Goal: Task Accomplishment & Management: Use online tool/utility

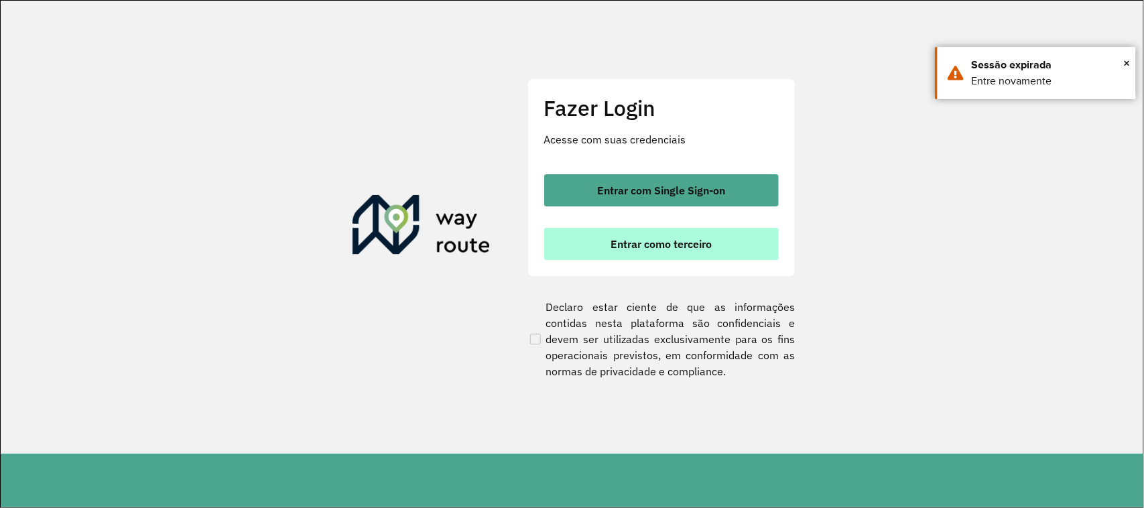
click at [647, 239] on span "Entrar como terceiro" at bounding box center [661, 244] width 101 height 11
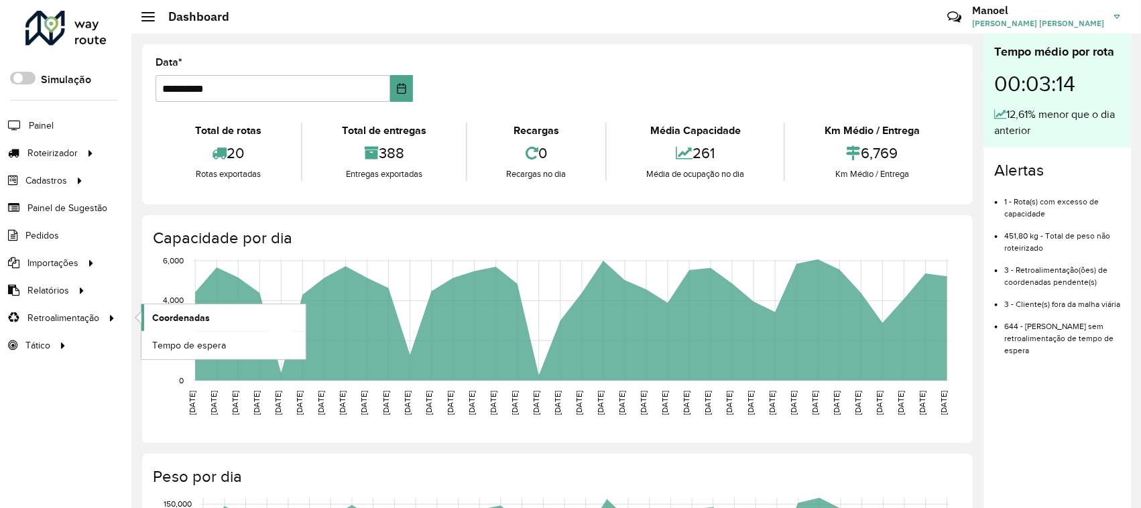
click at [164, 316] on span "Coordenadas" at bounding box center [181, 318] width 58 height 14
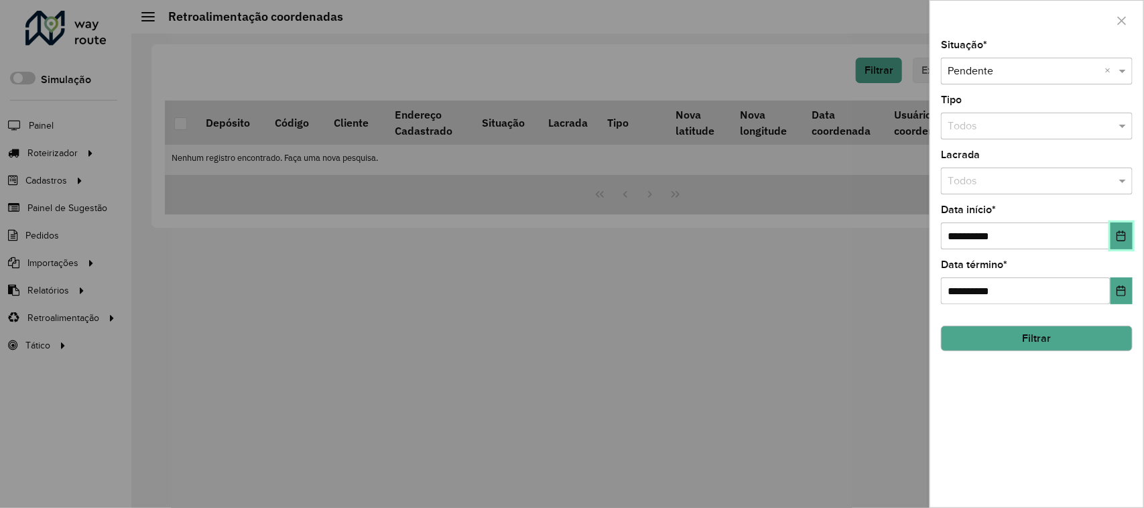
click at [1118, 237] on icon "Choose Date" at bounding box center [1122, 236] width 9 height 11
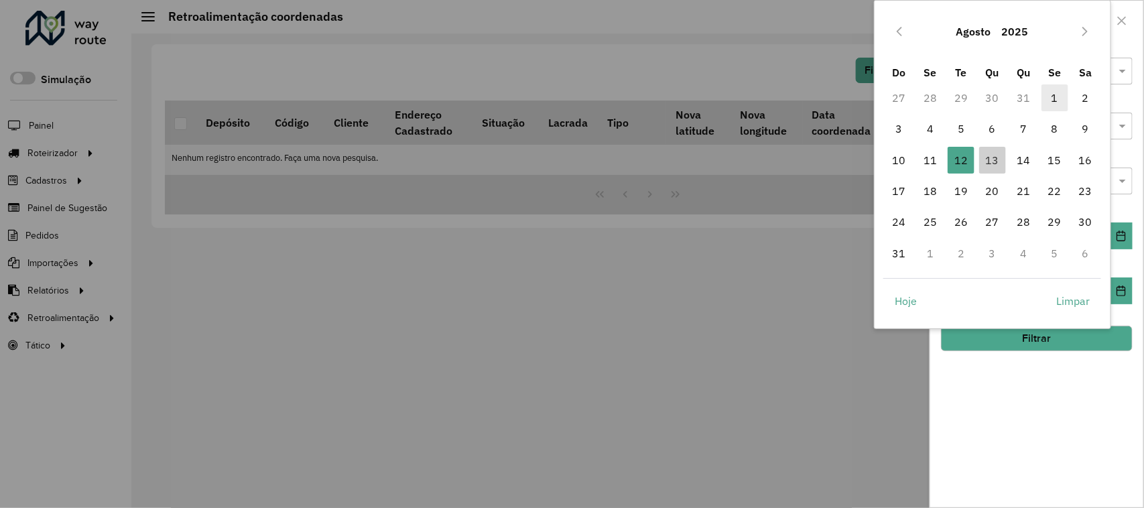
click at [1056, 101] on span "1" at bounding box center [1055, 97] width 27 height 27
type input "**********"
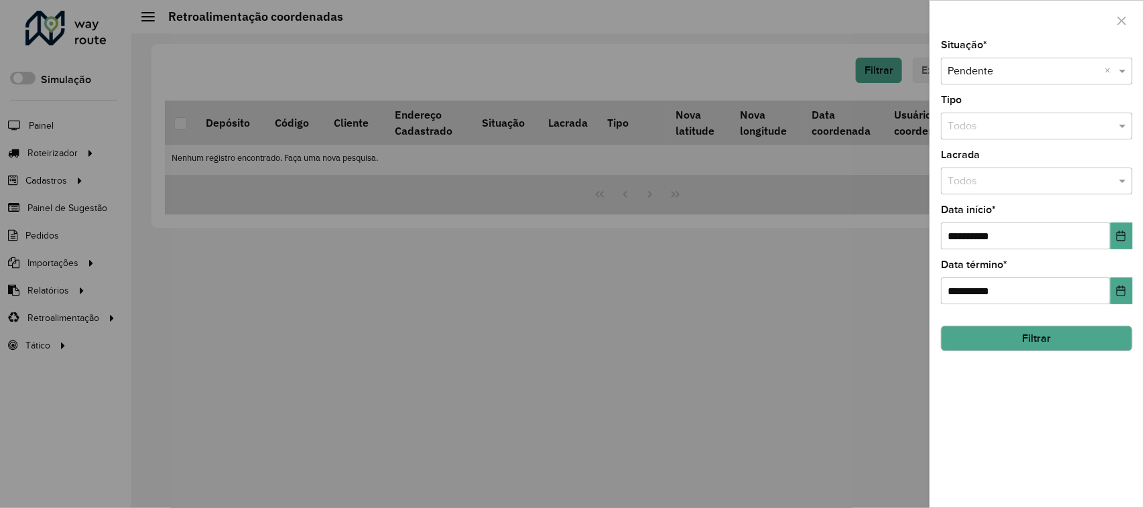
click at [1051, 339] on button "Filtrar" at bounding box center [1037, 338] width 192 height 25
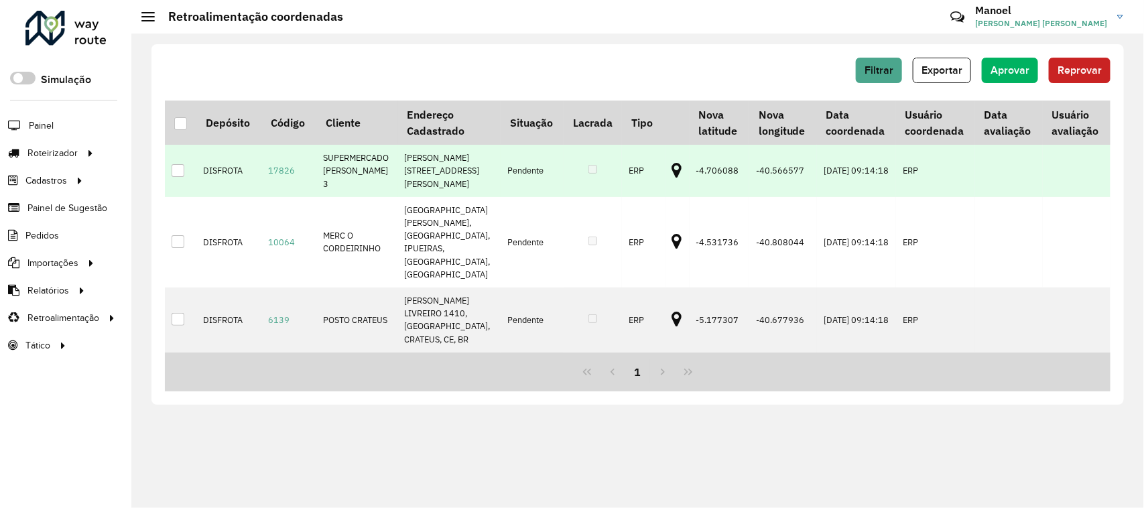
click at [672, 168] on icon at bounding box center [677, 170] width 10 height 17
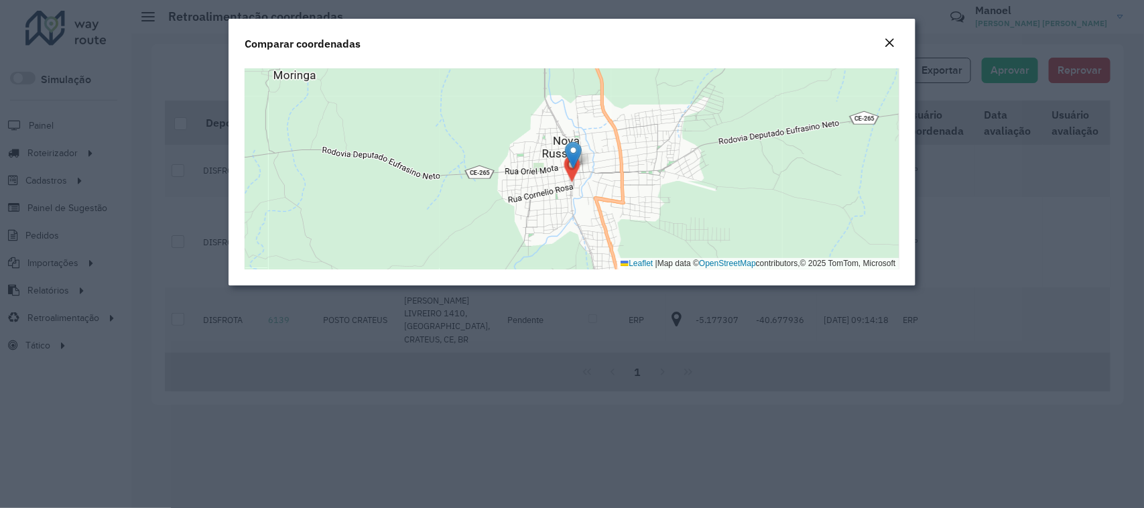
click at [887, 47] on em "Close" at bounding box center [890, 43] width 11 height 11
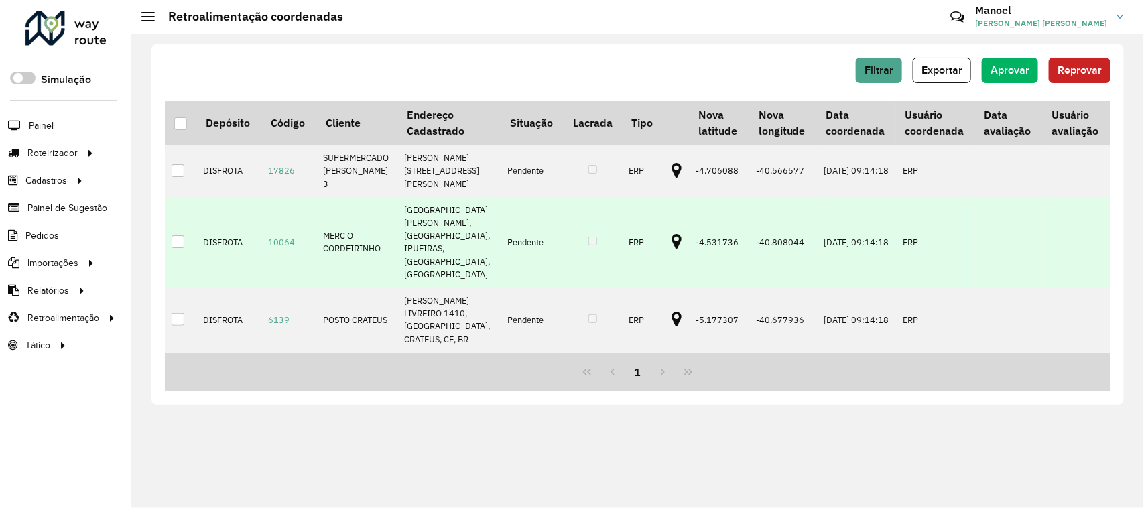
click at [672, 243] on icon at bounding box center [677, 241] width 10 height 17
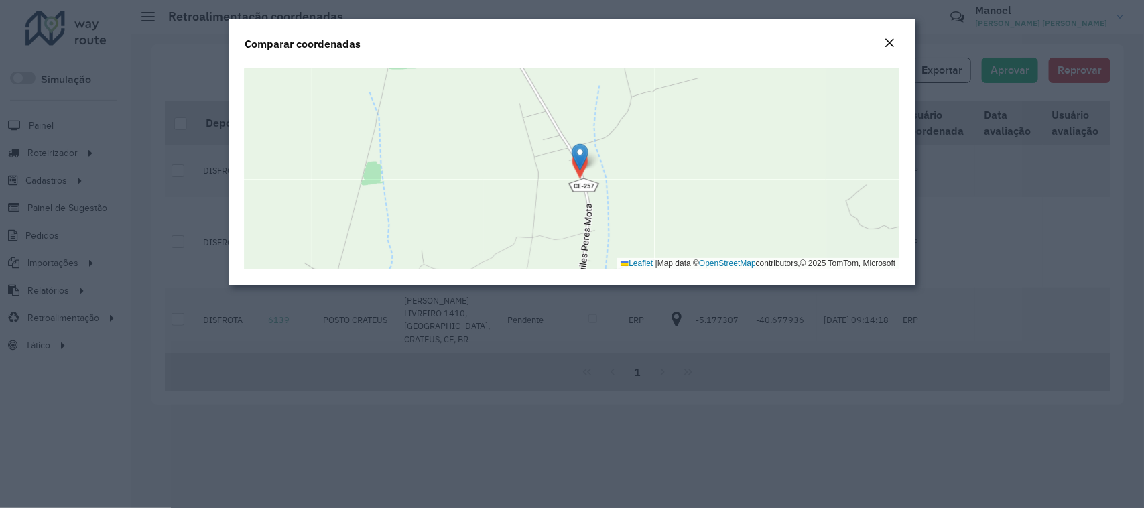
click at [894, 38] on em "Close" at bounding box center [890, 43] width 11 height 11
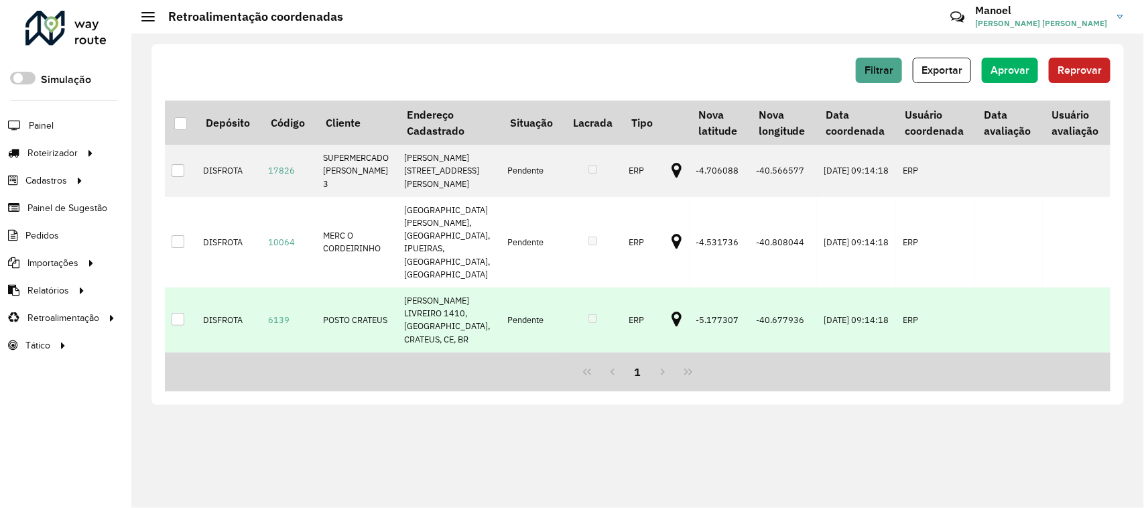
click at [672, 317] on icon at bounding box center [677, 319] width 10 height 17
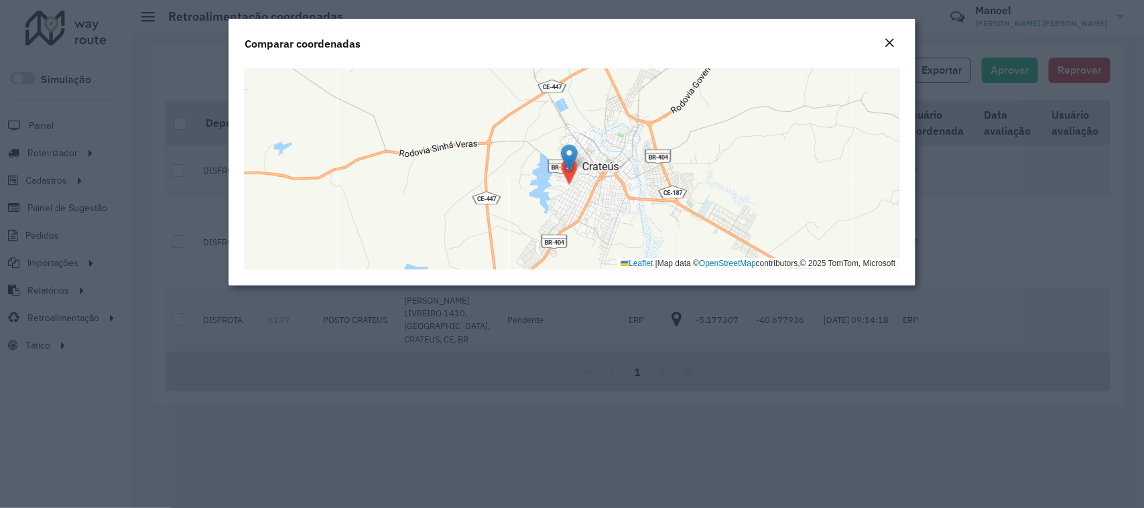
click at [890, 38] on em "Close" at bounding box center [890, 43] width 11 height 11
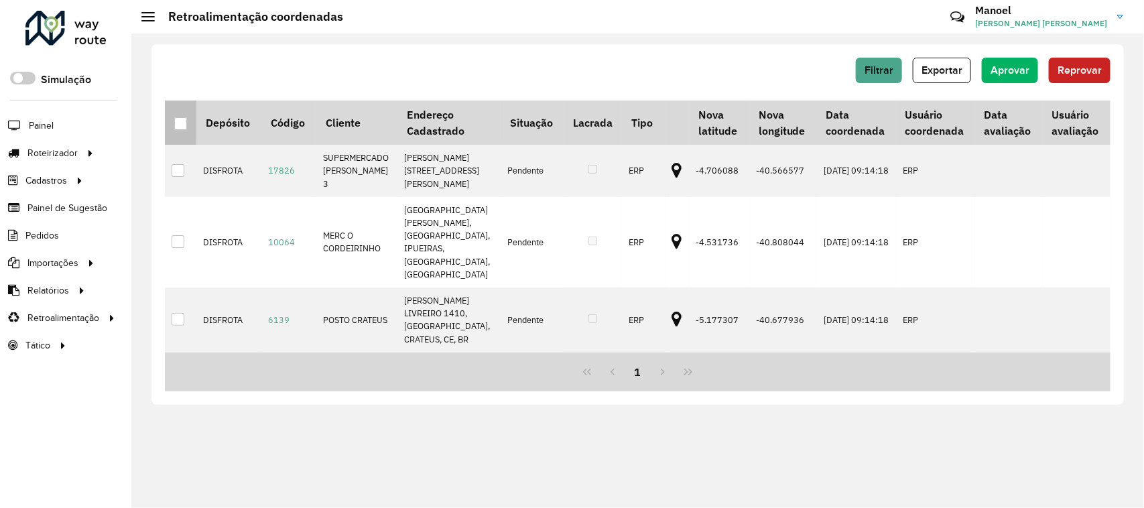
click at [182, 125] on div at bounding box center [180, 123] width 13 height 13
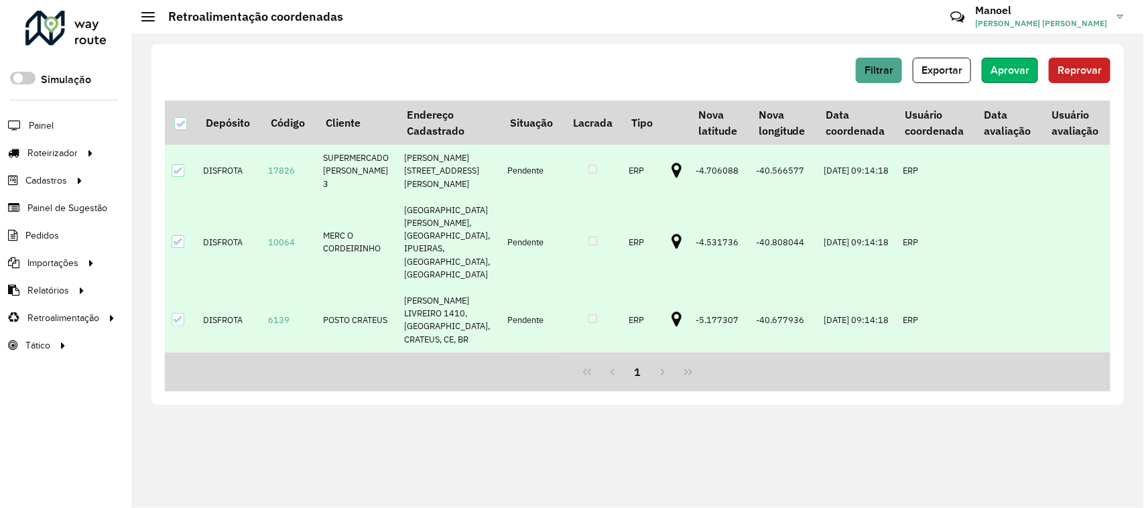
click at [1012, 69] on span "Aprovar" at bounding box center [1010, 69] width 39 height 11
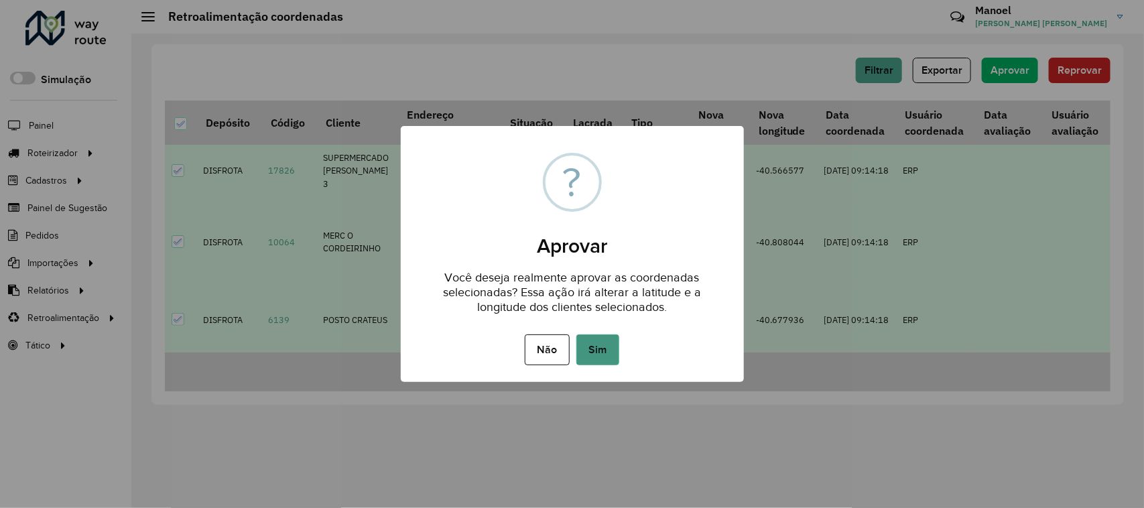
click at [597, 353] on button "Sim" at bounding box center [598, 350] width 43 height 31
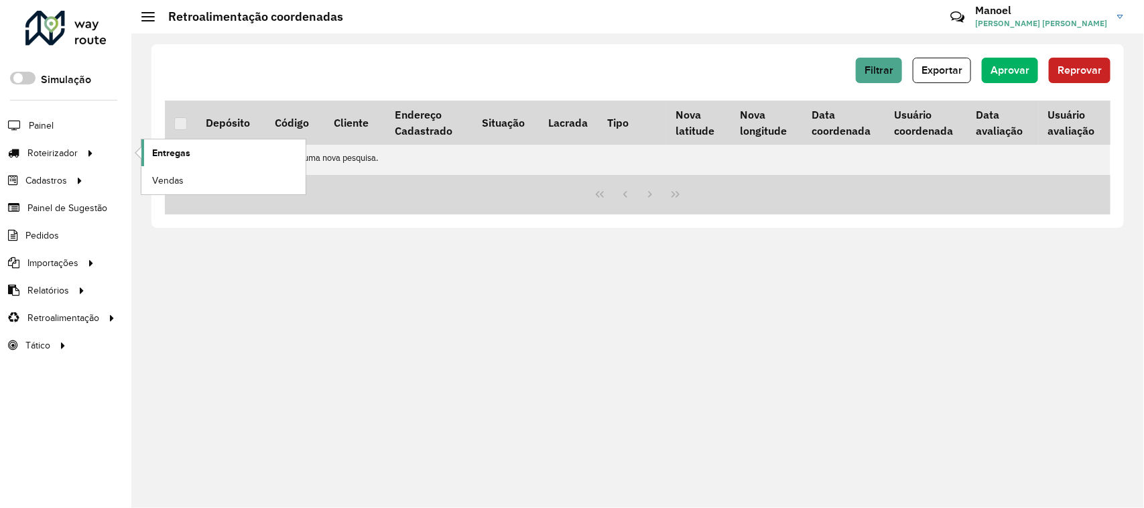
click at [171, 152] on span "Entregas" at bounding box center [171, 153] width 38 height 14
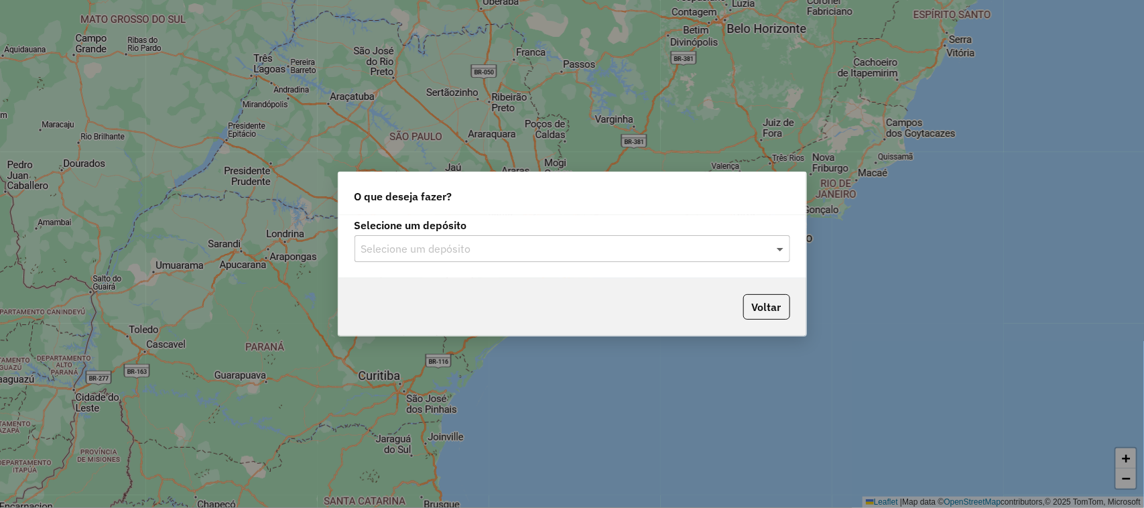
click at [784, 248] on span at bounding box center [782, 249] width 17 height 16
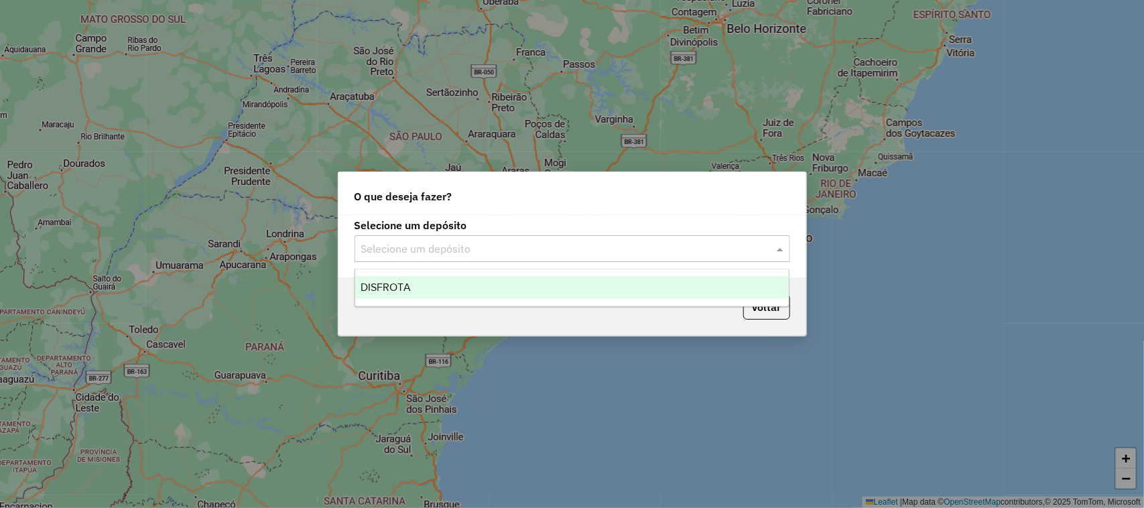
click at [394, 288] on span "DISFROTA" at bounding box center [386, 287] width 50 height 11
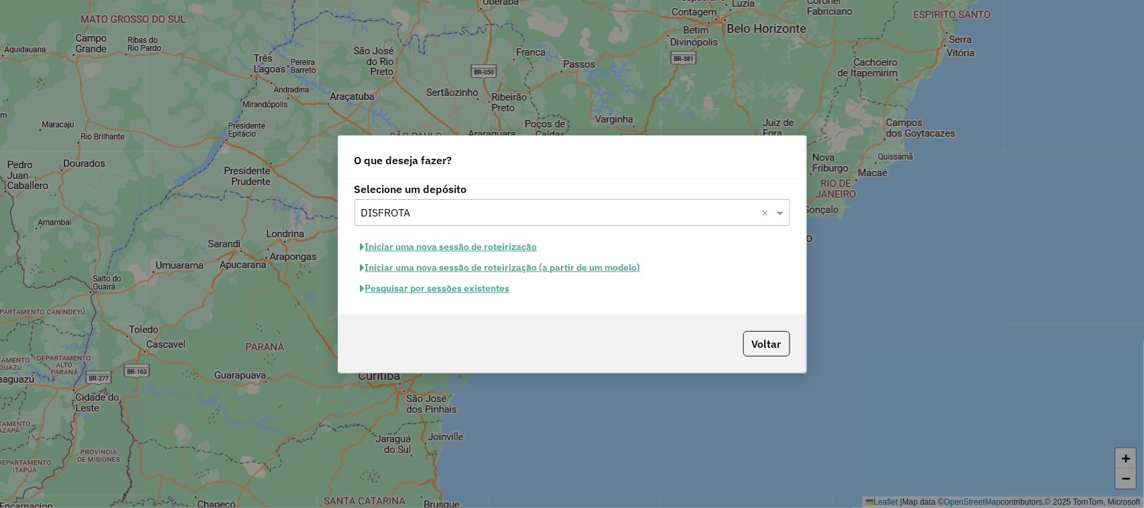
click at [420, 249] on button "Iniciar uma nova sessão de roteirização" at bounding box center [449, 247] width 189 height 21
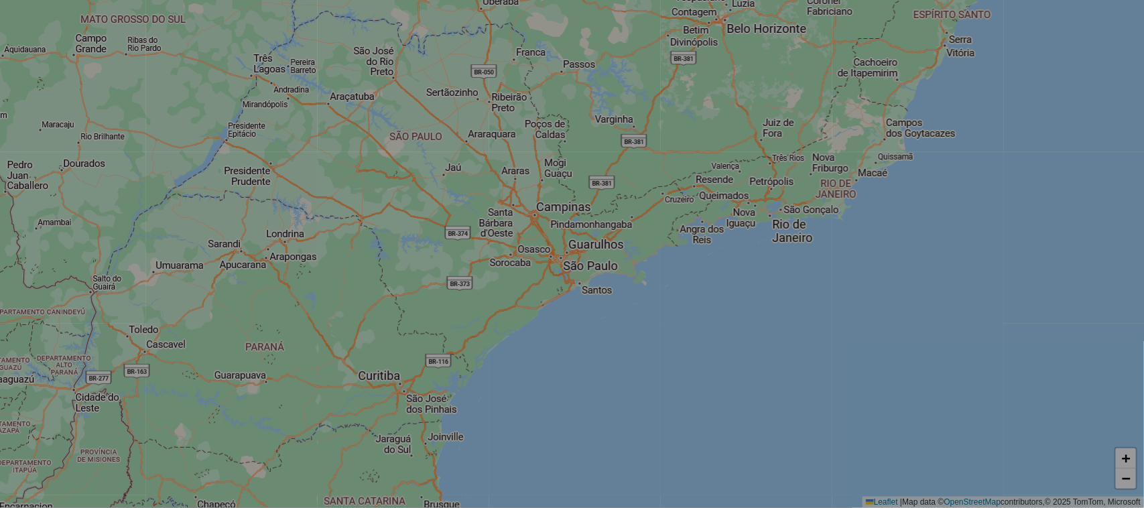
select select "*"
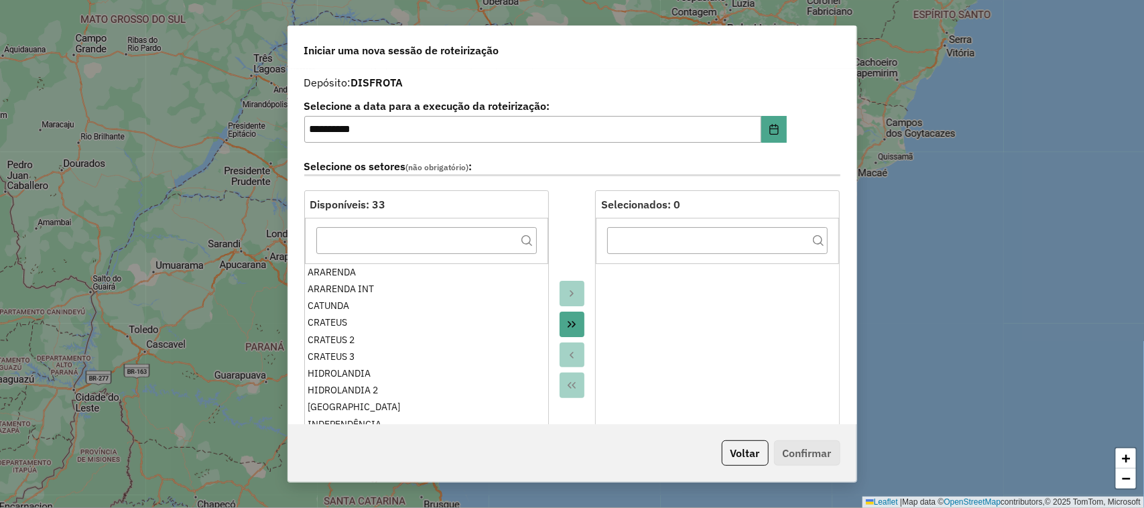
click at [570, 322] on icon "Move All to Target" at bounding box center [571, 324] width 11 height 11
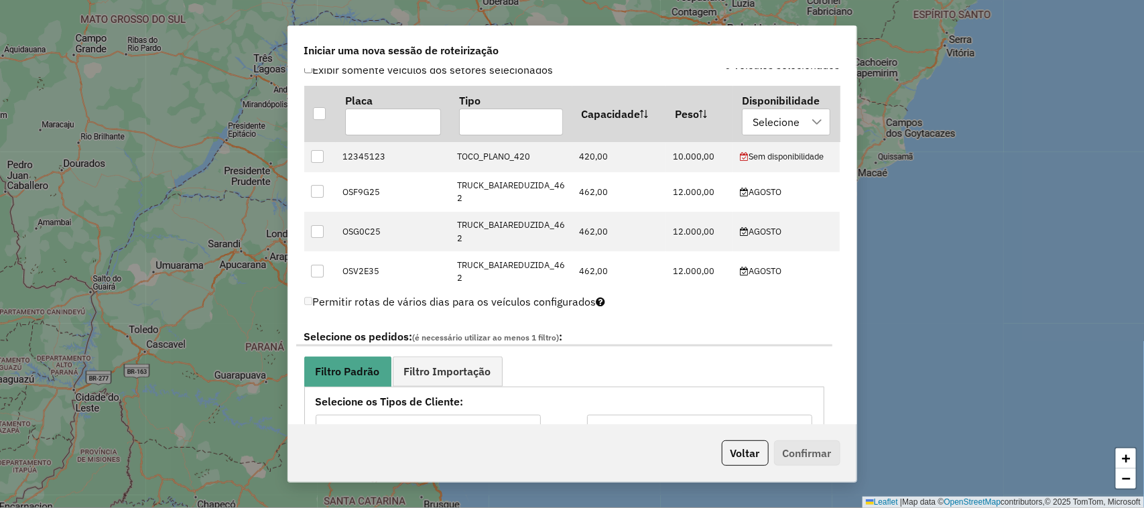
scroll to position [419, 0]
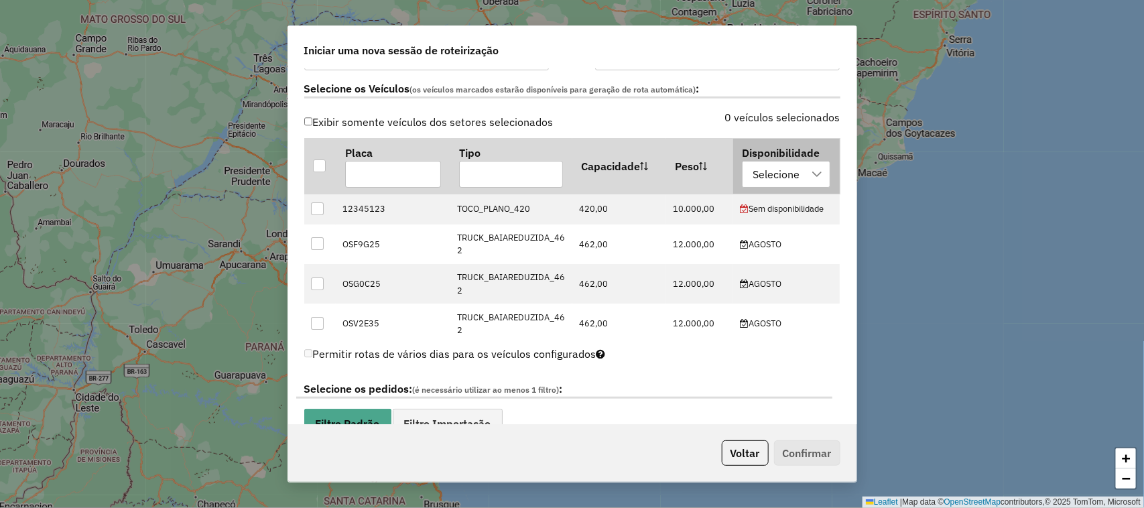
click at [812, 174] on icon at bounding box center [817, 174] width 11 height 11
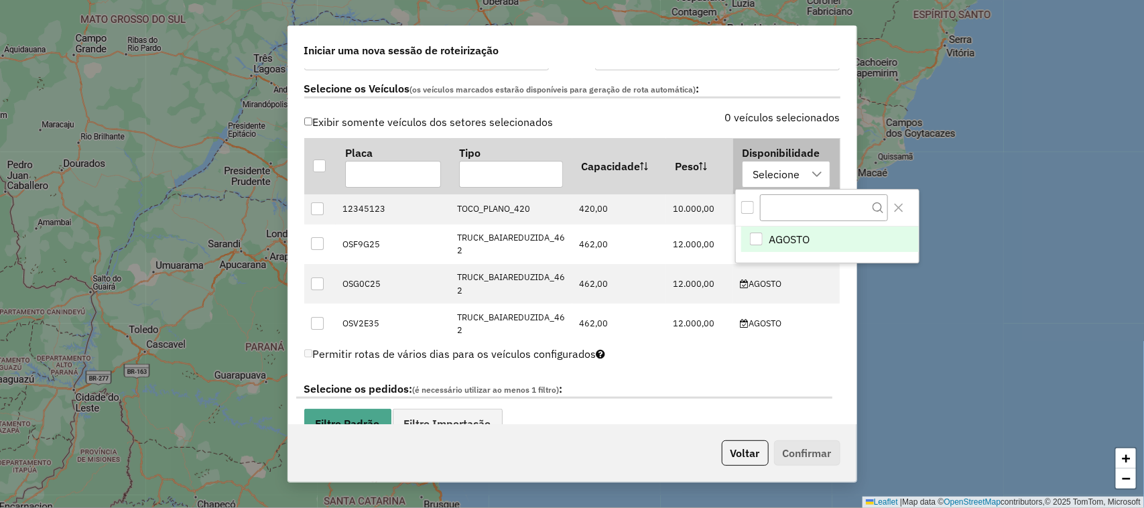
scroll to position [9, 60]
click at [759, 237] on div "AGOSTO" at bounding box center [756, 239] width 13 height 13
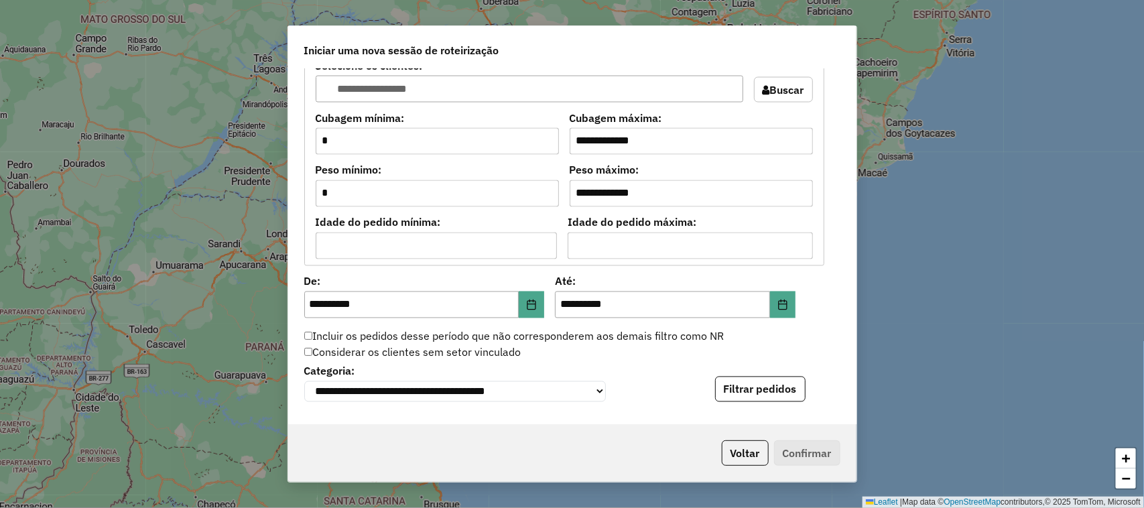
scroll to position [1173, 0]
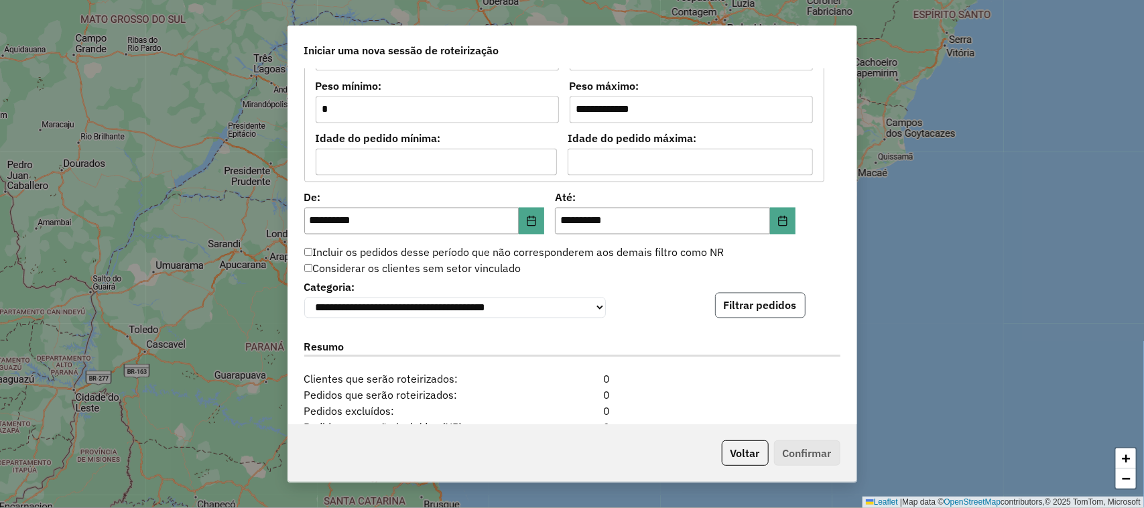
click at [758, 310] on button "Filtrar pedidos" at bounding box center [760, 305] width 91 height 25
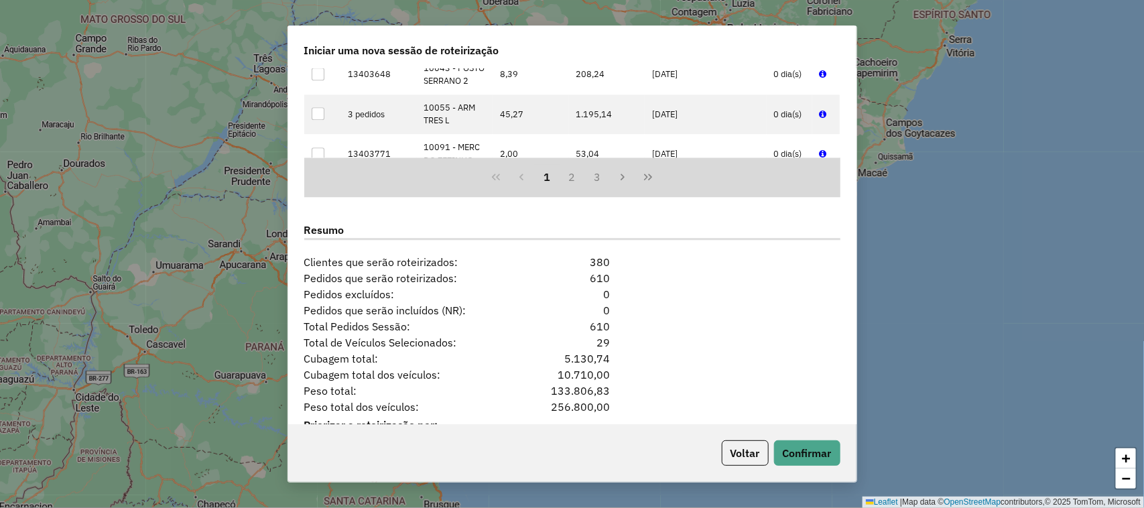
scroll to position [1592, 0]
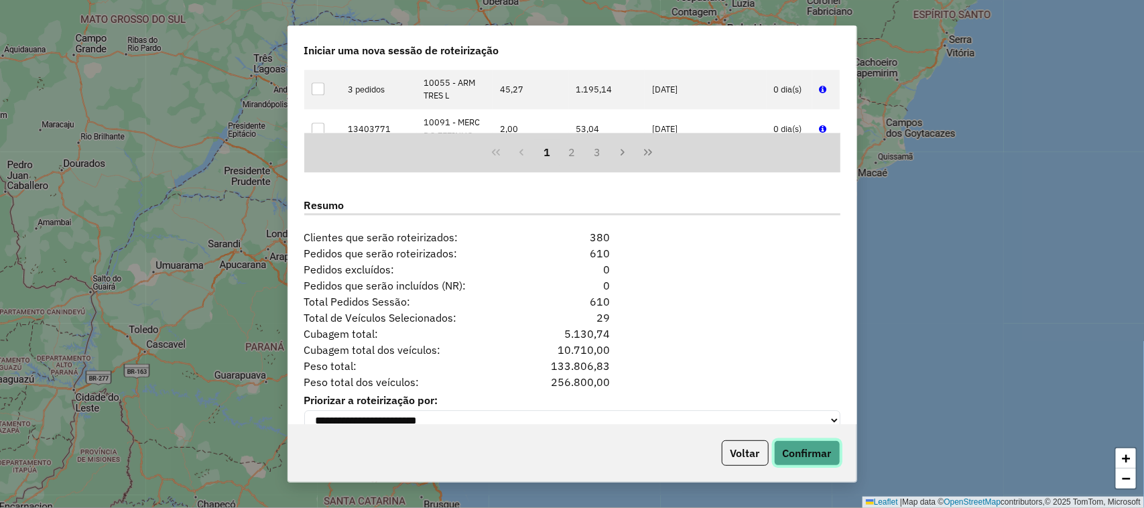
click at [795, 446] on button "Confirmar" at bounding box center [807, 452] width 66 height 25
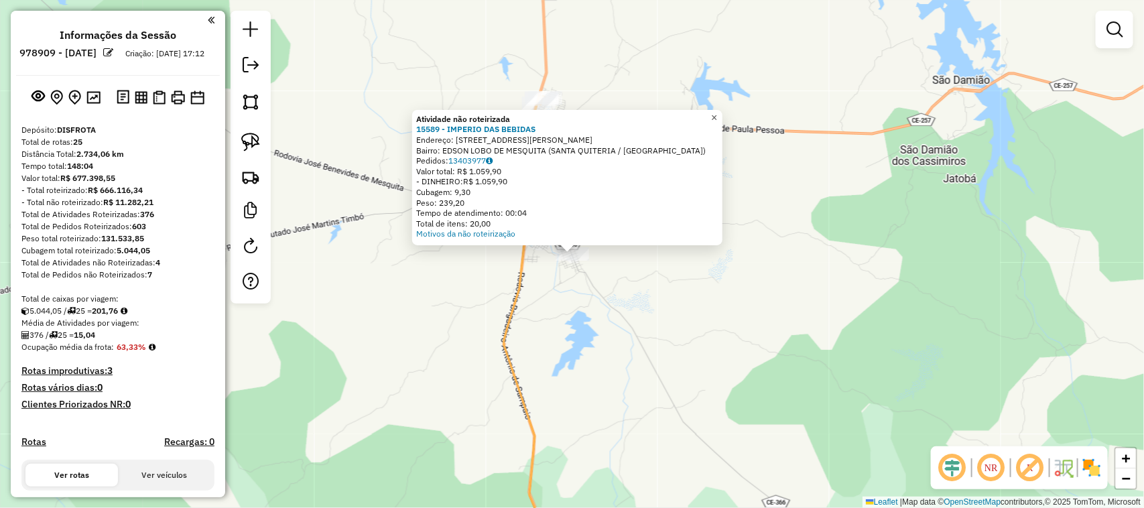
click at [717, 112] on span "×" at bounding box center [714, 117] width 6 height 11
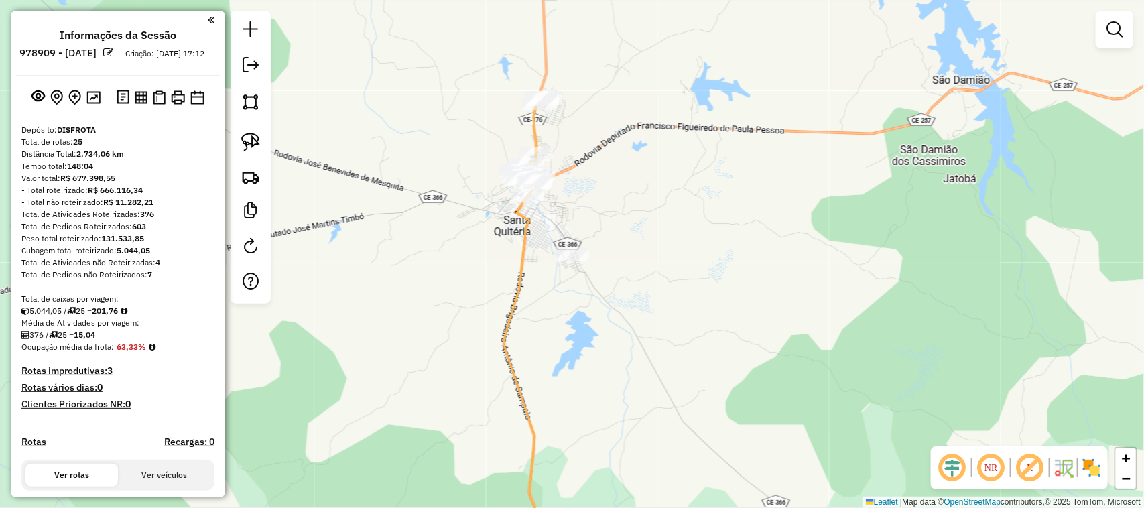
drag, startPoint x: 721, startPoint y: 251, endPoint x: 813, endPoint y: 268, distance: 92.7
click at [773, 272] on div "Janela de atendimento Grade de atendimento Capacidade Transportadoras Veículos …" at bounding box center [572, 254] width 1144 height 508
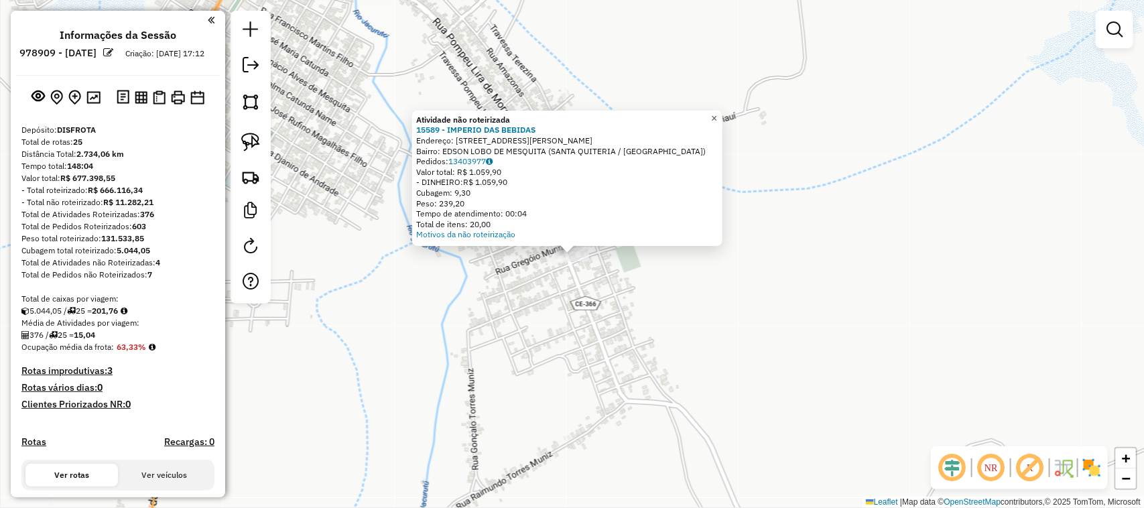
click at [717, 114] on span "×" at bounding box center [714, 118] width 6 height 11
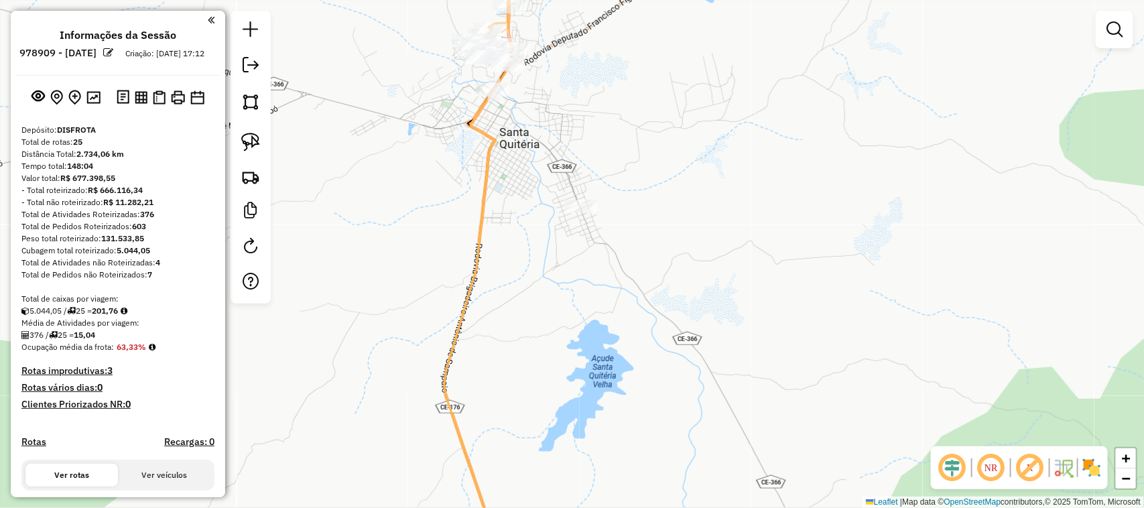
drag, startPoint x: 406, startPoint y: 299, endPoint x: 490, endPoint y: 200, distance: 130.3
click at [467, 223] on div "Janela de atendimento Grade de atendimento Capacidade Transportadoras Veículos …" at bounding box center [572, 254] width 1144 height 508
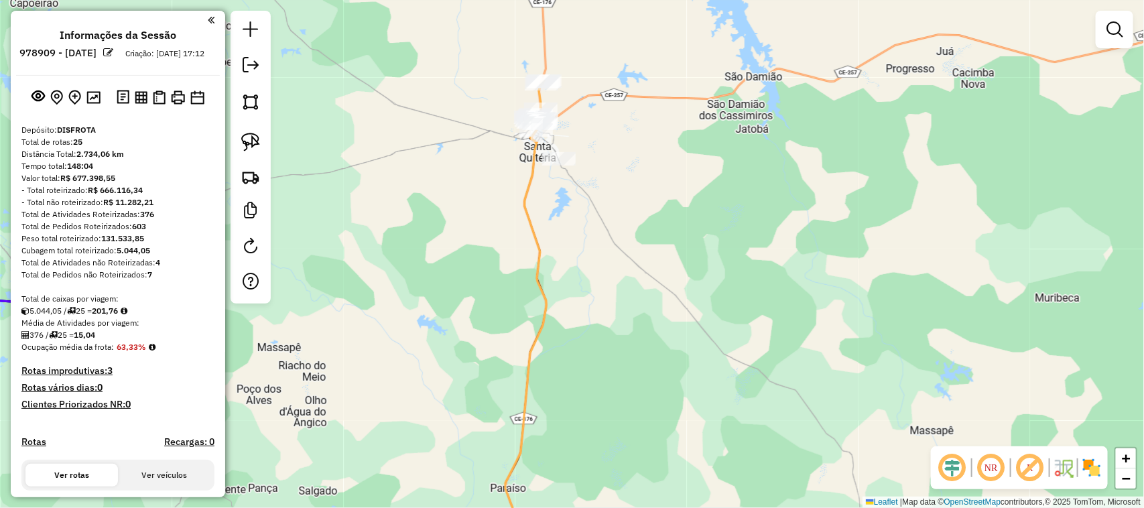
drag, startPoint x: 485, startPoint y: 317, endPoint x: 583, endPoint y: 201, distance: 152.2
click at [563, 231] on div "Janela de atendimento Grade de atendimento Capacidade Transportadoras Veículos …" at bounding box center [572, 254] width 1144 height 508
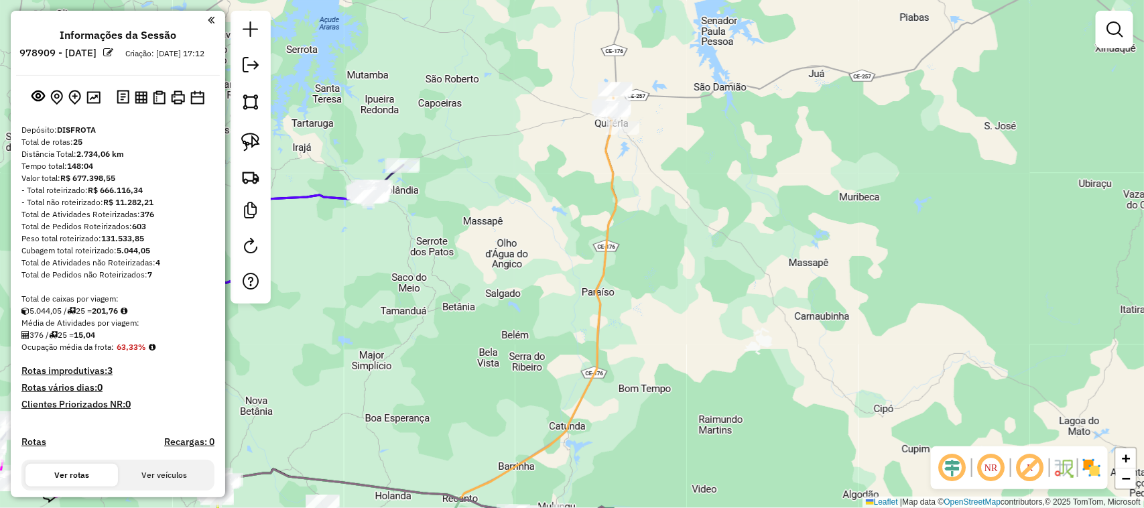
drag, startPoint x: 468, startPoint y: 390, endPoint x: 595, endPoint y: 236, distance: 199.5
click at [536, 286] on div "Janela de atendimento Grade de atendimento Capacidade Transportadoras Veículos …" at bounding box center [572, 254] width 1144 height 508
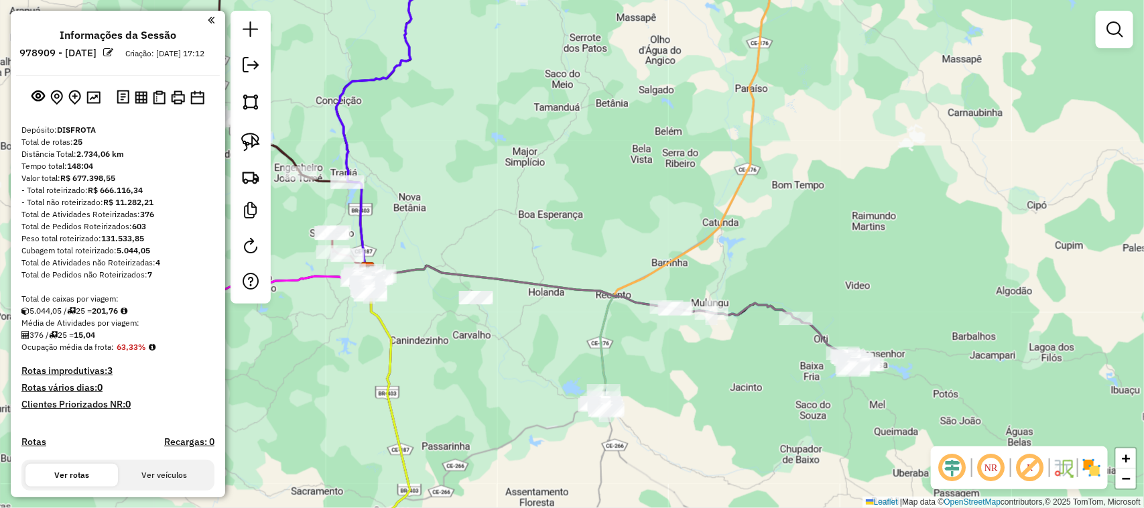
drag, startPoint x: 505, startPoint y: 185, endPoint x: 564, endPoint y: 270, distance: 103.4
click at [560, 278] on div "Janela de atendimento Grade de atendimento Capacidade Transportadoras Veículos …" at bounding box center [572, 254] width 1144 height 508
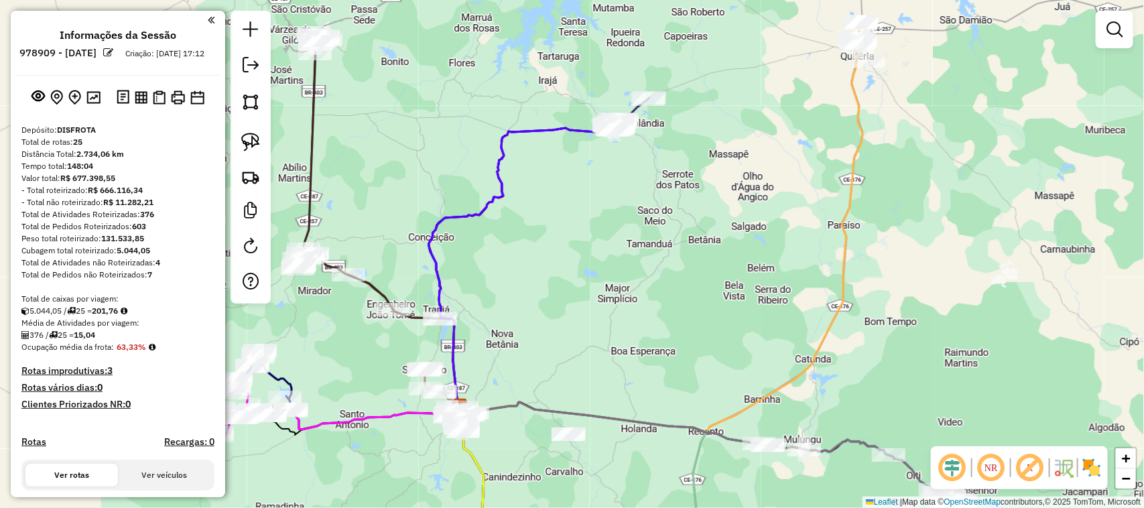
drag, startPoint x: 560, startPoint y: 263, endPoint x: 585, endPoint y: 270, distance: 26.3
click at [609, 310] on div "Janela de atendimento Grade de atendimento Capacidade Transportadoras Veículos …" at bounding box center [572, 254] width 1144 height 508
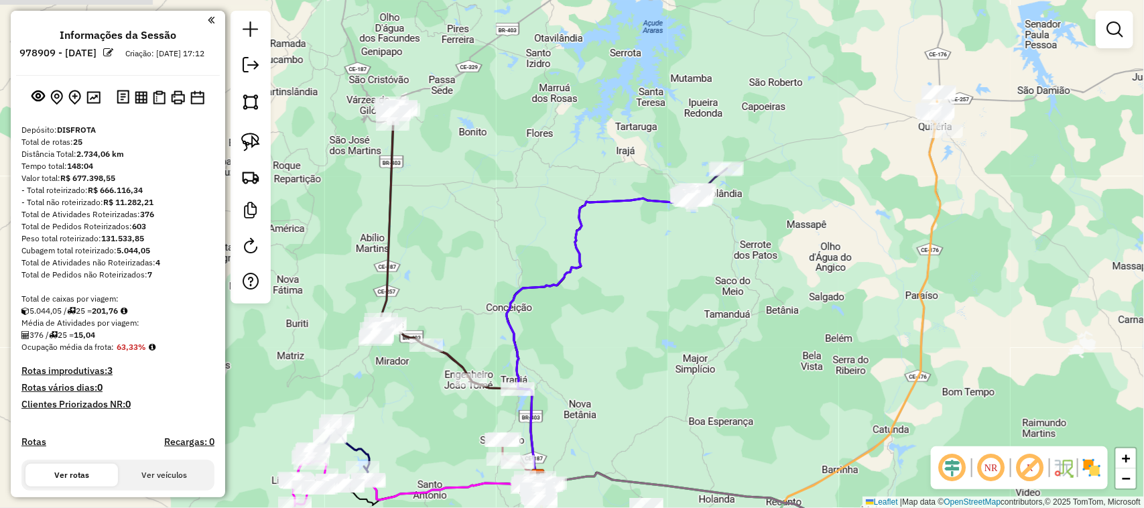
drag, startPoint x: 489, startPoint y: 216, endPoint x: 567, endPoint y: 239, distance: 81.2
click at [557, 243] on div "Janela de atendimento Grade de atendimento Capacidade Transportadoras Veículos …" at bounding box center [572, 254] width 1144 height 508
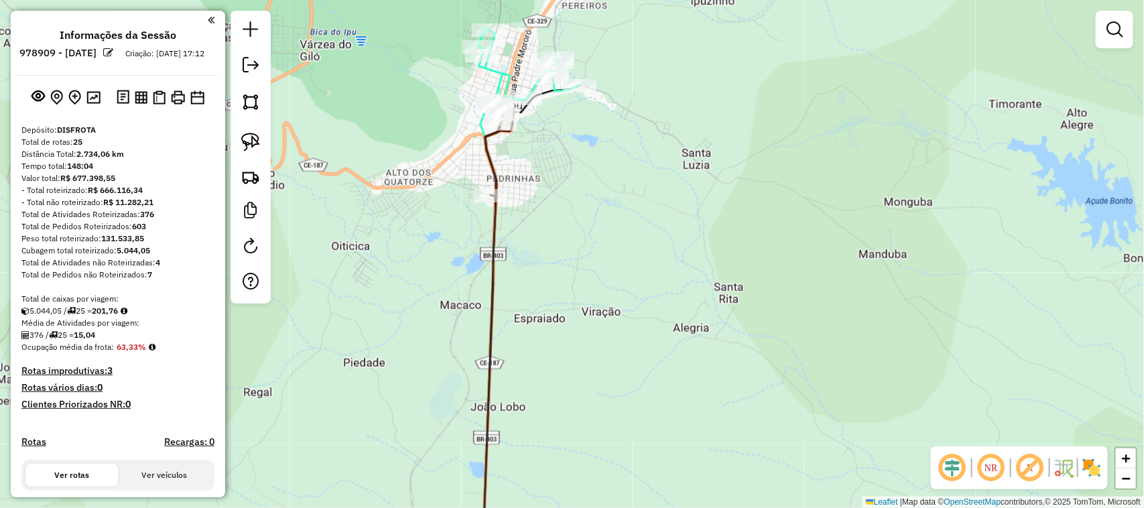
drag, startPoint x: 595, startPoint y: 175, endPoint x: 621, endPoint y: 246, distance: 75.7
click at [615, 245] on div "Janela de atendimento Grade de atendimento Capacidade Transportadoras Veículos …" at bounding box center [572, 254] width 1144 height 508
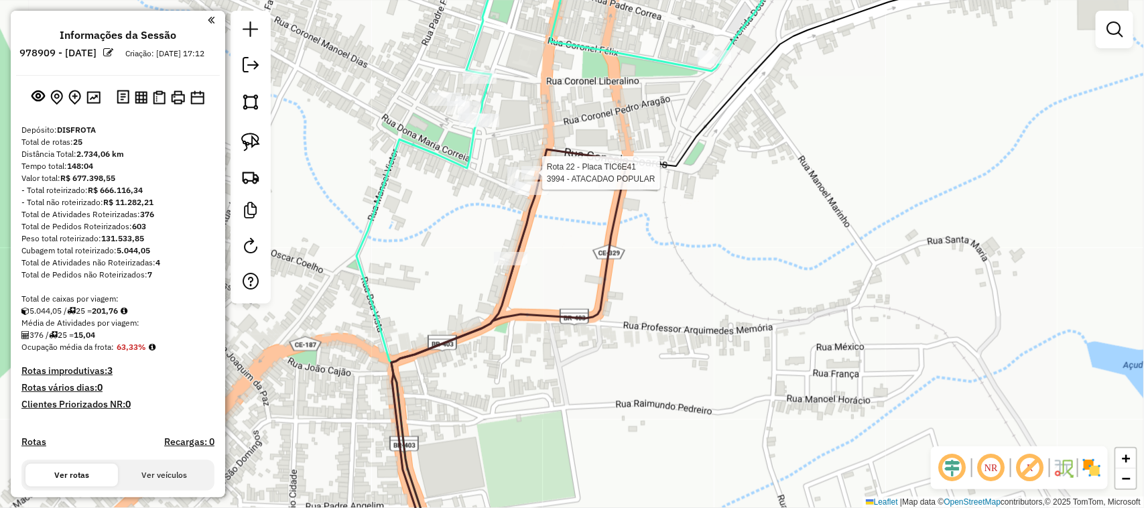
select select "**********"
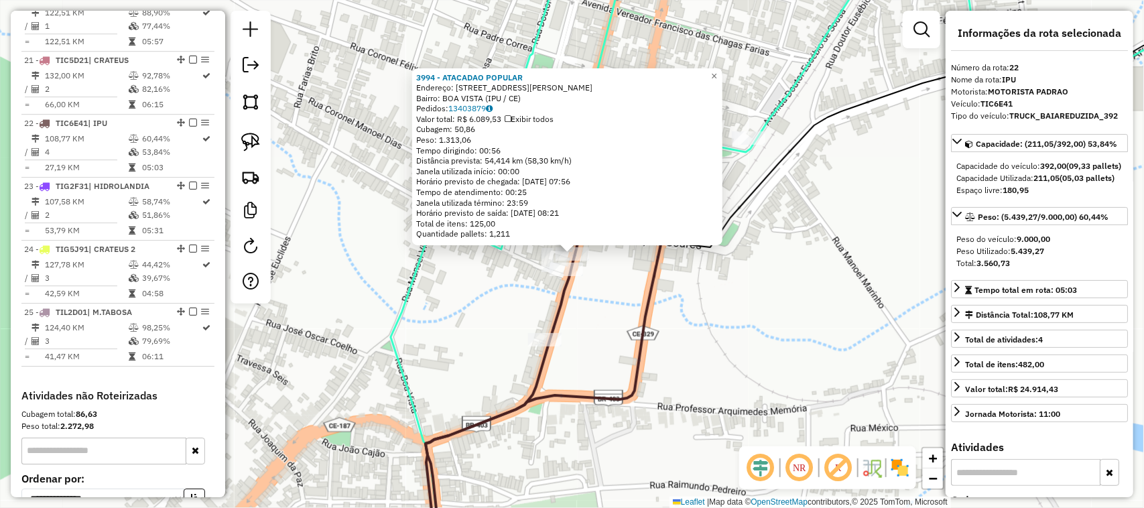
scroll to position [1868, 0]
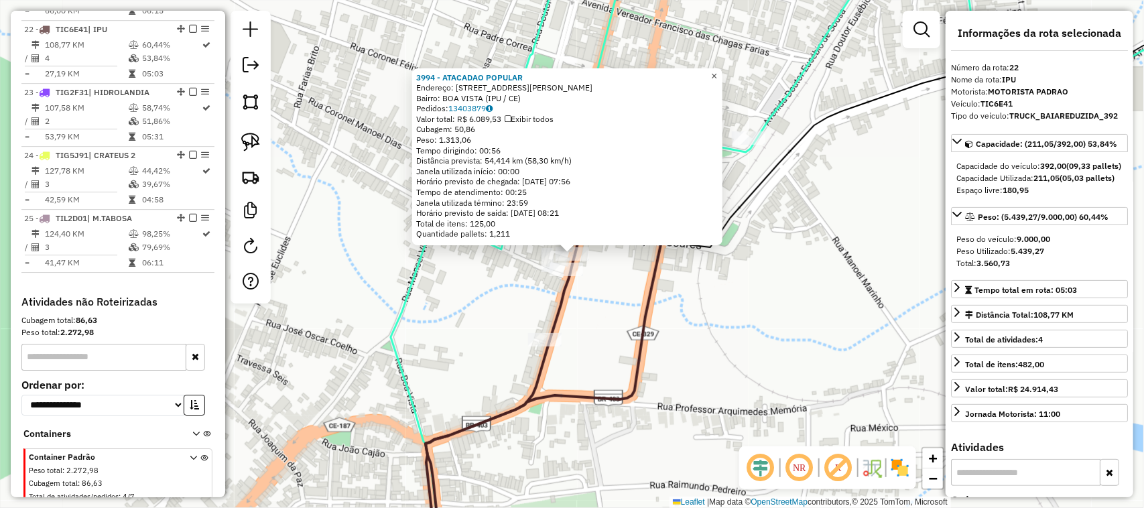
click at [717, 70] on span "×" at bounding box center [714, 75] width 6 height 11
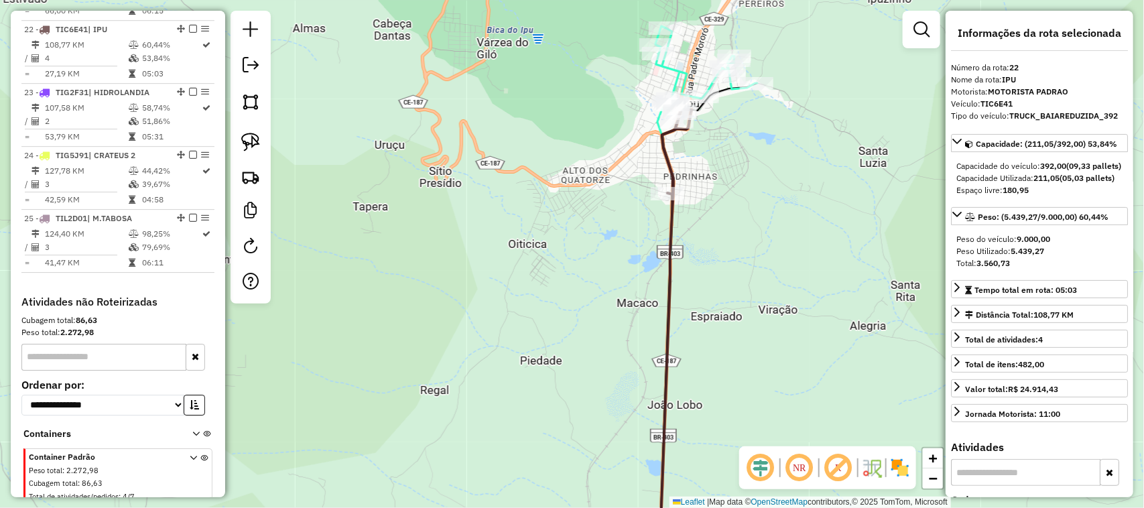
click at [675, 239] on div "Janela de atendimento Grade de atendimento Capacidade Transportadoras Veículos …" at bounding box center [572, 254] width 1144 height 508
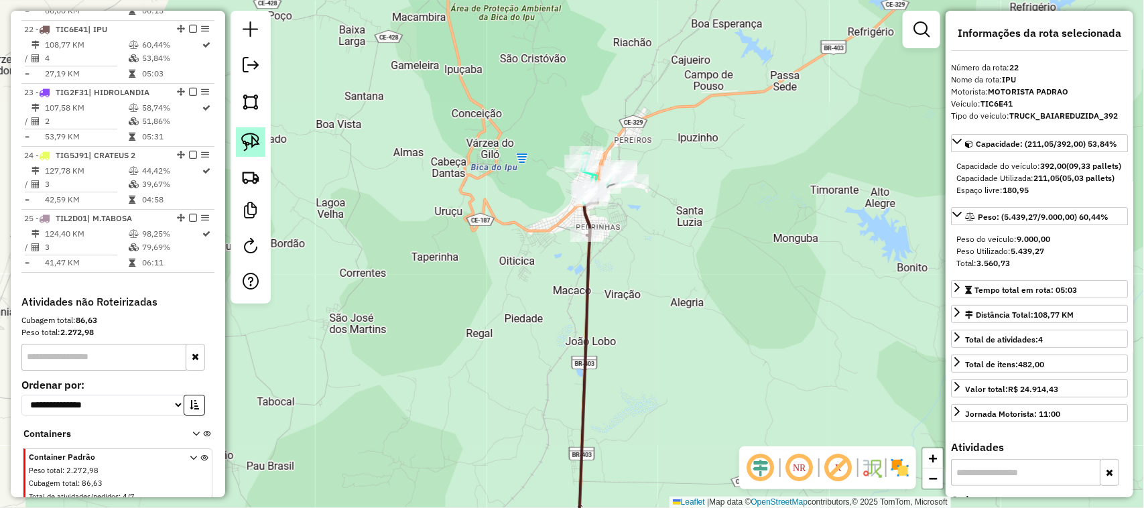
click at [241, 139] on img at bounding box center [250, 142] width 19 height 19
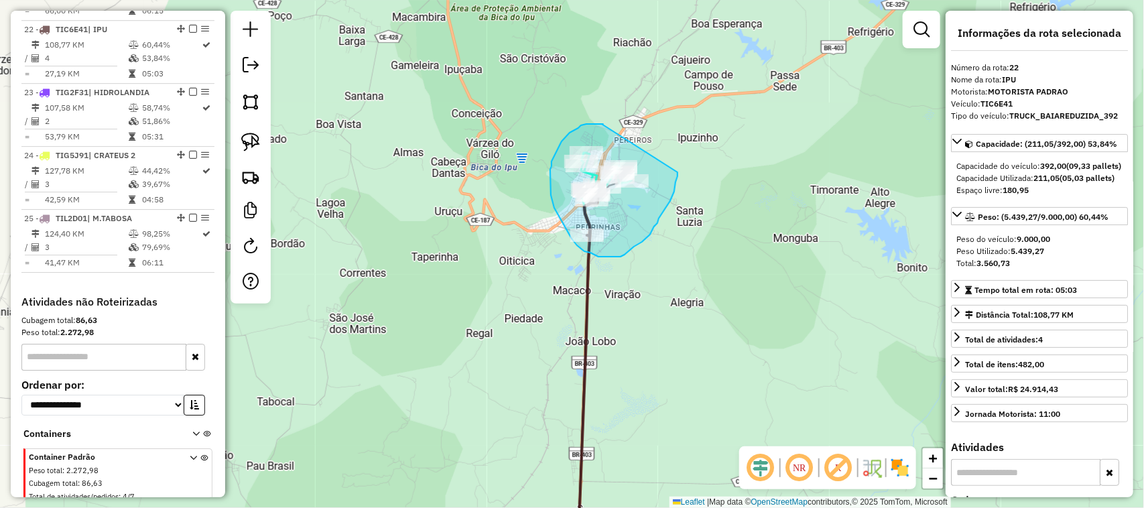
drag, startPoint x: 587, startPoint y: 124, endPoint x: 678, endPoint y: 169, distance: 101.6
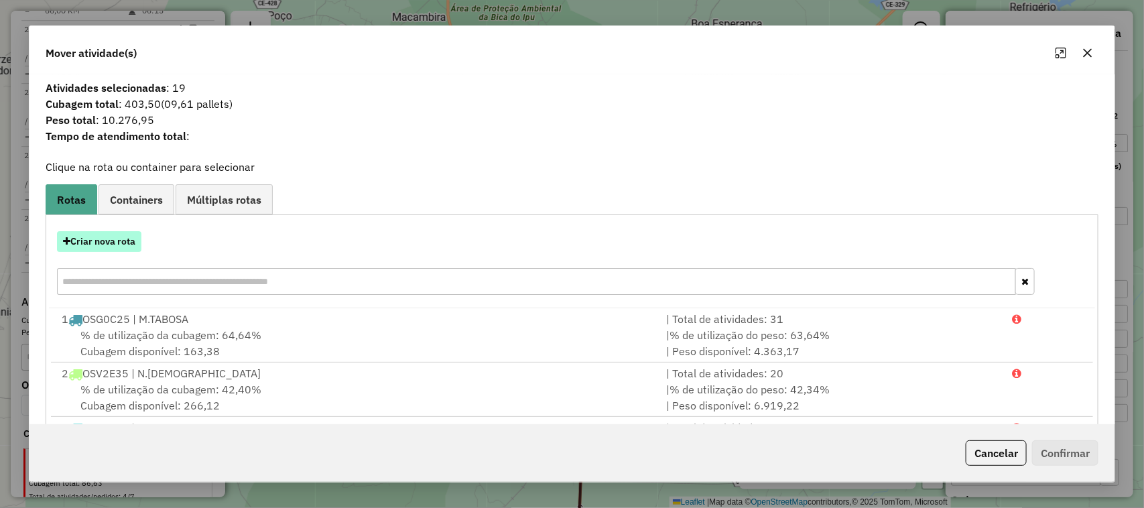
click at [95, 239] on button "Criar nova rota" at bounding box center [99, 241] width 84 height 21
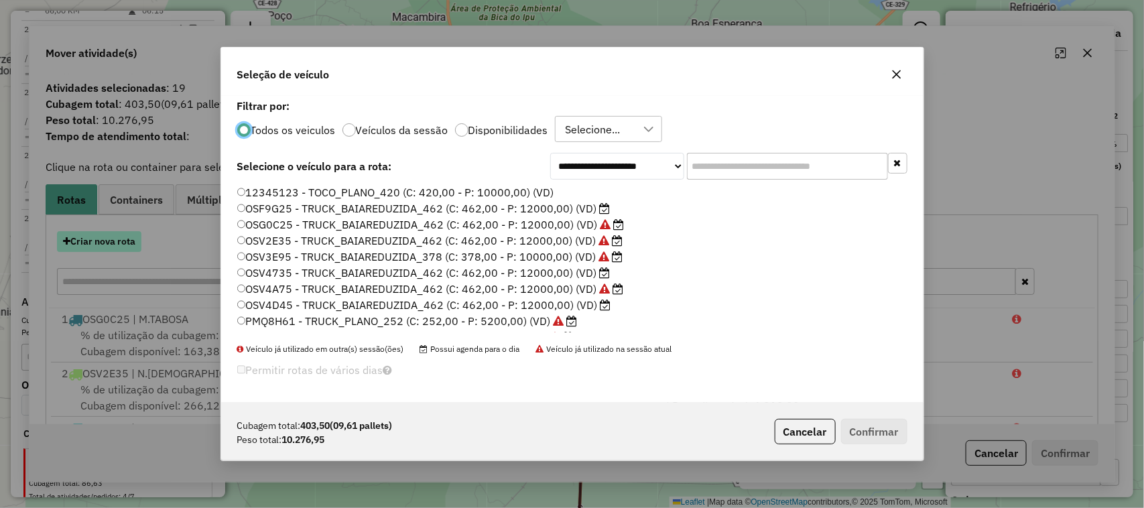
scroll to position [7, 4]
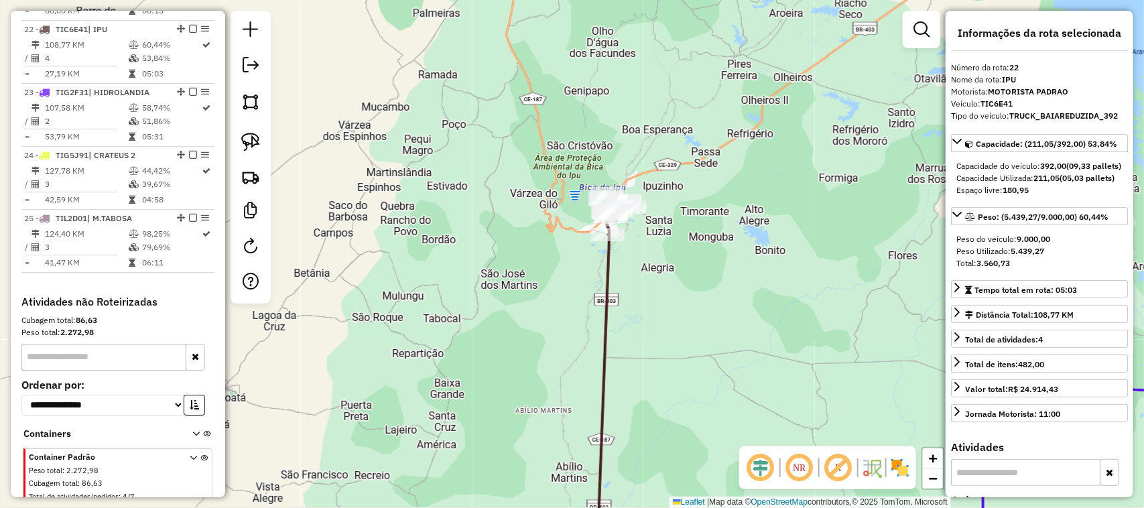
drag, startPoint x: 555, startPoint y: 328, endPoint x: 566, endPoint y: 213, distance: 116.5
click at [571, 239] on div "Janela de atendimento Grade de atendimento Capacidade Transportadoras Veículos …" at bounding box center [572, 254] width 1144 height 508
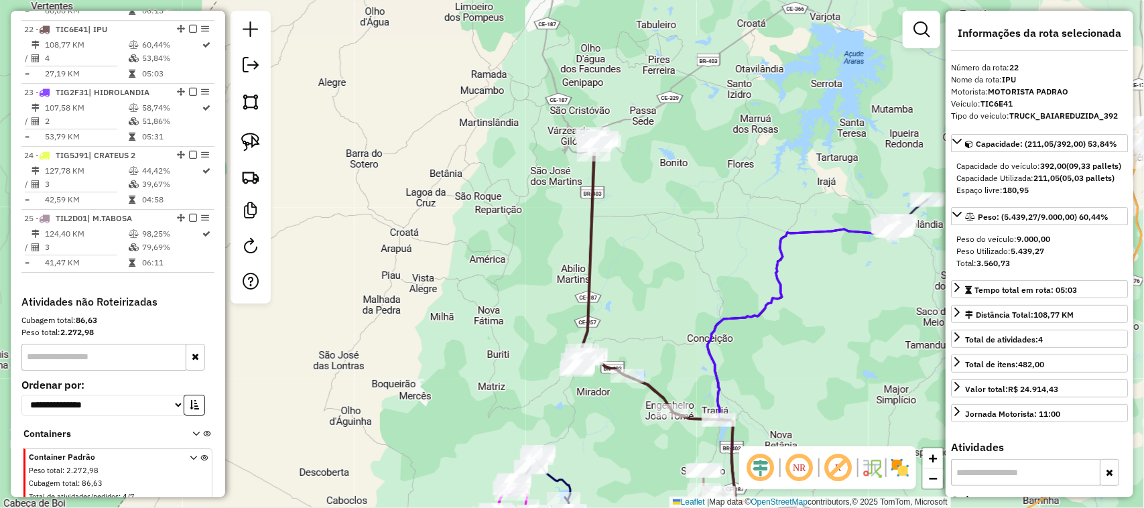
drag, startPoint x: 535, startPoint y: 322, endPoint x: 540, endPoint y: 195, distance: 127.5
click at [544, 228] on div "Janela de atendimento Grade de atendimento Capacidade Transportadoras Veículos …" at bounding box center [572, 254] width 1144 height 508
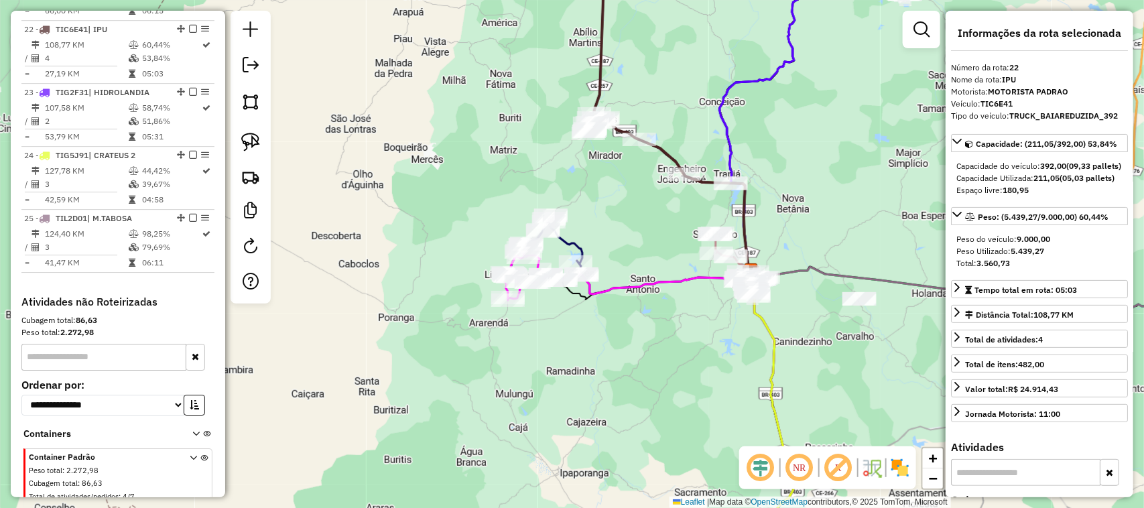
drag, startPoint x: 621, startPoint y: 255, endPoint x: 558, endPoint y: 195, distance: 86.8
click at [571, 202] on div "Janela de atendimento Grade de atendimento Capacidade Transportadoras Veículos …" at bounding box center [572, 254] width 1144 height 508
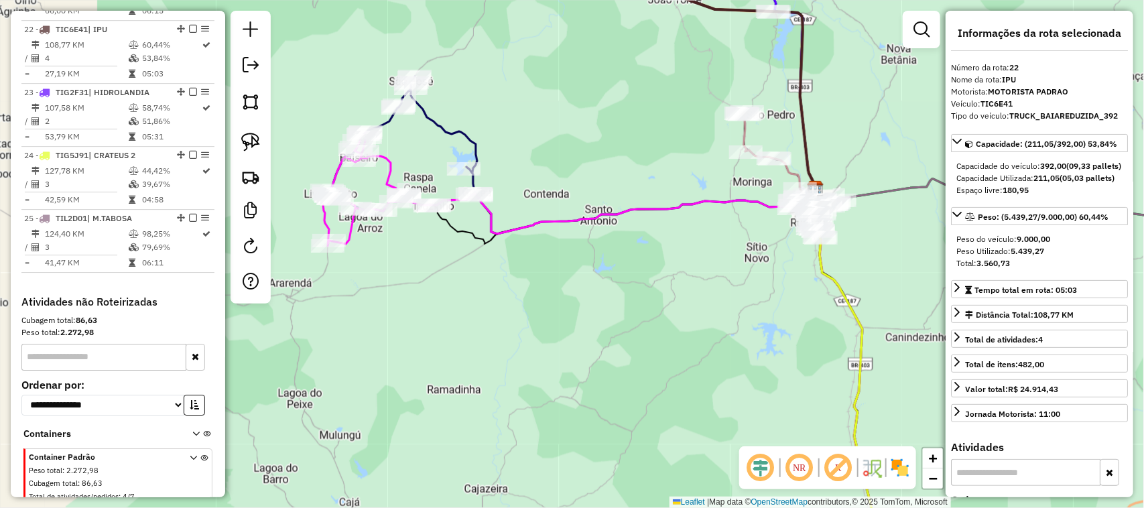
drag, startPoint x: 543, startPoint y: 145, endPoint x: 654, endPoint y: 152, distance: 110.8
click at [642, 151] on div "Janela de atendimento Grade de atendimento Capacidade Transportadoras Veículos …" at bounding box center [572, 254] width 1144 height 508
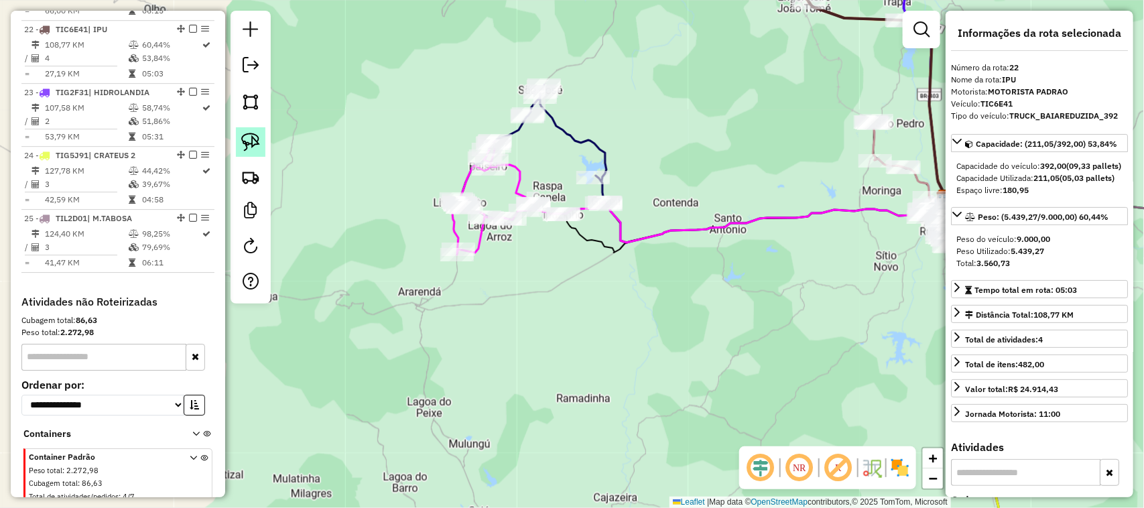
click at [252, 143] on img at bounding box center [250, 142] width 19 height 19
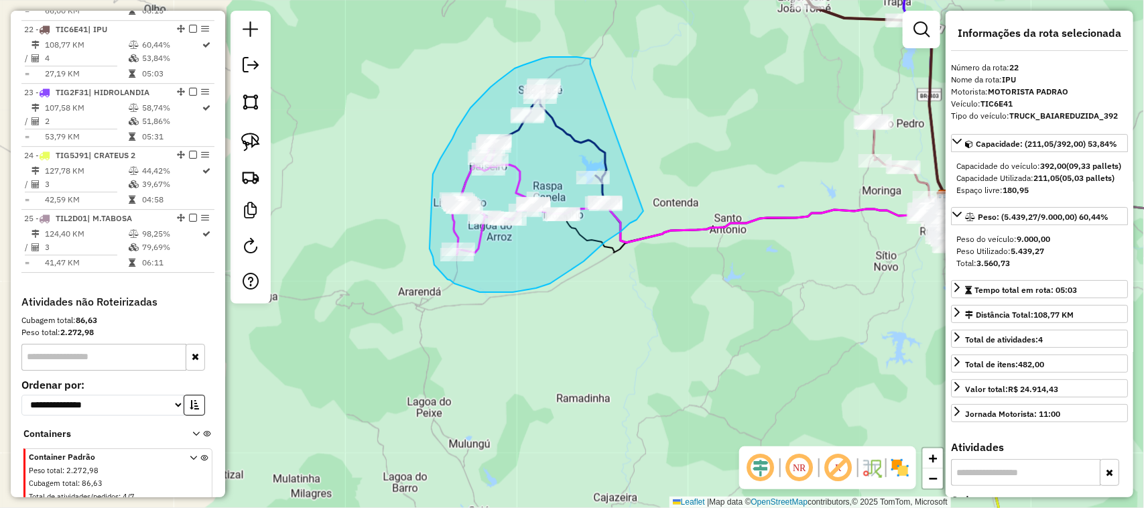
drag, startPoint x: 591, startPoint y: 64, endPoint x: 644, endPoint y: 208, distance: 154.2
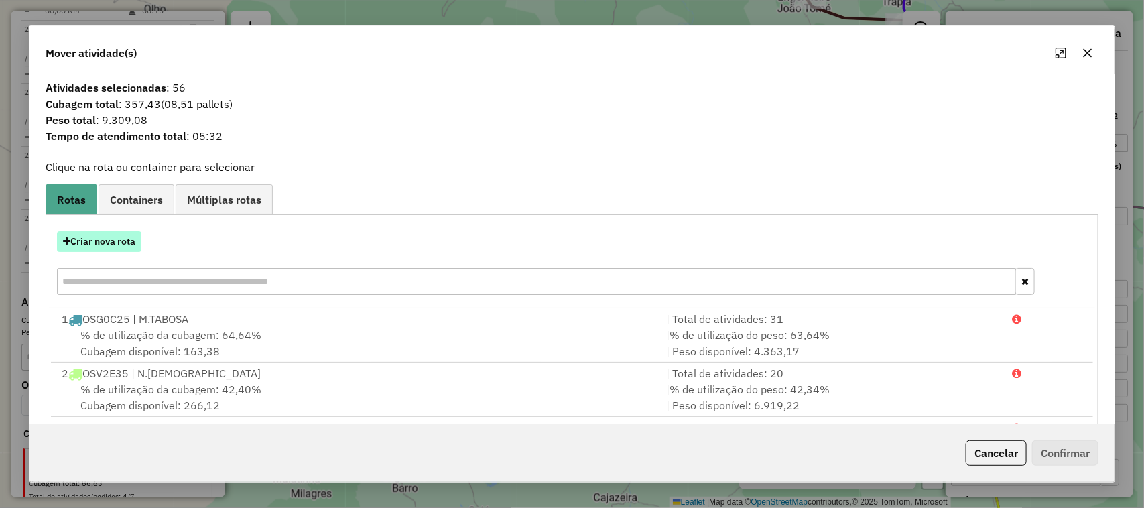
click at [101, 243] on button "Criar nova rota" at bounding box center [99, 241] width 84 height 21
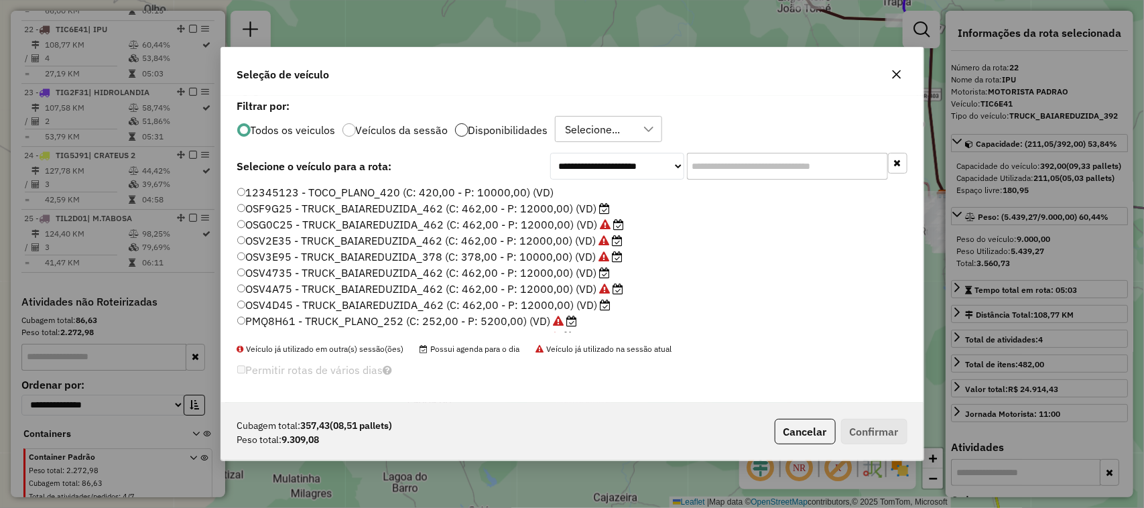
click at [457, 125] on div at bounding box center [461, 129] width 13 height 13
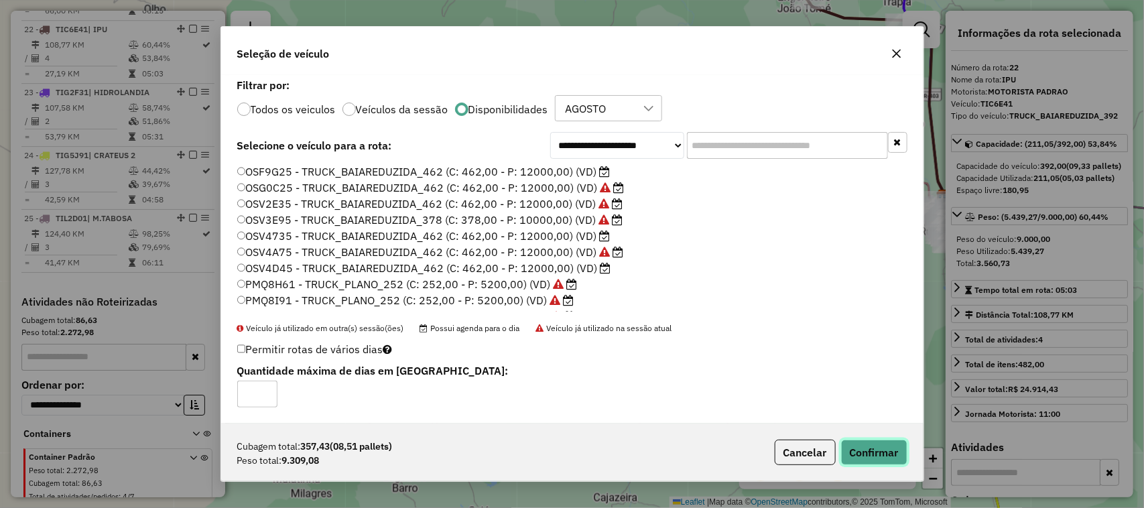
click at [870, 451] on button "Confirmar" at bounding box center [874, 452] width 66 height 25
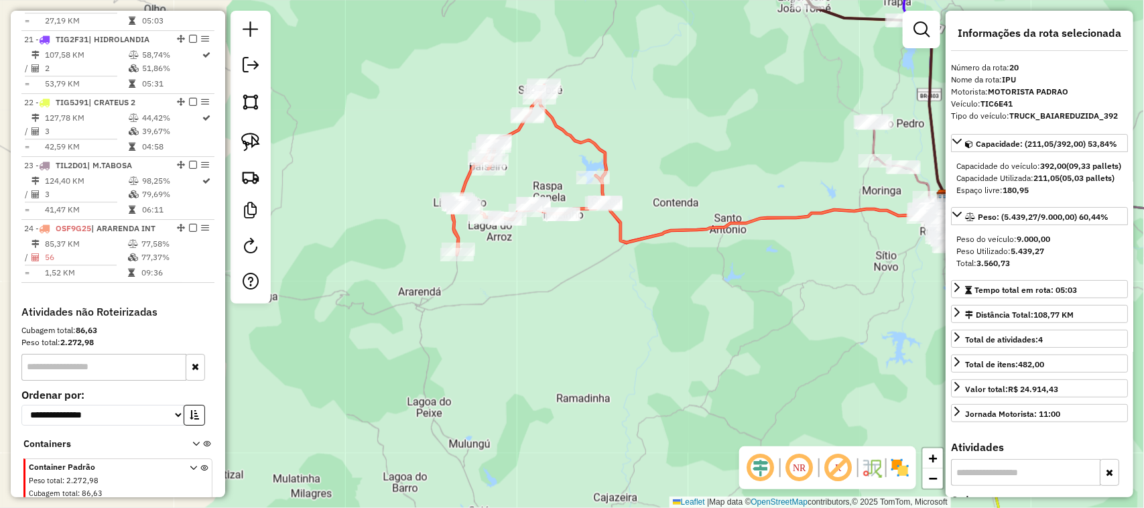
scroll to position [1835, 0]
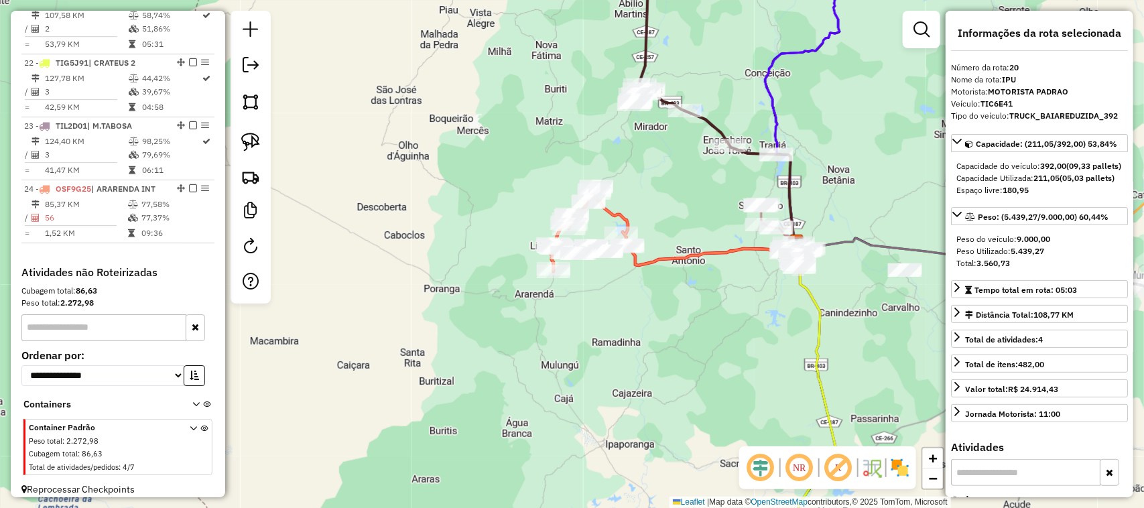
drag, startPoint x: 739, startPoint y: 292, endPoint x: 692, endPoint y: 286, distance: 48.1
click at [704, 289] on div "Janela de atendimento Grade de atendimento Capacidade Transportadoras Veículos …" at bounding box center [572, 254] width 1144 height 508
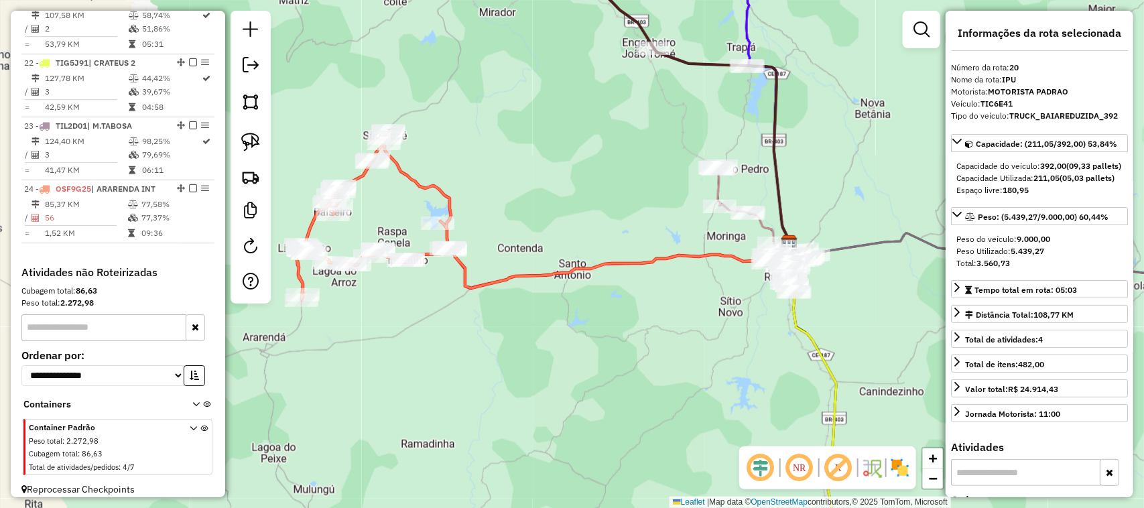
drag, startPoint x: 701, startPoint y: 299, endPoint x: 612, endPoint y: 243, distance: 104.9
click at [623, 250] on div "Janela de atendimento Grade de atendimento Capacidade Transportadoras Veículos …" at bounding box center [572, 254] width 1144 height 508
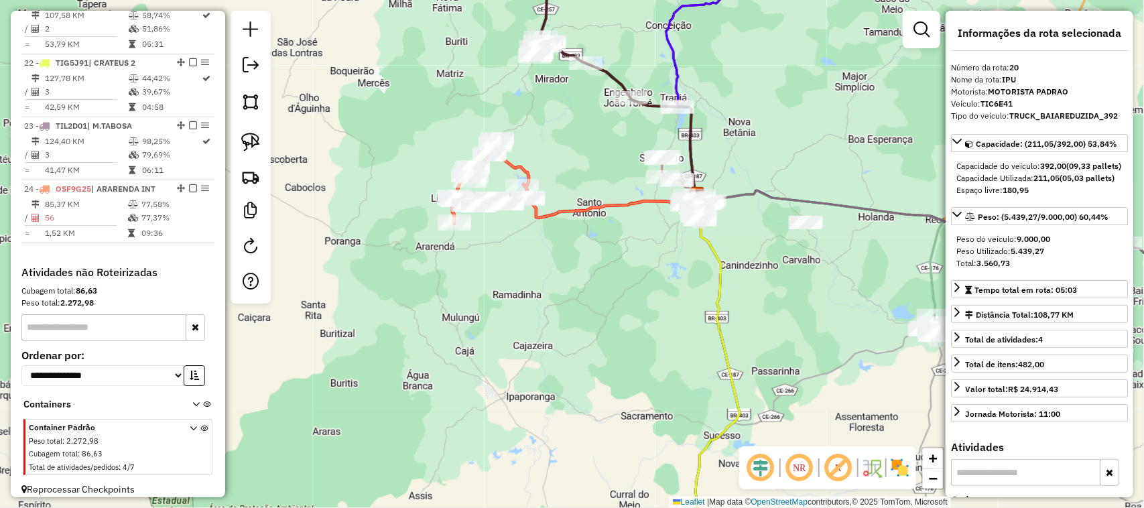
click at [662, 219] on div "Janela de atendimento Grade de atendimento Capacidade Transportadoras Veículos …" at bounding box center [572, 254] width 1144 height 508
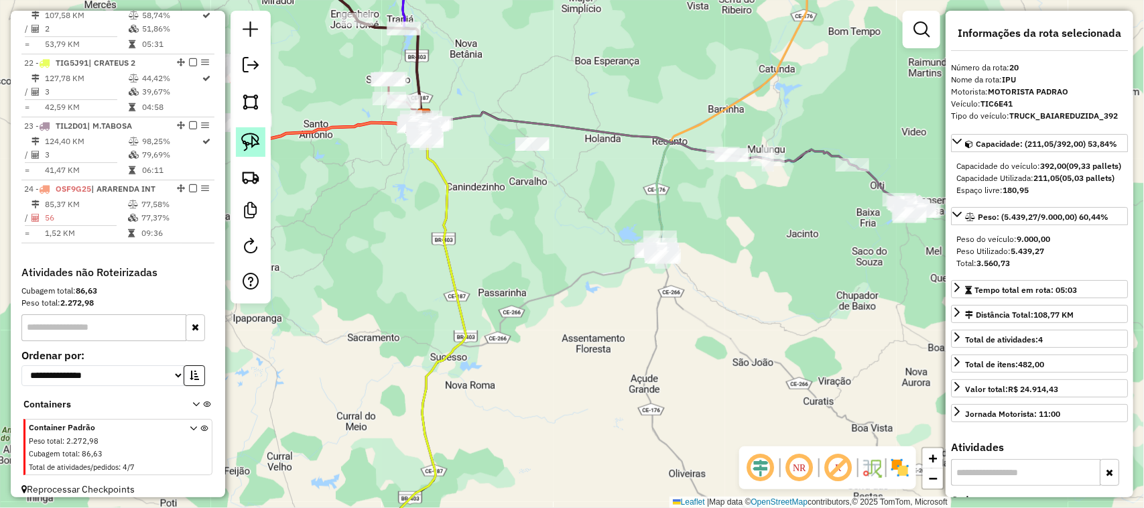
click at [249, 135] on img at bounding box center [250, 142] width 19 height 19
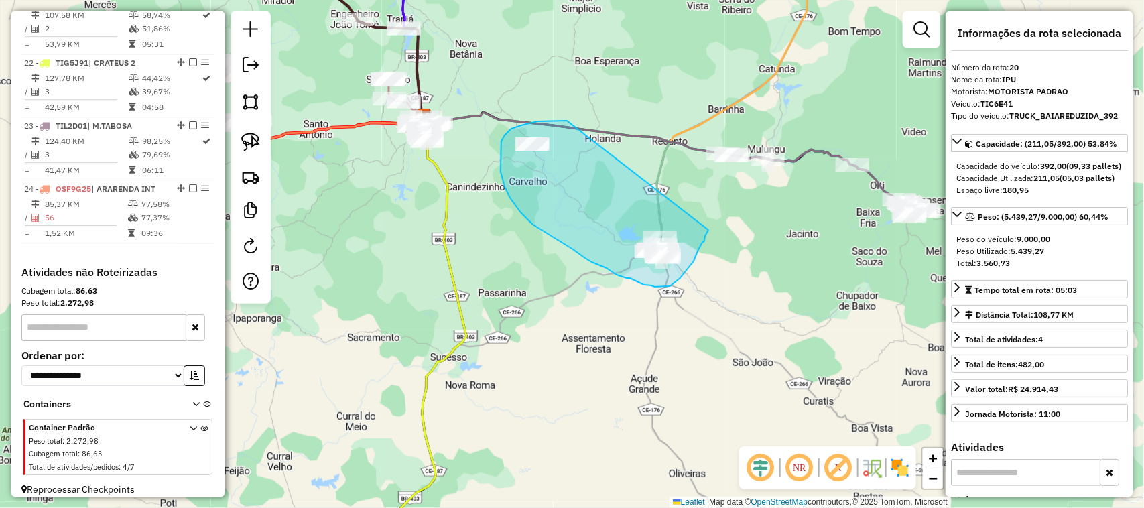
drag, startPoint x: 567, startPoint y: 121, endPoint x: 709, endPoint y: 230, distance: 178.7
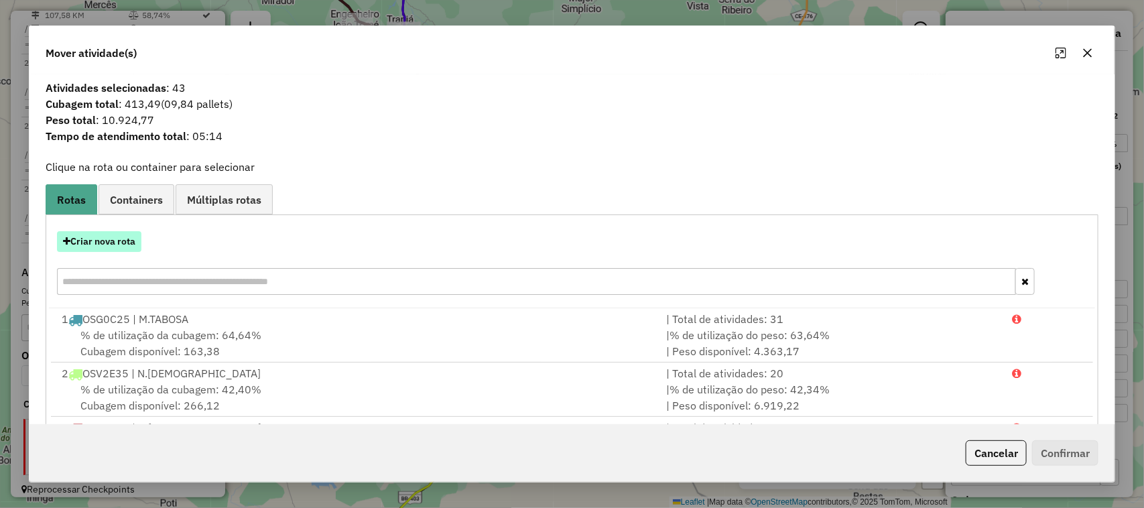
click at [105, 242] on button "Criar nova rota" at bounding box center [99, 241] width 84 height 21
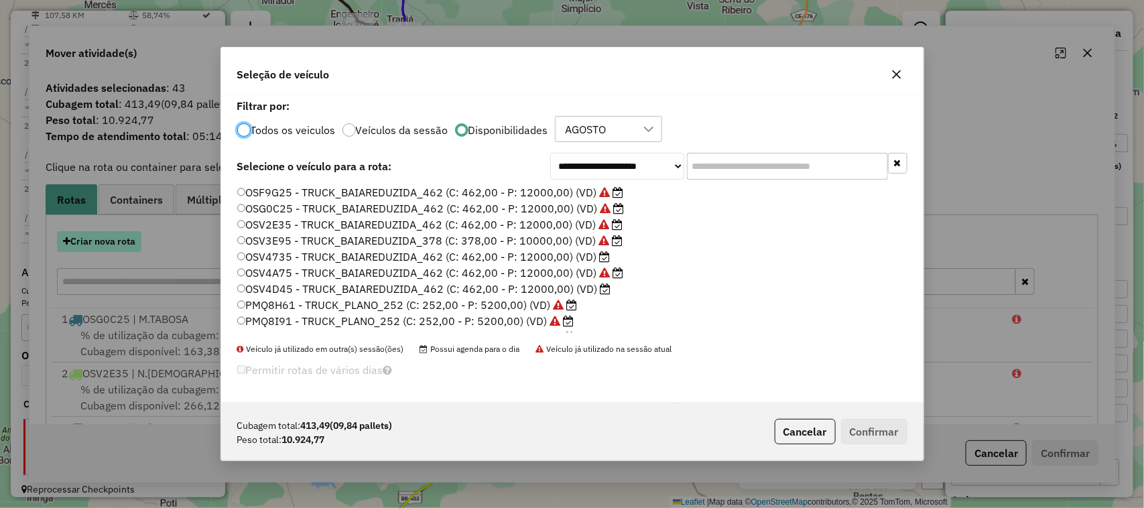
scroll to position [7, 4]
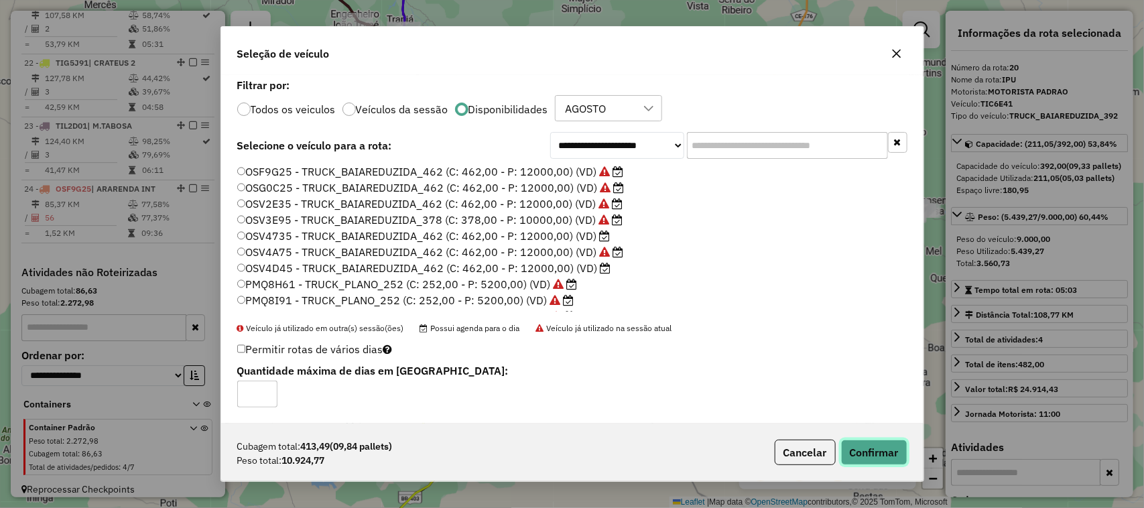
click at [860, 448] on button "Confirmar" at bounding box center [874, 452] width 66 height 25
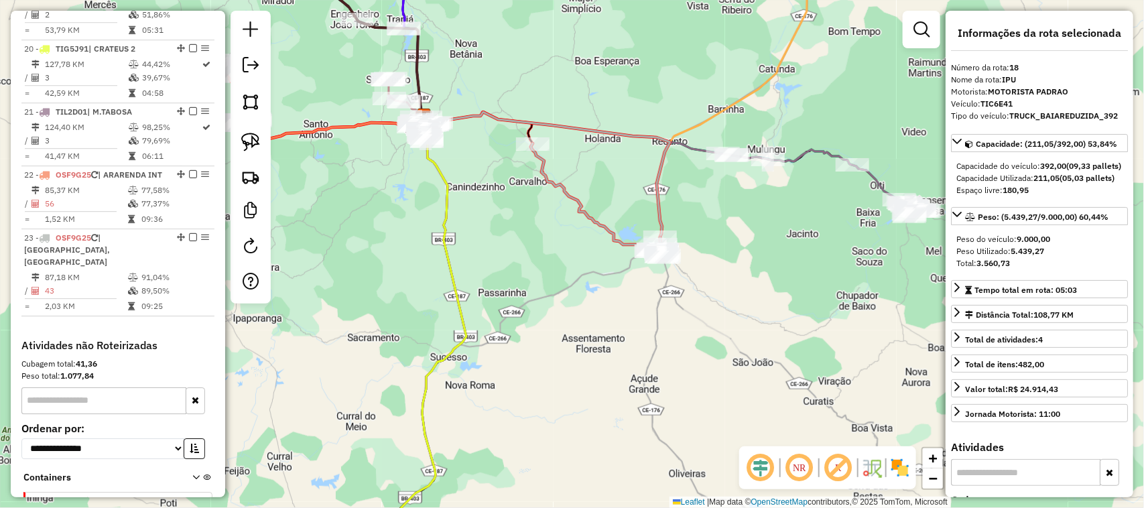
scroll to position [1741, 0]
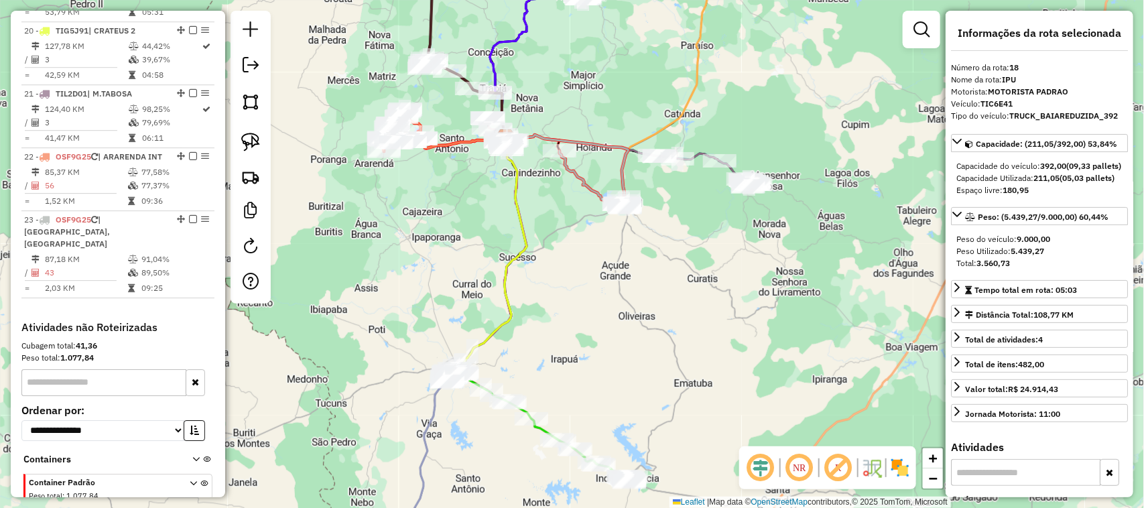
click at [574, 253] on div "Janela de atendimento Grade de atendimento Capacidade Transportadoras Veículos …" at bounding box center [572, 254] width 1144 height 508
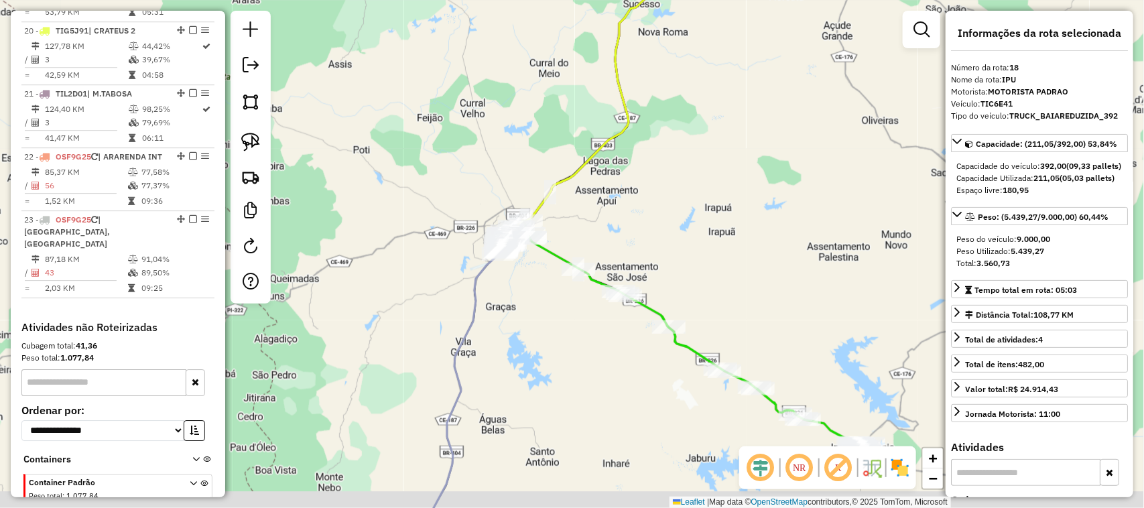
drag, startPoint x: 522, startPoint y: 341, endPoint x: 582, endPoint y: 218, distance: 136.7
click at [567, 243] on div "Janela de atendimento Grade de atendimento Capacidade Transportadoras Veículos …" at bounding box center [572, 254] width 1144 height 508
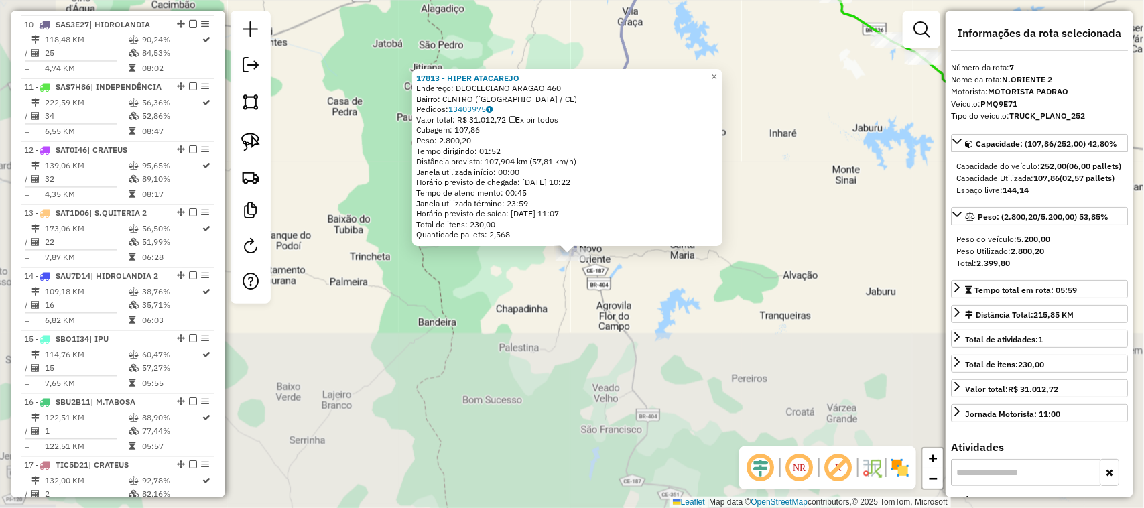
scroll to position [910, 0]
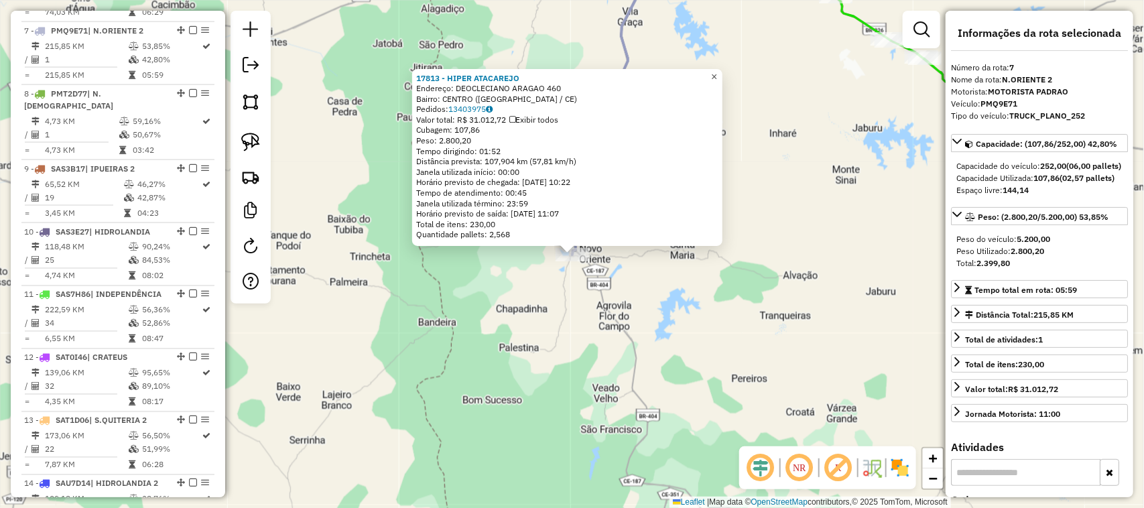
click at [717, 71] on span "×" at bounding box center [714, 76] width 6 height 11
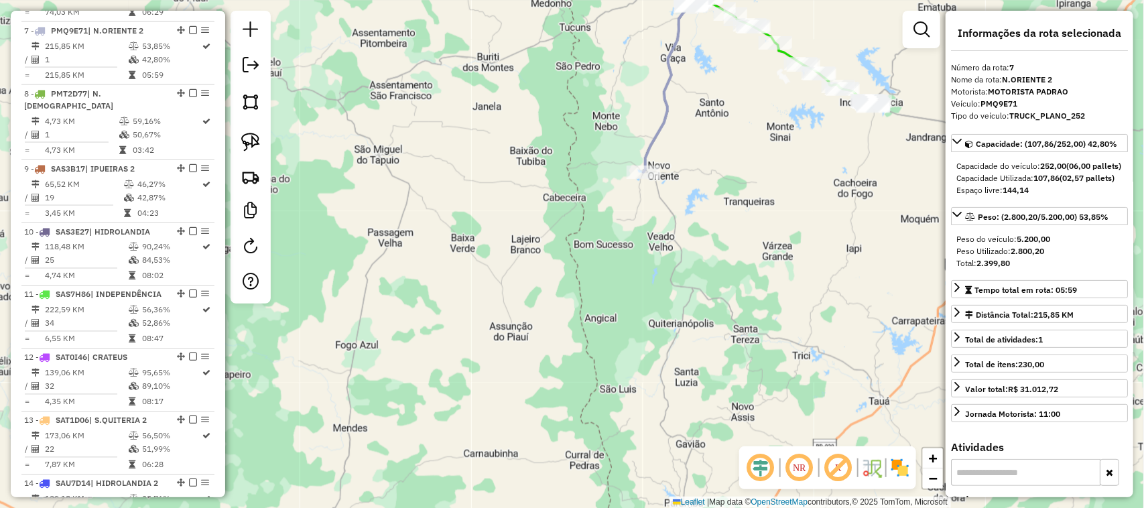
drag, startPoint x: 723, startPoint y: 92, endPoint x: 642, endPoint y: 202, distance: 136.8
click at [654, 192] on div "Janela de atendimento Grade de atendimento Capacidade Transportadoras Veículos …" at bounding box center [572, 254] width 1144 height 508
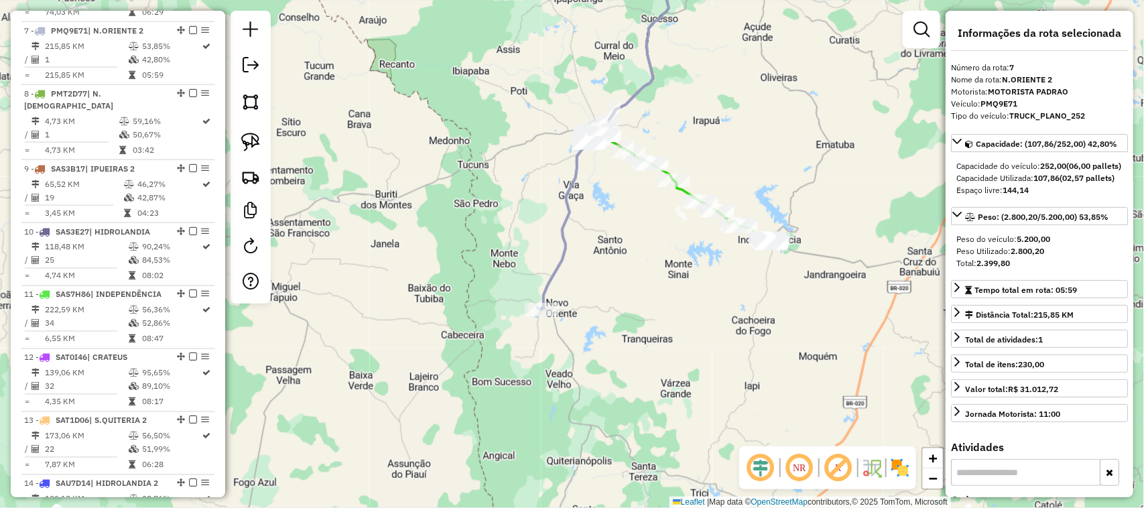
drag, startPoint x: 618, startPoint y: 227, endPoint x: 696, endPoint y: 269, distance: 88.5
click at [689, 273] on div "Janela de atendimento Grade de atendimento Capacidade Transportadoras Veículos …" at bounding box center [572, 254] width 1144 height 508
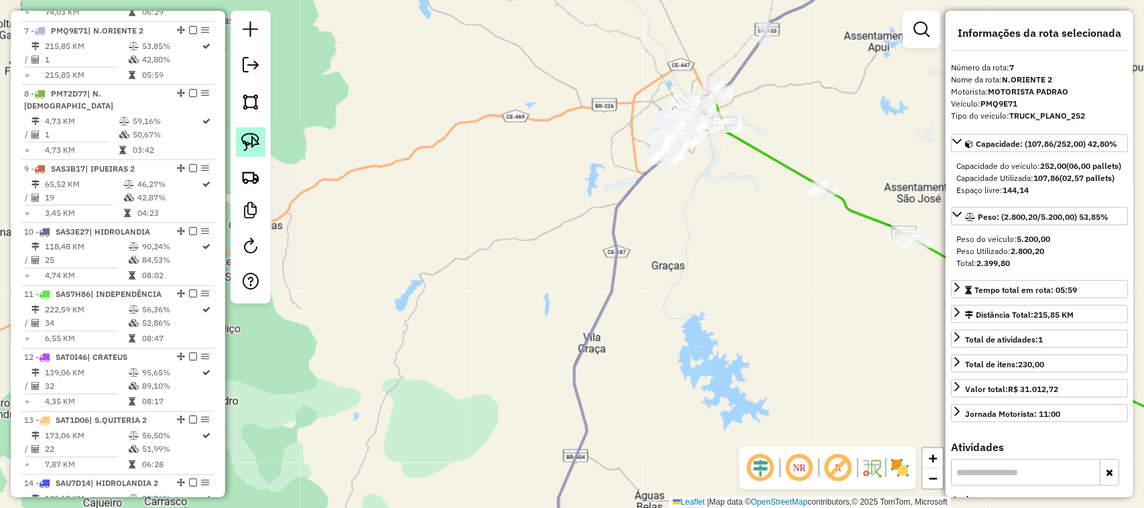
click at [248, 139] on img at bounding box center [250, 142] width 19 height 19
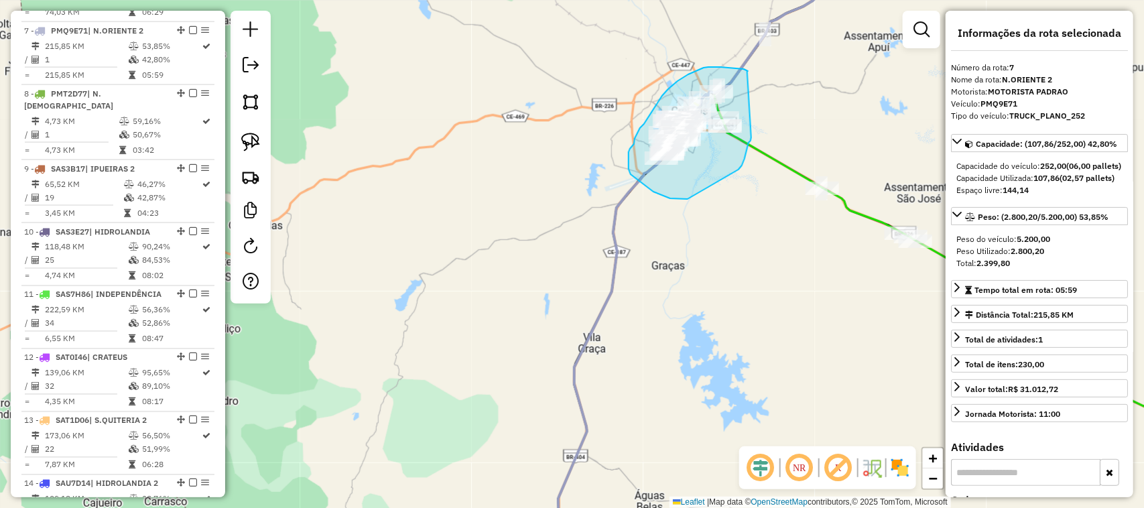
drag, startPoint x: 748, startPoint y: 71, endPoint x: 752, endPoint y: 133, distance: 61.8
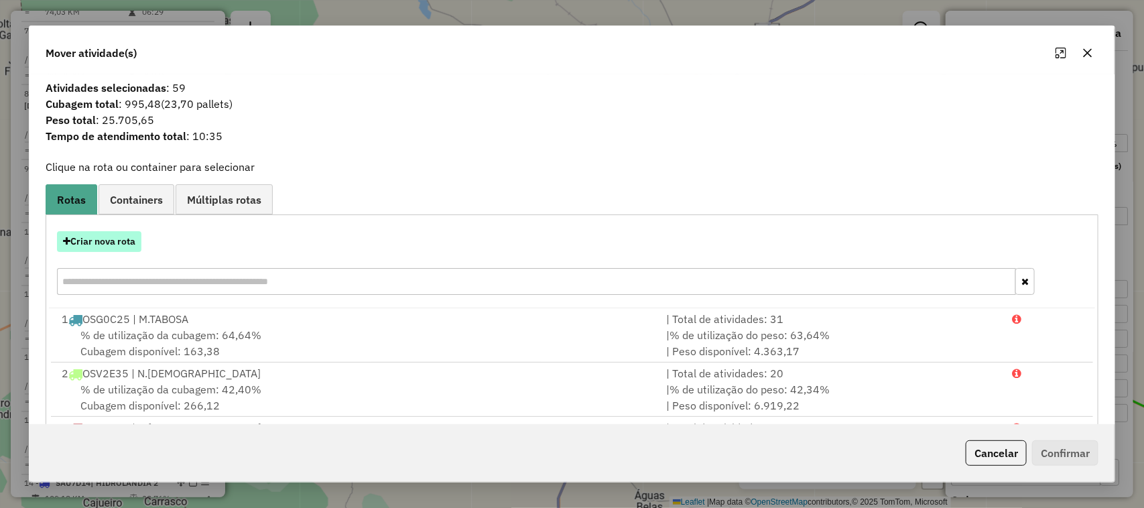
click at [97, 245] on button "Criar nova rota" at bounding box center [99, 241] width 84 height 21
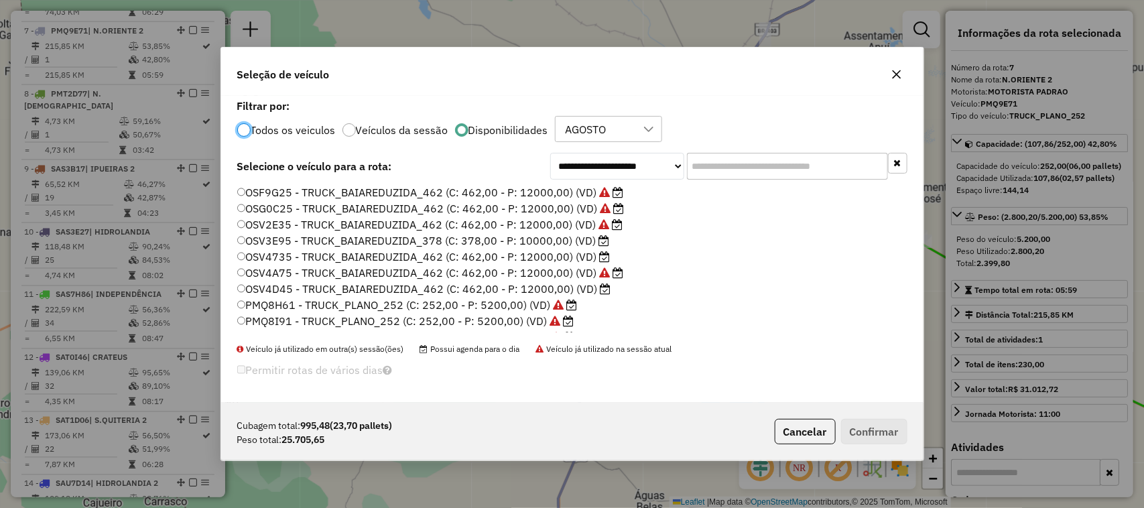
scroll to position [7, 4]
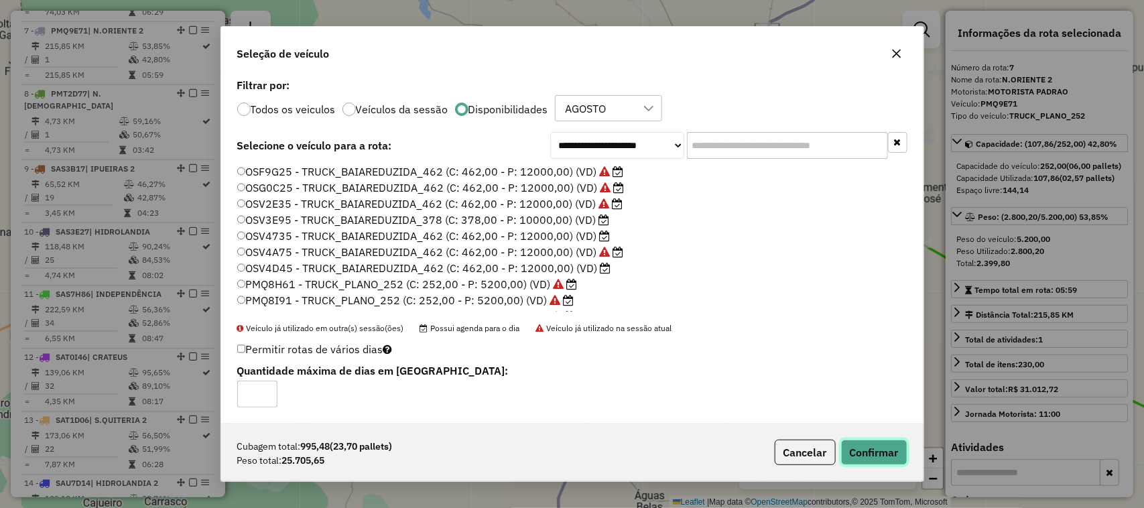
click at [882, 444] on button "Confirmar" at bounding box center [874, 452] width 66 height 25
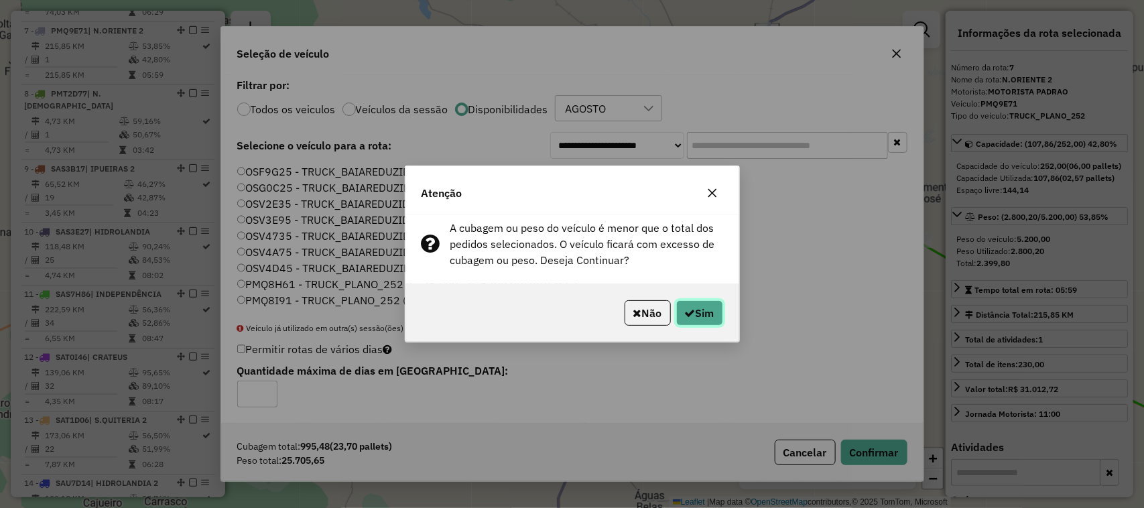
click at [701, 314] on button "Sim" at bounding box center [699, 312] width 47 height 25
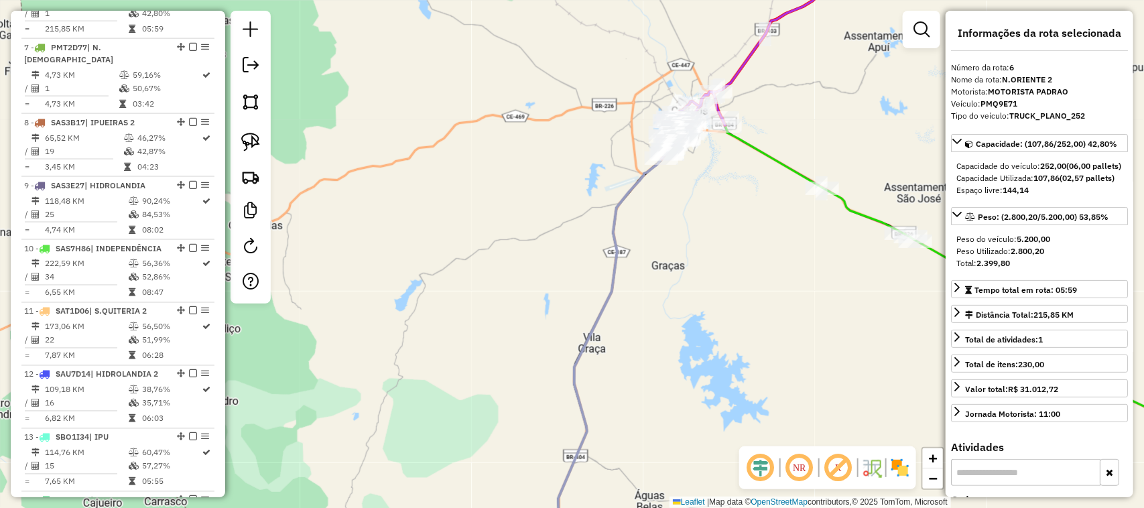
scroll to position [910, 0]
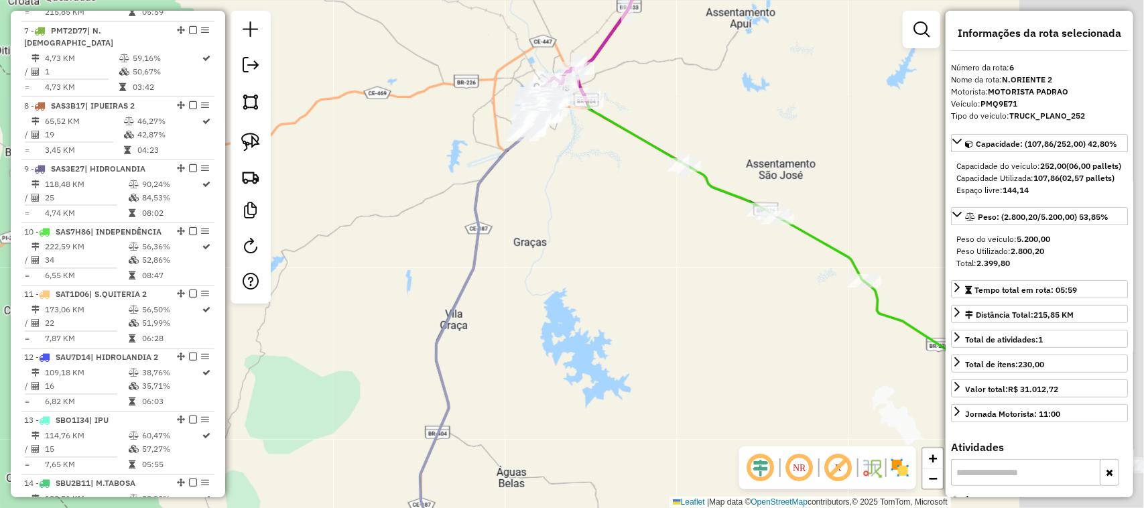
drag, startPoint x: 719, startPoint y: 272, endPoint x: 456, endPoint y: 219, distance: 268.9
click at [544, 239] on div "Janela de atendimento Grade de atendimento Capacidade Transportadoras Veículos …" at bounding box center [572, 254] width 1144 height 508
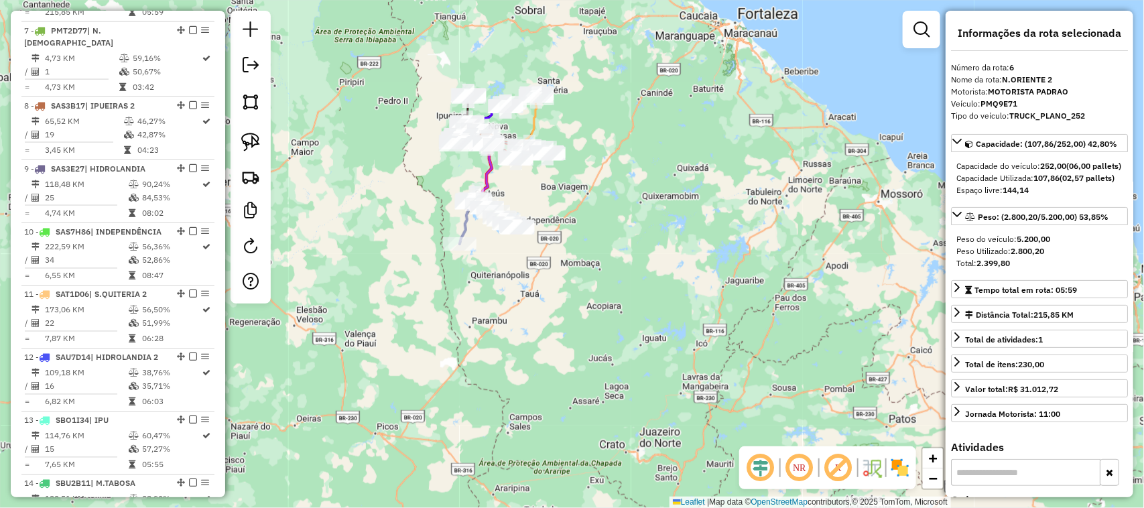
drag, startPoint x: 585, startPoint y: 208, endPoint x: 609, endPoint y: 255, distance: 52.8
click at [609, 255] on div "Janela de atendimento Grade de atendimento Capacidade Transportadoras Veículos …" at bounding box center [572, 254] width 1144 height 508
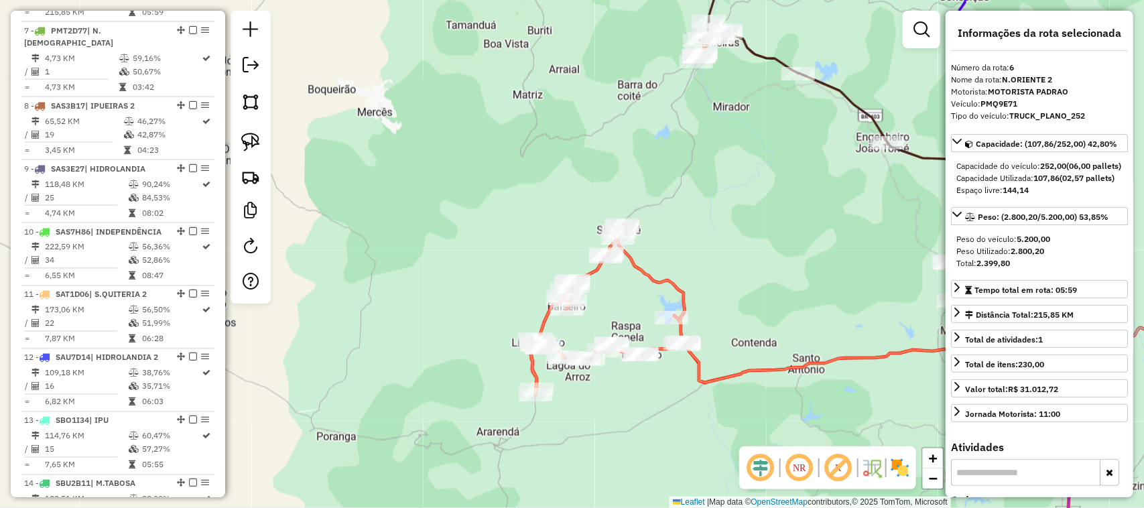
drag, startPoint x: 794, startPoint y: 319, endPoint x: 544, endPoint y: 229, distance: 265.7
click at [597, 243] on div "Janela de atendimento Grade de atendimento Capacidade Transportadoras Veículos …" at bounding box center [572, 254] width 1144 height 508
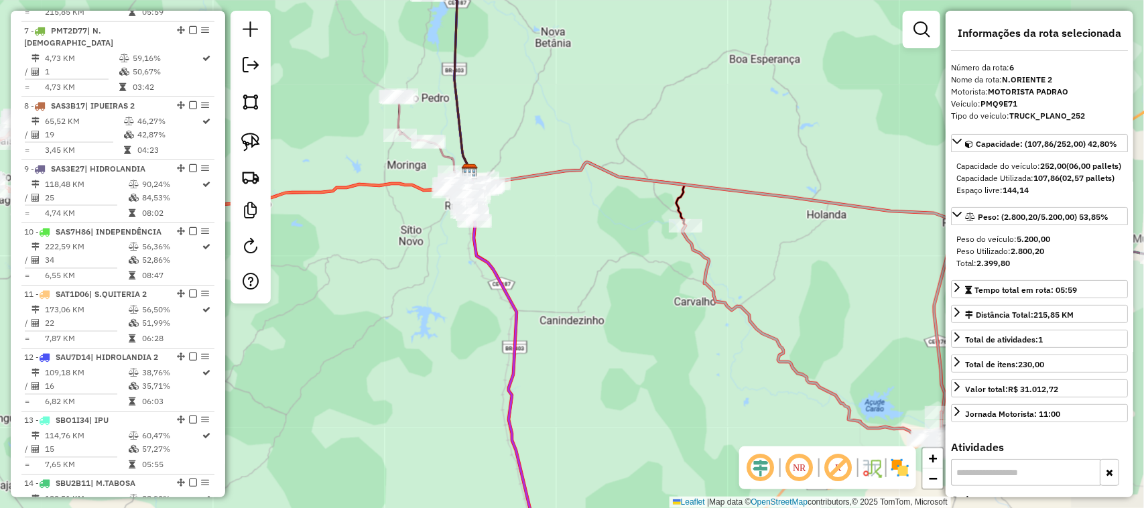
drag, startPoint x: 523, startPoint y: 328, endPoint x: 510, endPoint y: 313, distance: 20.4
click at [487, 353] on icon at bounding box center [510, 388] width 86 height 432
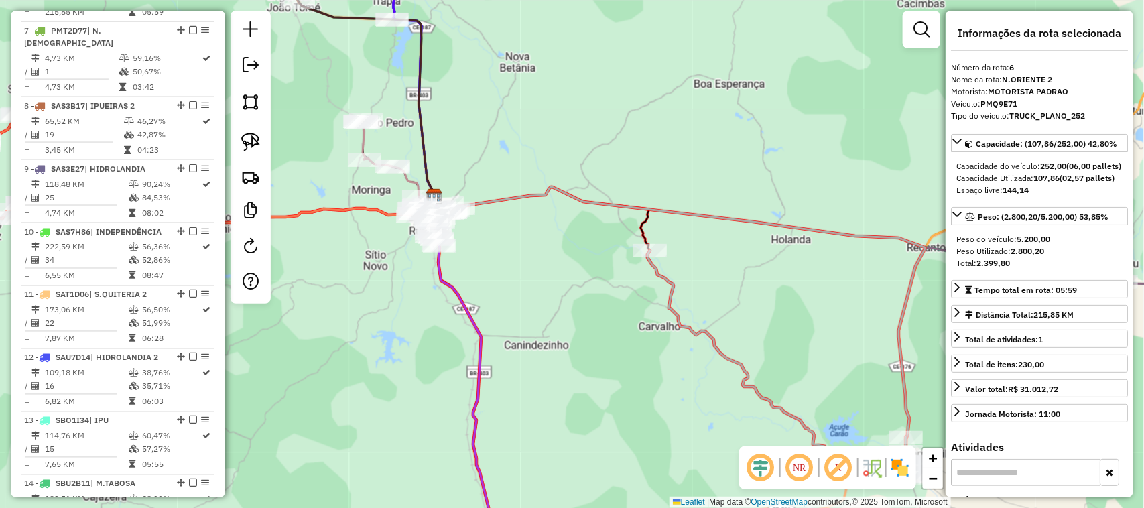
drag, startPoint x: 609, startPoint y: 289, endPoint x: 516, endPoint y: 290, distance: 92.5
click at [536, 303] on div "Janela de atendimento Grade de atendimento Capacidade Transportadoras Veículos …" at bounding box center [572, 254] width 1144 height 508
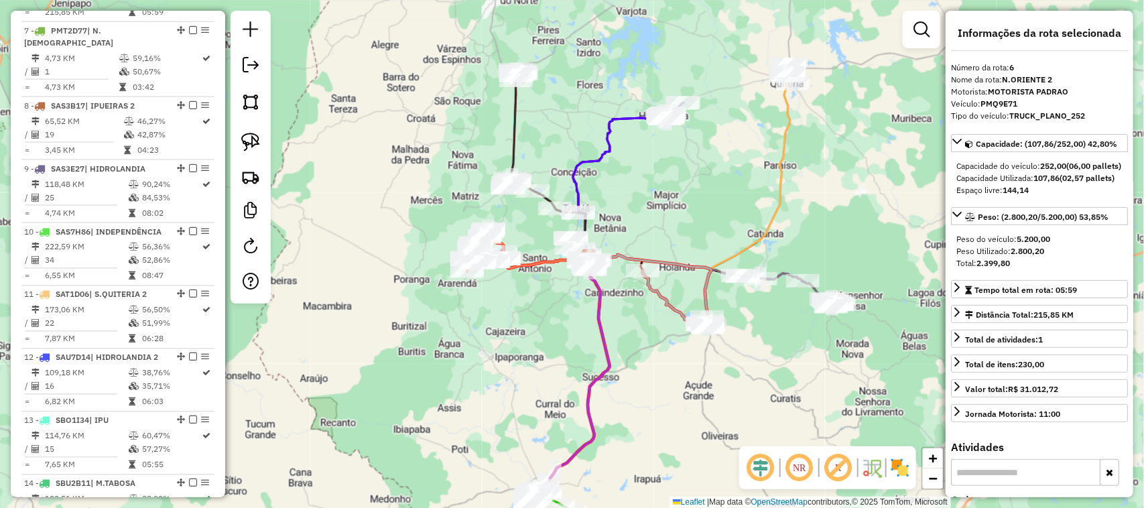
drag, startPoint x: 660, startPoint y: 212, endPoint x: 712, endPoint y: 246, distance: 61.9
click at [711, 250] on div "Janela de atendimento Grade de atendimento Capacidade Transportadoras Veículos …" at bounding box center [572, 254] width 1144 height 508
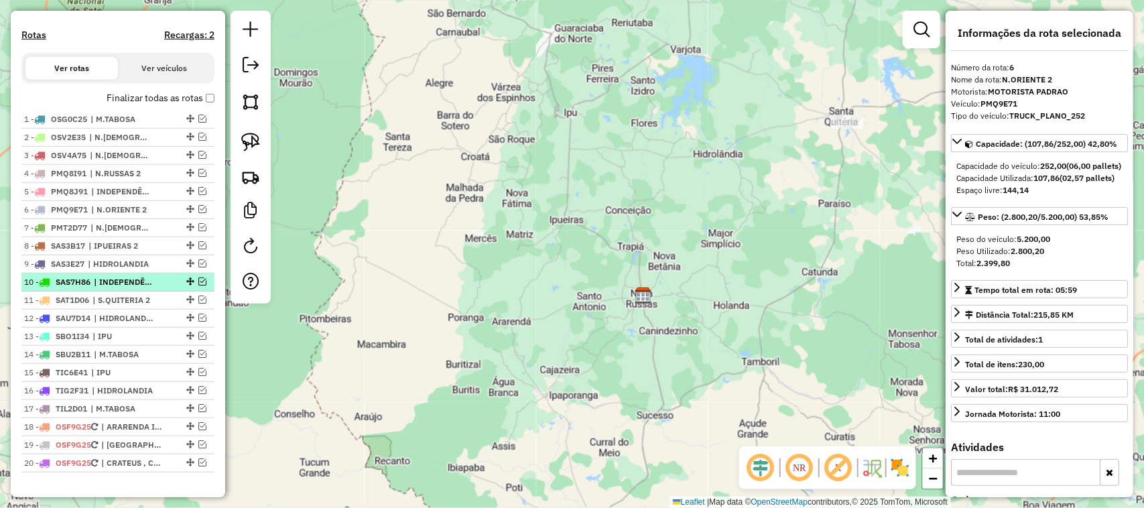
scroll to position [491, 0]
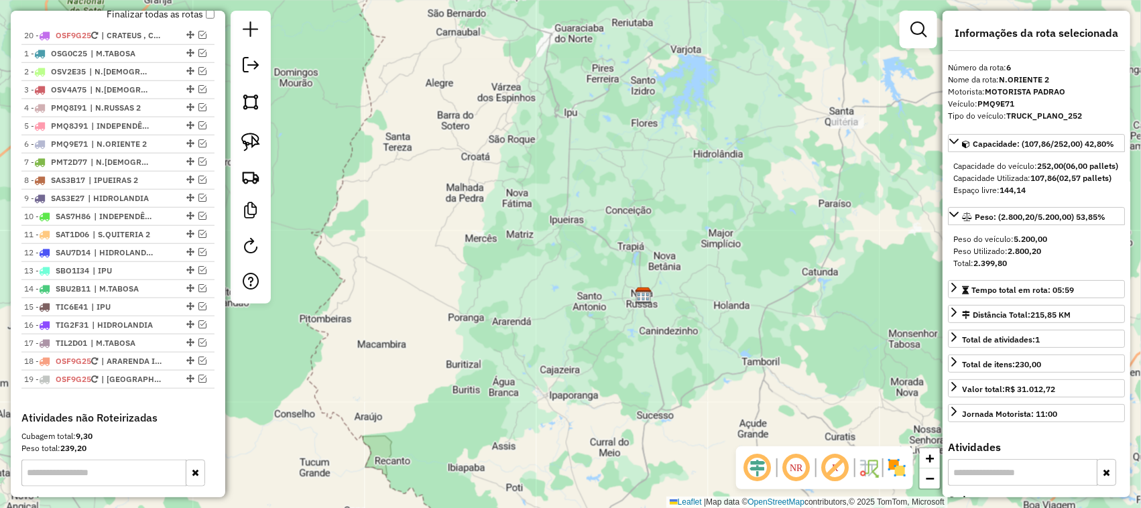
drag, startPoint x: 185, startPoint y: 392, endPoint x: 168, endPoint y: 52, distance: 340.3
drag, startPoint x: 186, startPoint y: 136, endPoint x: 184, endPoint y: 62, distance: 73.8
drag, startPoint x: 185, startPoint y: 229, endPoint x: 169, endPoint y: 80, distance: 149.0
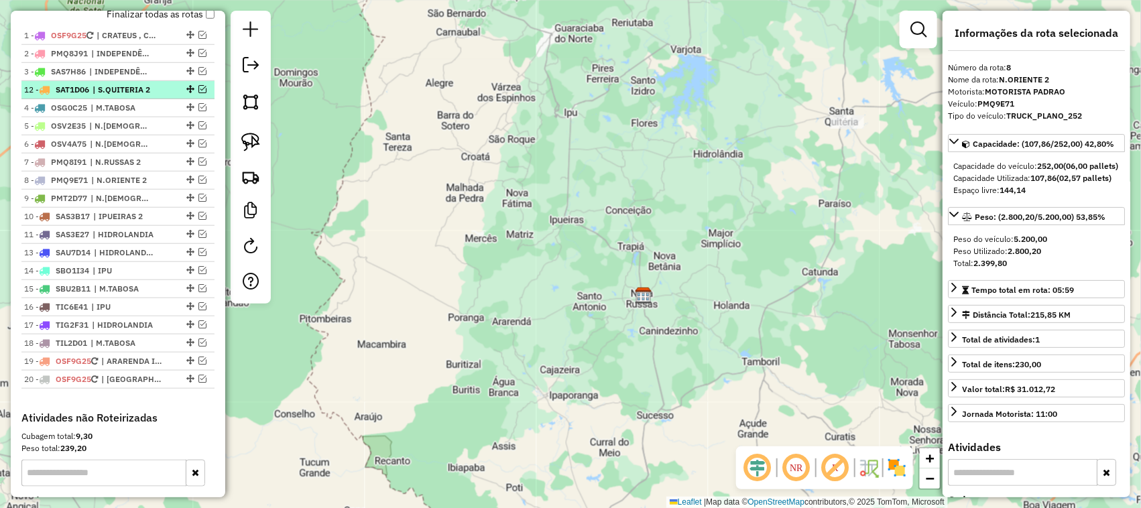
drag, startPoint x: 186, startPoint y: 246, endPoint x: 176, endPoint y: 95, distance: 151.2
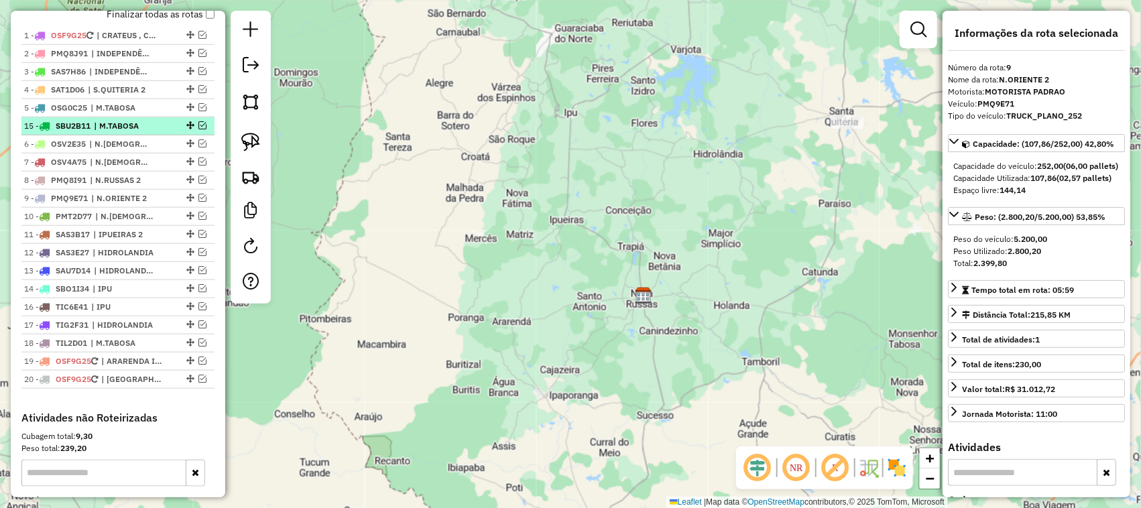
drag, startPoint x: 186, startPoint y: 300, endPoint x: 178, endPoint y: 134, distance: 166.5
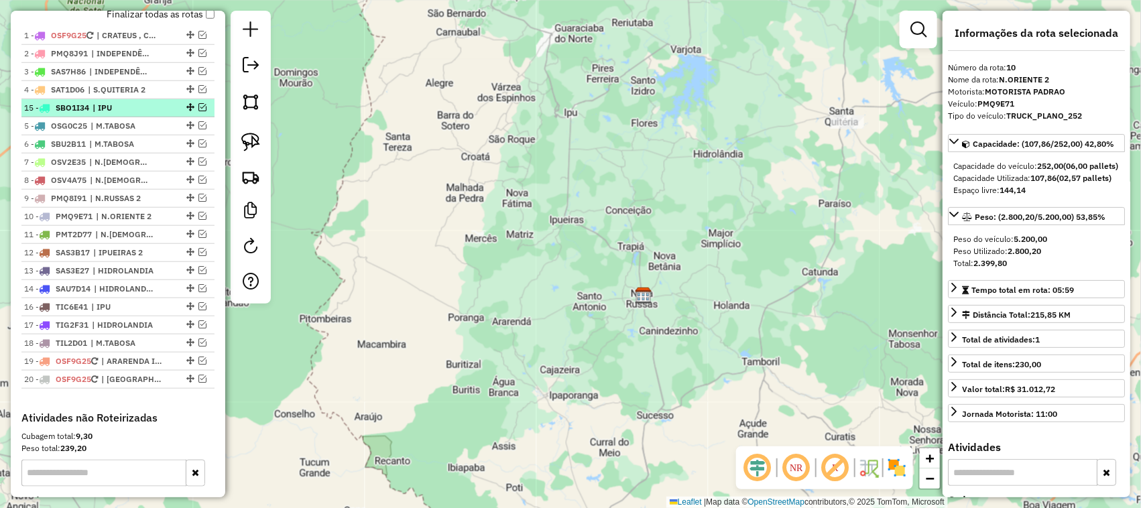
drag, startPoint x: 186, startPoint y: 299, endPoint x: 184, endPoint y: 117, distance: 181.7
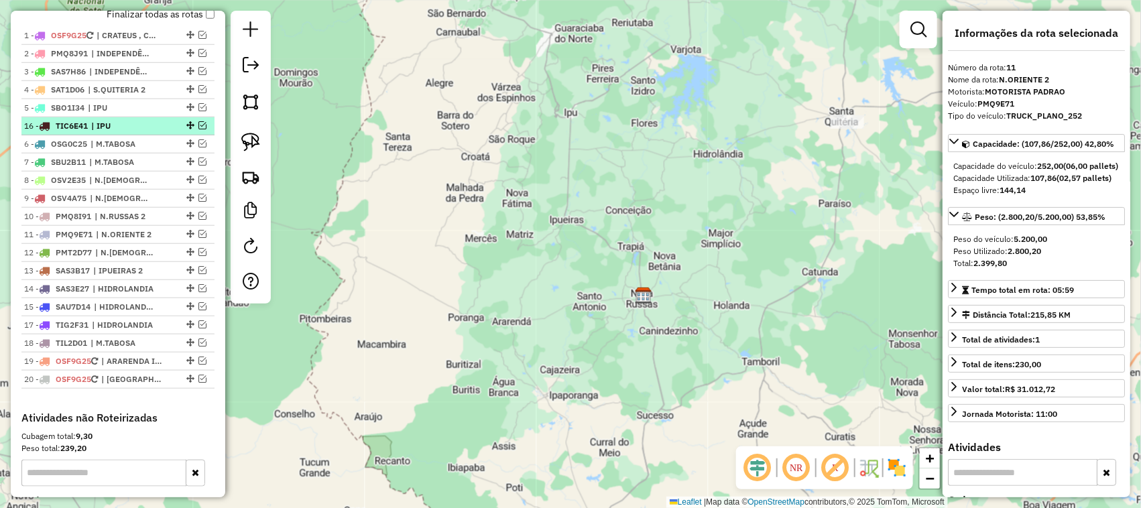
drag, startPoint x: 188, startPoint y: 320, endPoint x: 182, endPoint y: 135, distance: 185.1
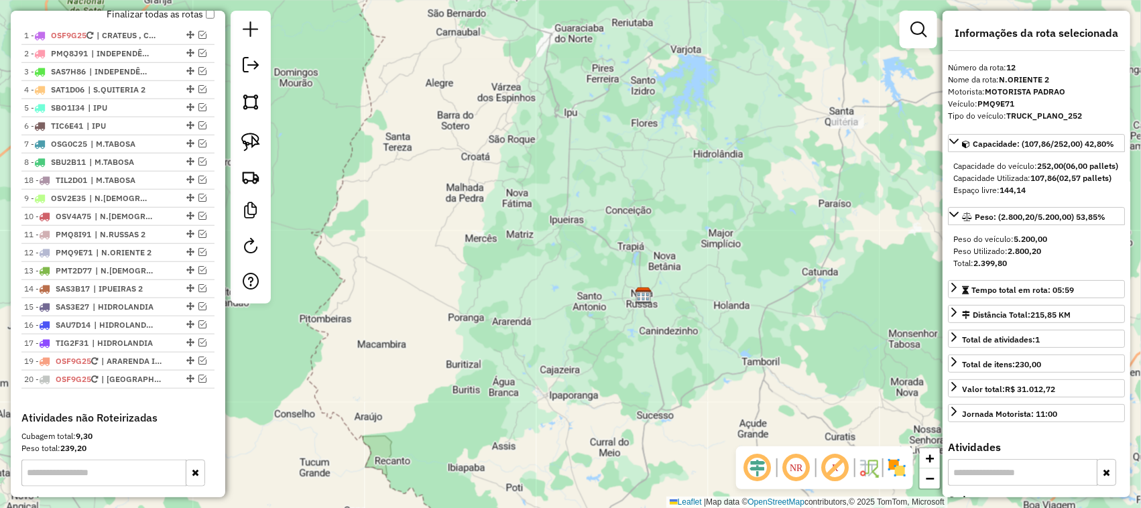
drag, startPoint x: 188, startPoint y: 356, endPoint x: 190, endPoint y: 190, distance: 166.3
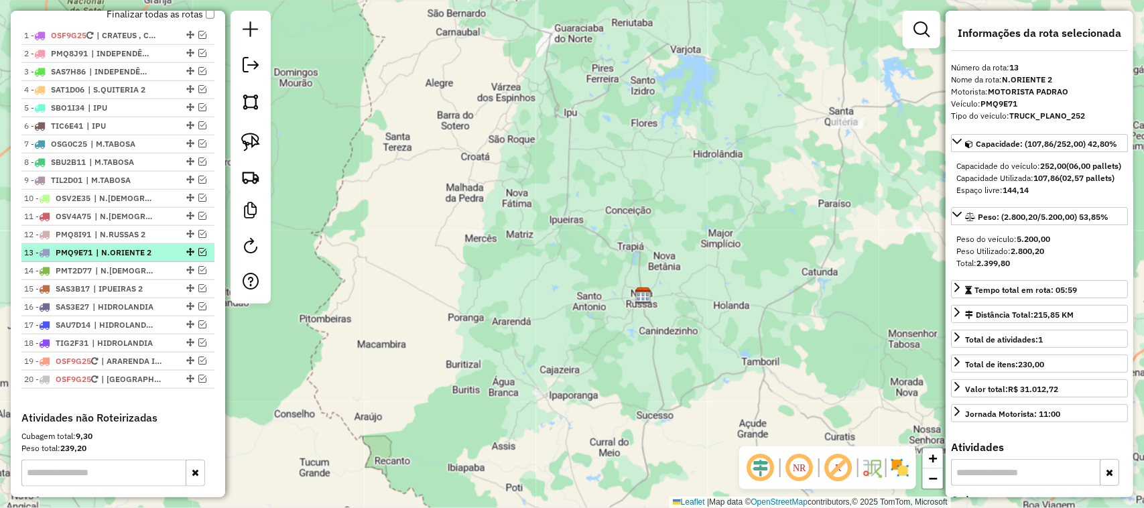
click at [200, 256] on em at bounding box center [202, 252] width 8 height 8
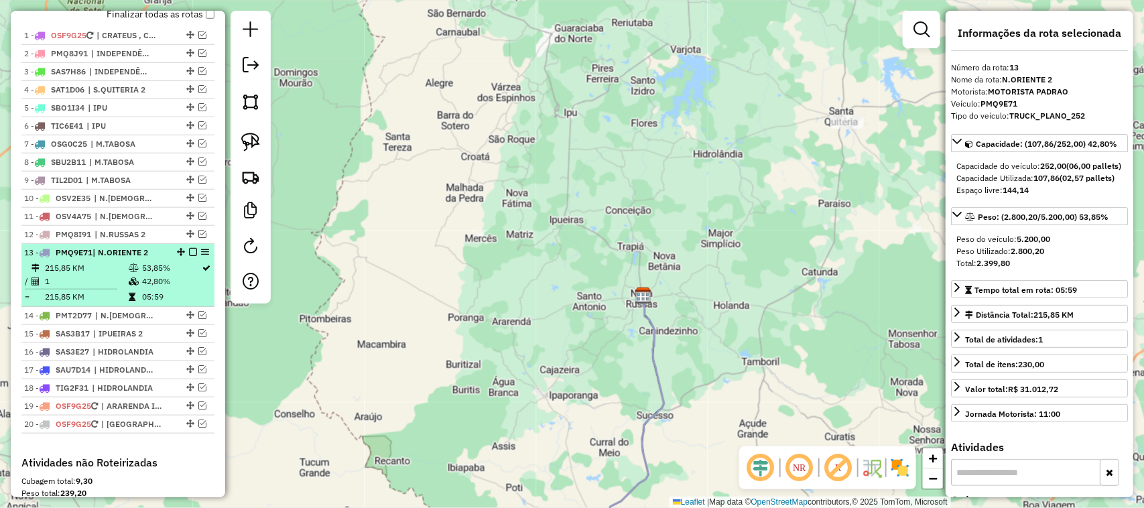
click at [121, 275] on td "215,85 KM" at bounding box center [86, 267] width 84 height 13
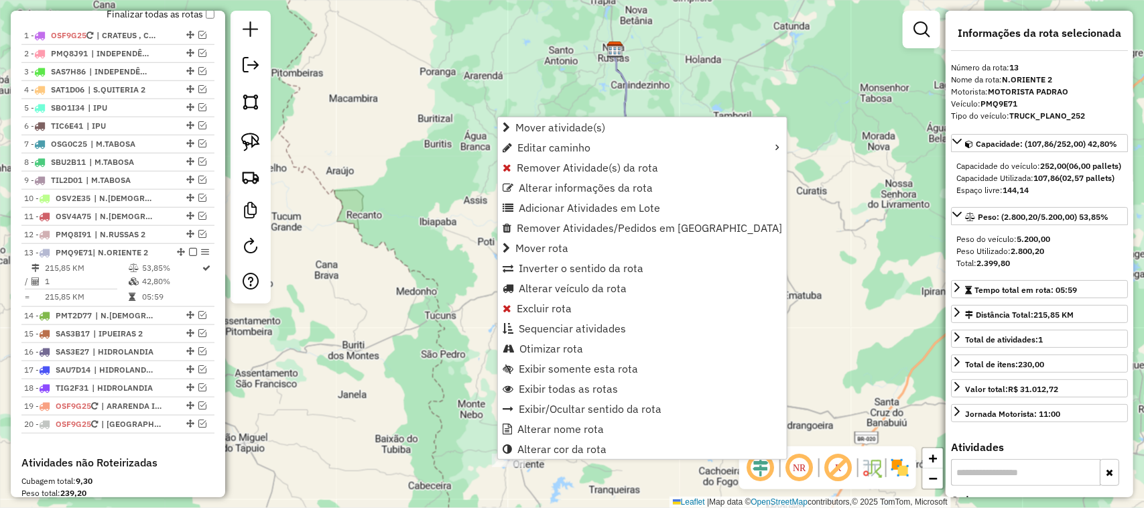
scroll to position [706, 0]
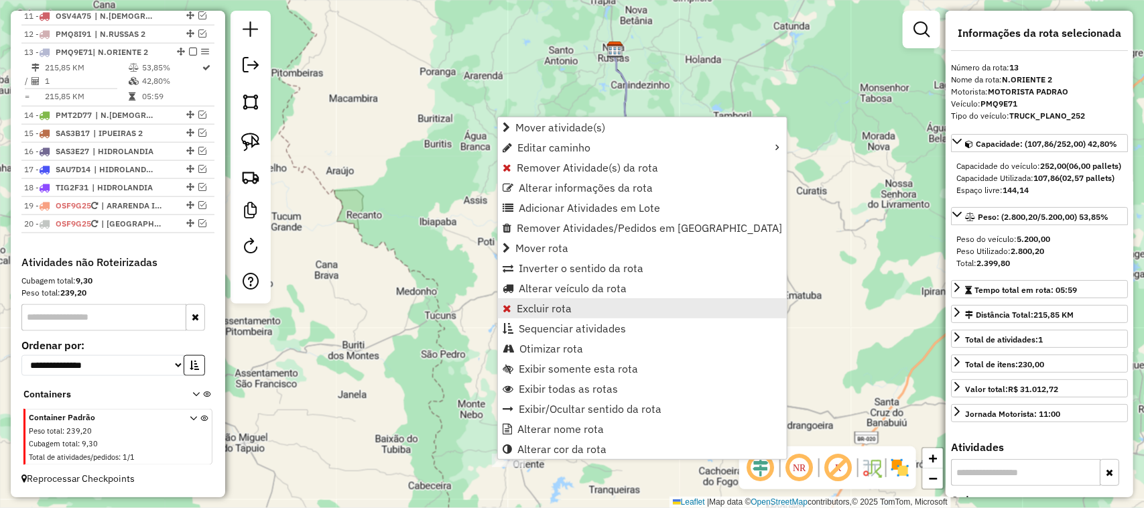
click at [547, 305] on span "Excluir rota" at bounding box center [544, 308] width 55 height 11
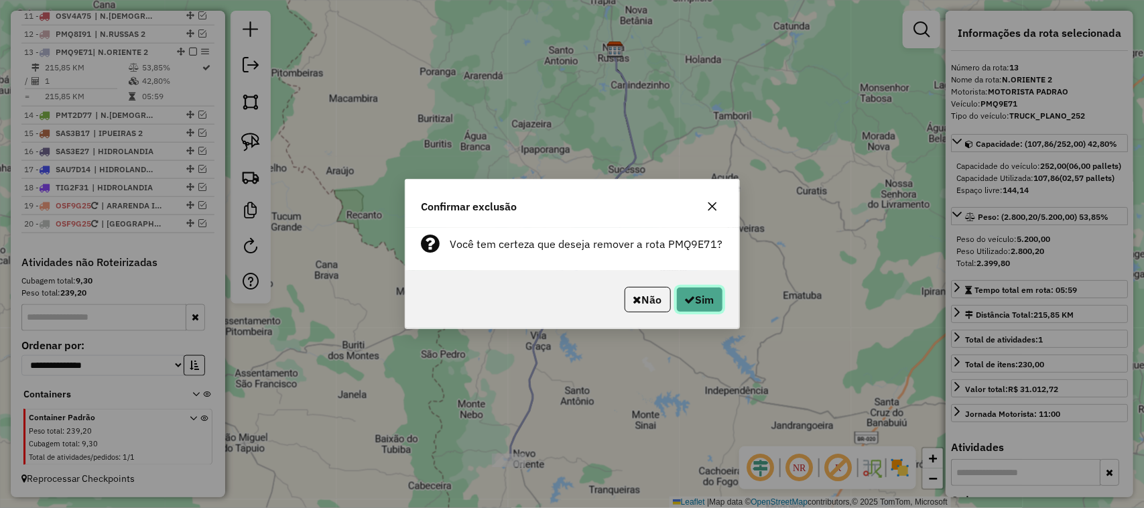
click at [709, 306] on button "Sim" at bounding box center [699, 299] width 47 height 25
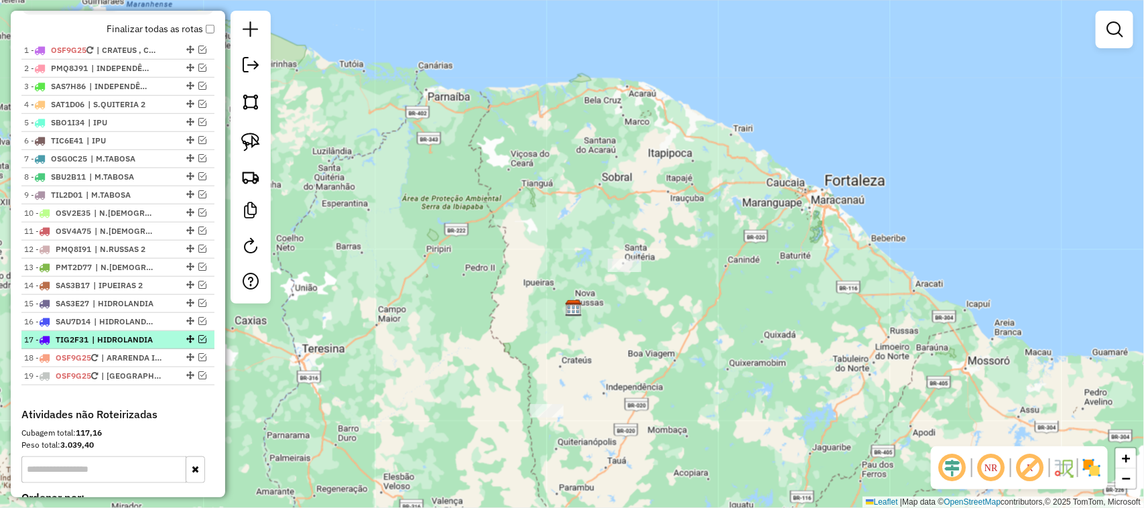
scroll to position [475, 0]
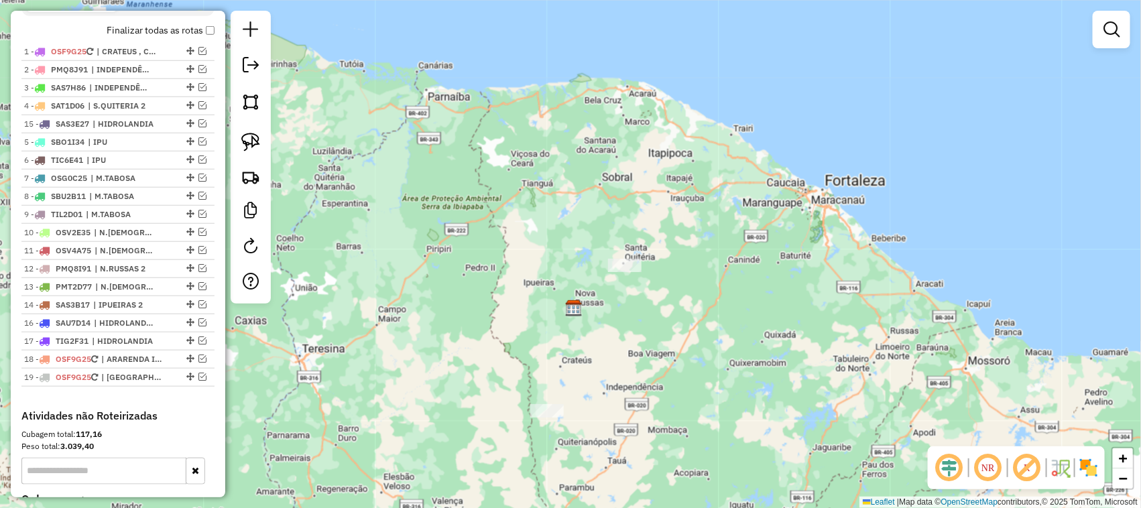
drag, startPoint x: 186, startPoint y: 318, endPoint x: 185, endPoint y: 133, distance: 185.7
drag, startPoint x: 186, startPoint y: 334, endPoint x: 194, endPoint y: 152, distance: 181.9
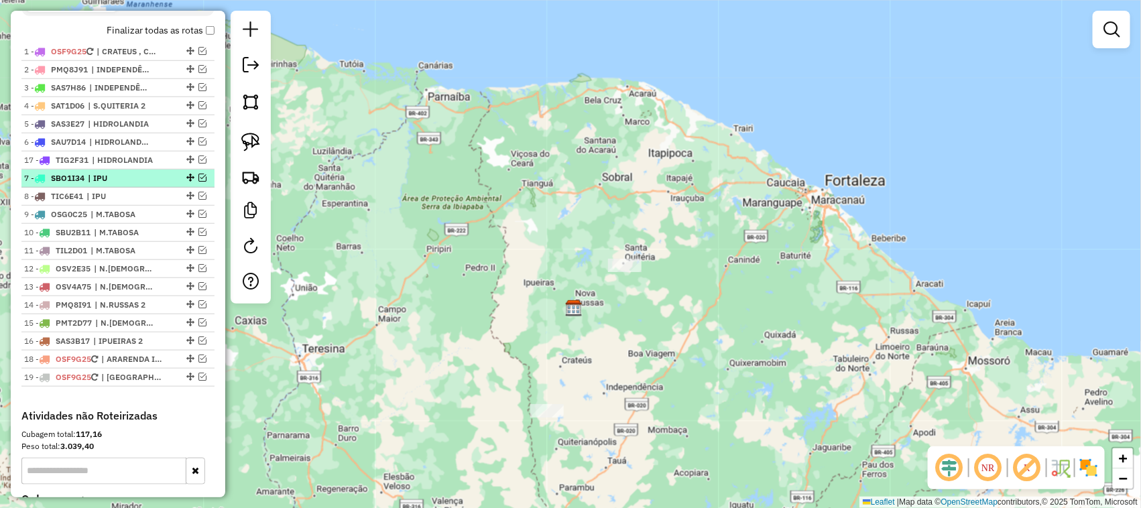
drag, startPoint x: 186, startPoint y: 354, endPoint x: 186, endPoint y: 173, distance: 181.0
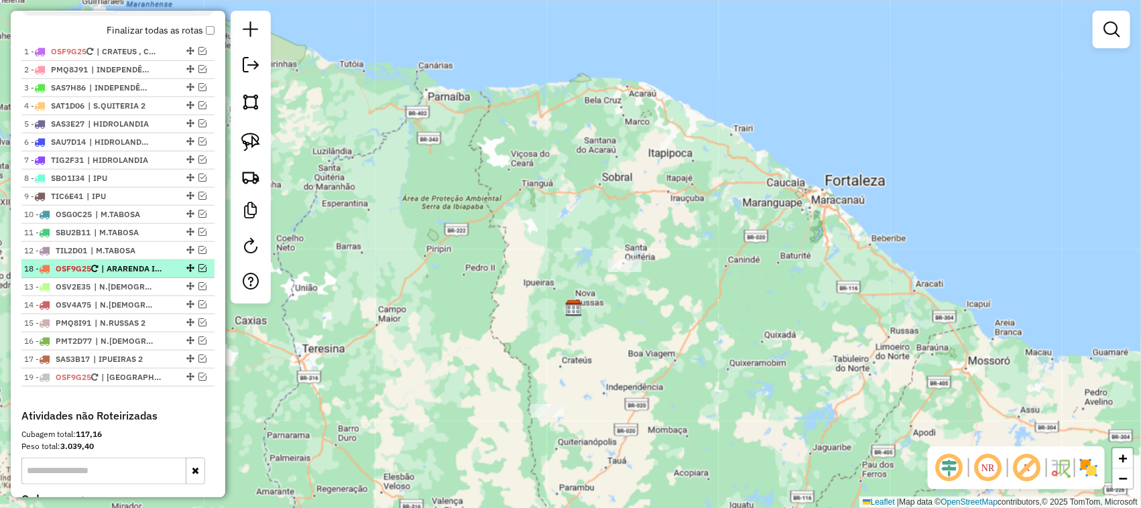
drag, startPoint x: 186, startPoint y: 372, endPoint x: 179, endPoint y: 282, distance: 90.1
drag, startPoint x: 188, startPoint y: 390, endPoint x: 178, endPoint y: 275, distance: 115.7
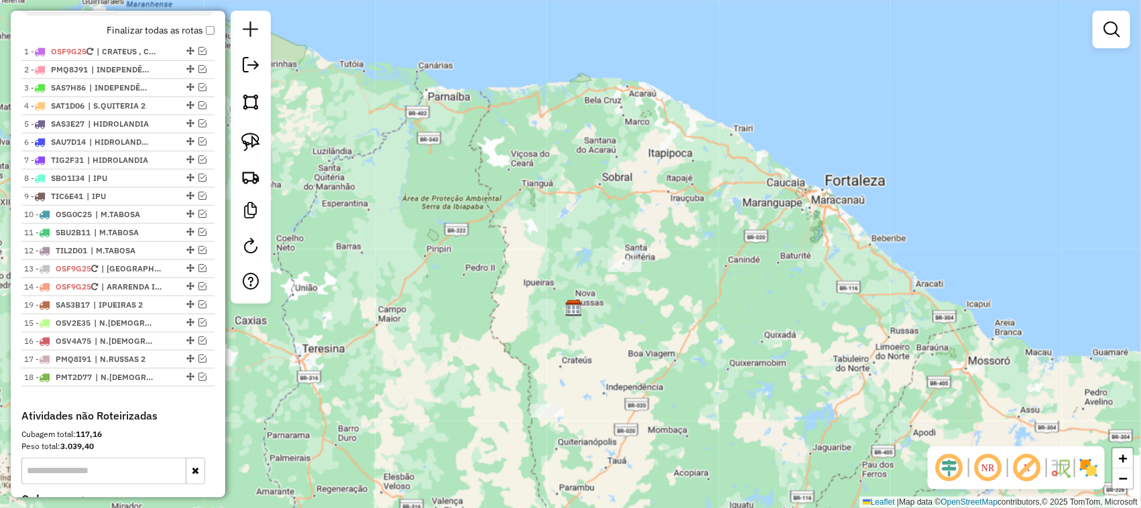
drag, startPoint x: 188, startPoint y: 391, endPoint x: 182, endPoint y: 312, distance: 79.4
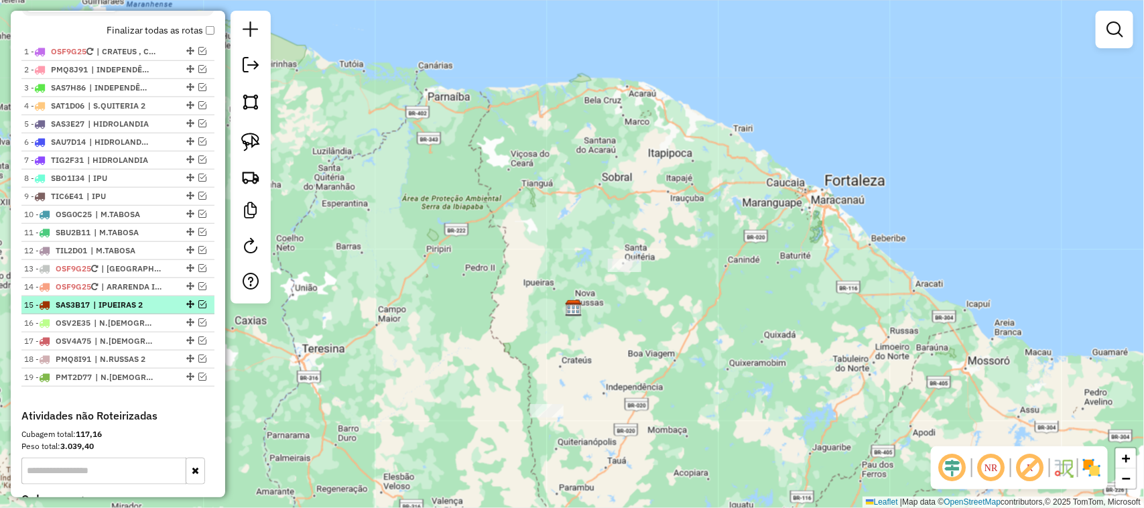
click at [201, 308] on em at bounding box center [202, 304] width 8 height 8
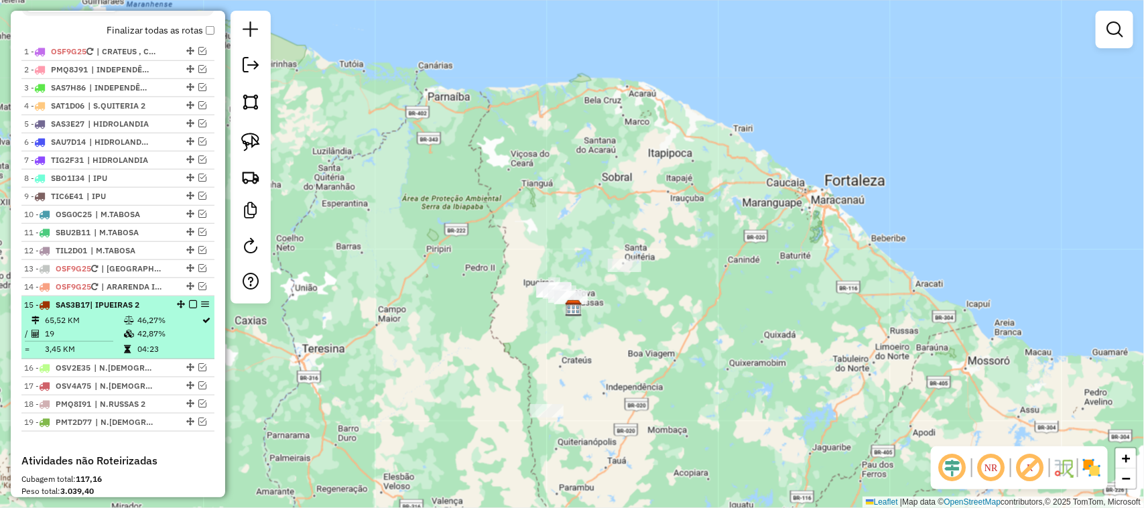
click at [96, 327] on td "65,52 KM" at bounding box center [83, 320] width 79 height 13
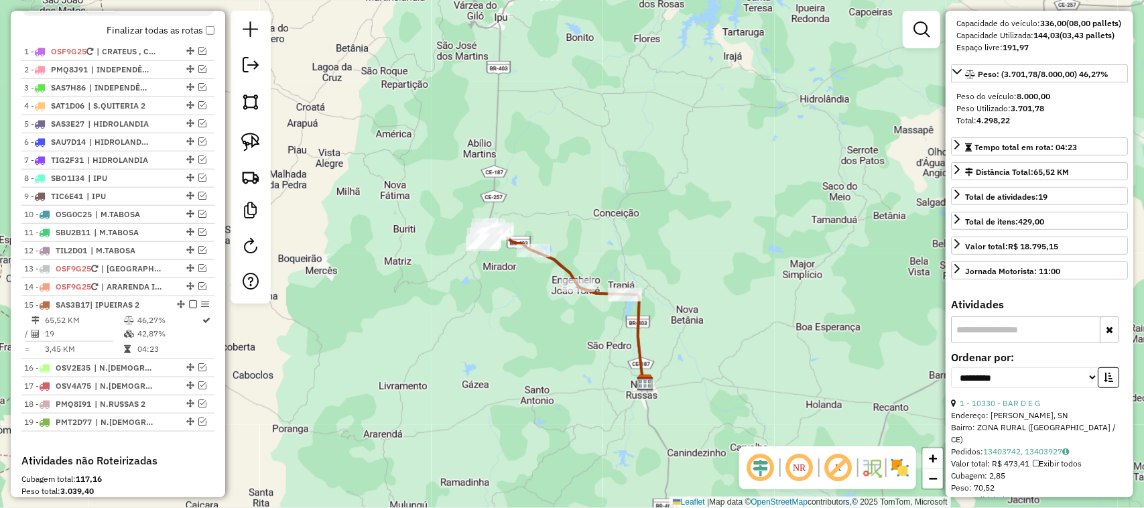
scroll to position [168, 0]
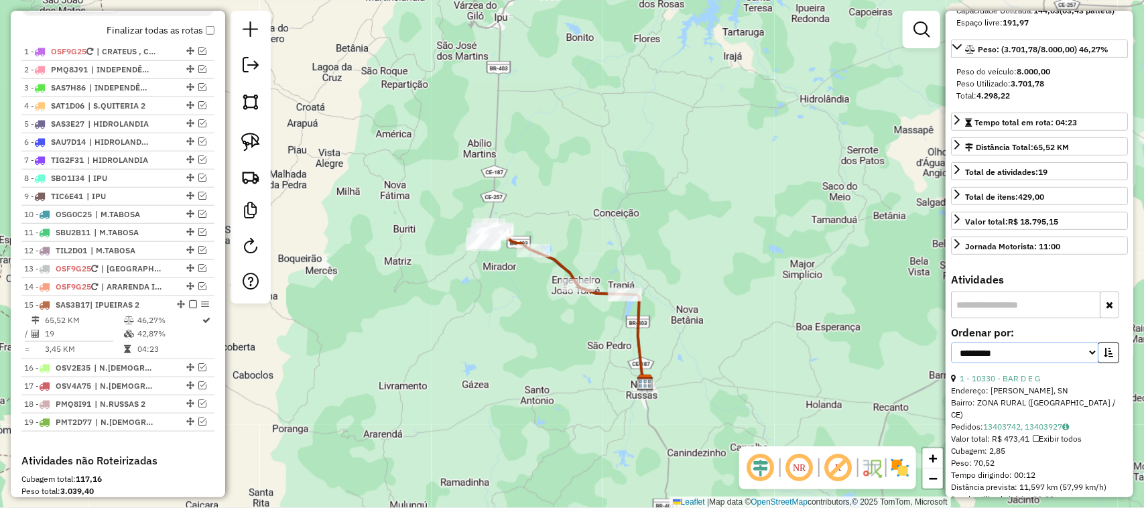
click at [1083, 363] on select "**********" at bounding box center [1024, 353] width 147 height 21
select select "*********"
click at [951, 363] on select "**********" at bounding box center [1024, 353] width 147 height 21
click at [1107, 357] on icon "button" at bounding box center [1108, 352] width 9 height 9
click at [1036, 383] on link "10 - 9442 - MEU MERCADINHO" at bounding box center [1017, 378] width 114 height 10
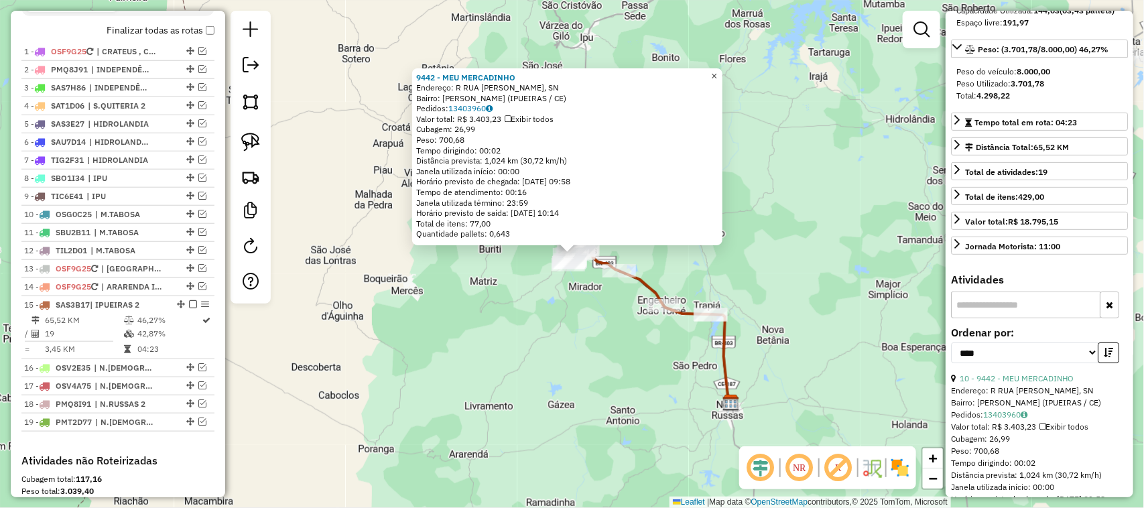
click at [717, 74] on span "×" at bounding box center [714, 75] width 6 height 11
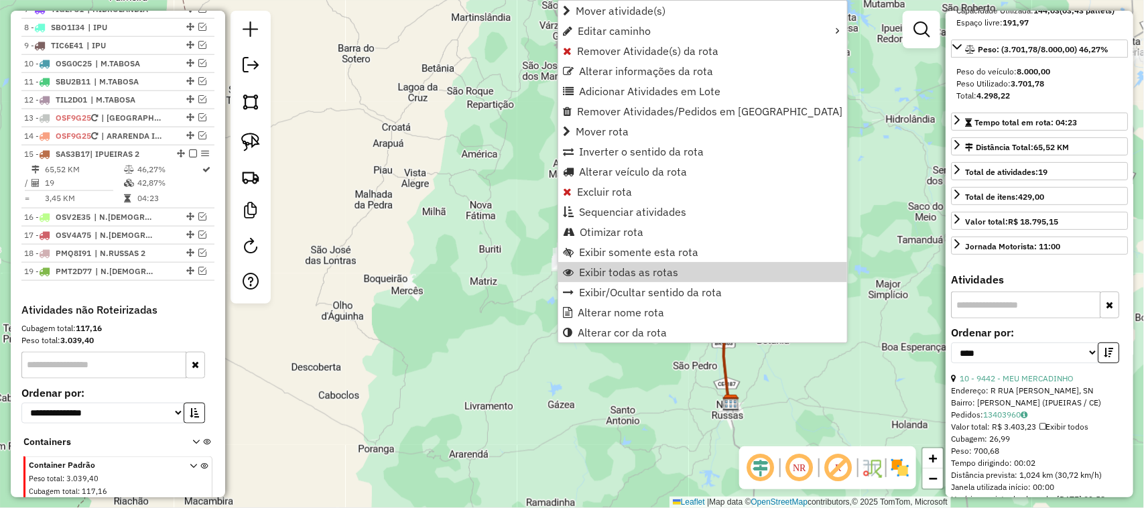
scroll to position [688, 0]
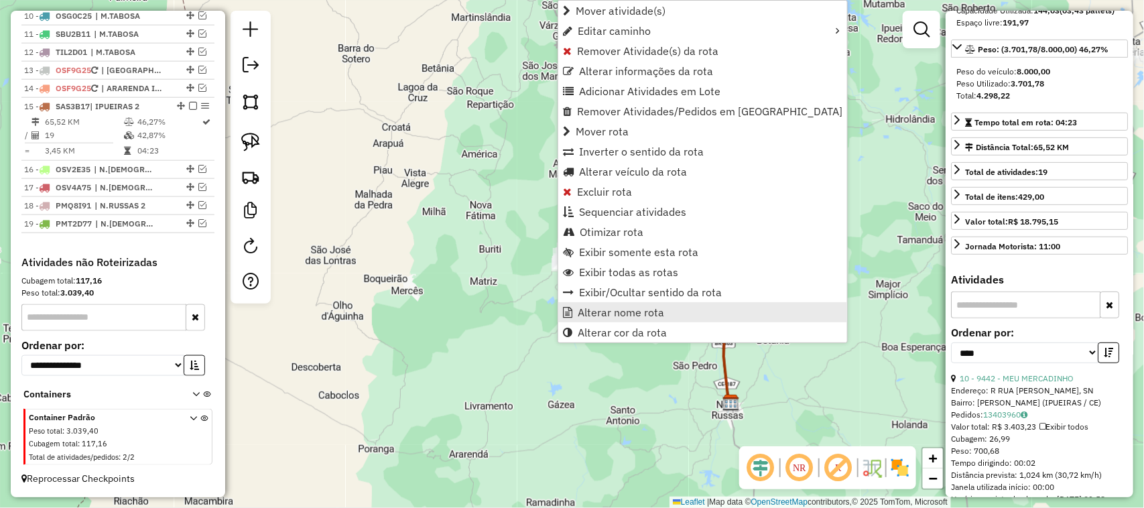
click at [623, 312] on span "Alterar nome rota" at bounding box center [621, 312] width 86 height 11
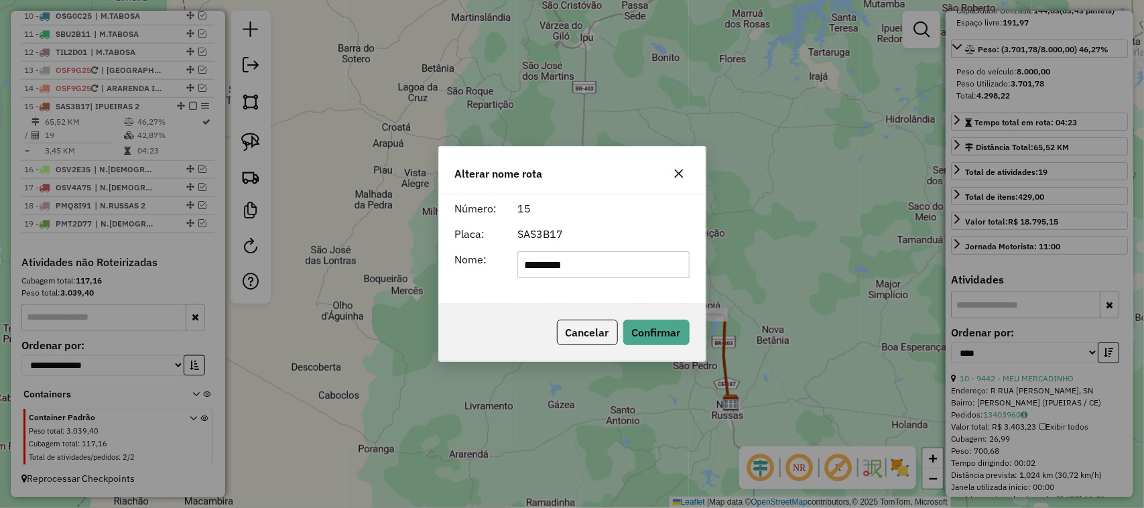
type input "********"
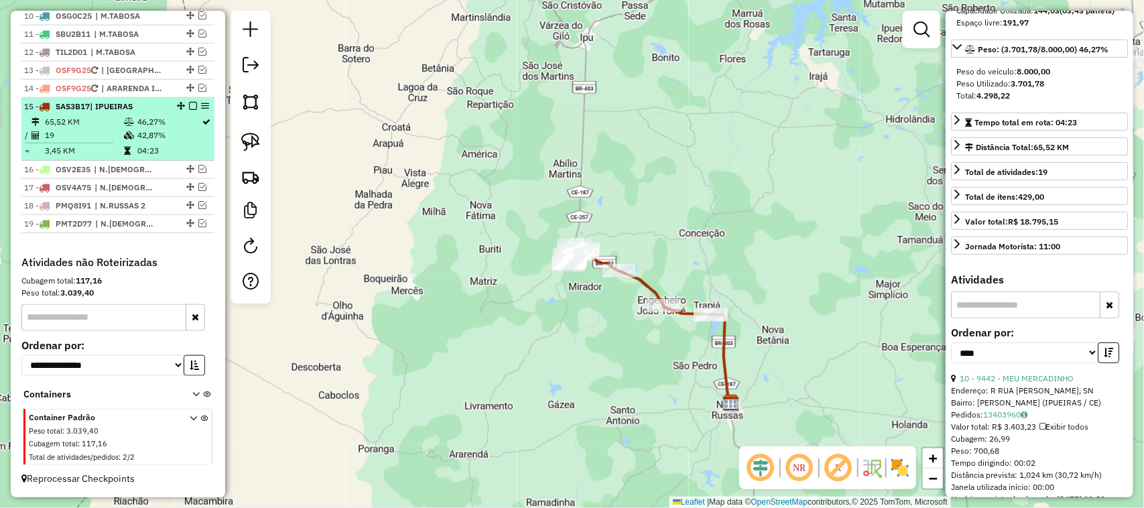
click at [190, 104] on em at bounding box center [193, 106] width 8 height 8
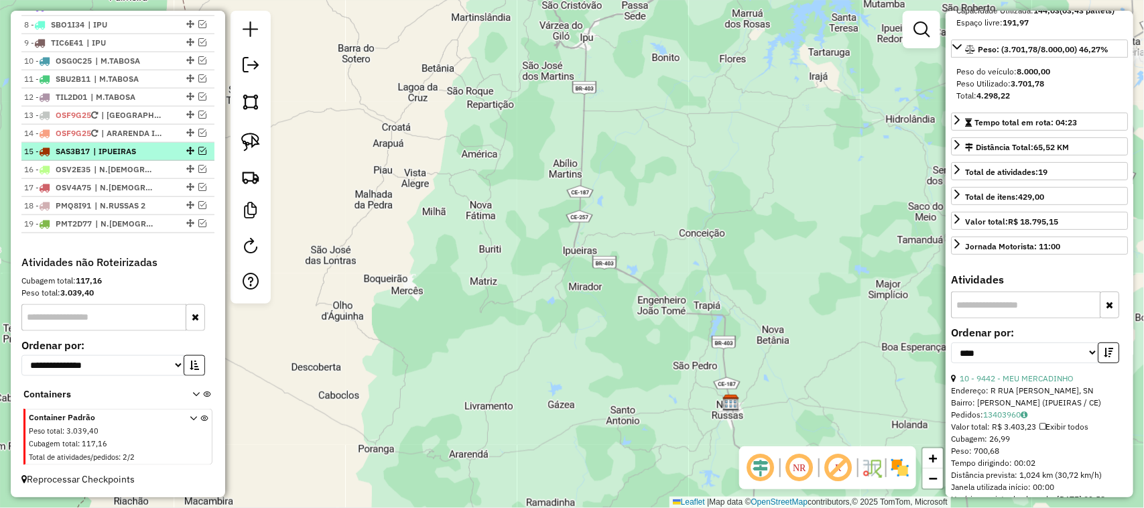
scroll to position [642, 0]
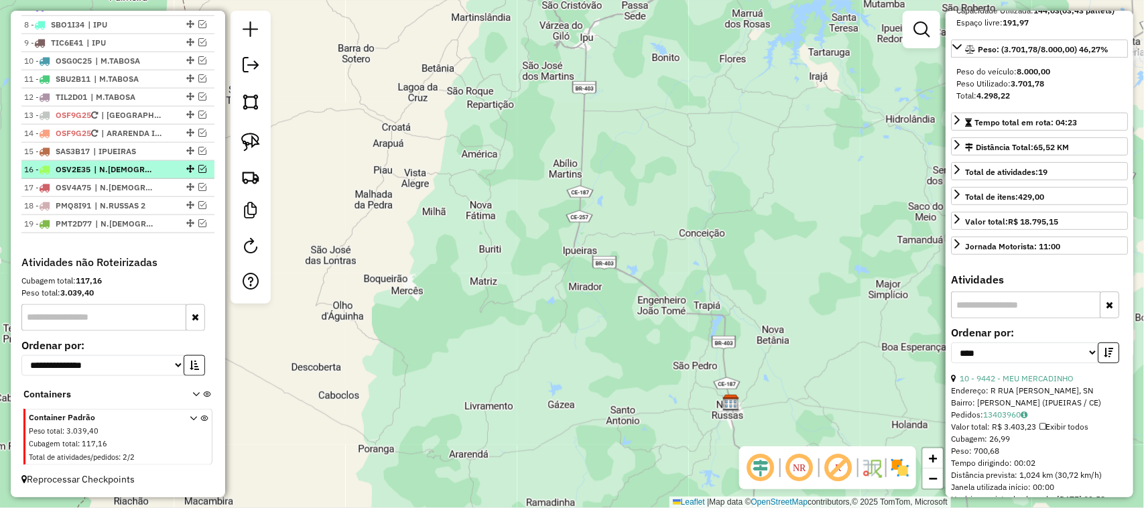
click at [198, 166] on em at bounding box center [202, 169] width 8 height 8
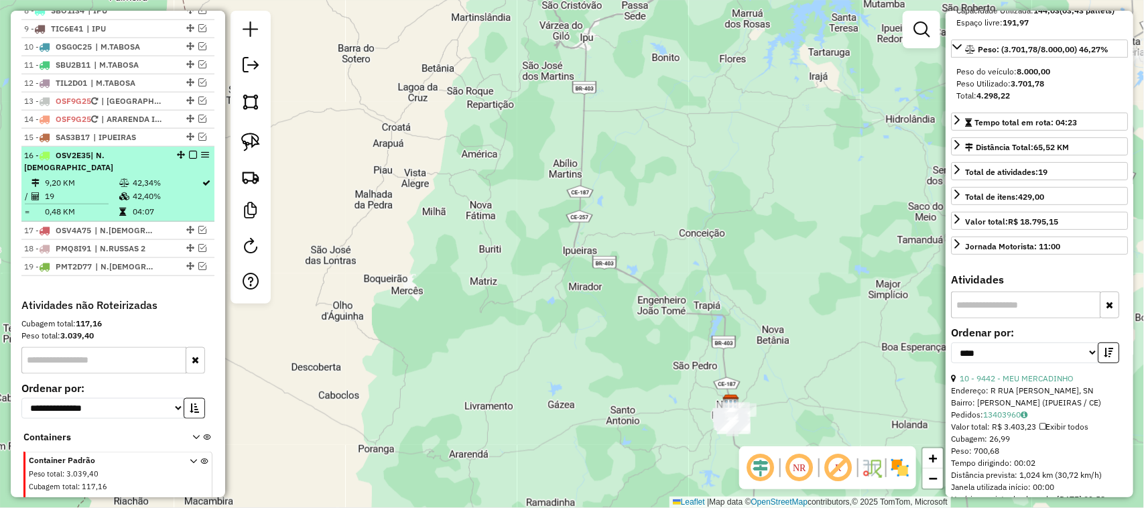
scroll to position [688, 0]
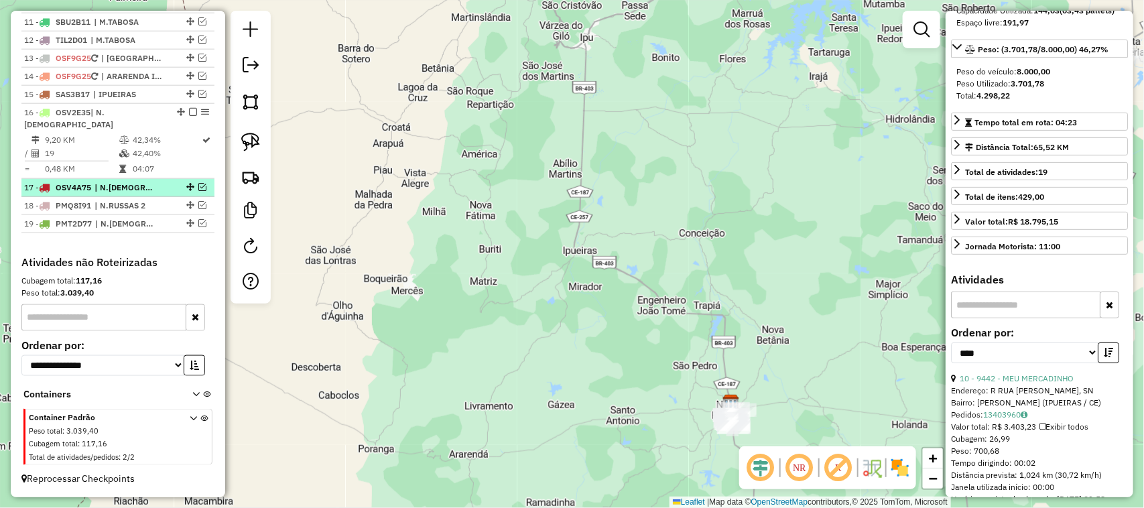
click at [198, 185] on em at bounding box center [202, 187] width 8 height 8
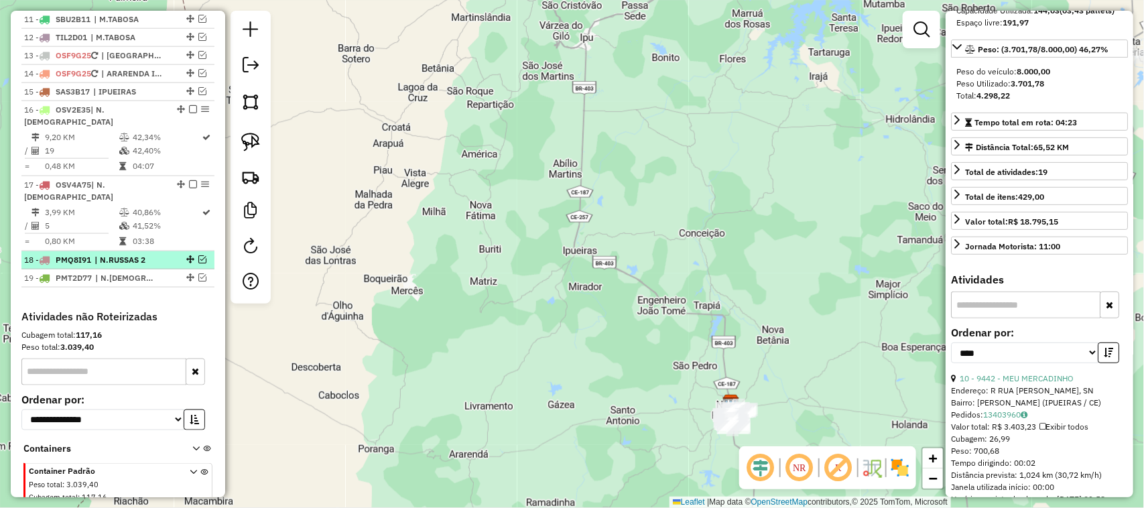
click at [198, 255] on em at bounding box center [202, 259] width 8 height 8
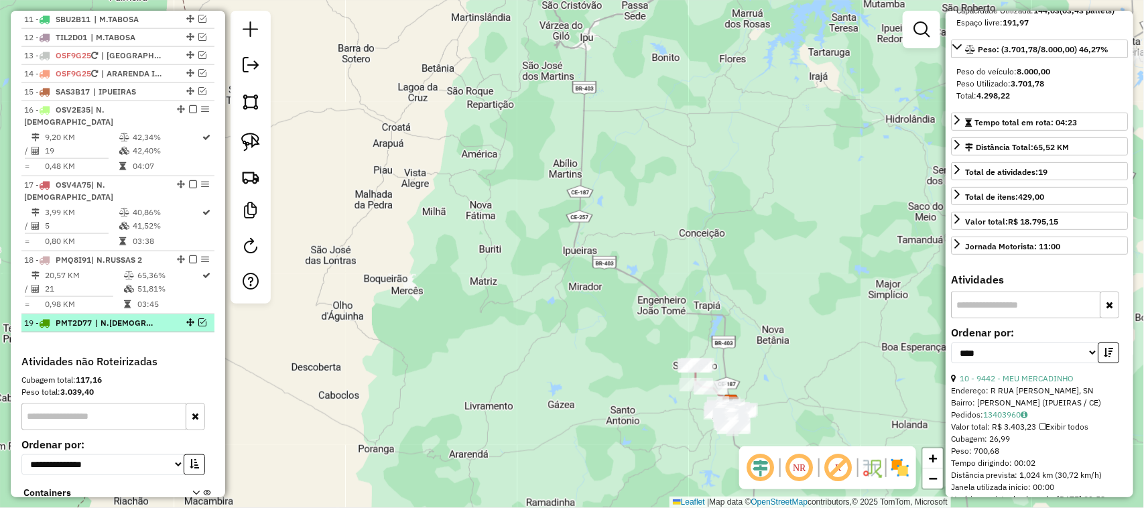
click at [198, 318] on em at bounding box center [202, 322] width 8 height 8
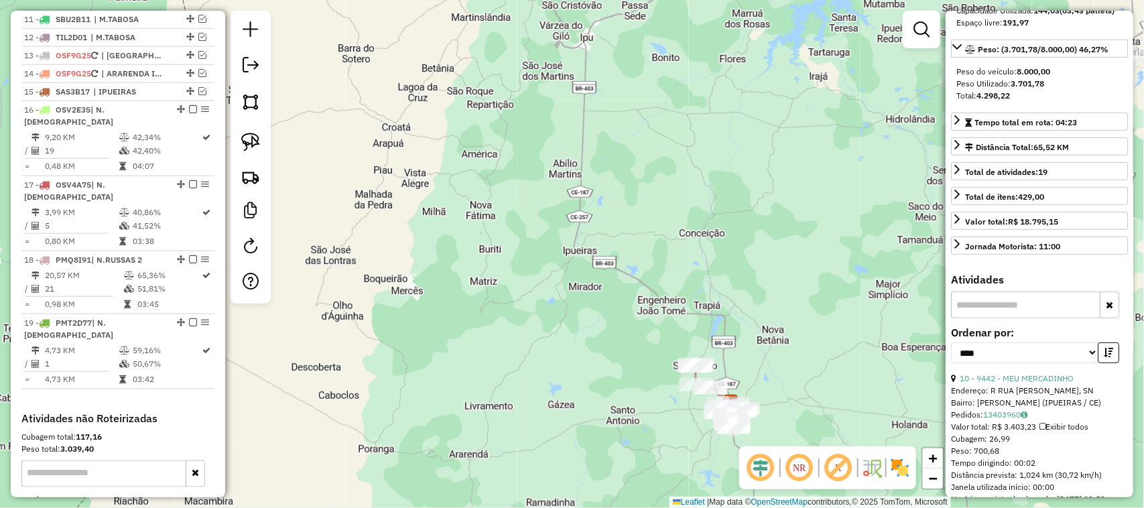
drag, startPoint x: 538, startPoint y: 390, endPoint x: 426, endPoint y: 355, distance: 117.3
click at [436, 357] on div "Janela de atendimento Grade de atendimento Capacidade Transportadoras Veículos …" at bounding box center [572, 254] width 1144 height 508
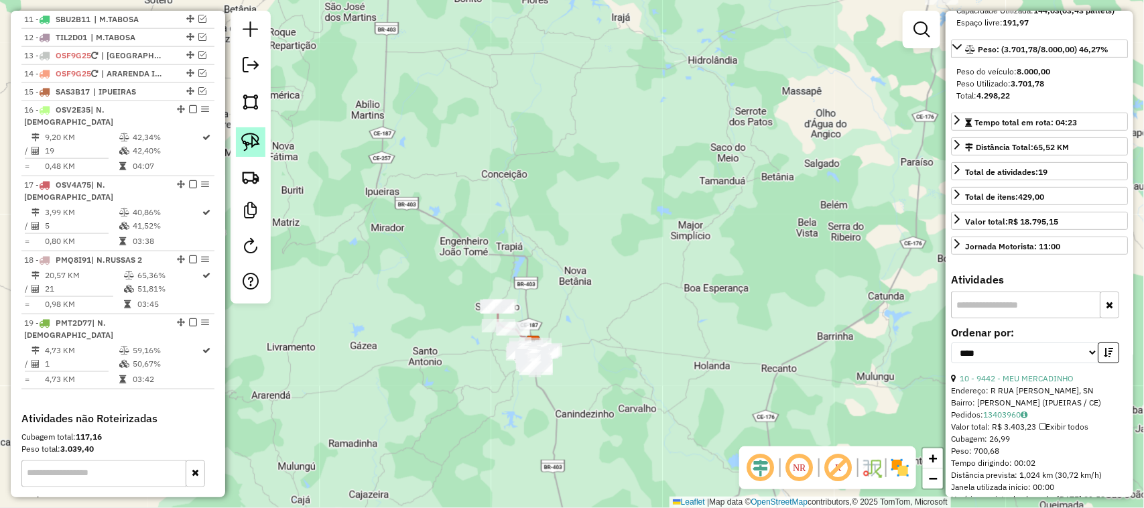
click at [252, 146] on img at bounding box center [250, 142] width 19 height 19
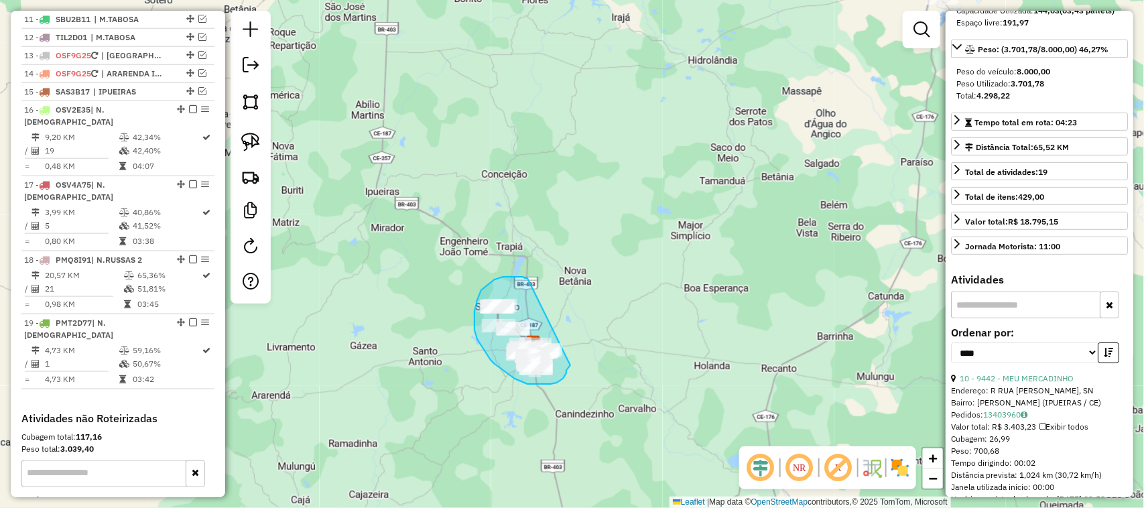
drag, startPoint x: 528, startPoint y: 278, endPoint x: 572, endPoint y: 349, distance: 83.1
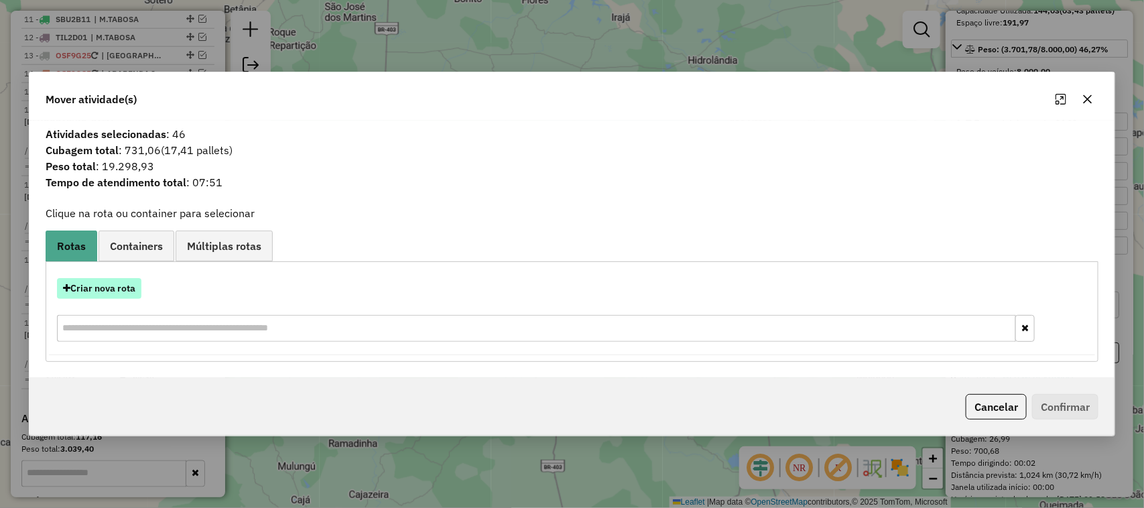
click at [105, 286] on button "Criar nova rota" at bounding box center [99, 288] width 84 height 21
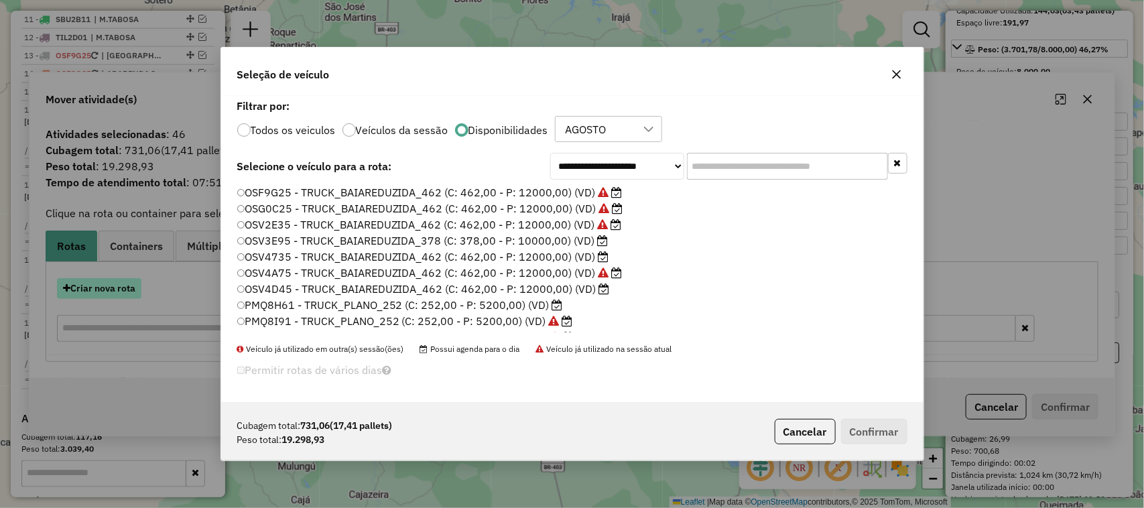
scroll to position [7, 4]
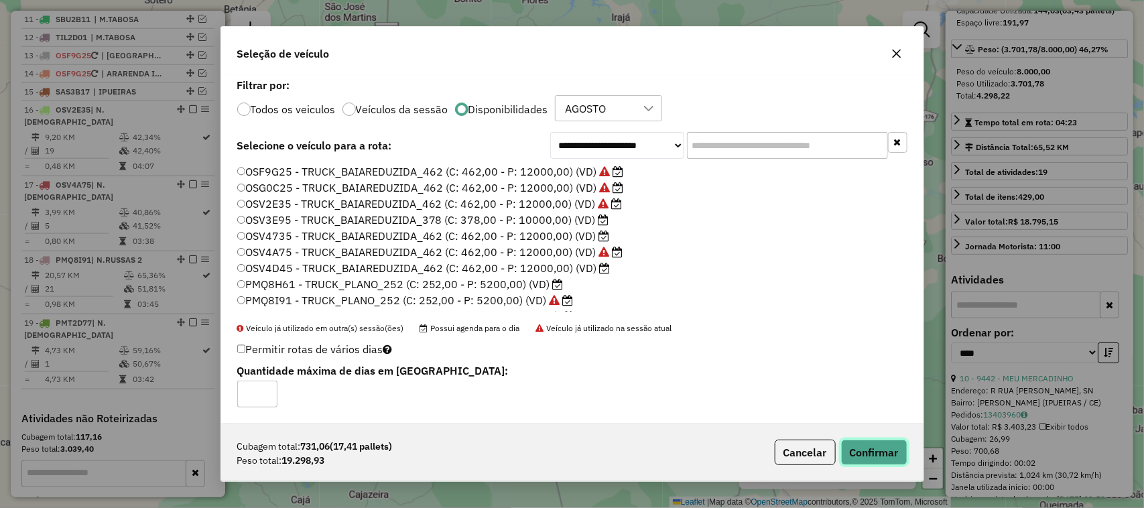
click at [884, 458] on button "Confirmar" at bounding box center [874, 452] width 66 height 25
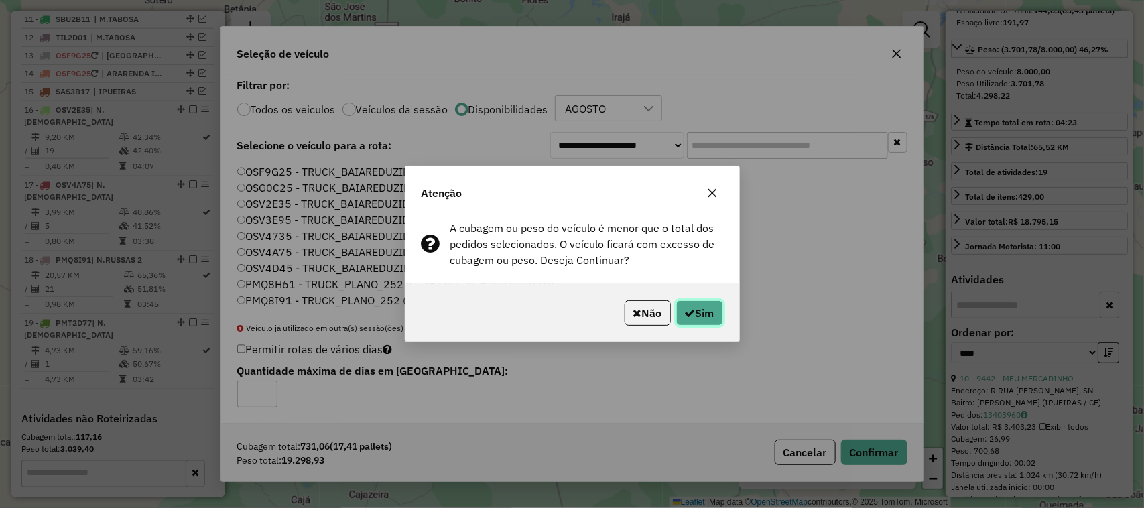
click at [701, 305] on button "Sim" at bounding box center [699, 312] width 47 height 25
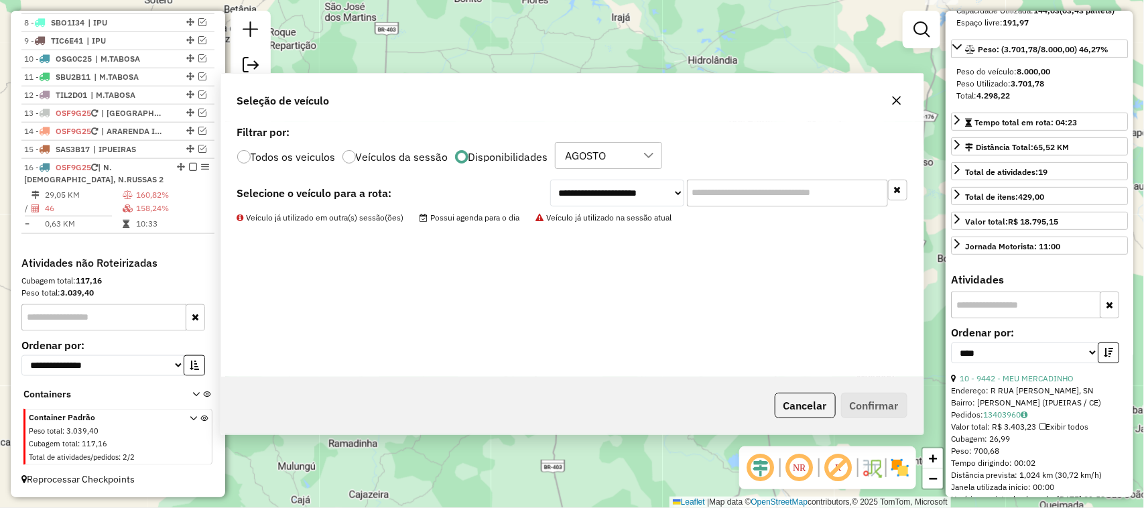
scroll to position [628, 0]
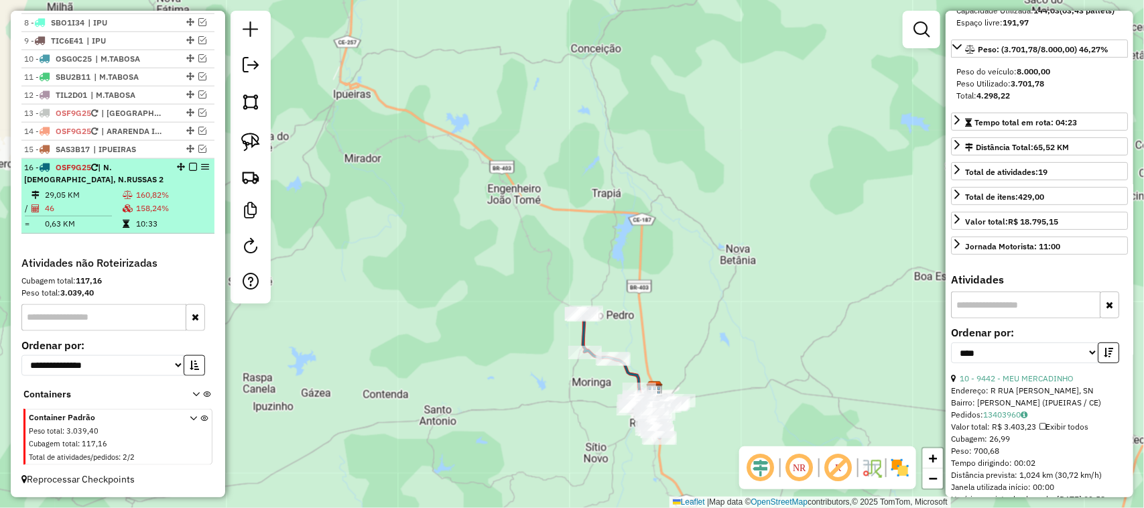
click at [189, 165] on em at bounding box center [193, 167] width 8 height 8
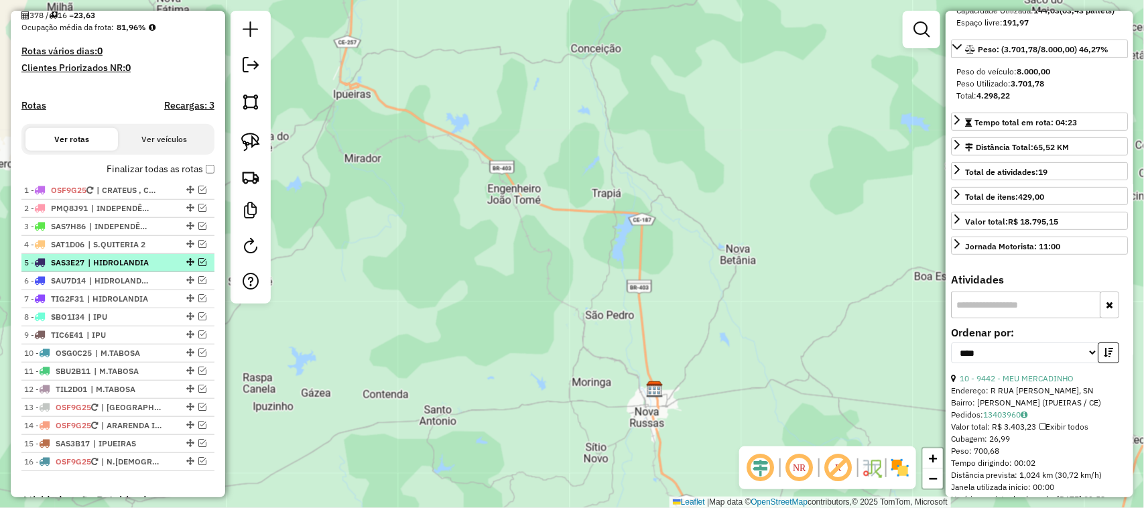
scroll to position [404, 0]
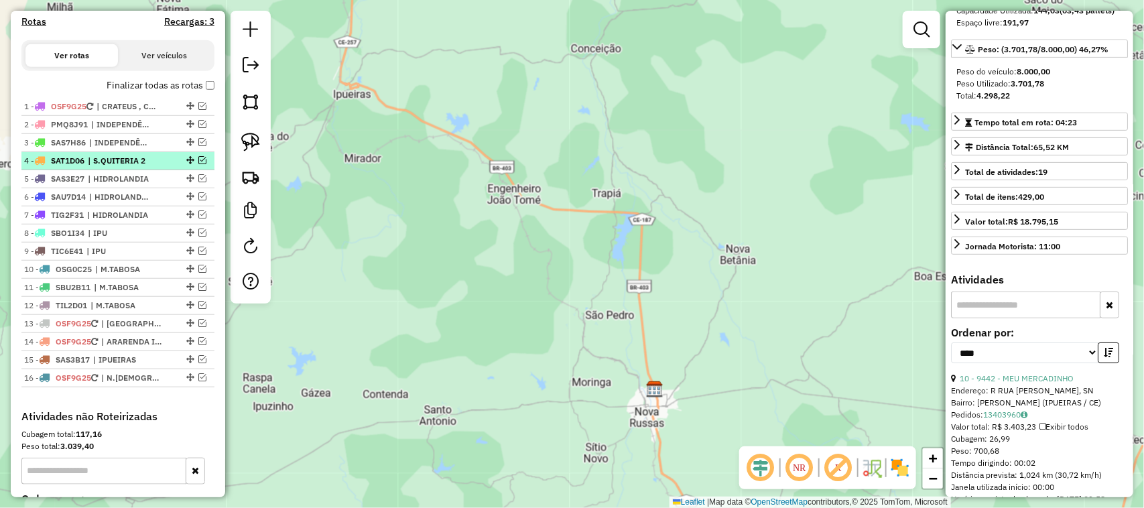
click at [201, 164] on em at bounding box center [202, 160] width 8 height 8
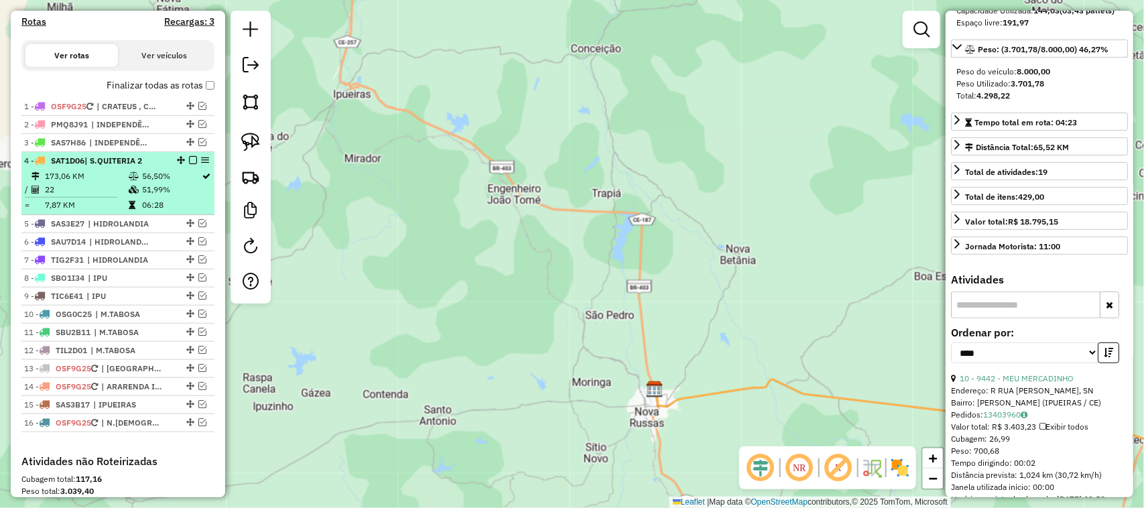
click at [105, 183] on td "173,06 KM" at bounding box center [86, 176] width 84 height 13
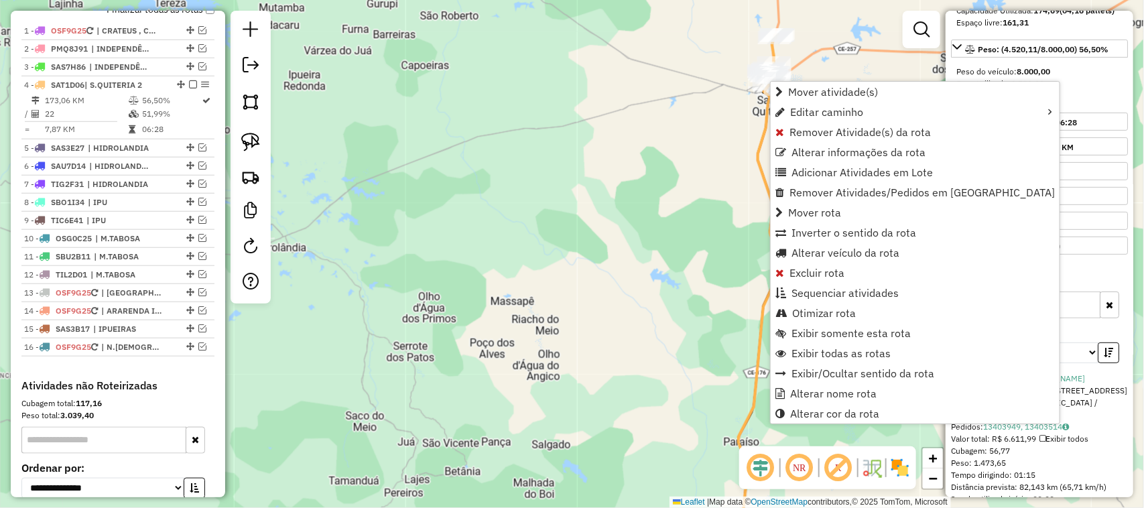
scroll to position [557, 0]
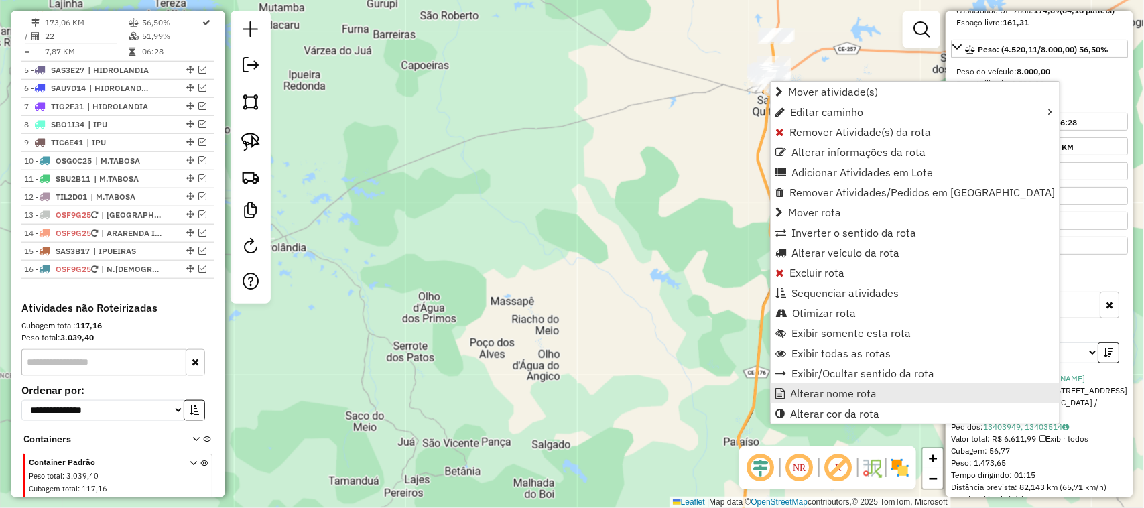
click at [837, 390] on span "Alterar nome rota" at bounding box center [833, 393] width 86 height 11
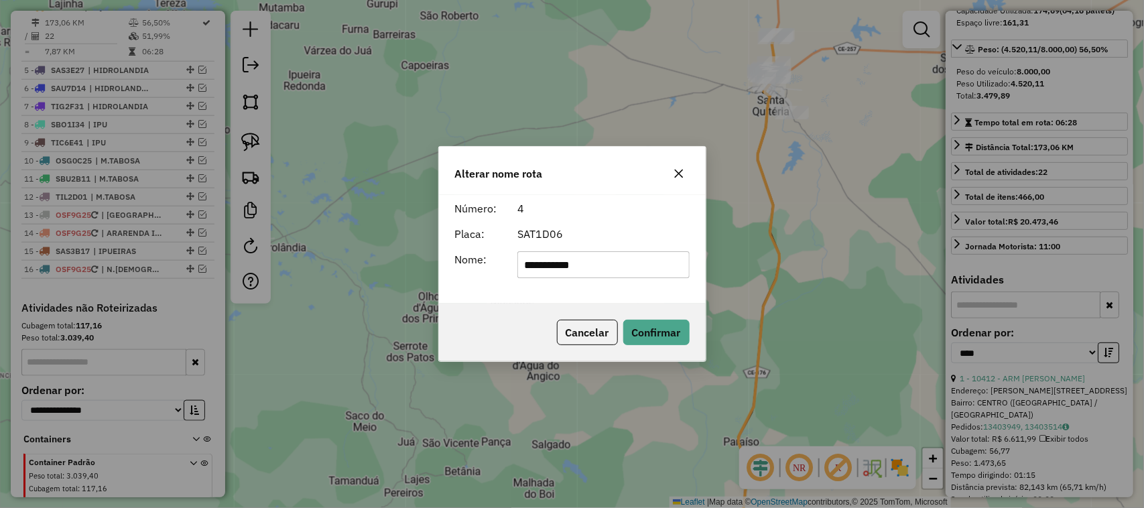
type input "**********"
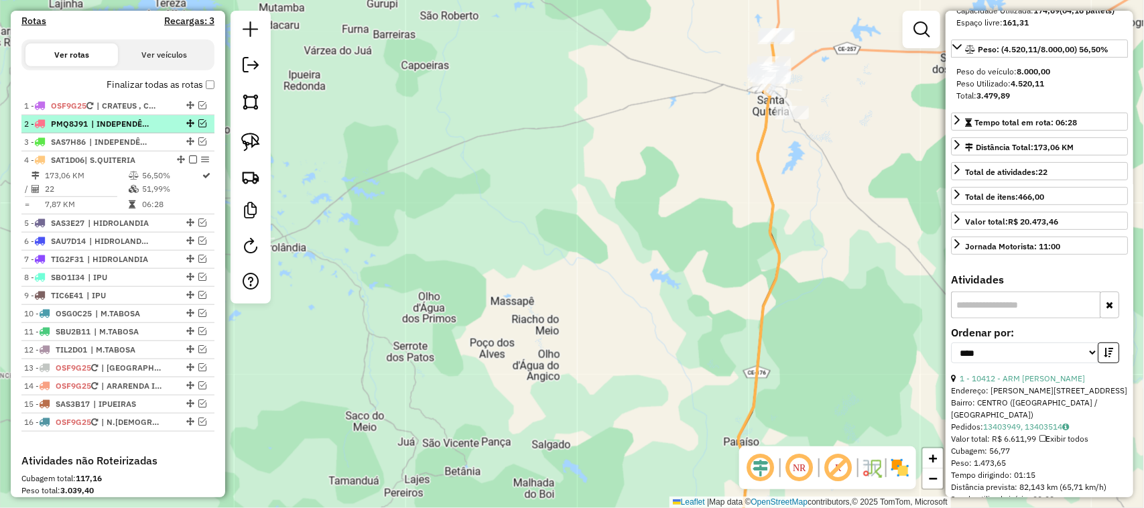
scroll to position [390, 0]
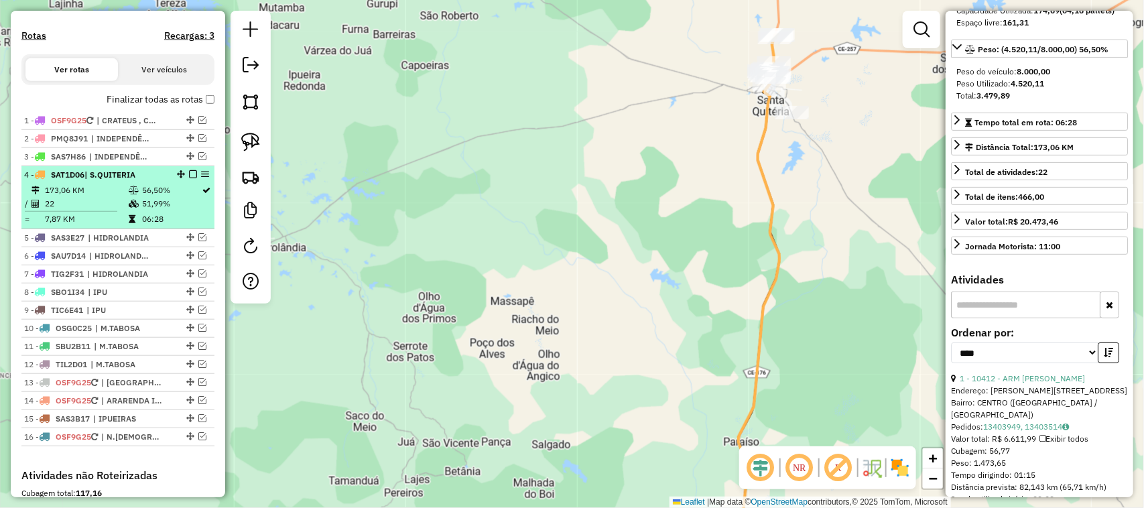
click at [189, 178] on em at bounding box center [193, 174] width 8 height 8
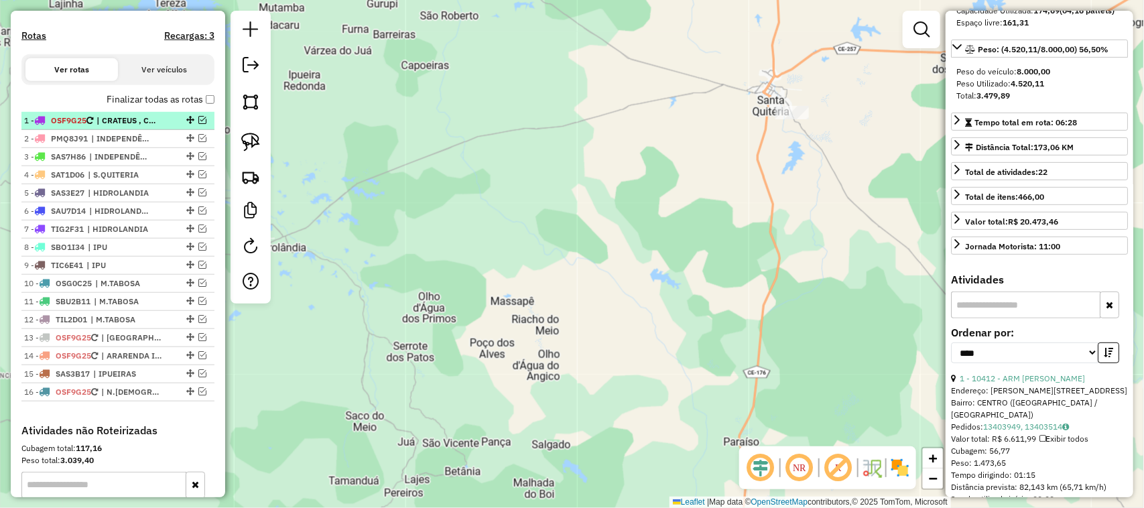
click at [198, 124] on em at bounding box center [202, 120] width 8 height 8
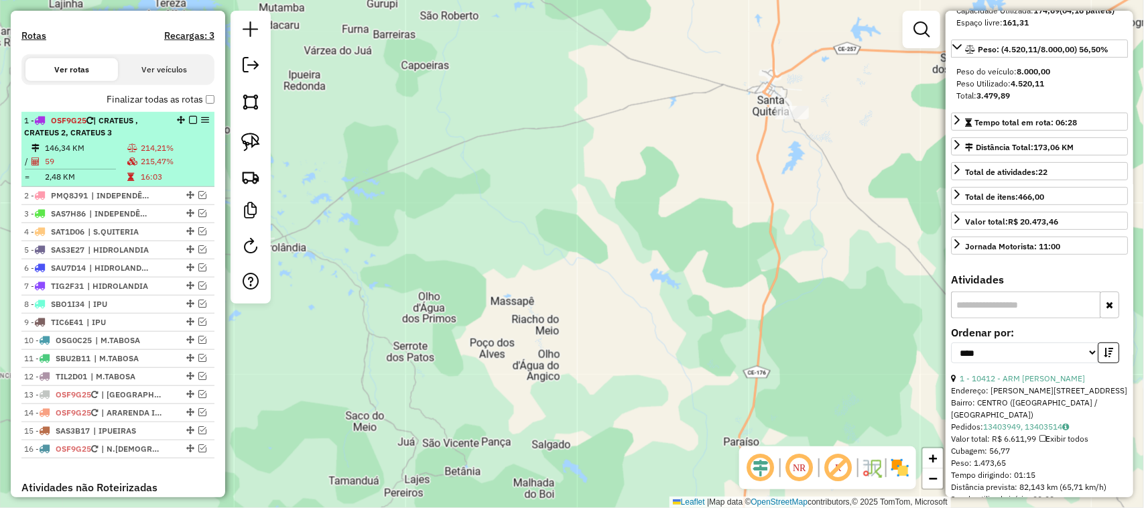
click at [103, 155] on td "146,34 KM" at bounding box center [85, 147] width 82 height 13
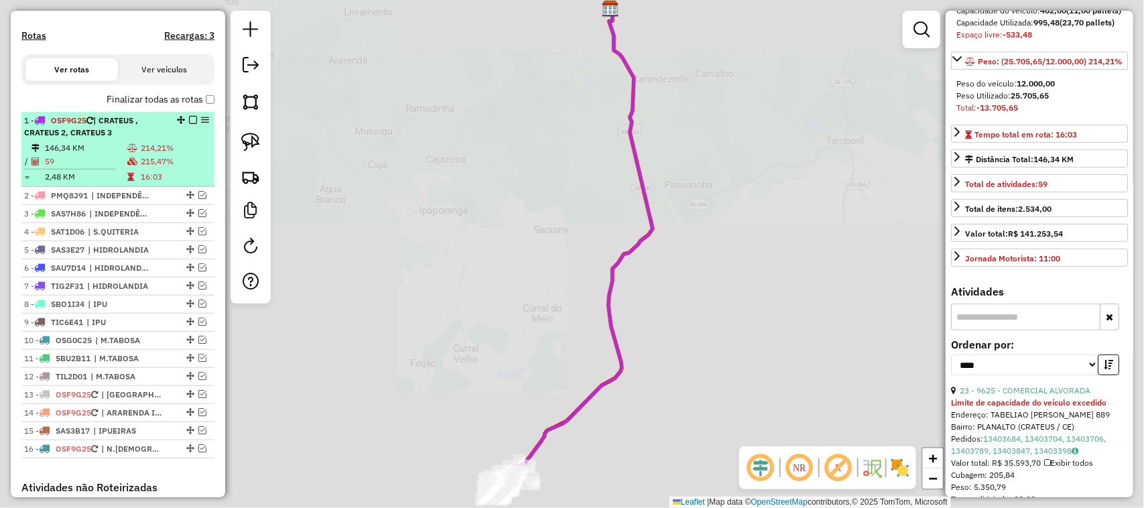
scroll to position [192, 0]
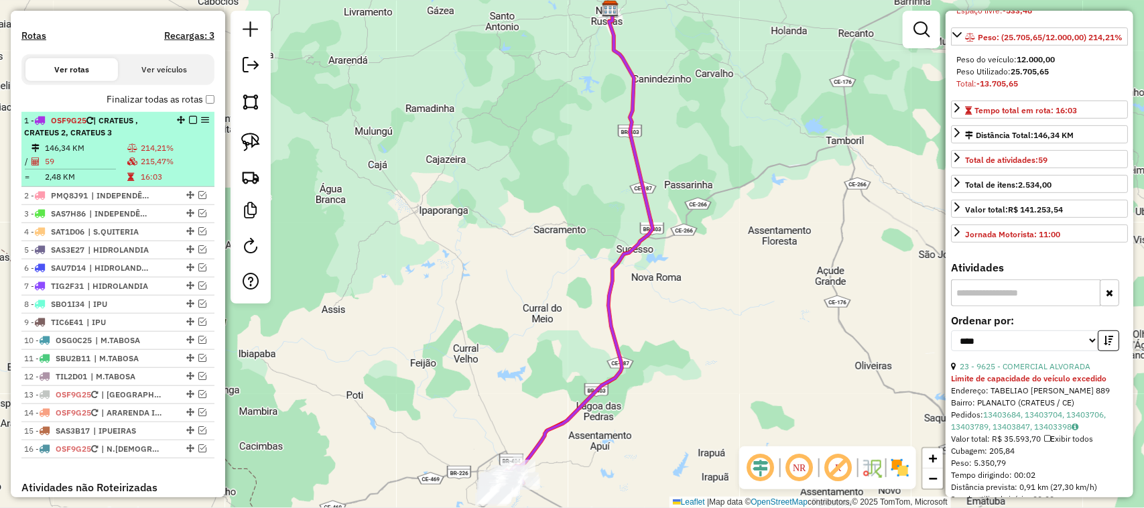
click at [189, 124] on em at bounding box center [193, 120] width 8 height 8
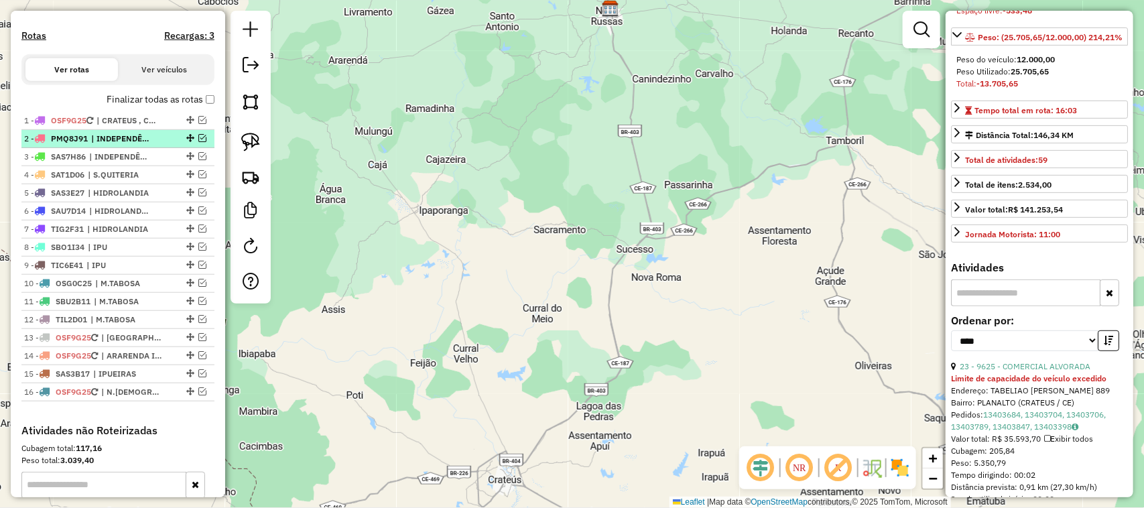
click at [201, 142] on em at bounding box center [202, 138] width 8 height 8
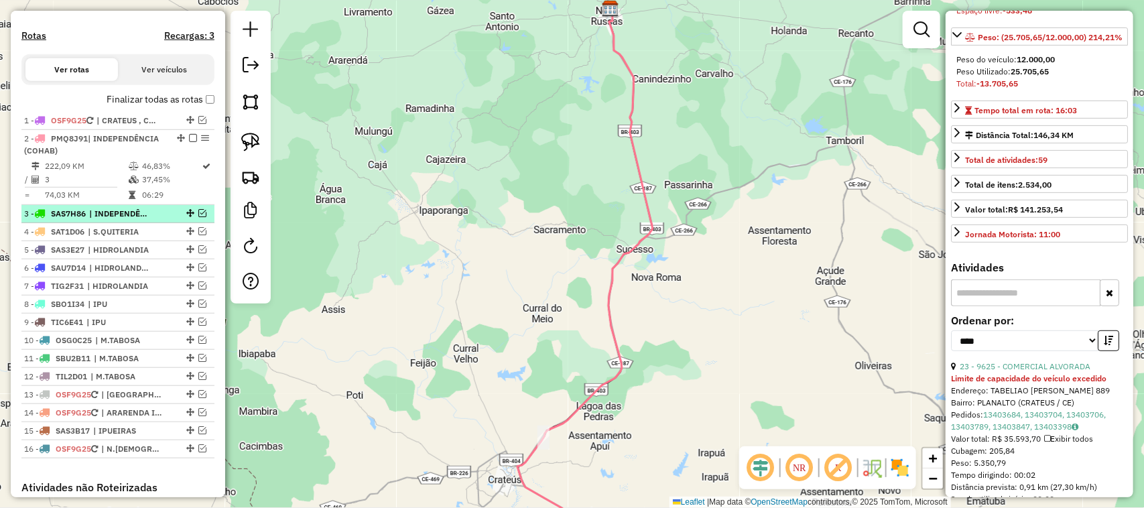
click at [198, 217] on em at bounding box center [202, 213] width 8 height 8
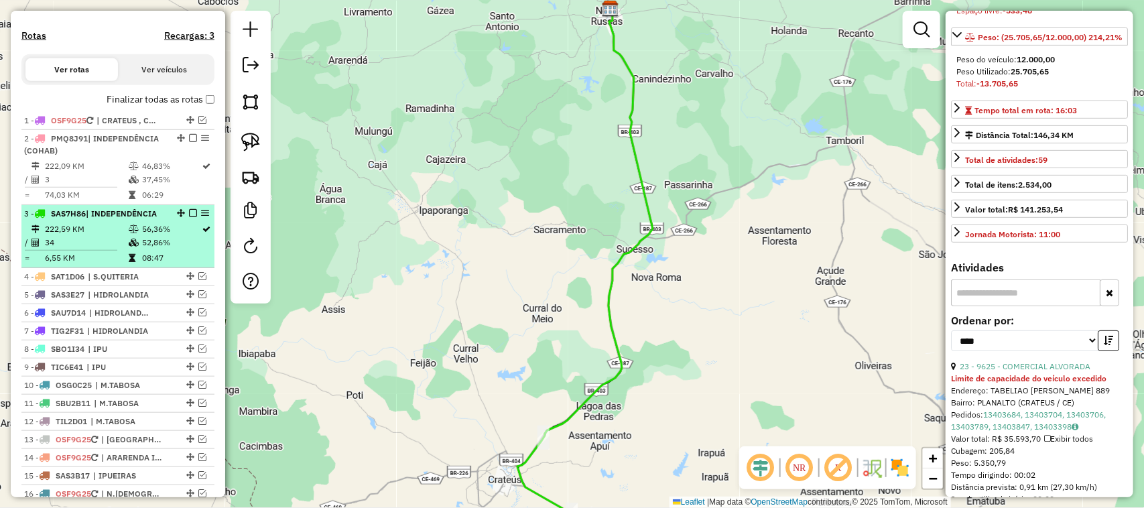
click at [91, 249] on td "34" at bounding box center [86, 242] width 84 height 13
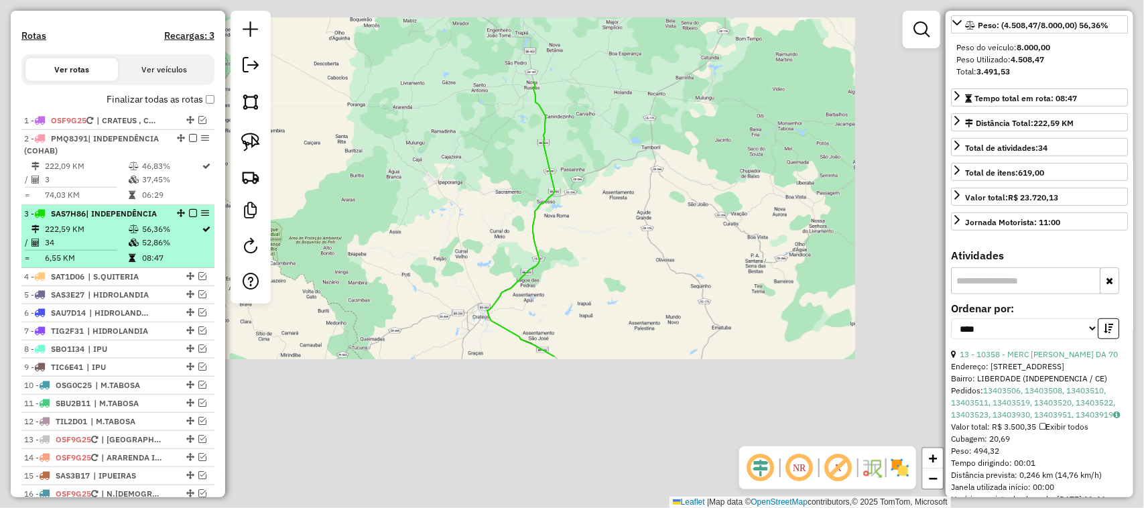
scroll to position [168, 0]
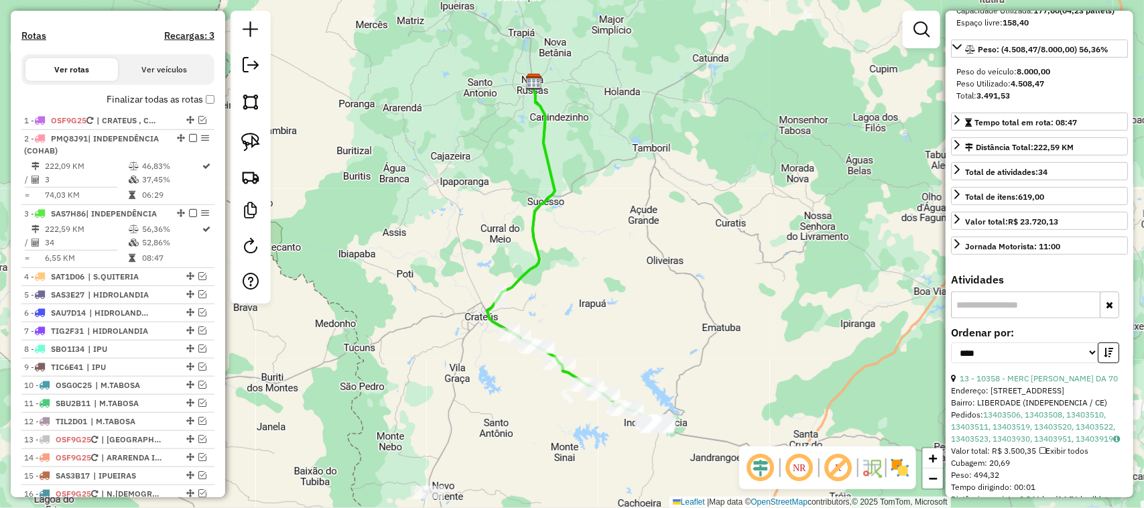
drag, startPoint x: 678, startPoint y: 386, endPoint x: 647, endPoint y: 295, distance: 96.5
click at [656, 308] on div "Janela de atendimento Grade de atendimento Capacidade Transportadoras Veículos …" at bounding box center [572, 254] width 1144 height 508
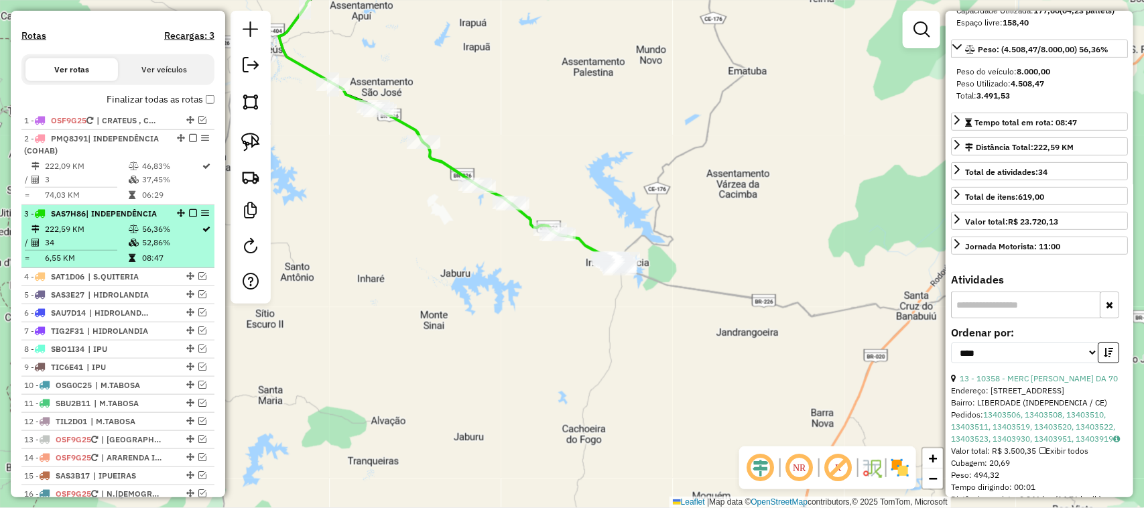
click at [88, 236] on td "222,59 KM" at bounding box center [86, 229] width 84 height 13
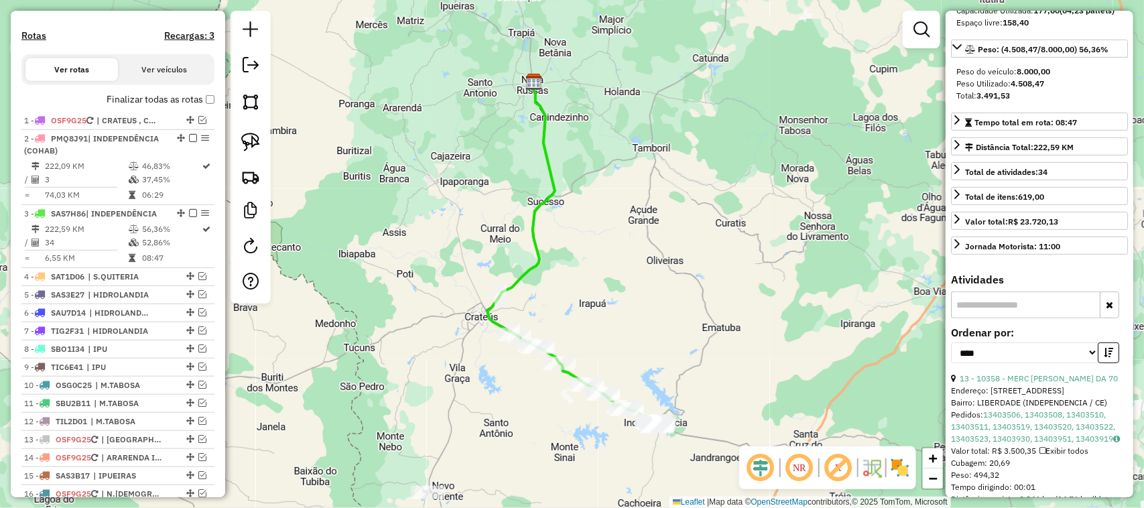
click at [639, 313] on div "Janela de atendimento Grade de atendimento Capacidade Transportadoras Veículos …" at bounding box center [572, 254] width 1144 height 508
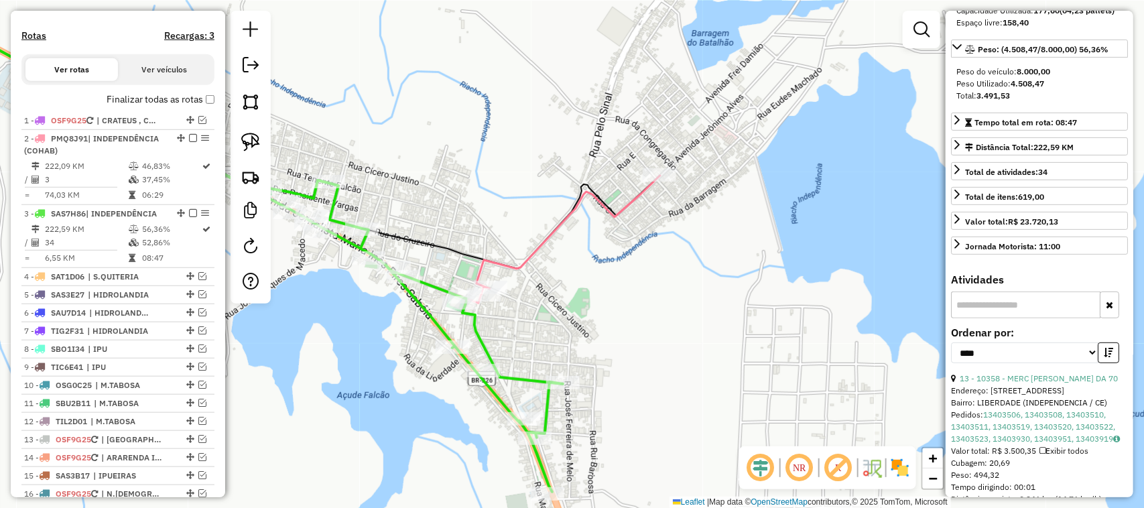
drag, startPoint x: 585, startPoint y: 326, endPoint x: 618, endPoint y: 276, distance: 60.6
click at [621, 284] on div "Janela de atendimento Grade de atendimento Capacidade Transportadoras Veículos …" at bounding box center [572, 254] width 1144 height 508
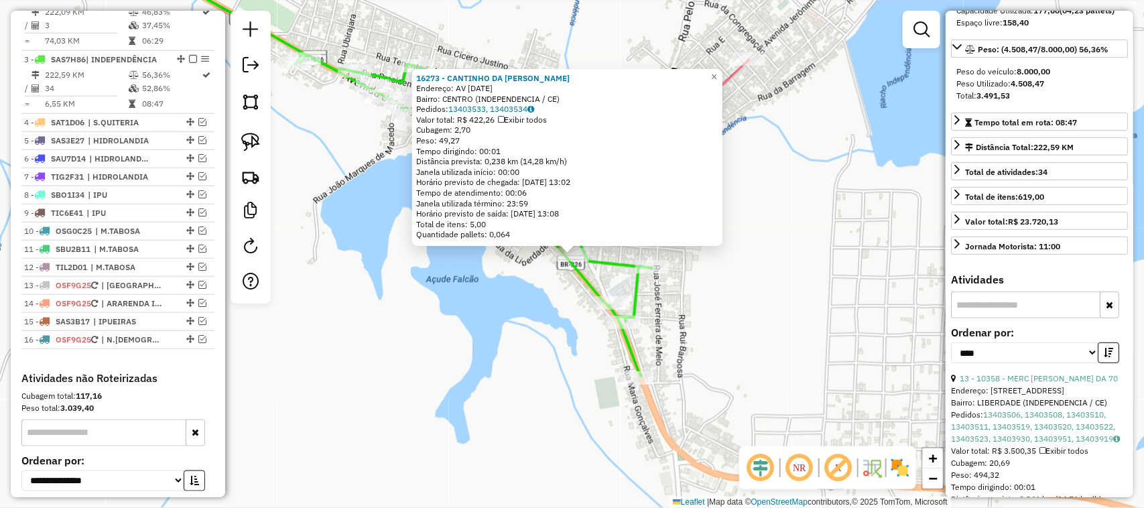
scroll to position [595, 0]
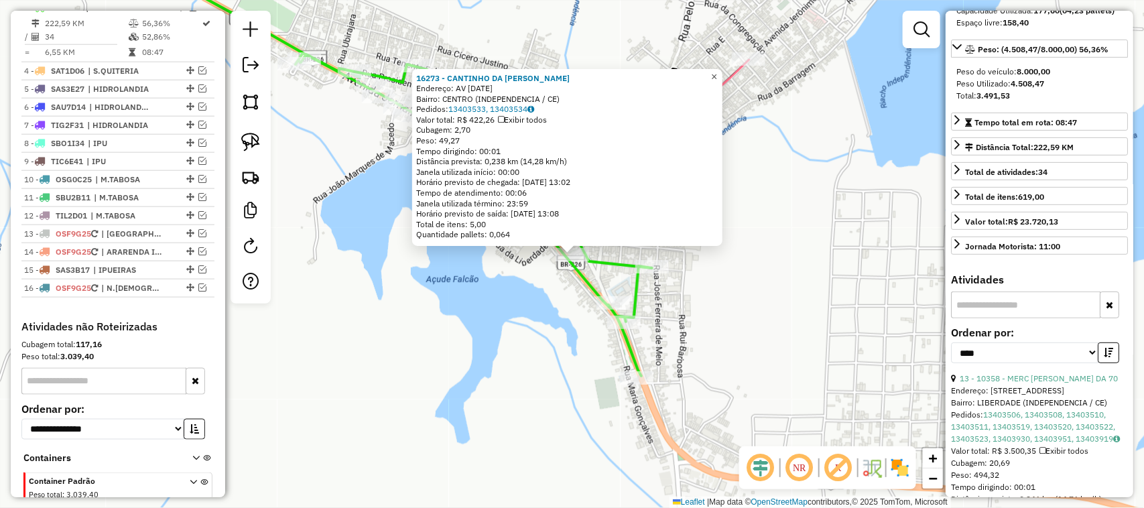
click at [717, 71] on span "×" at bounding box center [714, 76] width 6 height 11
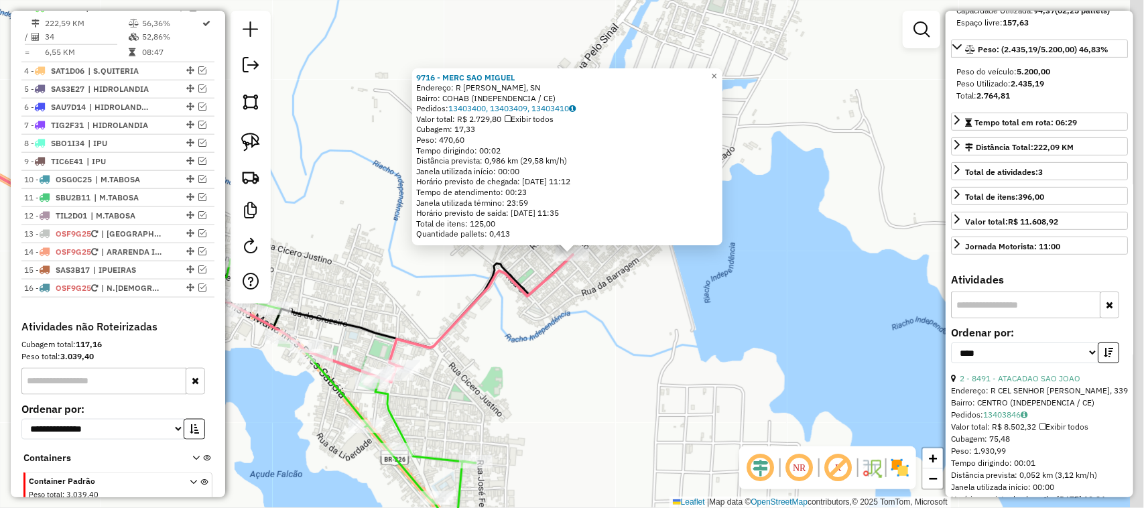
scroll to position [521, 0]
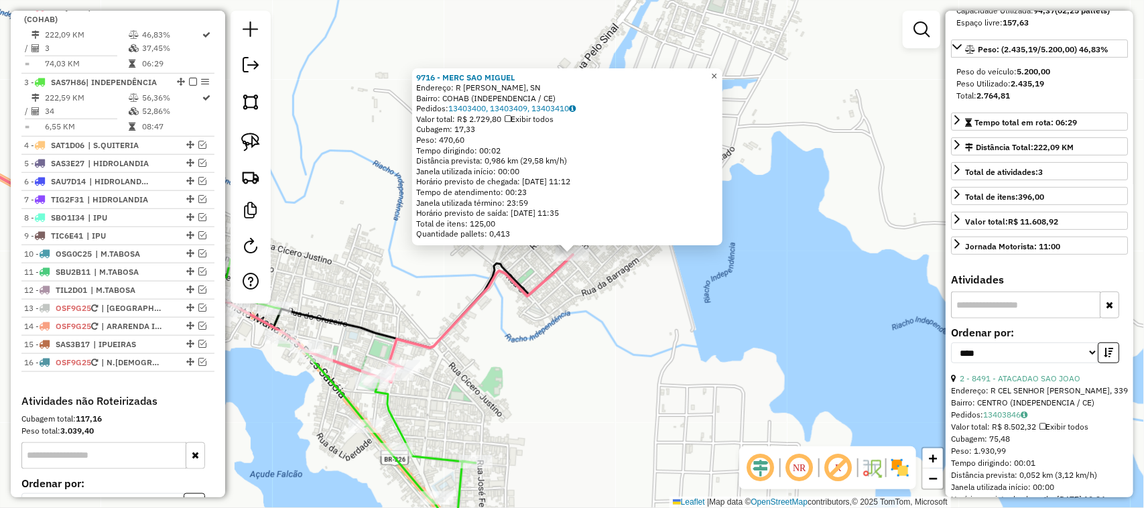
click at [717, 70] on span "×" at bounding box center [714, 75] width 6 height 11
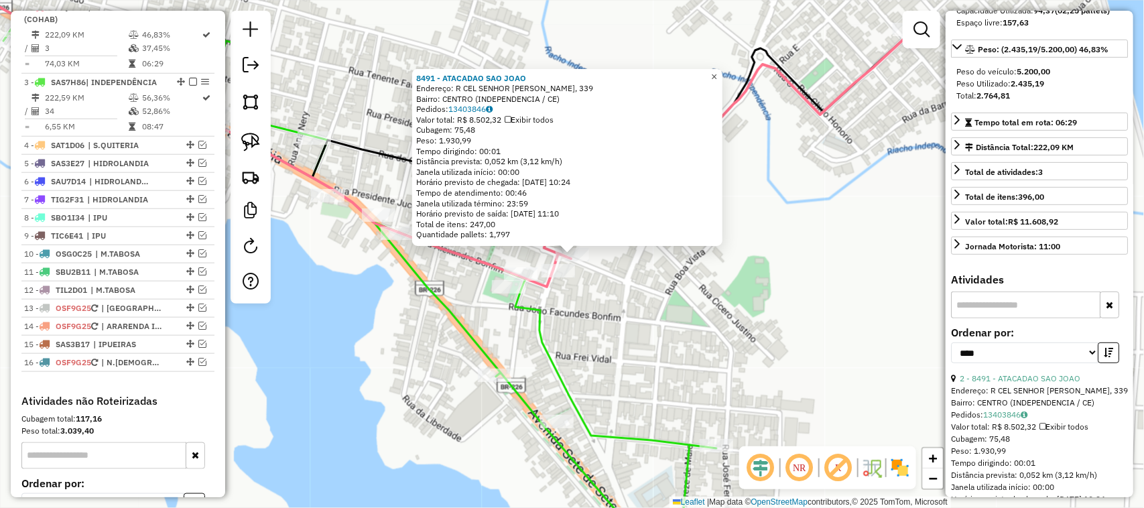
click at [717, 71] on span "×" at bounding box center [714, 76] width 6 height 11
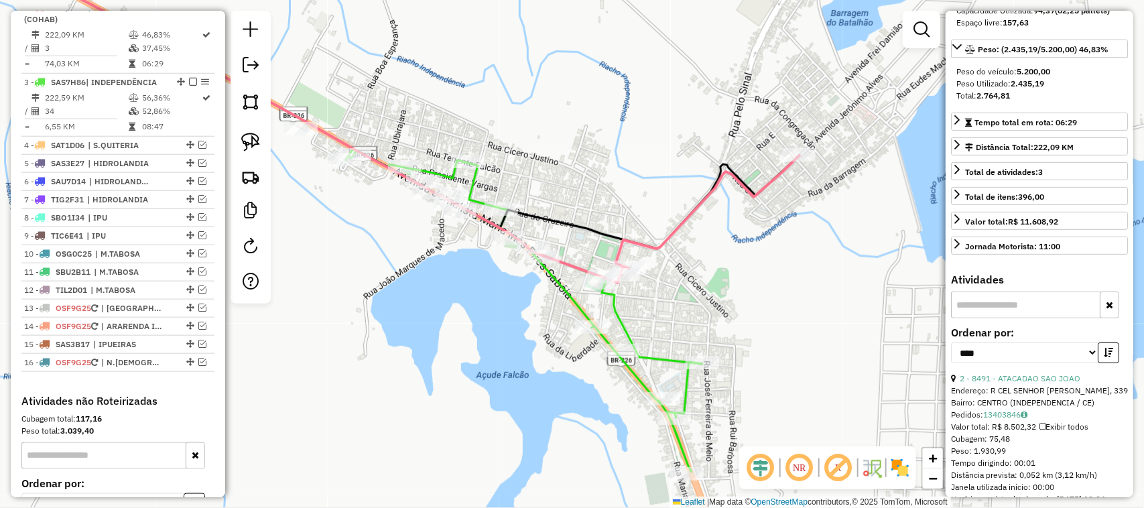
drag, startPoint x: 747, startPoint y: 222, endPoint x: 680, endPoint y: 229, distance: 67.4
click at [704, 235] on div "Janela de atendimento Grade de atendimento Capacidade Transportadoras Veículos …" at bounding box center [572, 254] width 1144 height 508
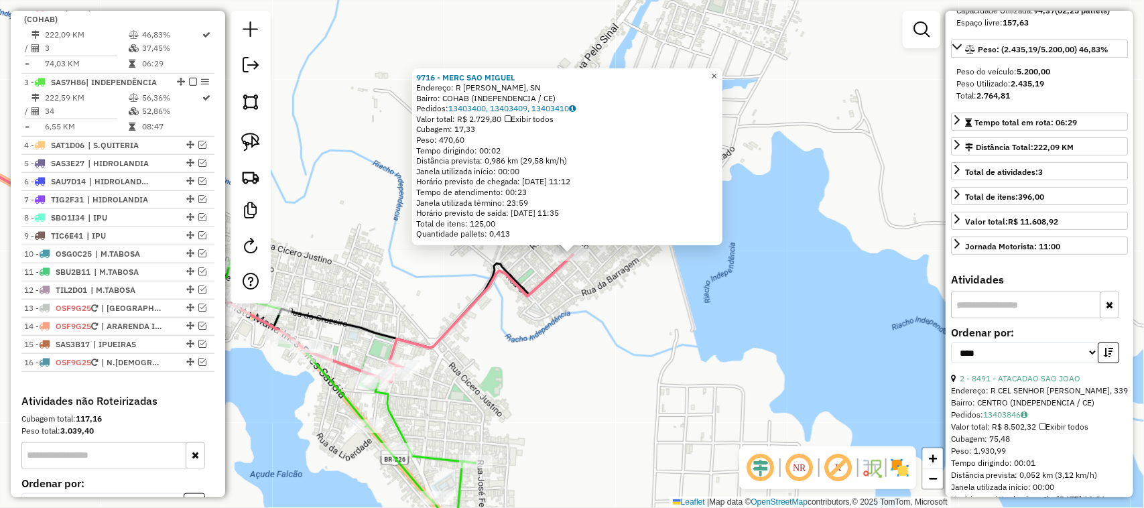
click at [717, 70] on span "×" at bounding box center [714, 75] width 6 height 11
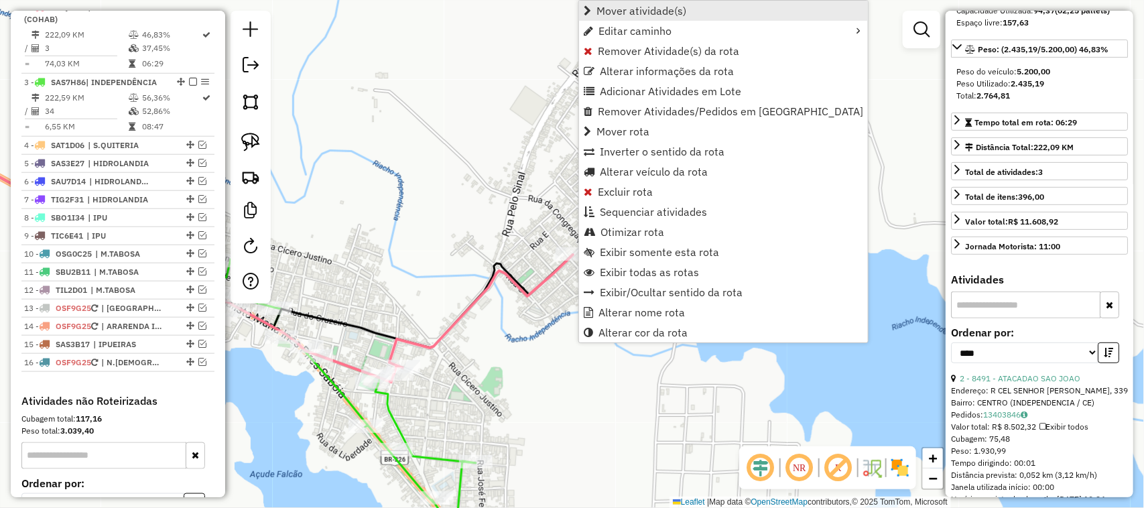
click at [624, 8] on span "Mover atividade(s)" at bounding box center [642, 10] width 90 height 11
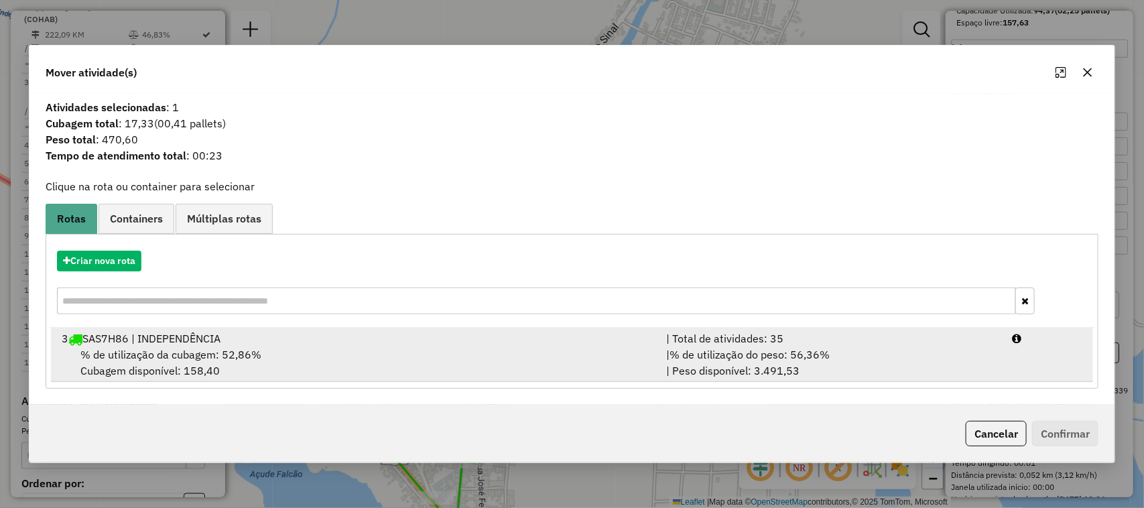
click at [148, 353] on span "% de utilização da cubagem: 52,86%" at bounding box center [170, 354] width 181 height 13
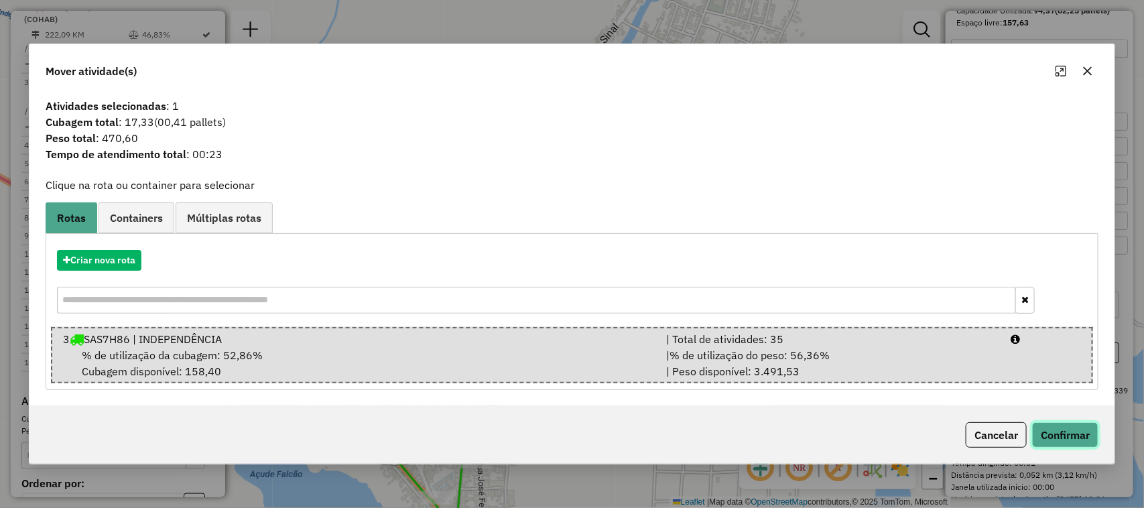
click at [1057, 437] on button "Confirmar" at bounding box center [1065, 434] width 66 height 25
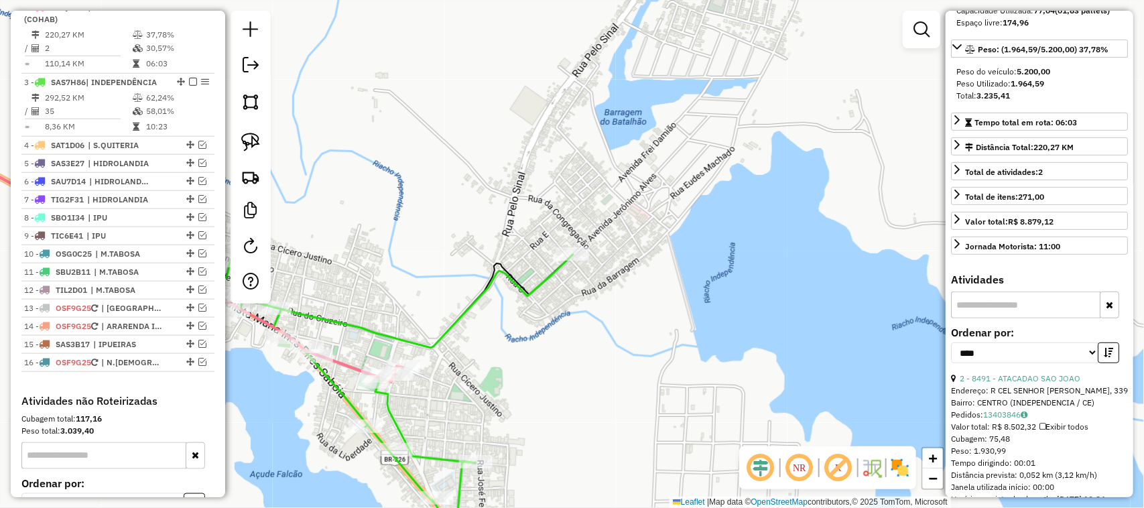
drag, startPoint x: 426, startPoint y: 306, endPoint x: 476, endPoint y: 251, distance: 74.5
click at [468, 257] on div "Janela de atendimento Grade de atendimento Capacidade Transportadoras Veículos …" at bounding box center [572, 254] width 1144 height 508
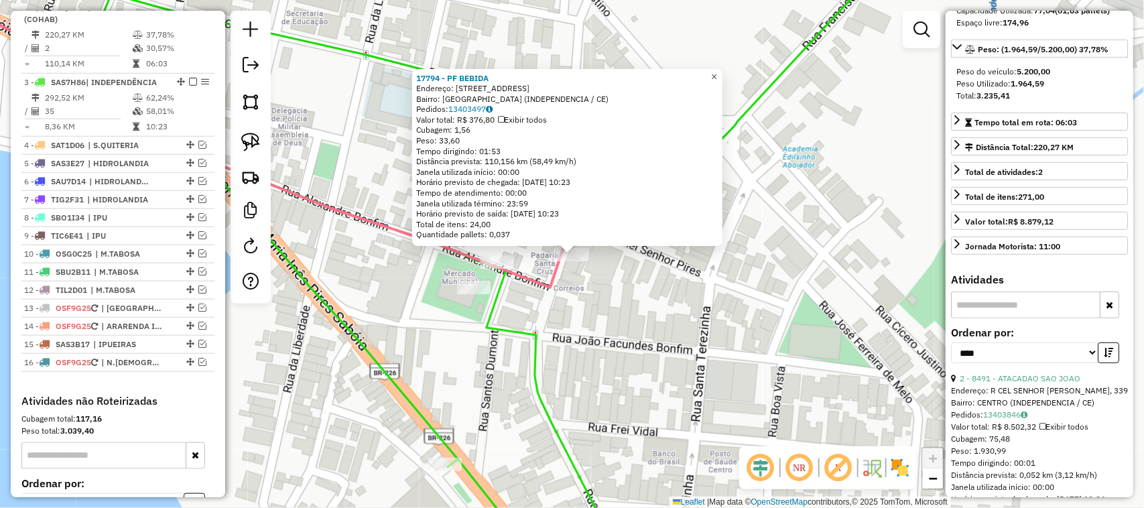
click at [717, 75] on span "×" at bounding box center [714, 76] width 6 height 11
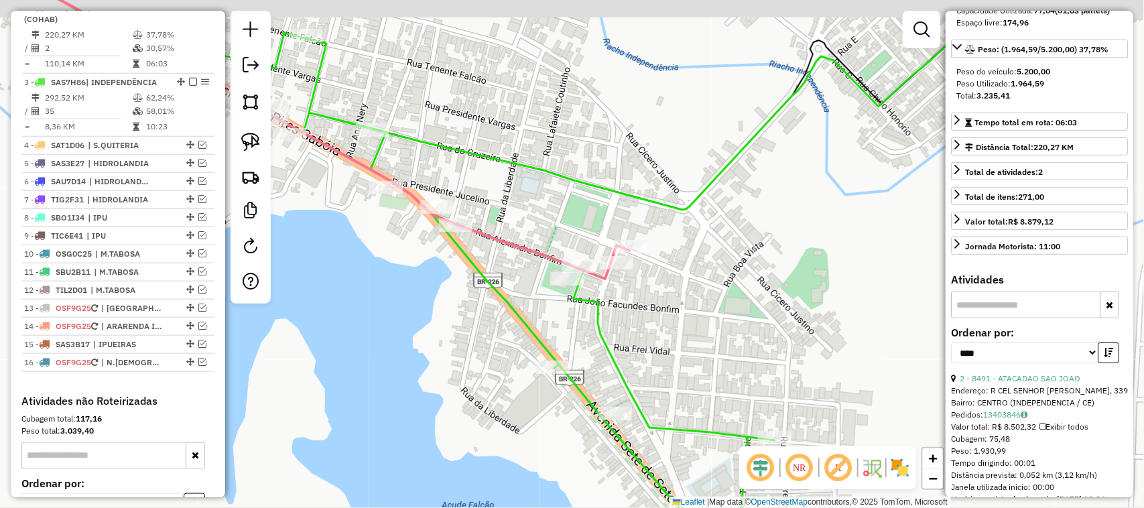
drag, startPoint x: 705, startPoint y: 203, endPoint x: 557, endPoint y: 307, distance: 181.0
click at [602, 302] on div "Janela de atendimento Grade de atendimento Capacidade Transportadoras Veículos …" at bounding box center [572, 254] width 1144 height 508
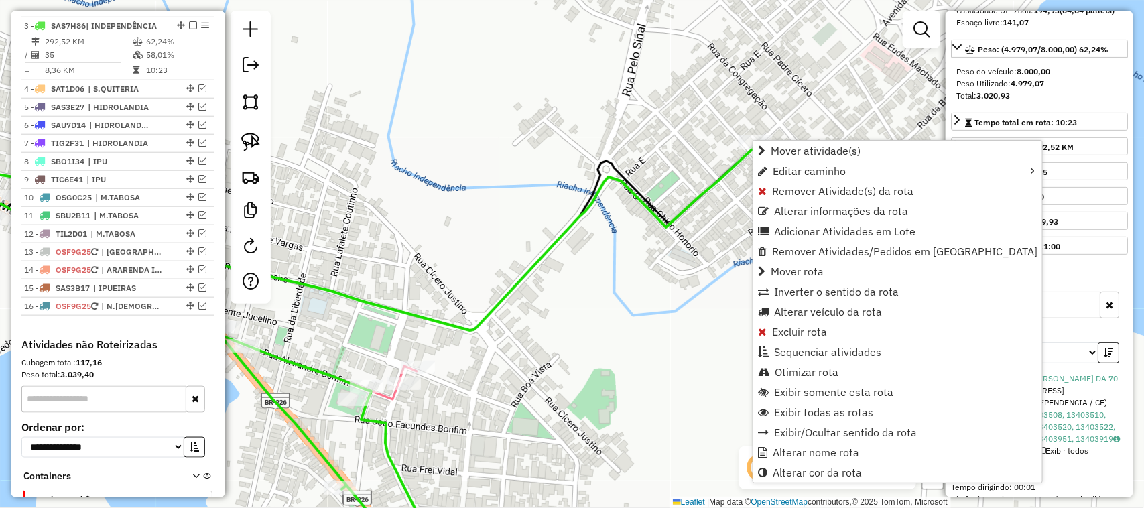
scroll to position [595, 0]
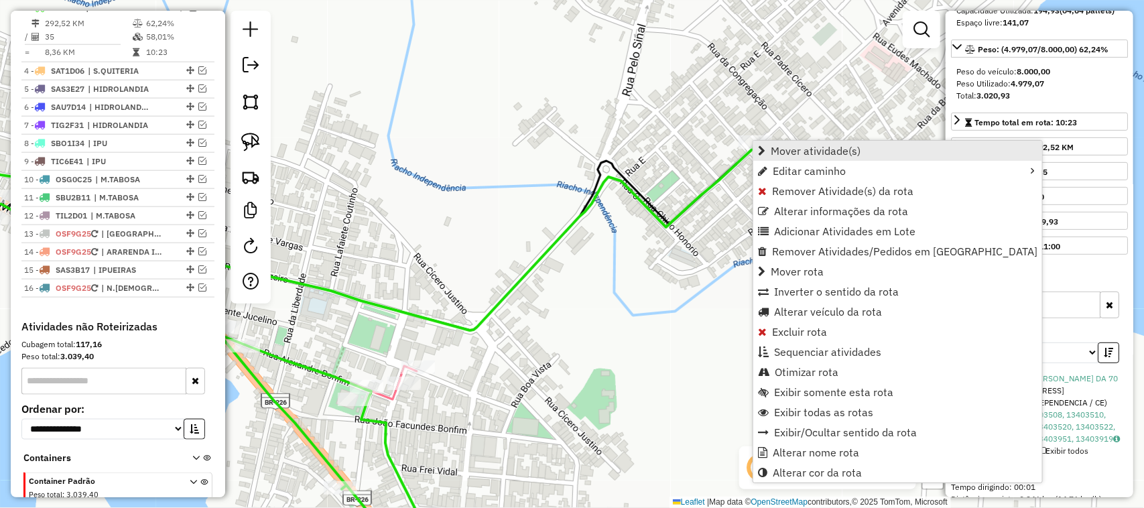
click at [812, 151] on span "Mover atividade(s)" at bounding box center [816, 150] width 90 height 11
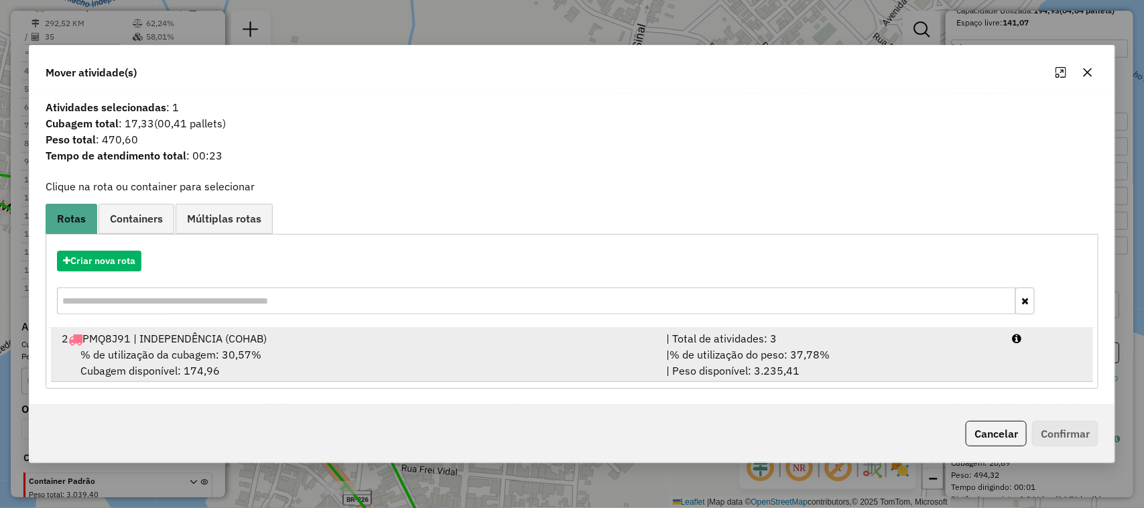
click at [138, 353] on span "% de utilização da cubagem: 30,57%" at bounding box center [170, 354] width 181 height 13
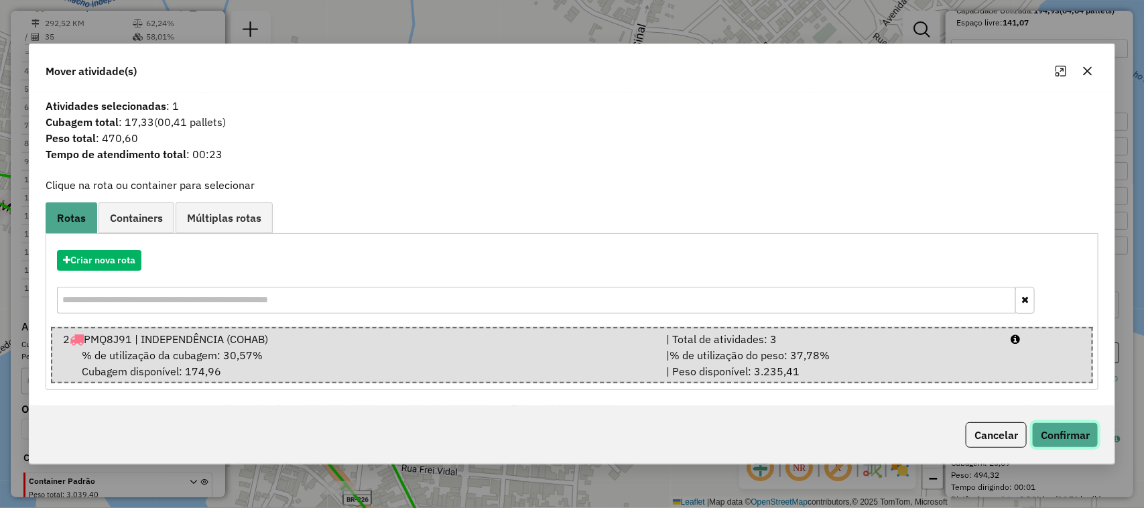
click at [1063, 427] on button "Confirmar" at bounding box center [1065, 434] width 66 height 25
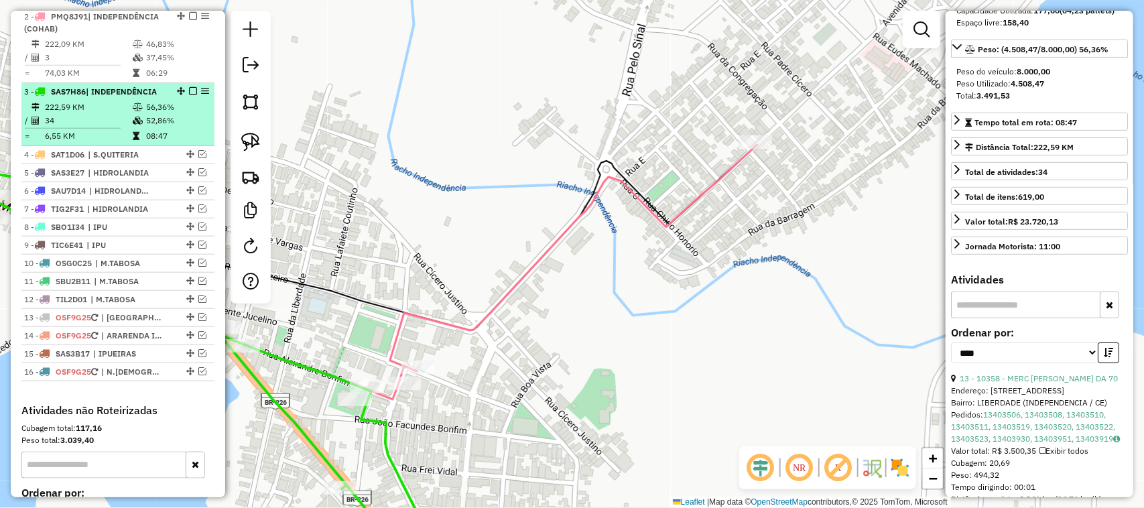
scroll to position [428, 0]
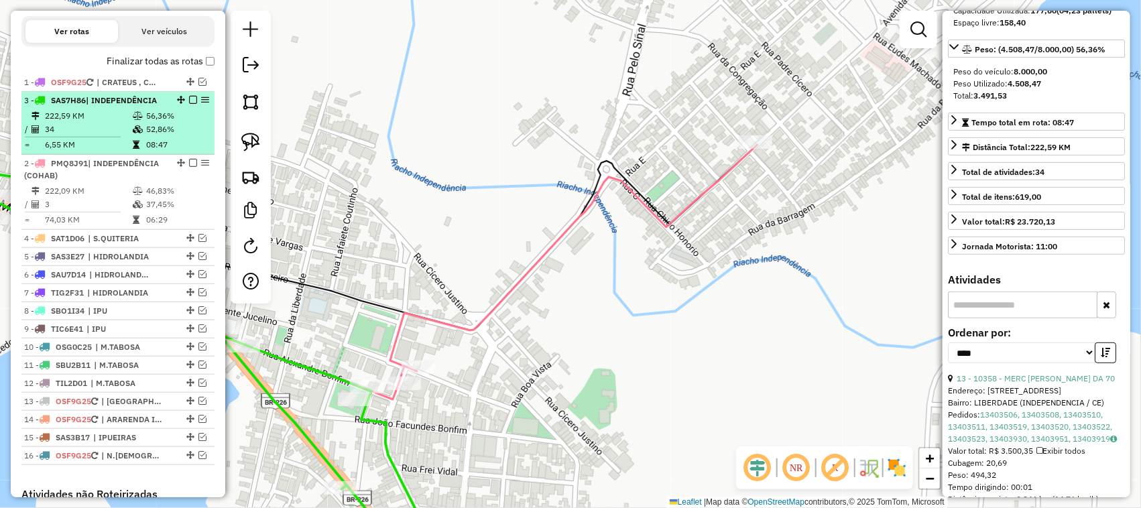
drag, startPoint x: 180, startPoint y: 186, endPoint x: 164, endPoint y: 115, distance: 73.4
click at [101, 136] on td "34" at bounding box center [88, 129] width 88 height 13
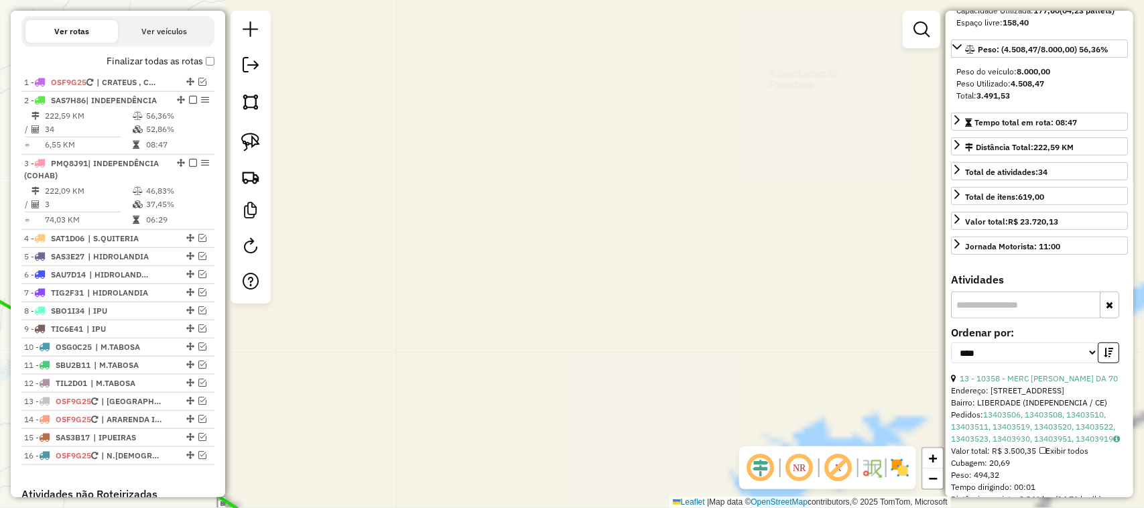
drag, startPoint x: 627, startPoint y: 272, endPoint x: 587, endPoint y: 165, distance: 114.6
click at [595, 192] on div "Janela de atendimento Grade de atendimento Capacidade Transportadoras Veículos …" at bounding box center [572, 254] width 1144 height 508
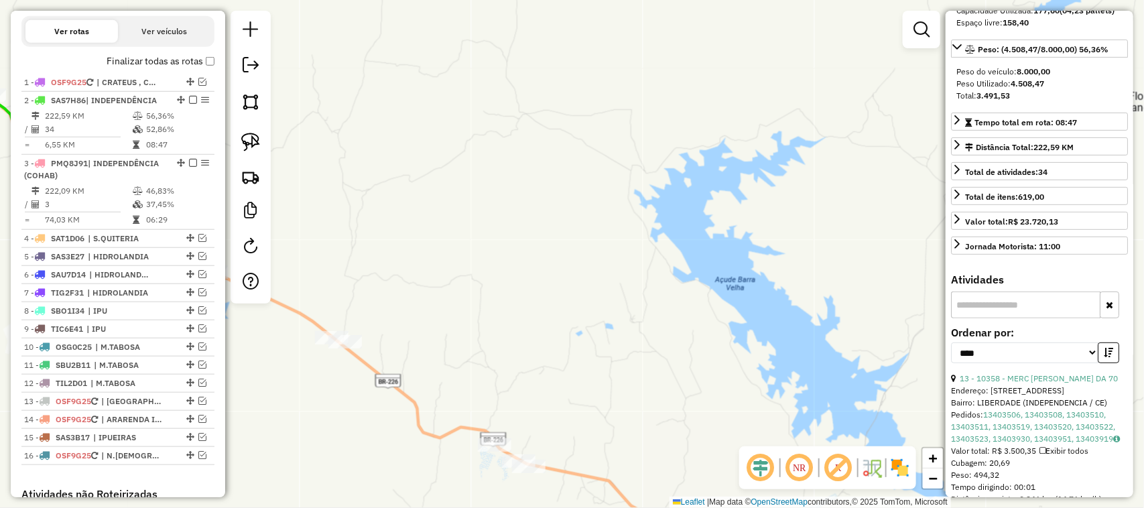
click at [629, 188] on div "Janela de atendimento Grade de atendimento Capacidade Transportadoras Veículos …" at bounding box center [572, 254] width 1144 height 508
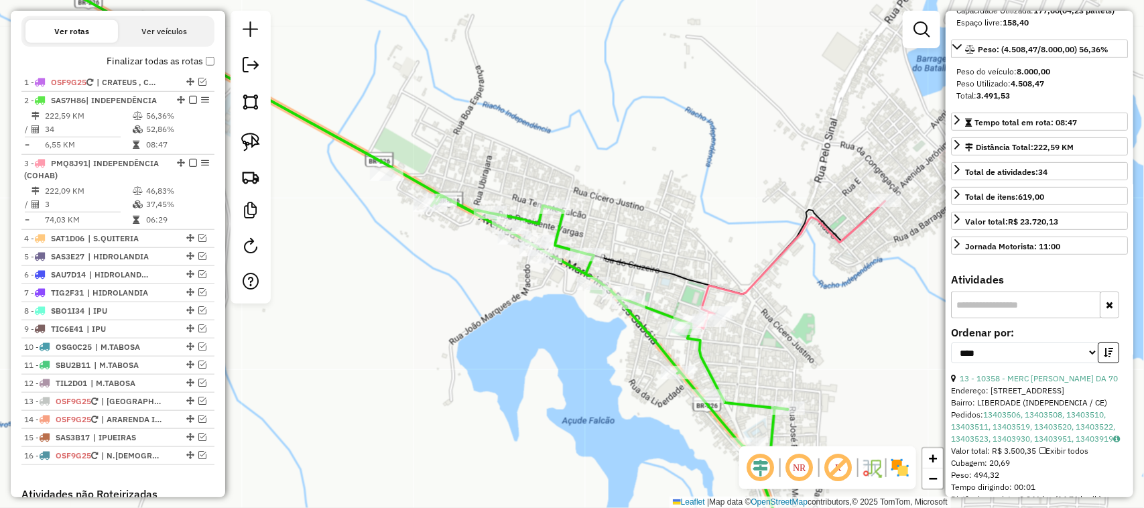
click at [689, 173] on div "Janela de atendimento Grade de atendimento Capacidade Transportadoras Veículos …" at bounding box center [572, 254] width 1144 height 508
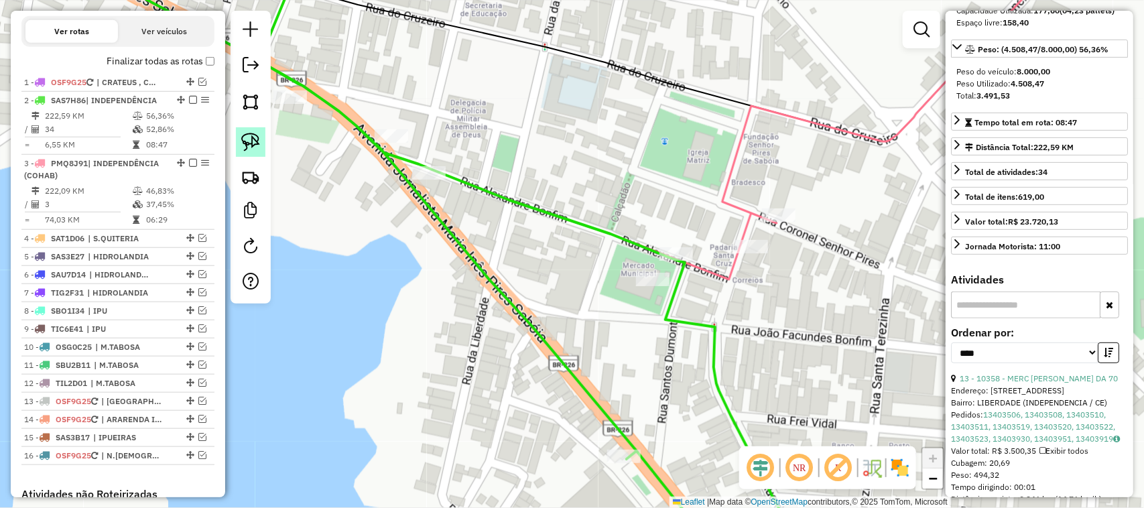
click at [250, 135] on img at bounding box center [250, 142] width 19 height 19
drag, startPoint x: 704, startPoint y: 243, endPoint x: 670, endPoint y: 293, distance: 60.4
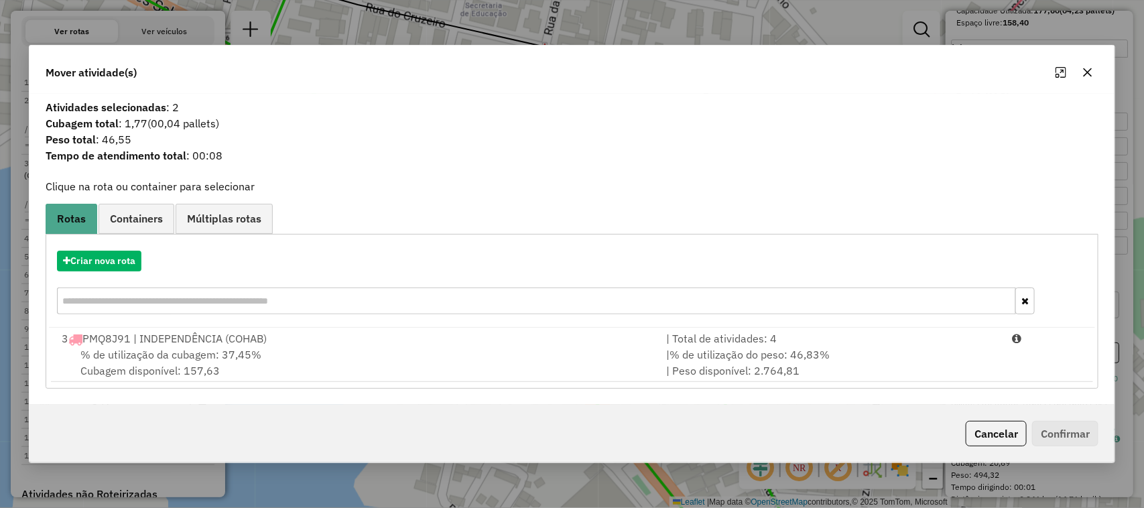
click at [178, 343] on div "3 PMQ8J91 | INDEPENDÊNCIA (COHAB)" at bounding box center [356, 339] width 605 height 16
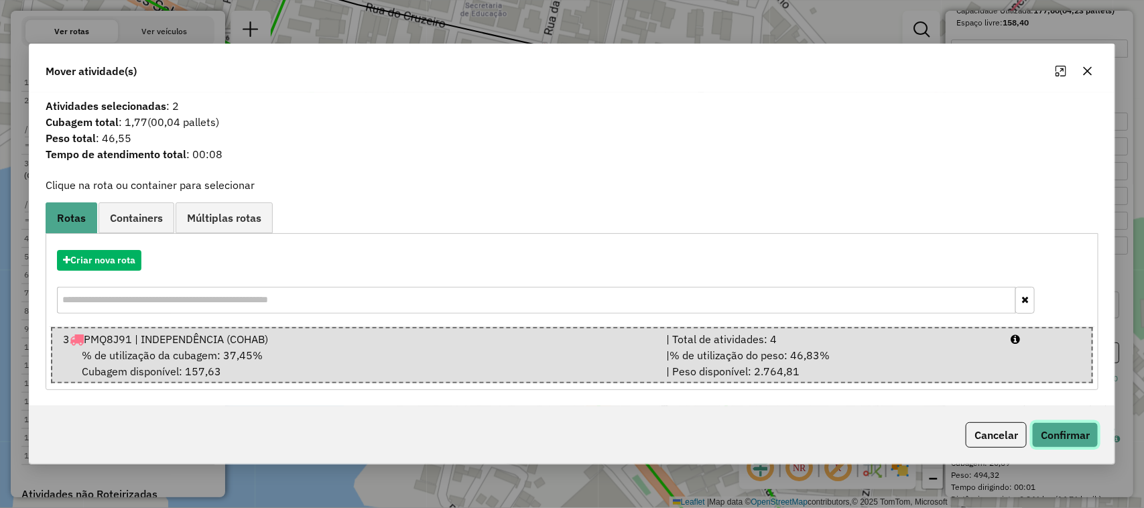
click at [1063, 433] on button "Confirmar" at bounding box center [1065, 434] width 66 height 25
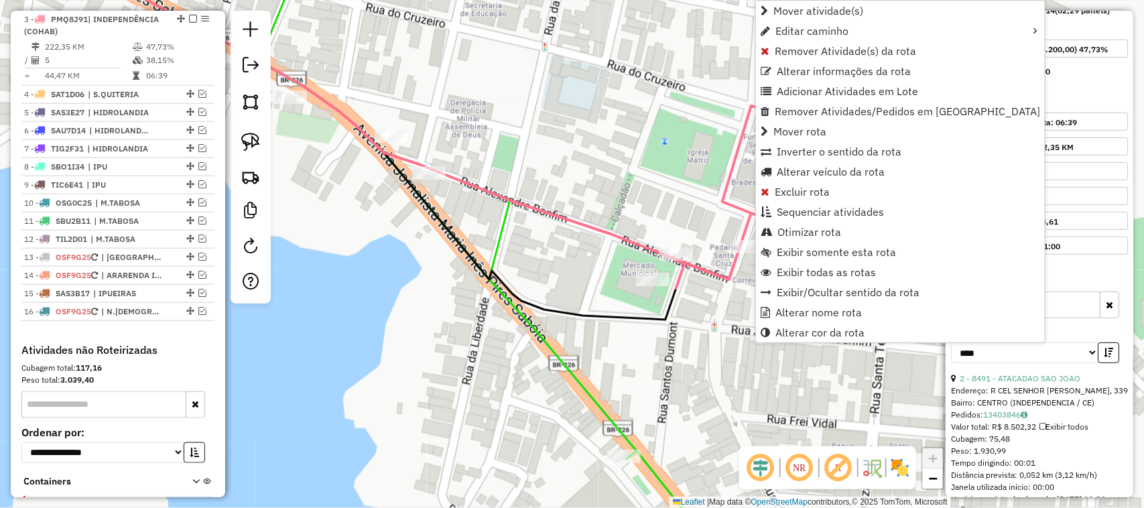
scroll to position [584, 0]
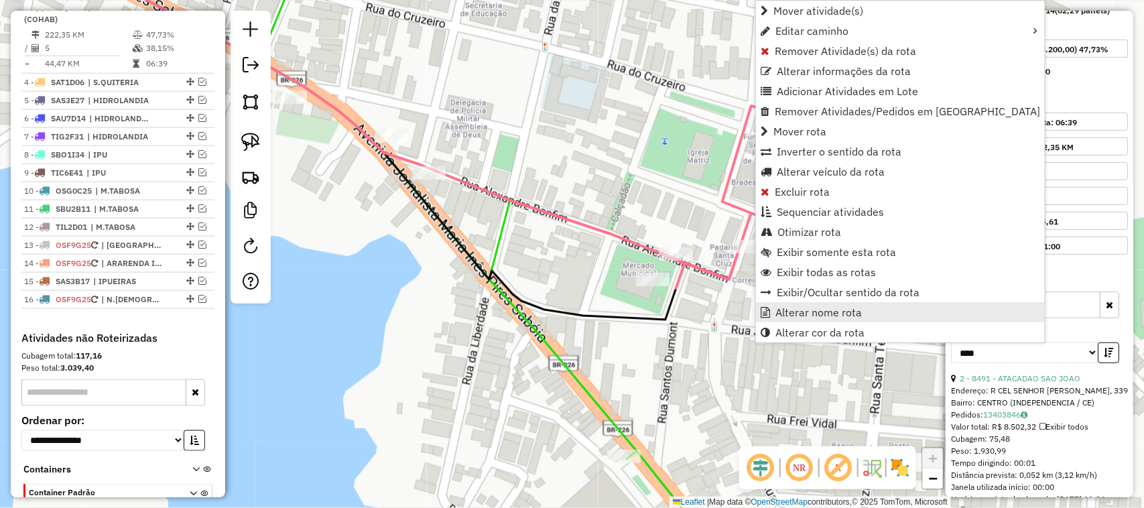
click at [812, 312] on span "Alterar nome rota" at bounding box center [819, 312] width 86 height 11
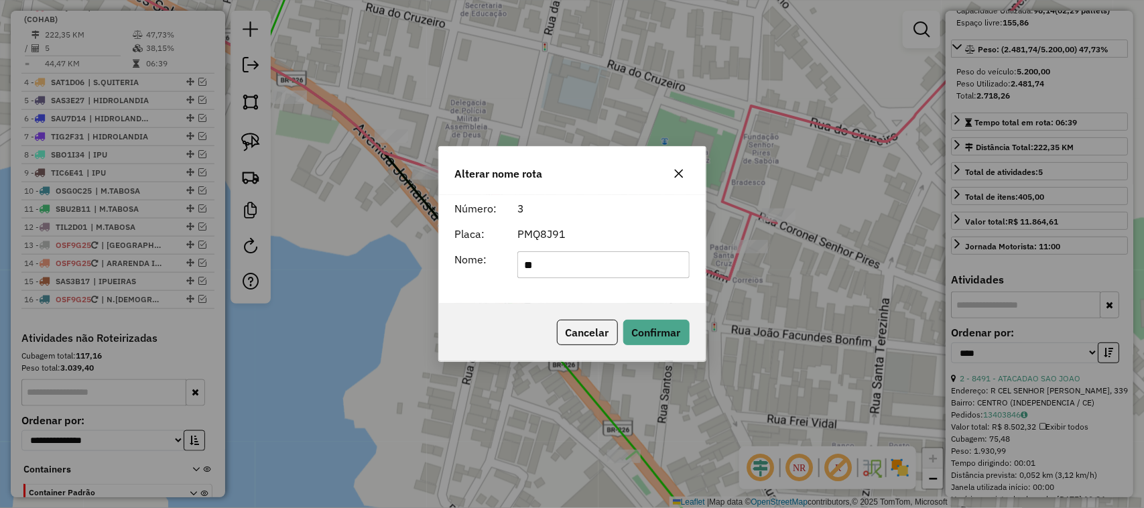
type input "*"
type input "**********"
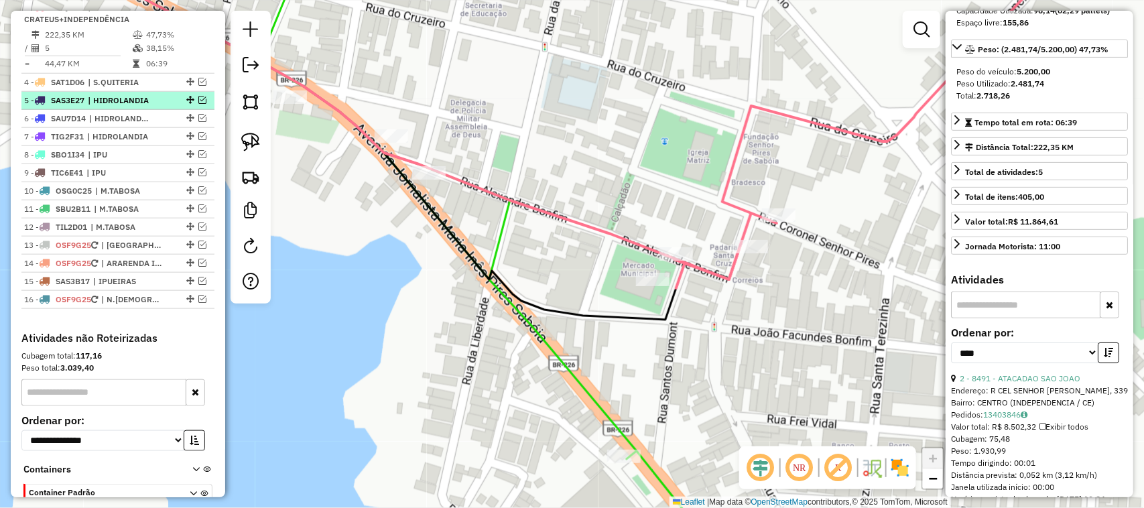
scroll to position [500, 0]
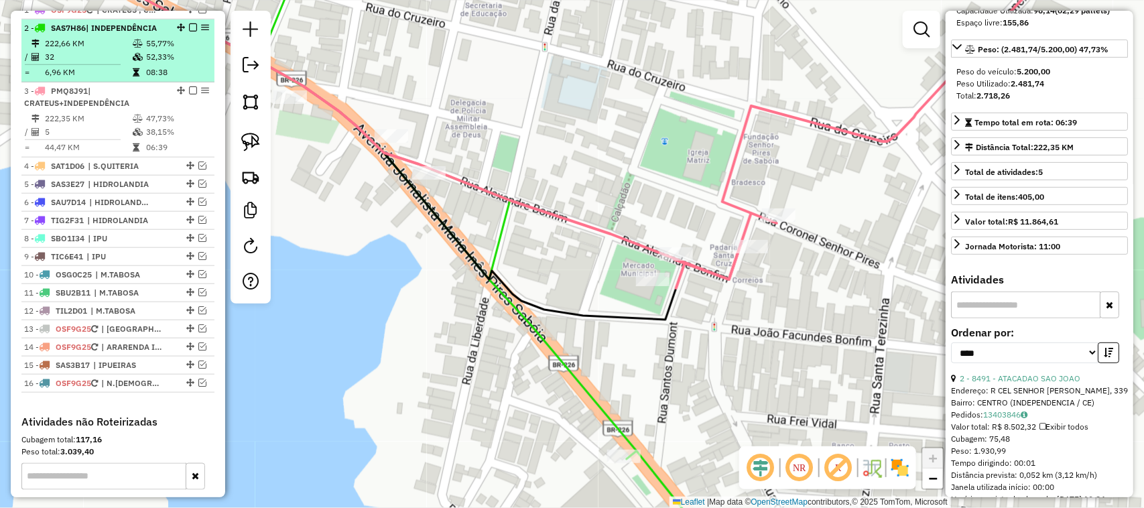
click at [104, 64] on td "32" at bounding box center [88, 56] width 88 height 13
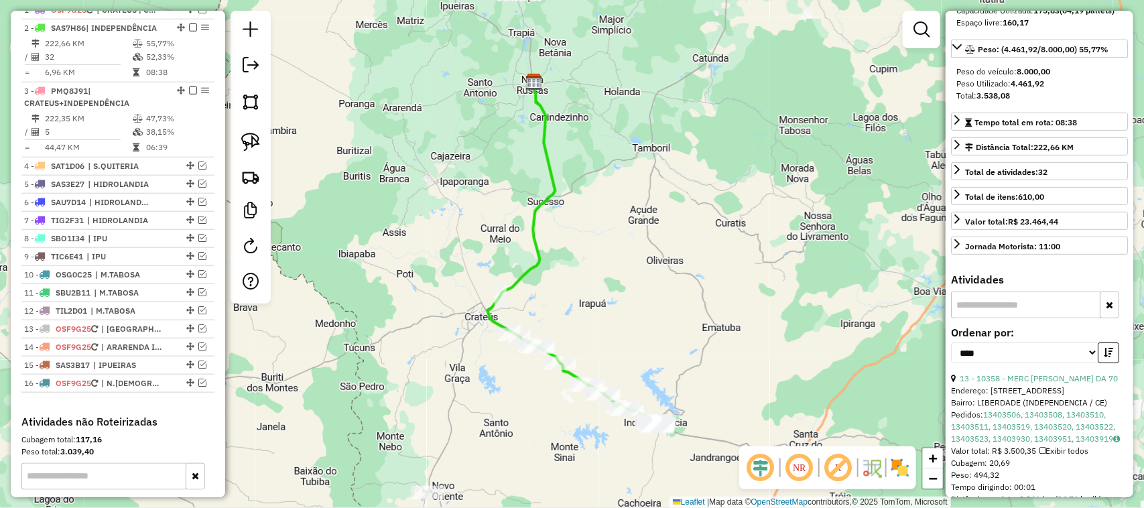
drag, startPoint x: 623, startPoint y: 320, endPoint x: 605, endPoint y: 227, distance: 95.1
click at [605, 227] on div "Janela de atendimento Grade de atendimento Capacidade Transportadoras Veículos …" at bounding box center [572, 254] width 1144 height 508
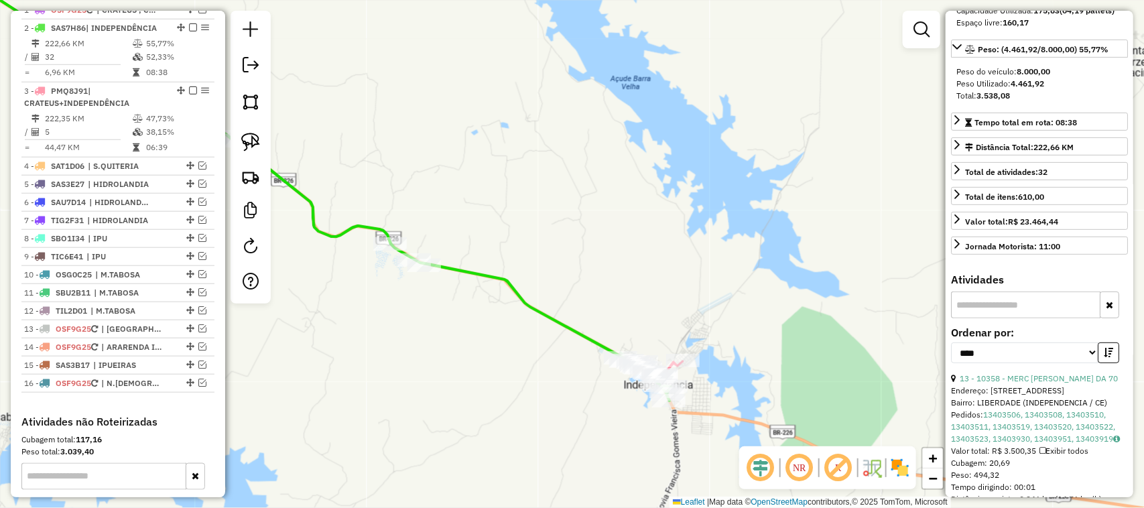
click at [638, 240] on div "Janela de atendimento Grade de atendimento Capacidade Transportadoras Veículos …" at bounding box center [572, 254] width 1144 height 508
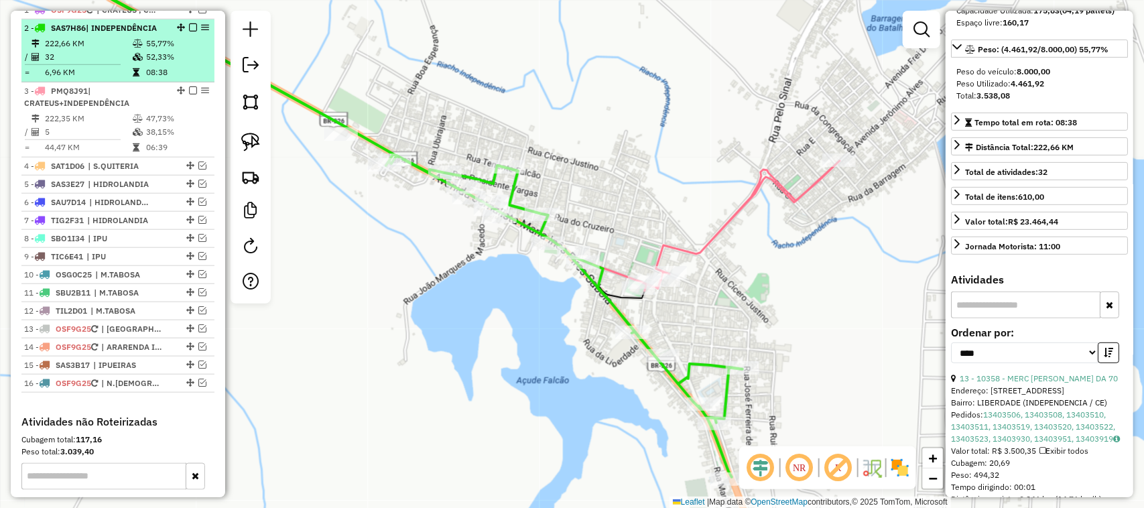
click at [102, 64] on td "32" at bounding box center [88, 56] width 88 height 13
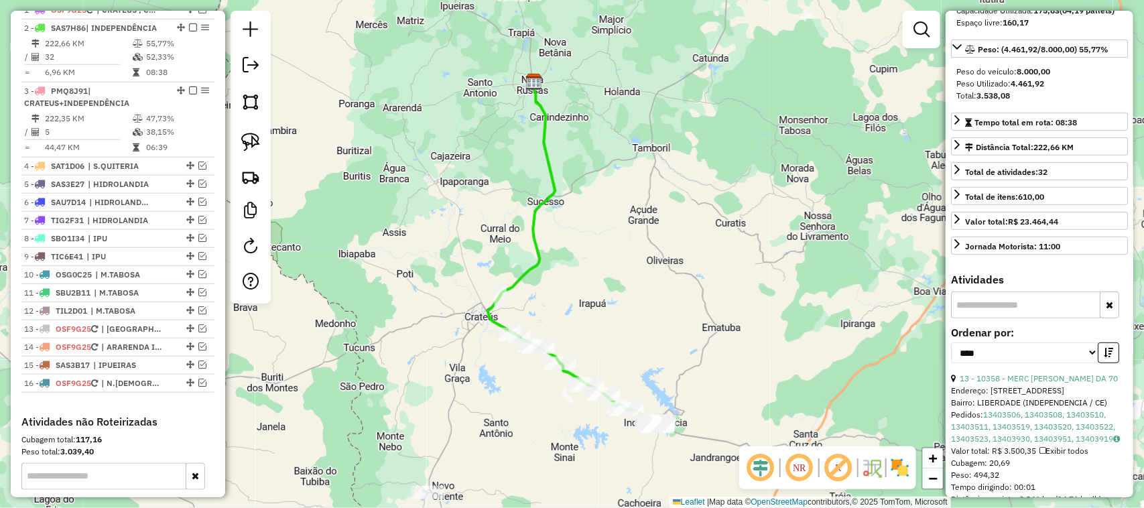
drag, startPoint x: 602, startPoint y: 349, endPoint x: 534, endPoint y: 239, distance: 128.9
click at [550, 253] on div "Janela de atendimento Grade de atendimento Capacidade Transportadoras Veículos …" at bounding box center [572, 254] width 1144 height 508
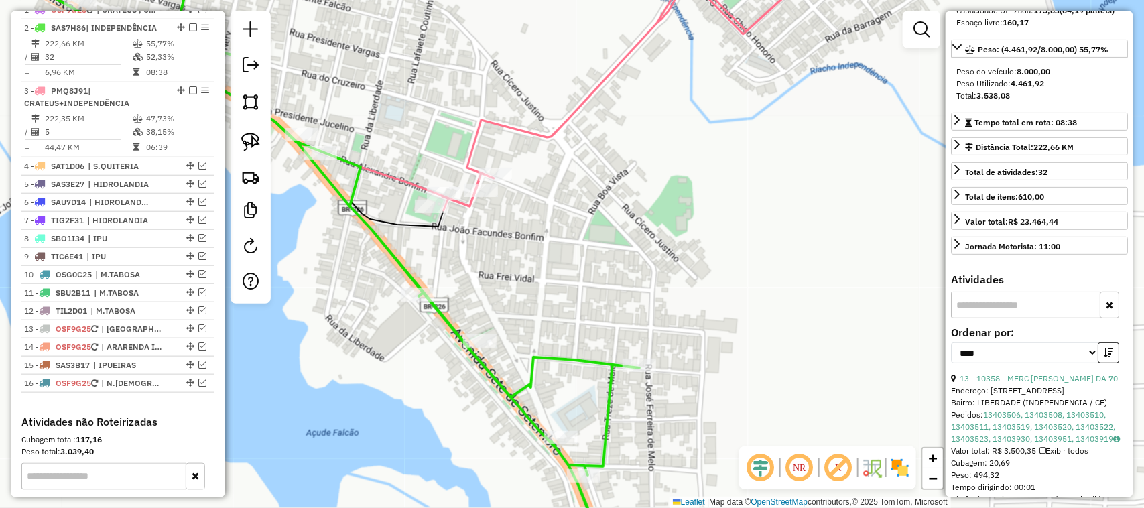
drag, startPoint x: 571, startPoint y: 243, endPoint x: 661, endPoint y: 237, distance: 90.8
click at [651, 241] on div "Janela de atendimento Grade de atendimento Capacidade Transportadoras Veículos …" at bounding box center [572, 254] width 1144 height 508
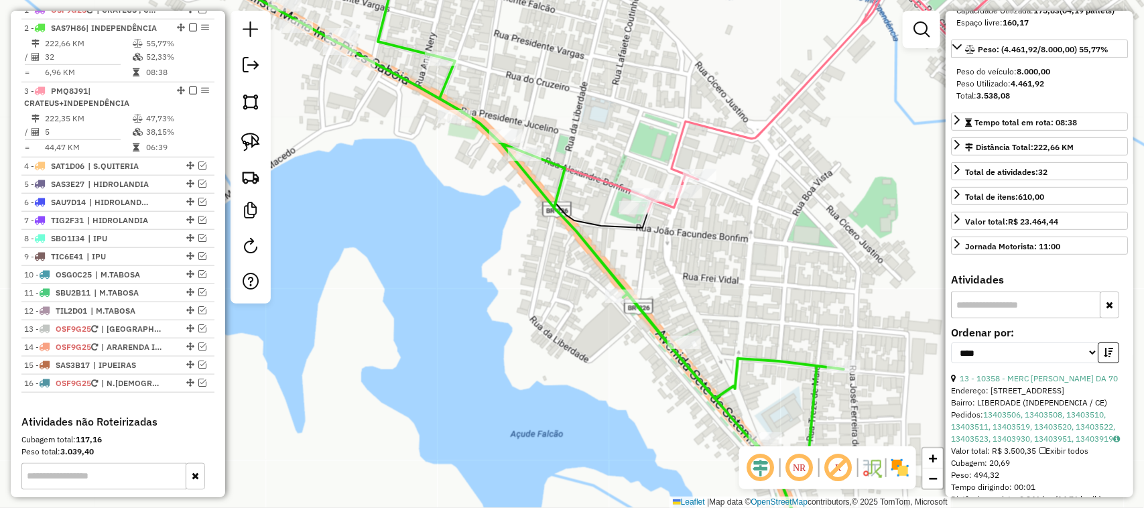
drag, startPoint x: 768, startPoint y: 340, endPoint x: 731, endPoint y: 213, distance: 132.6
click at [737, 223] on div "Janela de atendimento Grade de atendimento Capacidade Transportadoras Veículos …" at bounding box center [572, 254] width 1144 height 508
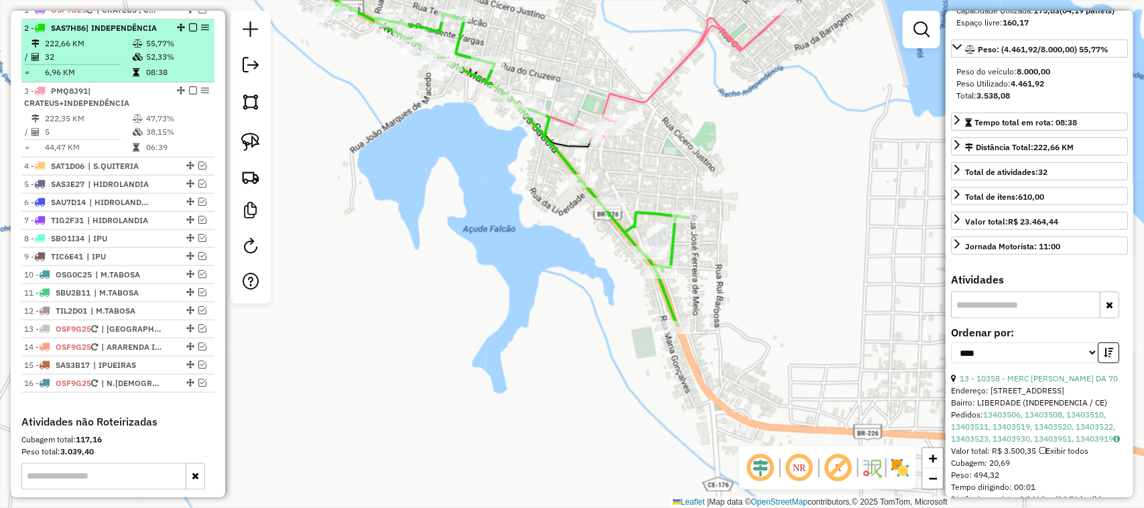
click at [99, 50] on td "222,66 KM" at bounding box center [88, 43] width 88 height 13
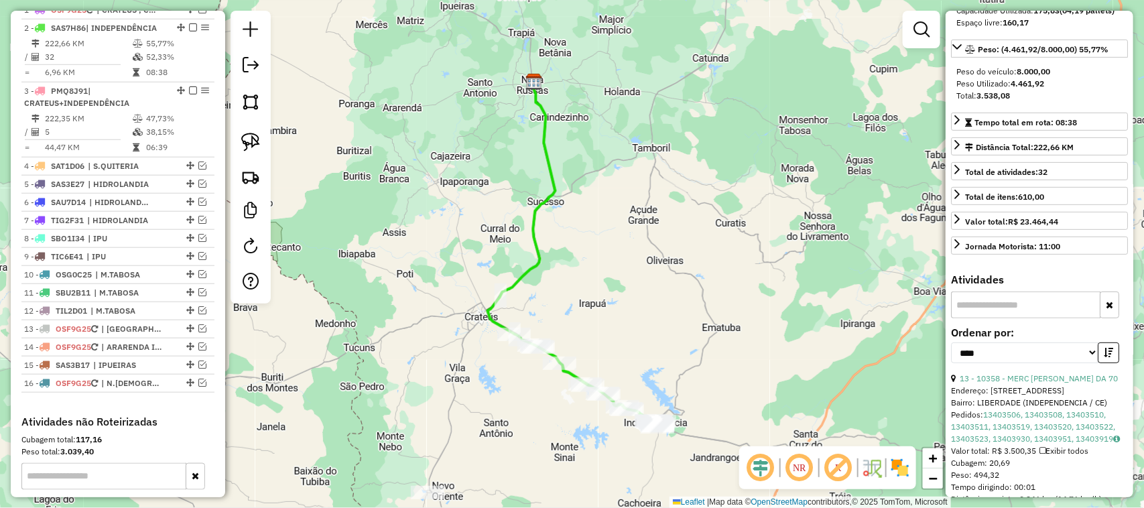
drag, startPoint x: 614, startPoint y: 352, endPoint x: 615, endPoint y: 290, distance: 62.4
click at [615, 294] on div "Janela de atendimento Grade de atendimento Capacidade Transportadoras Veículos …" at bounding box center [572, 254] width 1144 height 508
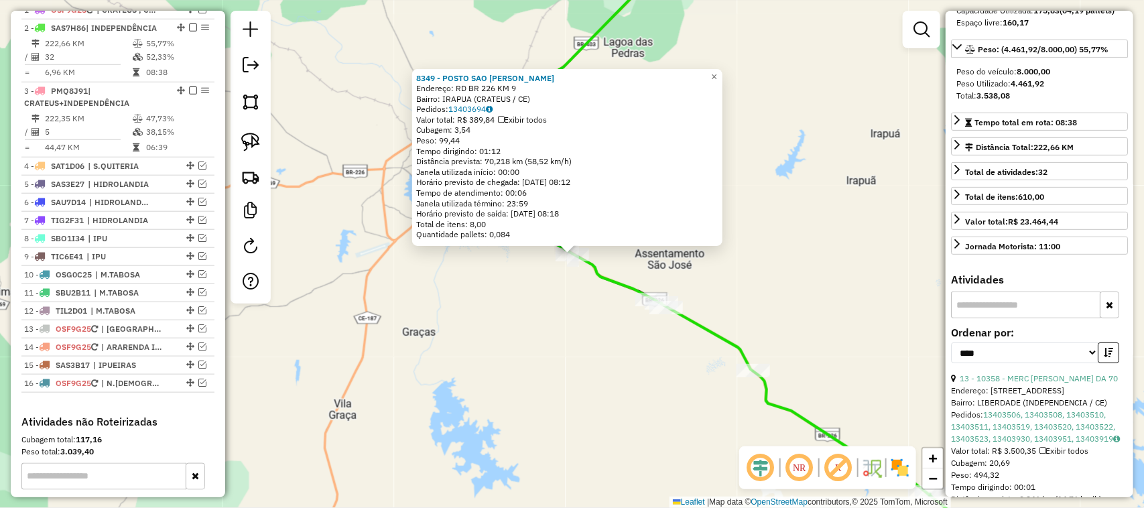
scroll to position [521, 0]
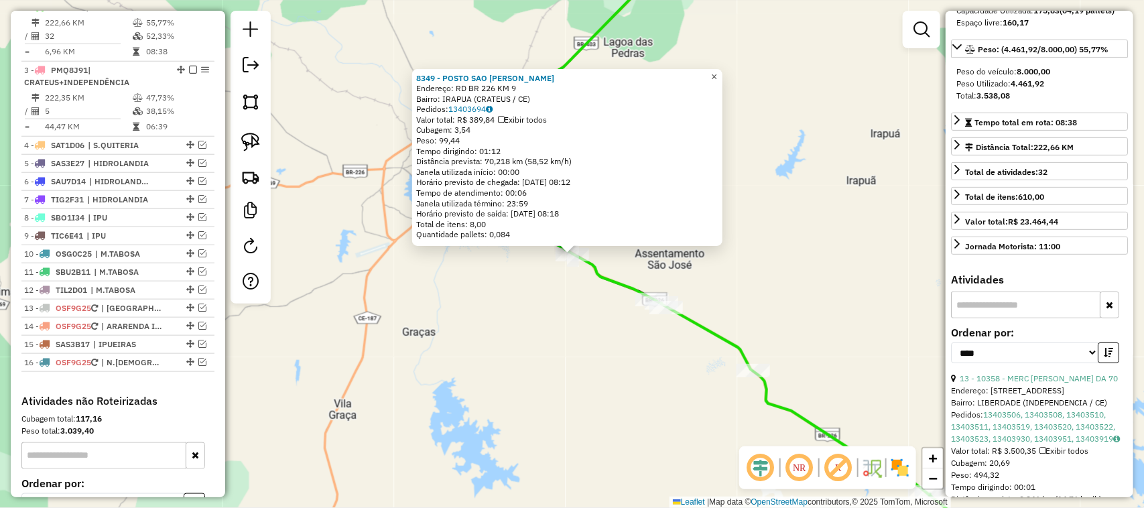
click at [717, 71] on span "×" at bounding box center [714, 76] width 6 height 11
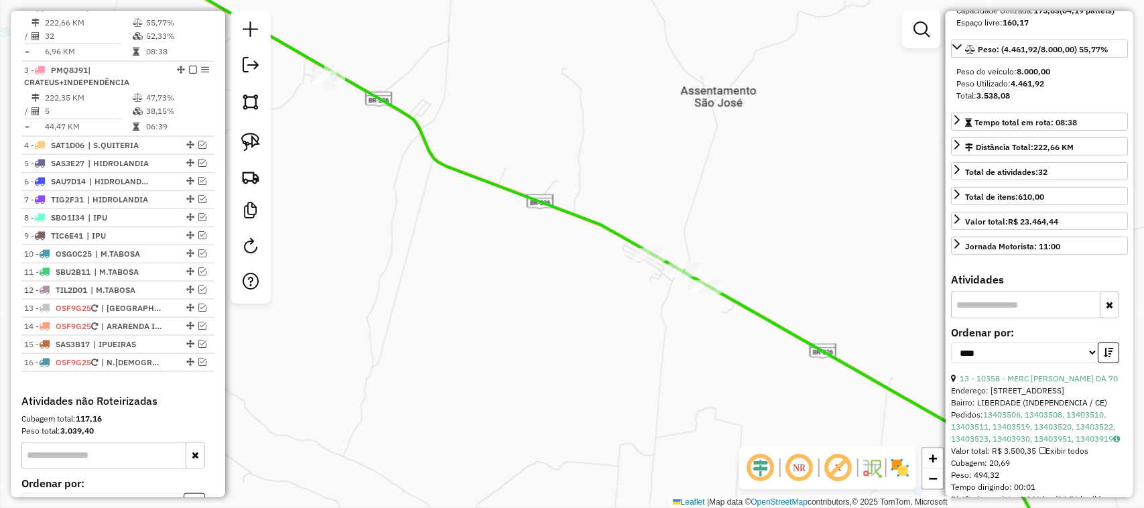
drag, startPoint x: 904, startPoint y: 265, endPoint x: 719, endPoint y: 215, distance: 191.7
click at [783, 231] on div "Janela de atendimento Grade de atendimento Capacidade Transportadoras Veículos …" at bounding box center [572, 254] width 1144 height 508
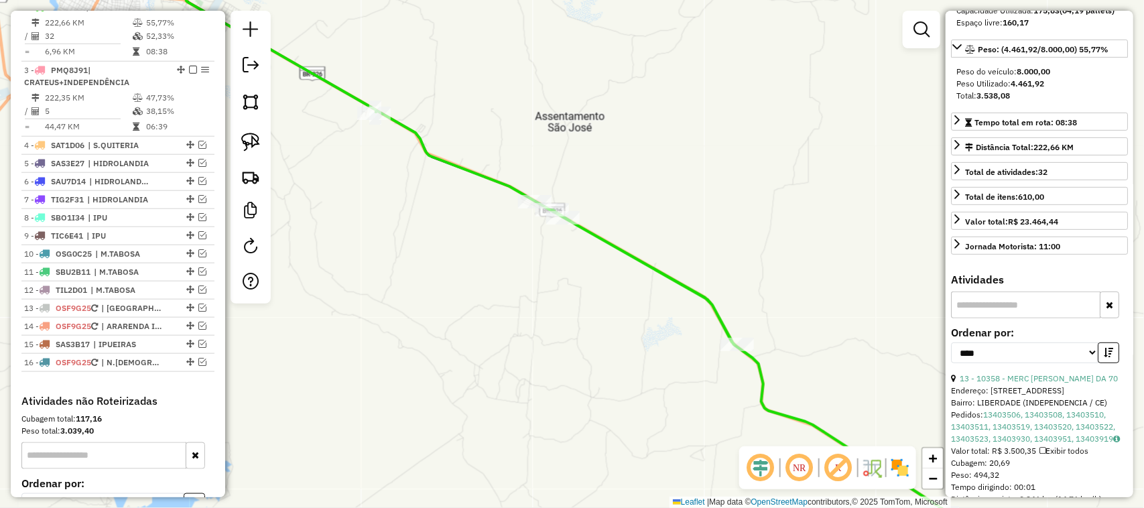
drag, startPoint x: 681, startPoint y: 385, endPoint x: 603, endPoint y: 337, distance: 91.5
click at [608, 345] on div "Rota 2 - Placa SAS7H86 5115 - MERC DO ADAO Janela de atendimento Grade de atend…" at bounding box center [572, 254] width 1144 height 508
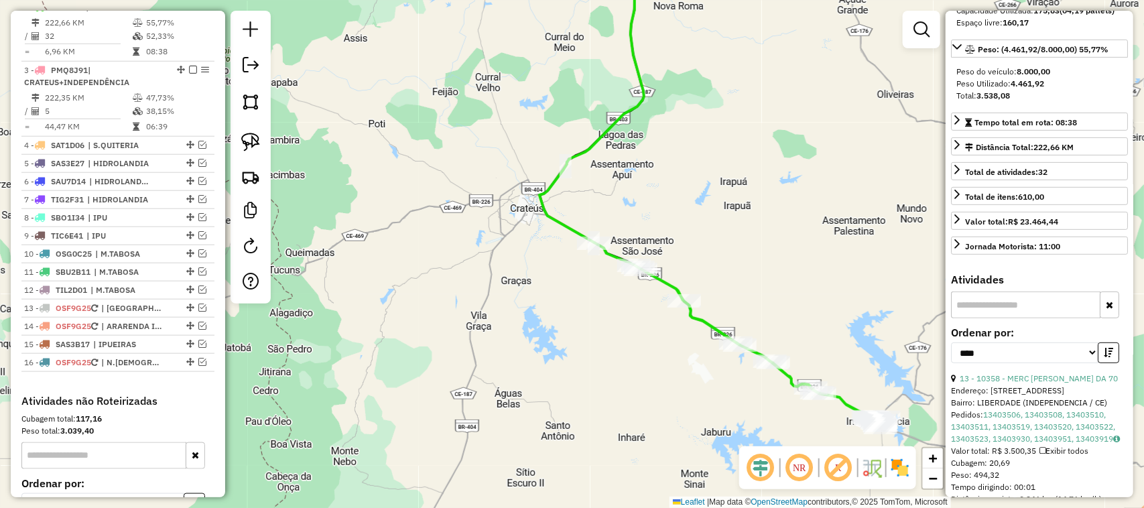
drag, startPoint x: 764, startPoint y: 401, endPoint x: 658, endPoint y: 339, distance: 122.9
click at [671, 347] on div "Janela de atendimento Grade de atendimento Capacidade Transportadoras Veículos …" at bounding box center [572, 254] width 1144 height 508
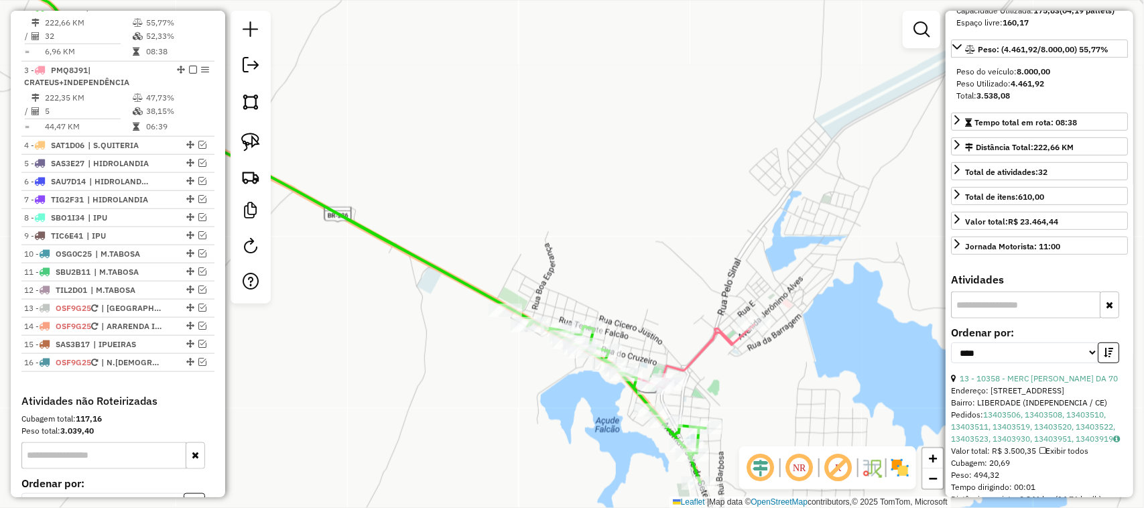
drag, startPoint x: 674, startPoint y: 309, endPoint x: 691, endPoint y: 242, distance: 69.1
click at [691, 245] on div "Janela de atendimento Grade de atendimento Capacidade Transportadoras Veículos …" at bounding box center [572, 254] width 1144 height 508
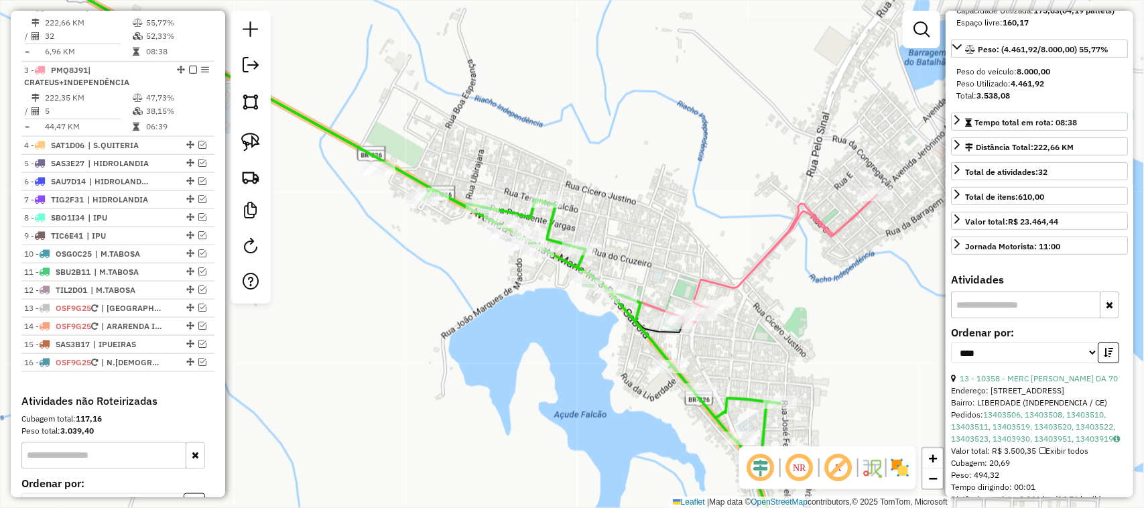
click at [694, 230] on div "Janela de atendimento Grade de atendimento Capacidade Transportadoras Veículos …" at bounding box center [572, 254] width 1144 height 508
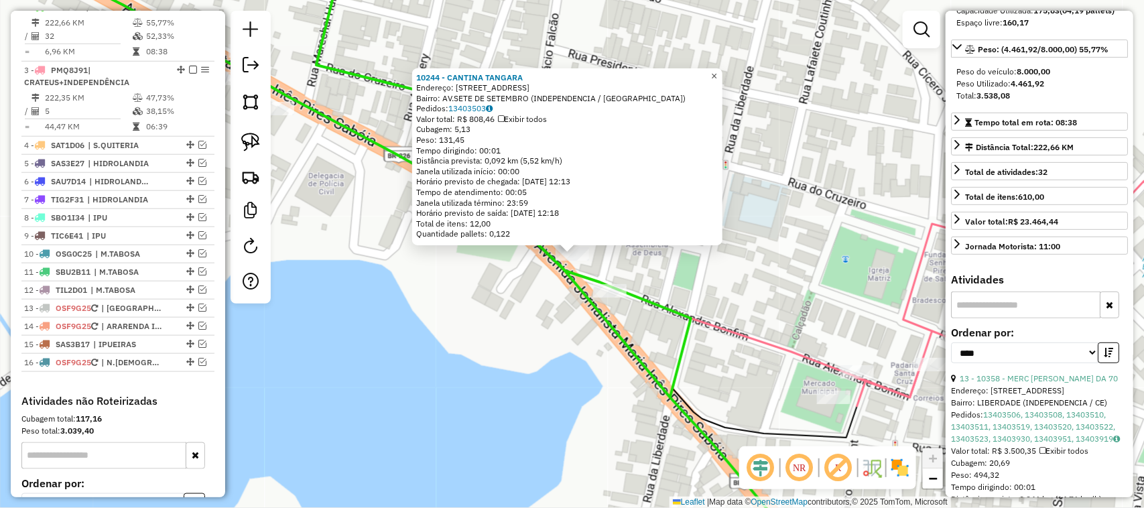
click at [717, 70] on span "×" at bounding box center [714, 75] width 6 height 11
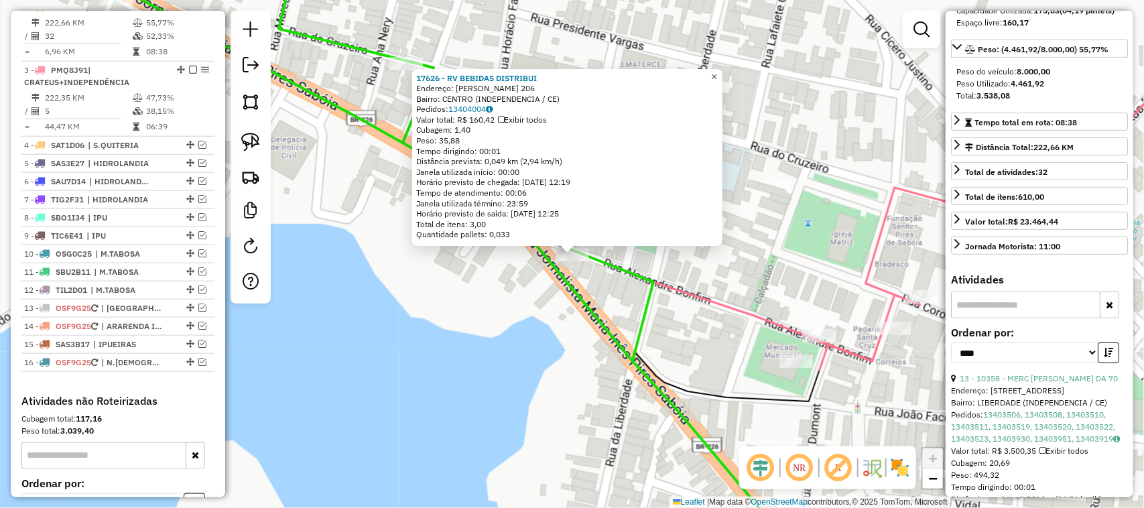
click at [717, 71] on span "×" at bounding box center [714, 76] width 6 height 11
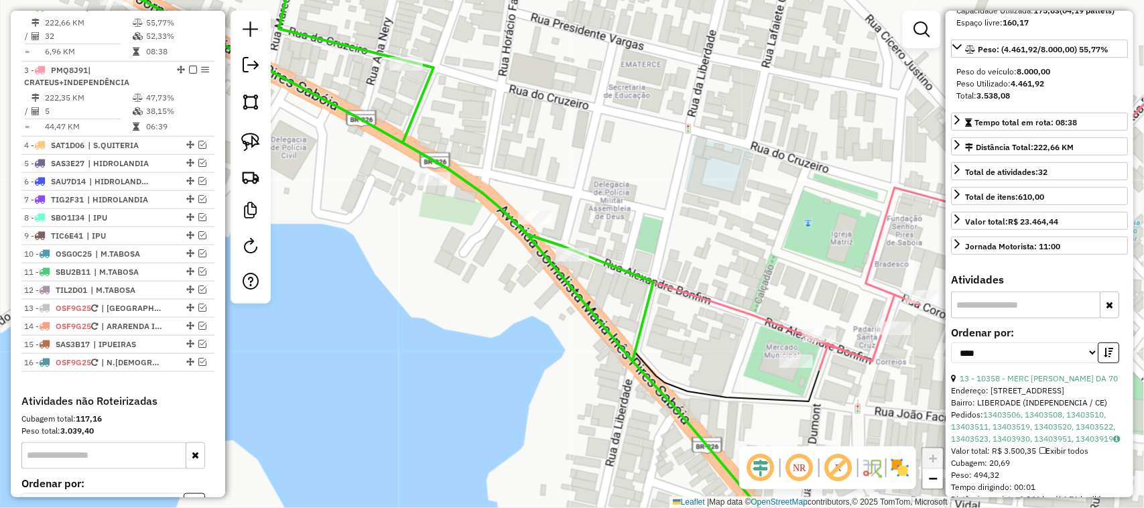
click at [671, 182] on div "Janela de atendimento Grade de atendimento Capacidade Transportadoras Veículos …" at bounding box center [572, 254] width 1144 height 508
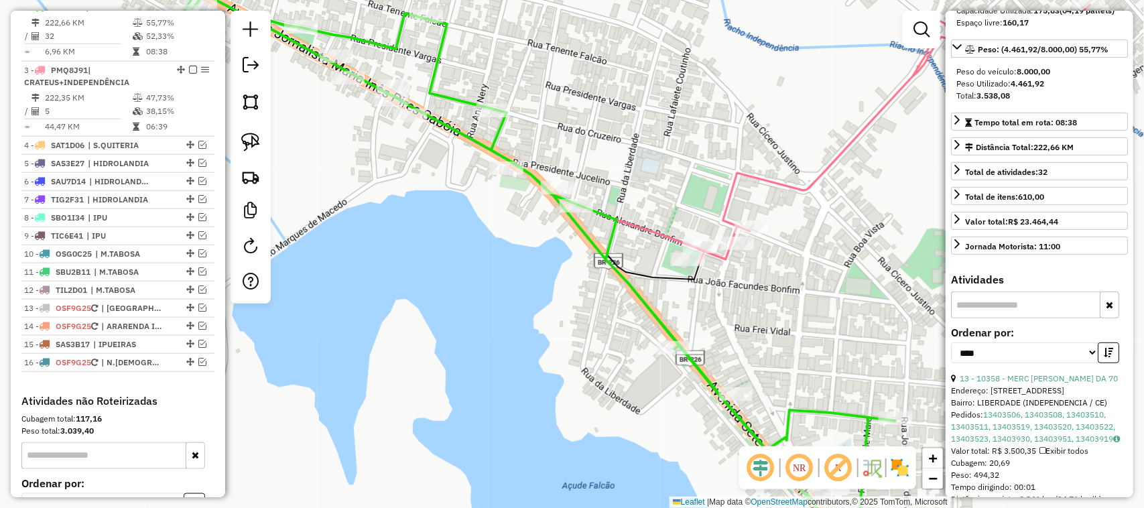
drag, startPoint x: 749, startPoint y: 359, endPoint x: 748, endPoint y: 300, distance: 59.0
click at [750, 293] on div "Janela de atendimento Grade de atendimento Capacidade Transportadoras Veículos …" at bounding box center [572, 254] width 1144 height 508
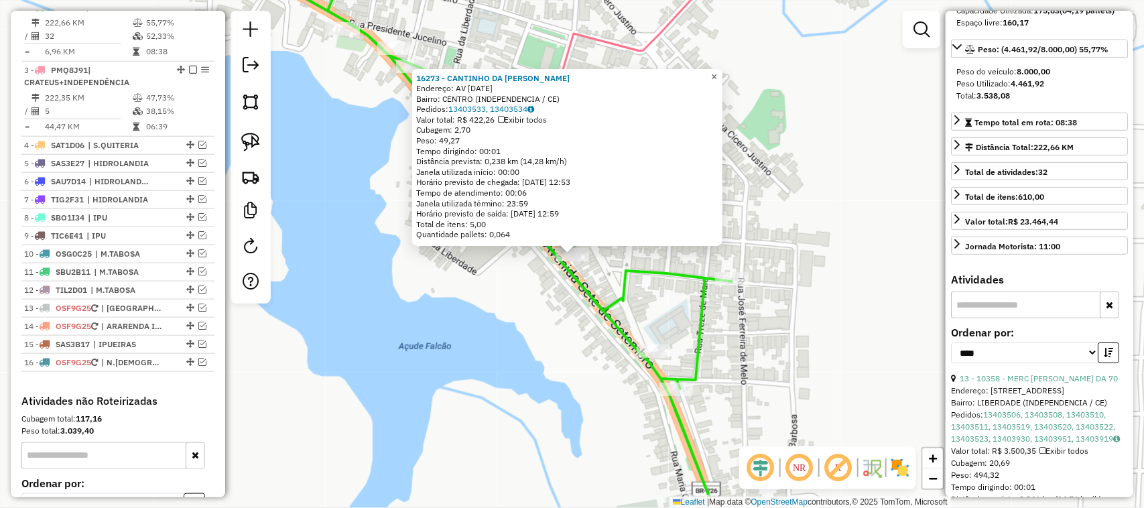
click at [717, 78] on span "×" at bounding box center [714, 76] width 6 height 11
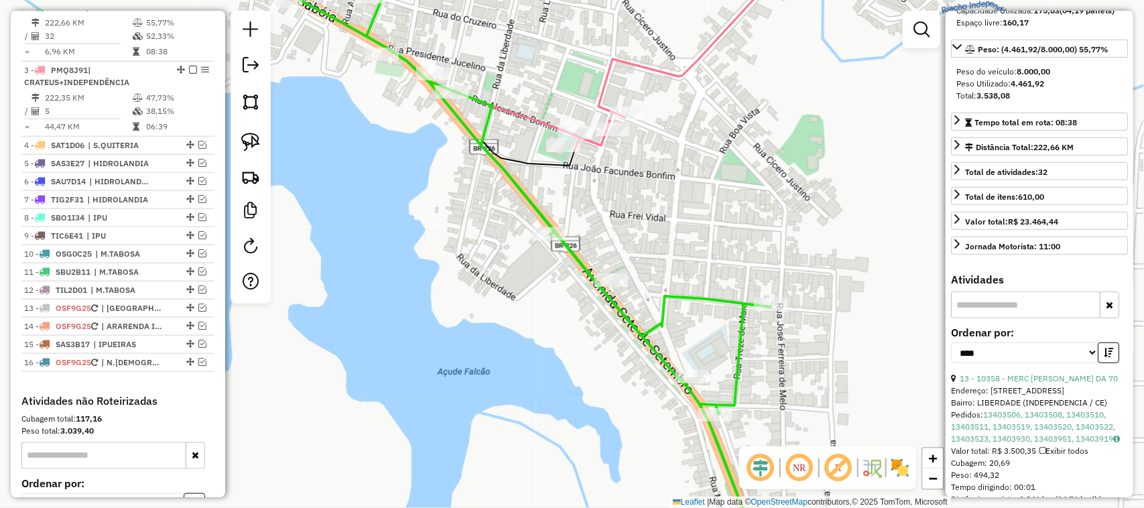
drag, startPoint x: 465, startPoint y: 225, endPoint x: 494, endPoint y: 219, distance: 30.0
click at [500, 233] on div "Janela de atendimento Grade de atendimento Capacidade Transportadoras Veículos …" at bounding box center [572, 254] width 1144 height 508
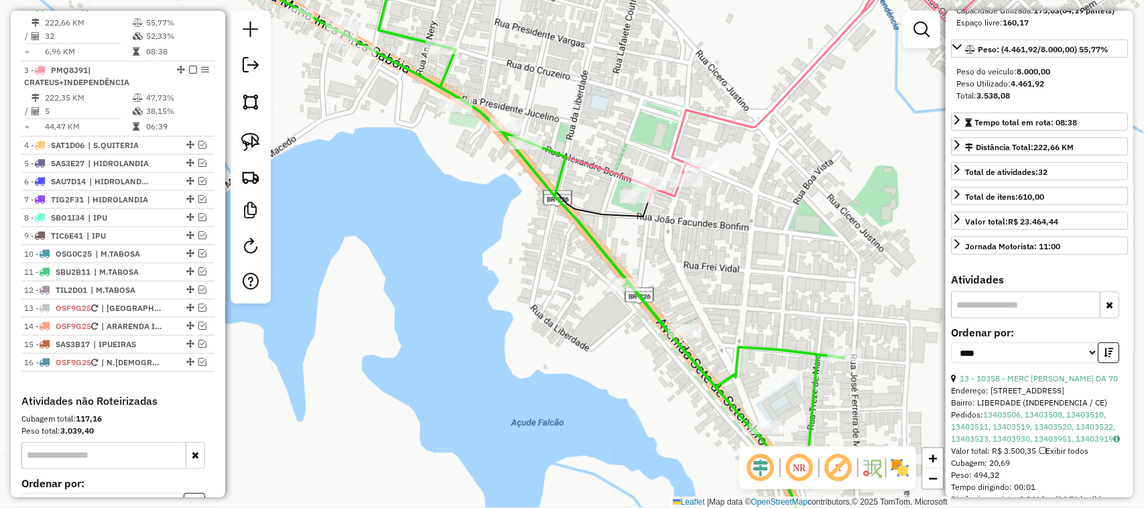
drag, startPoint x: 497, startPoint y: 250, endPoint x: 556, endPoint y: 316, distance: 88.8
click at [553, 322] on div "Janela de atendimento Grade de atendimento Capacidade Transportadoras Veículos …" at bounding box center [572, 254] width 1144 height 508
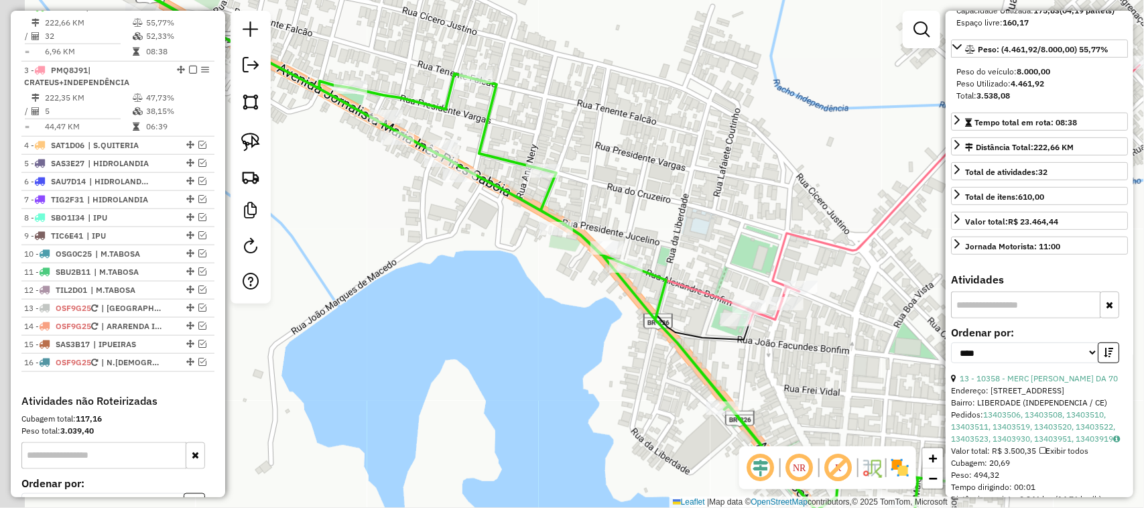
drag, startPoint x: 458, startPoint y: 284, endPoint x: 551, endPoint y: 336, distance: 106.9
click at [535, 339] on div "Janela de atendimento Grade de atendimento Capacidade Transportadoras Veículos …" at bounding box center [572, 254] width 1144 height 508
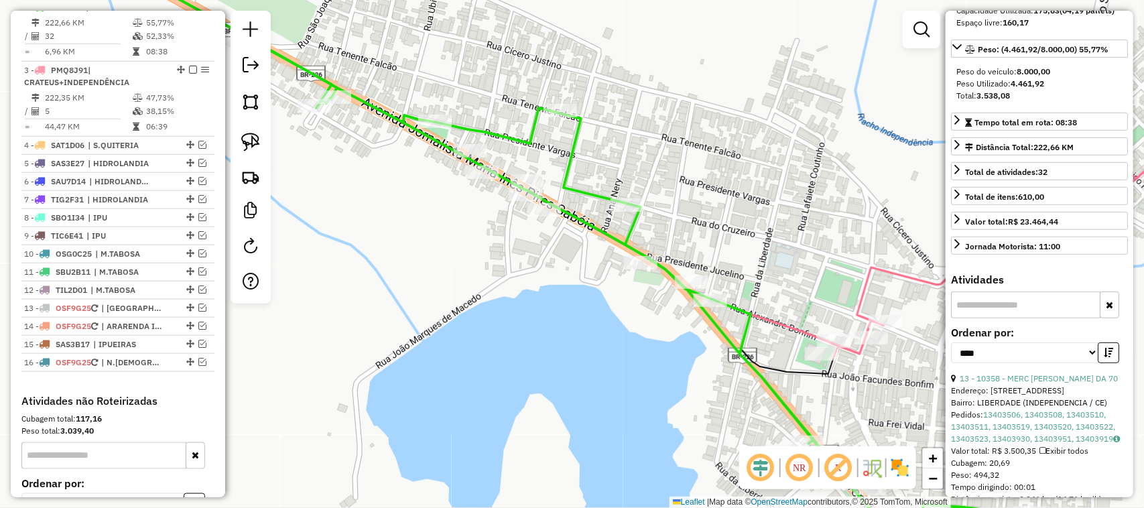
click at [621, 347] on div "Janela de atendimento Grade de atendimento Capacidade Transportadoras Veículos …" at bounding box center [572, 254] width 1144 height 508
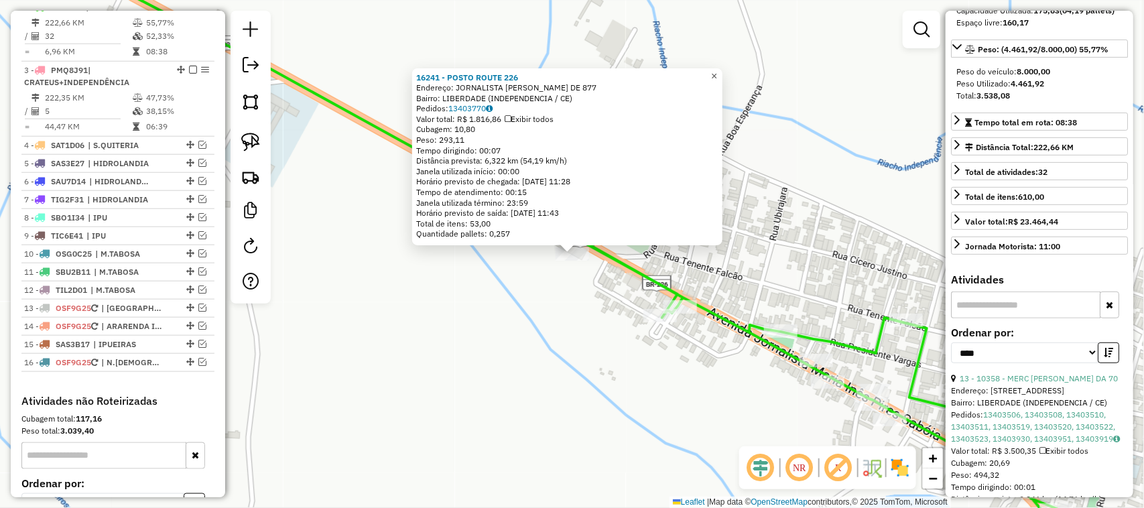
click at [717, 71] on span "×" at bounding box center [714, 75] width 6 height 11
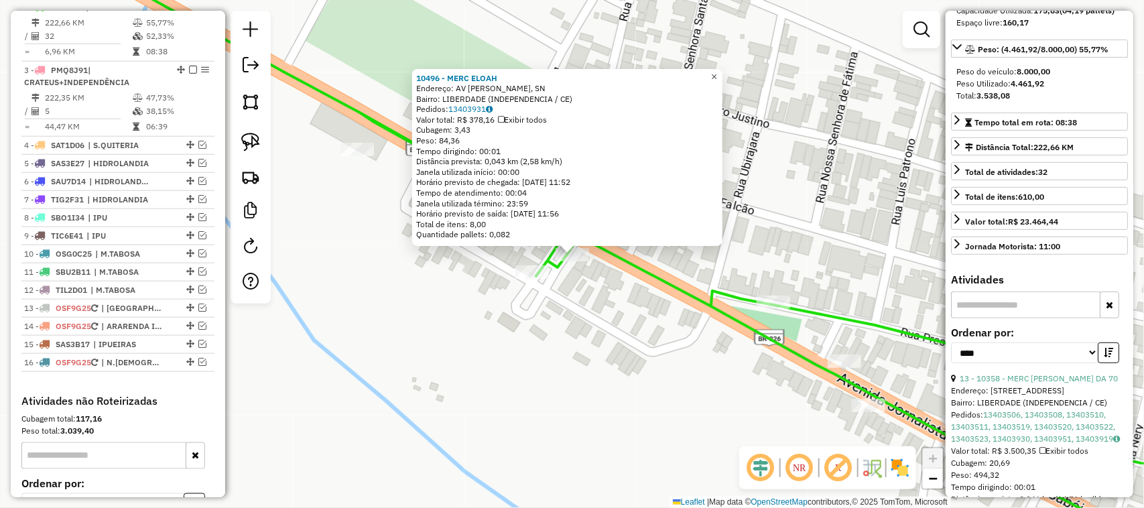
click at [717, 71] on span "×" at bounding box center [714, 76] width 6 height 11
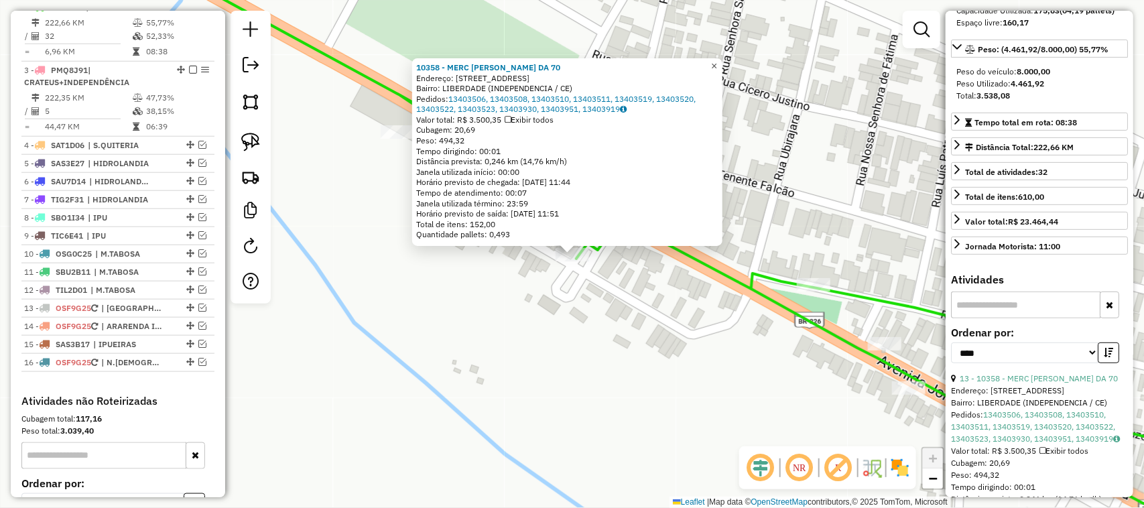
click at [717, 60] on span "×" at bounding box center [714, 65] width 6 height 11
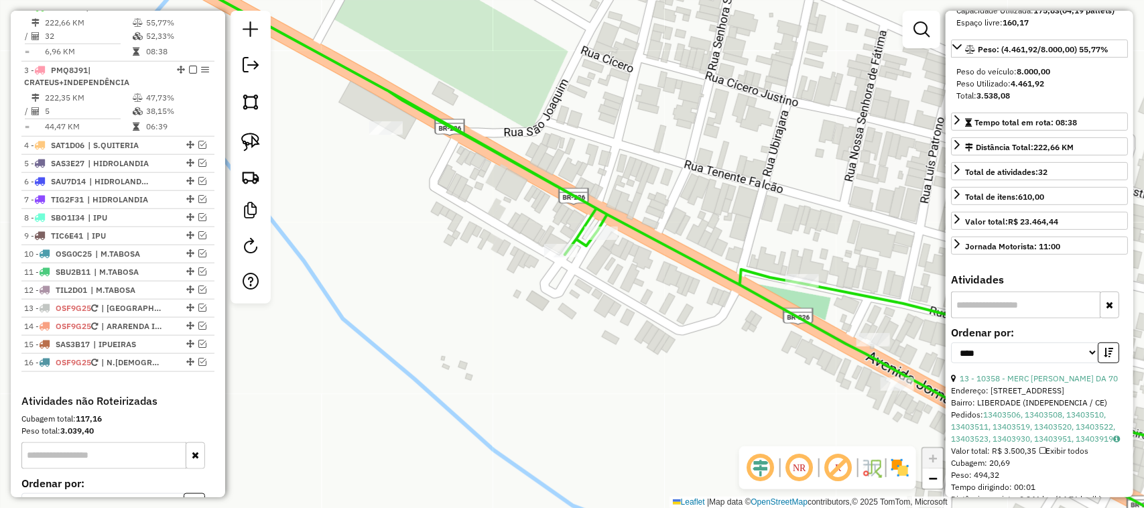
drag, startPoint x: 746, startPoint y: 258, endPoint x: 612, endPoint y: 253, distance: 134.2
click at [659, 257] on div "Janela de atendimento Grade de atendimento Capacidade Transportadoras Veículos …" at bounding box center [572, 254] width 1144 height 508
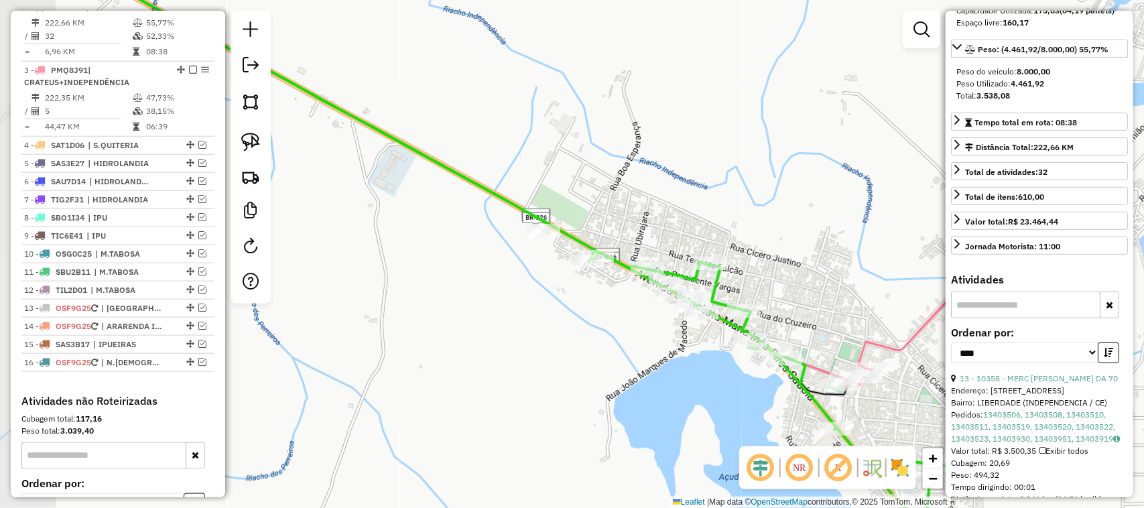
drag, startPoint x: 688, startPoint y: 373, endPoint x: 674, endPoint y: 335, distance: 40.1
click at [675, 349] on div "Janela de atendimento Grade de atendimento Capacidade Transportadoras Veículos …" at bounding box center [572, 254] width 1144 height 508
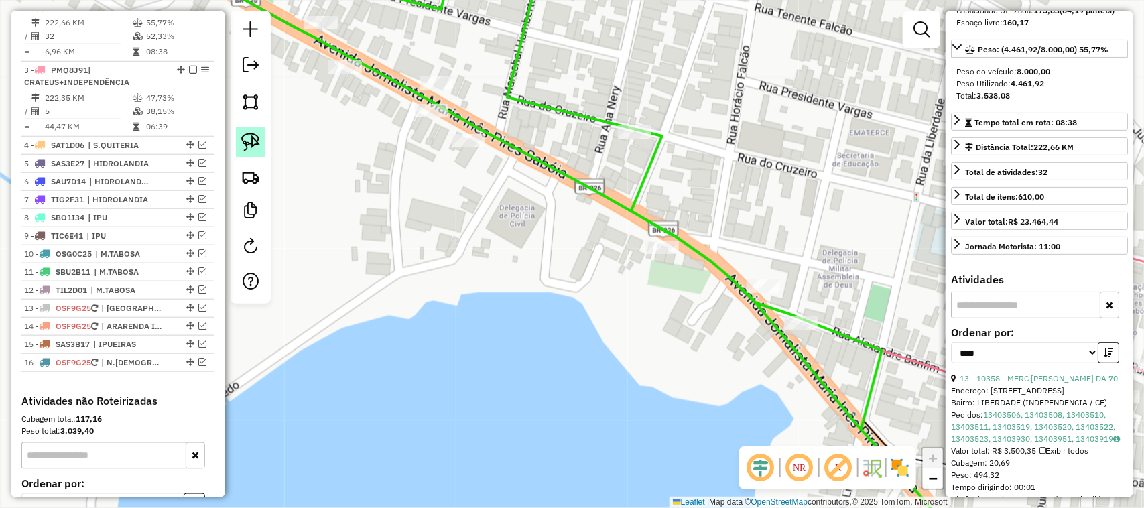
drag, startPoint x: 253, startPoint y: 139, endPoint x: 265, endPoint y: 141, distance: 12.1
click at [252, 139] on img at bounding box center [250, 142] width 19 height 19
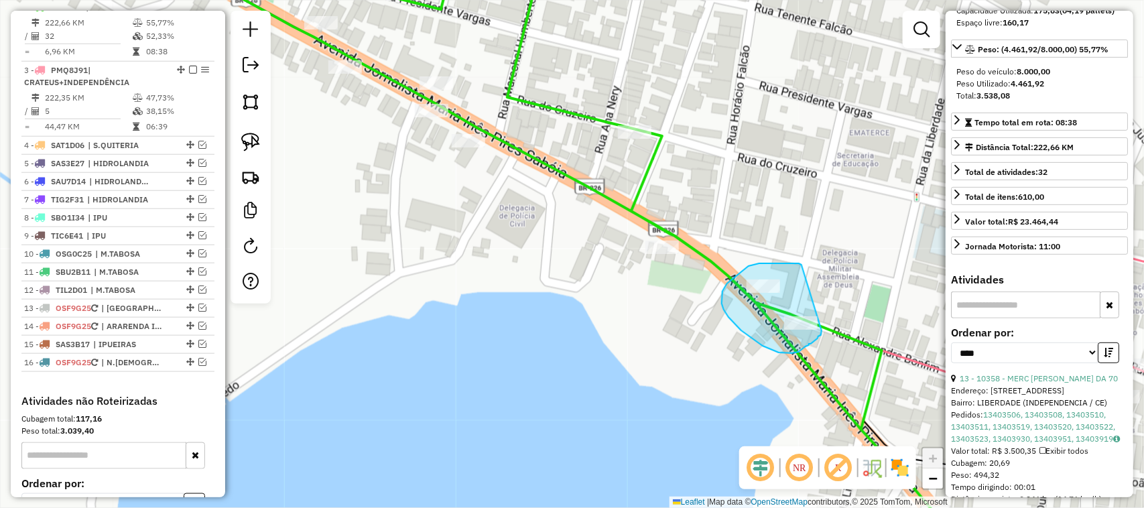
drag, startPoint x: 769, startPoint y: 263, endPoint x: 822, endPoint y: 331, distance: 85.4
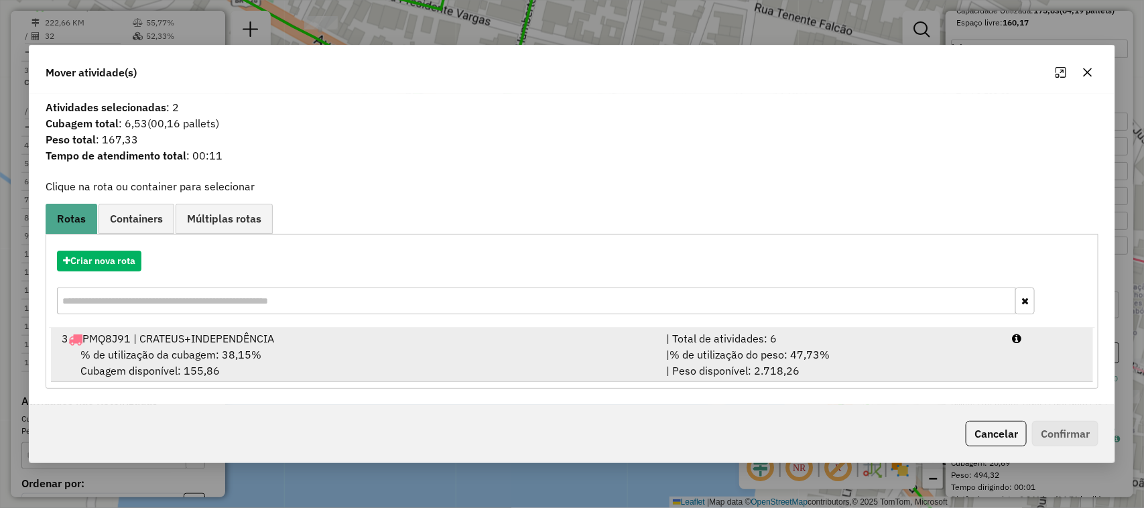
click at [166, 349] on span "% de utilização da cubagem: 38,15%" at bounding box center [170, 354] width 181 height 13
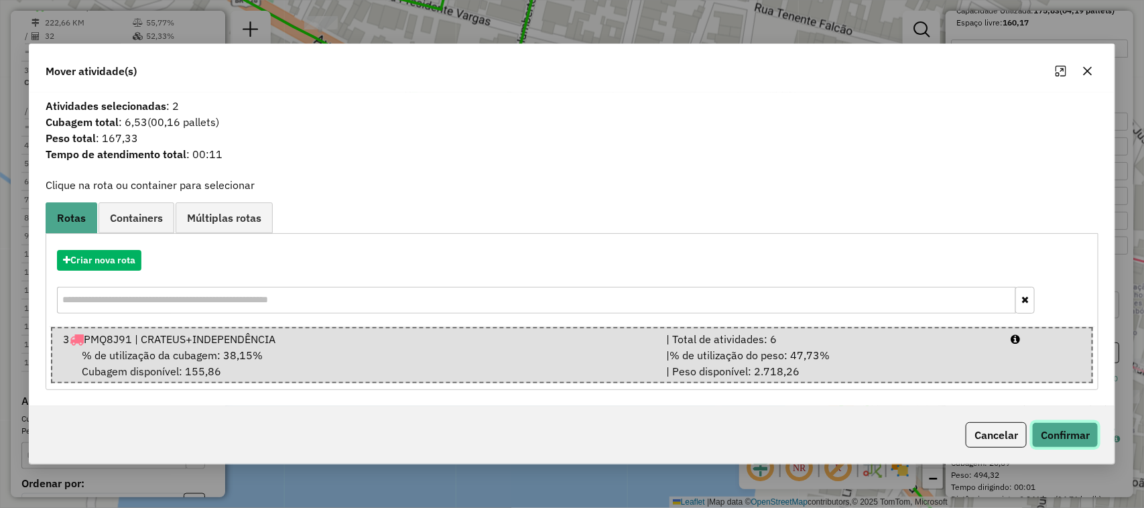
click at [1074, 430] on button "Confirmar" at bounding box center [1065, 434] width 66 height 25
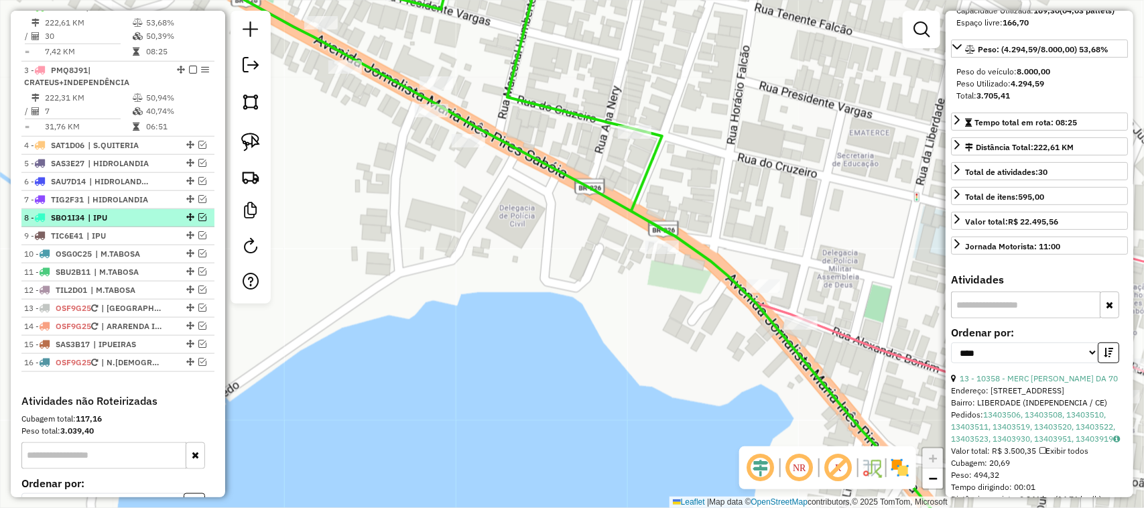
scroll to position [437, 0]
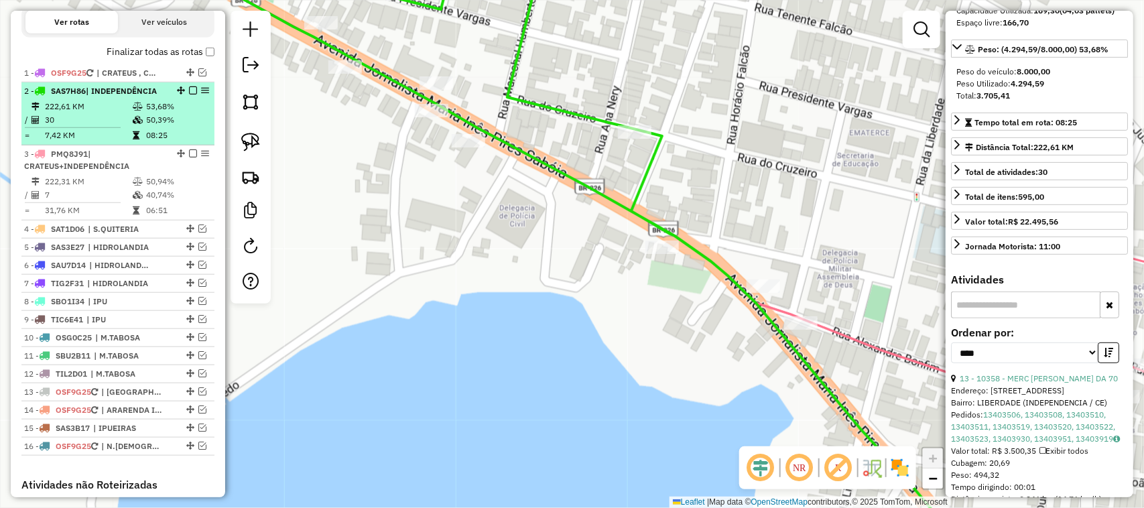
click at [96, 125] on td "30" at bounding box center [88, 119] width 88 height 13
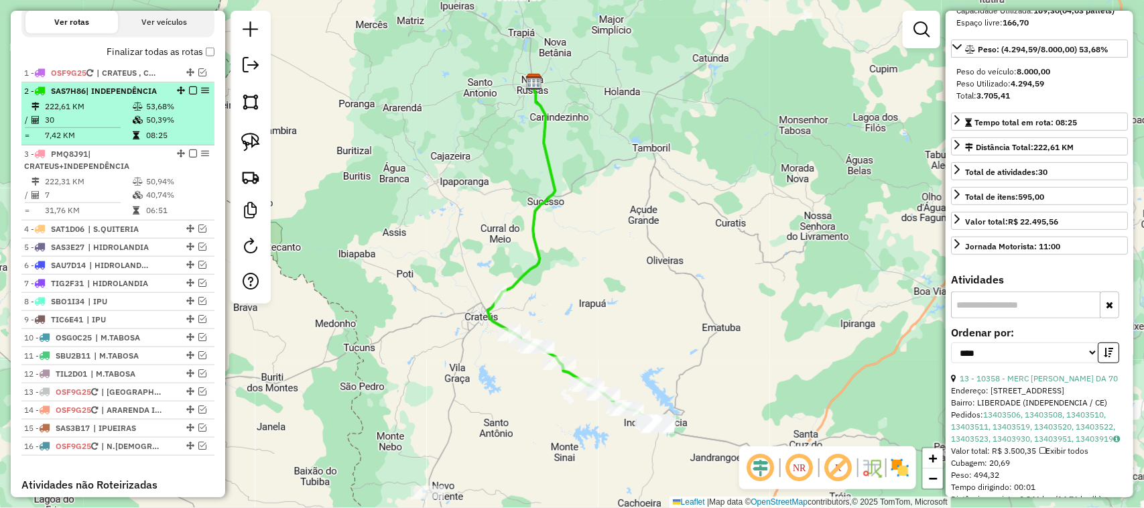
click at [189, 95] on em at bounding box center [193, 90] width 8 height 8
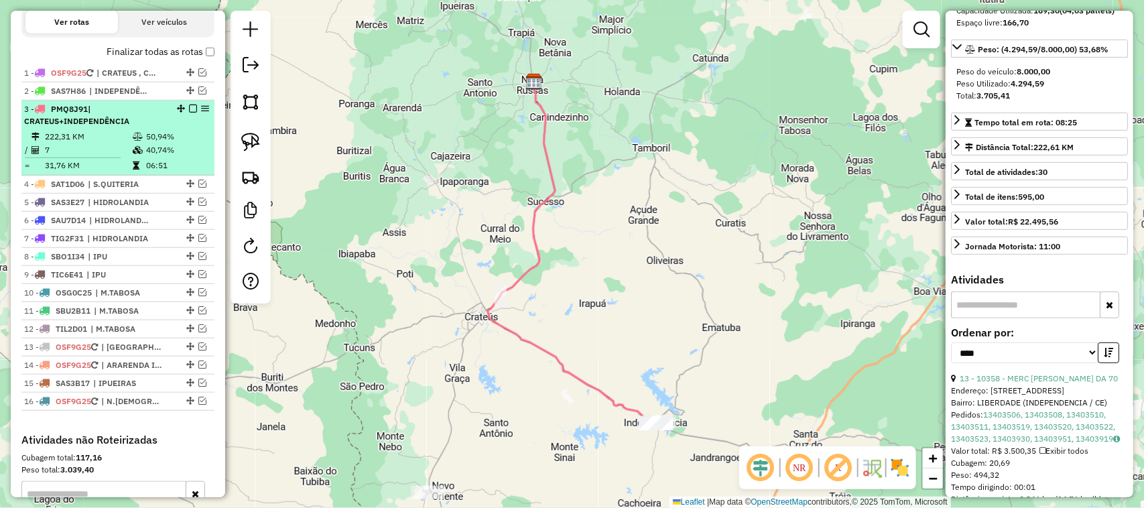
click at [93, 156] on td "7" at bounding box center [88, 149] width 88 height 13
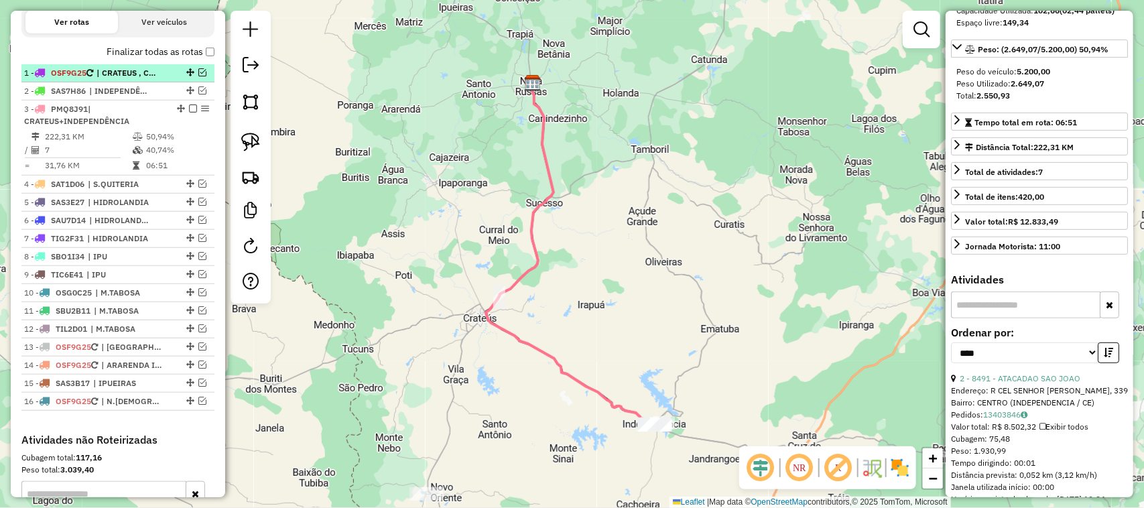
click at [198, 76] on em at bounding box center [202, 72] width 8 height 8
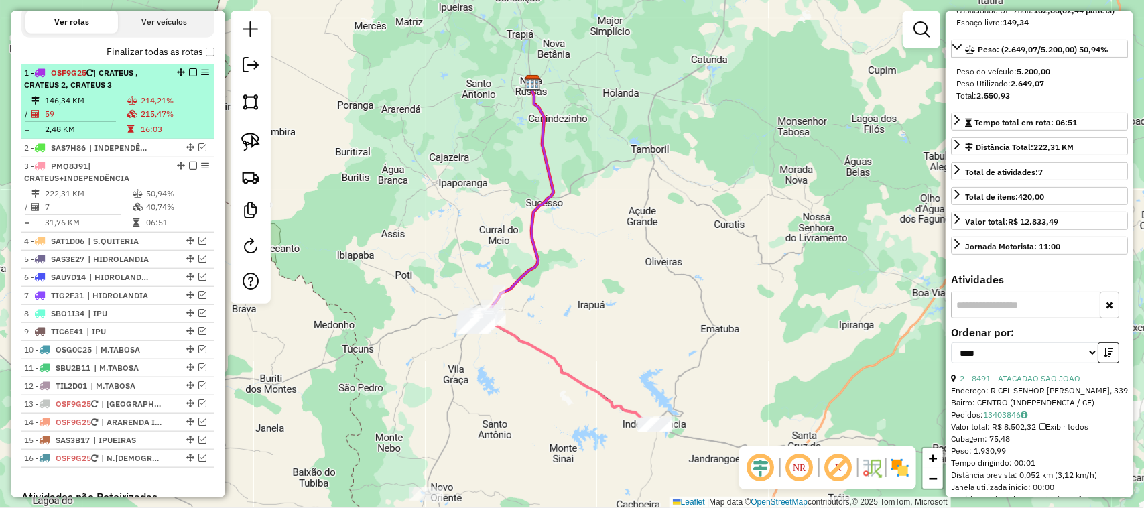
click at [95, 121] on td "59" at bounding box center [85, 113] width 82 height 13
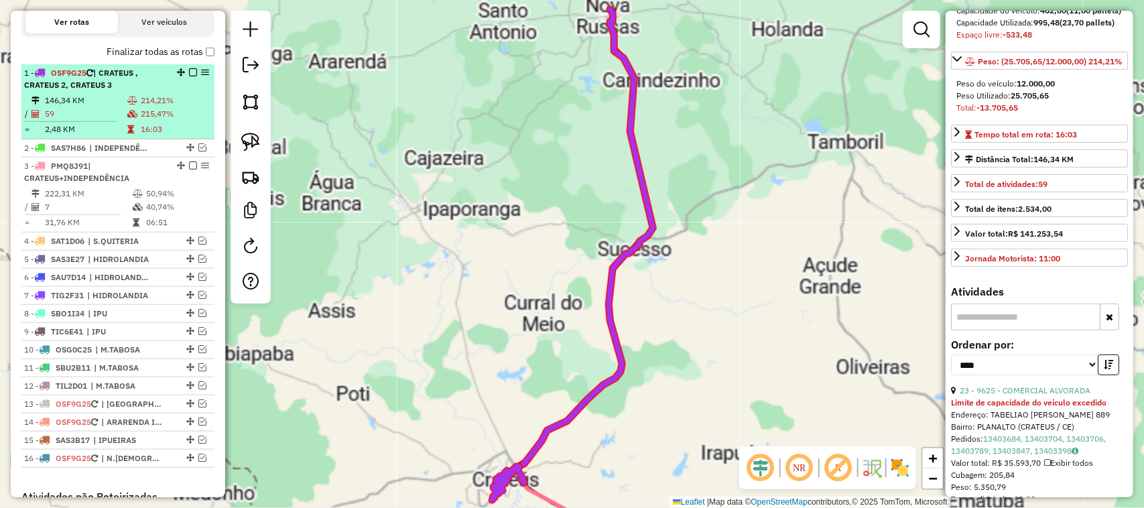
scroll to position [192, 0]
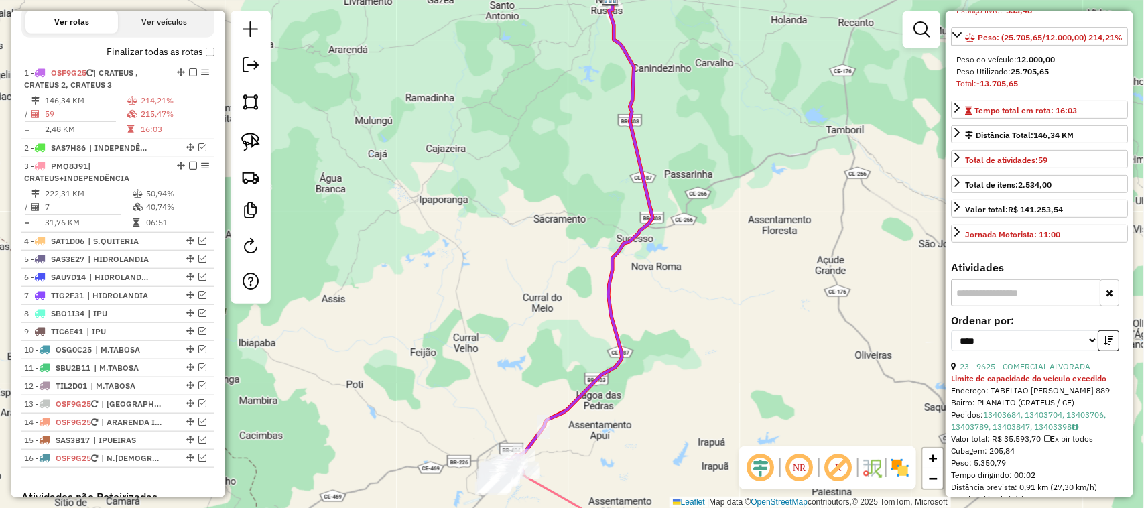
drag, startPoint x: 544, startPoint y: 377, endPoint x: 550, endPoint y: 233, distance: 144.3
click at [550, 288] on div "Janela de atendimento Grade de atendimento Capacidade Transportadoras Veículos …" at bounding box center [572, 254] width 1144 height 508
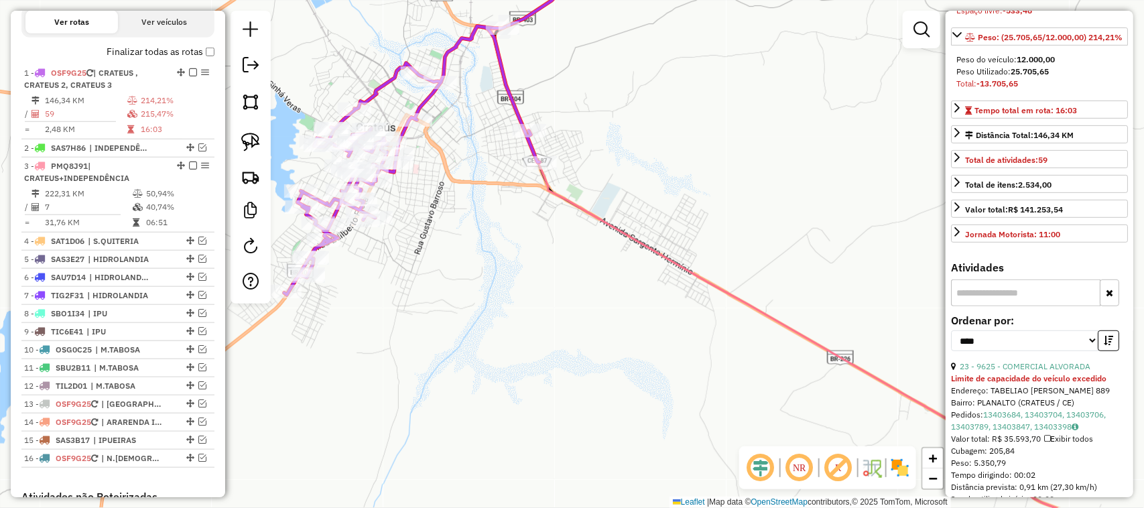
click at [712, 217] on div "Janela de atendimento Grade de atendimento Capacidade Transportadoras Veículos …" at bounding box center [572, 254] width 1144 height 508
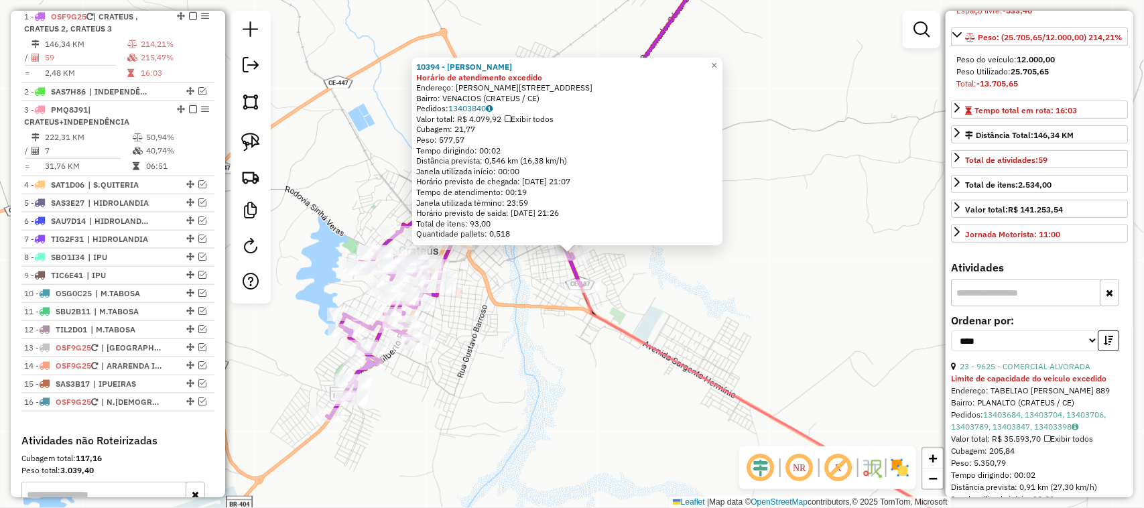
scroll to position [501, 0]
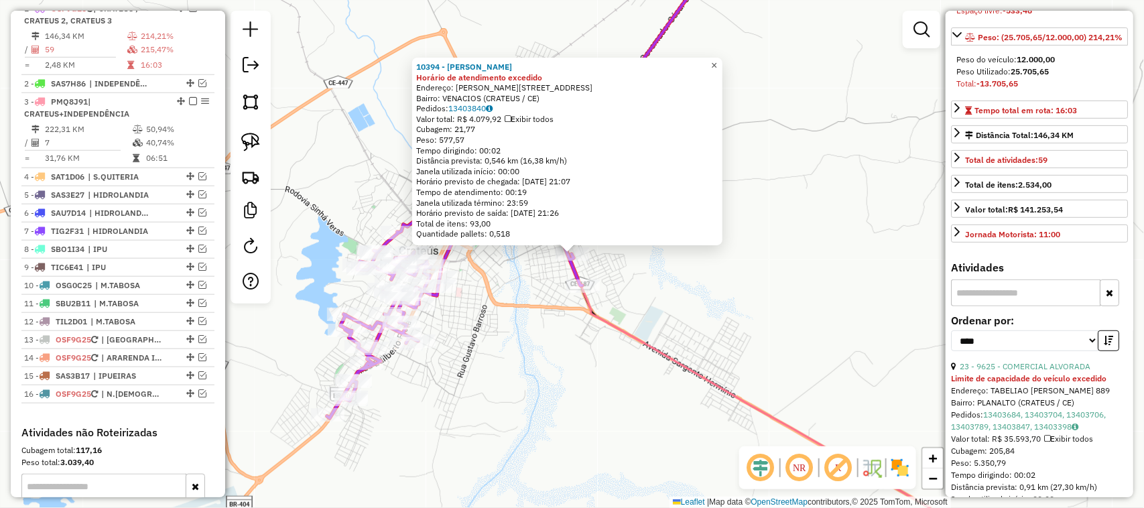
click at [717, 60] on span "×" at bounding box center [714, 65] width 6 height 11
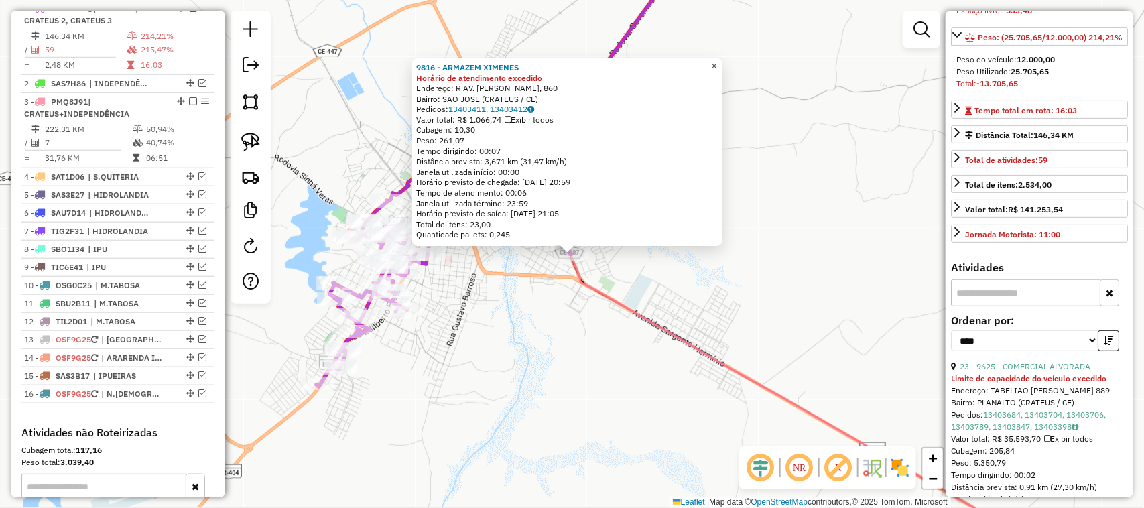
click at [719, 59] on link "×" at bounding box center [715, 66] width 16 height 16
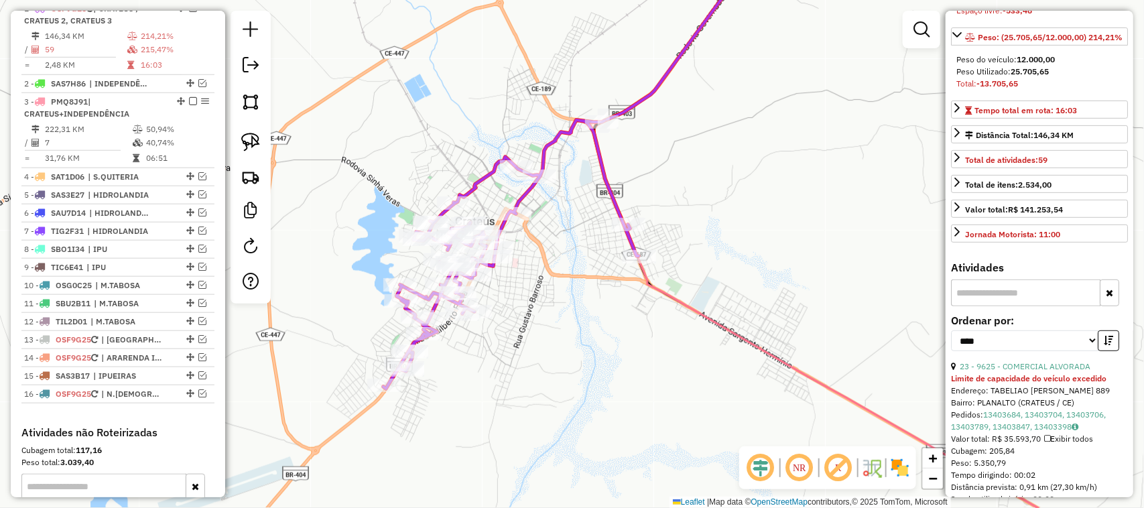
drag, startPoint x: 512, startPoint y: 245, endPoint x: 560, endPoint y: 235, distance: 50.0
click at [570, 241] on div "Janela de atendimento Grade de atendimento Capacidade Transportadoras Veículos …" at bounding box center [572, 254] width 1144 height 508
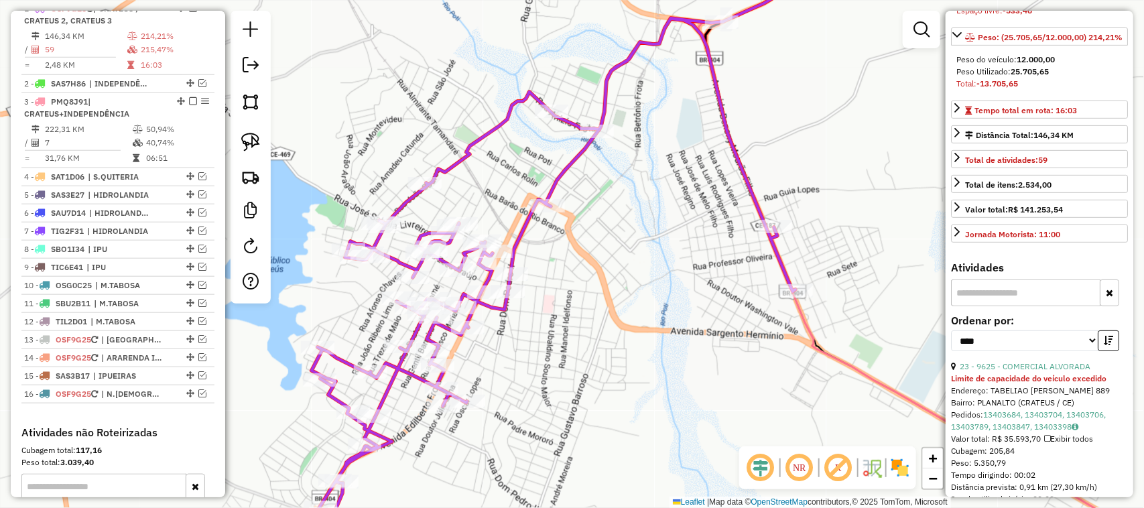
drag, startPoint x: 533, startPoint y: 306, endPoint x: 521, endPoint y: 263, distance: 43.9
click at [536, 288] on div "Janela de atendimento Grade de atendimento Capacidade Transportadoras Veículos …" at bounding box center [572, 254] width 1144 height 508
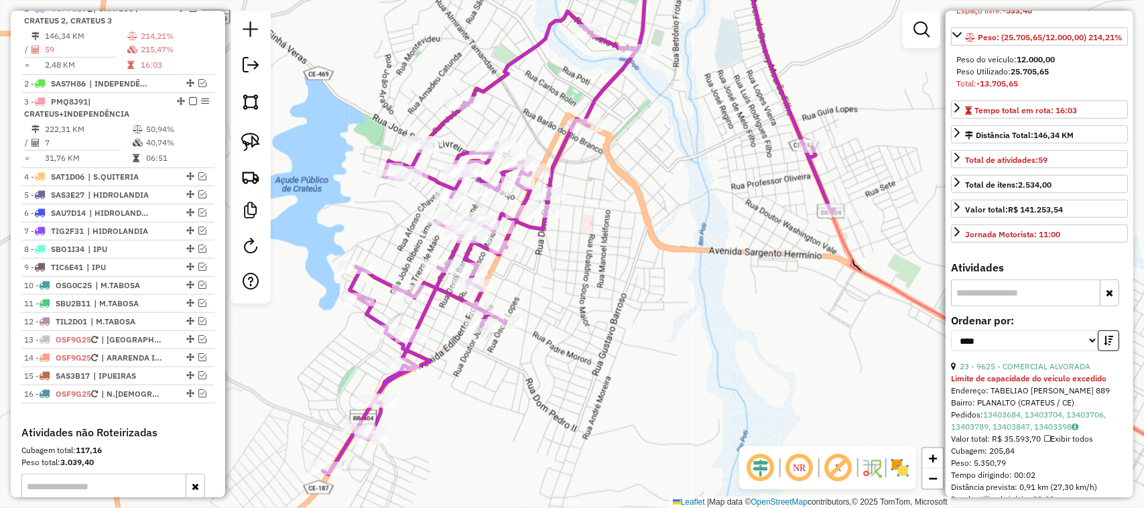
drag, startPoint x: 356, startPoint y: 362, endPoint x: 383, endPoint y: 312, distance: 57.0
click at [382, 317] on div "Rota 1 - Placa OSF9G25 9625 - COMERCIAL ALVORADA Janela de atendimento Grade de…" at bounding box center [572, 254] width 1144 height 508
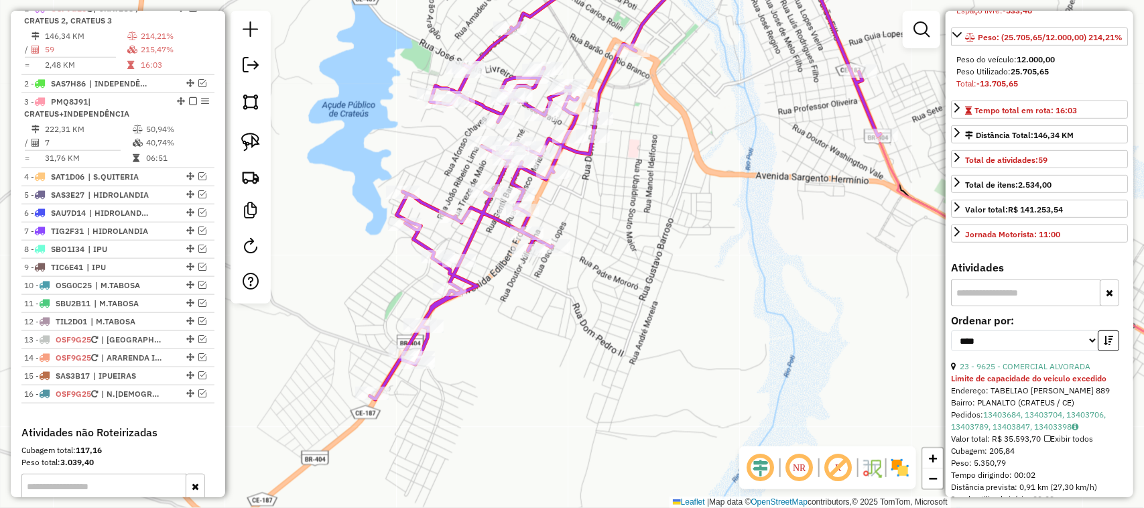
drag, startPoint x: 607, startPoint y: 218, endPoint x: 574, endPoint y: 326, distance: 112.8
click at [577, 322] on div "Janela de atendimento Grade de atendimento Capacidade Transportadoras Veículos …" at bounding box center [572, 254] width 1144 height 508
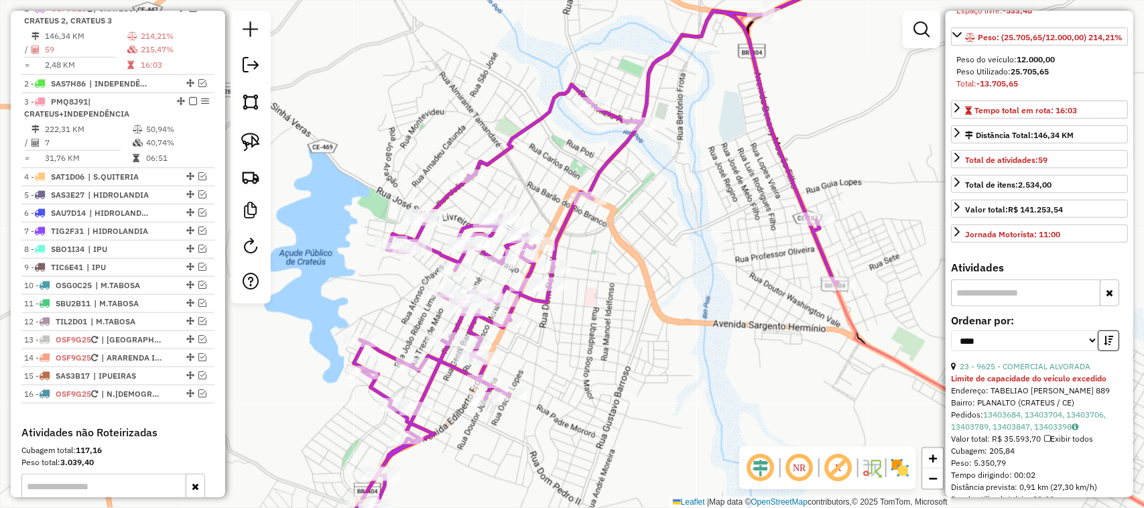
drag, startPoint x: 640, startPoint y: 208, endPoint x: 497, endPoint y: 237, distance: 146.3
click at [521, 237] on div "Rota 1 - Placa OSF9G25 17776 - CASA BURGUER Janela de atendimento Grade de aten…" at bounding box center [572, 254] width 1144 height 508
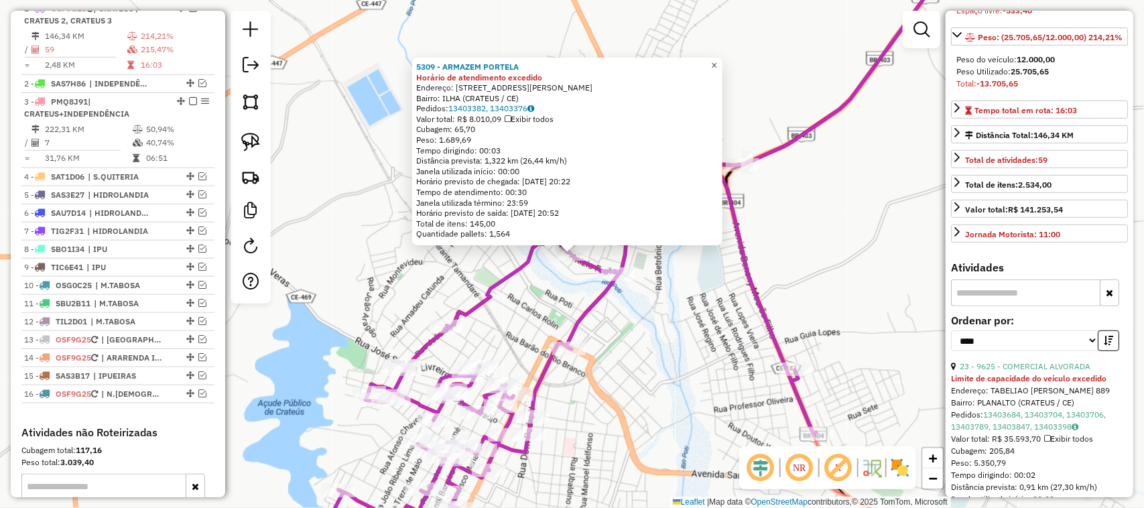
click at [717, 61] on span "×" at bounding box center [714, 65] width 6 height 11
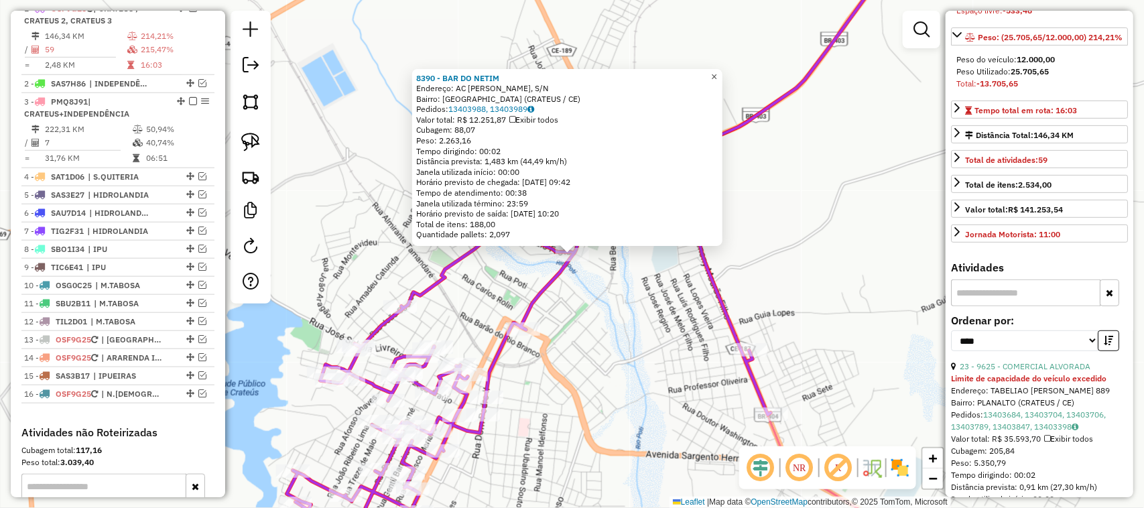
click at [717, 71] on span "×" at bounding box center [714, 76] width 6 height 11
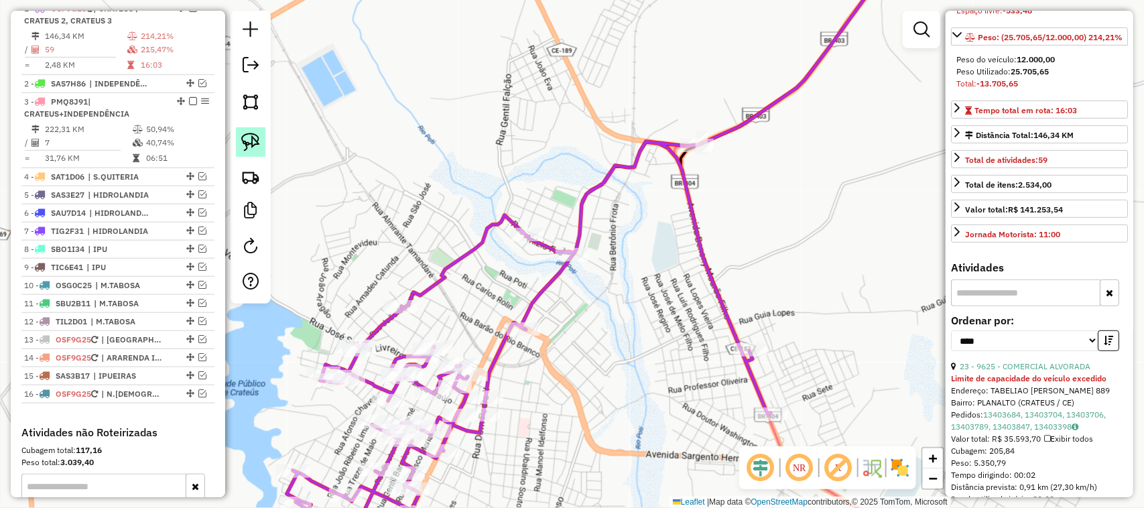
click at [250, 138] on img at bounding box center [250, 142] width 19 height 19
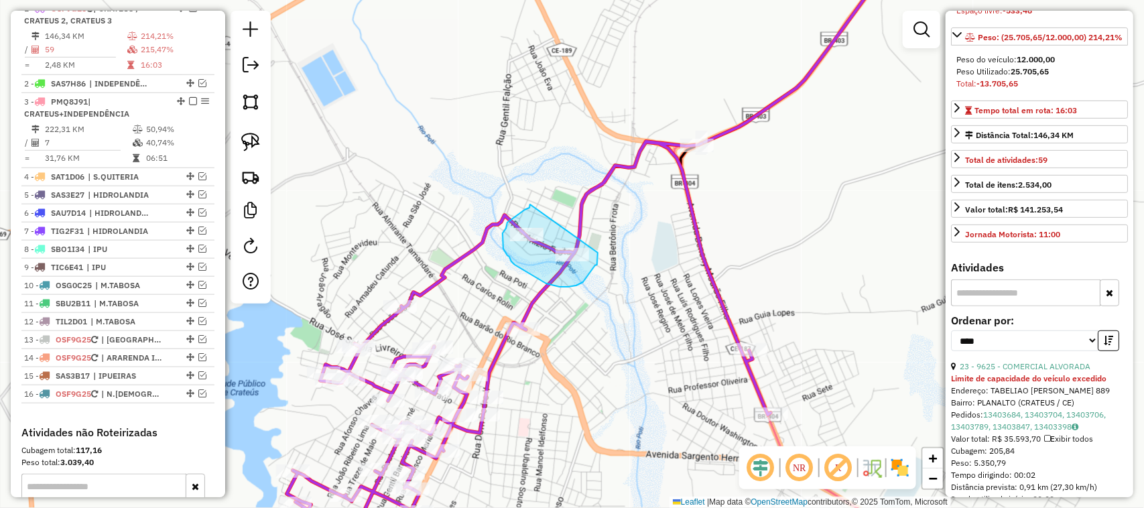
drag, startPoint x: 530, startPoint y: 204, endPoint x: 597, endPoint y: 240, distance: 75.3
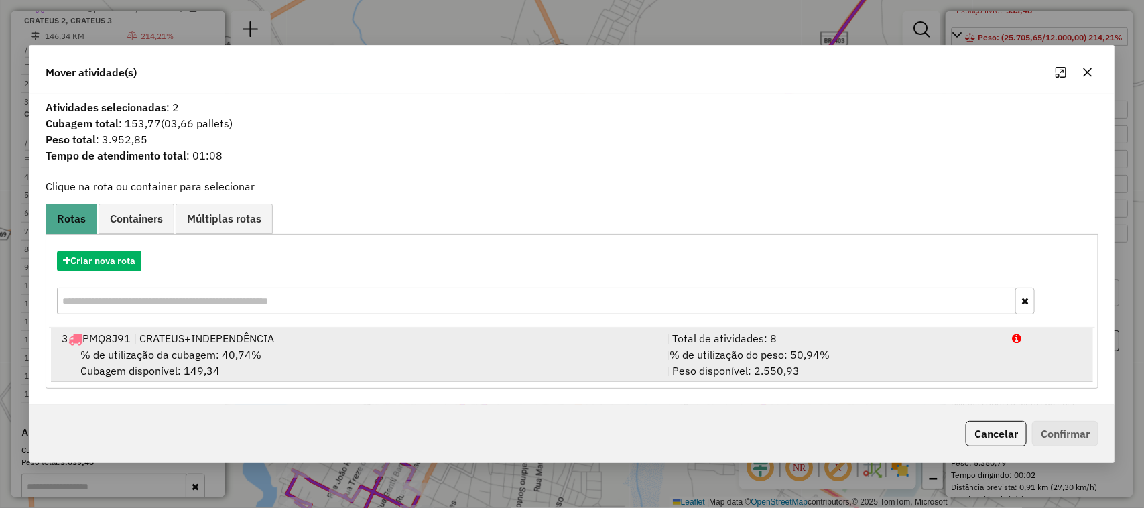
click at [182, 349] on span "% de utilização da cubagem: 40,74%" at bounding box center [170, 354] width 181 height 13
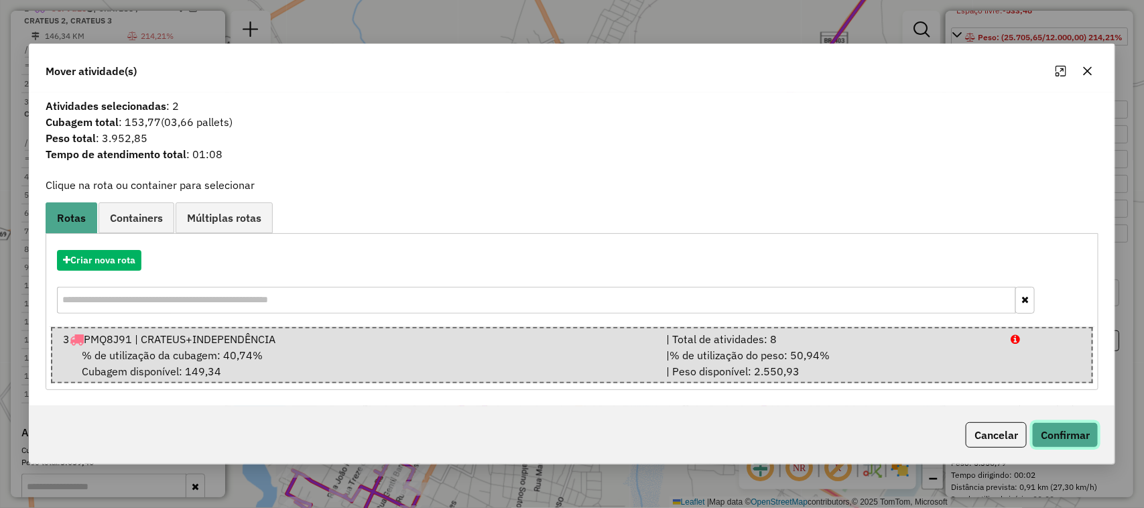
click at [1067, 430] on button "Confirmar" at bounding box center [1065, 434] width 66 height 25
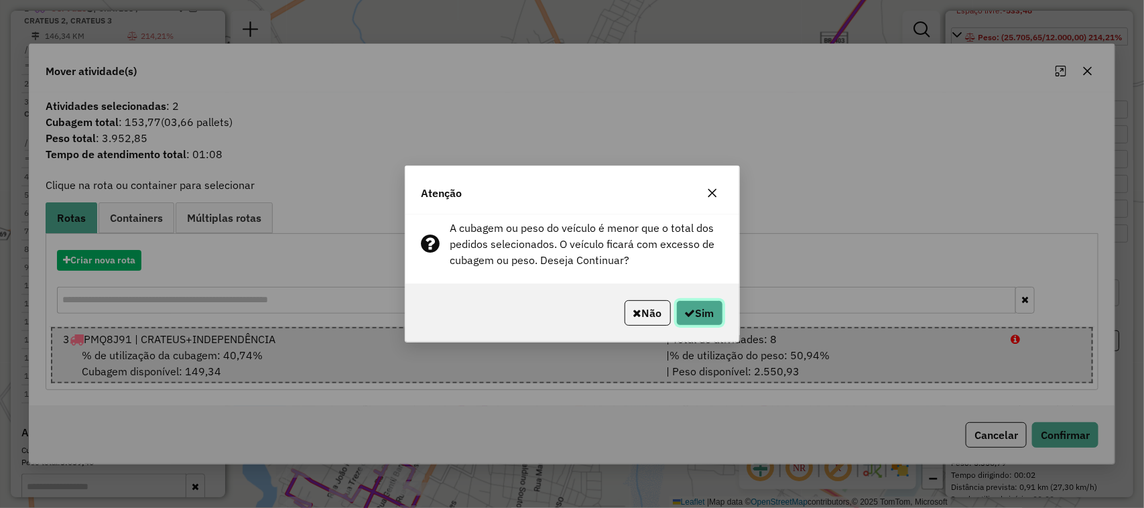
click at [701, 309] on button "Sim" at bounding box center [699, 312] width 47 height 25
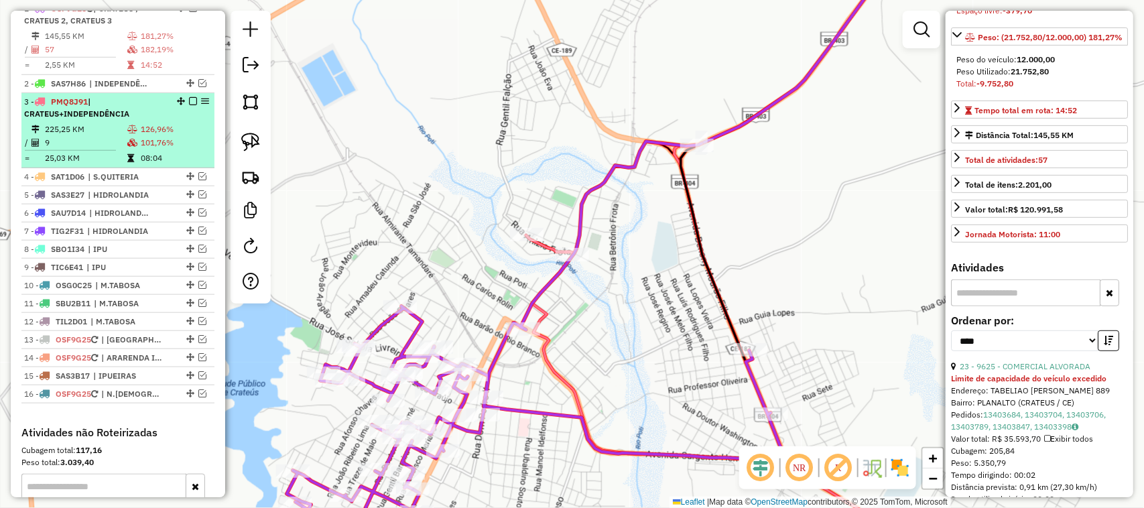
click at [101, 136] on td "225,25 KM" at bounding box center [85, 129] width 82 height 13
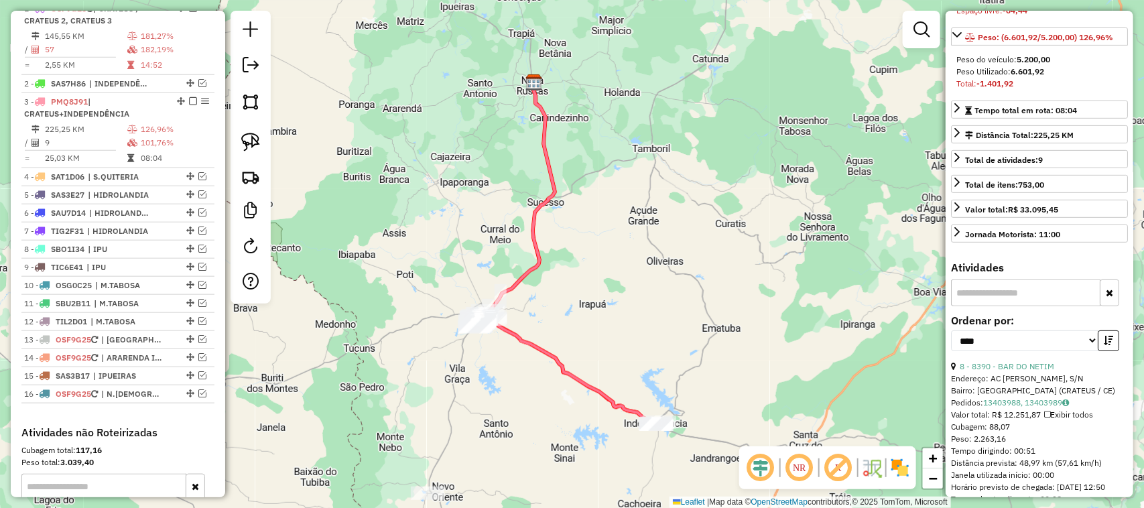
drag, startPoint x: 620, startPoint y: 307, endPoint x: 593, endPoint y: 251, distance: 61.8
click at [595, 253] on div "Janela de atendimento Grade de atendimento Capacidade Transportadoras Veículos …" at bounding box center [572, 254] width 1144 height 508
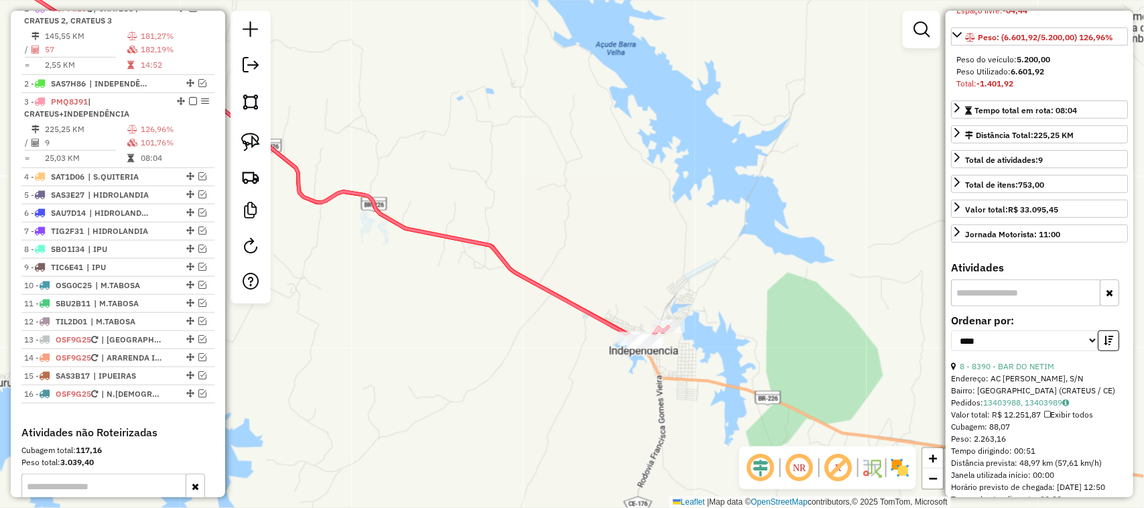
drag, startPoint x: 497, startPoint y: 183, endPoint x: 654, endPoint y: 228, distance: 163.2
click at [604, 225] on div "Janela de atendimento Grade de atendimento Capacidade Transportadoras Veículos …" at bounding box center [572, 254] width 1144 height 508
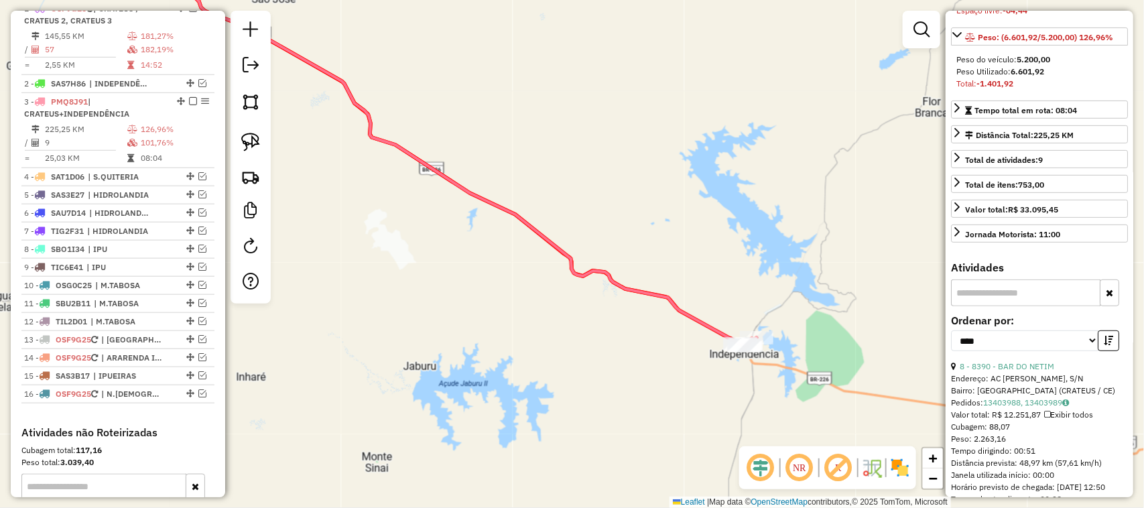
drag, startPoint x: 376, startPoint y: 213, endPoint x: 524, endPoint y: 282, distance: 163.7
click at [516, 280] on div "Janela de atendimento Grade de atendimento Capacidade Transportadoras Veículos …" at bounding box center [572, 254] width 1144 height 508
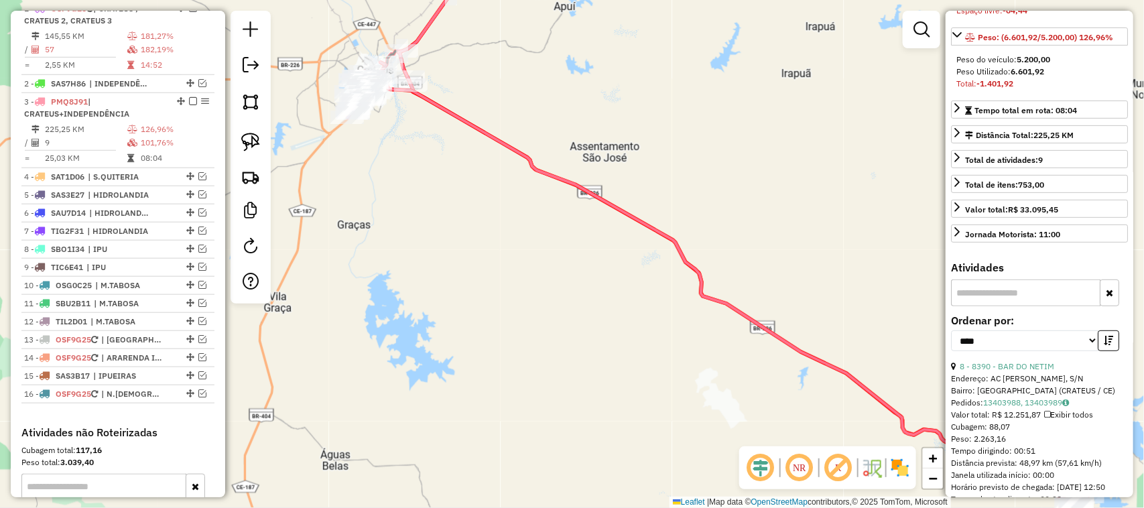
drag, startPoint x: 793, startPoint y: 231, endPoint x: 654, endPoint y: 202, distance: 141.7
click at [668, 209] on div "Janela de atendimento Grade de atendimento Capacidade Transportadoras Veículos …" at bounding box center [572, 254] width 1144 height 508
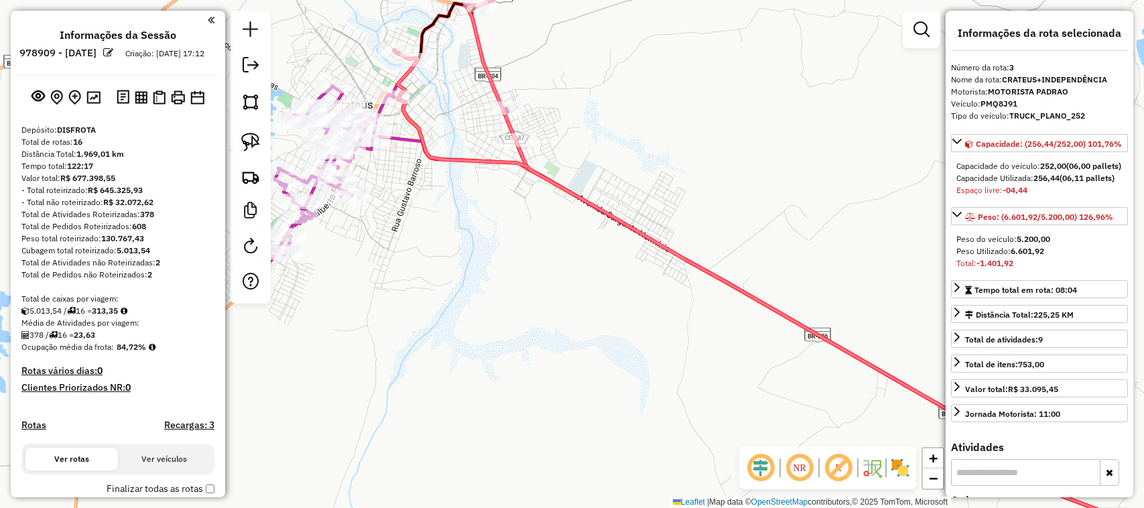
select select "*********"
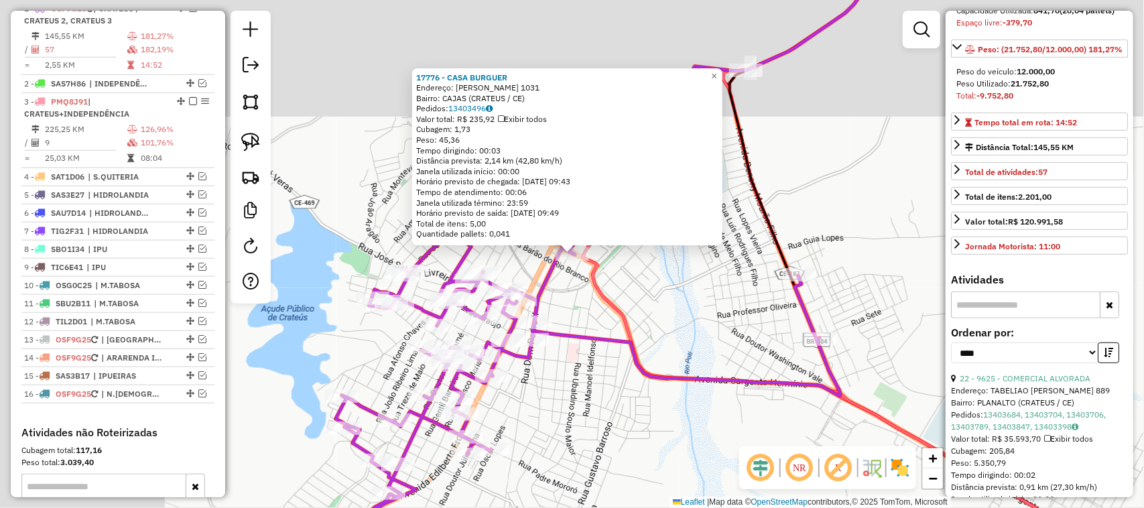
scroll to position [192, 0]
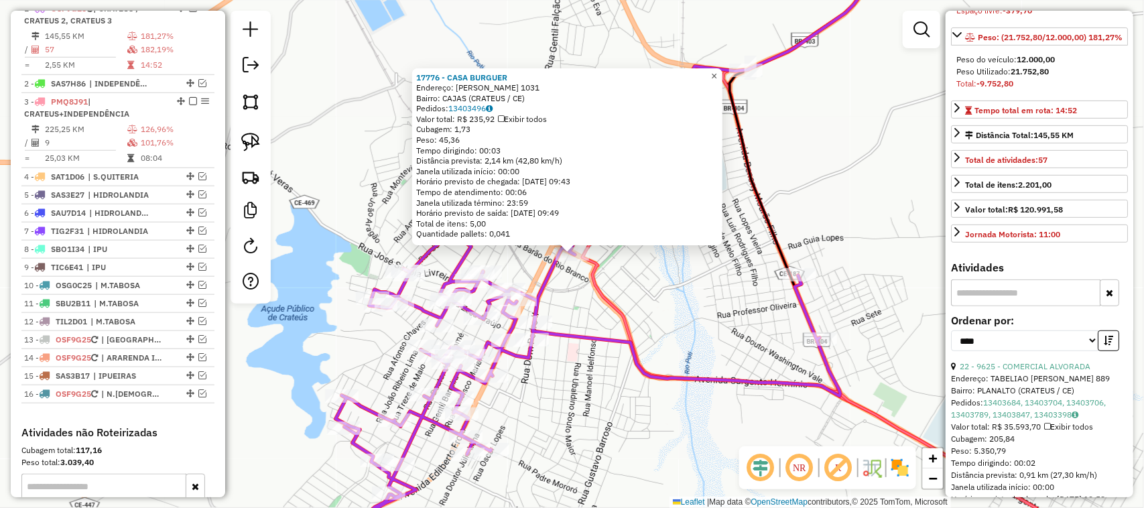
click at [717, 72] on span "×" at bounding box center [714, 75] width 6 height 11
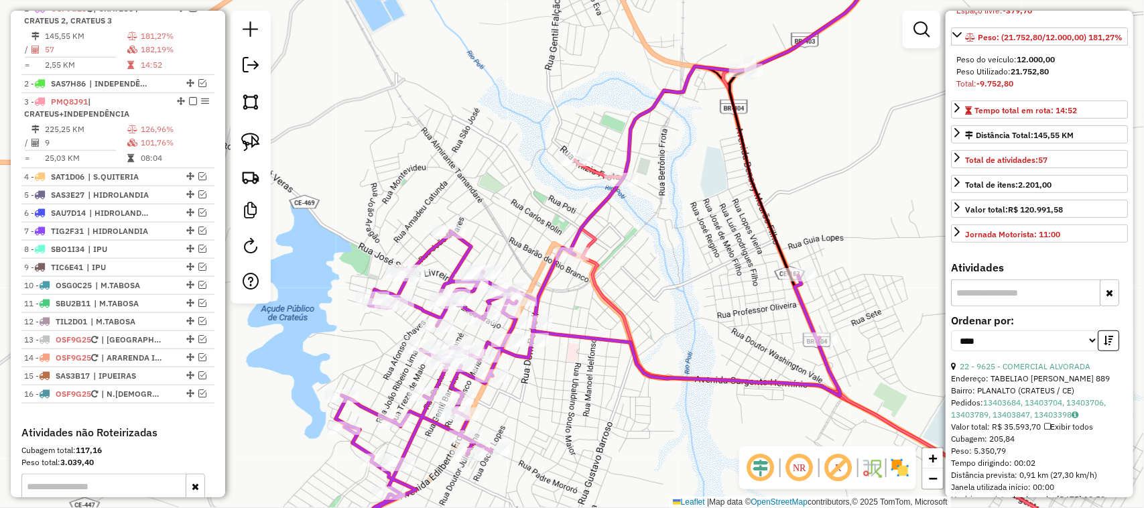
drag, startPoint x: 751, startPoint y: 255, endPoint x: 674, endPoint y: 219, distance: 84.6
click at [678, 222] on div "Janela de atendimento Grade de atendimento Capacidade Transportadoras Veículos …" at bounding box center [572, 254] width 1144 height 508
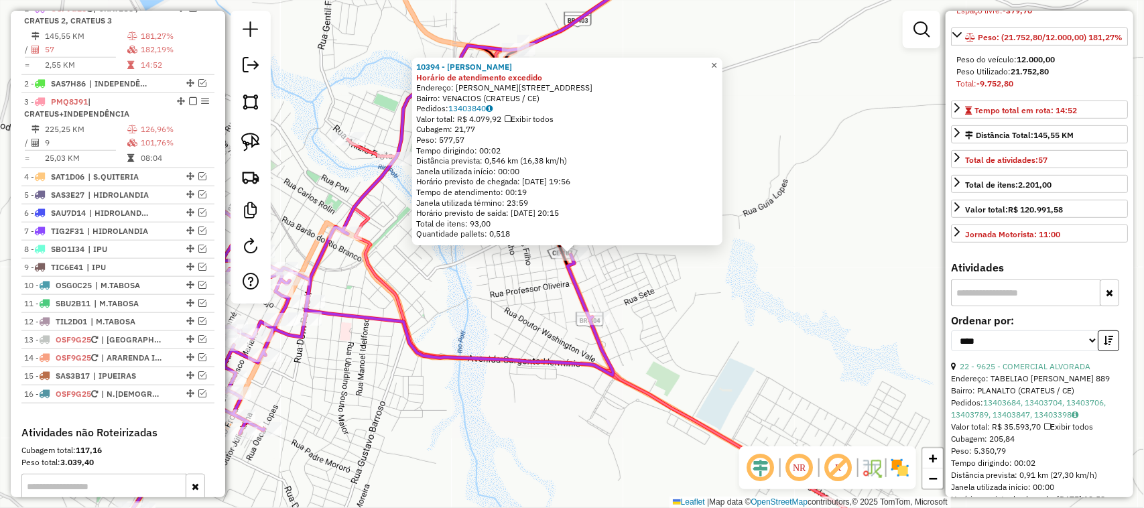
click at [717, 60] on span "×" at bounding box center [714, 65] width 6 height 11
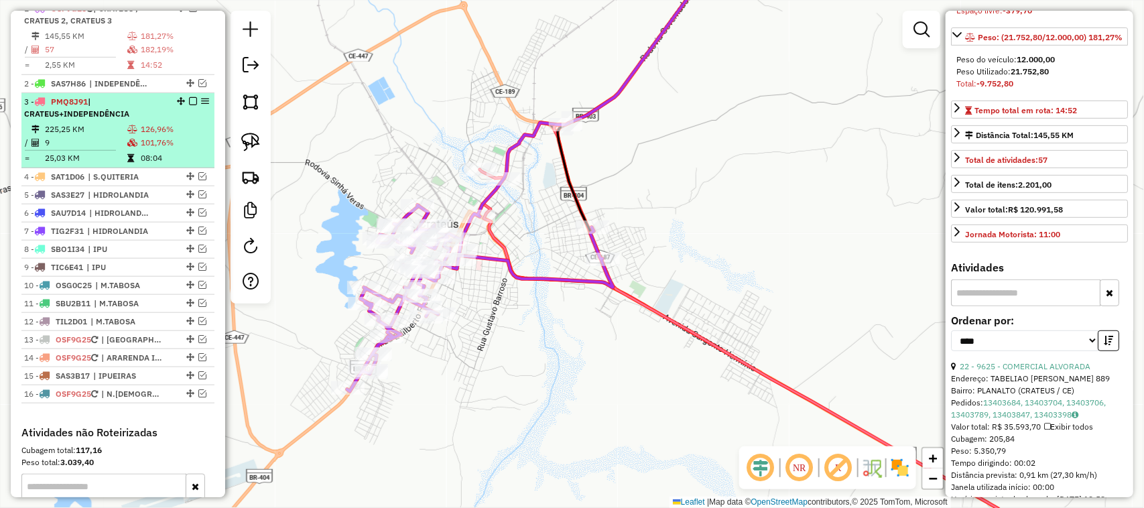
click at [96, 149] on td "9" at bounding box center [85, 142] width 82 height 13
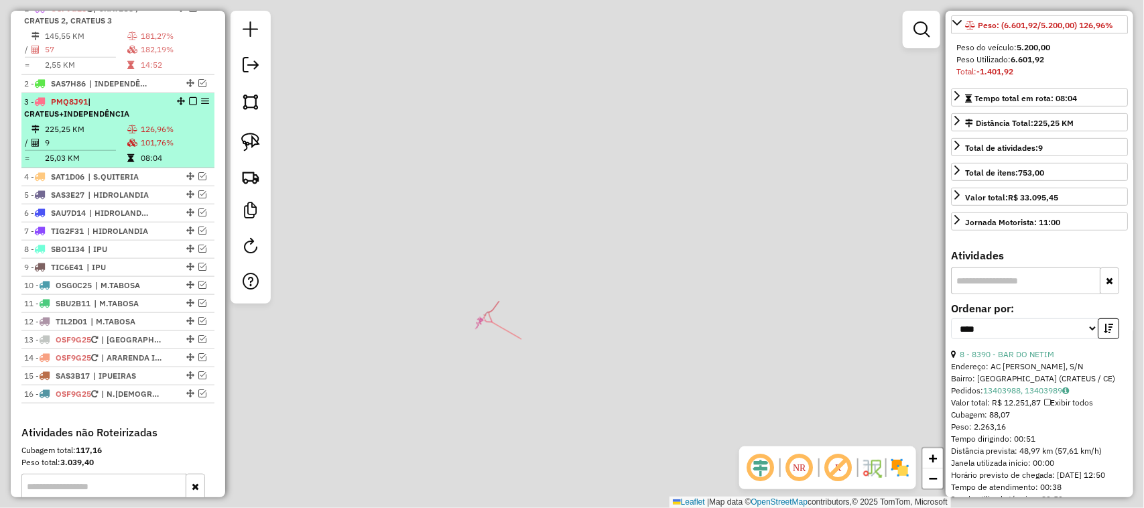
scroll to position [180, 0]
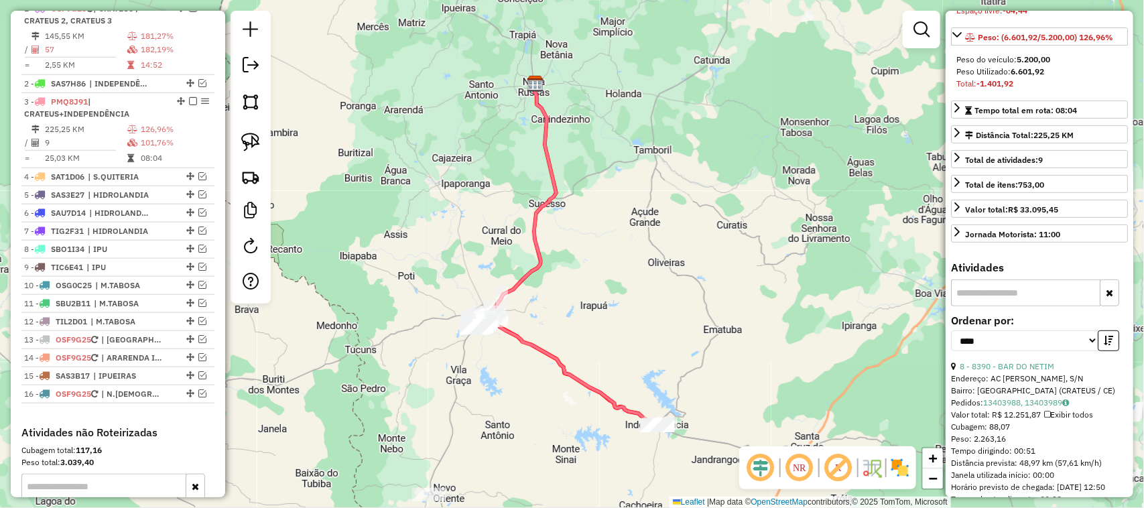
drag, startPoint x: 636, startPoint y: 292, endPoint x: 560, endPoint y: 219, distance: 105.7
click at [571, 223] on div "Janela de atendimento Grade de atendimento Capacidade Transportadoras Veículos …" at bounding box center [572, 254] width 1144 height 508
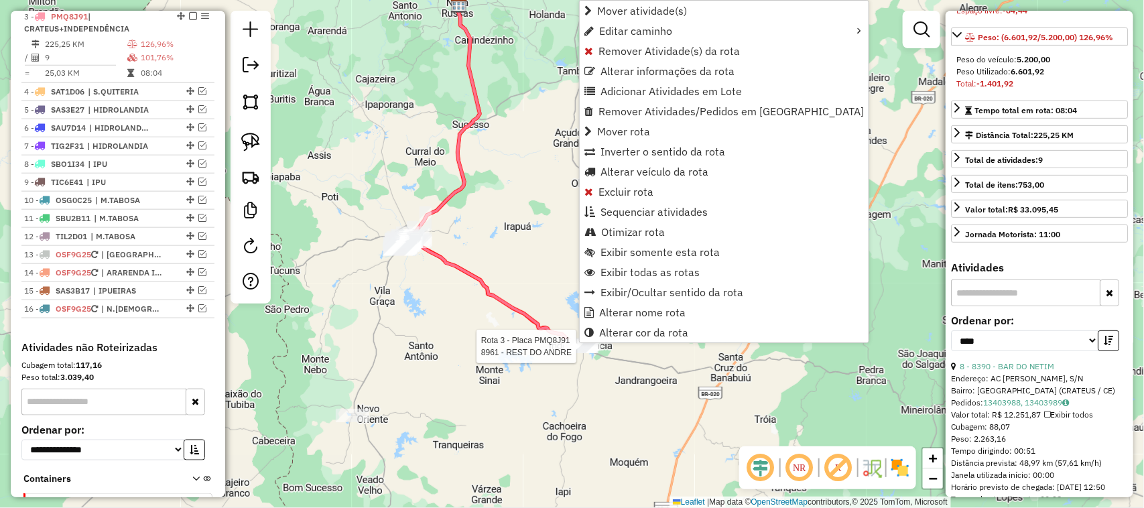
scroll to position [595, 0]
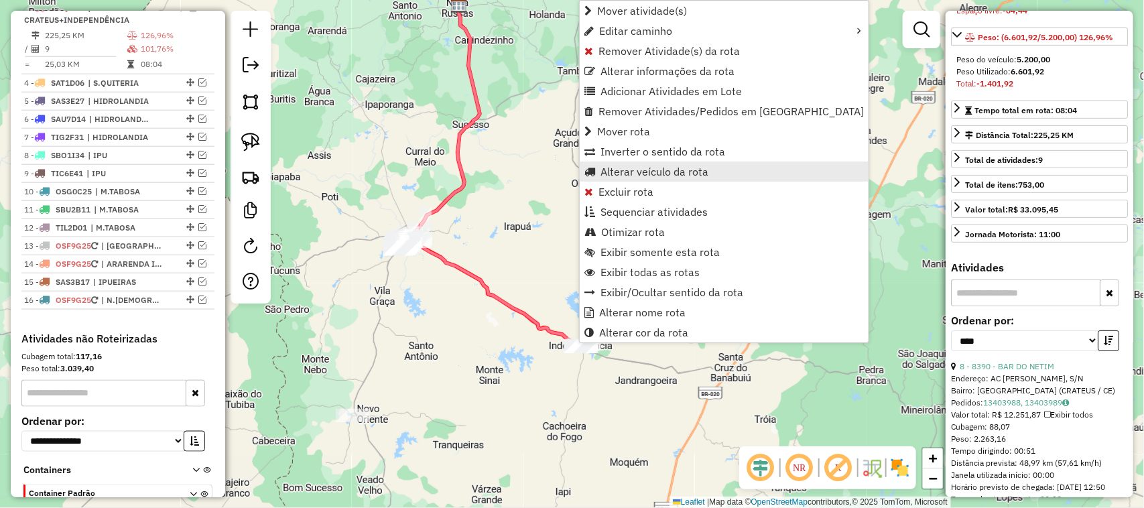
click at [645, 172] on span "Alterar veículo da rota" at bounding box center [655, 171] width 108 height 11
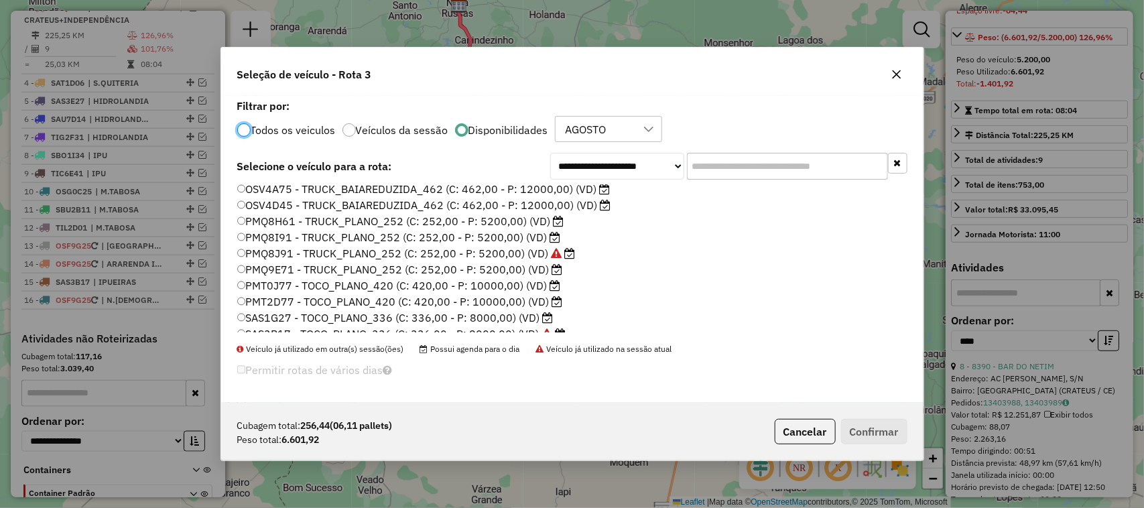
scroll to position [168, 0]
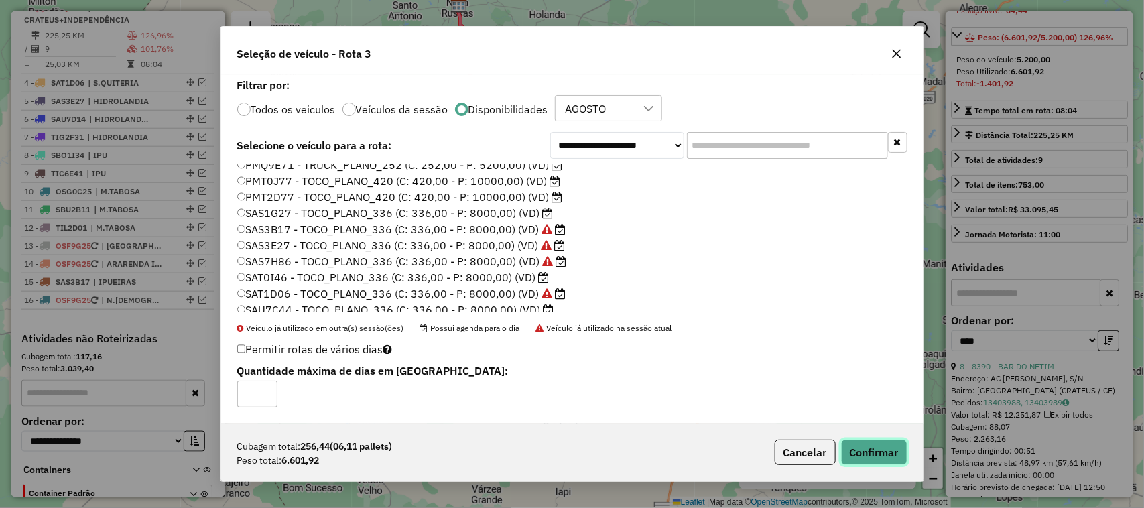
click at [882, 448] on button "Confirmar" at bounding box center [874, 452] width 66 height 25
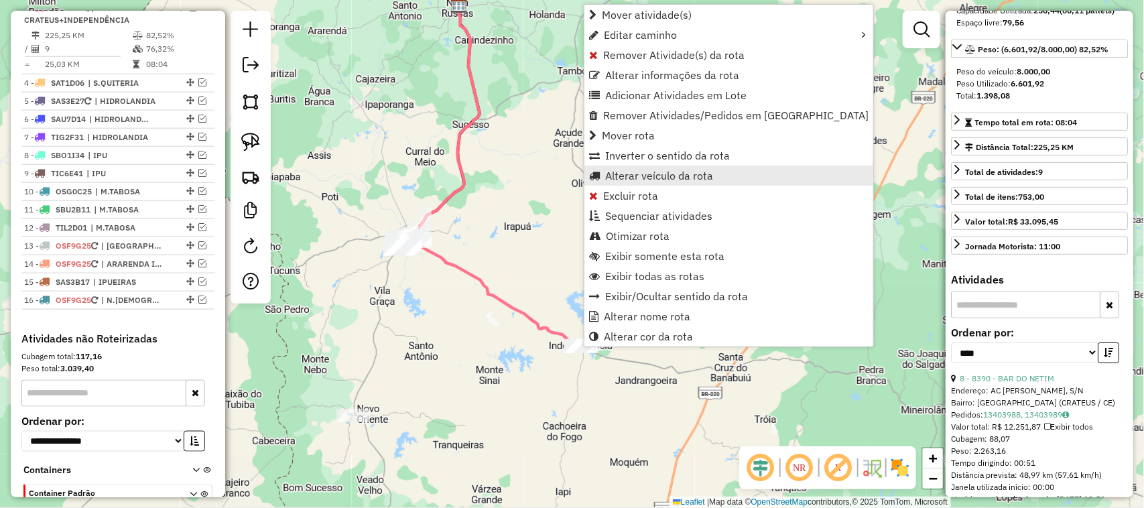
click at [638, 170] on span "Alterar veículo da rota" at bounding box center [659, 175] width 108 height 11
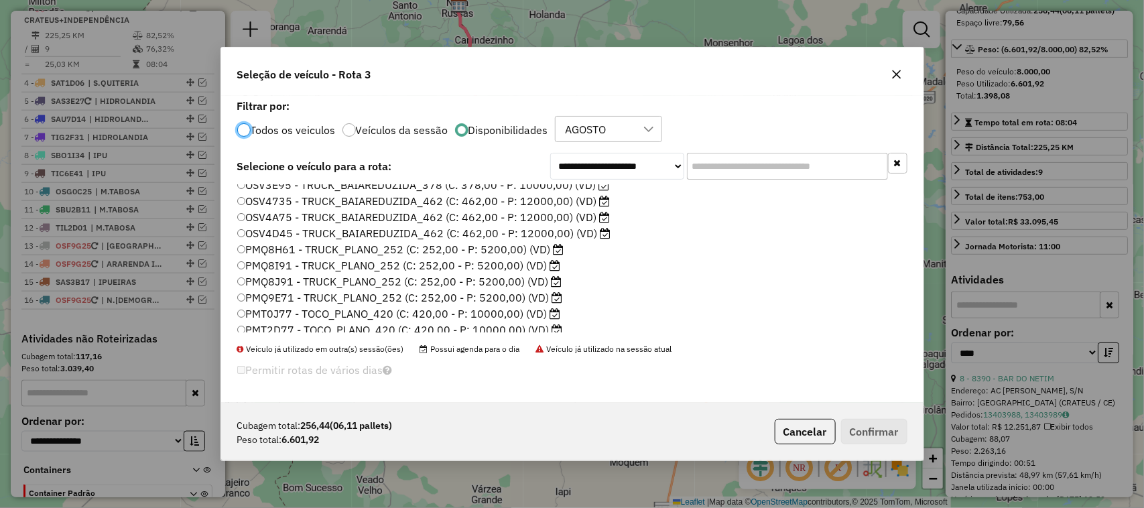
scroll to position [84, 0]
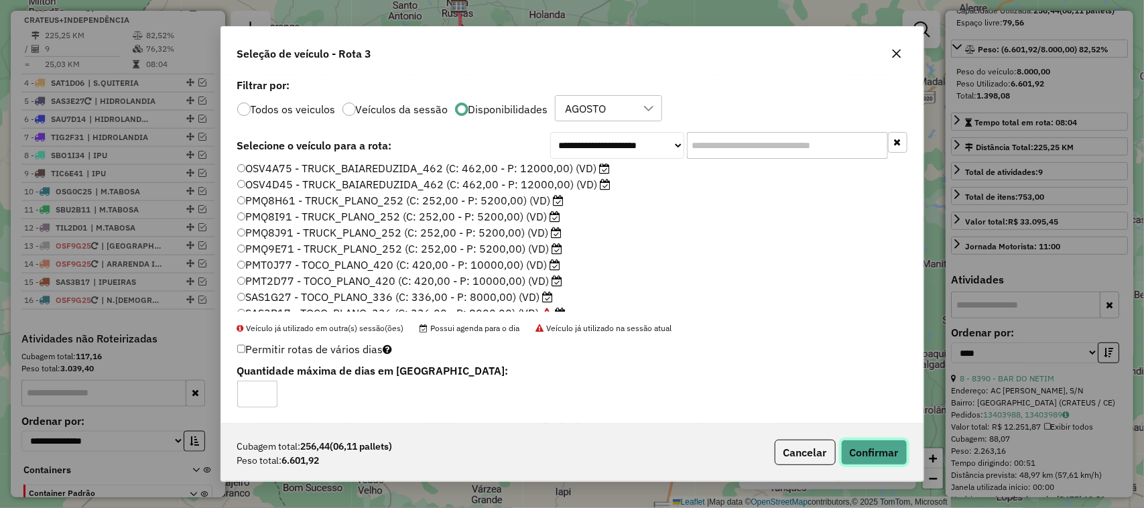
click at [870, 451] on button "Confirmar" at bounding box center [874, 452] width 66 height 25
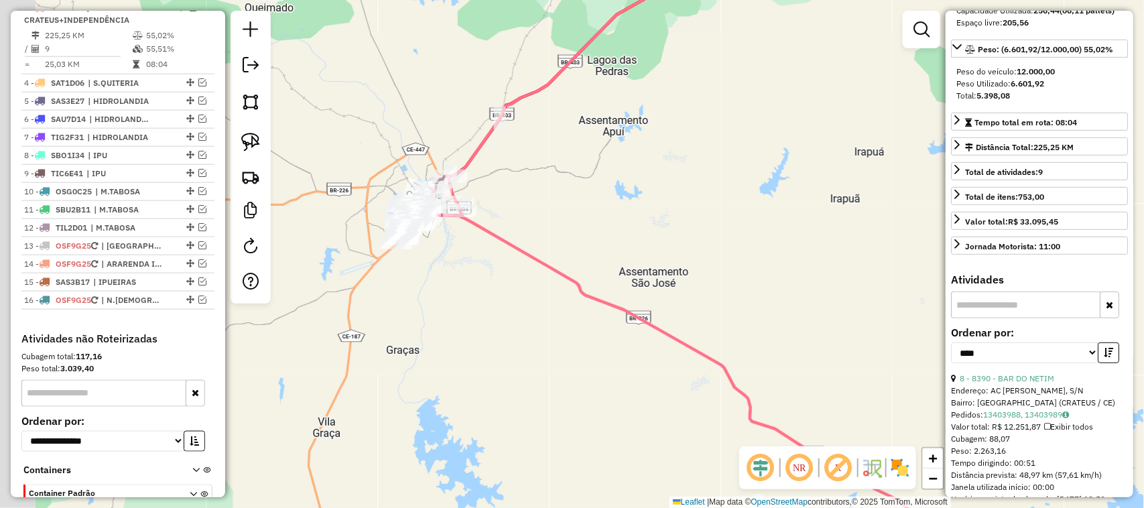
drag, startPoint x: 469, startPoint y: 220, endPoint x: 523, endPoint y: 186, distance: 63.2
click at [525, 186] on div "Janela de atendimento Grade de atendimento Capacidade Transportadoras Veículos …" at bounding box center [572, 254] width 1144 height 508
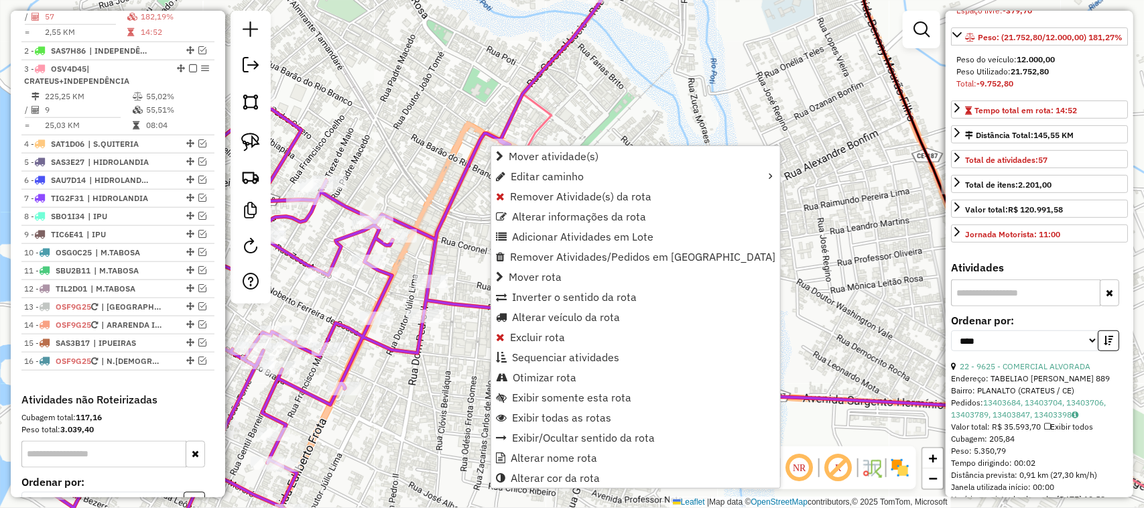
scroll to position [501, 0]
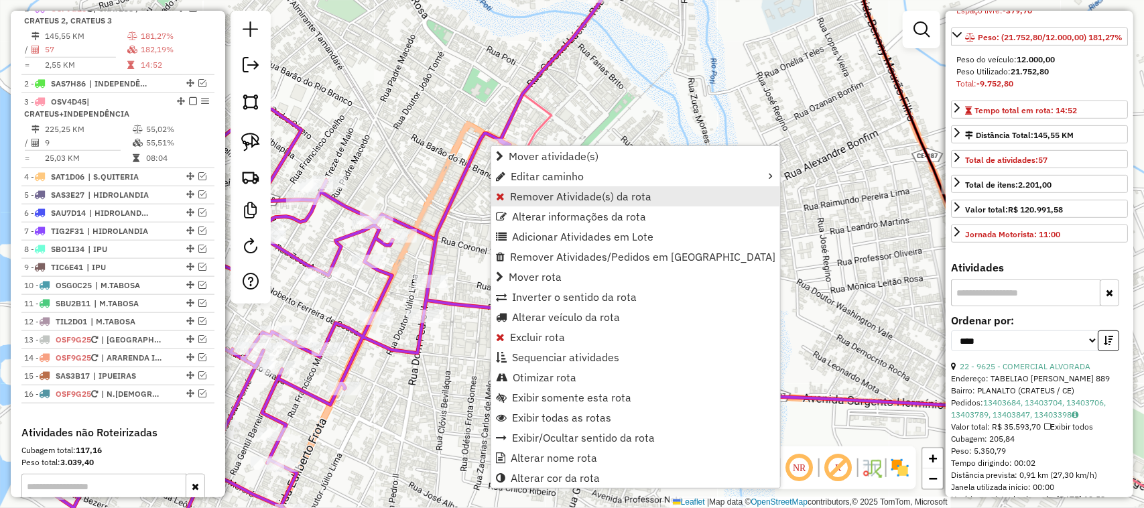
click at [545, 196] on span "Remover Atividade(s) da rota" at bounding box center [580, 196] width 141 height 11
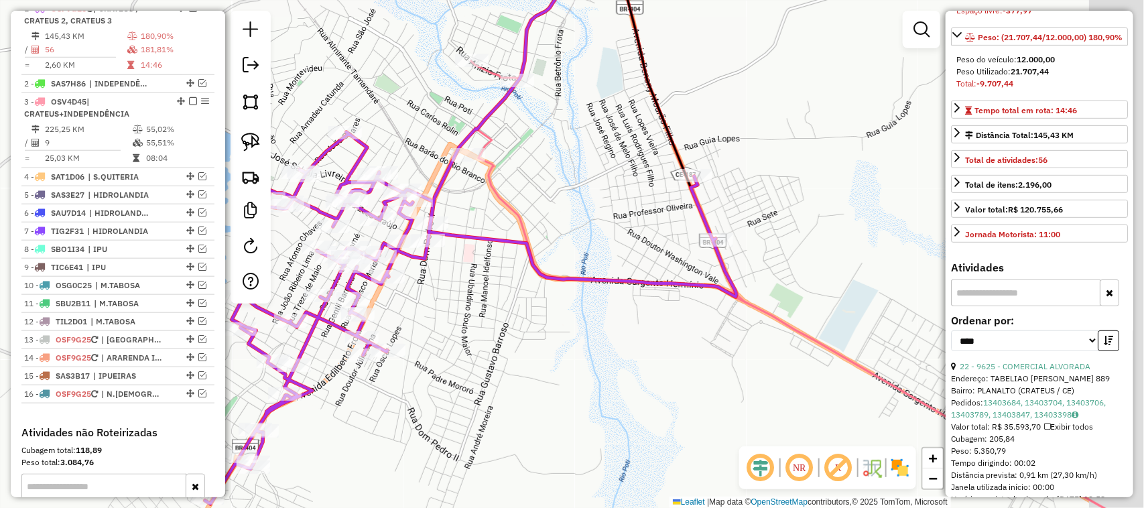
drag, startPoint x: 665, startPoint y: 199, endPoint x: 535, endPoint y: 182, distance: 131.2
click at [547, 186] on div "Janela de atendimento Grade de atendimento Capacidade Transportadoras Veículos …" at bounding box center [572, 254] width 1144 height 508
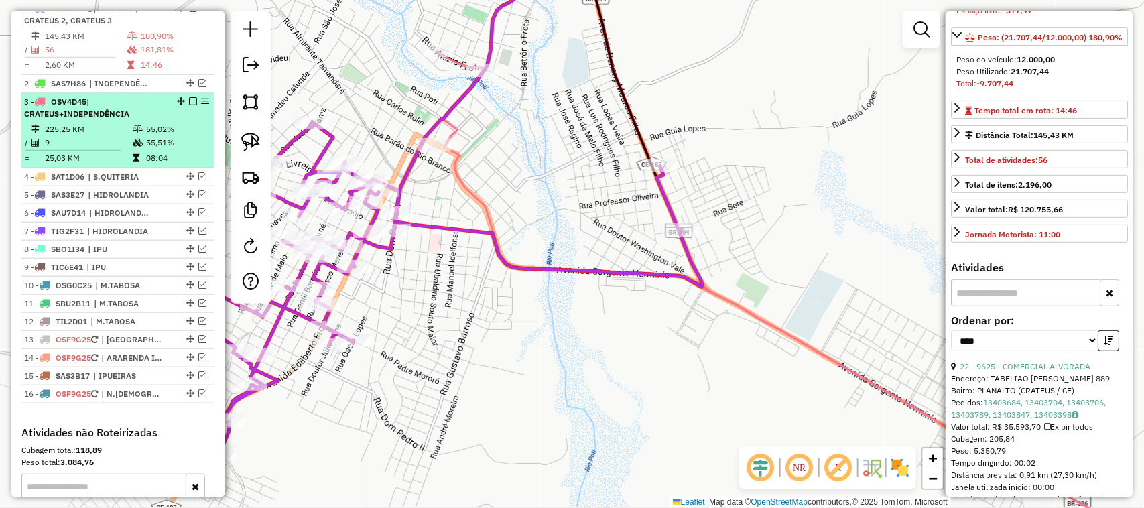
click at [102, 149] on td "9" at bounding box center [88, 142] width 88 height 13
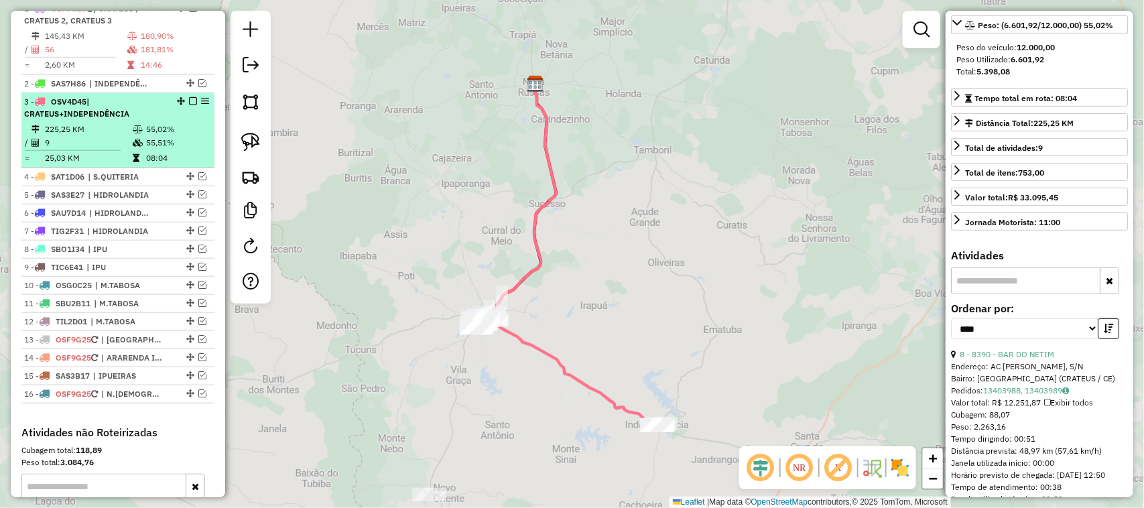
scroll to position [168, 0]
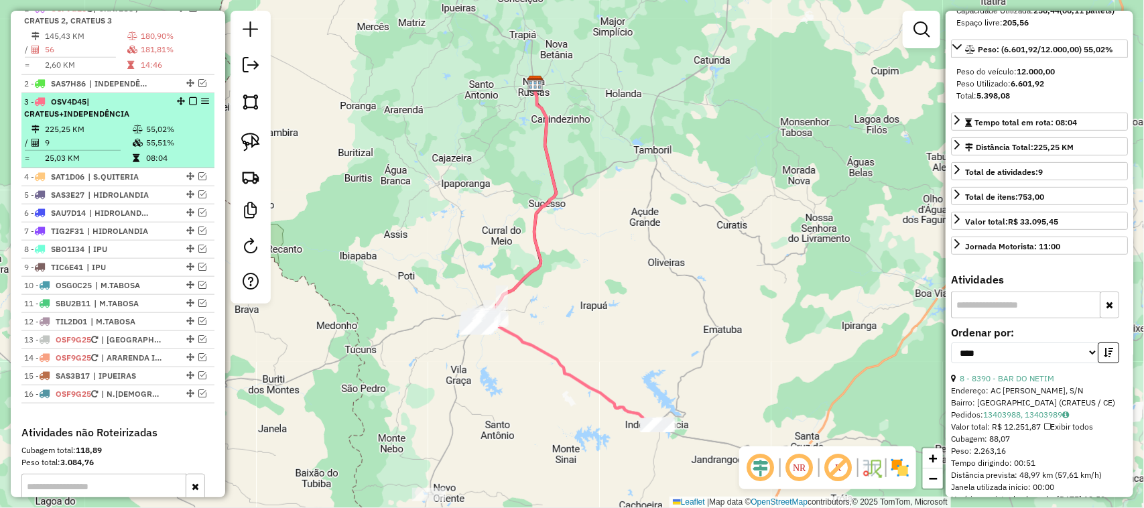
click at [190, 105] on em at bounding box center [193, 101] width 8 height 8
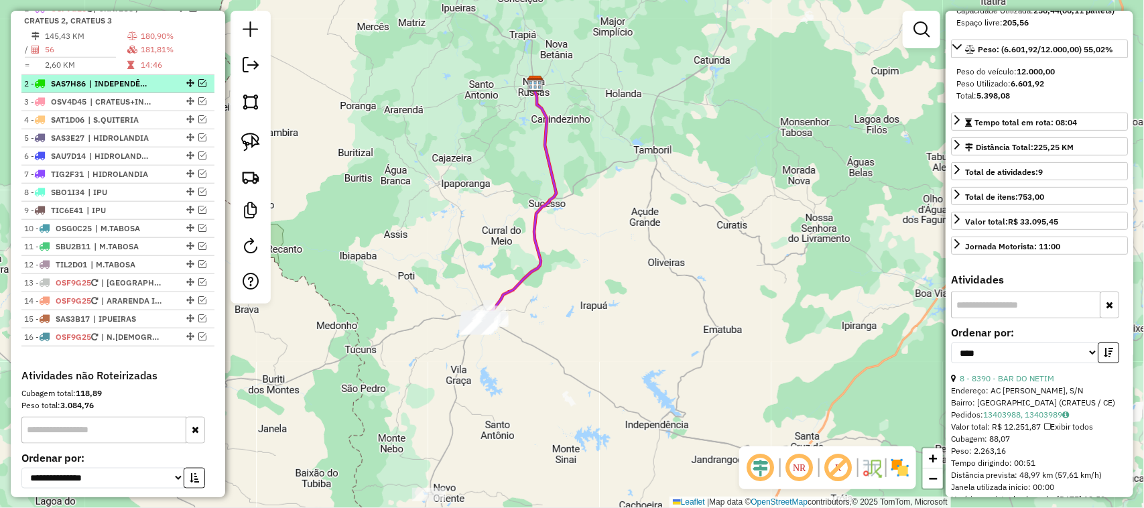
click at [198, 87] on em at bounding box center [202, 83] width 8 height 8
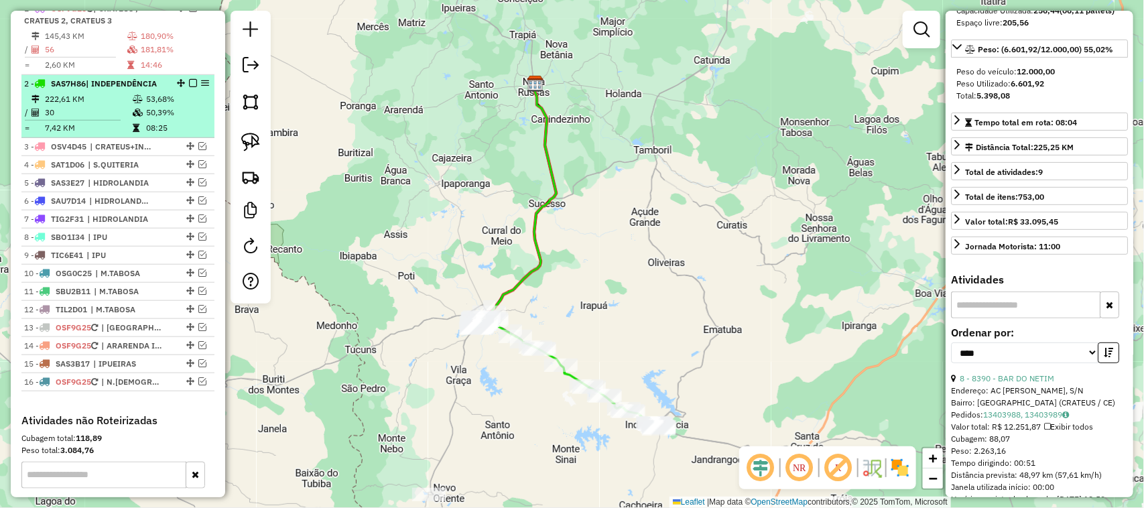
click at [189, 87] on em at bounding box center [193, 83] width 8 height 8
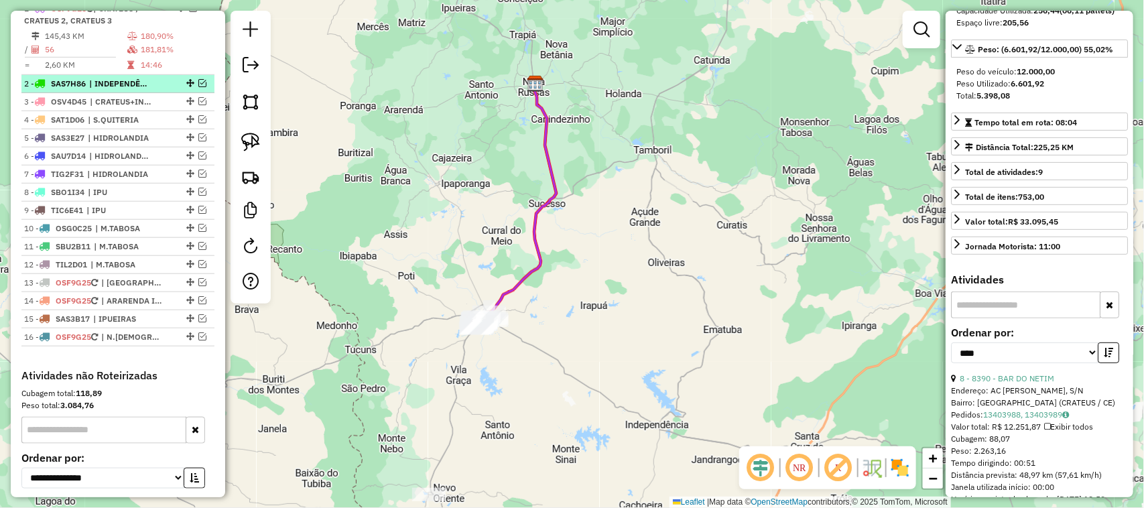
click at [199, 87] on em at bounding box center [202, 83] width 8 height 8
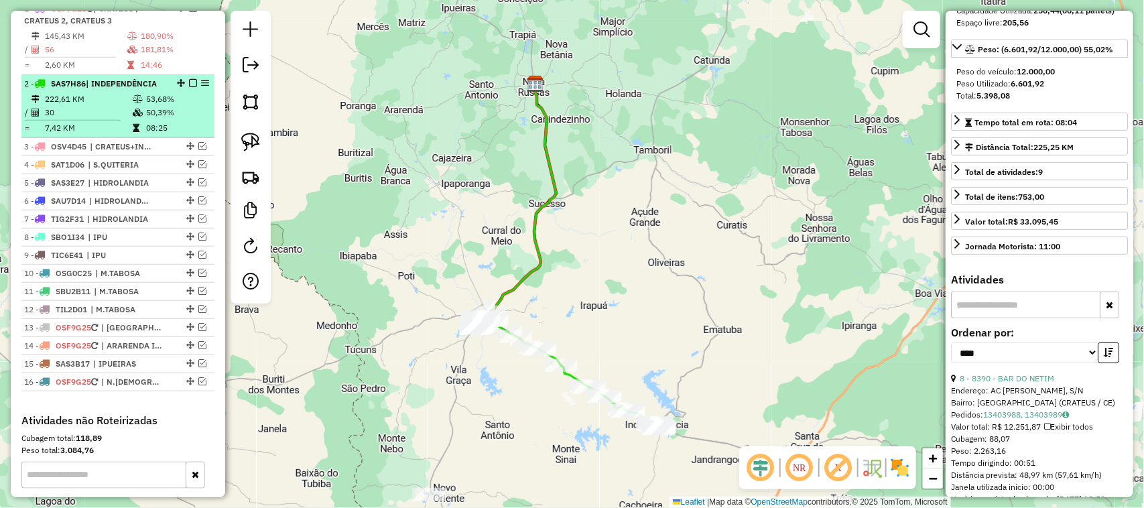
click at [108, 106] on td "222,61 KM" at bounding box center [88, 99] width 88 height 13
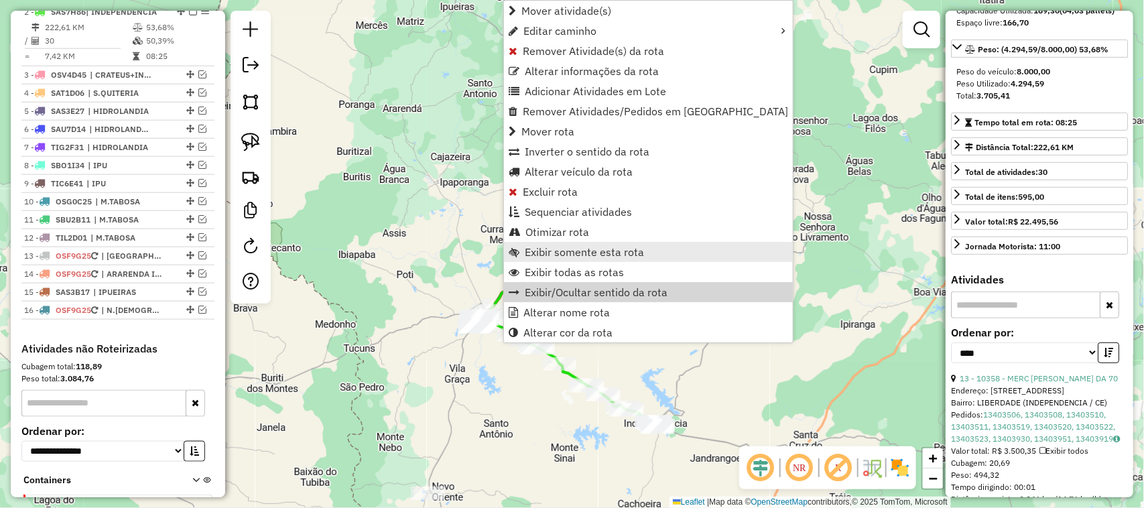
scroll to position [577, 0]
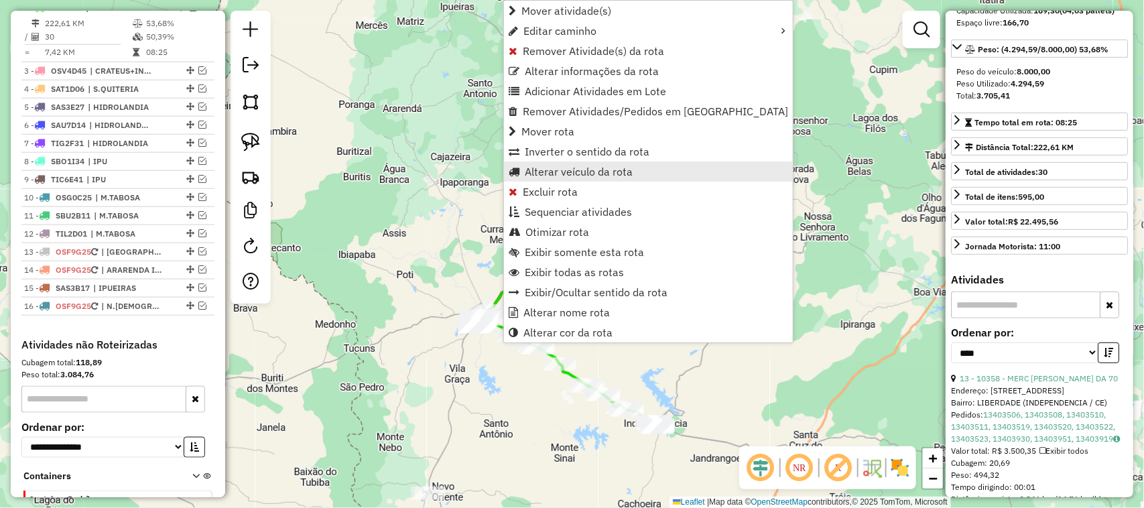
click at [554, 169] on span "Alterar veículo da rota" at bounding box center [579, 171] width 108 height 11
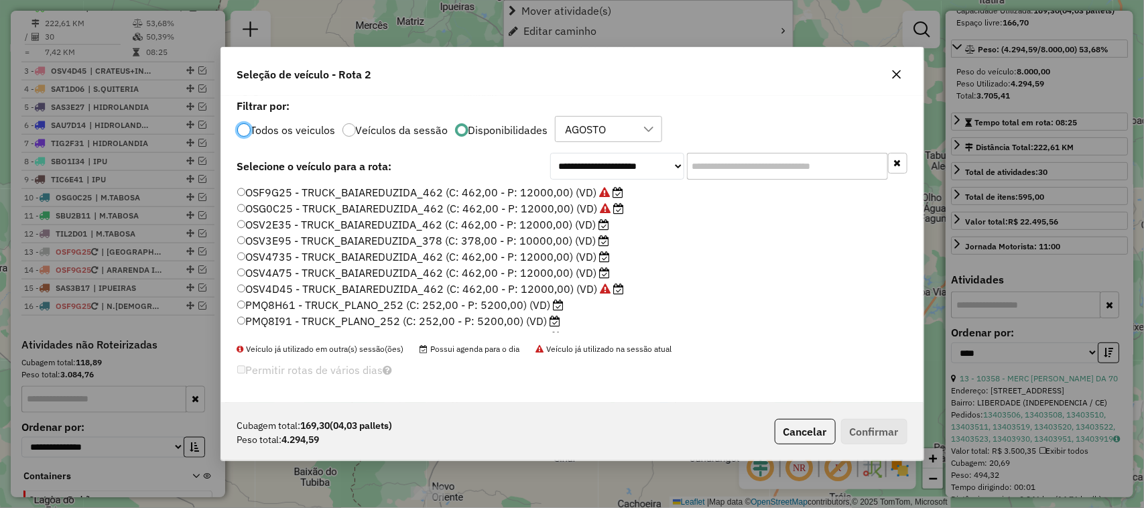
scroll to position [7, 4]
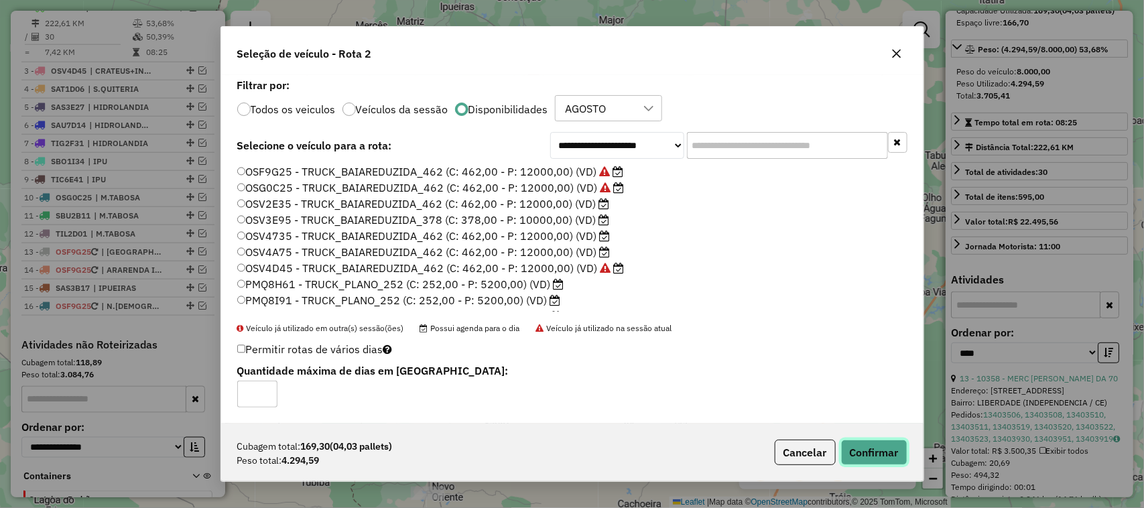
click at [872, 451] on button "Confirmar" at bounding box center [874, 452] width 66 height 25
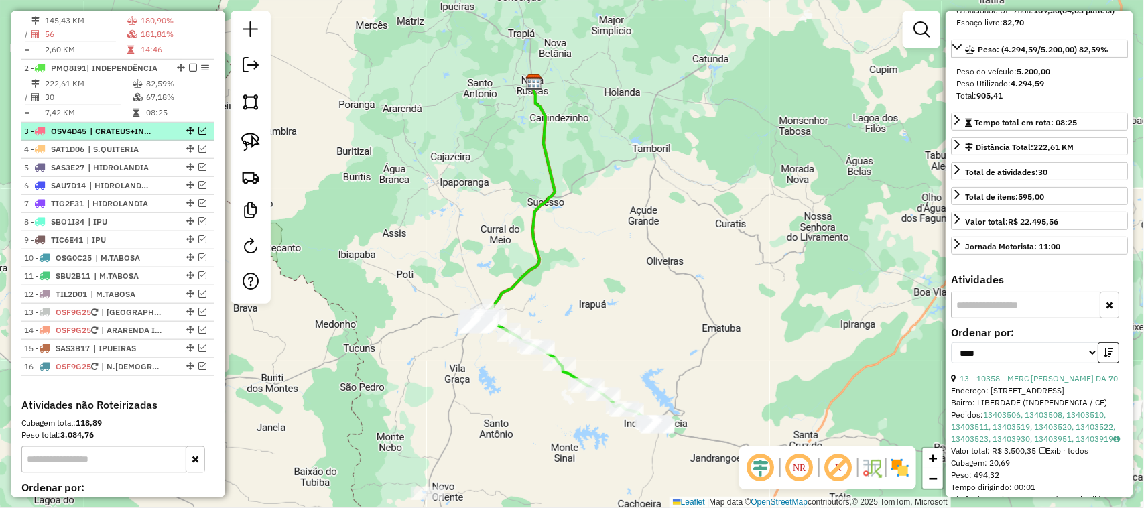
scroll to position [493, 0]
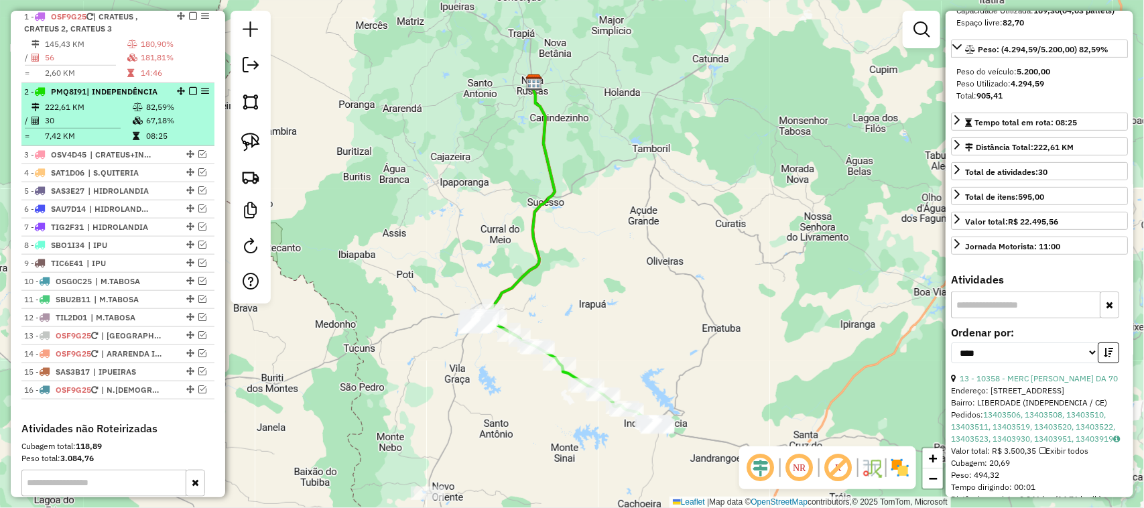
click at [189, 95] on em at bounding box center [193, 91] width 8 height 8
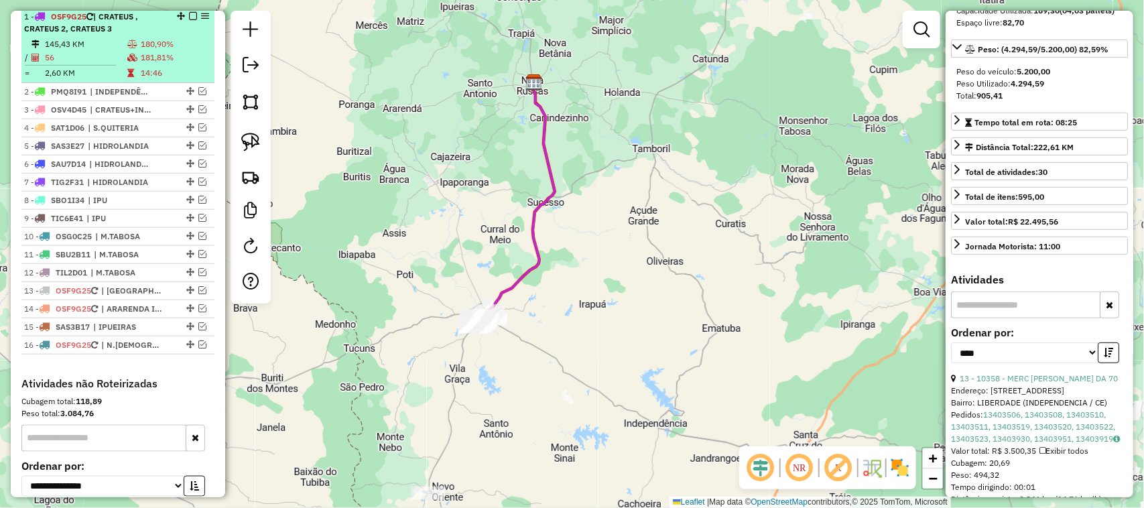
click at [94, 64] on td "56" at bounding box center [85, 57] width 82 height 13
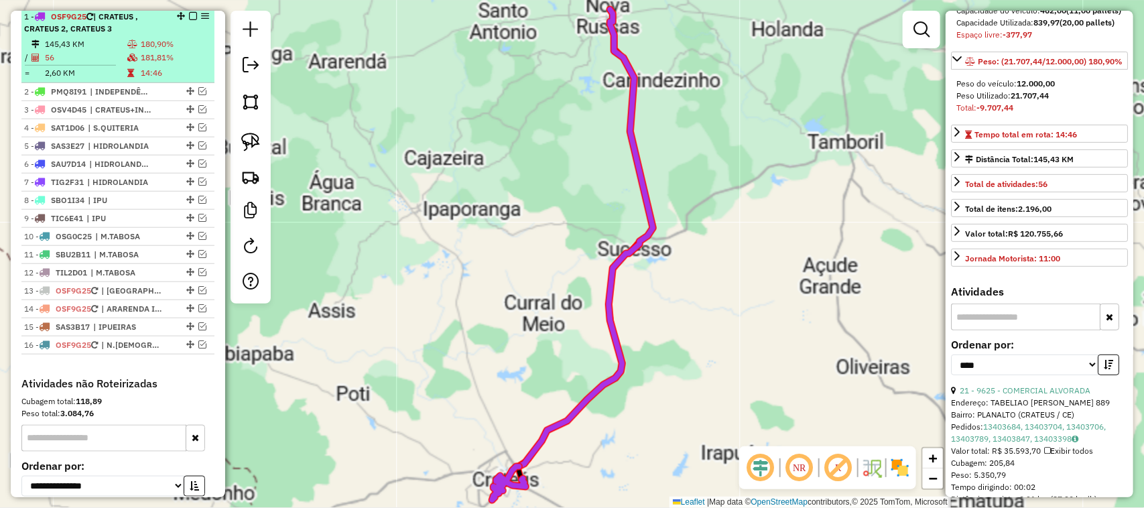
scroll to position [192, 0]
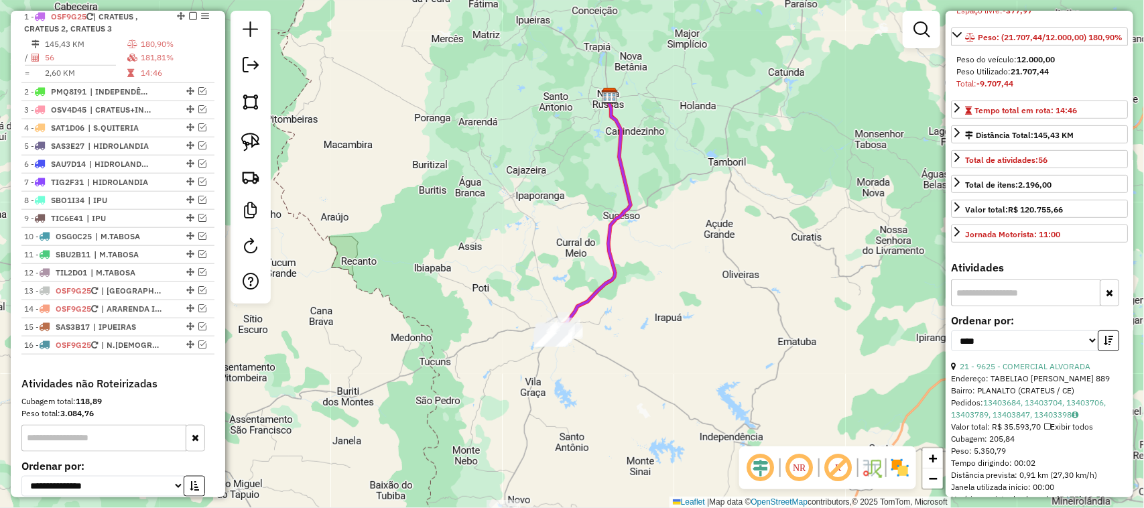
drag, startPoint x: 513, startPoint y: 308, endPoint x: 518, endPoint y: 228, distance: 80.6
click at [520, 232] on div "Rota 1 - Placa OSF9G25 16937 - LENNON BAR Janela de atendimento Grade de atendi…" at bounding box center [572, 254] width 1144 height 508
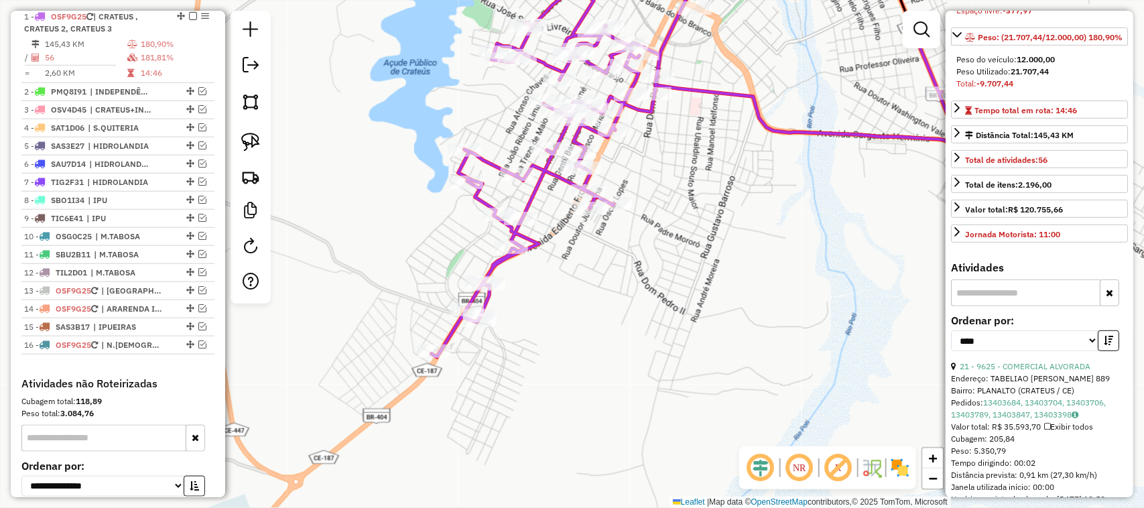
drag, startPoint x: 668, startPoint y: 249, endPoint x: 625, endPoint y: 283, distance: 54.4
click at [625, 282] on div "Janela de atendimento Grade de atendimento Capacidade Transportadoras Veículos …" at bounding box center [572, 254] width 1144 height 508
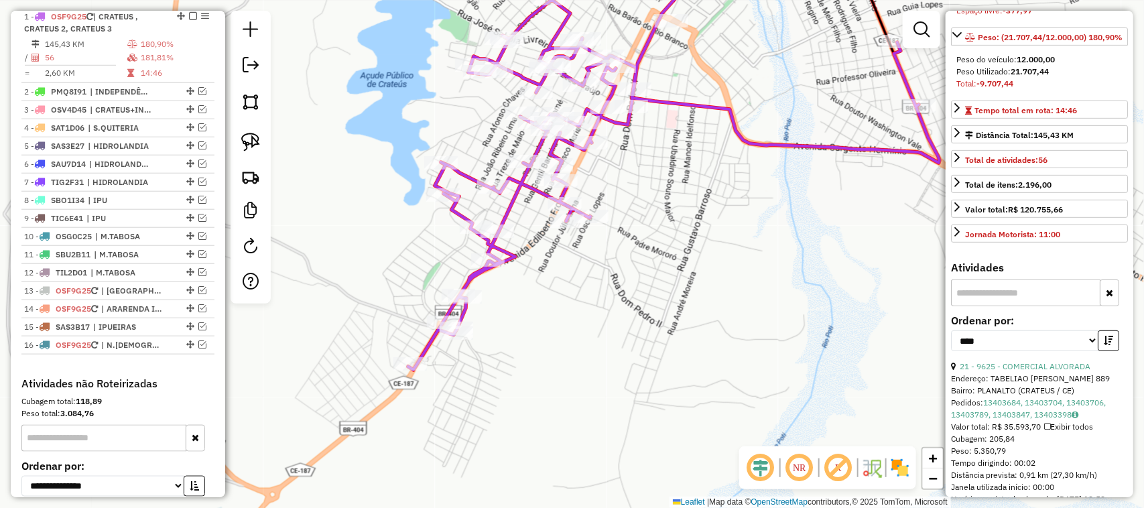
drag, startPoint x: 668, startPoint y: 223, endPoint x: 671, endPoint y: 217, distance: 7.5
click at [671, 217] on div "Janela de atendimento Grade de atendimento Capacidade Transportadoras Veículos …" at bounding box center [572, 254] width 1144 height 508
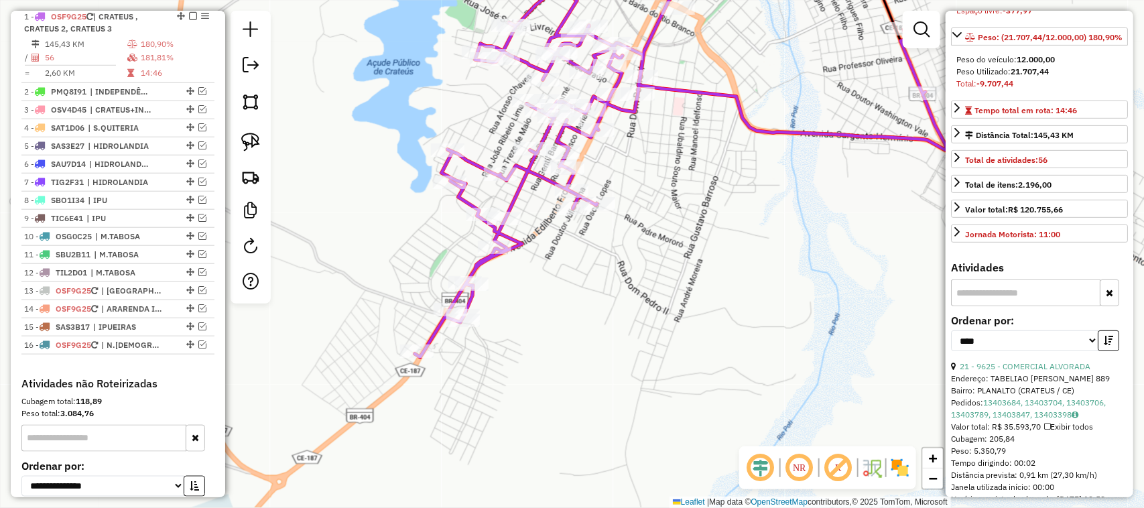
drag, startPoint x: 672, startPoint y: 225, endPoint x: 664, endPoint y: 232, distance: 10.4
click at [666, 232] on div "Janela de atendimento Grade de atendimento Capacidade Transportadoras Veículos …" at bounding box center [572, 254] width 1144 height 508
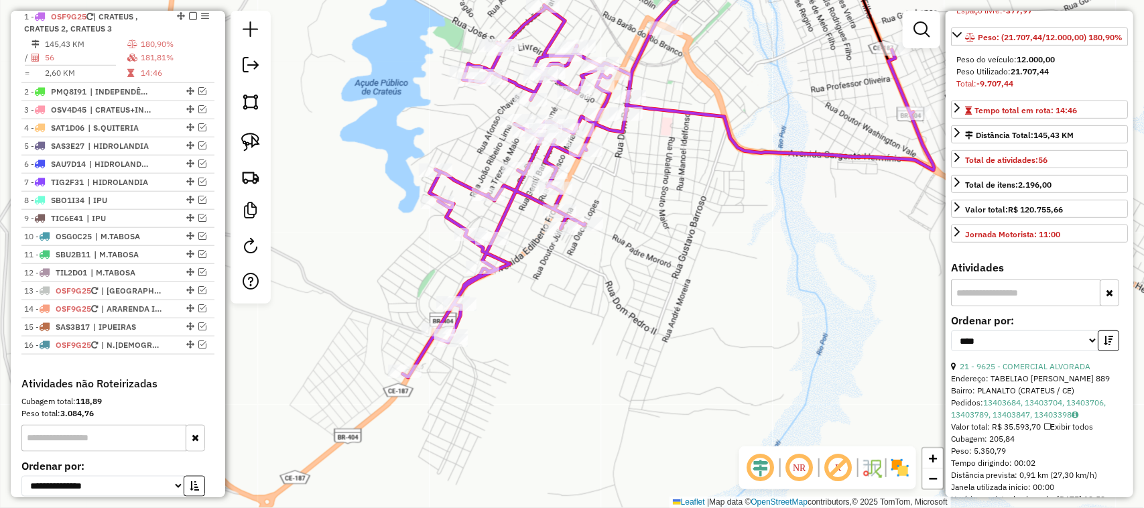
click at [674, 243] on div "Janela de atendimento Grade de atendimento Capacidade Transportadoras Veículos …" at bounding box center [572, 254] width 1144 height 508
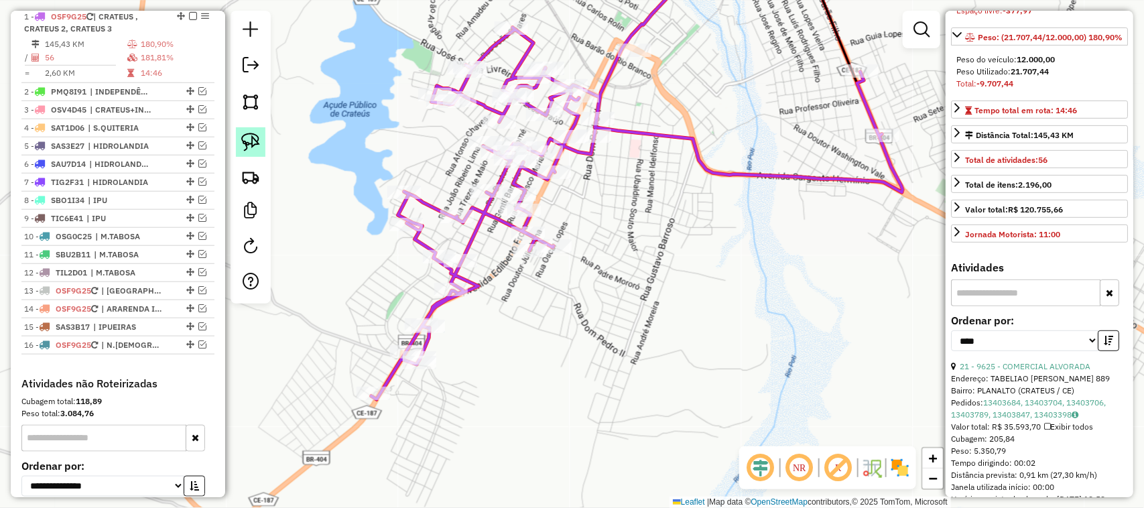
click at [252, 136] on img at bounding box center [250, 142] width 19 height 19
click at [1057, 371] on link "21 - 9625 - COMERCIAL ALVORADA" at bounding box center [1025, 366] width 131 height 10
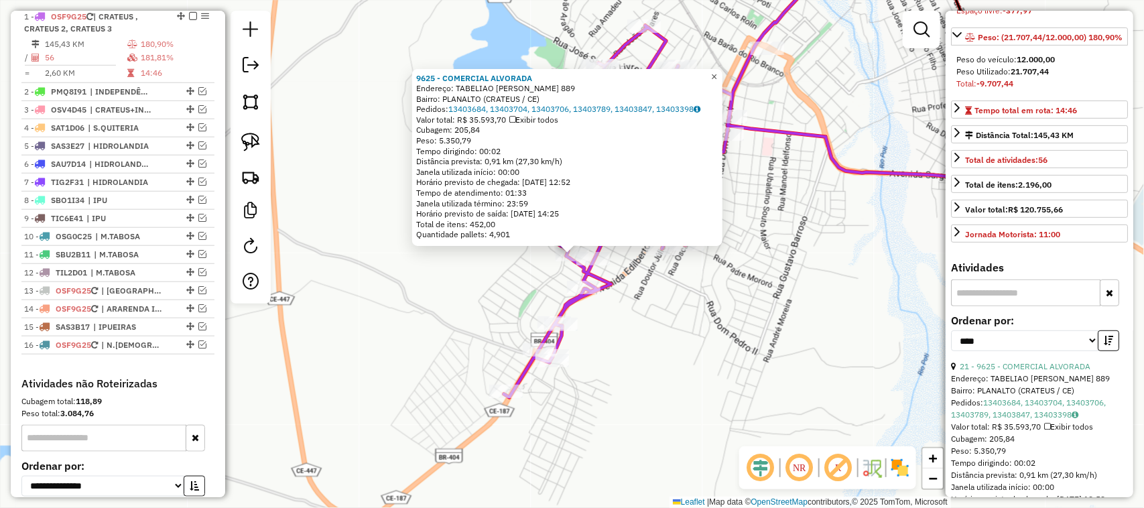
click at [717, 71] on span "×" at bounding box center [714, 76] width 6 height 11
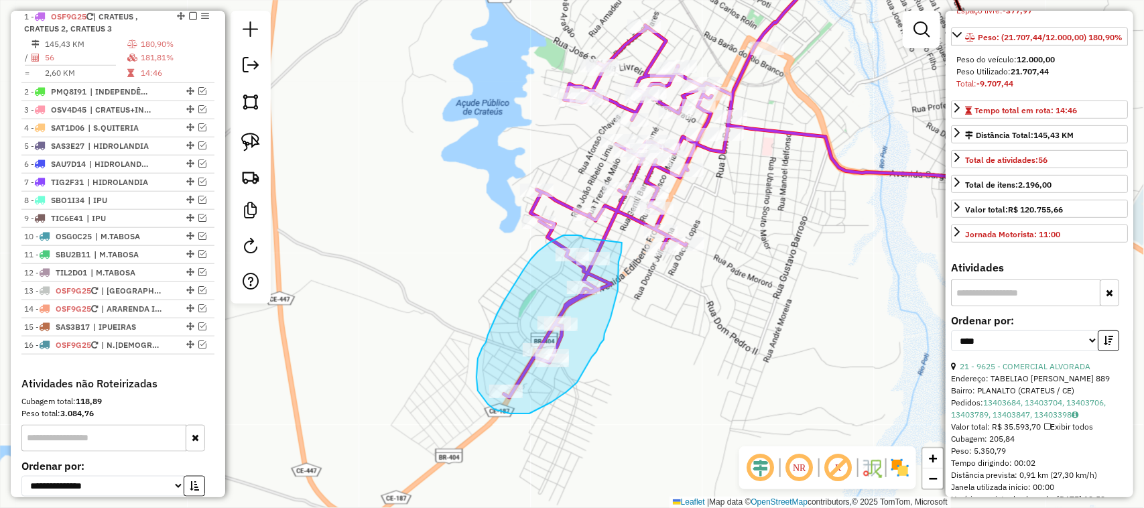
drag, startPoint x: 574, startPoint y: 235, endPoint x: 611, endPoint y: 243, distance: 37.7
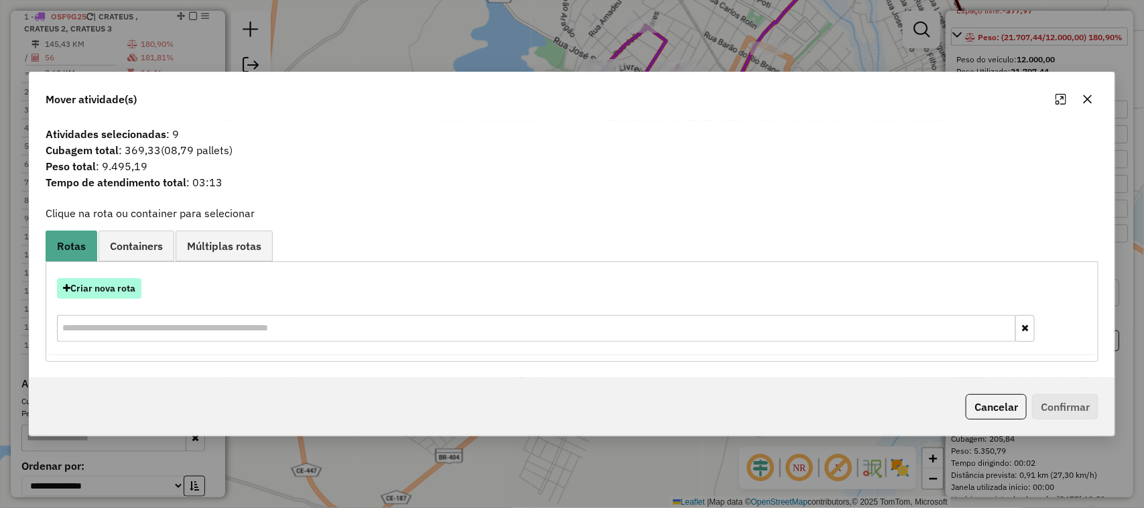
click at [115, 289] on button "Criar nova rota" at bounding box center [99, 288] width 84 height 21
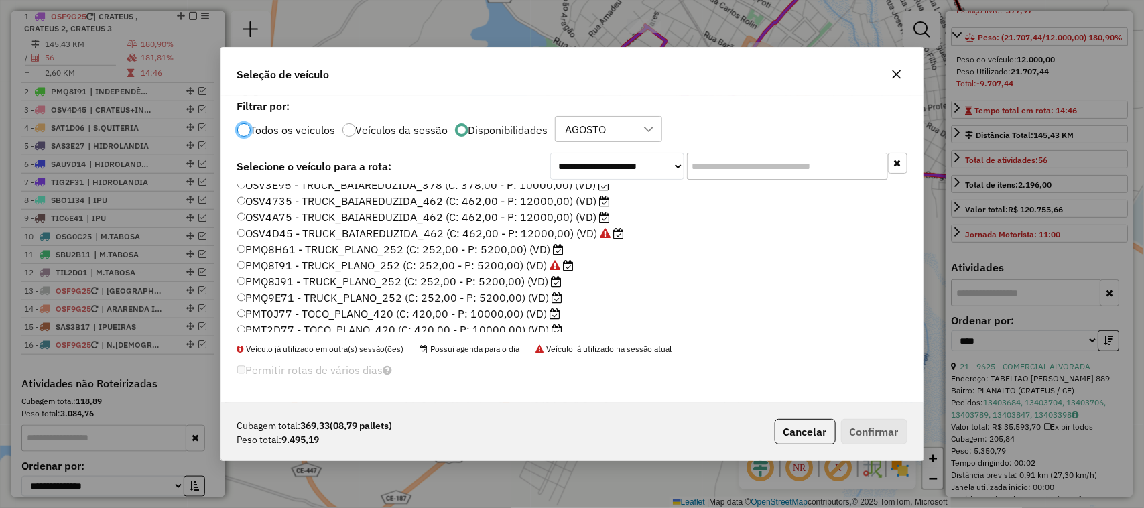
scroll to position [84, 0]
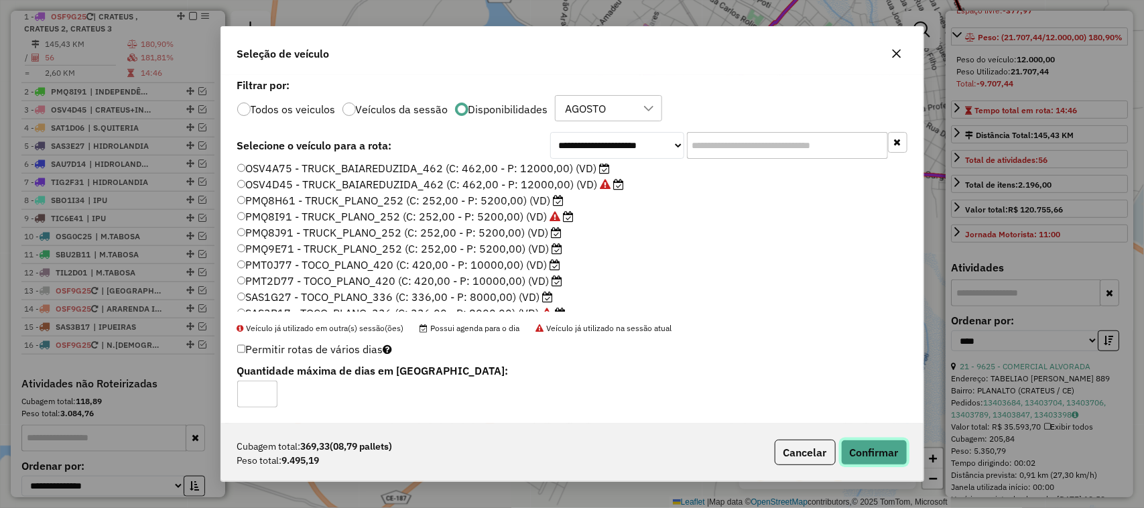
click at [879, 457] on button "Confirmar" at bounding box center [874, 452] width 66 height 25
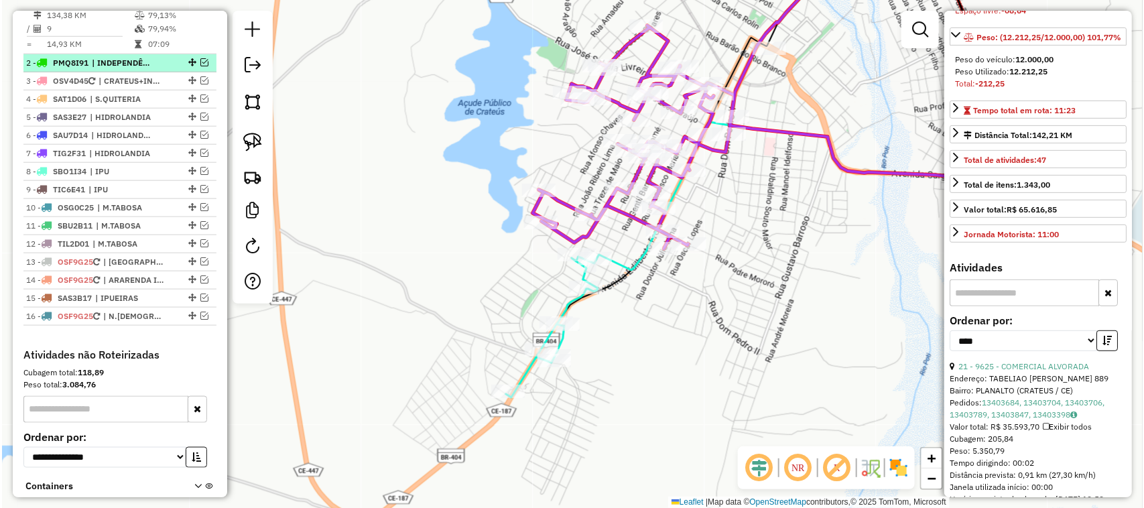
scroll to position [649, 0]
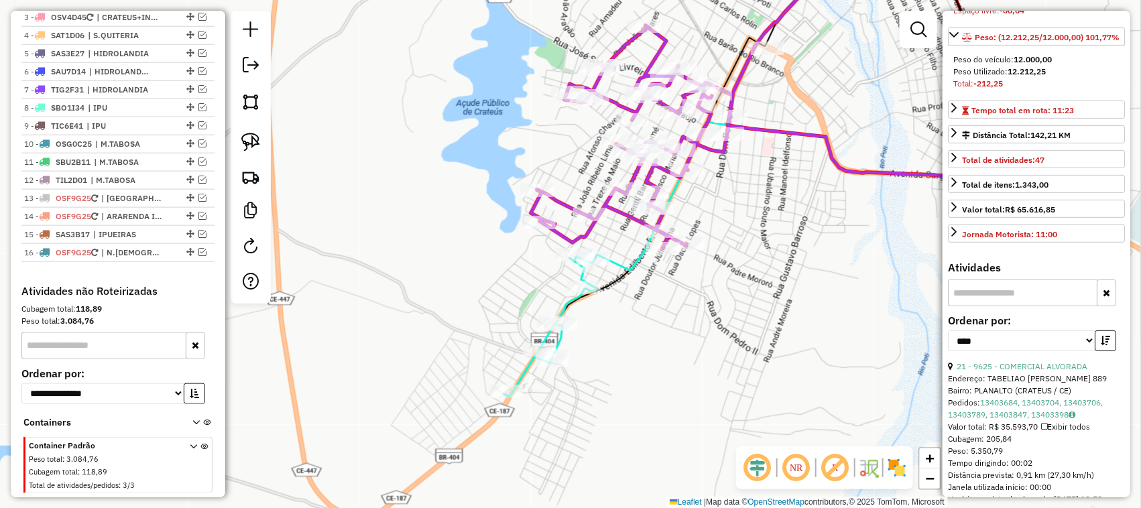
drag, startPoint x: 178, startPoint y: 282, endPoint x: 171, endPoint y: 8, distance: 274.3
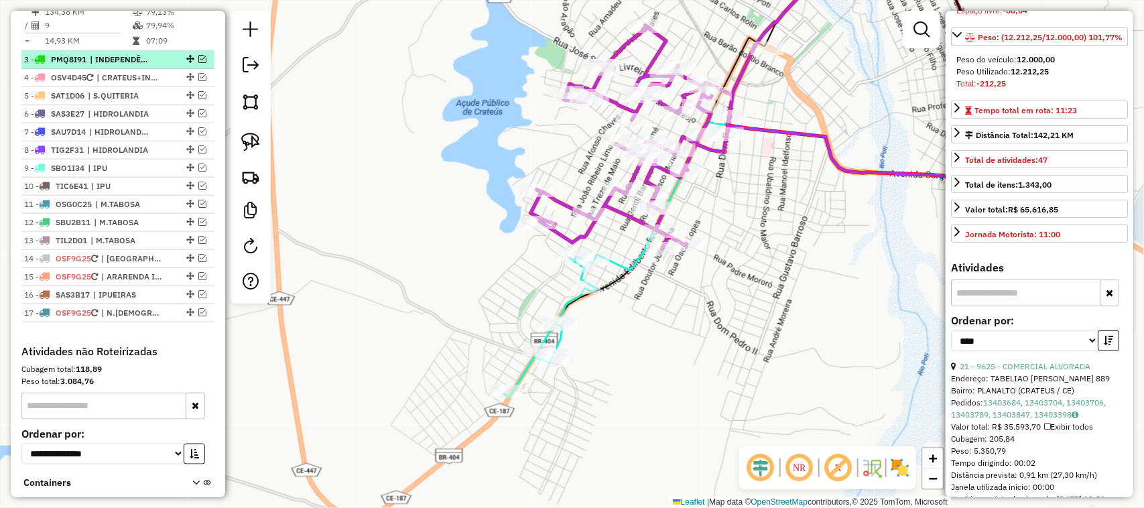
scroll to position [481, 0]
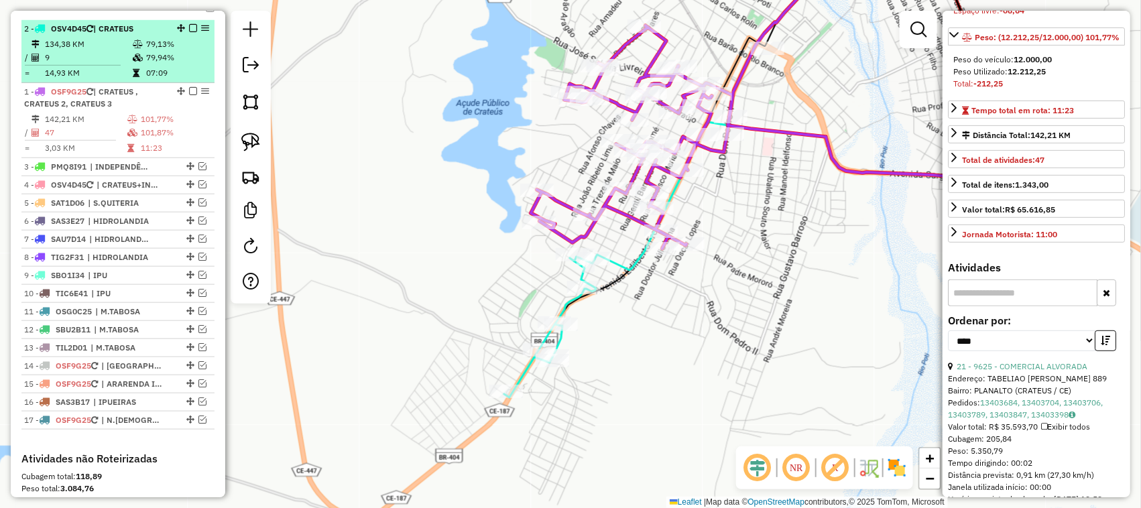
drag, startPoint x: 176, startPoint y: 112, endPoint x: 171, endPoint y: 57, distance: 55.2
click at [95, 64] on td "9" at bounding box center [88, 57] width 88 height 13
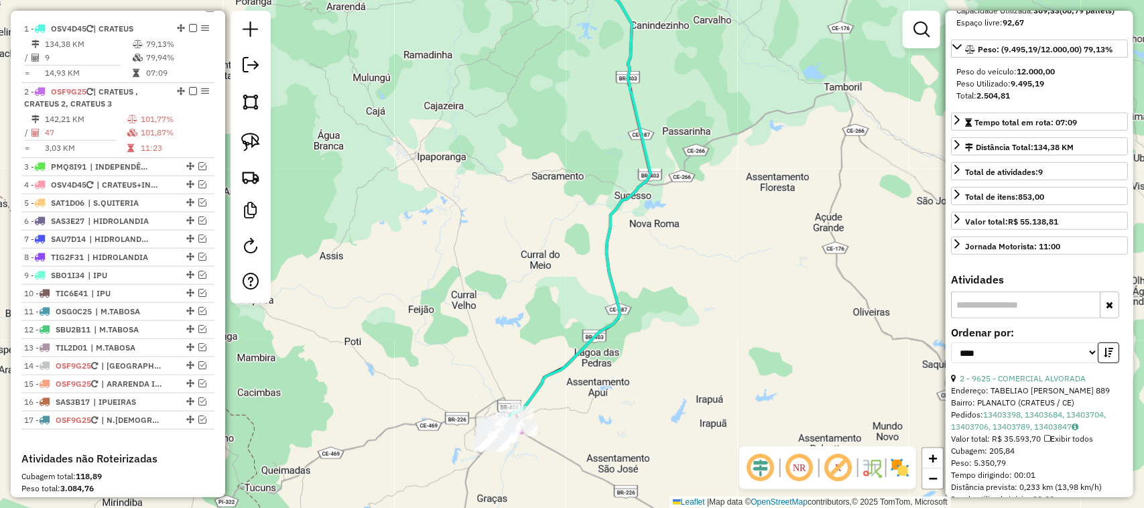
drag, startPoint x: 523, startPoint y: 341, endPoint x: 514, endPoint y: 266, distance: 74.9
click at [518, 275] on div "Janela de atendimento Grade de atendimento Capacidade Transportadoras Veículos …" at bounding box center [572, 254] width 1144 height 508
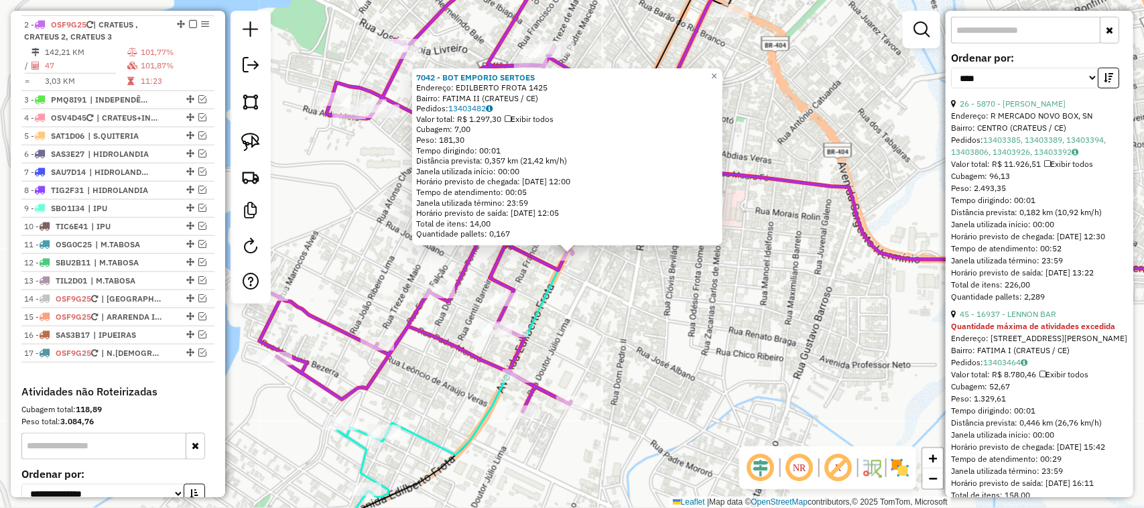
scroll to position [564, 0]
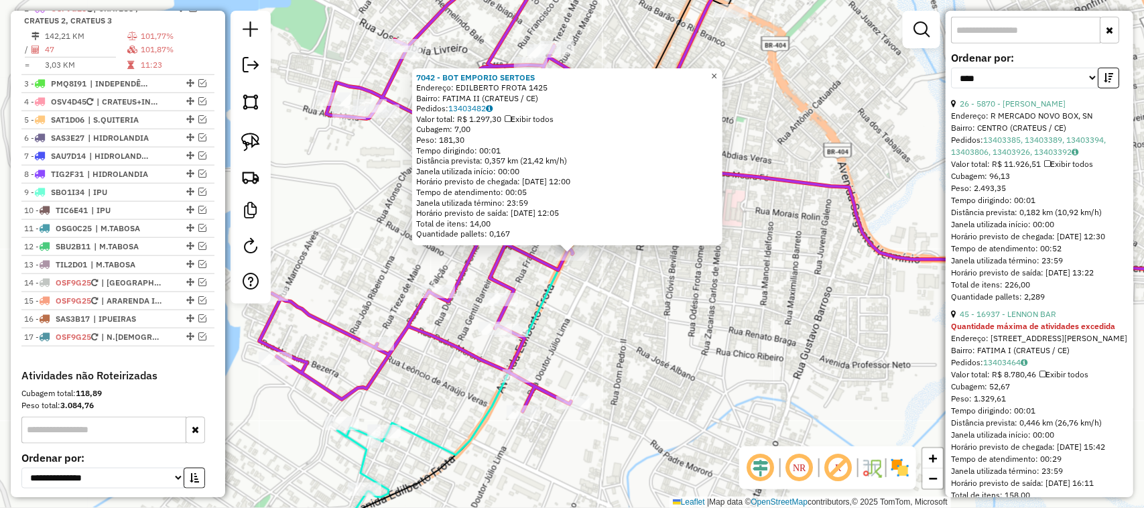
click at [717, 72] on span "×" at bounding box center [714, 75] width 6 height 11
click at [717, 70] on span "×" at bounding box center [714, 75] width 6 height 11
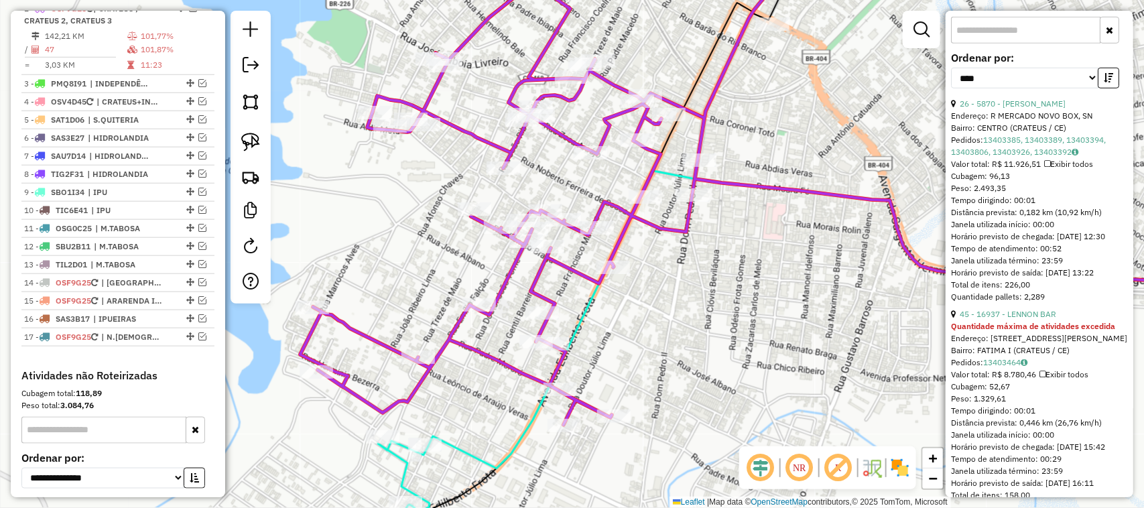
drag, startPoint x: 760, startPoint y: 282, endPoint x: 731, endPoint y: 272, distance: 30.8
click at [739, 278] on div "Janela de atendimento Grade de atendimento Capacidade Transportadoras Veículos …" at bounding box center [572, 254] width 1144 height 508
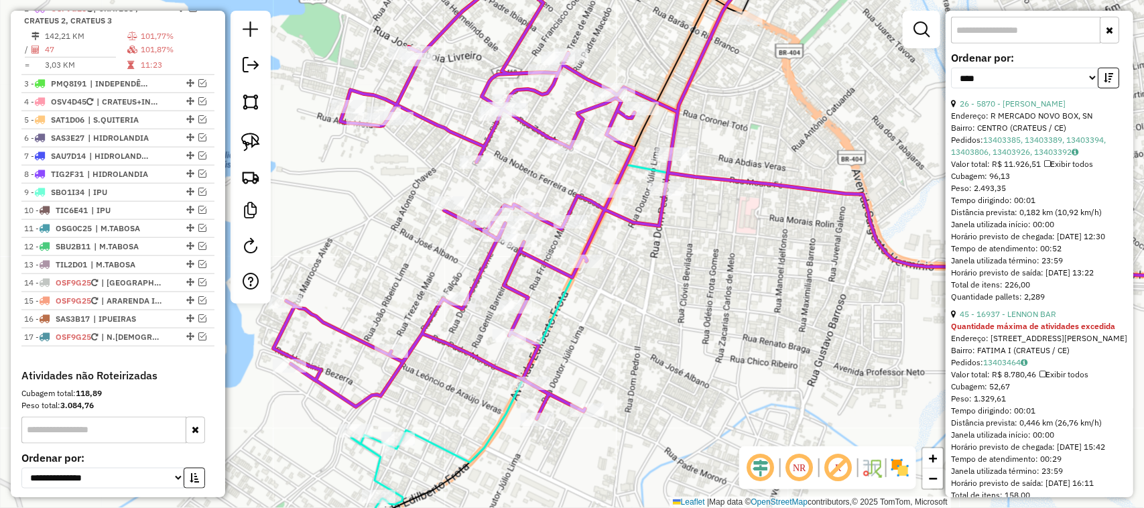
drag, startPoint x: 675, startPoint y: 309, endPoint x: 682, endPoint y: 302, distance: 10.0
click at [676, 307] on div "Janela de atendimento Grade de atendimento Capacidade Transportadoras Veículos …" at bounding box center [572, 254] width 1144 height 508
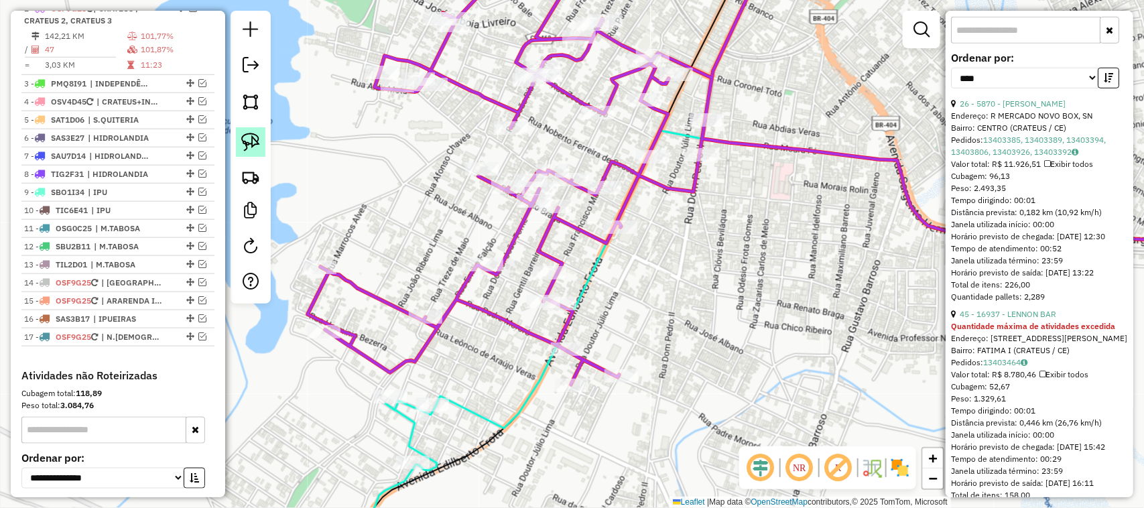
click at [249, 139] on img at bounding box center [250, 142] width 19 height 19
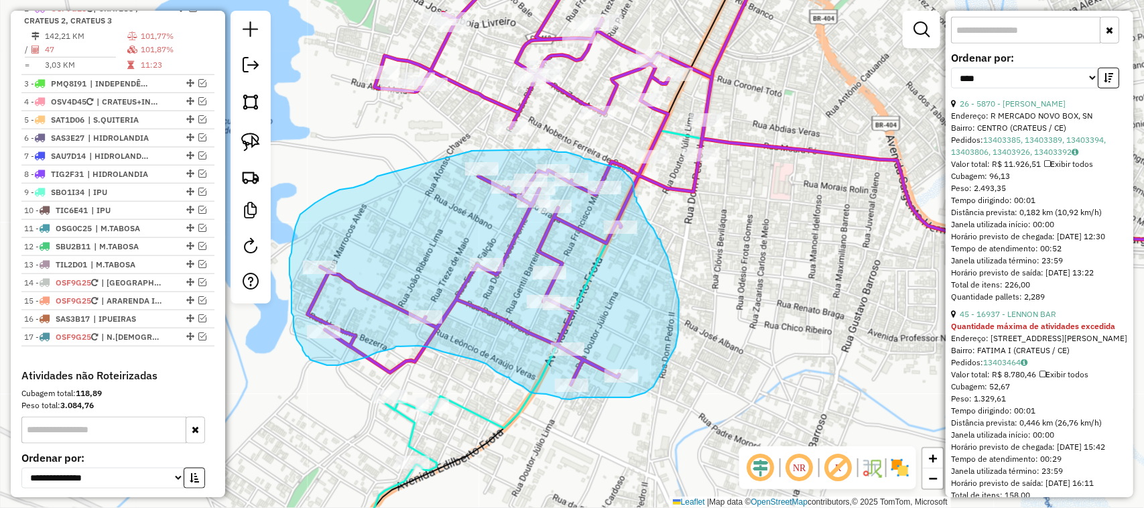
drag, startPoint x: 416, startPoint y: 166, endPoint x: 548, endPoint y: 149, distance: 133.2
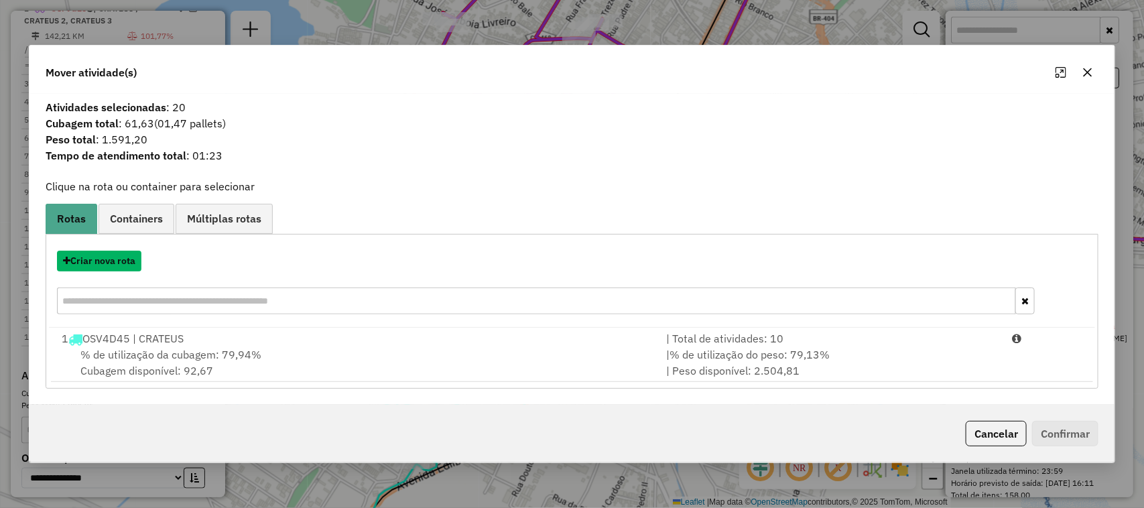
click at [99, 263] on button "Criar nova rota" at bounding box center [99, 261] width 84 height 21
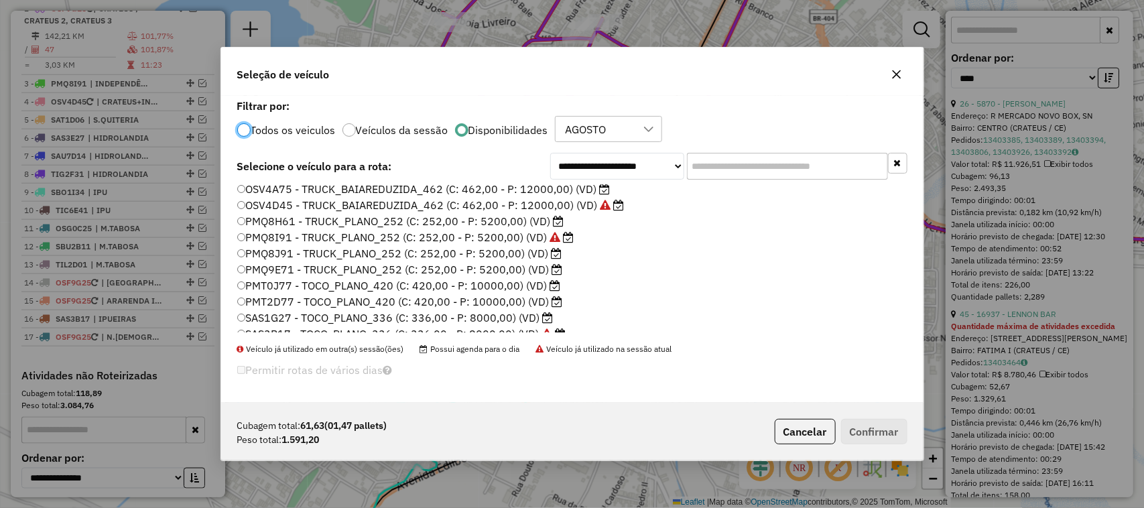
scroll to position [168, 0]
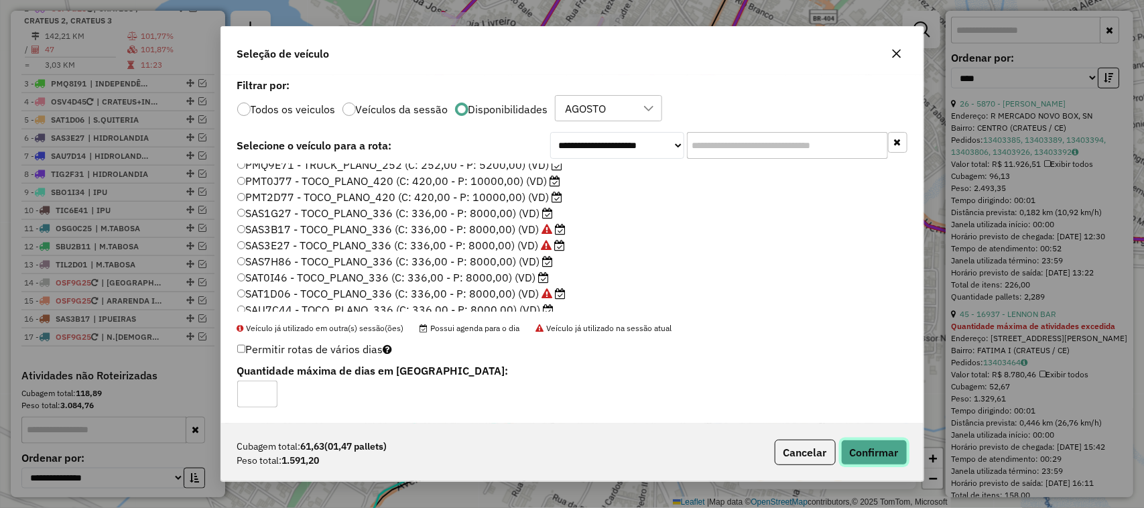
click at [879, 449] on button "Confirmar" at bounding box center [874, 452] width 66 height 25
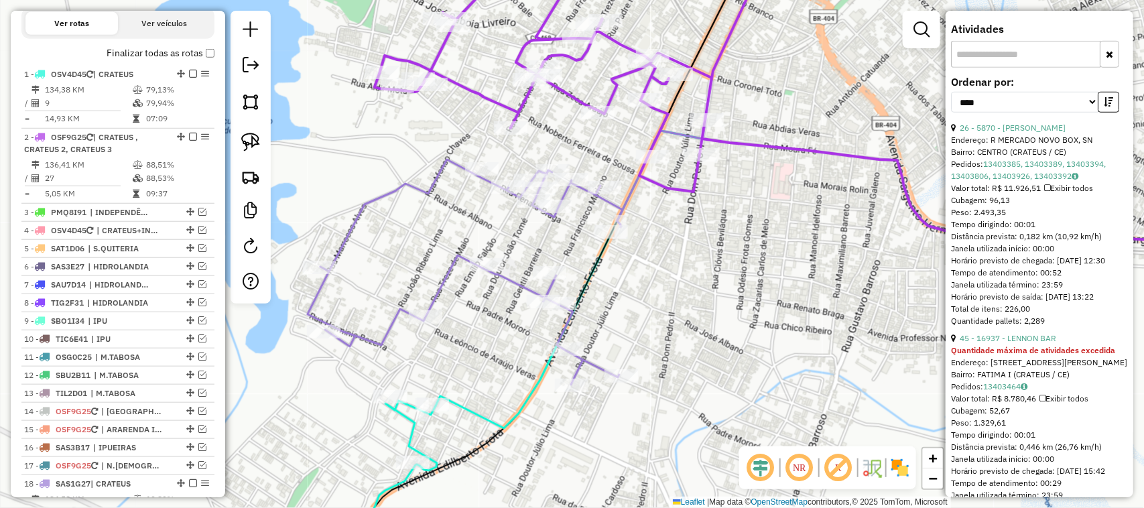
scroll to position [564, 0]
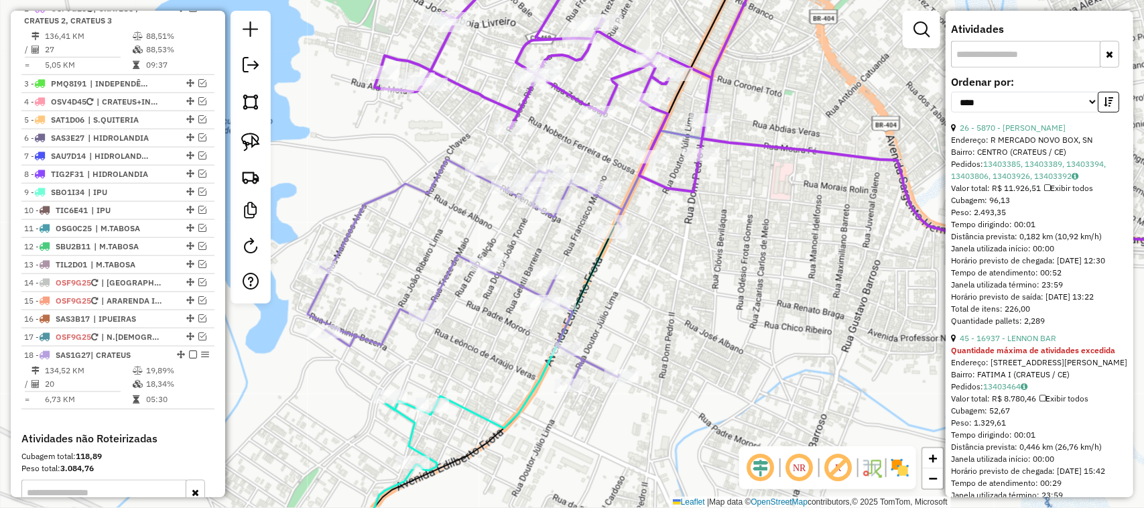
drag, startPoint x: 487, startPoint y: 333, endPoint x: 518, endPoint y: 289, distance: 53.8
click at [501, 310] on div "Janela de atendimento Grade de atendimento Capacidade Transportadoras Veículos …" at bounding box center [572, 254] width 1144 height 508
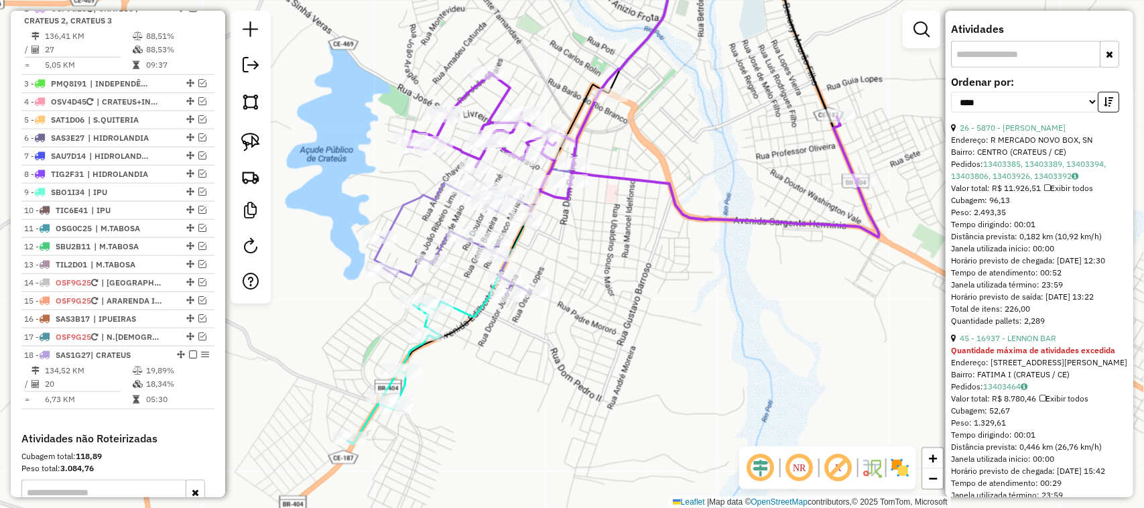
drag, startPoint x: 514, startPoint y: 383, endPoint x: 617, endPoint y: 331, distance: 116.0
click at [601, 339] on div "Janela de atendimento Grade de atendimento Capacidade Transportadoras Veículos …" at bounding box center [572, 254] width 1144 height 508
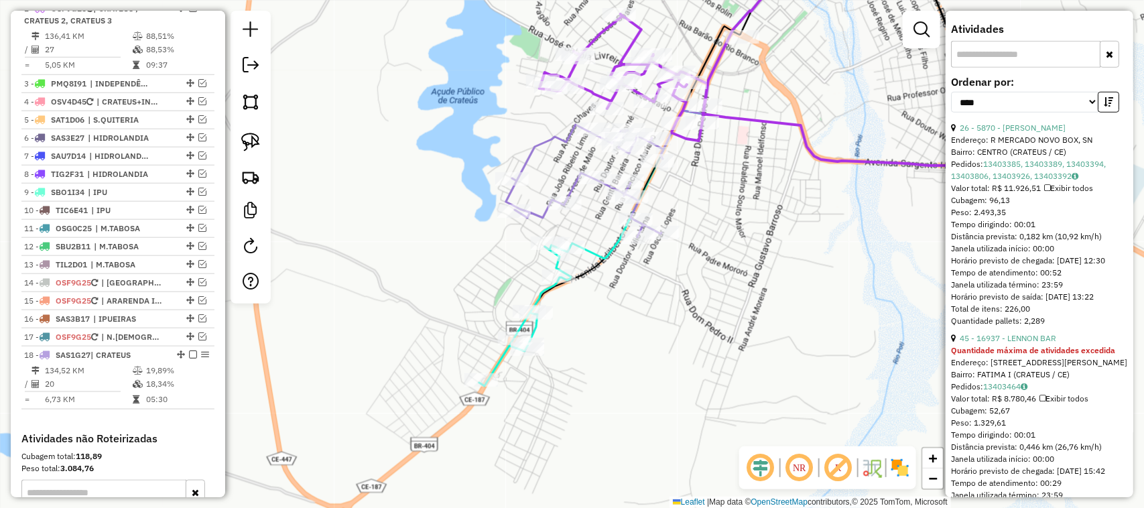
drag, startPoint x: 473, startPoint y: 268, endPoint x: 497, endPoint y: 258, distance: 26.1
click at [479, 263] on div "Janela de atendimento Grade de atendimento Capacidade Transportadoras Veículos …" at bounding box center [572, 254] width 1144 height 508
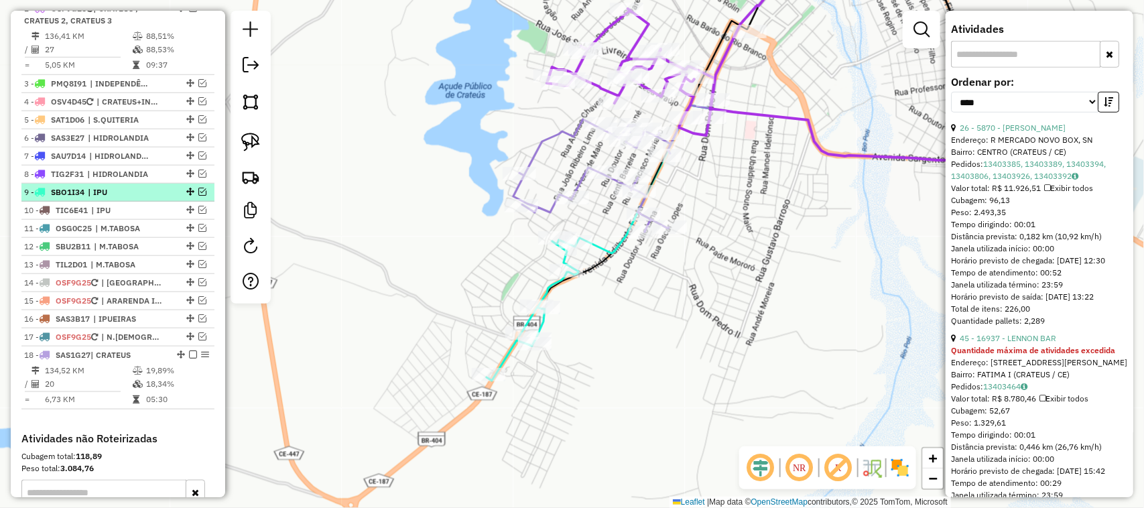
scroll to position [481, 0]
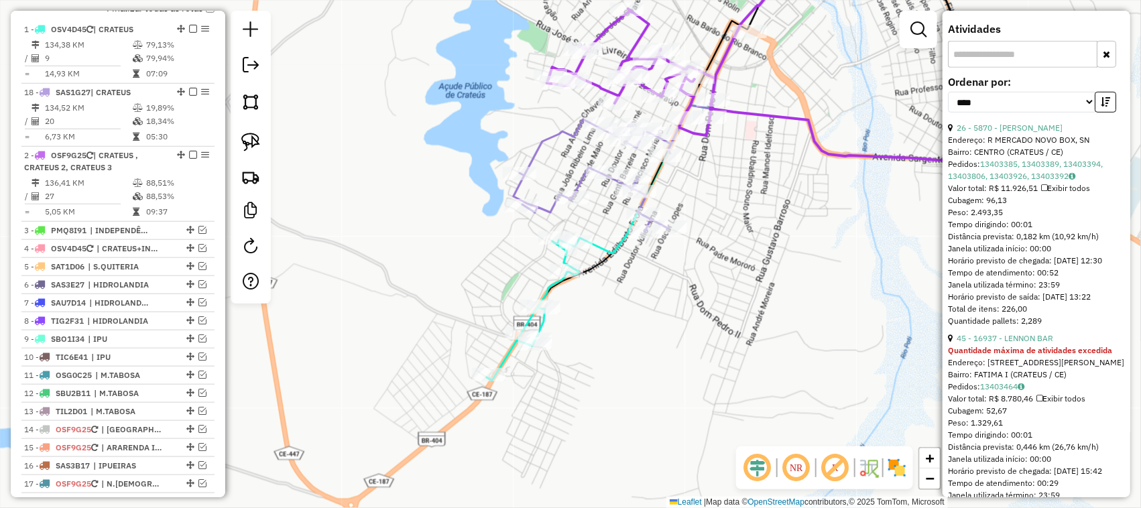
drag, startPoint x: 176, startPoint y: 451, endPoint x: 176, endPoint y: 132, distance: 319.1
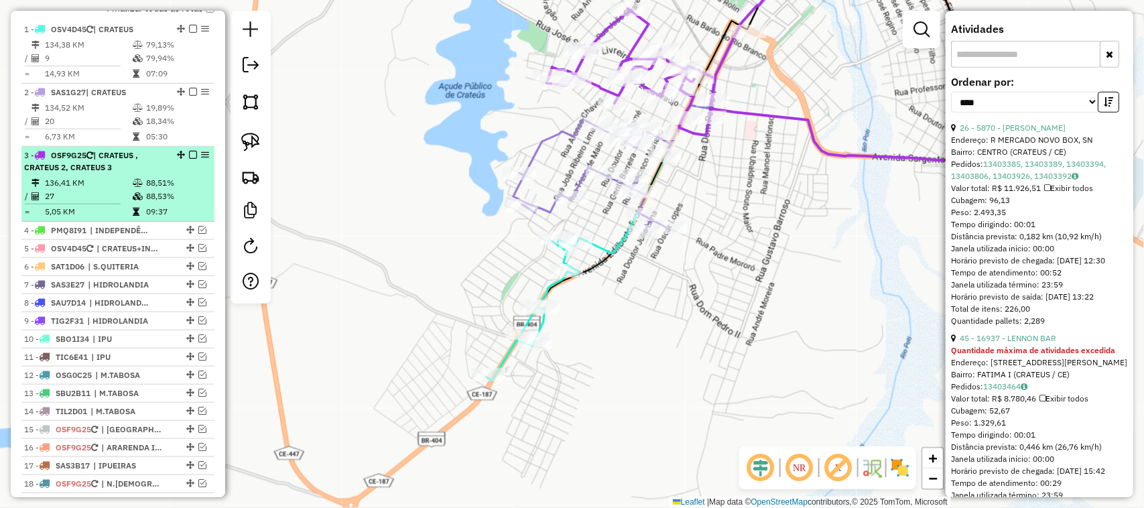
click at [99, 190] on td "136,41 KM" at bounding box center [88, 182] width 88 height 13
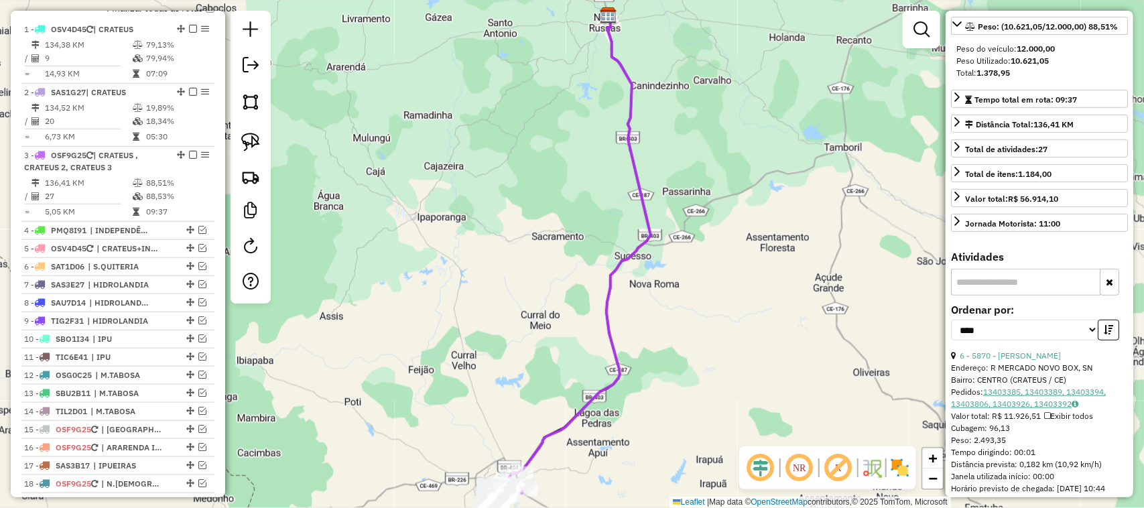
scroll to position [179, 0]
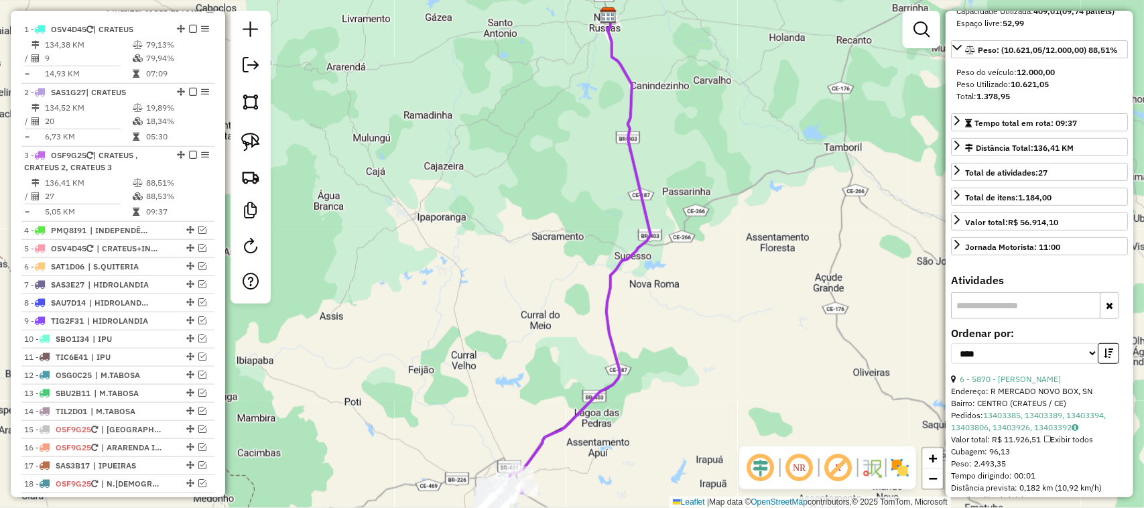
drag, startPoint x: 561, startPoint y: 305, endPoint x: 615, endPoint y: 190, distance: 127.2
click at [595, 225] on div "Janela de atendimento Grade de atendimento Capacidade Transportadoras Veículos …" at bounding box center [572, 254] width 1144 height 508
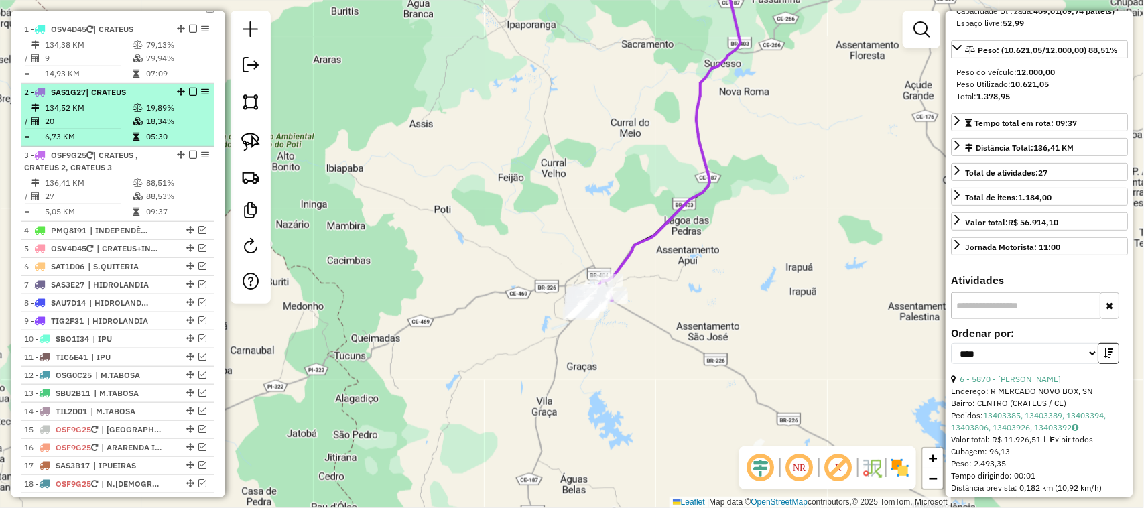
click at [88, 128] on td "20" at bounding box center [88, 121] width 88 height 13
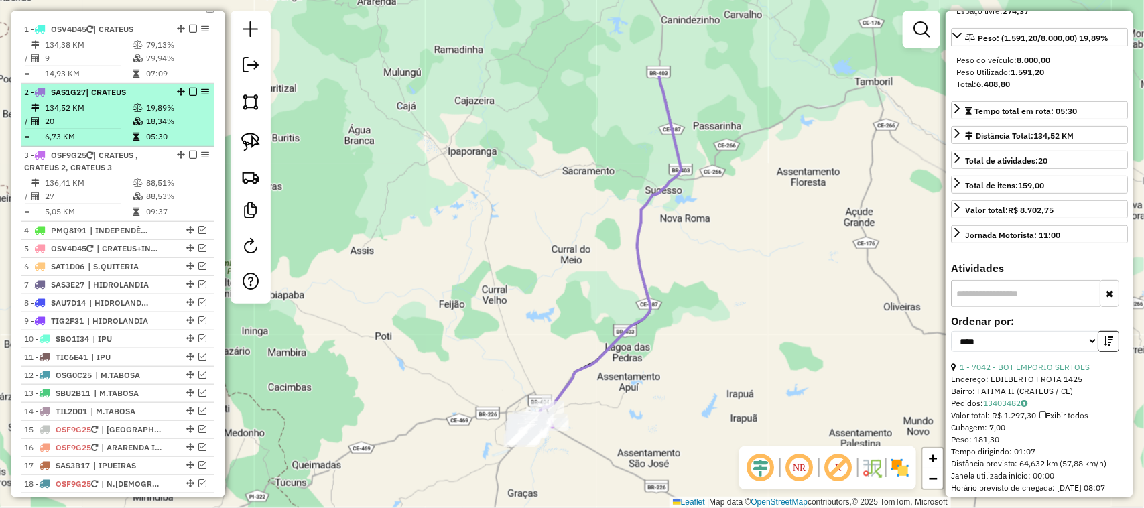
scroll to position [166, 0]
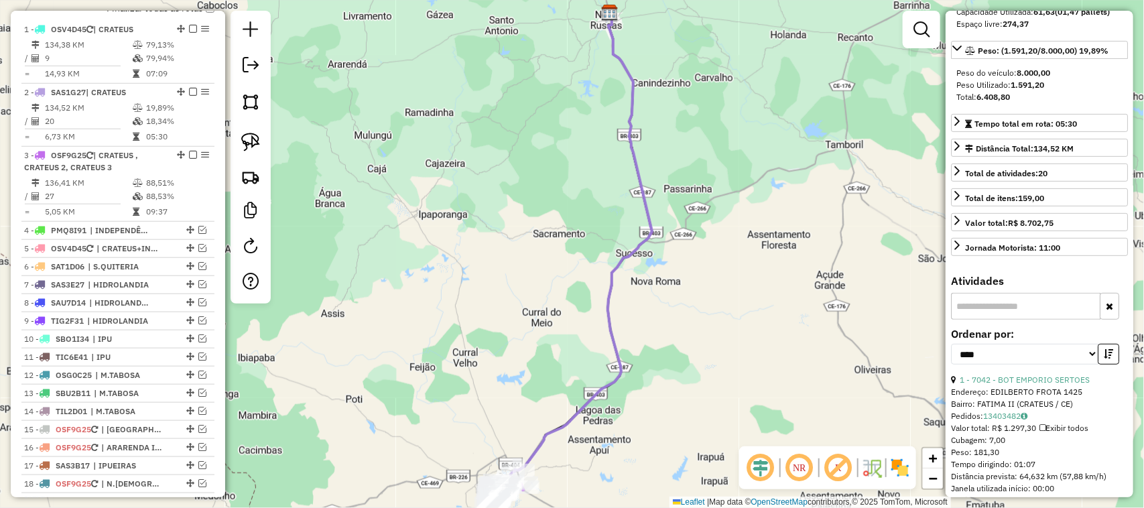
drag, startPoint x: 737, startPoint y: 383, endPoint x: 736, endPoint y: 235, distance: 148.8
click at [734, 282] on div "Janela de atendimento Grade de atendimento Capacidade Transportadoras Veículos …" at bounding box center [572, 254] width 1144 height 508
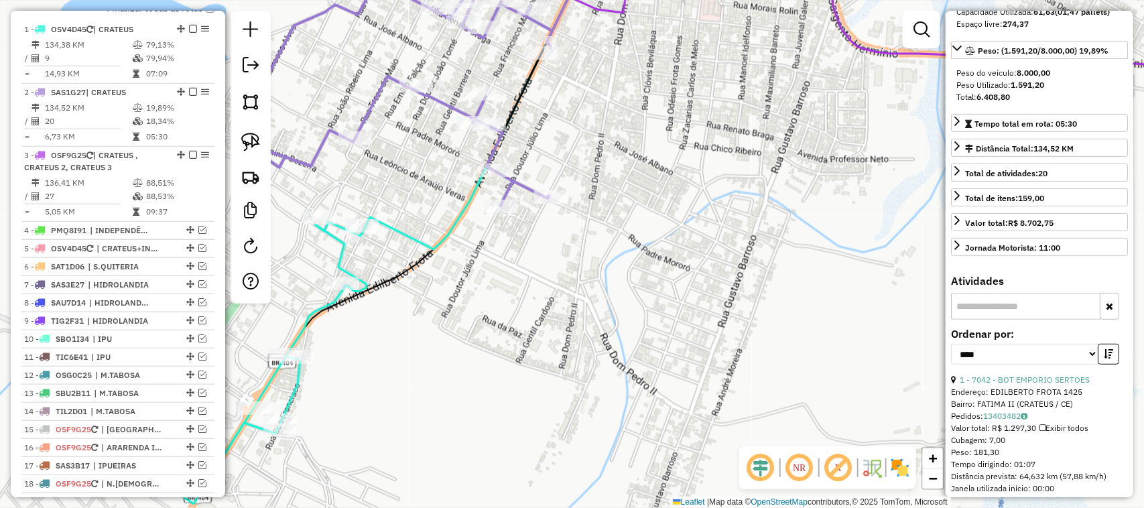
drag, startPoint x: 664, startPoint y: 217, endPoint x: 533, endPoint y: 257, distance: 137.4
click at [570, 259] on div "Janela de atendimento Grade de atendimento Capacidade Transportadoras Veículos …" at bounding box center [572, 254] width 1144 height 508
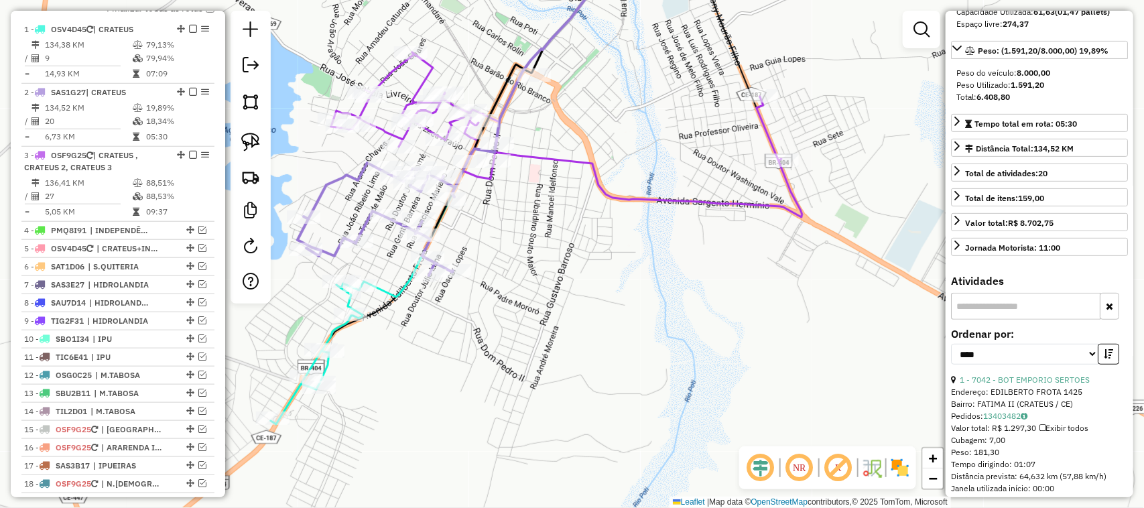
drag, startPoint x: 528, startPoint y: 204, endPoint x: 547, endPoint y: 238, distance: 38.4
click at [544, 238] on div "Janela de atendimento Grade de atendimento Capacidade Transportadoras Veículos …" at bounding box center [572, 254] width 1144 height 508
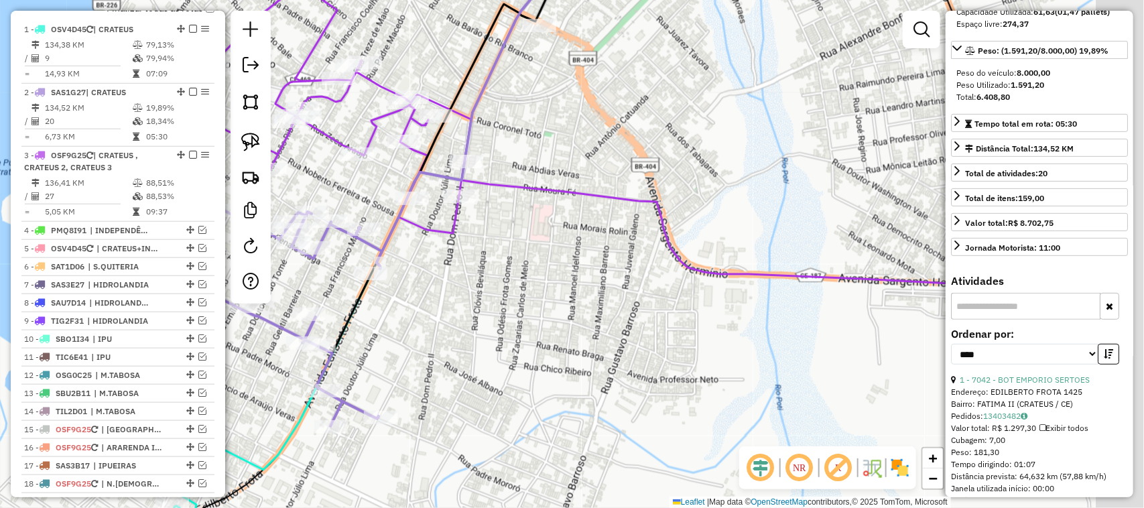
drag, startPoint x: 799, startPoint y: 204, endPoint x: 610, endPoint y: 238, distance: 192.0
click at [693, 232] on div "Janela de atendimento Grade de atendimento Capacidade Transportadoras Veículos …" at bounding box center [572, 254] width 1144 height 508
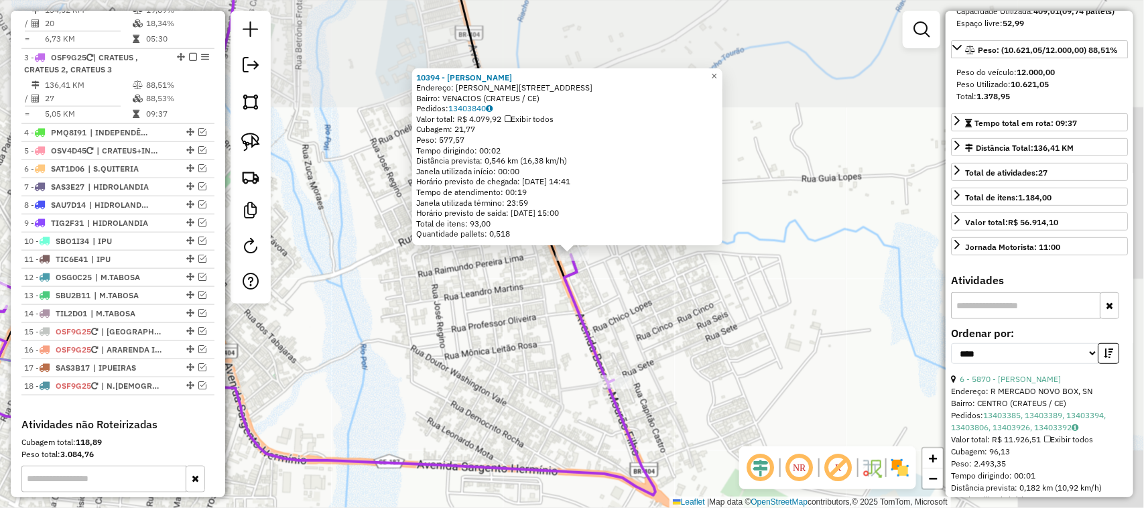
scroll to position [628, 0]
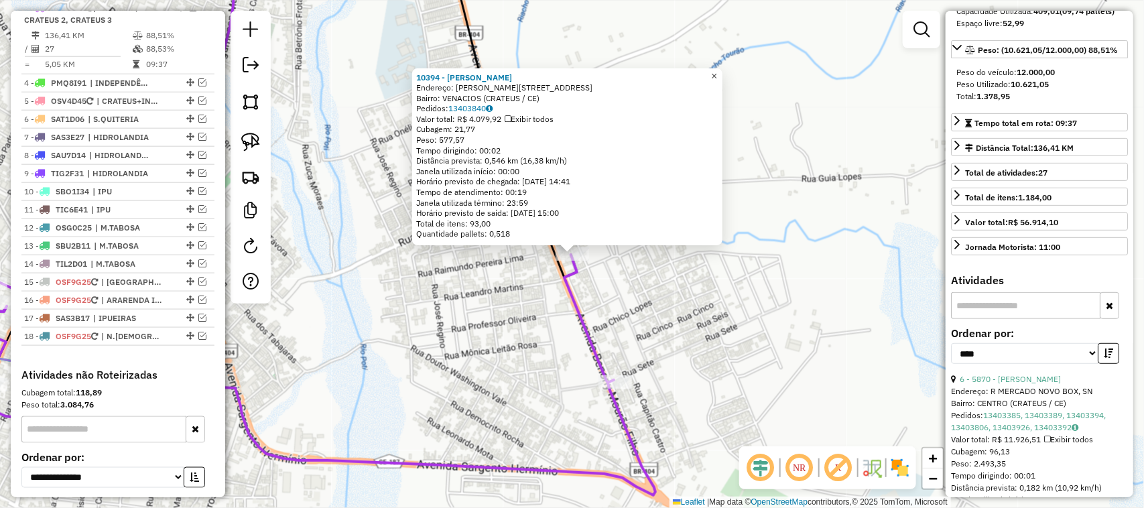
click at [717, 70] on span "×" at bounding box center [714, 75] width 6 height 11
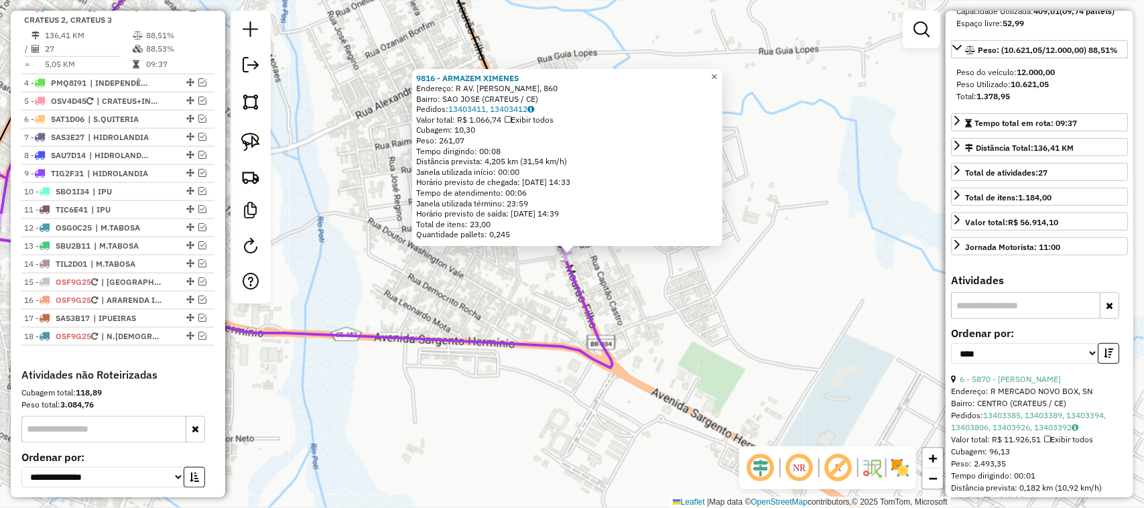
click at [717, 71] on span "×" at bounding box center [714, 76] width 6 height 11
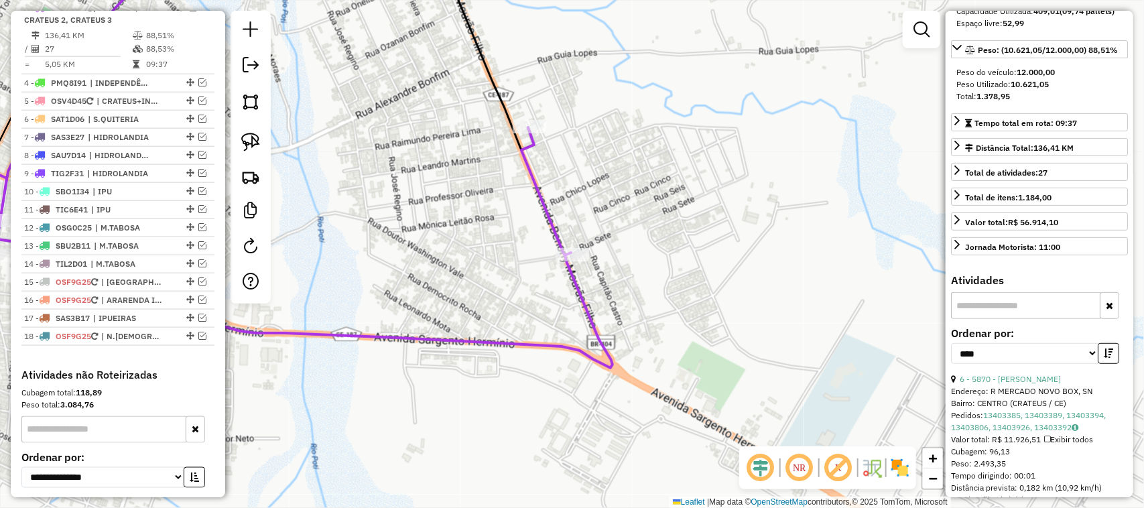
drag, startPoint x: 450, startPoint y: 211, endPoint x: 536, endPoint y: 192, distance: 88.5
click at [517, 198] on div "Janela de atendimento Grade de atendimento Capacidade Transportadoras Veículos …" at bounding box center [572, 254] width 1144 height 508
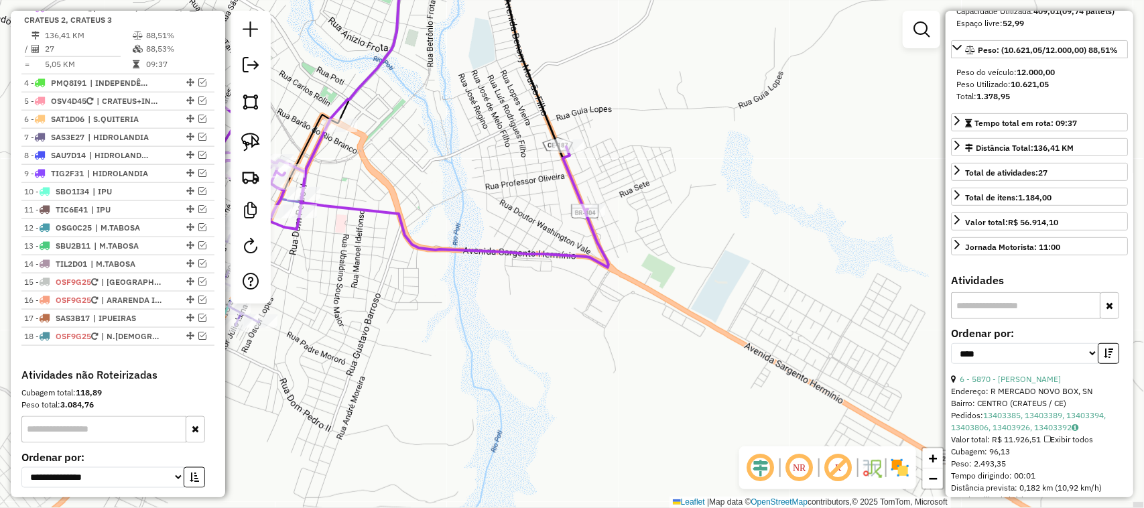
drag, startPoint x: 497, startPoint y: 225, endPoint x: 513, endPoint y: 229, distance: 16.6
click at [510, 228] on div "Janela de atendimento Grade de atendimento Capacidade Transportadoras Veículos …" at bounding box center [572, 254] width 1144 height 508
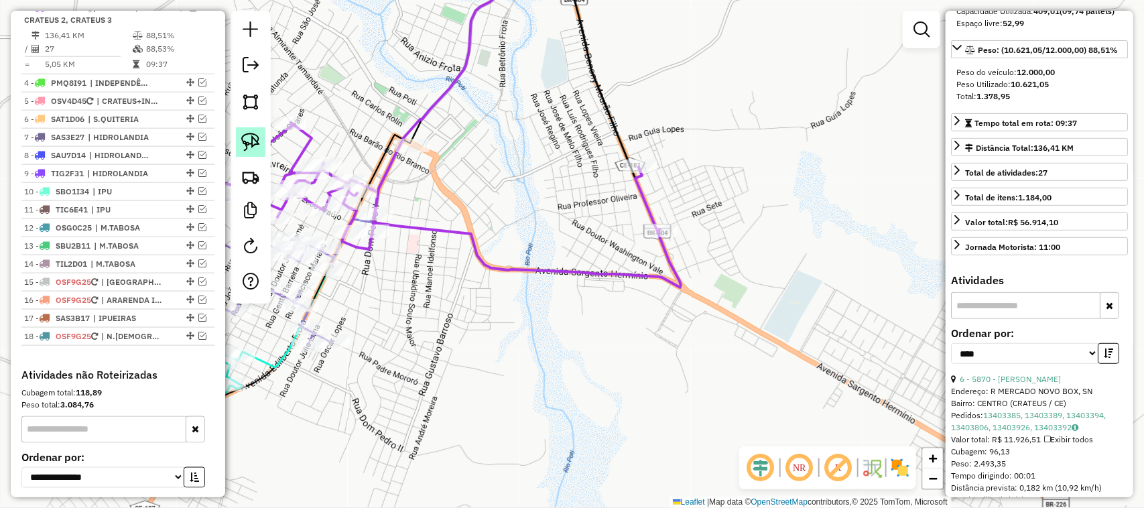
click at [253, 143] on img at bounding box center [250, 142] width 19 height 19
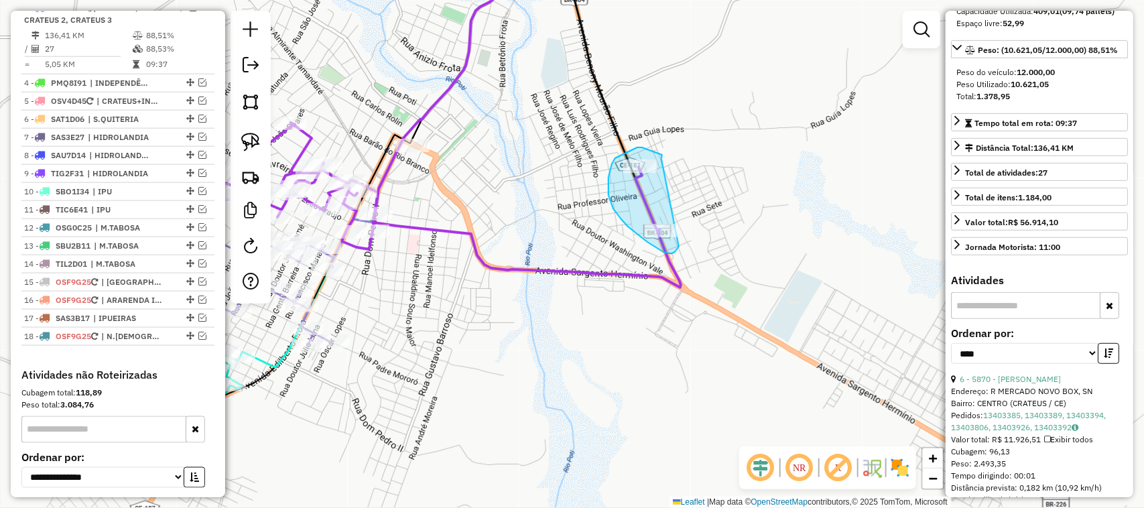
drag, startPoint x: 662, startPoint y: 158, endPoint x: 685, endPoint y: 226, distance: 71.4
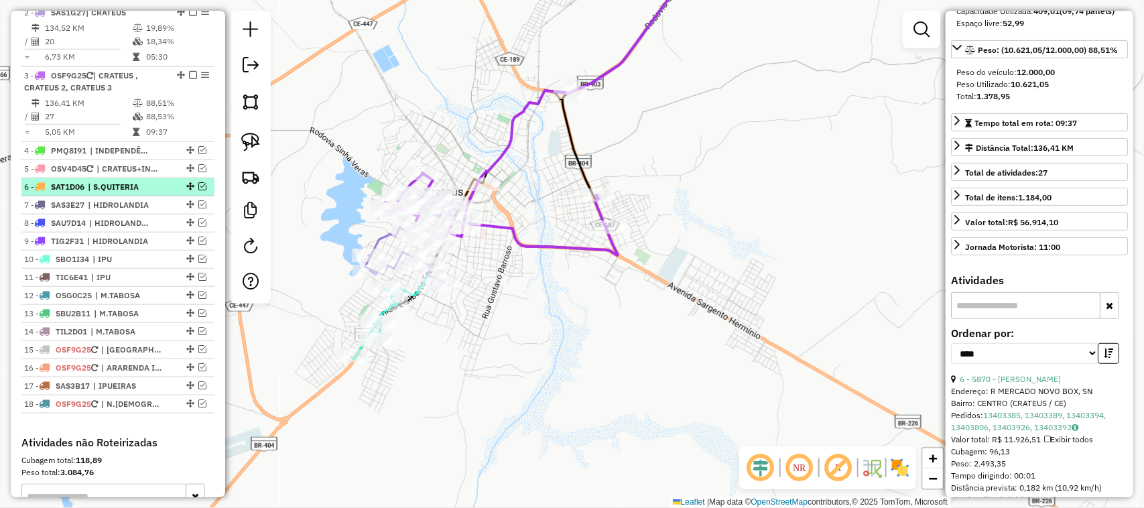
scroll to position [544, 0]
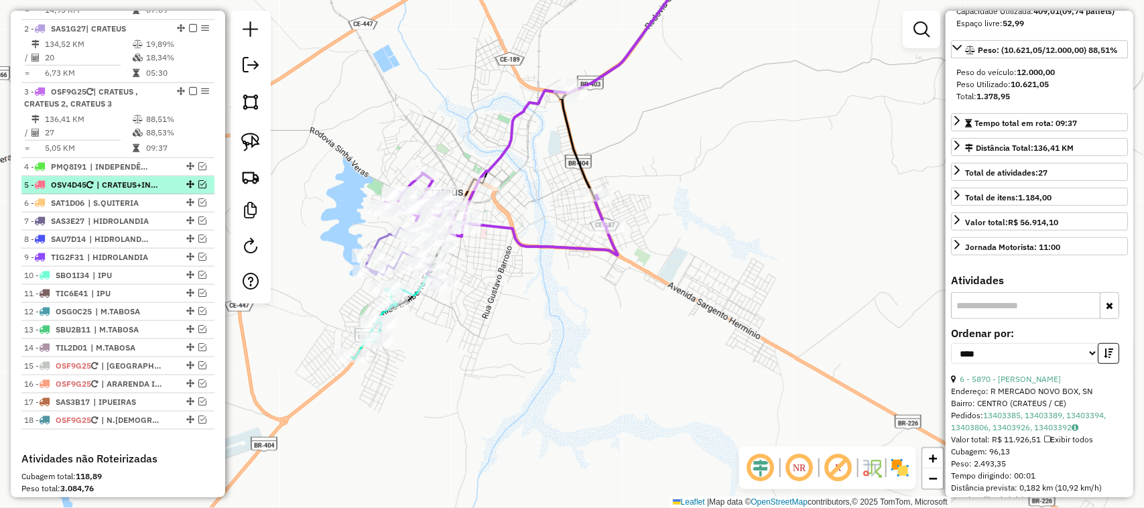
click at [202, 188] on em at bounding box center [202, 184] width 8 height 8
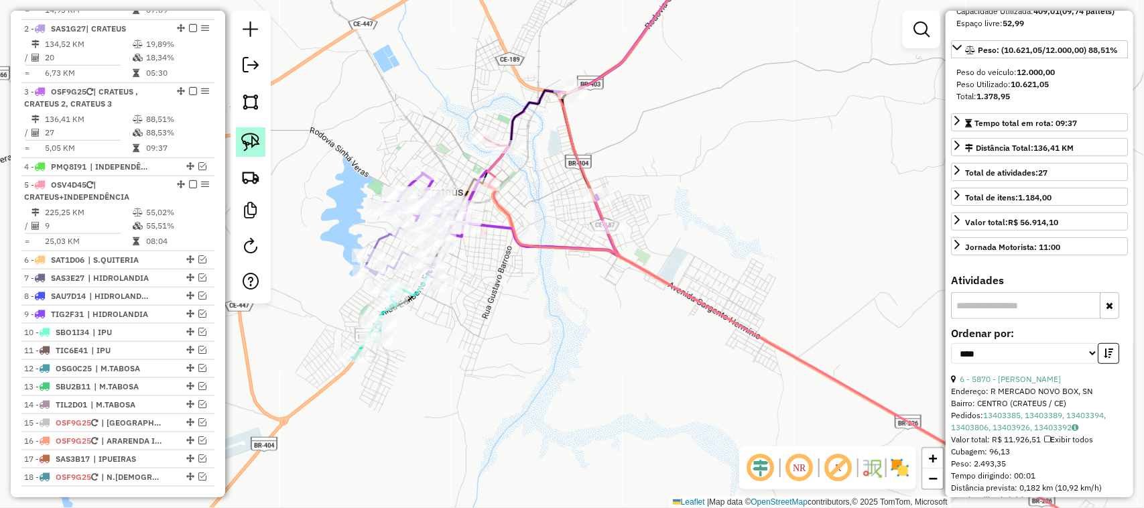
click at [255, 143] on img at bounding box center [250, 142] width 19 height 19
drag, startPoint x: 636, startPoint y: 204, endPoint x: 630, endPoint y: 240, distance: 35.9
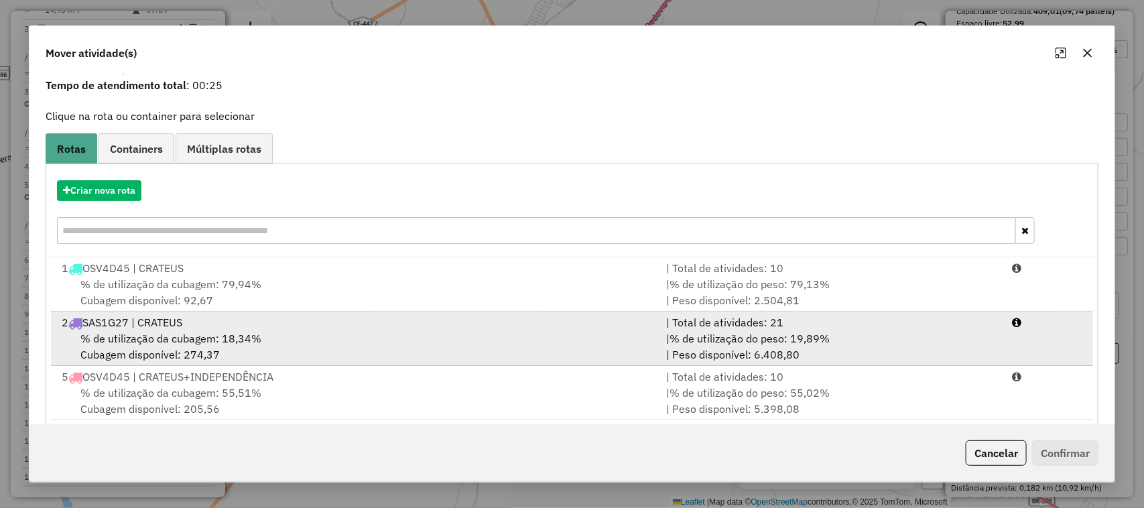
scroll to position [71, 0]
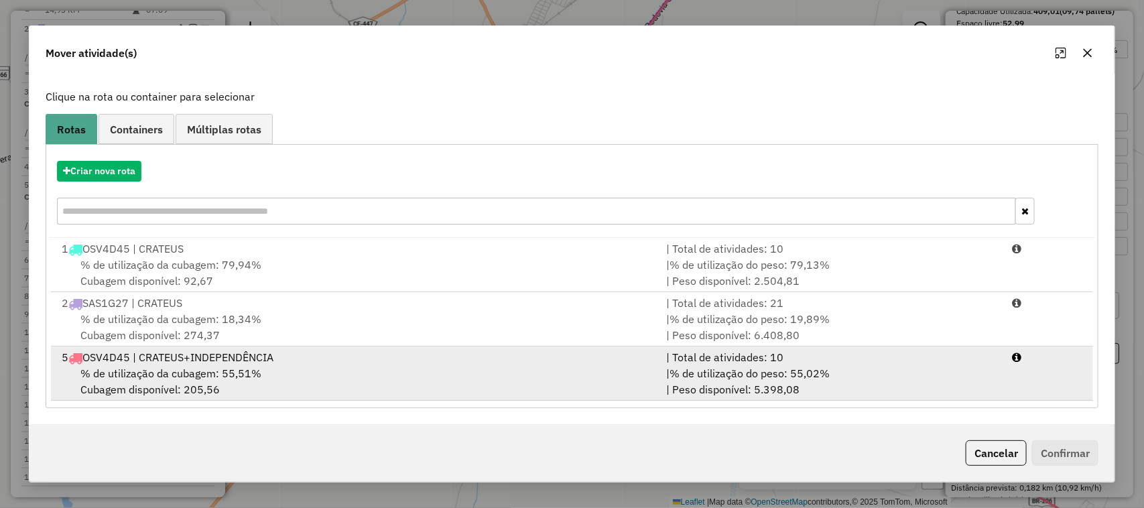
click at [168, 373] on span "% de utilização da cubagem: 55,51%" at bounding box center [170, 373] width 181 height 13
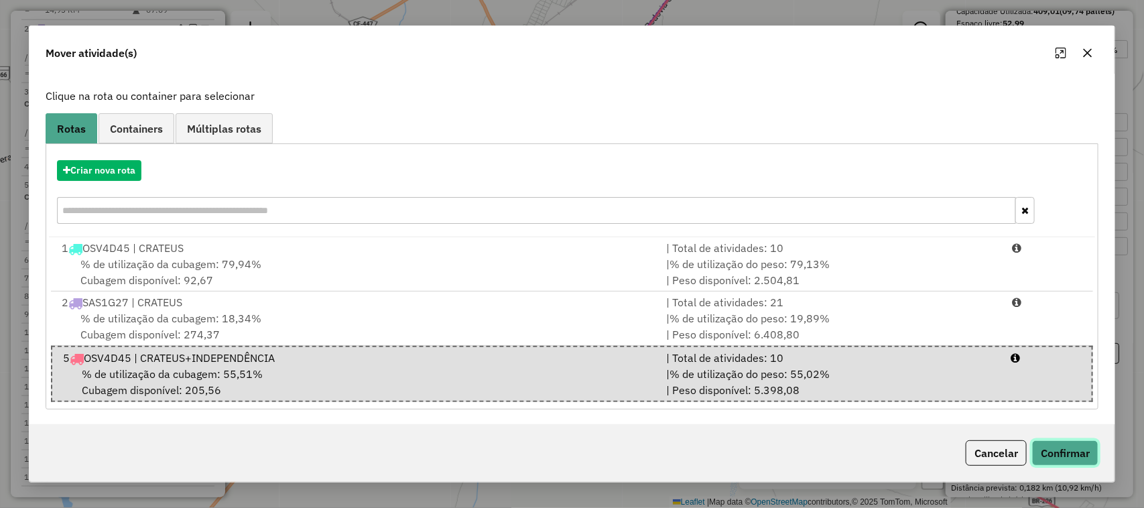
click at [1064, 447] on button "Confirmar" at bounding box center [1065, 452] width 66 height 25
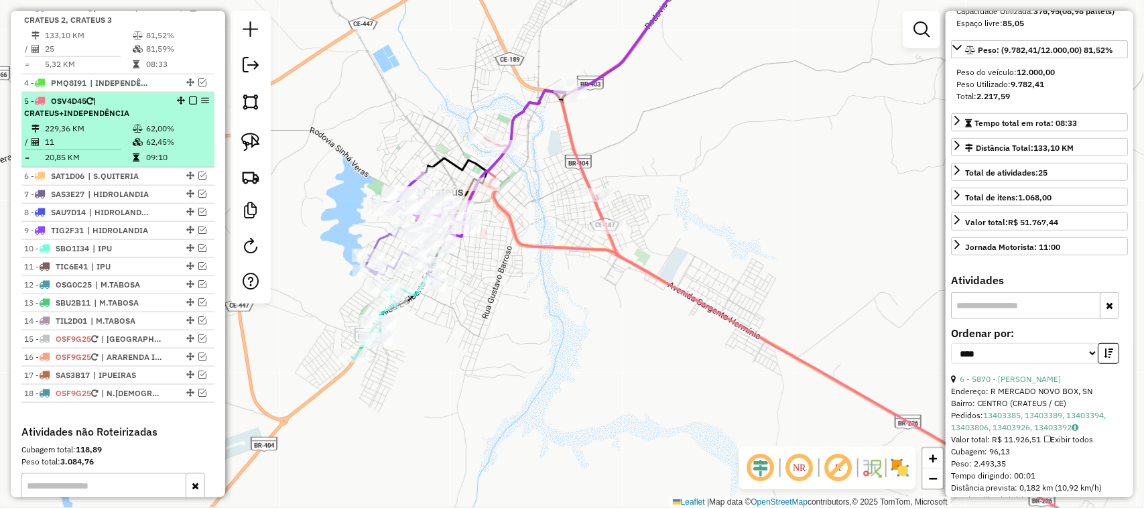
scroll to position [544, 0]
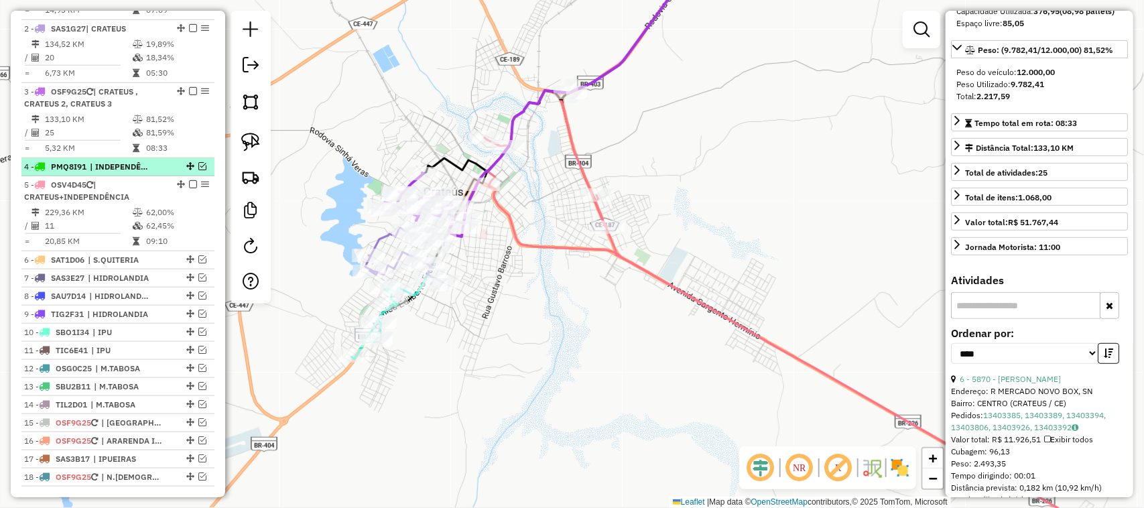
click at [200, 170] on em at bounding box center [202, 166] width 8 height 8
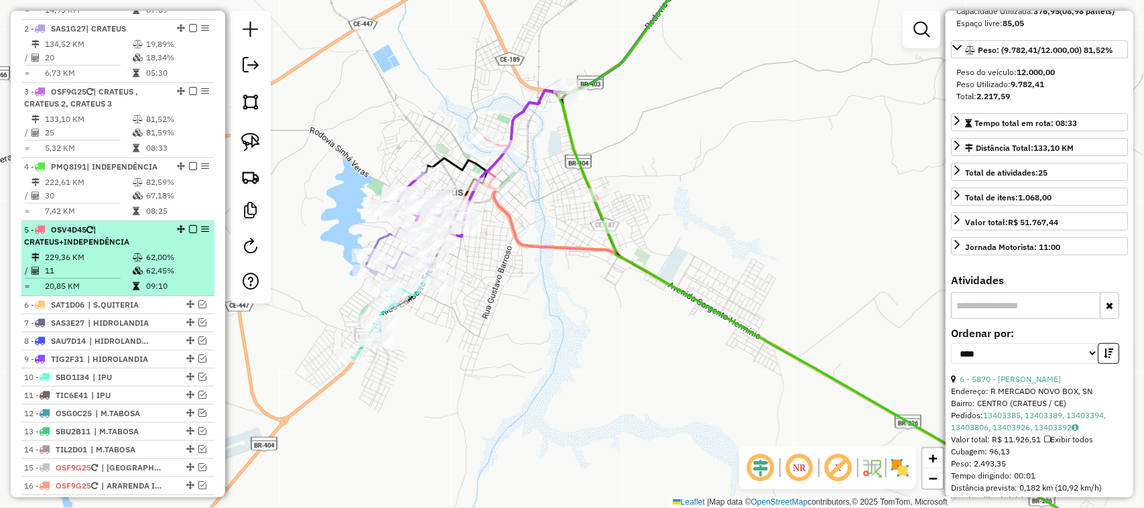
click at [99, 276] on td "11" at bounding box center [88, 270] width 88 height 13
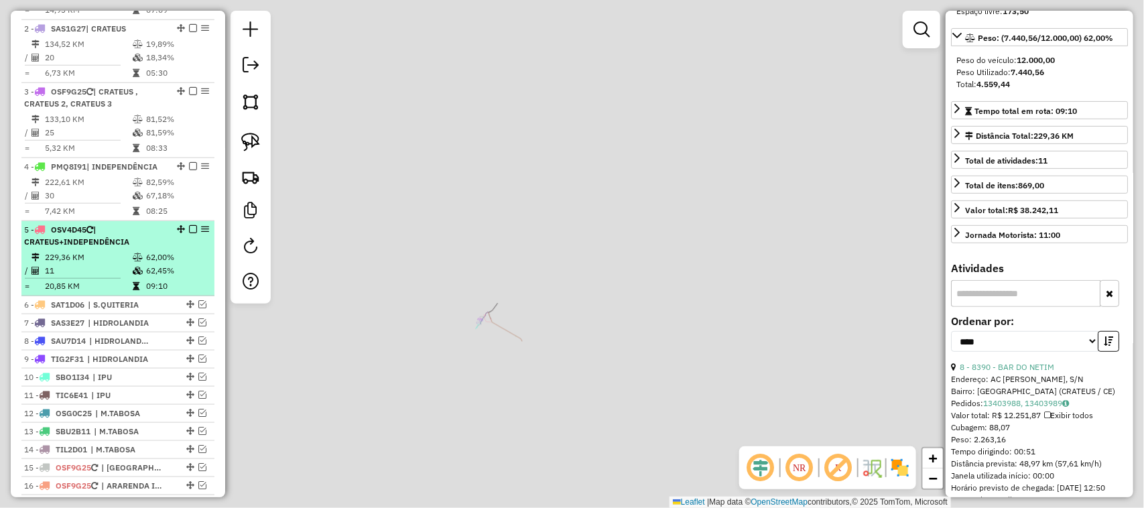
scroll to position [166, 0]
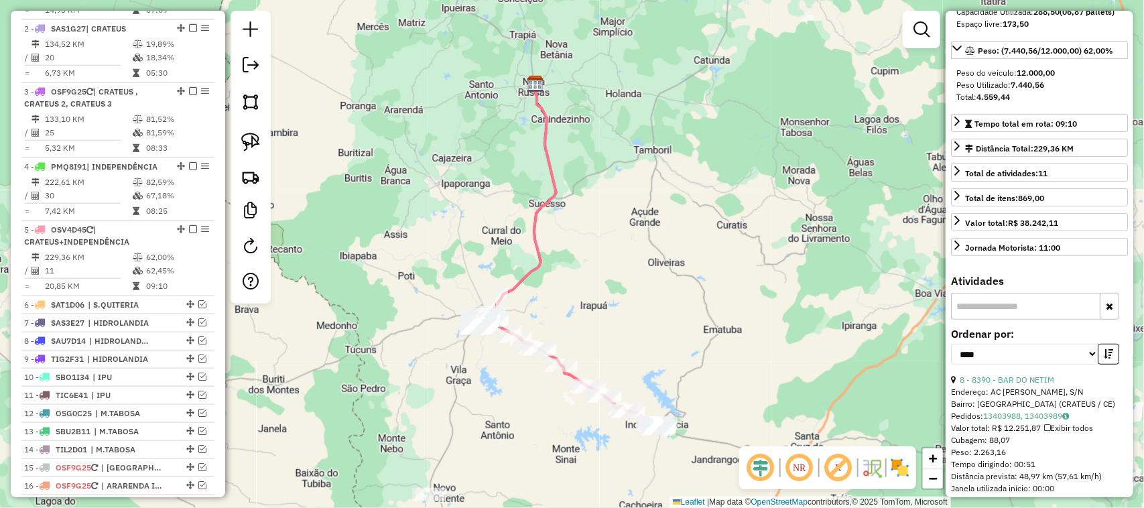
drag, startPoint x: 780, startPoint y: 336, endPoint x: 691, endPoint y: 297, distance: 97.3
click at [709, 302] on div "Janela de atendimento Grade de atendimento Capacidade Transportadoras Veículos …" at bounding box center [572, 254] width 1144 height 508
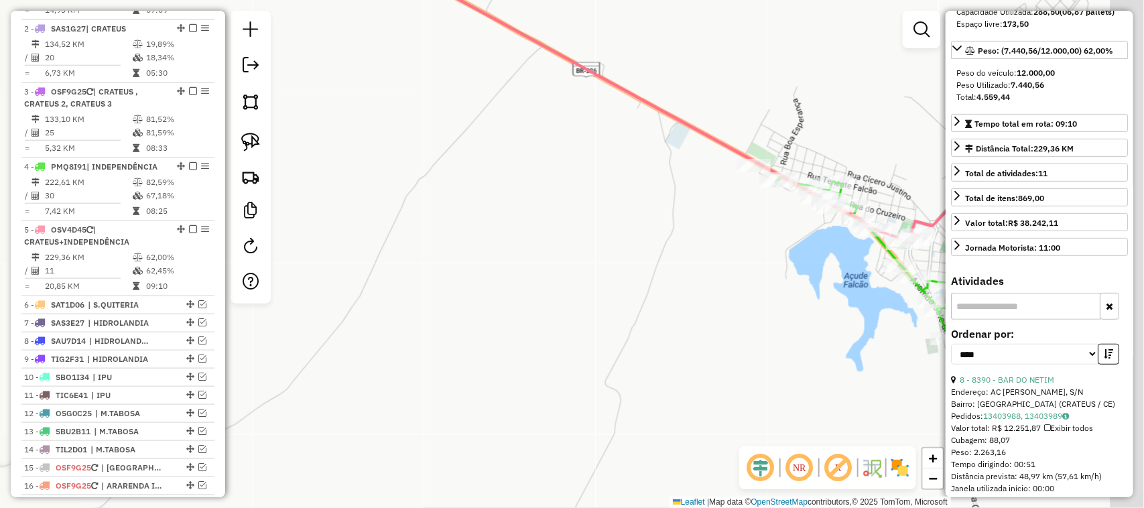
drag, startPoint x: 657, startPoint y: 313, endPoint x: 517, endPoint y: 284, distance: 143.2
click at [554, 309] on div "Janela de atendimento Grade de atendimento Capacidade Transportadoras Veículos …" at bounding box center [572, 254] width 1144 height 508
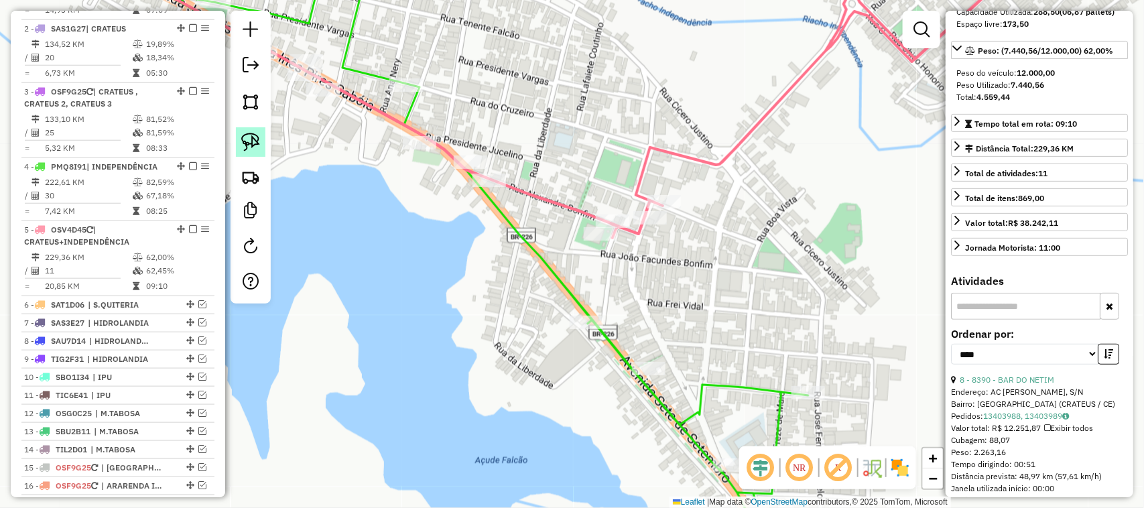
click at [247, 141] on img at bounding box center [250, 142] width 19 height 19
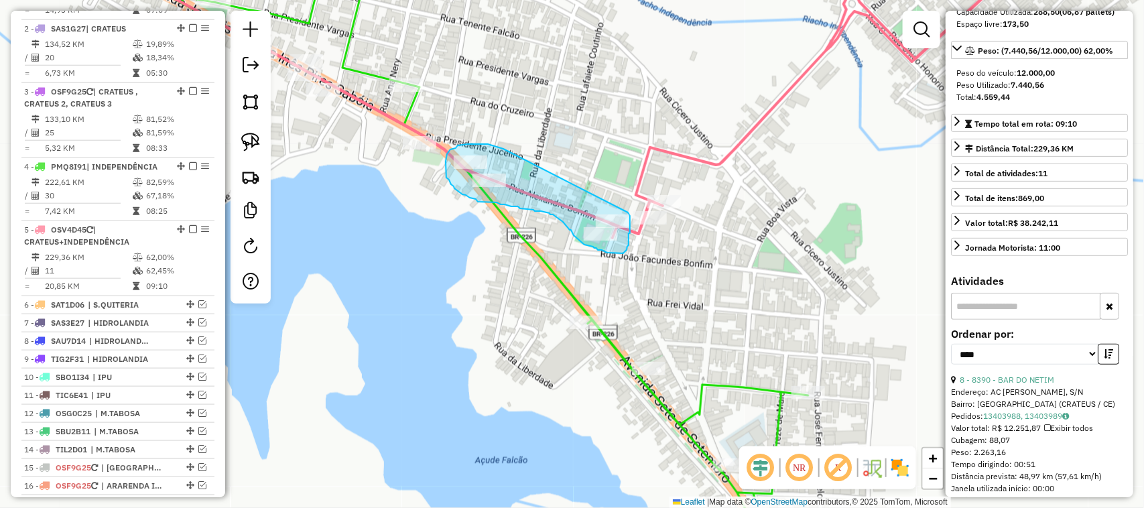
drag, startPoint x: 503, startPoint y: 149, endPoint x: 622, endPoint y: 206, distance: 131.6
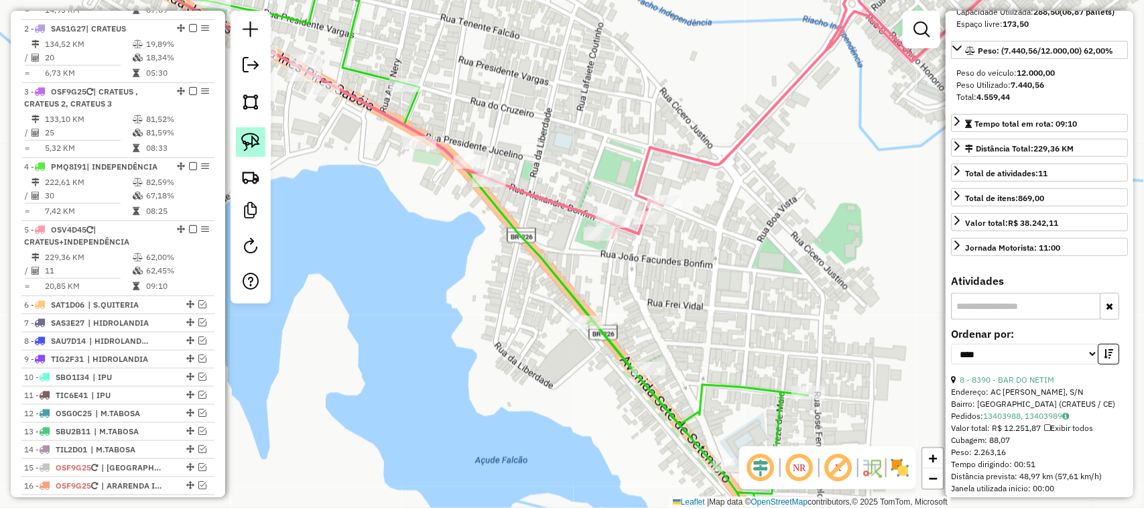
click at [249, 141] on img at bounding box center [250, 142] width 19 height 19
drag, startPoint x: 496, startPoint y: 155, endPoint x: 514, endPoint y: 182, distance: 32.4
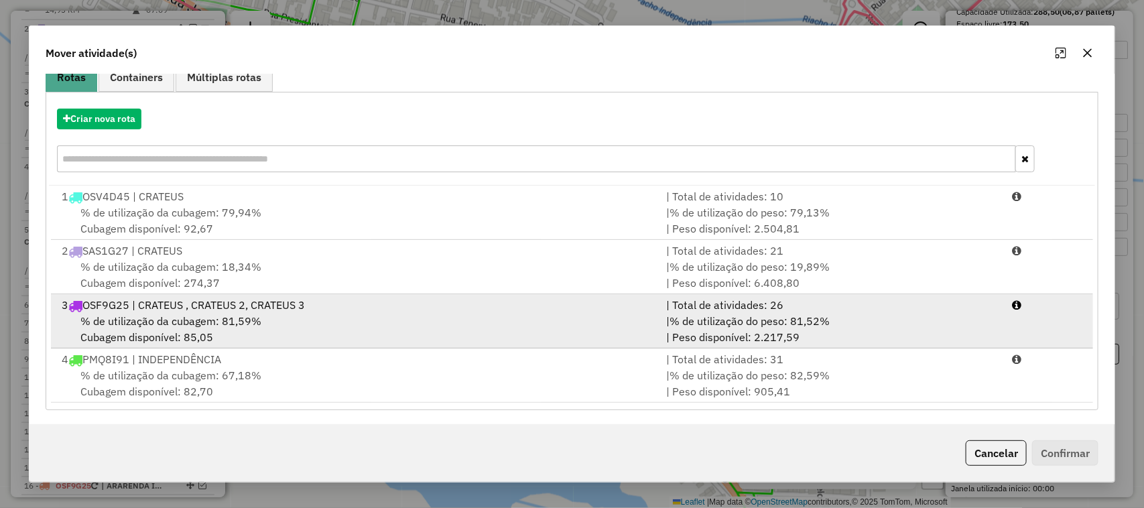
scroll to position [125, 0]
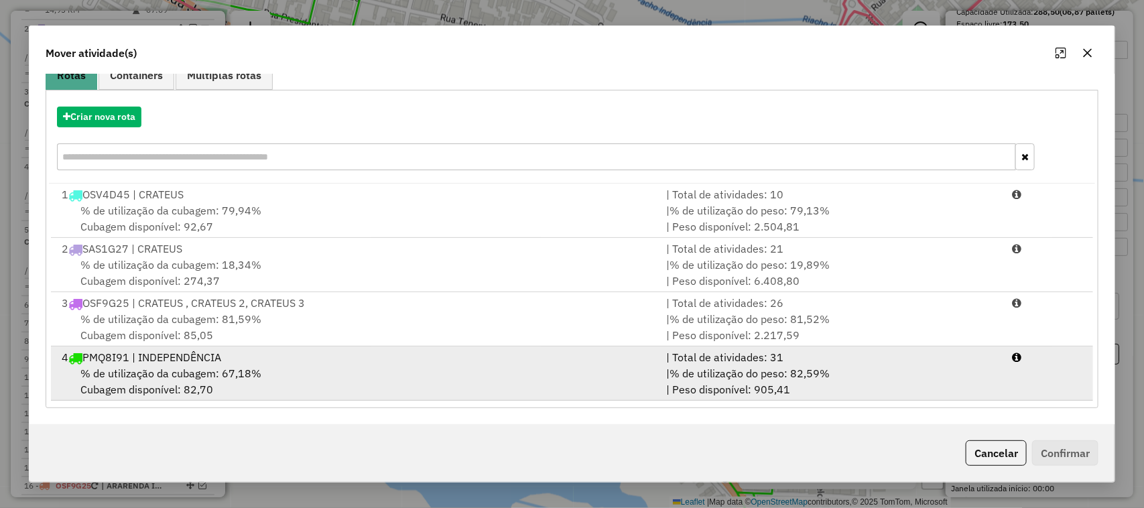
click at [179, 367] on span "% de utilização da cubagem: 67,18%" at bounding box center [170, 373] width 181 height 13
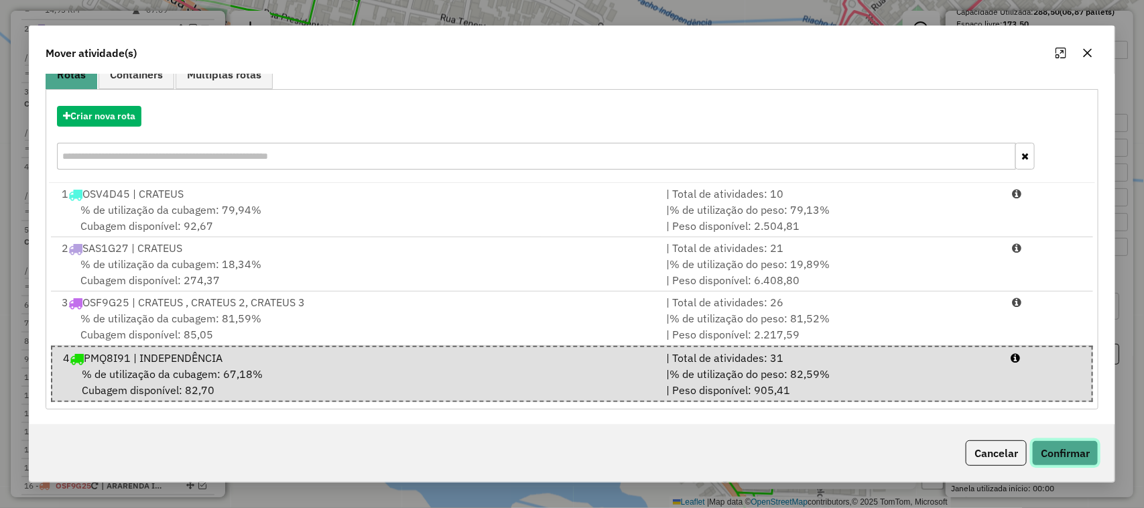
click at [1070, 451] on button "Confirmar" at bounding box center [1065, 452] width 66 height 25
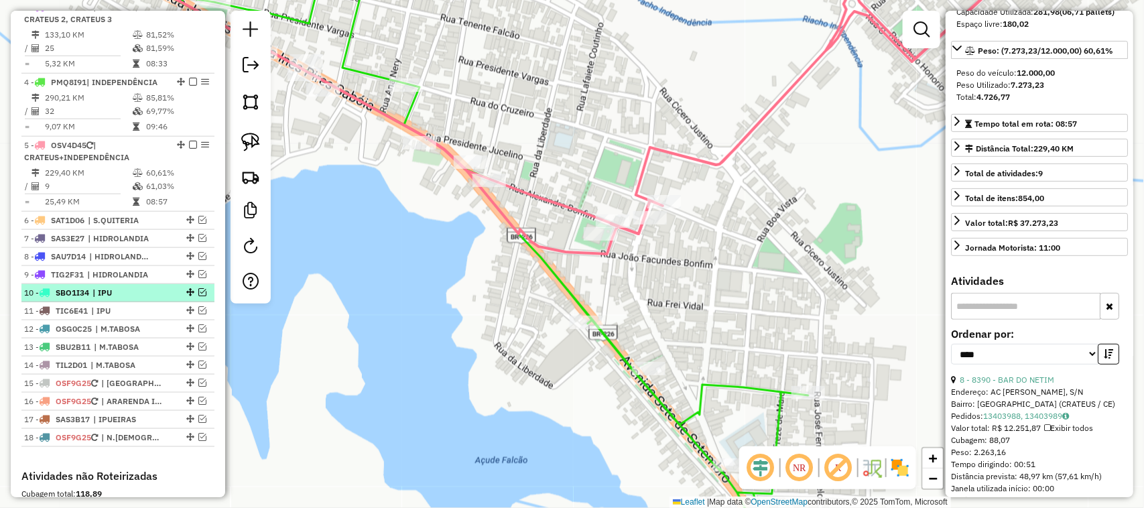
scroll to position [599, 0]
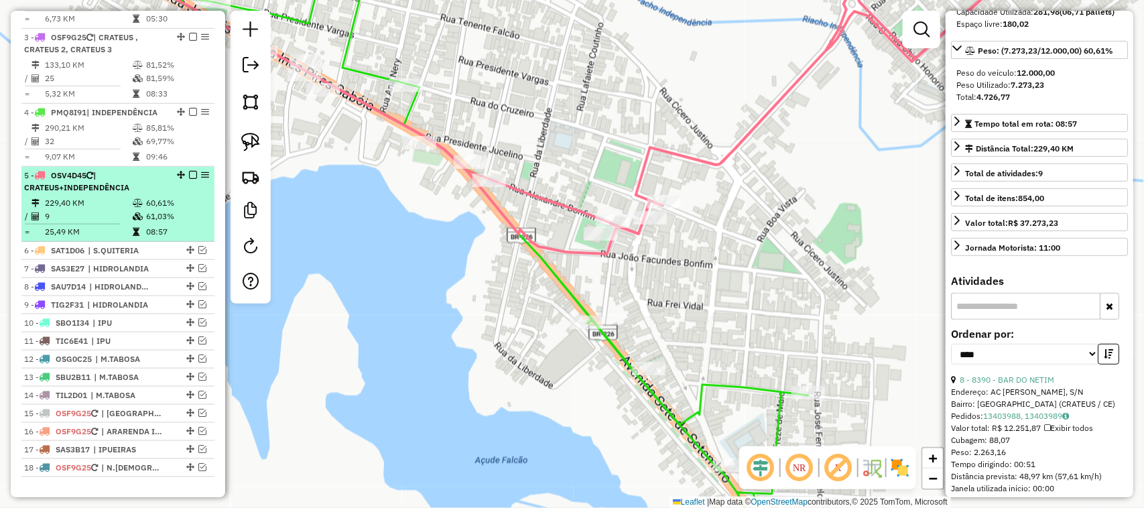
click at [98, 222] on td "9" at bounding box center [88, 216] width 88 height 13
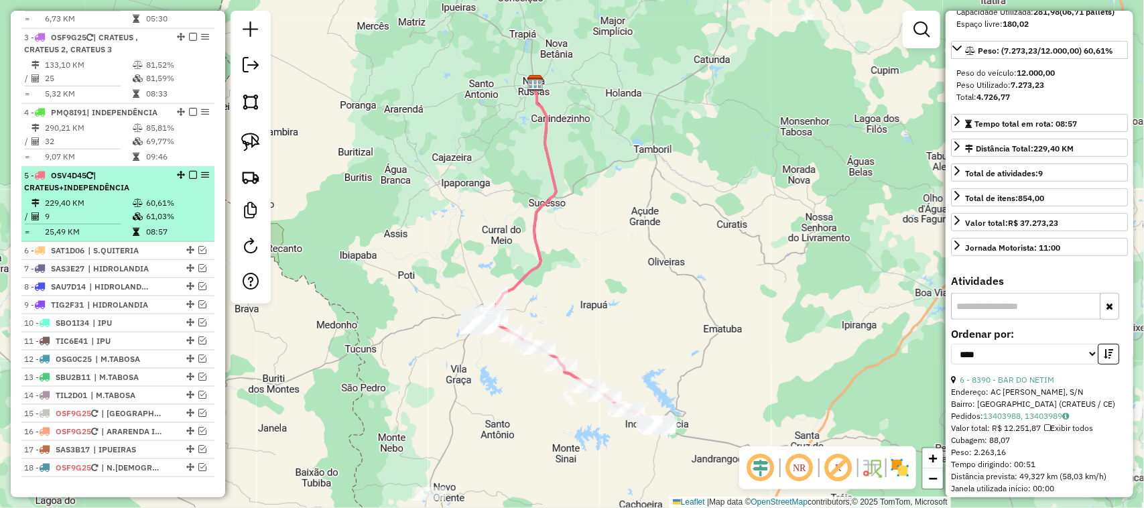
click at [191, 179] on em at bounding box center [193, 175] width 8 height 8
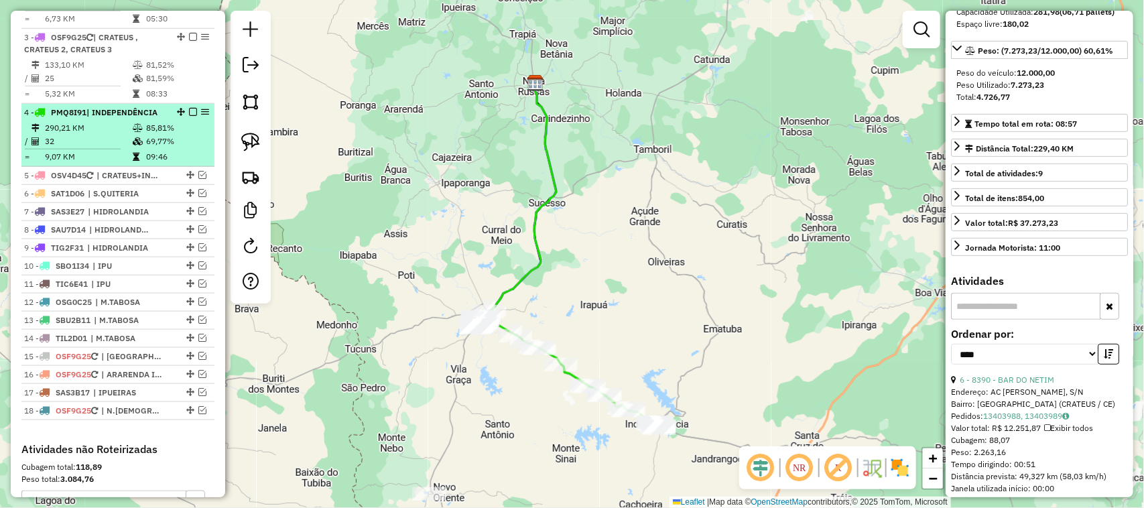
click at [113, 148] on td "32" at bounding box center [88, 141] width 88 height 13
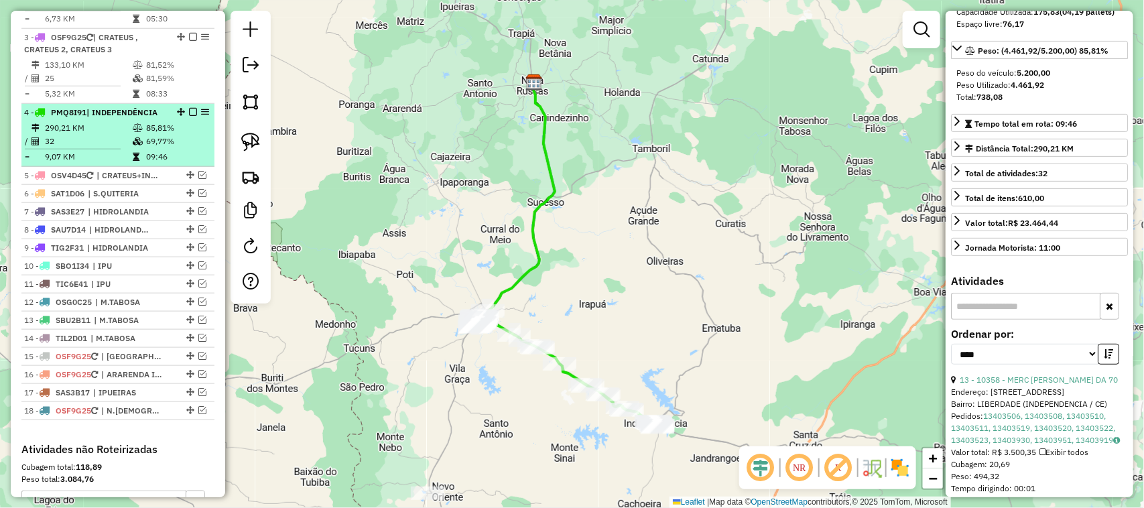
click at [189, 116] on em at bounding box center [193, 112] width 8 height 8
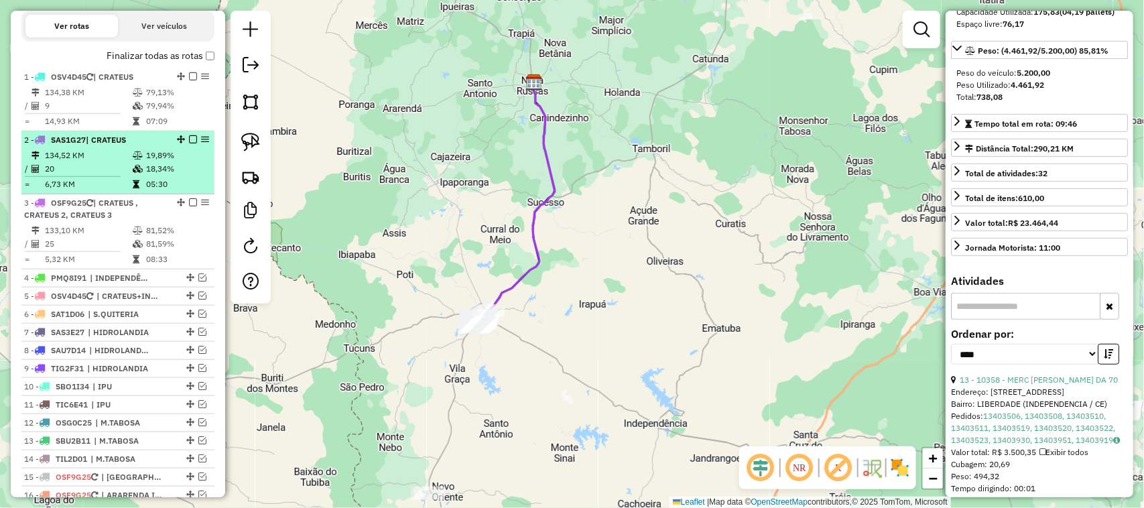
scroll to position [431, 0]
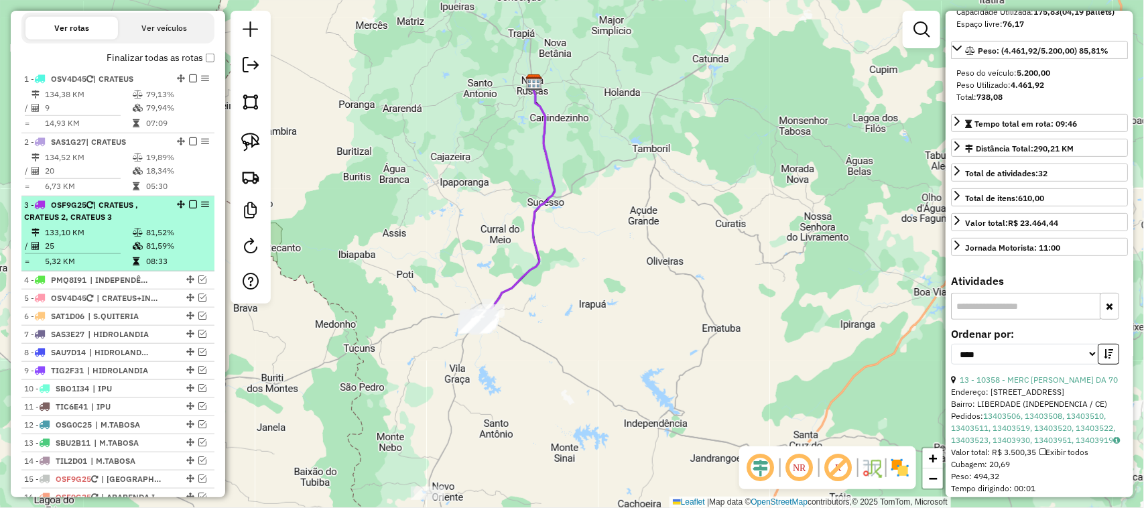
click at [109, 239] on td "133,10 KM" at bounding box center [88, 232] width 88 height 13
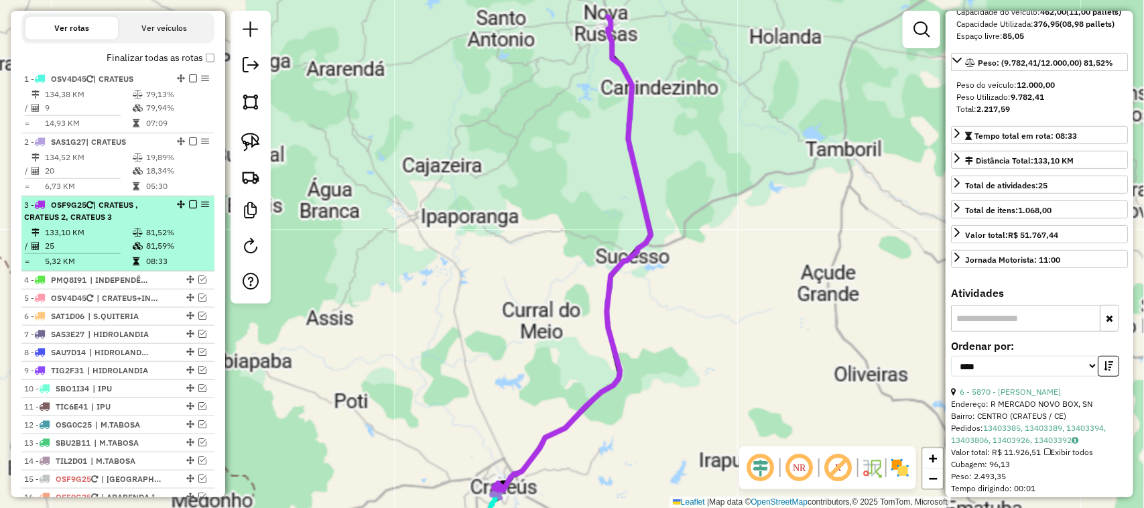
scroll to position [179, 0]
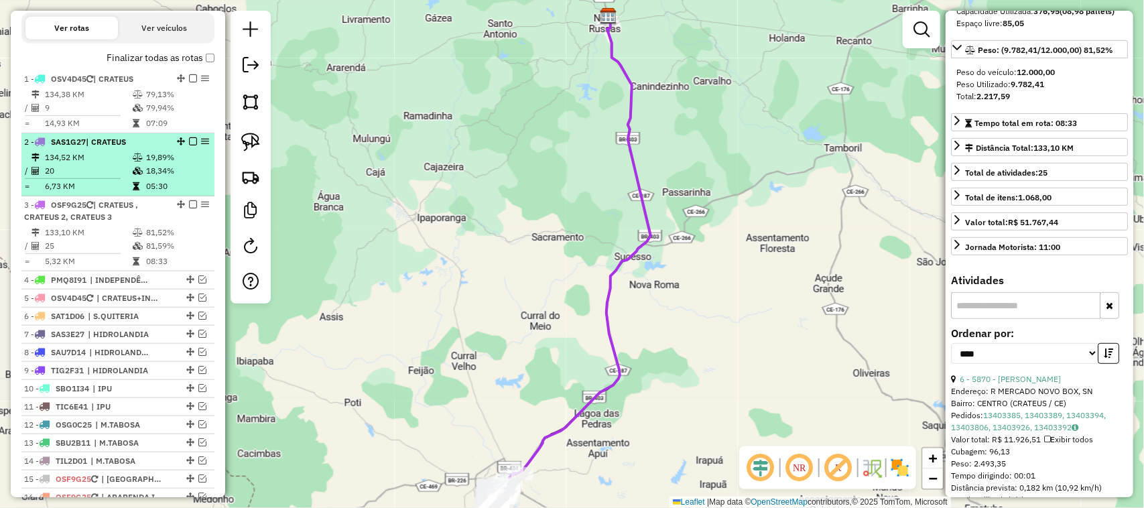
click at [99, 178] on td "20" at bounding box center [88, 170] width 88 height 13
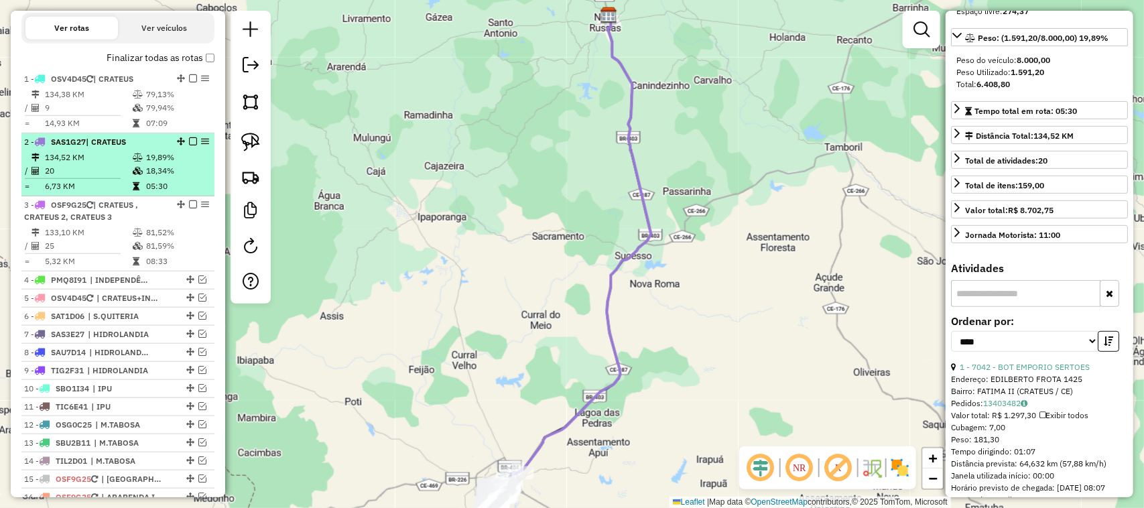
scroll to position [166, 0]
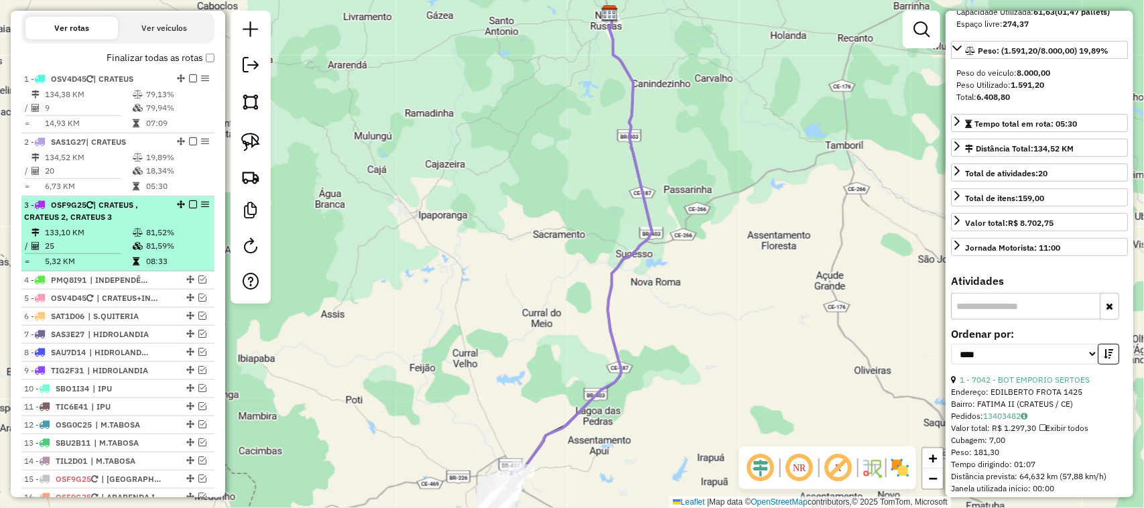
click at [95, 239] on td "133,10 KM" at bounding box center [88, 232] width 88 height 13
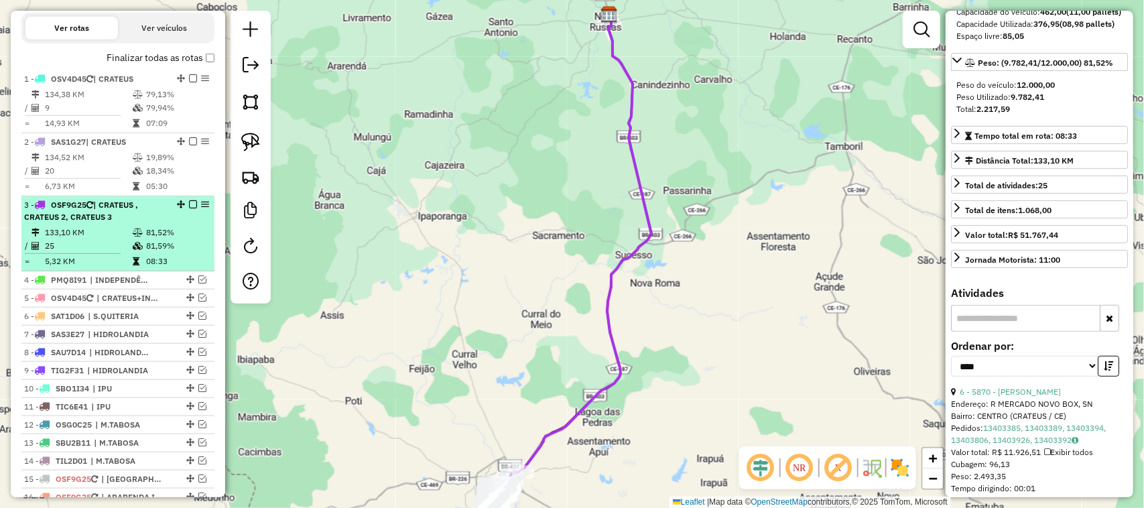
scroll to position [179, 0]
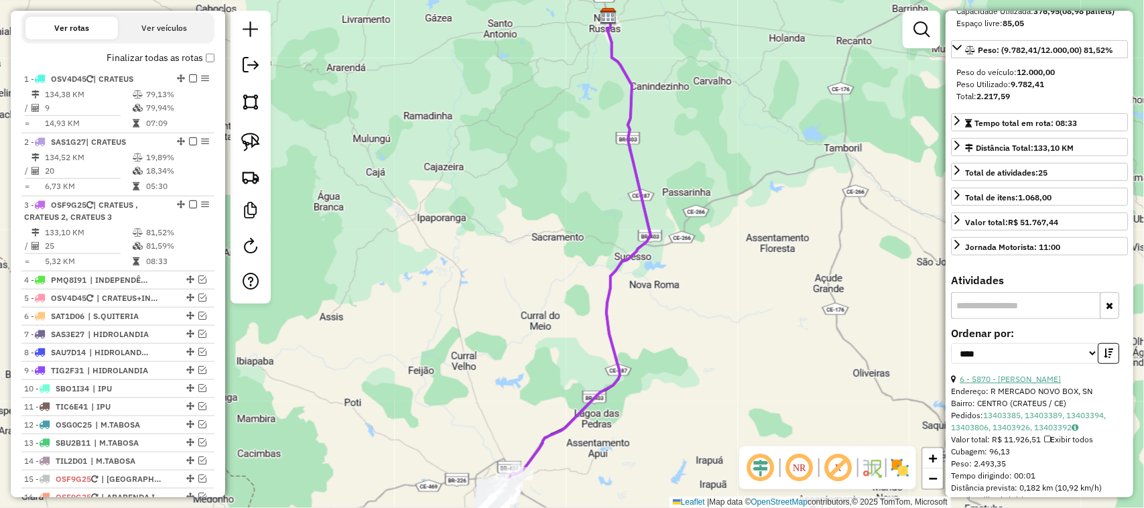
click at [1048, 384] on link "6 - 5870 - MERCADINHO CLOVIS" at bounding box center [1010, 379] width 101 height 10
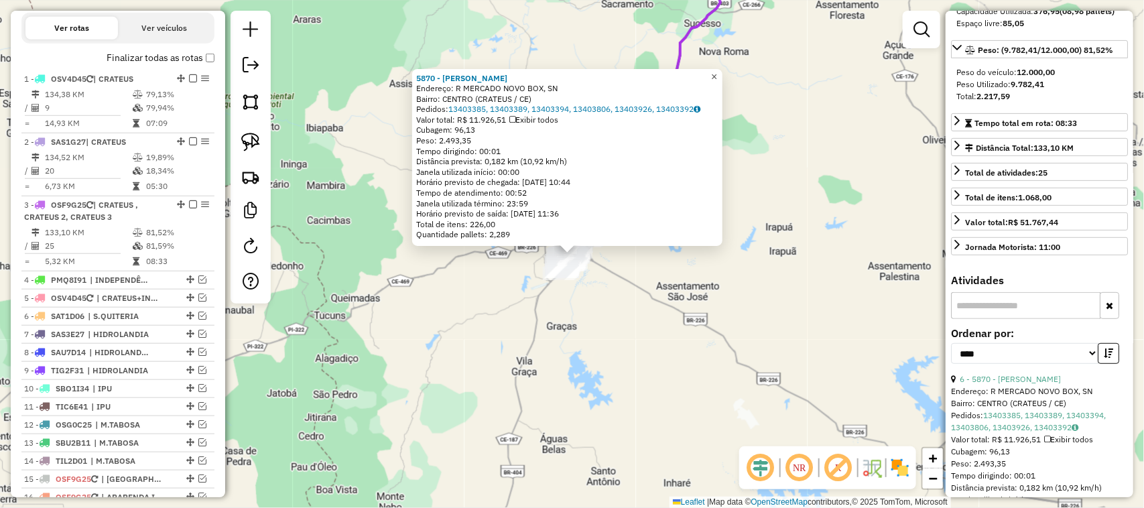
click at [717, 71] on span "×" at bounding box center [714, 76] width 6 height 11
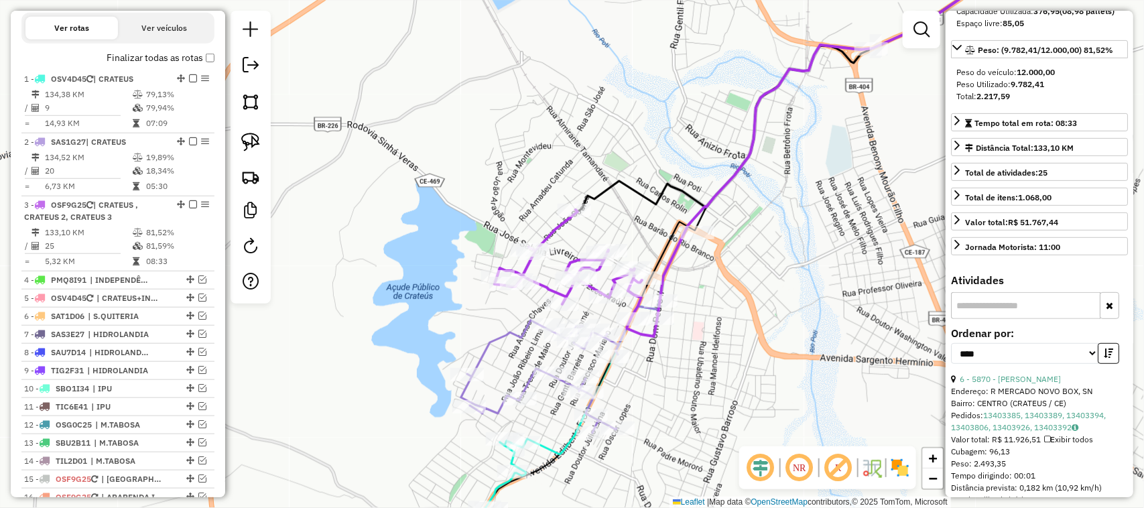
click at [711, 235] on div "Janela de atendimento Grade de atendimento Capacidade Transportadoras Veículos …" at bounding box center [572, 254] width 1144 height 508
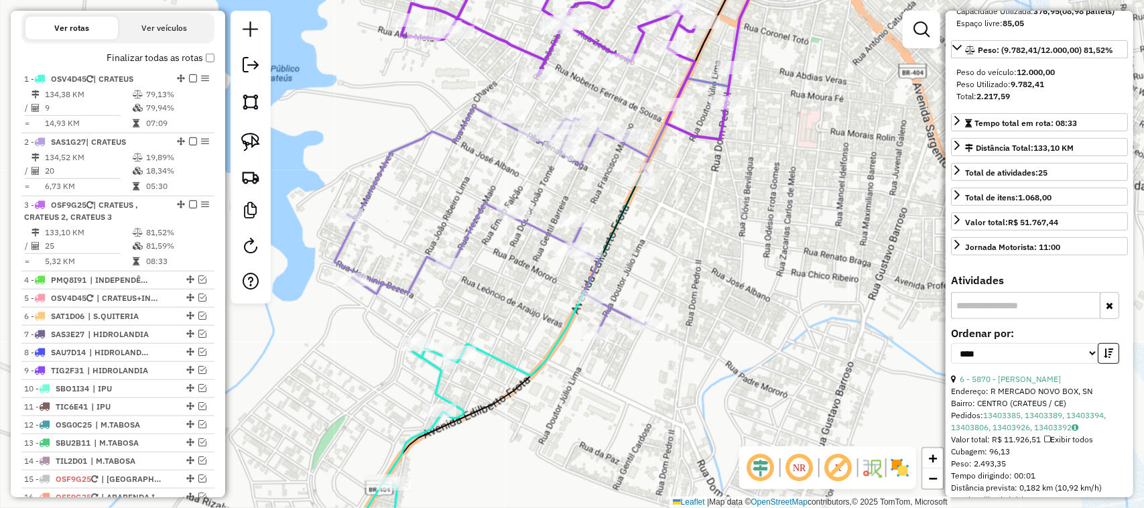
click at [672, 168] on div "Janela de atendimento Grade de atendimento Capacidade Transportadoras Veículos …" at bounding box center [572, 254] width 1144 height 508
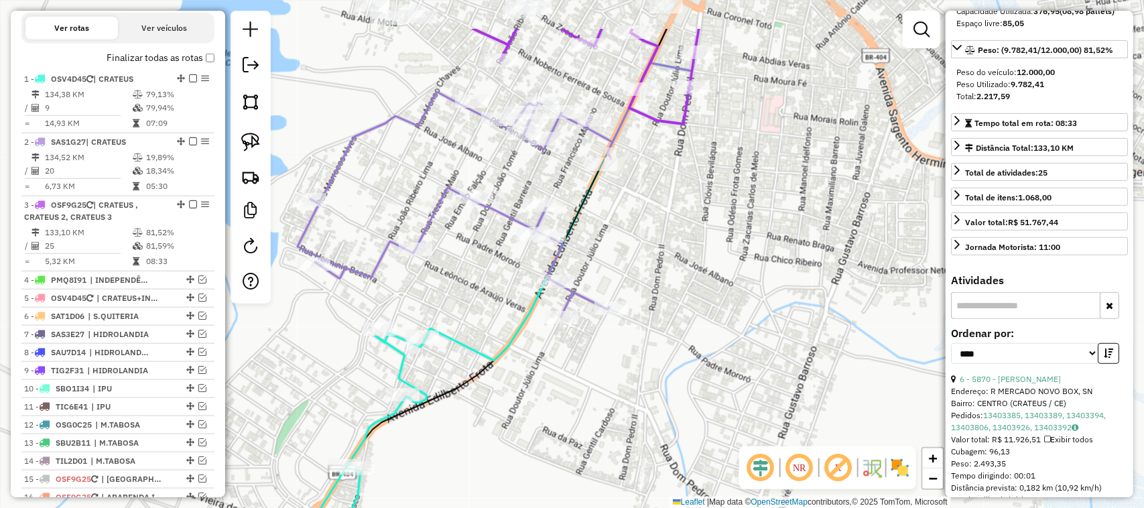
drag, startPoint x: 695, startPoint y: 180, endPoint x: 644, endPoint y: 243, distance: 81.5
click at [649, 250] on div "Janela de atendimento Grade de atendimento Capacidade Transportadoras Veículos …" at bounding box center [572, 254] width 1144 height 508
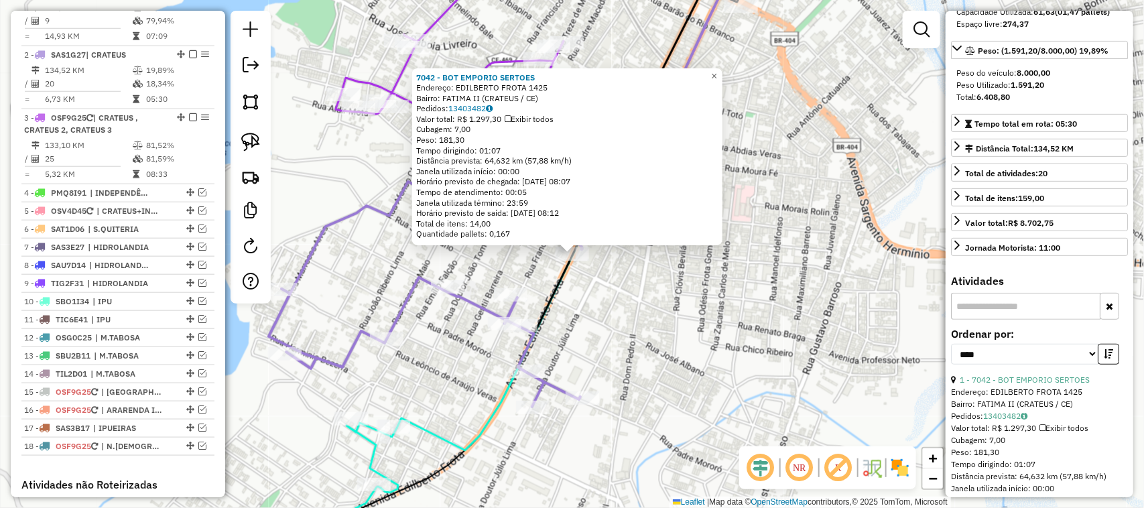
scroll to position [564, 0]
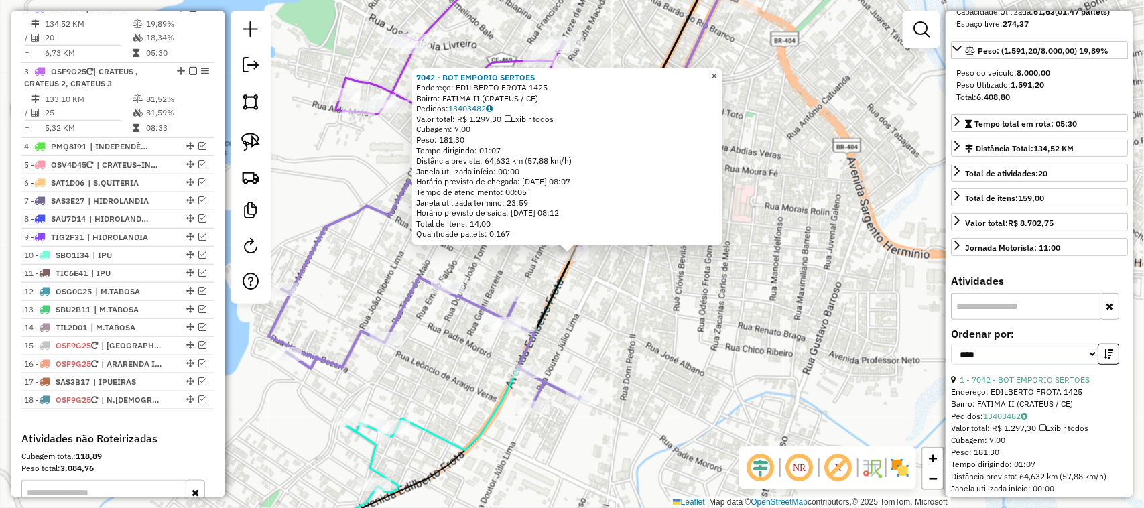
click at [717, 70] on span "×" at bounding box center [714, 75] width 6 height 11
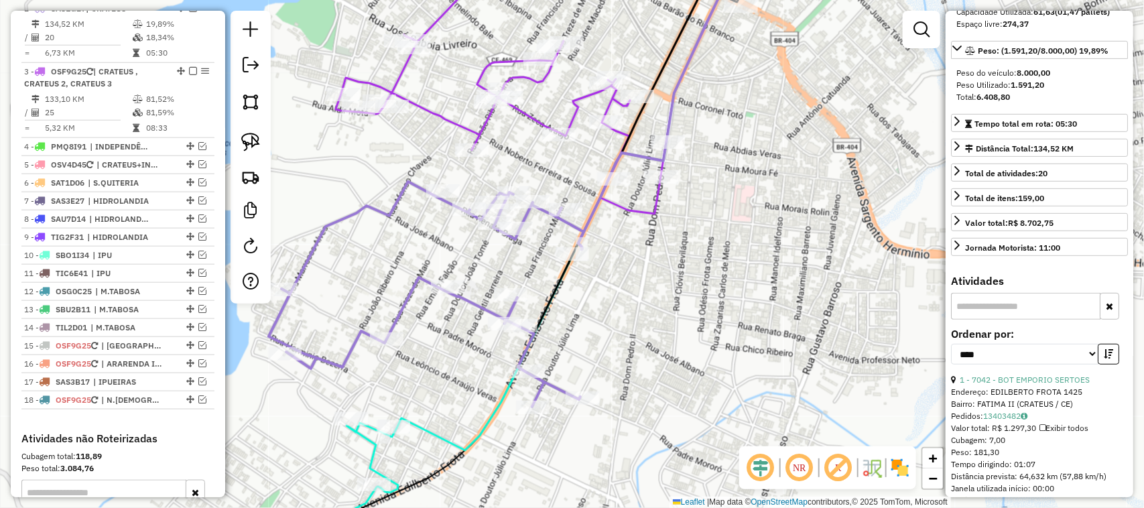
drag, startPoint x: 647, startPoint y: 257, endPoint x: 624, endPoint y: 273, distance: 27.9
click at [627, 288] on div "Janela de atendimento Grade de atendimento Capacidade Transportadoras Veículos …" at bounding box center [572, 254] width 1144 height 508
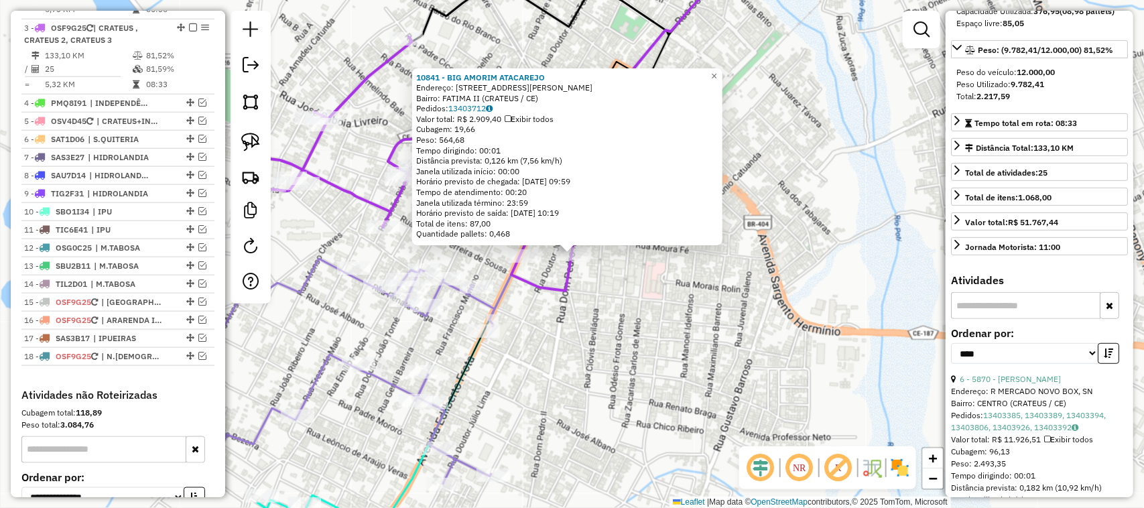
scroll to position [628, 0]
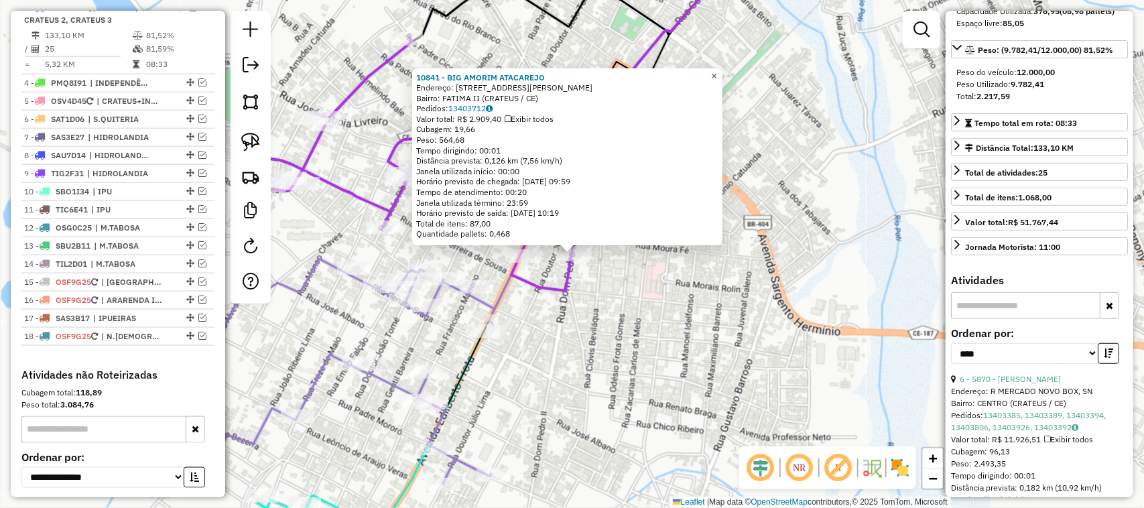
click at [717, 71] on span "×" at bounding box center [714, 75] width 6 height 11
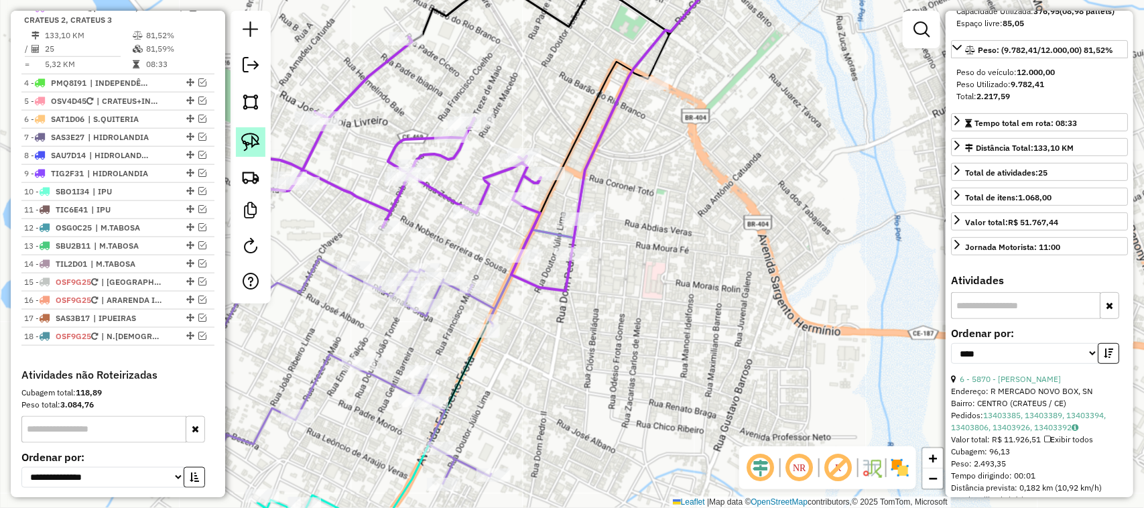
click at [249, 142] on img at bounding box center [250, 142] width 19 height 19
drag, startPoint x: 607, startPoint y: 202, endPoint x: 617, endPoint y: 259, distance: 57.9
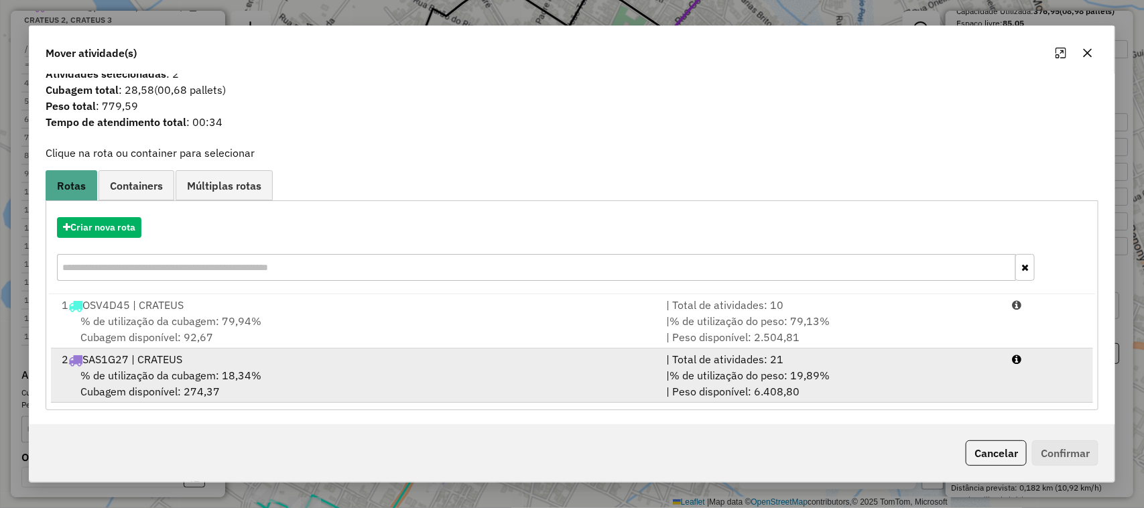
scroll to position [17, 0]
click at [145, 372] on span "% de utilização da cubagem: 18,34%" at bounding box center [170, 373] width 181 height 13
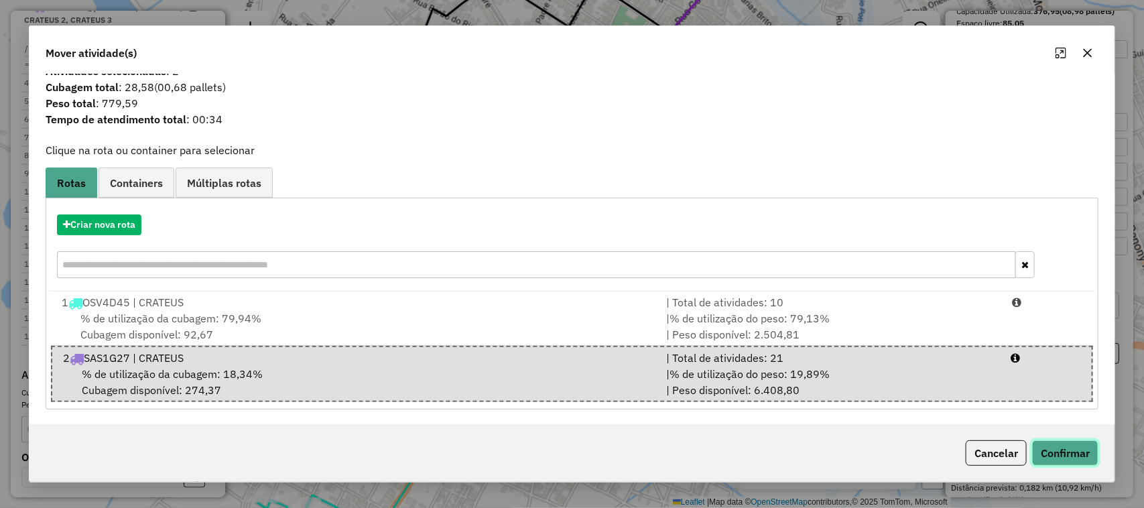
click at [1078, 450] on button "Confirmar" at bounding box center [1065, 452] width 66 height 25
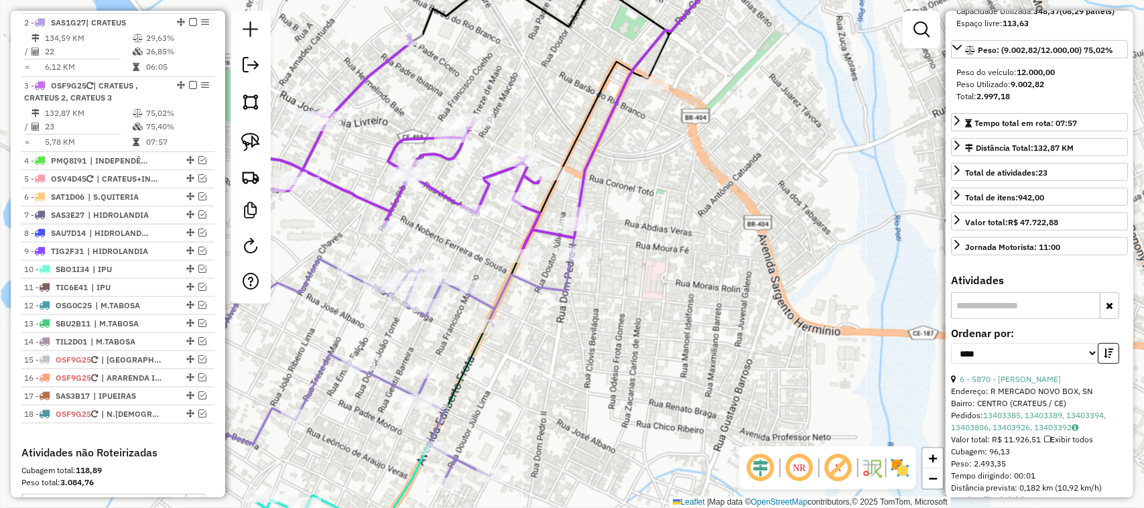
scroll to position [628, 0]
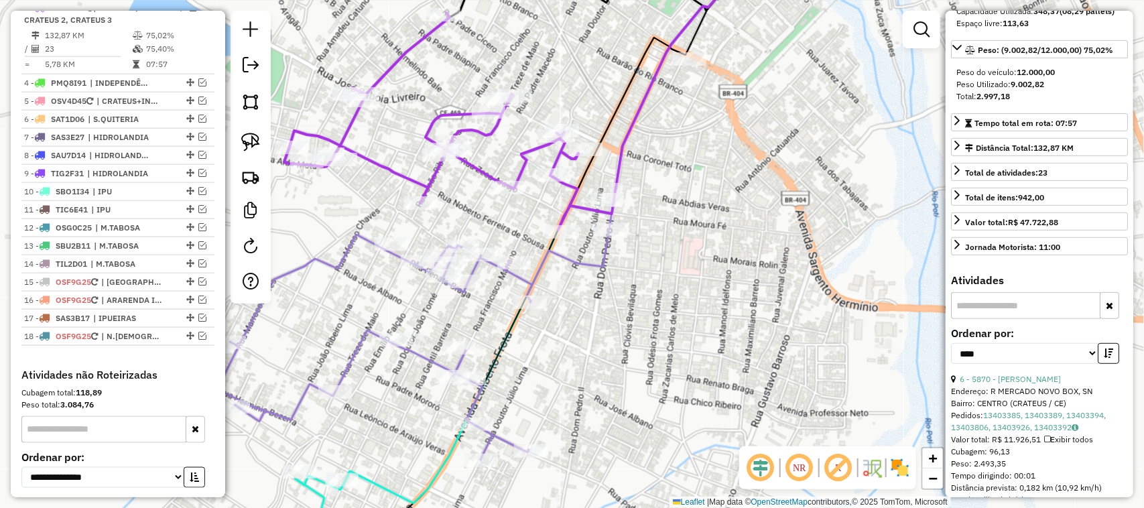
click at [601, 328] on div "Janela de atendimento Grade de atendimento Capacidade Transportadoras Veículos …" at bounding box center [572, 254] width 1144 height 508
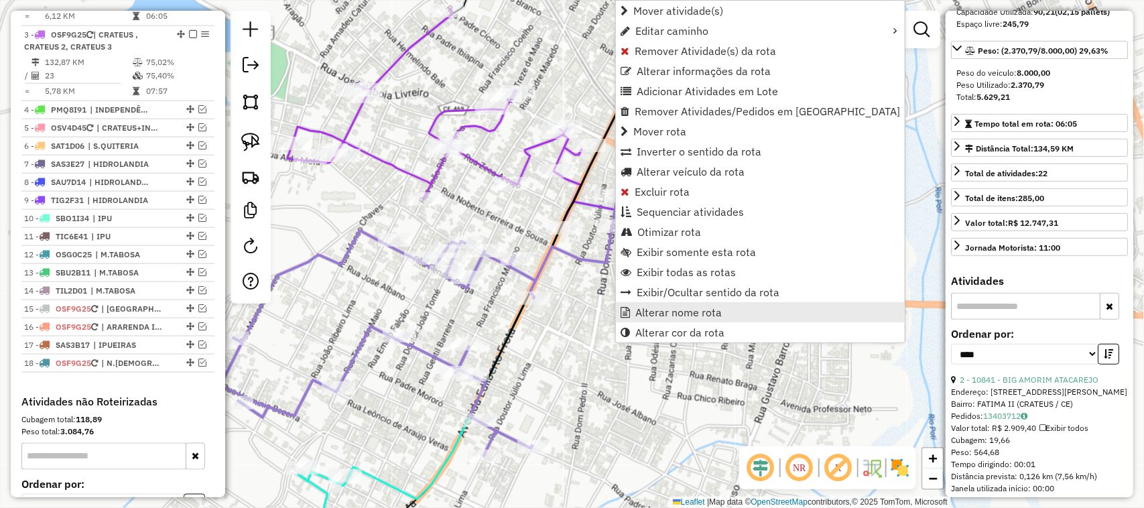
scroll to position [564, 0]
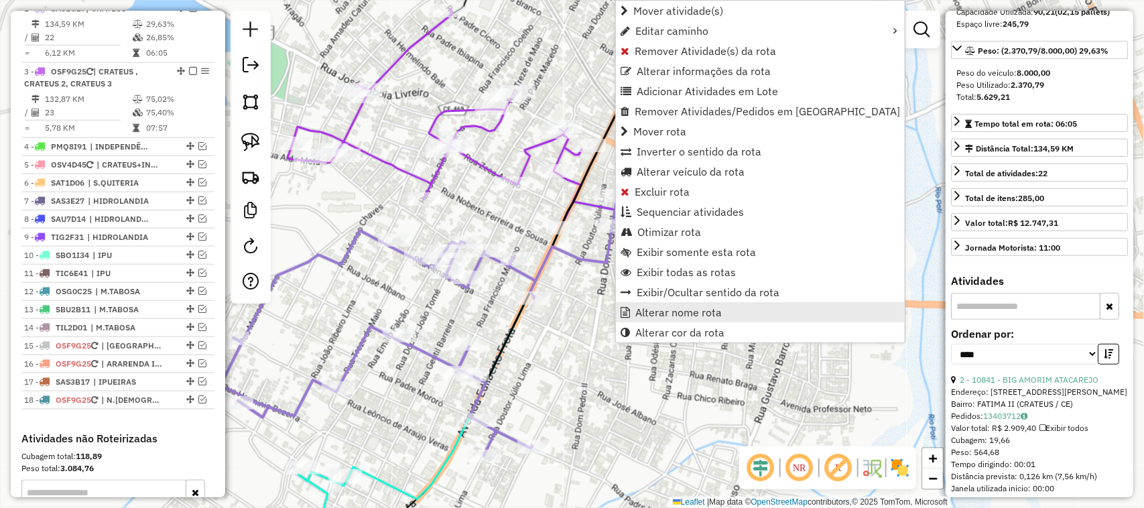
click at [682, 307] on span "Alterar nome rota" at bounding box center [679, 312] width 86 height 11
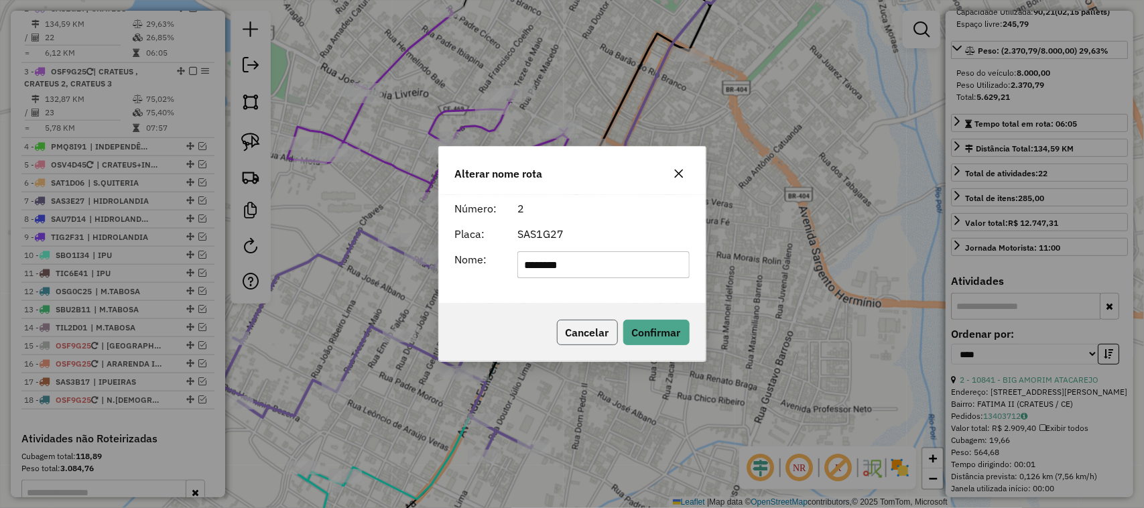
click at [588, 332] on button "Cancelar" at bounding box center [587, 332] width 61 height 25
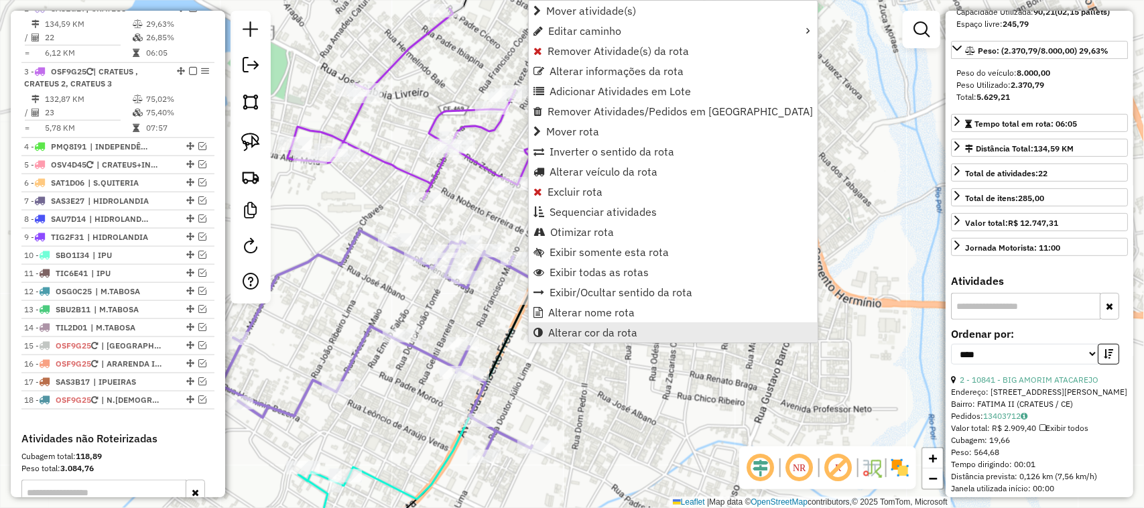
click at [601, 333] on span "Alterar cor da rota" at bounding box center [592, 332] width 89 height 11
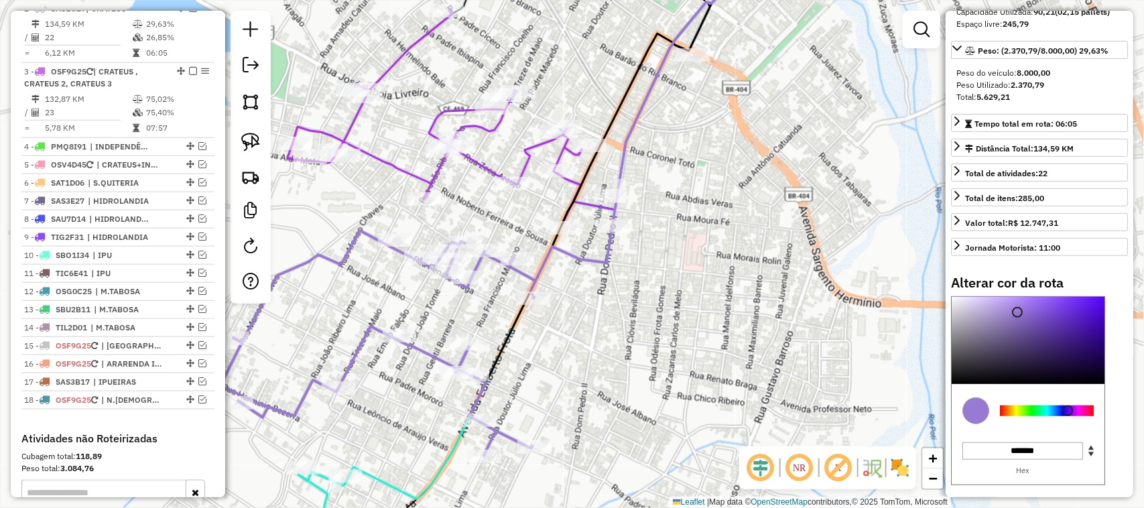
type input "*******"
click at [1018, 416] on div at bounding box center [1047, 411] width 94 height 11
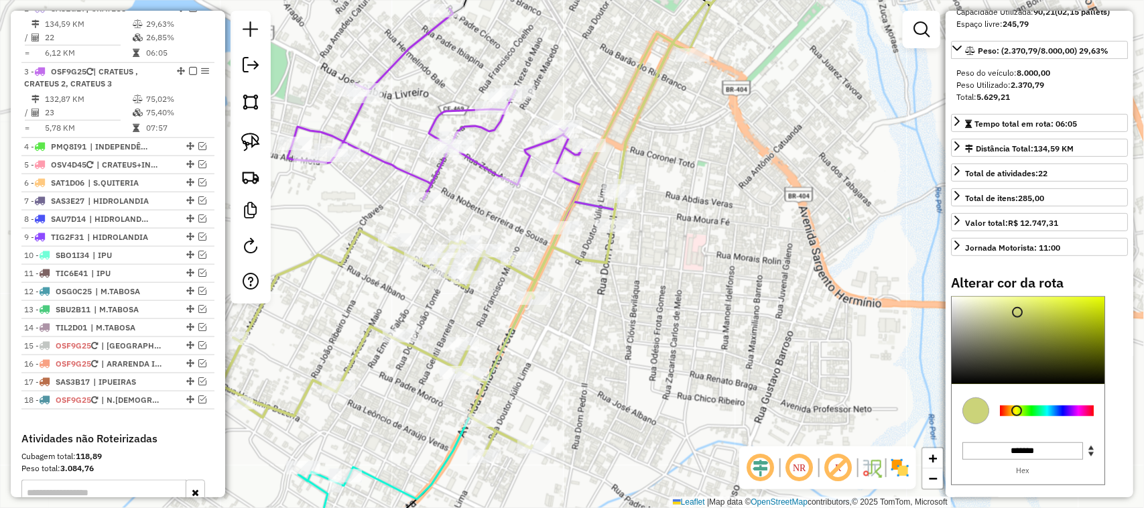
drag, startPoint x: 702, startPoint y: 295, endPoint x: 776, endPoint y: 273, distance: 77.6
click at [713, 289] on div "Janela de atendimento Grade de atendimento Capacidade Transportadoras Veículos …" at bounding box center [572, 254] width 1144 height 508
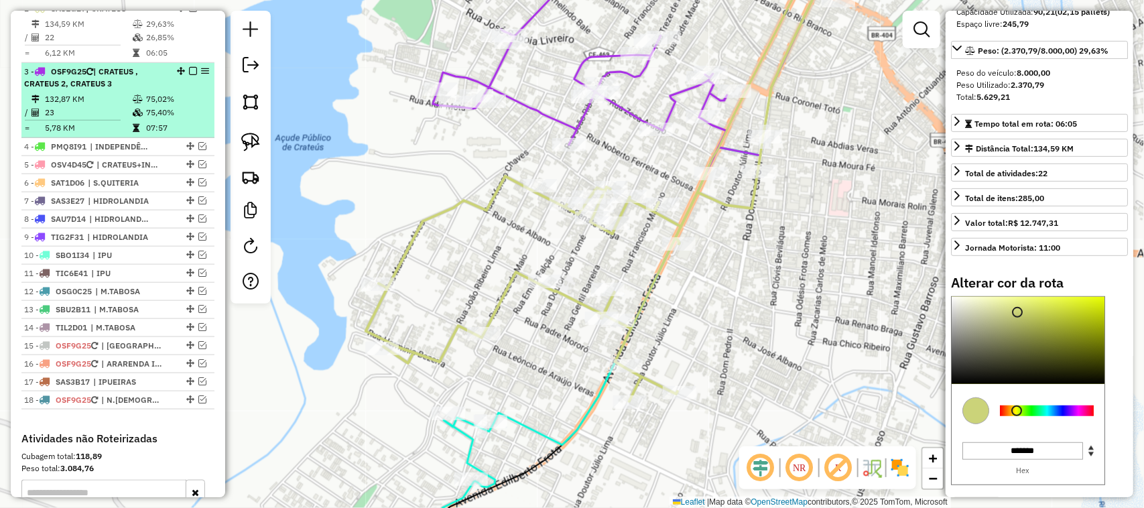
scroll to position [481, 0]
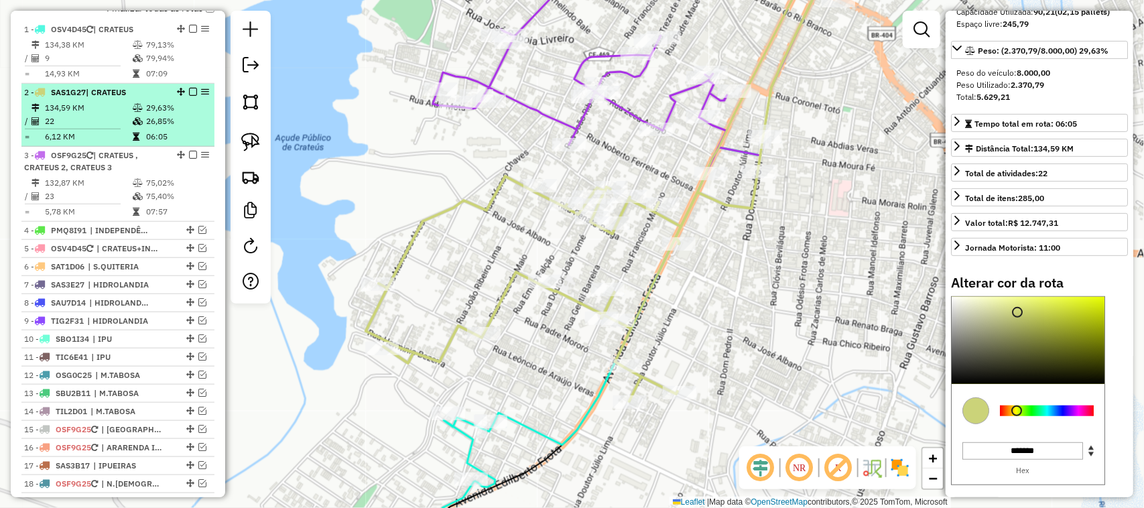
click at [97, 115] on td "134,59 KM" at bounding box center [88, 107] width 88 height 13
select select "*********"
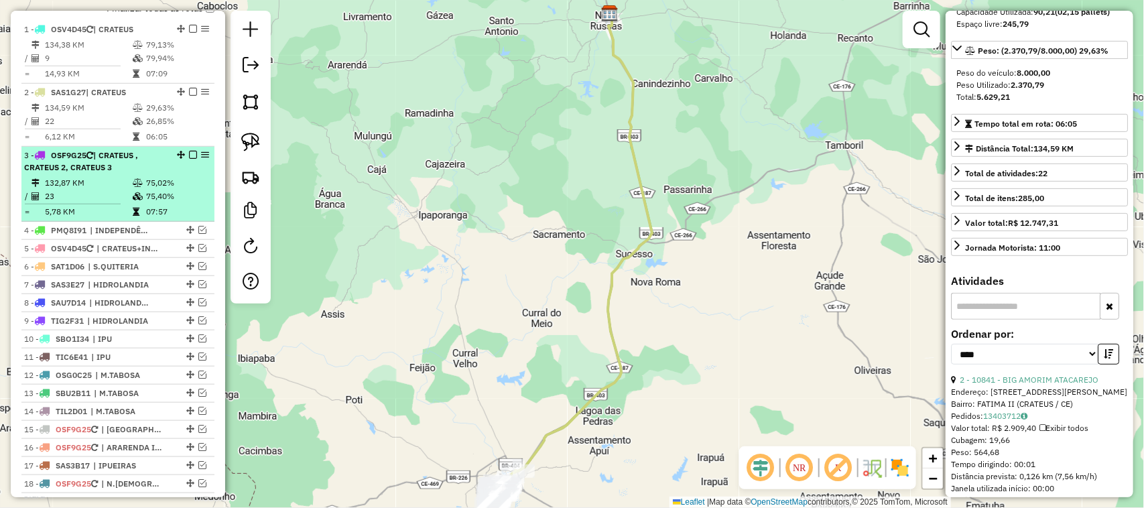
click at [87, 190] on td "132,87 KM" at bounding box center [88, 182] width 88 height 13
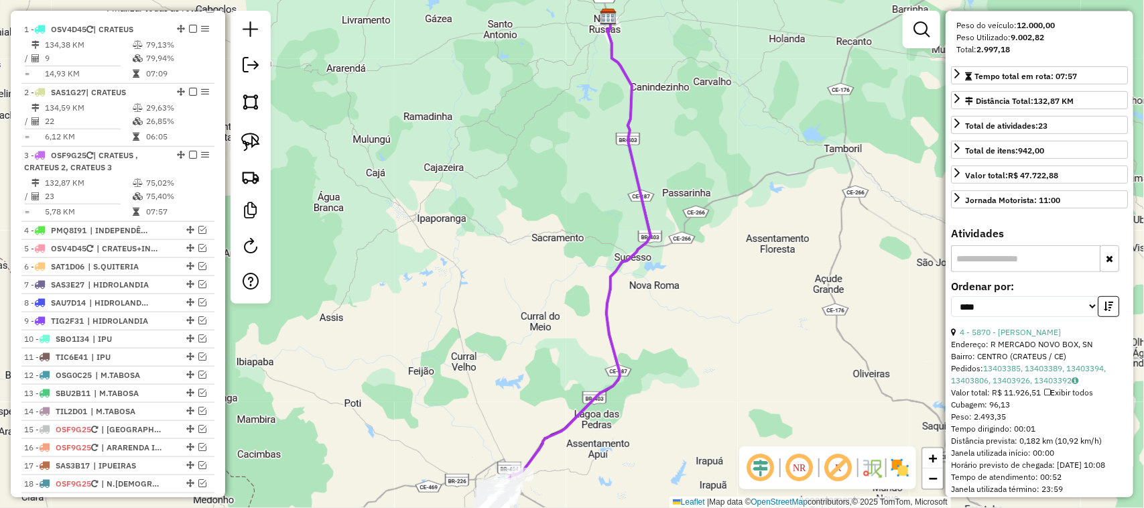
scroll to position [263, 0]
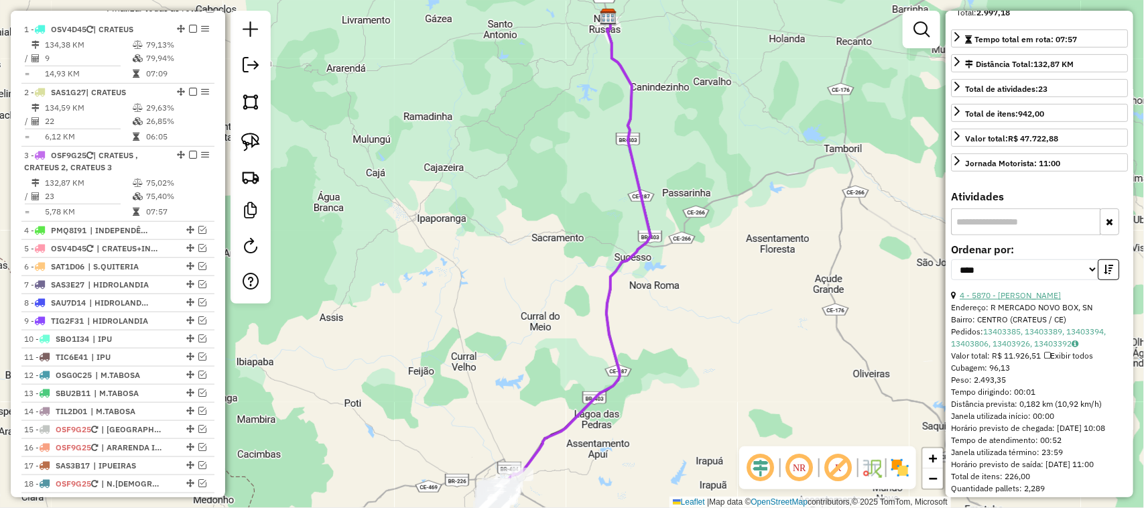
click at [1041, 300] on link "4 - 5870 - MERCADINHO CLOVIS" at bounding box center [1010, 295] width 101 height 10
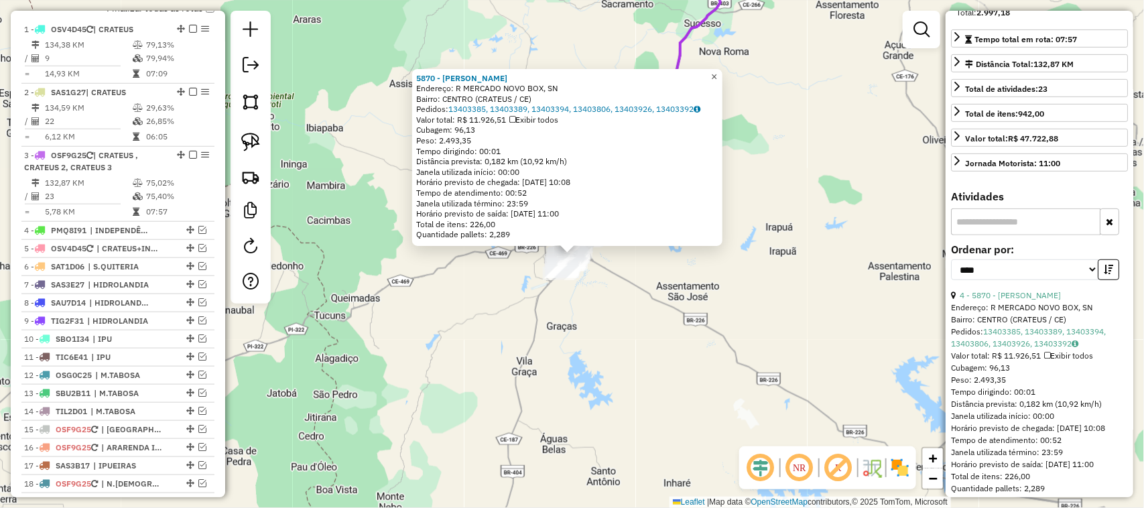
click at [717, 71] on span "×" at bounding box center [714, 76] width 6 height 11
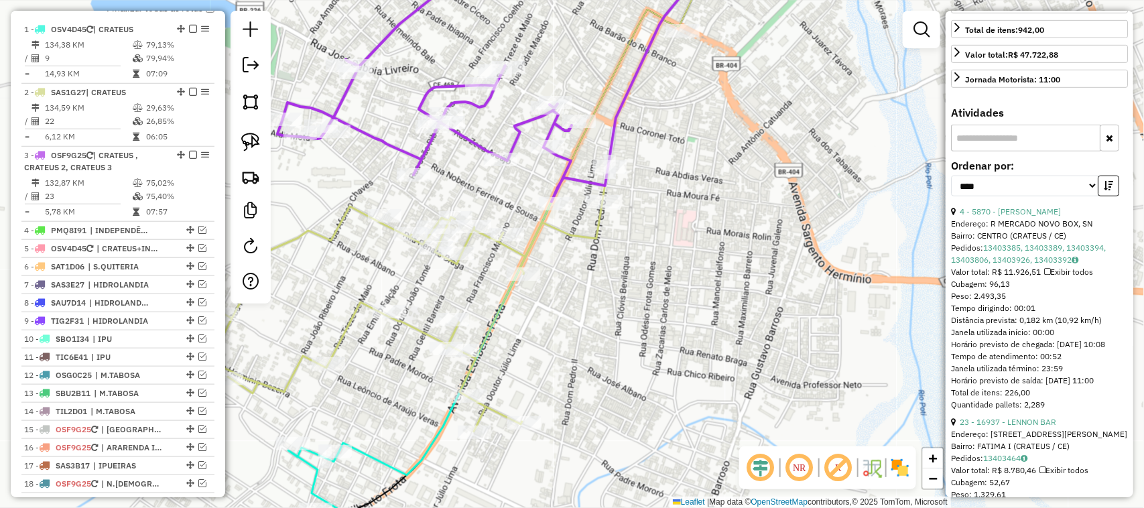
scroll to position [430, 0]
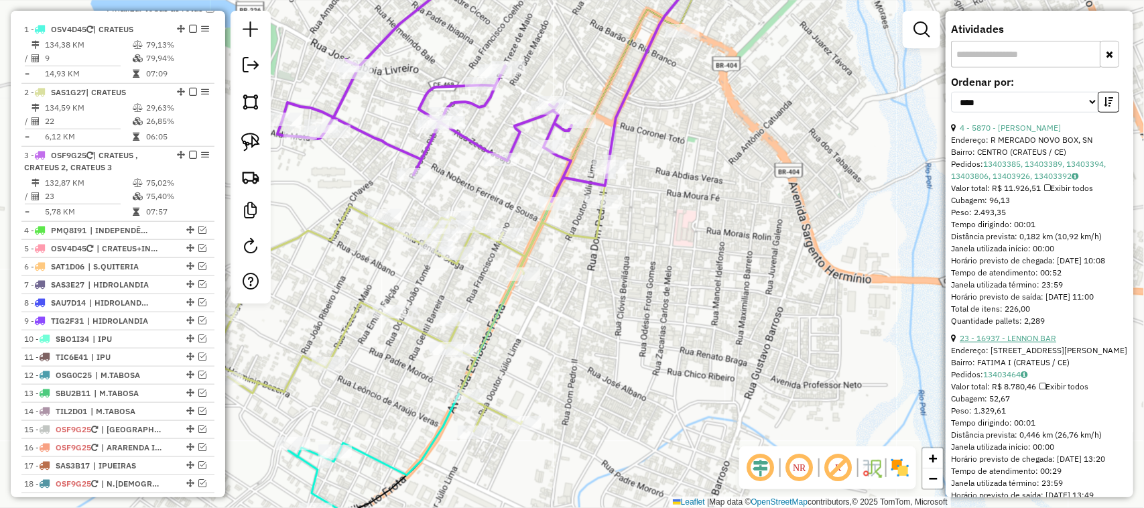
click at [1019, 343] on link "23 - 16937 - LENNON BAR" at bounding box center [1008, 338] width 97 height 10
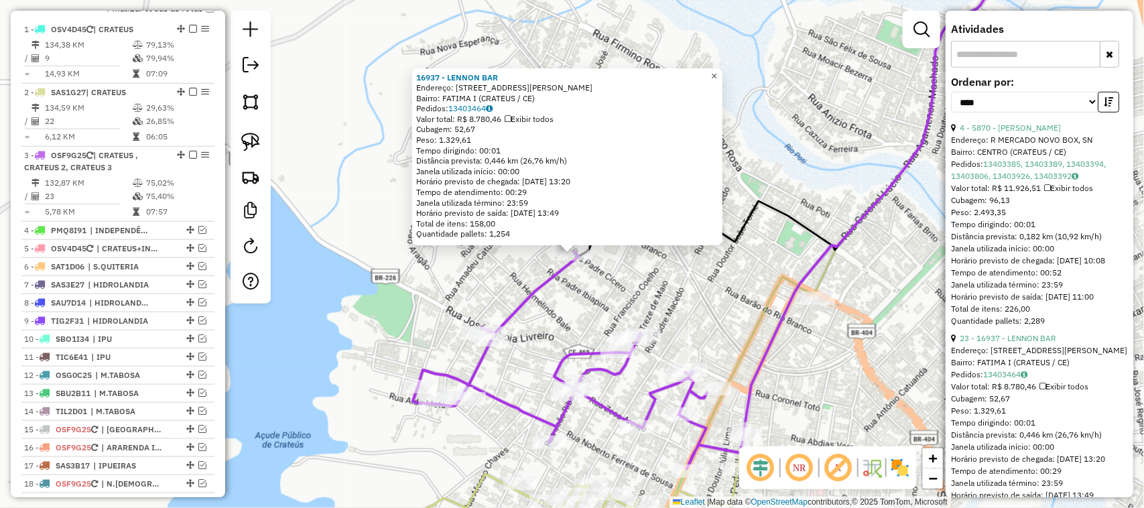
click at [717, 70] on span "×" at bounding box center [714, 75] width 6 height 11
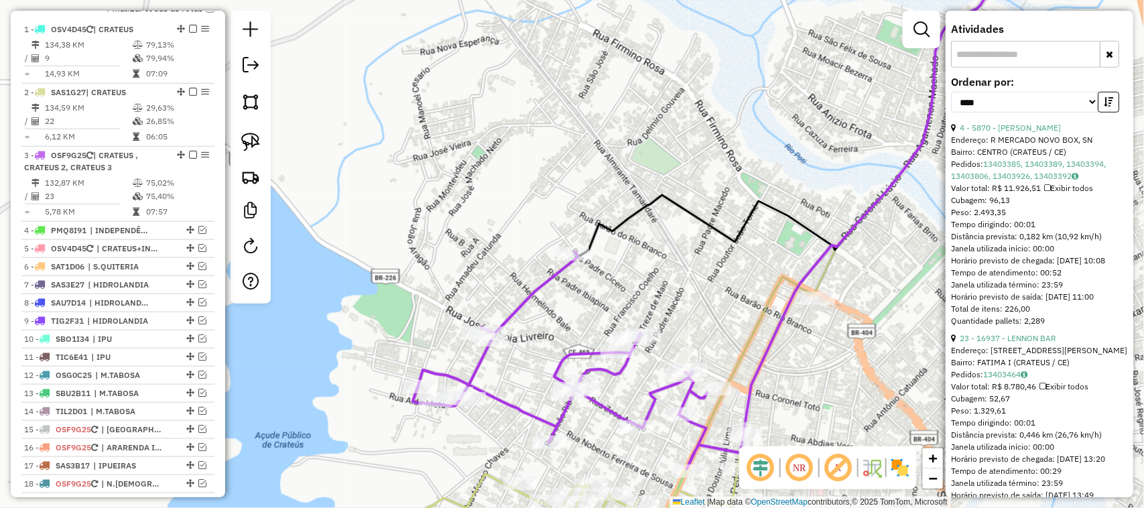
drag, startPoint x: 555, startPoint y: 325, endPoint x: 623, endPoint y: 232, distance: 115.6
click at [615, 240] on div "Janela de atendimento Grade de atendimento Capacidade Transportadoras Veículos …" at bounding box center [572, 254] width 1144 height 508
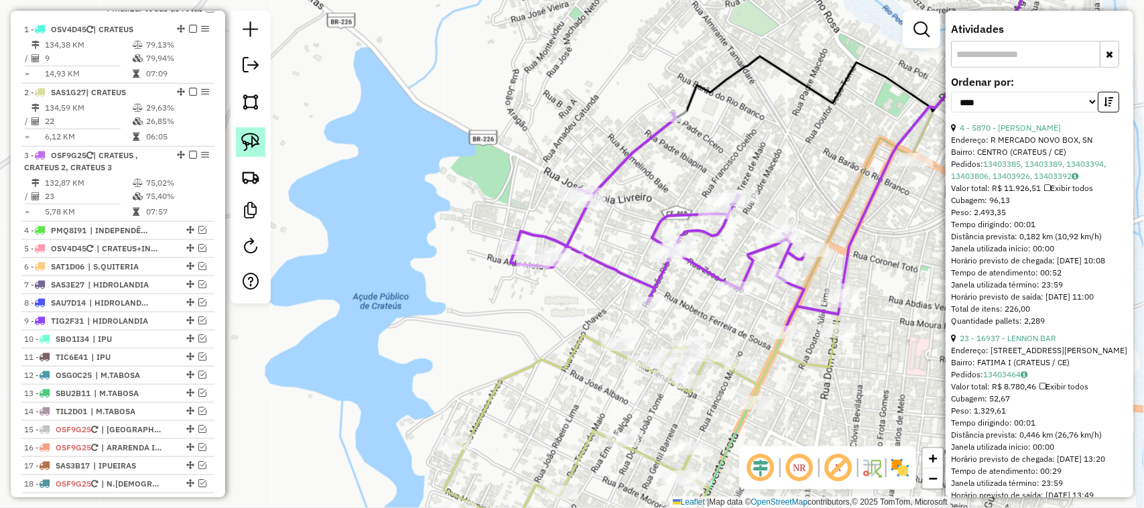
click at [250, 144] on img at bounding box center [250, 142] width 19 height 19
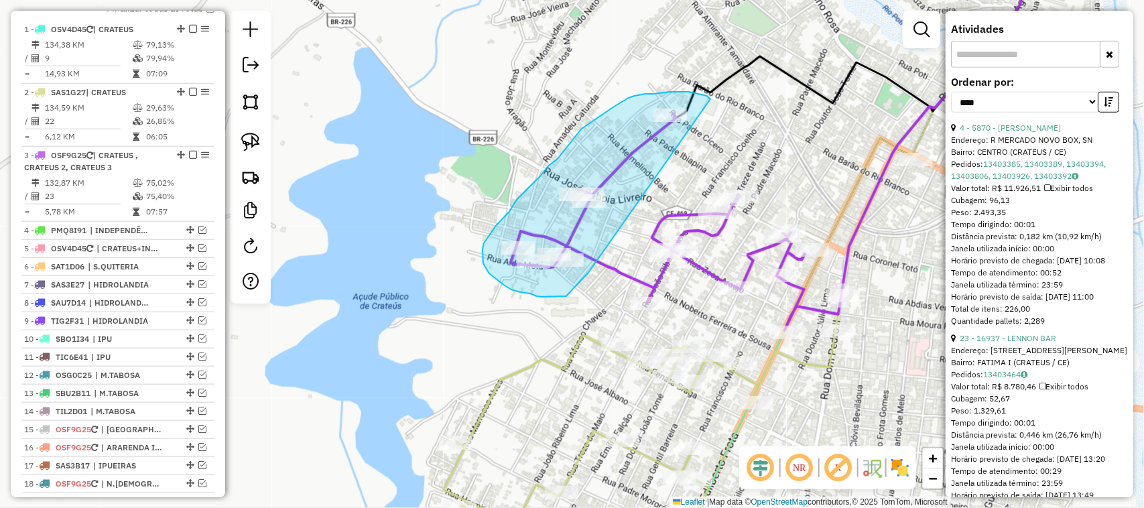
drag, startPoint x: 707, startPoint y: 96, endPoint x: 589, endPoint y: 273, distance: 213.1
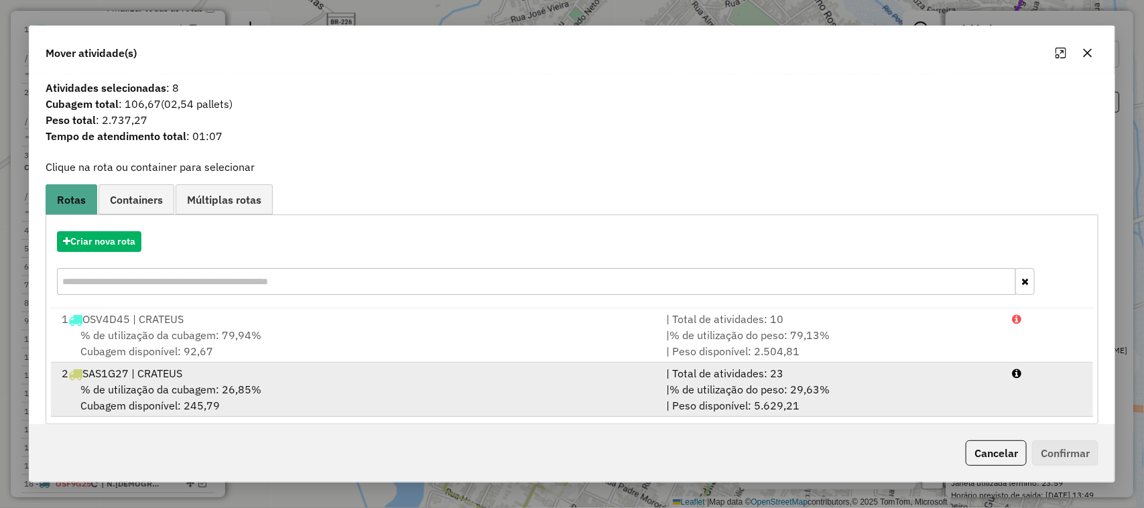
scroll to position [17, 0]
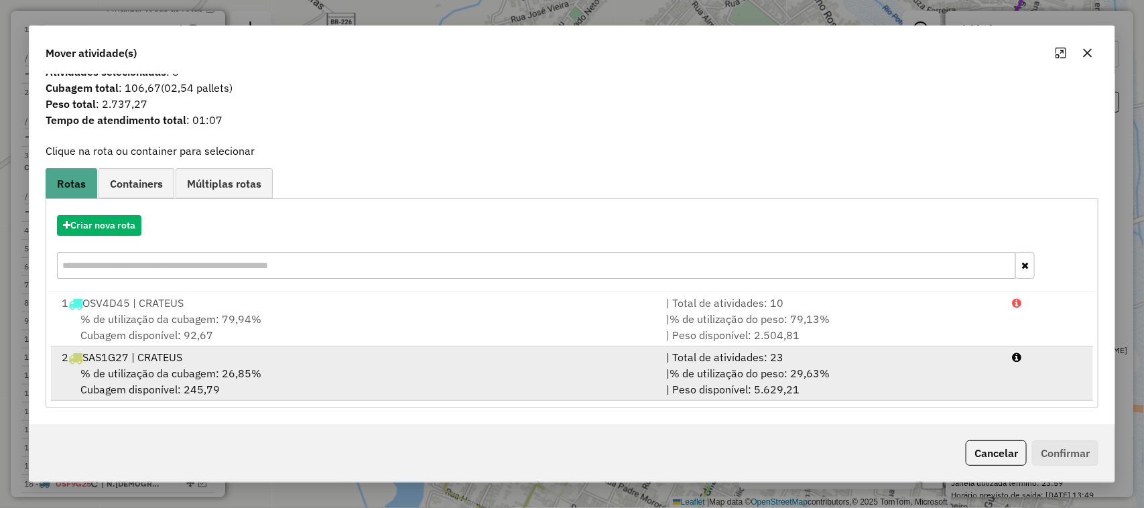
click at [162, 372] on span "% de utilização da cubagem: 26,85%" at bounding box center [170, 373] width 181 height 13
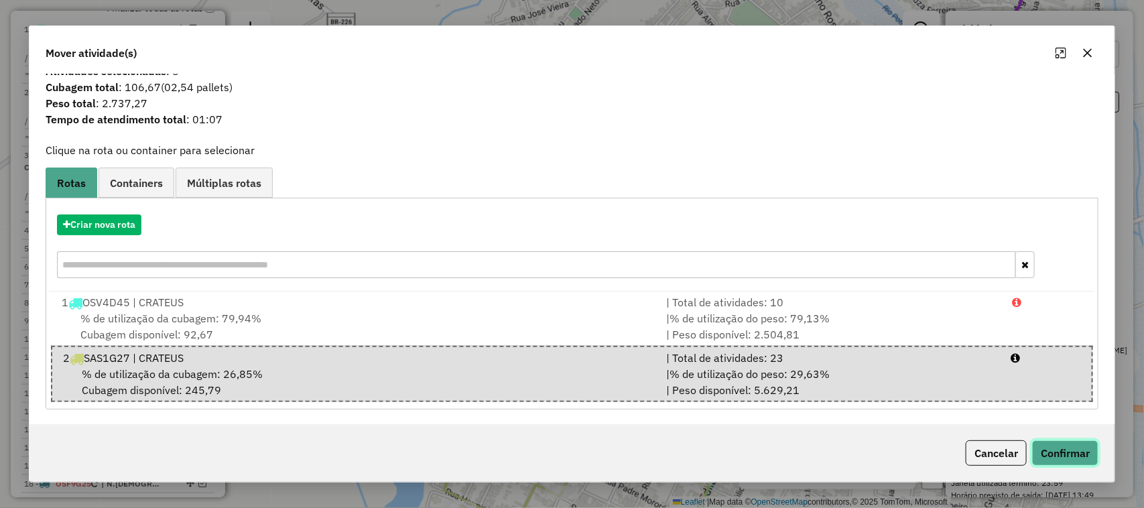
click at [1057, 448] on button "Confirmar" at bounding box center [1065, 452] width 66 height 25
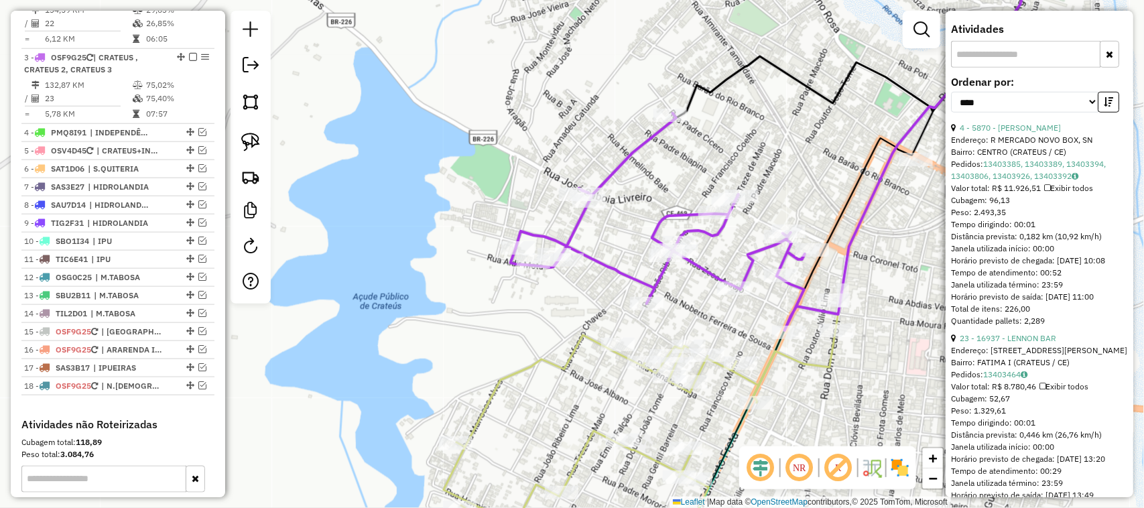
scroll to position [628, 0]
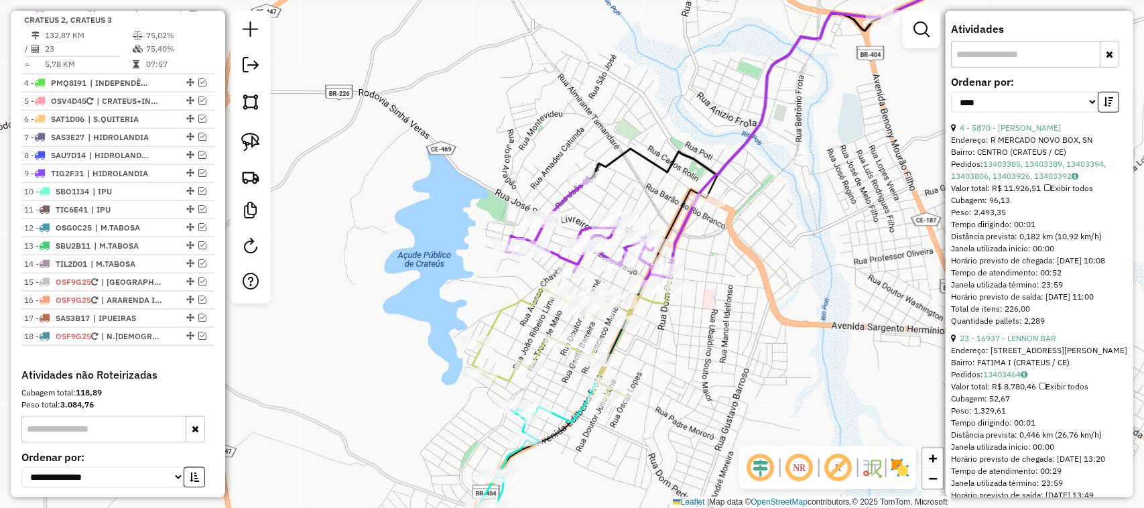
drag, startPoint x: 481, startPoint y: 325, endPoint x: 490, endPoint y: 257, distance: 69.0
click at [487, 270] on div "Janela de atendimento Grade de atendimento Capacidade Transportadoras Veículos …" at bounding box center [572, 254] width 1144 height 508
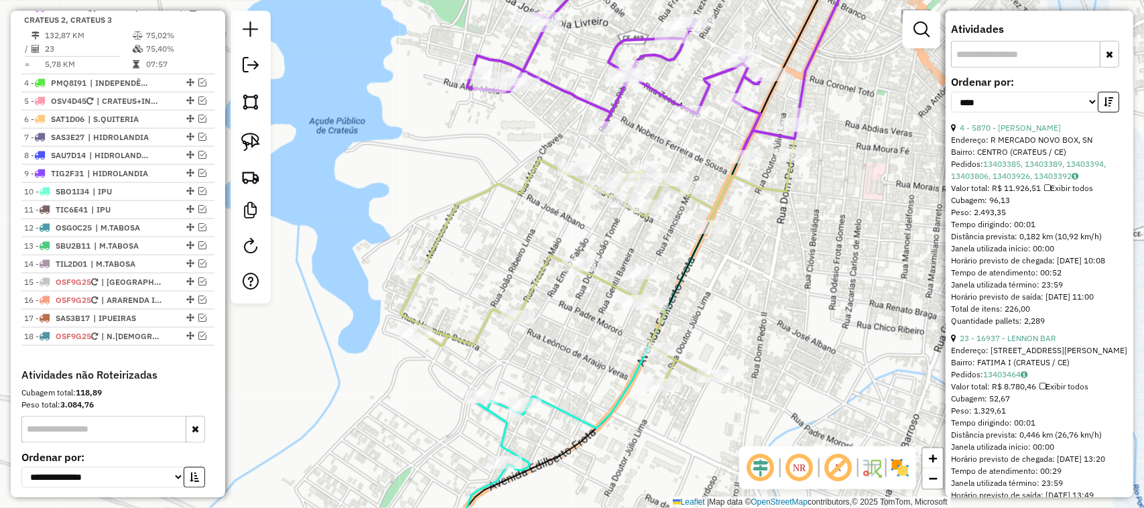
drag, startPoint x: 467, startPoint y: 245, endPoint x: 460, endPoint y: 245, distance: 6.7
click at [461, 246] on div "Janela de atendimento Grade de atendimento Capacidade Transportadoras Veículos …" at bounding box center [572, 254] width 1144 height 508
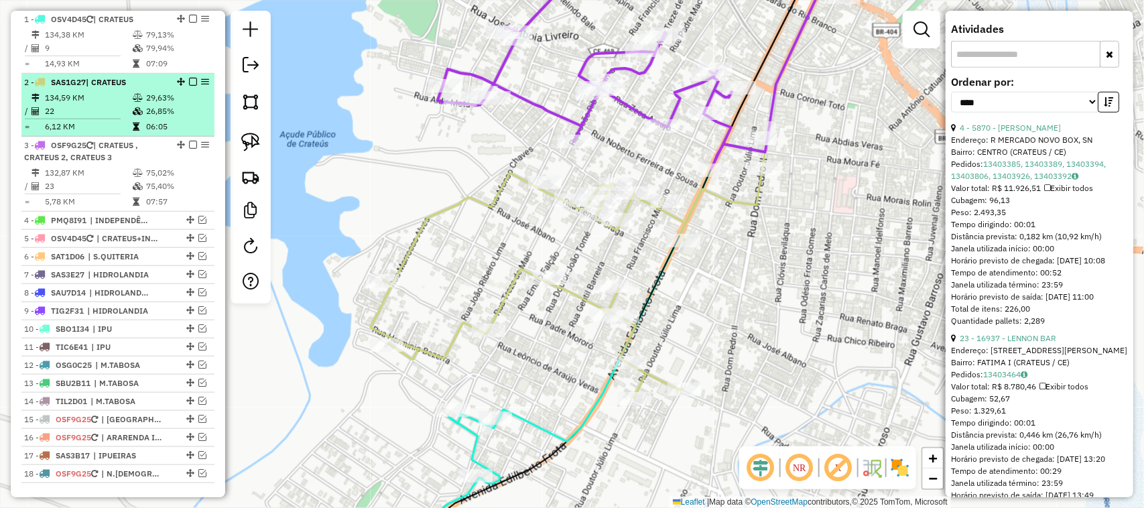
scroll to position [461, 0]
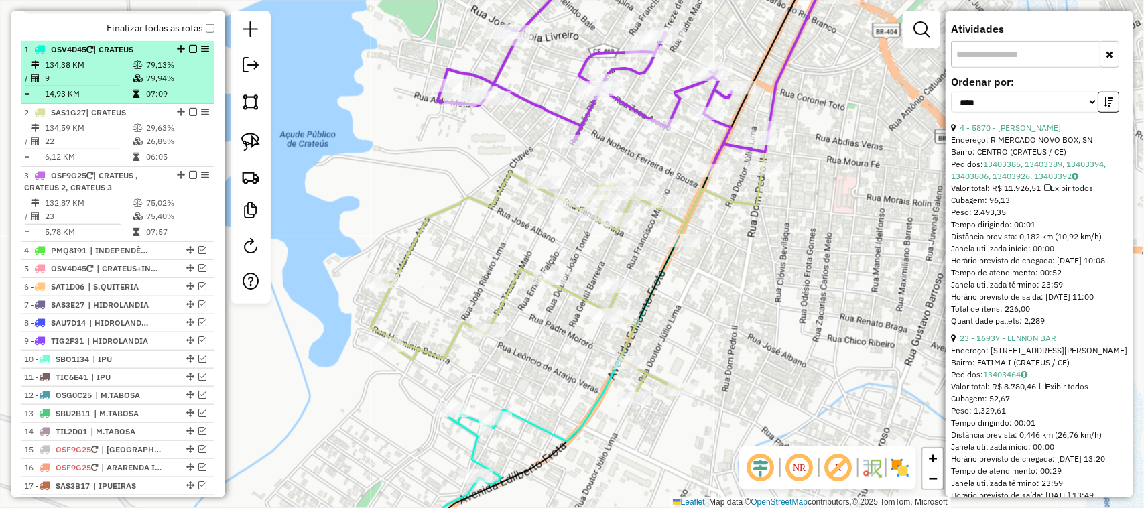
click at [97, 86] on hr at bounding box center [73, 86] width 96 height 1
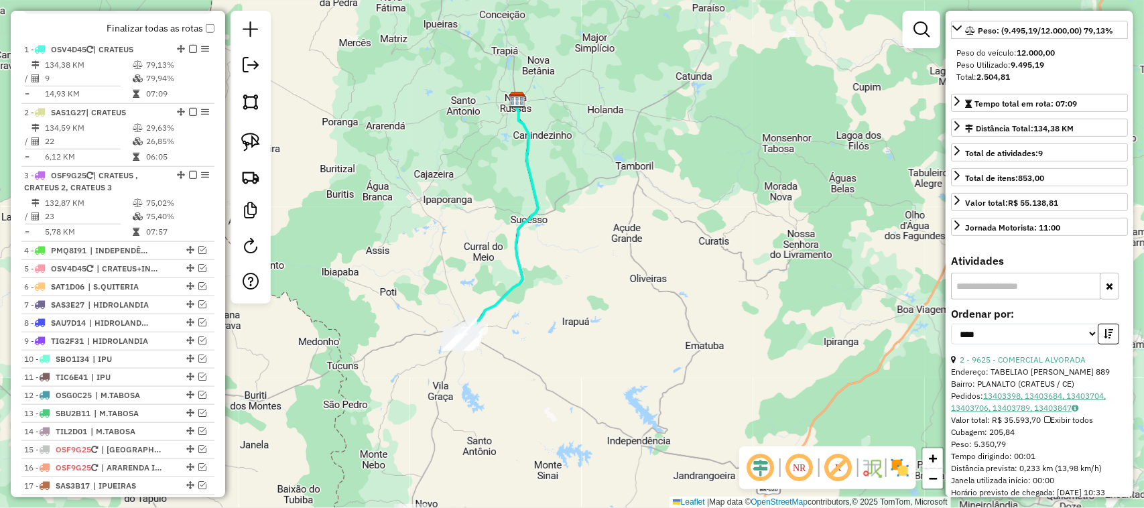
scroll to position [168, 0]
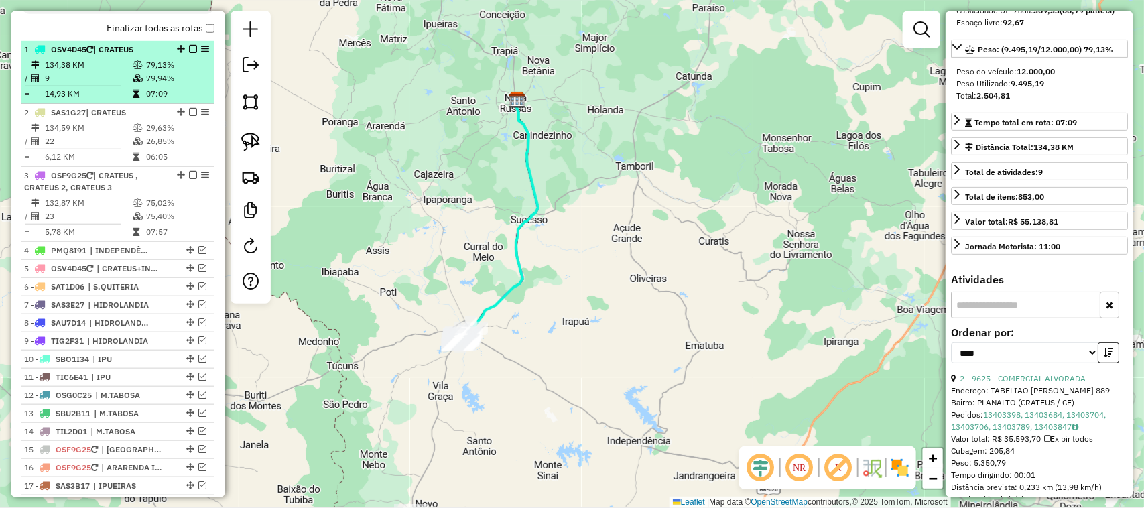
click at [189, 53] on em at bounding box center [193, 49] width 8 height 8
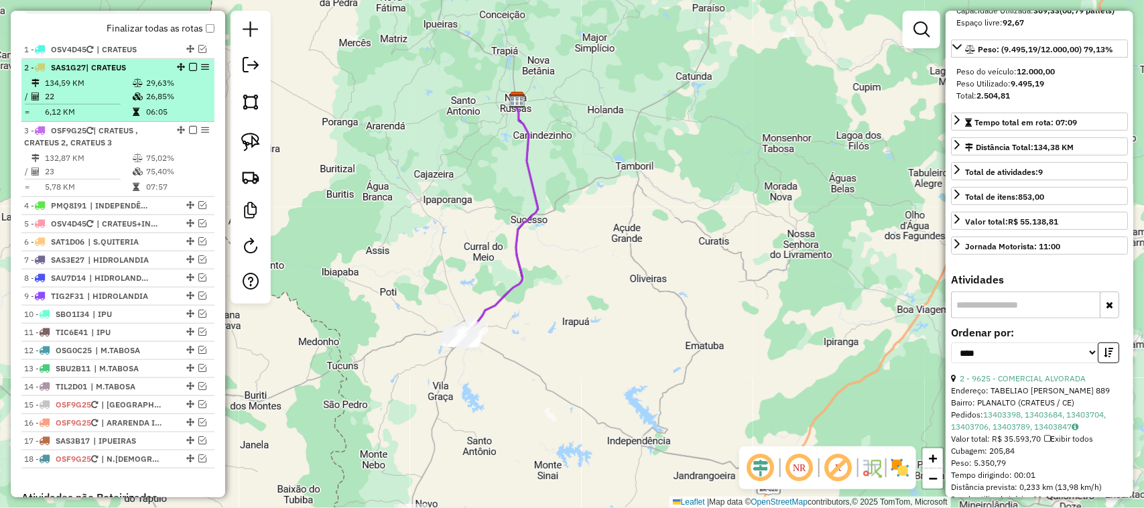
click at [95, 90] on td "134,59 KM" at bounding box center [88, 82] width 88 height 13
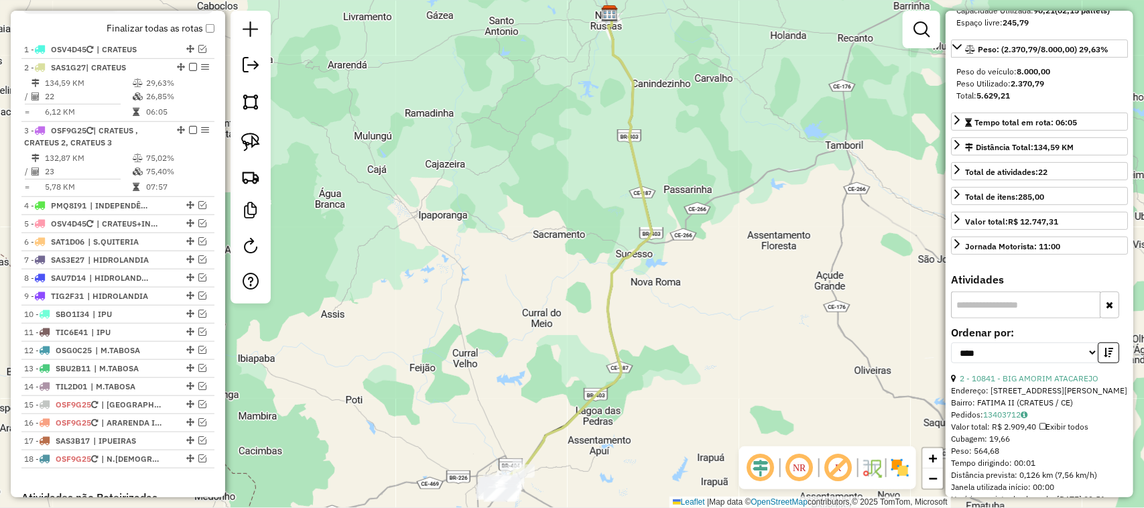
drag, startPoint x: 503, startPoint y: 369, endPoint x: 485, endPoint y: 310, distance: 61.1
click at [487, 313] on div "Janela de atendimento Grade de atendimento Capacidade Transportadoras Veículos …" at bounding box center [572, 254] width 1144 height 508
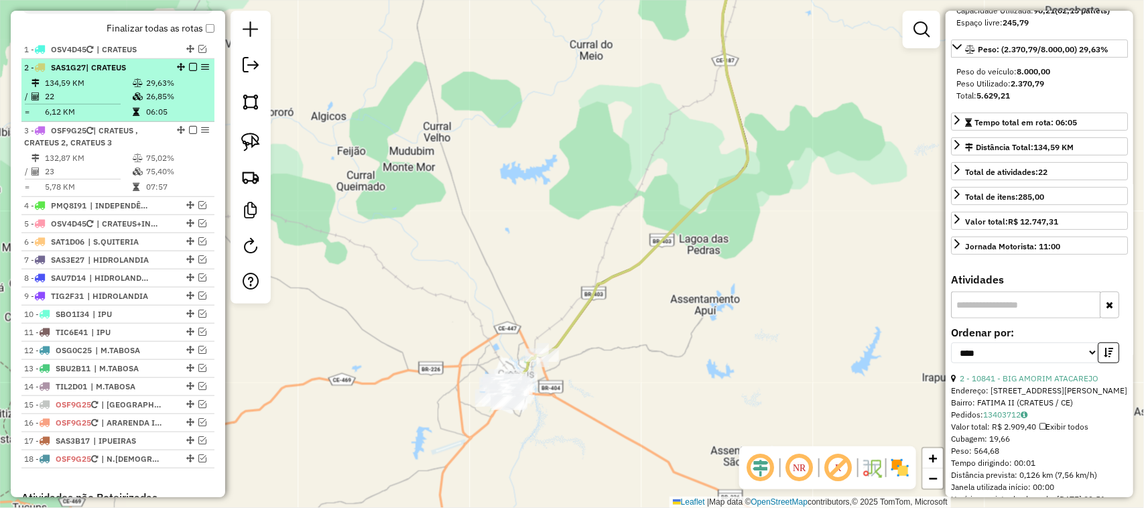
click at [115, 102] on td "22" at bounding box center [88, 96] width 88 height 13
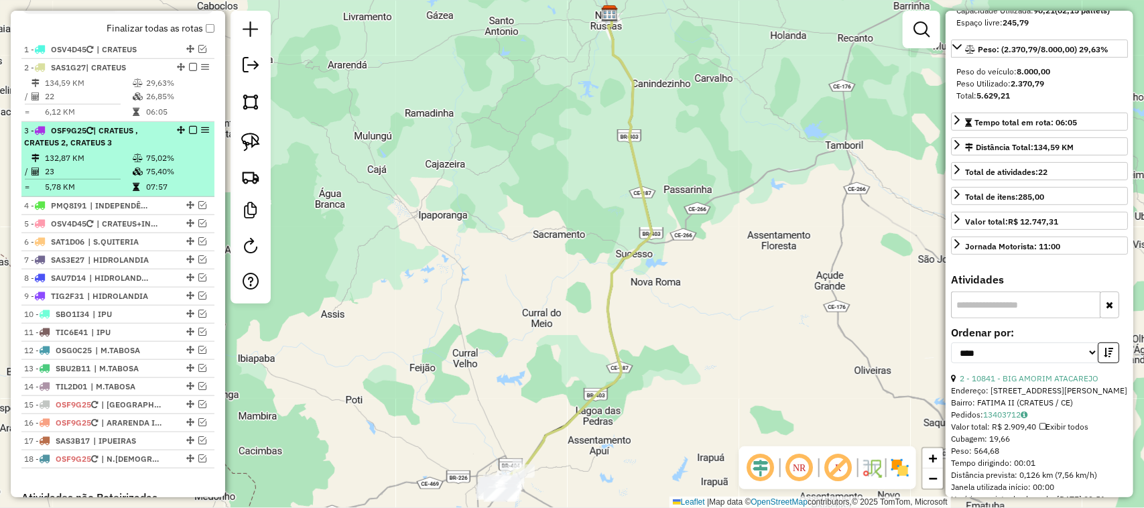
click at [96, 178] on td "23" at bounding box center [88, 171] width 88 height 13
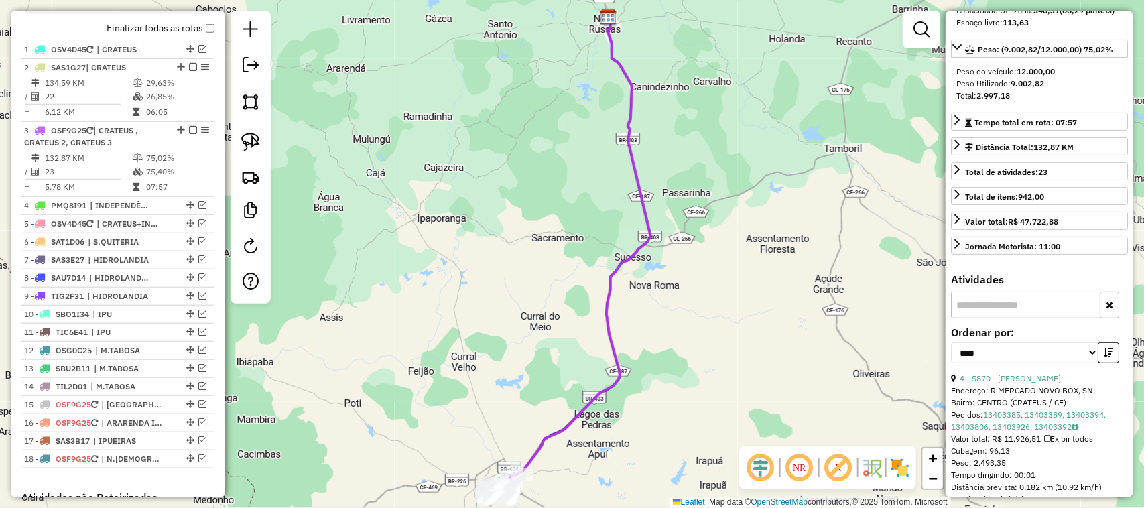
drag, startPoint x: 692, startPoint y: 411, endPoint x: 731, endPoint y: 241, distance: 174.0
click at [725, 275] on div "Janela de atendimento Grade de atendimento Capacidade Transportadoras Veículos …" at bounding box center [572, 254] width 1144 height 508
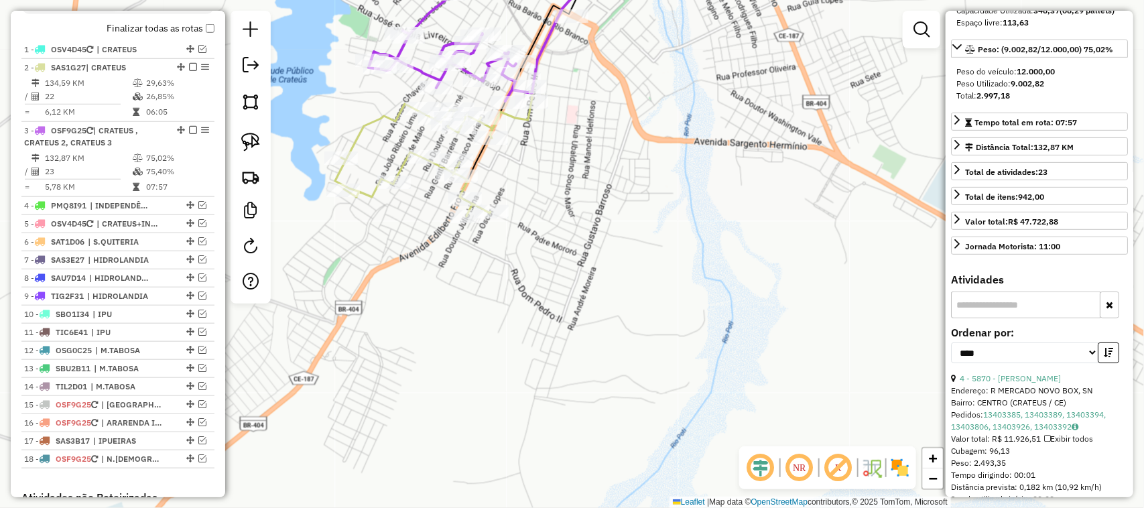
drag, startPoint x: 581, startPoint y: 166, endPoint x: 658, endPoint y: 262, distance: 123.5
click at [657, 262] on div "Janela de atendimento Grade de atendimento Capacidade Transportadoras Veículos …" at bounding box center [572, 254] width 1144 height 508
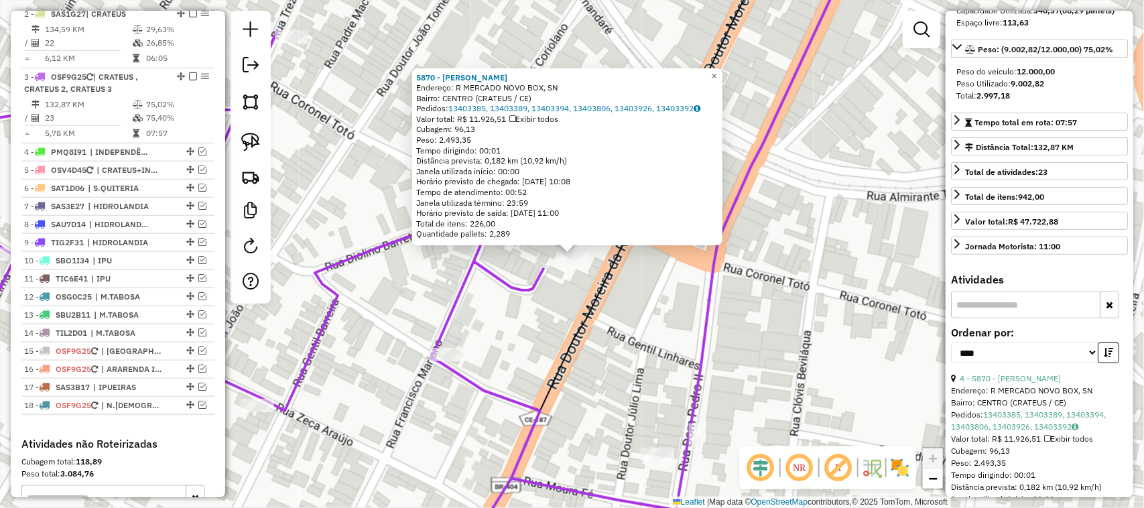
scroll to position [584, 0]
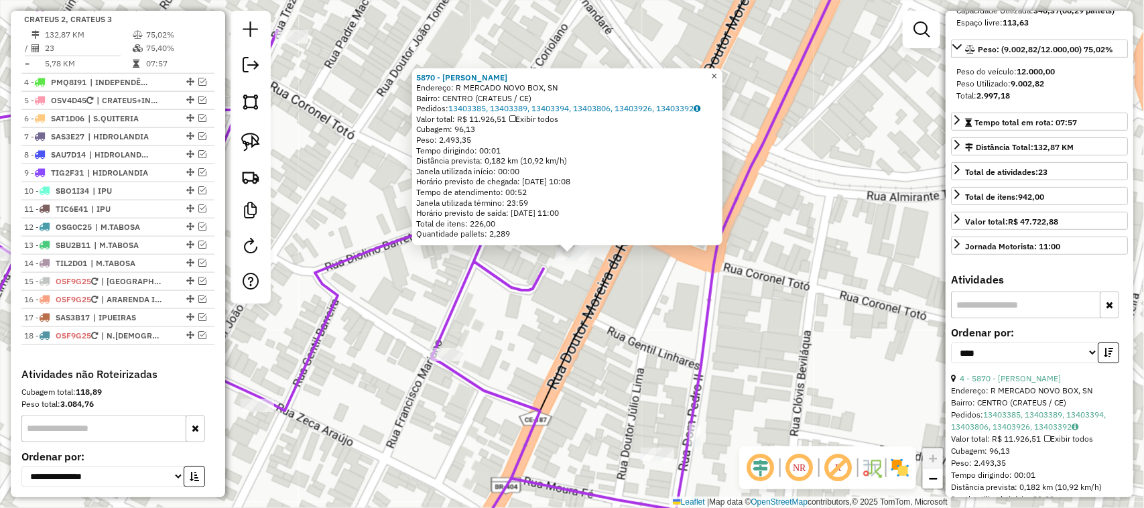
click at [717, 70] on span "×" at bounding box center [714, 75] width 6 height 11
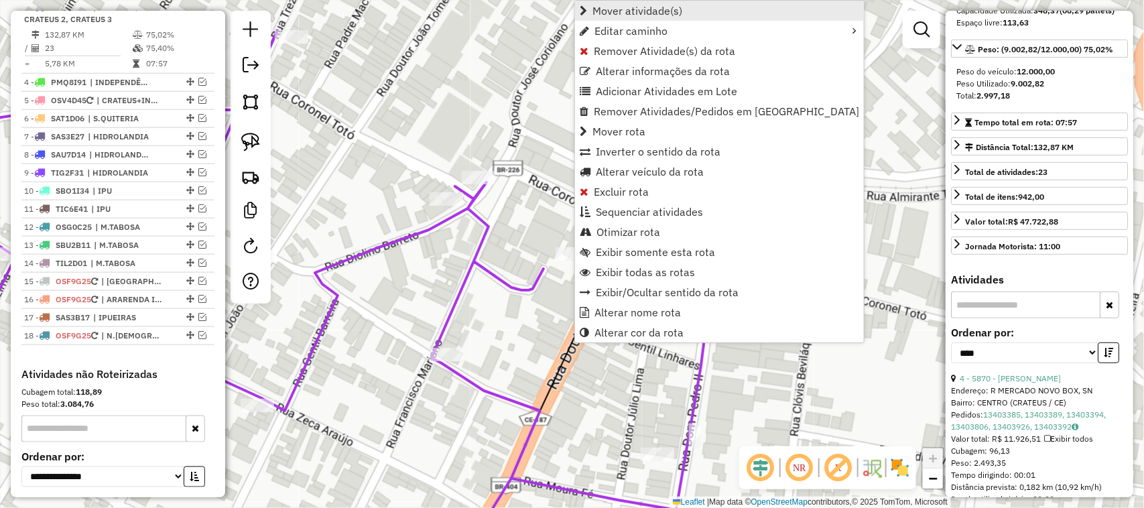
click at [678, 8] on span "Mover atividade(s)" at bounding box center [638, 10] width 90 height 11
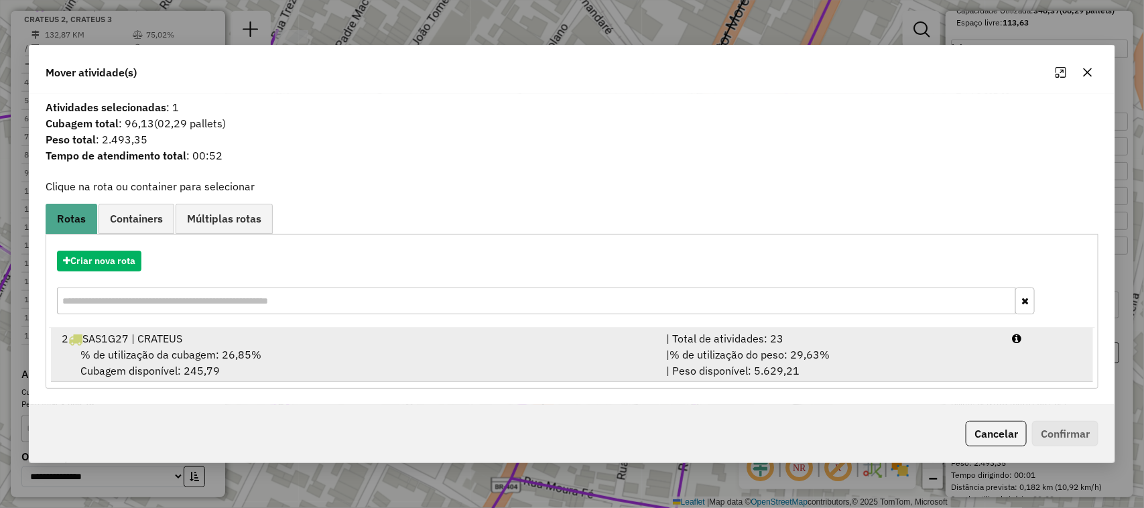
click at [139, 355] on span "% de utilização da cubagem: 26,85%" at bounding box center [170, 354] width 181 height 13
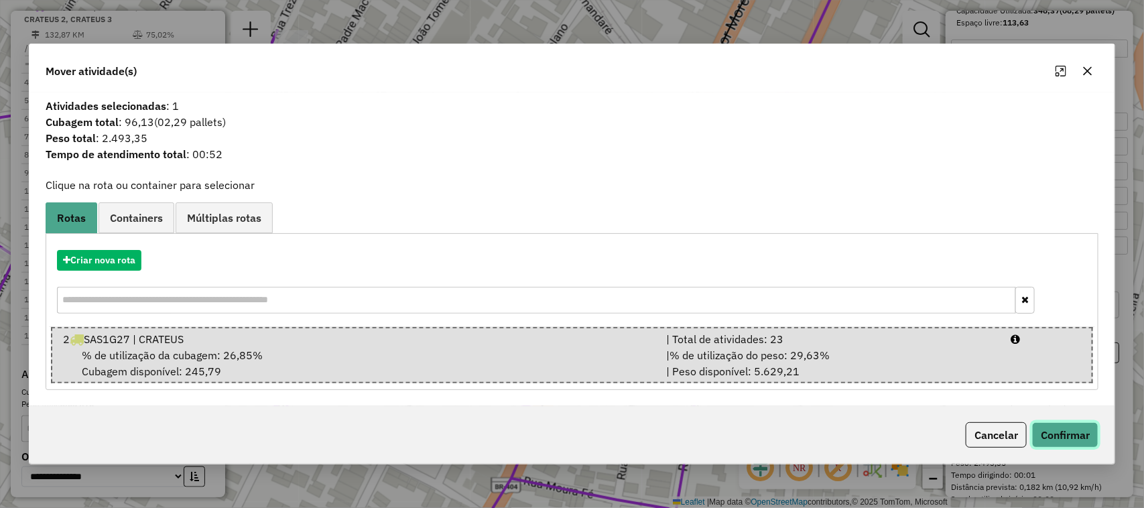
click at [1069, 433] on button "Confirmar" at bounding box center [1065, 434] width 66 height 25
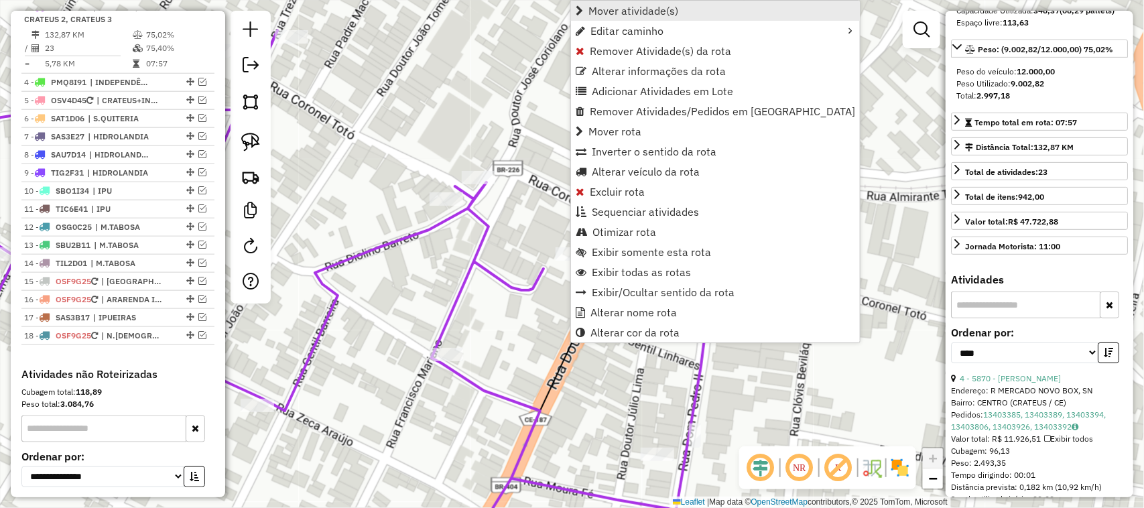
click at [629, 10] on span "Mover atividade(s)" at bounding box center [634, 10] width 90 height 11
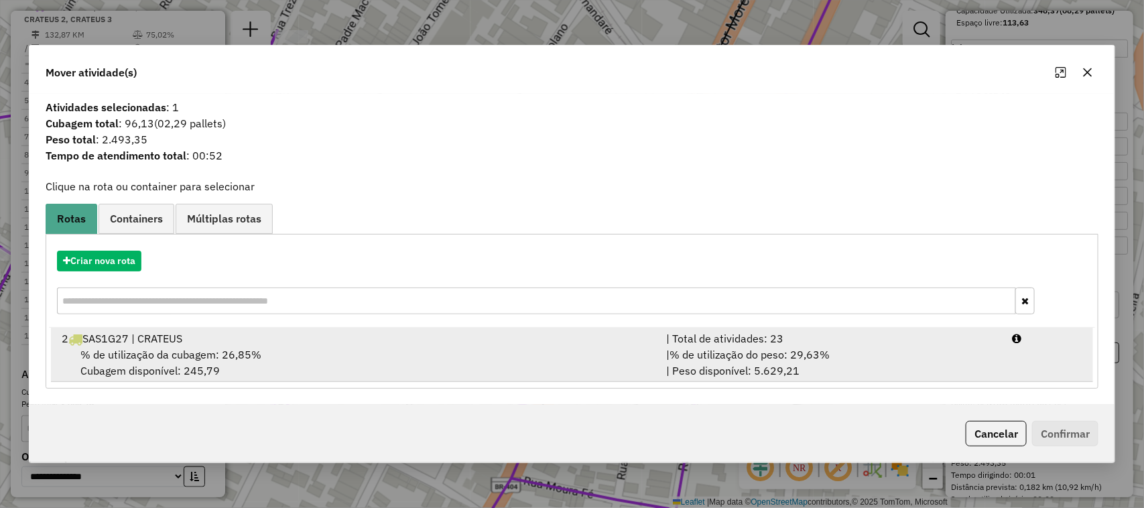
click at [141, 348] on span "% de utilização da cubagem: 26,85%" at bounding box center [170, 354] width 181 height 13
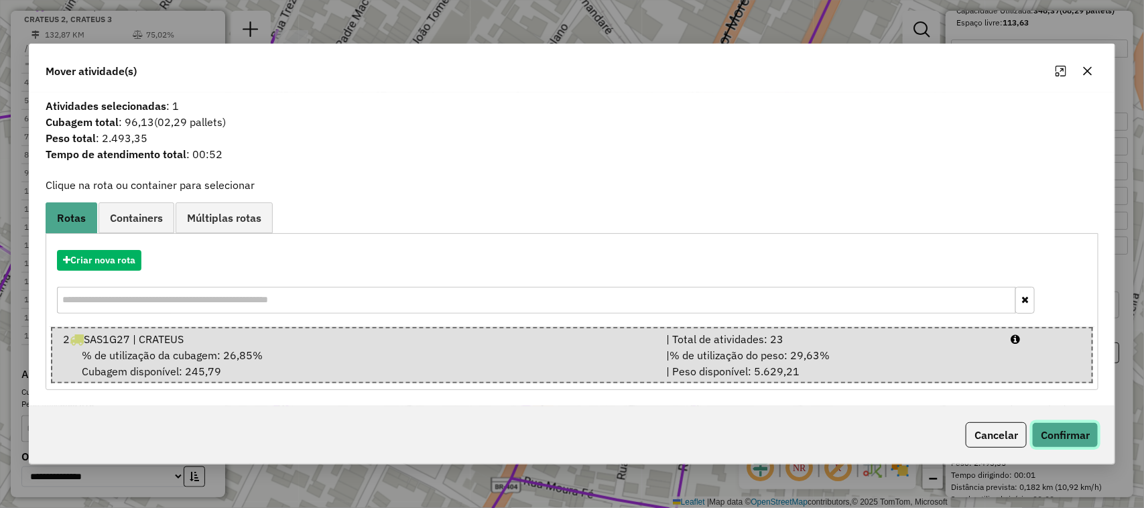
click at [1074, 430] on button "Confirmar" at bounding box center [1065, 434] width 66 height 25
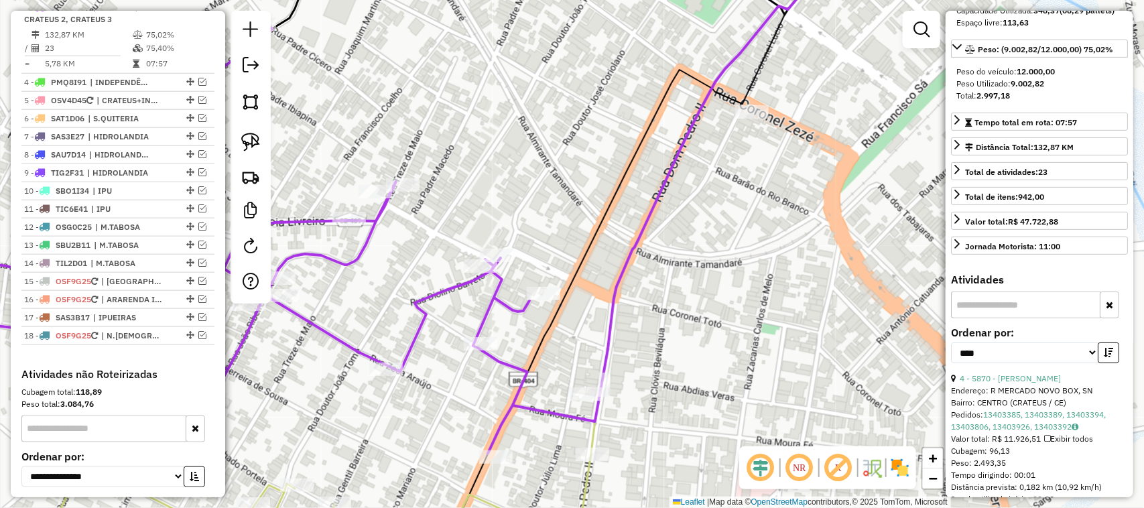
drag, startPoint x: 574, startPoint y: 362, endPoint x: 609, endPoint y: 221, distance: 145.0
click at [601, 253] on div "Janela de atendimento Grade de atendimento Capacidade Transportadoras Veículos …" at bounding box center [572, 254] width 1144 height 508
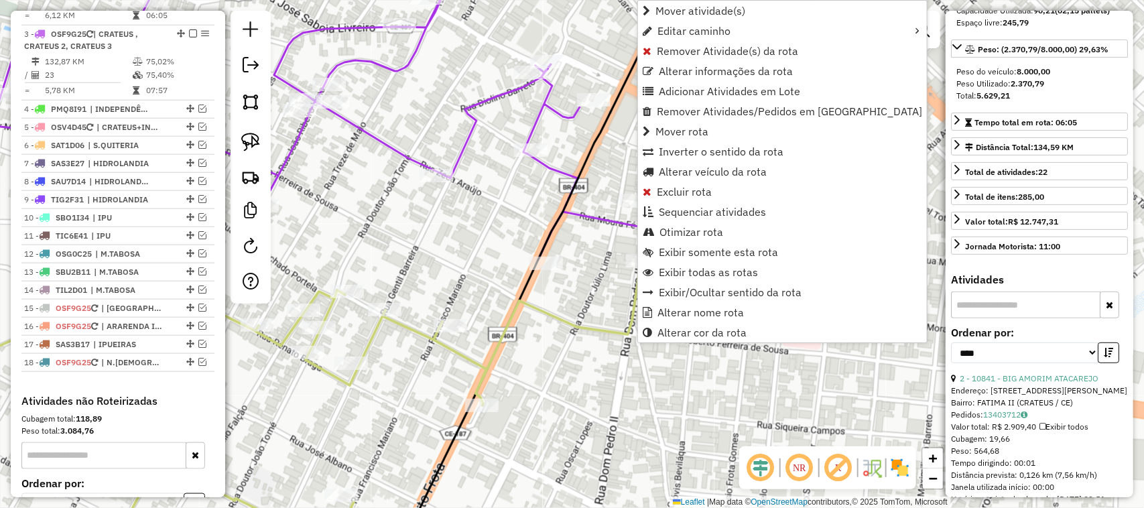
scroll to position [521, 0]
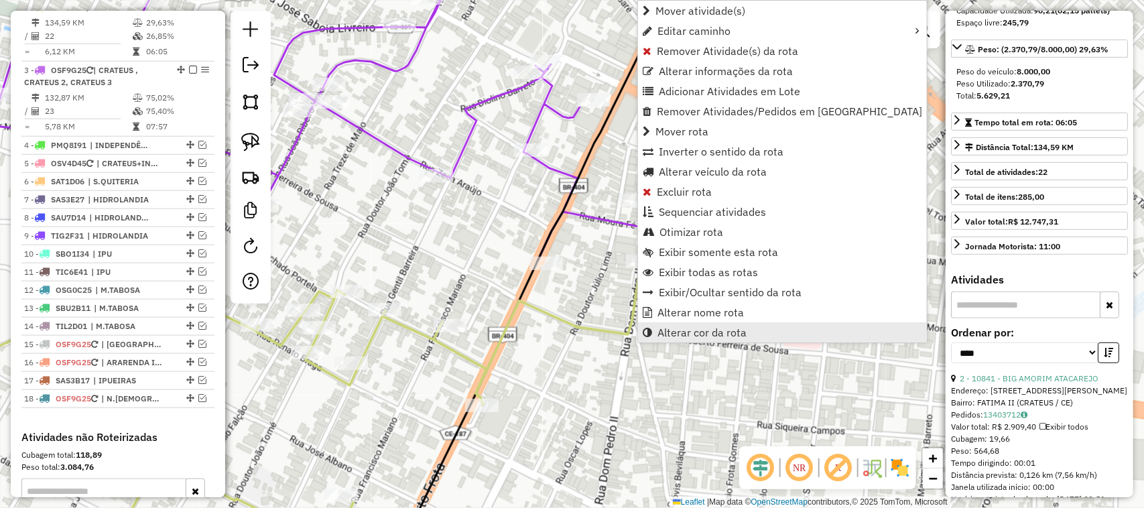
click at [691, 333] on span "Alterar cor da rota" at bounding box center [702, 332] width 89 height 11
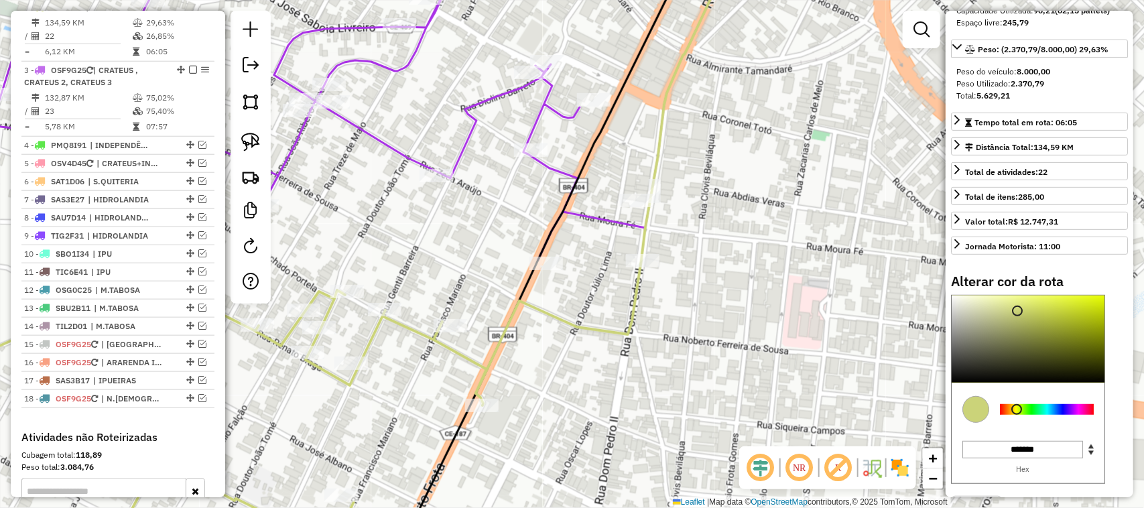
type input "*******"
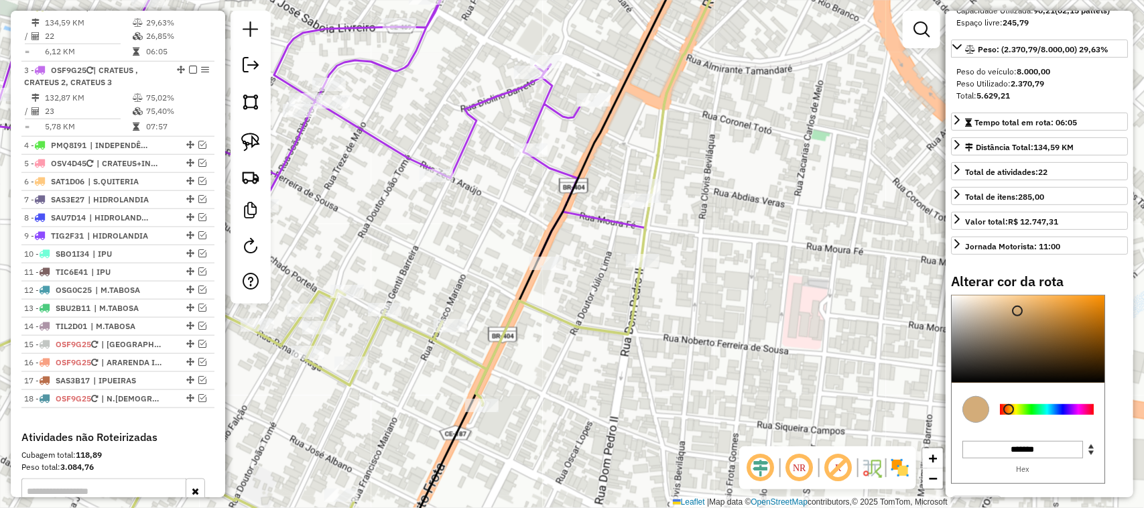
click at [1010, 415] on div at bounding box center [1047, 409] width 94 height 11
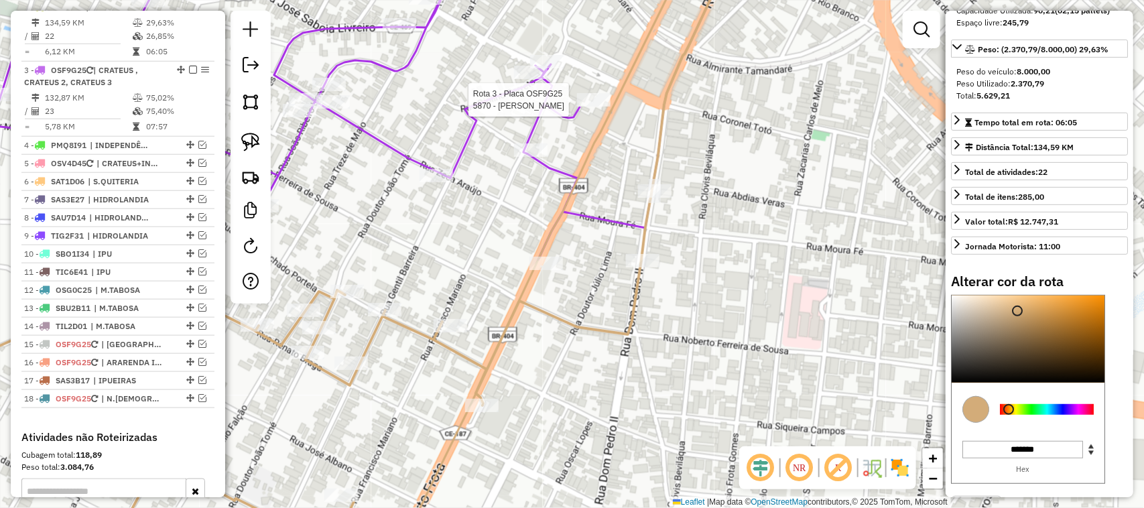
select select "*********"
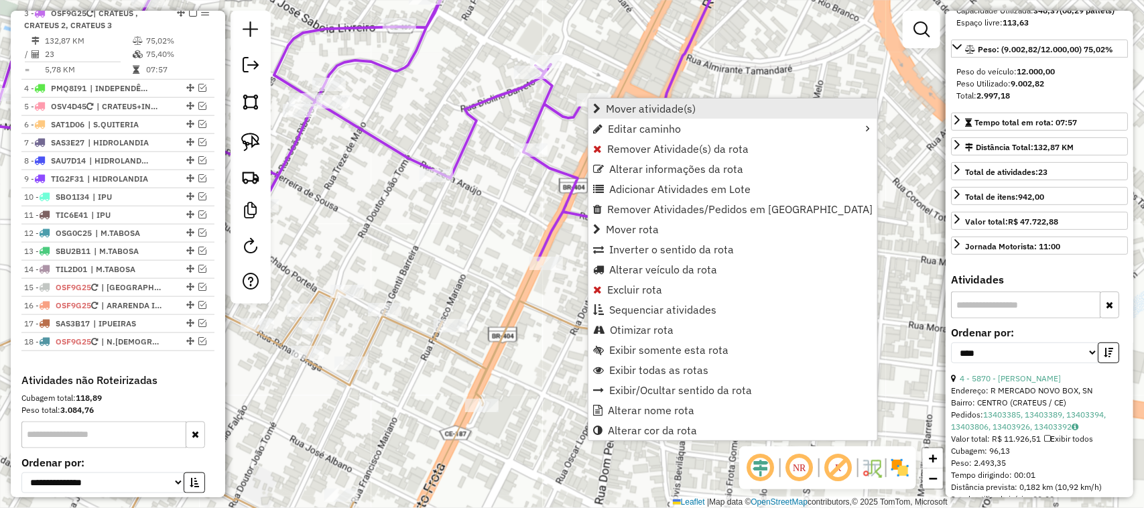
scroll to position [584, 0]
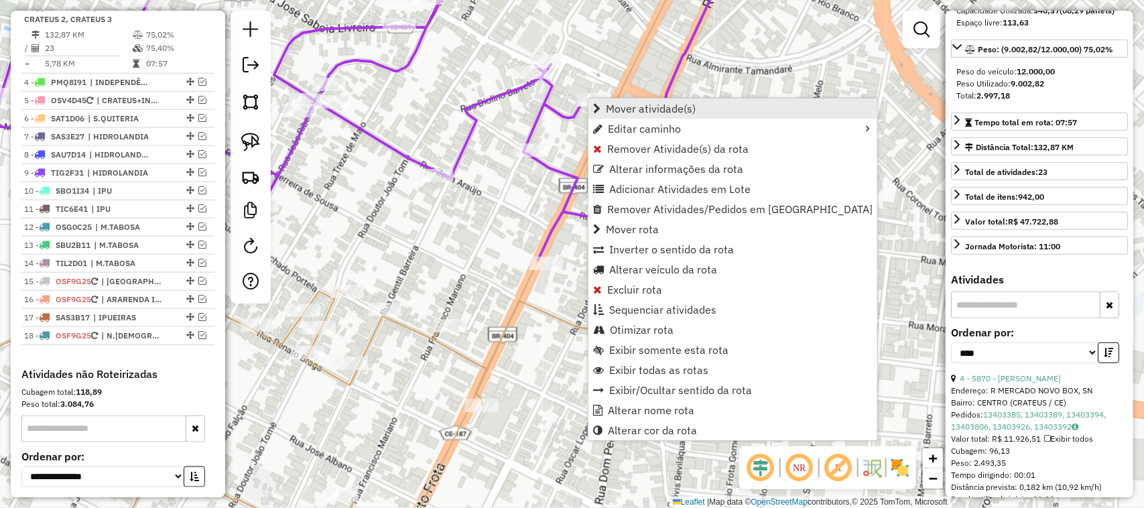
click at [648, 105] on span "Mover atividade(s)" at bounding box center [651, 108] width 90 height 11
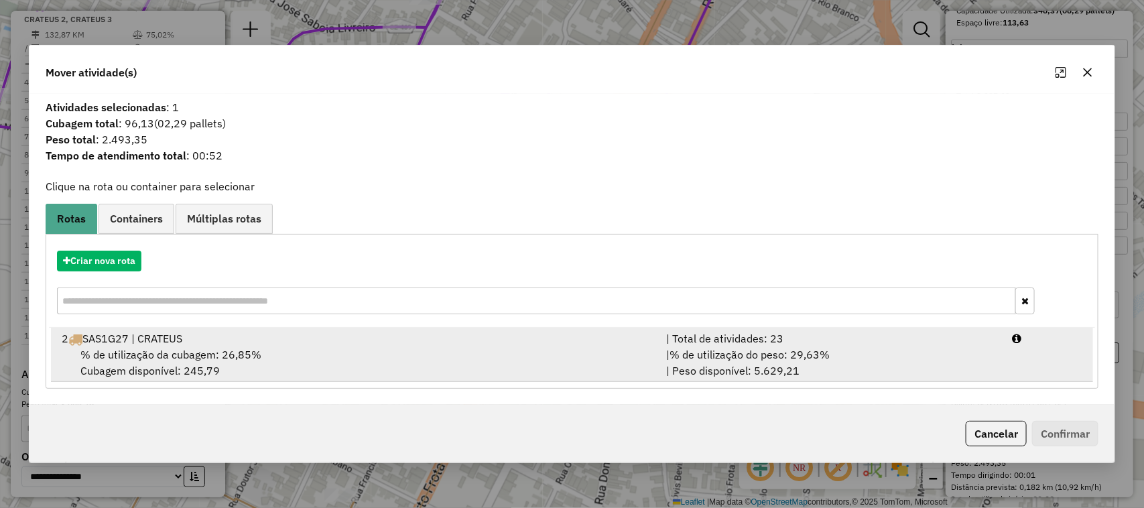
click at [137, 356] on span "% de utilização da cubagem: 26,85%" at bounding box center [170, 354] width 181 height 13
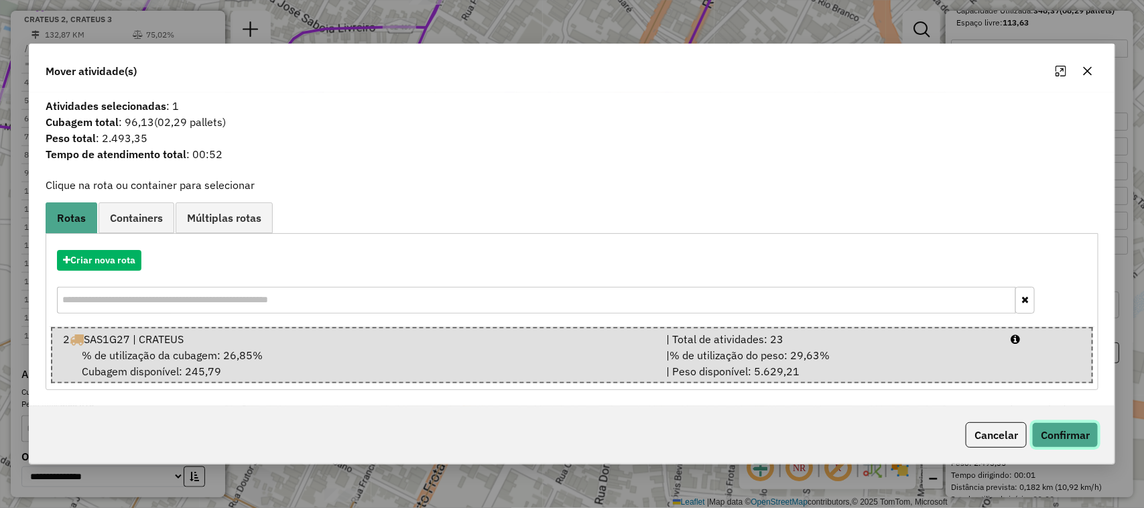
click at [1069, 431] on button "Confirmar" at bounding box center [1065, 434] width 66 height 25
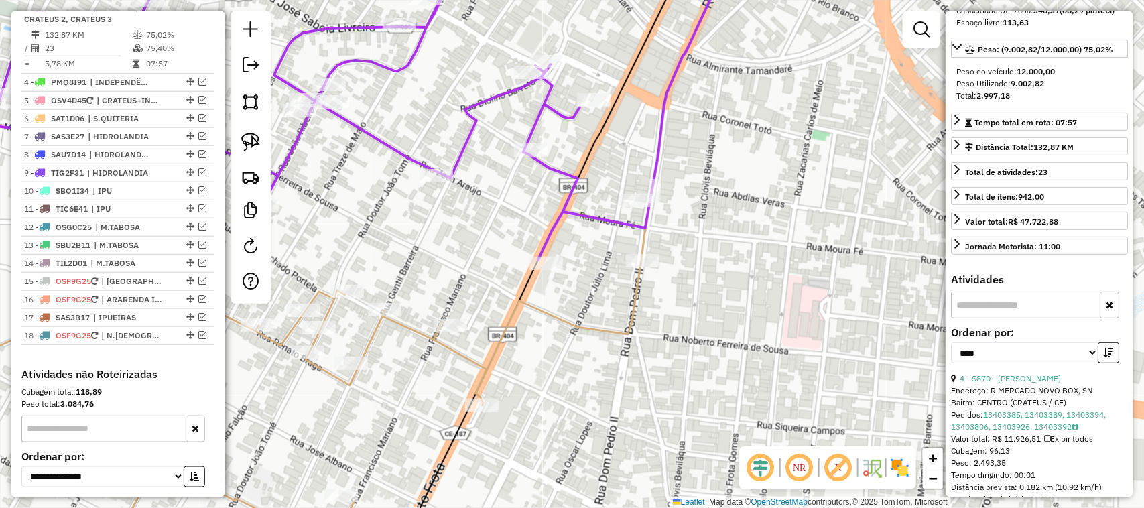
drag, startPoint x: 501, startPoint y: 263, endPoint x: 599, endPoint y: 285, distance: 99.5
click at [589, 284] on div "Janela de atendimento Grade de atendimento Capacidade Transportadoras Veículos …" at bounding box center [572, 254] width 1144 height 508
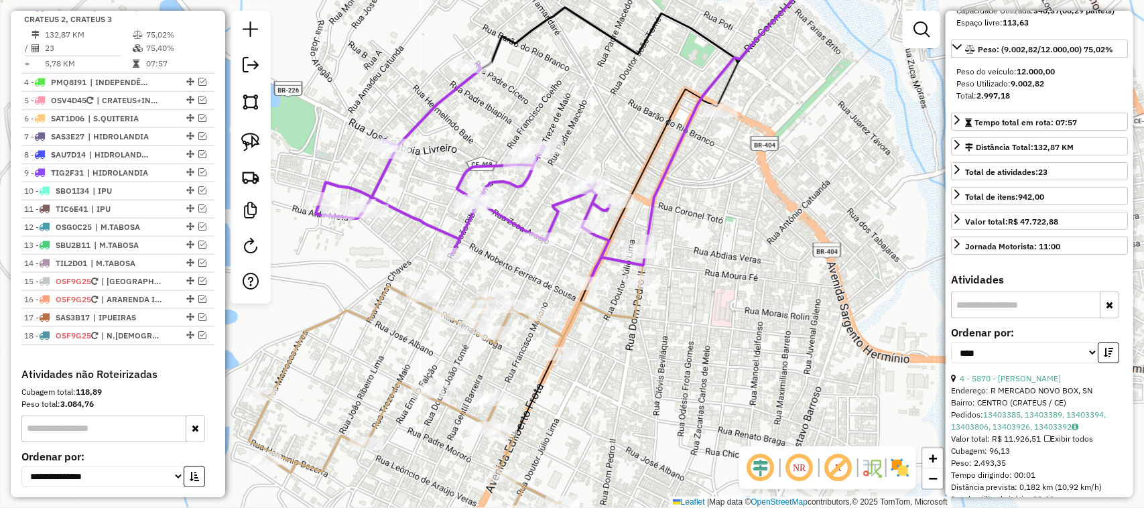
drag, startPoint x: 353, startPoint y: 258, endPoint x: 451, endPoint y: 279, distance: 100.7
click at [408, 274] on div "Janela de atendimento Grade de atendimento Capacidade Transportadoras Veículos …" at bounding box center [572, 254] width 1144 height 508
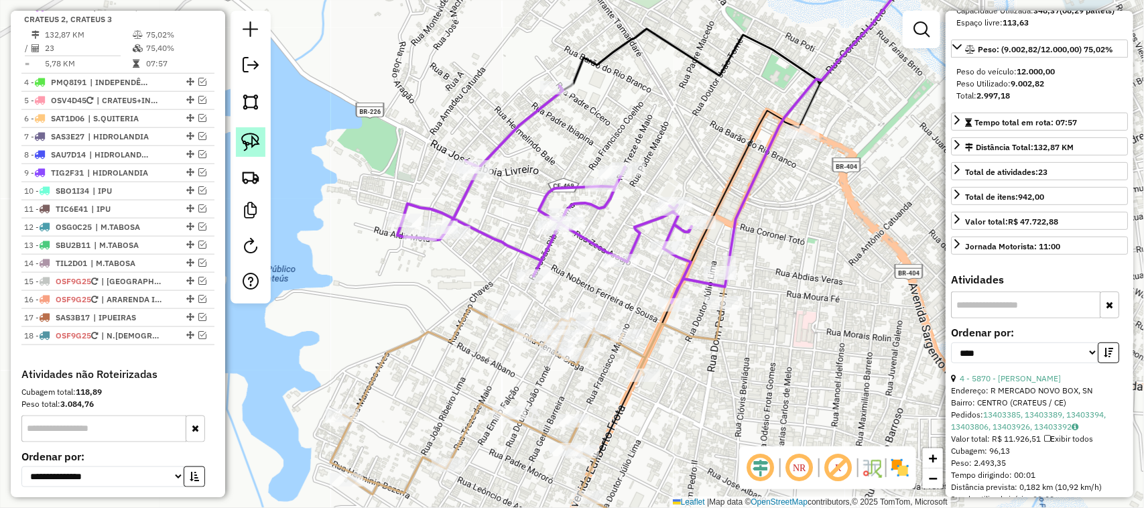
click at [255, 135] on img at bounding box center [250, 142] width 19 height 19
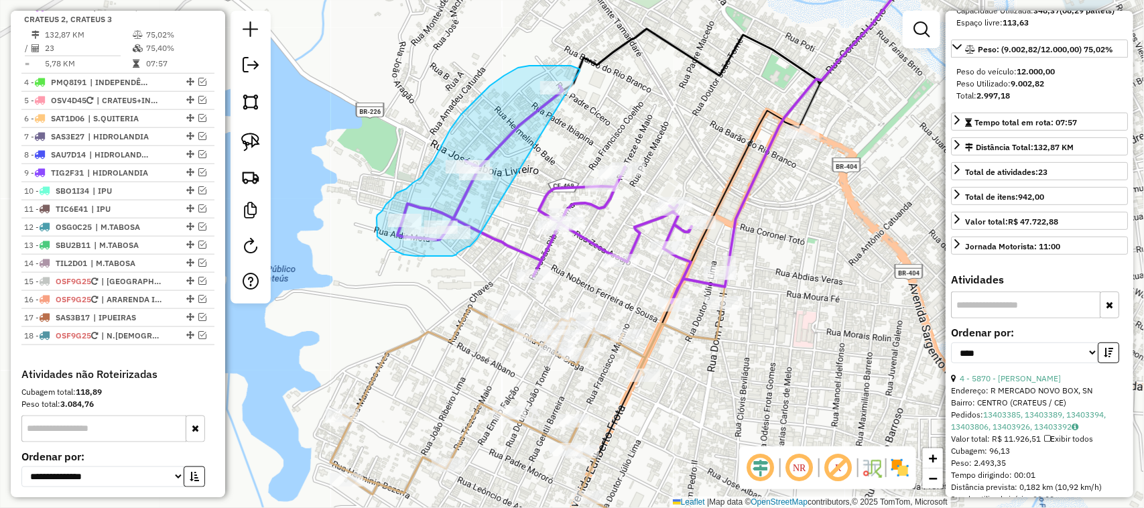
drag, startPoint x: 579, startPoint y: 68, endPoint x: 477, endPoint y: 238, distance: 197.9
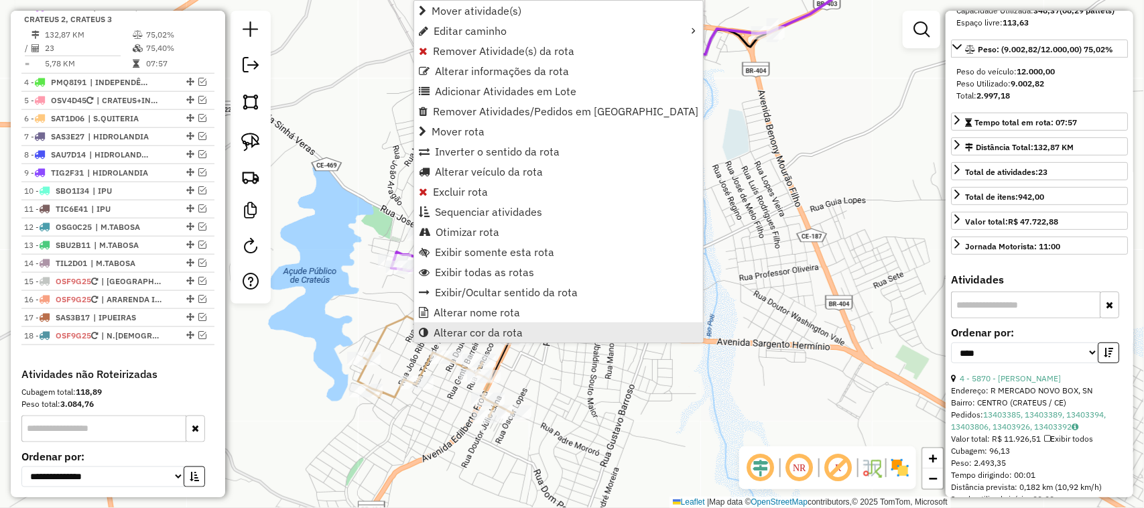
click at [486, 330] on span "Alterar cor da rota" at bounding box center [478, 332] width 89 height 11
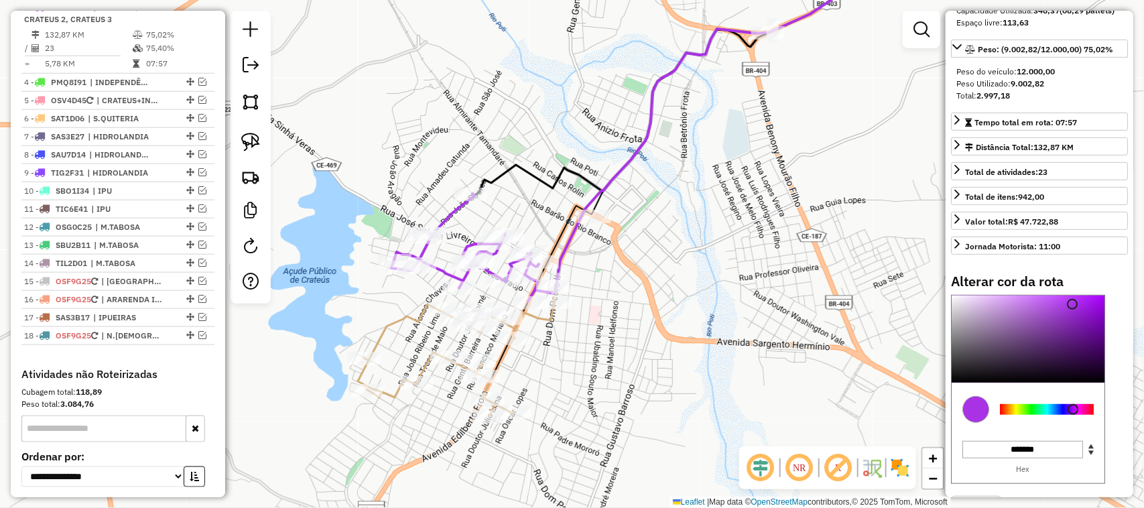
type input "*******"
click at [1050, 415] on div at bounding box center [1047, 409] width 94 height 11
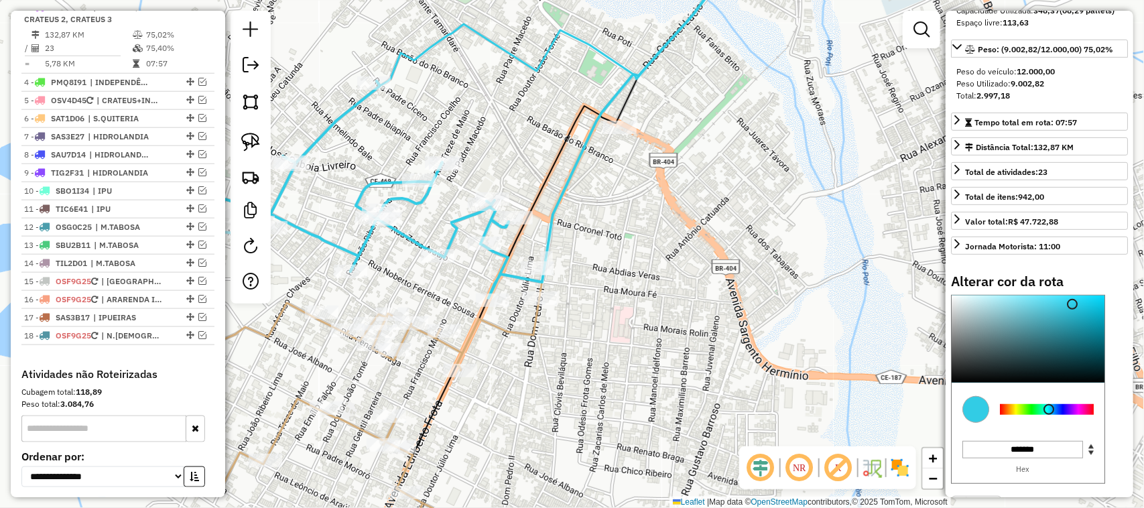
drag, startPoint x: 644, startPoint y: 300, endPoint x: 715, endPoint y: 273, distance: 75.3
click at [676, 290] on div "Janela de atendimento Grade de atendimento Capacidade Transportadoras Veículos …" at bounding box center [572, 254] width 1144 height 508
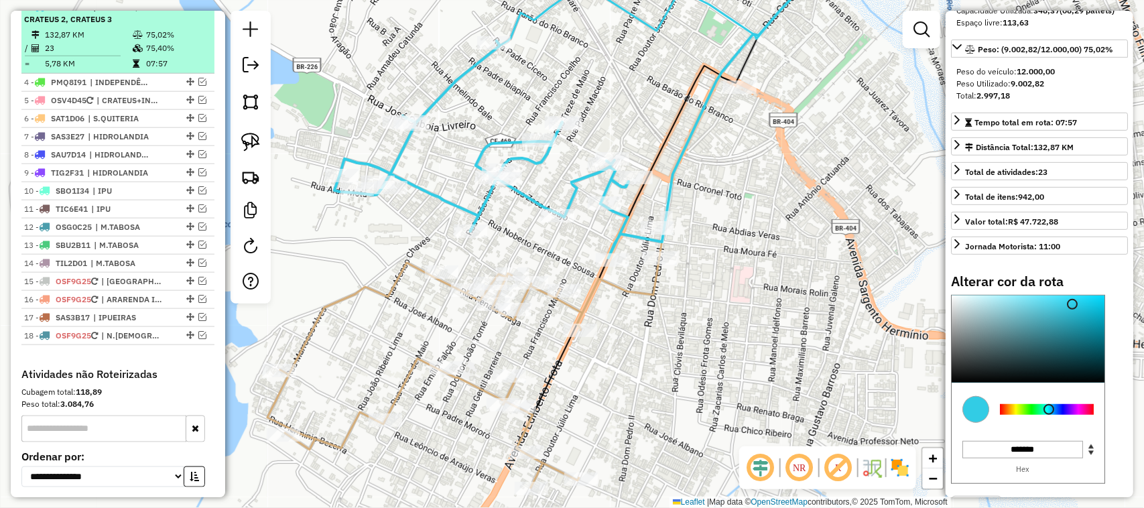
scroll to position [500, 0]
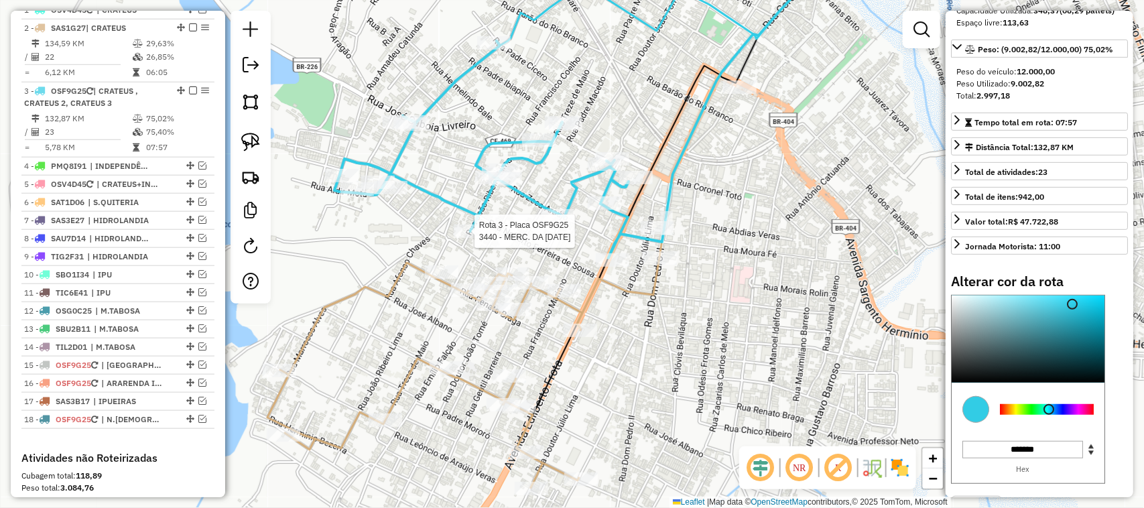
select select "*********"
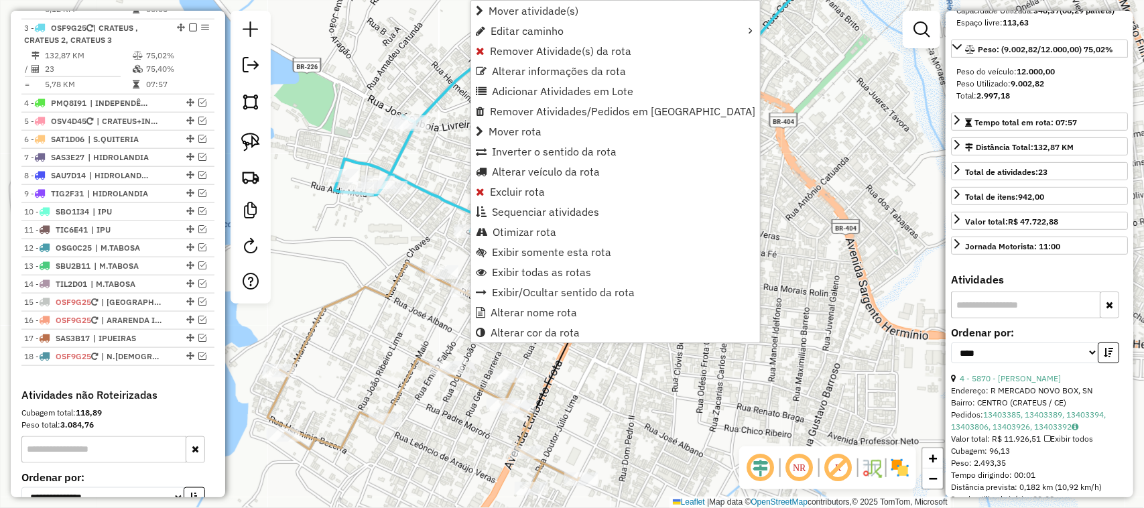
scroll to position [584, 0]
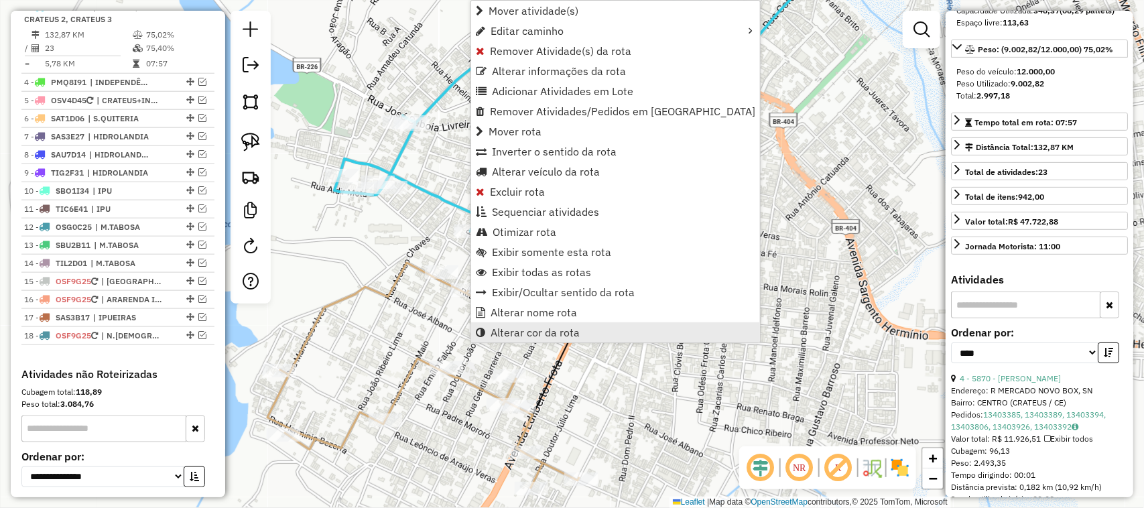
click at [544, 330] on span "Alterar cor da rota" at bounding box center [535, 332] width 89 height 11
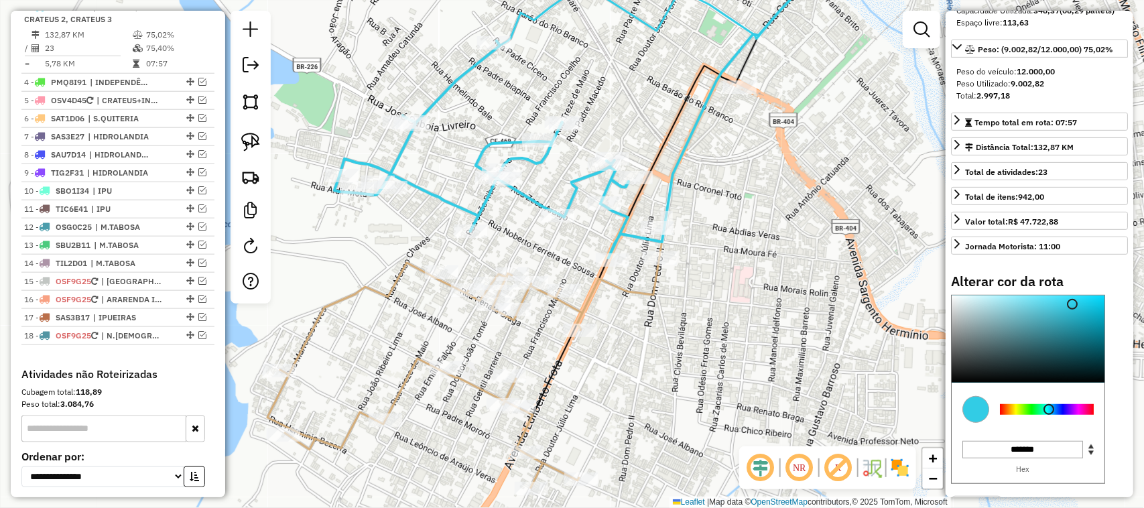
type input "*******"
click at [1083, 415] on div at bounding box center [1047, 409] width 94 height 11
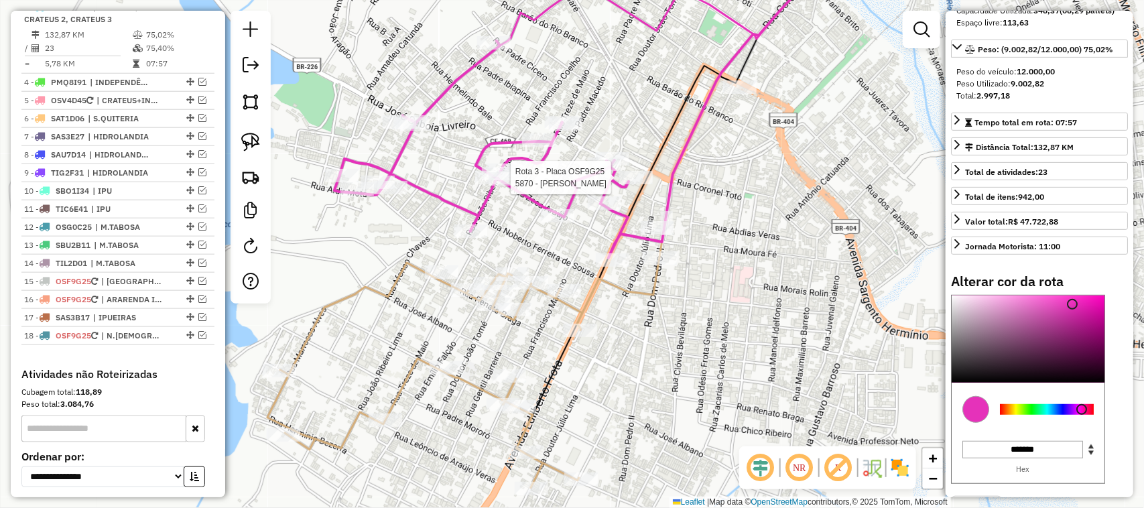
select select "*********"
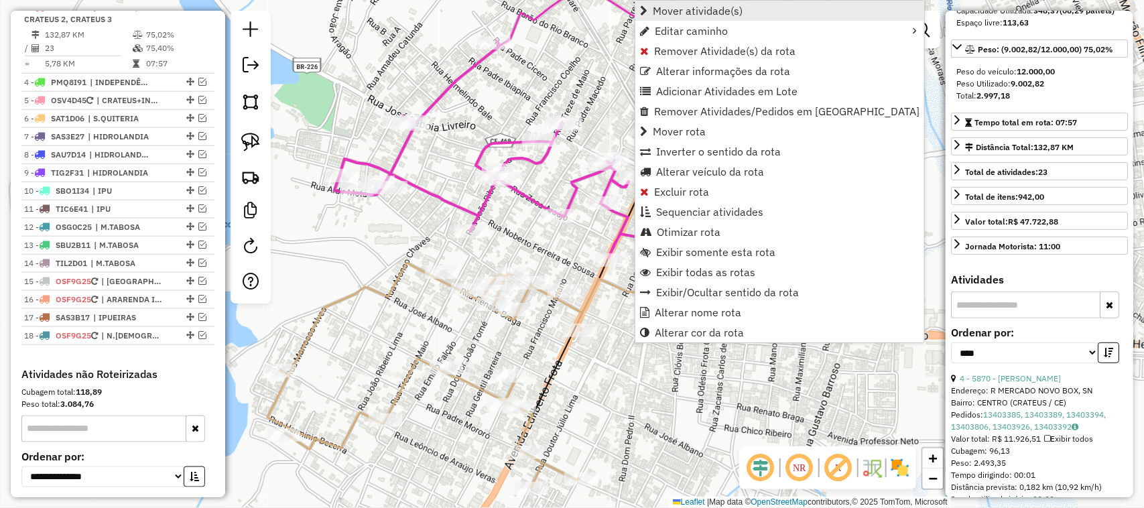
click at [687, 8] on span "Mover atividade(s)" at bounding box center [698, 10] width 90 height 11
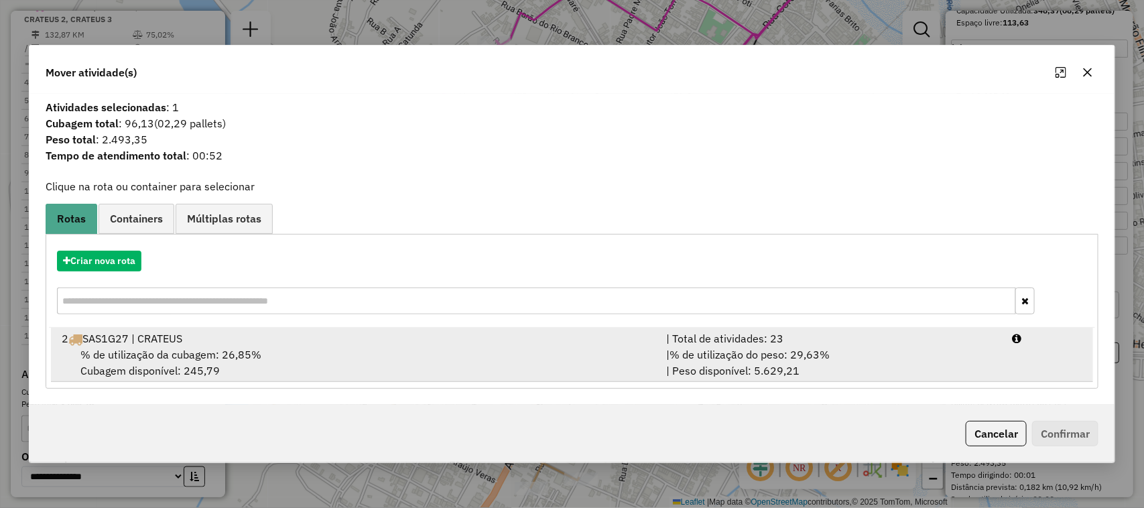
click at [154, 352] on span "% de utilização da cubagem: 26,85%" at bounding box center [170, 354] width 181 height 13
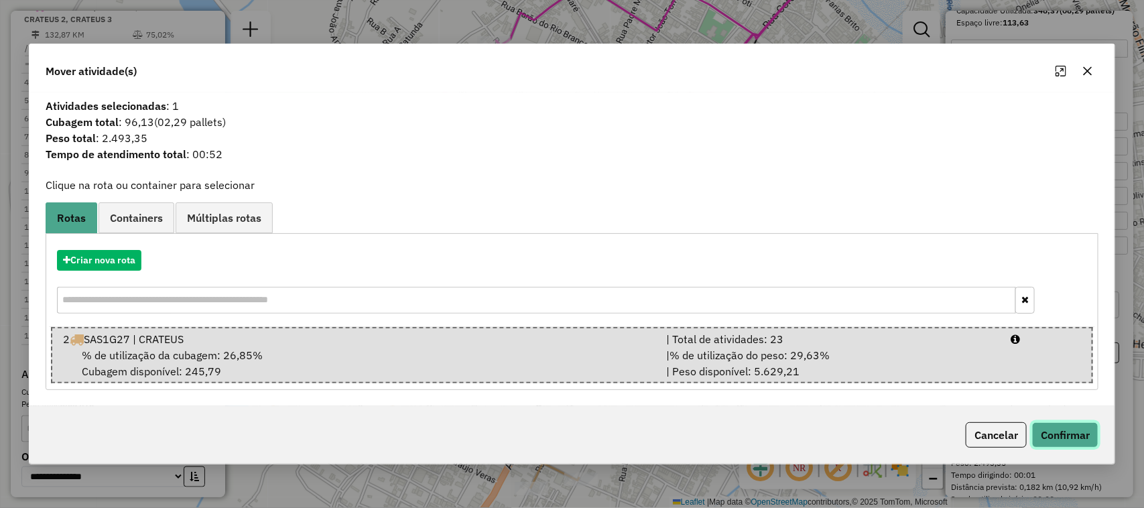
click at [1070, 436] on button "Confirmar" at bounding box center [1065, 434] width 66 height 25
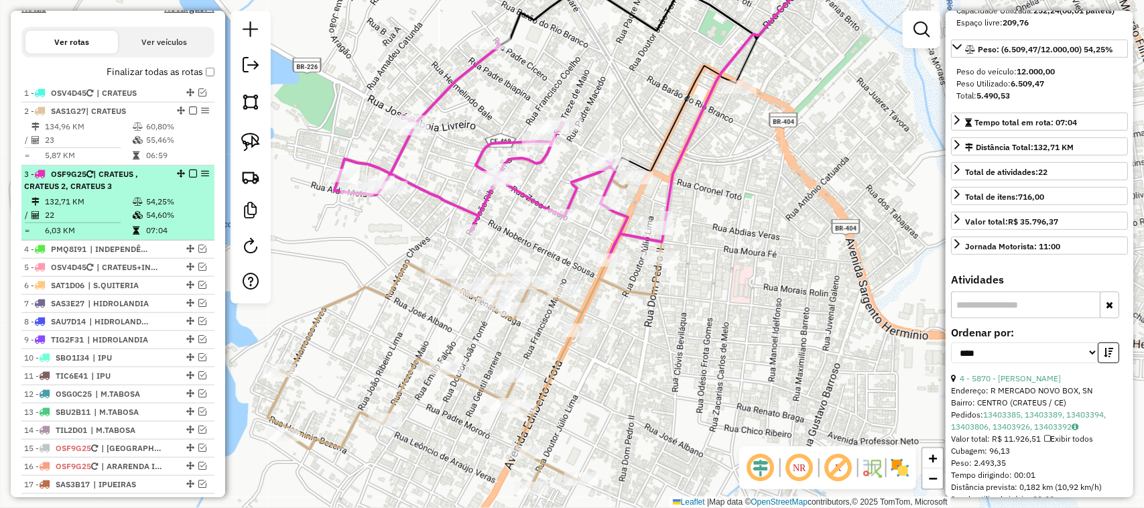
scroll to position [416, 0]
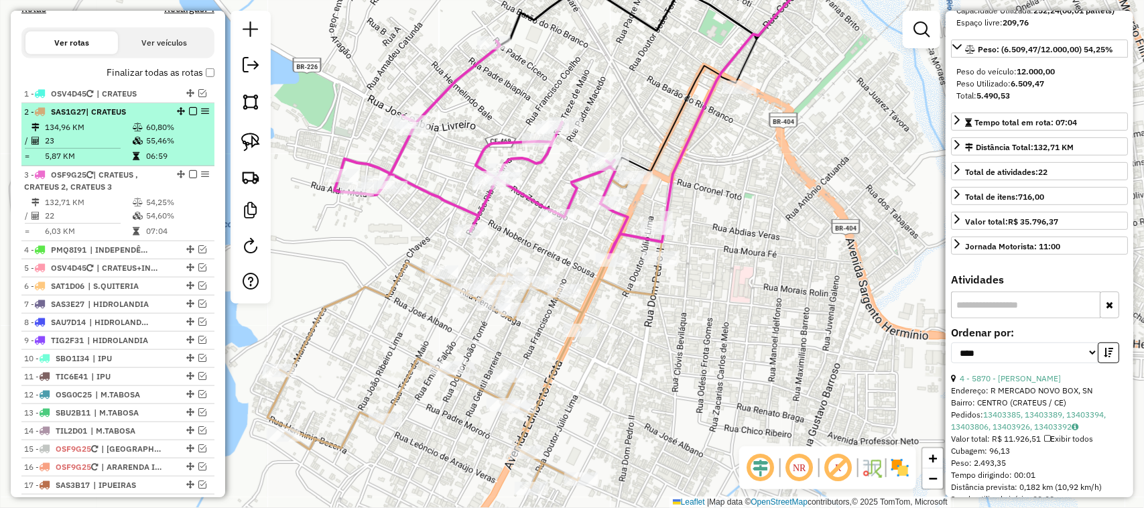
click at [93, 134] on td "134,96 KM" at bounding box center [88, 127] width 88 height 13
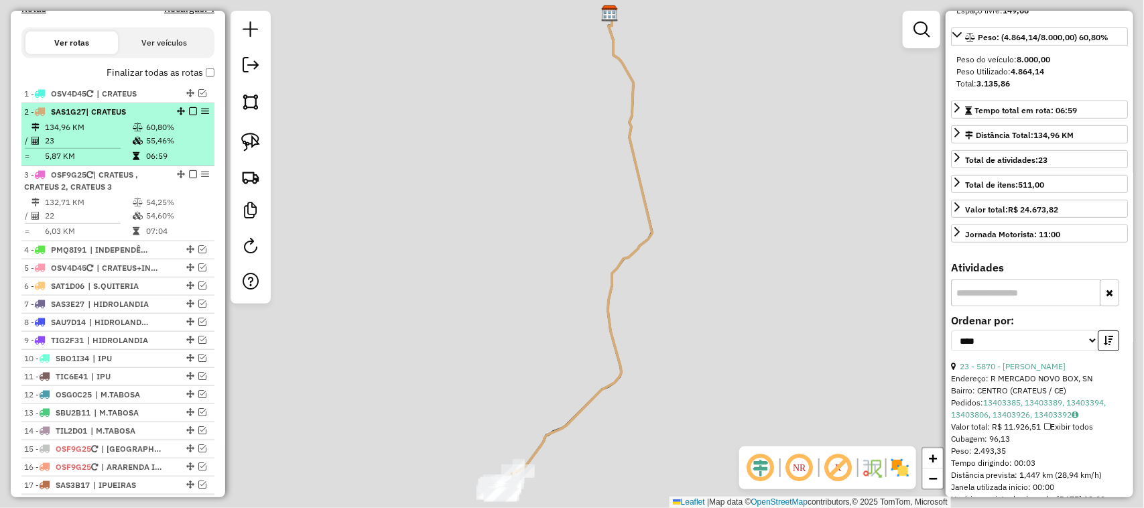
scroll to position [168, 0]
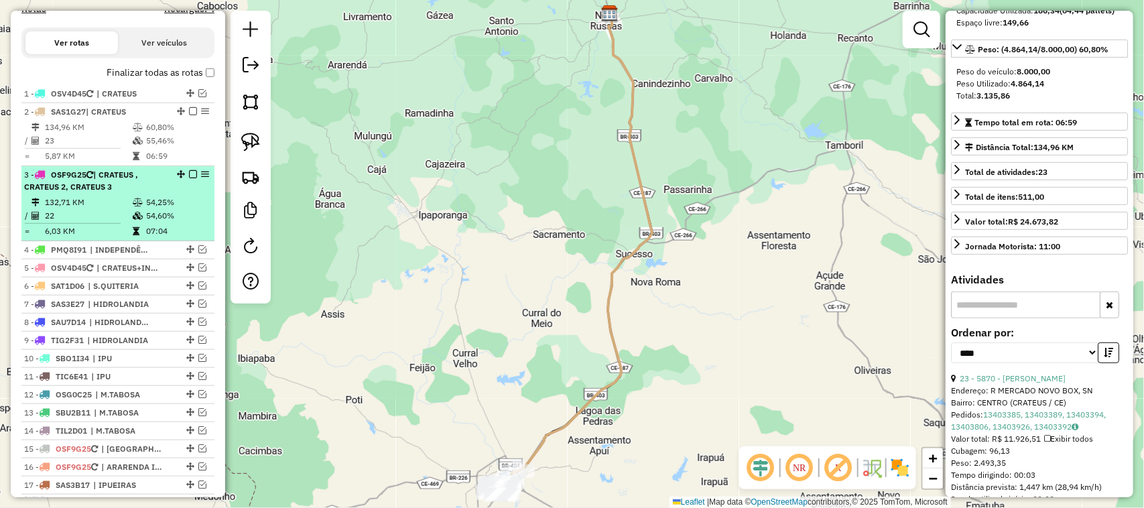
click at [98, 223] on td "22" at bounding box center [88, 215] width 88 height 13
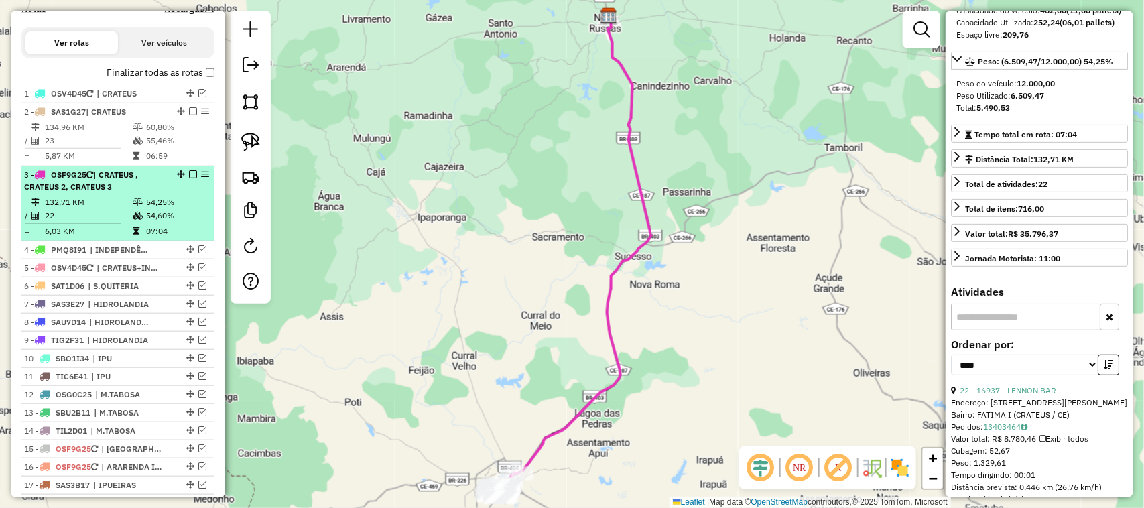
scroll to position [180, 0]
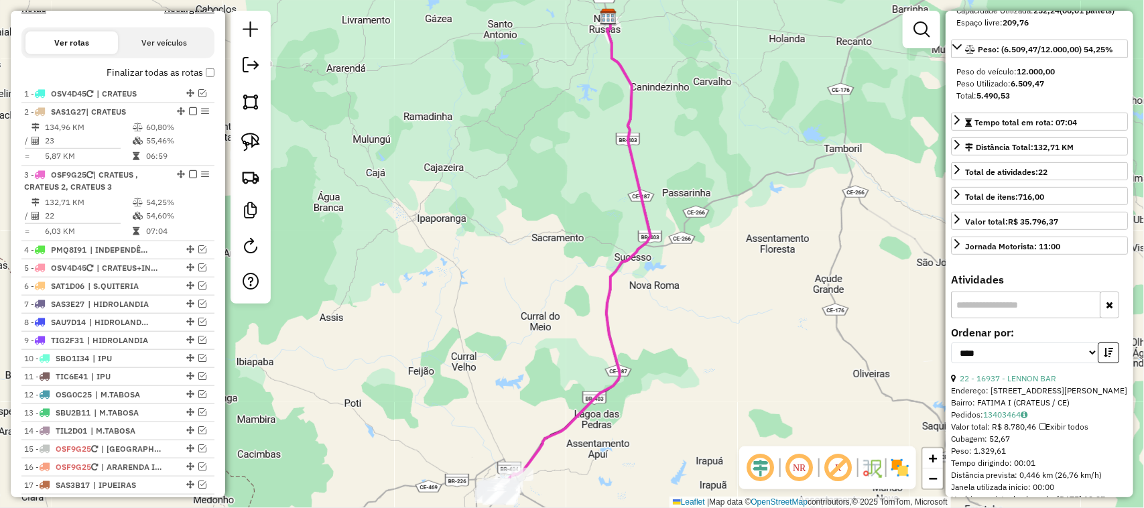
click at [517, 222] on div "Janela de atendimento Grade de atendimento Capacidade Transportadoras Veículos …" at bounding box center [572, 254] width 1144 height 508
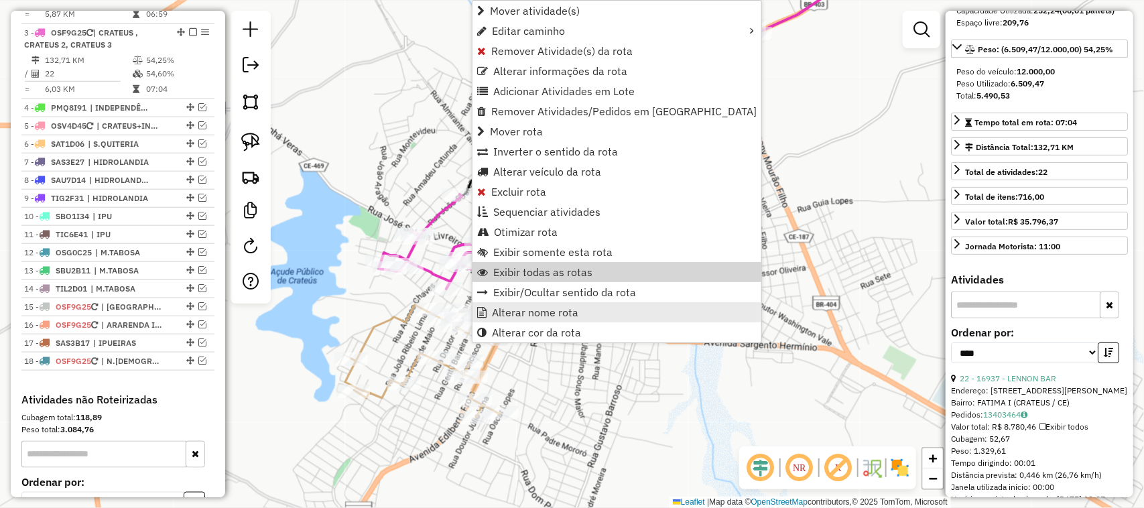
scroll to position [584, 0]
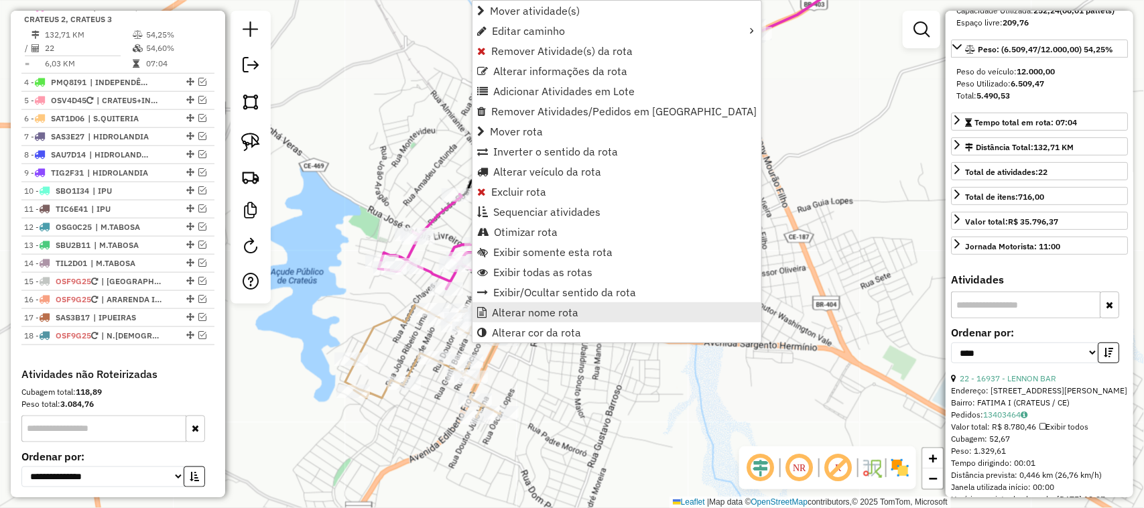
click at [532, 312] on span "Alterar nome rota" at bounding box center [535, 312] width 86 height 11
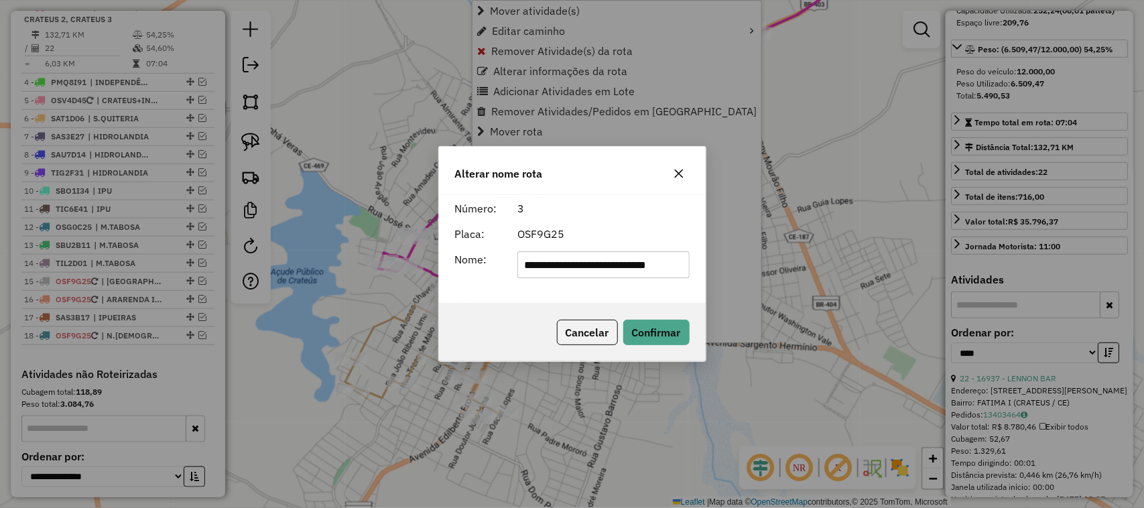
scroll to position [0, 10]
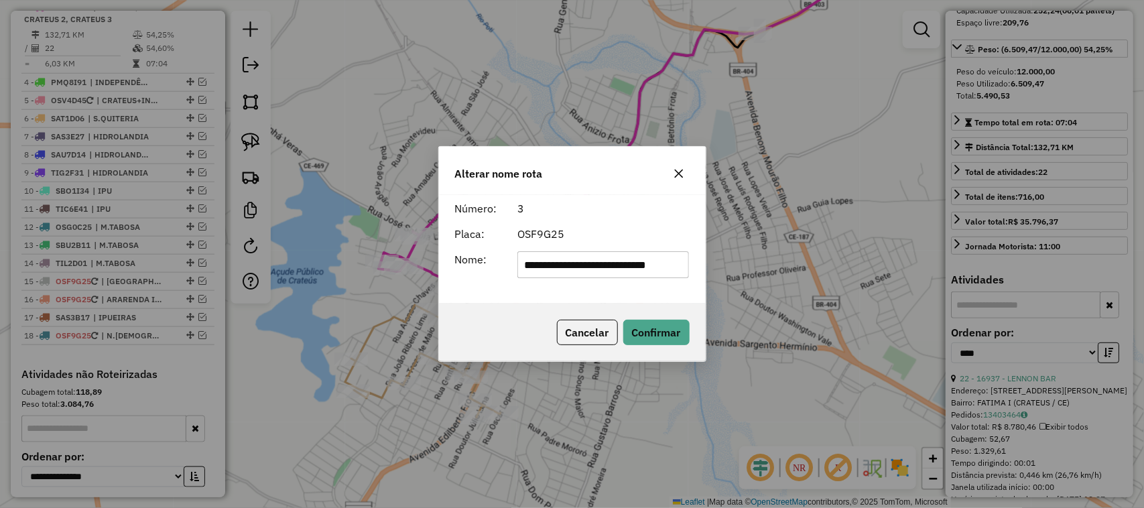
click at [624, 268] on input "**********" at bounding box center [604, 264] width 172 height 27
type input "*********"
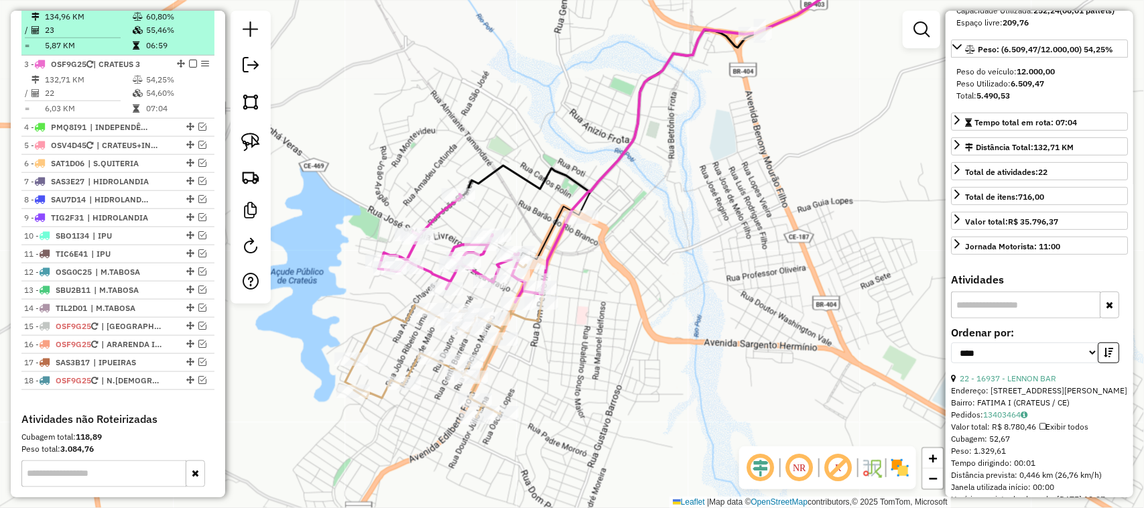
scroll to position [500, 0]
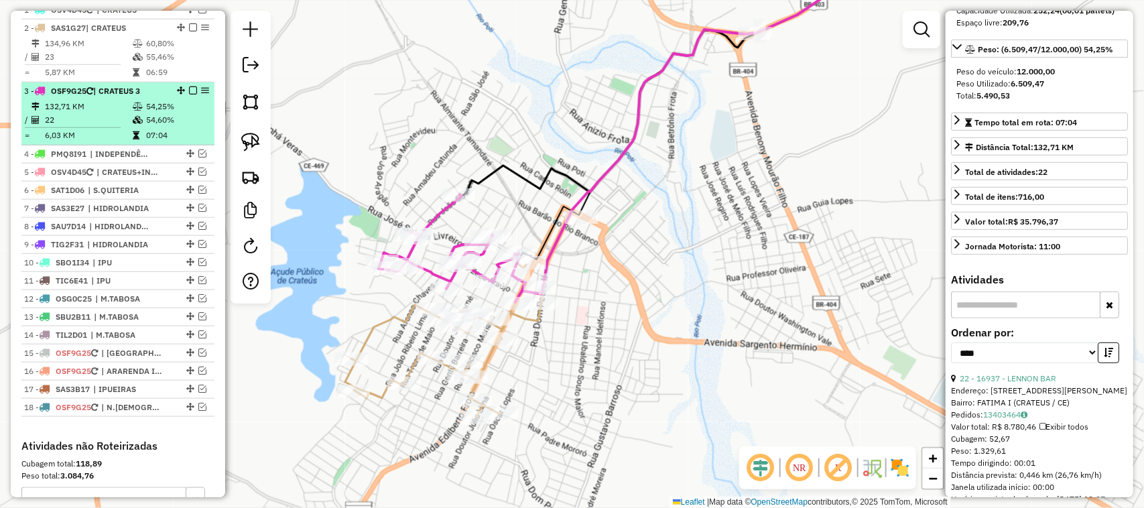
click at [189, 95] on em at bounding box center [193, 90] width 8 height 8
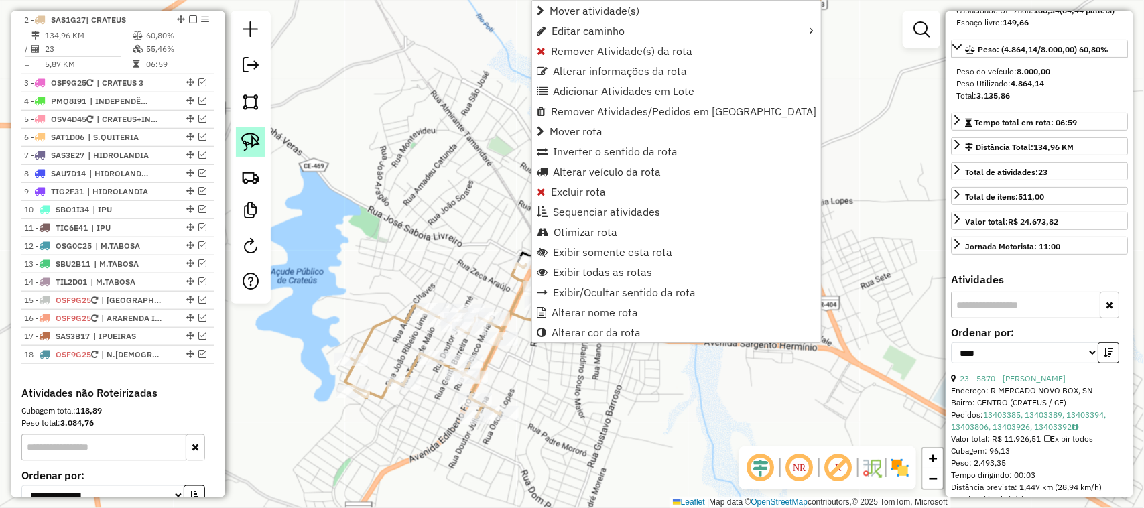
scroll to position [521, 0]
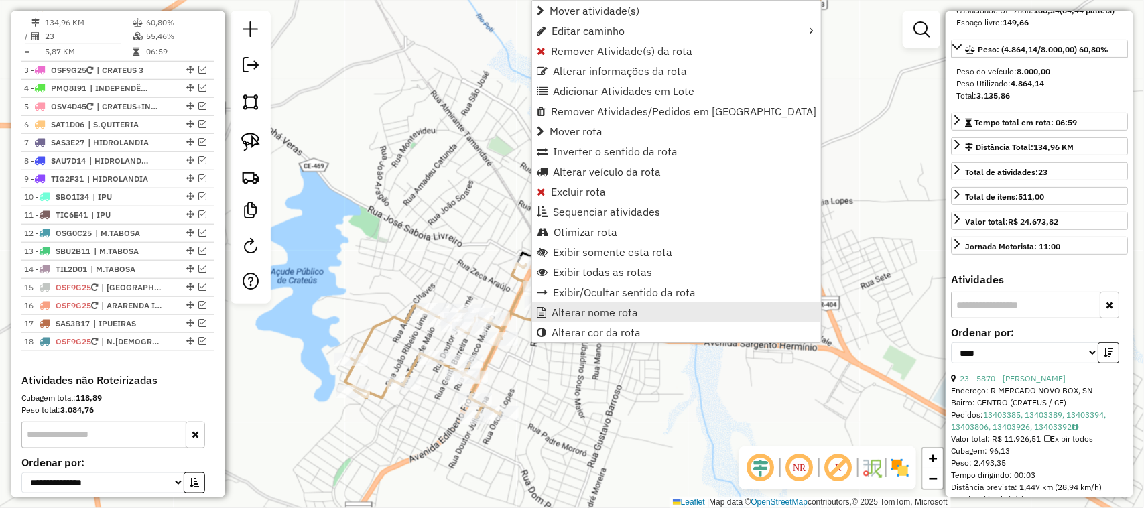
click at [612, 315] on span "Alterar nome rota" at bounding box center [595, 312] width 86 height 11
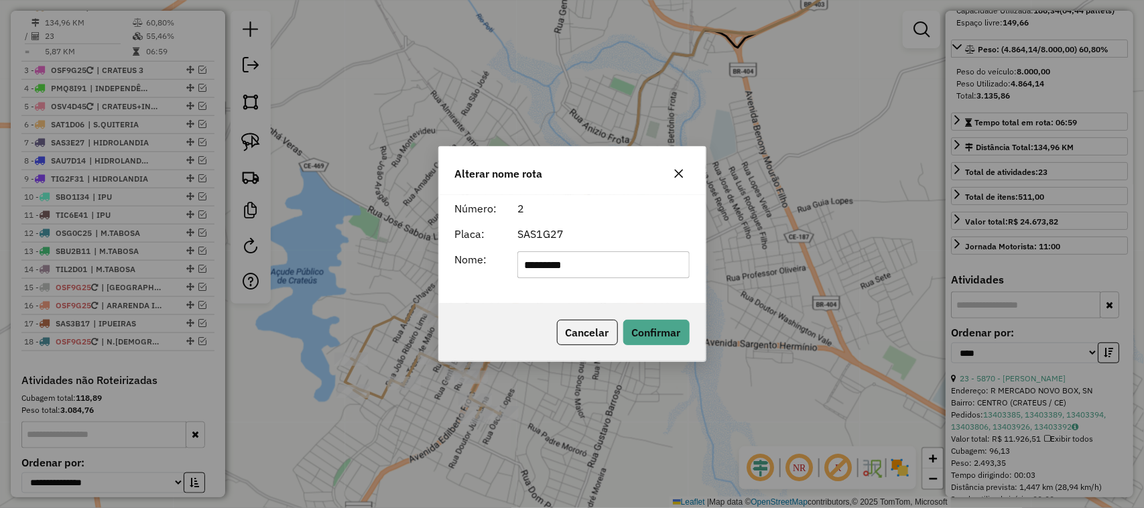
type input "*********"
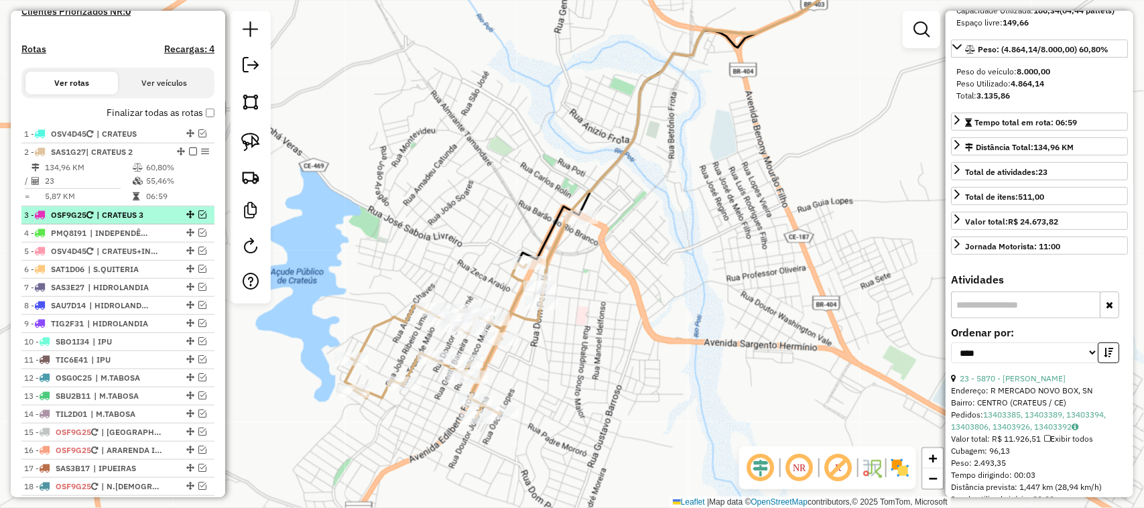
scroll to position [353, 0]
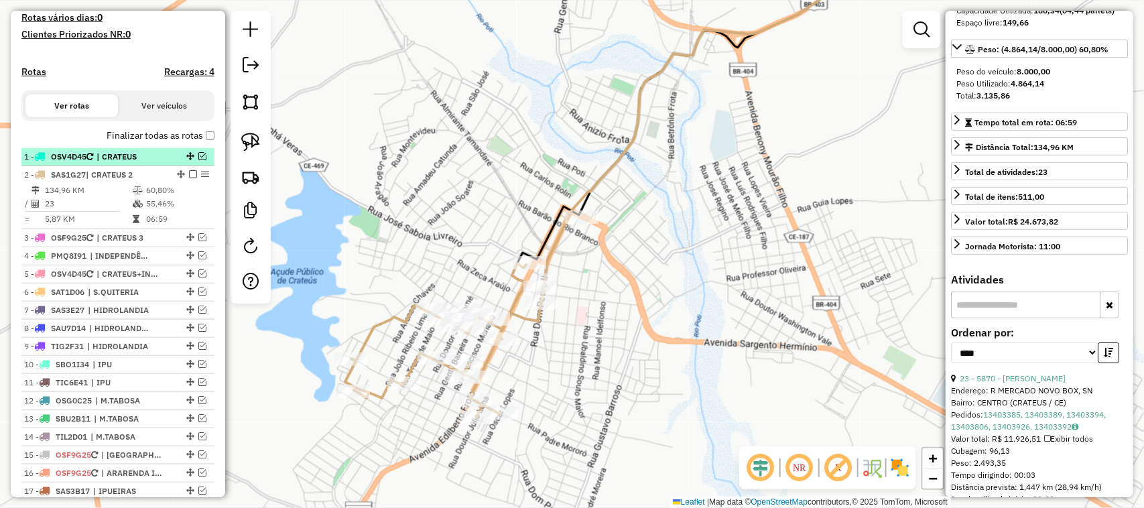
click at [198, 160] on em at bounding box center [202, 156] width 8 height 8
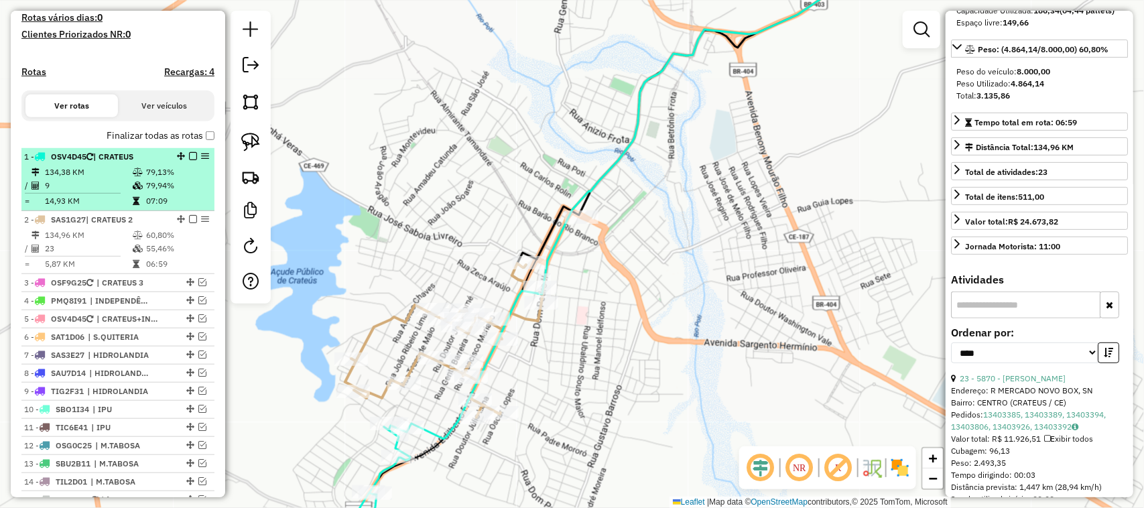
click at [96, 192] on td "9" at bounding box center [88, 185] width 88 height 13
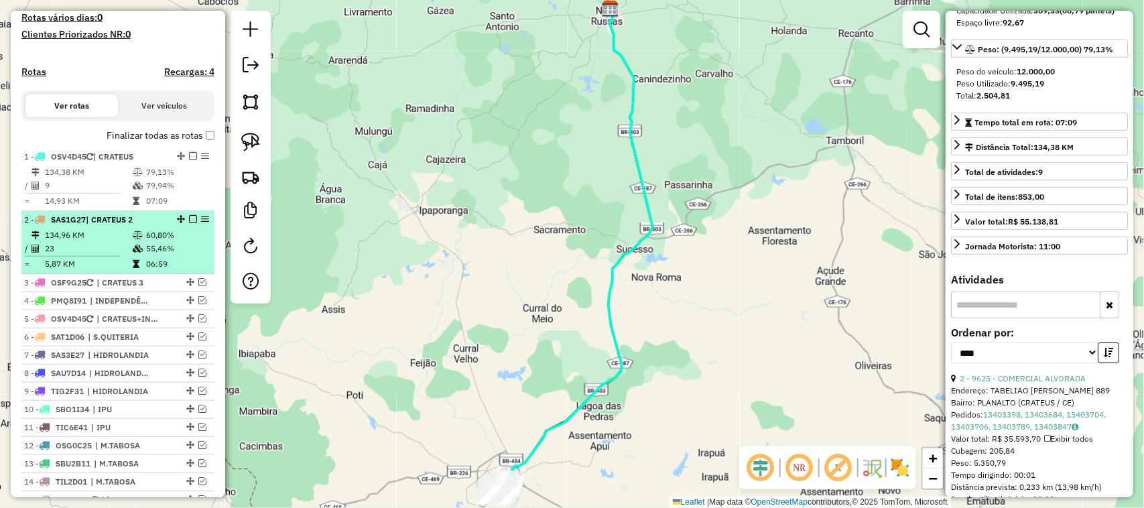
click at [99, 255] on td "23" at bounding box center [88, 248] width 88 height 13
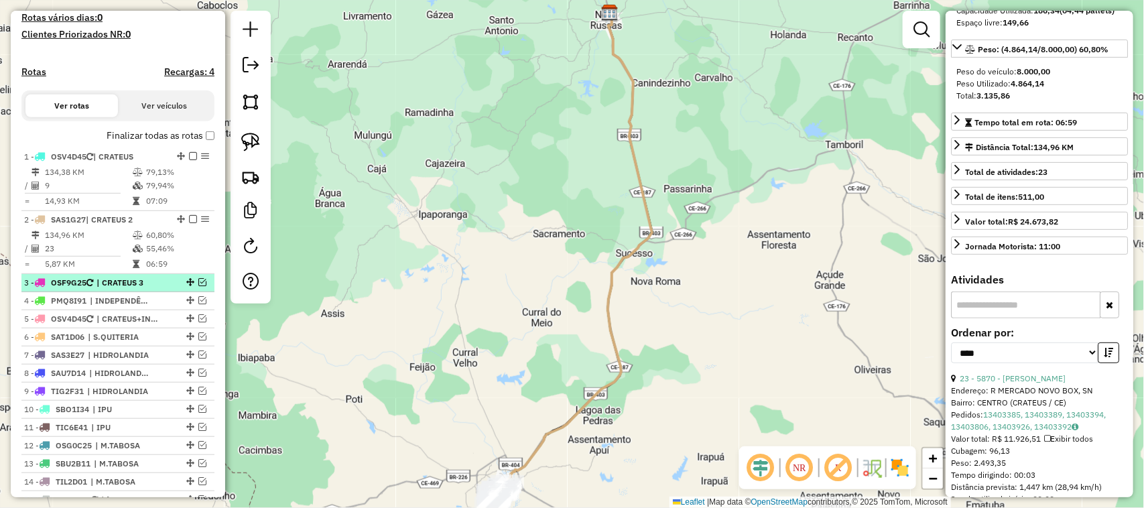
click at [198, 286] on em at bounding box center [202, 282] width 8 height 8
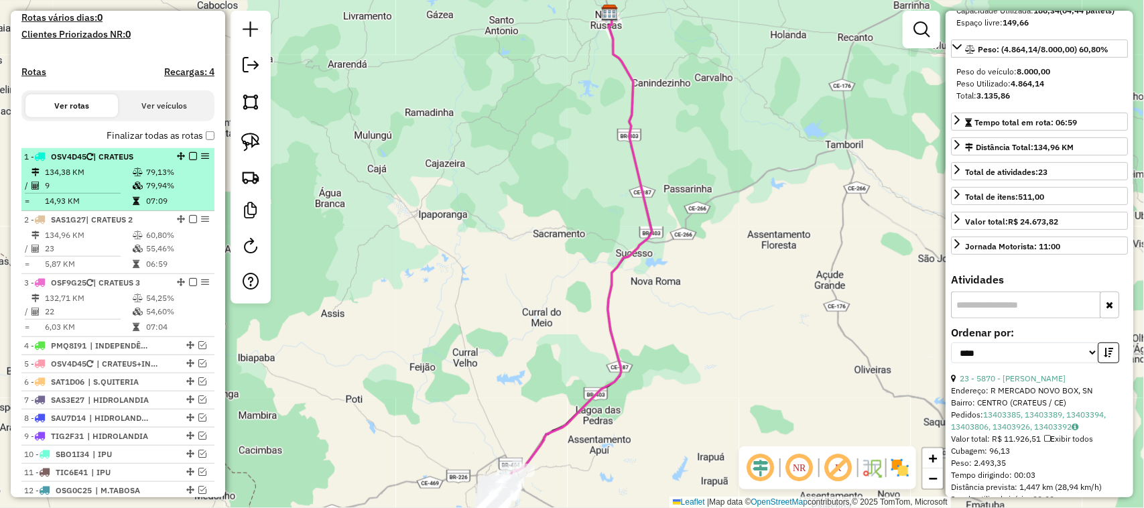
click at [101, 179] on td "134,38 KM" at bounding box center [88, 172] width 88 height 13
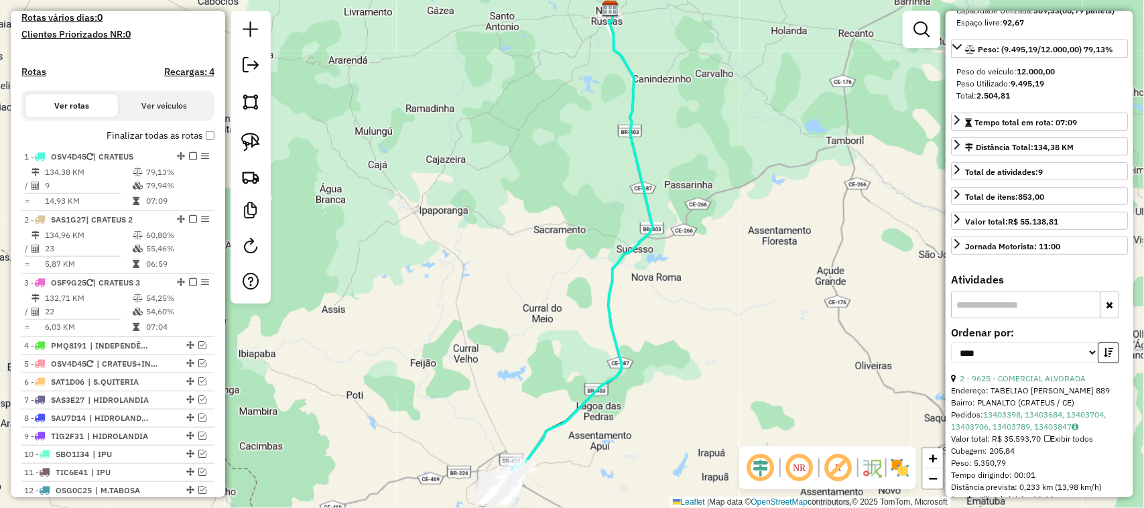
click at [515, 347] on div "Janela de atendimento Grade de atendimento Capacidade Transportadoras Veículos …" at bounding box center [572, 254] width 1144 height 508
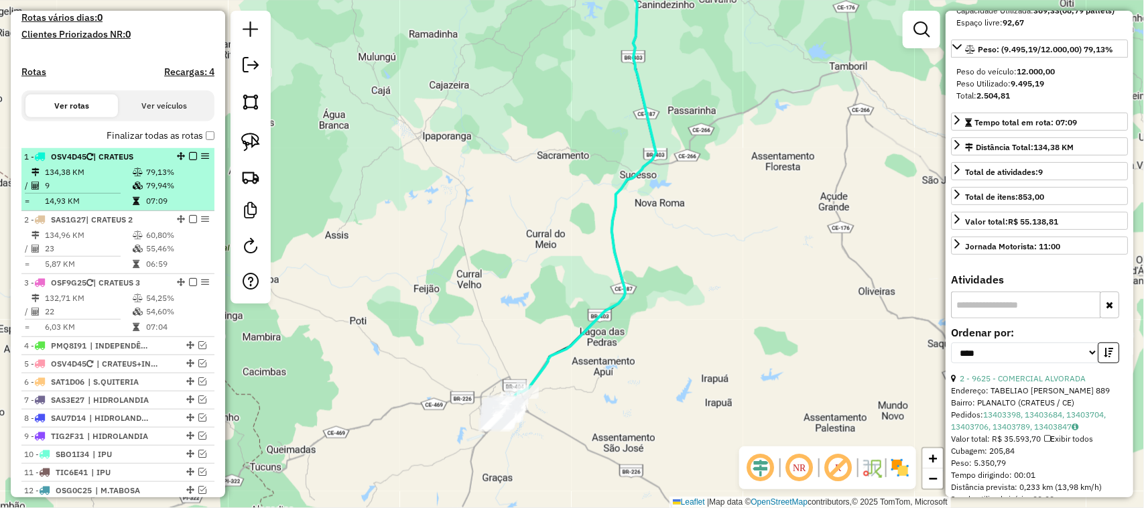
click at [82, 179] on td "134,38 KM" at bounding box center [88, 172] width 88 height 13
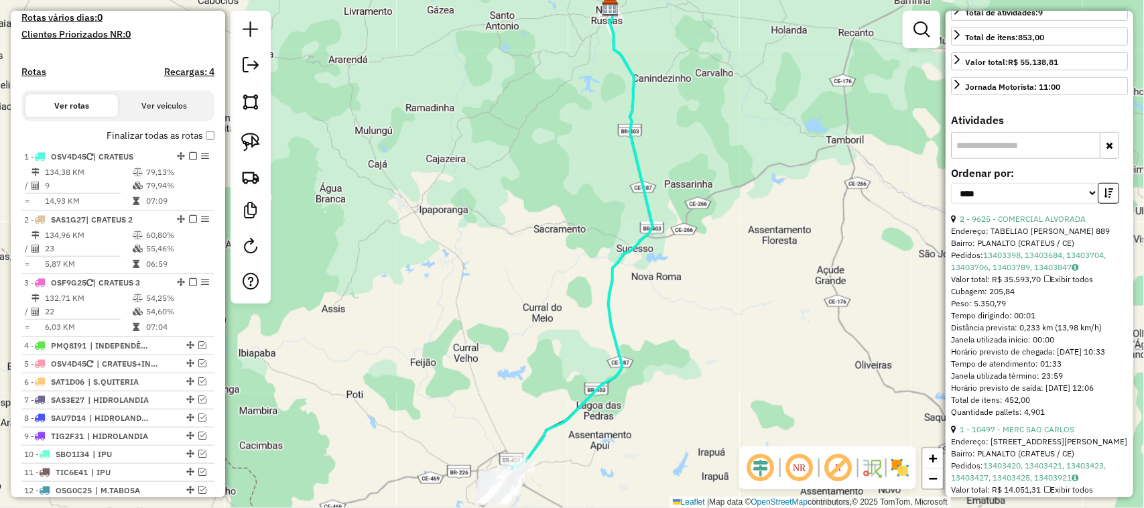
scroll to position [411, 0]
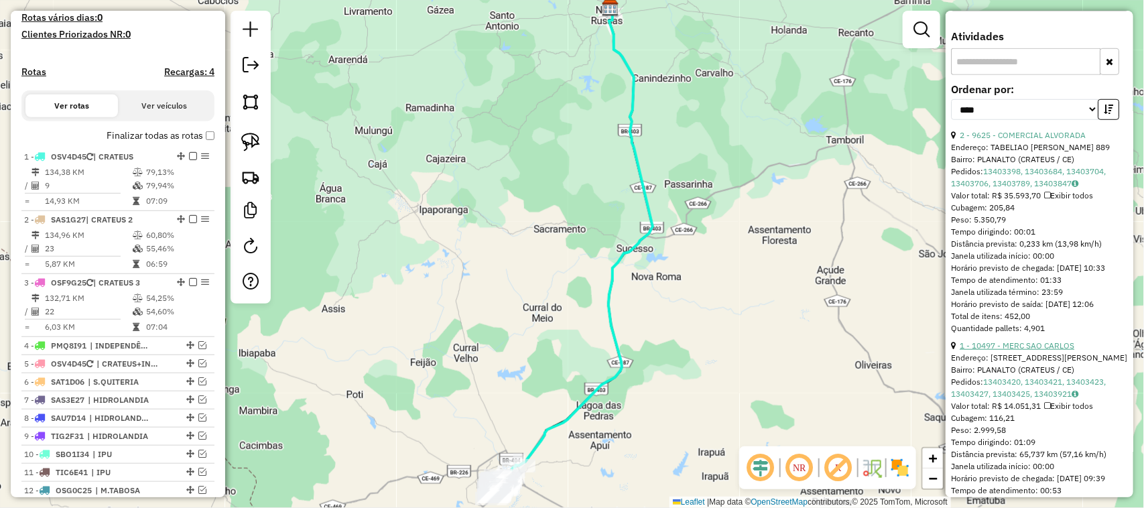
click at [1043, 351] on link "1 - 10497 - MERC SAO CARLOS" at bounding box center [1017, 346] width 115 height 10
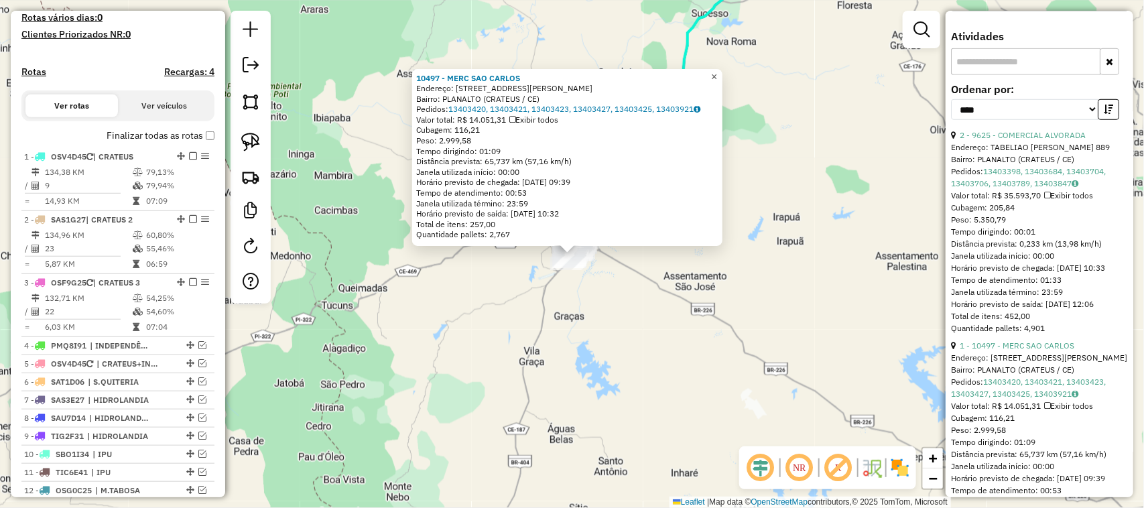
click at [717, 71] on span "×" at bounding box center [714, 76] width 6 height 11
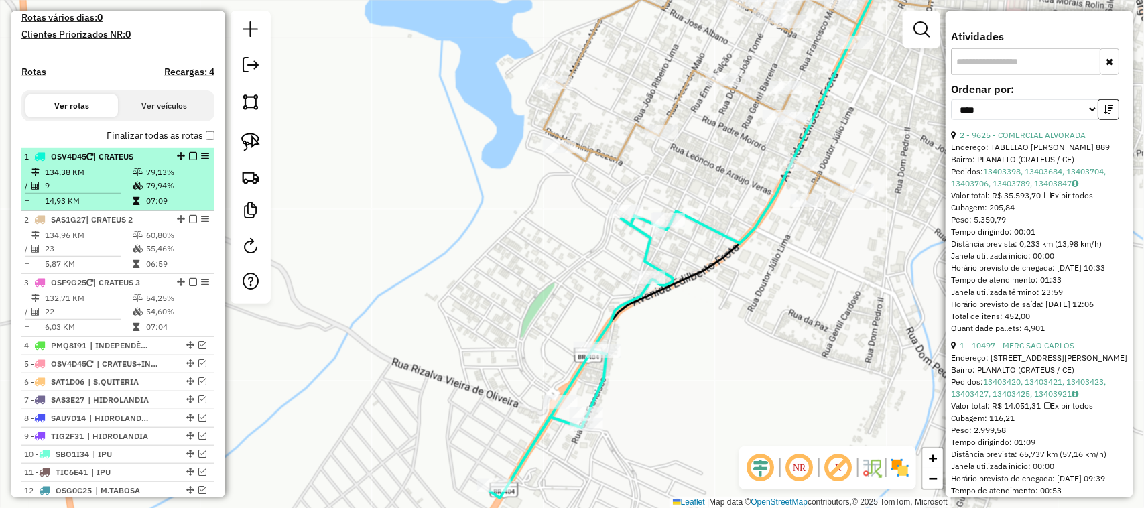
click at [189, 160] on em at bounding box center [193, 156] width 8 height 8
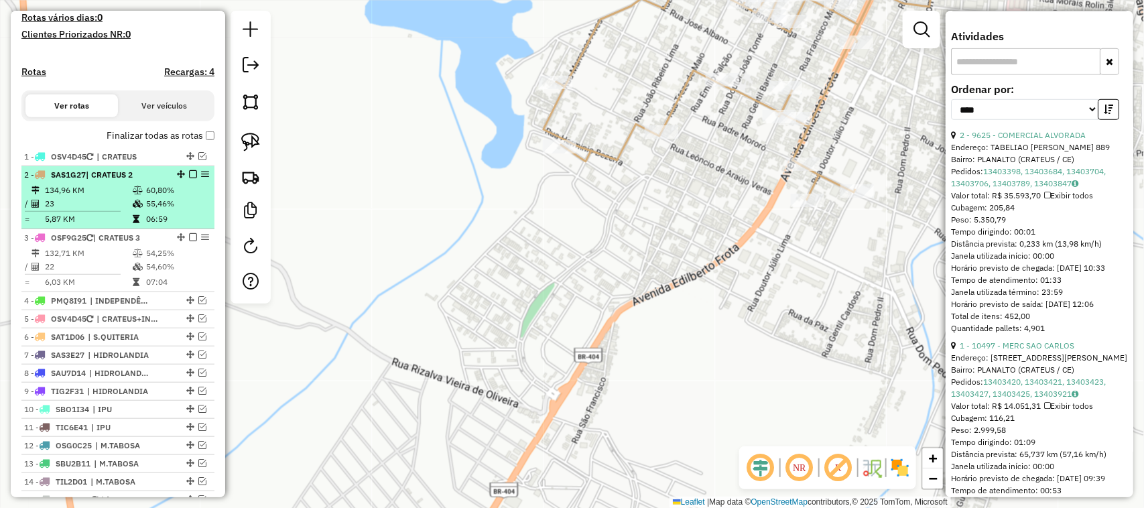
click at [109, 197] on td "134,96 KM" at bounding box center [88, 190] width 88 height 13
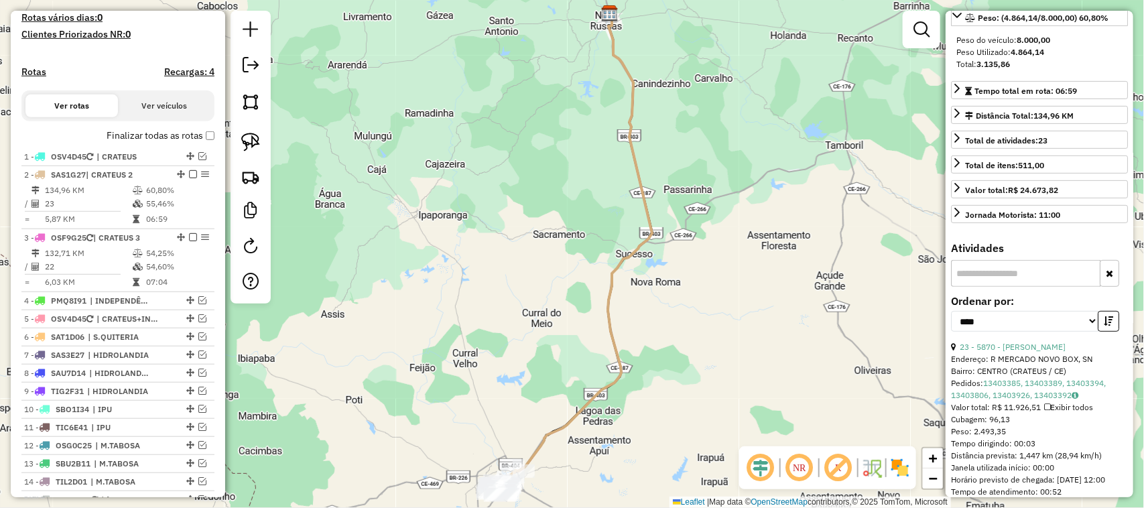
scroll to position [160, 0]
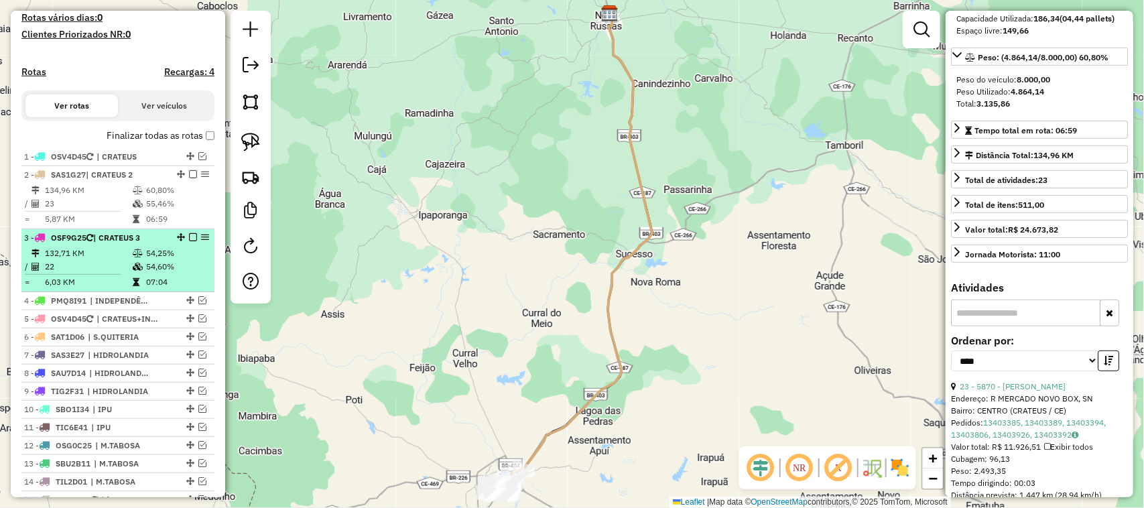
click at [102, 273] on td "22" at bounding box center [88, 266] width 88 height 13
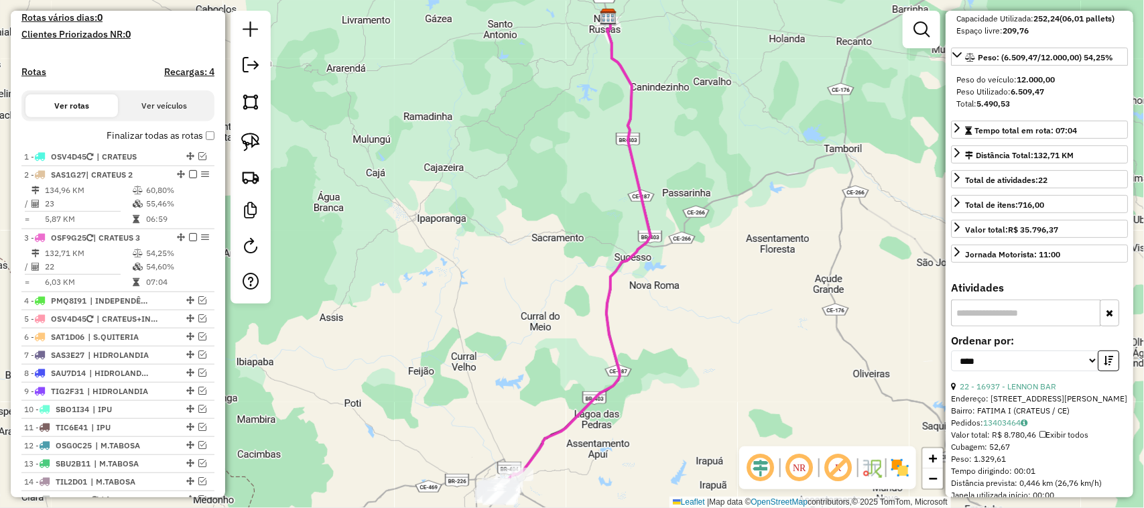
click at [554, 276] on div "Janela de atendimento Grade de atendimento Capacidade Transportadoras Veículos …" at bounding box center [572, 254] width 1144 height 508
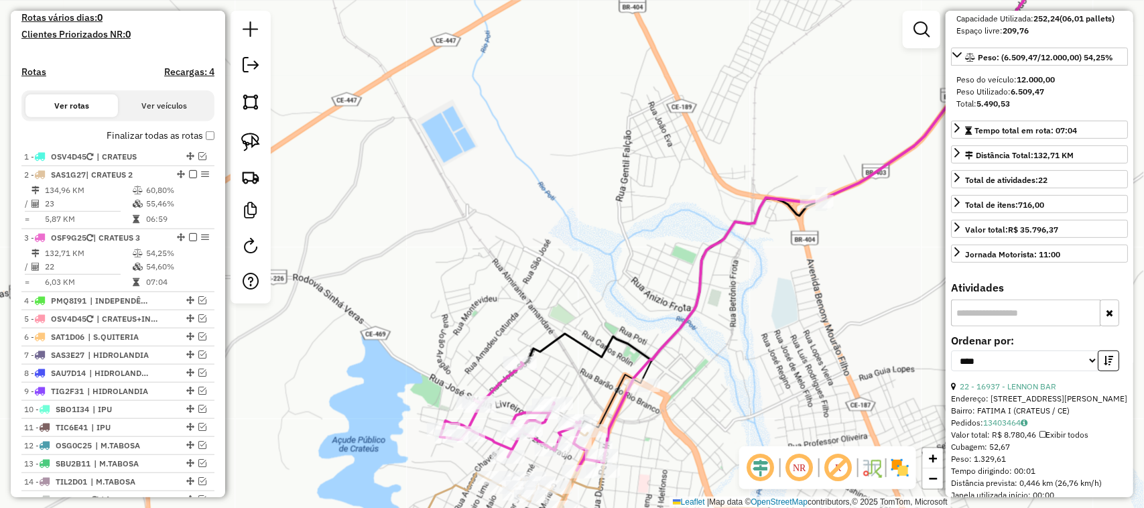
drag, startPoint x: 544, startPoint y: 316, endPoint x: 528, endPoint y: 198, distance: 118.4
click at [534, 212] on div "Janela de atendimento Grade de atendimento Capacidade Transportadoras Veículos …" at bounding box center [572, 254] width 1144 height 508
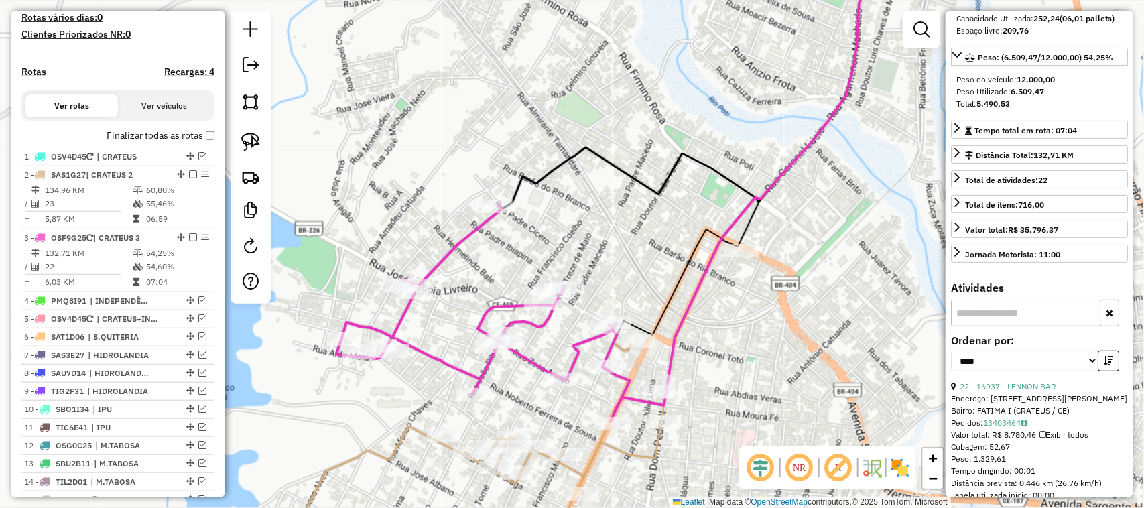
drag, startPoint x: 531, startPoint y: 411, endPoint x: 534, endPoint y: 302, distance: 108.6
click at [535, 317] on div "Janela de atendimento Grade de atendimento Capacidade Transportadoras Veículos …" at bounding box center [572, 254] width 1144 height 508
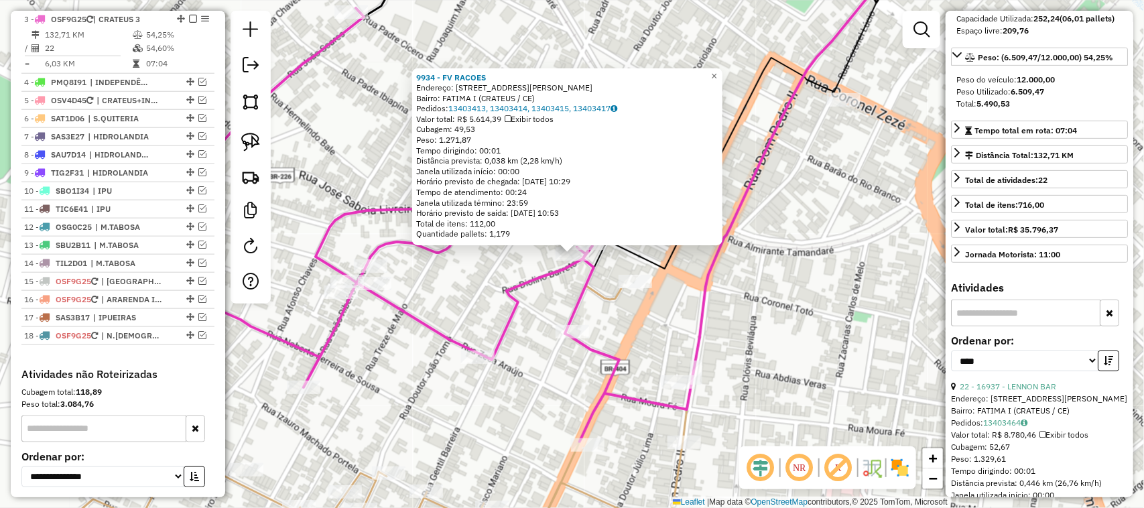
scroll to position [584, 0]
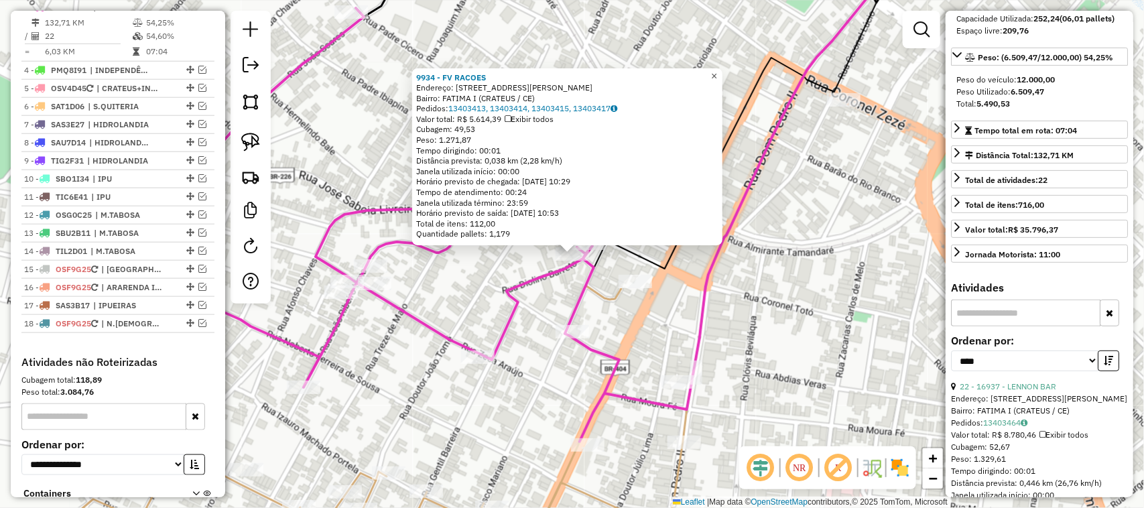
click at [717, 70] on span "×" at bounding box center [714, 75] width 6 height 11
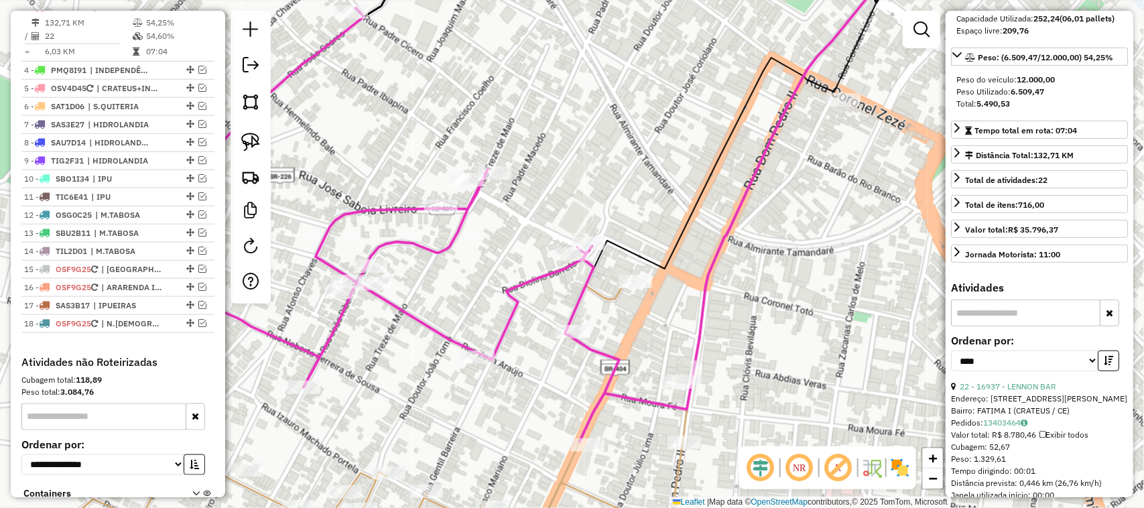
drag, startPoint x: 512, startPoint y: 396, endPoint x: 587, endPoint y: 238, distance: 174.5
click at [568, 307] on div "Rota 3 - Placa OSF9G25 10316 - MERC MARIA LUCIA Janela de atendimento Grade de …" at bounding box center [572, 254] width 1144 height 508
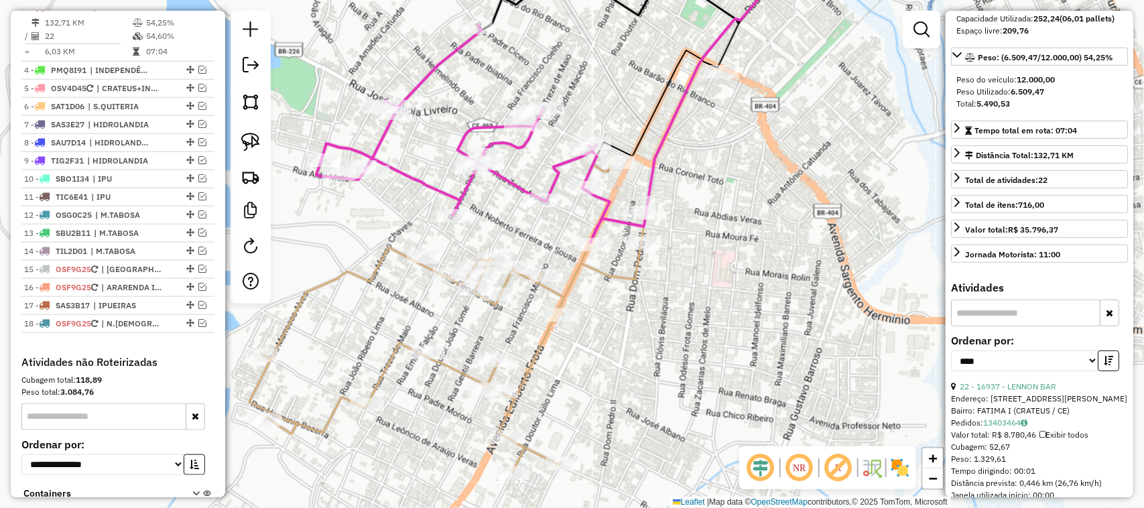
drag, startPoint x: 669, startPoint y: 307, endPoint x: 560, endPoint y: 265, distance: 117.2
click at [679, 299] on div "Janela de atendimento Grade de atendimento Capacidade Transportadoras Veículos …" at bounding box center [572, 254] width 1144 height 508
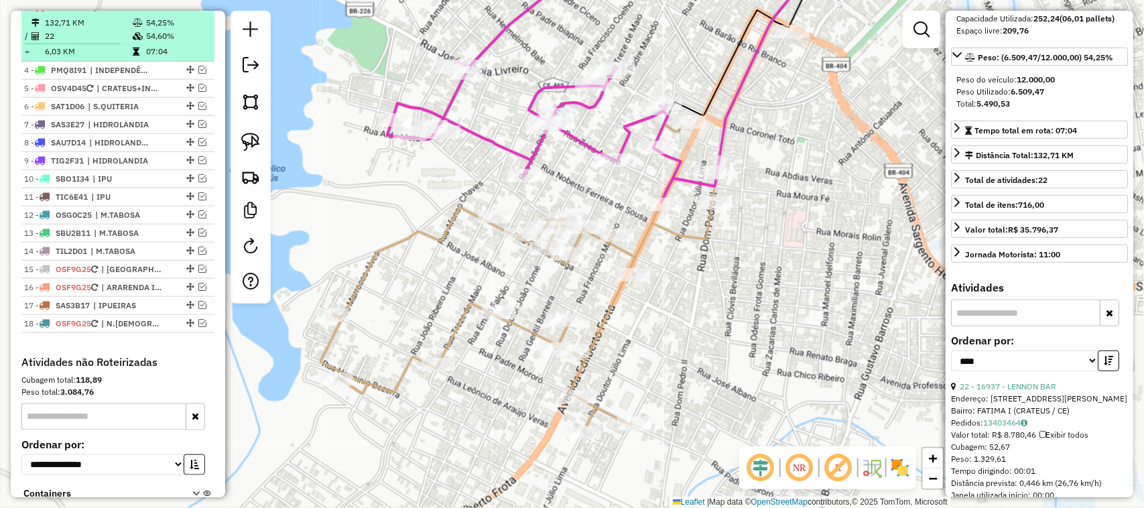
scroll to position [500, 0]
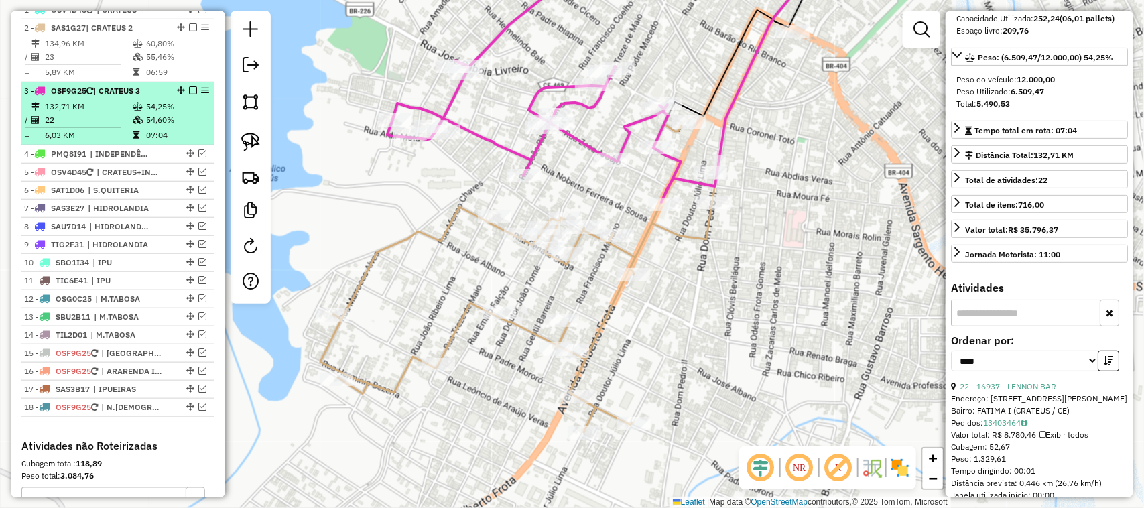
click at [101, 127] on td "22" at bounding box center [88, 119] width 88 height 13
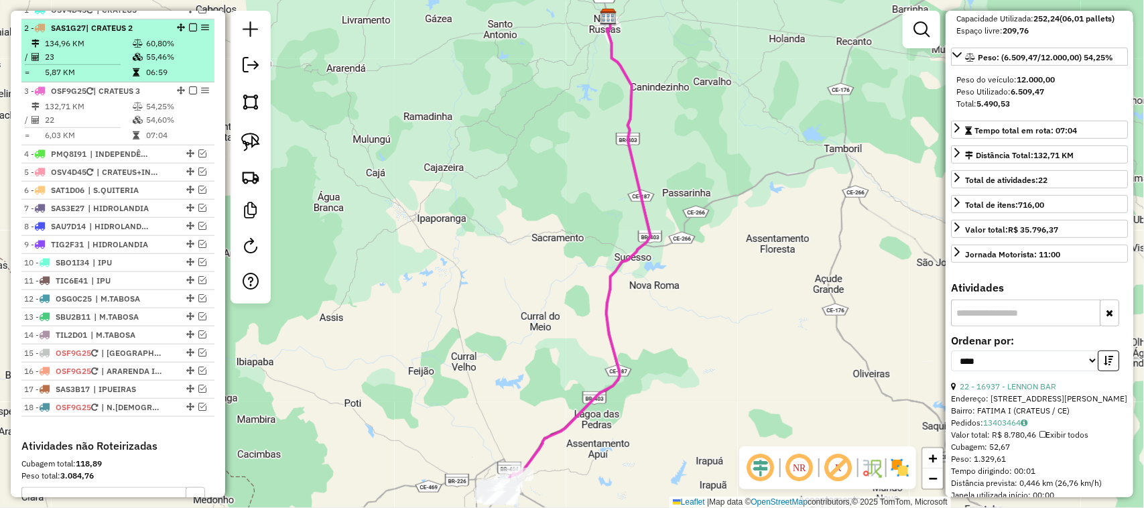
click at [98, 61] on td "23" at bounding box center [88, 56] width 88 height 13
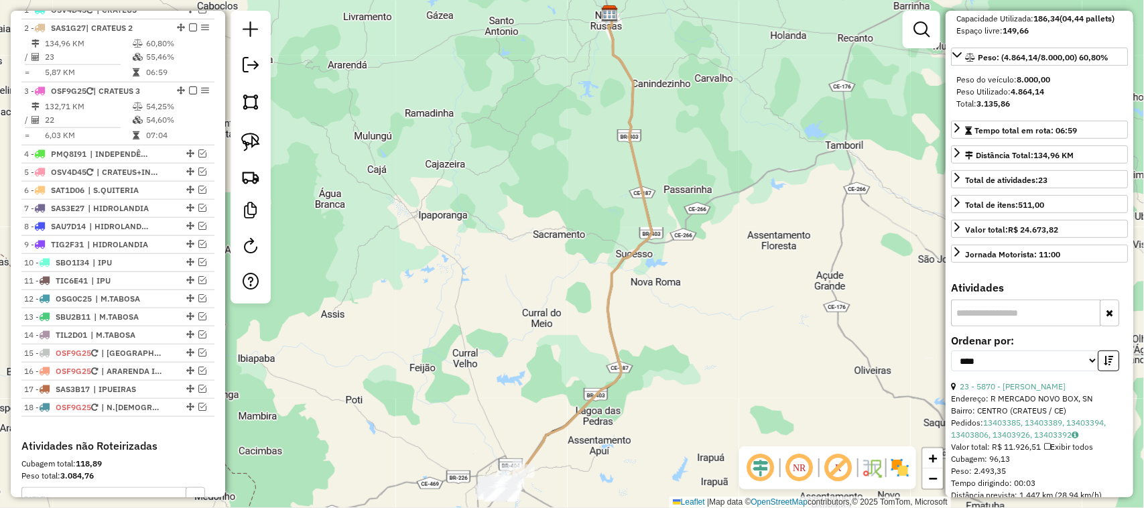
click at [514, 313] on div "Janela de atendimento Grade de atendimento Capacidade Transportadoras Veículos …" at bounding box center [572, 254] width 1144 height 508
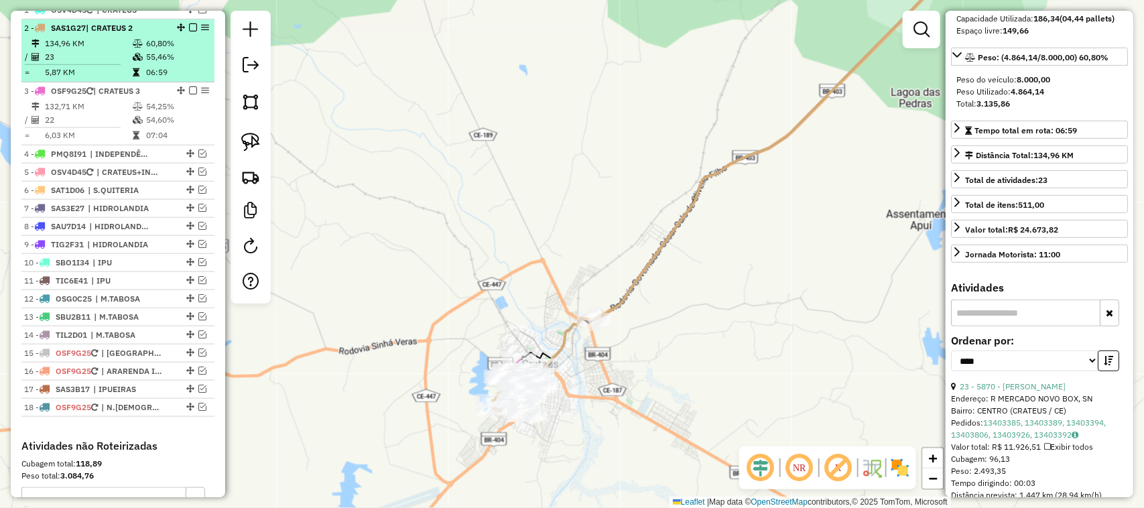
click at [190, 32] on em at bounding box center [193, 27] width 8 height 8
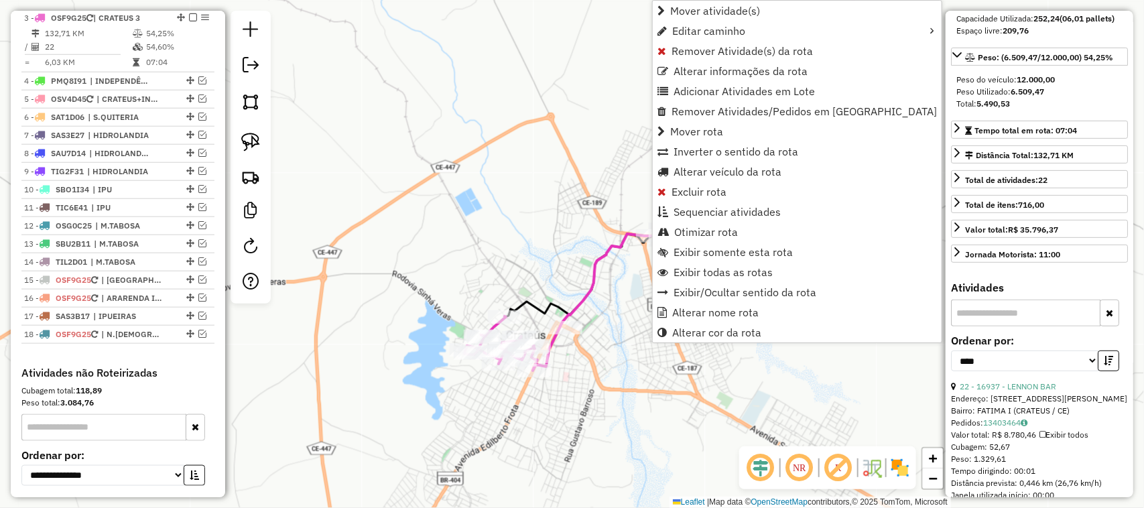
scroll to position [538, 0]
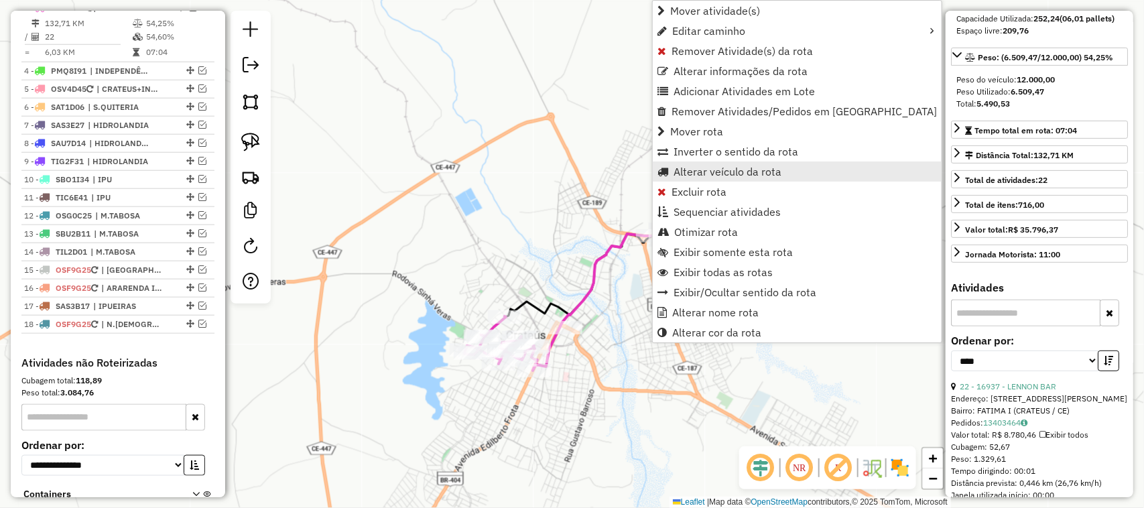
click at [685, 169] on span "Alterar veículo da rota" at bounding box center [728, 171] width 108 height 11
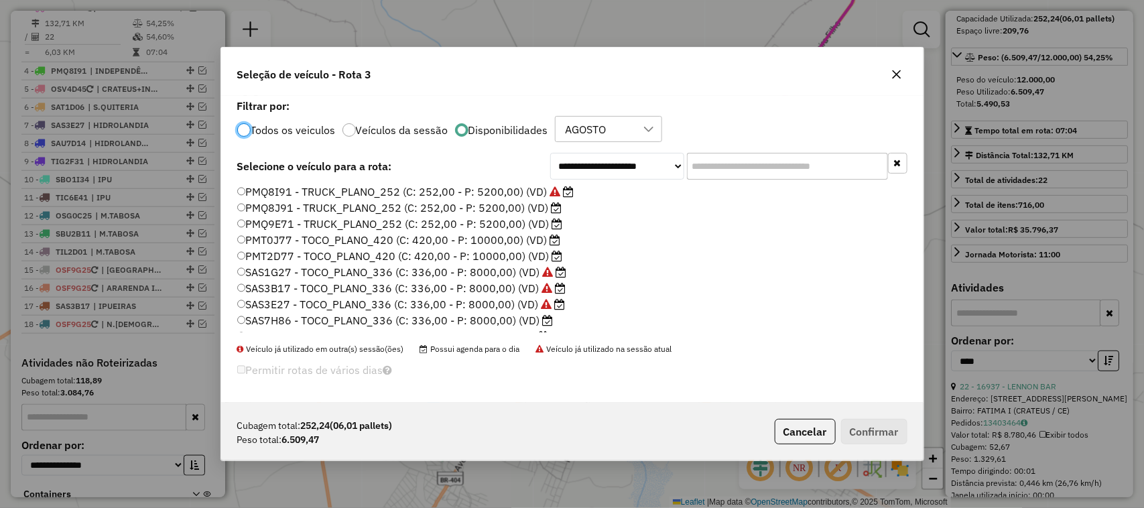
scroll to position [168, 0]
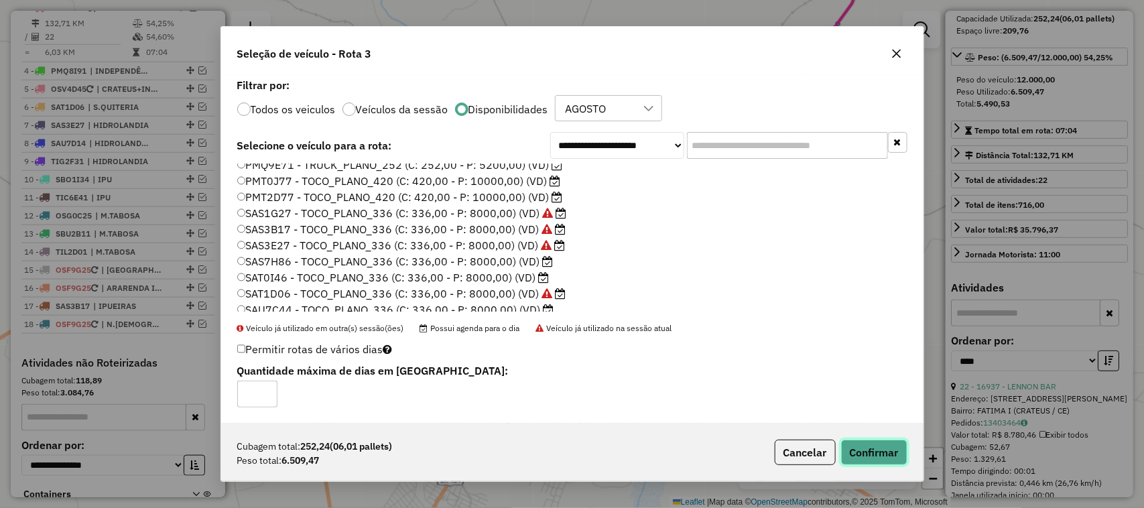
click at [880, 451] on button "Confirmar" at bounding box center [874, 452] width 66 height 25
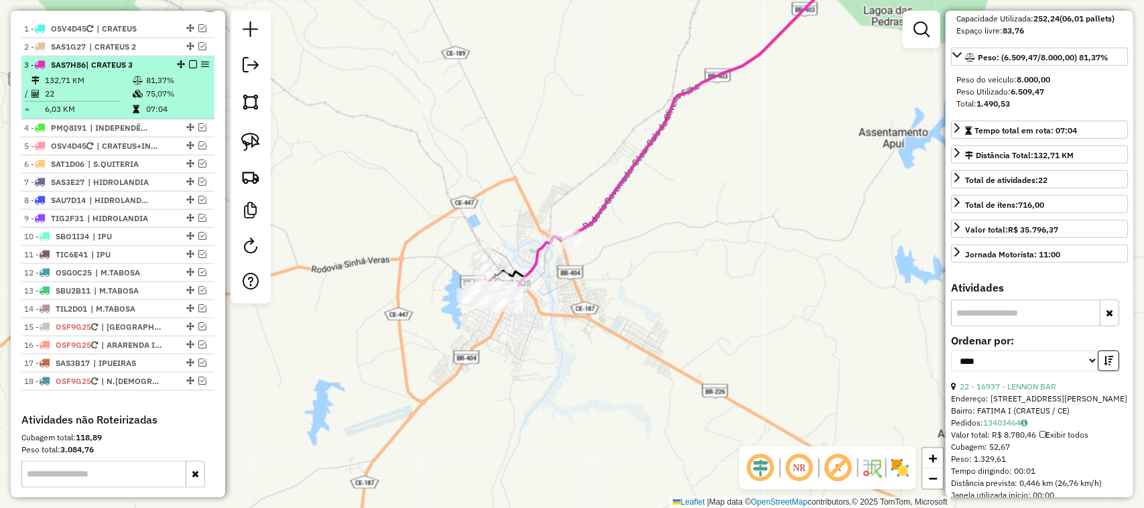
scroll to position [455, 0]
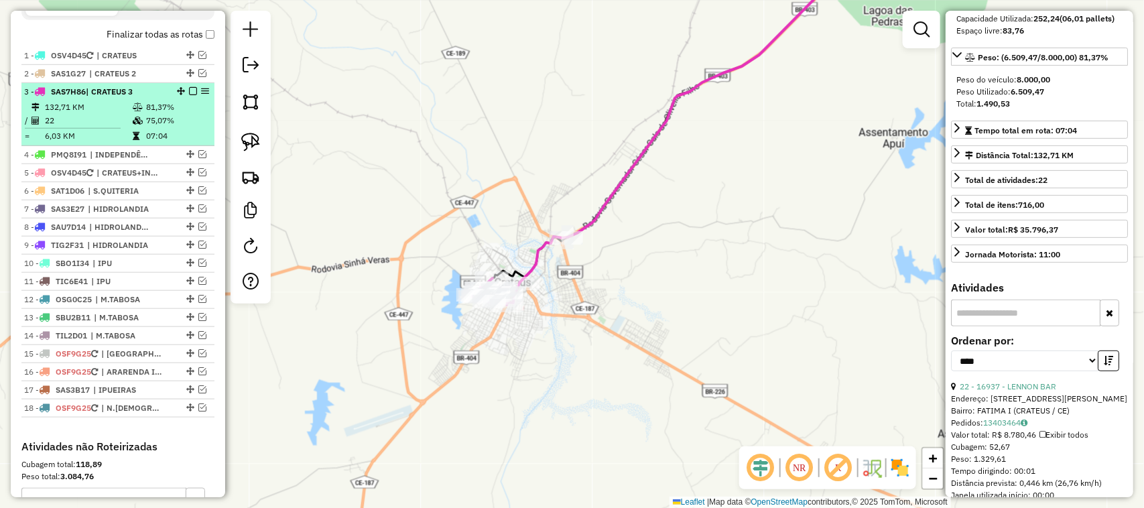
click at [189, 95] on em at bounding box center [193, 91] width 8 height 8
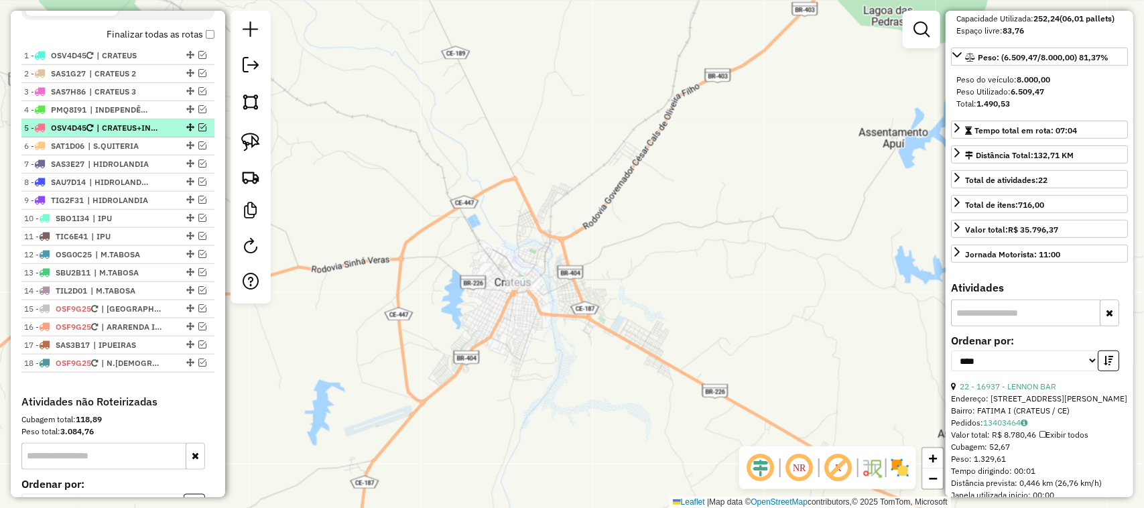
click at [198, 131] on em at bounding box center [202, 127] width 8 height 8
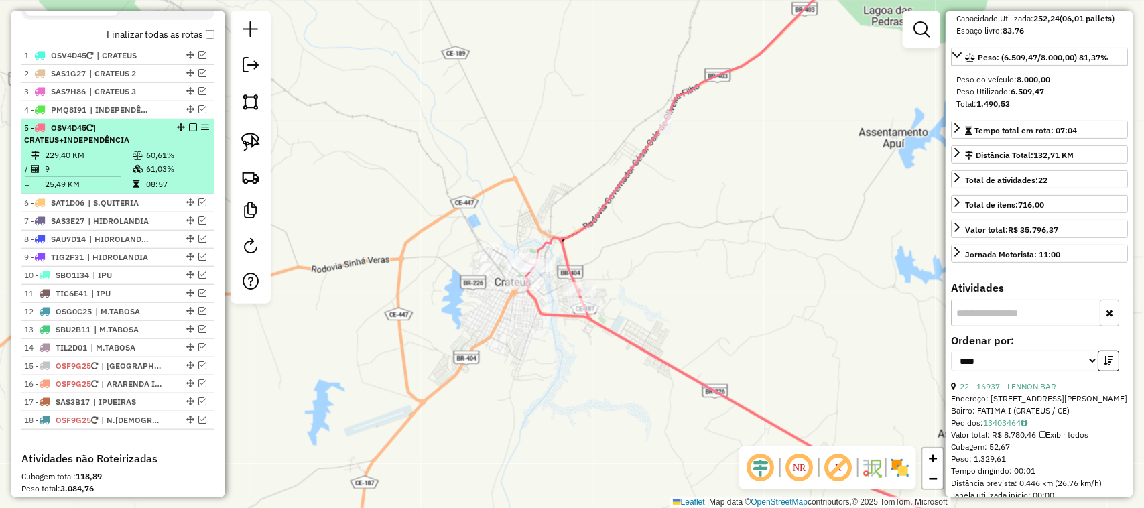
click at [96, 162] on td "229,40 KM" at bounding box center [88, 155] width 88 height 13
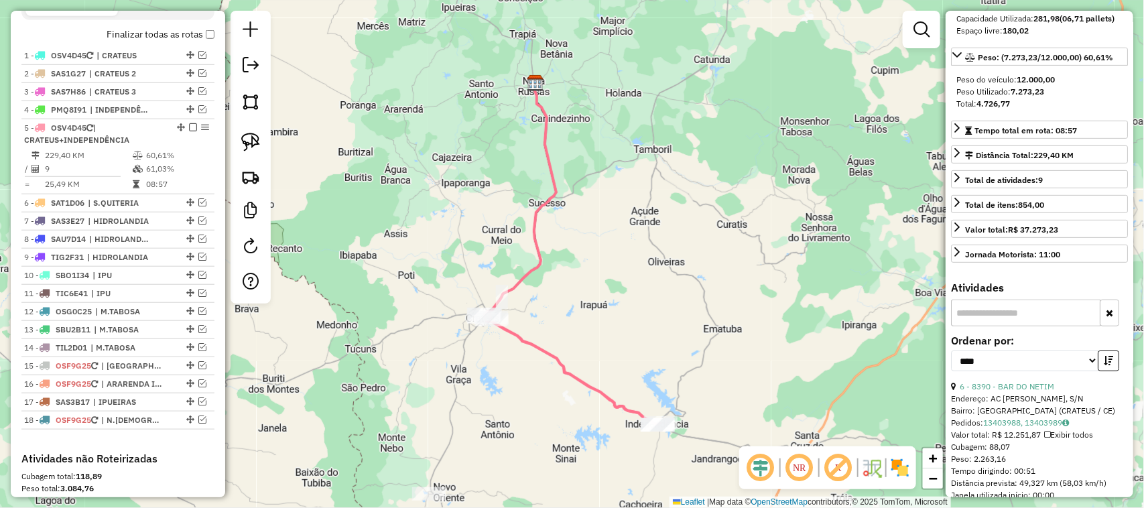
drag, startPoint x: 572, startPoint y: 300, endPoint x: 605, endPoint y: 231, distance: 76.8
click at [605, 243] on div "Janela de atendimento Grade de atendimento Capacidade Transportadoras Veículos …" at bounding box center [572, 254] width 1144 height 508
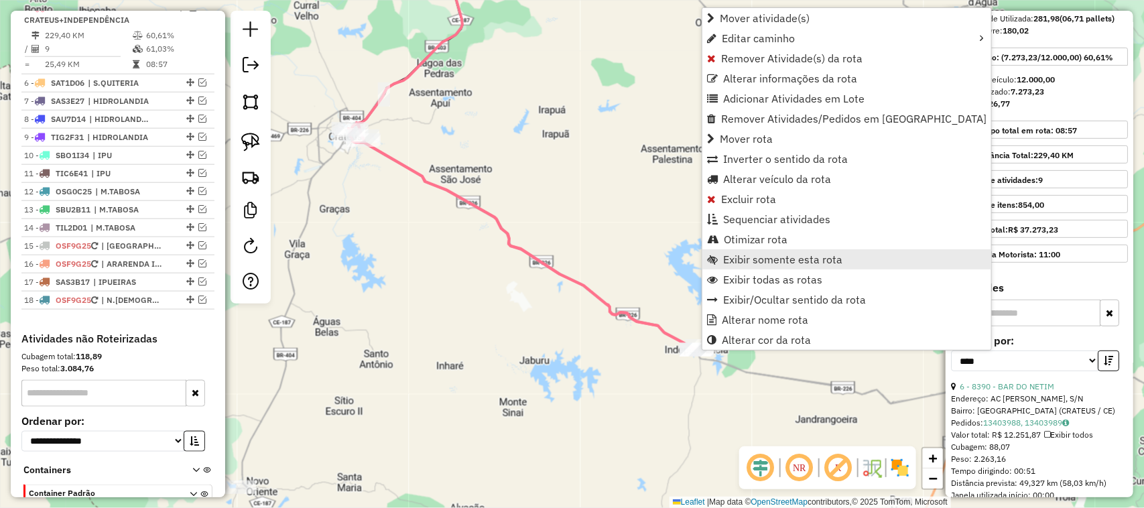
scroll to position [575, 0]
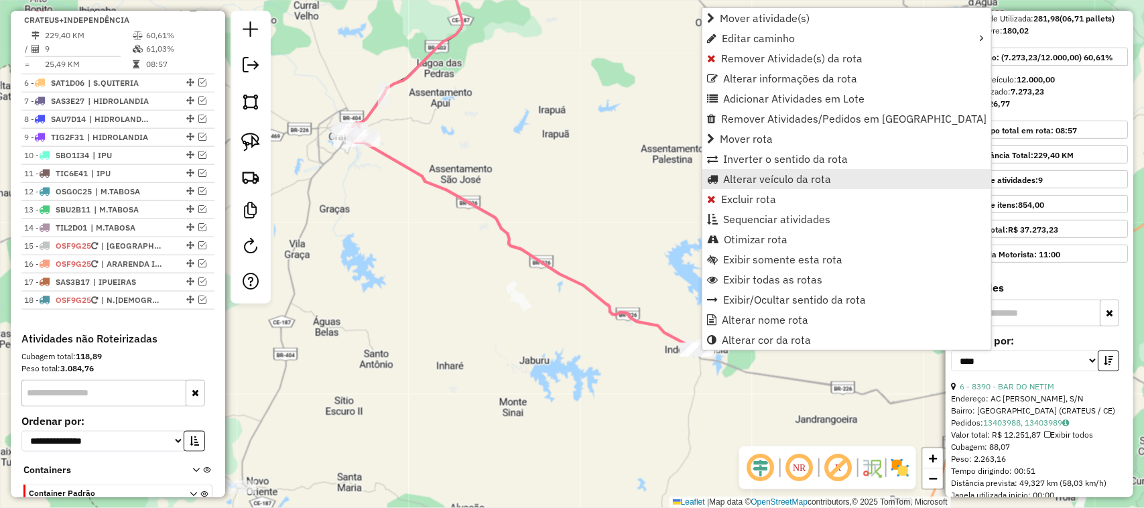
click at [759, 180] on span "Alterar veículo da rota" at bounding box center [777, 179] width 108 height 11
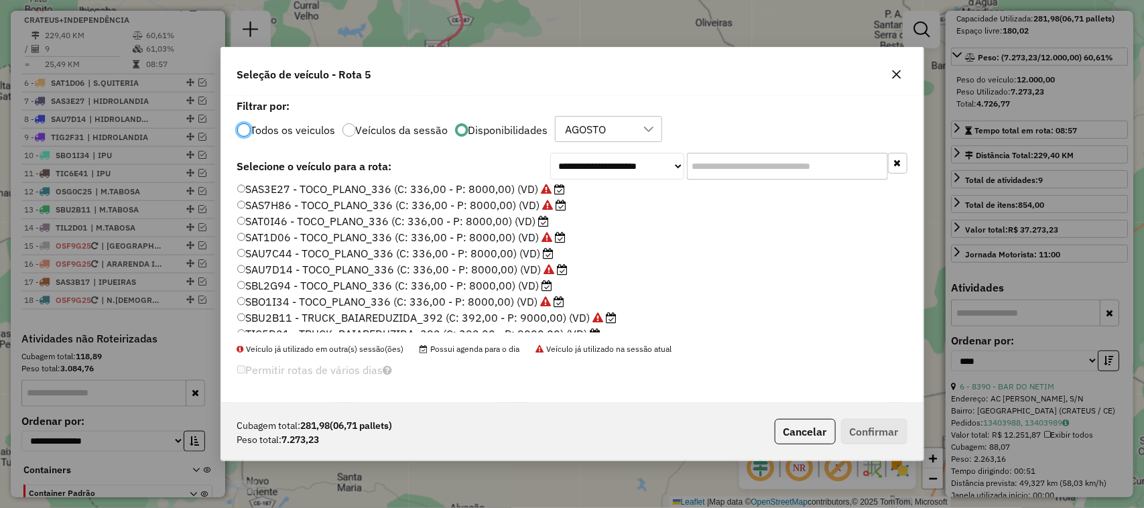
scroll to position [318, 0]
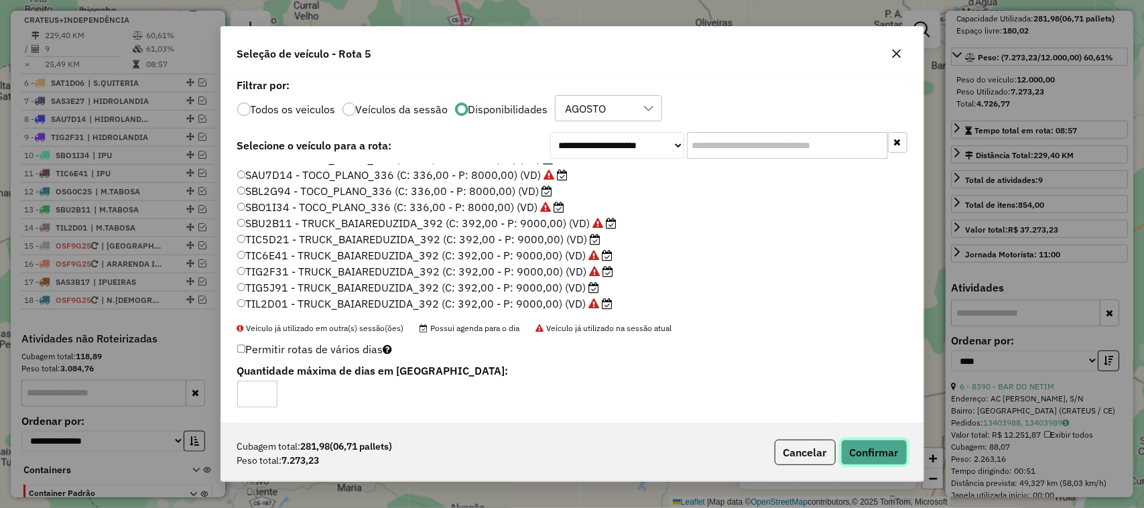
click at [885, 447] on button "Confirmar" at bounding box center [874, 452] width 66 height 25
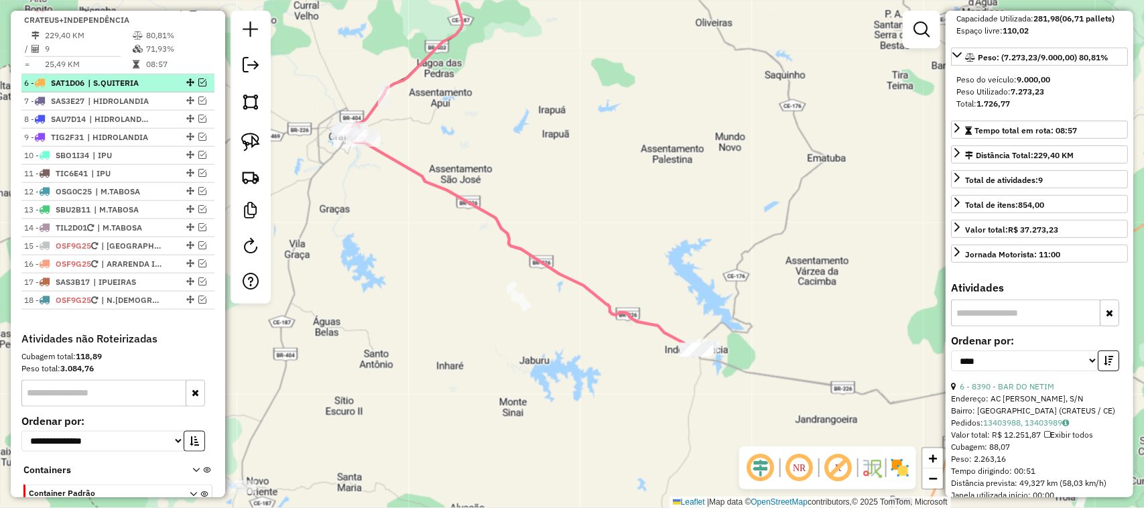
scroll to position [491, 0]
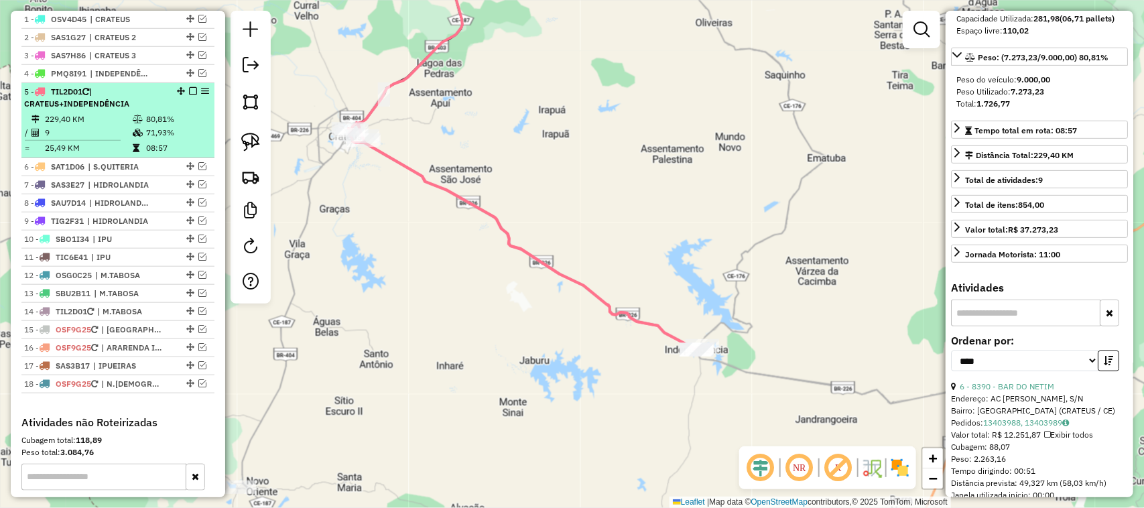
click at [189, 95] on em at bounding box center [193, 91] width 8 height 8
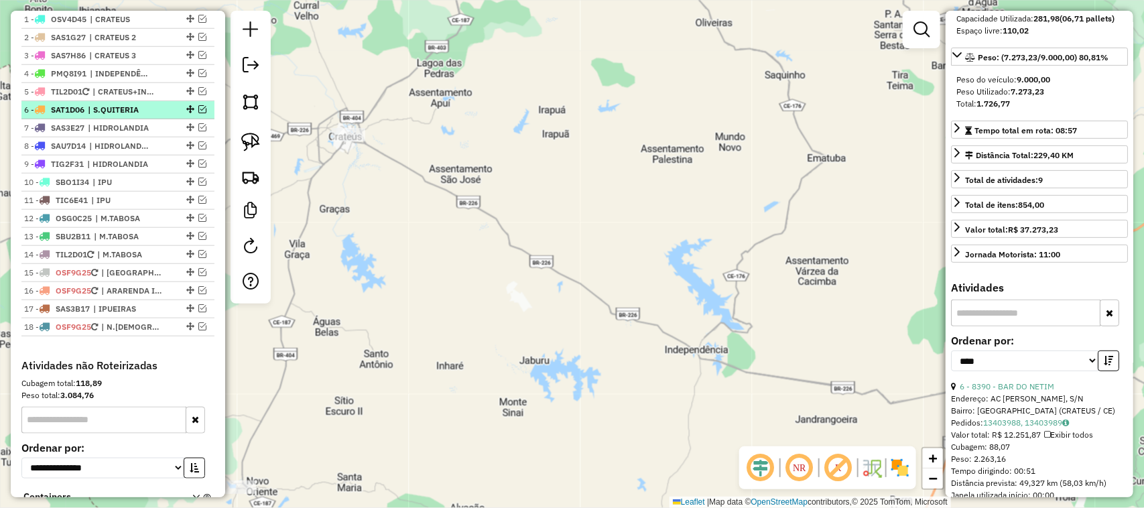
click at [198, 113] on em at bounding box center [202, 109] width 8 height 8
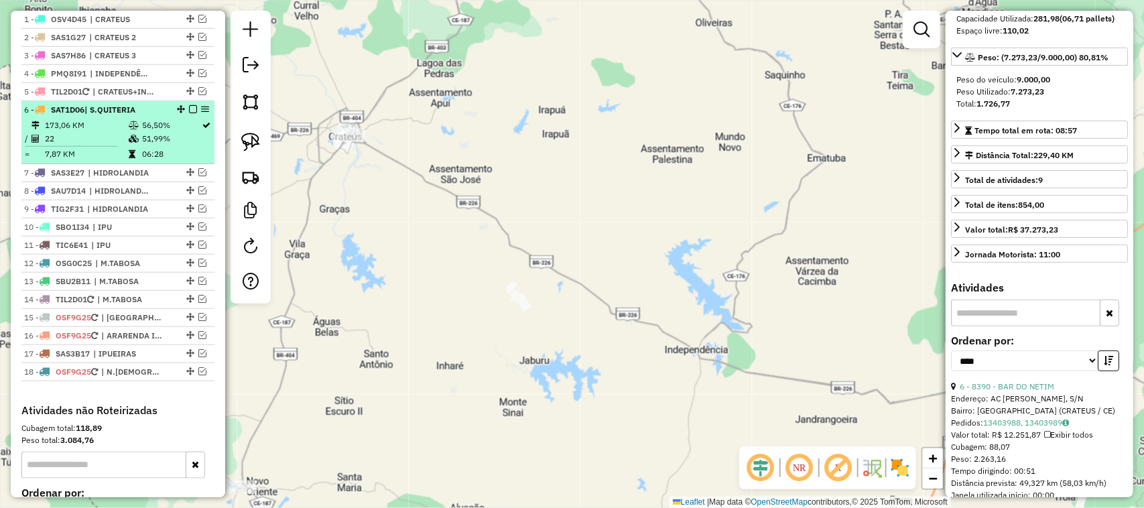
click at [97, 132] on td "173,06 KM" at bounding box center [86, 125] width 84 height 13
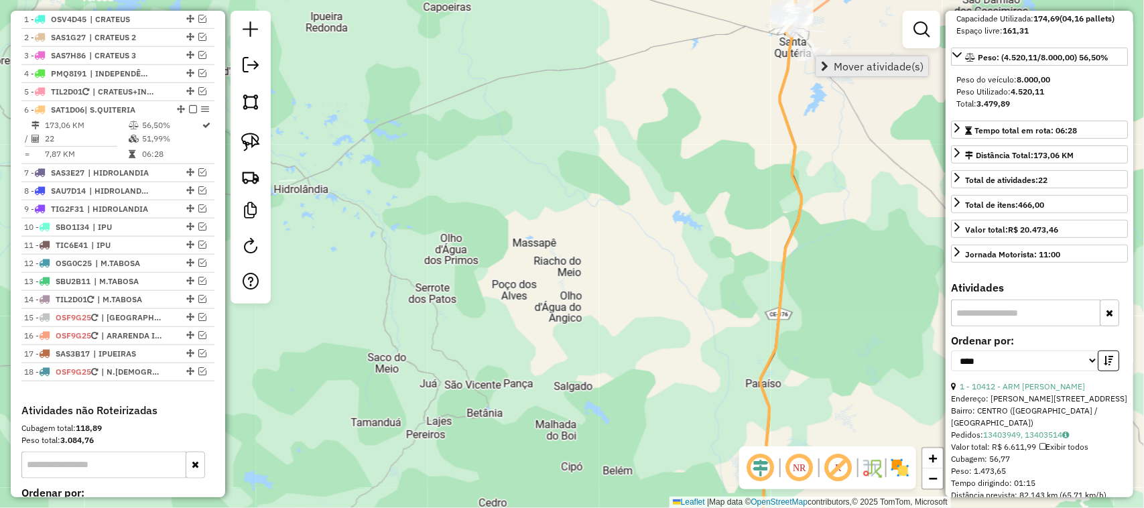
click at [875, 61] on span "Mover atividade(s)" at bounding box center [879, 66] width 90 height 11
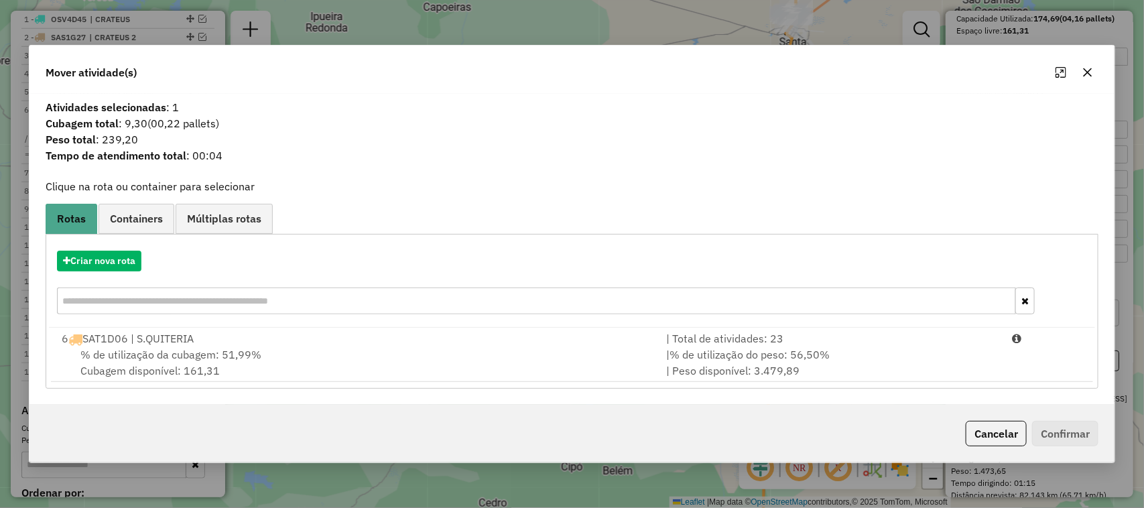
click at [156, 354] on span "% de utilização da cubagem: 51,99%" at bounding box center [170, 354] width 181 height 13
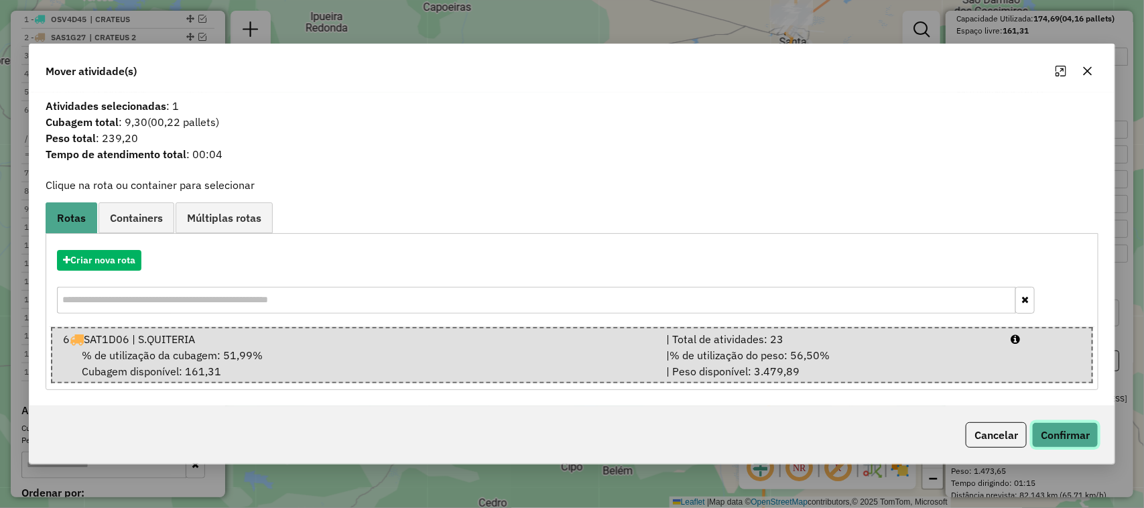
click at [1061, 431] on button "Confirmar" at bounding box center [1065, 434] width 66 height 25
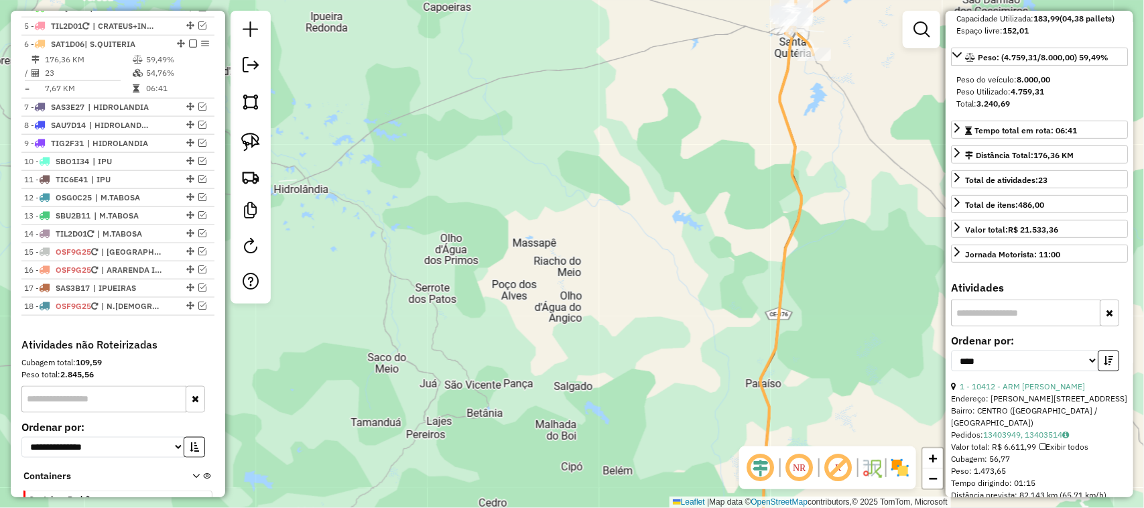
scroll to position [593, 0]
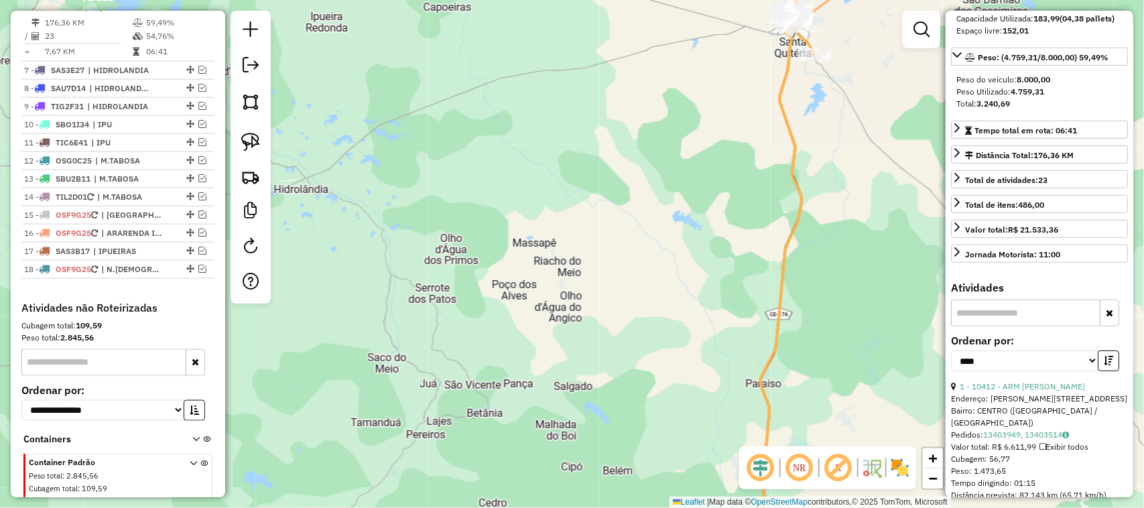
drag, startPoint x: 590, startPoint y: 182, endPoint x: 572, endPoint y: 192, distance: 20.7
click at [577, 193] on div "Janela de atendimento Grade de atendimento Capacidade Transportadoras Veículos …" at bounding box center [572, 254] width 1144 height 508
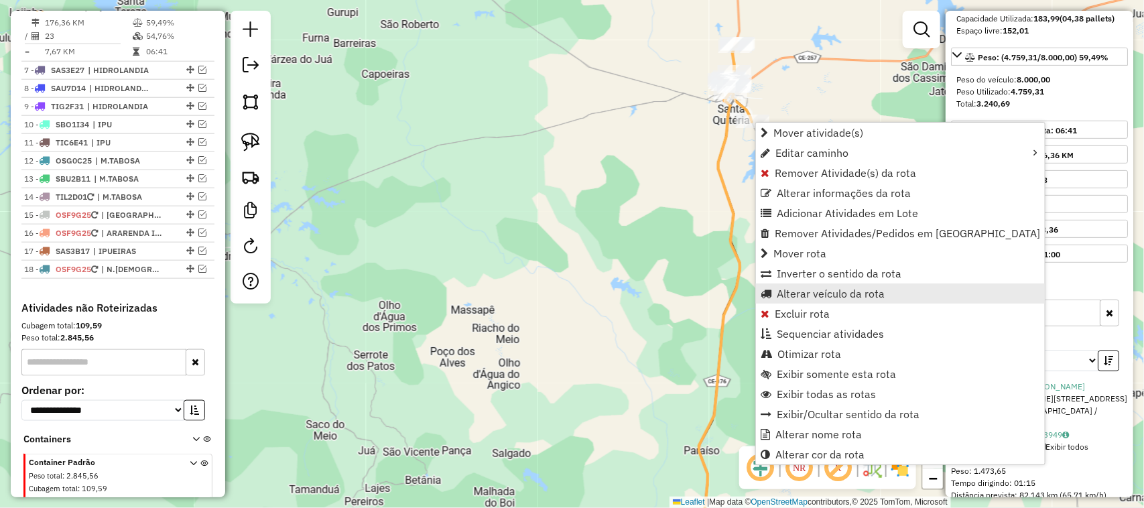
click at [826, 290] on span "Alterar veículo da rota" at bounding box center [831, 293] width 108 height 11
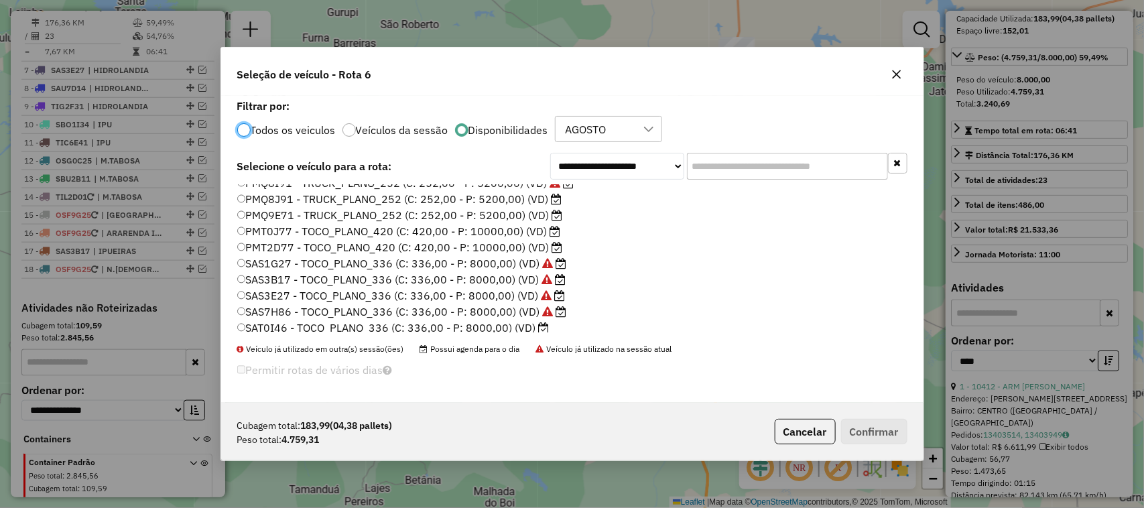
scroll to position [168, 0]
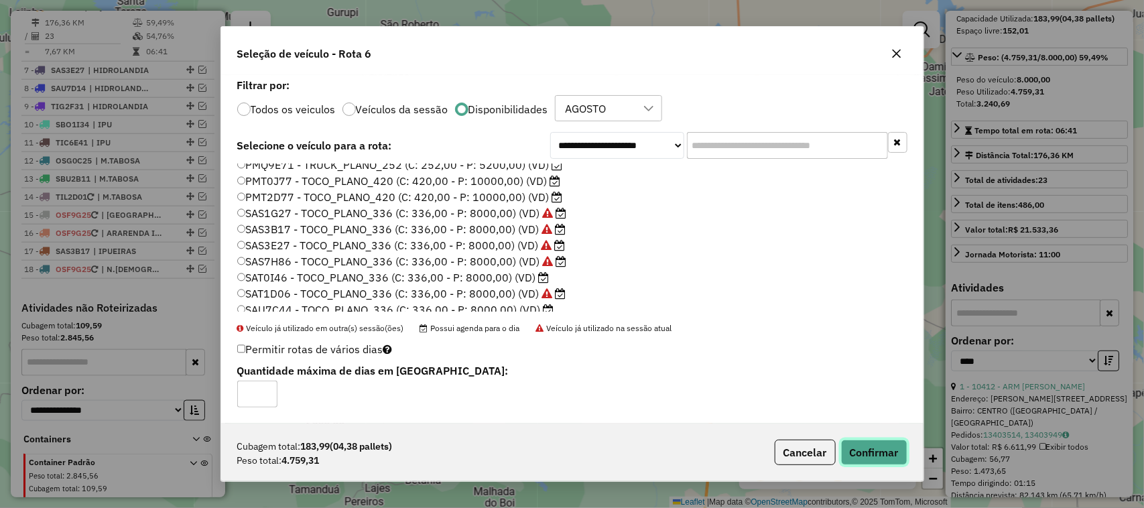
click at [876, 454] on button "Confirmar" at bounding box center [874, 452] width 66 height 25
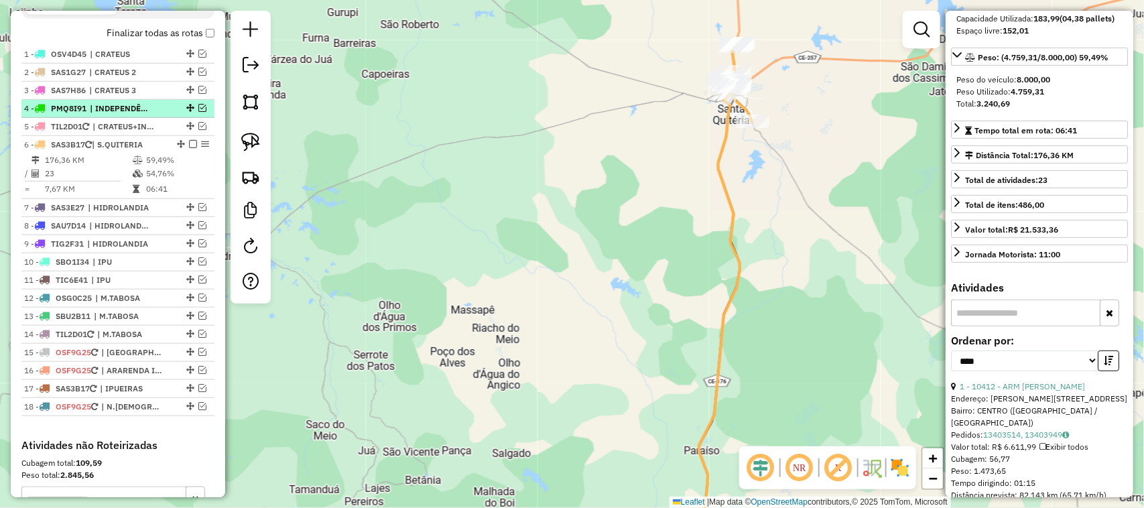
scroll to position [426, 0]
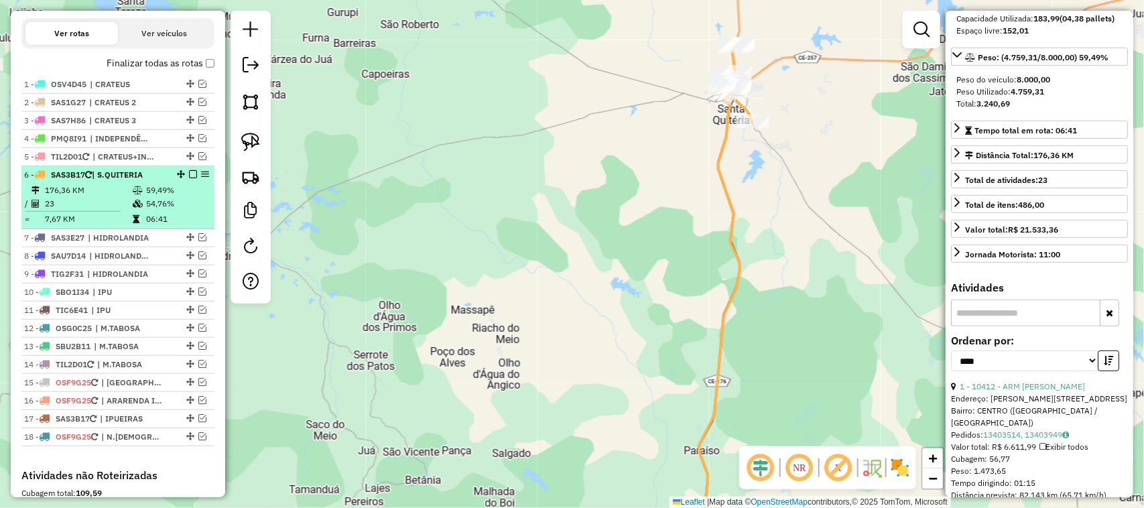
click at [88, 211] on td "23" at bounding box center [88, 203] width 88 height 13
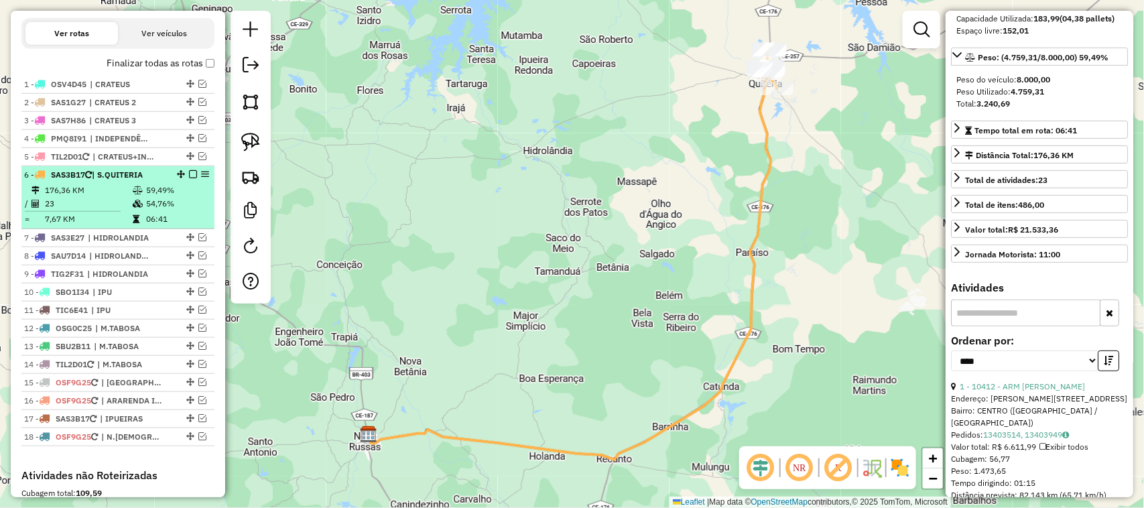
click at [189, 178] on em at bounding box center [193, 174] width 8 height 8
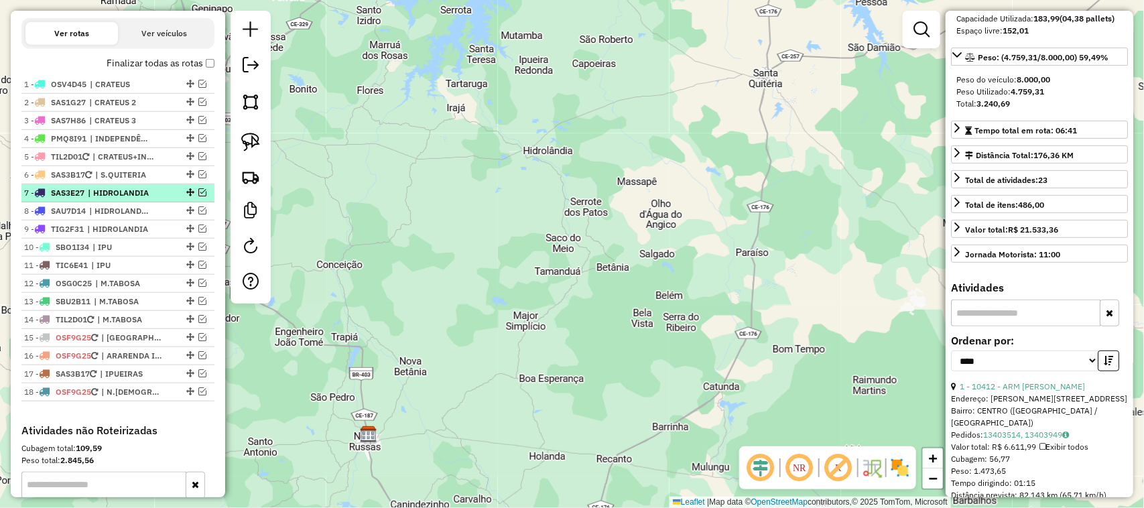
click at [198, 196] on em at bounding box center [202, 192] width 8 height 8
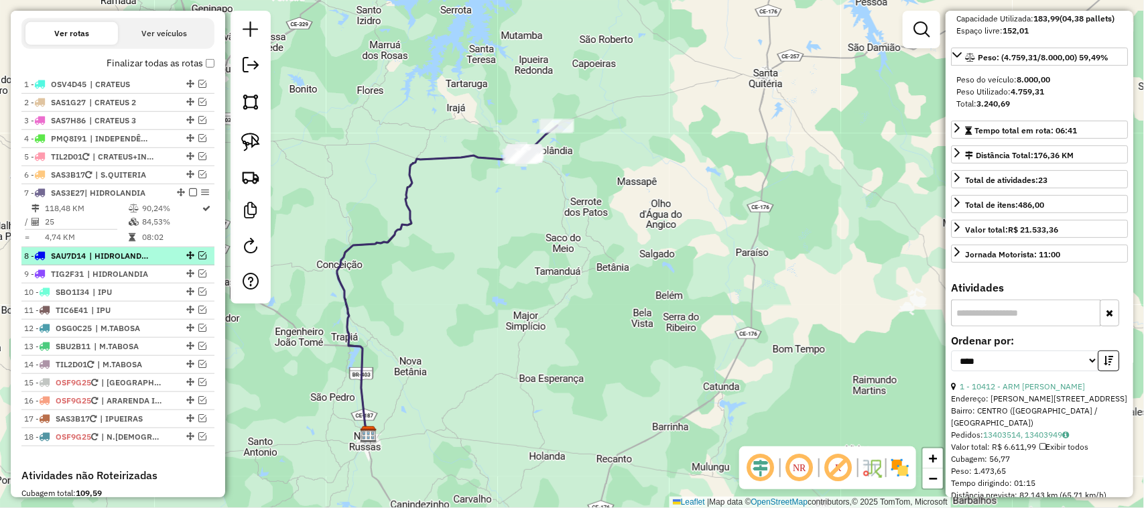
click at [202, 259] on em at bounding box center [202, 255] width 8 height 8
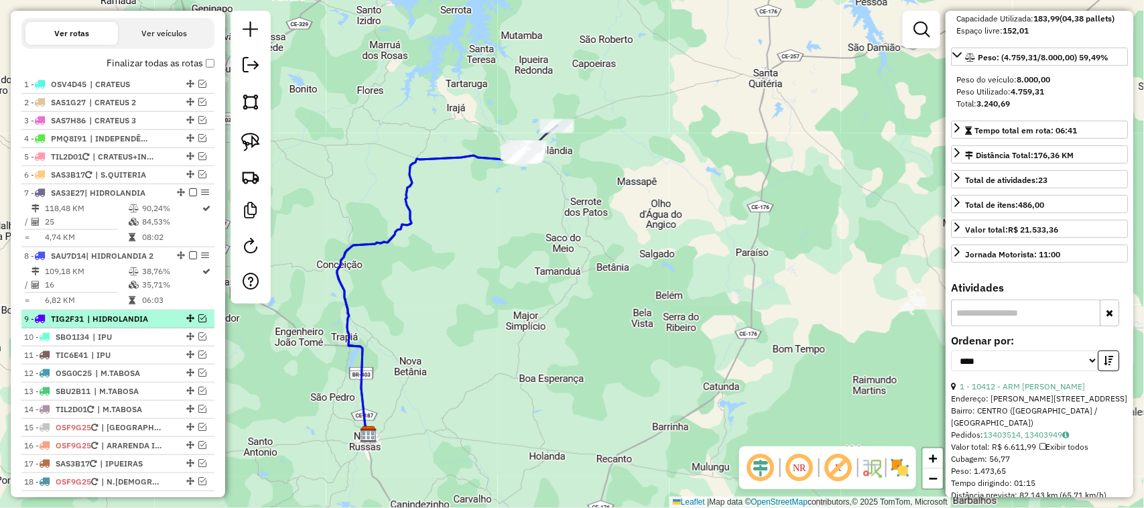
click at [200, 324] on li "9 - TIG2F31 | HIDROLANDIA" at bounding box center [117, 319] width 193 height 18
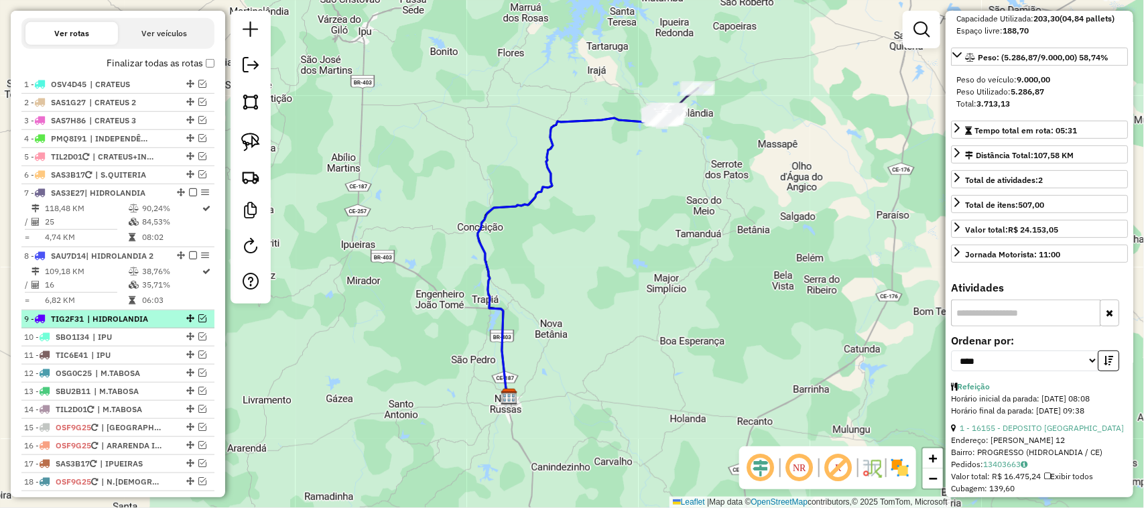
click at [201, 322] on em at bounding box center [202, 318] width 8 height 8
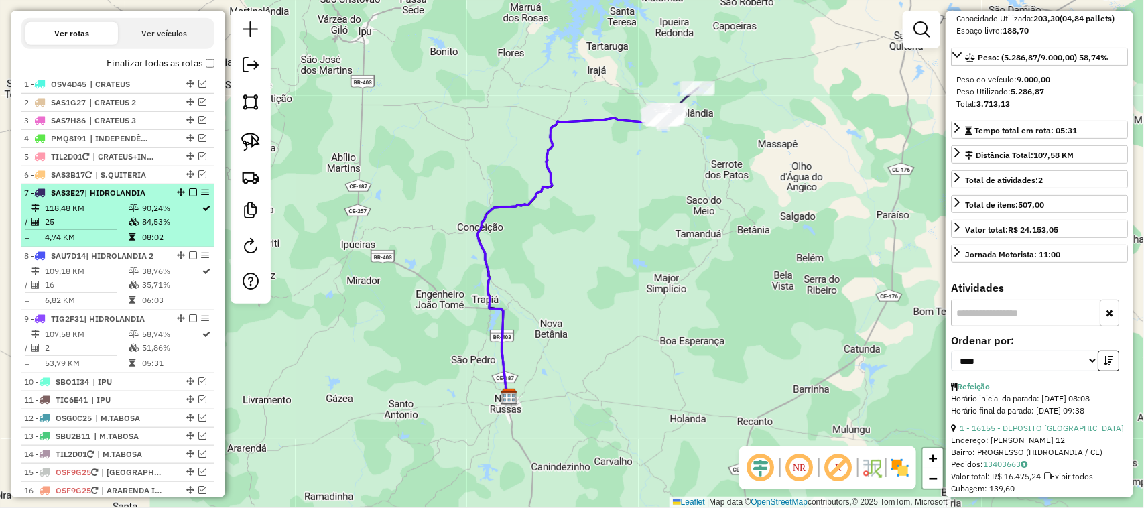
click at [105, 229] on td "25" at bounding box center [86, 221] width 84 height 13
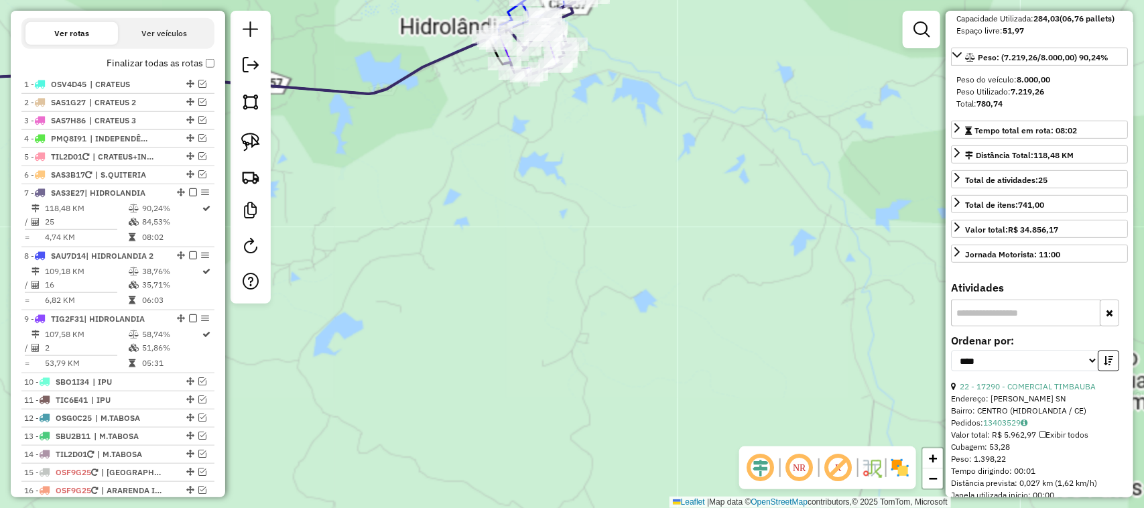
drag, startPoint x: 564, startPoint y: 151, endPoint x: 597, endPoint y: 248, distance: 102.4
click at [593, 259] on div "Janela de atendimento Grade de atendimento Capacidade Transportadoras Veículos …" at bounding box center [572, 254] width 1144 height 508
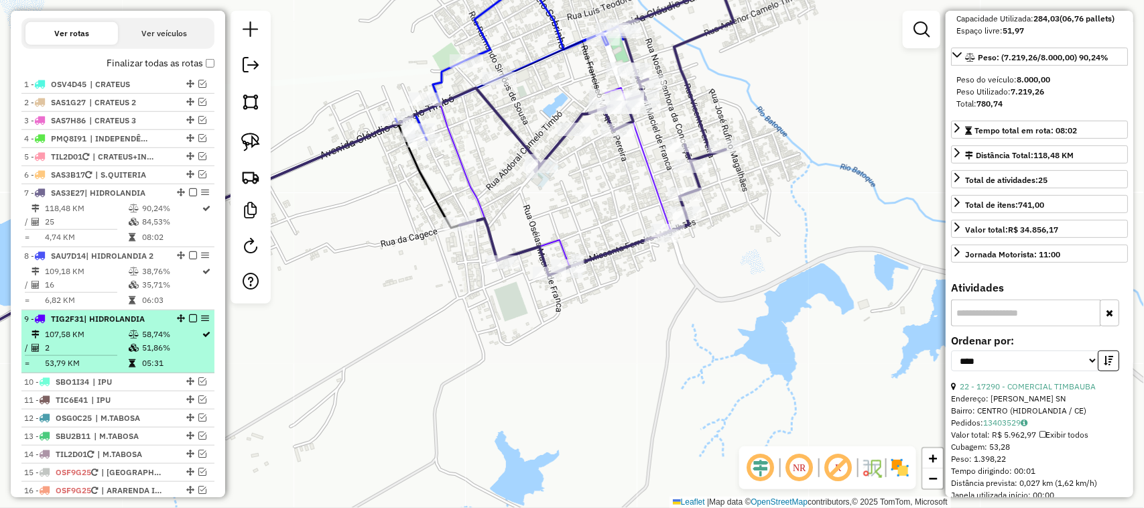
click at [89, 341] on td "107,58 KM" at bounding box center [86, 334] width 84 height 13
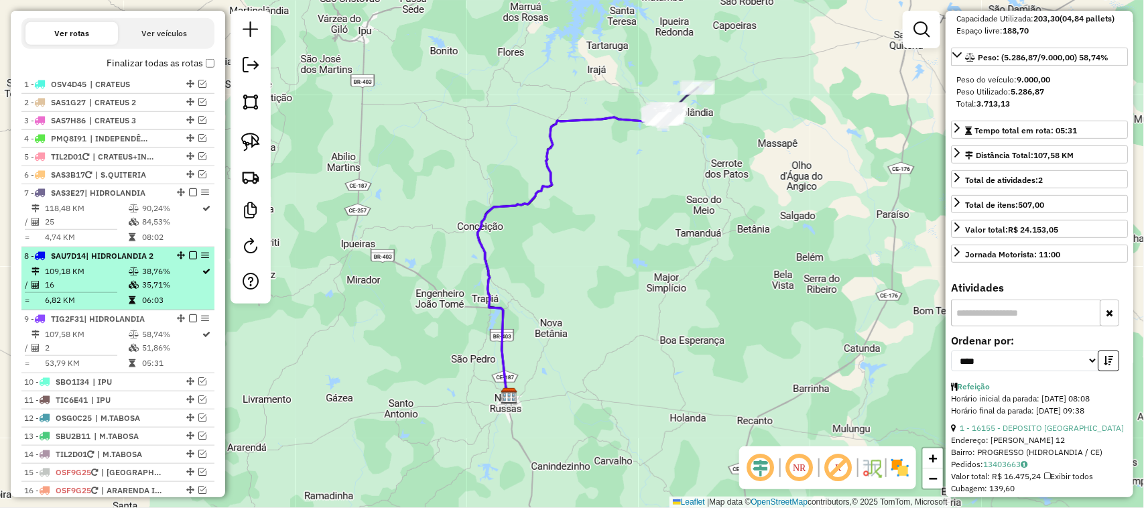
click at [95, 290] on td "16" at bounding box center [86, 284] width 84 height 13
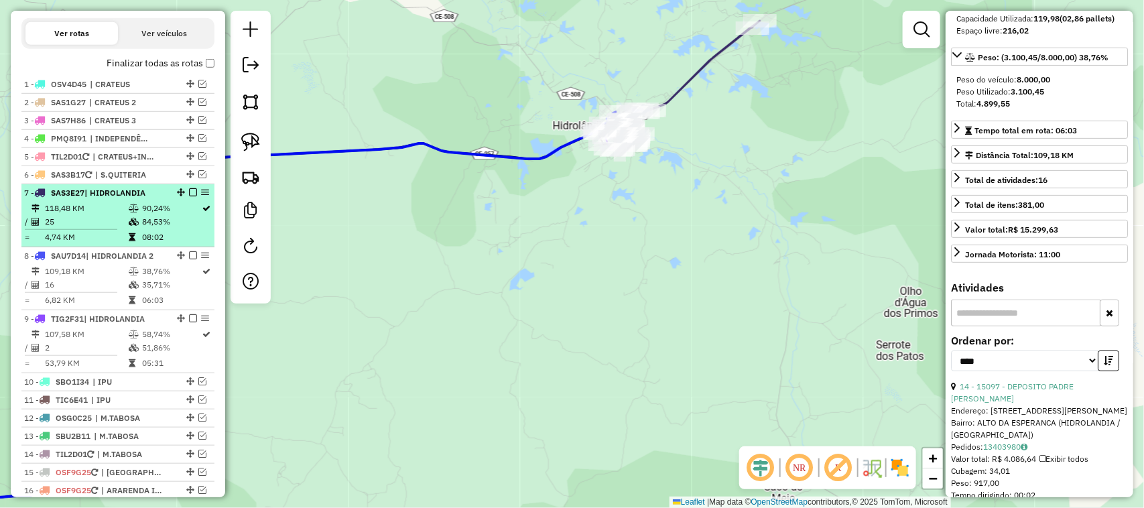
click at [189, 196] on em at bounding box center [193, 192] width 8 height 8
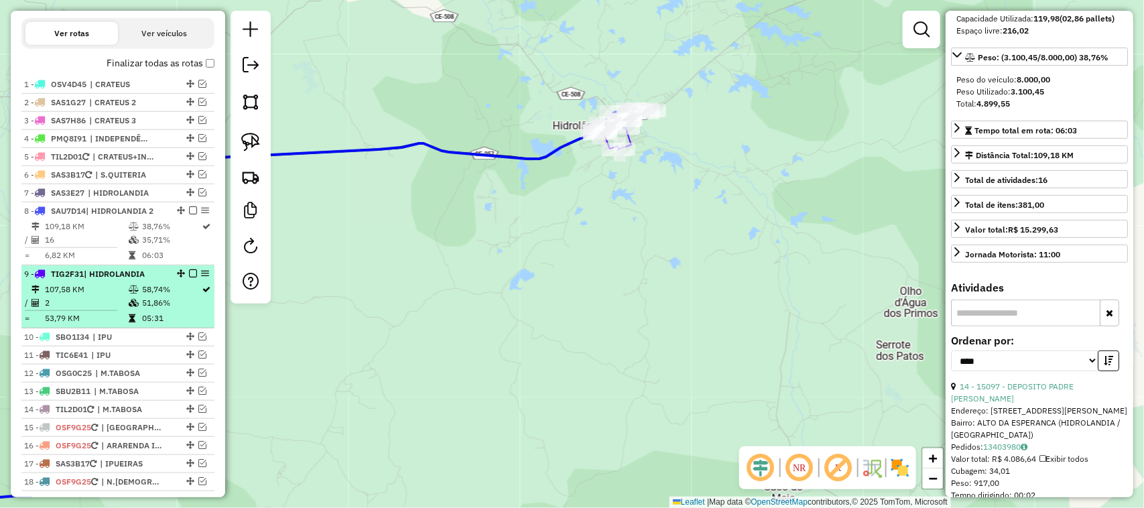
click at [93, 309] on td "2" at bounding box center [86, 302] width 84 height 13
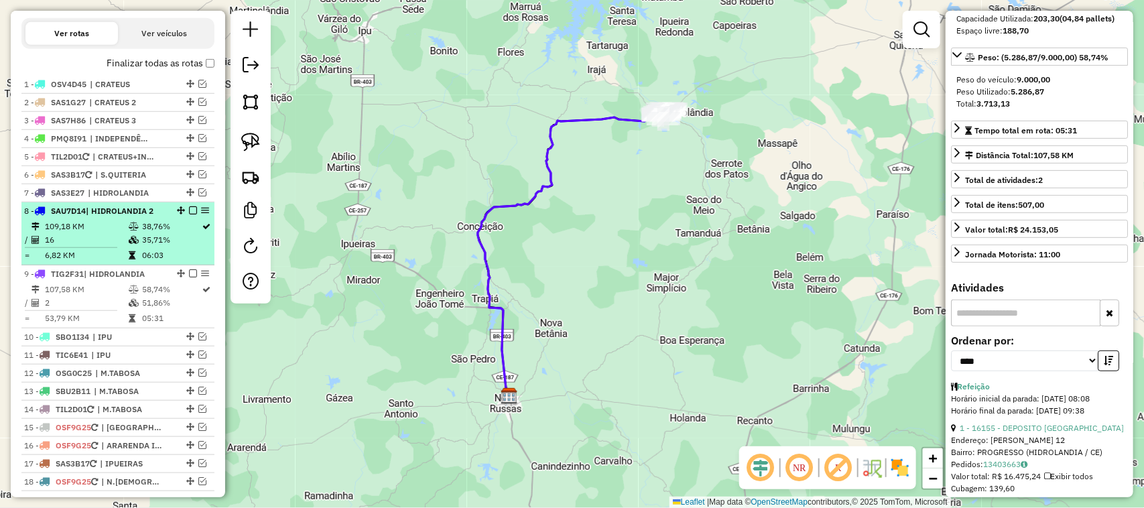
click at [190, 215] on em at bounding box center [193, 210] width 8 height 8
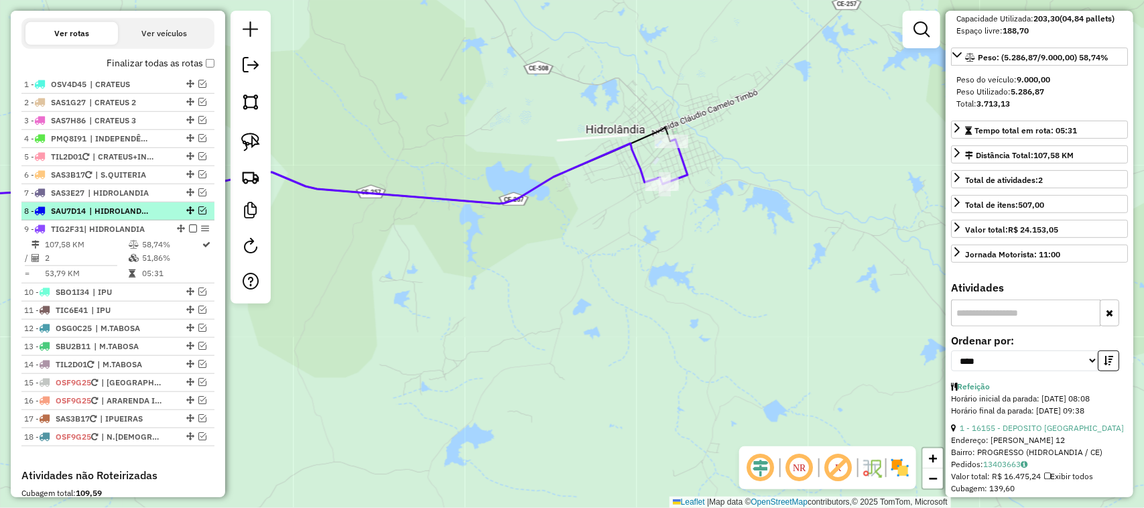
click at [198, 215] on em at bounding box center [202, 210] width 8 height 8
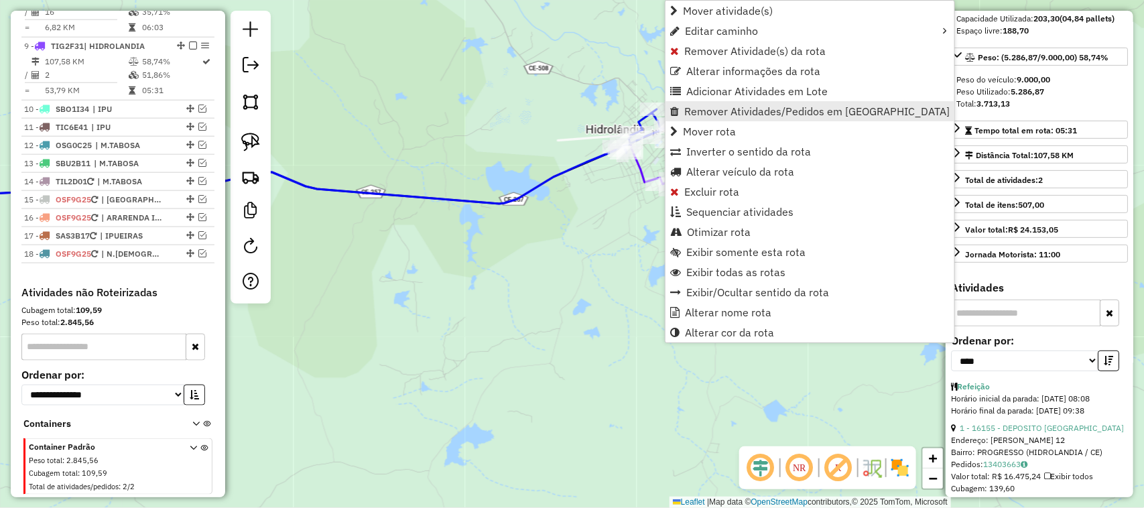
scroll to position [693, 0]
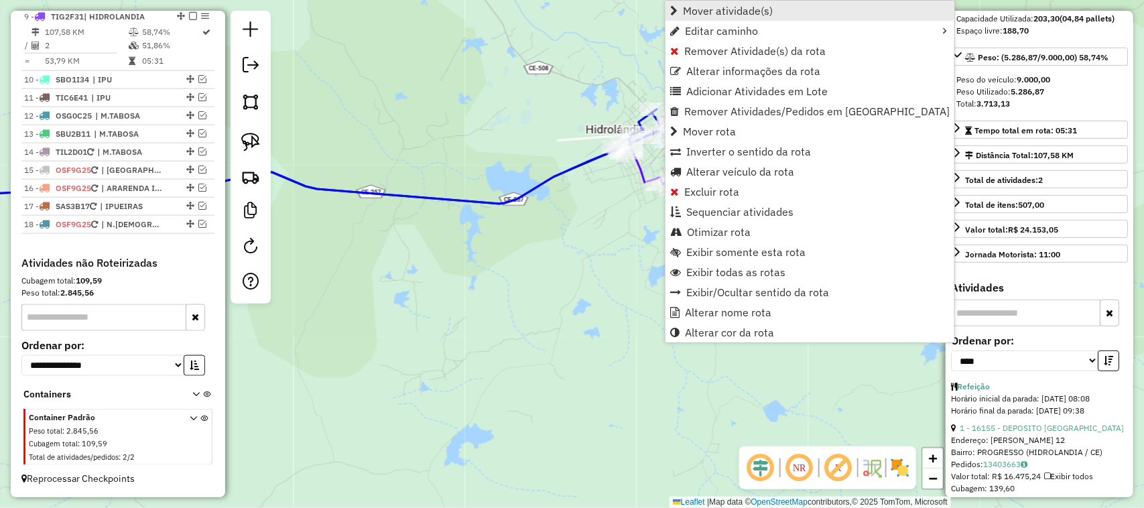
click at [705, 11] on span "Mover atividade(s)" at bounding box center [728, 10] width 90 height 11
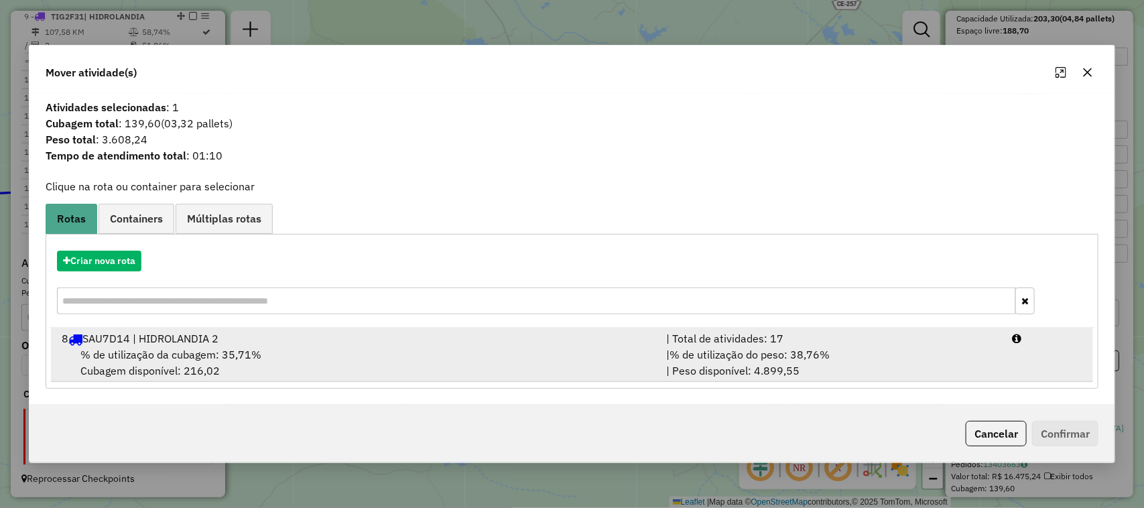
click at [141, 353] on span "% de utilização da cubagem: 35,71%" at bounding box center [170, 354] width 181 height 13
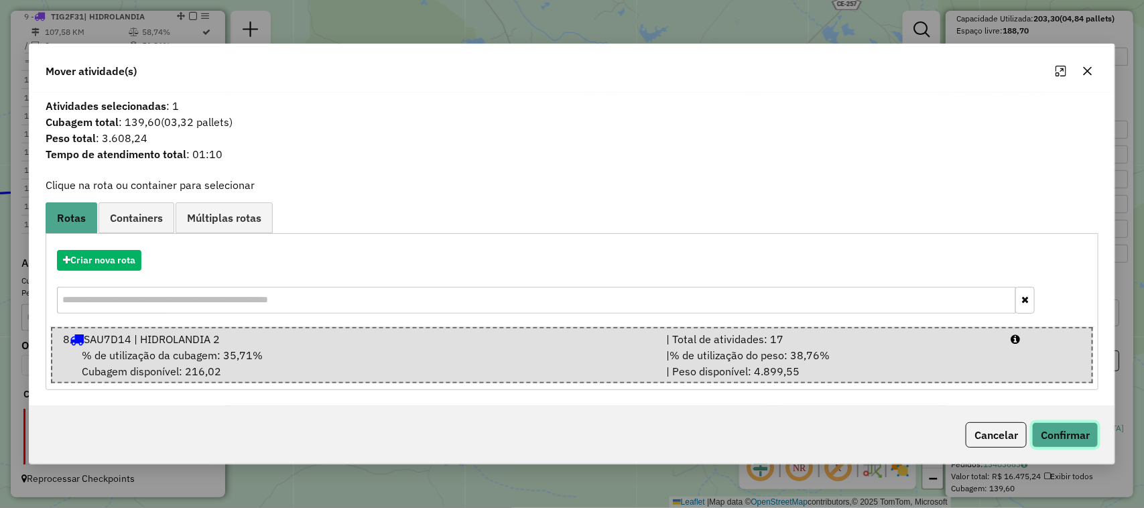
click at [1068, 434] on button "Confirmar" at bounding box center [1065, 434] width 66 height 25
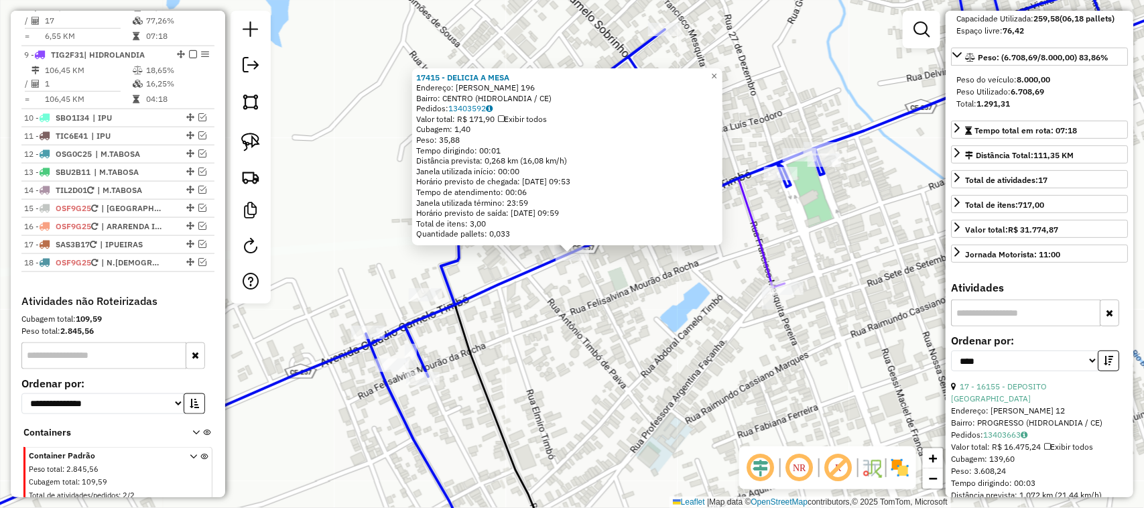
scroll to position [630, 0]
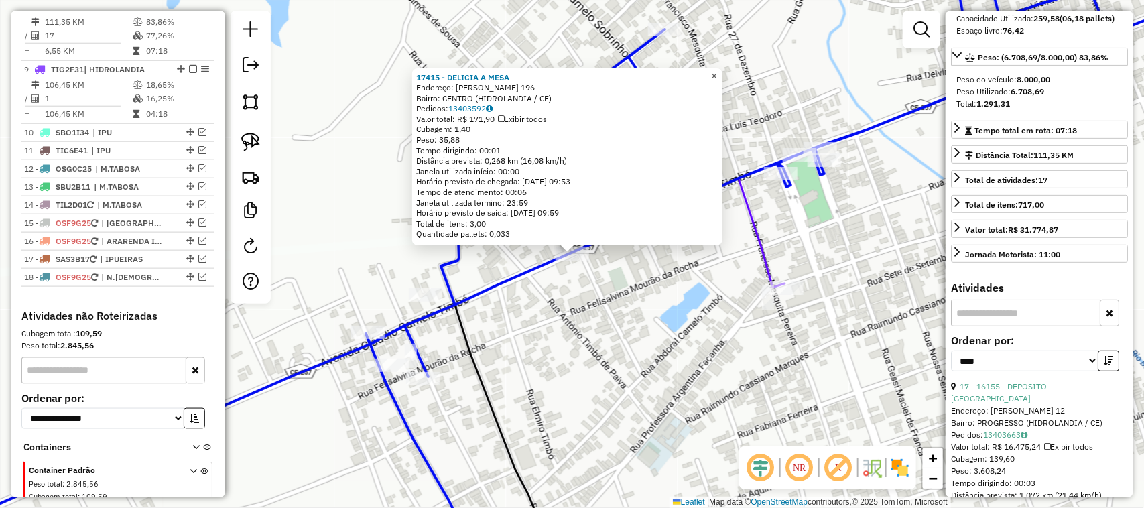
click at [717, 72] on span "×" at bounding box center [714, 75] width 6 height 11
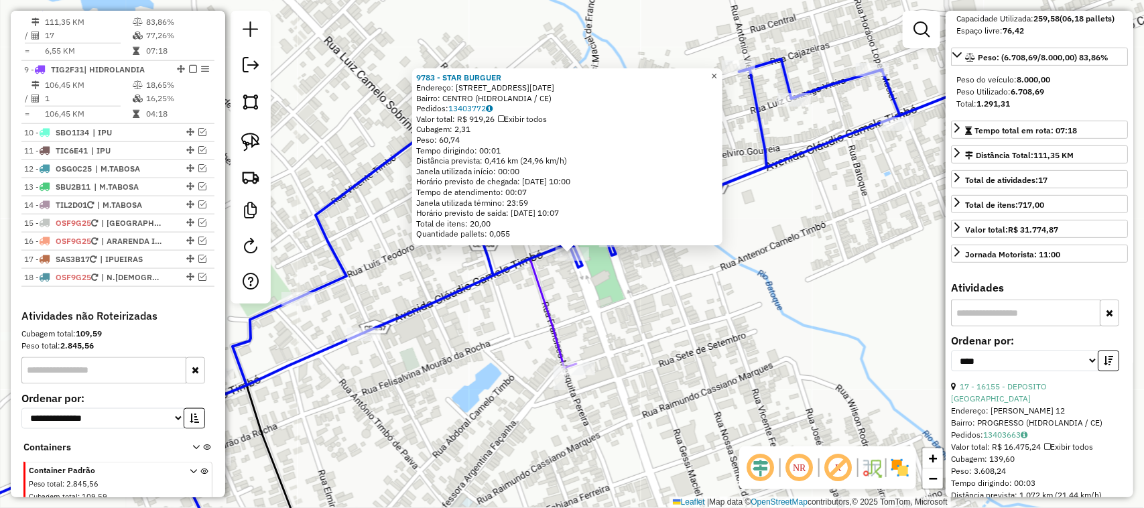
click at [717, 70] on span "×" at bounding box center [714, 75] width 6 height 11
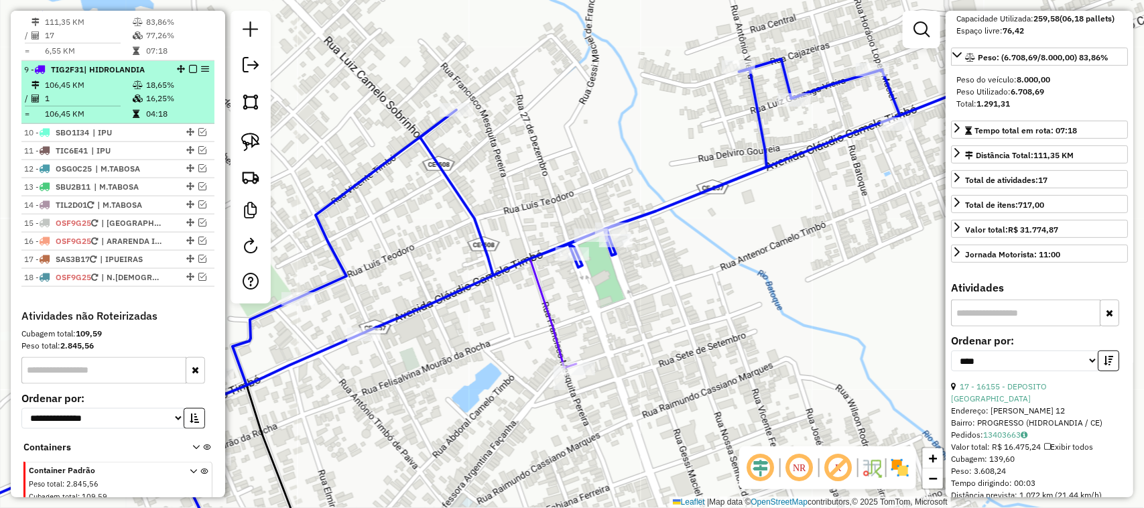
scroll to position [546, 0]
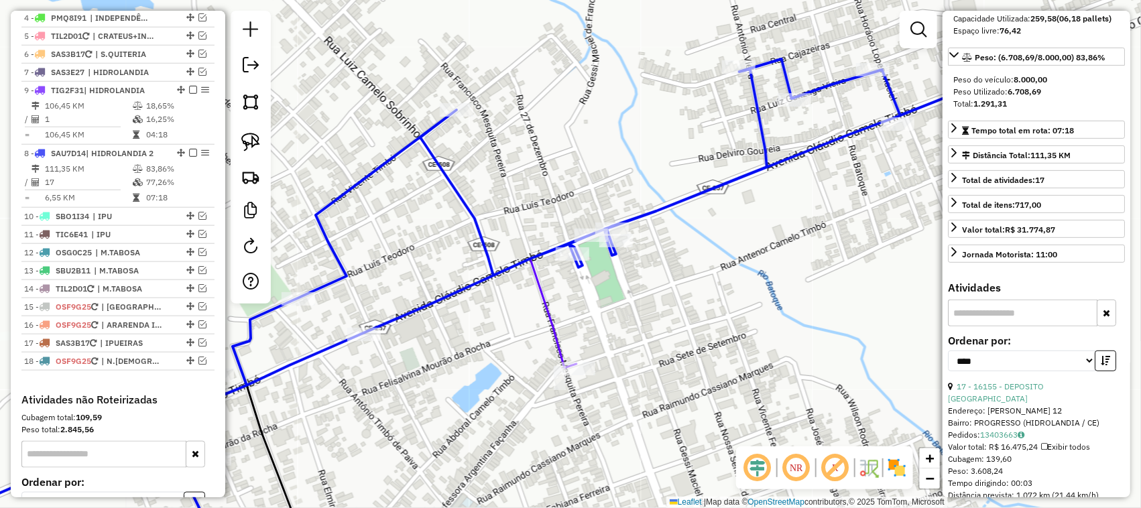
drag, startPoint x: 176, startPoint y: 164, endPoint x: 174, endPoint y: 115, distance: 49.6
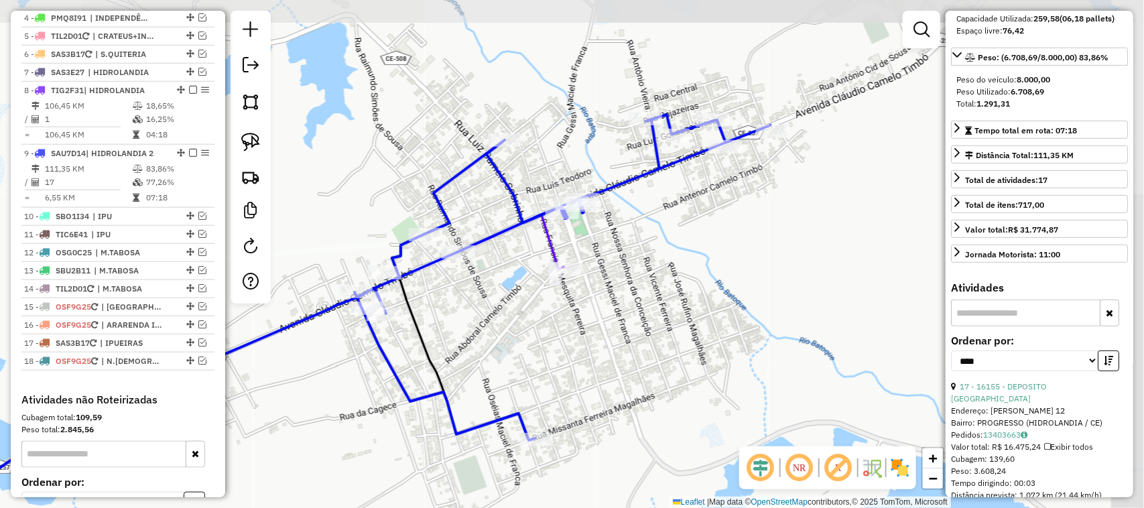
drag, startPoint x: 491, startPoint y: 392, endPoint x: 498, endPoint y: 305, distance: 87.5
click at [500, 310] on div "Janela de atendimento Grade de atendimento Capacidade Transportadoras Veículos …" at bounding box center [572, 254] width 1144 height 508
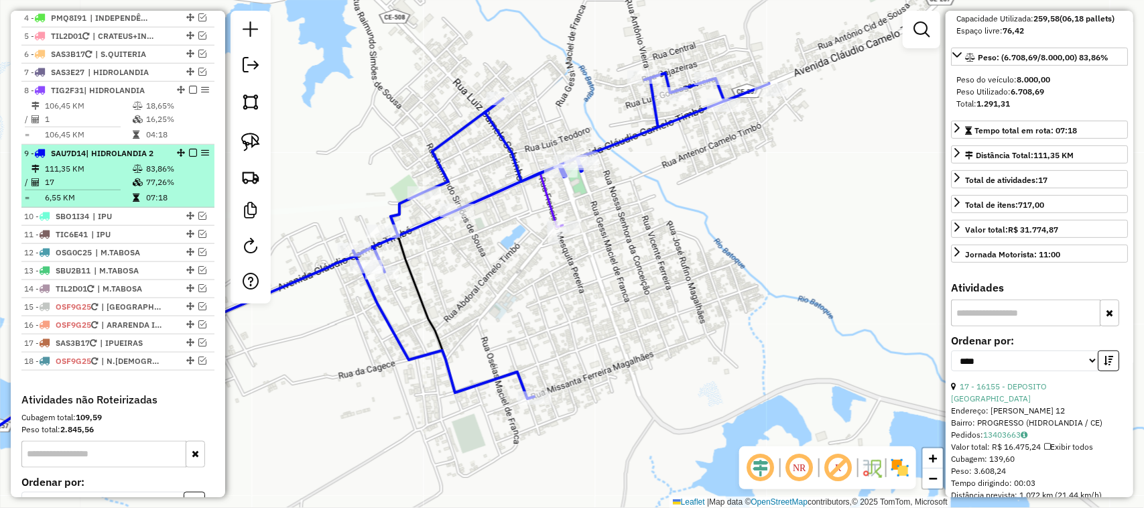
click at [192, 157] on em at bounding box center [193, 153] width 8 height 8
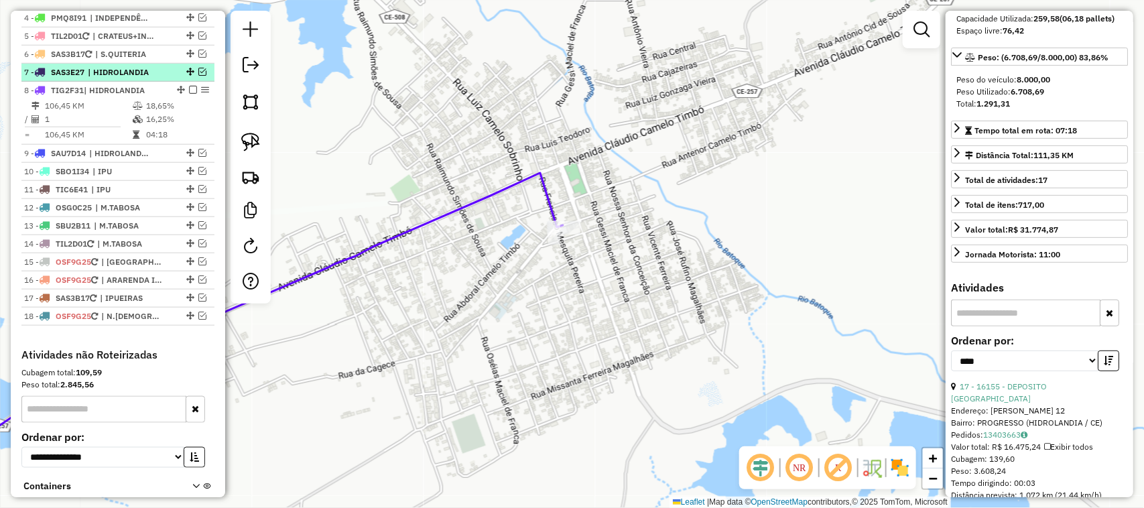
click at [198, 76] on em at bounding box center [202, 72] width 8 height 8
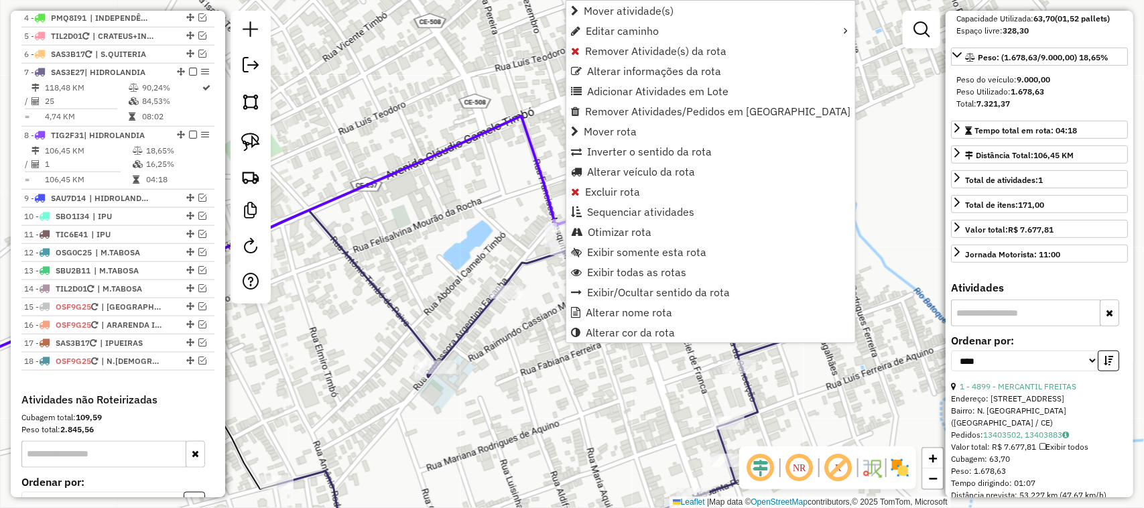
scroll to position [675, 0]
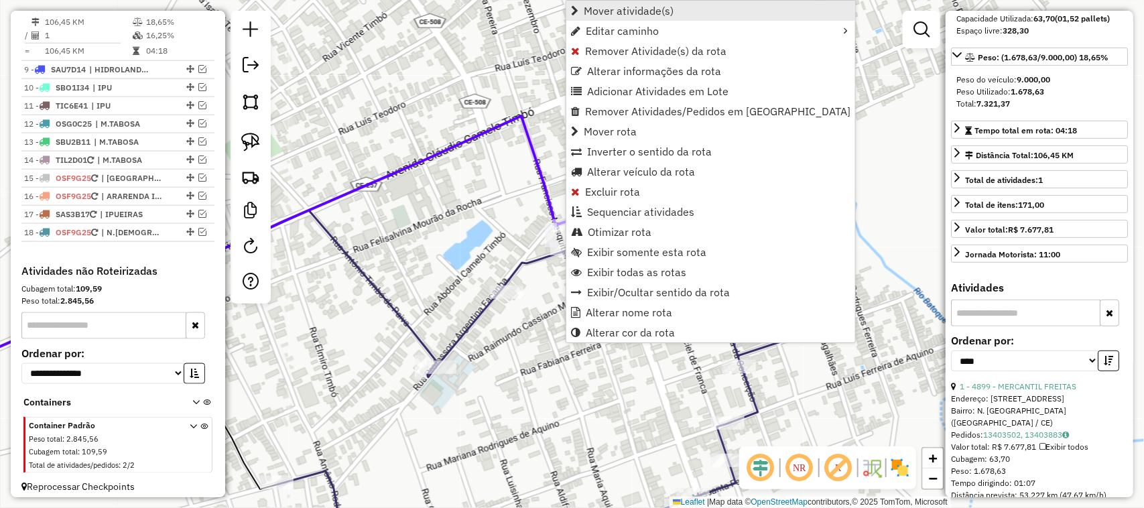
click at [620, 7] on span "Mover atividade(s)" at bounding box center [629, 10] width 90 height 11
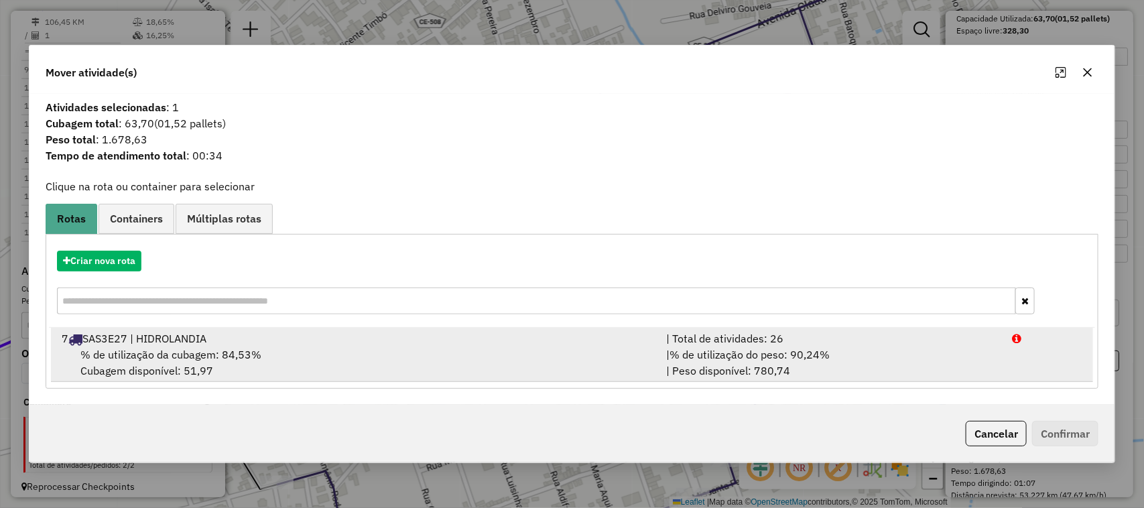
click at [165, 349] on span "% de utilização da cubagem: 84,53%" at bounding box center [170, 354] width 181 height 13
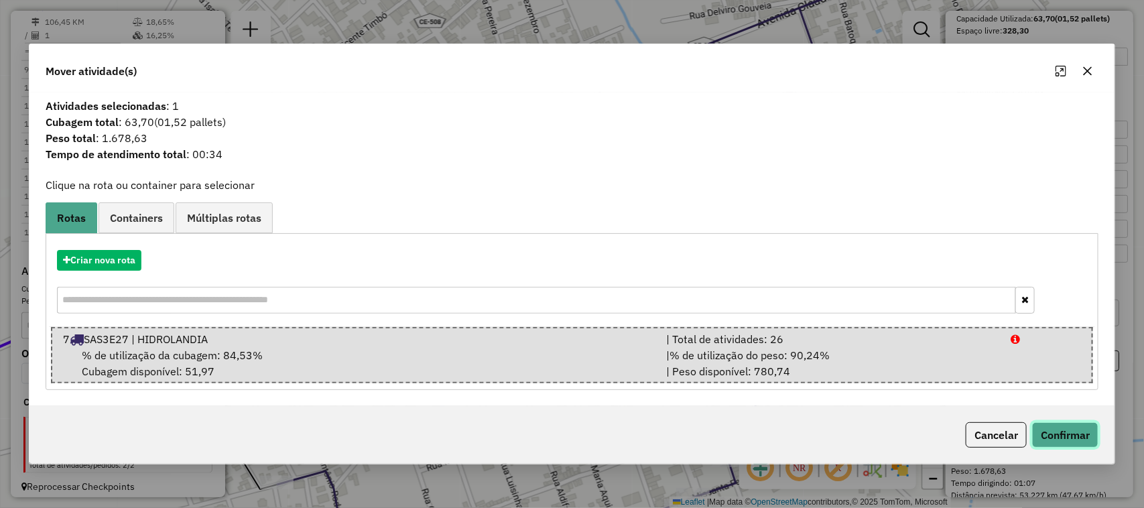
click at [1076, 434] on button "Confirmar" at bounding box center [1065, 434] width 66 height 25
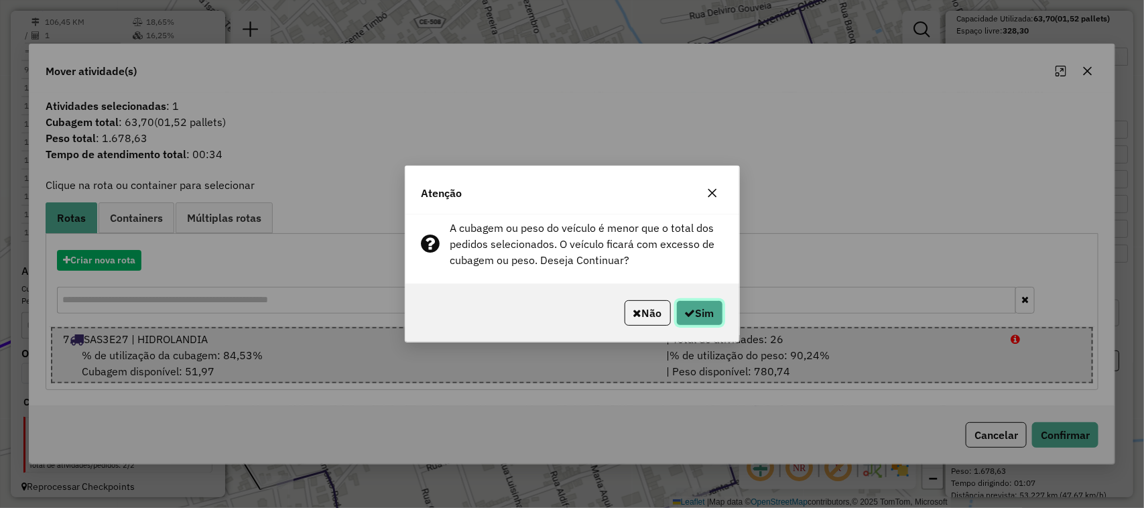
click at [707, 312] on button "Sim" at bounding box center [699, 312] width 47 height 25
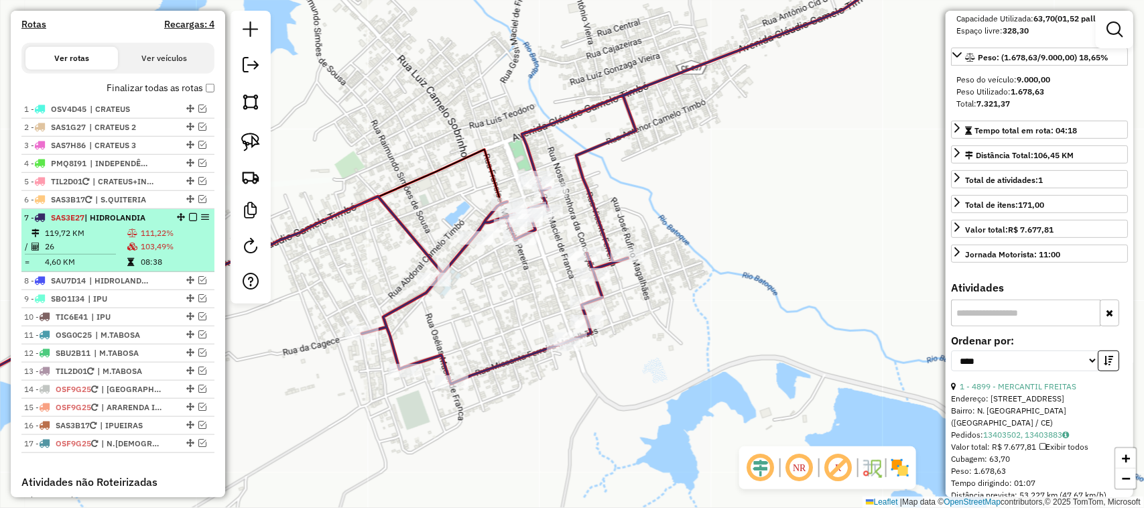
scroll to position [424, 0]
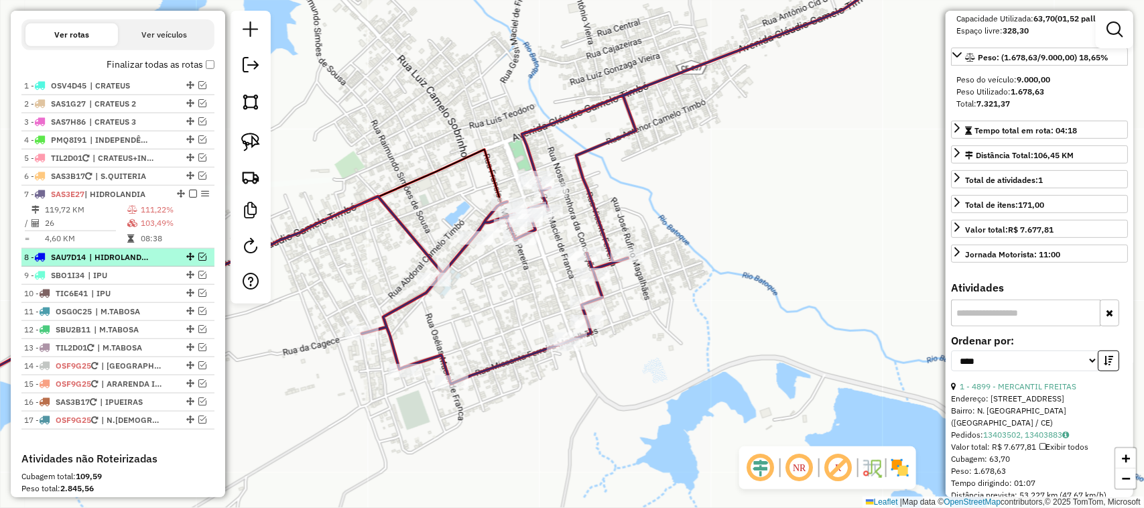
click at [198, 261] on em at bounding box center [202, 257] width 8 height 8
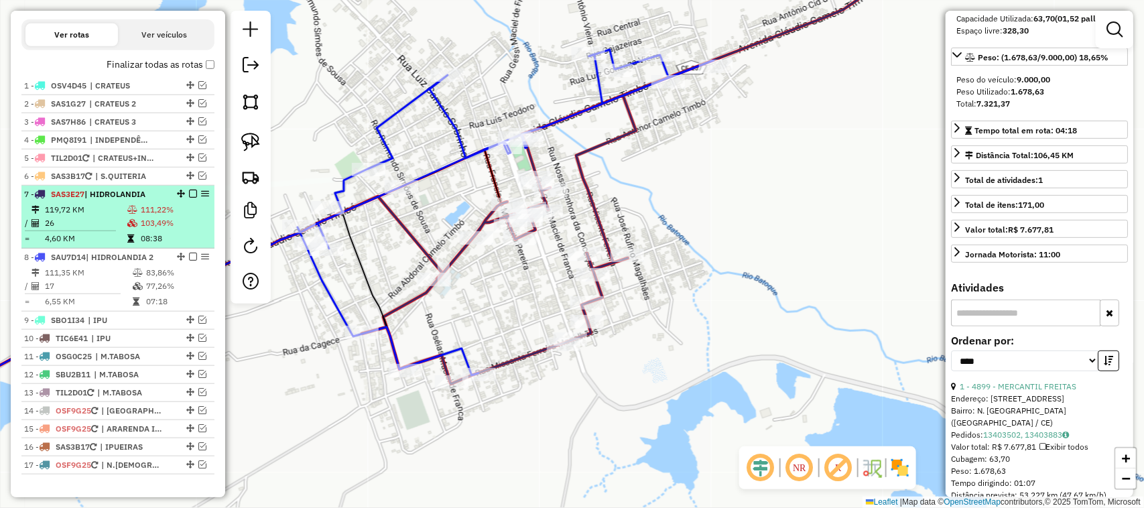
click at [98, 217] on td "119,72 KM" at bounding box center [85, 209] width 82 height 13
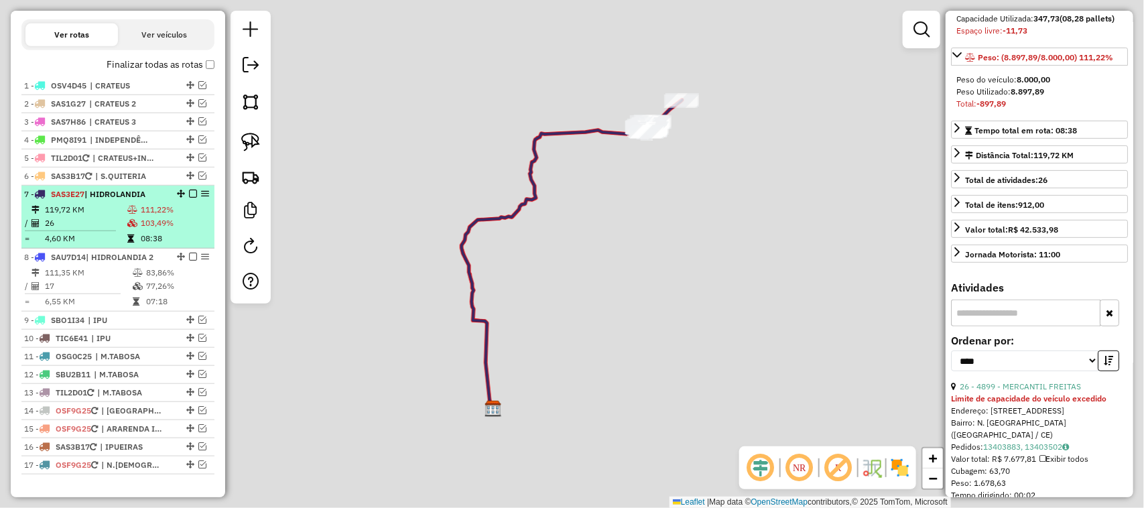
scroll to position [172, 0]
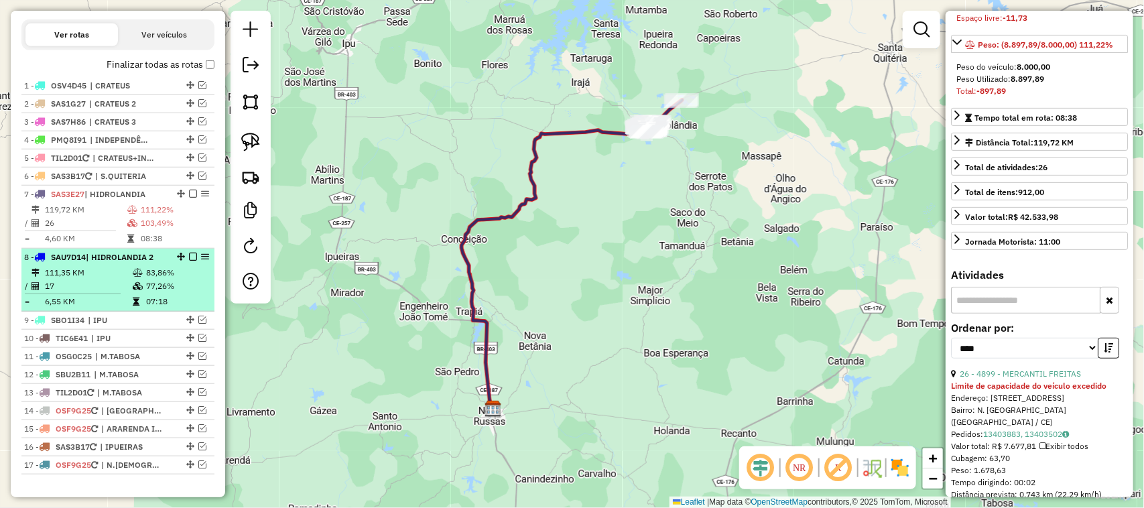
click at [98, 293] on td "17" at bounding box center [88, 286] width 88 height 13
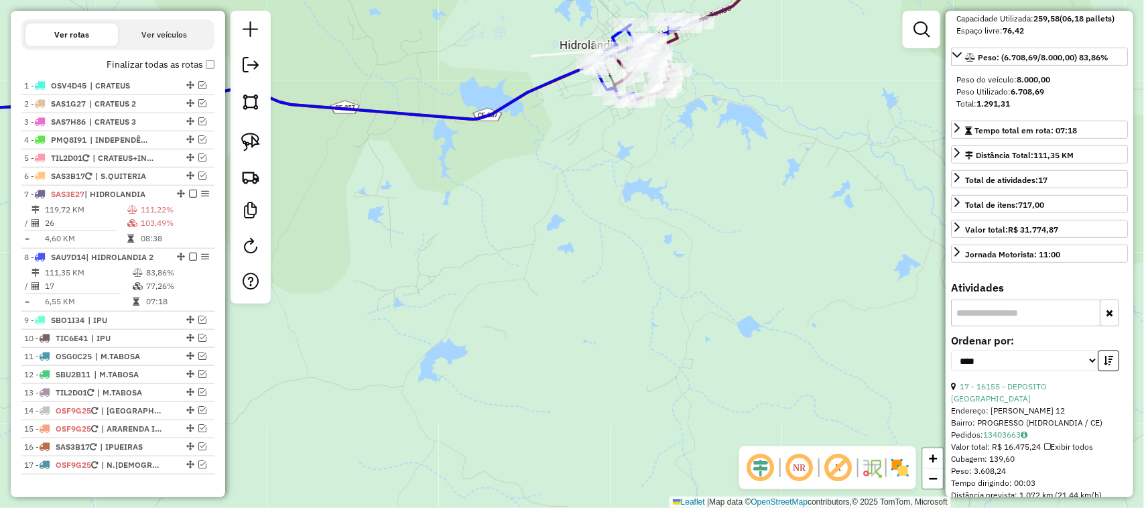
drag, startPoint x: 674, startPoint y: 185, endPoint x: 615, endPoint y: 276, distance: 108.6
click at [617, 276] on div "Janela de atendimento Grade de atendimento Capacidade Transportadoras Veículos …" at bounding box center [572, 254] width 1144 height 508
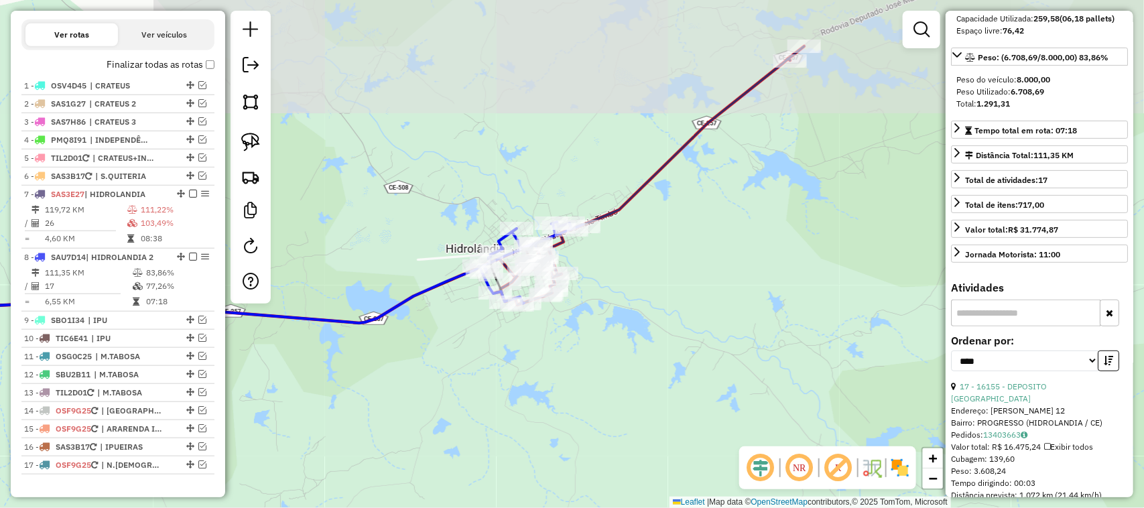
drag, startPoint x: 636, startPoint y: 256, endPoint x: 584, endPoint y: 308, distance: 73.5
click at [591, 312] on div "Janela de atendimento Grade de atendimento Capacidade Transportadoras Veículos …" at bounding box center [572, 254] width 1144 height 508
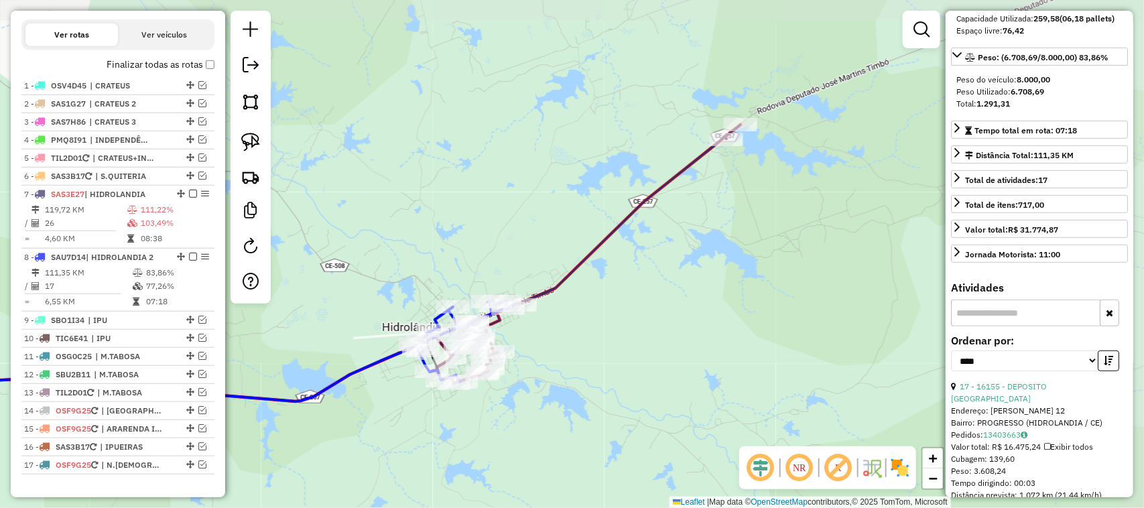
drag, startPoint x: 602, startPoint y: 332, endPoint x: 537, endPoint y: 345, distance: 66.4
click at [602, 333] on div "Janela de atendimento Grade de atendimento Capacidade Transportadoras Veículos …" at bounding box center [572, 254] width 1144 height 508
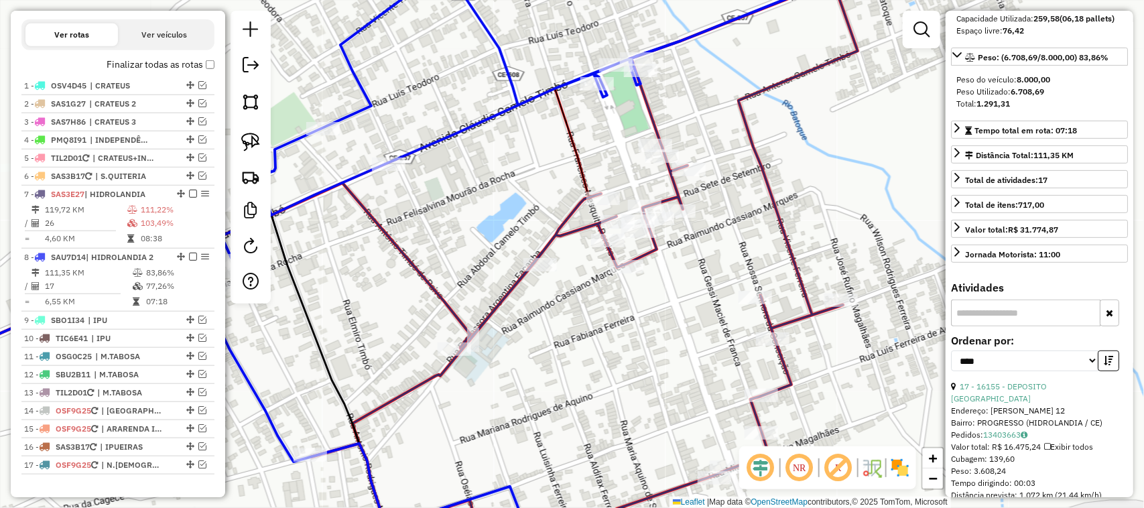
click at [581, 315] on div "Janela de atendimento Grade de atendimento Capacidade Transportadoras Veículos …" at bounding box center [572, 254] width 1144 height 508
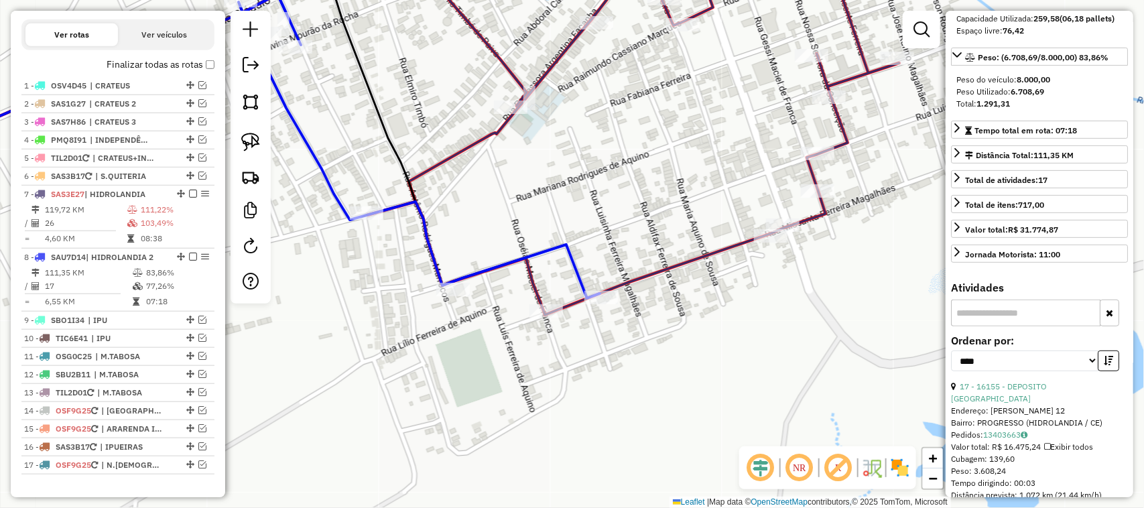
click at [702, 199] on div "Janela de atendimento Grade de atendimento Capacidade Transportadoras Veículos …" at bounding box center [572, 254] width 1144 height 508
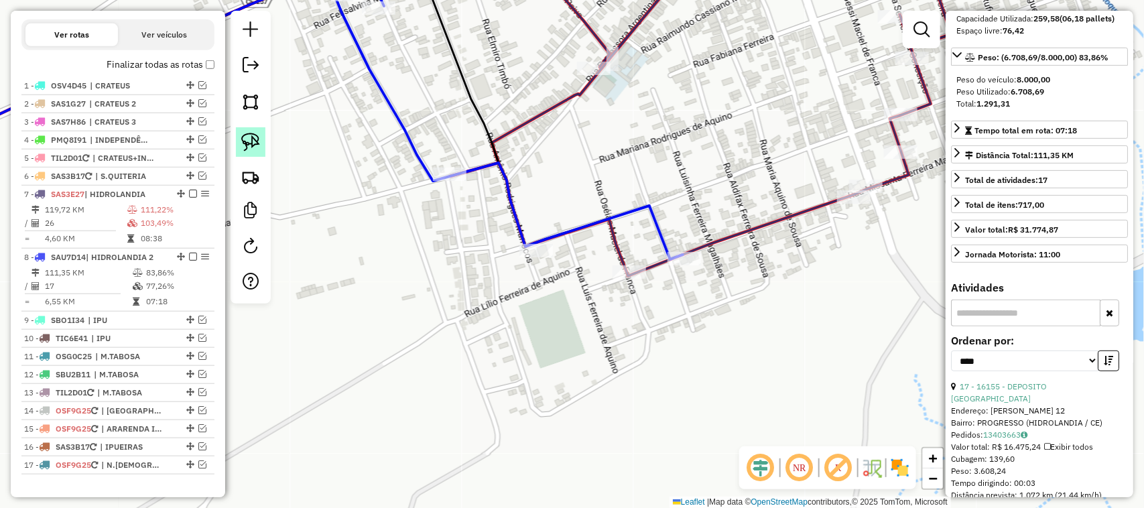
click at [247, 136] on img at bounding box center [250, 142] width 19 height 19
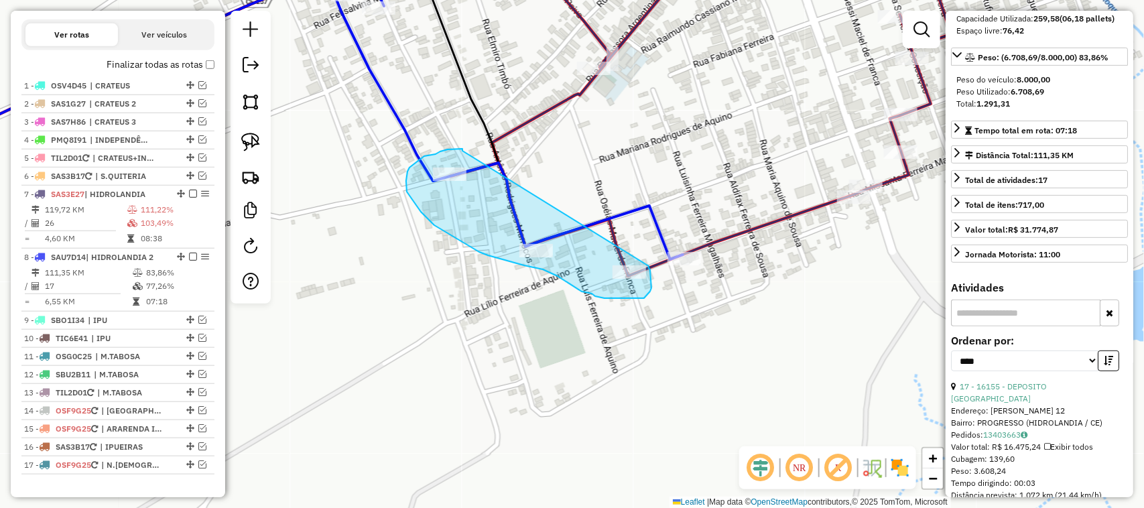
drag, startPoint x: 463, startPoint y: 151, endPoint x: 648, endPoint y: 263, distance: 217.2
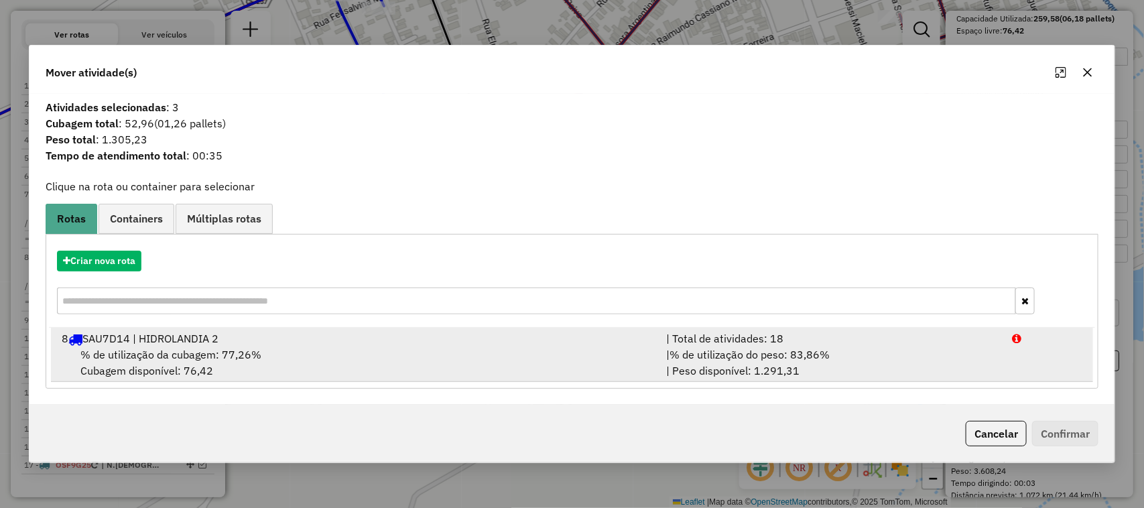
click at [176, 348] on span "% de utilização da cubagem: 77,26%" at bounding box center [170, 354] width 181 height 13
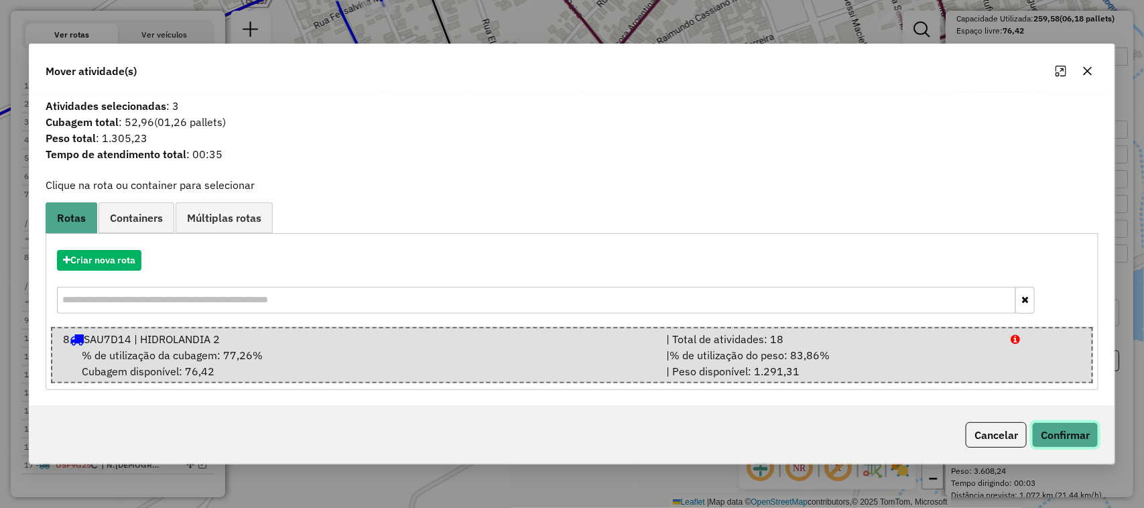
click at [1077, 436] on button "Confirmar" at bounding box center [1065, 434] width 66 height 25
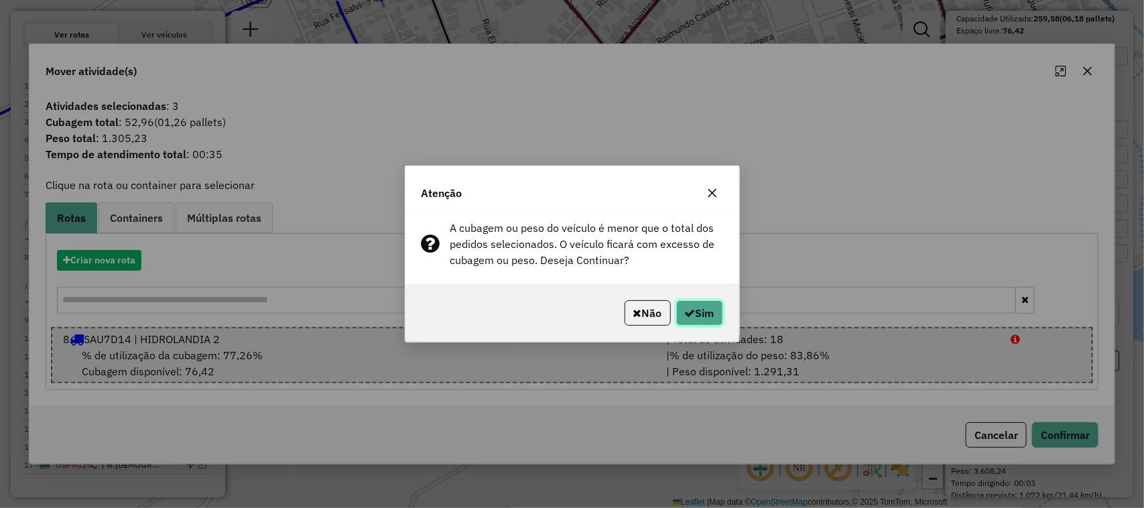
click at [701, 308] on button "Sim" at bounding box center [699, 312] width 47 height 25
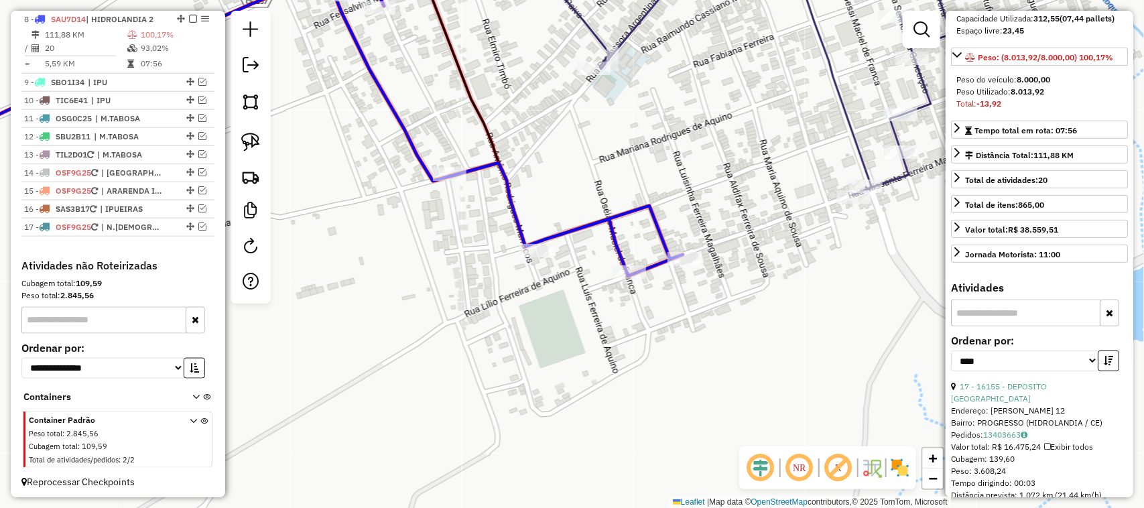
scroll to position [675, 0]
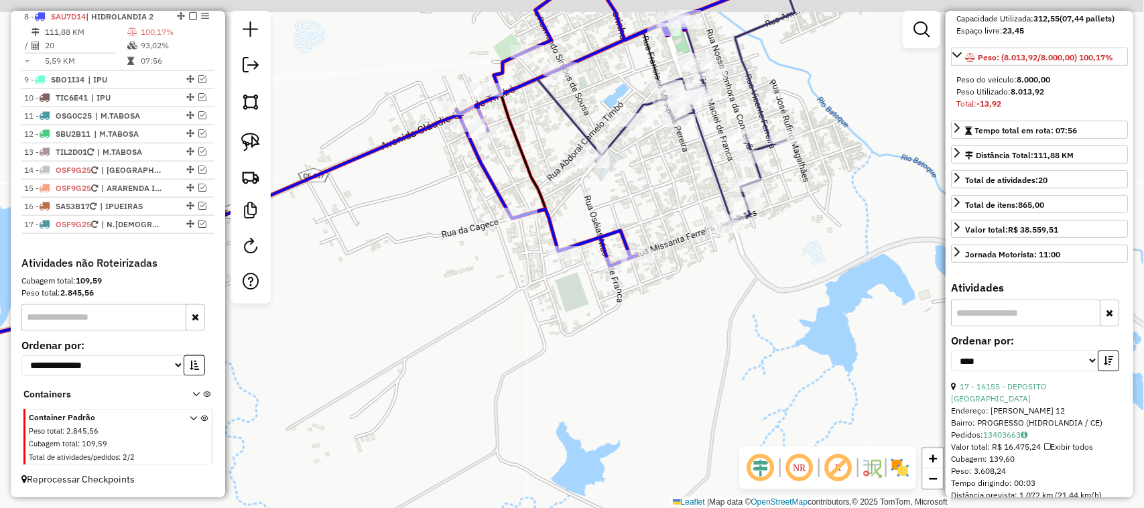
drag, startPoint x: 454, startPoint y: 286, endPoint x: 404, endPoint y: 312, distance: 57.0
click at [414, 310] on div "Janela de atendimento Grade de atendimento Capacidade Transportadoras Veículos …" at bounding box center [572, 254] width 1144 height 508
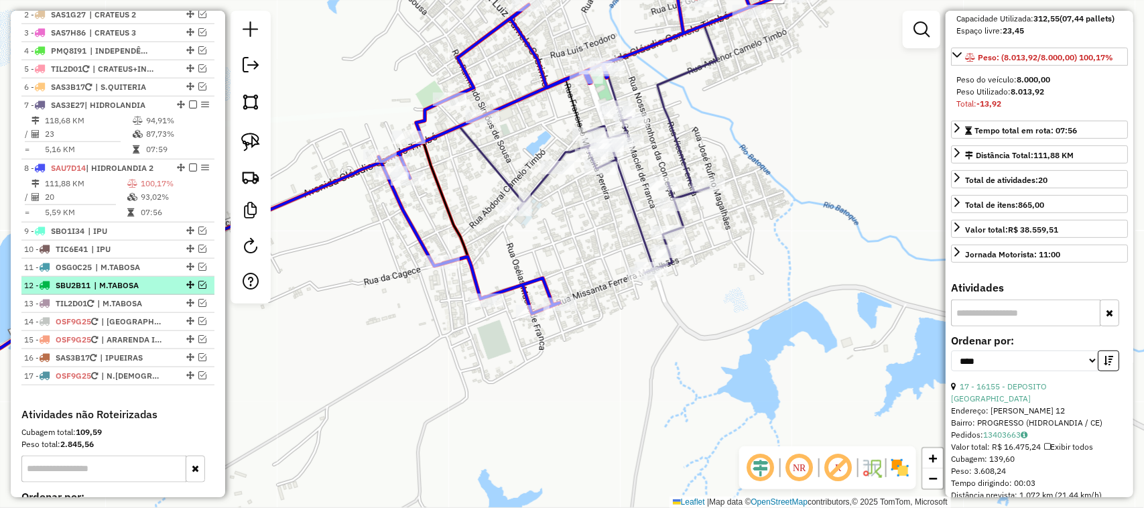
scroll to position [507, 0]
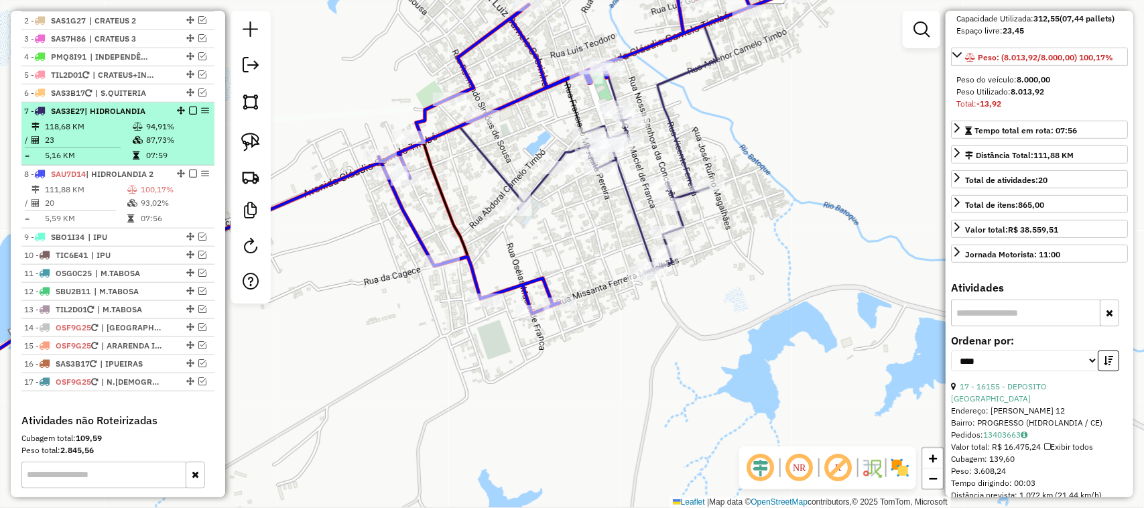
click at [99, 133] on td "118,68 KM" at bounding box center [88, 126] width 88 height 13
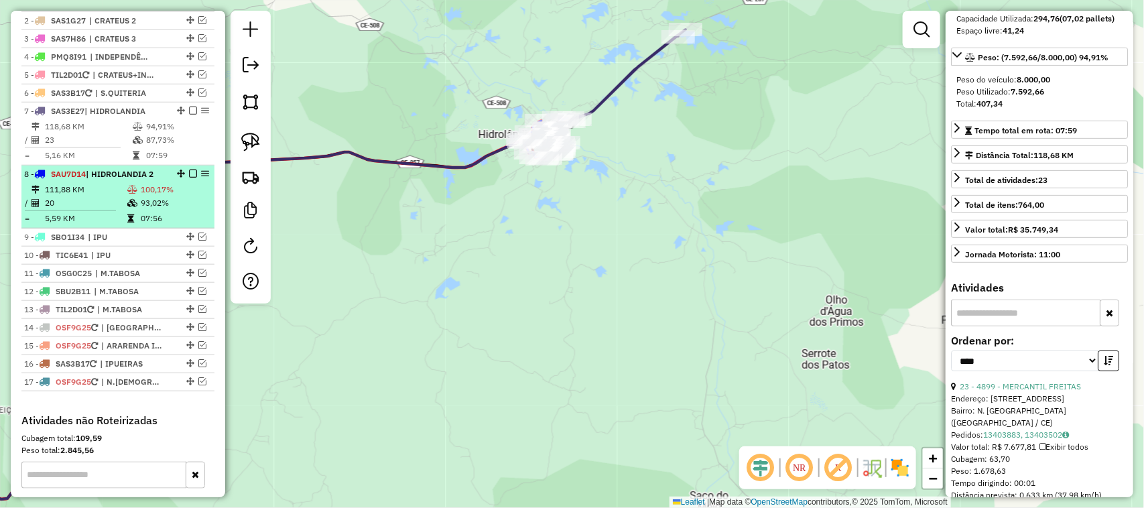
click at [95, 209] on td "20" at bounding box center [85, 202] width 82 height 13
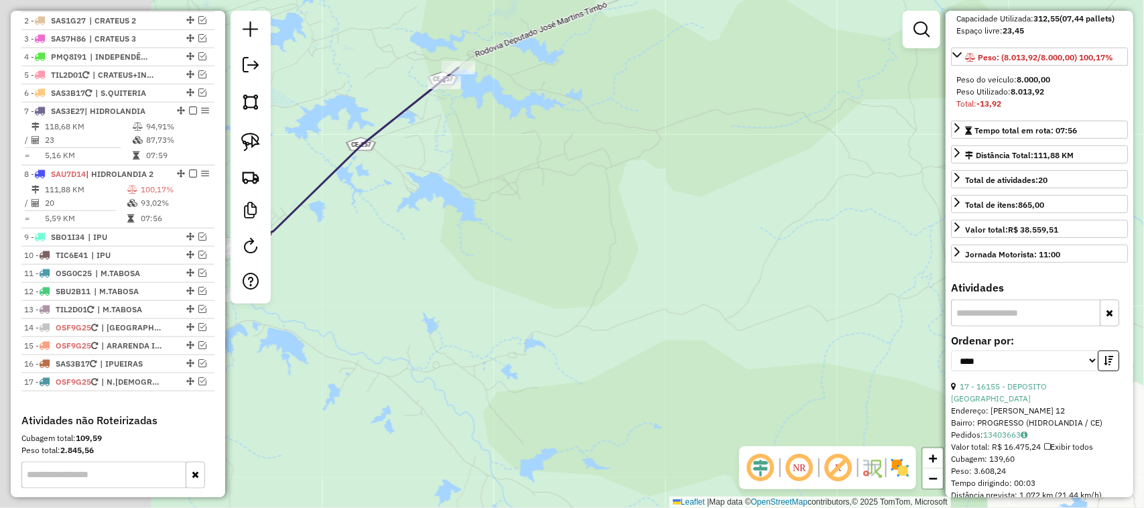
drag, startPoint x: 459, startPoint y: 149, endPoint x: 687, endPoint y: 209, distance: 235.6
click at [670, 201] on div "Janela de atendimento Grade de atendimento Capacidade Transportadoras Veículos …" at bounding box center [572, 254] width 1144 height 508
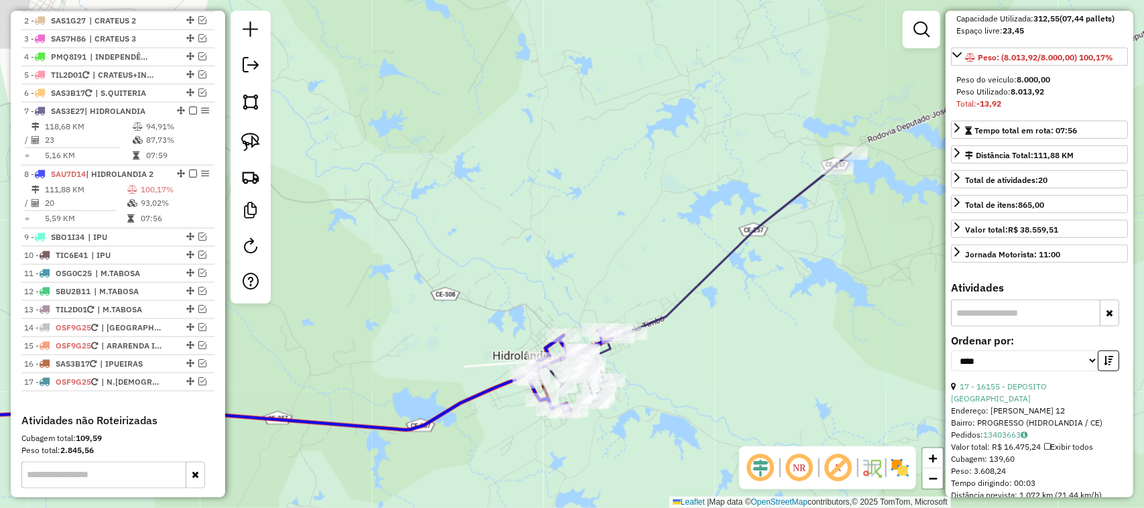
drag, startPoint x: 544, startPoint y: 258, endPoint x: 560, endPoint y: 162, distance: 97.9
click at [554, 182] on div "Janela de atendimento Grade de atendimento Capacidade Transportadoras Veículos …" at bounding box center [572, 254] width 1144 height 508
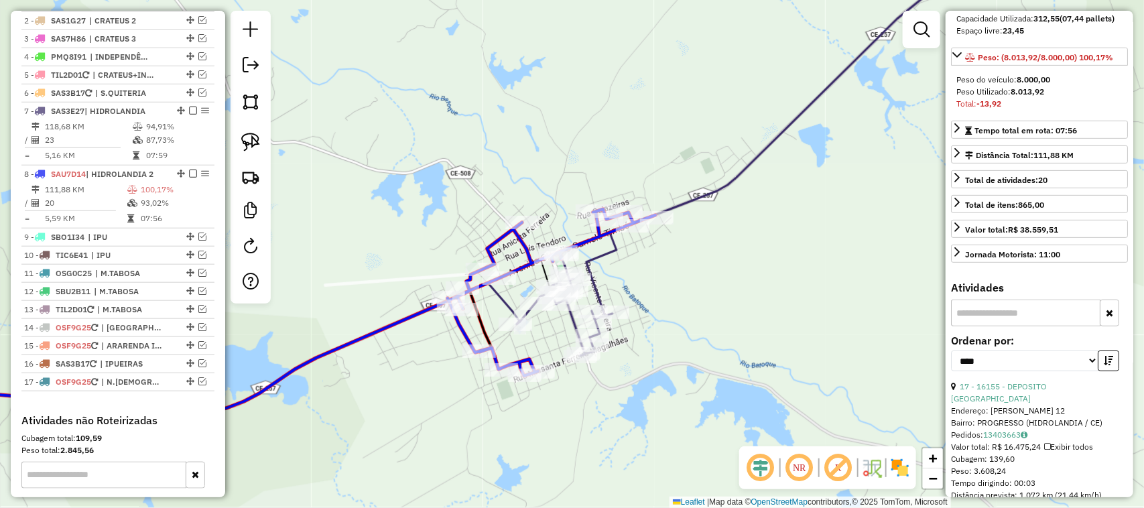
drag, startPoint x: 737, startPoint y: 148, endPoint x: 621, endPoint y: 239, distance: 147.6
click at [624, 232] on div "Janela de atendimento Grade de atendimento Capacidade Transportadoras Veículos …" at bounding box center [572, 254] width 1144 height 508
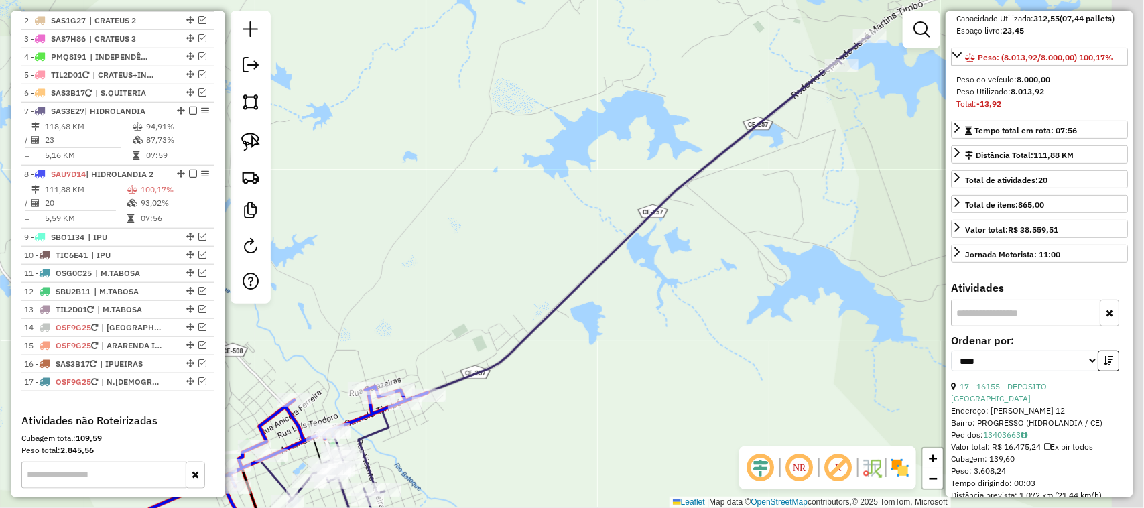
drag, startPoint x: 759, startPoint y: 245, endPoint x: 681, endPoint y: 300, distance: 95.6
click at [699, 300] on div "Janela de atendimento Grade de atendimento Capacidade Transportadoras Veículos …" at bounding box center [572, 254] width 1144 height 508
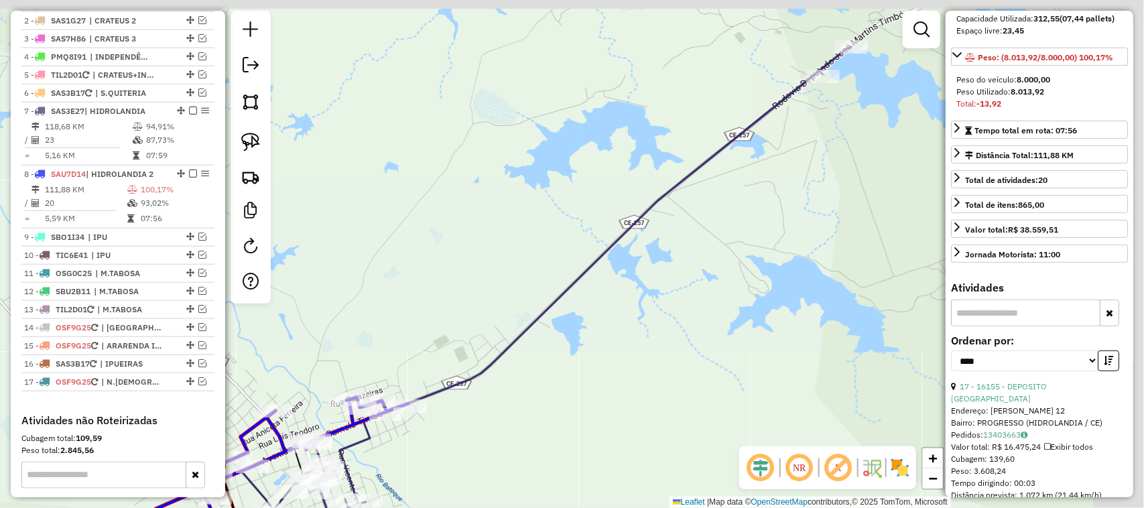
click at [667, 298] on div "Janela de atendimento Grade de atendimento Capacidade Transportadoras Veículos …" at bounding box center [572, 254] width 1144 height 508
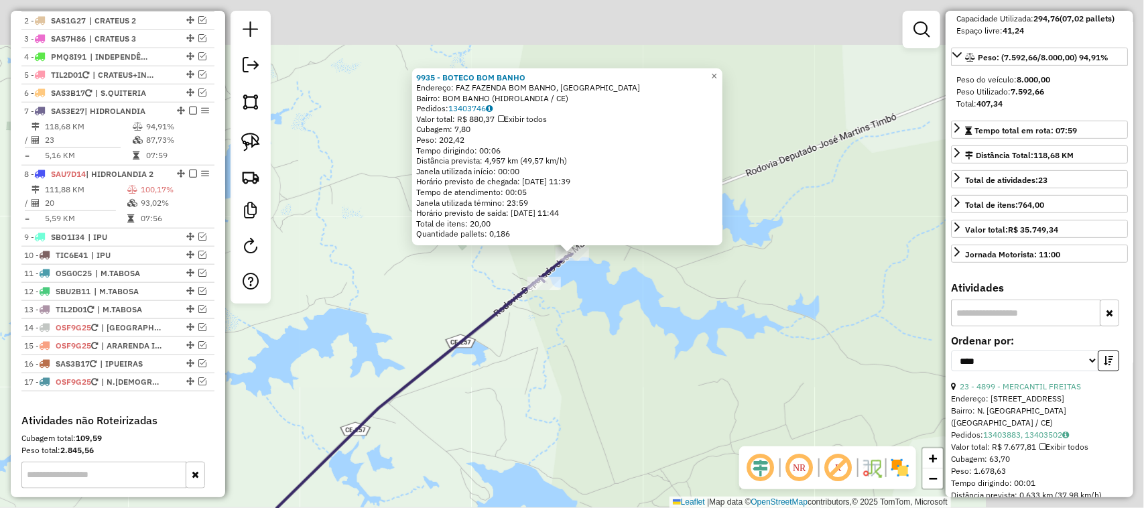
scroll to position [611, 0]
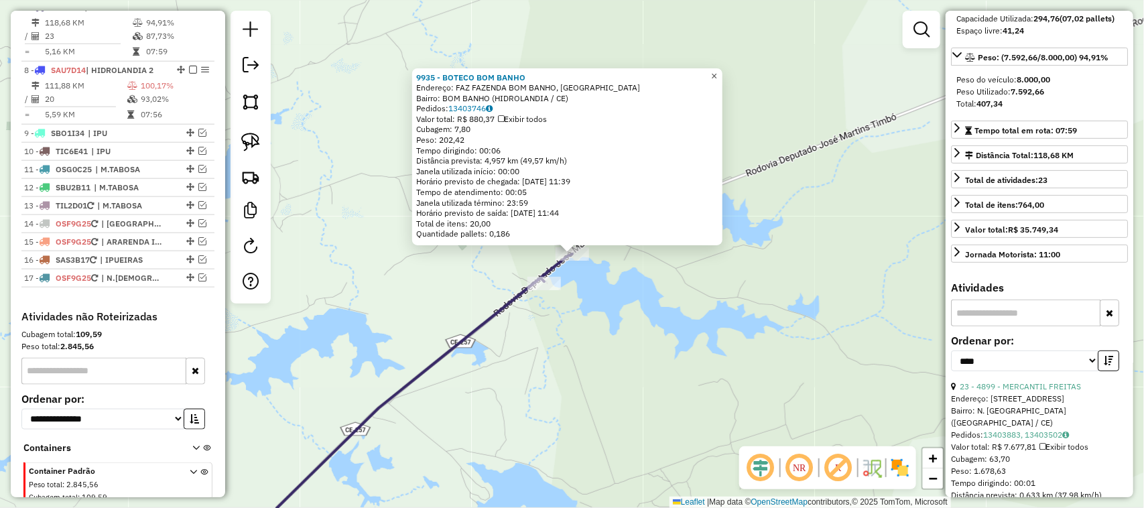
click at [717, 70] on span "×" at bounding box center [714, 75] width 6 height 11
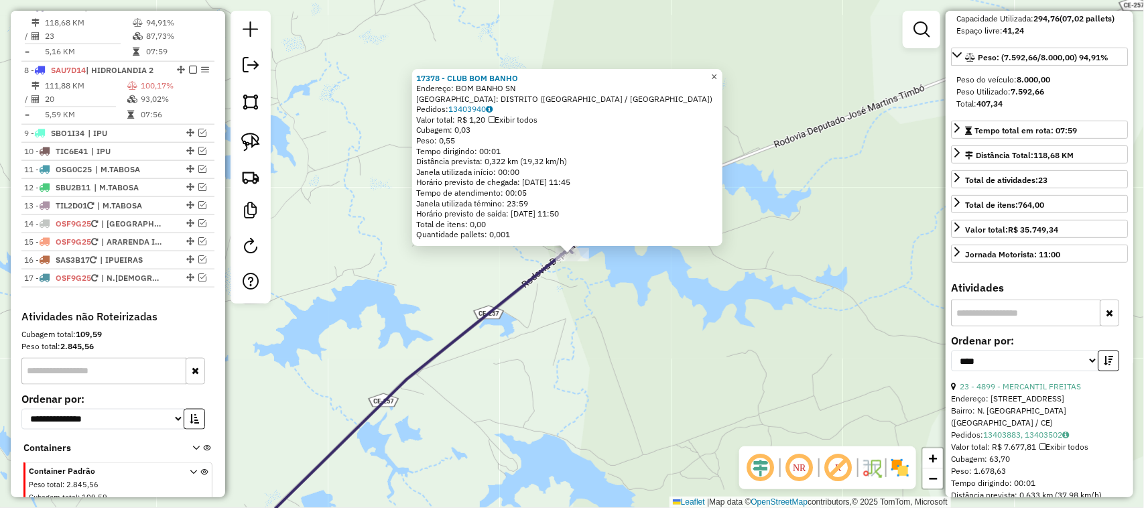
click at [717, 76] on span "×" at bounding box center [714, 76] width 6 height 11
click at [717, 72] on span "×" at bounding box center [714, 76] width 6 height 11
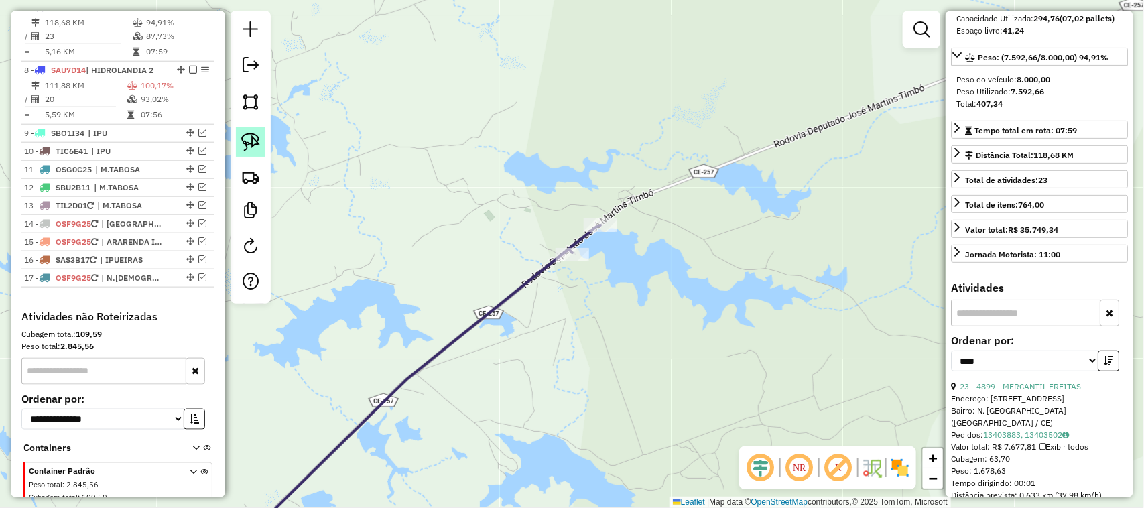
click at [245, 139] on img at bounding box center [250, 142] width 19 height 19
drag, startPoint x: 624, startPoint y: 210, endPoint x: 632, endPoint y: 253, distance: 44.3
click at [632, 253] on div "Janela de atendimento Grade de atendimento Capacidade Transportadoras Veículos …" at bounding box center [572, 254] width 1144 height 508
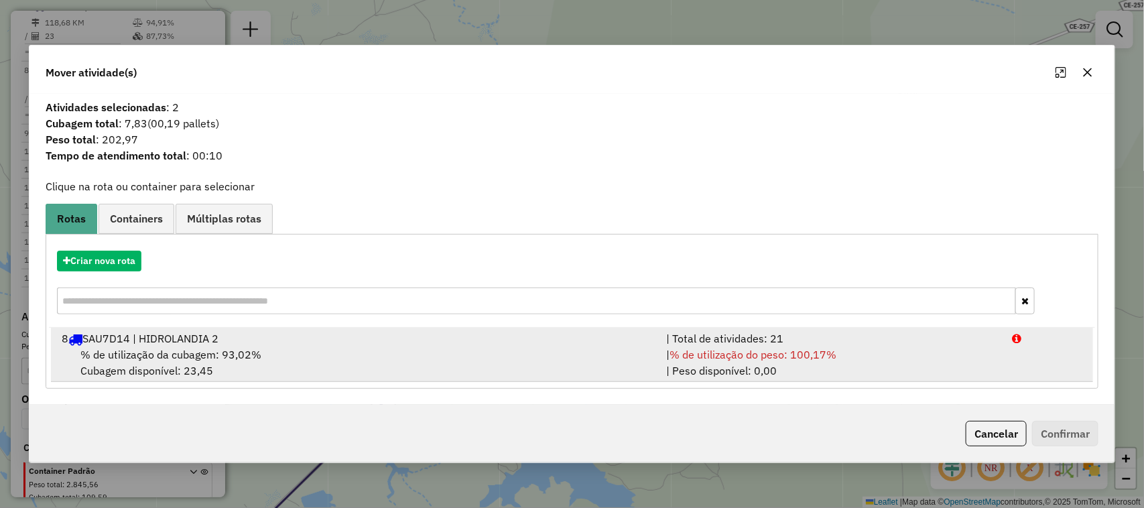
click at [178, 346] on div "8 SAU7D14 | HIDROLANDIA 2" at bounding box center [356, 339] width 605 height 16
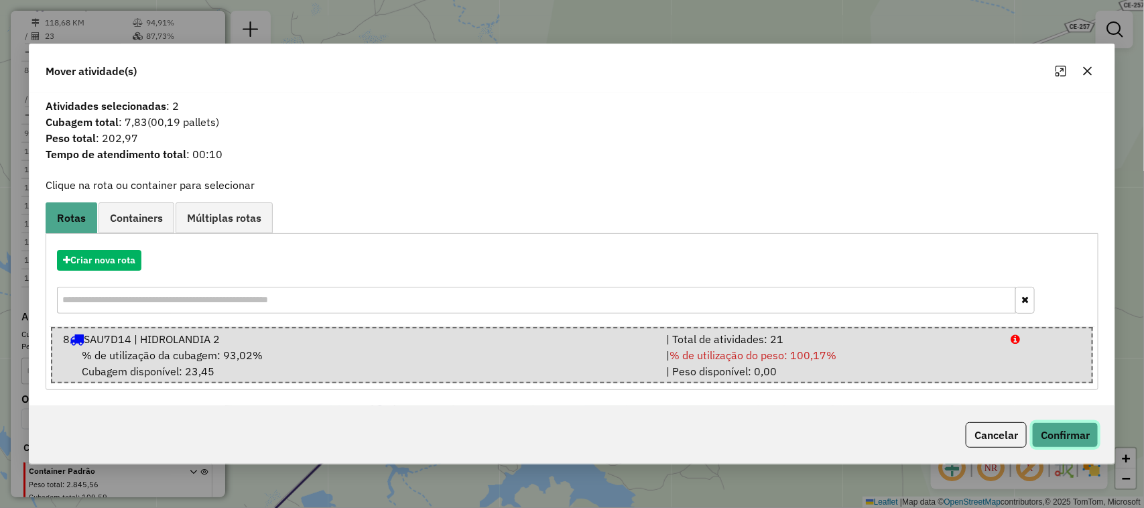
click at [1070, 434] on button "Confirmar" at bounding box center [1065, 434] width 66 height 25
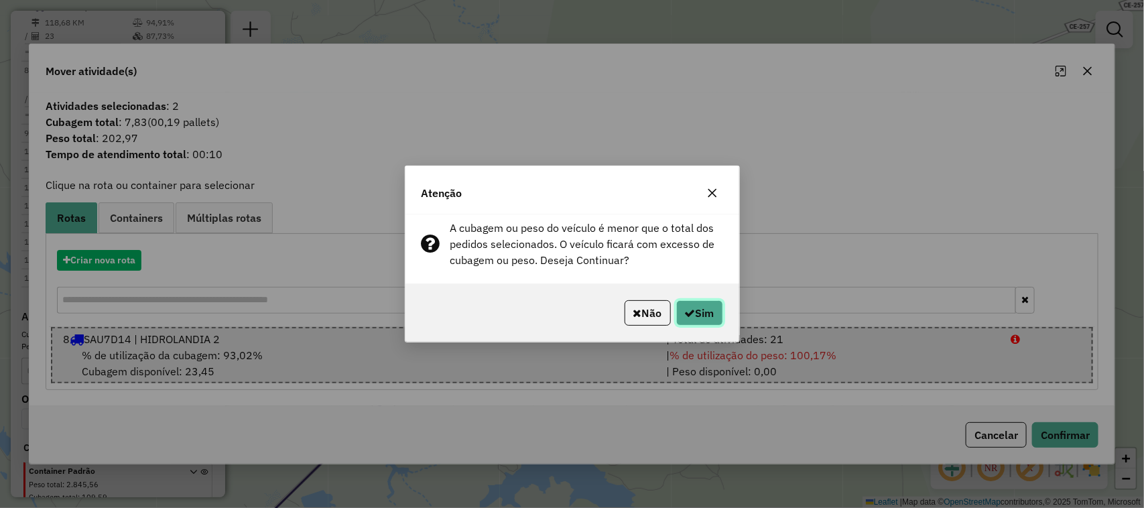
click at [695, 310] on button "Sim" at bounding box center [699, 312] width 47 height 25
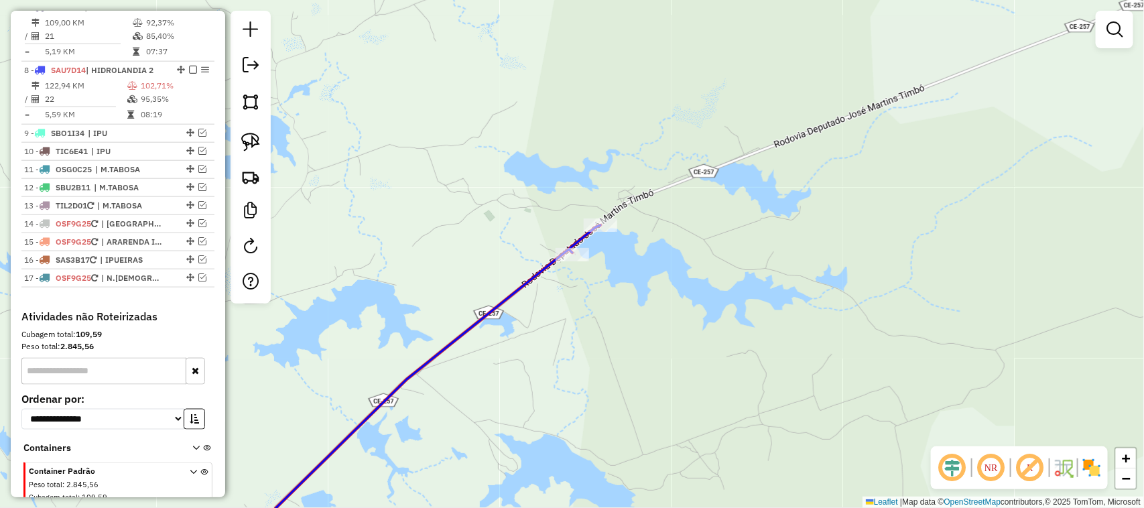
drag, startPoint x: 385, startPoint y: 213, endPoint x: 518, endPoint y: 107, distance: 169.3
click at [524, 123] on div "Janela de atendimento Grade de atendimento Capacidade Transportadoras Veículos …" at bounding box center [572, 254] width 1144 height 508
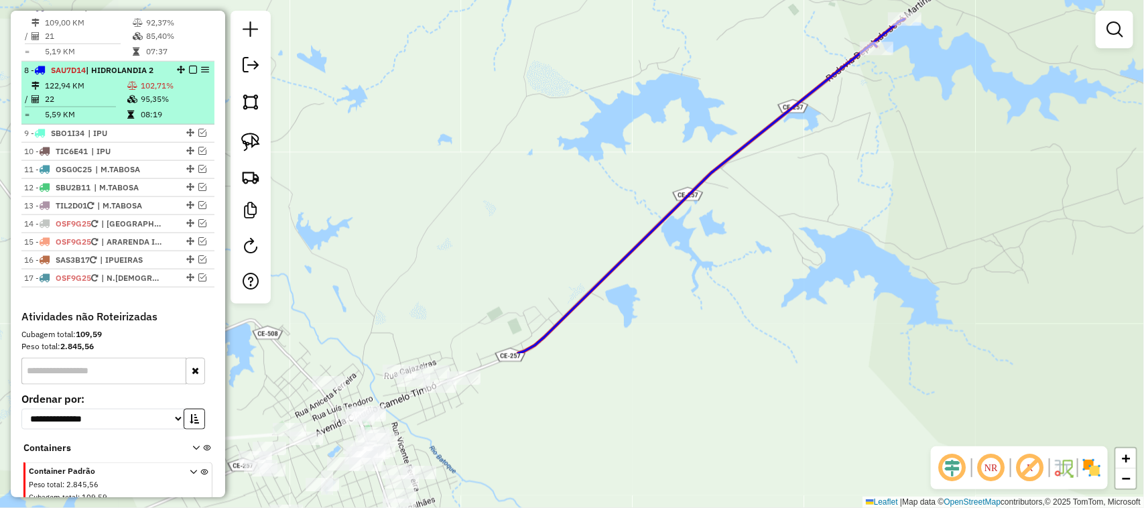
scroll to position [528, 0]
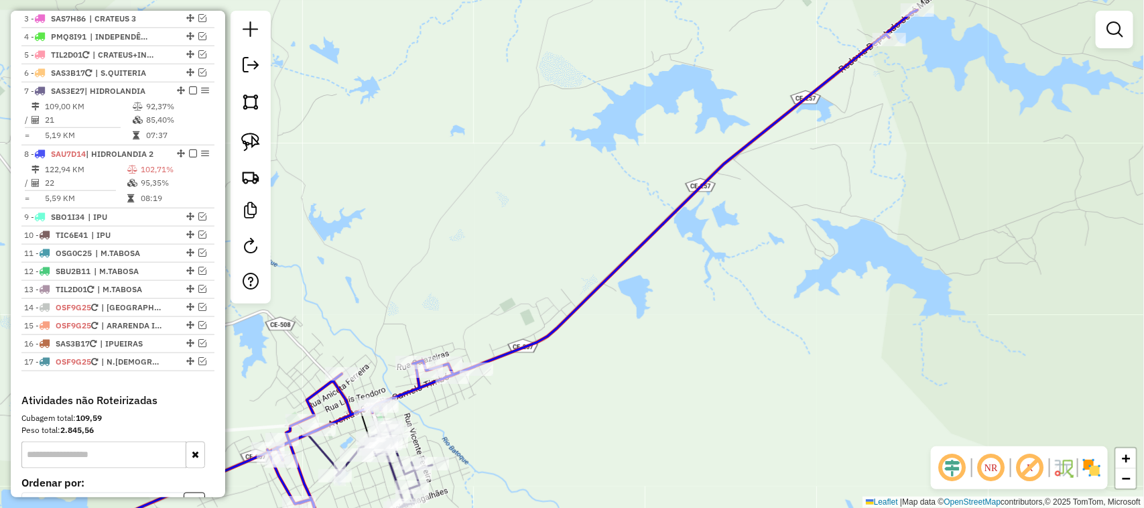
drag, startPoint x: 402, startPoint y: 282, endPoint x: 477, endPoint y: 186, distance: 121.8
click at [475, 203] on div "Janela de atendimento Grade de atendimento Capacidade Transportadoras Veículos …" at bounding box center [572, 254] width 1144 height 508
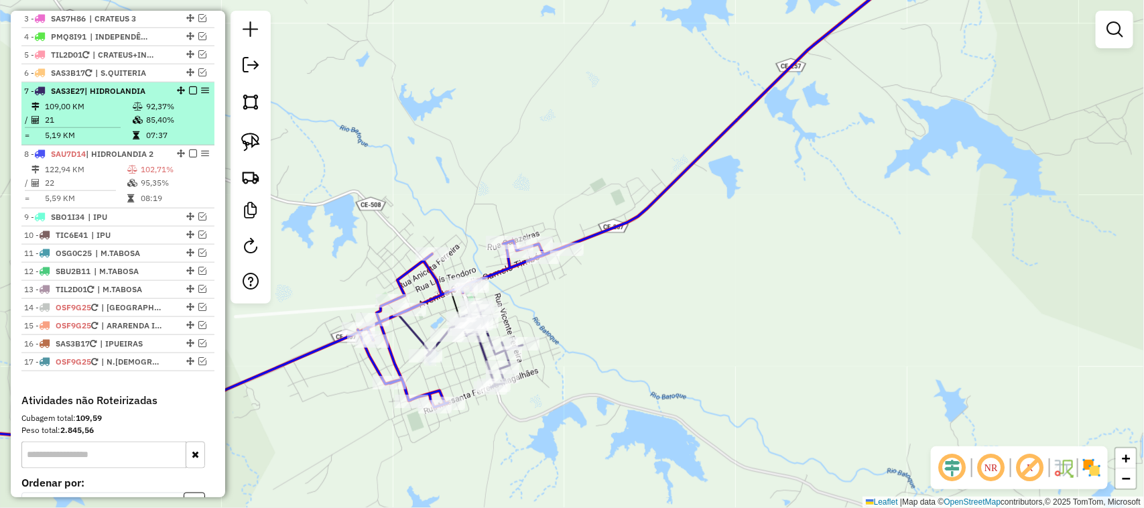
click at [98, 127] on td "21" at bounding box center [88, 119] width 88 height 13
select select "*********"
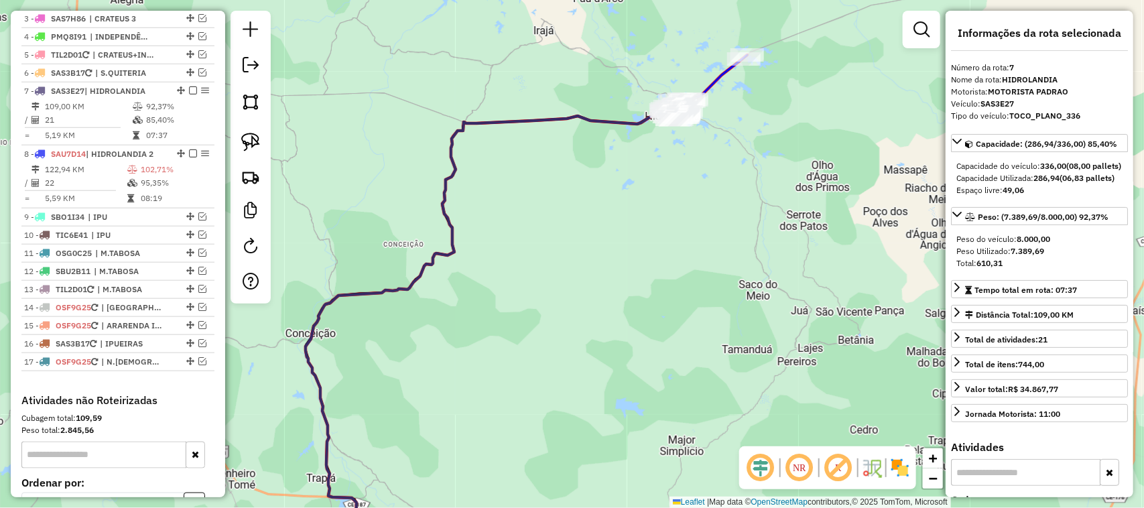
drag, startPoint x: 686, startPoint y: 259, endPoint x: 571, endPoint y: 232, distance: 117.7
click at [622, 256] on div "Janela de atendimento Grade de atendimento Capacidade Transportadoras Veículos …" at bounding box center [572, 254] width 1144 height 508
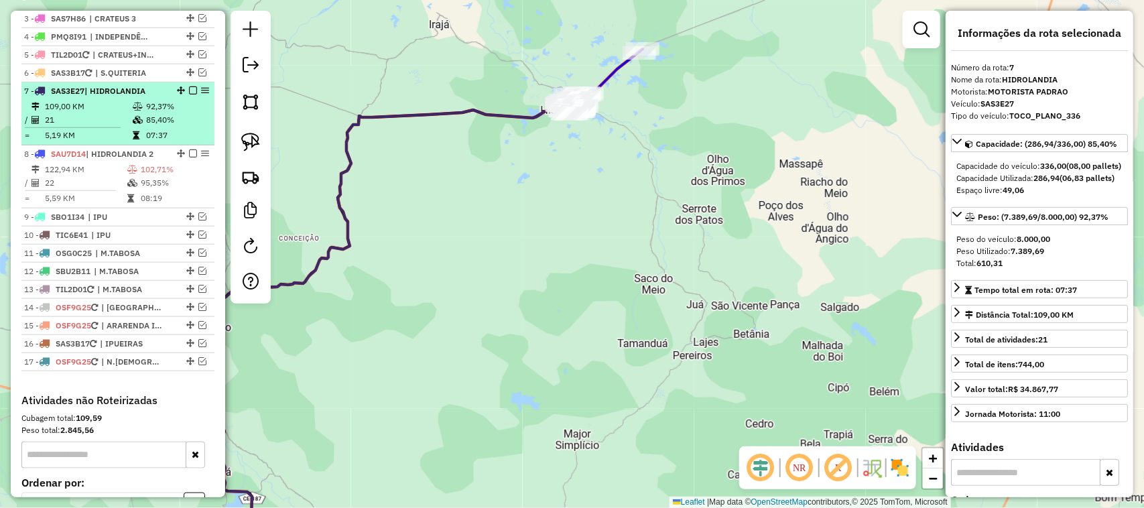
click at [95, 127] on td "21" at bounding box center [88, 119] width 88 height 13
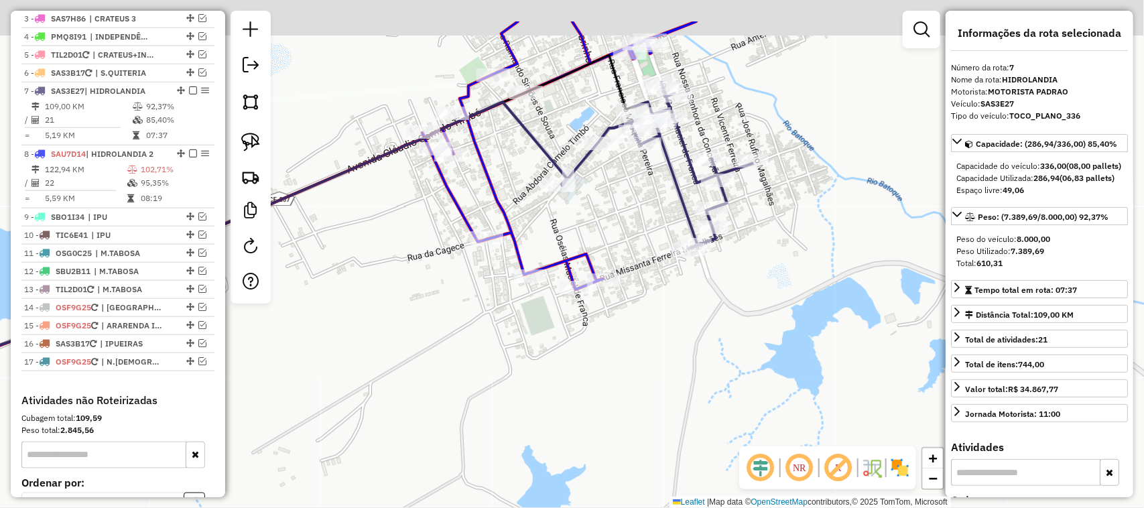
drag, startPoint x: 644, startPoint y: 129, endPoint x: 635, endPoint y: 223, distance: 94.3
click at [630, 203] on div "Janela de atendimento Grade de atendimento Capacidade Transportadoras Veículos …" at bounding box center [572, 254] width 1144 height 508
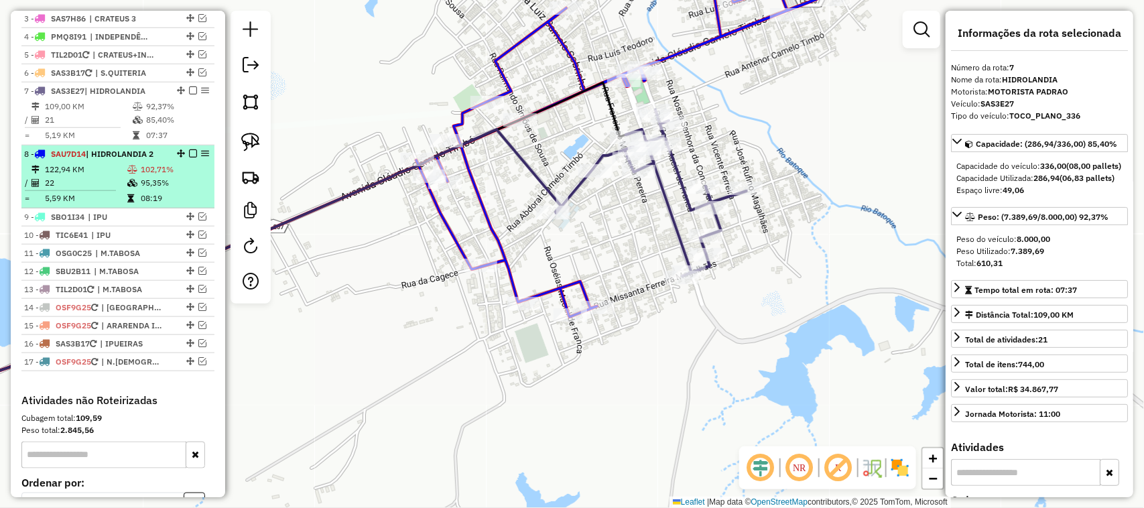
click at [89, 190] on td "22" at bounding box center [85, 182] width 82 height 13
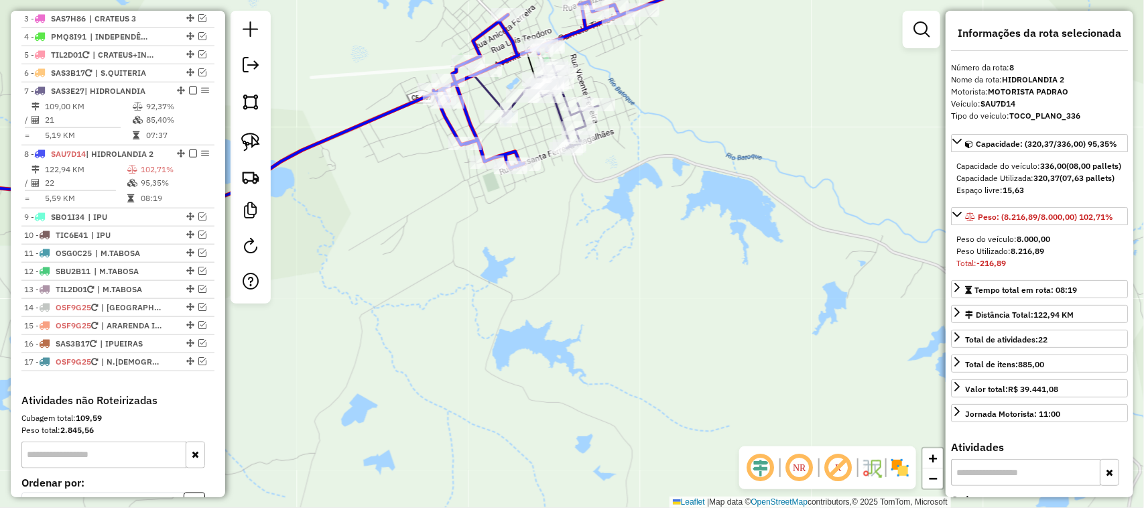
drag, startPoint x: 514, startPoint y: 116, endPoint x: 540, endPoint y: 161, distance: 52.0
click at [535, 159] on div "Janela de atendimento Grade de atendimento Capacidade Transportadoras Veículos …" at bounding box center [572, 254] width 1144 height 508
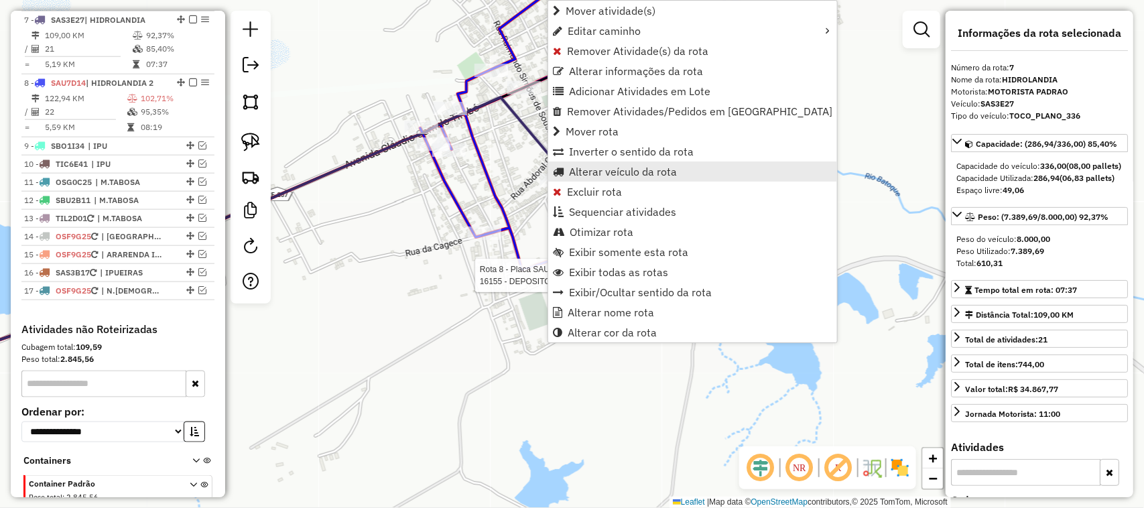
scroll to position [611, 0]
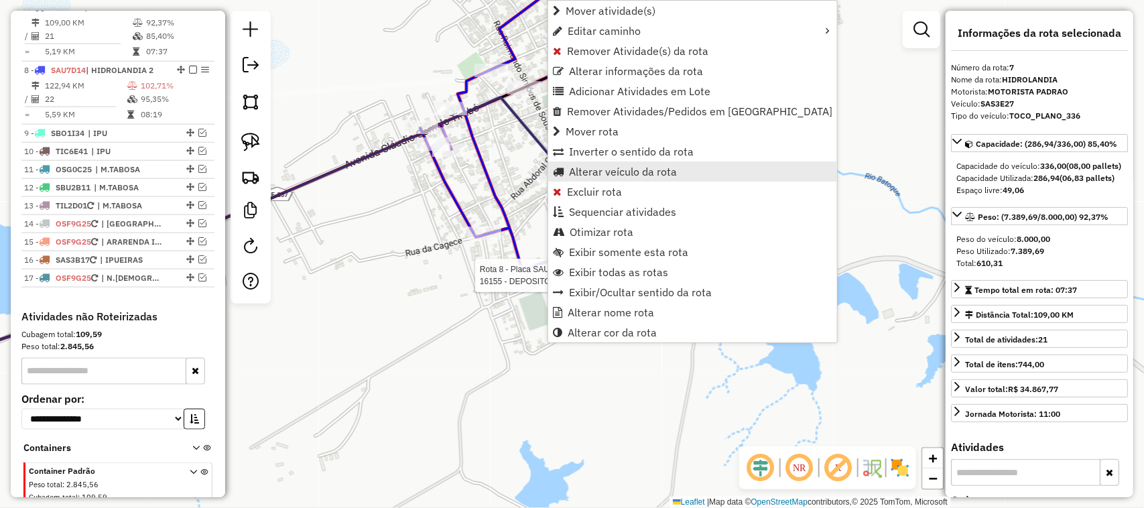
click at [617, 173] on span "Alterar veículo da rota" at bounding box center [623, 171] width 108 height 11
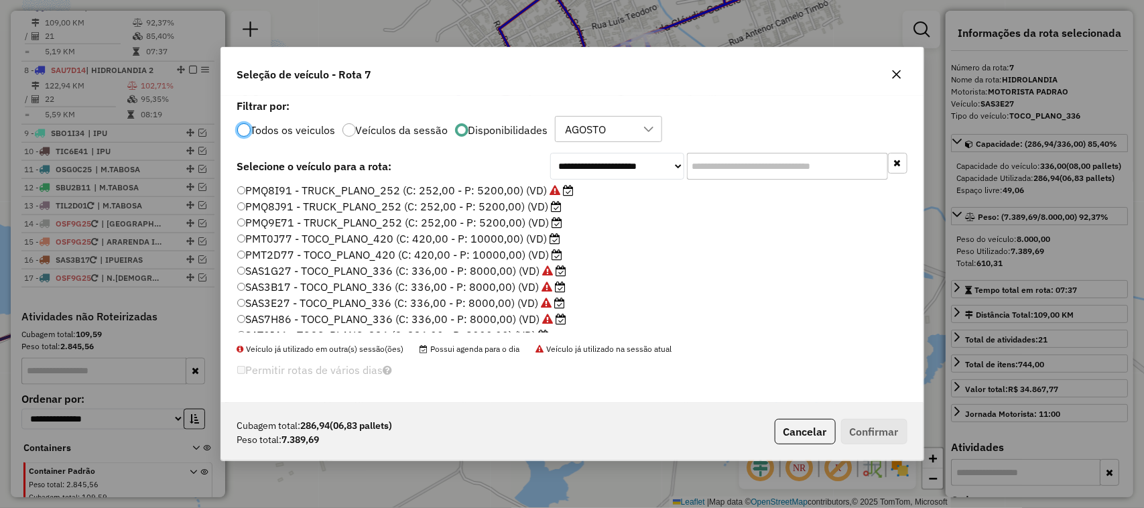
scroll to position [168, 0]
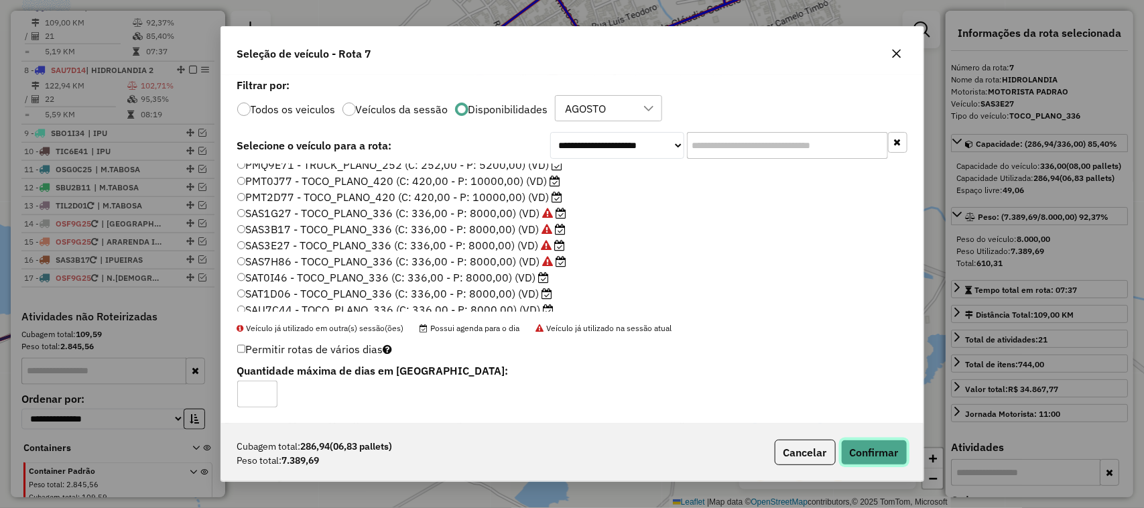
drag, startPoint x: 878, startPoint y: 451, endPoint x: 882, endPoint y: 442, distance: 9.3
click at [878, 451] on button "Confirmar" at bounding box center [874, 452] width 66 height 25
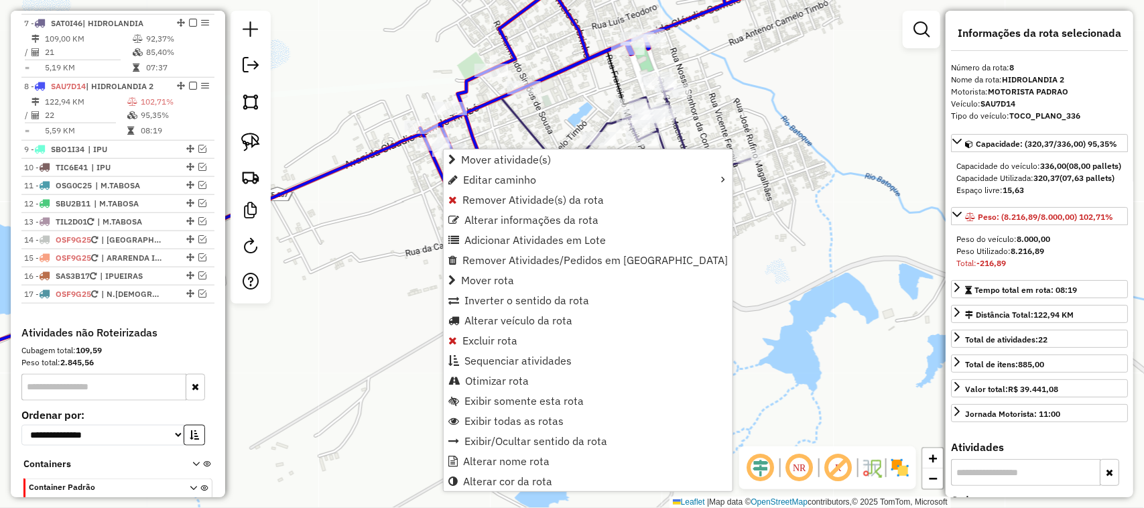
scroll to position [675, 0]
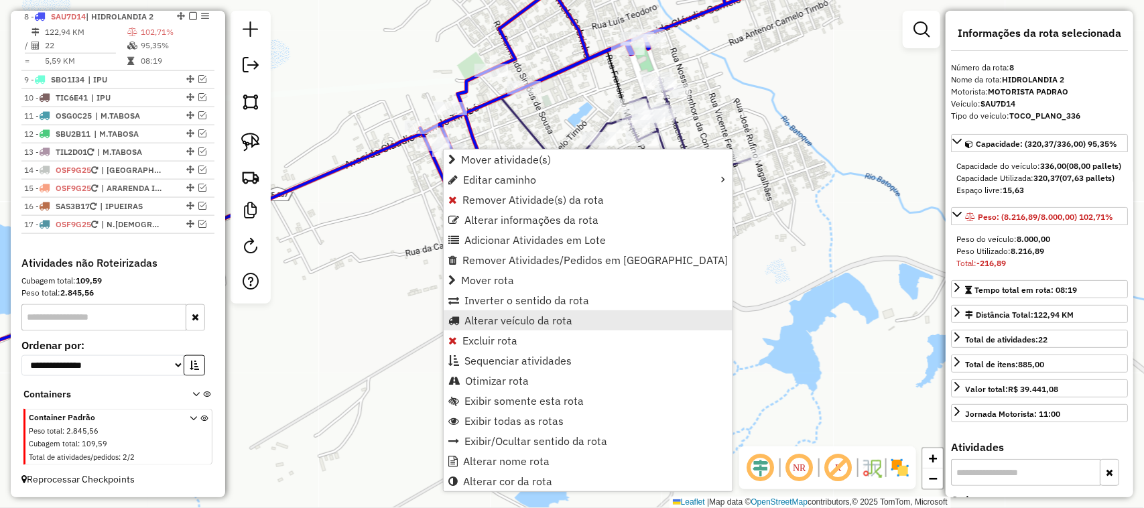
click at [486, 318] on span "Alterar veículo da rota" at bounding box center [519, 320] width 108 height 11
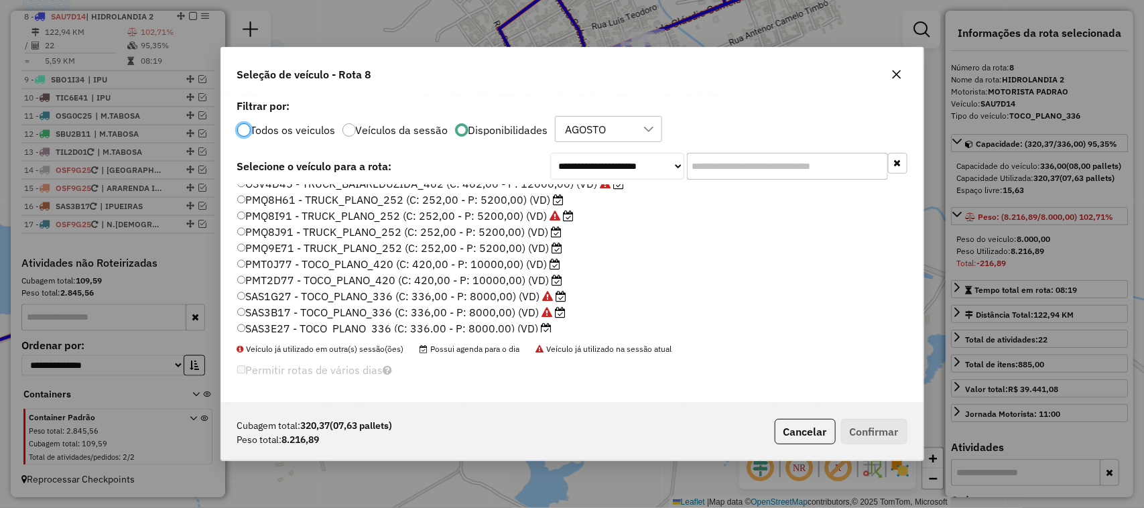
scroll to position [318, 0]
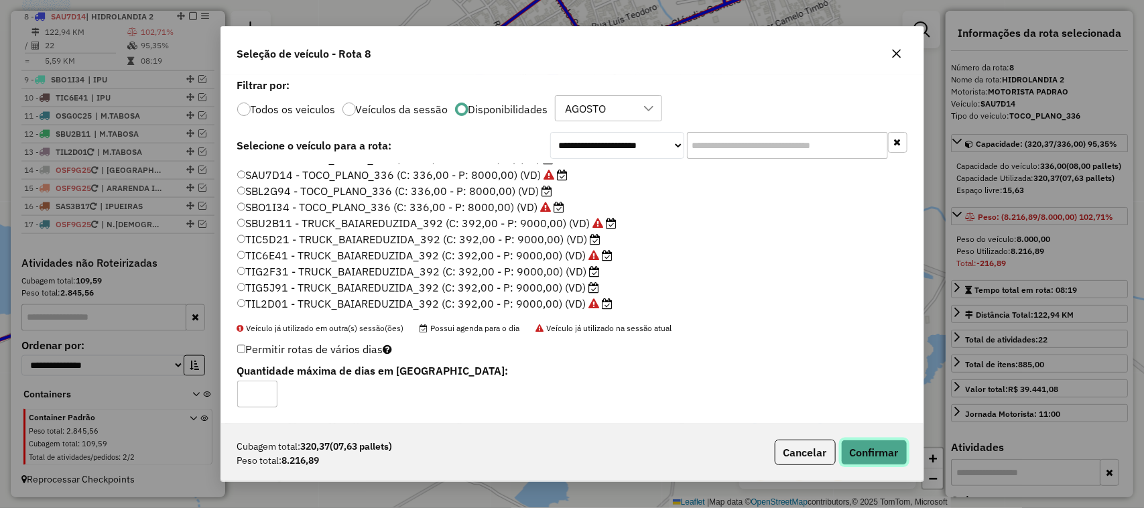
click at [876, 447] on button "Confirmar" at bounding box center [874, 452] width 66 height 25
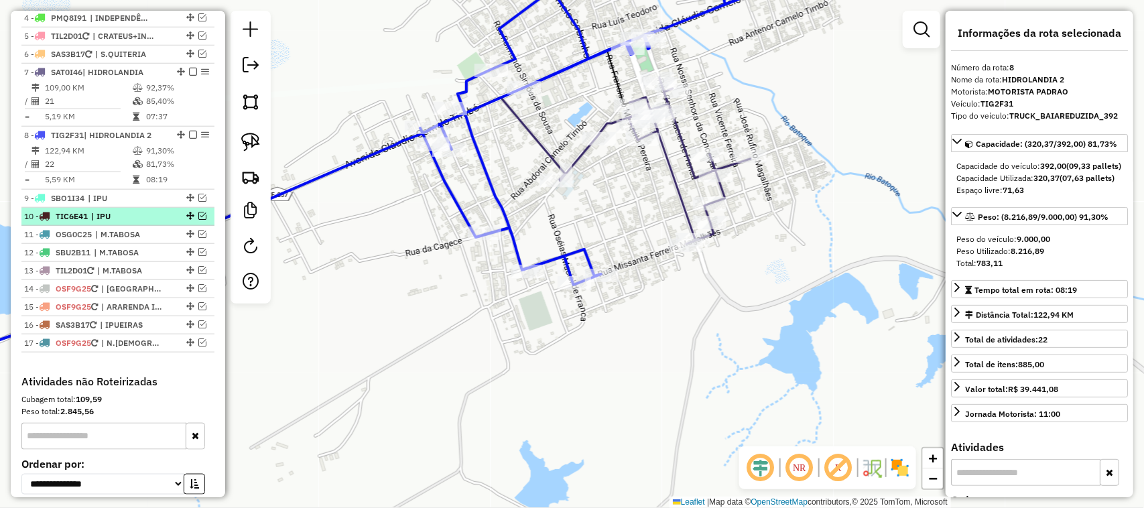
scroll to position [507, 0]
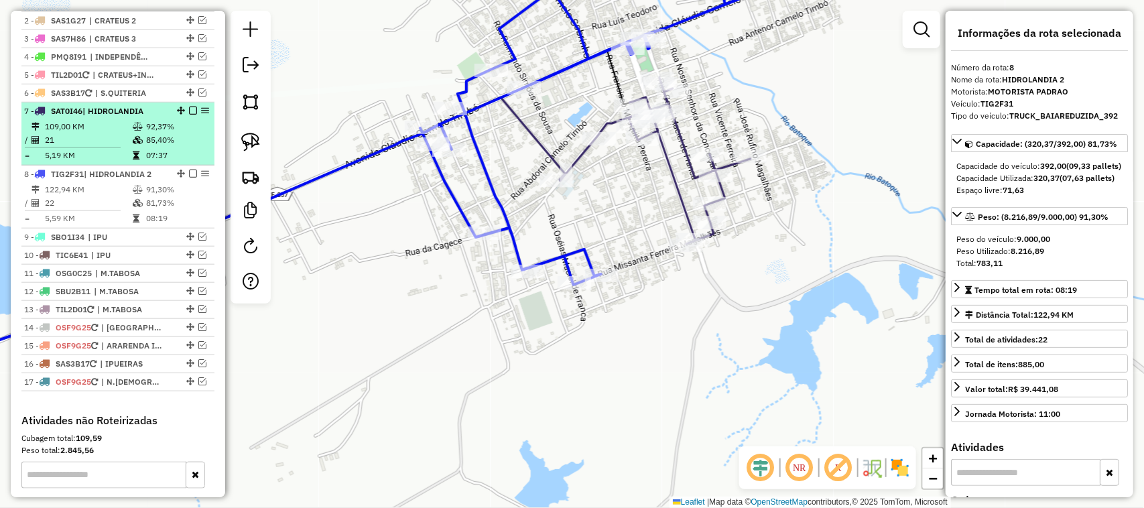
click at [94, 147] on td "21" at bounding box center [88, 139] width 88 height 13
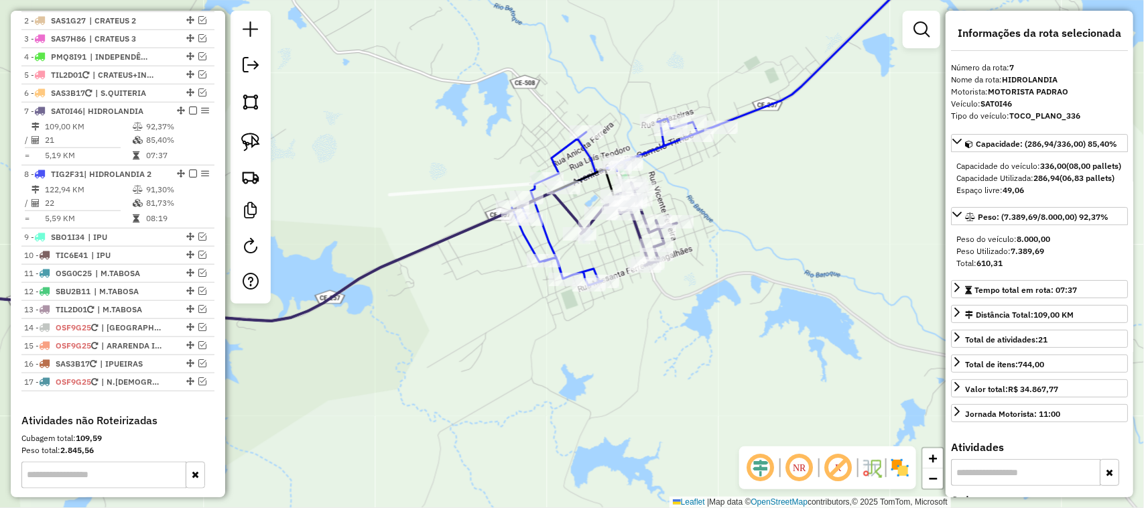
drag, startPoint x: 453, startPoint y: 308, endPoint x: 396, endPoint y: 296, distance: 57.7
click at [414, 300] on div "Janela de atendimento Grade de atendimento Capacidade Transportadoras Veículos …" at bounding box center [572, 254] width 1144 height 508
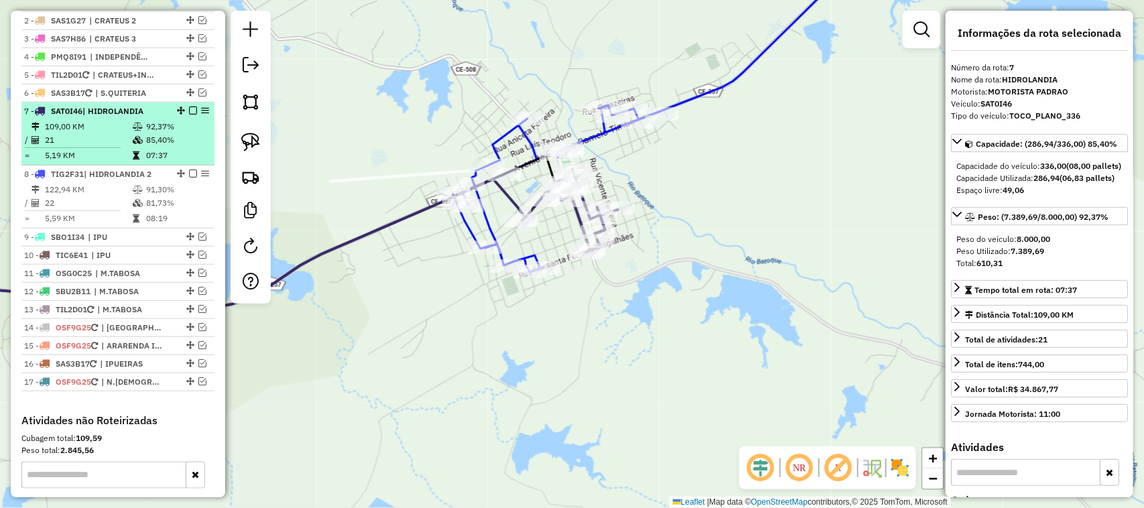
click at [99, 147] on td "21" at bounding box center [88, 139] width 88 height 13
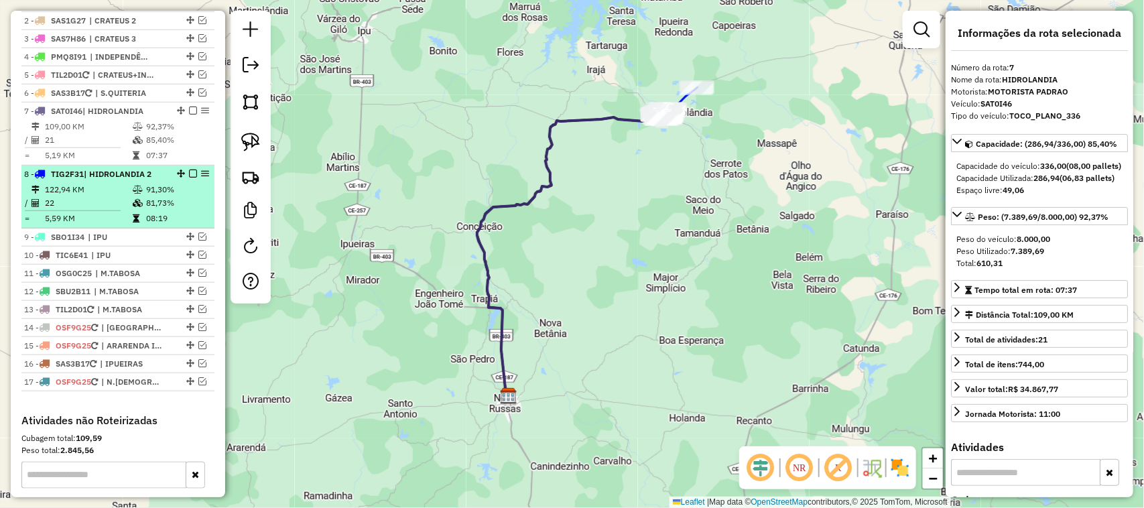
click at [98, 210] on td "22" at bounding box center [88, 202] width 88 height 13
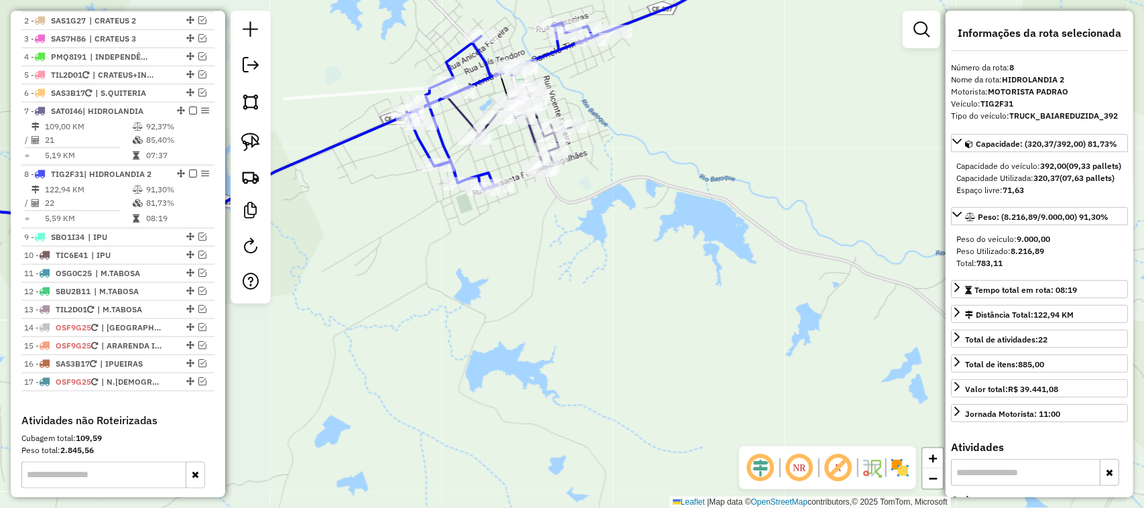
drag, startPoint x: 501, startPoint y: 136, endPoint x: 528, endPoint y: 184, distance: 55.2
click at [523, 176] on div "Janela de atendimento Grade de atendimento Capacidade Transportadoras Veículos …" at bounding box center [572, 254] width 1144 height 508
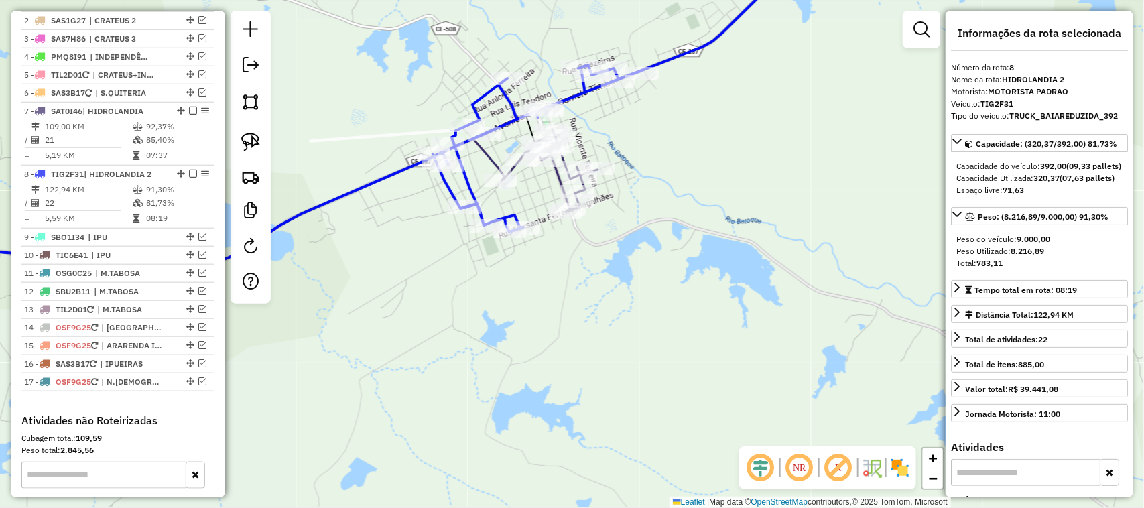
click at [674, 283] on div "Janela de atendimento Grade de atendimento Capacidade Transportadoras Veículos …" at bounding box center [572, 254] width 1144 height 508
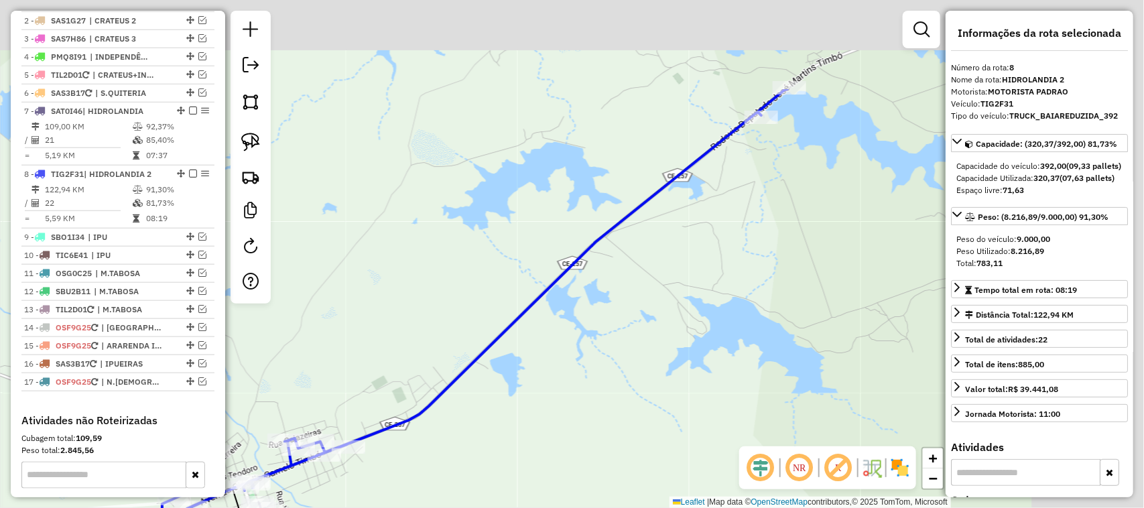
drag, startPoint x: 610, startPoint y: 337, endPoint x: 570, endPoint y: 365, distance: 49.5
click at [577, 363] on div "Janela de atendimento Grade de atendimento Capacidade Transportadoras Veículos …" at bounding box center [572, 254] width 1144 height 508
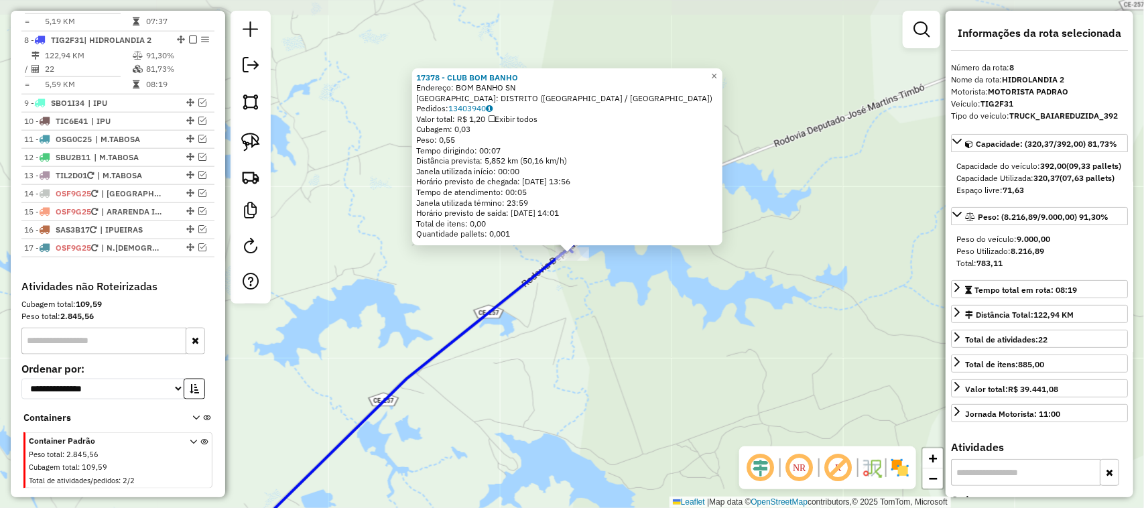
scroll to position [675, 0]
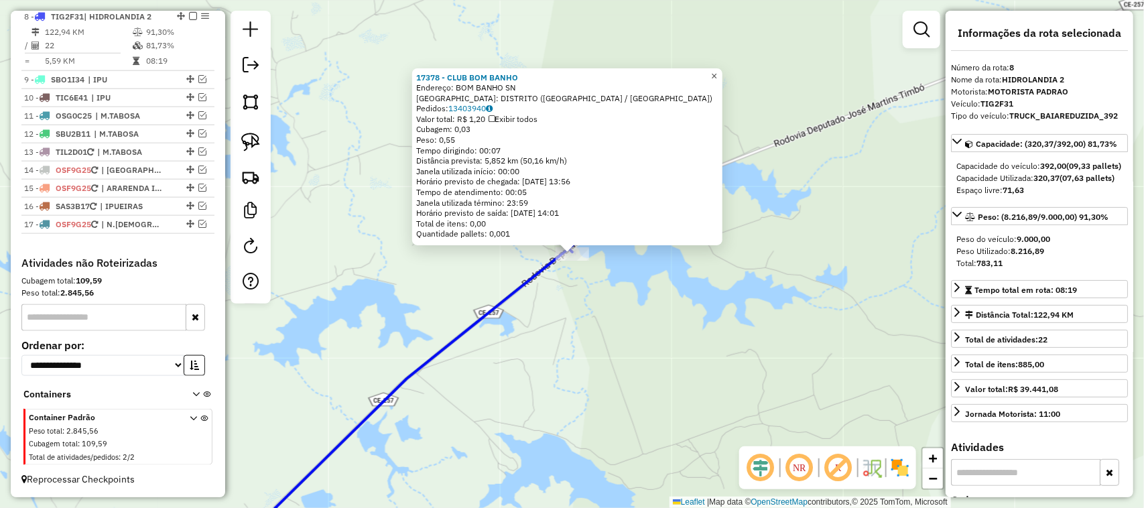
click at [717, 70] on span "×" at bounding box center [714, 75] width 6 height 11
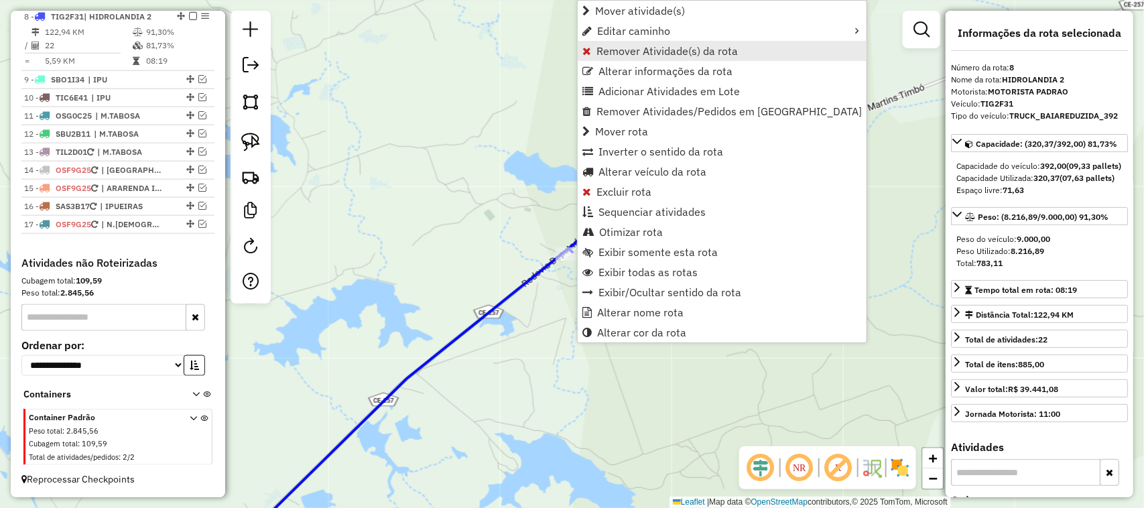
click at [640, 52] on span "Remover Atividade(s) da rota" at bounding box center [667, 51] width 141 height 11
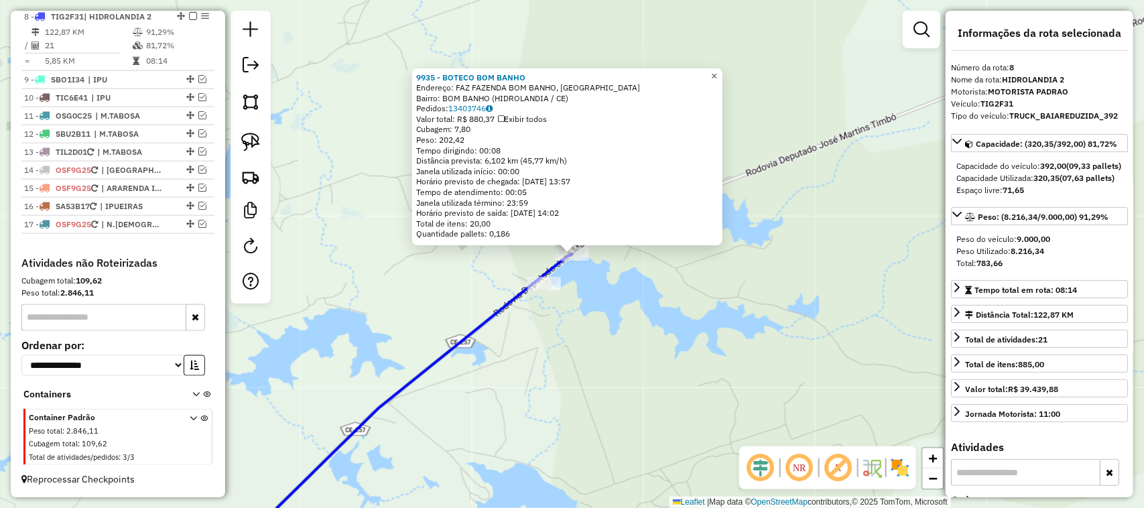
click at [717, 70] on span "×" at bounding box center [714, 75] width 6 height 11
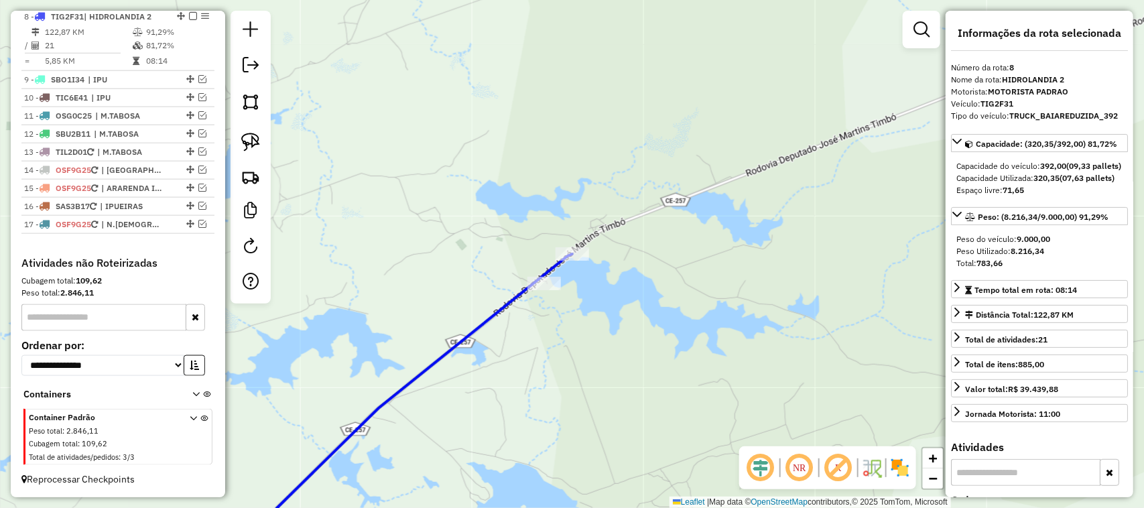
drag, startPoint x: 396, startPoint y: 251, endPoint x: 544, endPoint y: 186, distance: 161.8
click at [528, 213] on div "Janela de atendimento Grade de atendimento Capacidade Transportadoras Veículos …" at bounding box center [572, 254] width 1144 height 508
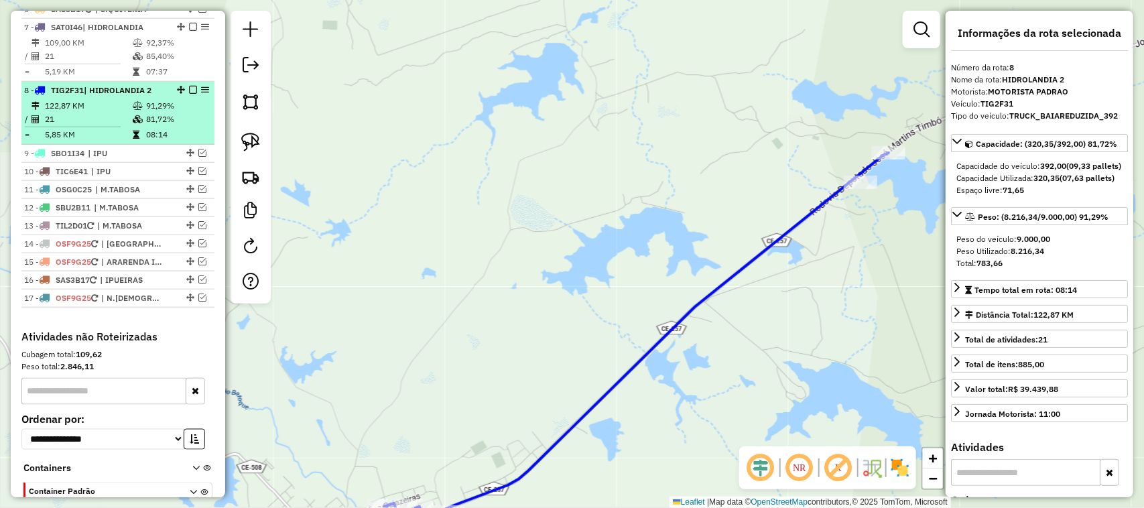
scroll to position [507, 0]
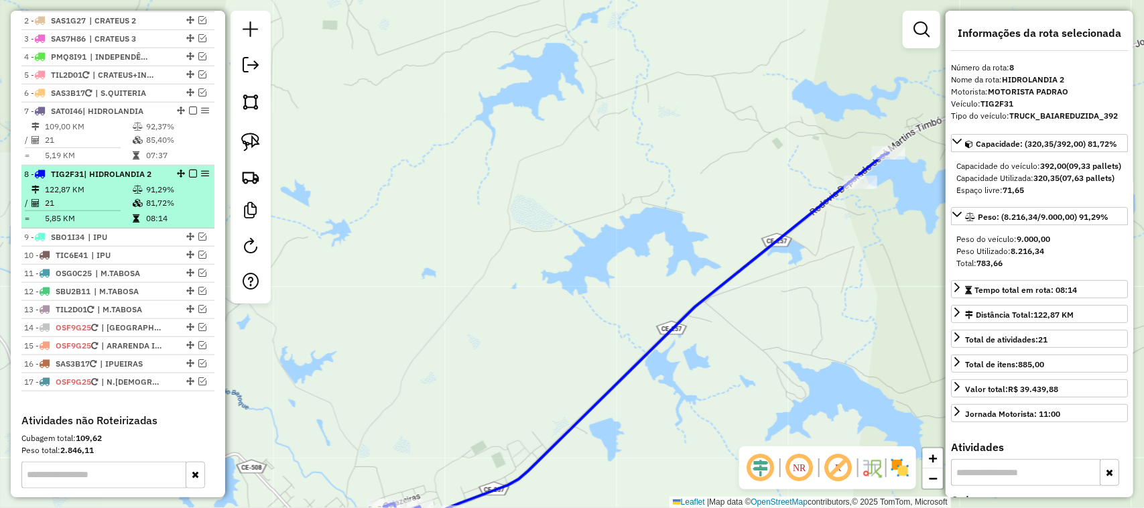
click at [91, 210] on td "21" at bounding box center [88, 202] width 88 height 13
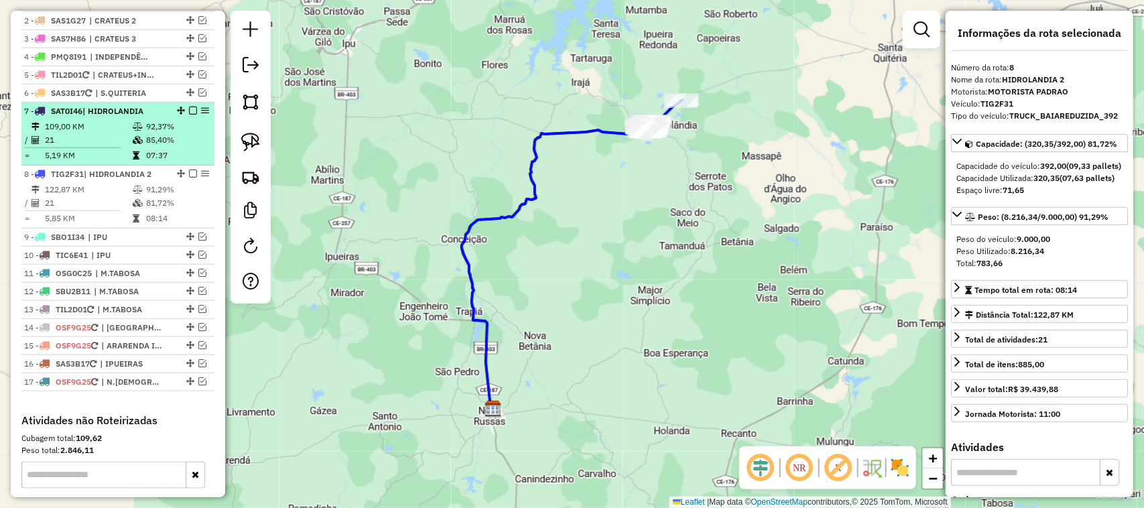
click at [96, 133] on td "109,00 KM" at bounding box center [88, 126] width 88 height 13
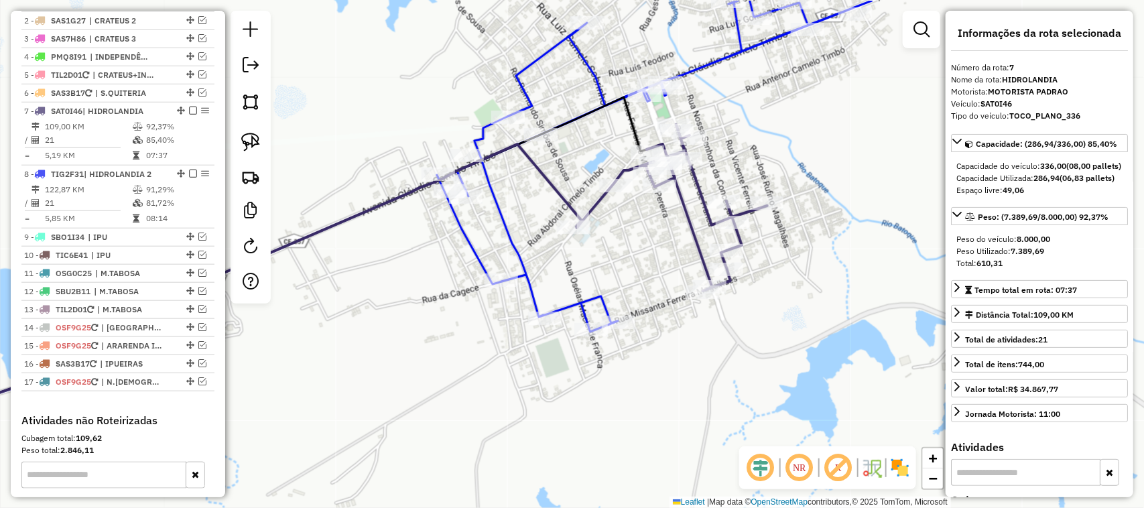
drag, startPoint x: 652, startPoint y: 251, endPoint x: 645, endPoint y: 261, distance: 12.1
click at [648, 258] on div "Janela de atendimento Grade de atendimento Capacidade Transportadoras Veículos …" at bounding box center [572, 254] width 1144 height 508
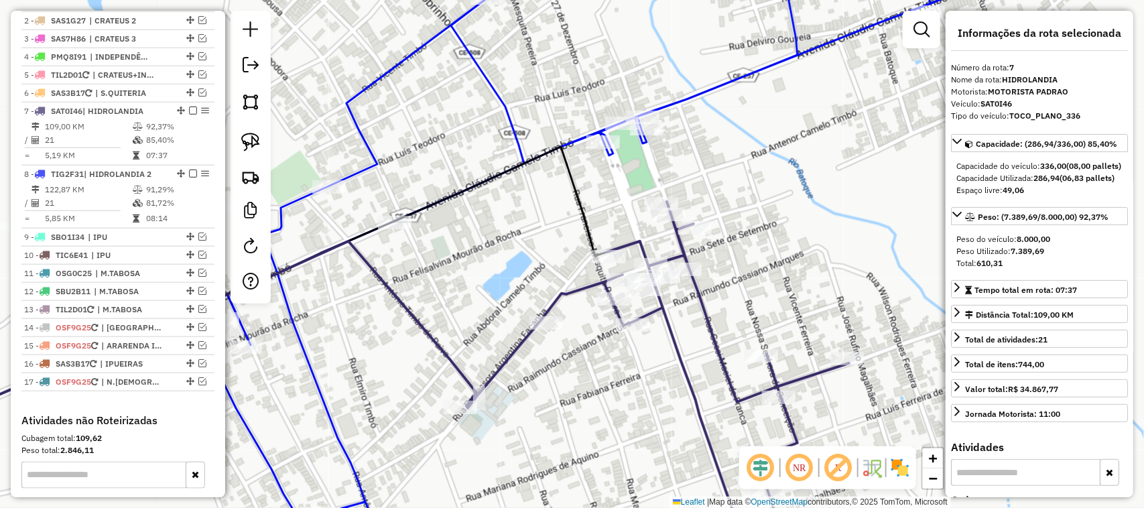
drag, startPoint x: 517, startPoint y: 213, endPoint x: 613, endPoint y: 239, distance: 99.8
click at [611, 238] on div "Janela de atendimento Grade de atendimento Capacidade Transportadoras Veículos …" at bounding box center [572, 254] width 1144 height 508
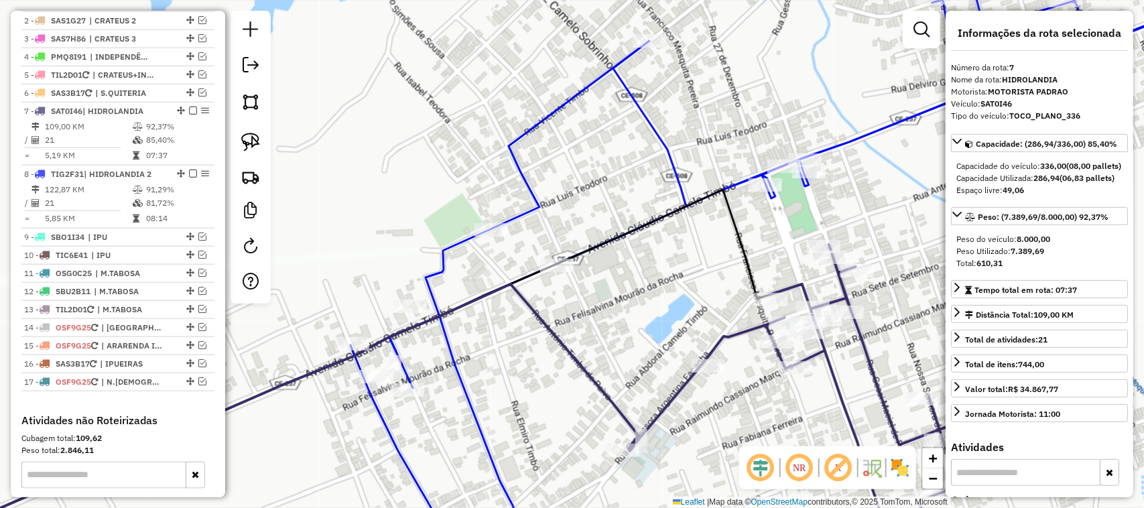
drag, startPoint x: 589, startPoint y: 208, endPoint x: 607, endPoint y: 136, distance: 74.8
click at [605, 145] on div "Janela de atendimento Grade de atendimento Capacidade Transportadoras Veículos …" at bounding box center [572, 254] width 1144 height 508
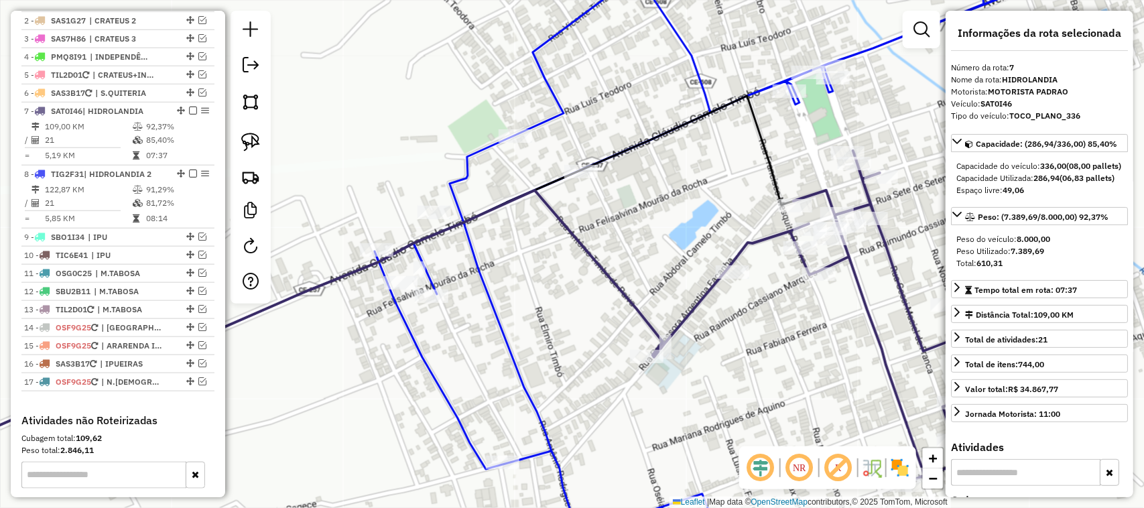
click at [621, 179] on div "Janela de atendimento Grade de atendimento Capacidade Transportadoras Veículos …" at bounding box center [572, 254] width 1144 height 508
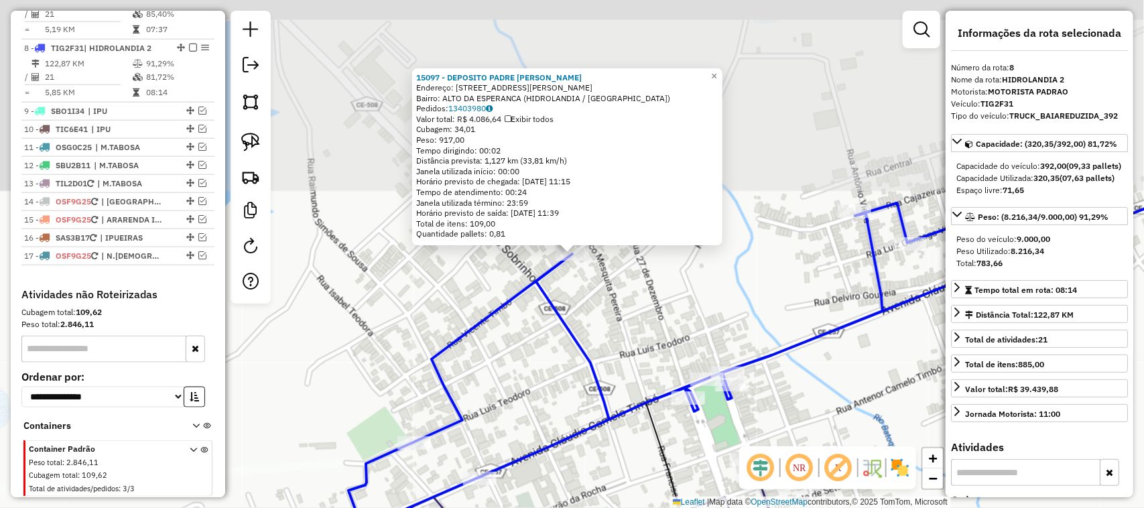
scroll to position [675, 0]
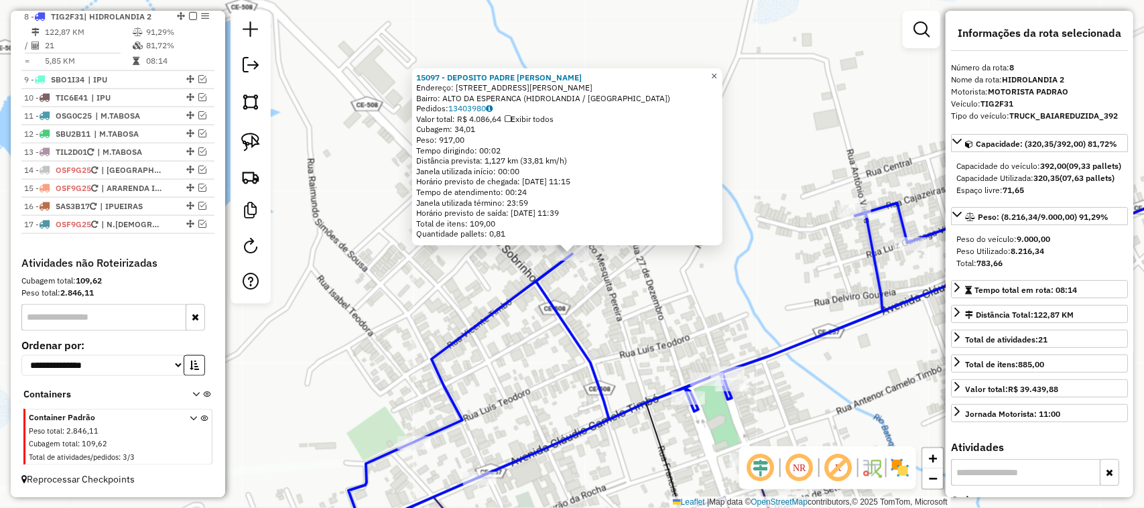
click at [719, 69] on link "×" at bounding box center [715, 76] width 16 height 16
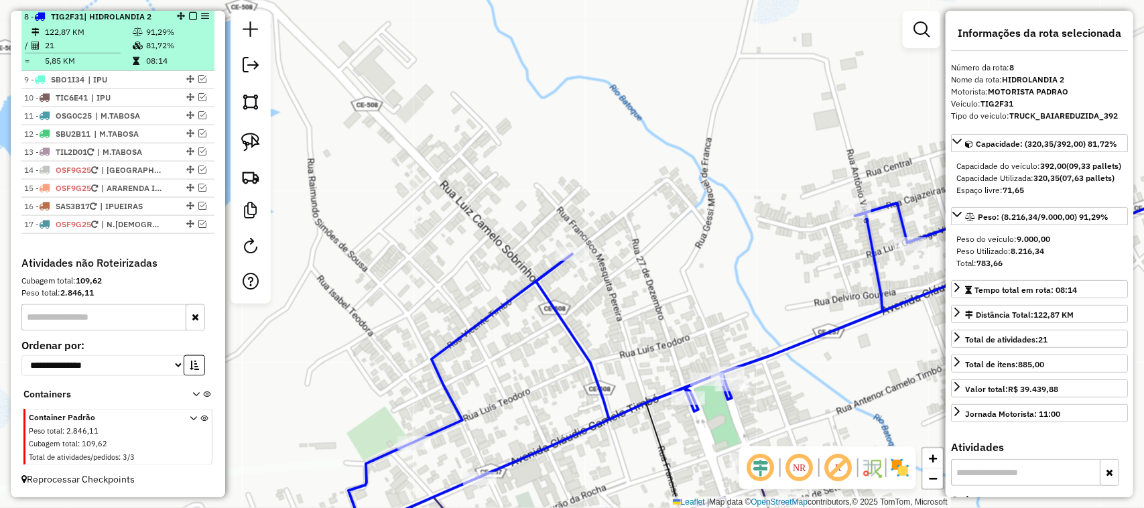
click at [101, 48] on td "21" at bounding box center [88, 45] width 88 height 13
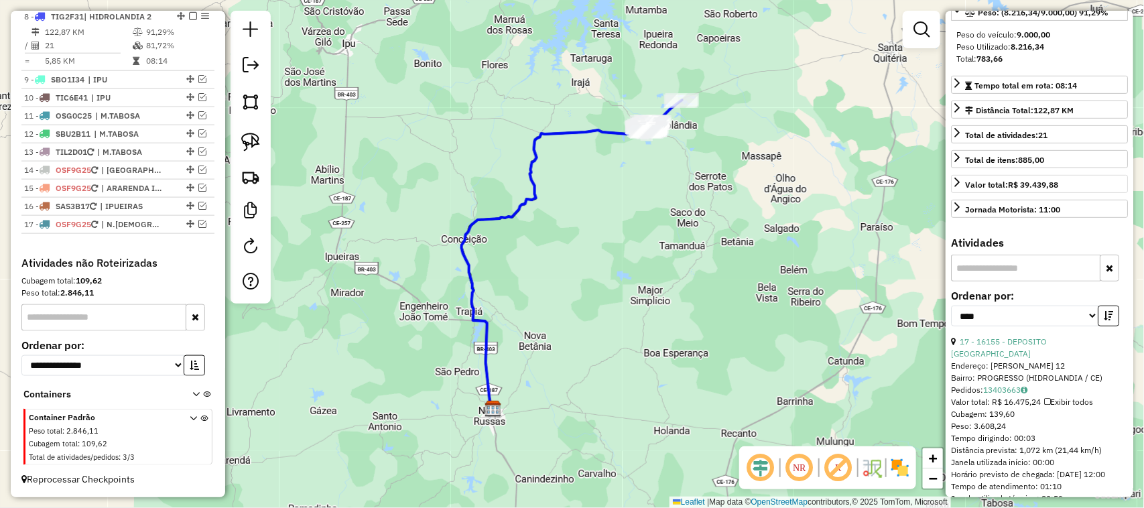
scroll to position [251, 0]
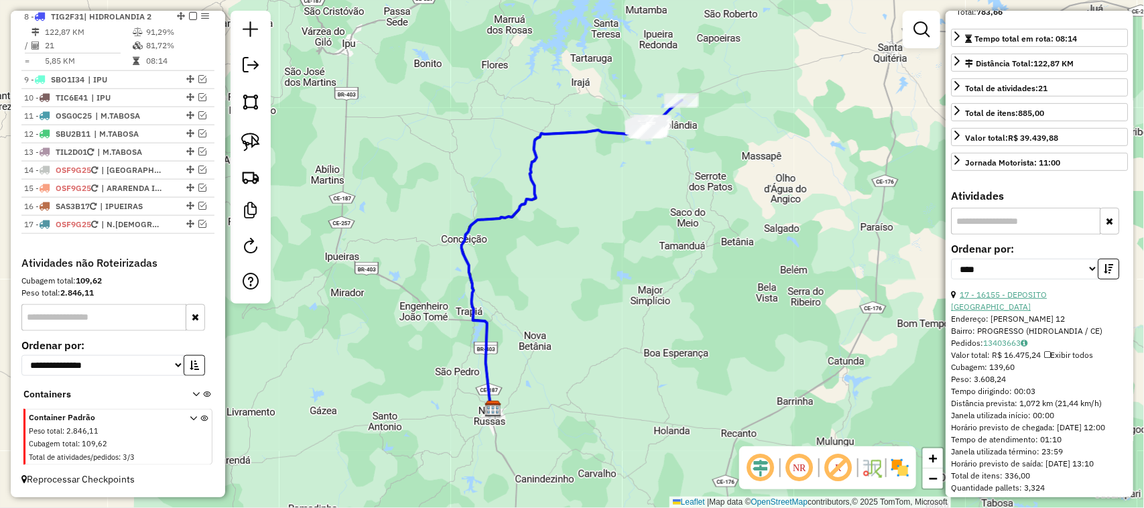
click at [1041, 312] on link "17 - 16155 - DEPOSITO DA PAULO" at bounding box center [999, 301] width 96 height 22
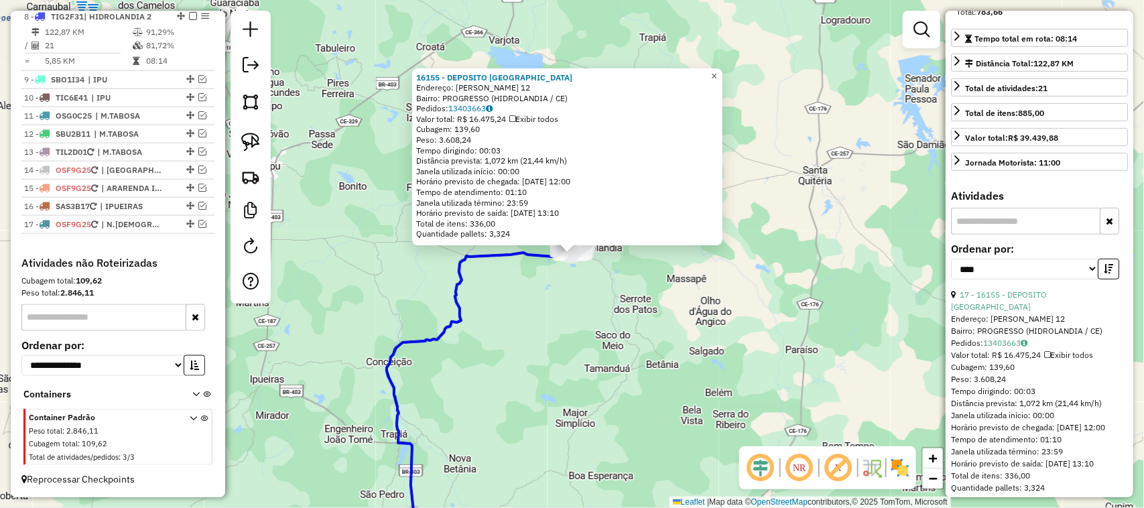
click at [717, 70] on span "×" at bounding box center [714, 75] width 6 height 11
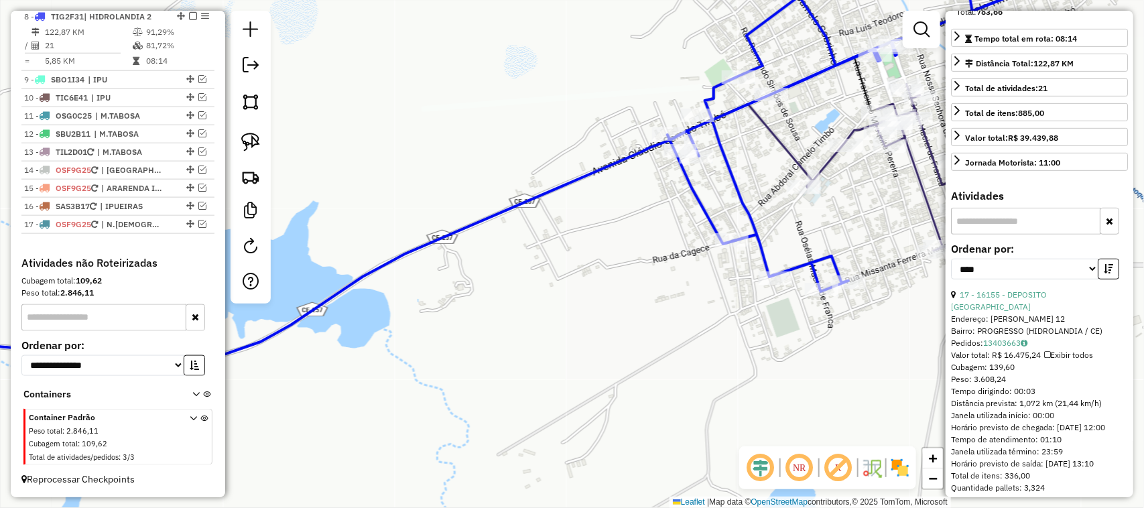
drag, startPoint x: 638, startPoint y: 310, endPoint x: 443, endPoint y: 320, distance: 194.7
click at [574, 344] on div "Janela de atendimento Grade de atendimento Capacidade Transportadoras Veículos …" at bounding box center [572, 254] width 1144 height 508
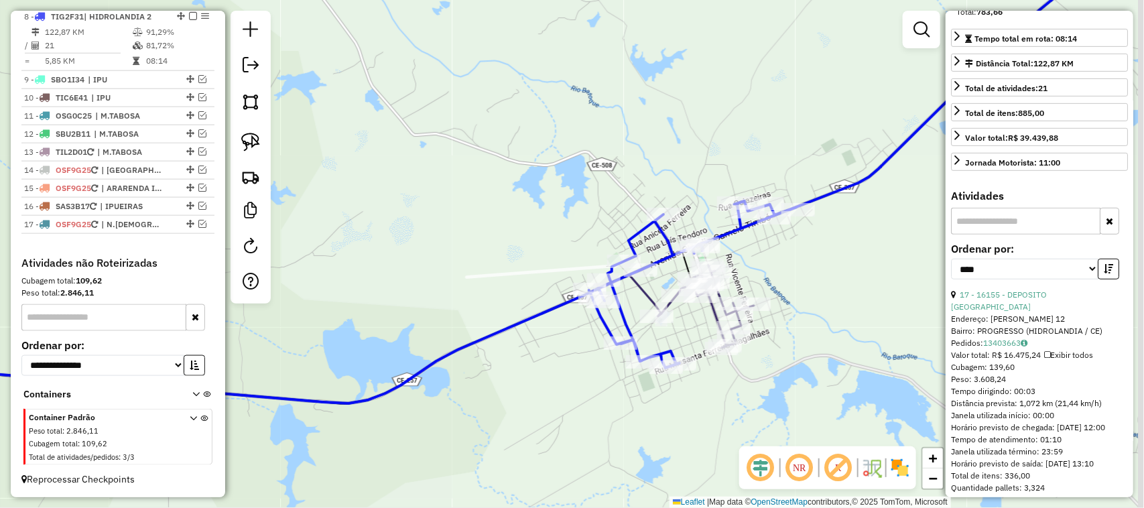
drag, startPoint x: 829, startPoint y: 292, endPoint x: 670, endPoint y: 304, distance: 159.3
click at [731, 315] on div "Janela de atendimento Grade de atendimento Capacidade Transportadoras Veículos …" at bounding box center [572, 254] width 1144 height 508
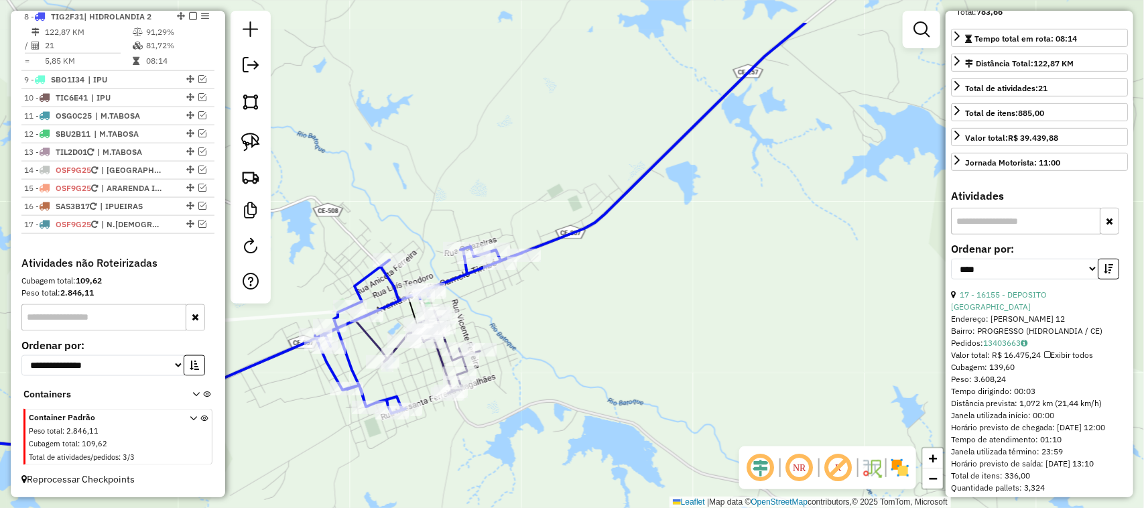
drag, startPoint x: 534, startPoint y: 331, endPoint x: 622, endPoint y: 279, distance: 102.4
click at [617, 285] on div "Janela de atendimento Grade de atendimento Capacidade Transportadoras Veículos …" at bounding box center [572, 254] width 1144 height 508
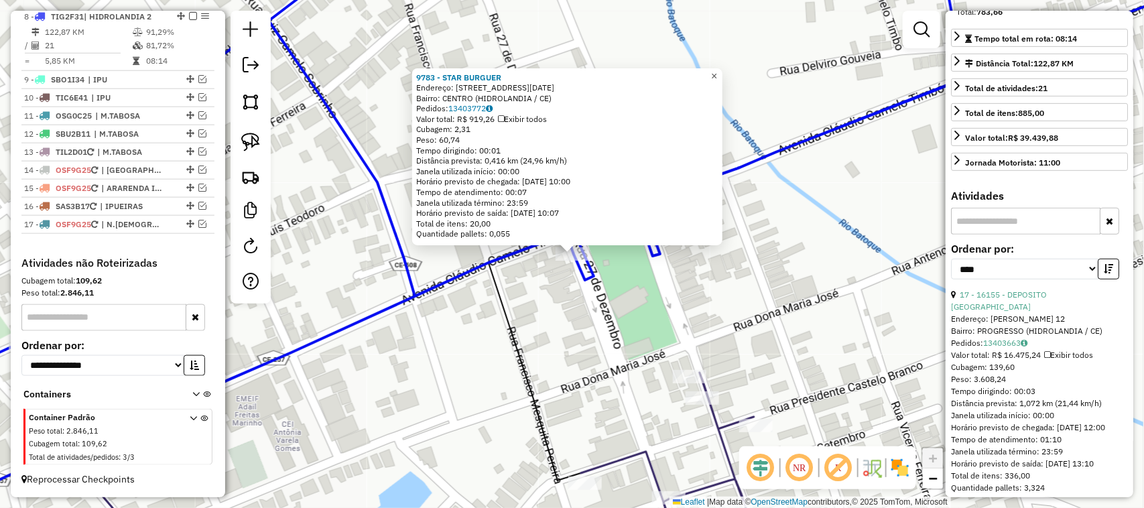
click at [717, 70] on span "×" at bounding box center [714, 75] width 6 height 11
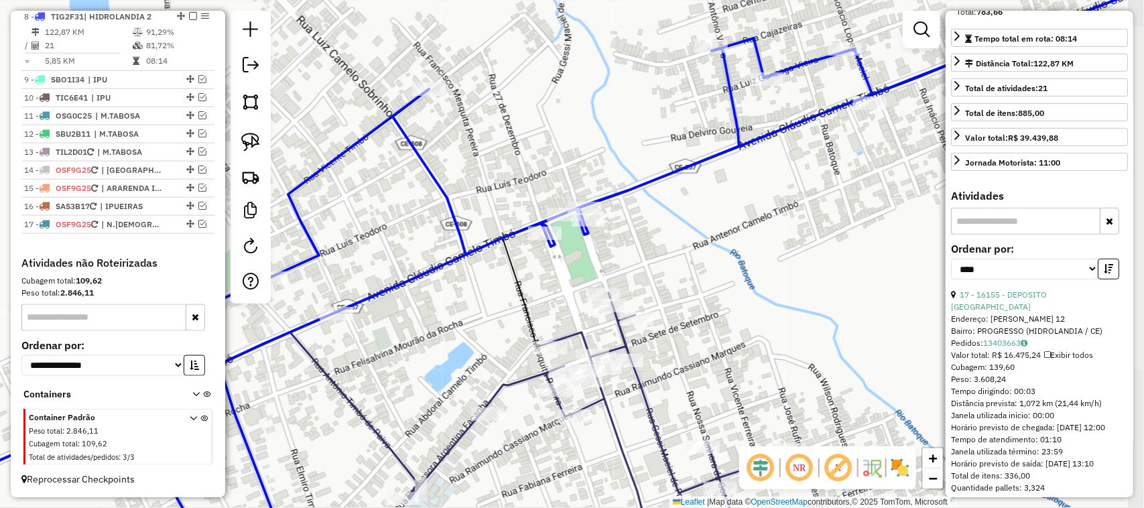
drag, startPoint x: 406, startPoint y: 312, endPoint x: 514, endPoint y: 253, distance: 123.6
click at [487, 277] on div "Janela de atendimento Grade de atendimento Capacidade Transportadoras Veículos …" at bounding box center [572, 254] width 1144 height 508
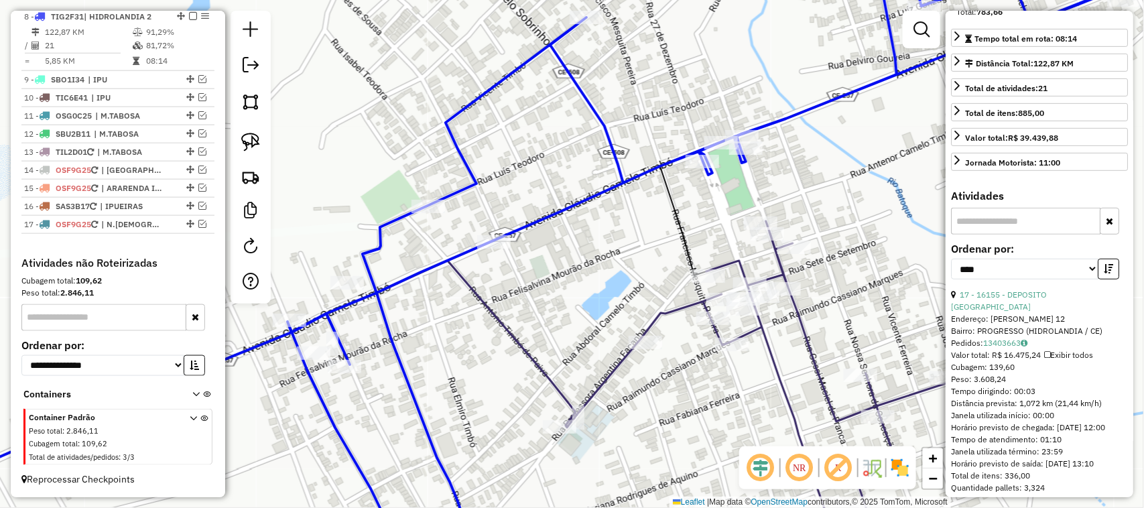
drag, startPoint x: 512, startPoint y: 190, endPoint x: 518, endPoint y: 253, distance: 64.0
click at [516, 252] on div "Janela de atendimento Grade de atendimento Capacidade Transportadoras Veículos …" at bounding box center [572, 254] width 1144 height 508
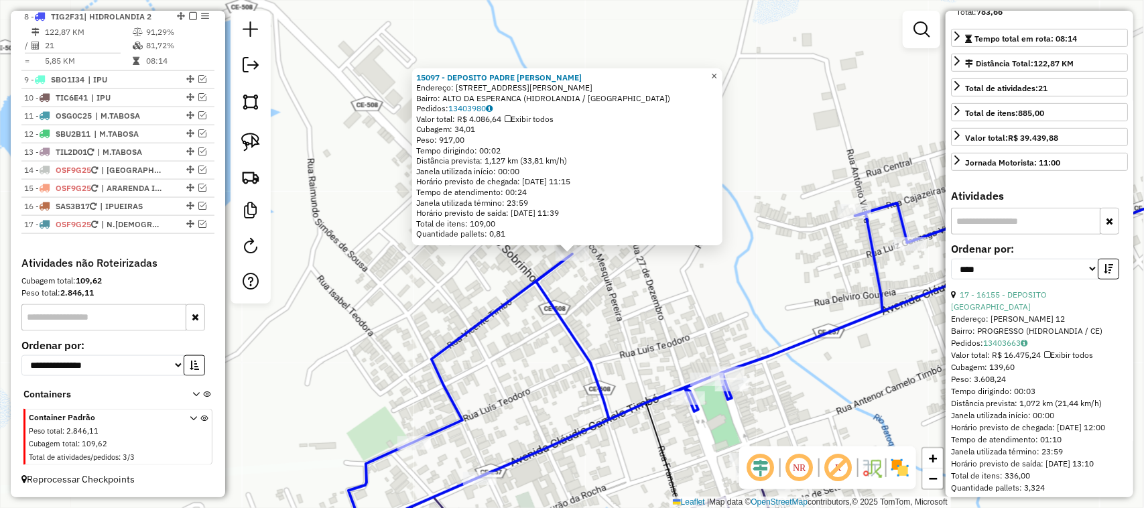
click at [717, 70] on span "×" at bounding box center [714, 75] width 6 height 11
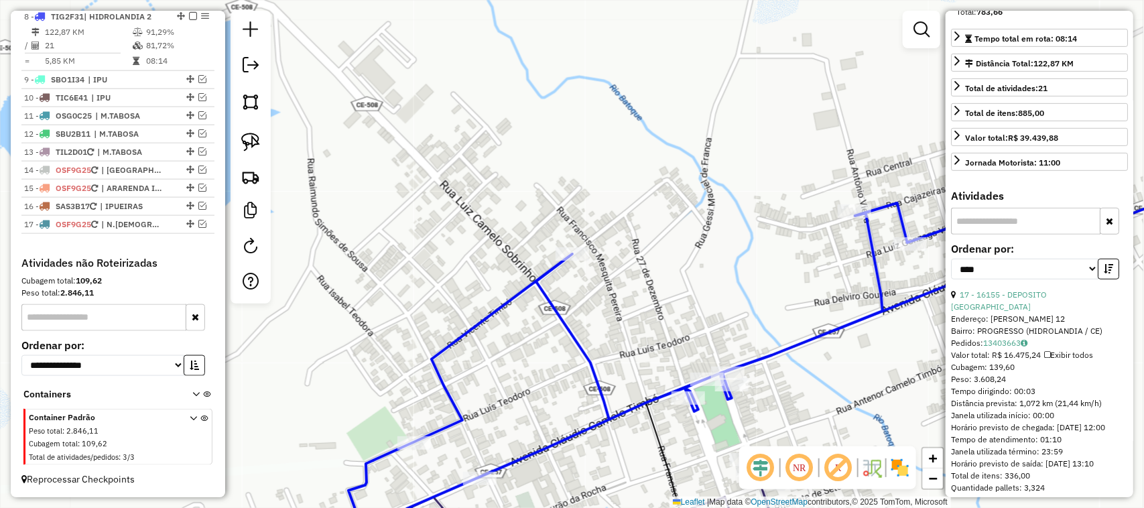
click at [658, 245] on div "Janela de atendimento Grade de atendimento Capacidade Transportadoras Veículos …" at bounding box center [572, 254] width 1144 height 508
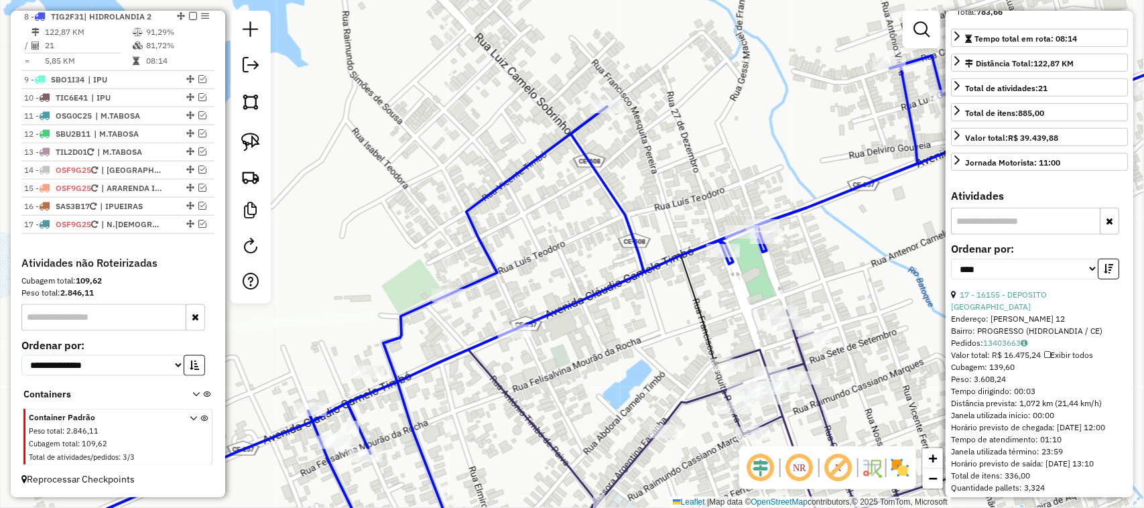
click at [607, 316] on div "Janela de atendimento Grade de atendimento Capacidade Transportadoras Veículos …" at bounding box center [572, 254] width 1144 height 508
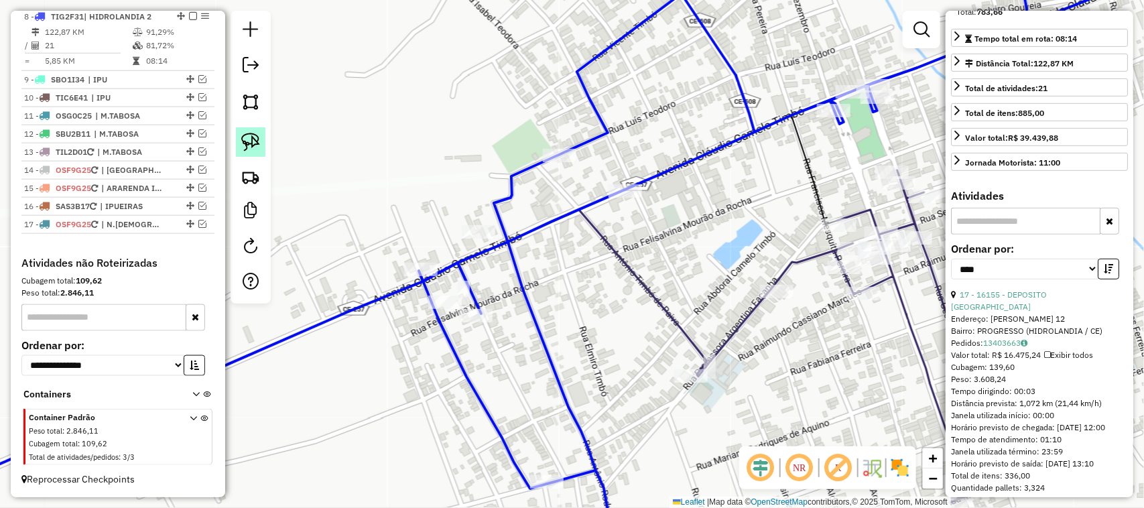
click at [255, 139] on img at bounding box center [250, 142] width 19 height 19
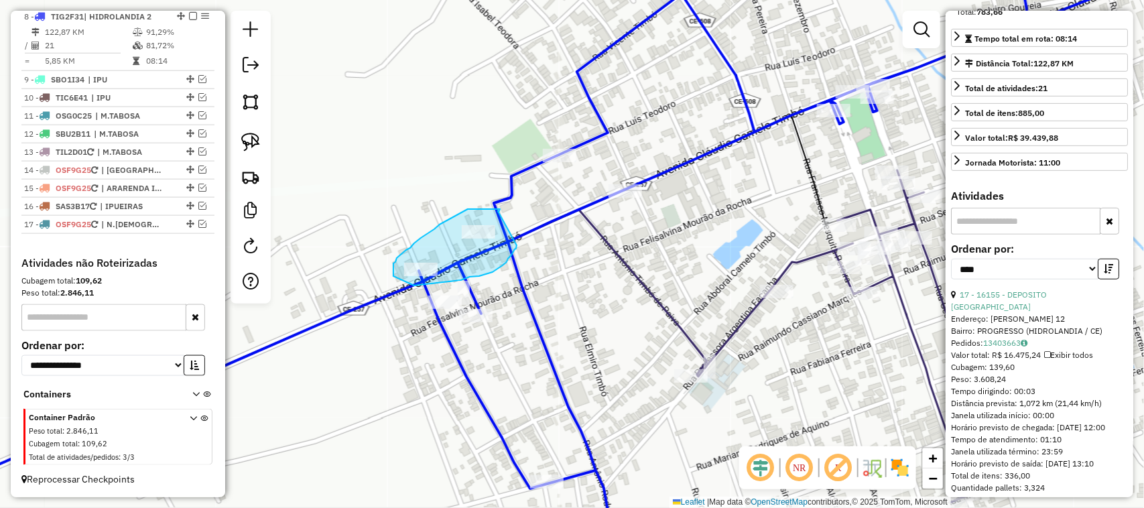
drag, startPoint x: 499, startPoint y: 211, endPoint x: 517, endPoint y: 243, distance: 36.0
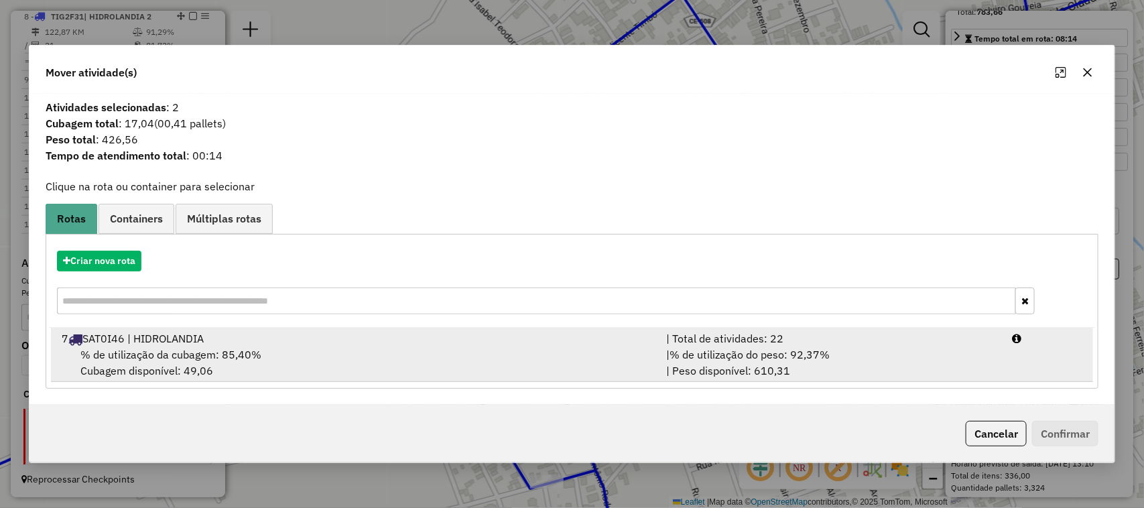
click at [172, 350] on span "% de utilização da cubagem: 85,40%" at bounding box center [170, 354] width 181 height 13
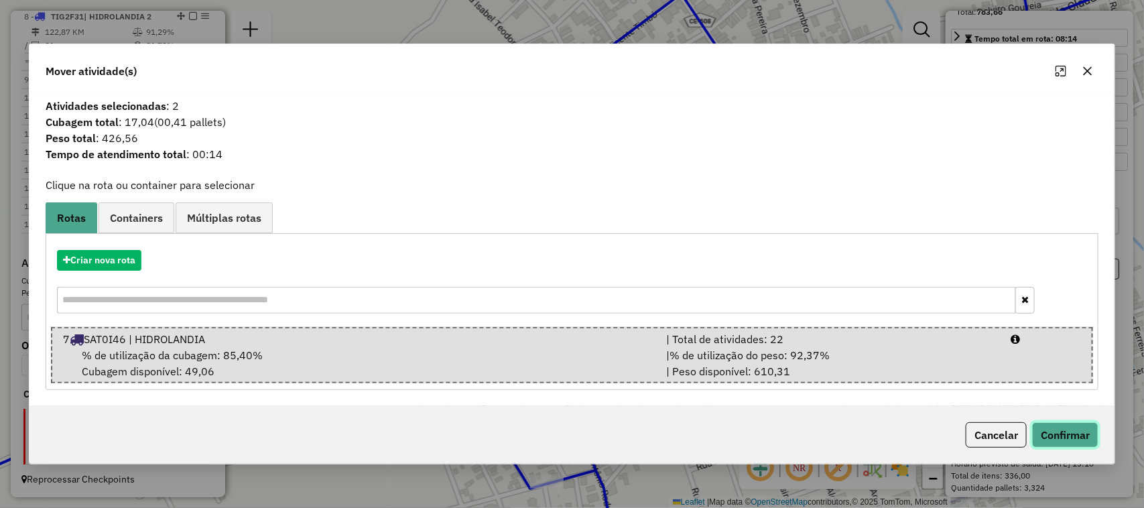
click at [1068, 432] on button "Confirmar" at bounding box center [1065, 434] width 66 height 25
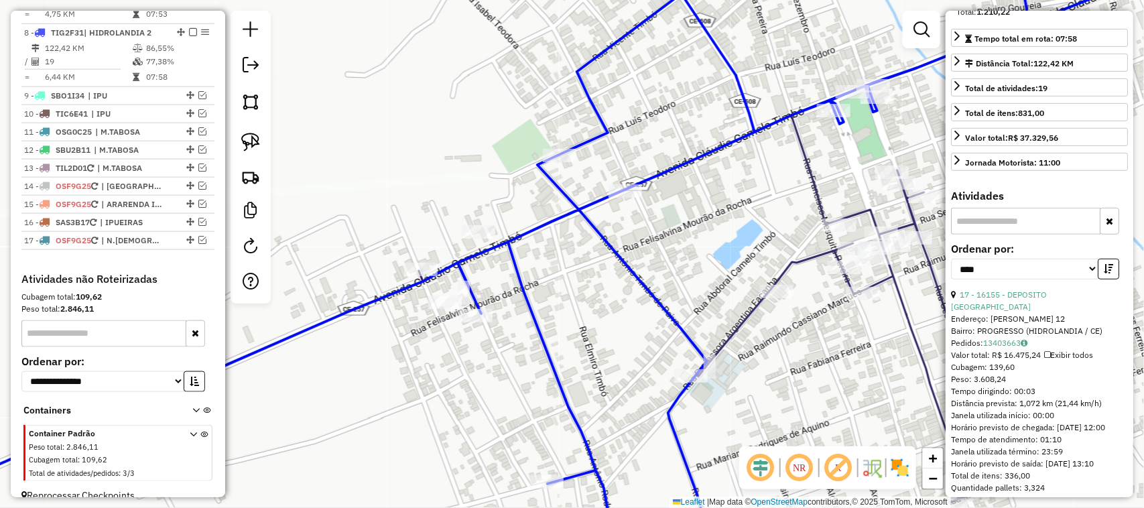
scroll to position [675, 0]
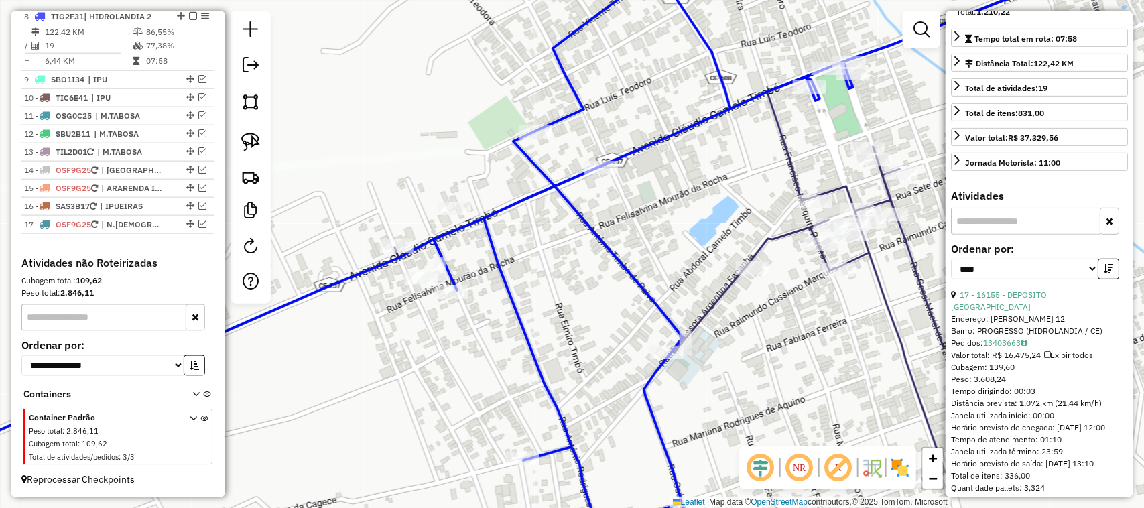
drag, startPoint x: 625, startPoint y: 398, endPoint x: 507, endPoint y: 322, distance: 139.9
click at [558, 346] on div "Janela de atendimento Grade de atendimento Capacidade Transportadoras Veículos …" at bounding box center [572, 254] width 1144 height 508
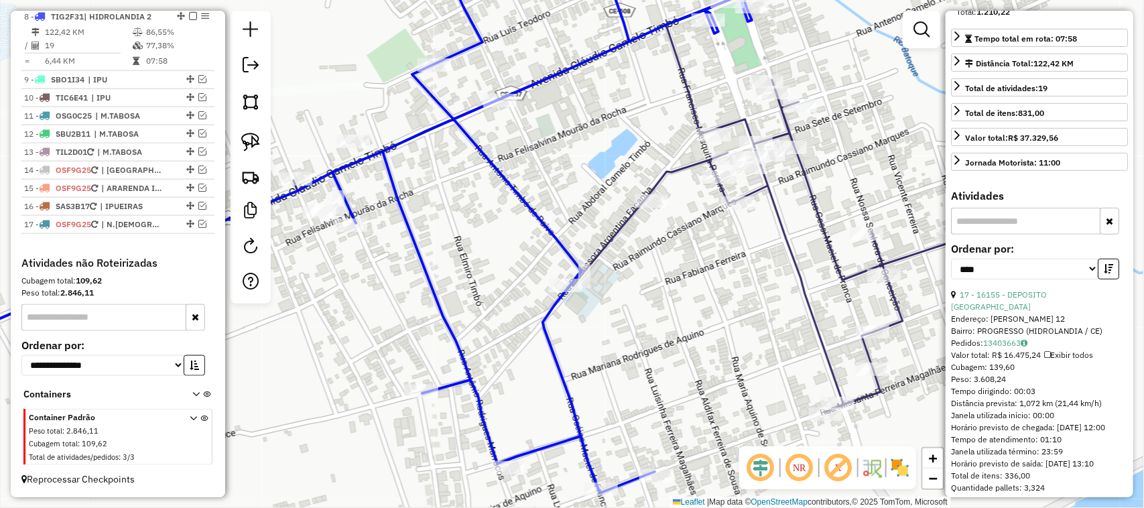
drag, startPoint x: 639, startPoint y: 303, endPoint x: 583, endPoint y: 287, distance: 57.9
click at [611, 298] on div "Janela de atendimento Grade de atendimento Capacidade Transportadoras Veículos …" at bounding box center [572, 254] width 1144 height 508
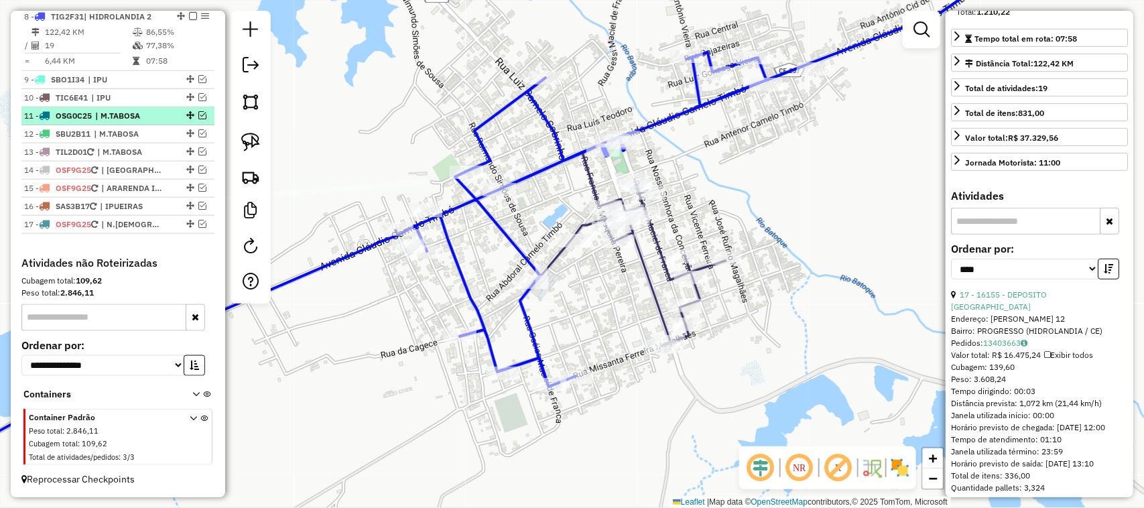
scroll to position [591, 0]
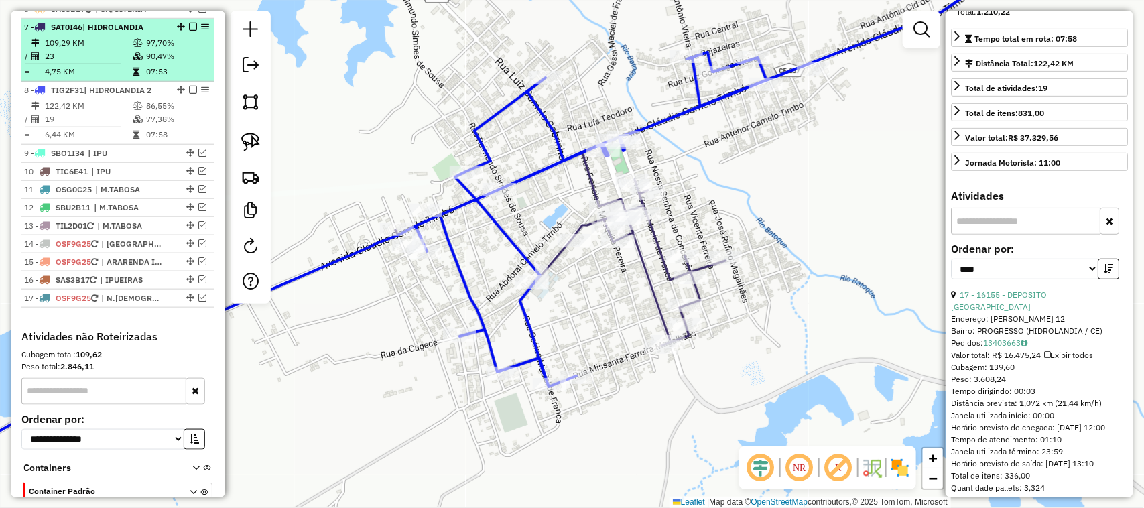
click at [98, 62] on td "23" at bounding box center [88, 56] width 88 height 13
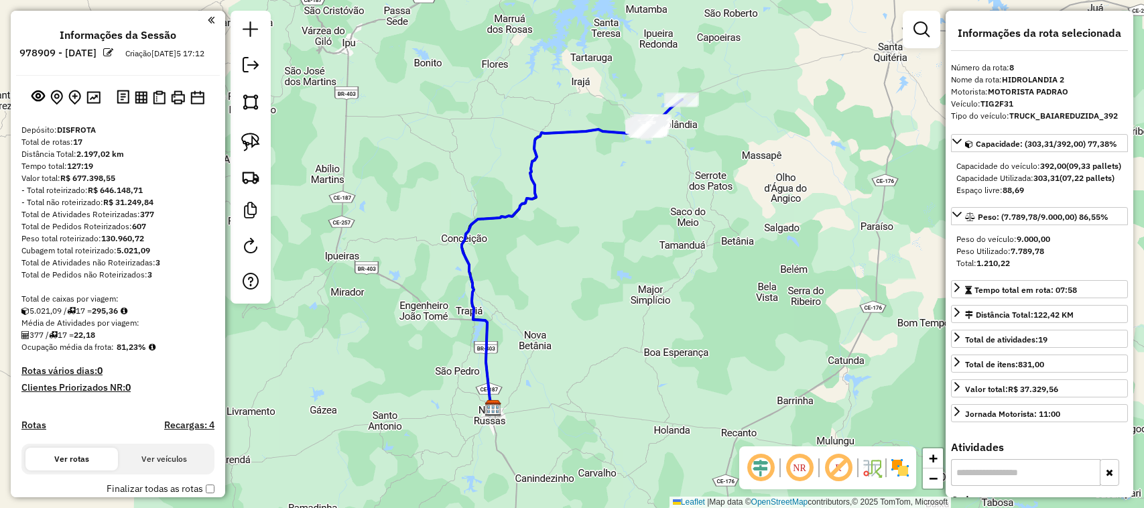
select select "*********"
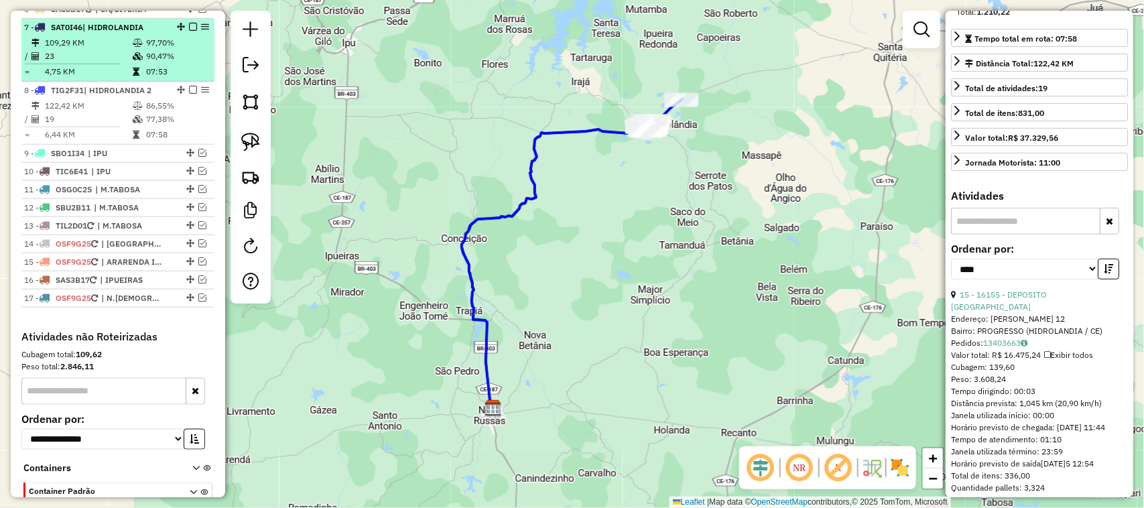
click at [189, 31] on em at bounding box center [193, 27] width 8 height 8
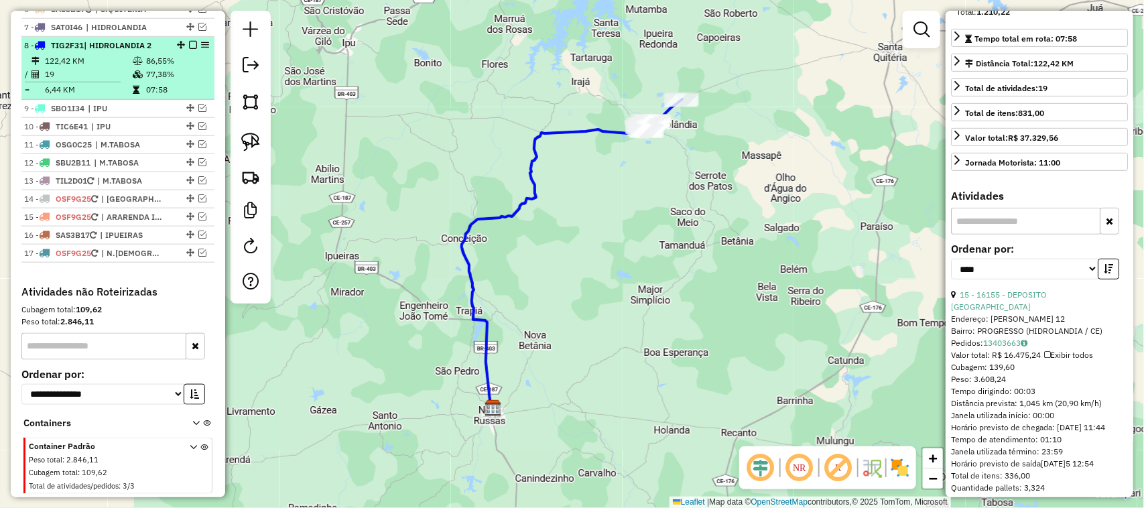
click at [190, 49] on em at bounding box center [193, 45] width 8 height 8
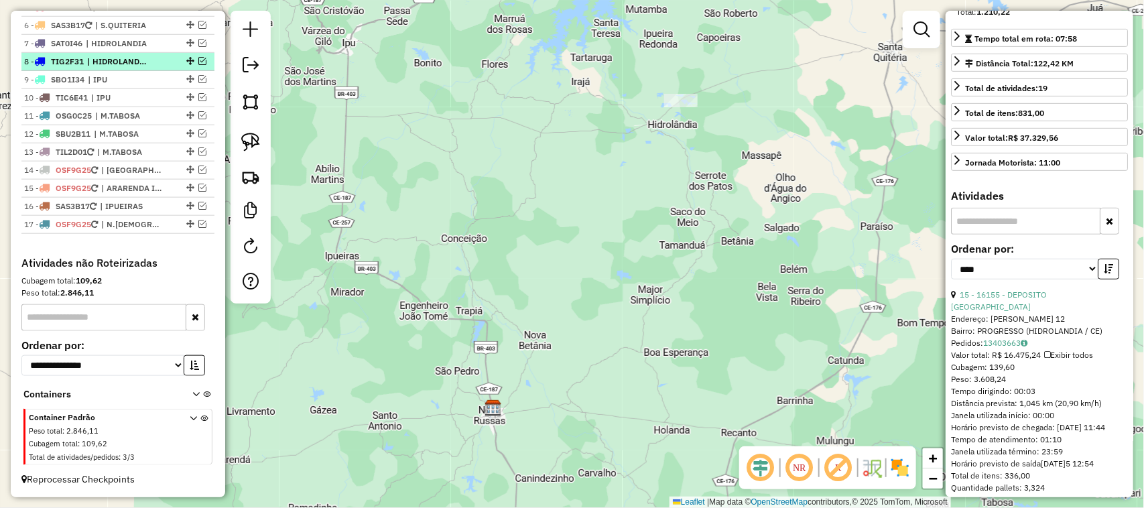
scroll to position [590, 0]
click at [503, 188] on div "Janela de atendimento Grade de atendimento Capacidade Transportadoras Veículos …" at bounding box center [572, 254] width 1144 height 508
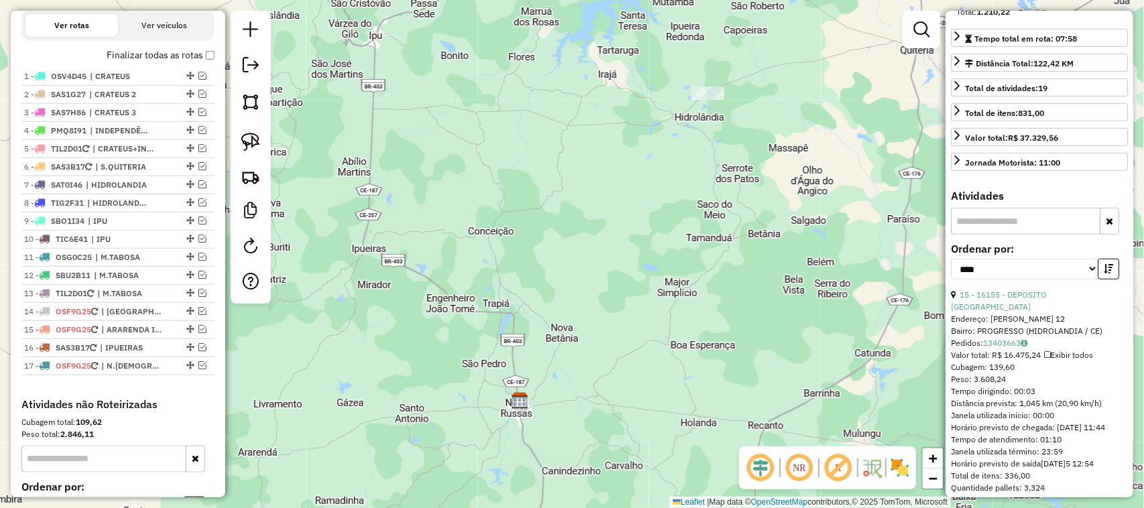
scroll to position [422, 0]
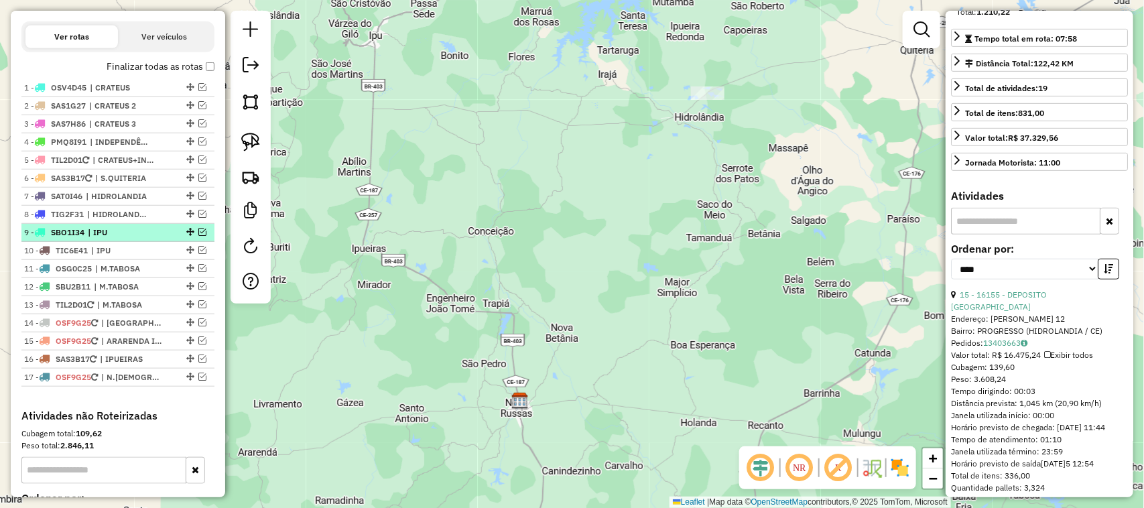
click at [199, 236] on em at bounding box center [202, 232] width 8 height 8
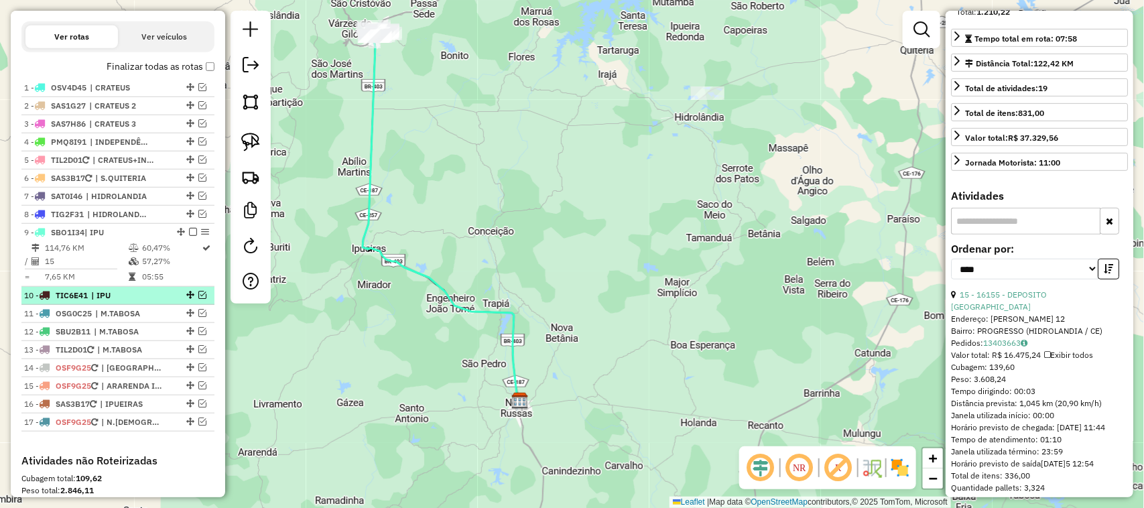
click at [199, 299] on em at bounding box center [202, 295] width 8 height 8
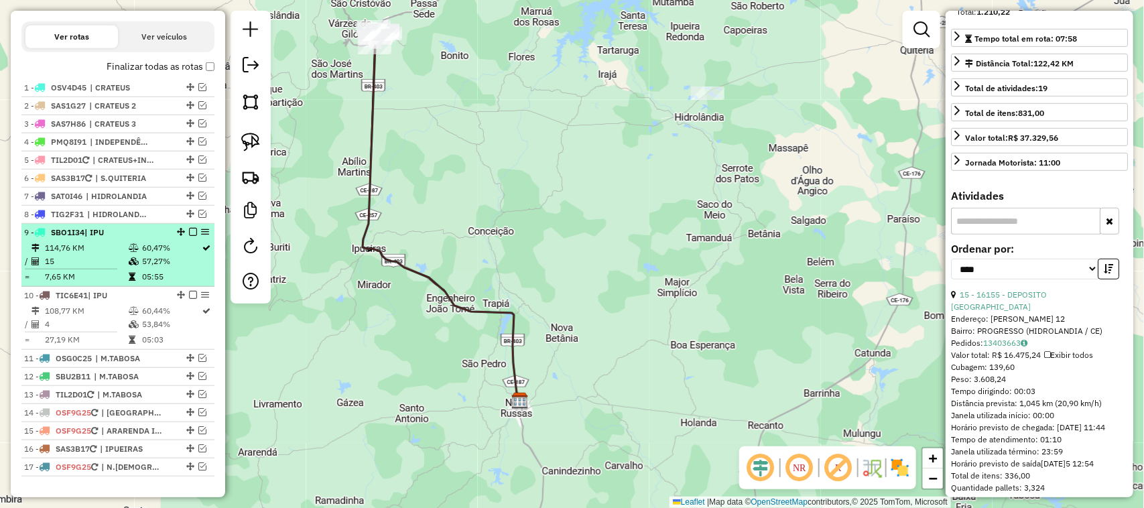
click at [101, 255] on td "114,76 KM" at bounding box center [86, 247] width 84 height 13
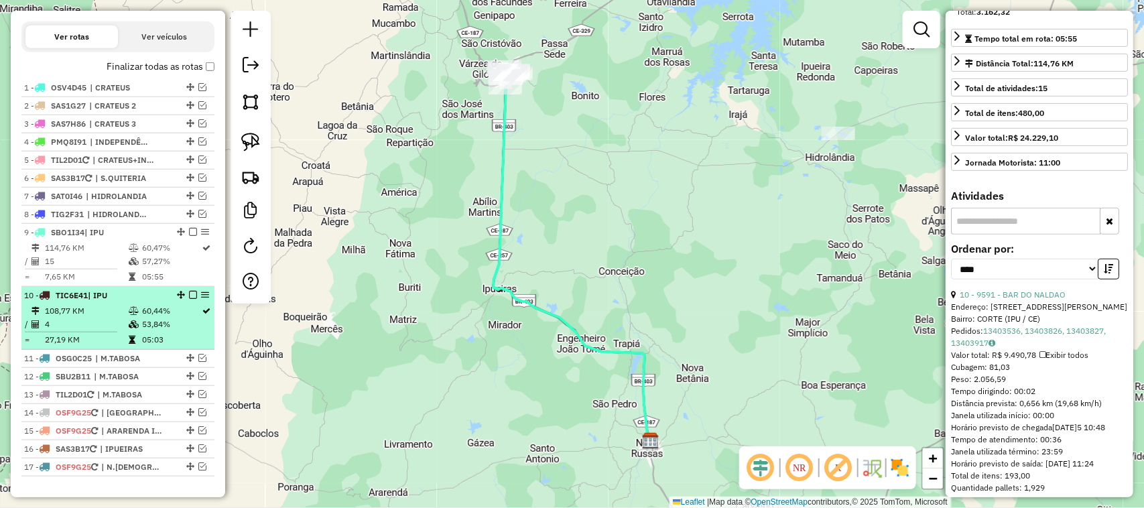
click at [91, 318] on td "108,77 KM" at bounding box center [86, 310] width 84 height 13
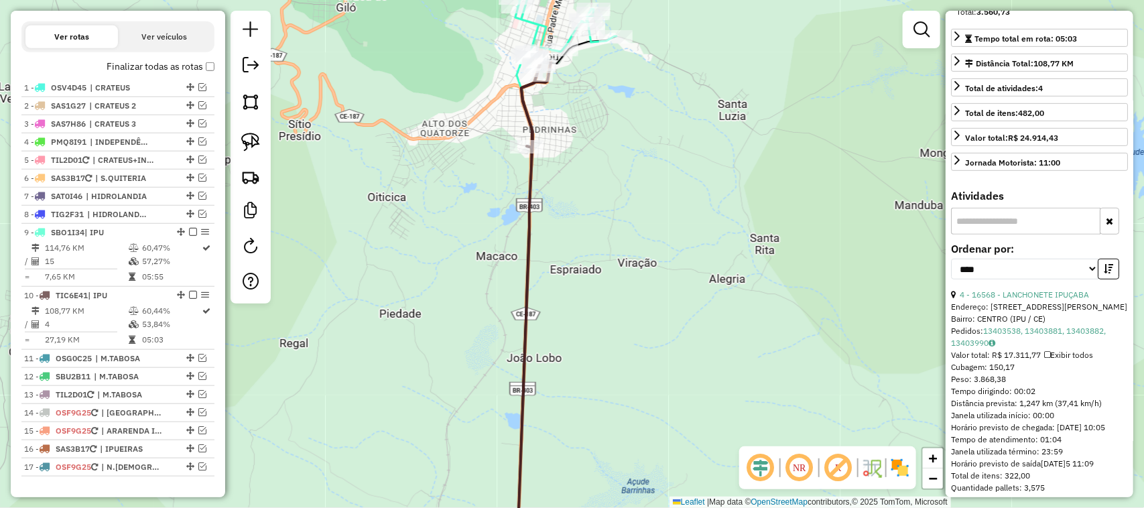
drag, startPoint x: 639, startPoint y: 164, endPoint x: 560, endPoint y: 173, distance: 78.9
click at [614, 175] on div "Janela de atendimento Grade de atendimento Capacidade Transportadoras Veículos …" at bounding box center [572, 254] width 1144 height 508
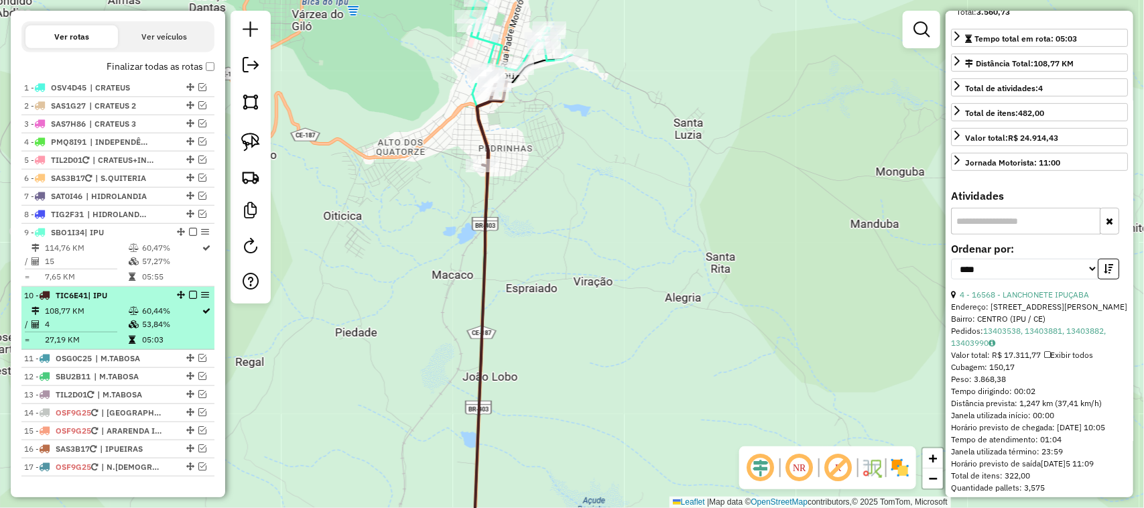
click at [68, 331] on td "4" at bounding box center [86, 324] width 84 height 13
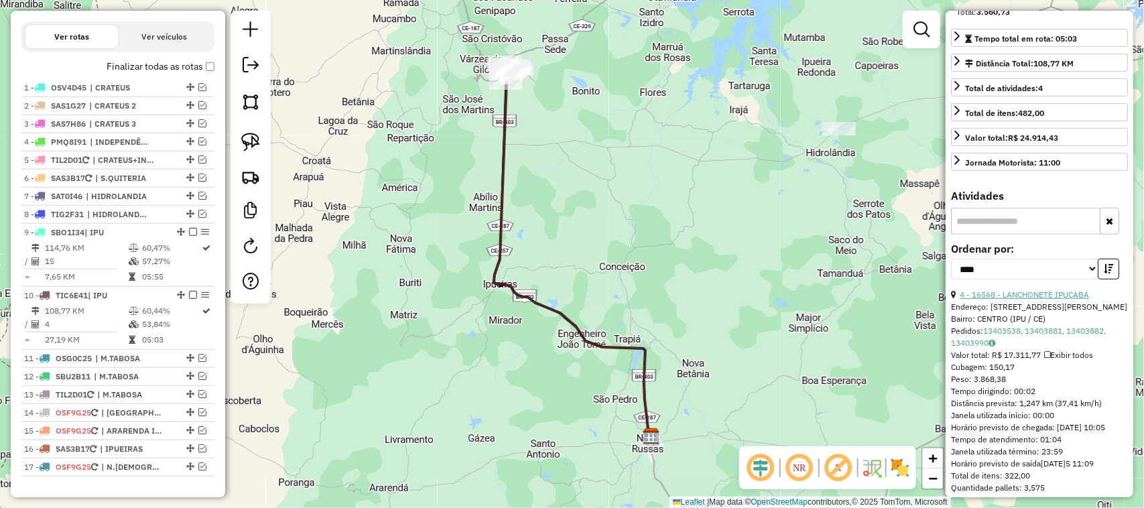
click at [1030, 300] on link "4 - 16568 - LANCHONETE IPUÇABA" at bounding box center [1024, 295] width 129 height 10
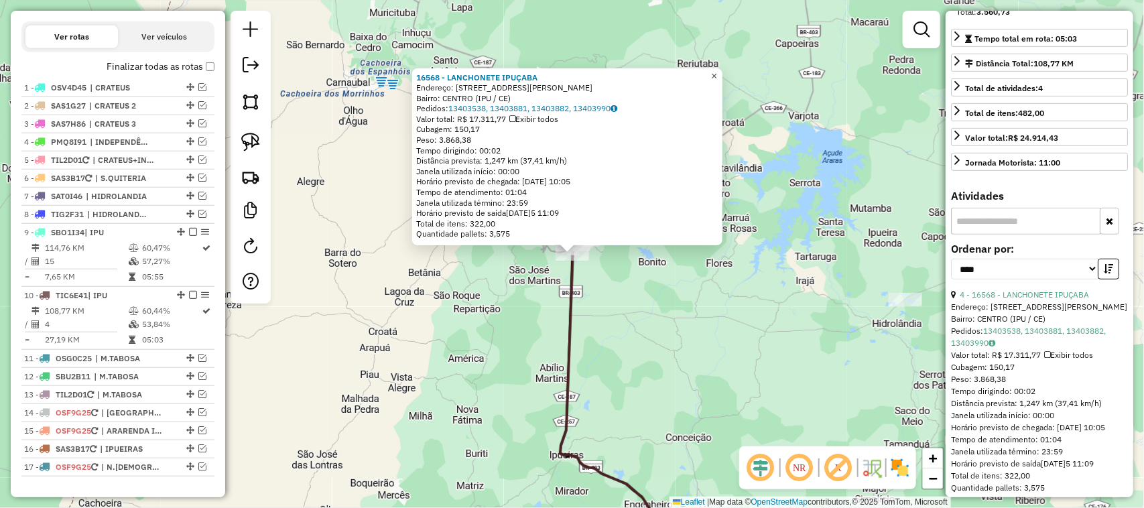
click at [717, 70] on span "×" at bounding box center [714, 75] width 6 height 11
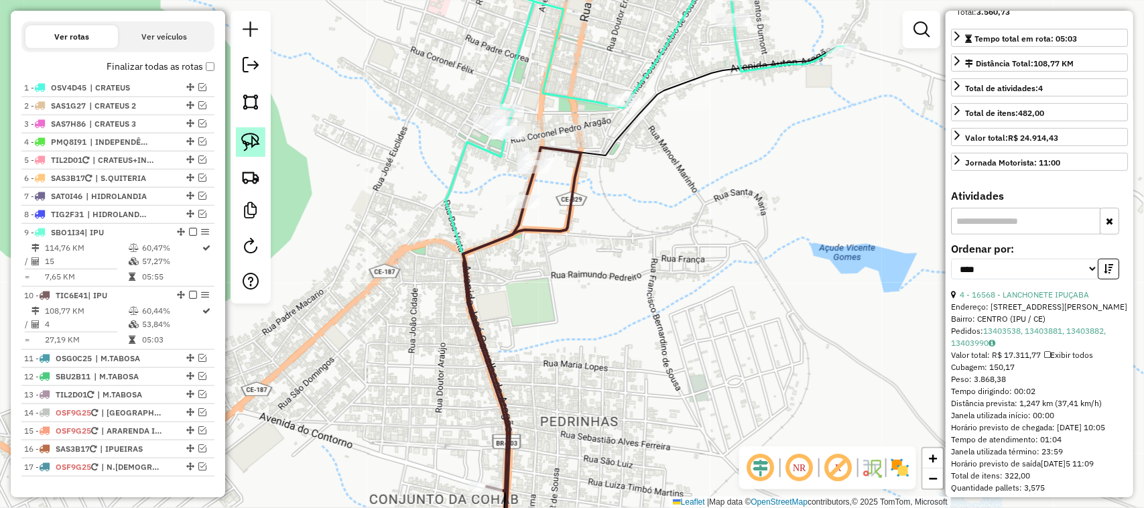
click at [252, 141] on img at bounding box center [250, 142] width 19 height 19
drag, startPoint x: 556, startPoint y: 146, endPoint x: 540, endPoint y: 219, distance: 75.0
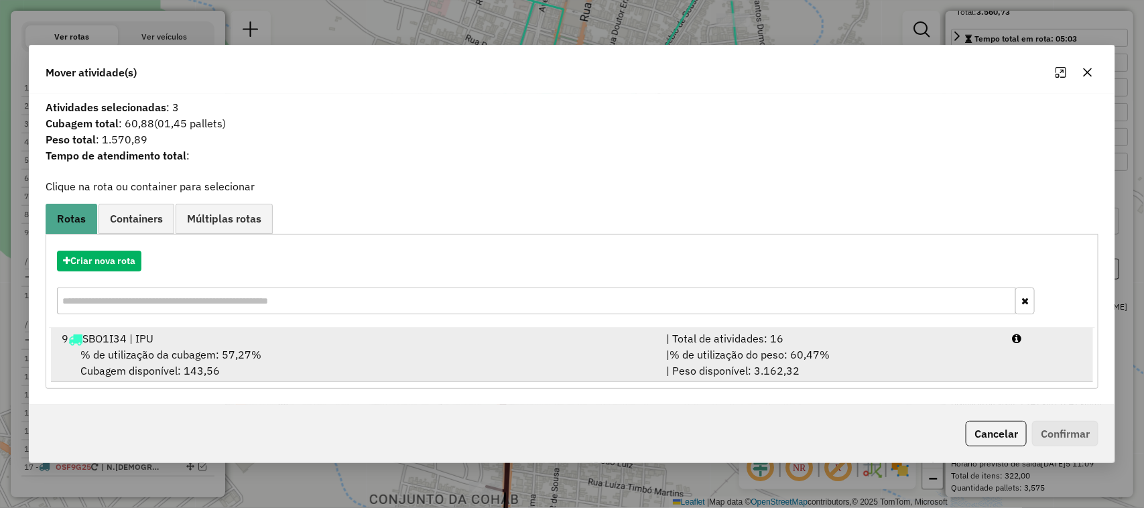
click at [133, 349] on span "% de utilização da cubagem: 57,27%" at bounding box center [170, 354] width 181 height 13
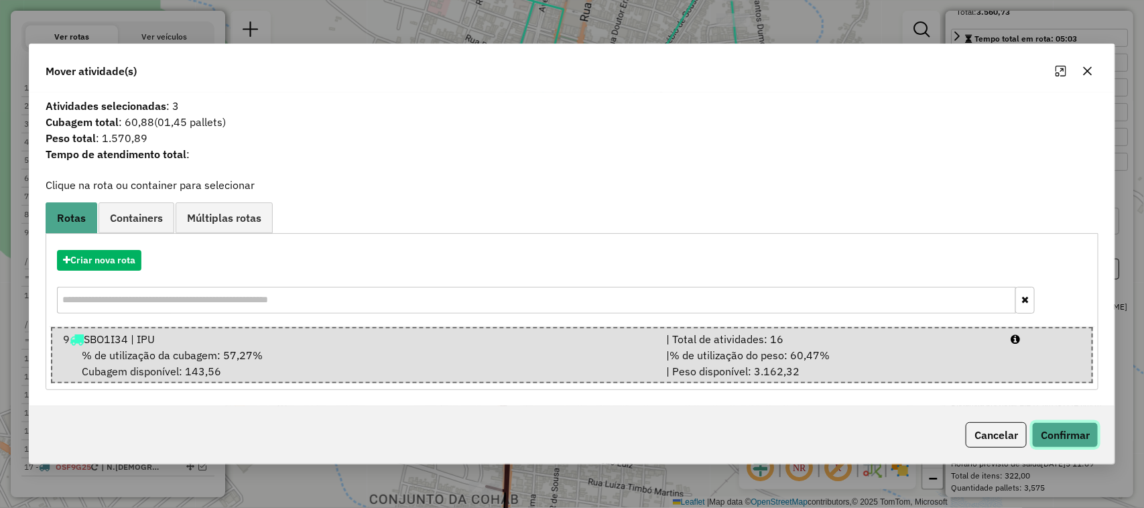
click at [1076, 431] on button "Confirmar" at bounding box center [1065, 434] width 66 height 25
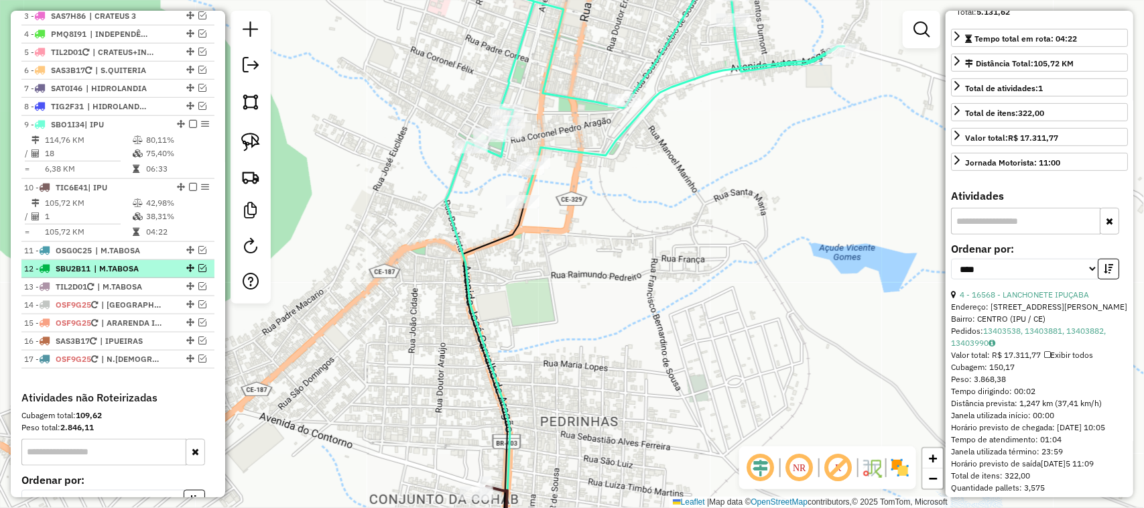
scroll to position [512, 0]
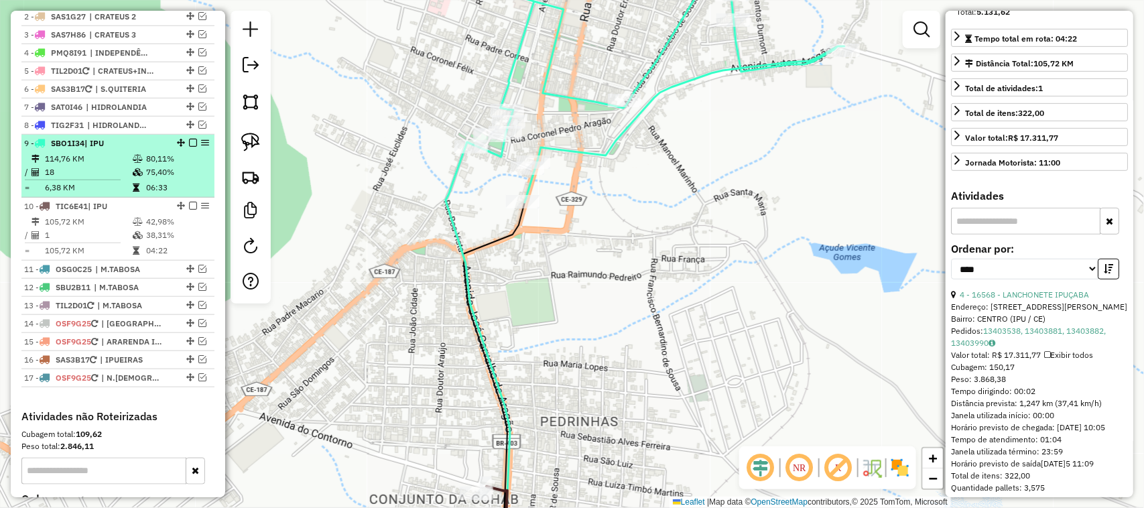
click at [93, 179] on td "18" at bounding box center [88, 172] width 88 height 13
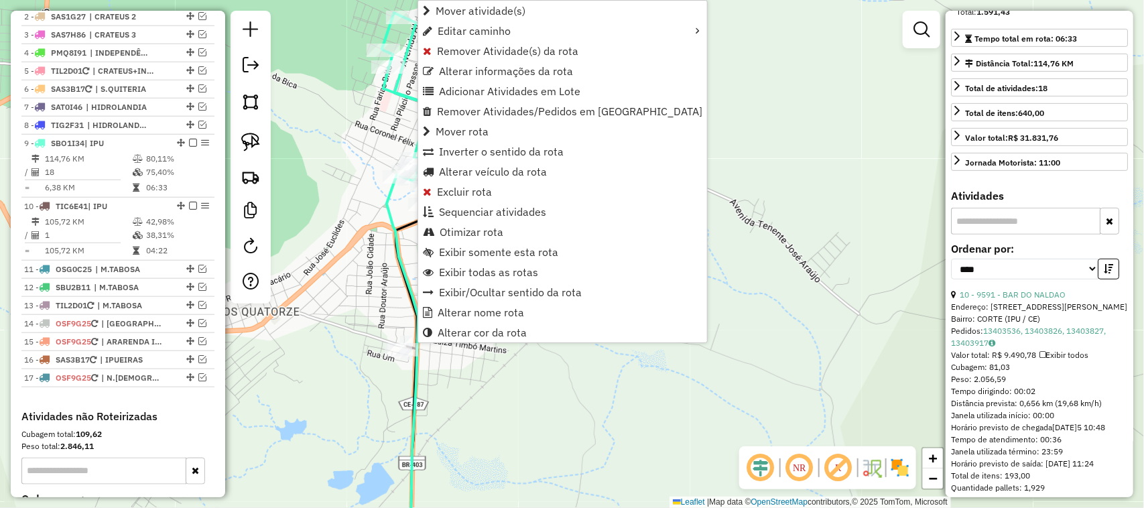
scroll to position [648, 0]
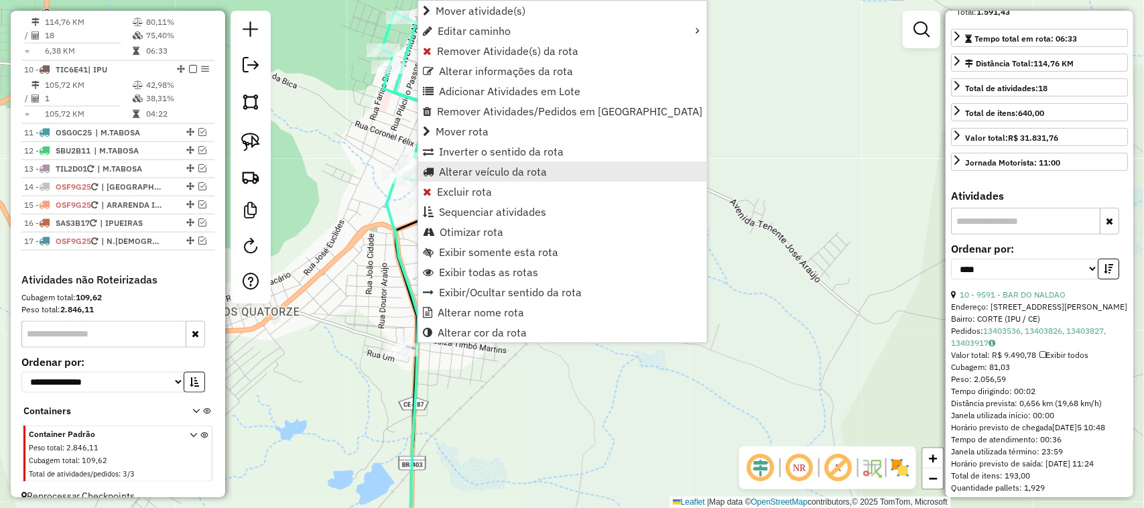
click at [481, 170] on span "Alterar veículo da rota" at bounding box center [493, 171] width 108 height 11
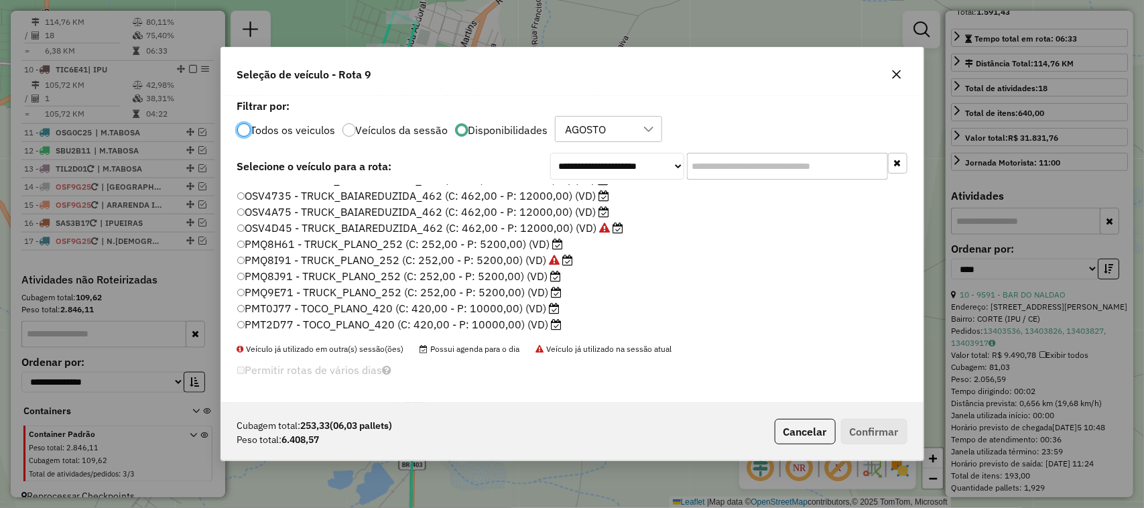
scroll to position [84, 0]
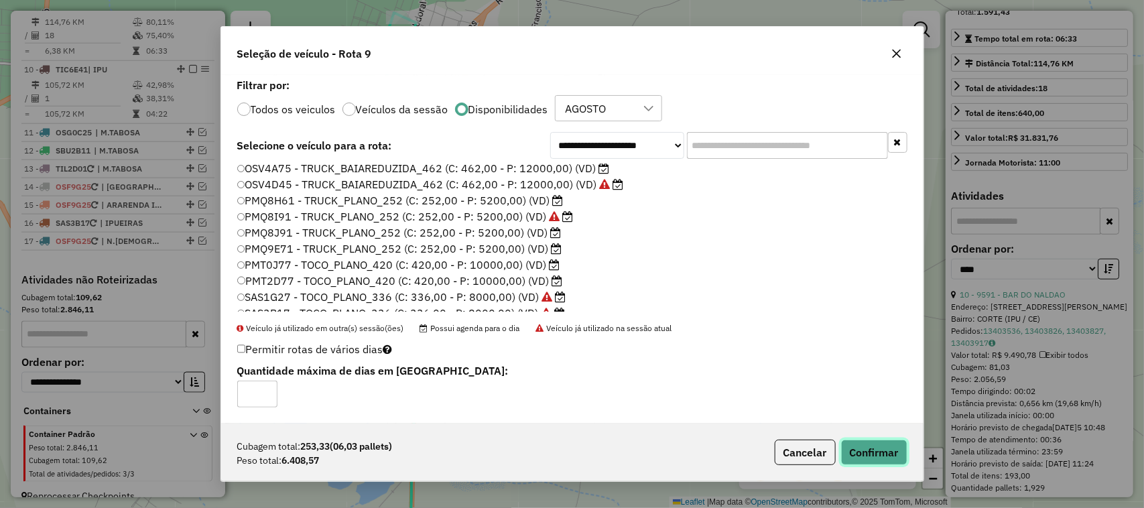
click at [875, 447] on button "Confirmar" at bounding box center [874, 452] width 66 height 25
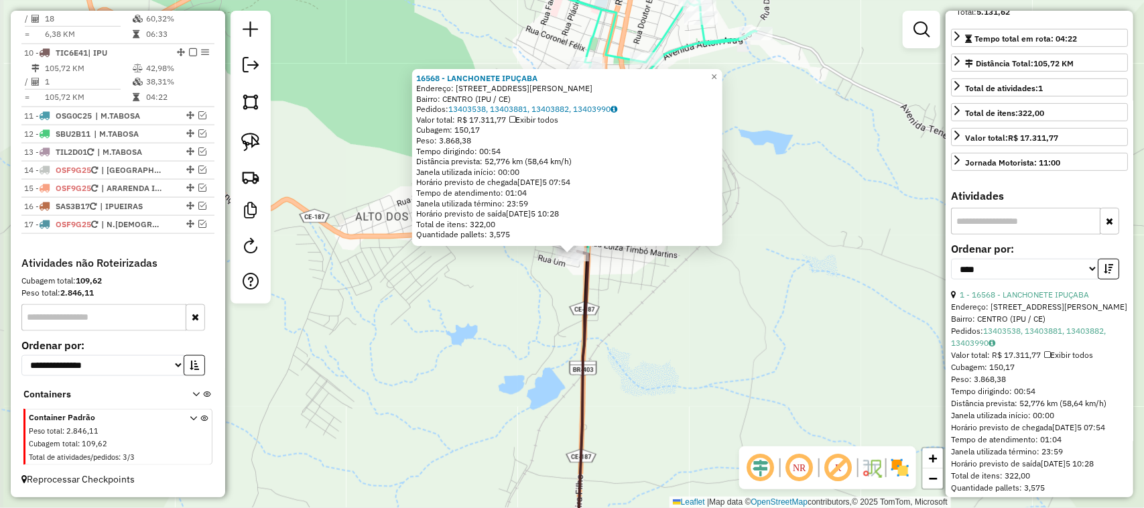
scroll to position [679, 0]
click at [717, 71] on span "×" at bounding box center [714, 76] width 6 height 11
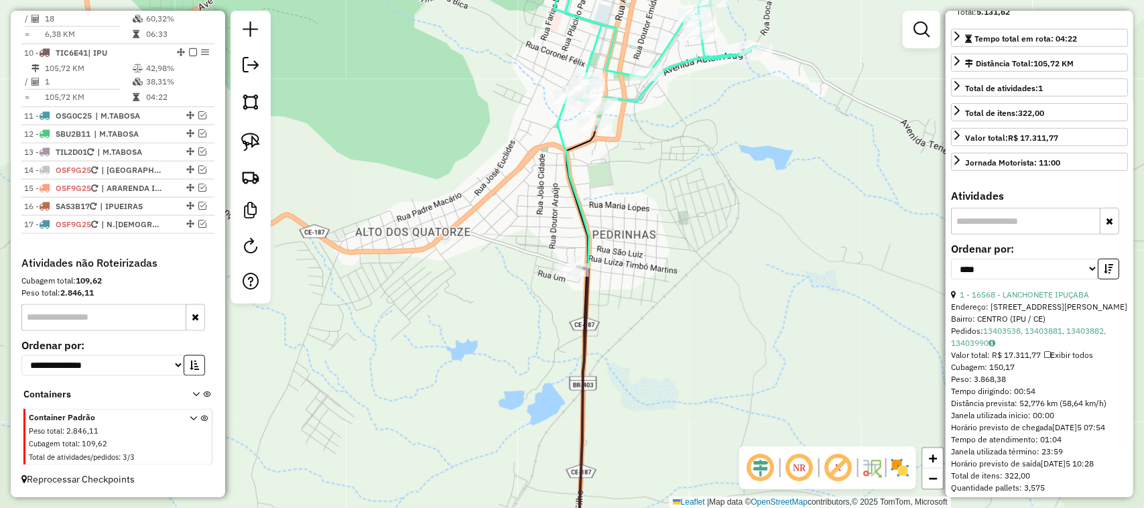
drag, startPoint x: 477, startPoint y: 304, endPoint x: 541, endPoint y: 317, distance: 65.1
click at [525, 363] on div "Janela de atendimento Grade de atendimento Capacidade Transportadoras Veículos …" at bounding box center [572, 254] width 1144 height 508
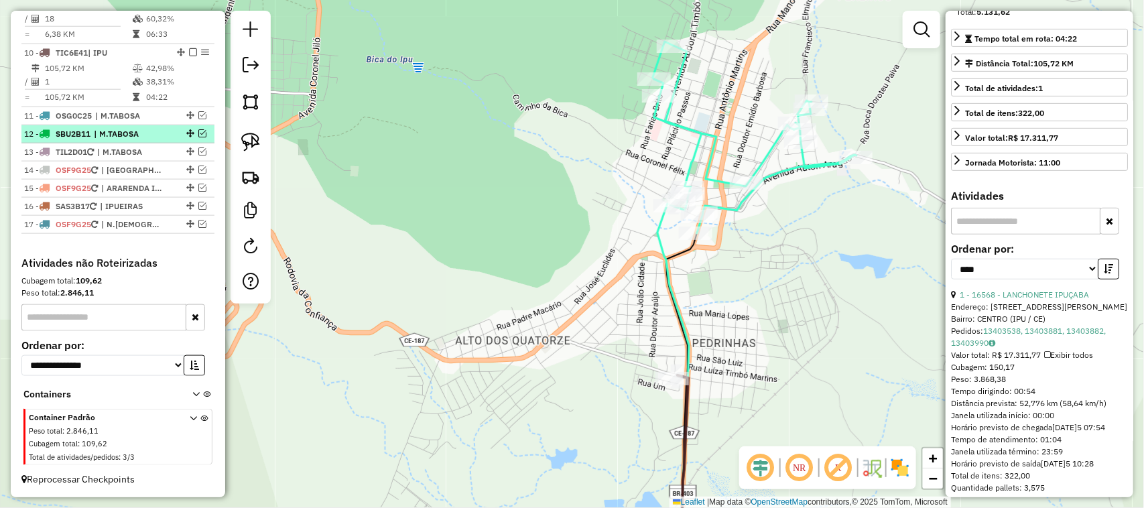
scroll to position [595, 0]
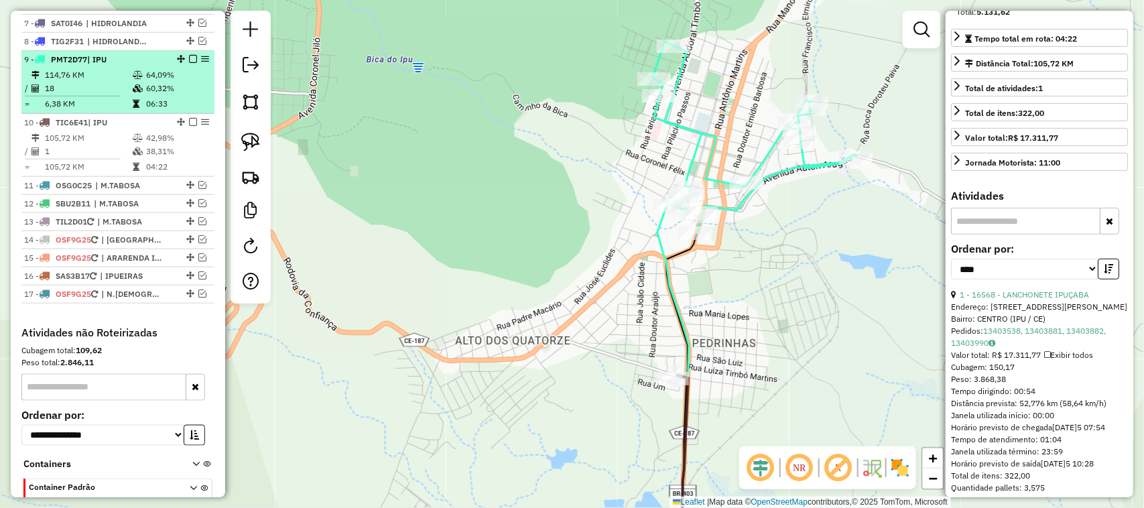
click at [190, 63] on em at bounding box center [193, 59] width 8 height 8
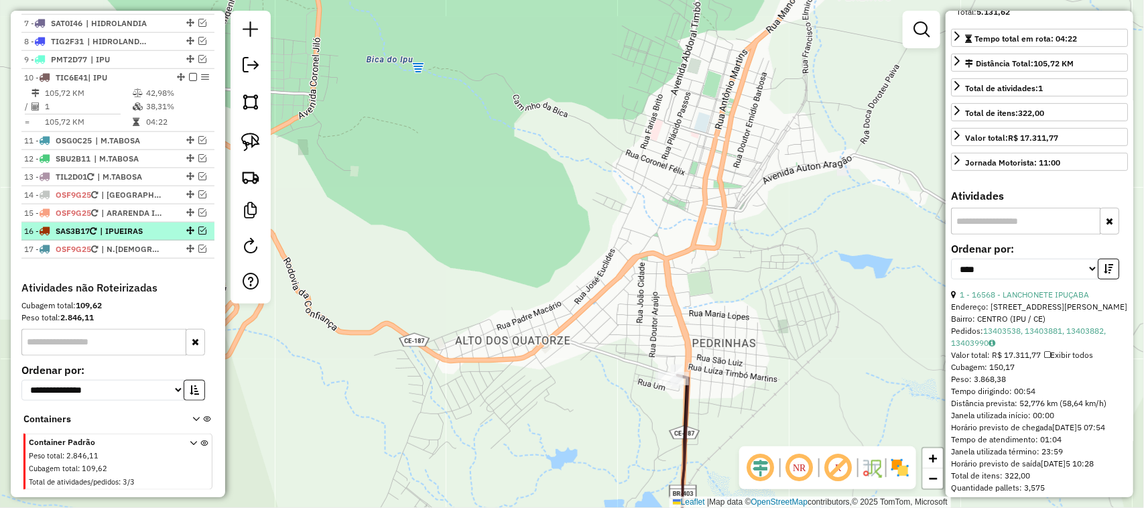
click at [198, 235] on em at bounding box center [202, 231] width 8 height 8
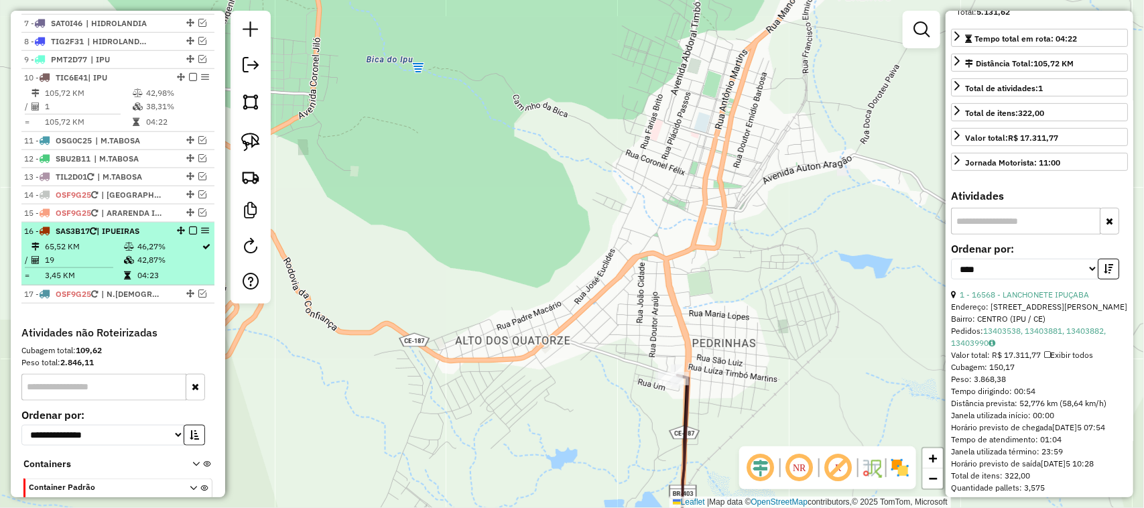
click at [89, 266] on td "19" at bounding box center [83, 259] width 79 height 13
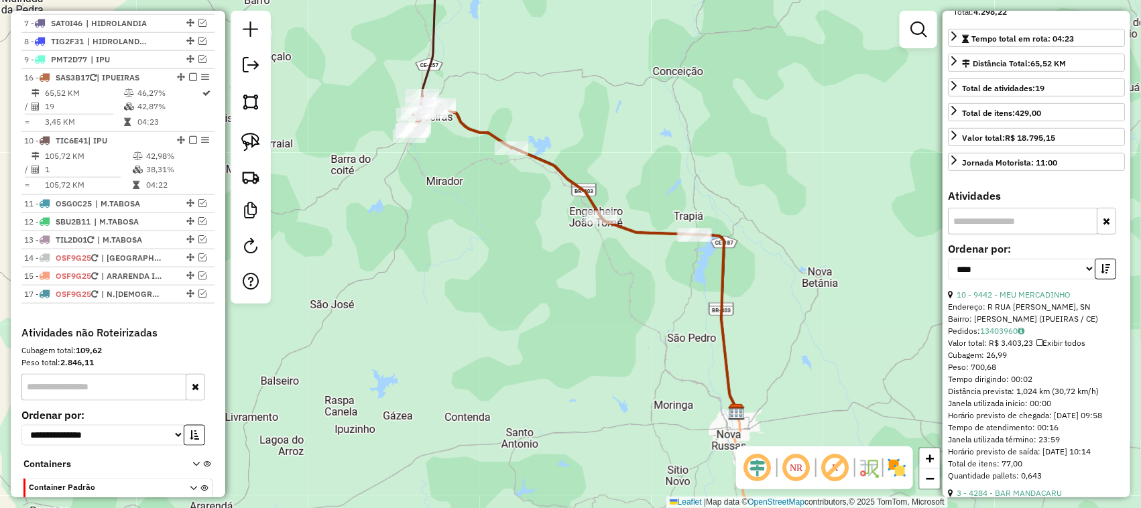
drag, startPoint x: 178, startPoint y: 243, endPoint x: 156, endPoint y: 113, distance: 132.5
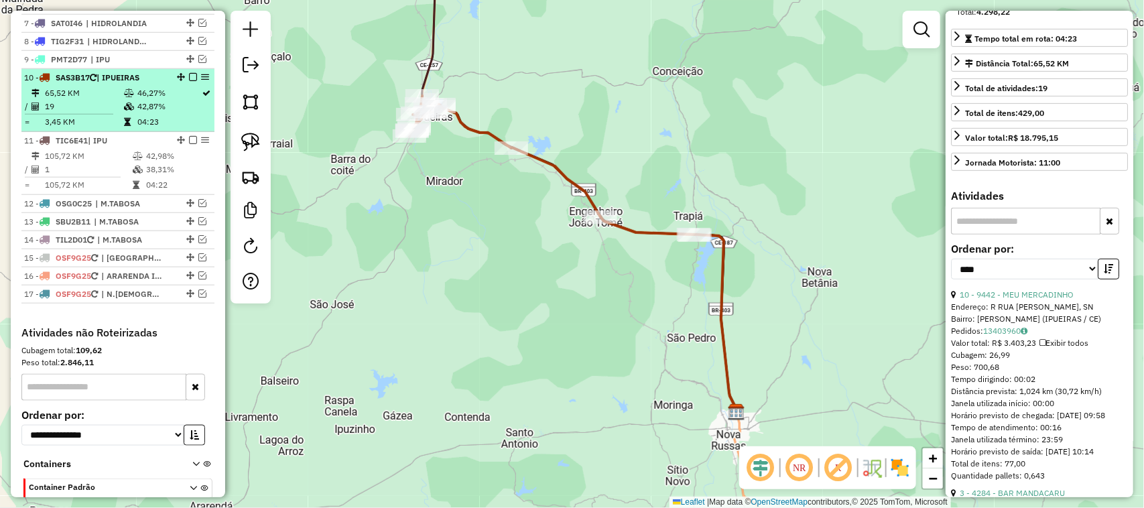
click at [99, 113] on td "19" at bounding box center [83, 106] width 79 height 13
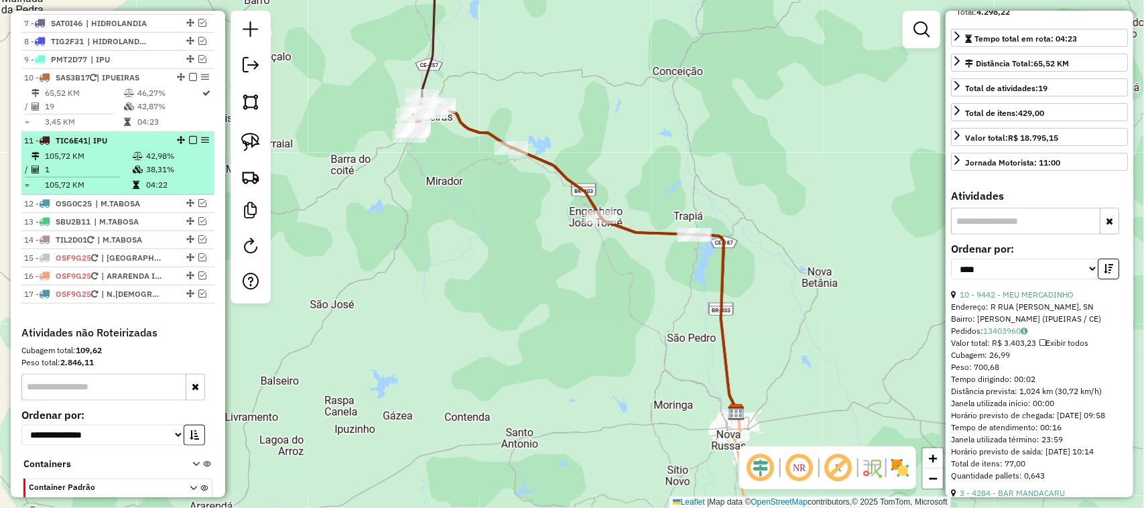
click at [80, 176] on td "1" at bounding box center [88, 169] width 88 height 13
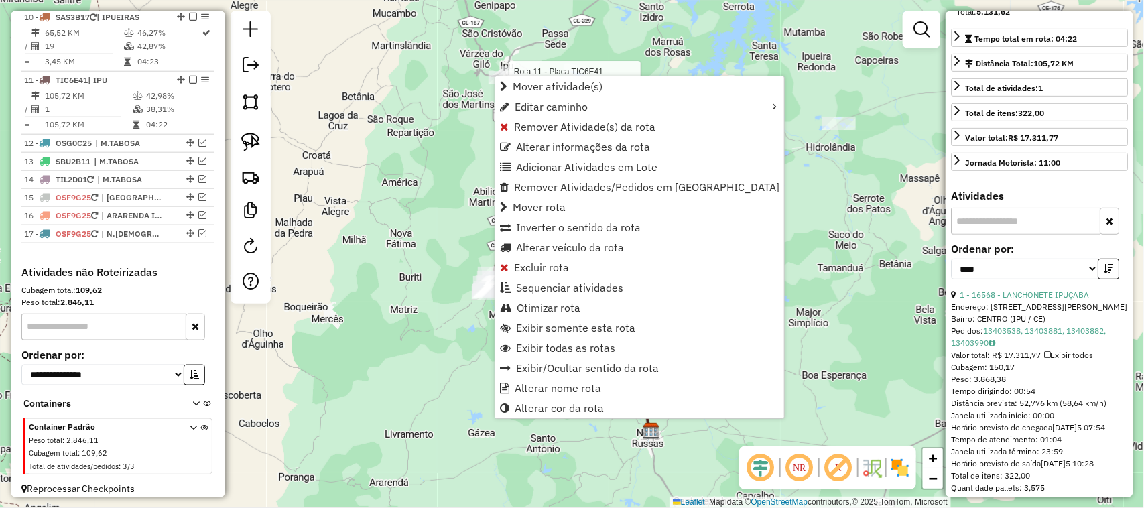
scroll to position [679, 0]
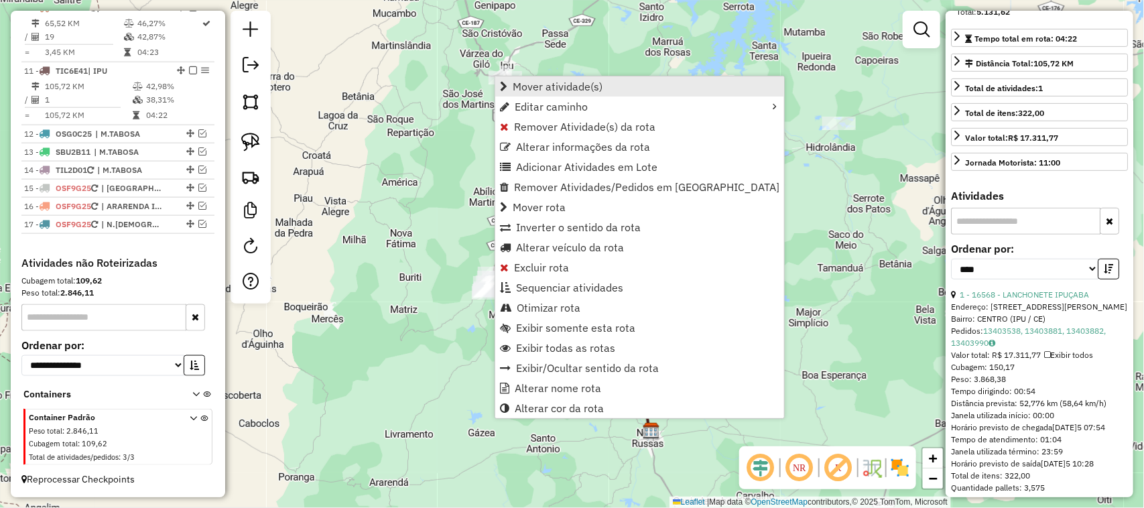
click at [562, 84] on span "Mover atividade(s)" at bounding box center [558, 86] width 90 height 11
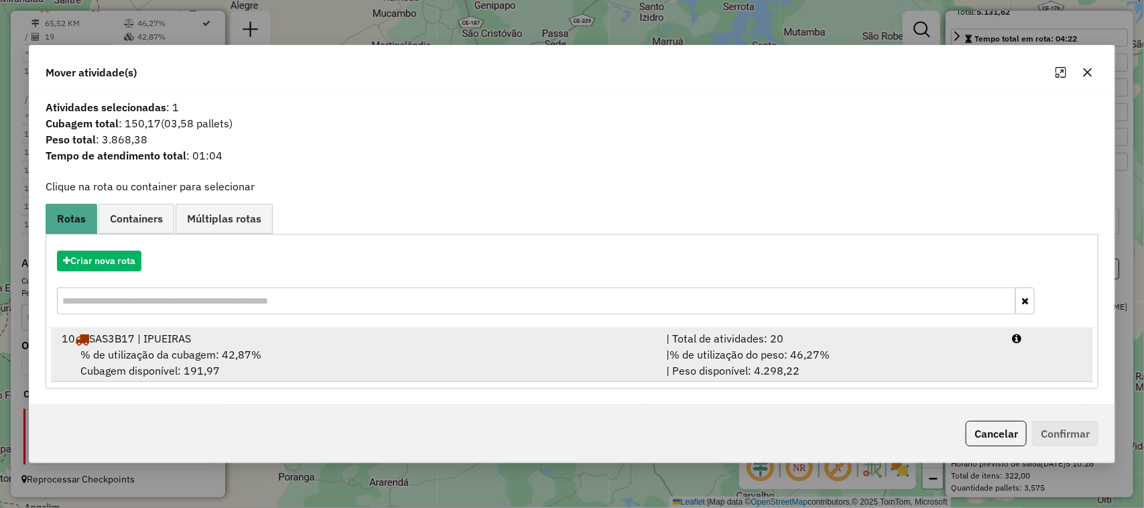
click at [189, 353] on span "% de utilização da cubagem: 42,87%" at bounding box center [170, 354] width 181 height 13
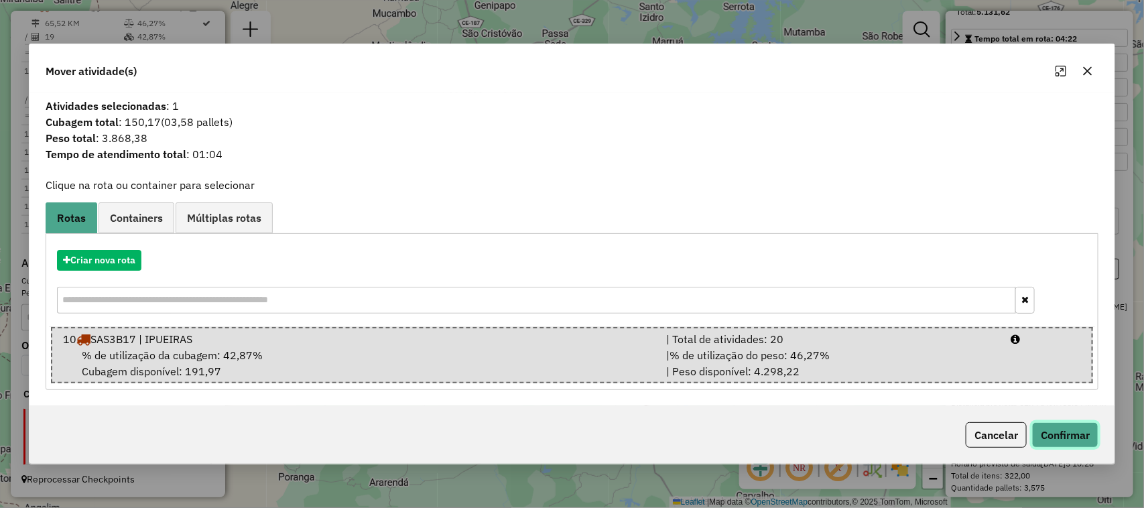
click at [1067, 434] on button "Confirmar" at bounding box center [1065, 434] width 66 height 25
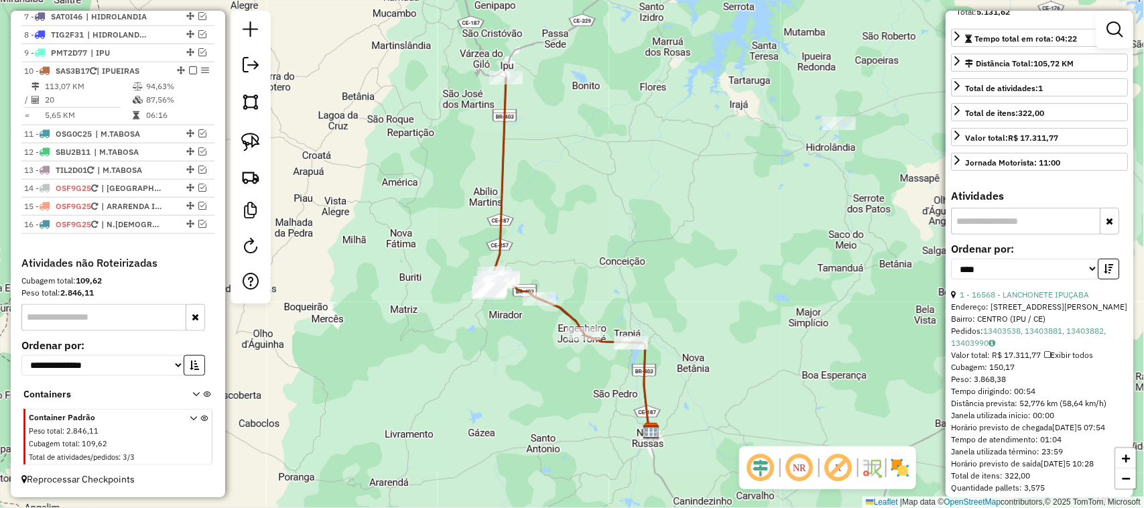
scroll to position [279, 0]
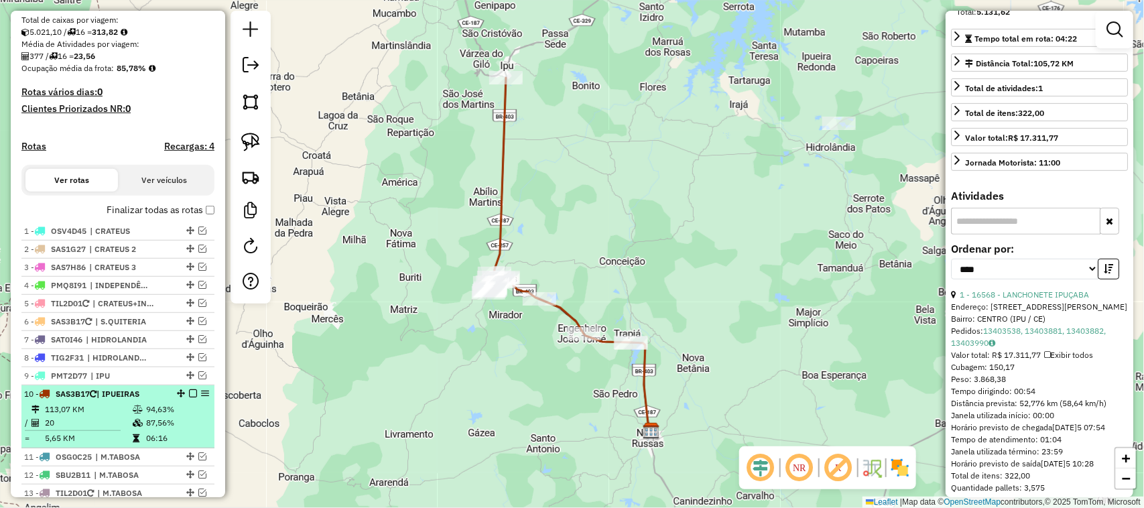
click at [95, 429] on td "20" at bounding box center [88, 422] width 88 height 13
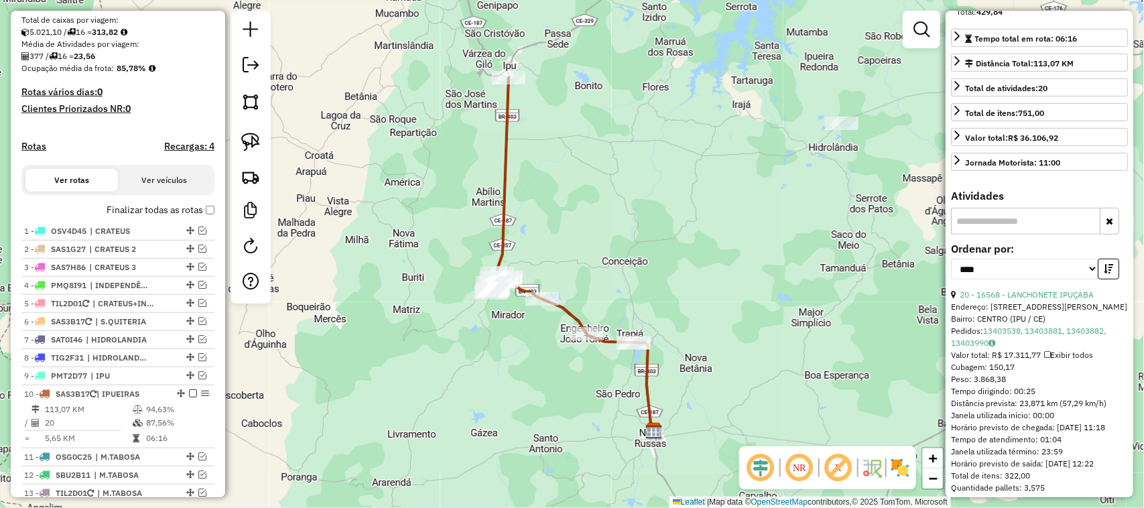
drag, startPoint x: 590, startPoint y: 273, endPoint x: 585, endPoint y: 182, distance: 90.6
click at [585, 188] on div "Janela de atendimento Grade de atendimento Capacidade Transportadoras Veículos …" at bounding box center [572, 254] width 1144 height 508
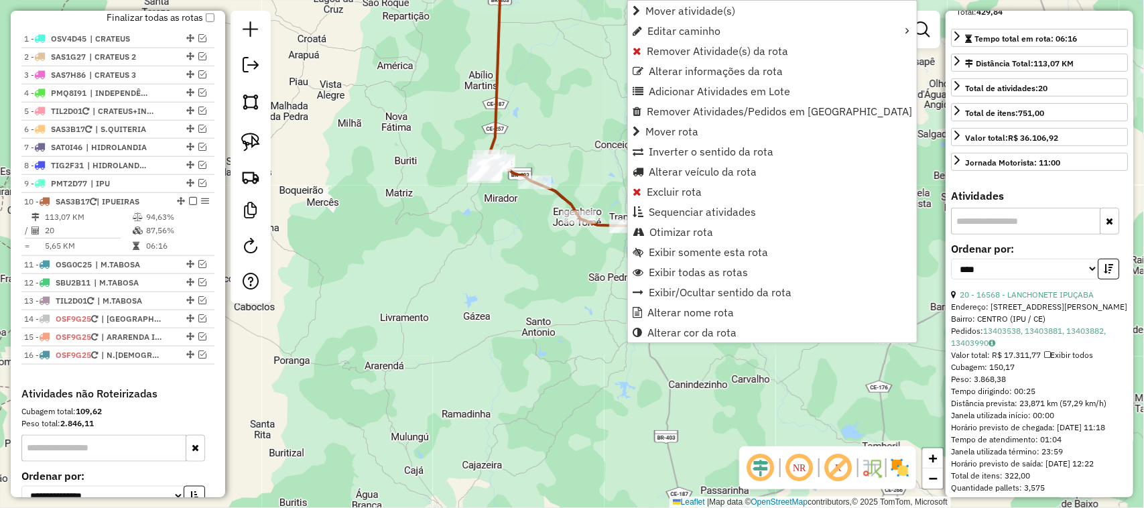
scroll to position [617, 0]
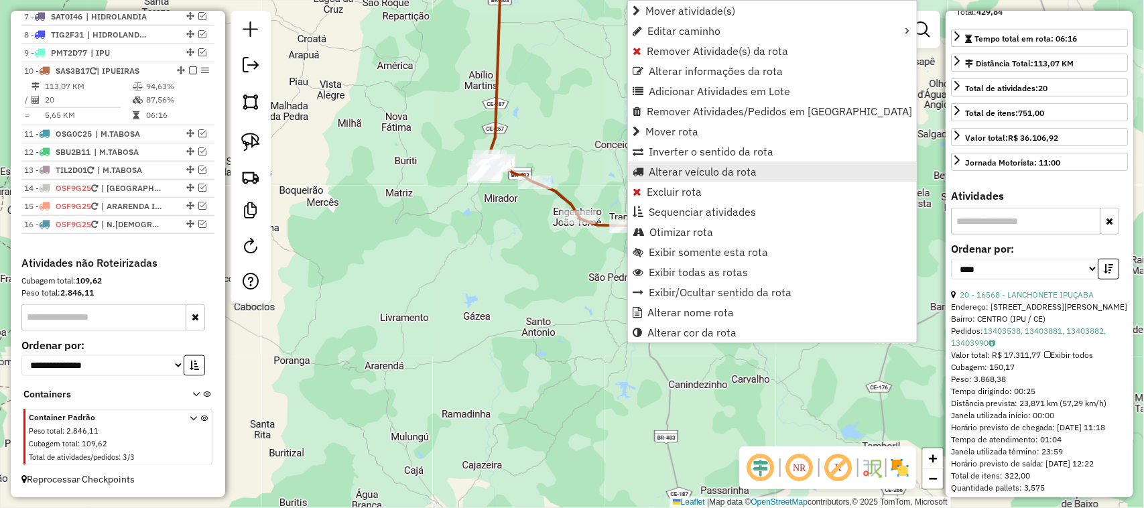
click at [682, 168] on span "Alterar veículo da rota" at bounding box center [703, 171] width 108 height 11
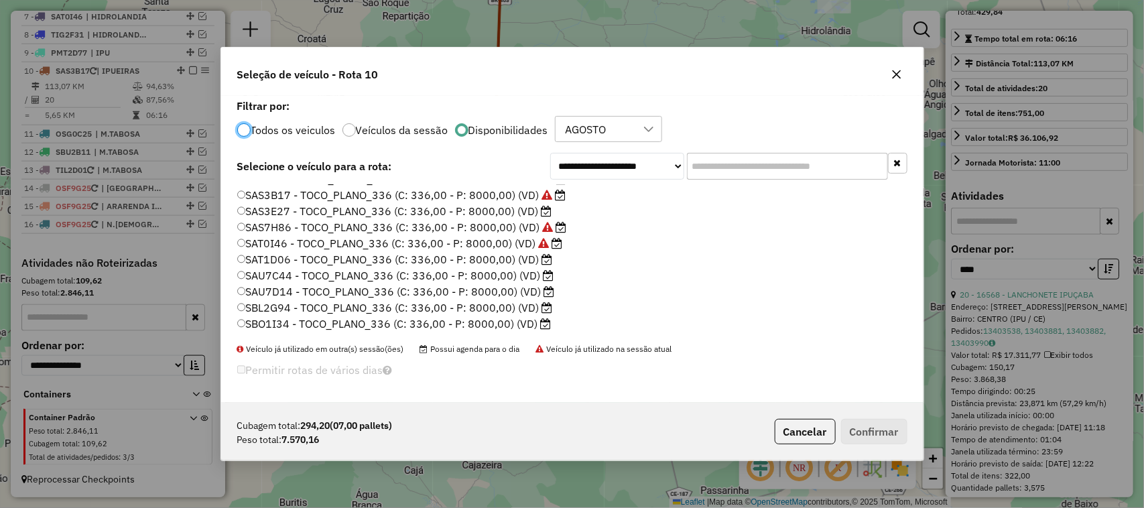
scroll to position [251, 0]
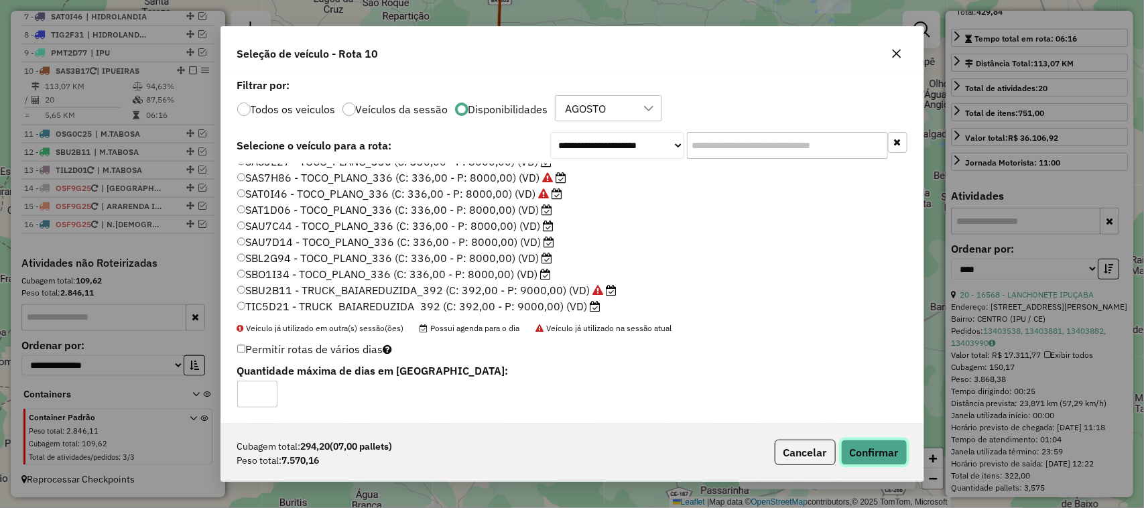
click at [876, 453] on button "Confirmar" at bounding box center [874, 452] width 66 height 25
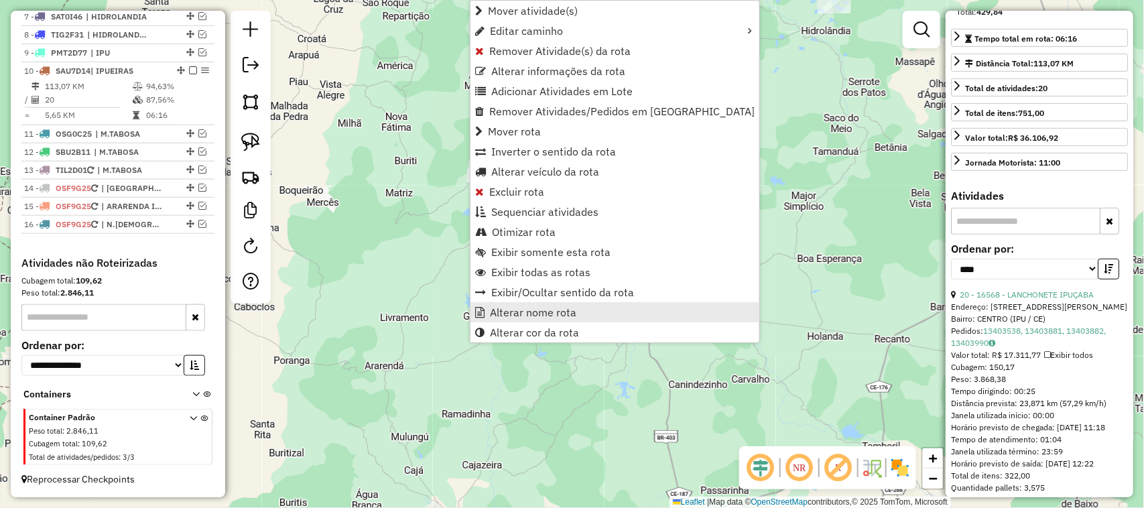
click at [534, 313] on span "Alterar nome rota" at bounding box center [533, 312] width 86 height 11
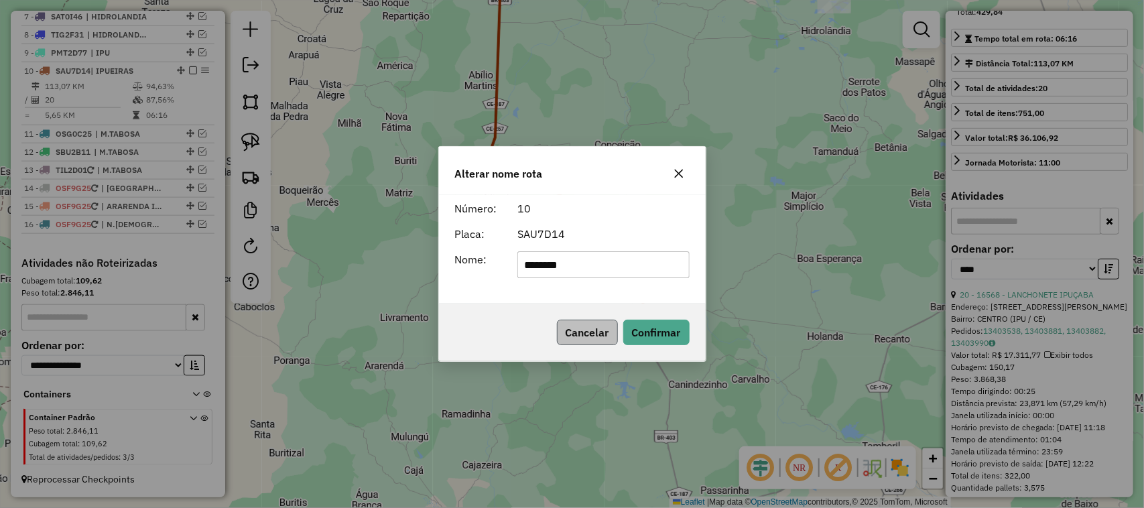
type input "**********"
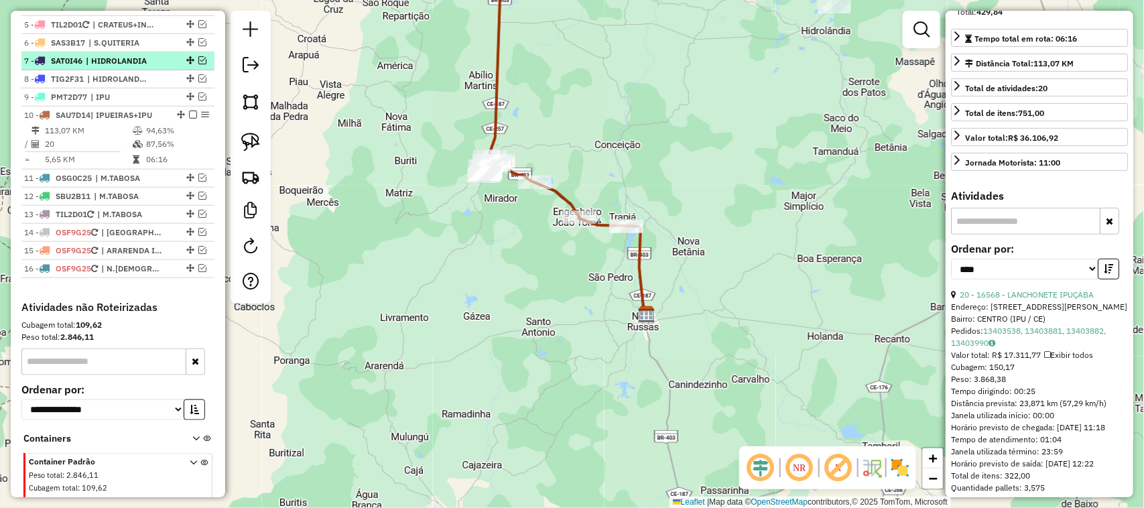
scroll to position [533, 0]
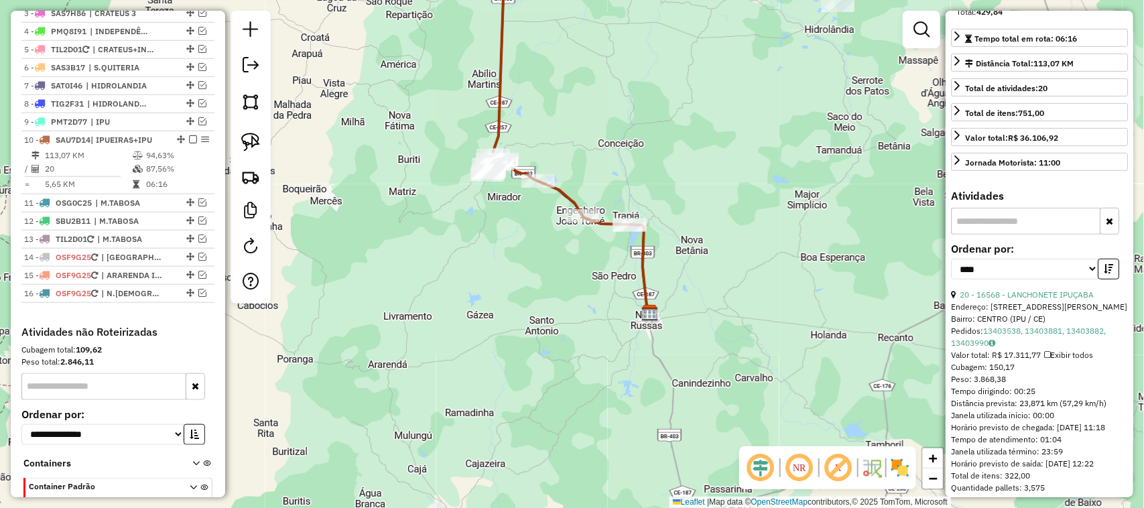
drag, startPoint x: 538, startPoint y: 152, endPoint x: 557, endPoint y: 146, distance: 20.2
click at [557, 146] on div "Janela de atendimento Grade de atendimento Capacidade Transportadoras Veículos …" at bounding box center [572, 254] width 1144 height 508
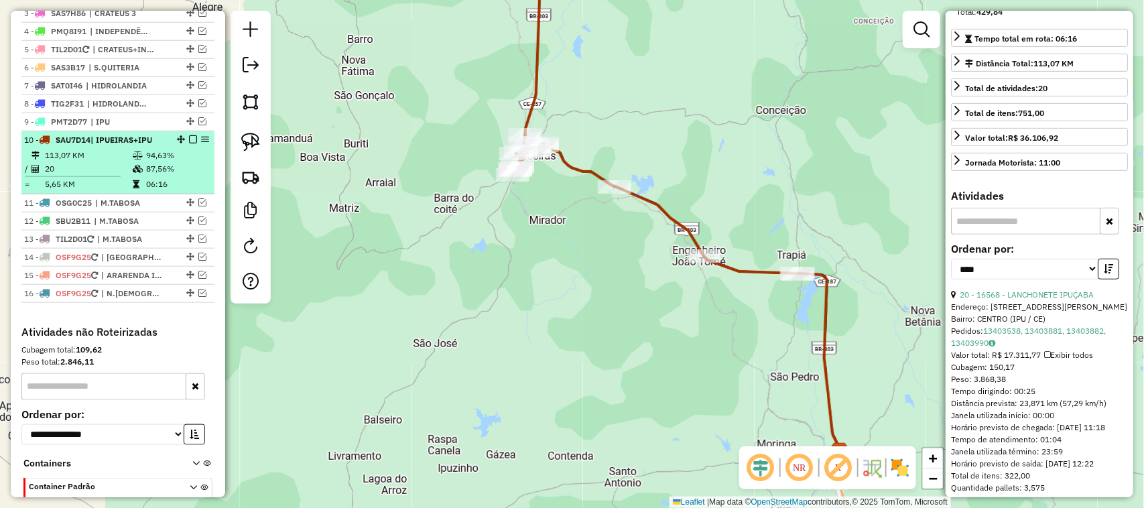
click at [82, 162] on td "113,07 KM" at bounding box center [88, 155] width 88 height 13
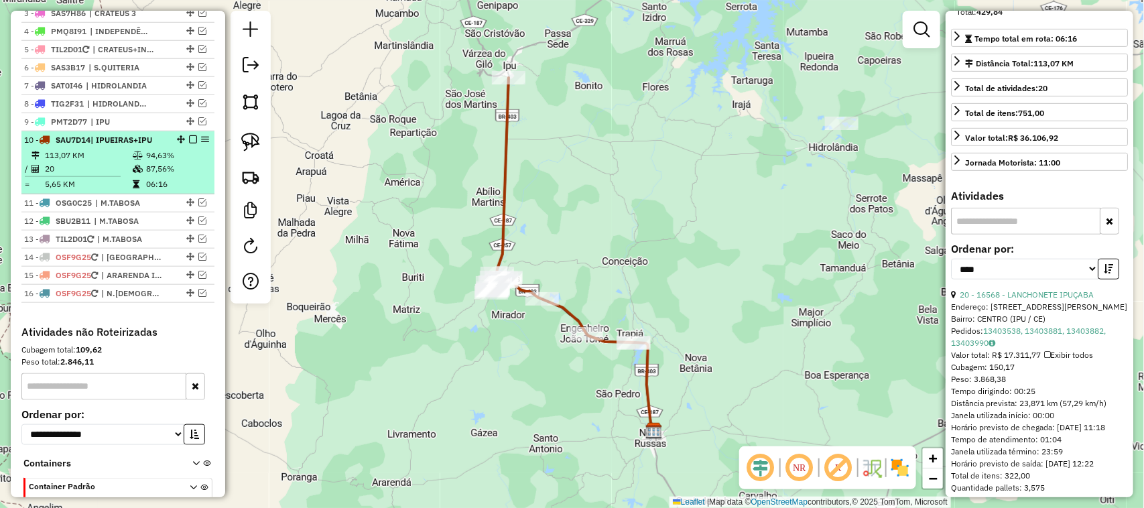
click at [189, 143] on em at bounding box center [193, 139] width 8 height 8
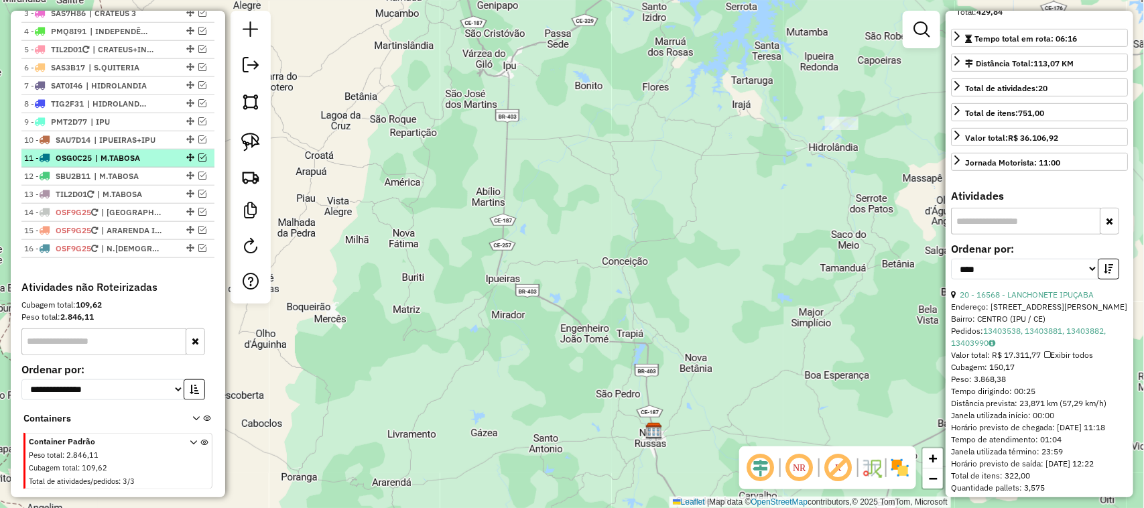
click at [201, 162] on em at bounding box center [202, 158] width 8 height 8
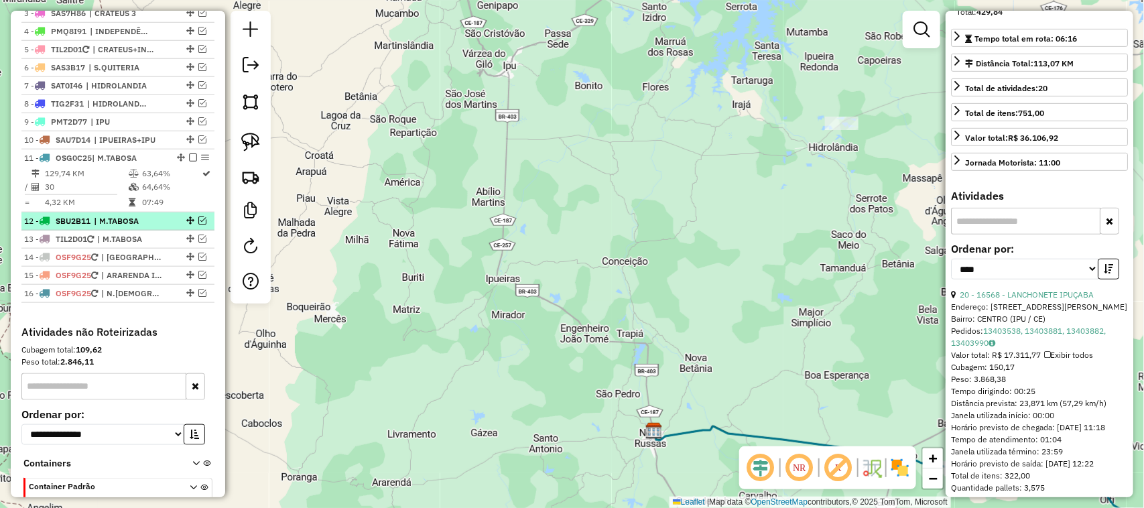
click at [201, 225] on em at bounding box center [202, 221] width 8 height 8
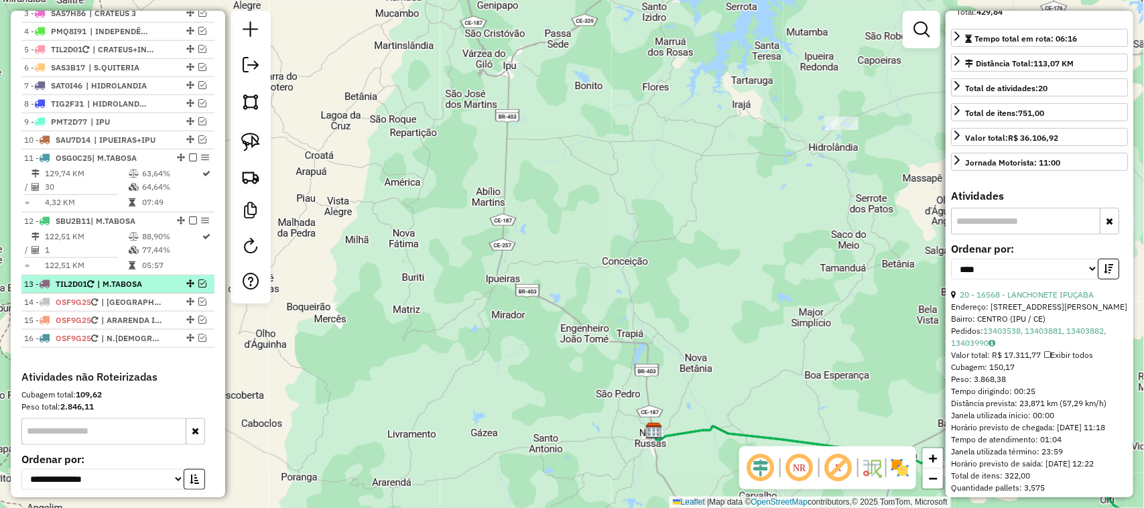
click at [200, 288] on em at bounding box center [202, 284] width 8 height 8
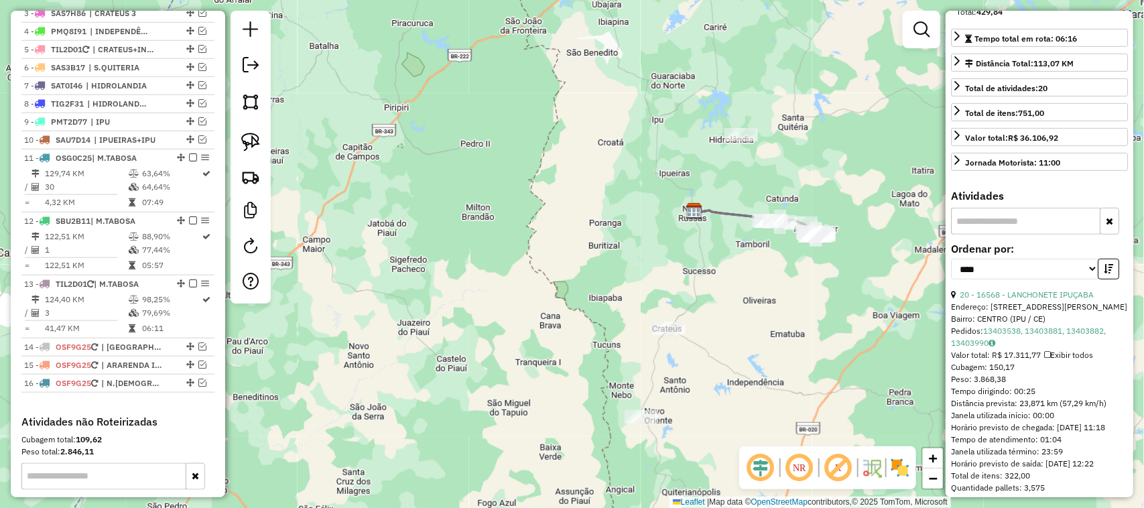
drag, startPoint x: 611, startPoint y: 220, endPoint x: 613, endPoint y: 210, distance: 10.3
click at [612, 215] on div "Janela de atendimento Grade de atendimento Capacidade Transportadoras Veículos …" at bounding box center [572, 254] width 1144 height 508
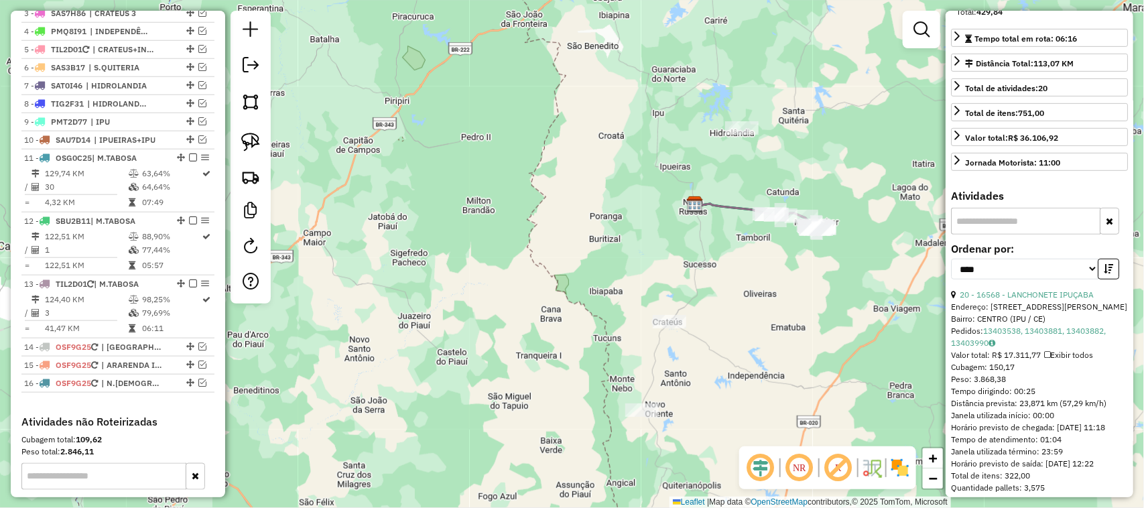
drag, startPoint x: 426, startPoint y: 186, endPoint x: 448, endPoint y: 168, distance: 28.6
click at [447, 169] on div "Janela de atendimento Grade de atendimento Capacidade Transportadoras Veículos …" at bounding box center [572, 254] width 1144 height 508
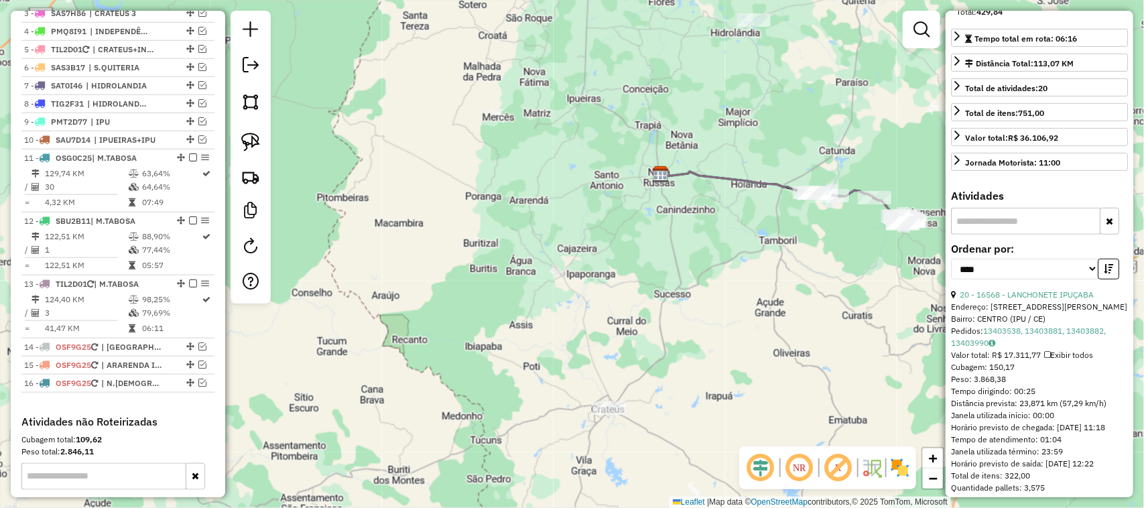
click at [799, 215] on div "Janela de atendimento Grade de atendimento Capacidade Transportadoras Veículos …" at bounding box center [572, 254] width 1144 height 508
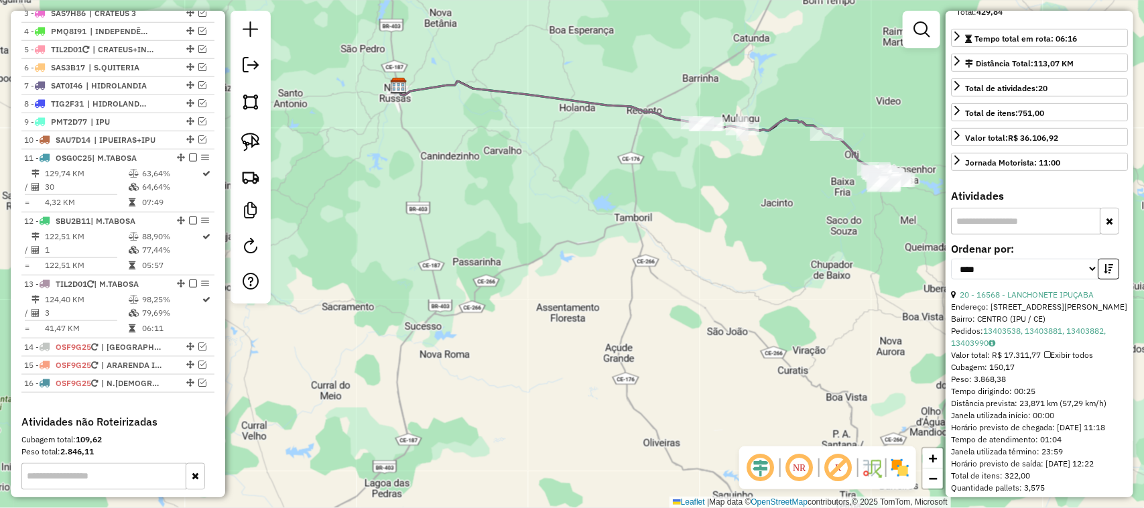
drag, startPoint x: 815, startPoint y: 222, endPoint x: 707, endPoint y: 190, distance: 112.0
click at [711, 194] on div "Janela de atendimento Grade de atendimento Capacidade Transportadoras Veículos …" at bounding box center [572, 254] width 1144 height 508
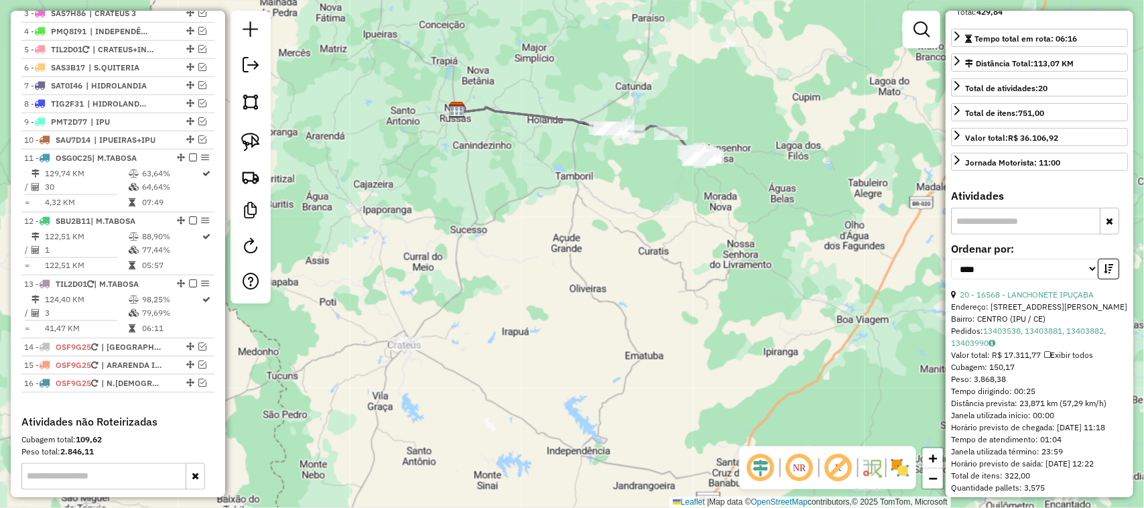
click at [701, 190] on div "Janela de atendimento Grade de atendimento Capacidade Transportadoras Veículos …" at bounding box center [572, 254] width 1144 height 508
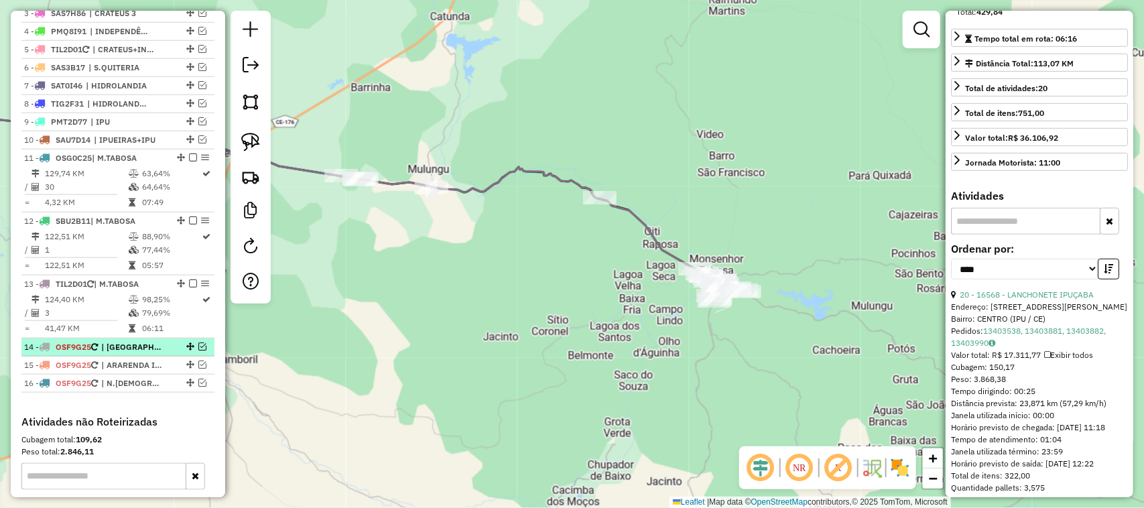
click at [202, 351] on em at bounding box center [202, 347] width 8 height 8
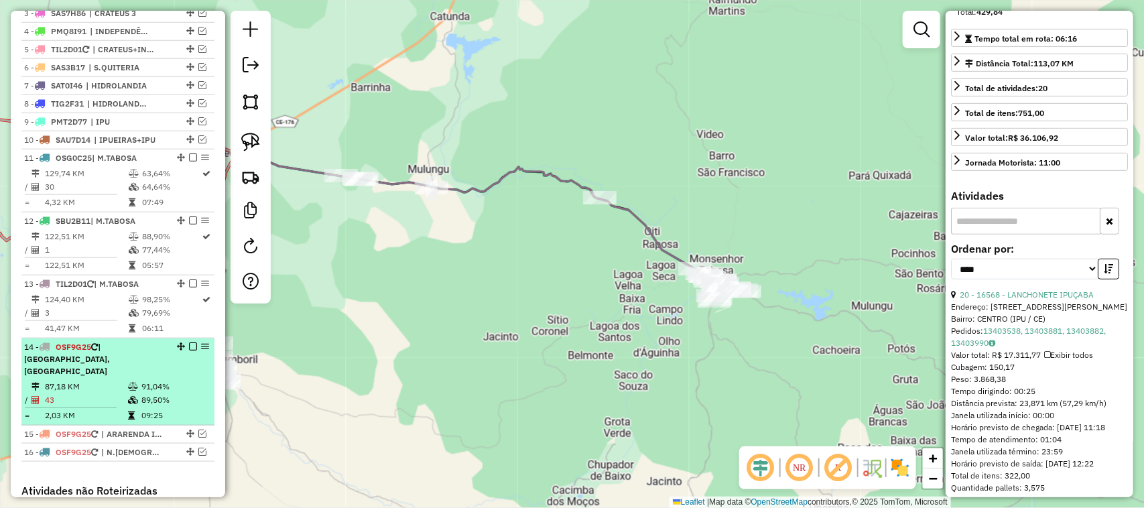
click at [121, 386] on td "87,18 KM" at bounding box center [85, 386] width 83 height 13
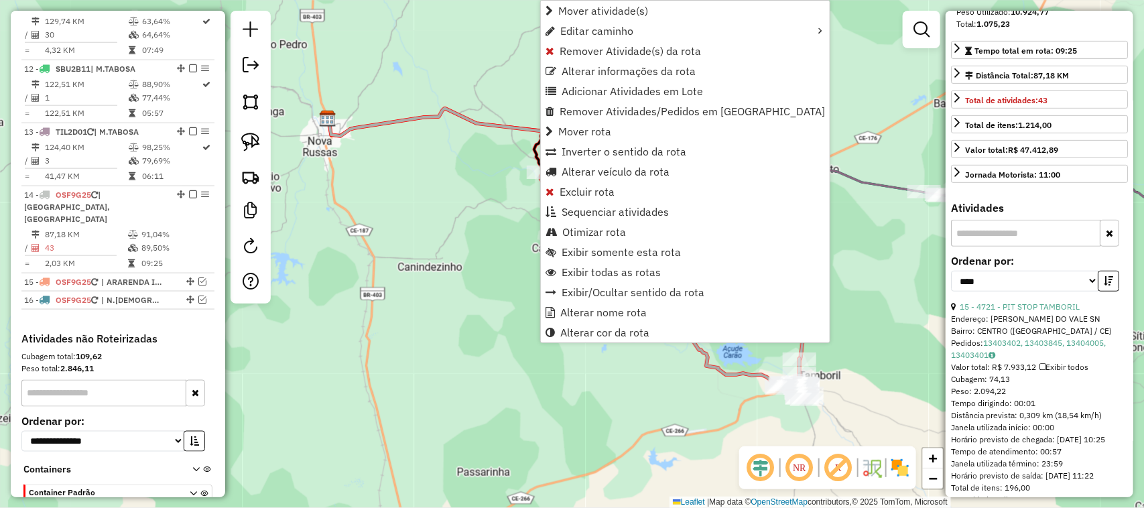
scroll to position [763, 0]
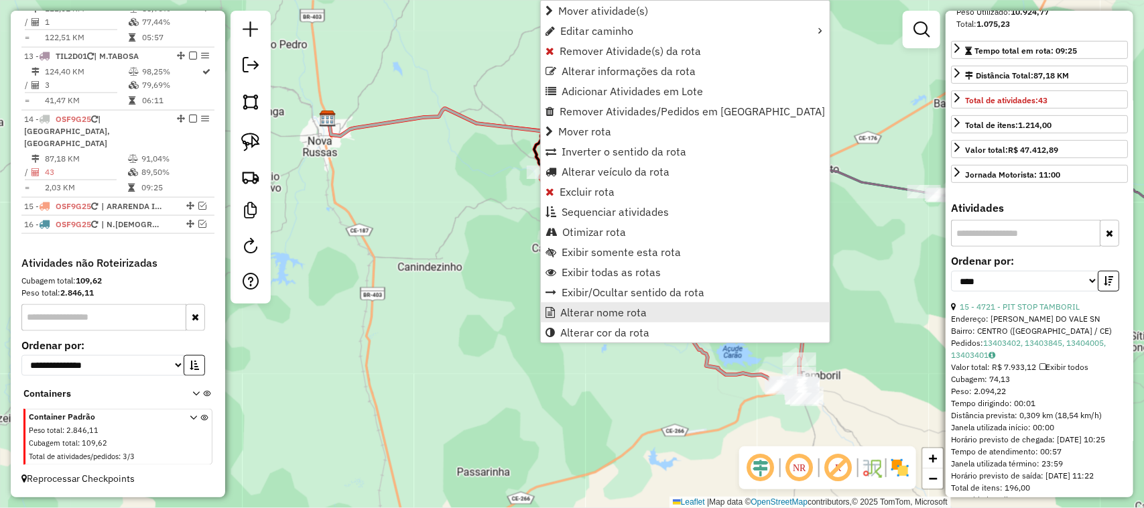
click at [600, 312] on span "Alterar nome rota" at bounding box center [603, 312] width 86 height 11
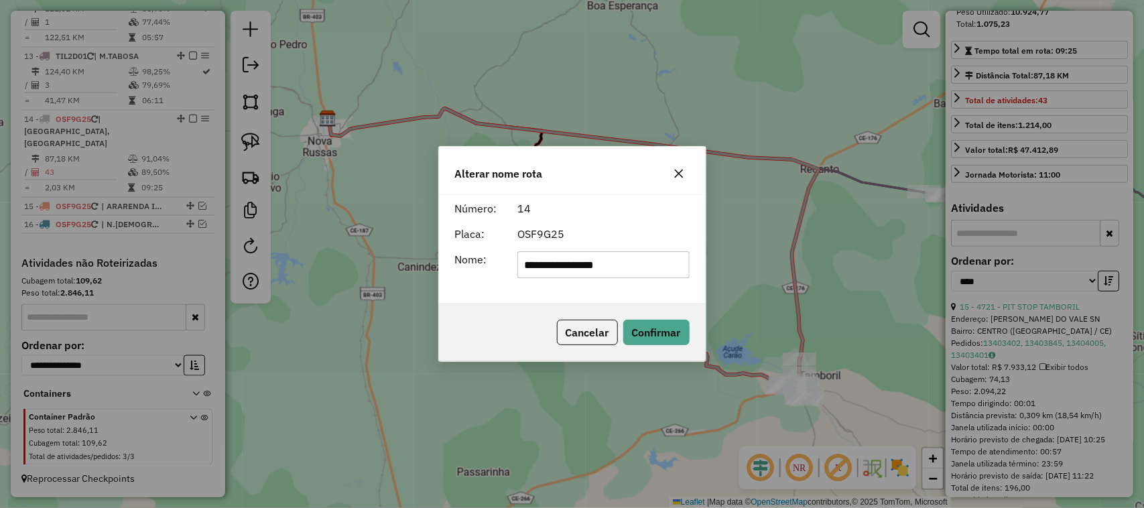
click at [577, 263] on input "**********" at bounding box center [604, 264] width 172 height 27
type input "********"
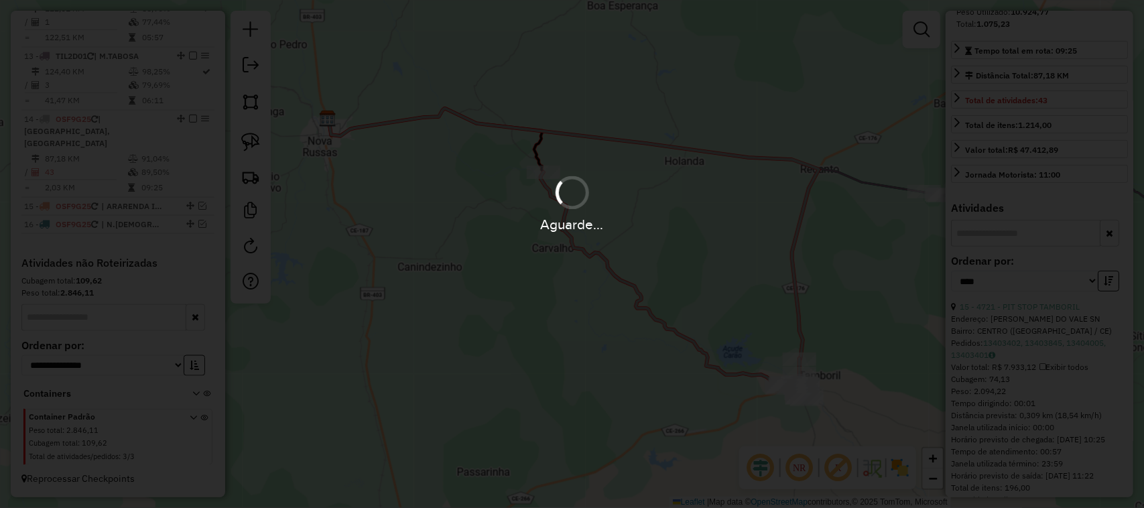
scroll to position [751, 0]
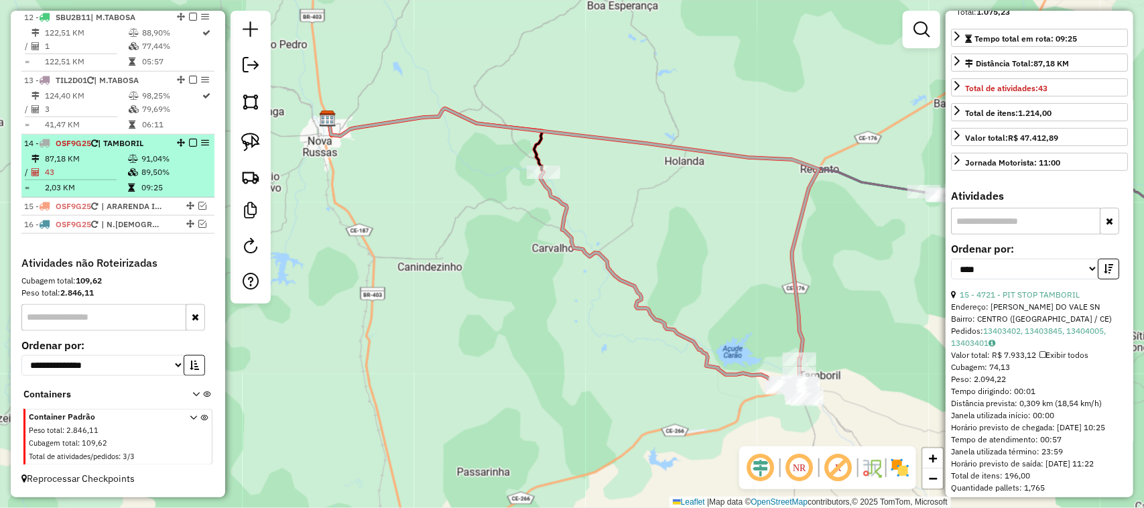
click at [189, 139] on em at bounding box center [193, 143] width 8 height 8
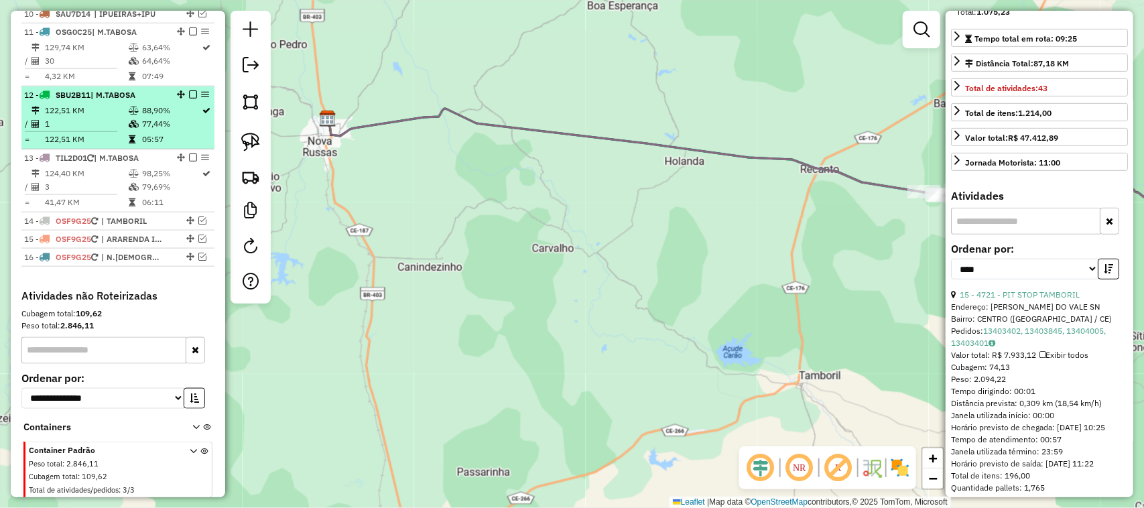
scroll to position [622, 0]
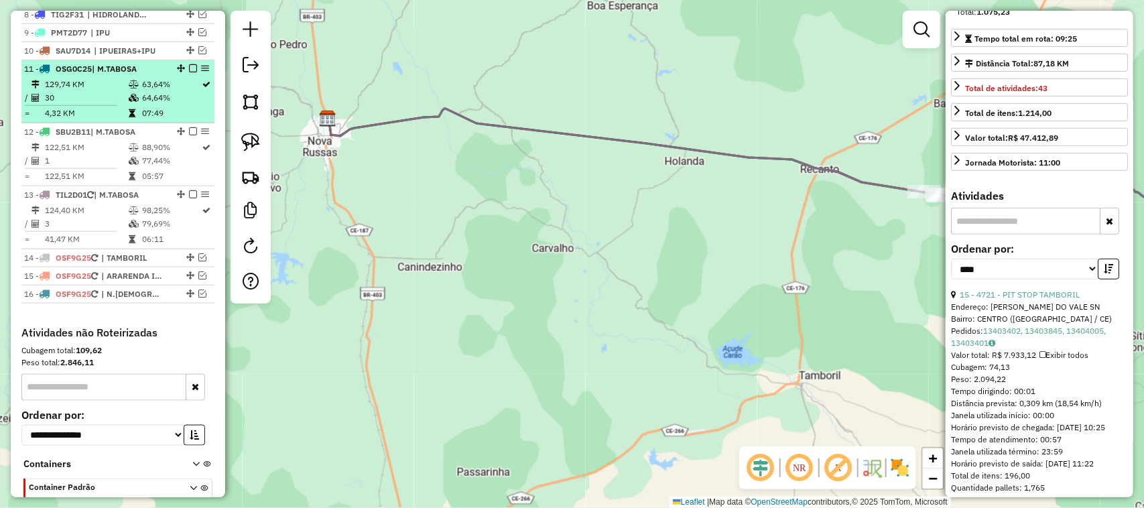
click at [95, 105] on td "30" at bounding box center [86, 97] width 84 height 13
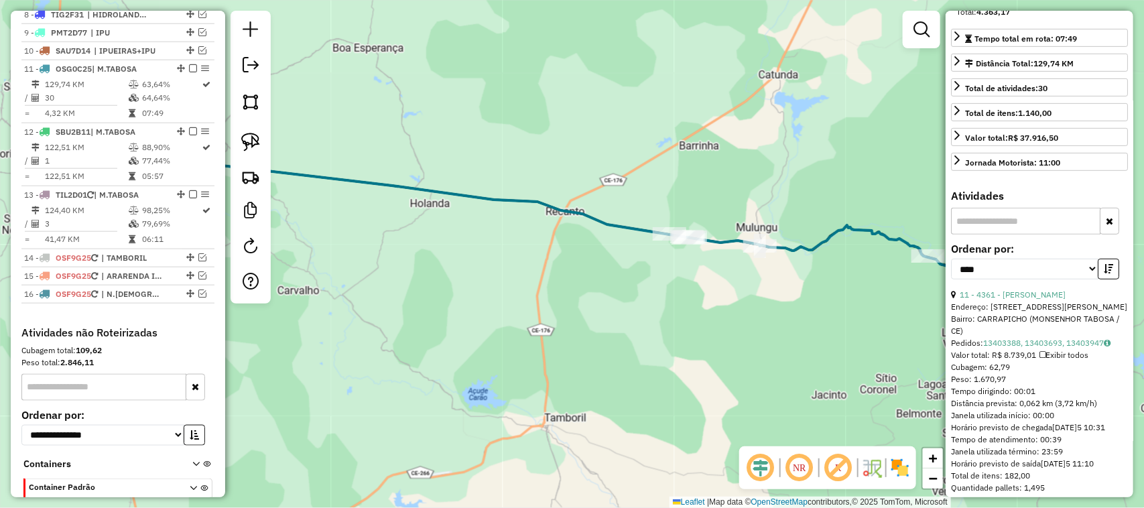
drag, startPoint x: 601, startPoint y: 299, endPoint x: 585, endPoint y: 293, distance: 16.6
click at [592, 296] on div "Janela de atendimento Grade de atendimento Capacidade Transportadoras Veículos …" at bounding box center [572, 254] width 1144 height 508
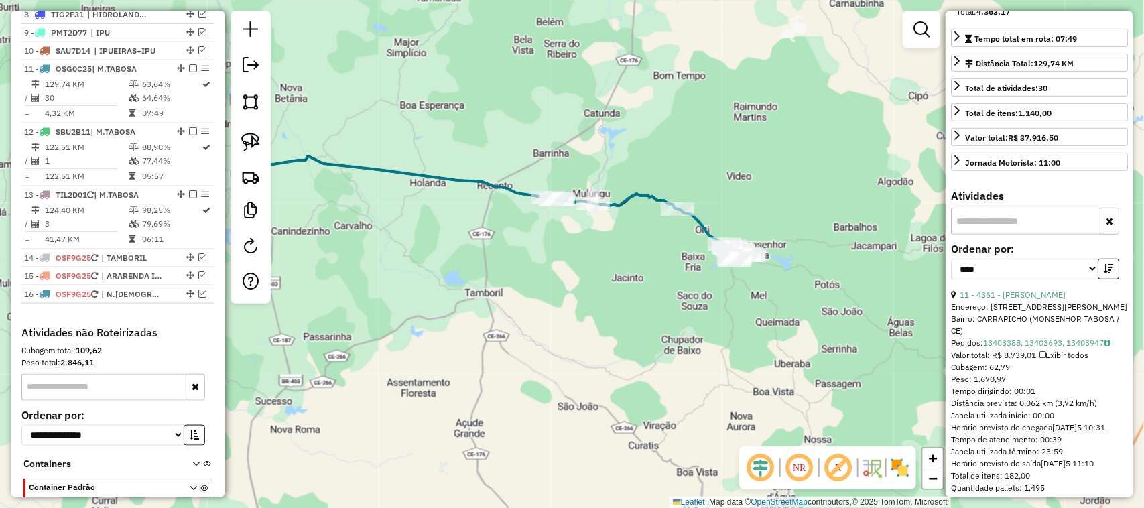
drag, startPoint x: 618, startPoint y: 269, endPoint x: 621, endPoint y: 252, distance: 17.0
click at [621, 255] on div "Janela de atendimento Grade de atendimento Capacidade Transportadoras Veículos …" at bounding box center [572, 254] width 1144 height 508
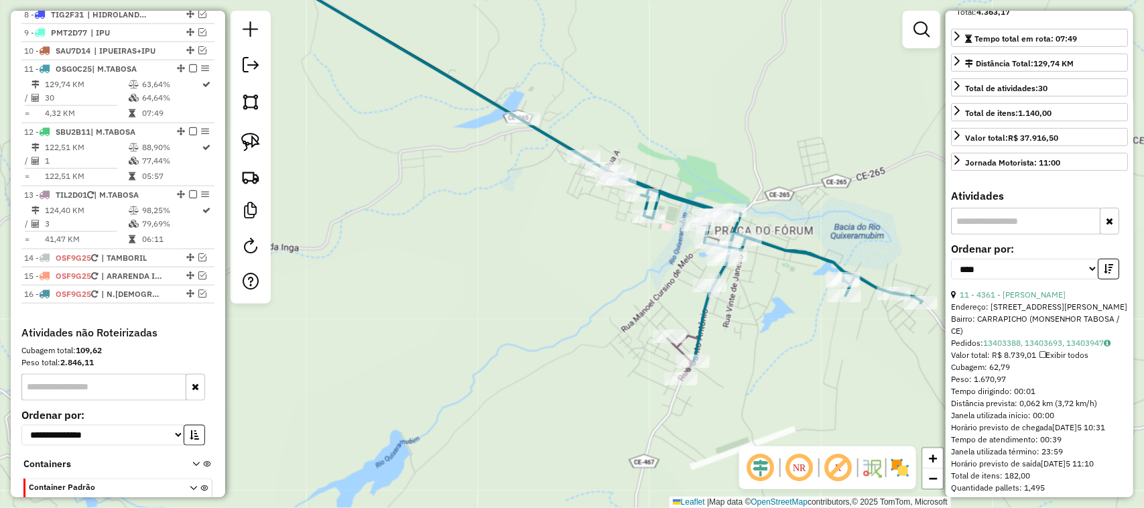
drag, startPoint x: 615, startPoint y: 296, endPoint x: 681, endPoint y: 249, distance: 81.7
click at [655, 270] on div "Janela de atendimento Grade de atendimento Capacidade Transportadoras Veículos …" at bounding box center [572, 254] width 1144 height 508
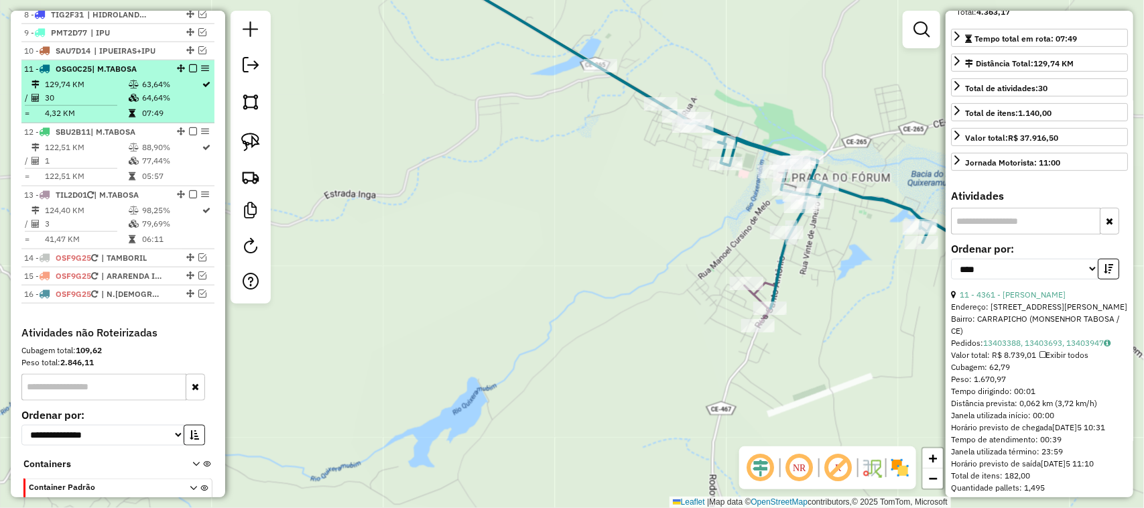
click at [99, 91] on td "129,74 KM" at bounding box center [86, 84] width 84 height 13
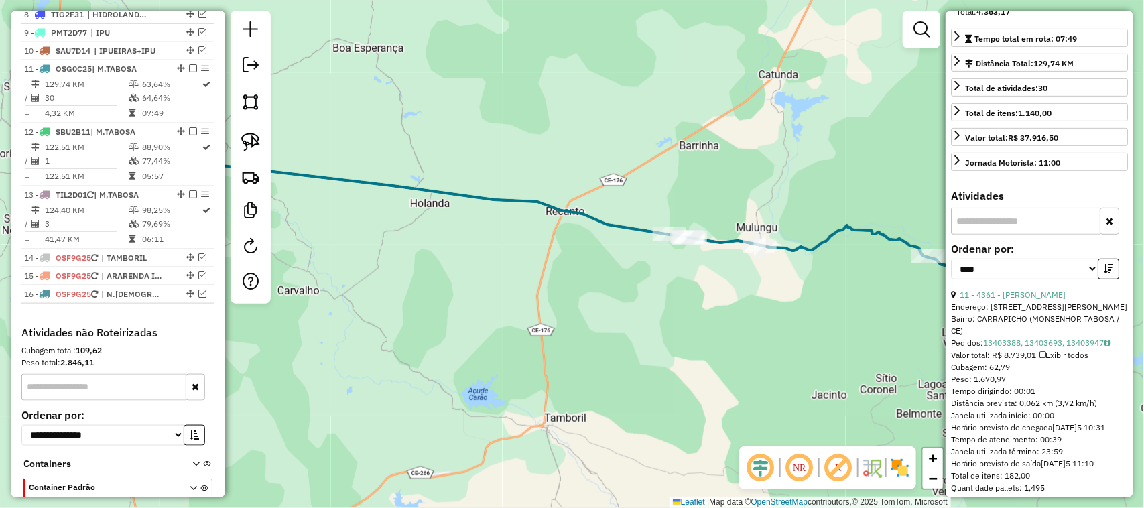
drag, startPoint x: 747, startPoint y: 172, endPoint x: 665, endPoint y: 165, distance: 82.8
click at [705, 168] on div "Janela de atendimento Grade de atendimento Capacidade Transportadoras Veículos …" at bounding box center [572, 254] width 1144 height 508
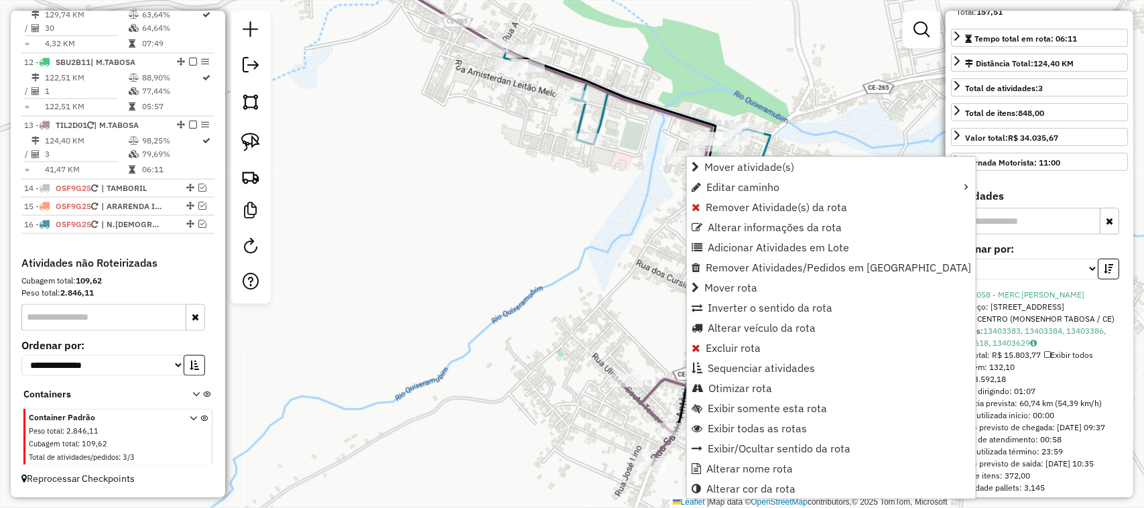
scroll to position [706, 0]
click at [743, 286] on span "Mover rota" at bounding box center [731, 287] width 53 height 11
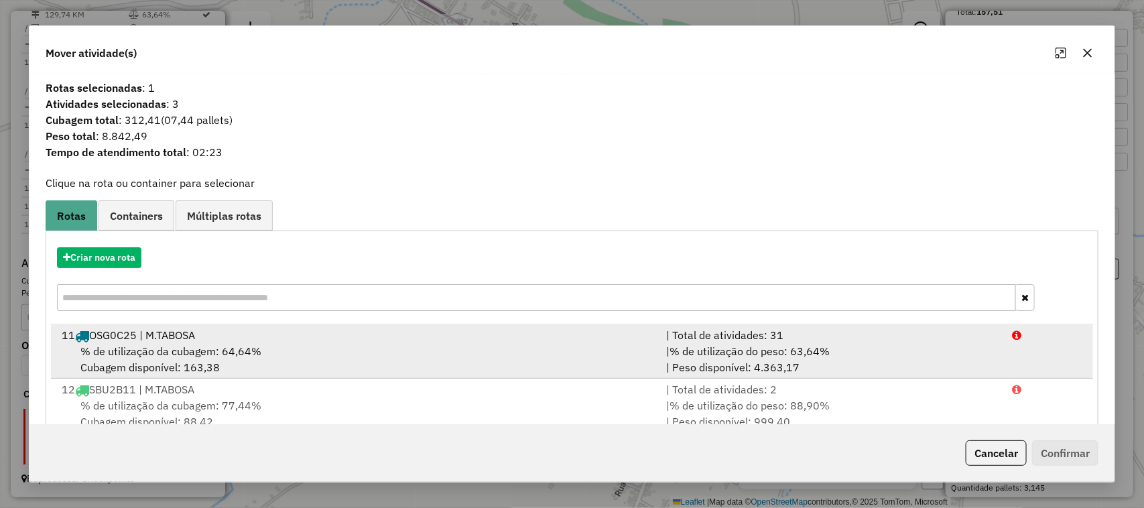
click at [166, 345] on span "% de utilização da cubagem: 64,64%" at bounding box center [170, 351] width 181 height 13
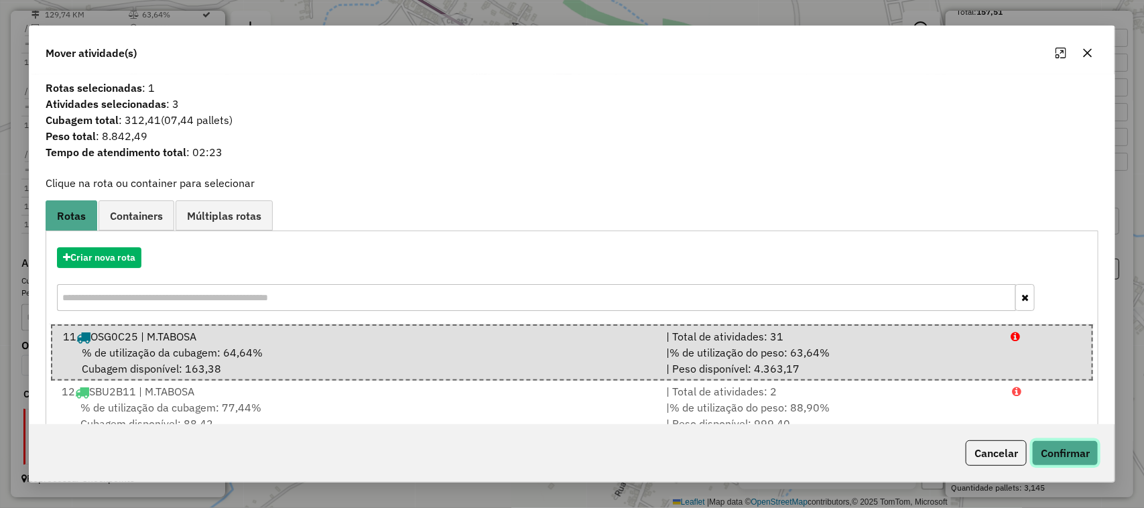
click at [1074, 447] on button "Confirmar" at bounding box center [1065, 452] width 66 height 25
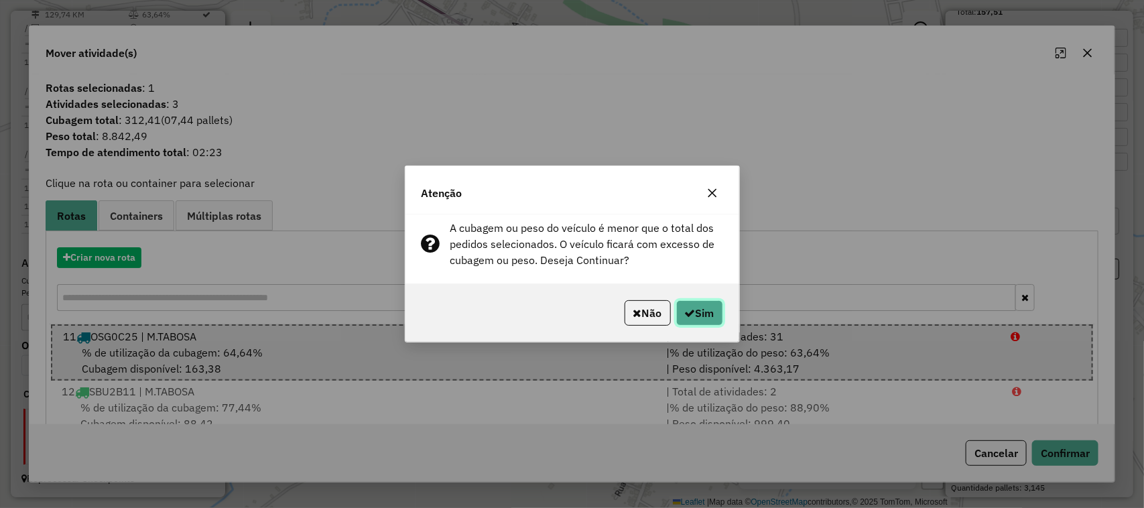
click at [708, 309] on button "Sim" at bounding box center [699, 312] width 47 height 25
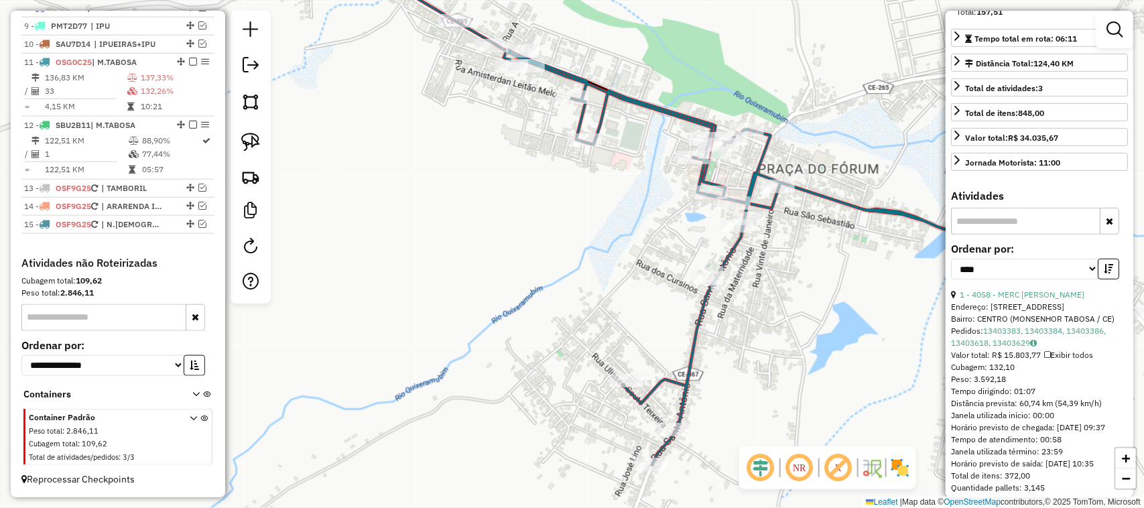
scroll to position [644, 0]
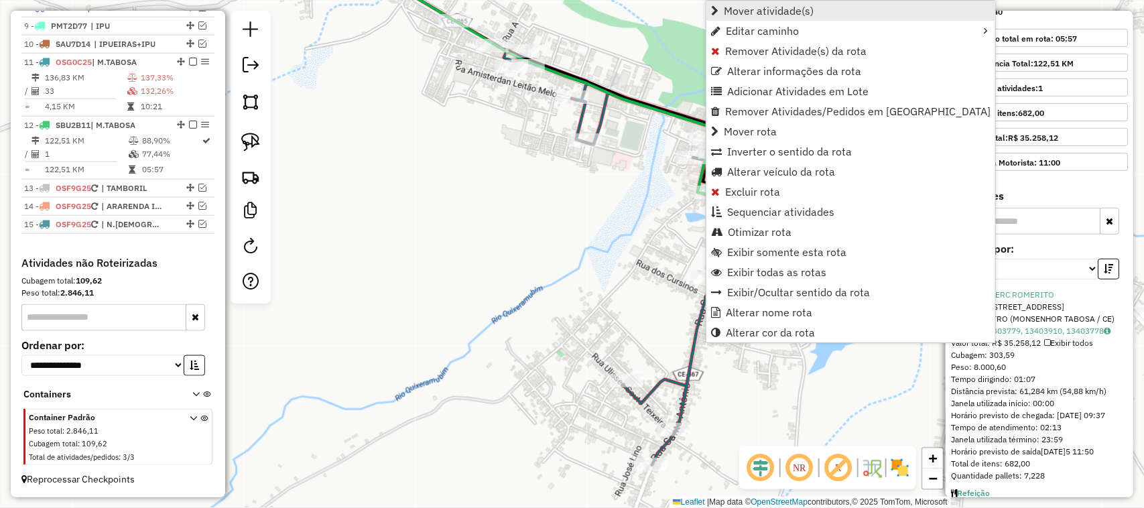
click at [764, 13] on span "Mover atividade(s)" at bounding box center [769, 10] width 90 height 11
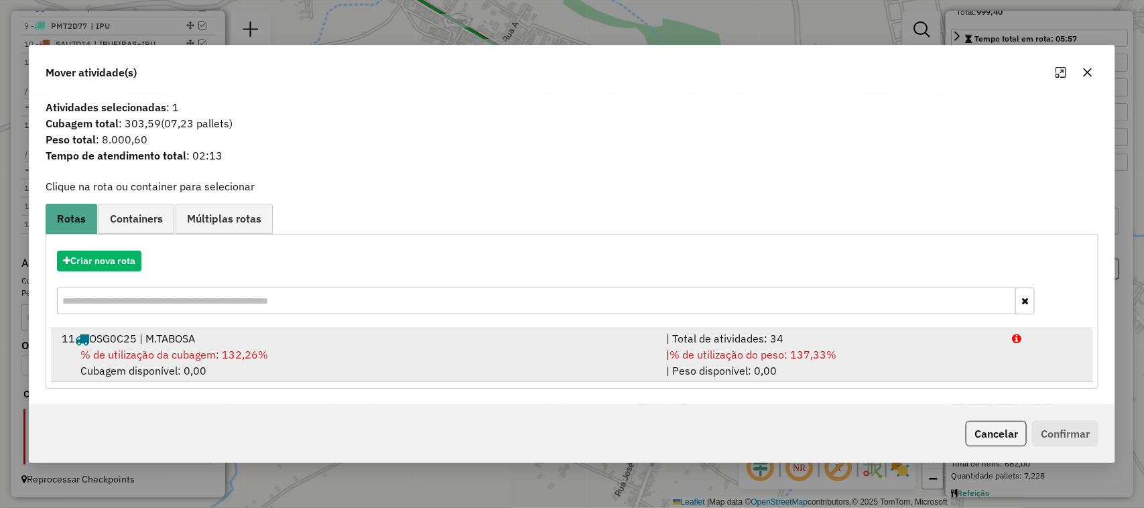
click at [172, 349] on span "% de utilização da cubagem: 132,26%" at bounding box center [174, 354] width 188 height 13
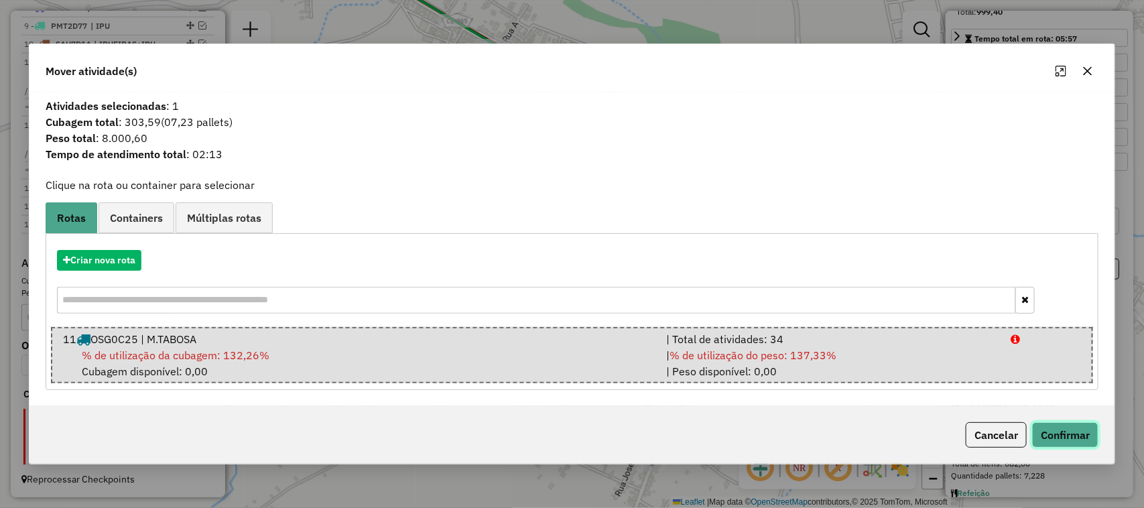
click at [1068, 432] on button "Confirmar" at bounding box center [1065, 434] width 66 height 25
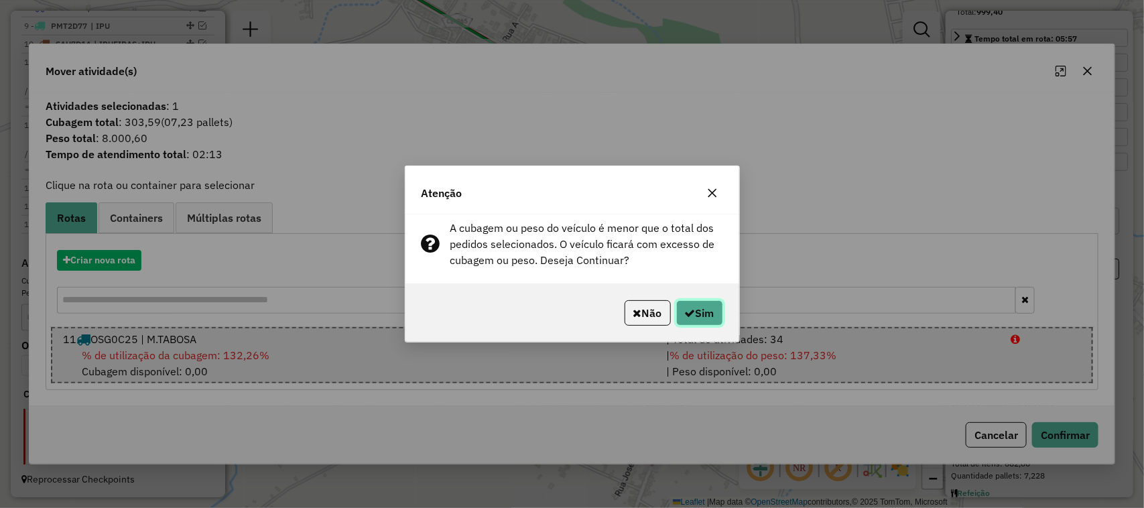
click at [703, 315] on button "Sim" at bounding box center [699, 312] width 47 height 25
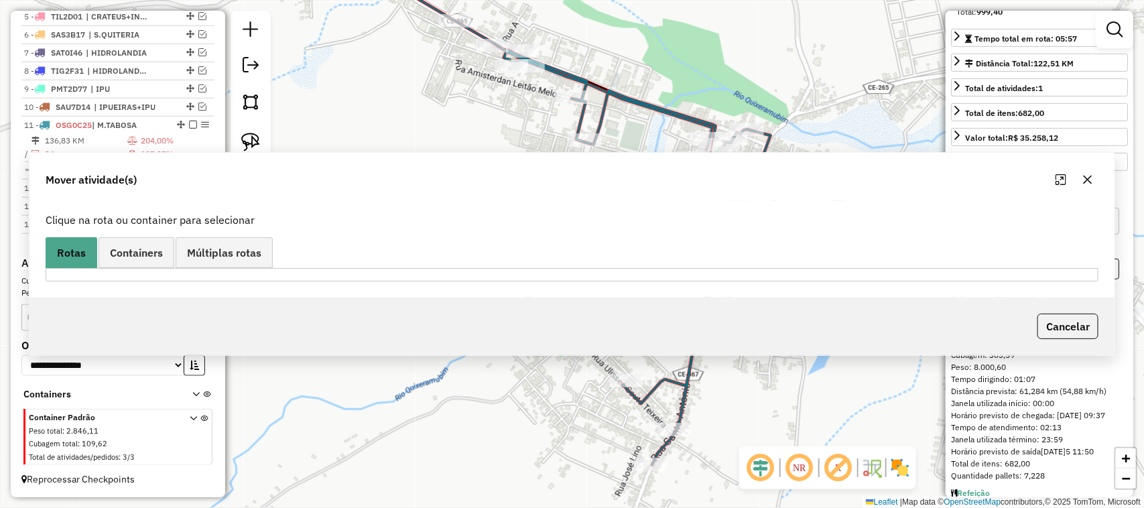
scroll to position [580, 0]
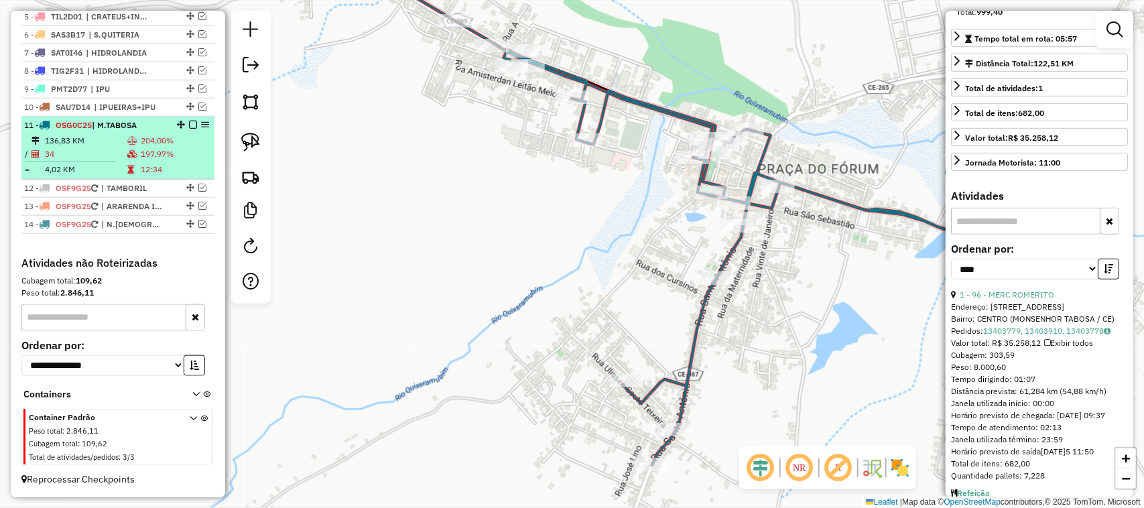
click at [99, 152] on td "34" at bounding box center [85, 153] width 82 height 13
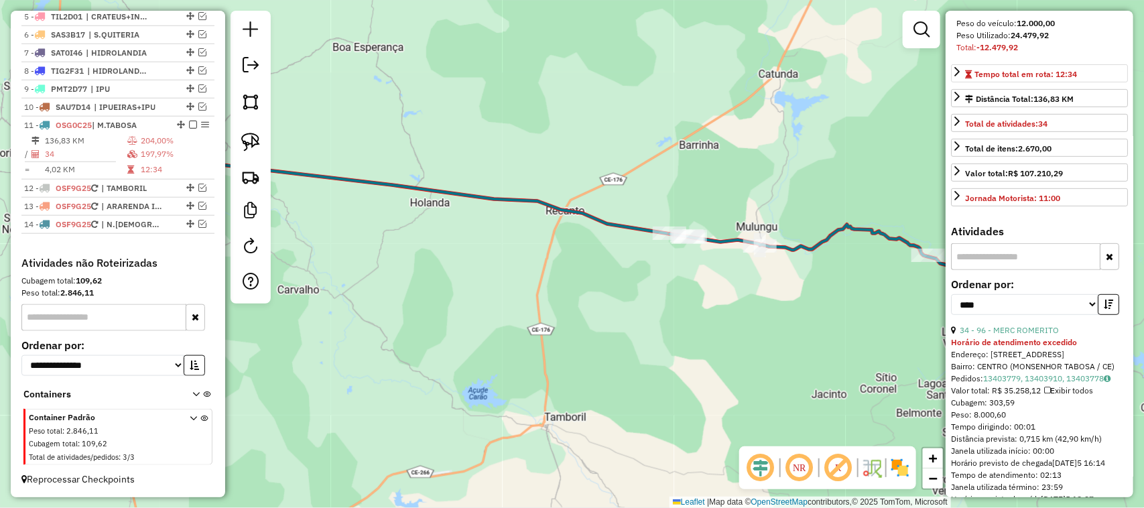
scroll to position [192, 0]
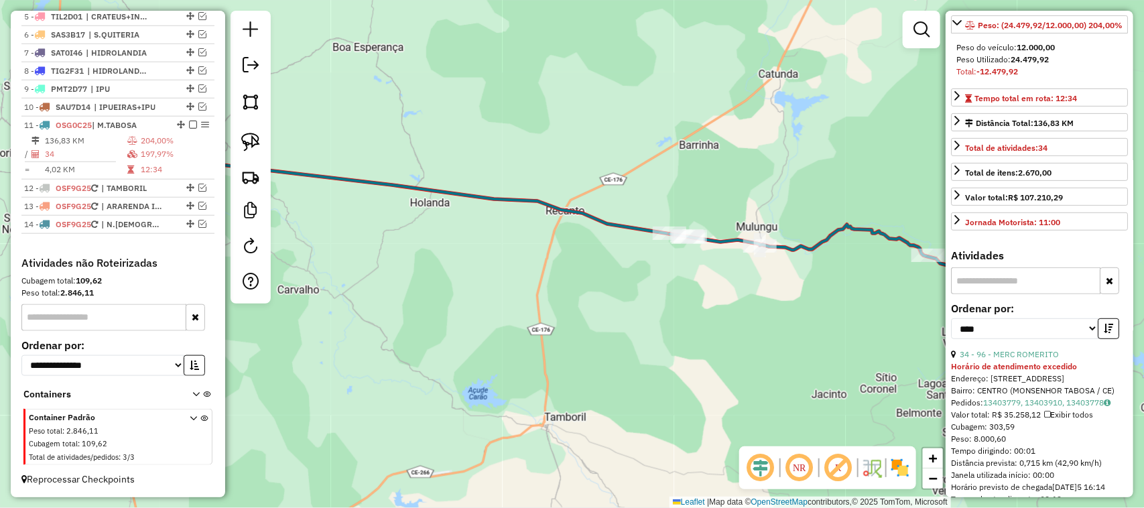
drag, startPoint x: 1037, startPoint y: 406, endPoint x: 1029, endPoint y: 399, distance: 10.5
click at [1036, 359] on link "34 - 96 - MERC ROMERITO" at bounding box center [1009, 354] width 99 height 10
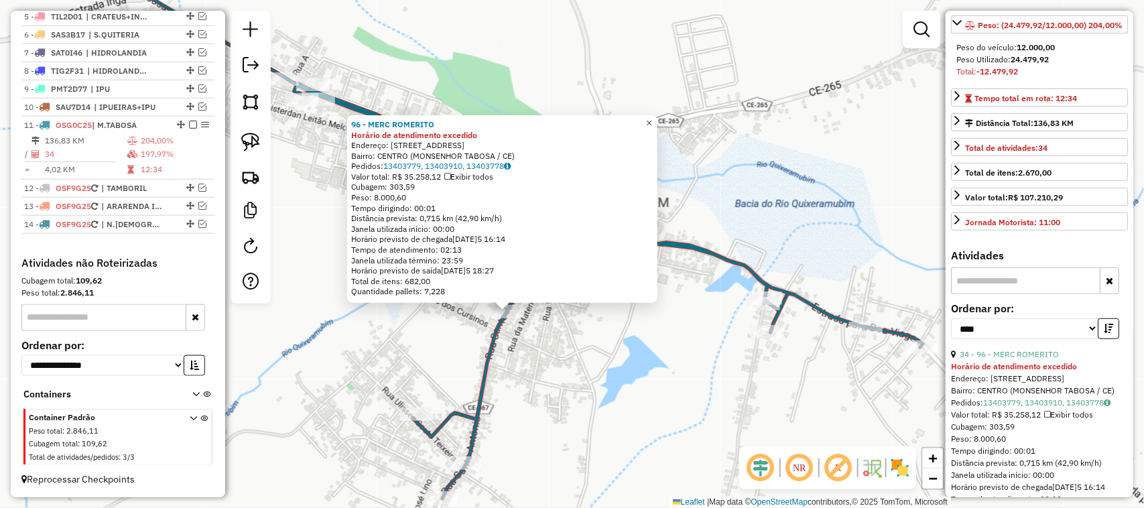
click at [652, 117] on span "×" at bounding box center [649, 122] width 6 height 11
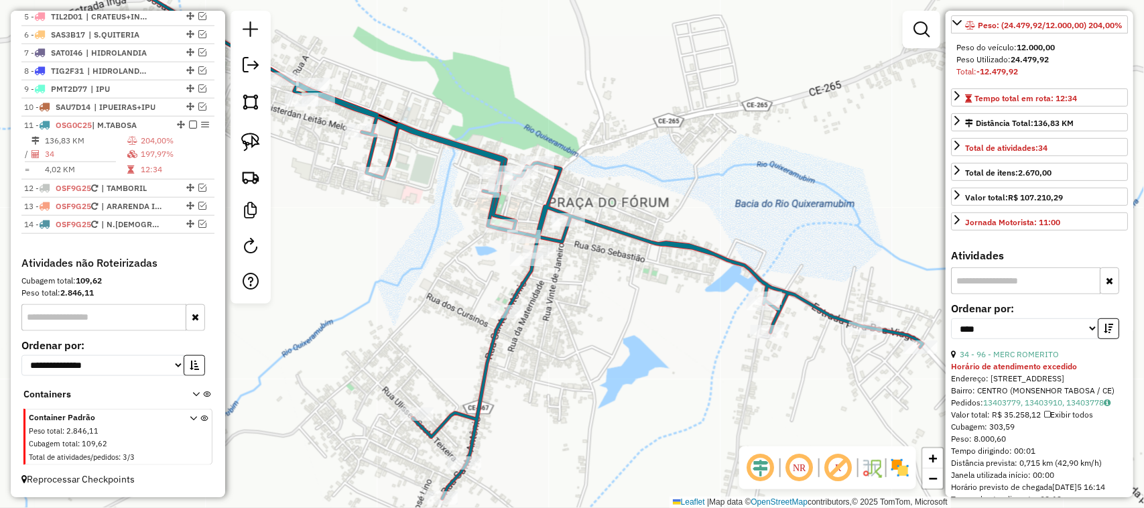
drag, startPoint x: 325, startPoint y: 312, endPoint x: 530, endPoint y: 344, distance: 207.5
click at [487, 344] on div "Janela de atendimento Grade de atendimento Capacidade Transportadoras Veículos …" at bounding box center [572, 254] width 1144 height 508
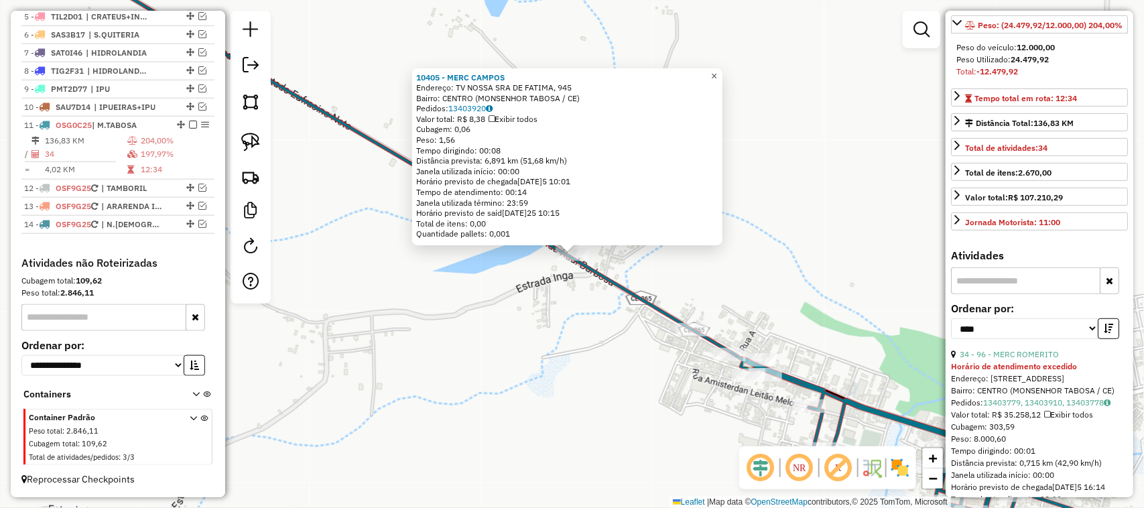
click at [717, 70] on span "×" at bounding box center [714, 75] width 6 height 11
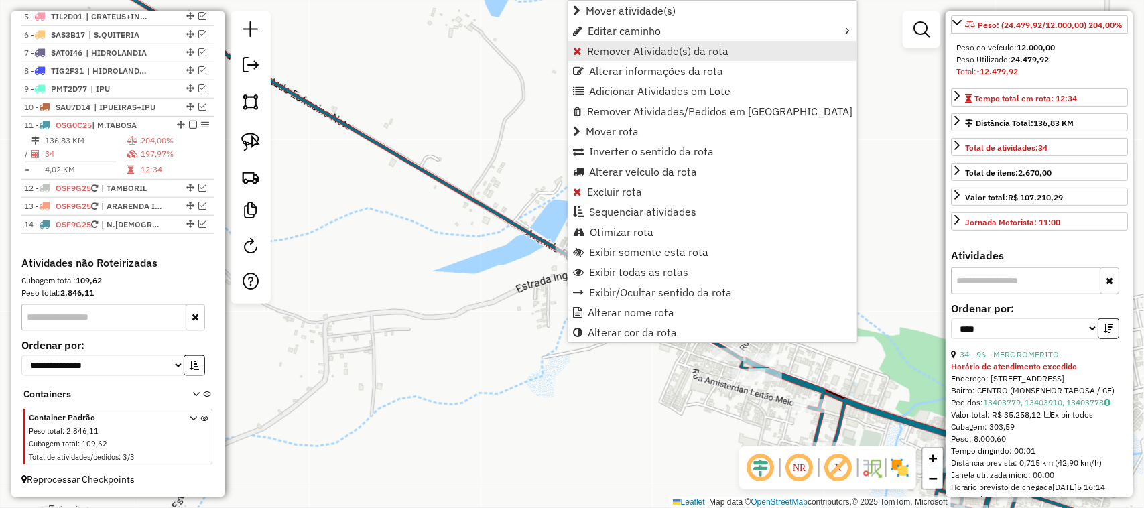
click at [621, 46] on span "Remover Atividade(s) da rota" at bounding box center [657, 51] width 141 height 11
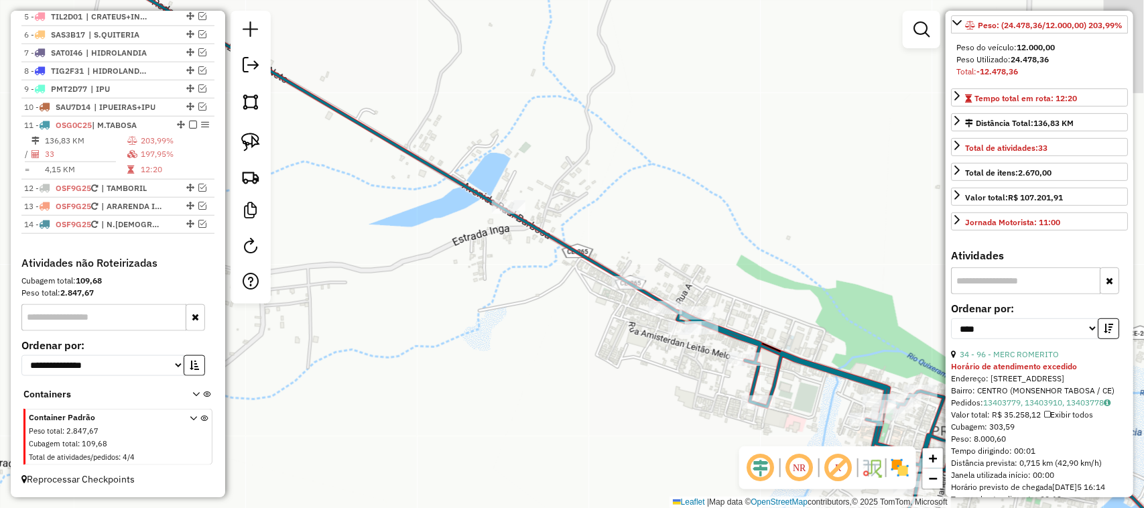
drag, startPoint x: 469, startPoint y: 304, endPoint x: 413, endPoint y: 260, distance: 71.2
click at [414, 261] on div "Janela de atendimento Grade de atendimento Capacidade Transportadoras Veículos …" at bounding box center [572, 254] width 1144 height 508
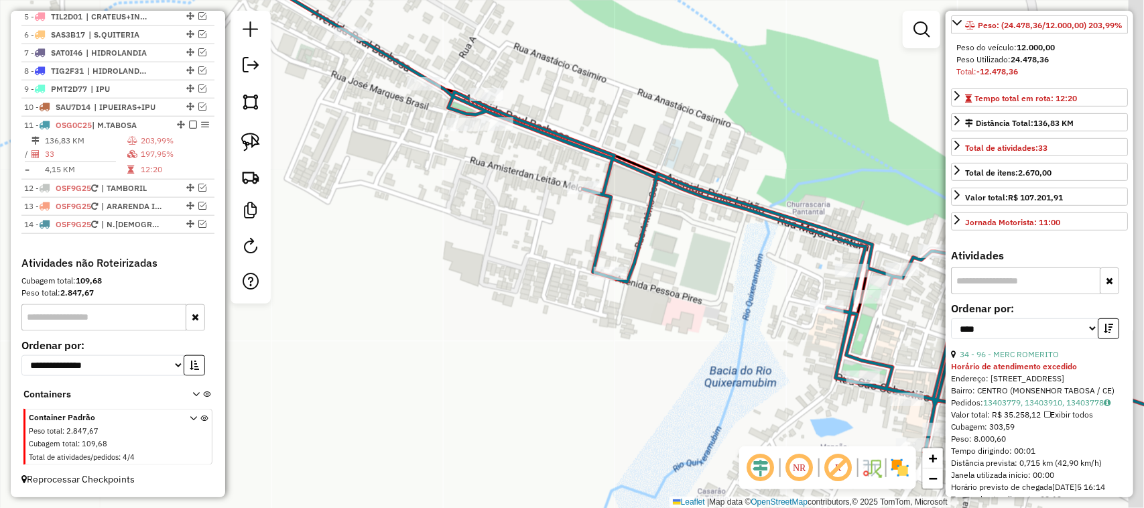
drag, startPoint x: 775, startPoint y: 402, endPoint x: 611, endPoint y: 253, distance: 222.1
click at [642, 274] on div "Janela de atendimento Grade de atendimento Capacidade Transportadoras Veículos …" at bounding box center [572, 254] width 1144 height 508
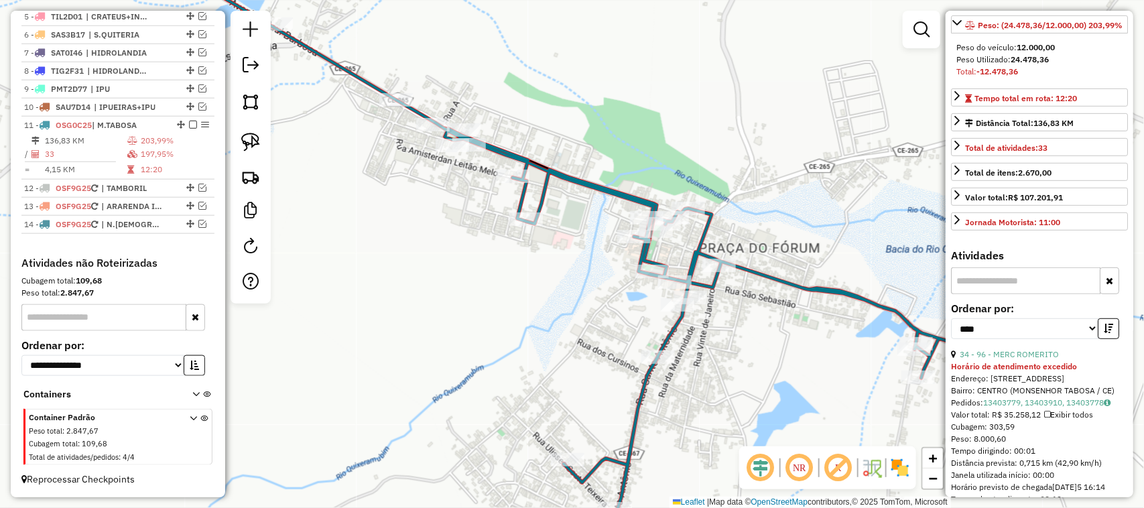
drag, startPoint x: 535, startPoint y: 387, endPoint x: 550, endPoint y: 280, distance: 108.9
click at [550, 285] on div "Janela de atendimento Grade de atendimento Capacidade Transportadoras Veículos …" at bounding box center [572, 254] width 1144 height 508
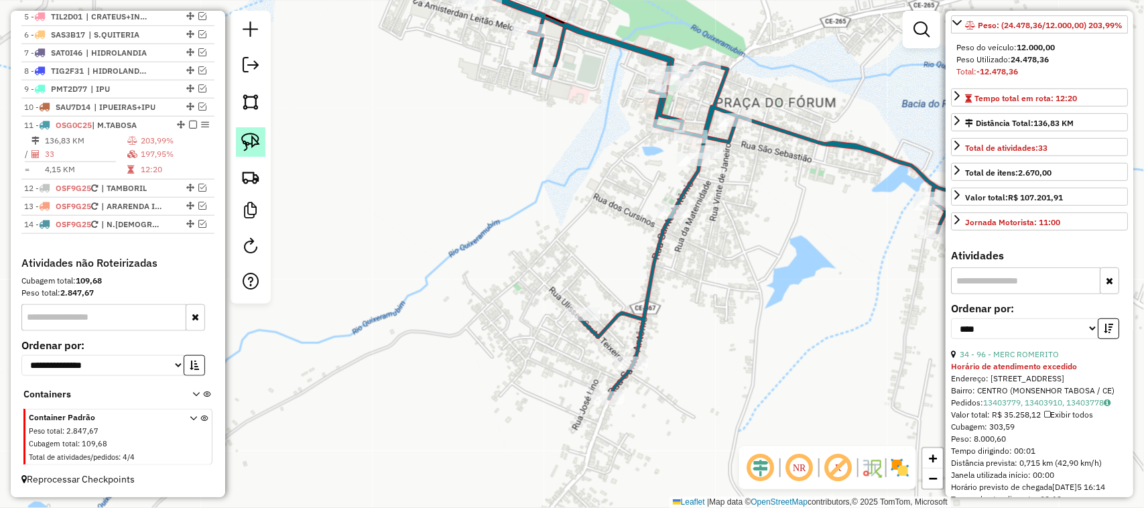
click at [248, 135] on img at bounding box center [250, 142] width 19 height 19
drag, startPoint x: 695, startPoint y: 195, endPoint x: 699, endPoint y: 217, distance: 22.0
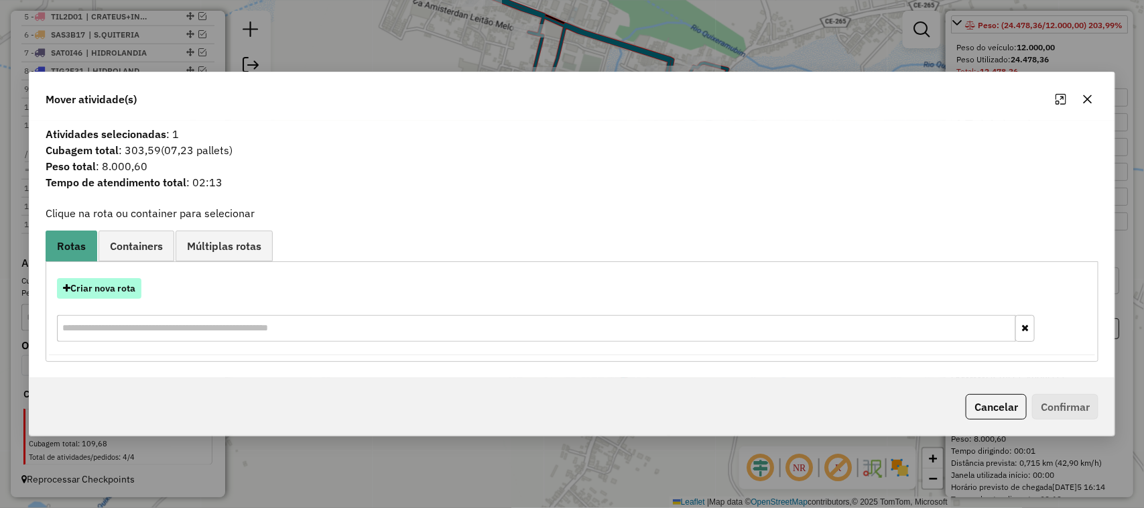
click at [105, 289] on button "Criar nova rota" at bounding box center [99, 288] width 84 height 21
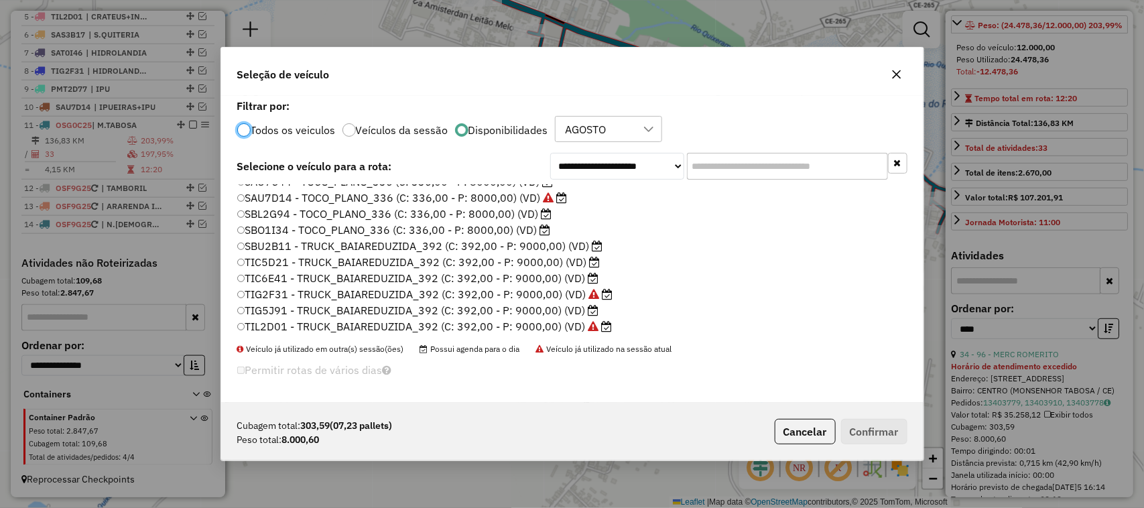
scroll to position [318, 0]
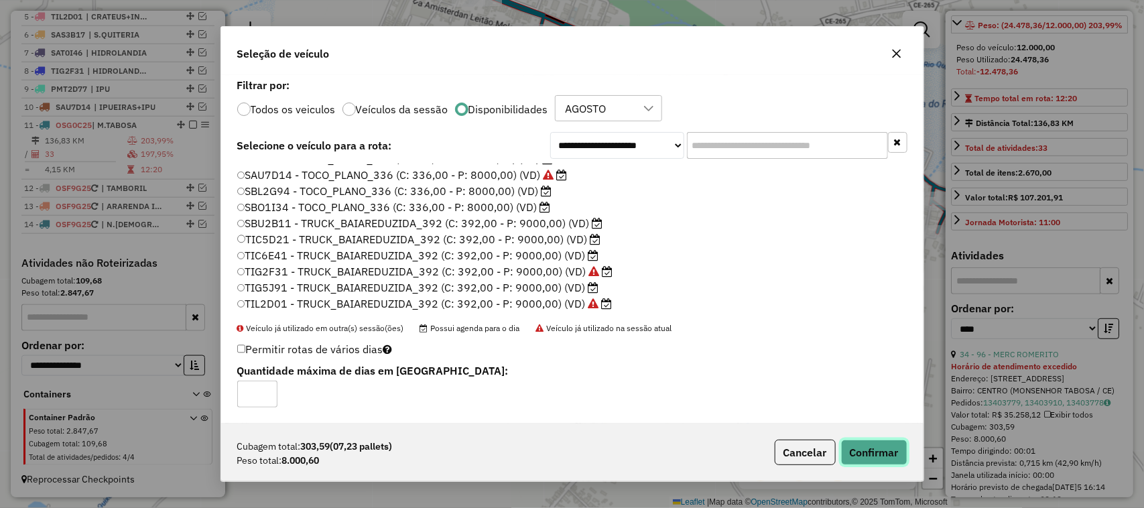
click at [870, 446] on button "Confirmar" at bounding box center [874, 452] width 66 height 25
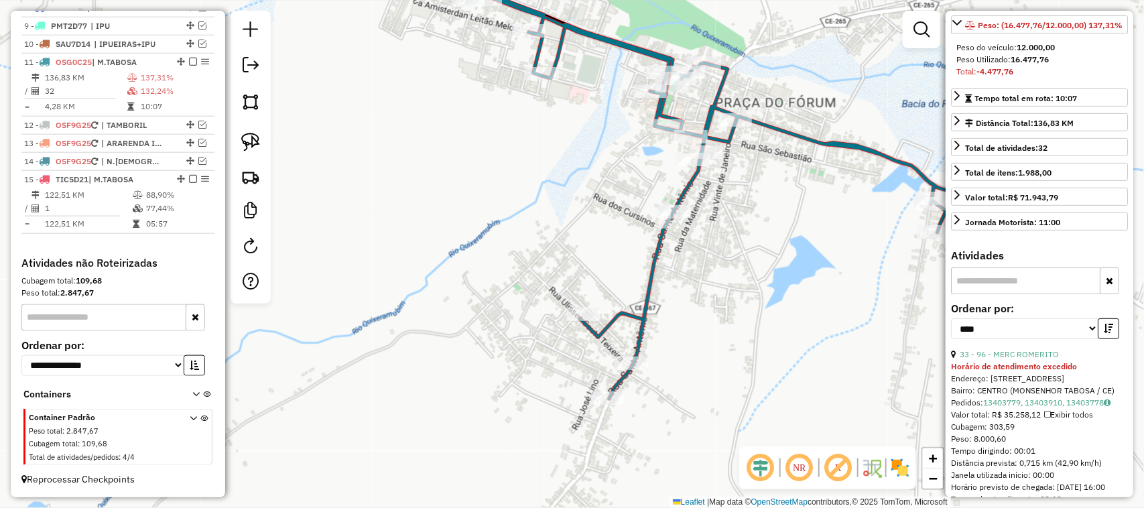
scroll to position [644, 0]
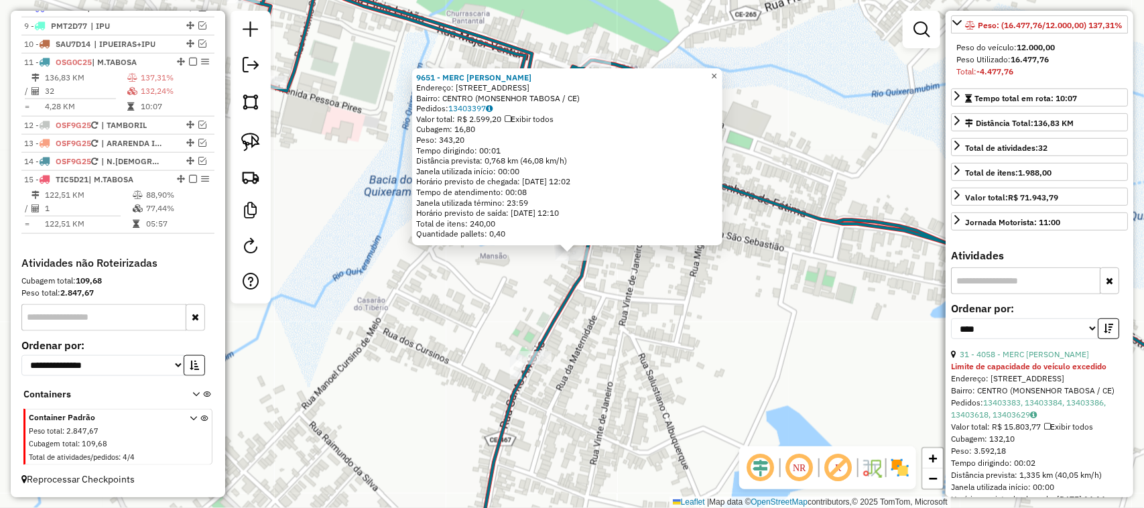
click at [717, 72] on span "×" at bounding box center [714, 75] width 6 height 11
click at [717, 71] on span "×" at bounding box center [714, 76] width 6 height 11
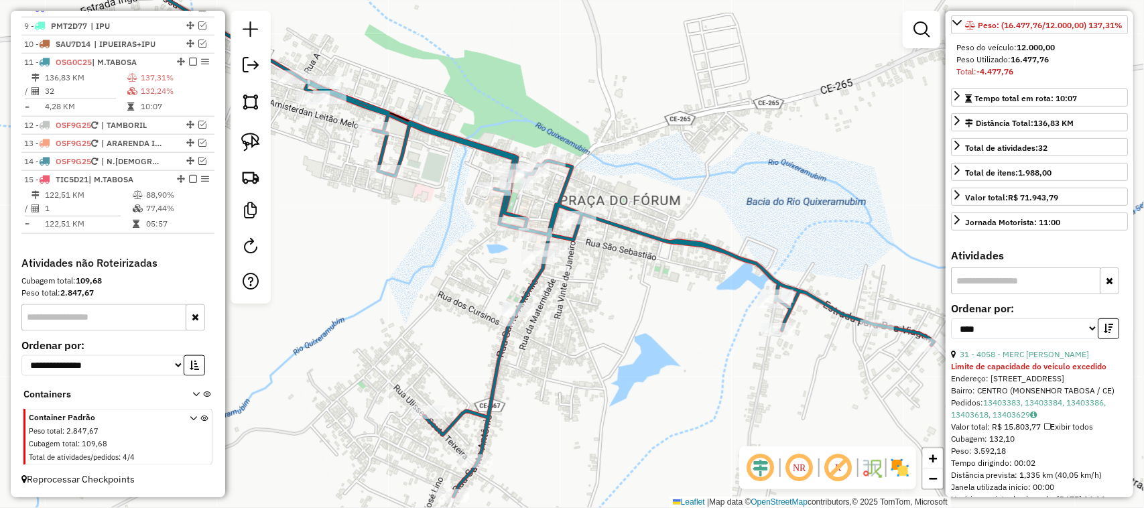
drag, startPoint x: 438, startPoint y: 334, endPoint x: 536, endPoint y: 302, distance: 103.5
click at [500, 312] on div "Janela de atendimento Grade de atendimento Capacidade Transportadoras Veículos …" at bounding box center [572, 254] width 1144 height 508
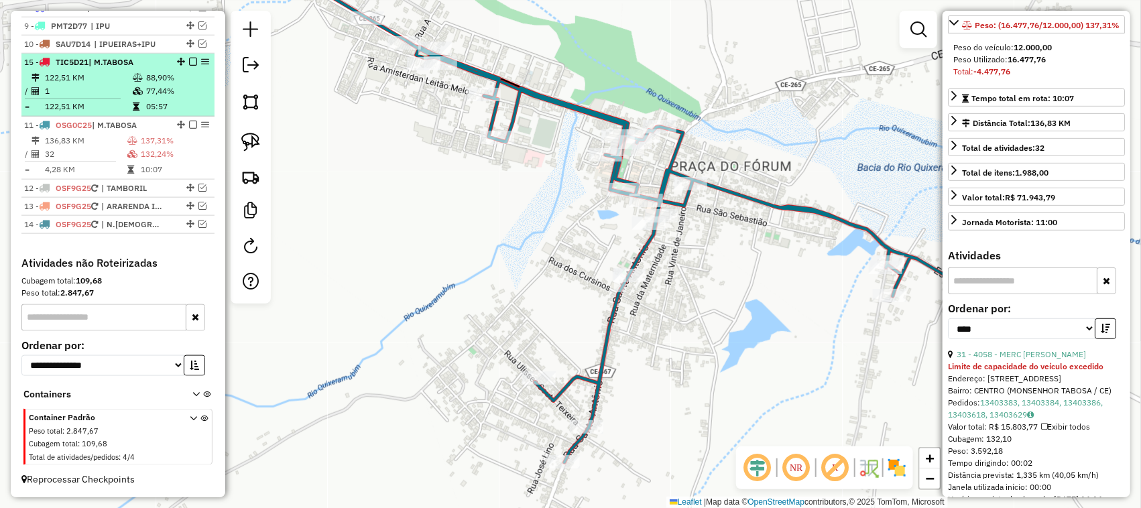
drag, startPoint x: 178, startPoint y: 178, endPoint x: 170, endPoint y: 74, distance: 103.6
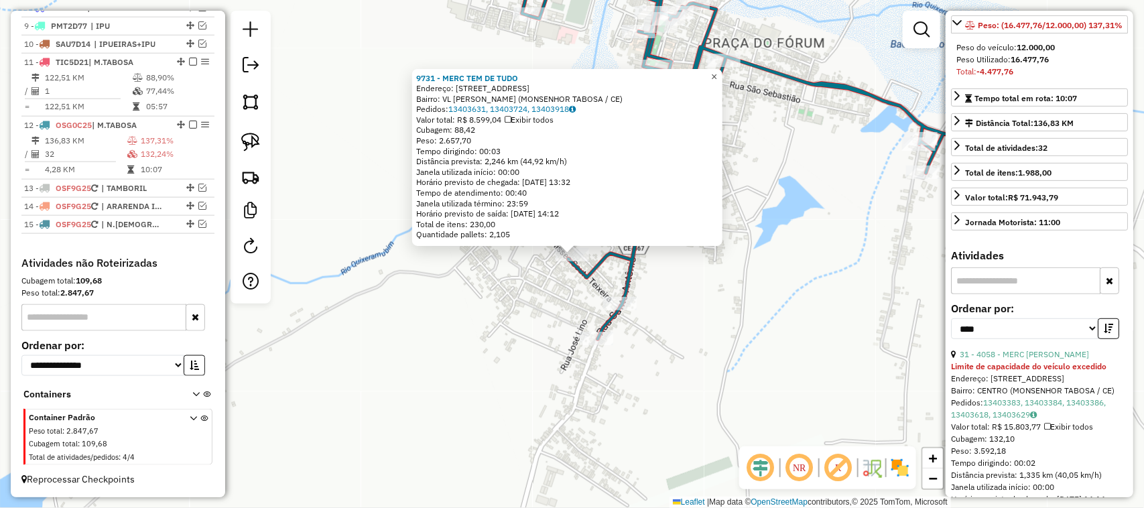
click at [717, 71] on span "×" at bounding box center [714, 76] width 6 height 11
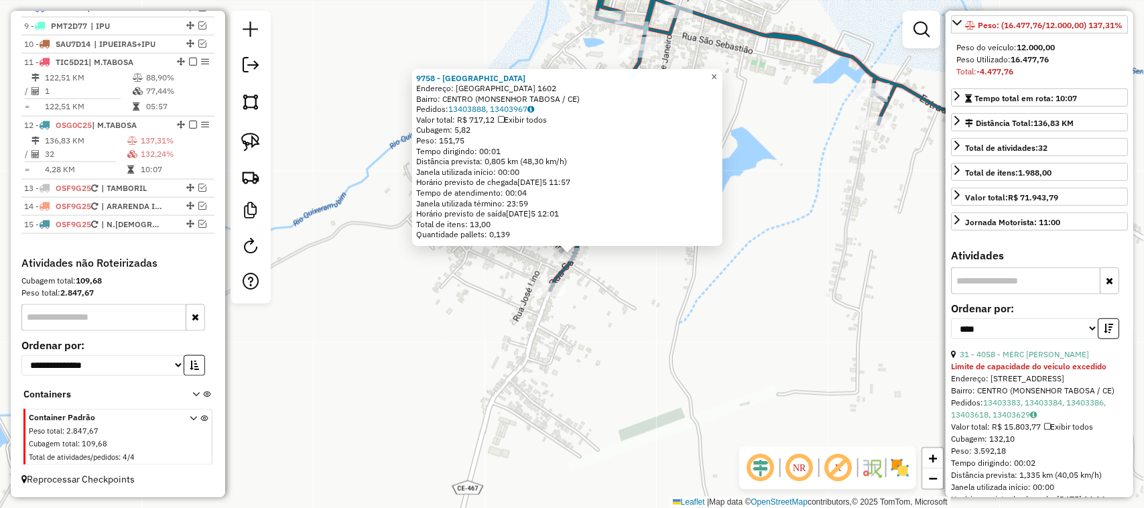
click at [717, 72] on span "×" at bounding box center [714, 76] width 6 height 11
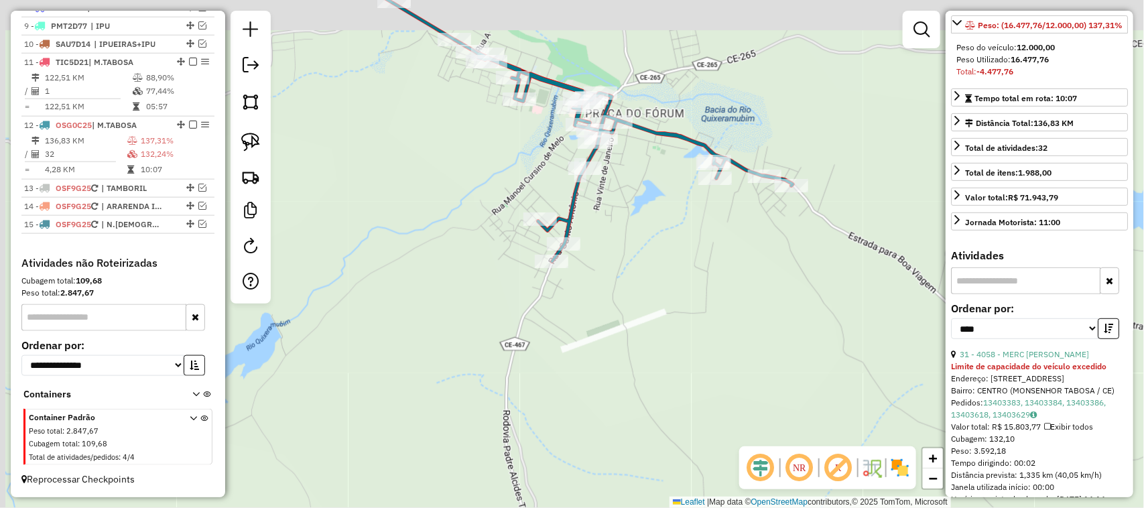
drag, startPoint x: 478, startPoint y: 174, endPoint x: 569, endPoint y: 259, distance: 124.3
click at [563, 257] on div "Janela de atendimento Grade de atendimento Capacidade Transportadoras Veículos …" at bounding box center [572, 254] width 1144 height 508
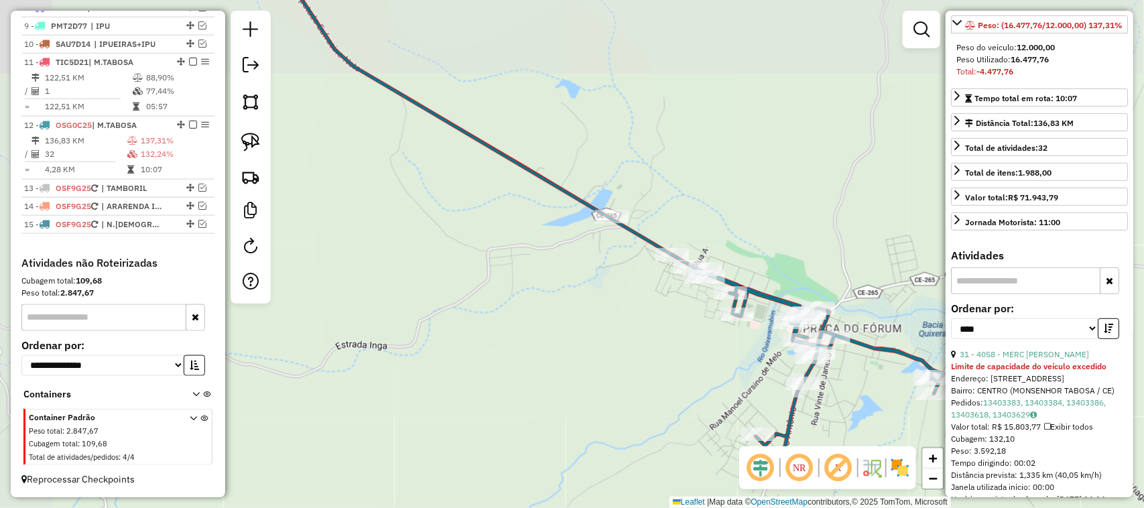
drag, startPoint x: 455, startPoint y: 265, endPoint x: 513, endPoint y: 313, distance: 75.7
click at [506, 312] on div "Janela de atendimento Grade de atendimento Capacidade Transportadoras Veículos …" at bounding box center [572, 254] width 1144 height 508
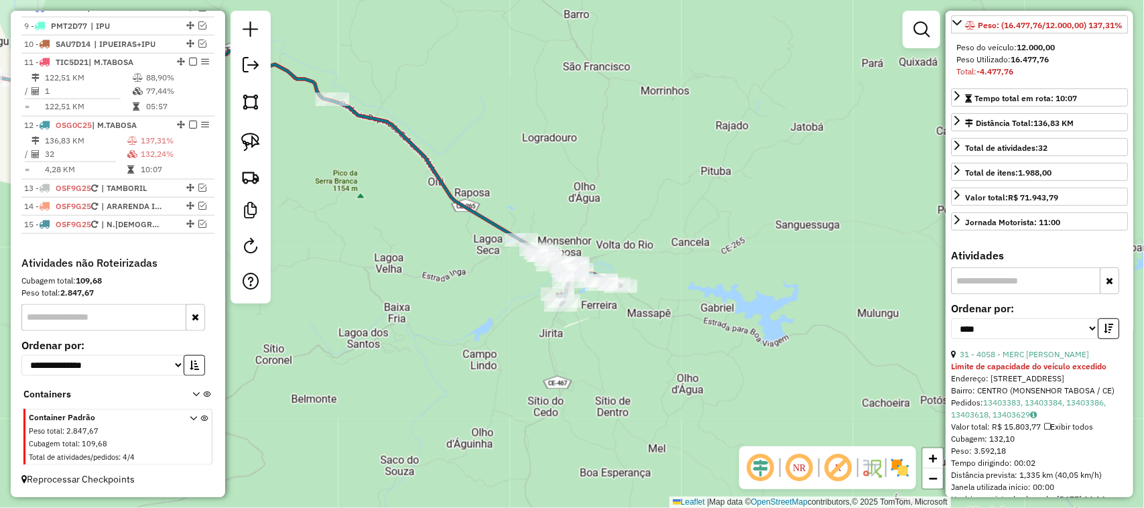
drag, startPoint x: 360, startPoint y: 186, endPoint x: 537, endPoint y: 270, distance: 195.5
click at [508, 274] on div "Janela de atendimento Grade de atendimento Capacidade Transportadoras Veículos …" at bounding box center [572, 254] width 1144 height 508
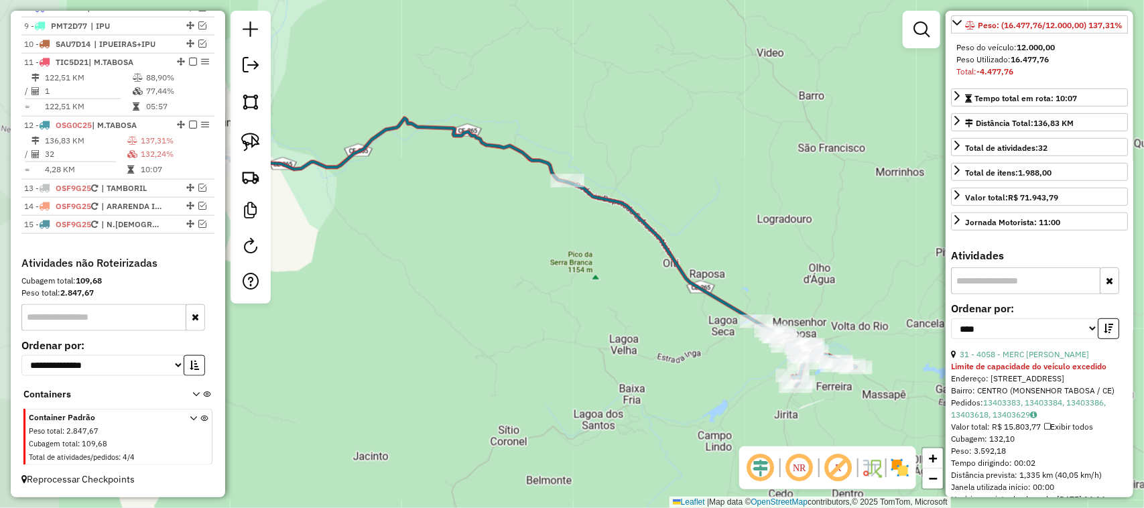
drag, startPoint x: 377, startPoint y: 245, endPoint x: 454, endPoint y: 259, distance: 77.7
click at [501, 257] on div "Janela de atendimento Grade de atendimento Capacidade Transportadoras Veículos …" at bounding box center [572, 254] width 1144 height 508
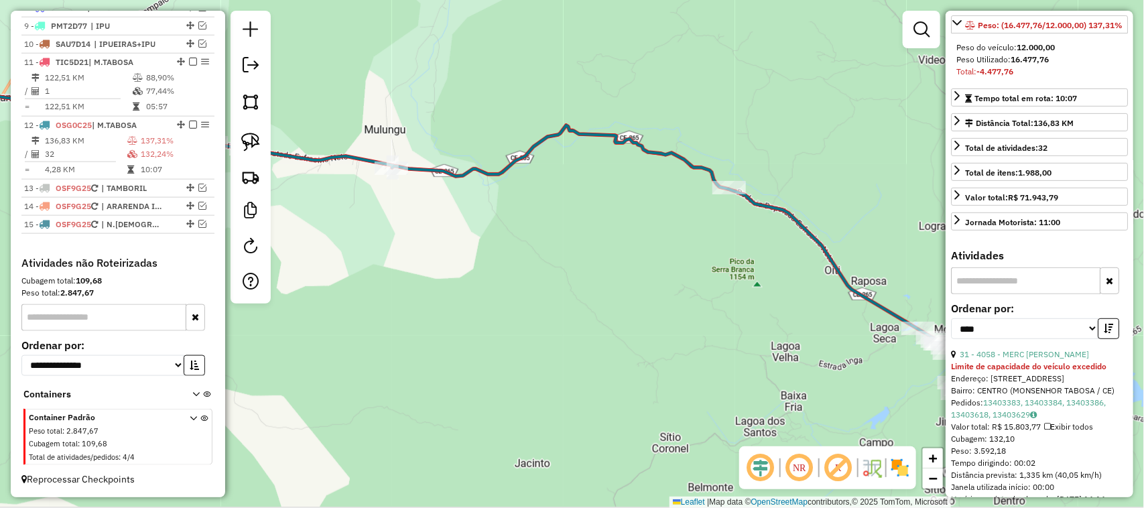
drag, startPoint x: 429, startPoint y: 277, endPoint x: 507, endPoint y: 287, distance: 79.1
click at [531, 287] on div "Janela de atendimento Grade de atendimento Capacidade Transportadoras Veículos …" at bounding box center [572, 254] width 1144 height 508
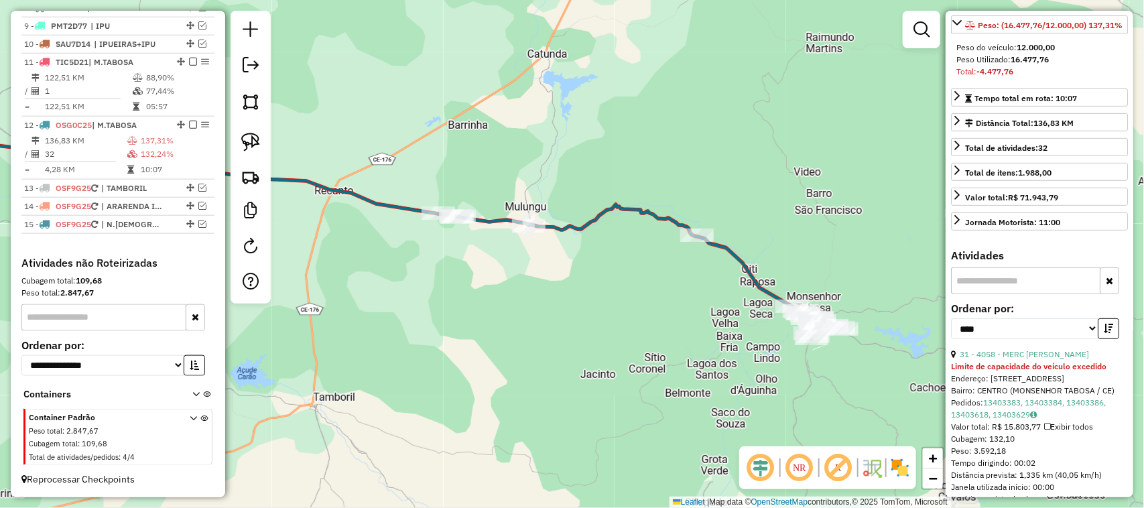
drag, startPoint x: 404, startPoint y: 304, endPoint x: 510, endPoint y: 294, distance: 107.1
click at [496, 299] on div "Janela de atendimento Grade de atendimento Capacidade Transportadoras Veículos …" at bounding box center [572, 254] width 1144 height 508
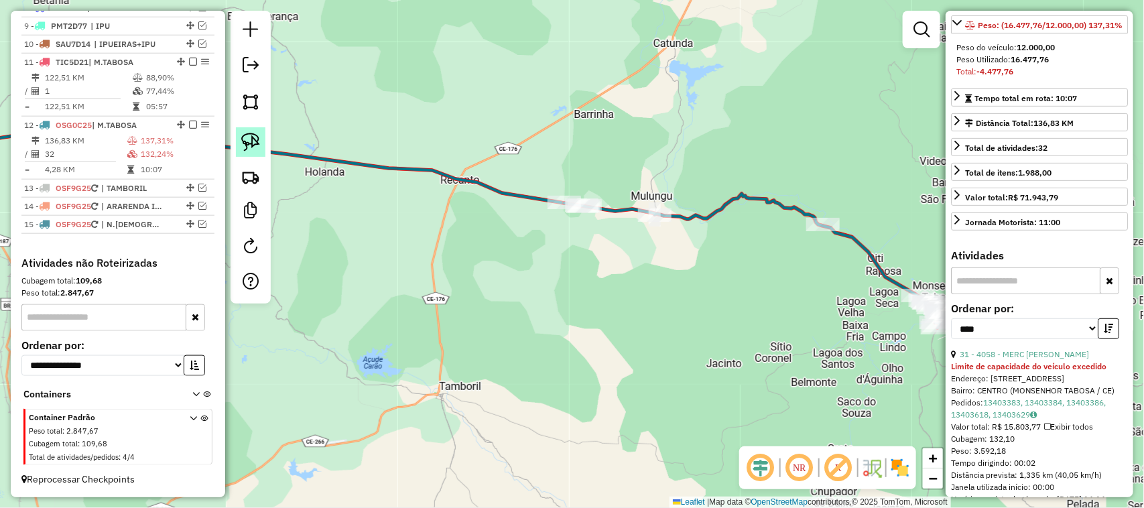
click at [255, 138] on img at bounding box center [250, 142] width 19 height 19
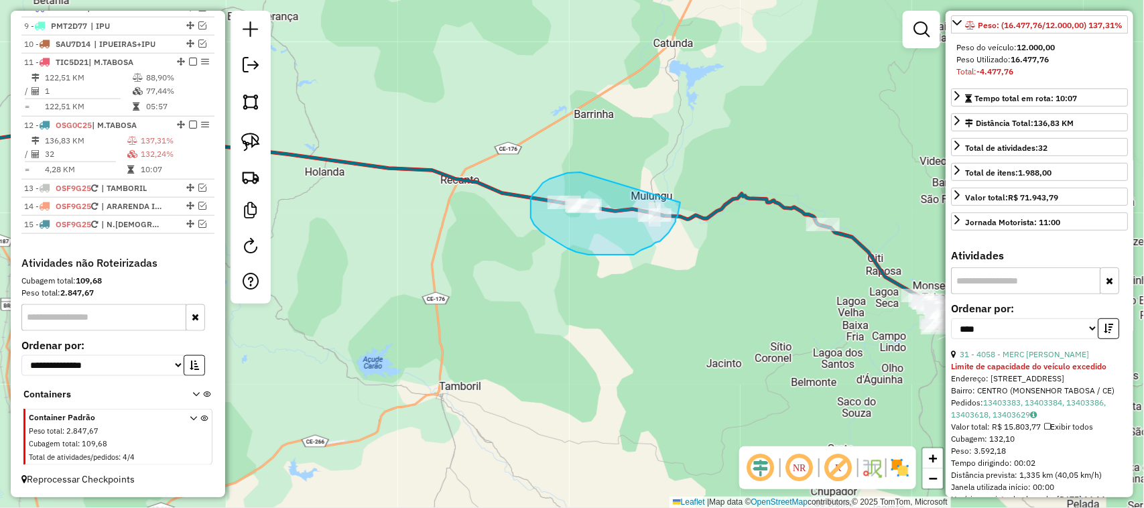
drag, startPoint x: 577, startPoint y: 172, endPoint x: 678, endPoint y: 192, distance: 103.1
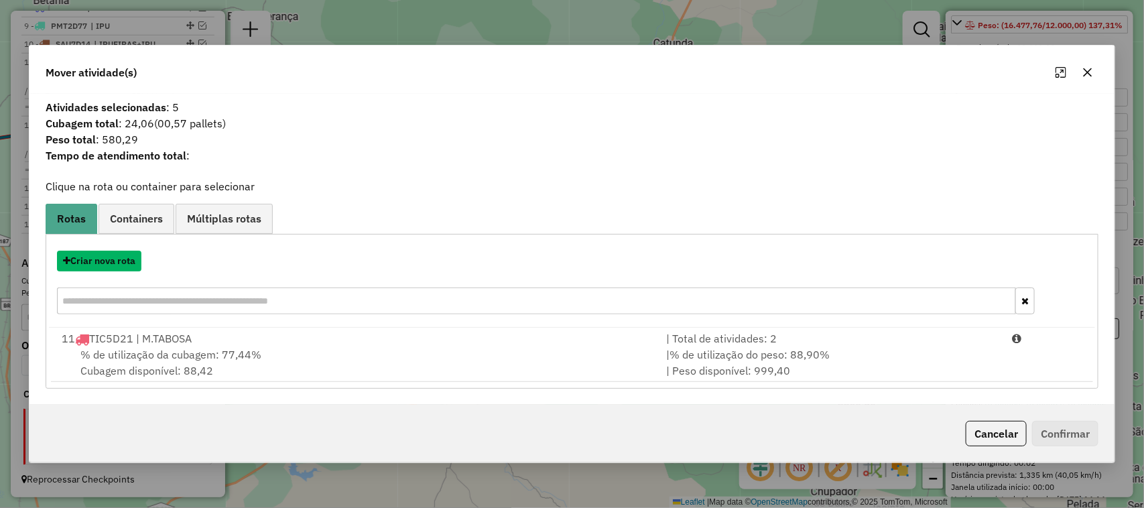
click at [101, 262] on button "Criar nova rota" at bounding box center [99, 261] width 84 height 21
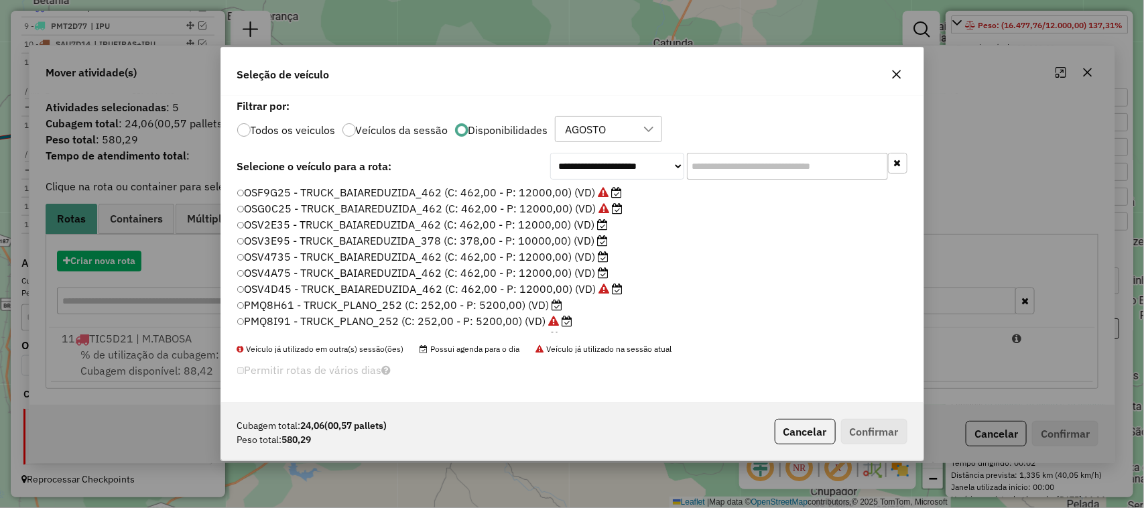
scroll to position [7, 4]
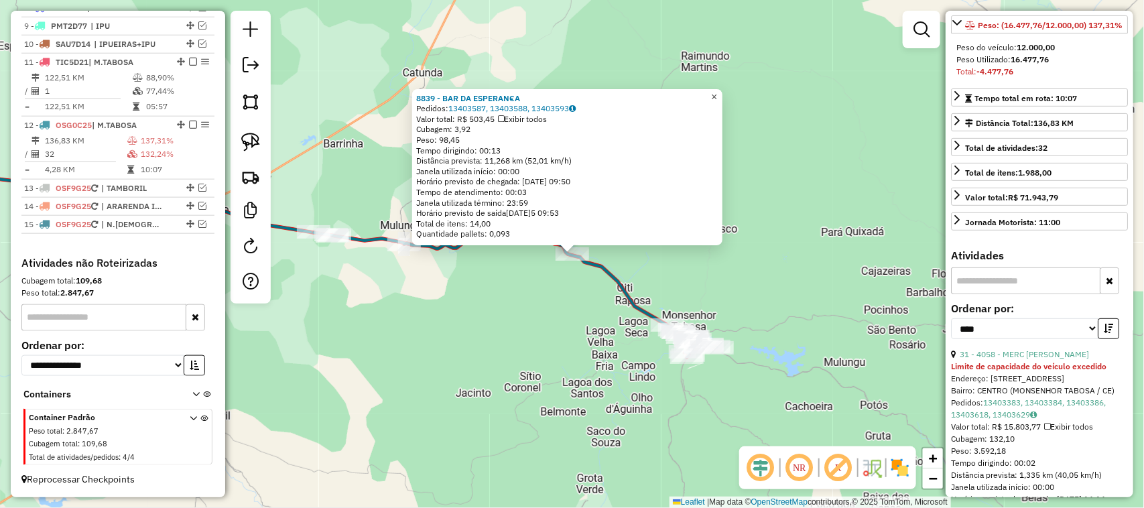
click at [717, 91] on span "×" at bounding box center [714, 96] width 6 height 11
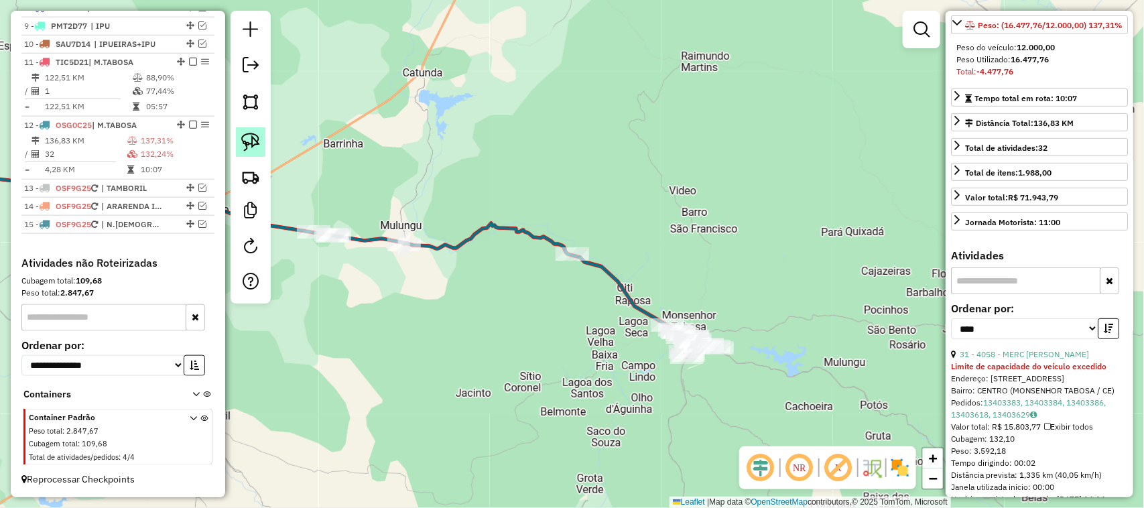
click at [252, 141] on img at bounding box center [250, 142] width 19 height 19
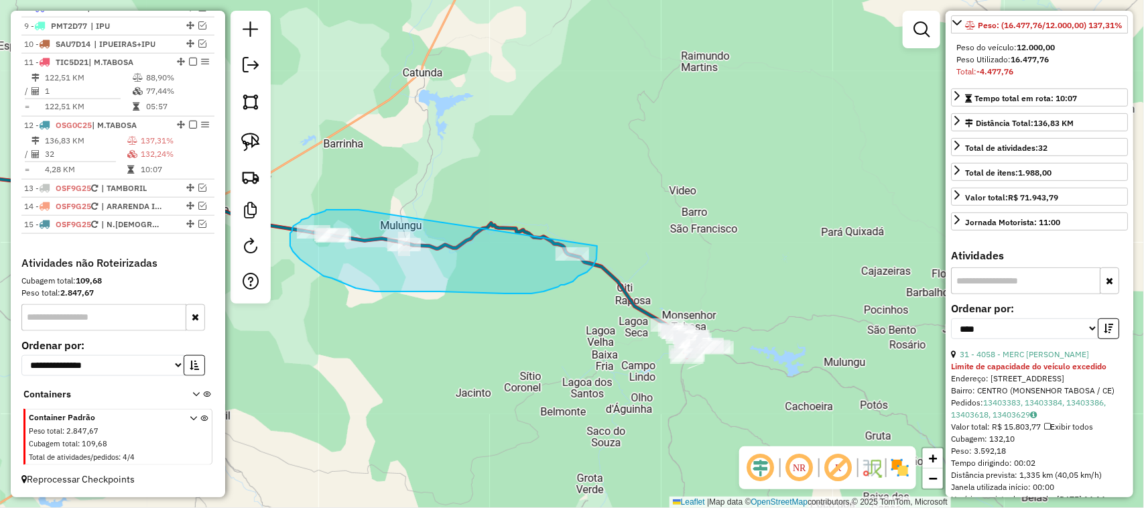
drag, startPoint x: 329, startPoint y: 210, endPoint x: 594, endPoint y: 228, distance: 265.4
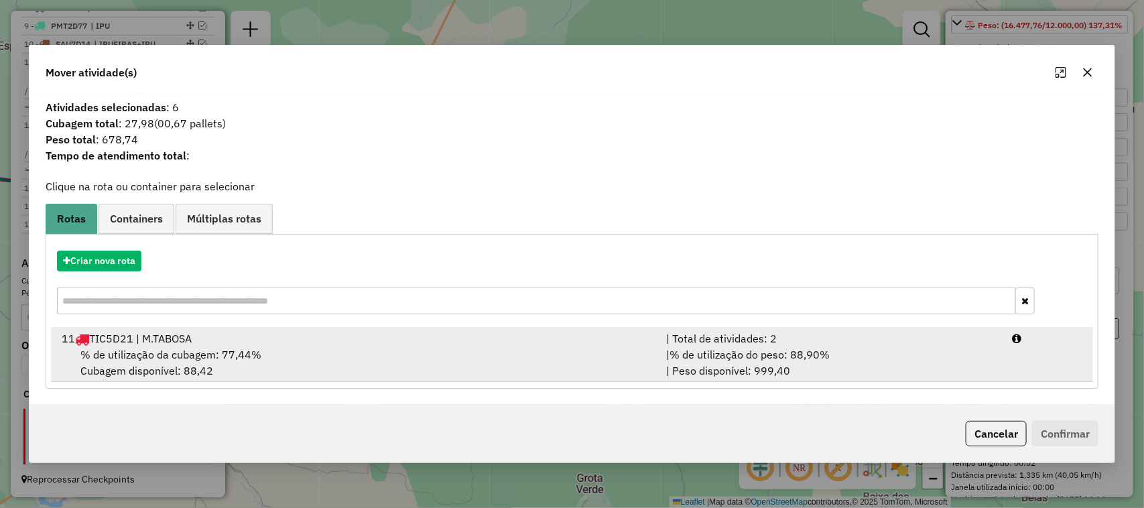
click at [158, 349] on span "% de utilização da cubagem: 77,44%" at bounding box center [170, 354] width 181 height 13
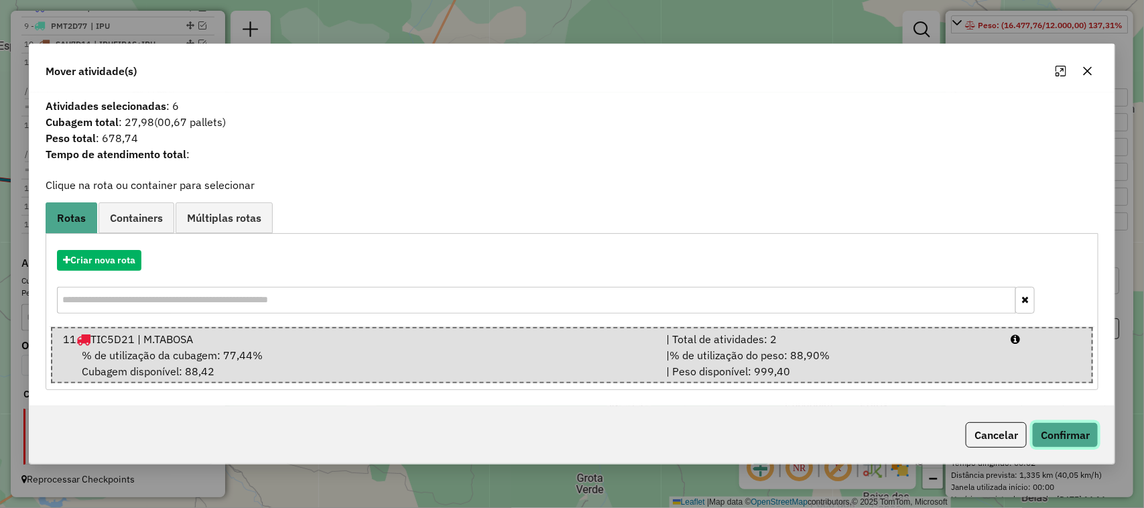
click at [1075, 428] on button "Confirmar" at bounding box center [1065, 434] width 66 height 25
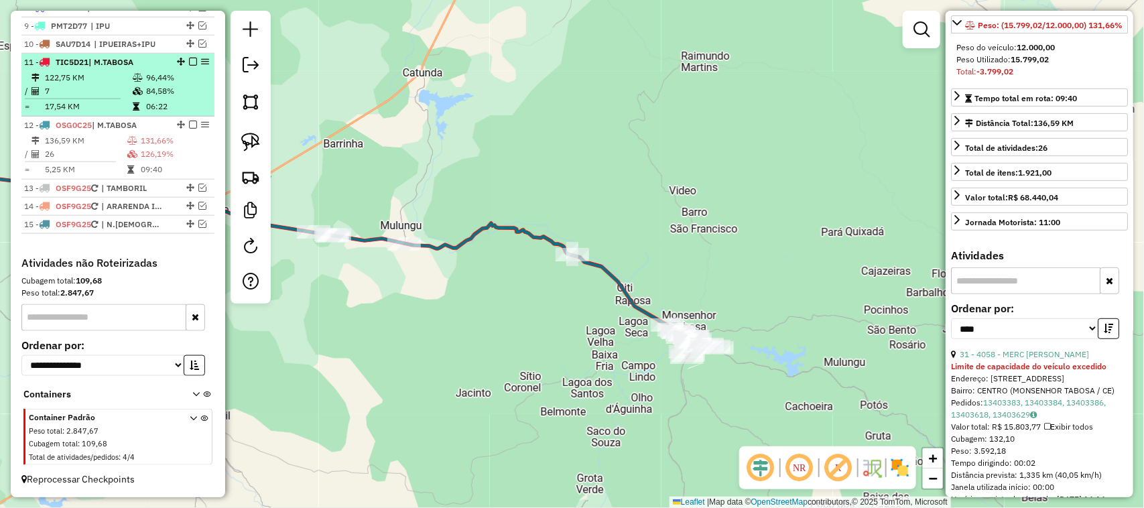
click at [103, 74] on td "122,75 KM" at bounding box center [88, 77] width 88 height 13
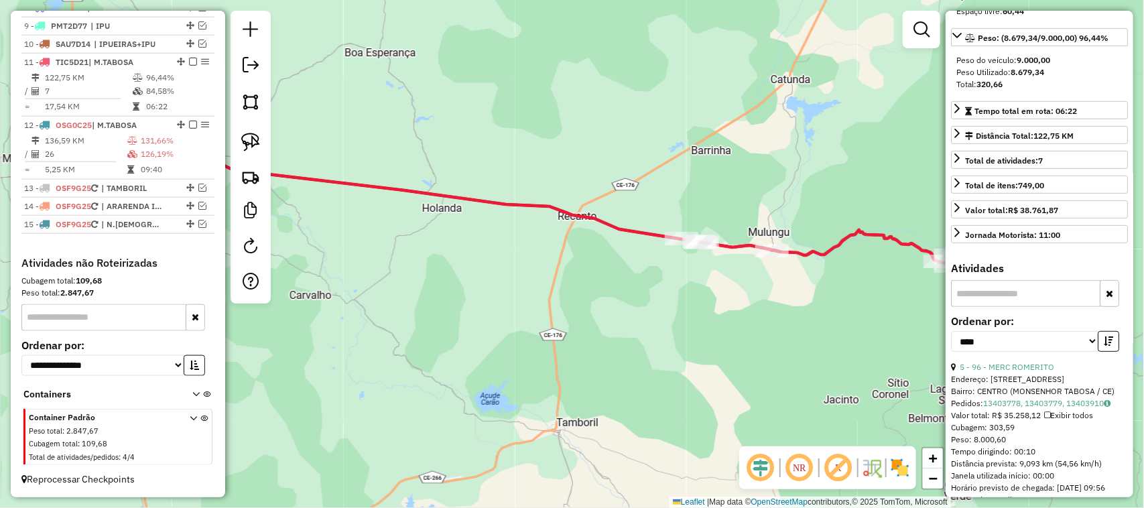
drag, startPoint x: 741, startPoint y: 339, endPoint x: 621, endPoint y: 308, distance: 123.9
click at [642, 313] on div "Janela de atendimento Grade de atendimento Capacidade Transportadoras Veículos …" at bounding box center [572, 254] width 1144 height 508
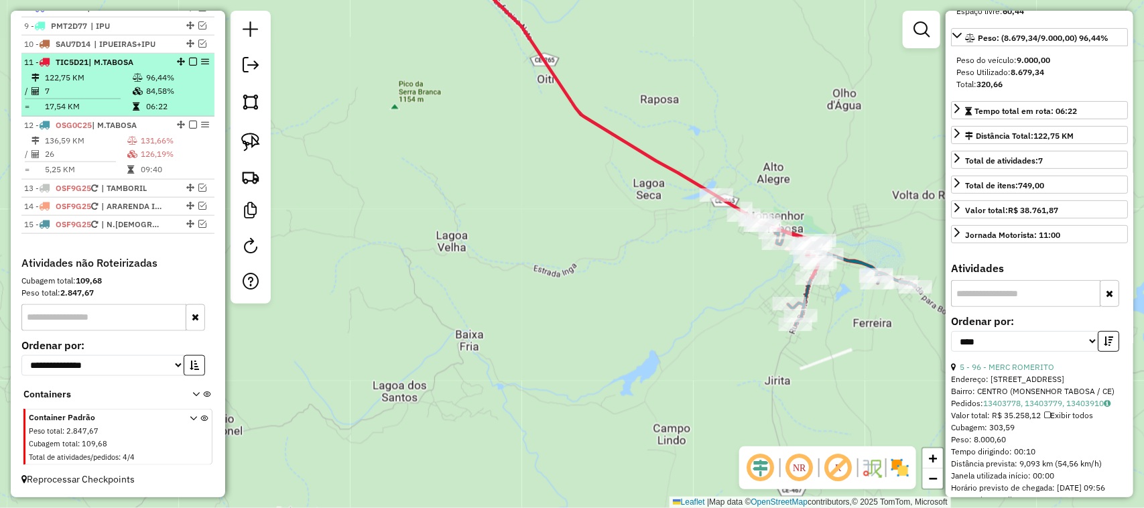
click at [192, 58] on em at bounding box center [193, 62] width 8 height 8
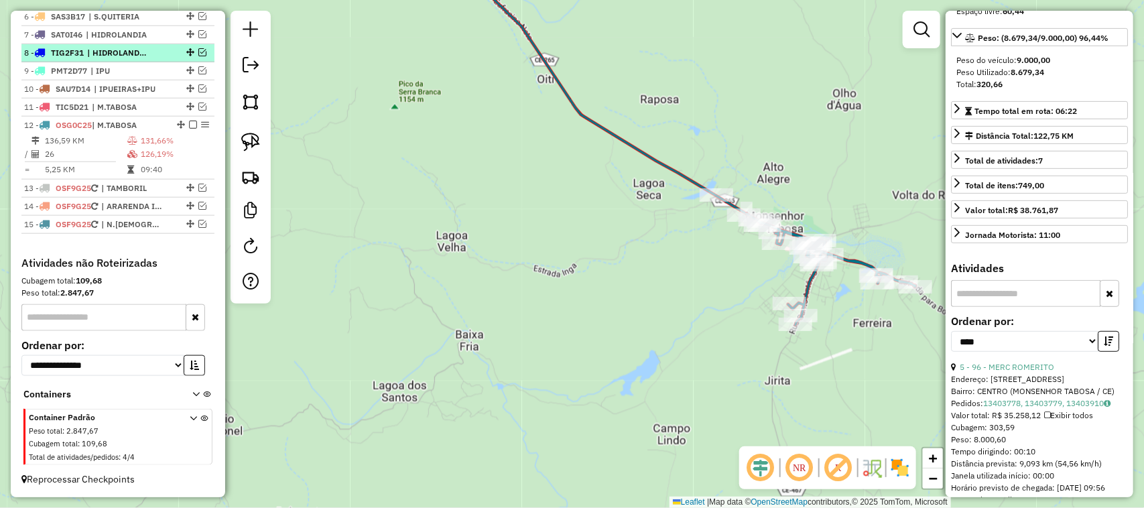
scroll to position [598, 0]
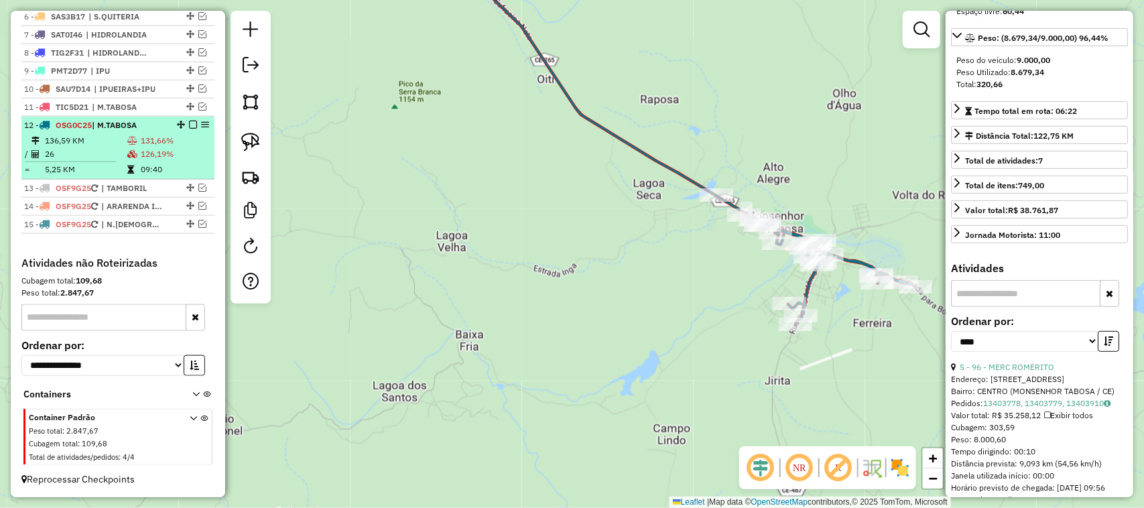
click at [98, 139] on td "136,59 KM" at bounding box center [85, 140] width 82 height 13
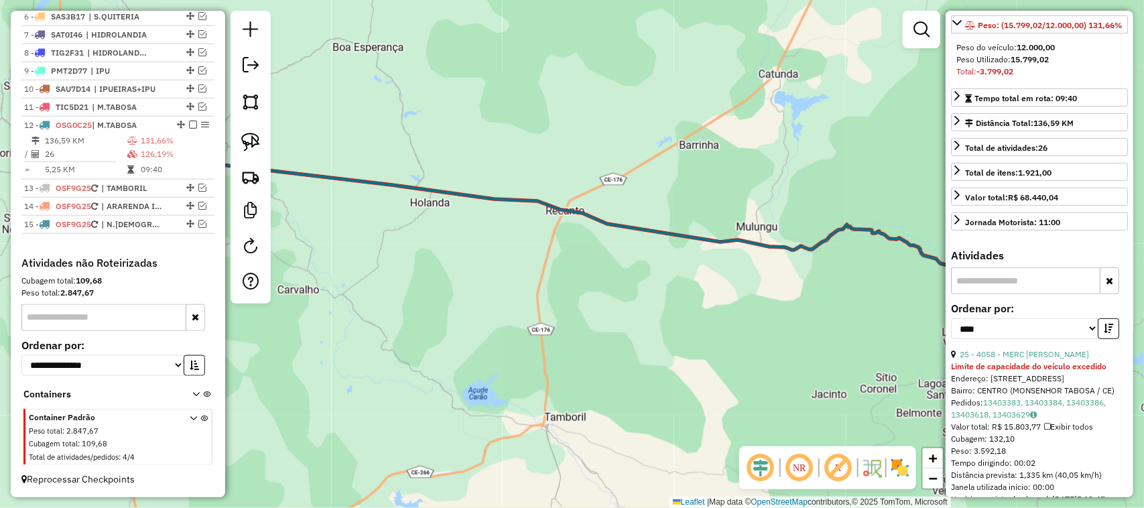
drag, startPoint x: 693, startPoint y: 341, endPoint x: 467, endPoint y: 255, distance: 241.7
click at [483, 263] on div "Janela de atendimento Grade de atendimento Capacidade Transportadoras Veículos …" at bounding box center [572, 254] width 1144 height 508
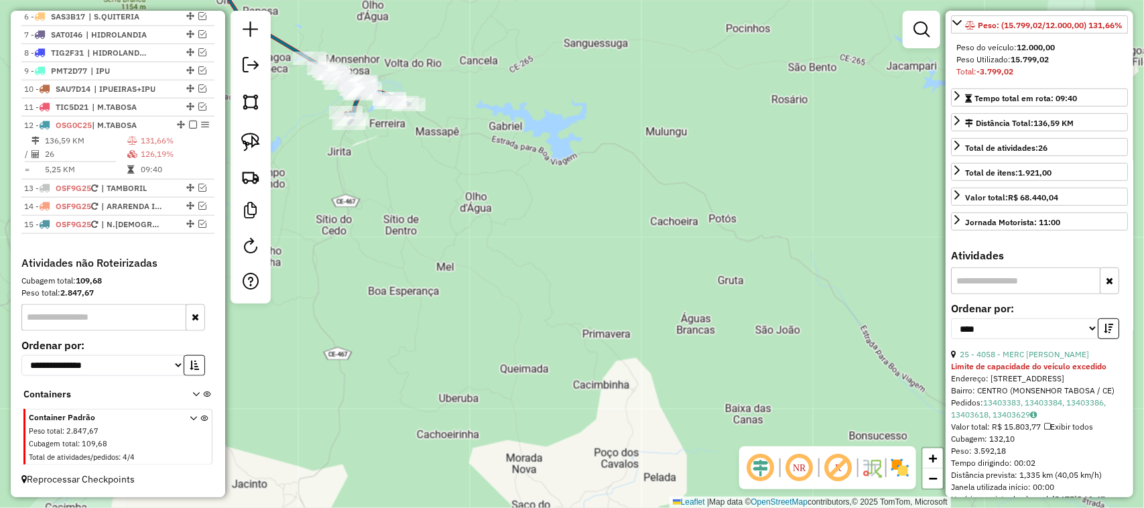
drag, startPoint x: 401, startPoint y: 195, endPoint x: 545, endPoint y: 246, distance: 152.9
click at [540, 246] on div "Janela de atendimento Grade de atendimento Capacidade Transportadoras Veículos …" at bounding box center [572, 254] width 1144 height 508
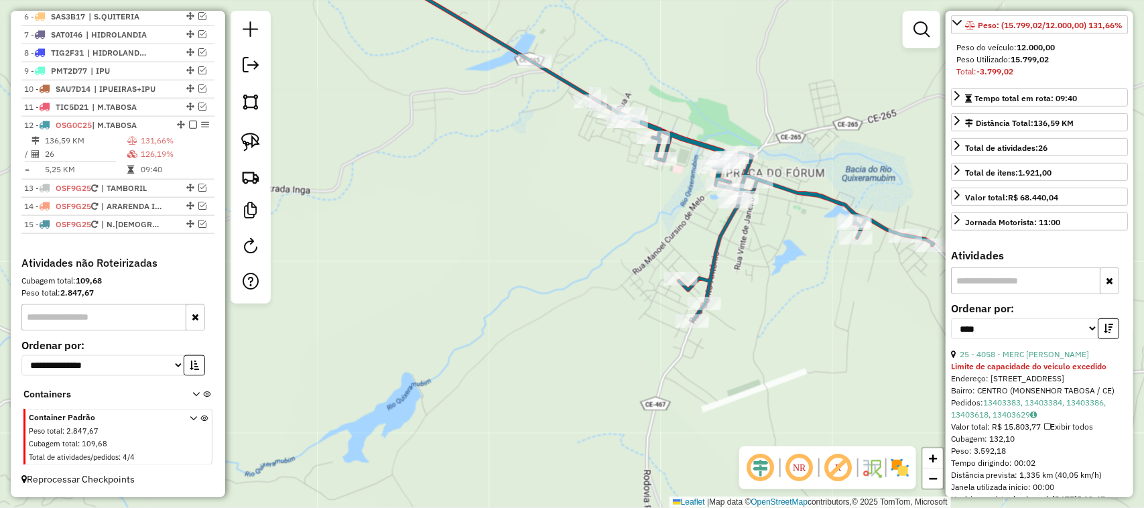
drag, startPoint x: 646, startPoint y: 229, endPoint x: 585, endPoint y: 275, distance: 76.6
click at [591, 276] on div "Janela de atendimento Grade de atendimento Capacidade Transportadoras Veículos …" at bounding box center [572, 254] width 1144 height 508
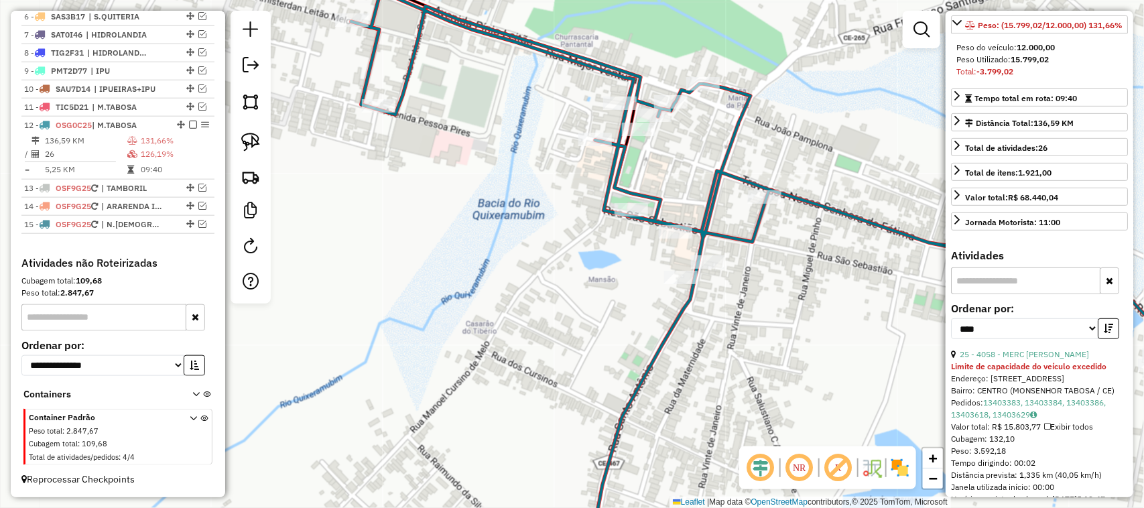
click at [563, 276] on div "Janela de atendimento Grade de atendimento Capacidade Transportadoras Veículos …" at bounding box center [572, 254] width 1144 height 508
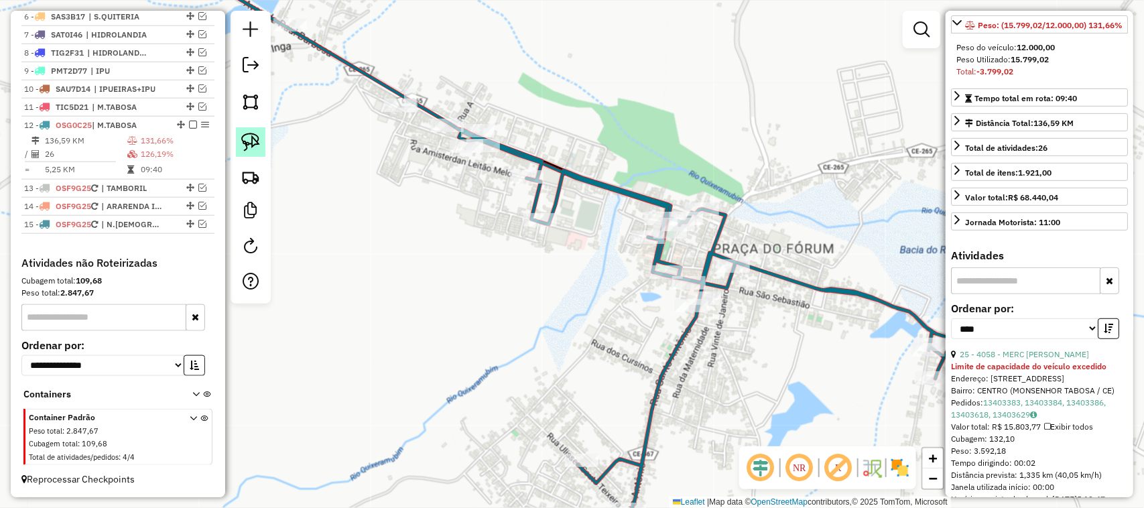
click at [250, 138] on img at bounding box center [250, 142] width 19 height 19
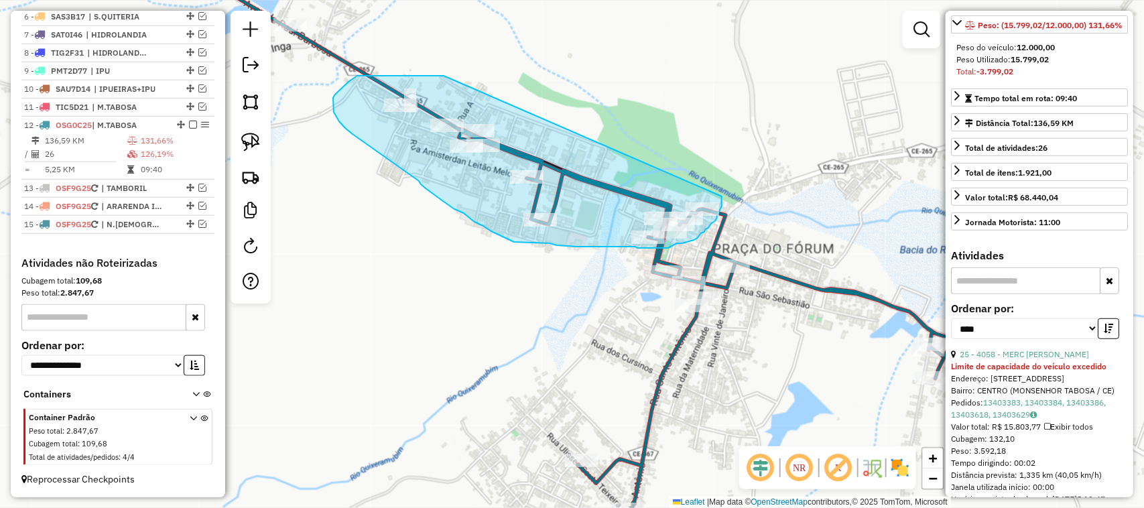
drag, startPoint x: 444, startPoint y: 76, endPoint x: 718, endPoint y: 188, distance: 296.4
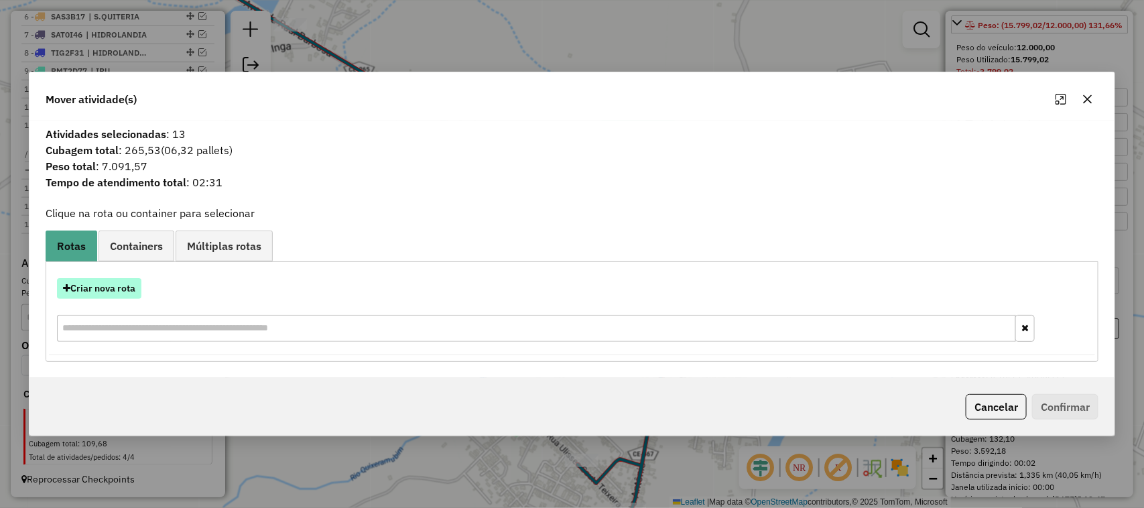
click at [109, 290] on button "Criar nova rota" at bounding box center [99, 288] width 84 height 21
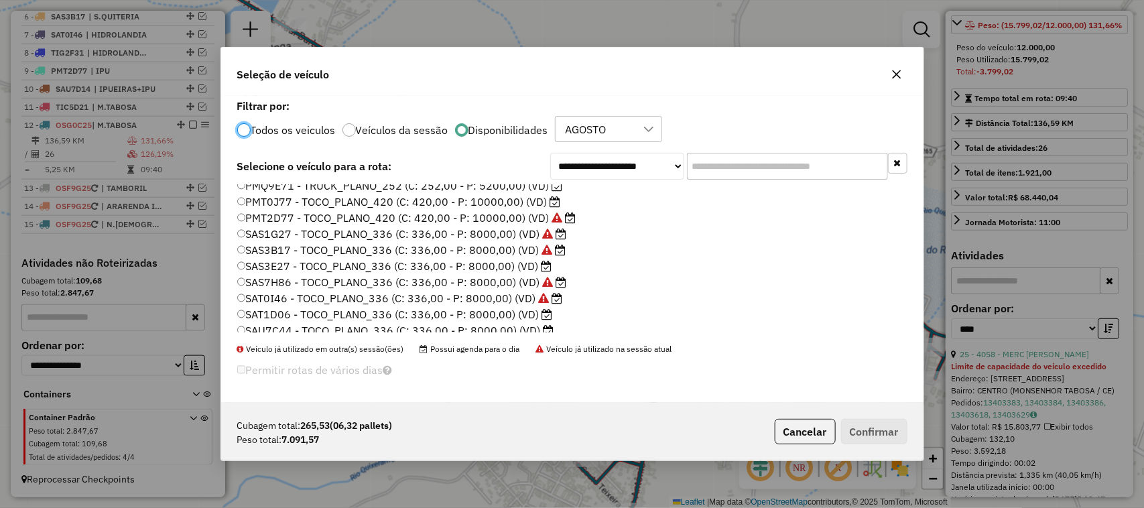
scroll to position [251, 0]
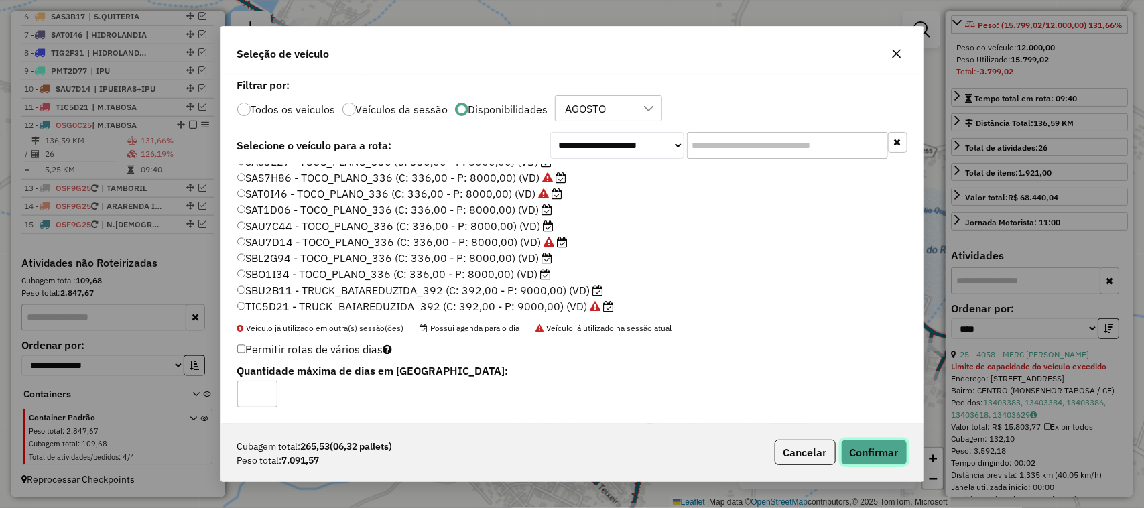
click at [863, 447] on button "Confirmar" at bounding box center [874, 452] width 66 height 25
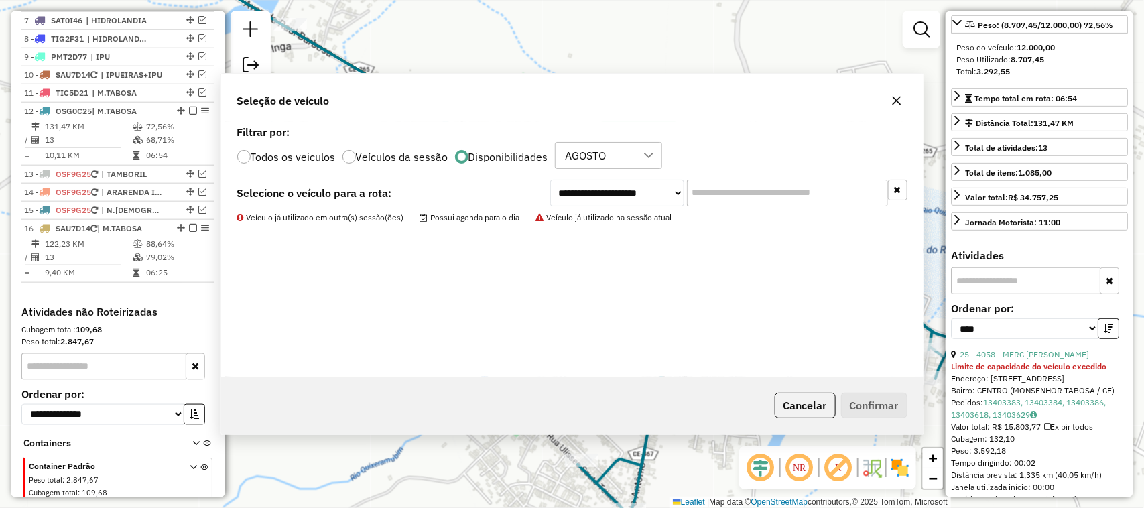
scroll to position [179, 0]
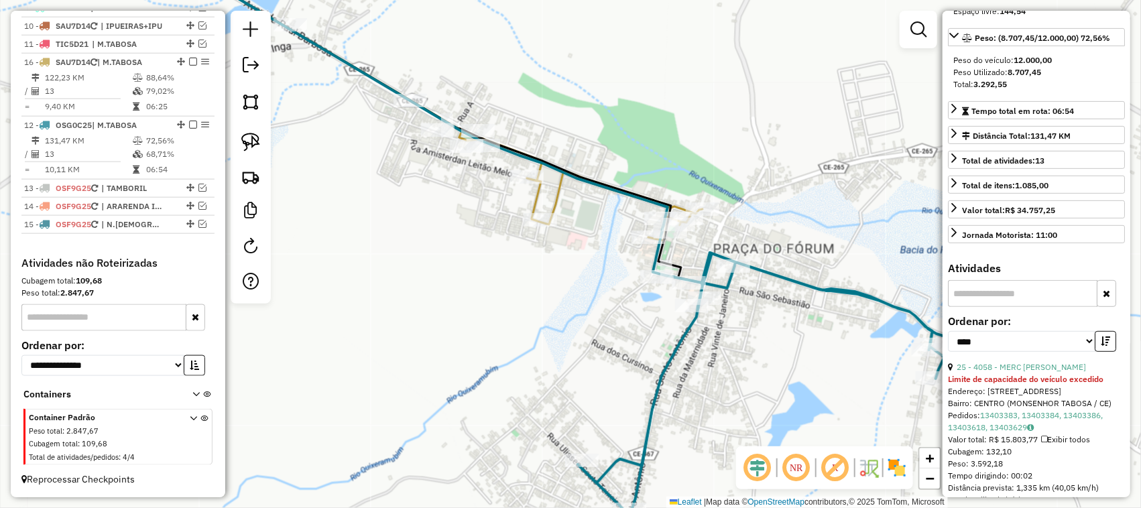
drag, startPoint x: 176, startPoint y: 176, endPoint x: 163, endPoint y: 77, distance: 100.0
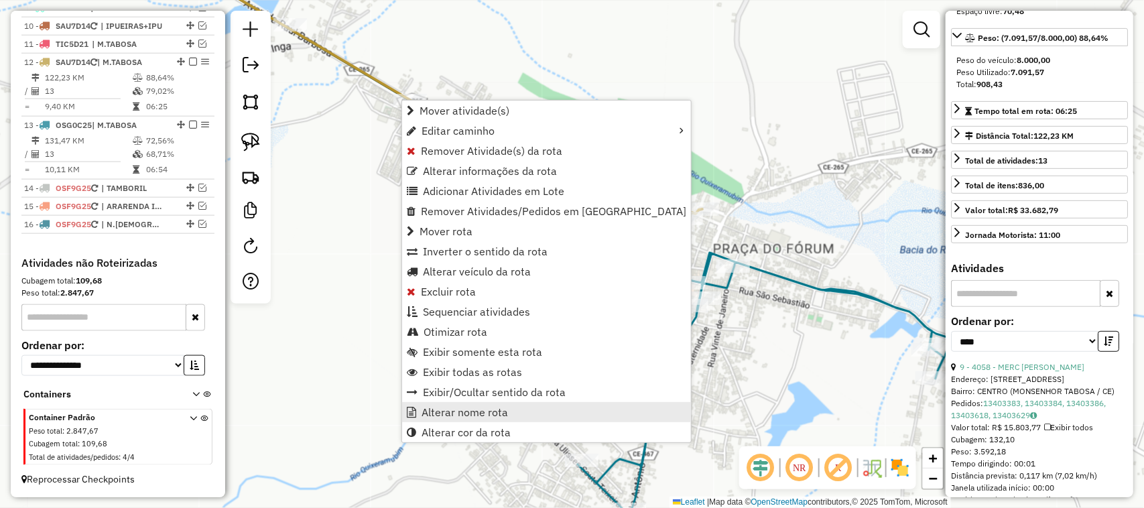
click at [473, 414] on span "Alterar nome rota" at bounding box center [465, 412] width 86 height 11
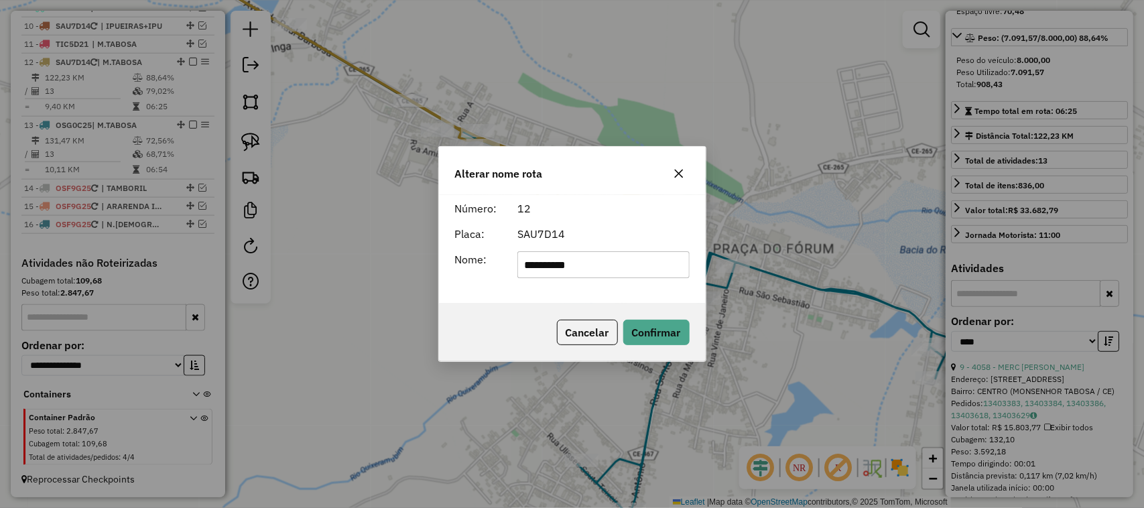
type input "**********"
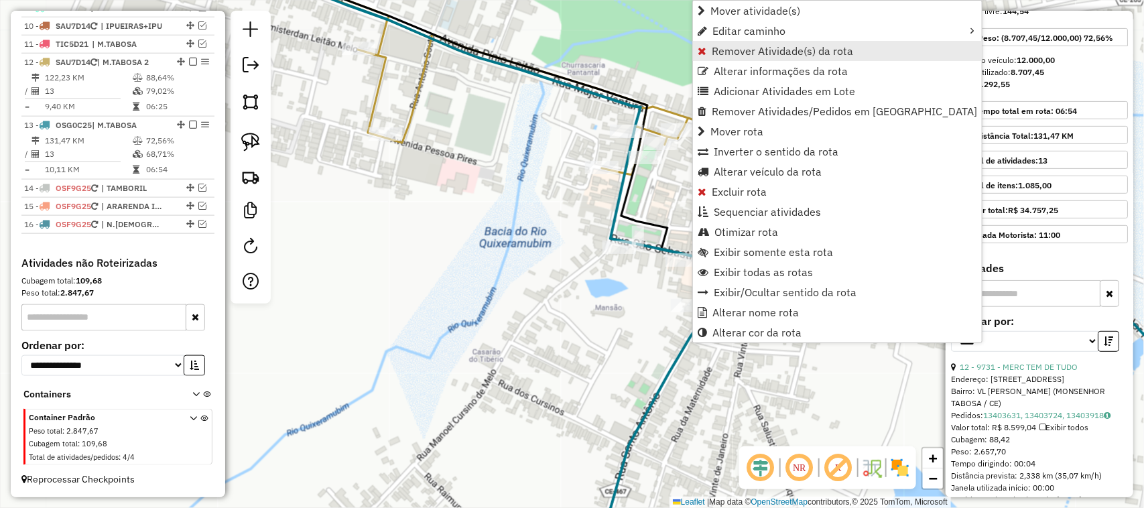
click at [726, 50] on span "Remover Atividade(s) da rota" at bounding box center [782, 51] width 141 height 11
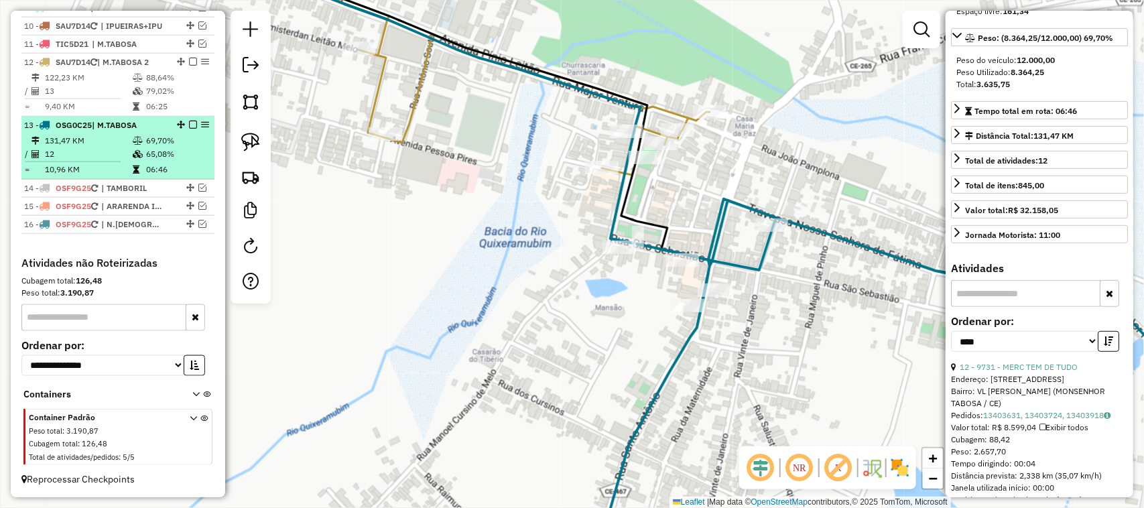
scroll to position [577, 0]
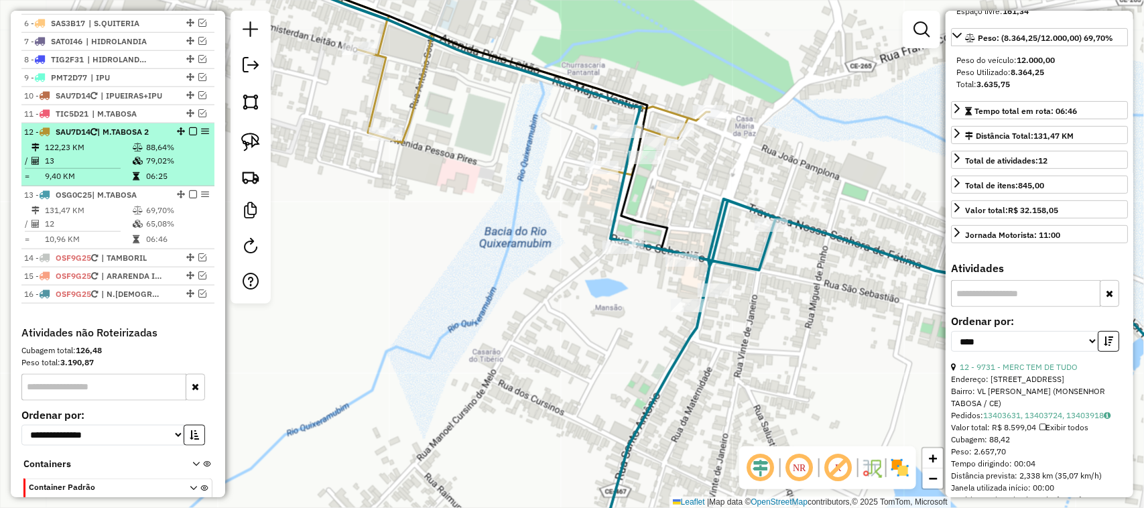
click at [96, 168] on td "13" at bounding box center [88, 160] width 88 height 13
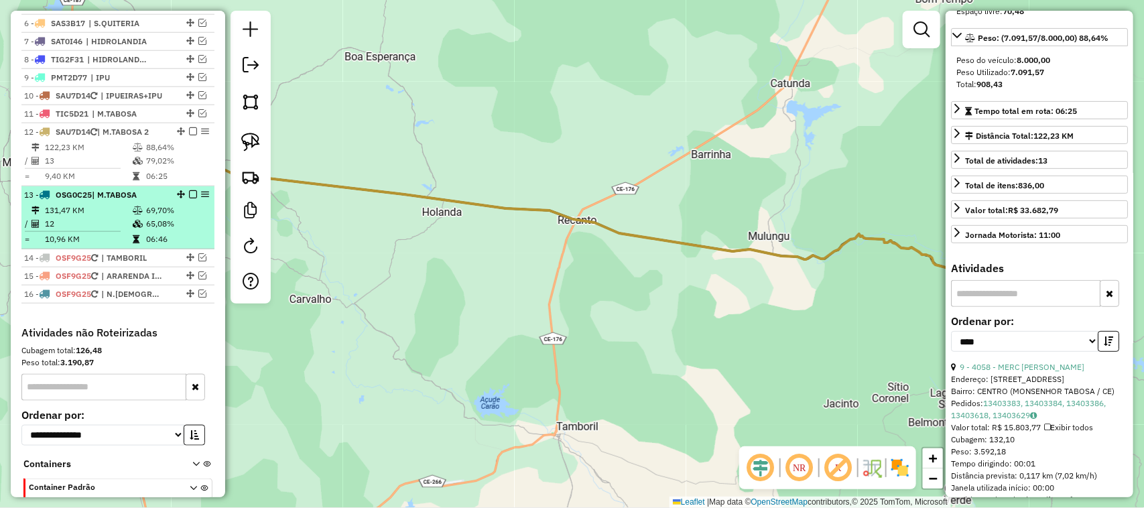
click at [91, 231] on td "12" at bounding box center [88, 223] width 88 height 13
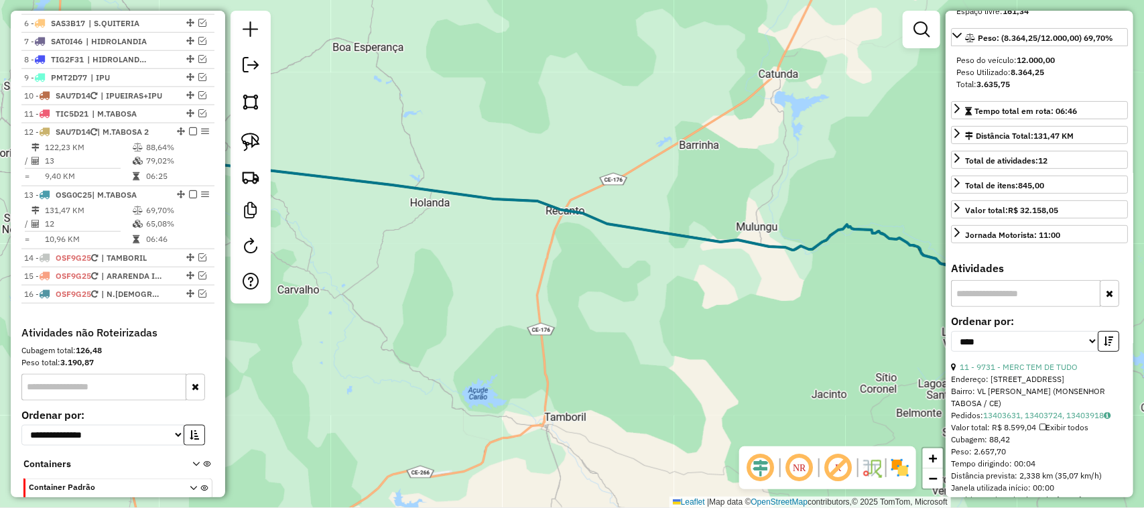
drag, startPoint x: 721, startPoint y: 350, endPoint x: 600, endPoint y: 282, distance: 138.7
click at [678, 322] on div "Janela de atendimento Grade de atendimento Capacidade Transportadoras Veículos …" at bounding box center [572, 254] width 1144 height 508
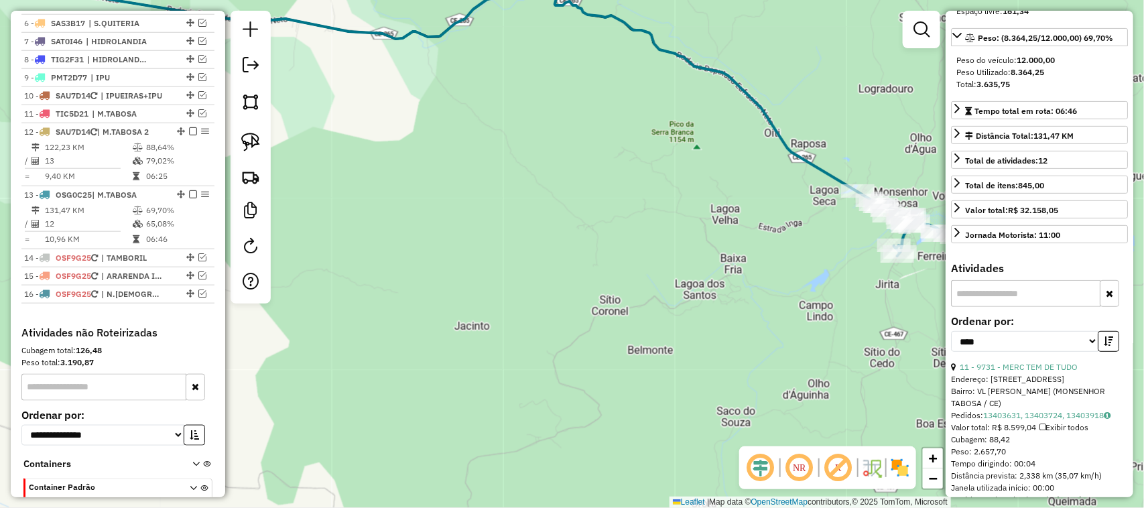
drag, startPoint x: 832, startPoint y: 306, endPoint x: 772, endPoint y: 292, distance: 62.0
click at [779, 294] on div "Janela de atendimento Grade de atendimento Capacidade Transportadoras Veículos …" at bounding box center [572, 254] width 1144 height 508
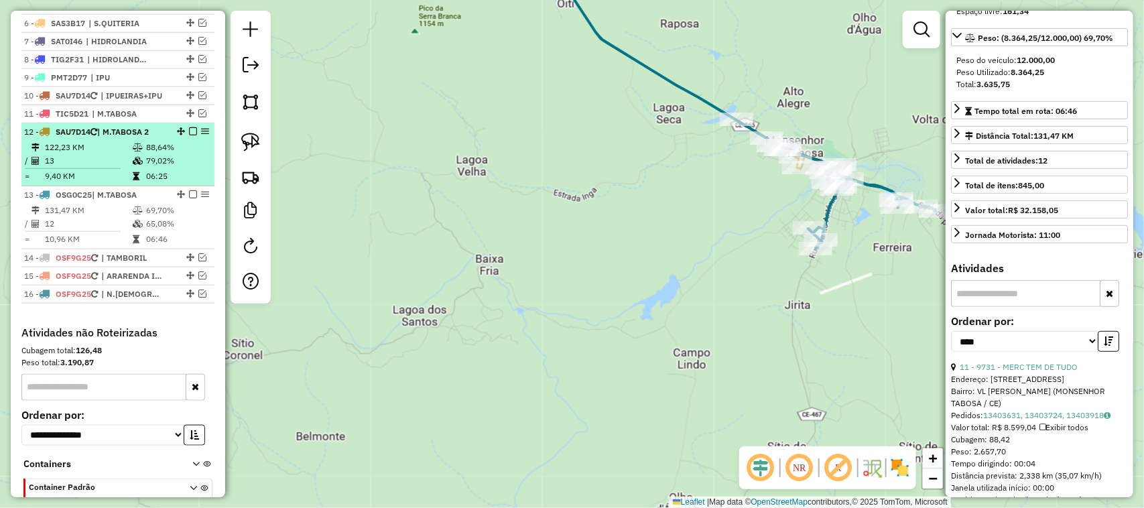
click at [86, 168] on td "13" at bounding box center [88, 160] width 88 height 13
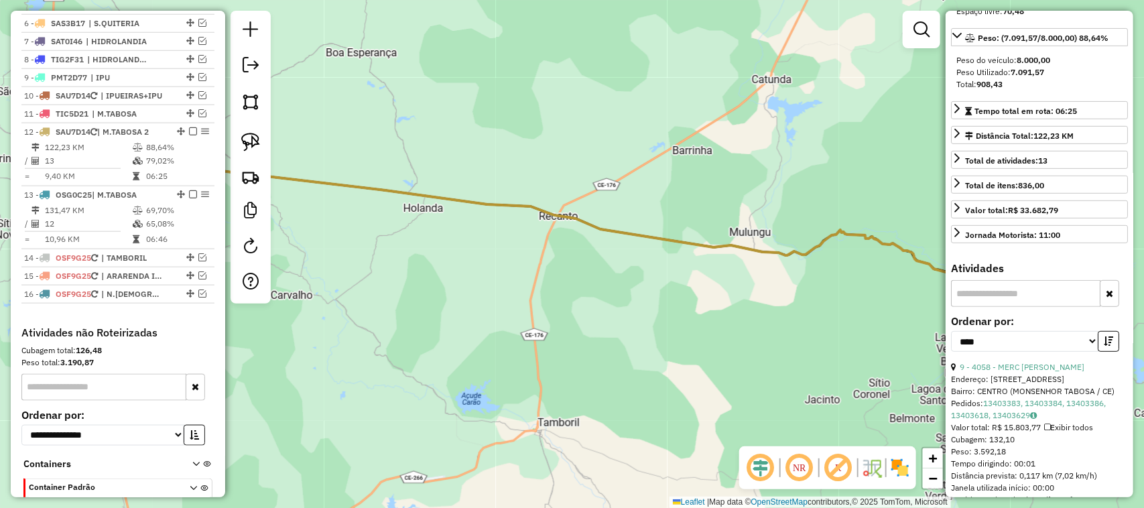
drag, startPoint x: 758, startPoint y: 317, endPoint x: 595, endPoint y: 276, distance: 168.0
click at [664, 294] on div "Janela de atendimento Grade de atendimento Capacidade Transportadoras Veículos …" at bounding box center [572, 254] width 1144 height 508
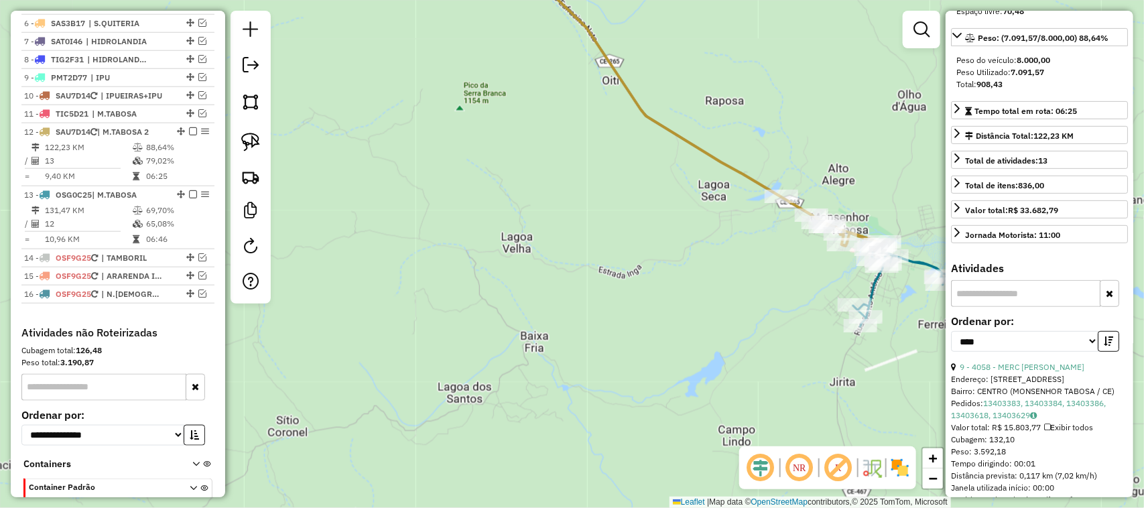
drag, startPoint x: 788, startPoint y: 292, endPoint x: 652, endPoint y: 257, distance: 140.0
click at [659, 265] on div "Rota 13 - Placa OSG0C25 9731 - MERC TEM DE TUDO Janela de atendimento Grade de …" at bounding box center [572, 254] width 1144 height 508
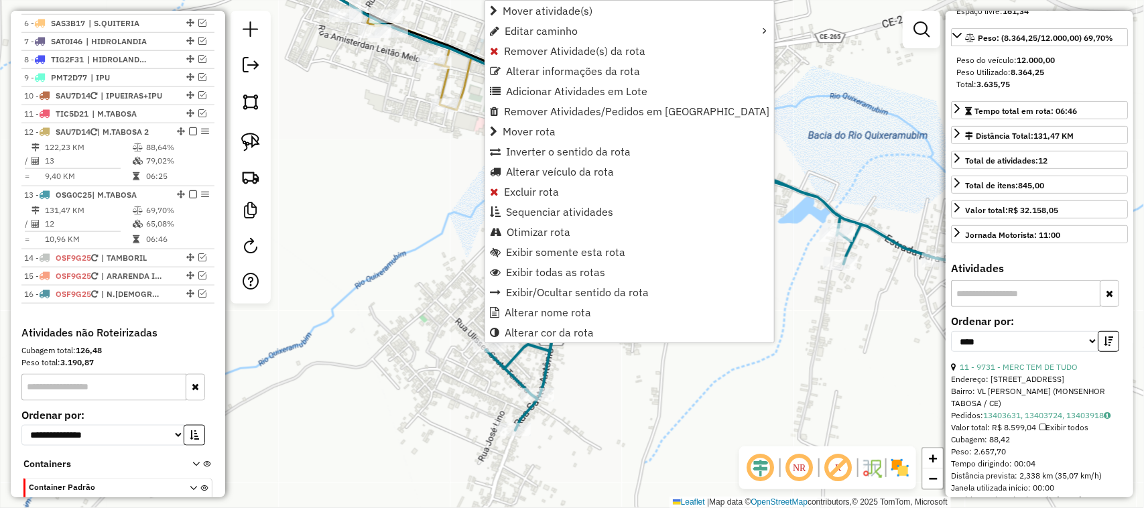
scroll to position [661, 0]
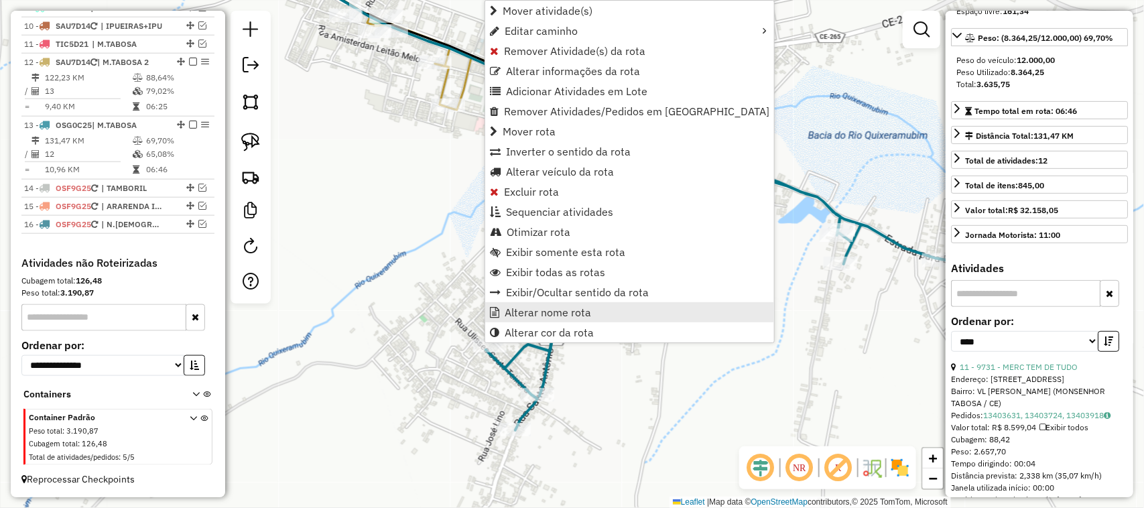
click at [554, 310] on span "Alterar nome rota" at bounding box center [548, 312] width 86 height 11
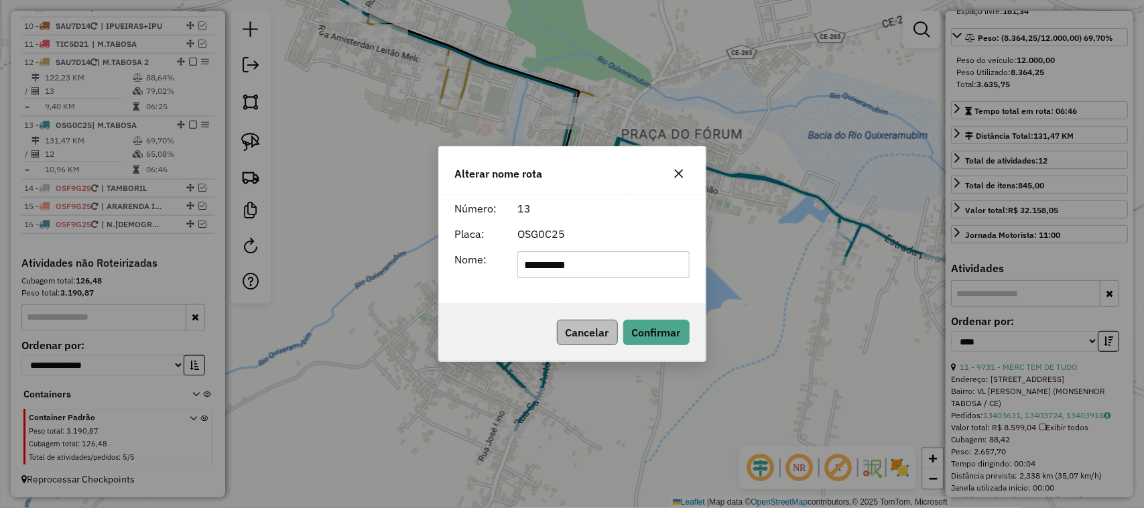
type input "**********"
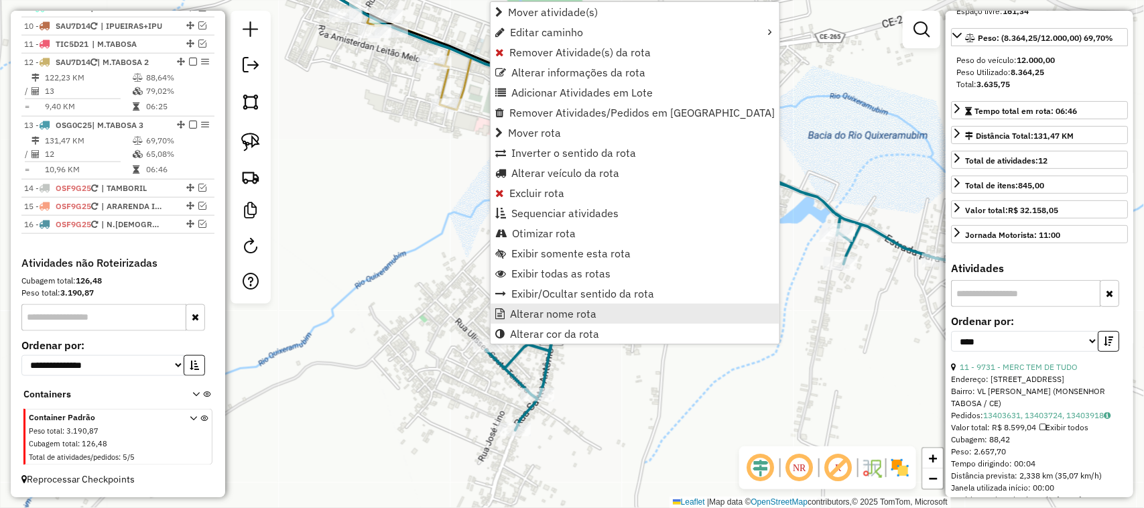
click at [554, 312] on span "Alterar nome rota" at bounding box center [553, 313] width 86 height 11
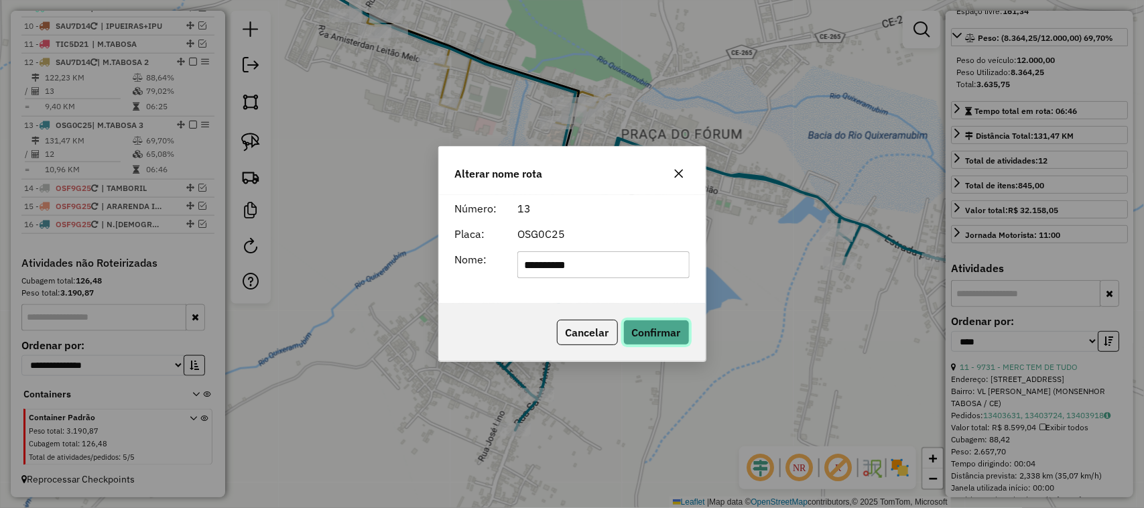
click at [659, 324] on button "Confirmar" at bounding box center [656, 332] width 66 height 25
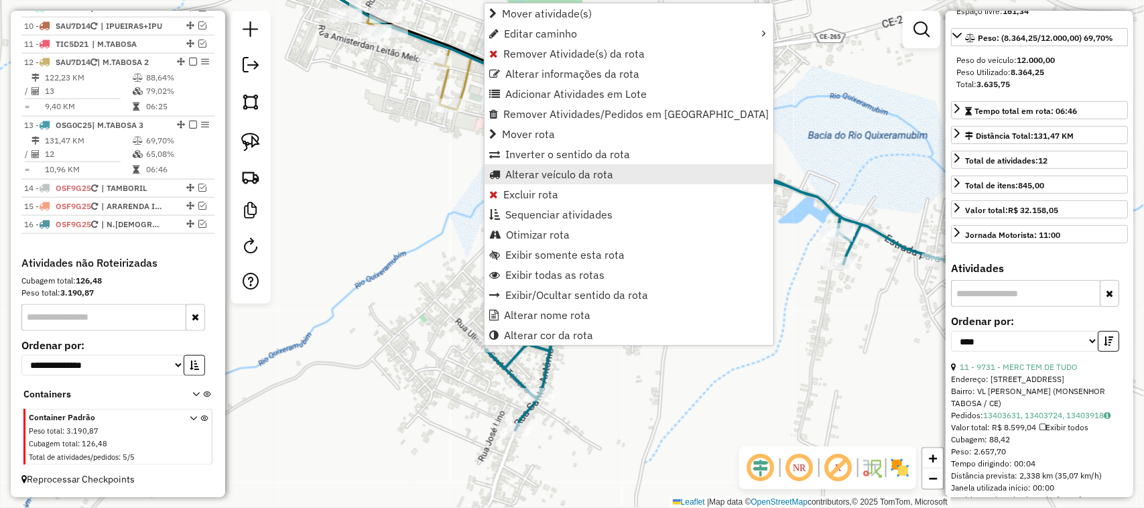
click at [532, 171] on span "Alterar veículo da rota" at bounding box center [559, 174] width 108 height 11
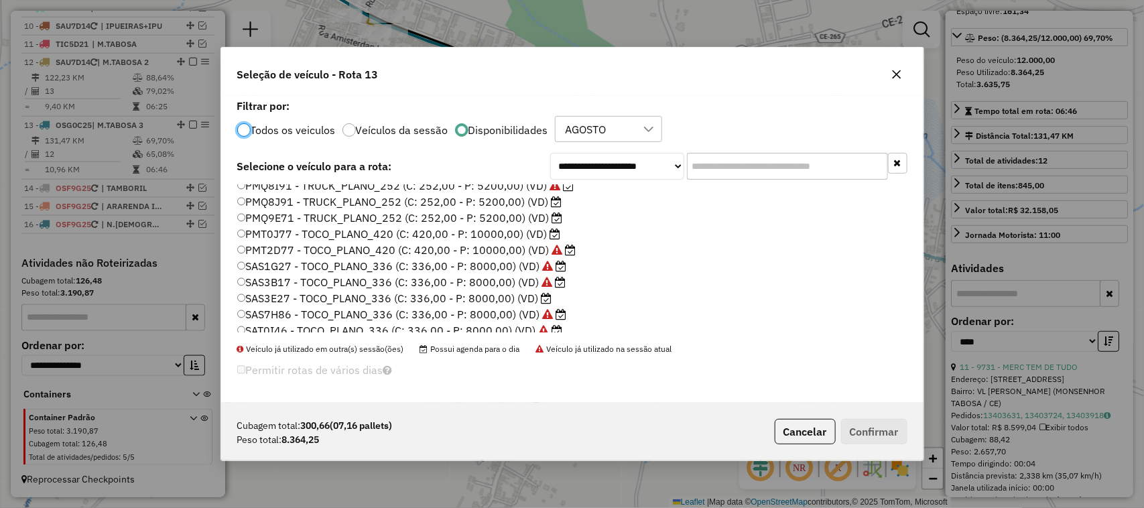
scroll to position [318, 0]
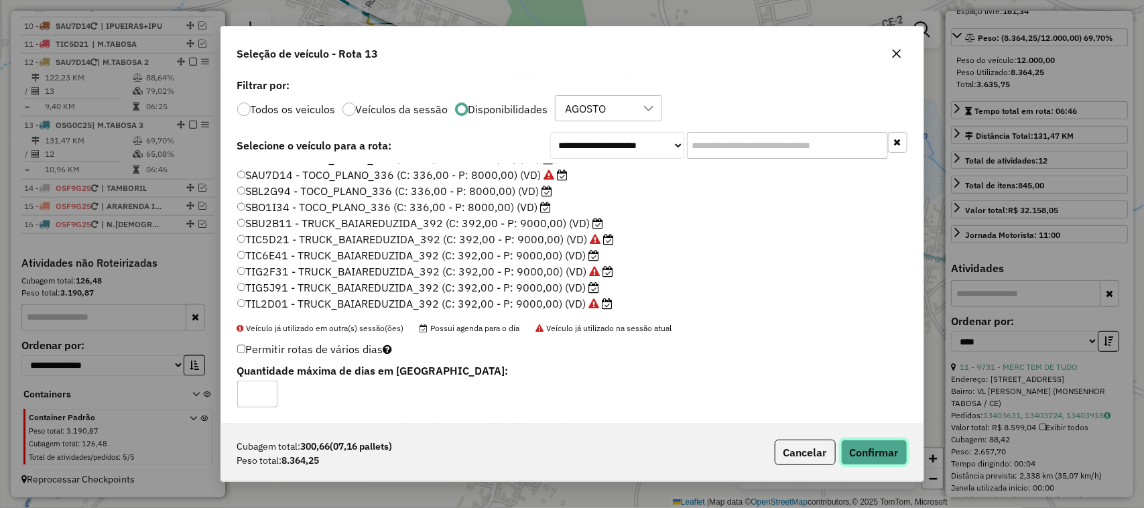
click at [877, 448] on button "Confirmar" at bounding box center [874, 452] width 66 height 25
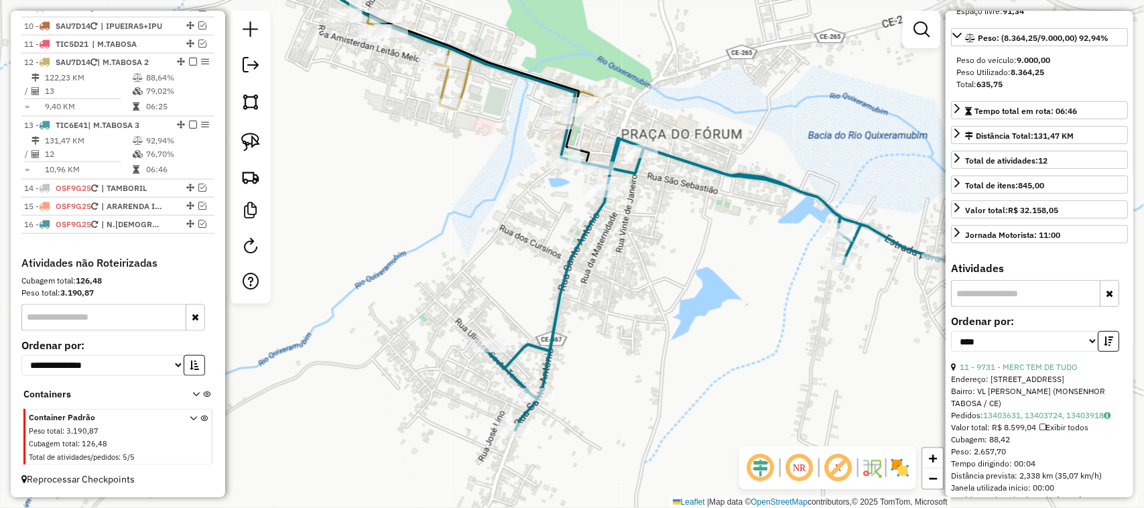
click at [374, 229] on div "Janela de atendimento Grade de atendimento Capacidade Transportadoras Veículos …" at bounding box center [572, 254] width 1144 height 508
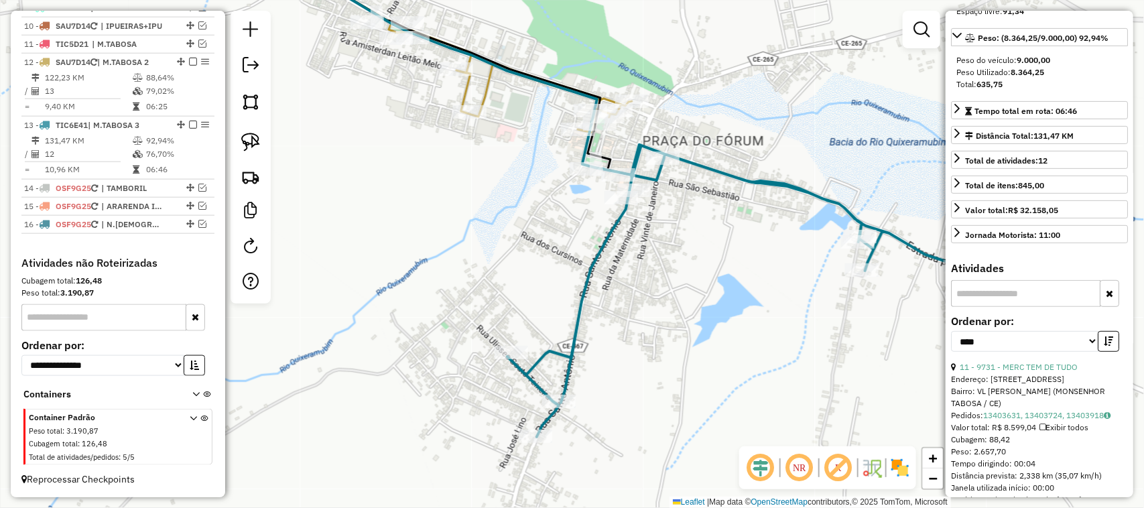
drag, startPoint x: 320, startPoint y: 185, endPoint x: 436, endPoint y: 201, distance: 116.4
click at [399, 203] on div "Janela de atendimento Grade de atendimento Capacidade Transportadoras Veículos …" at bounding box center [572, 254] width 1144 height 508
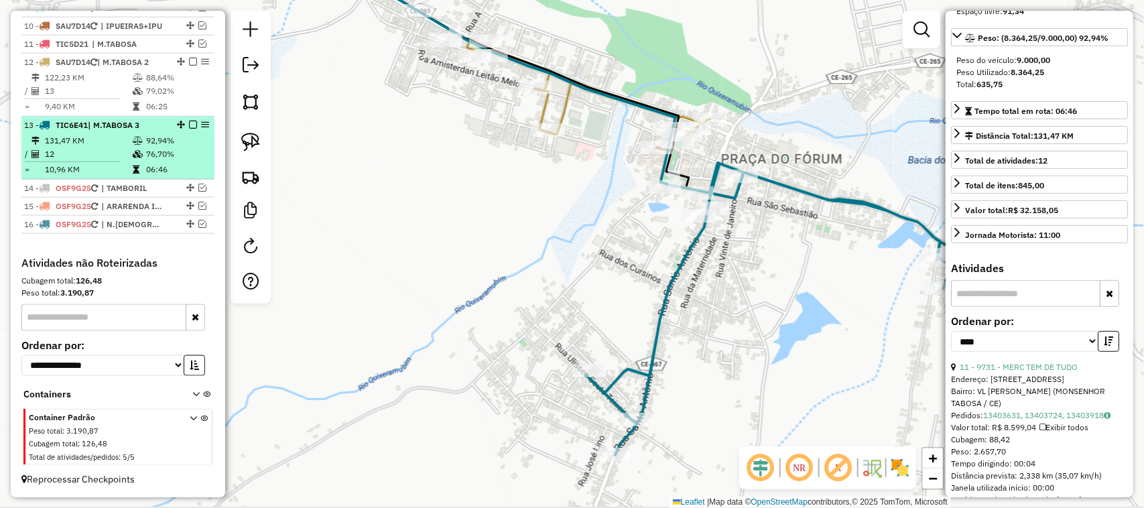
click at [95, 149] on td "12" at bounding box center [88, 153] width 88 height 13
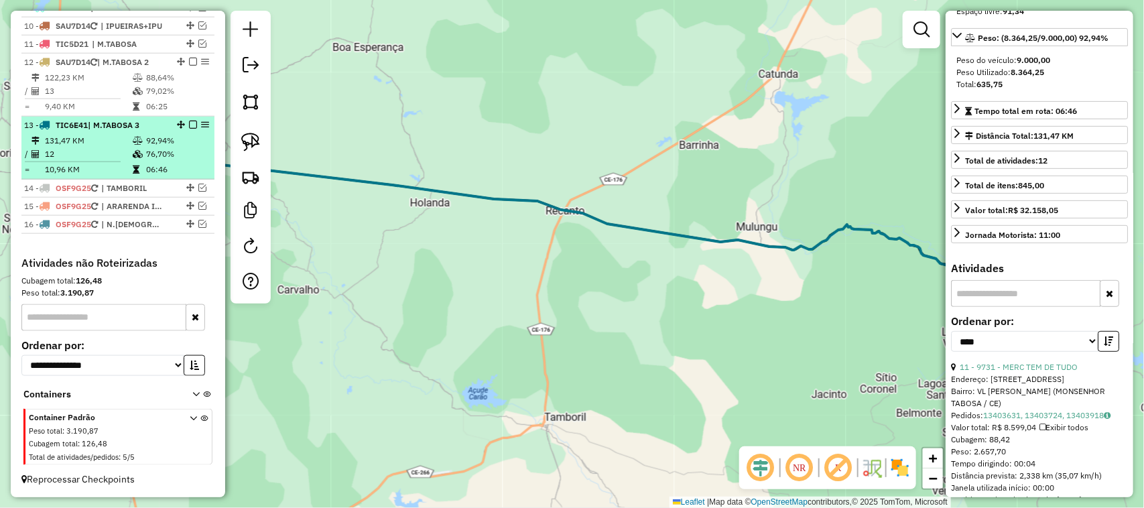
click at [191, 122] on em at bounding box center [193, 125] width 8 height 8
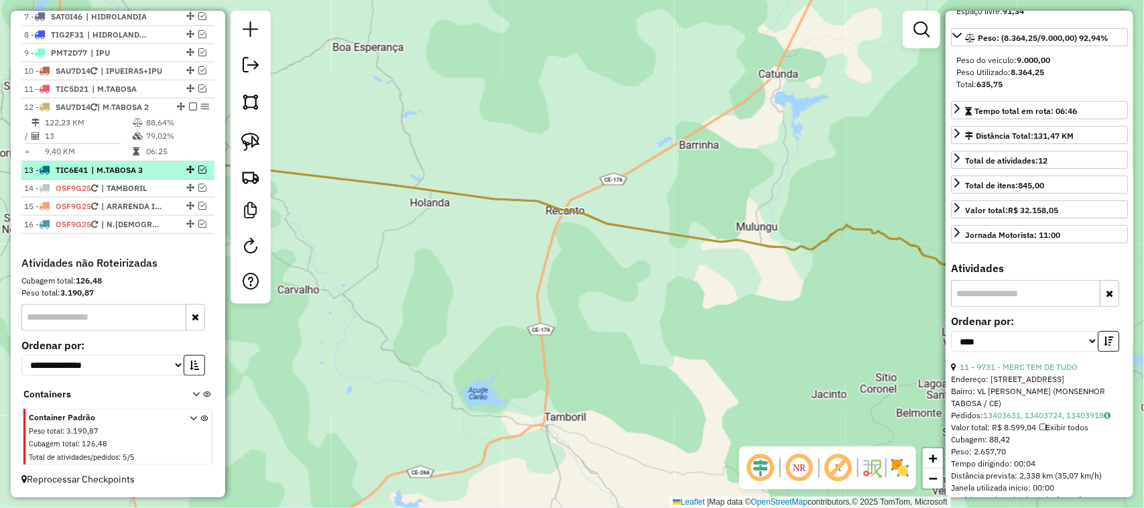
scroll to position [617, 0]
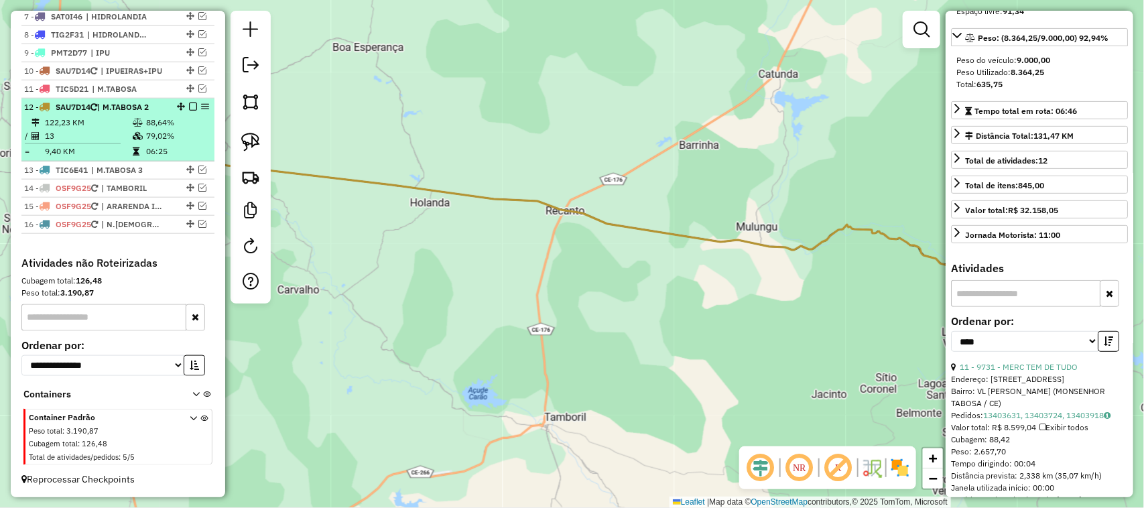
click at [94, 129] on td "13" at bounding box center [88, 135] width 88 height 13
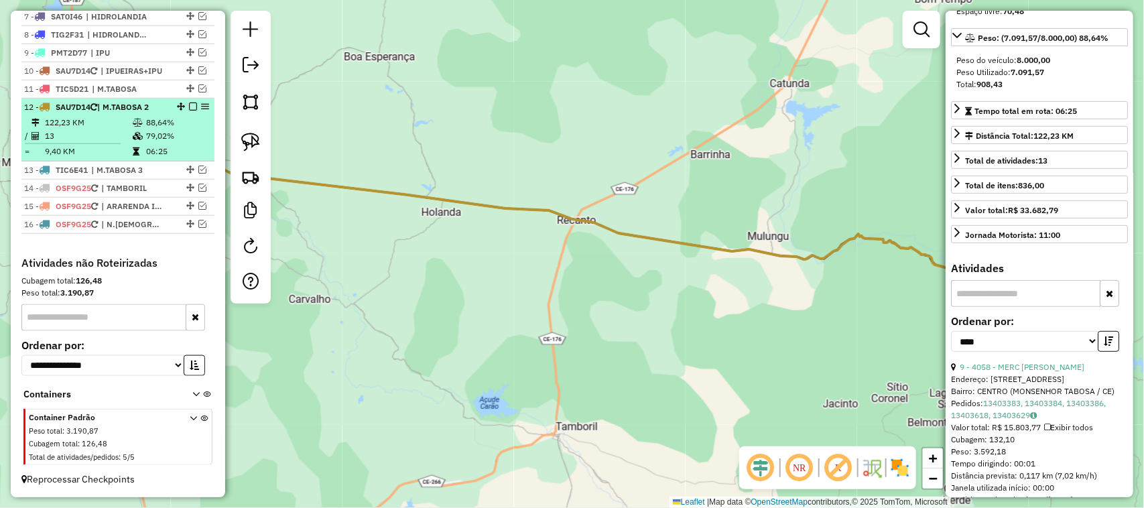
click at [191, 103] on em at bounding box center [193, 107] width 8 height 8
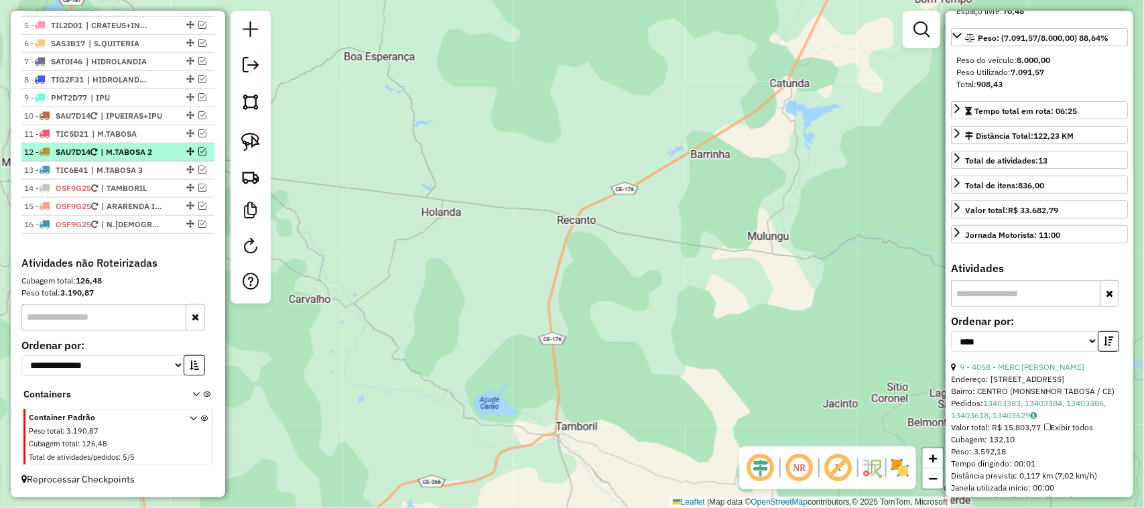
scroll to position [571, 0]
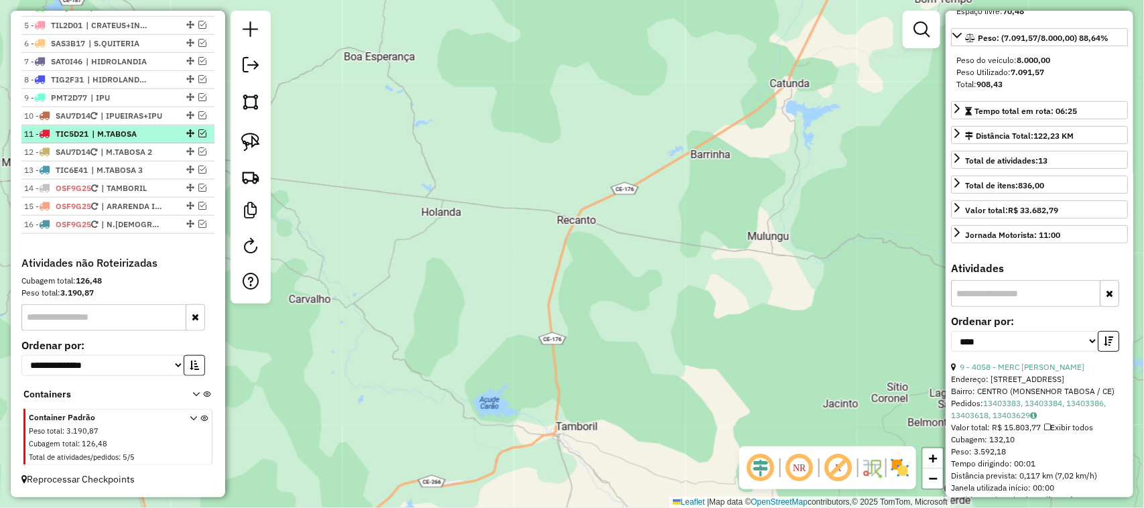
click at [198, 129] on em at bounding box center [202, 133] width 8 height 8
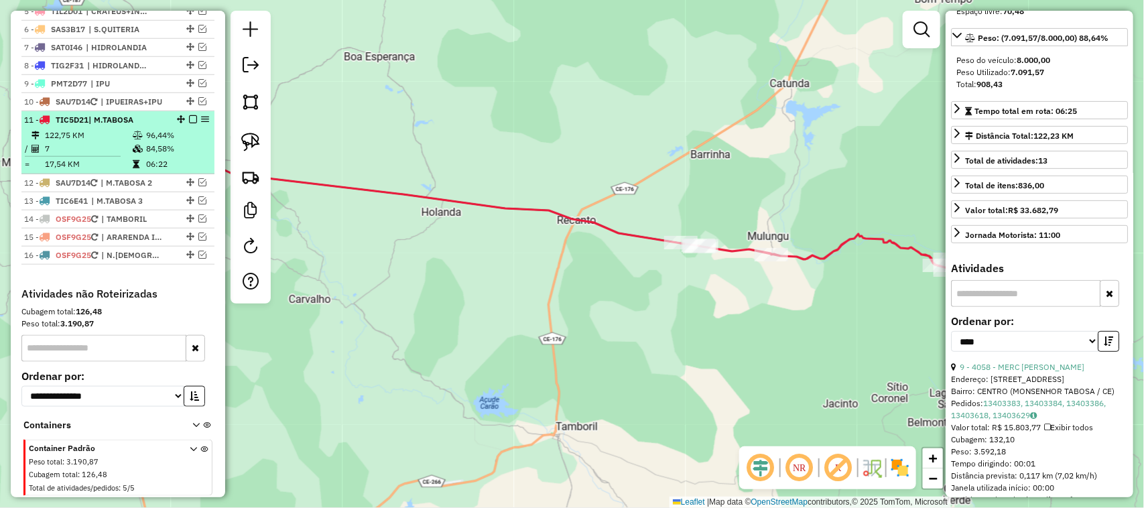
scroll to position [617, 0]
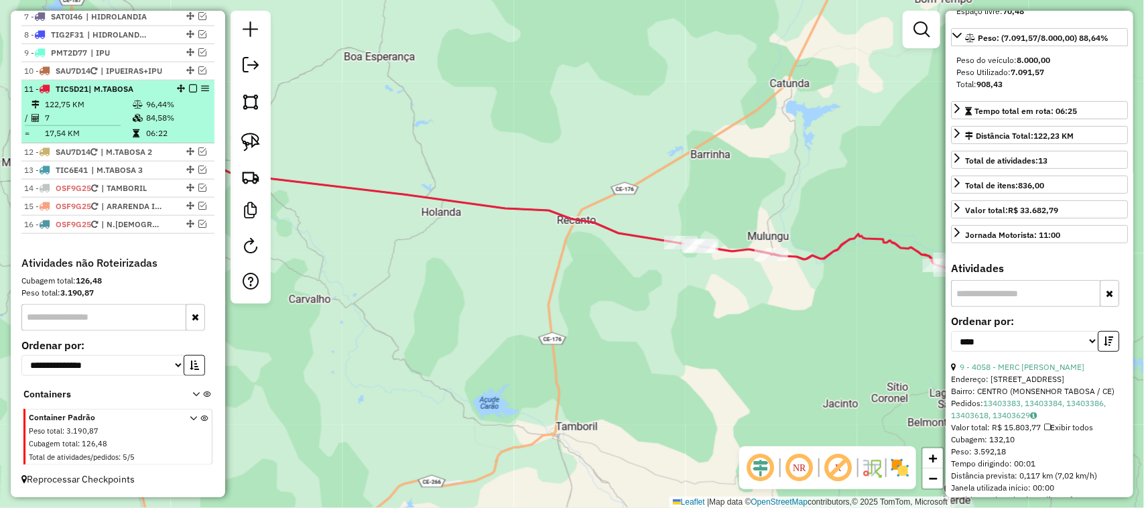
click at [96, 117] on td "7" at bounding box center [88, 117] width 88 height 13
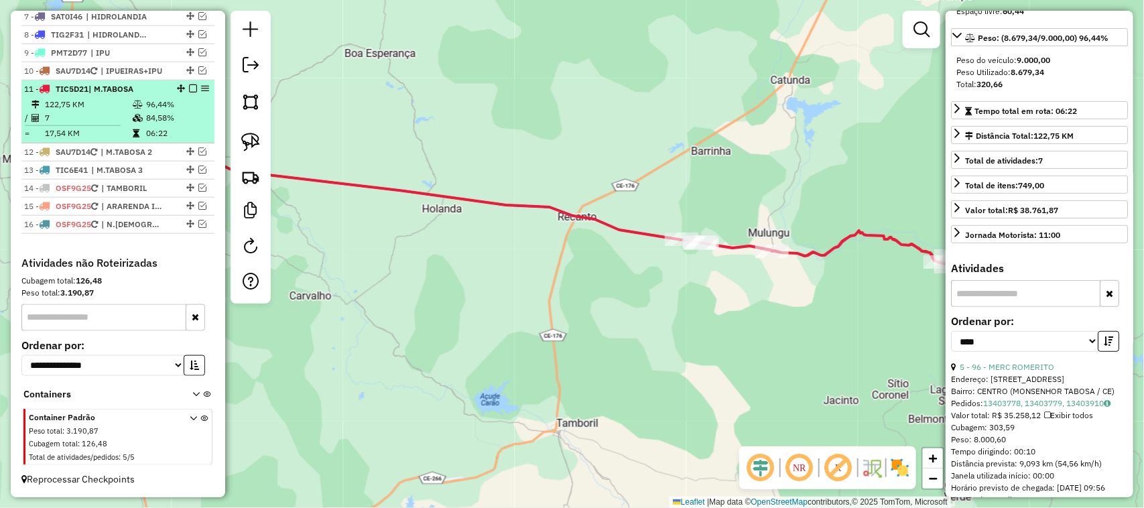
click at [189, 84] on em at bounding box center [193, 88] width 8 height 8
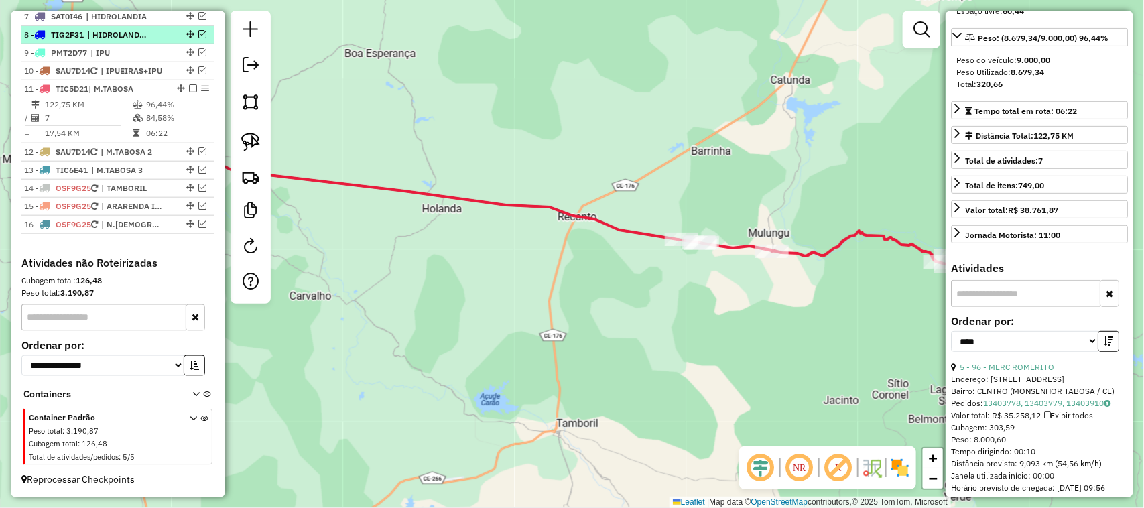
scroll to position [571, 0]
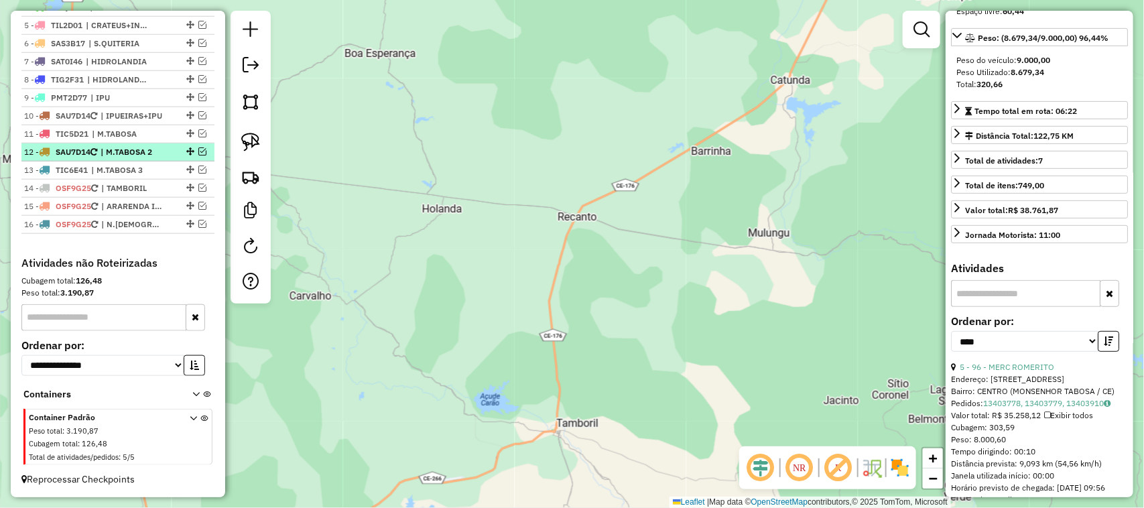
click at [198, 147] on em at bounding box center [202, 151] width 8 height 8
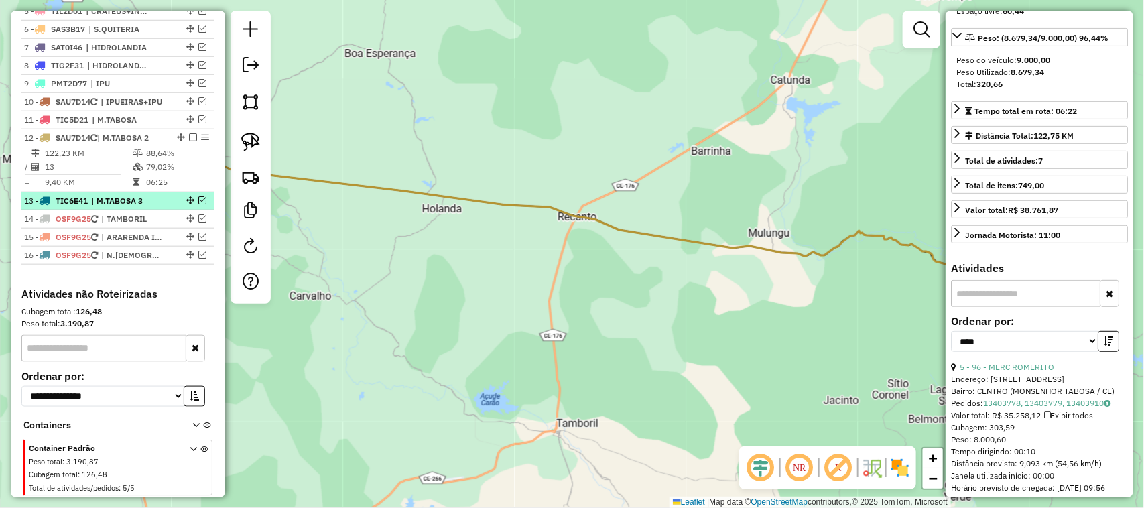
scroll to position [617, 0]
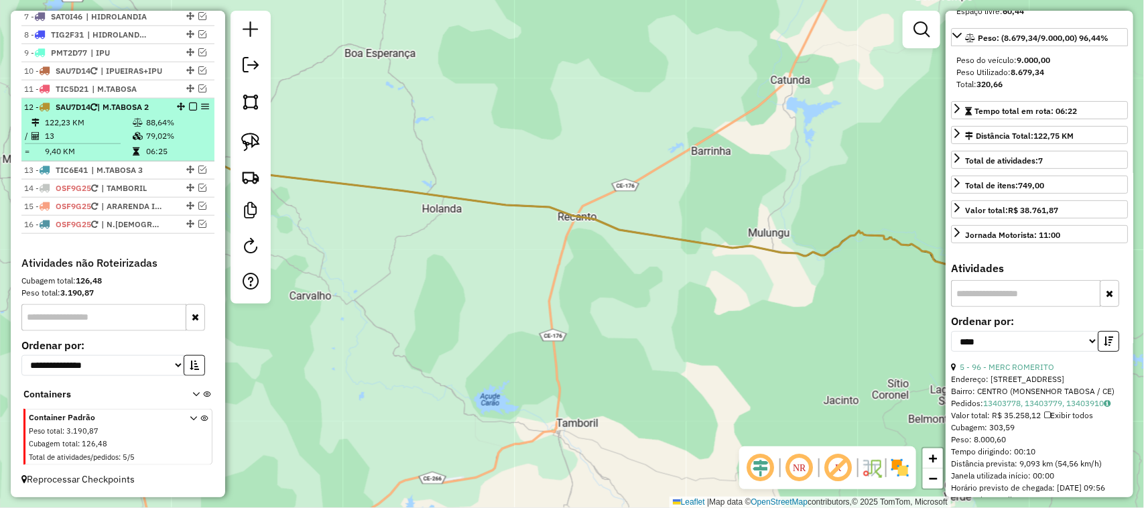
click at [102, 132] on td "13" at bounding box center [88, 135] width 88 height 13
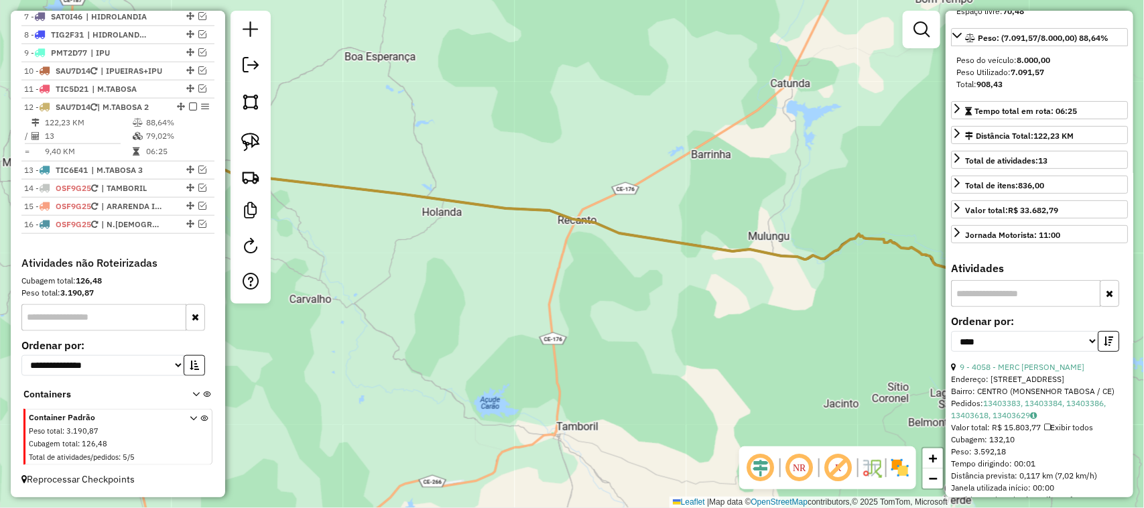
drag, startPoint x: 678, startPoint y: 352, endPoint x: 584, endPoint y: 276, distance: 120.6
click at [600, 287] on div "Janela de atendimento Grade de atendimento Capacidade Transportadoras Veículos …" at bounding box center [572, 254] width 1144 height 508
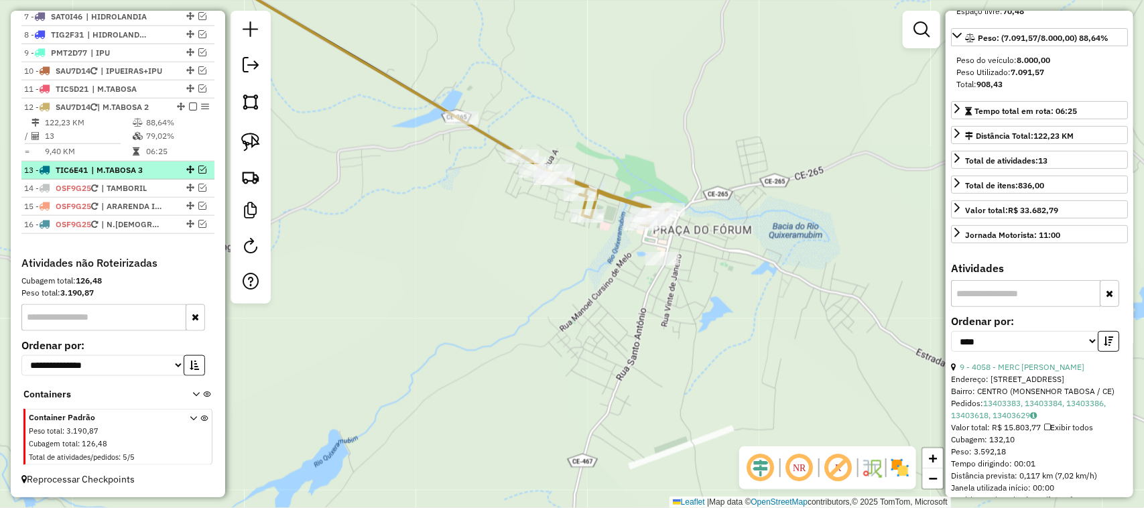
click at [200, 166] on em at bounding box center [202, 170] width 8 height 8
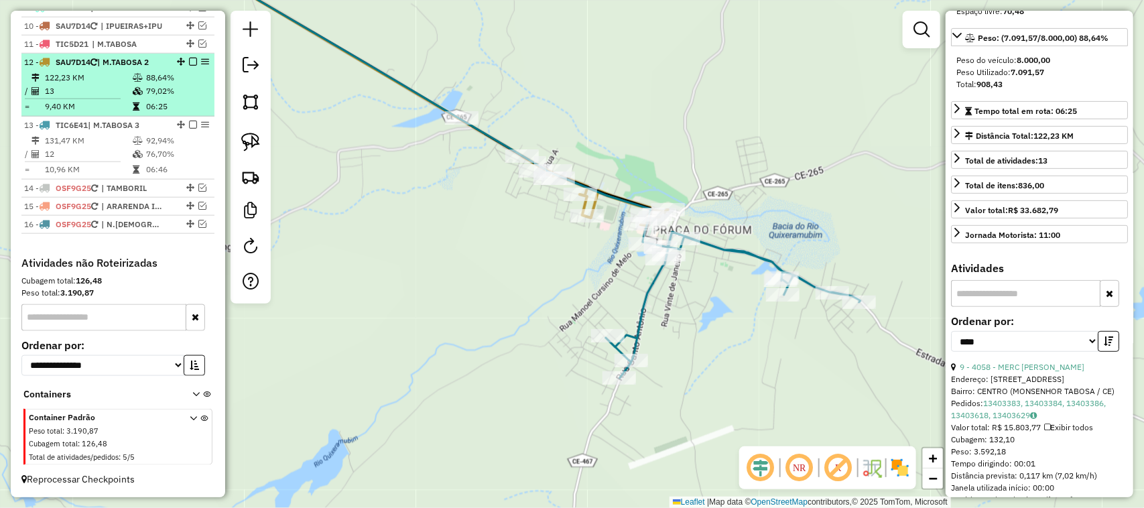
click at [189, 58] on em at bounding box center [193, 62] width 8 height 8
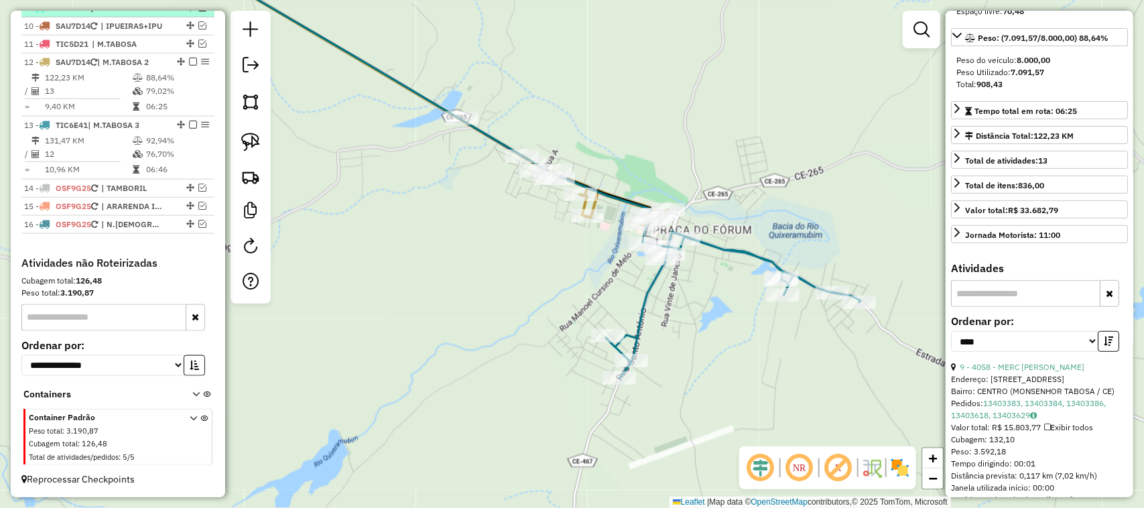
scroll to position [617, 0]
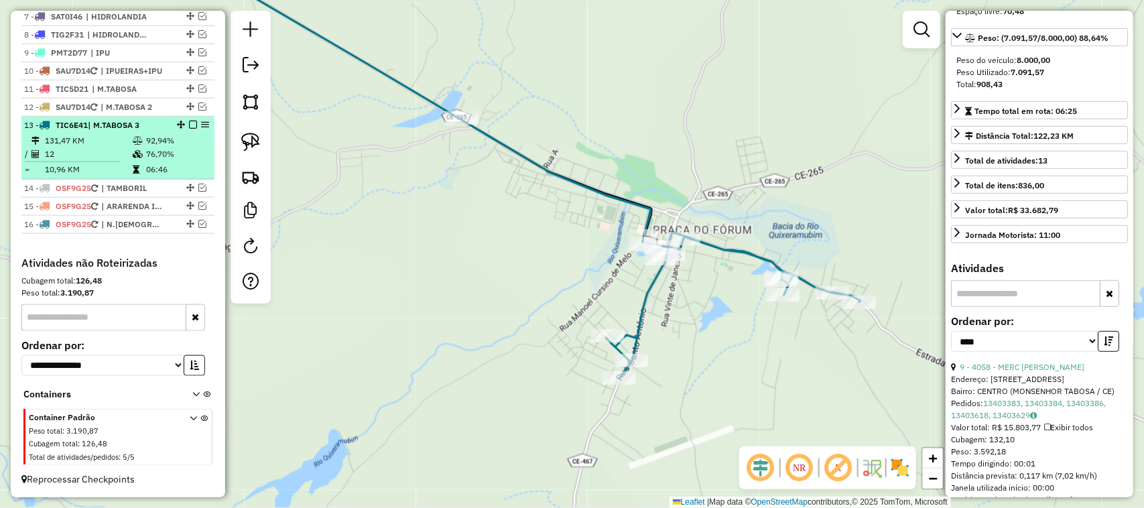
click at [190, 121] on em at bounding box center [193, 125] width 8 height 8
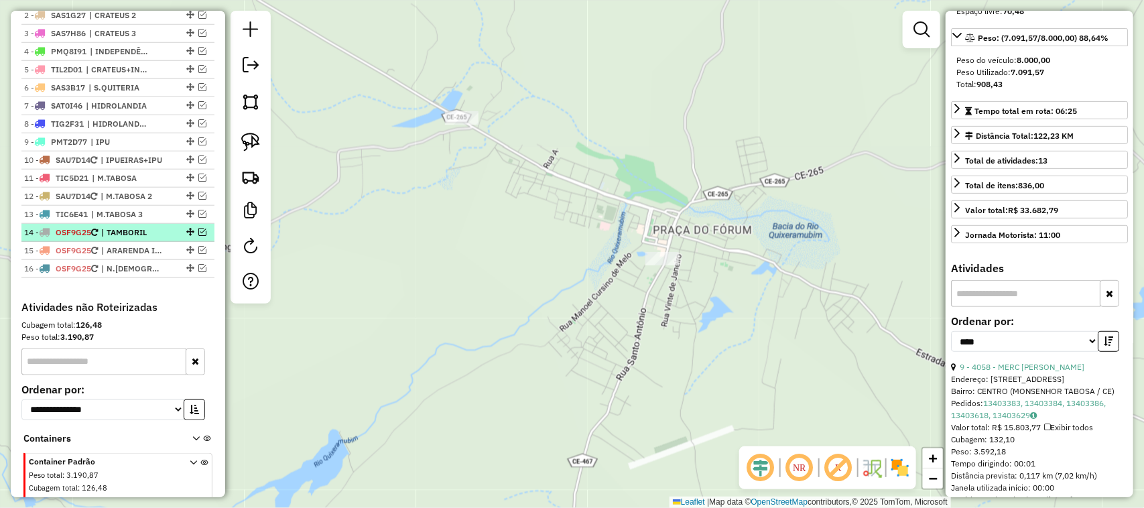
scroll to position [487, 0]
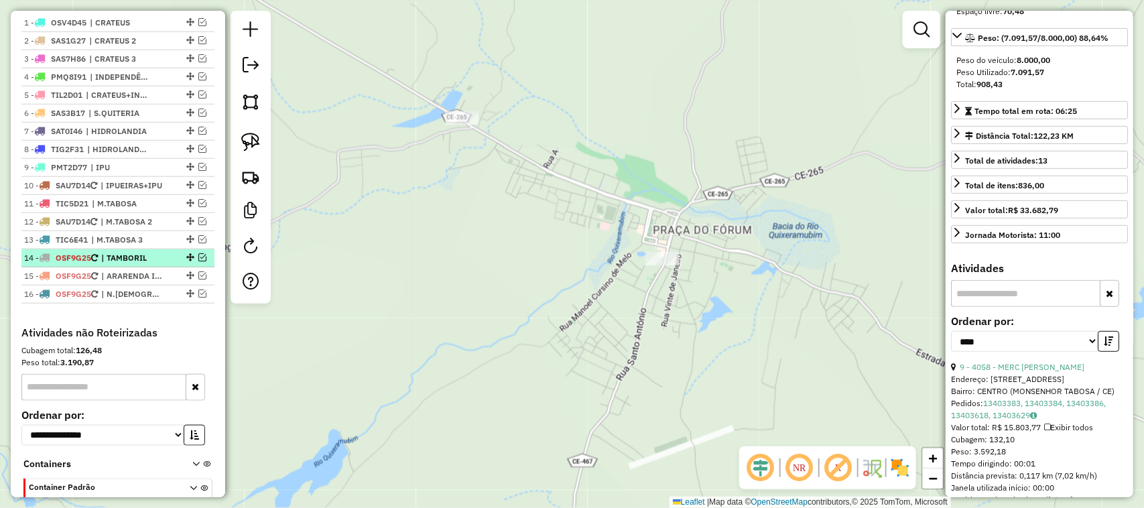
click at [202, 261] on em at bounding box center [202, 257] width 8 height 8
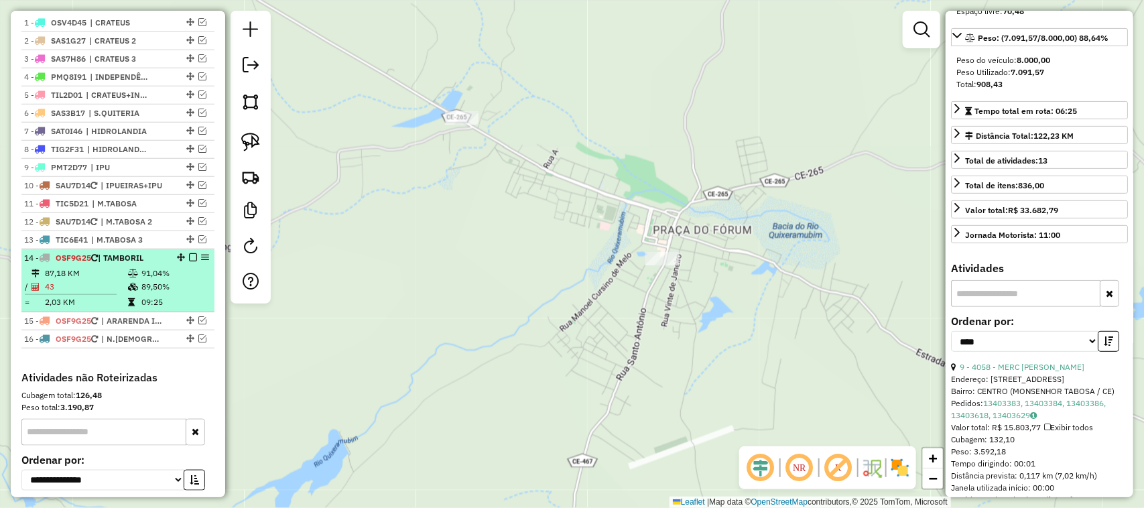
click at [89, 294] on td "43" at bounding box center [85, 286] width 83 height 13
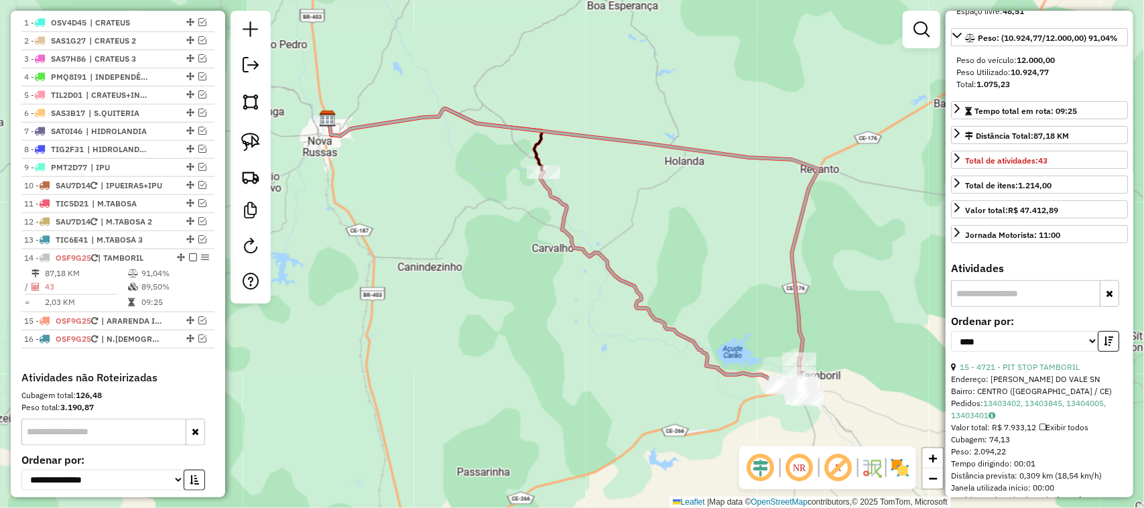
click at [499, 296] on div "Janela de atendimento Grade de atendimento Capacidade Transportadoras Veículos …" at bounding box center [572, 254] width 1144 height 508
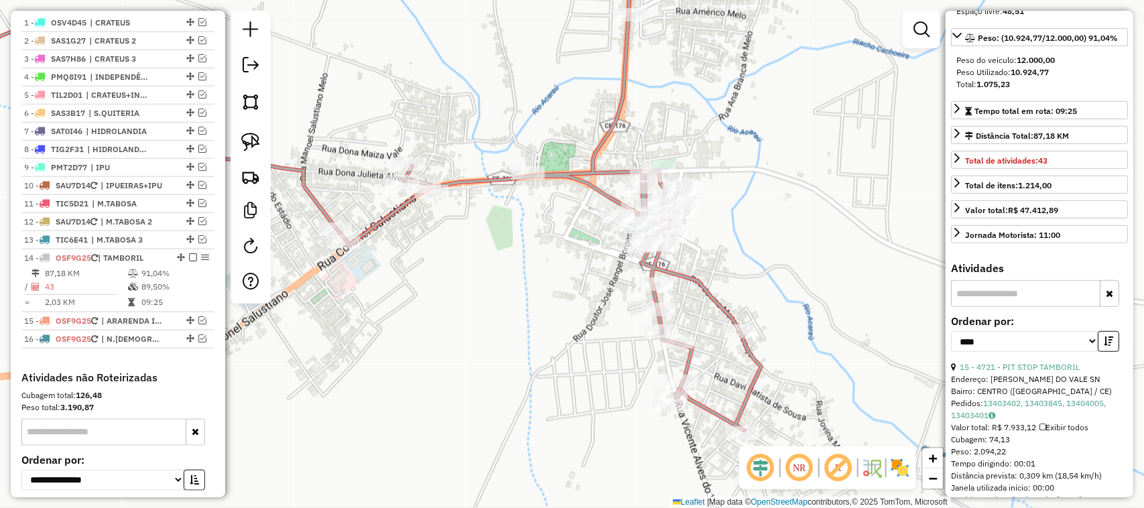
click at [727, 337] on div "Rota 14 - Placa OSF9G25 10548 - BAR CARIOCA Janela de atendimento Grade de aten…" at bounding box center [572, 254] width 1144 height 508
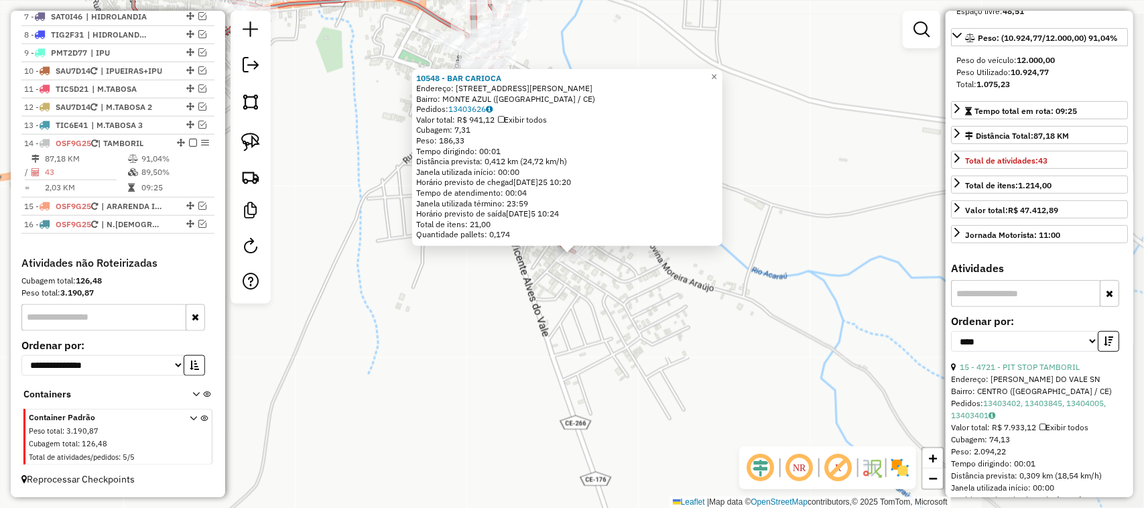
scroll to position [617, 0]
click at [717, 70] on span "×" at bounding box center [714, 75] width 6 height 11
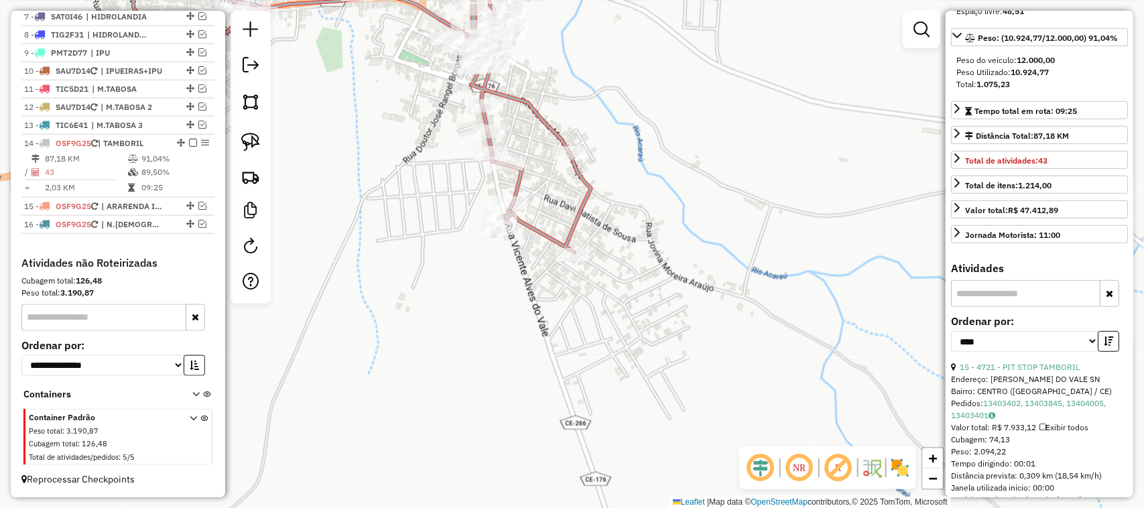
drag, startPoint x: 437, startPoint y: 210, endPoint x: 550, endPoint y: 259, distance: 123.4
click at [541, 260] on div "Rota 14 - Placa OSF9G25 16413 - LANCHONETE LIMA Janela de atendimento Grade de …" at bounding box center [572, 254] width 1144 height 508
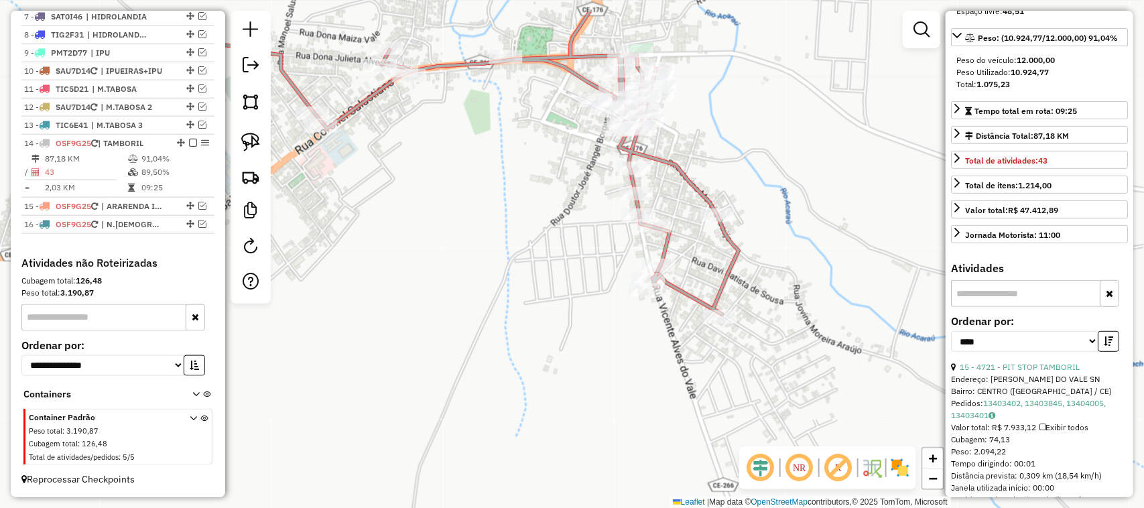
click at [579, 253] on div "Janela de atendimento Grade de atendimento Capacidade Transportadoras Veículos …" at bounding box center [572, 254] width 1144 height 508
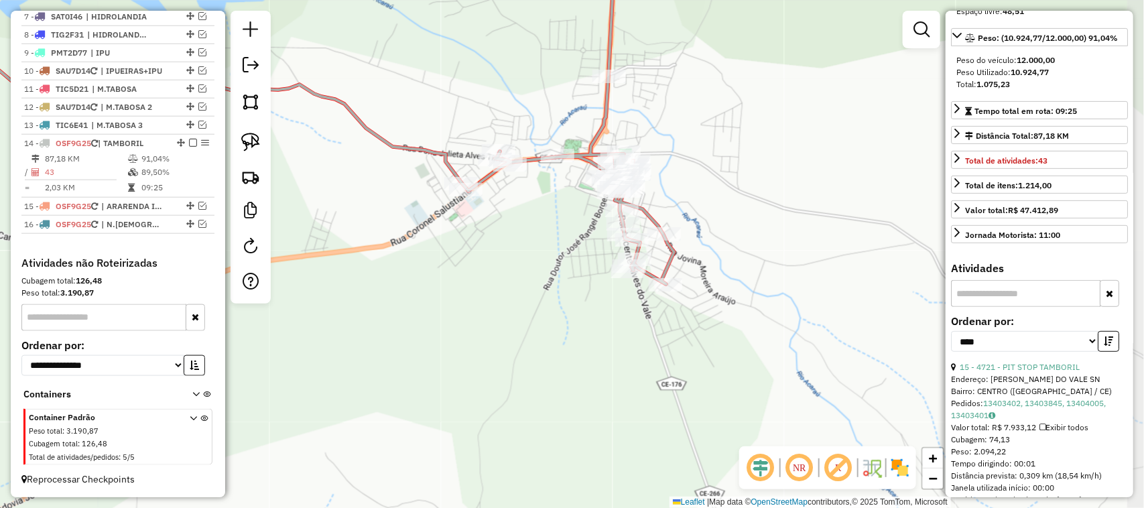
drag, startPoint x: 481, startPoint y: 269, endPoint x: 560, endPoint y: 268, distance: 79.1
click at [560, 269] on div "Janela de atendimento Grade de atendimento Capacidade Transportadoras Veículos …" at bounding box center [572, 254] width 1144 height 508
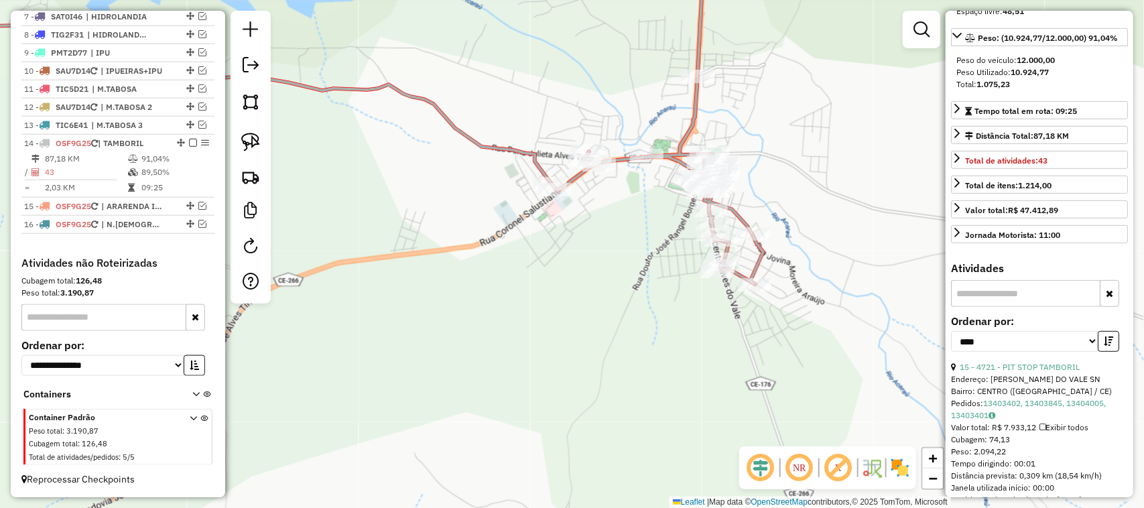
click at [572, 309] on div "Janela de atendimento Grade de atendimento Capacidade Transportadoras Veículos …" at bounding box center [572, 254] width 1144 height 508
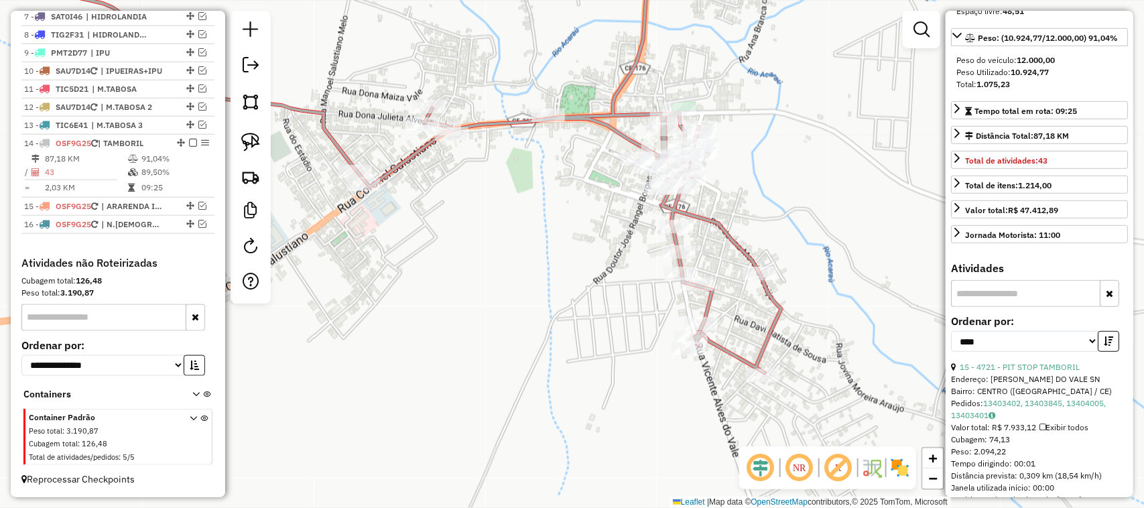
drag, startPoint x: 615, startPoint y: 290, endPoint x: 590, endPoint y: 266, distance: 34.1
click at [591, 267] on div "Rota 14 - Placa OSF9G25 15617 - PEDRO LANCHES Janela de atendimento Grade de at…" at bounding box center [572, 254] width 1144 height 508
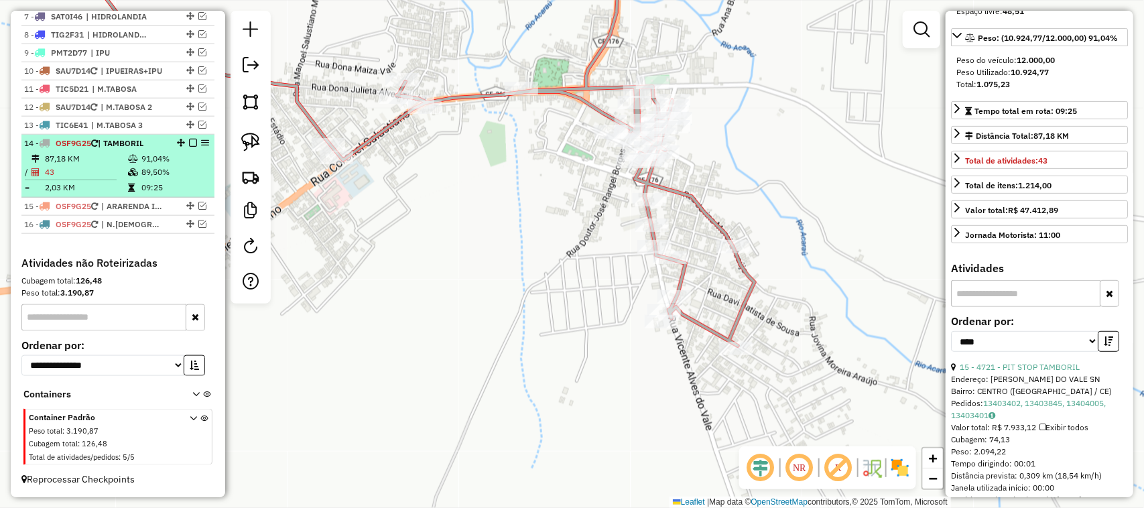
click at [85, 168] on td "43" at bounding box center [85, 172] width 83 height 13
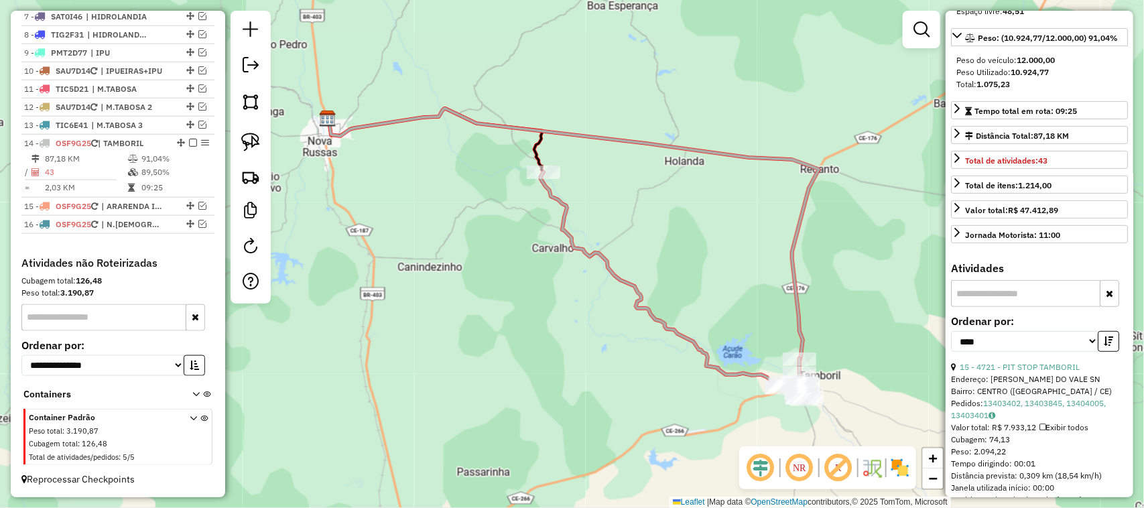
drag, startPoint x: 702, startPoint y: 286, endPoint x: 601, endPoint y: 166, distance: 157.0
click at [612, 178] on div "Janela de atendimento Grade de atendimento Capacidade Transportadoras Veículos …" at bounding box center [572, 254] width 1144 height 508
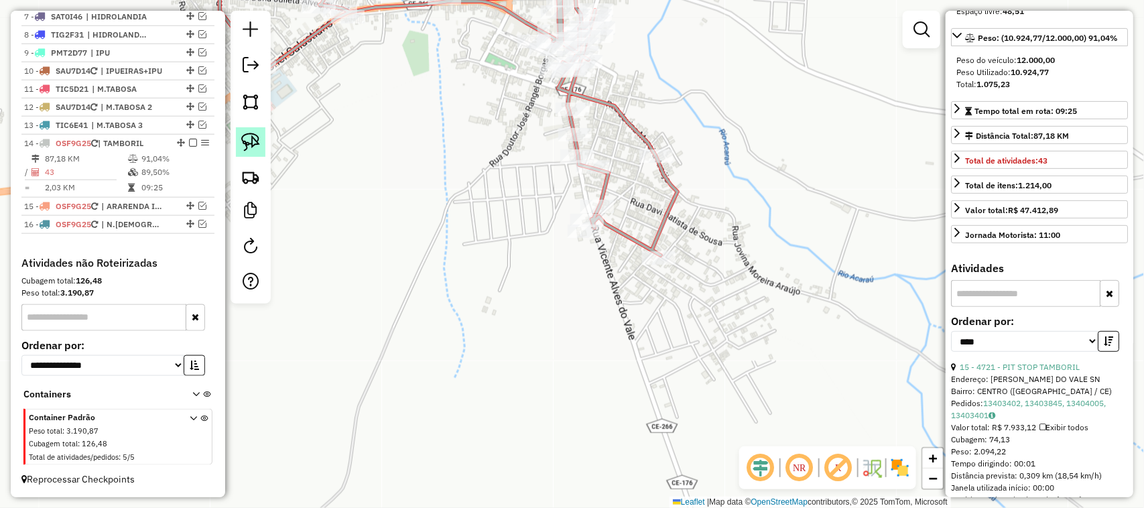
click at [239, 138] on link at bounding box center [250, 141] width 29 height 29
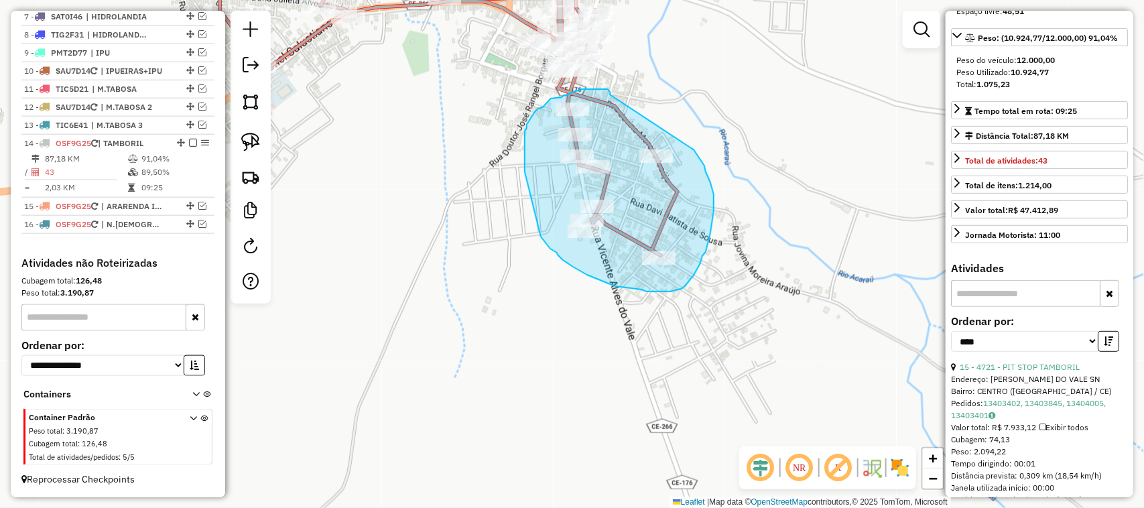
drag, startPoint x: 611, startPoint y: 93, endPoint x: 689, endPoint y: 144, distance: 93.3
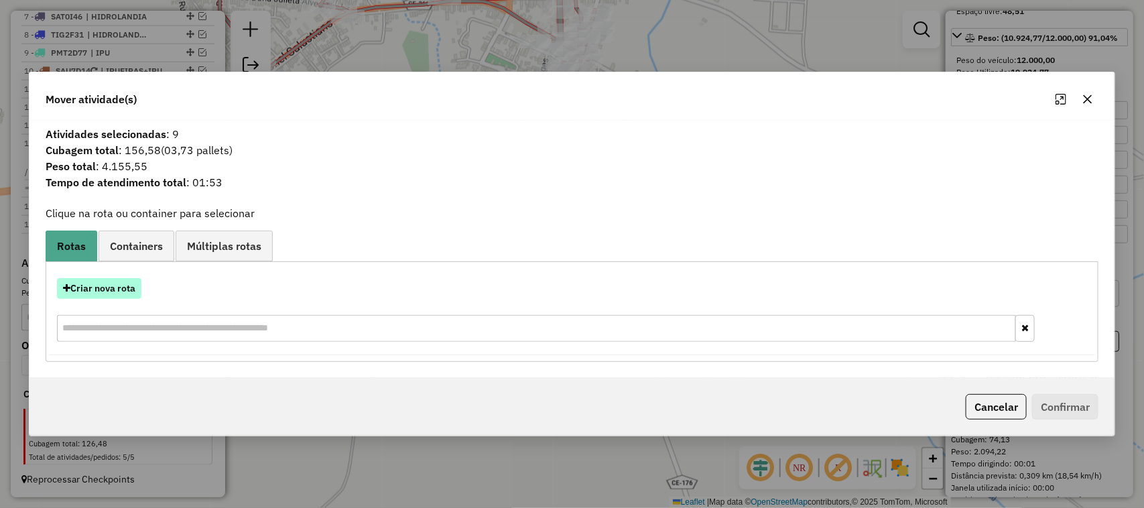
click at [109, 290] on button "Criar nova rota" at bounding box center [99, 288] width 84 height 21
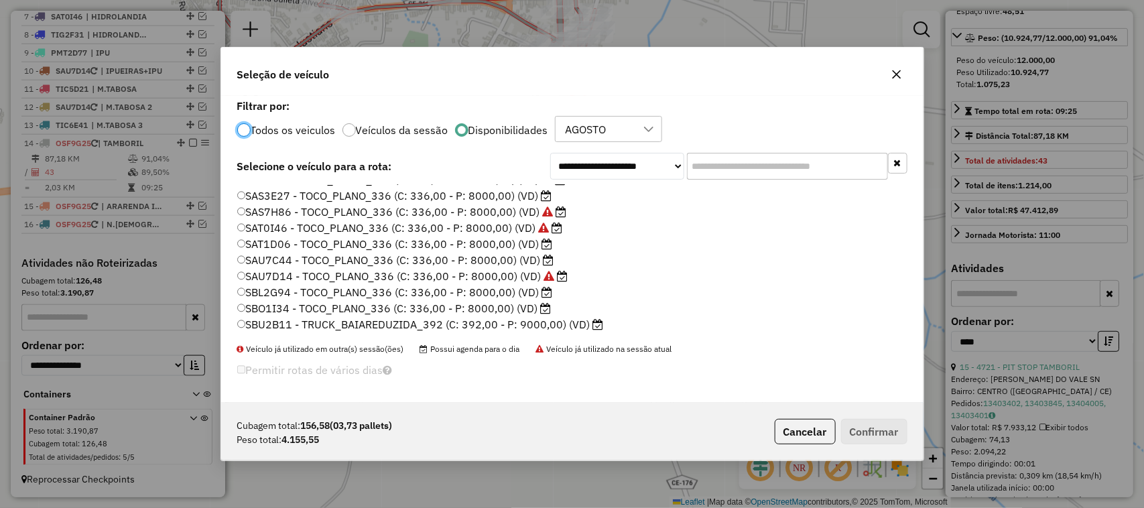
scroll to position [251, 0]
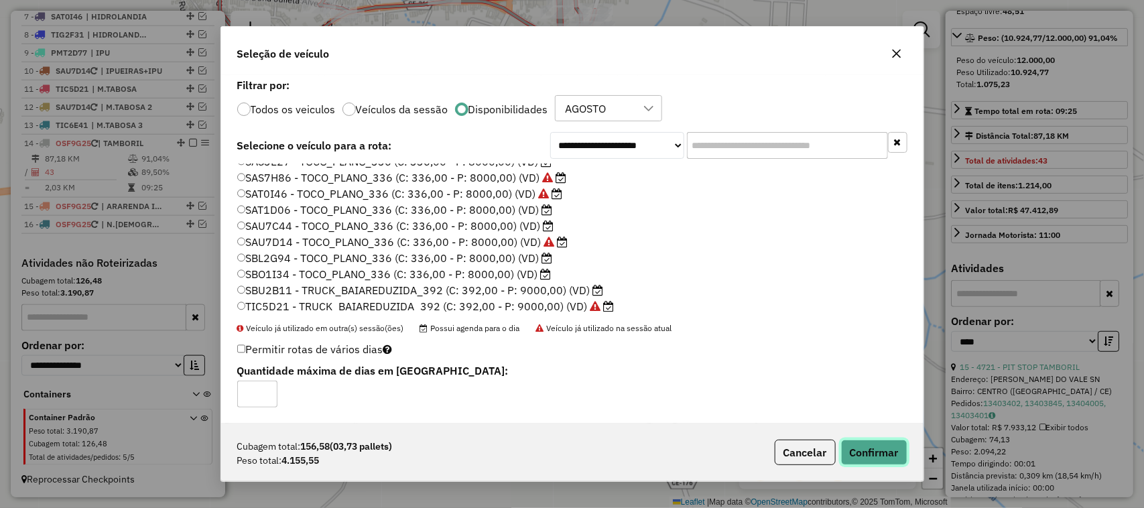
click at [875, 450] on button "Confirmar" at bounding box center [874, 452] width 66 height 25
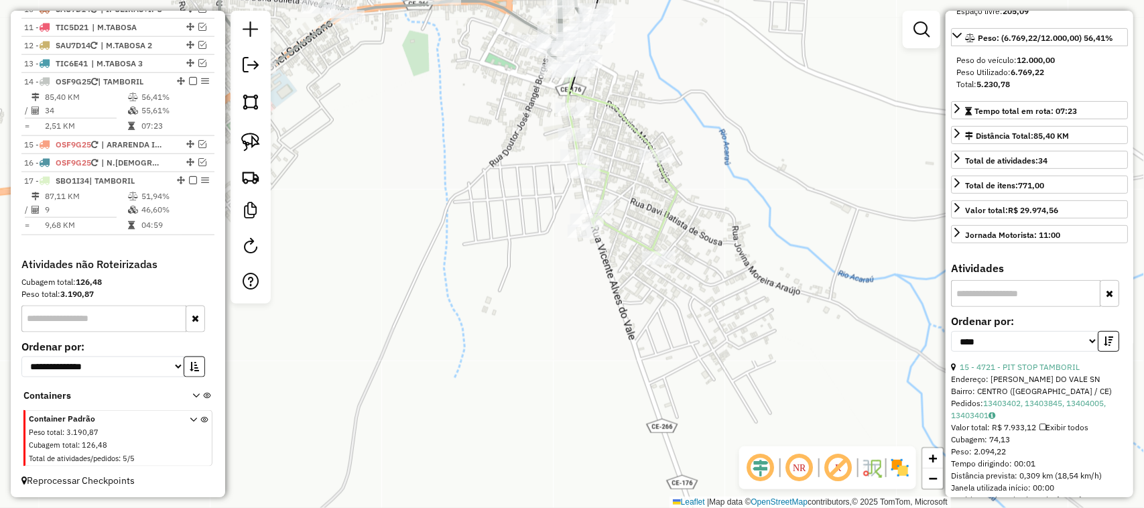
scroll to position [679, 0]
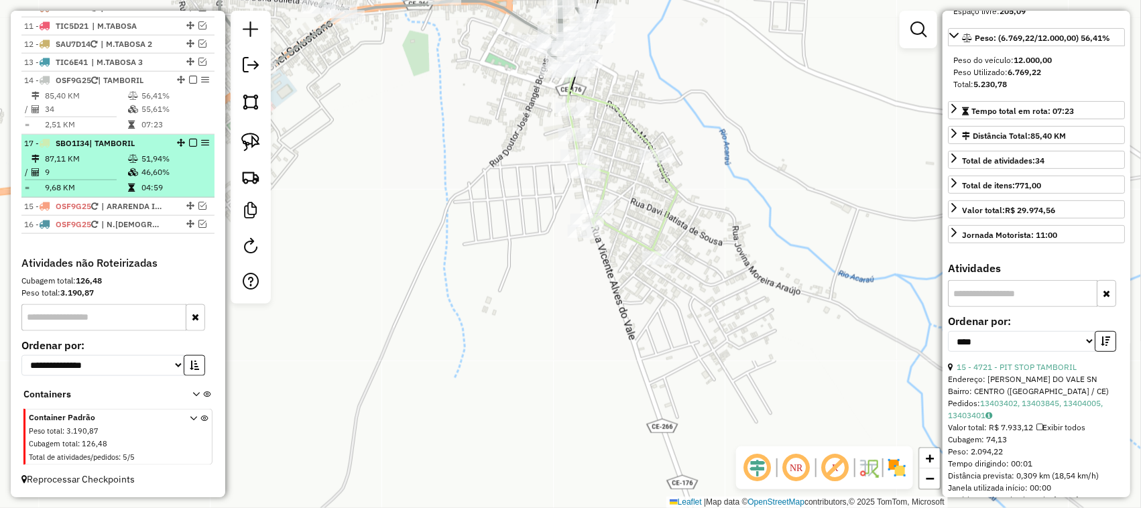
drag, startPoint x: 178, startPoint y: 178, endPoint x: 166, endPoint y: 144, distance: 35.6
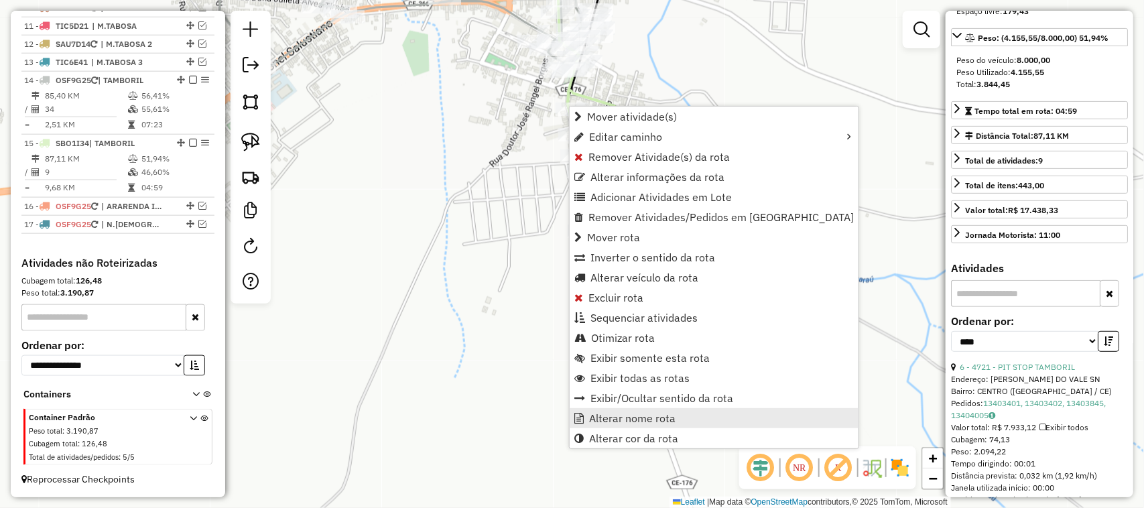
click at [630, 418] on span "Alterar nome rota" at bounding box center [632, 418] width 86 height 11
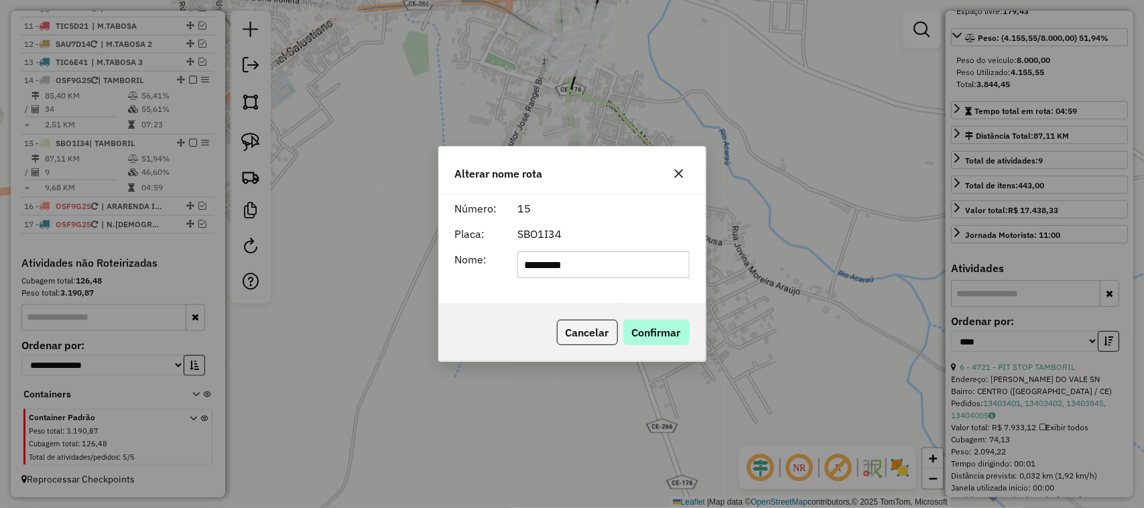
type input "**********"
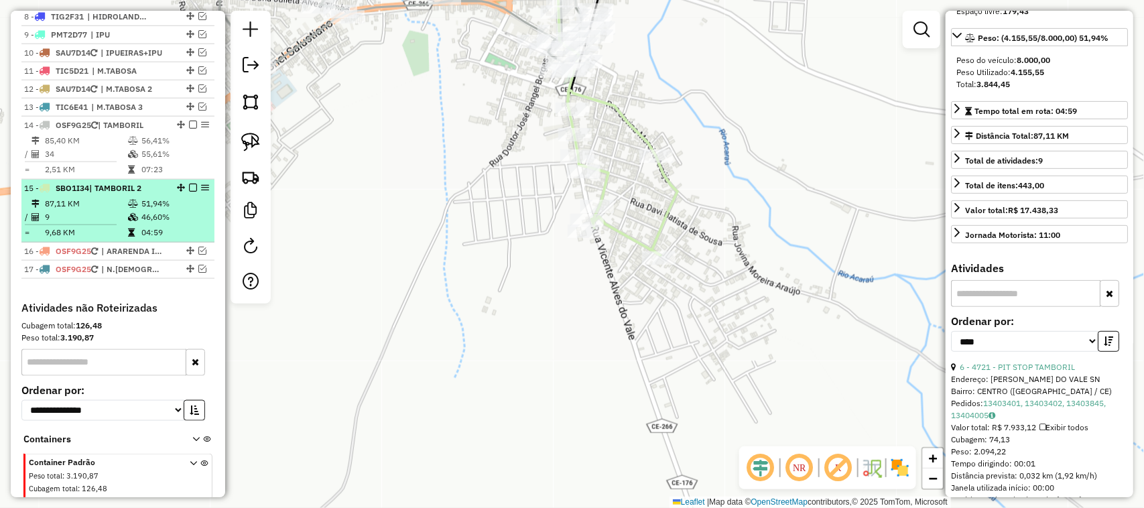
scroll to position [595, 0]
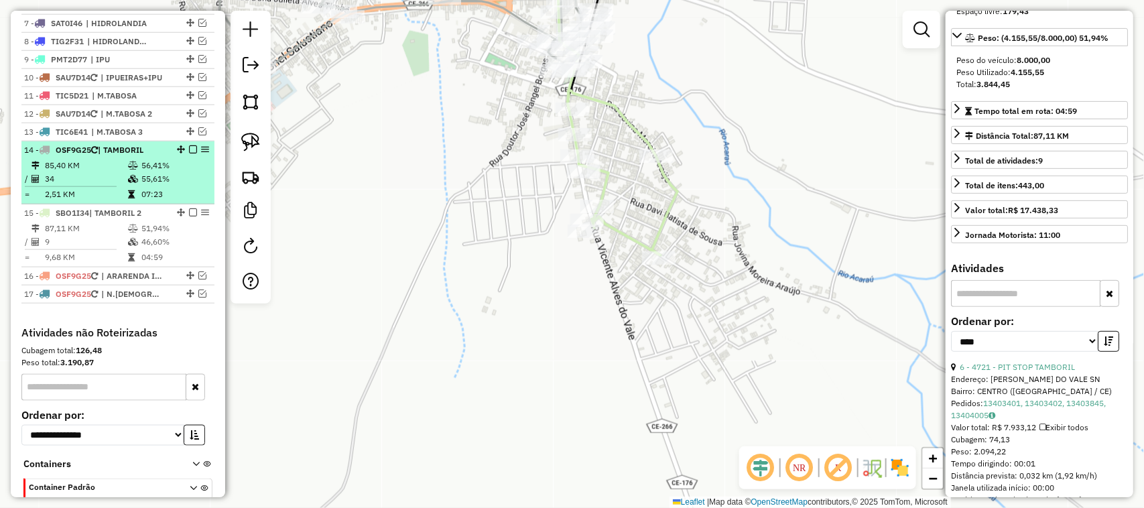
click at [95, 172] on td "85,40 KM" at bounding box center [85, 165] width 83 height 13
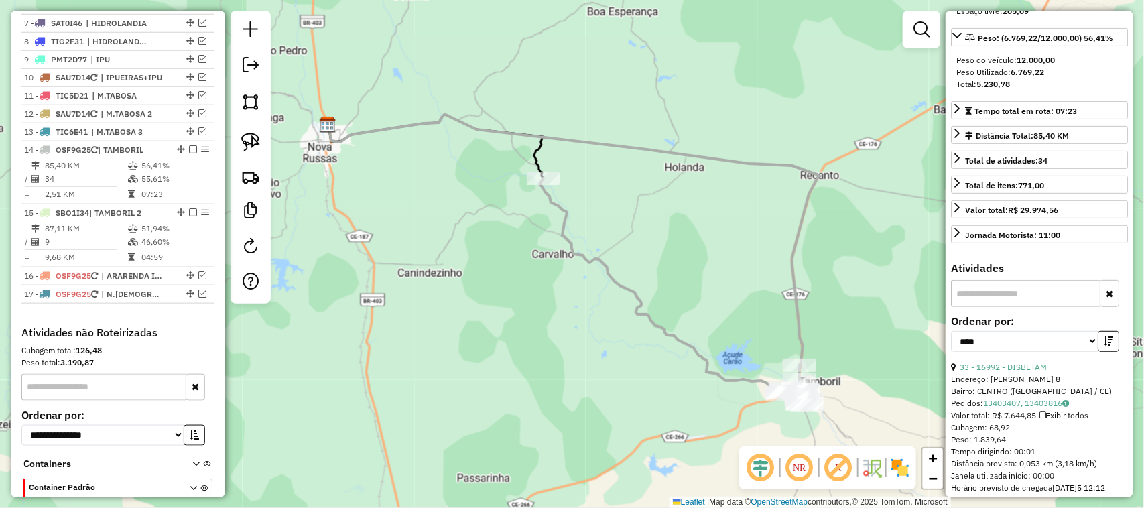
click at [634, 206] on div "Janela de atendimento Grade de atendimento Capacidade Transportadoras Veículos …" at bounding box center [572, 254] width 1144 height 508
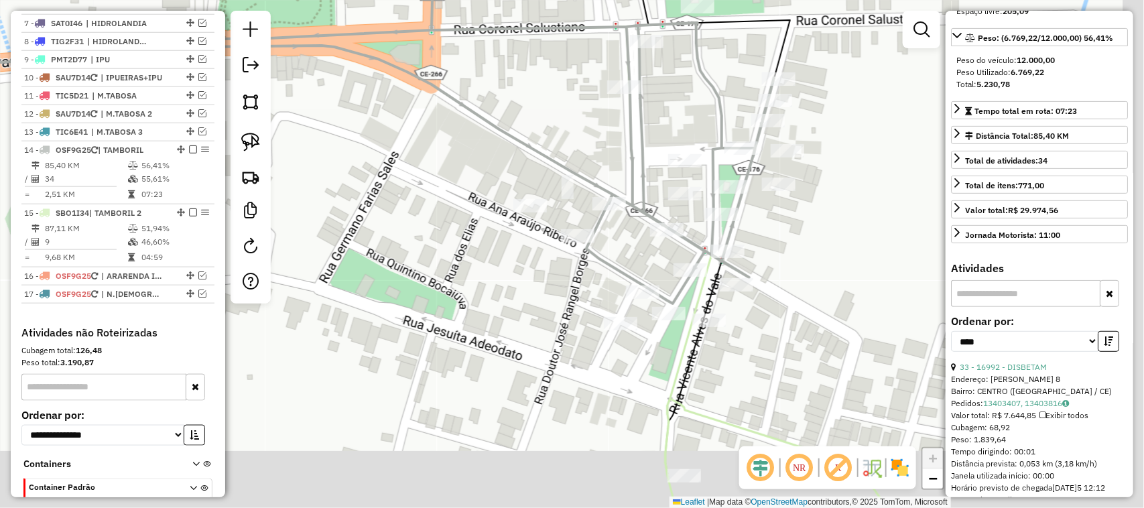
drag, startPoint x: 511, startPoint y: 312, endPoint x: 446, endPoint y: 206, distance: 123.9
click at [446, 208] on div "Janela de atendimento Grade de atendimento Capacidade Transportadoras Veículos …" at bounding box center [572, 254] width 1144 height 508
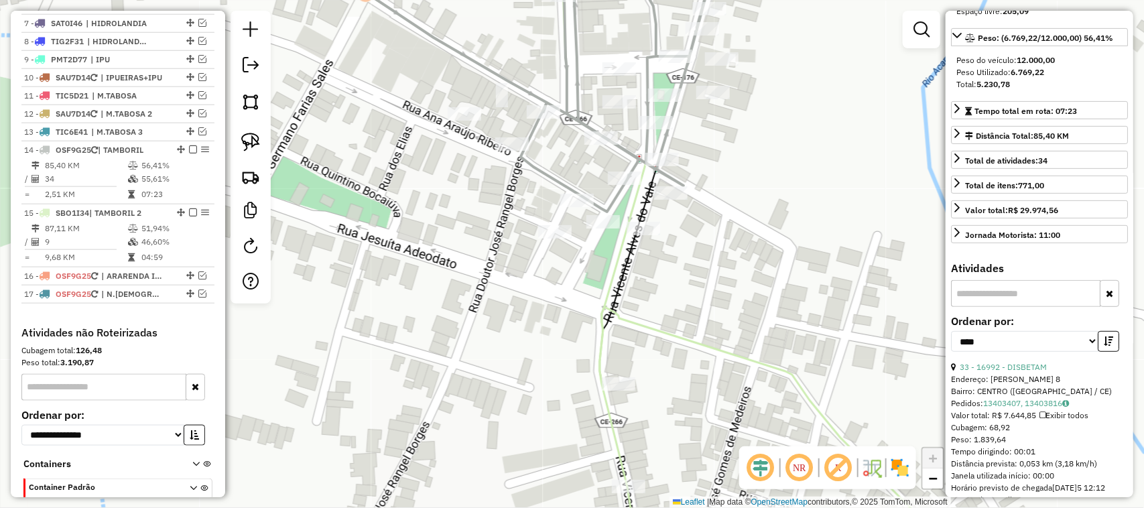
drag, startPoint x: 466, startPoint y: 276, endPoint x: 416, endPoint y: 260, distance: 52.2
click at [416, 270] on div "Janela de atendimento Grade de atendimento Capacidade Transportadoras Veículos …" at bounding box center [572, 254] width 1144 height 508
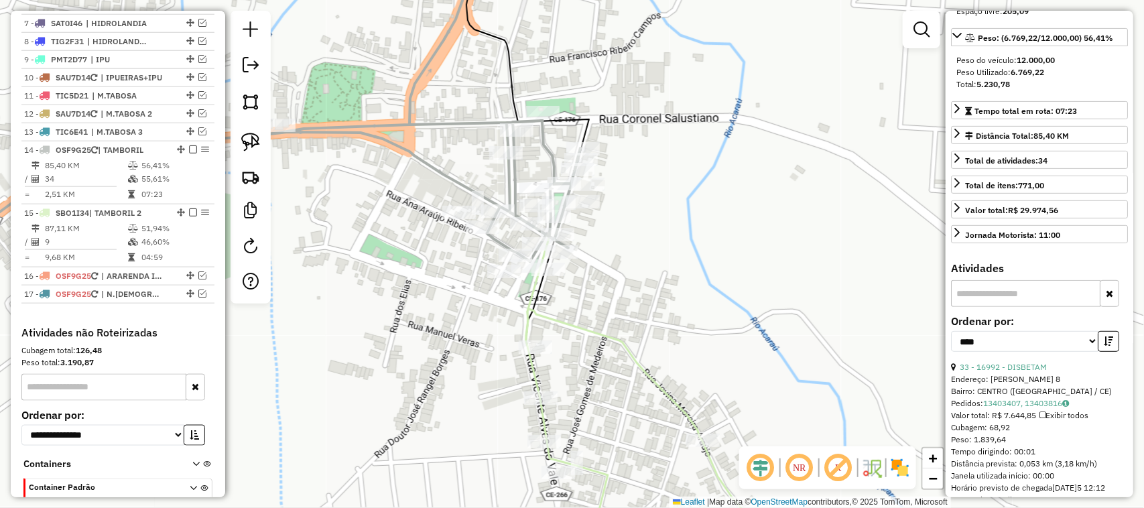
drag, startPoint x: 327, startPoint y: 229, endPoint x: 392, endPoint y: 241, distance: 66.1
click at [383, 263] on div "Janela de atendimento Grade de atendimento Capacidade Transportadoras Veículos …" at bounding box center [572, 254] width 1144 height 508
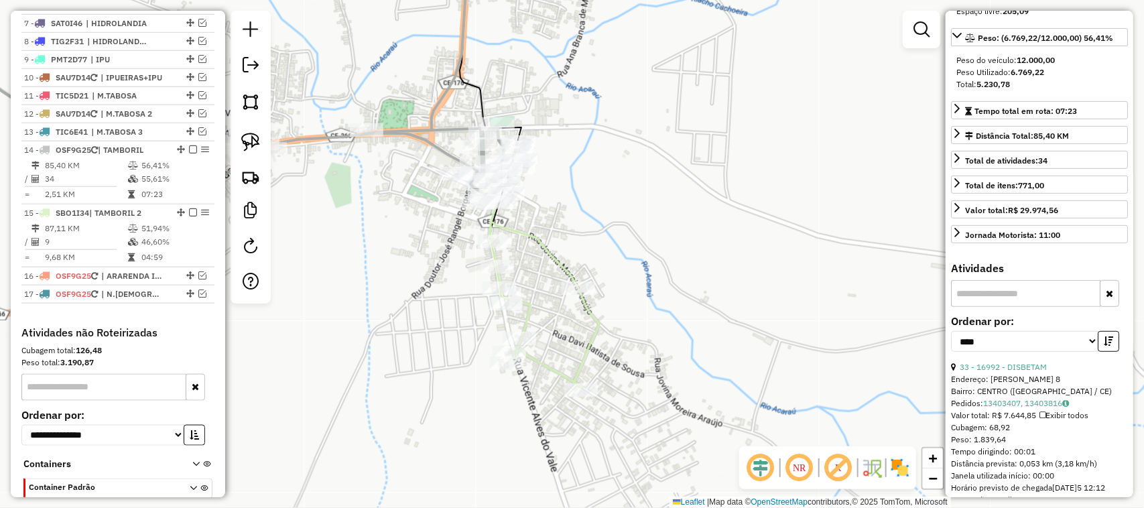
drag, startPoint x: 400, startPoint y: 101, endPoint x: 535, endPoint y: 212, distance: 174.8
click at [544, 221] on div "Janela de atendimento Grade de atendimento Capacidade Transportadoras Veículos …" at bounding box center [572, 254] width 1144 height 508
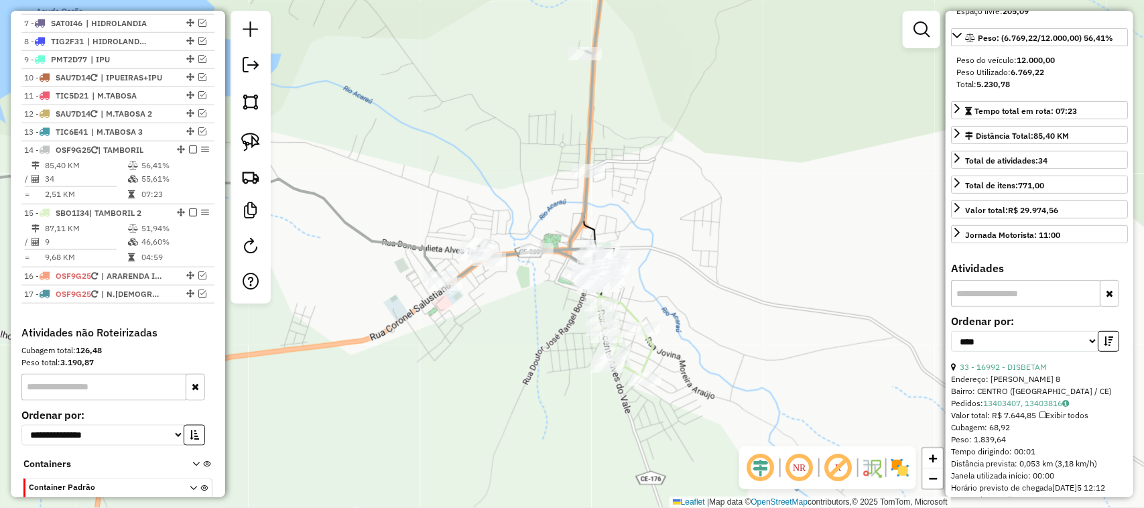
drag, startPoint x: 455, startPoint y: 160, endPoint x: 520, endPoint y: 189, distance: 72.0
click at [514, 188] on div "Janela de atendimento Grade de atendimento Capacidade Transportadoras Veículos …" at bounding box center [572, 254] width 1144 height 508
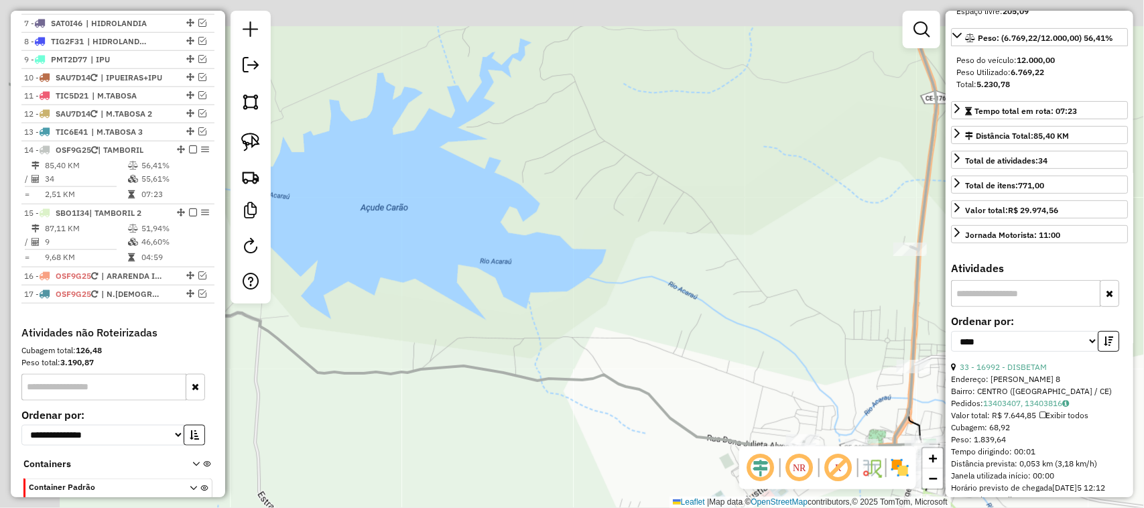
drag, startPoint x: 404, startPoint y: 188, endPoint x: 598, endPoint y: 280, distance: 214.4
click at [570, 282] on div "Janela de atendimento Grade de atendimento Capacidade Transportadoras Veículos …" at bounding box center [572, 254] width 1144 height 508
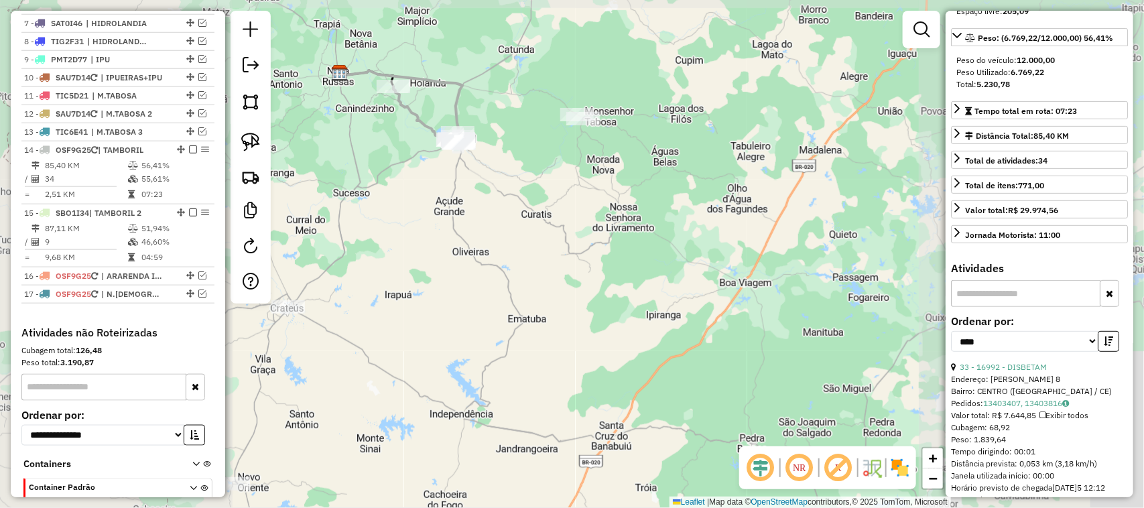
drag, startPoint x: 408, startPoint y: 164, endPoint x: 414, endPoint y: 168, distance: 7.5
click at [411, 168] on div "Janela de atendimento Grade de atendimento Capacidade Transportadoras Veículos …" at bounding box center [572, 254] width 1144 height 508
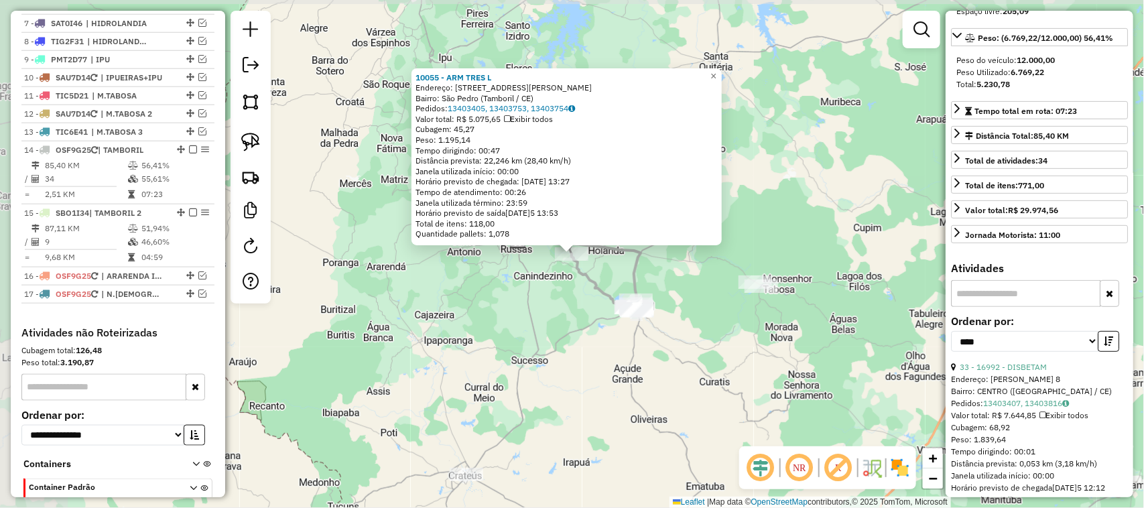
scroll to position [679, 0]
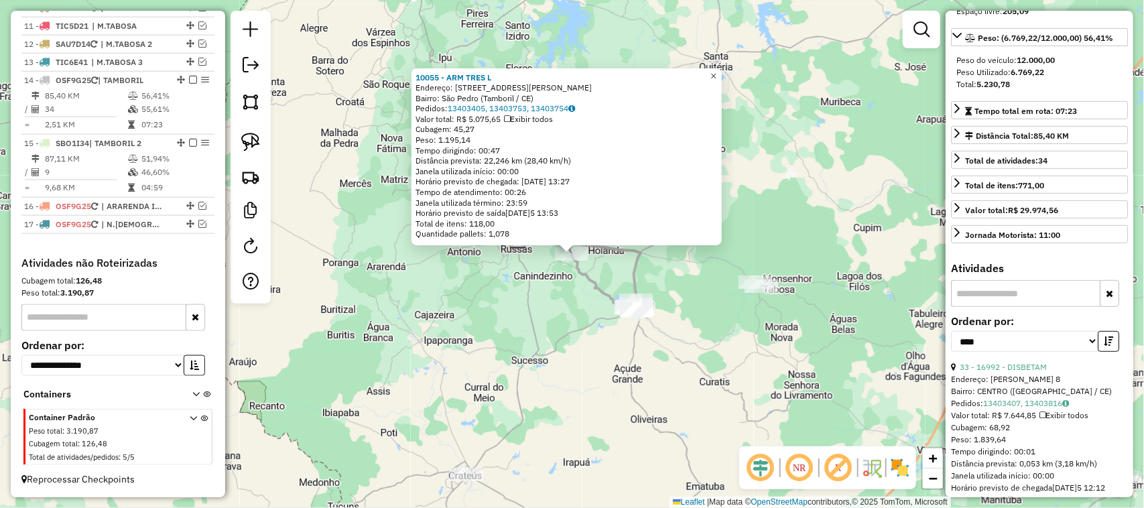
click at [717, 70] on span "×" at bounding box center [714, 75] width 6 height 11
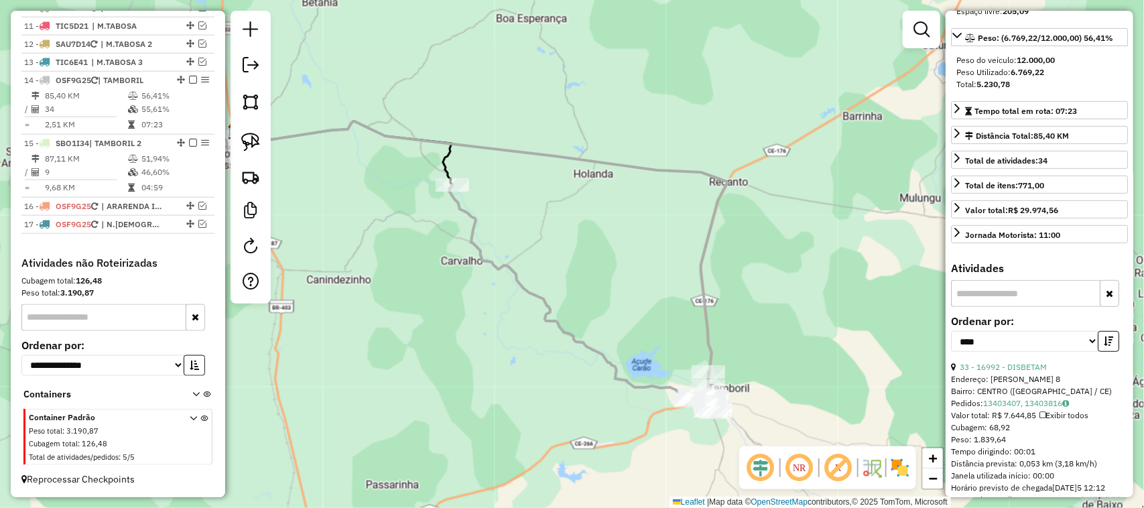
drag, startPoint x: 638, startPoint y: 326, endPoint x: 634, endPoint y: 266, distance: 59.8
click at [648, 280] on div "Janela de atendimento Grade de atendimento Capacidade Transportadoras Veículos …" at bounding box center [572, 254] width 1144 height 508
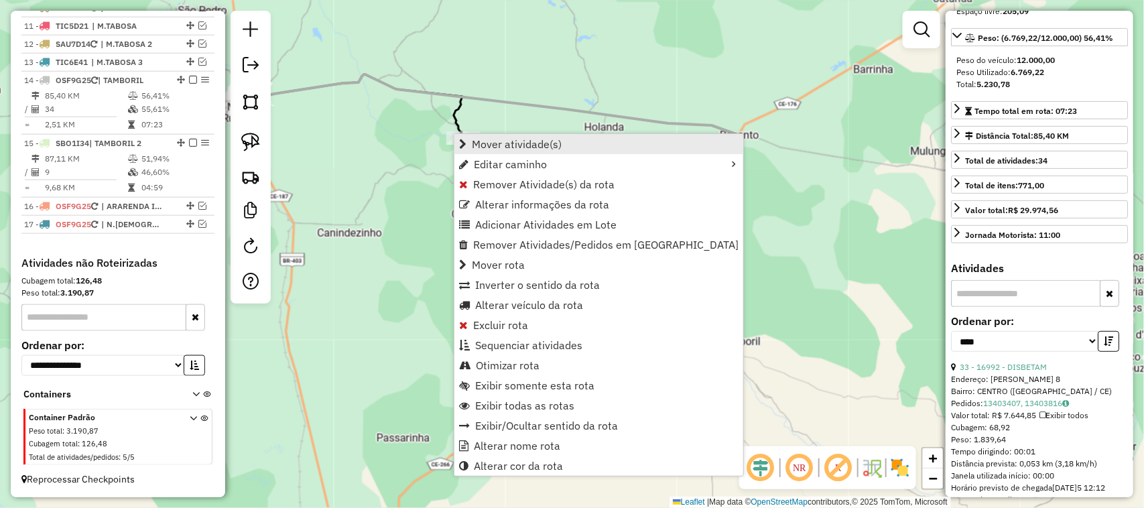
click at [515, 139] on span "Mover atividade(s)" at bounding box center [517, 144] width 90 height 11
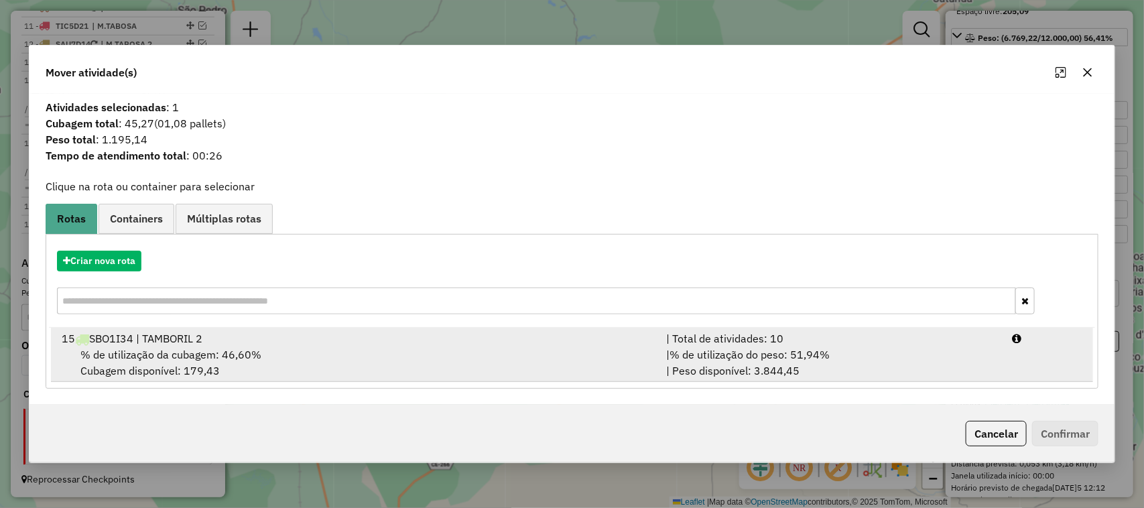
click at [162, 360] on span "% de utilização da cubagem: 46,60%" at bounding box center [170, 354] width 181 height 13
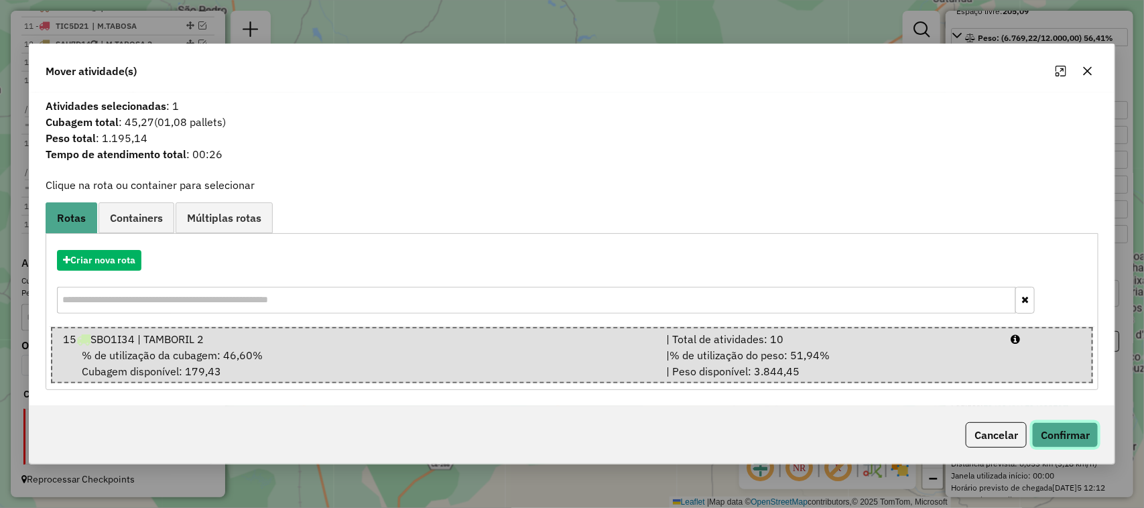
click at [1073, 437] on button "Confirmar" at bounding box center [1065, 434] width 66 height 25
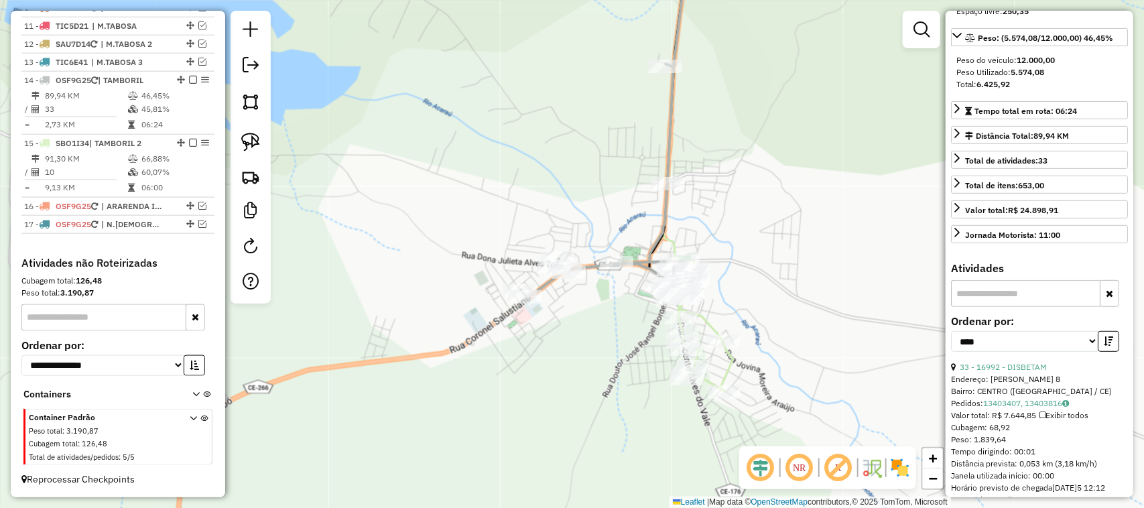
drag, startPoint x: 634, startPoint y: 233, endPoint x: 614, endPoint y: 202, distance: 36.5
click at [615, 202] on div "Janela de atendimento Grade de atendimento Capacidade Transportadoras Veículos …" at bounding box center [572, 254] width 1144 height 508
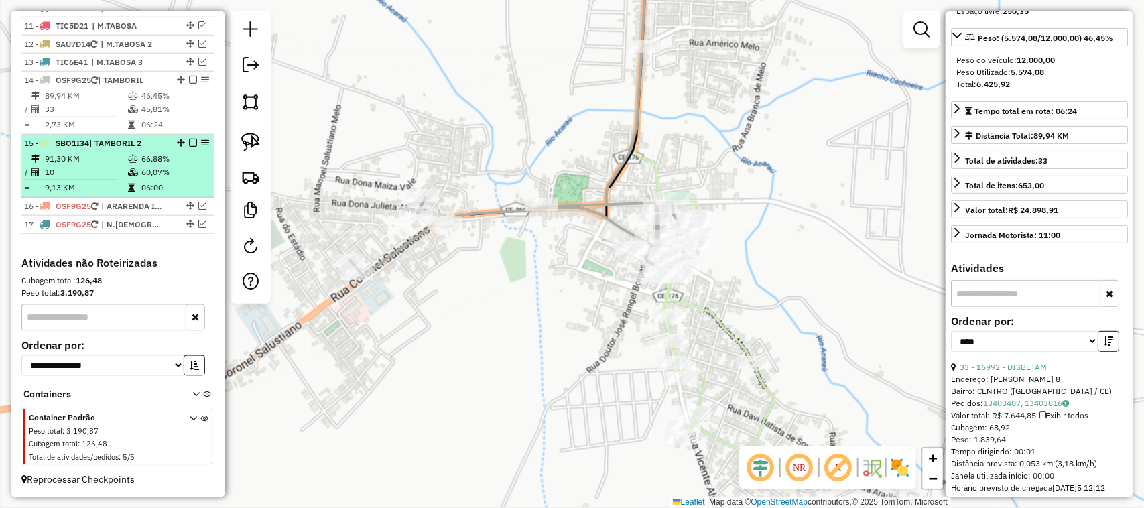
click at [98, 169] on td "10" at bounding box center [85, 172] width 83 height 13
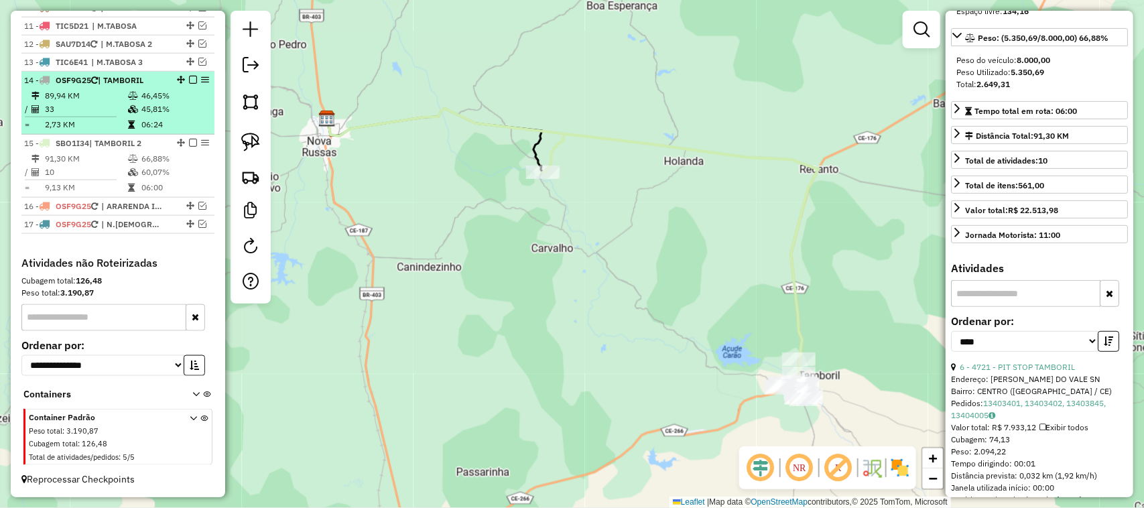
click at [92, 105] on td "33" at bounding box center [85, 109] width 83 height 13
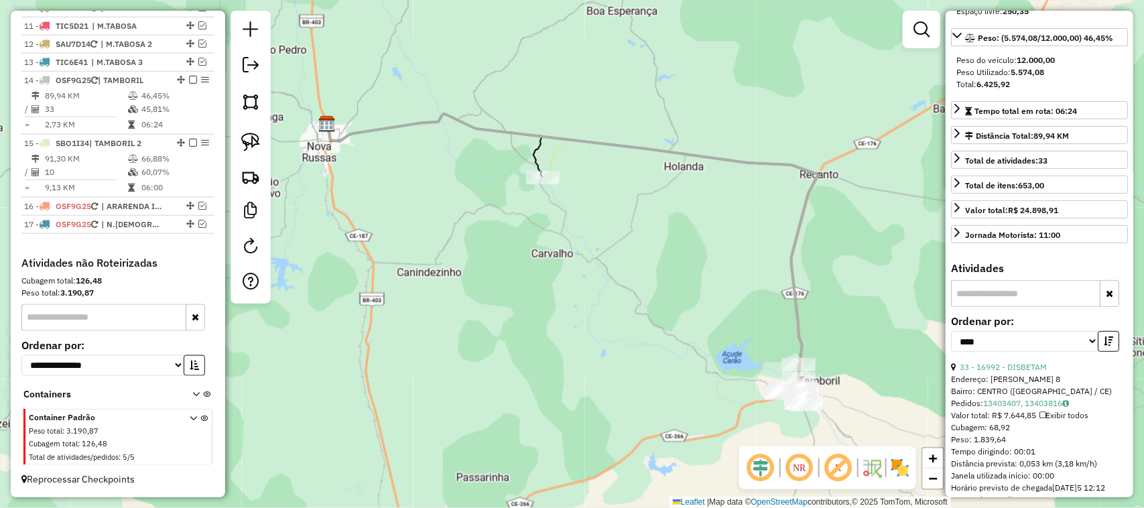
drag, startPoint x: 691, startPoint y: 344, endPoint x: 609, endPoint y: 263, distance: 115.7
click at [611, 267] on div "Janela de atendimento Grade de atendimento Capacidade Transportadoras Veículos …" at bounding box center [572, 254] width 1144 height 508
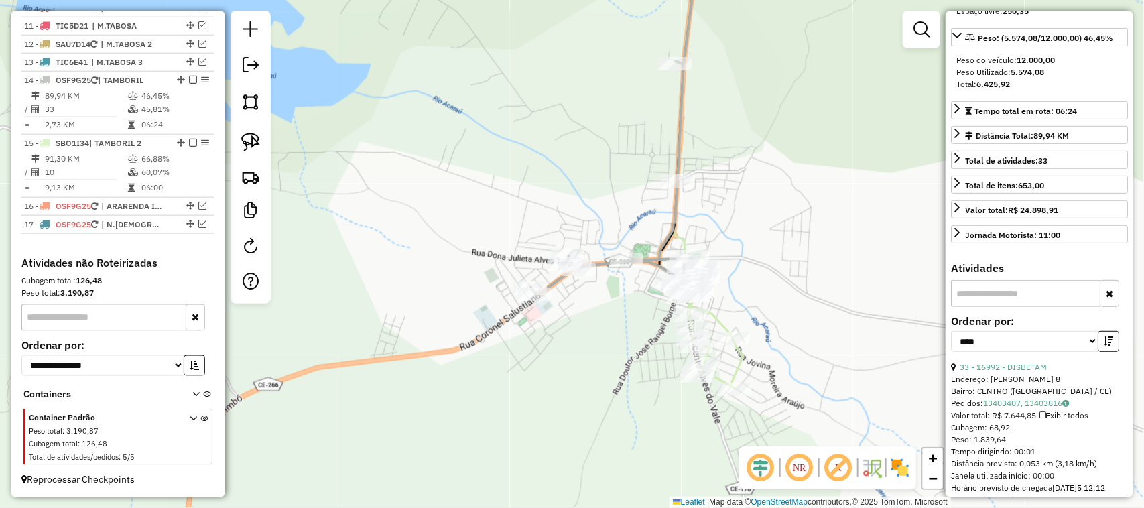
drag, startPoint x: 744, startPoint y: 236, endPoint x: 735, endPoint y: 298, distance: 63.0
click at [735, 298] on div "Janela de atendimento Grade de atendimento Capacidade Transportadoras Veículos …" at bounding box center [572, 254] width 1144 height 508
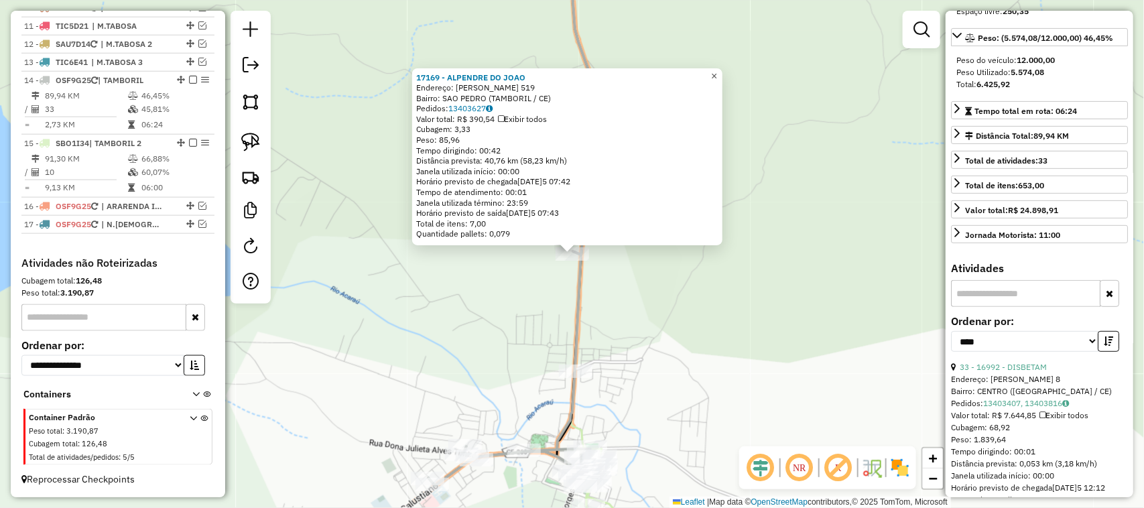
click at [717, 70] on span "×" at bounding box center [714, 75] width 6 height 11
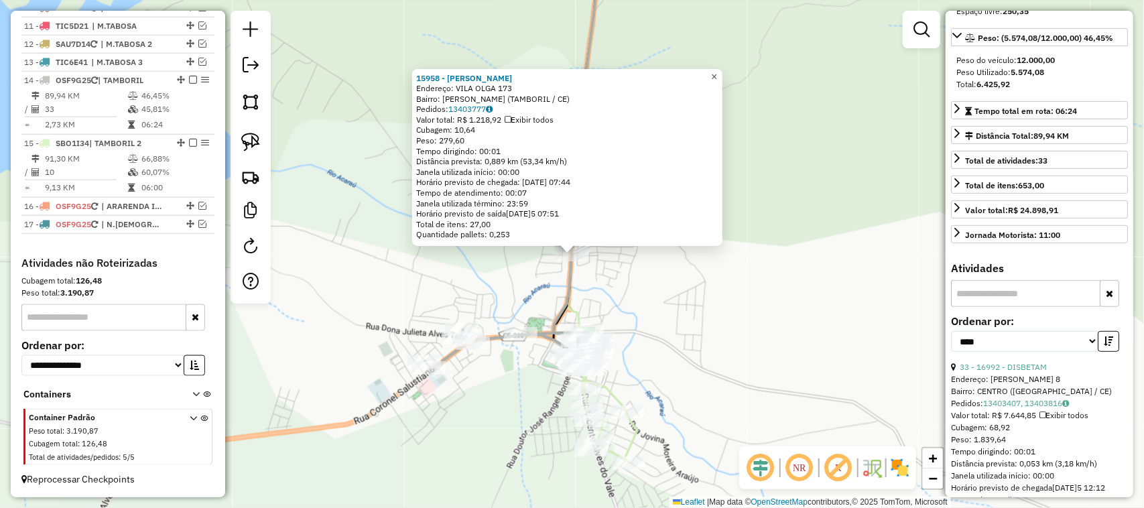
click at [717, 71] on span "×" at bounding box center [714, 76] width 6 height 11
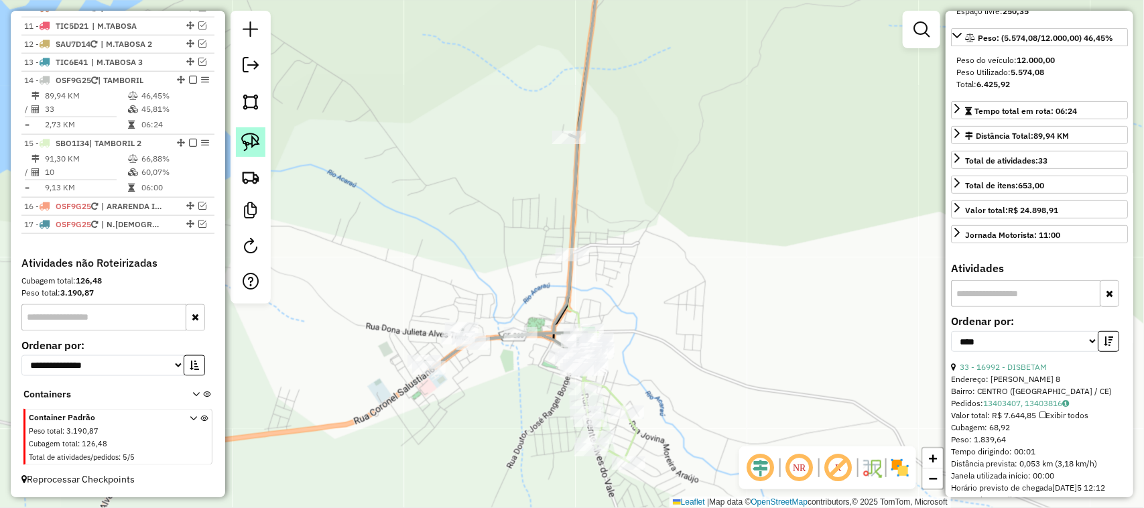
click at [255, 138] on img at bounding box center [250, 142] width 19 height 19
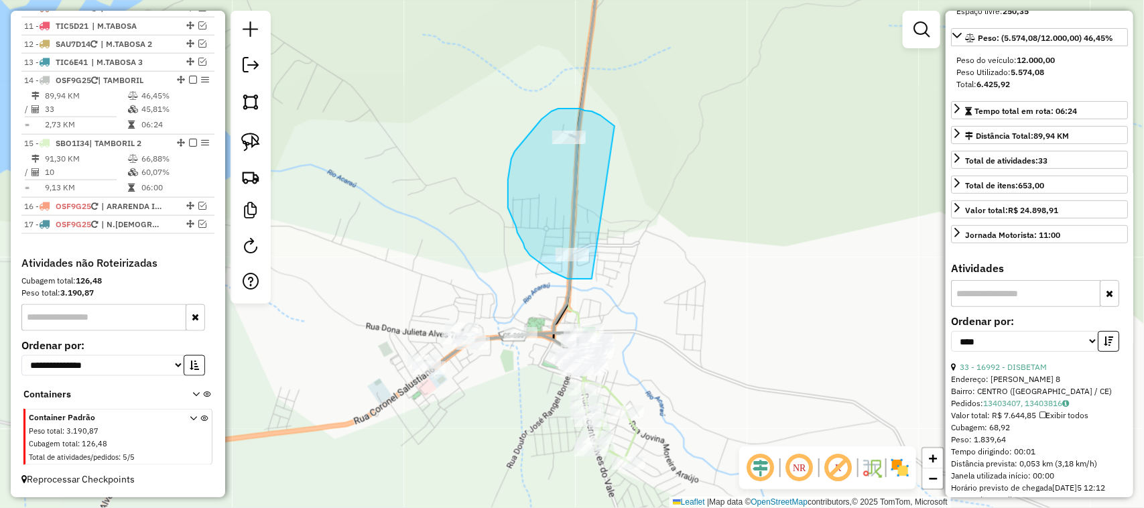
drag, startPoint x: 614, startPoint y: 125, endPoint x: 604, endPoint y: 260, distance: 135.8
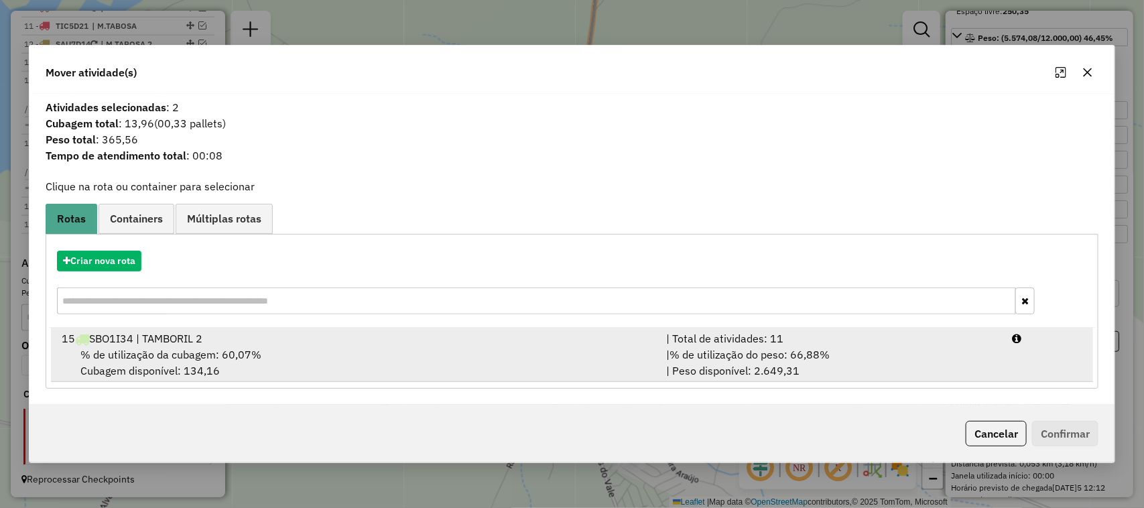
click at [137, 353] on span "% de utilização da cubagem: 60,07%" at bounding box center [170, 354] width 181 height 13
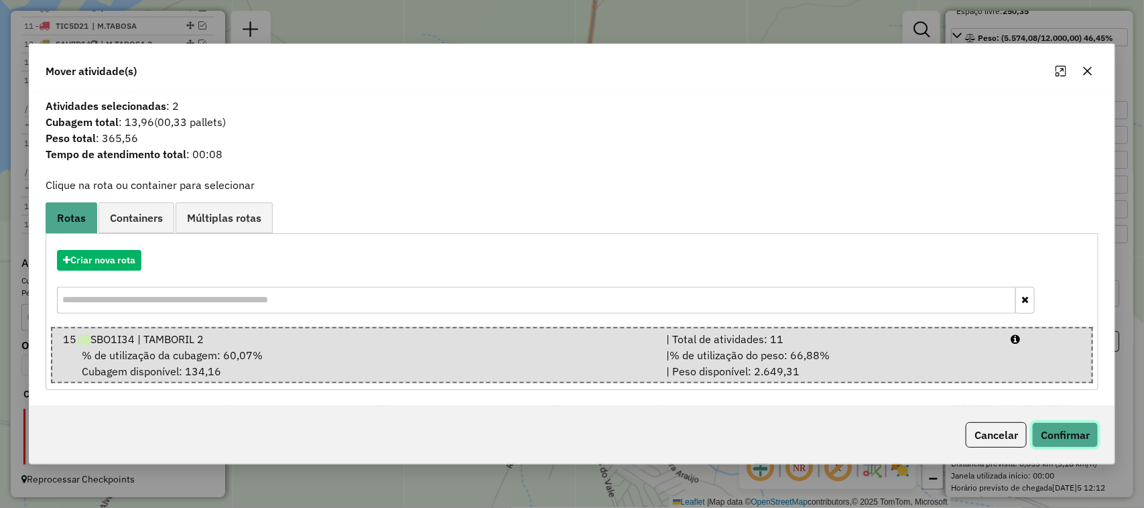
click at [1077, 426] on button "Confirmar" at bounding box center [1065, 434] width 66 height 25
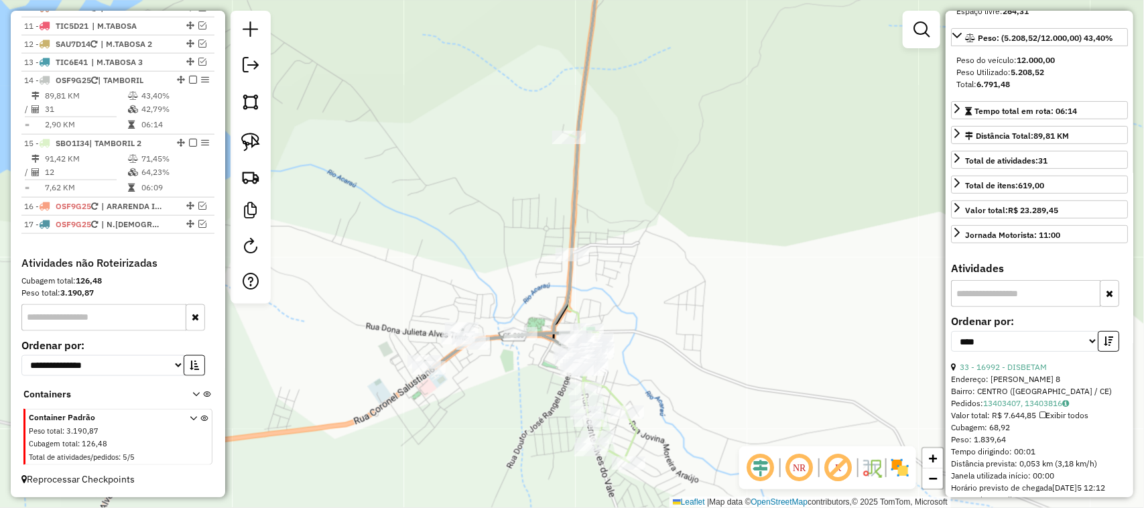
drag, startPoint x: 680, startPoint y: 259, endPoint x: 676, endPoint y: 180, distance: 79.2
click at [678, 185] on div "Rota 15 - Placa SBO1I34 15958 - BAR JOAO Janela de atendimento Grade de atendim…" at bounding box center [572, 254] width 1144 height 508
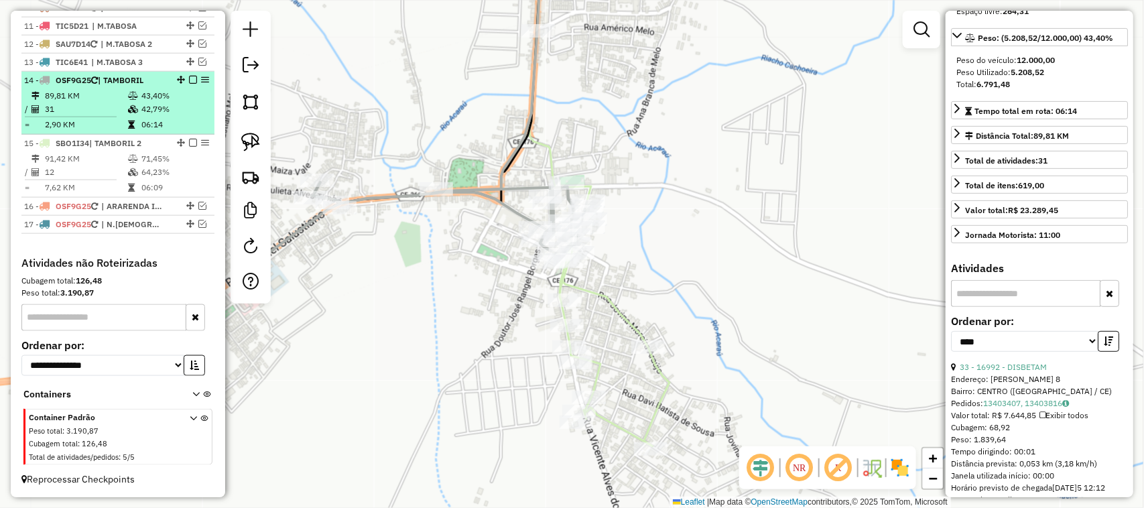
click at [92, 107] on td "31" at bounding box center [85, 109] width 83 height 13
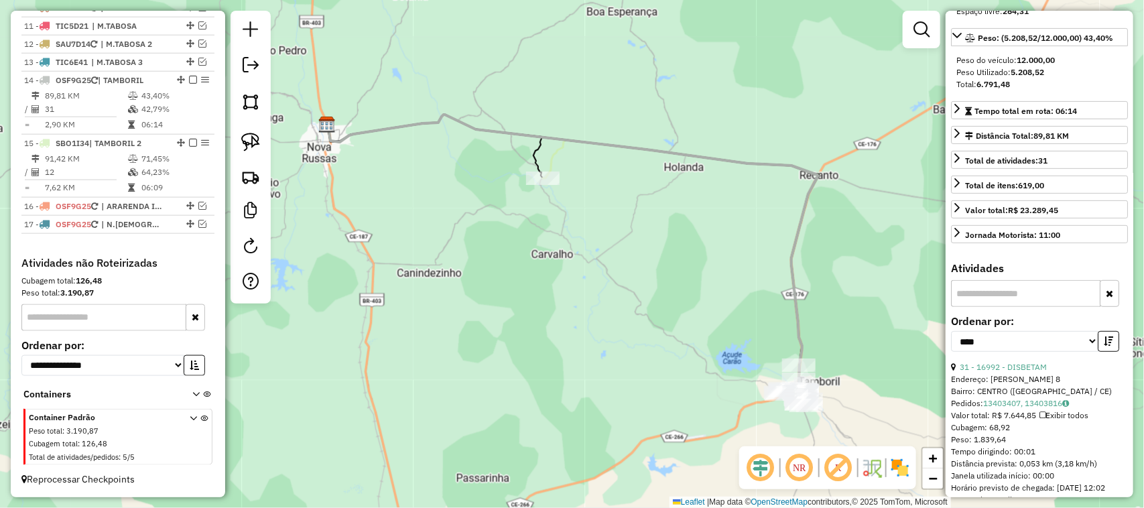
drag, startPoint x: 733, startPoint y: 309, endPoint x: 695, endPoint y: 262, distance: 60.1
click at [702, 267] on div "Janela de atendimento Grade de atendimento Capacidade Transportadoras Veículos …" at bounding box center [572, 254] width 1144 height 508
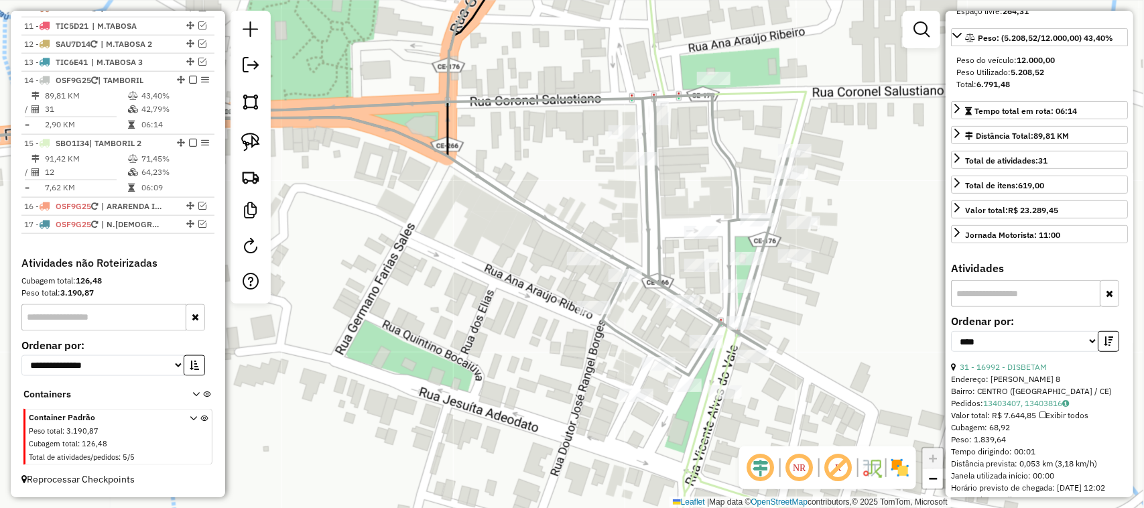
drag, startPoint x: 859, startPoint y: 336, endPoint x: 833, endPoint y: 261, distance: 79.1
click at [838, 269] on div "Janela de atendimento Grade de atendimento Capacidade Transportadoras Veículos …" at bounding box center [572, 254] width 1144 height 508
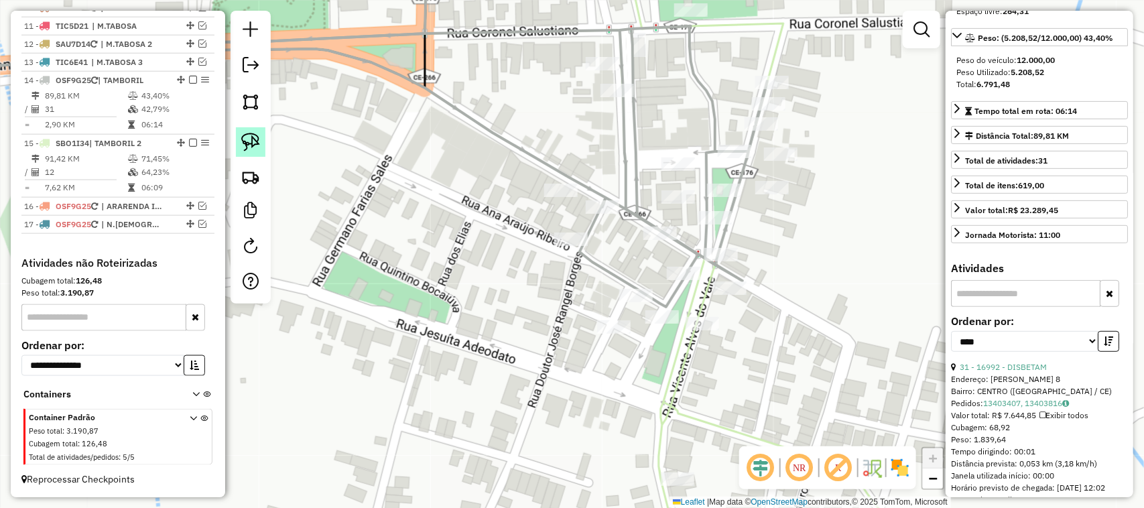
click at [251, 138] on img at bounding box center [250, 142] width 19 height 19
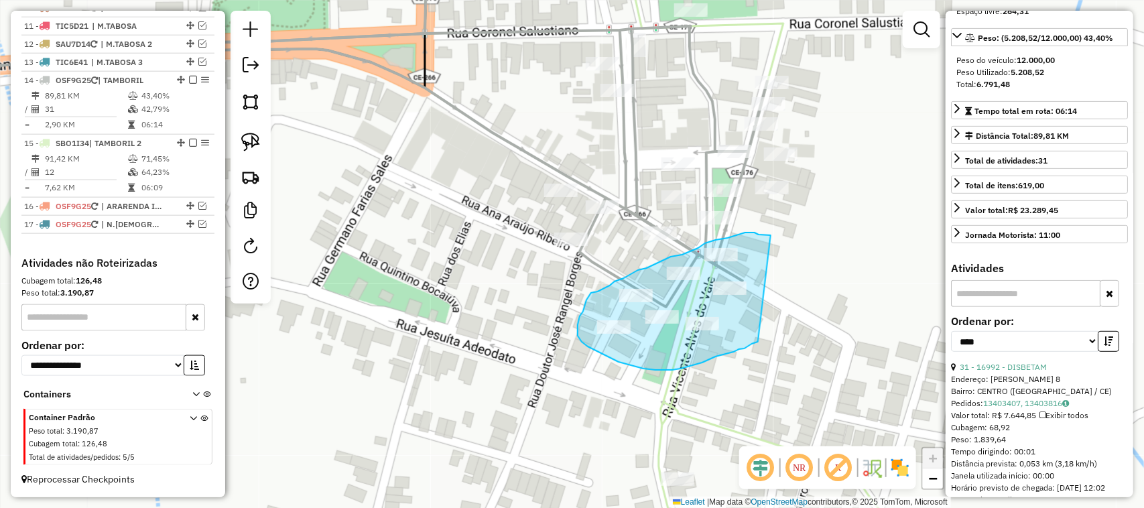
drag, startPoint x: 772, startPoint y: 235, endPoint x: 758, endPoint y: 341, distance: 106.1
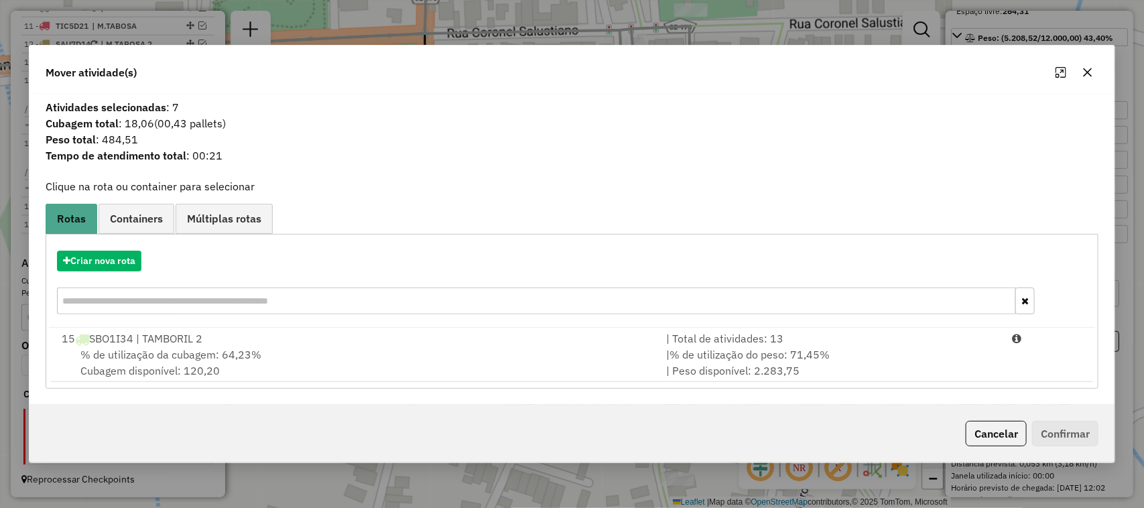
click at [169, 357] on span "% de utilização da cubagem: 64,23%" at bounding box center [170, 354] width 181 height 13
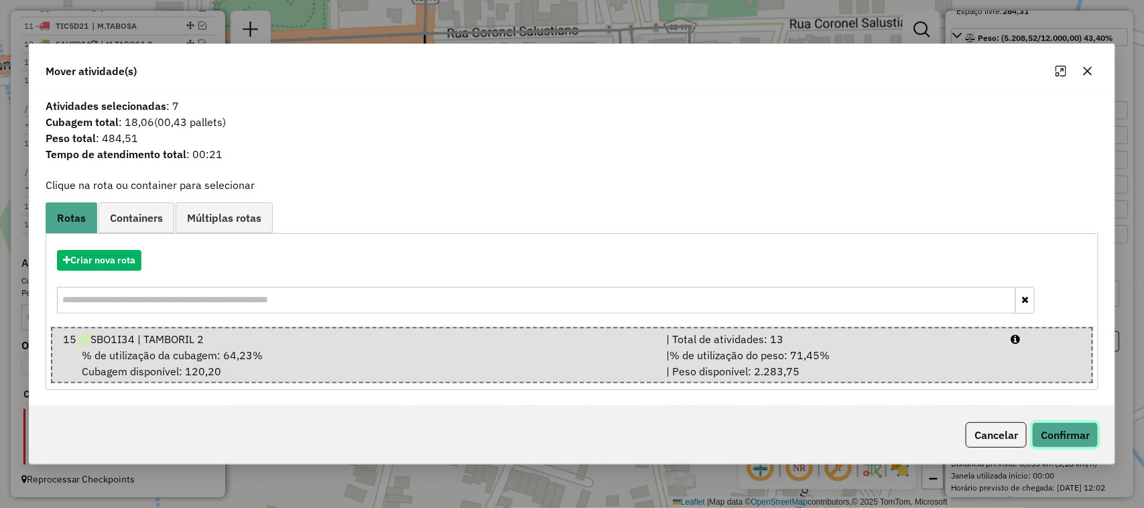
click at [1076, 431] on button "Confirmar" at bounding box center [1065, 434] width 66 height 25
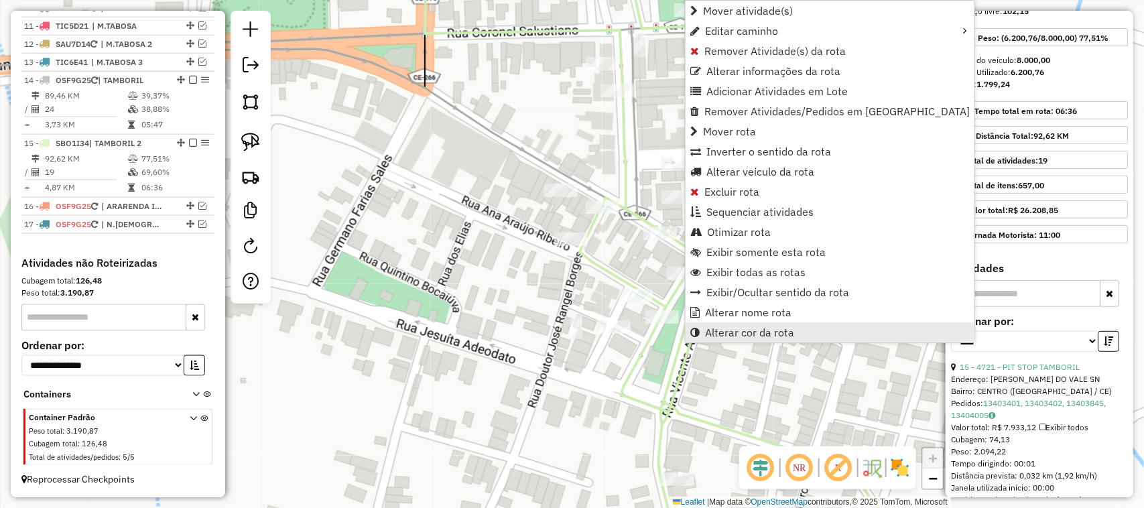
click at [741, 332] on span "Alterar cor da rota" at bounding box center [749, 332] width 89 height 11
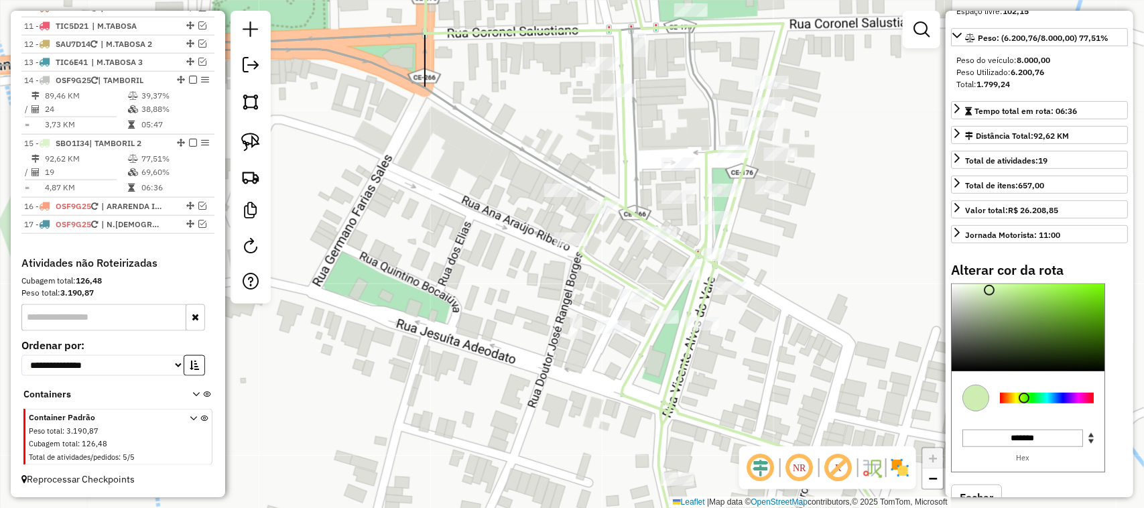
click at [1081, 404] on div at bounding box center [1047, 398] width 94 height 11
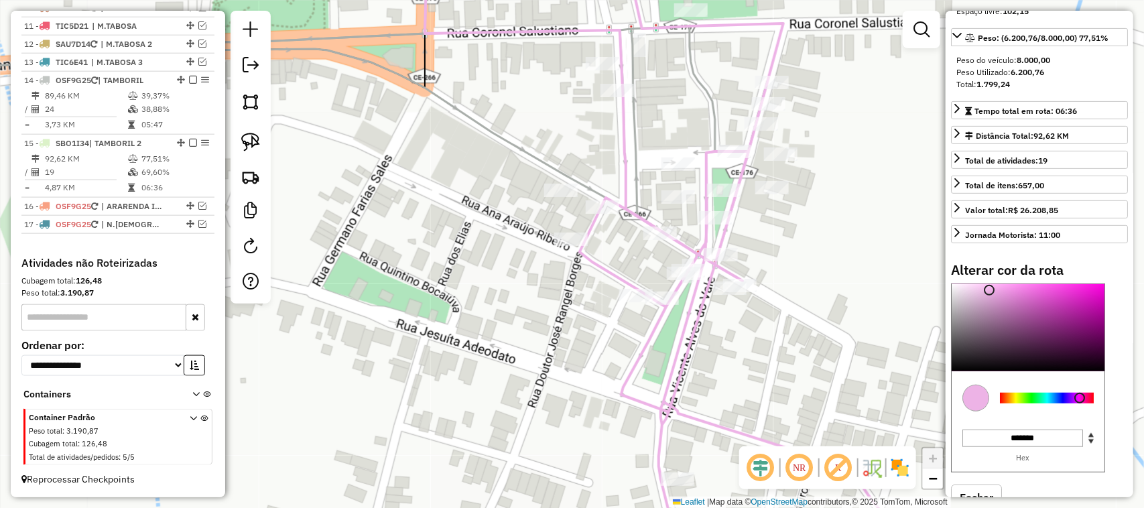
type input "*******"
click at [1014, 404] on div at bounding box center [1047, 398] width 94 height 11
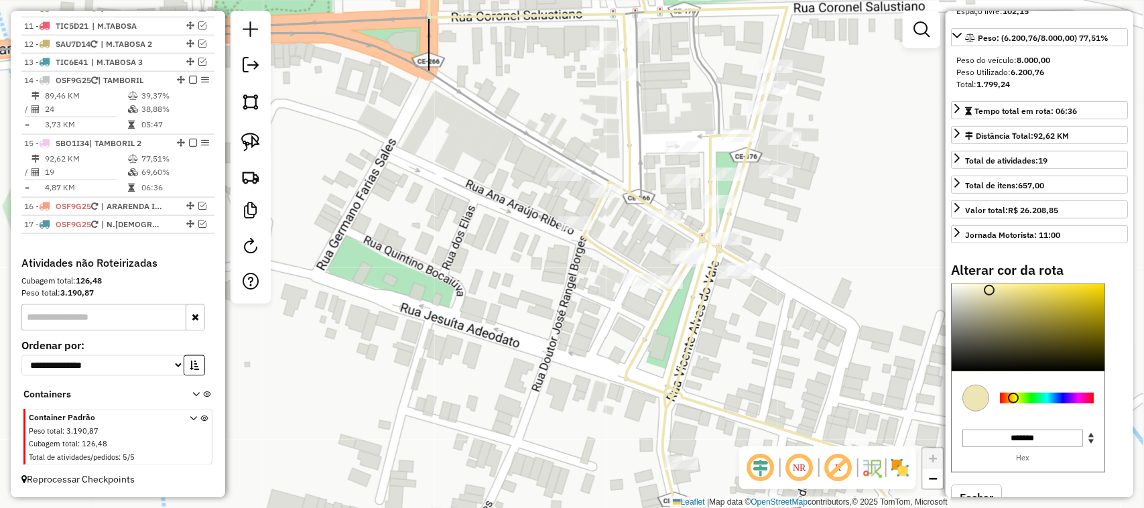
drag, startPoint x: 605, startPoint y: 262, endPoint x: 608, endPoint y: 182, distance: 80.5
click at [609, 186] on icon at bounding box center [679, 238] width 501 height 611
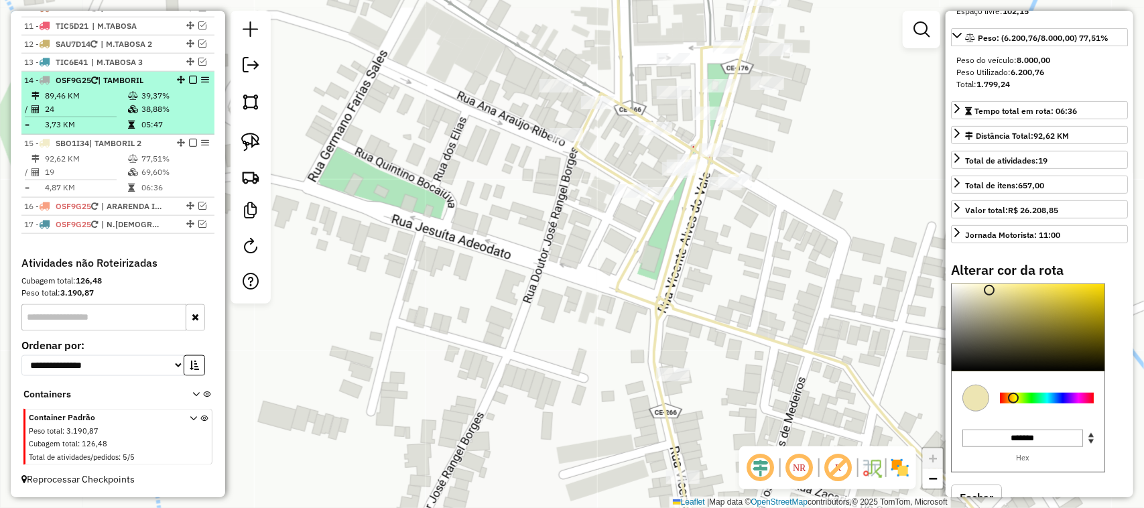
click at [97, 98] on td "89,46 KM" at bounding box center [85, 95] width 83 height 13
select select "*********"
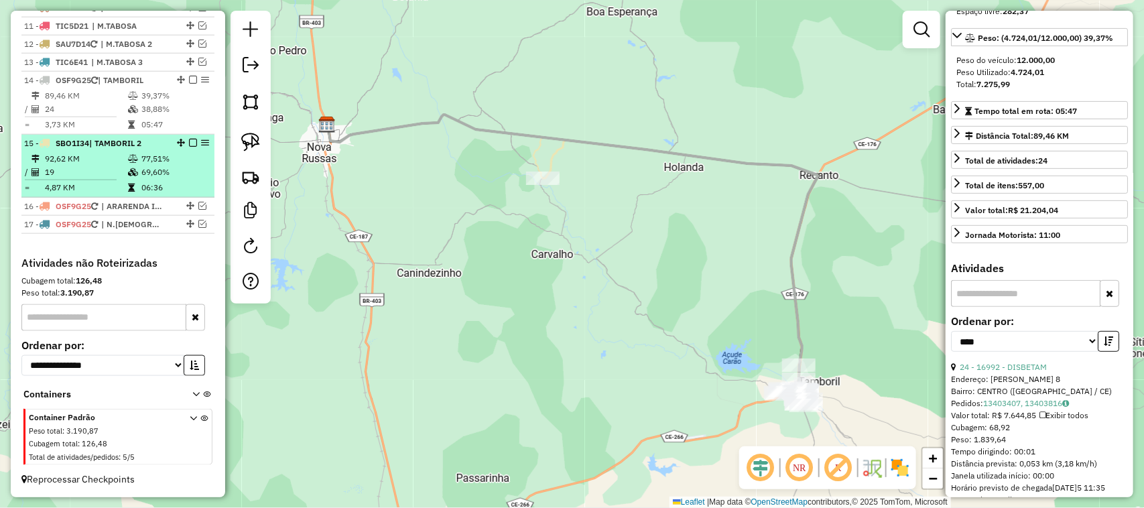
click at [88, 166] on td "19" at bounding box center [85, 172] width 83 height 13
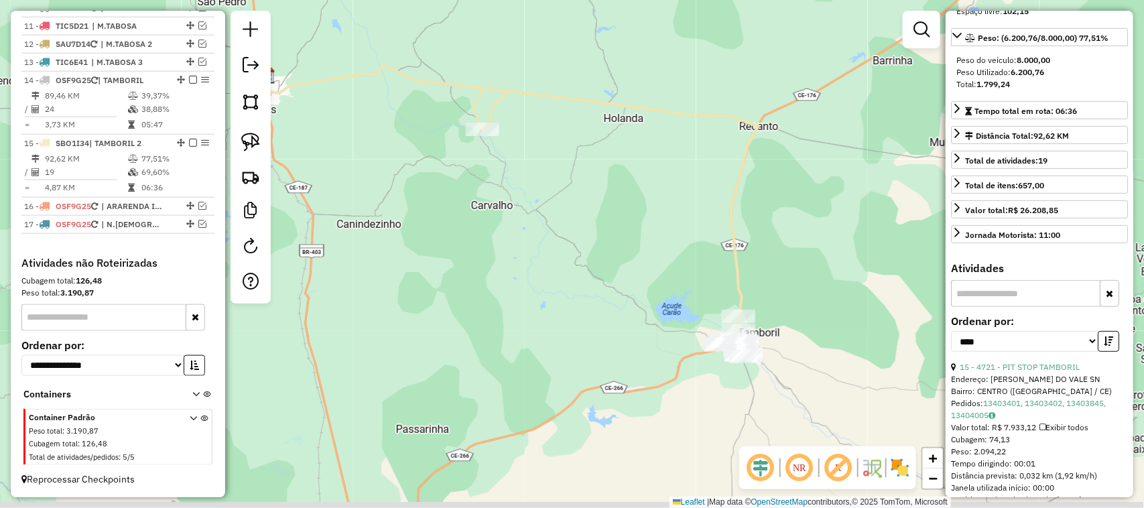
drag, startPoint x: 709, startPoint y: 280, endPoint x: 676, endPoint y: 265, distance: 36.0
click at [676, 265] on div "Janela de atendimento Grade de atendimento Capacidade Transportadoras Veículos …" at bounding box center [572, 254] width 1144 height 508
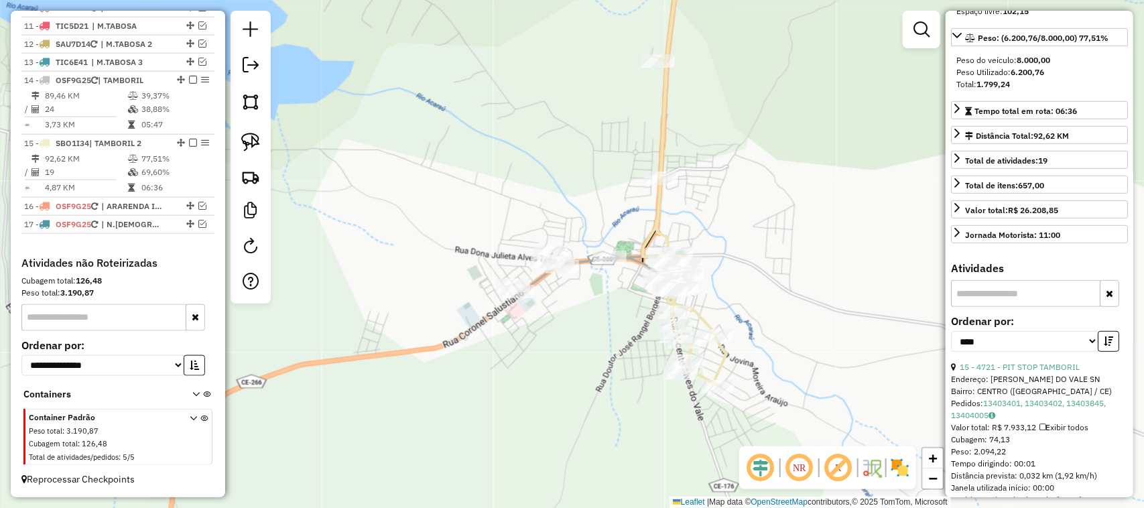
drag, startPoint x: 641, startPoint y: 357, endPoint x: 582, endPoint y: 263, distance: 110.9
click at [587, 272] on div "Janela de atendimento Grade de atendimento Capacidade Transportadoras Veículos …" at bounding box center [572, 254] width 1144 height 508
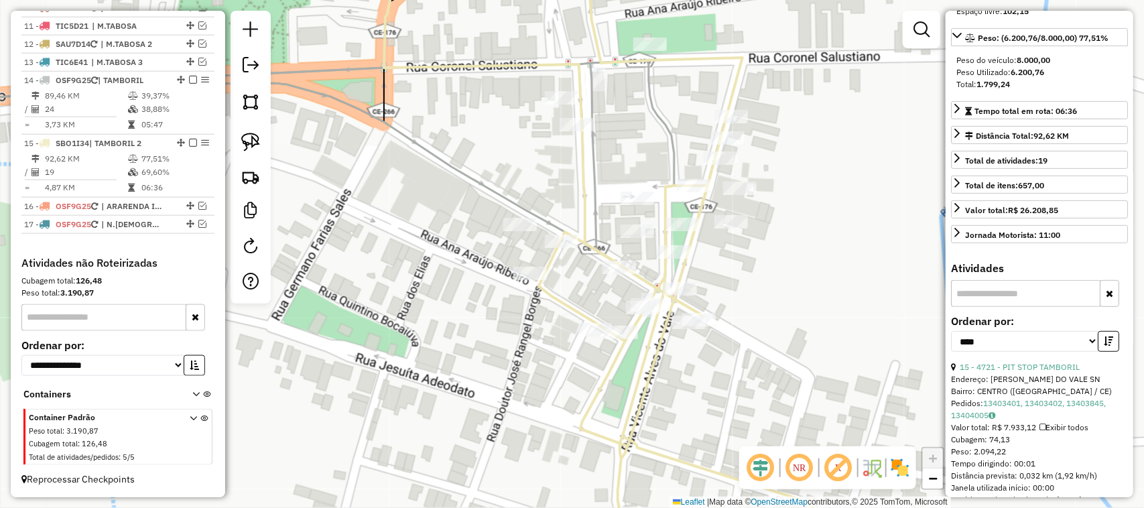
click at [642, 137] on div "Janela de atendimento Grade de atendimento Capacidade Transportadoras Veículos …" at bounding box center [572, 254] width 1144 height 508
click at [629, 115] on div "Janela de atendimento Grade de atendimento Capacidade Transportadoras Veículos …" at bounding box center [572, 254] width 1144 height 508
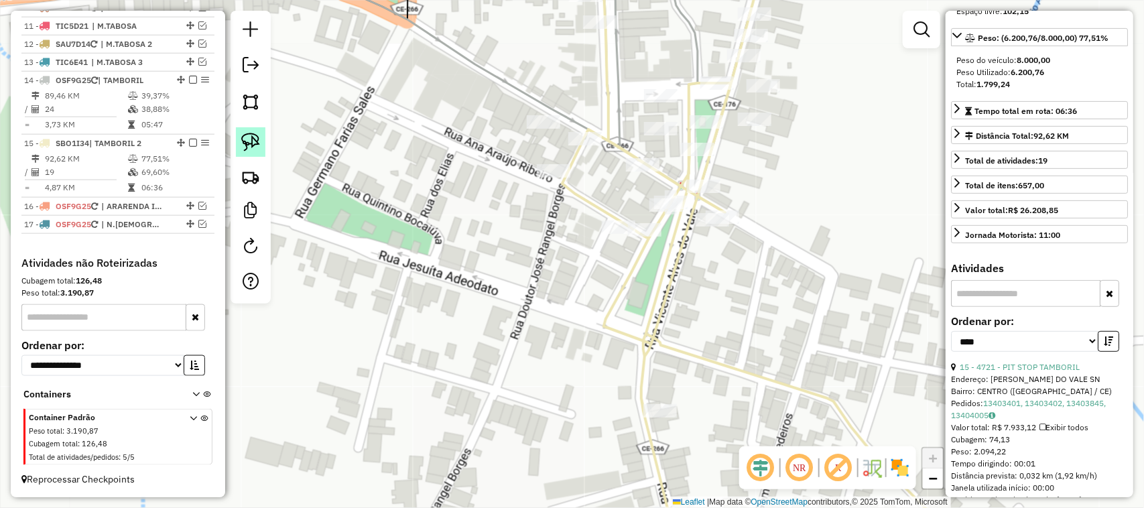
click at [247, 139] on img at bounding box center [250, 142] width 19 height 19
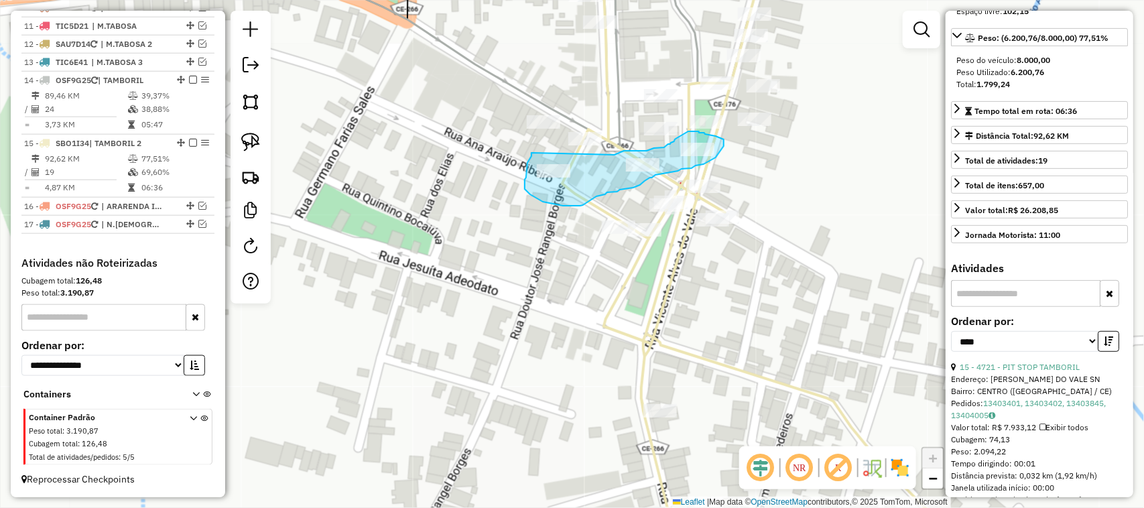
drag, startPoint x: 532, startPoint y: 156, endPoint x: 613, endPoint y: 155, distance: 81.8
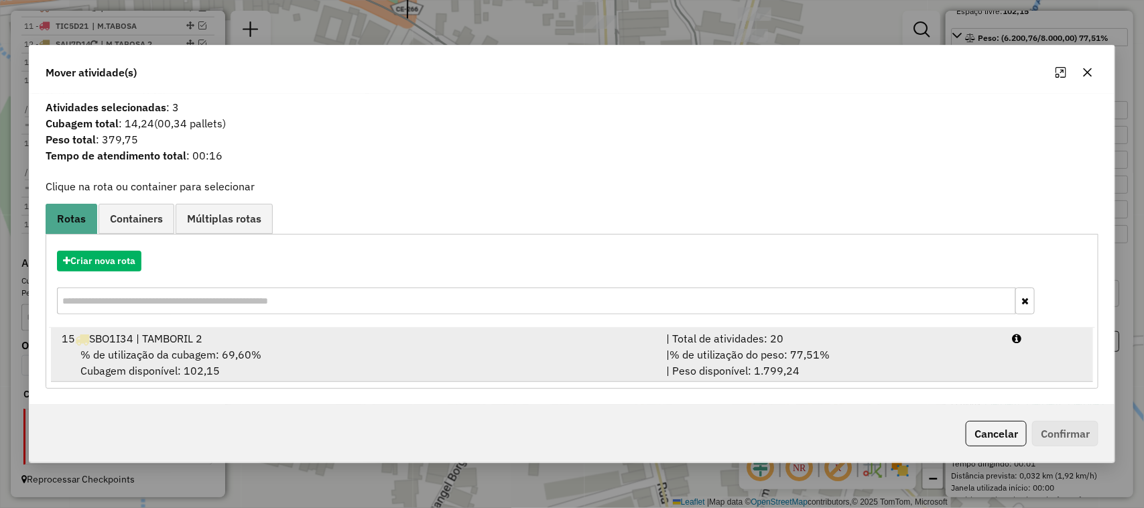
click at [165, 348] on span "% de utilização da cubagem: 69,60%" at bounding box center [170, 354] width 181 height 13
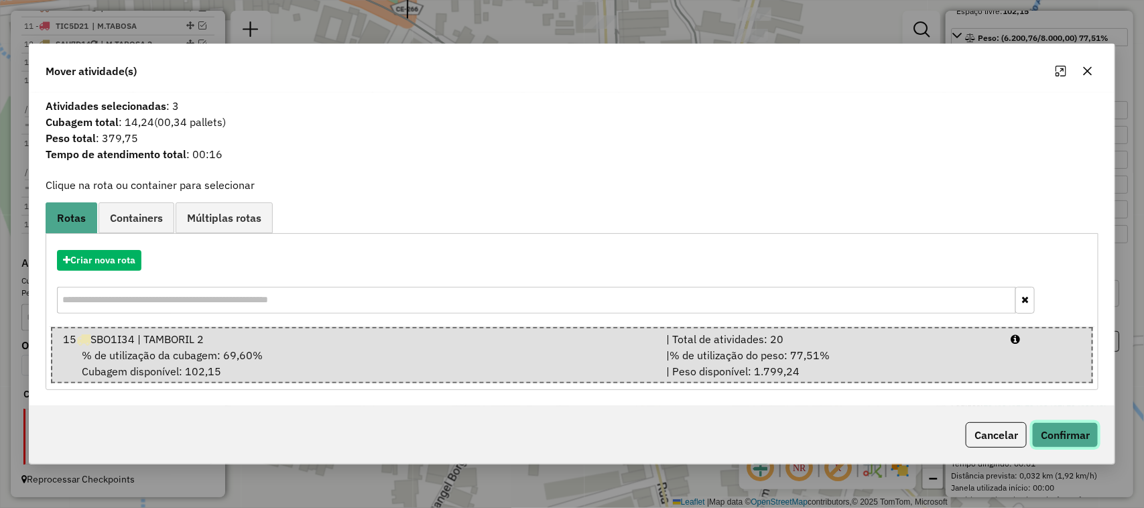
click at [1059, 430] on button "Confirmar" at bounding box center [1065, 434] width 66 height 25
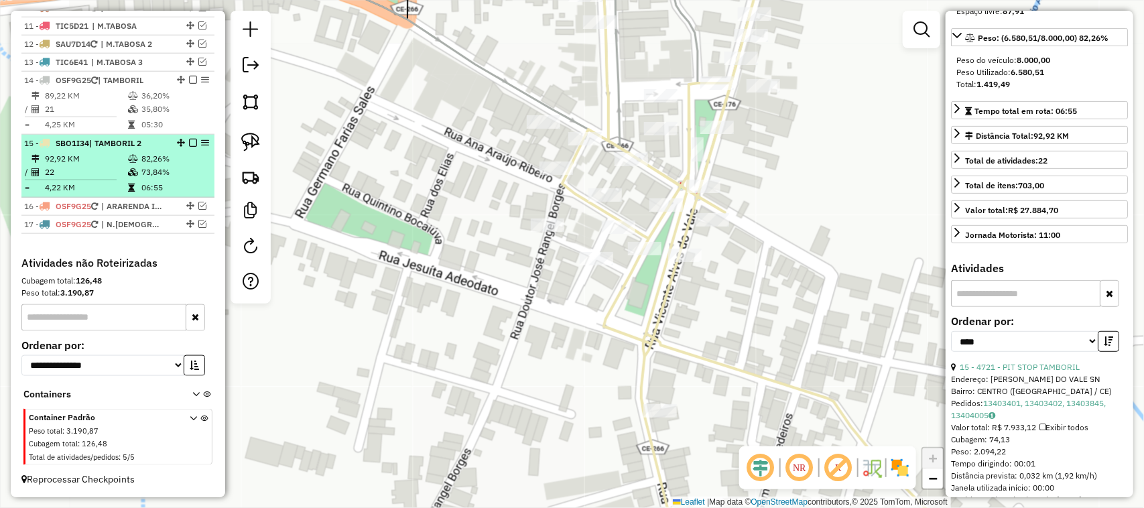
click at [88, 168] on td "22" at bounding box center [85, 172] width 83 height 13
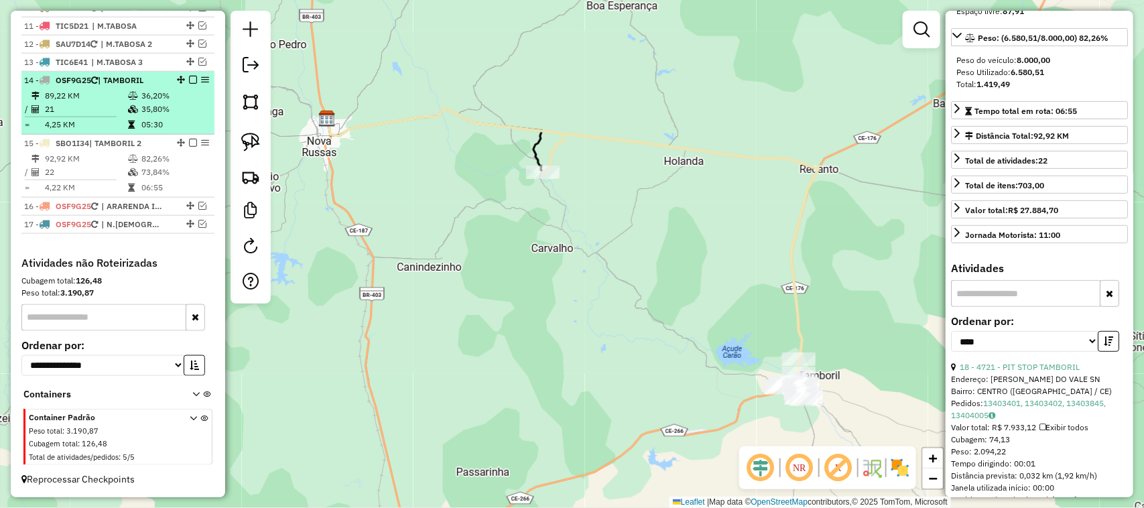
click at [97, 98] on td "89,22 KM" at bounding box center [85, 95] width 83 height 13
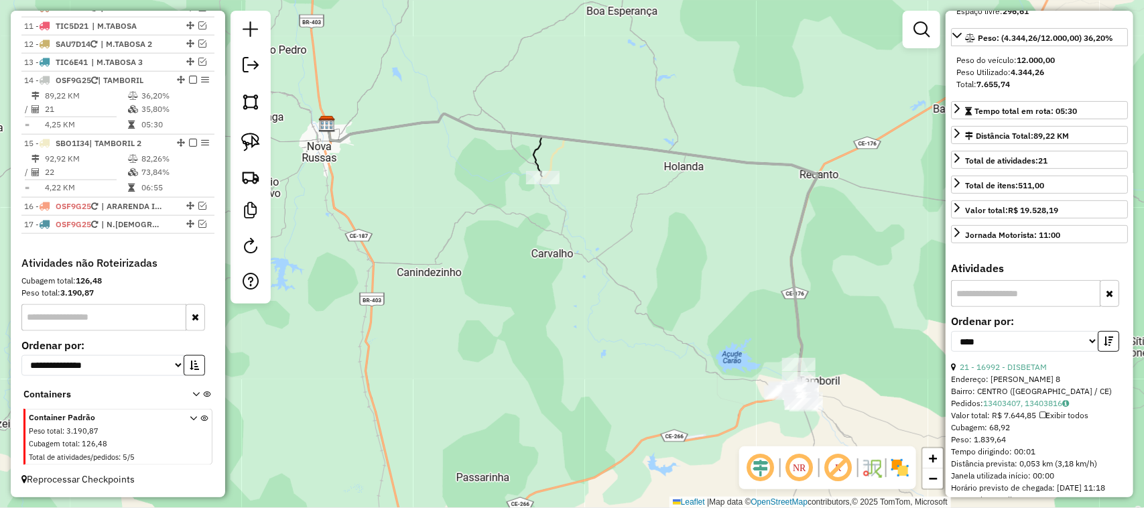
drag, startPoint x: 699, startPoint y: 315, endPoint x: 681, endPoint y: 290, distance: 30.3
click at [685, 294] on div "Janela de atendimento Grade de atendimento Capacidade Transportadoras Veículos …" at bounding box center [572, 254] width 1144 height 508
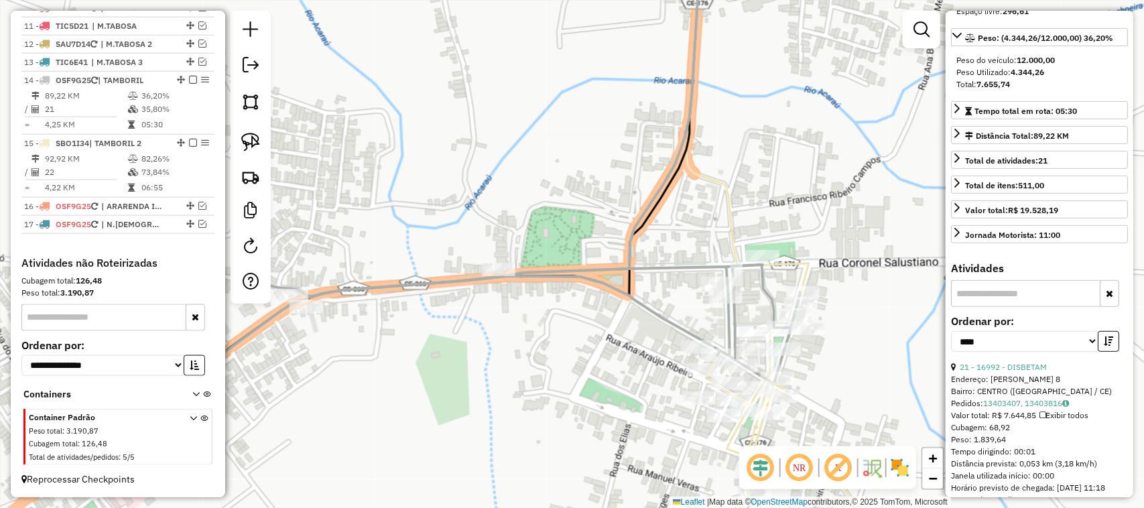
drag, startPoint x: 897, startPoint y: 356, endPoint x: 878, endPoint y: 299, distance: 60.0
click at [879, 302] on div "Janela de atendimento Grade de atendimento Capacidade Transportadoras Veículos …" at bounding box center [572, 254] width 1144 height 508
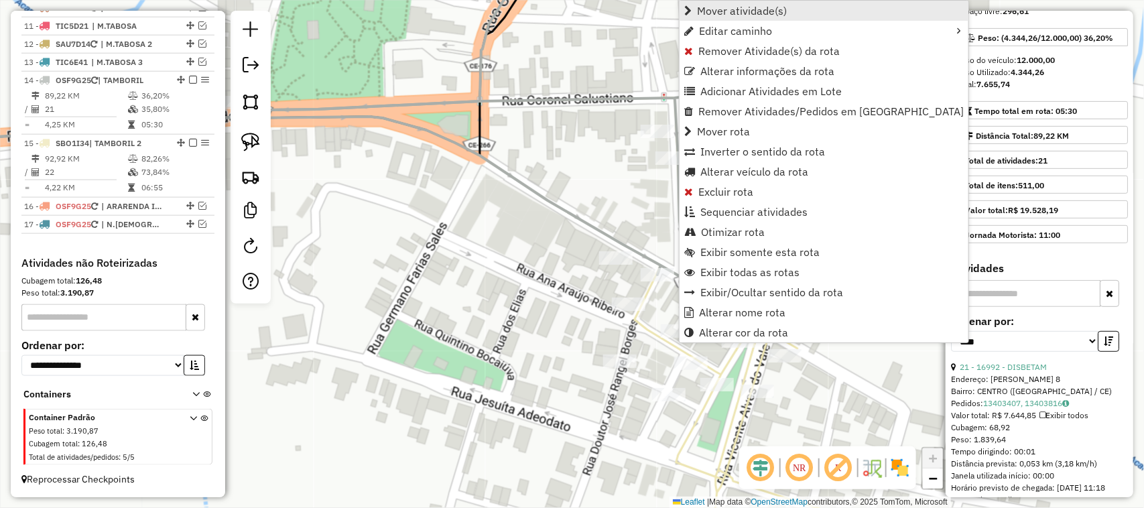
click at [739, 11] on span "Mover atividade(s)" at bounding box center [742, 10] width 90 height 11
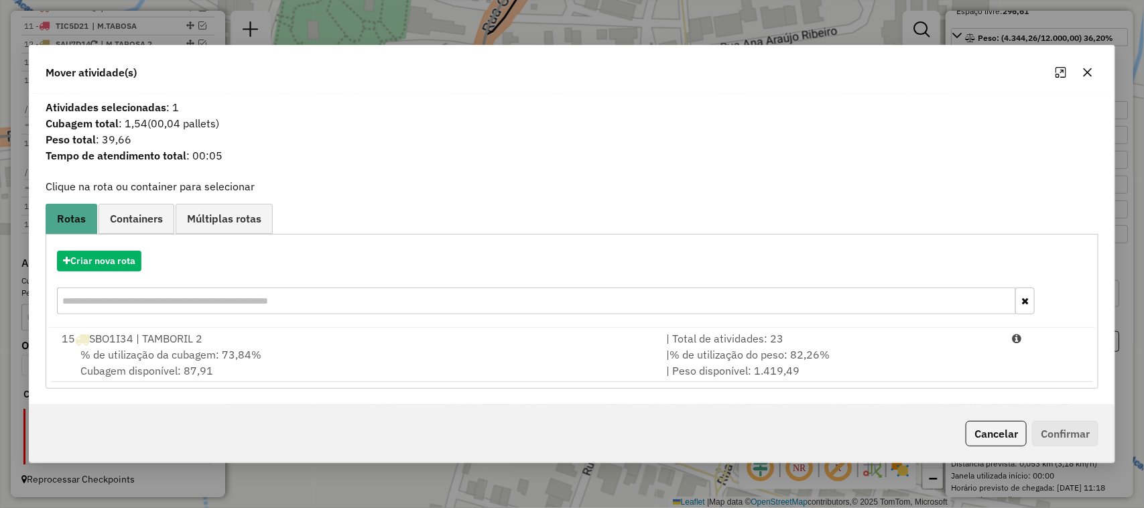
click at [149, 349] on span "% de utilização da cubagem: 73,84%" at bounding box center [170, 354] width 181 height 13
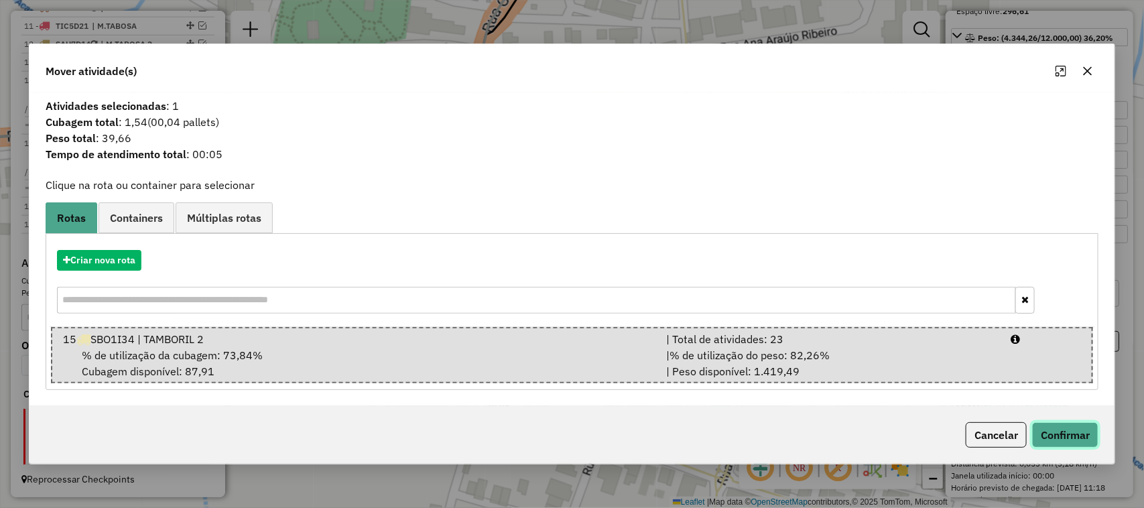
click at [1066, 436] on button "Confirmar" at bounding box center [1065, 434] width 66 height 25
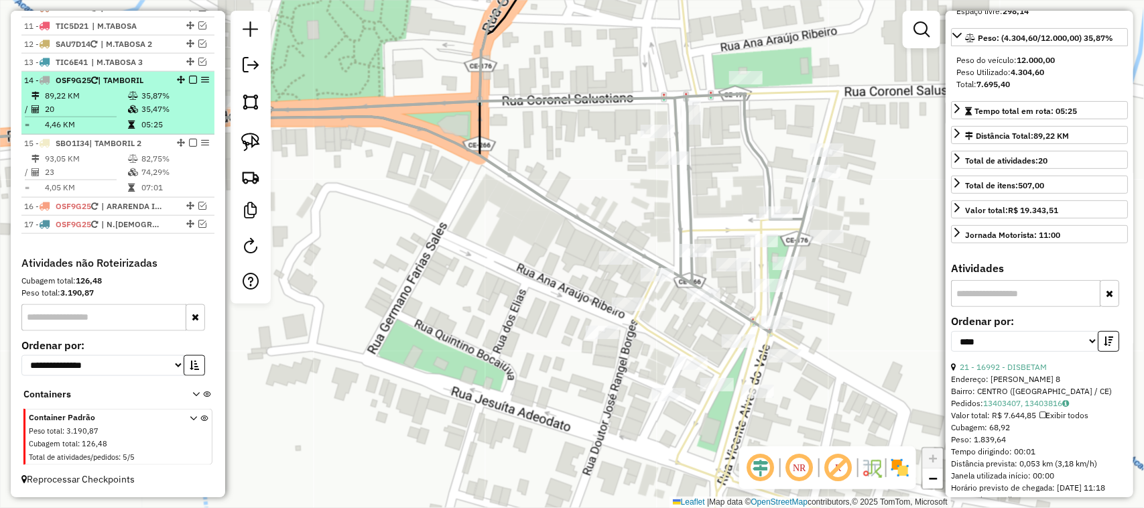
click at [101, 106] on td "20" at bounding box center [85, 109] width 83 height 13
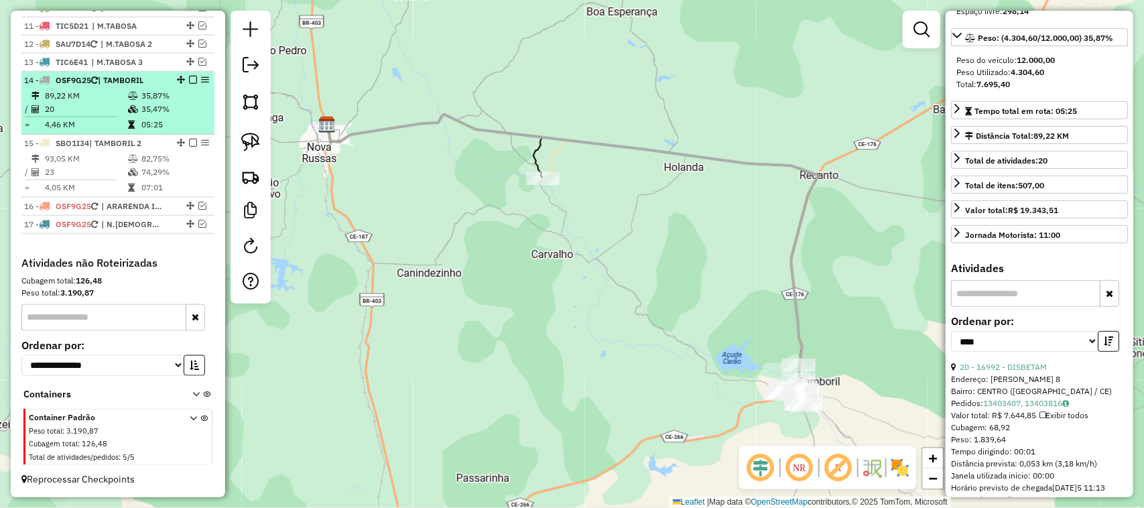
click at [111, 99] on td "89,22 KM" at bounding box center [85, 95] width 83 height 13
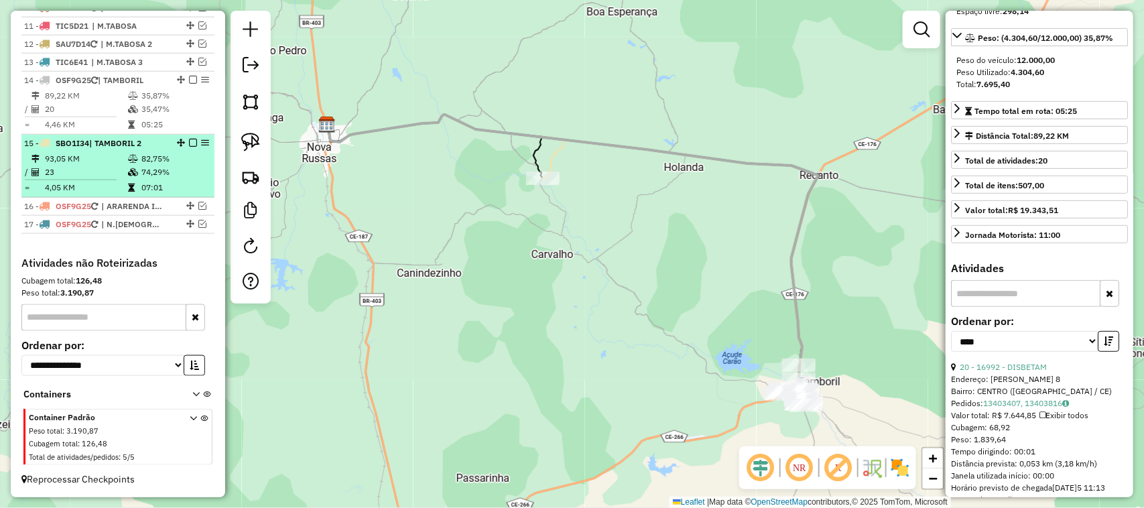
click at [190, 139] on em at bounding box center [193, 143] width 8 height 8
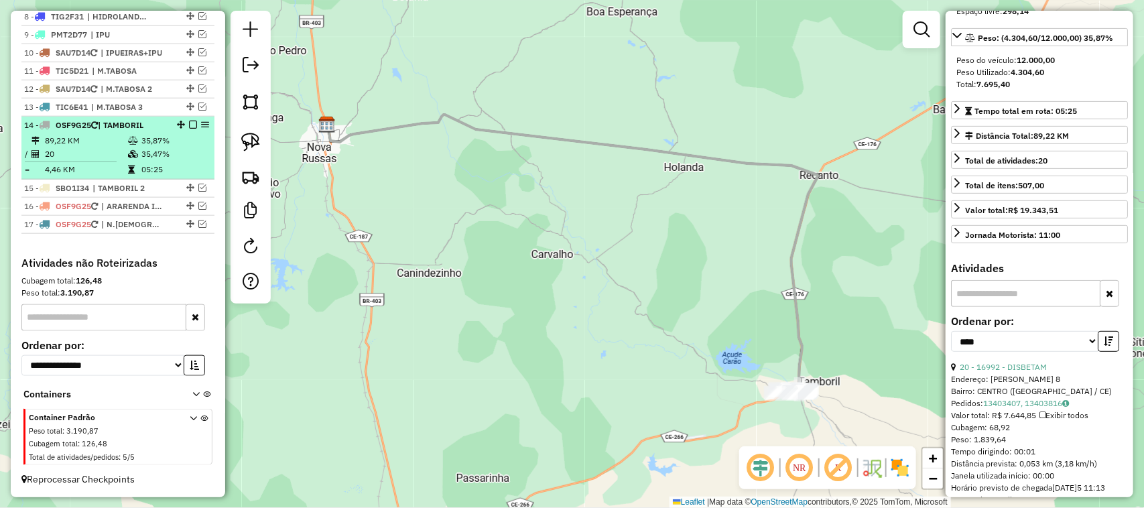
scroll to position [635, 0]
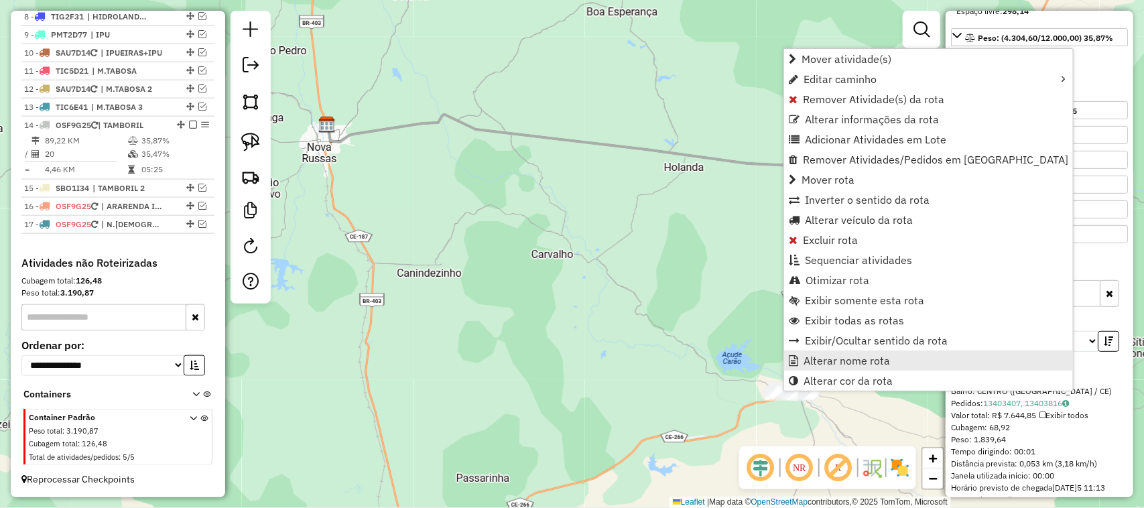
click at [856, 357] on span "Alterar nome rota" at bounding box center [847, 360] width 86 height 11
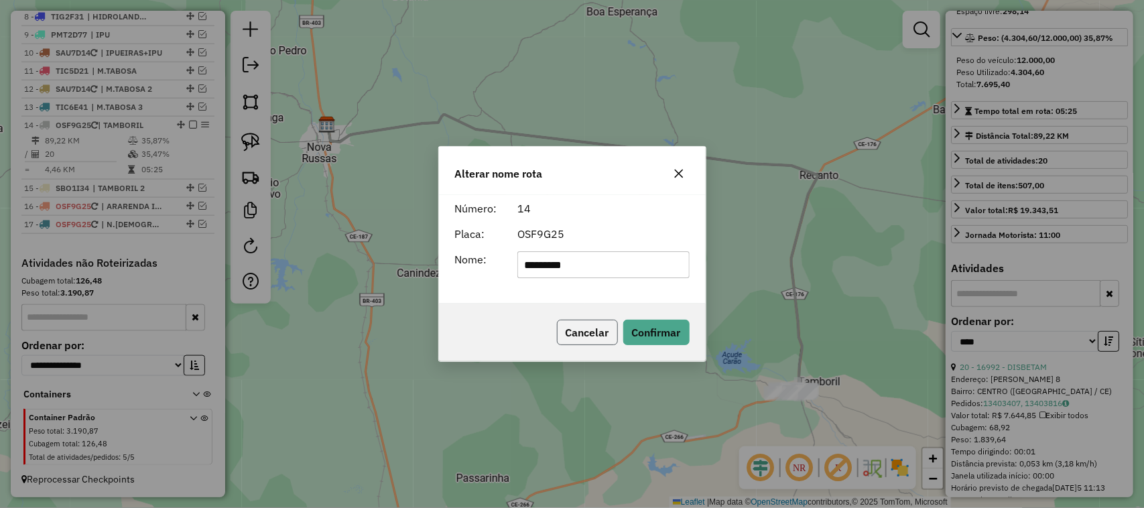
click at [593, 326] on button "Cancelar" at bounding box center [587, 332] width 61 height 25
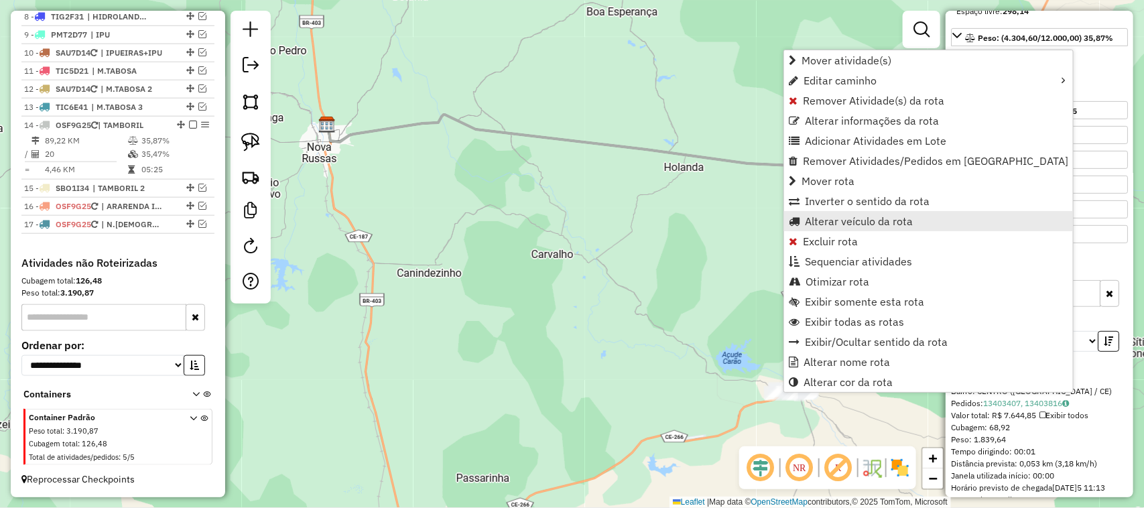
click at [837, 221] on span "Alterar veículo da rota" at bounding box center [859, 221] width 108 height 11
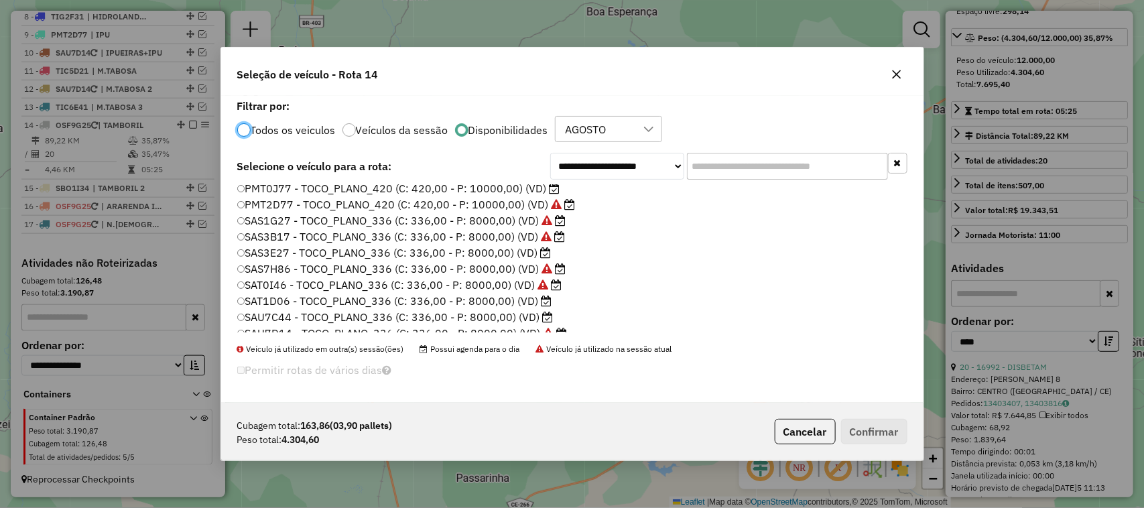
scroll to position [151, 0]
click at [259, 201] on label "PMQ9E71 - TRUCK_PLANO_252 (C: 252,00 - P: 5200,00) (VD)" at bounding box center [399, 202] width 325 height 16
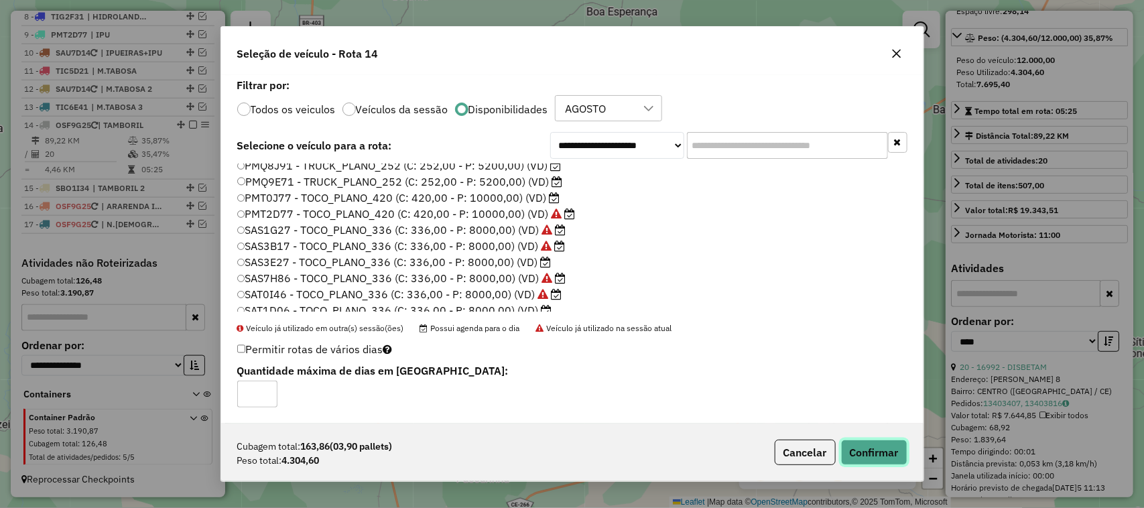
click at [884, 451] on button "Confirmar" at bounding box center [874, 452] width 66 height 25
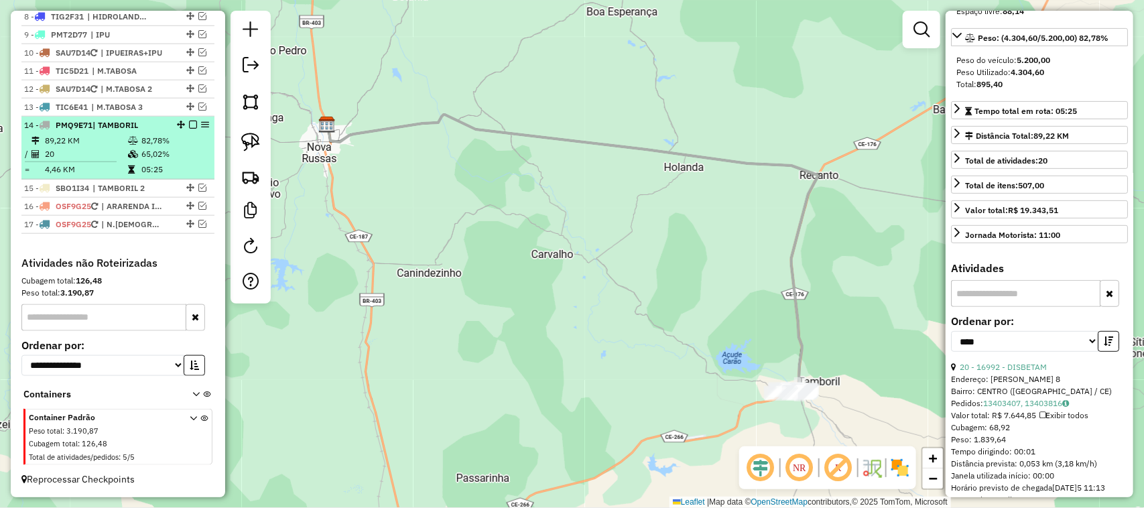
click at [190, 121] on em at bounding box center [193, 125] width 8 height 8
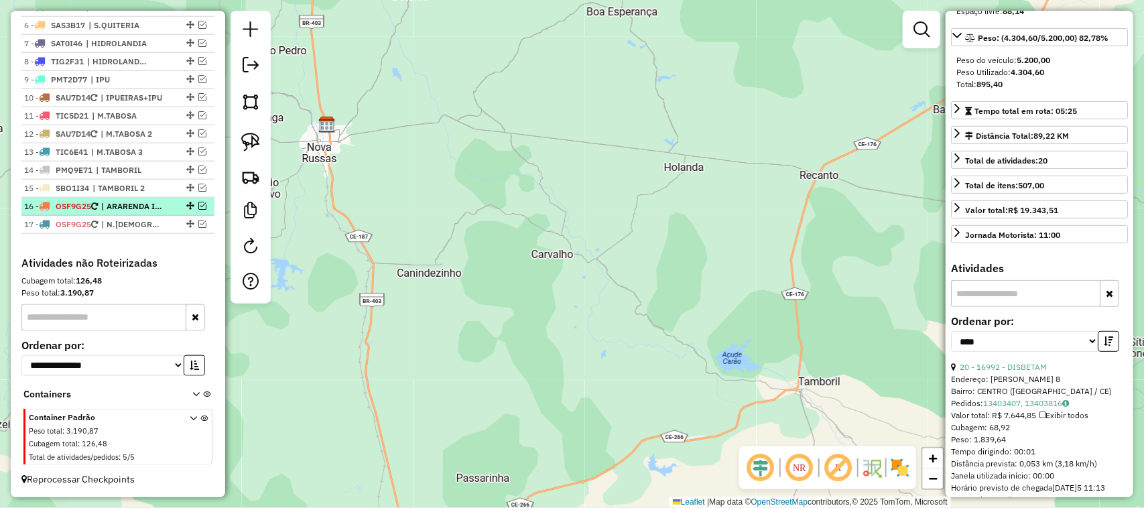
click at [198, 203] on em at bounding box center [202, 206] width 8 height 8
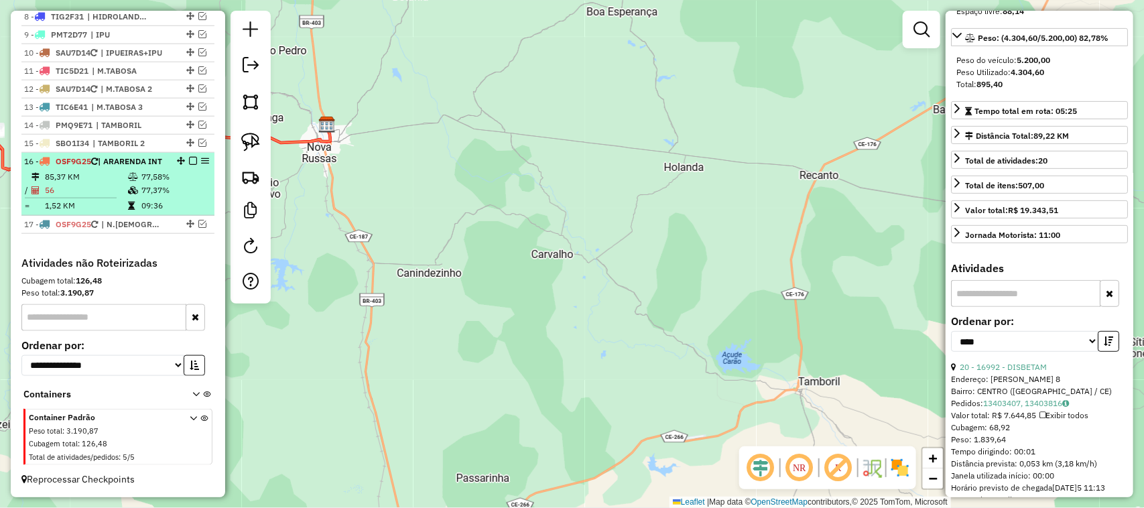
click at [74, 170] on td "85,37 KM" at bounding box center [85, 176] width 83 height 13
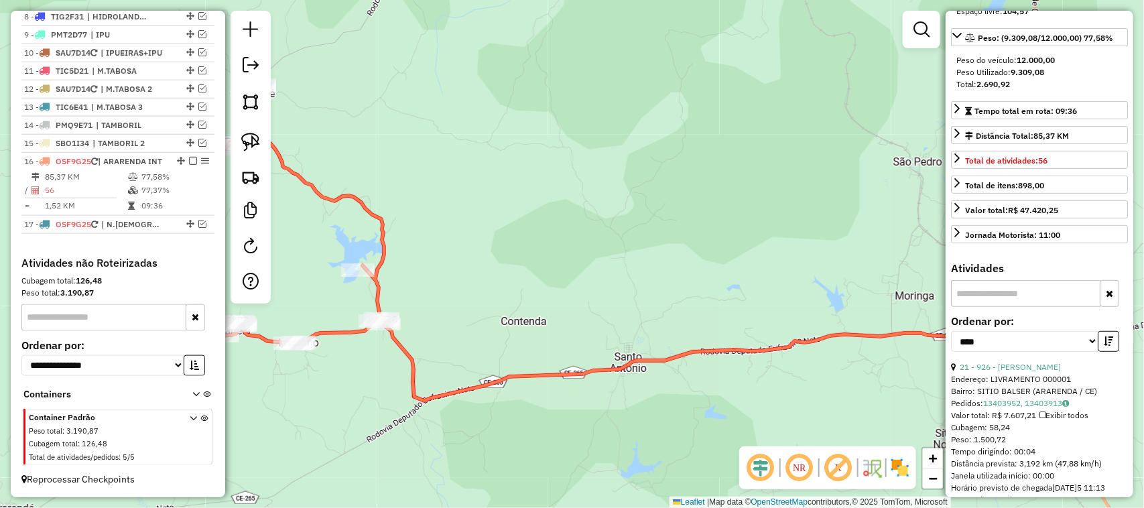
drag, startPoint x: 587, startPoint y: 235, endPoint x: 607, endPoint y: 193, distance: 45.9
click at [605, 198] on div "Janela de atendimento Grade de atendimento Capacidade Transportadoras Veículos …" at bounding box center [572, 254] width 1144 height 508
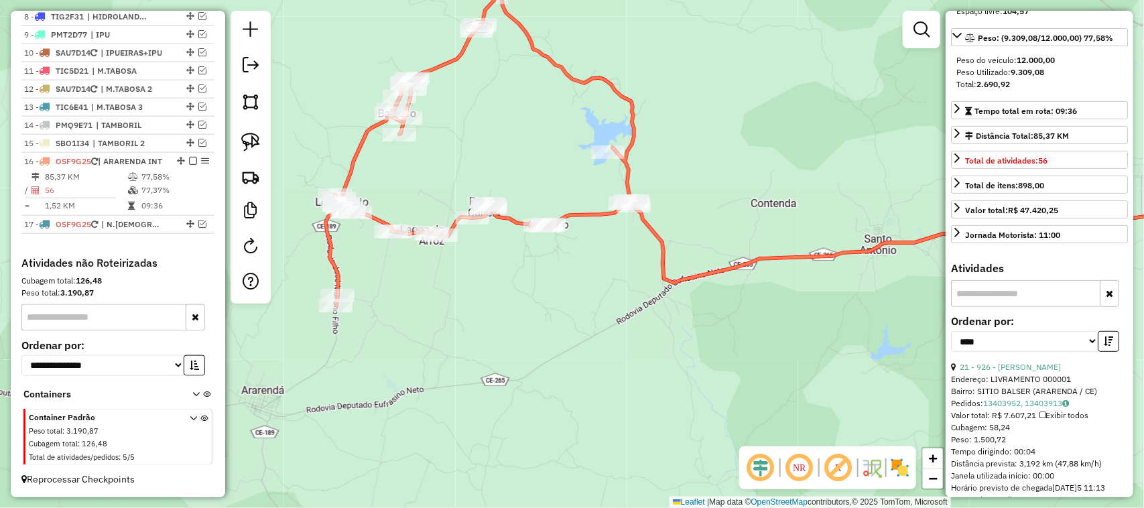
drag, startPoint x: 447, startPoint y: 263, endPoint x: 517, endPoint y: 263, distance: 69.7
click at [488, 265] on div "Janela de atendimento Grade de atendimento Capacidade Transportadoras Veículos …" at bounding box center [572, 254] width 1144 height 508
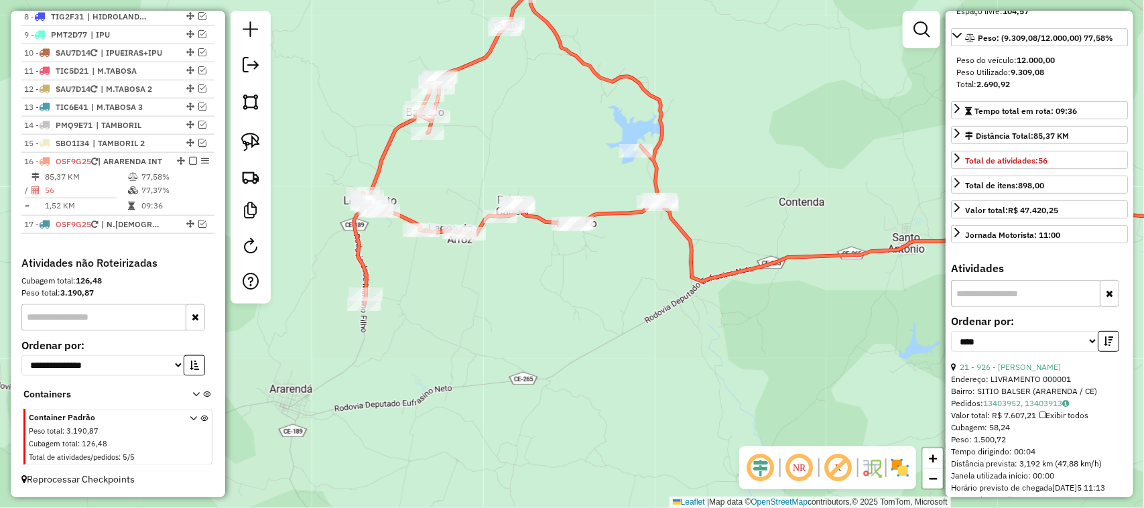
drag, startPoint x: 594, startPoint y: 188, endPoint x: 609, endPoint y: 186, distance: 14.9
click at [609, 186] on div "Janela de atendimento Grade de atendimento Capacidade Transportadoras Veículos …" at bounding box center [572, 254] width 1144 height 508
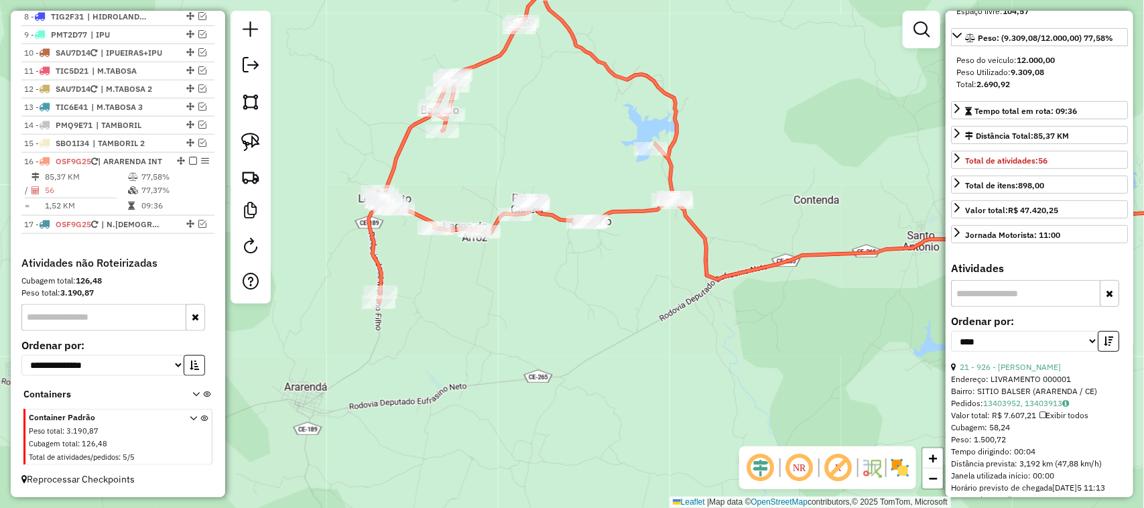
drag, startPoint x: 610, startPoint y: 162, endPoint x: 514, endPoint y: 188, distance: 99.4
click at [609, 162] on div "Janela de atendimento Grade de atendimento Capacidade Transportadoras Veículos …" at bounding box center [572, 254] width 1144 height 508
drag, startPoint x: 252, startPoint y: 139, endPoint x: 245, endPoint y: 138, distance: 7.4
click at [251, 139] on img at bounding box center [250, 142] width 19 height 19
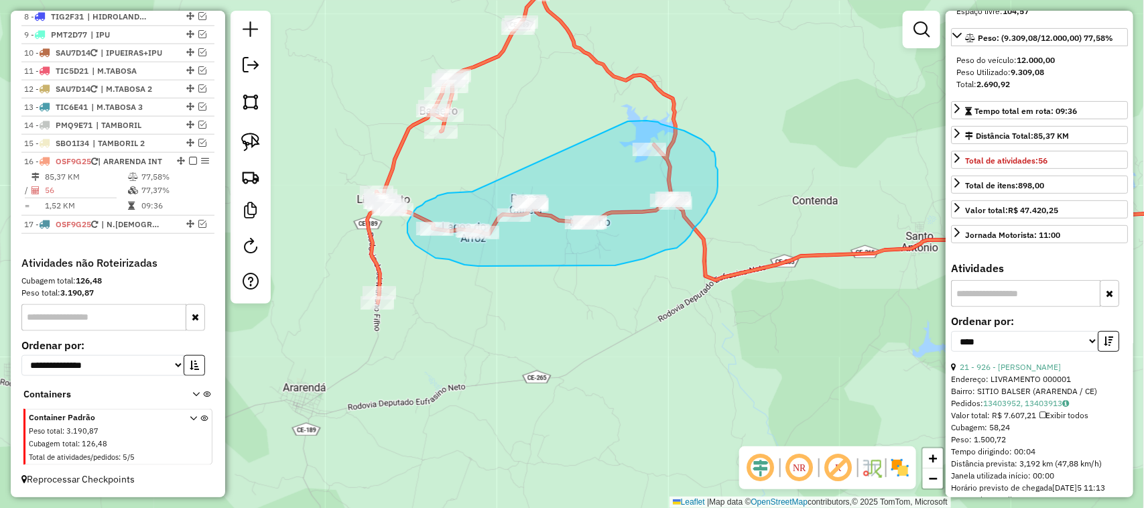
drag, startPoint x: 436, startPoint y: 198, endPoint x: 622, endPoint y: 123, distance: 200.9
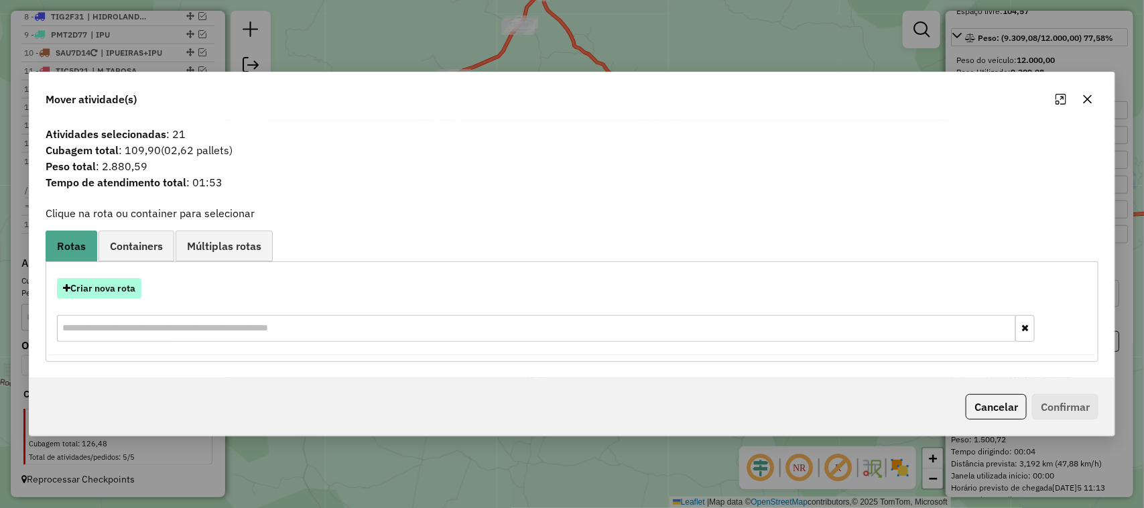
click at [105, 287] on button "Criar nova rota" at bounding box center [99, 288] width 84 height 21
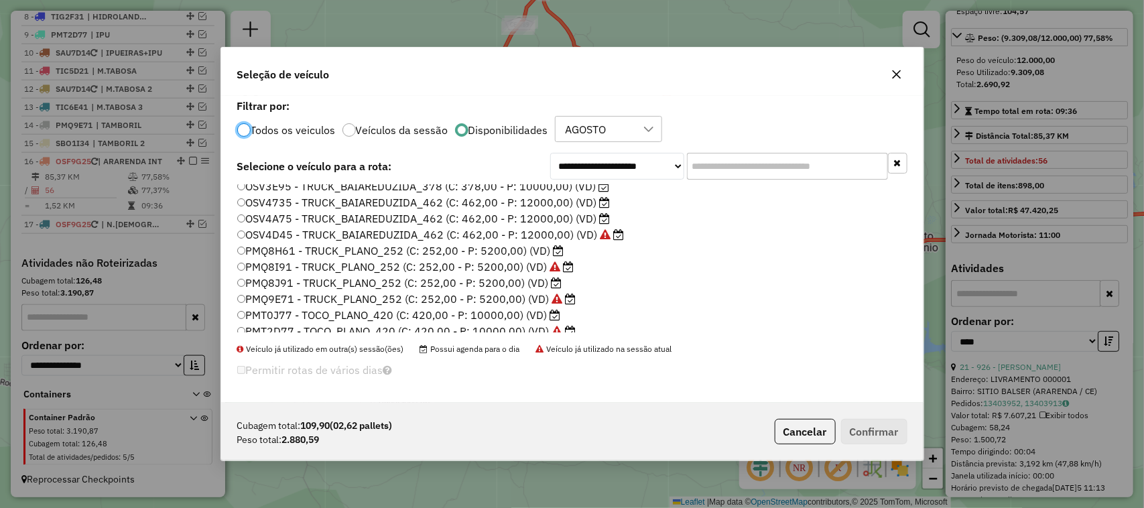
scroll to position [84, 0]
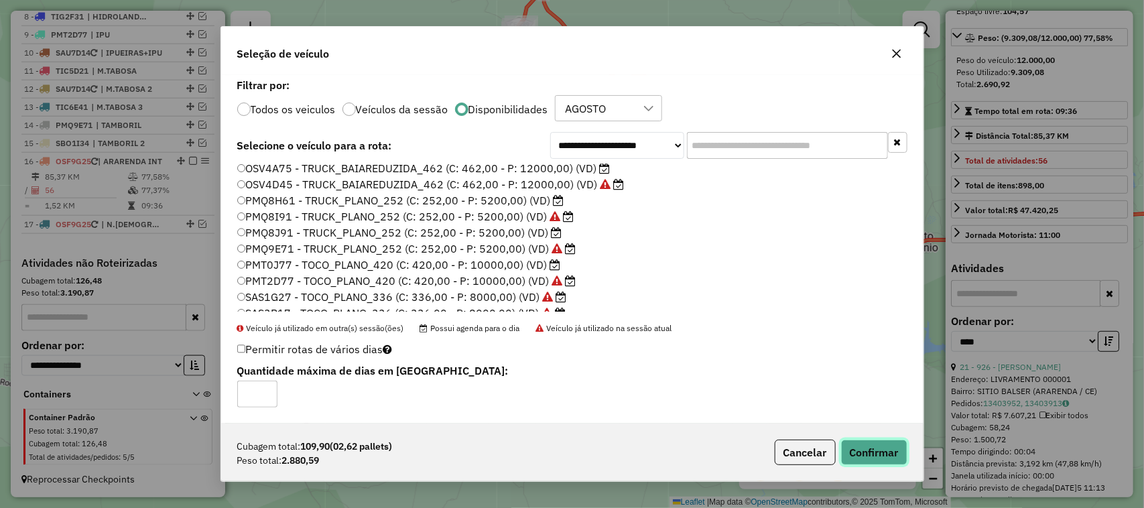
click at [866, 453] on button "Confirmar" at bounding box center [874, 452] width 66 height 25
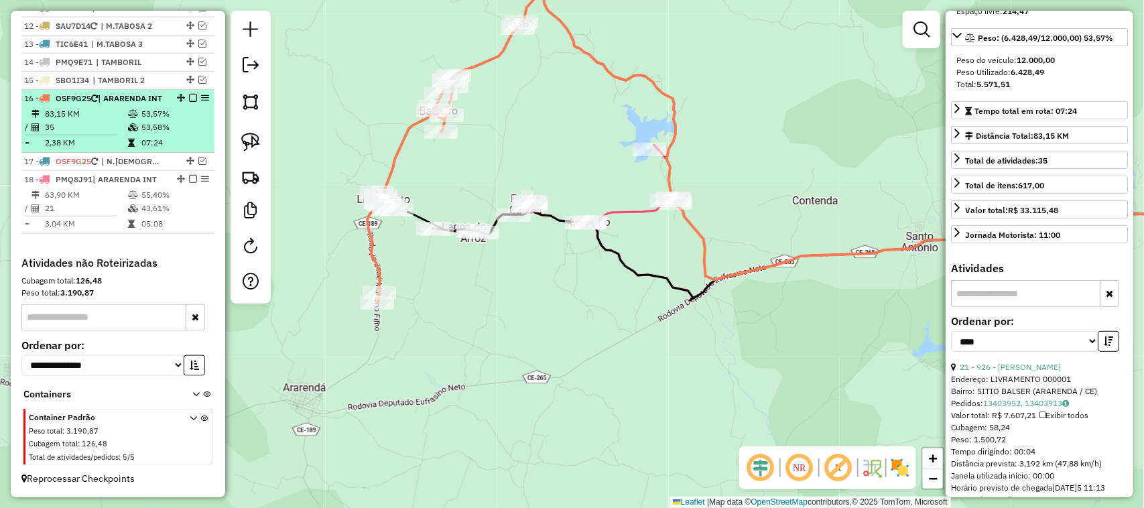
scroll to position [625, 0]
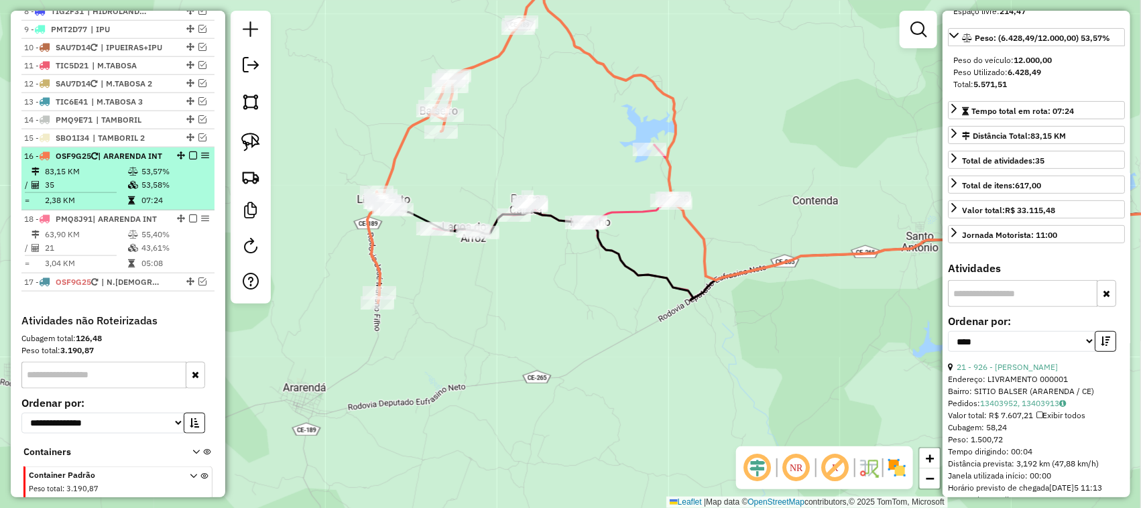
drag, startPoint x: 176, startPoint y: 260, endPoint x: 164, endPoint y: 235, distance: 28.2
click at [104, 178] on td "83,15 KM" at bounding box center [85, 171] width 83 height 13
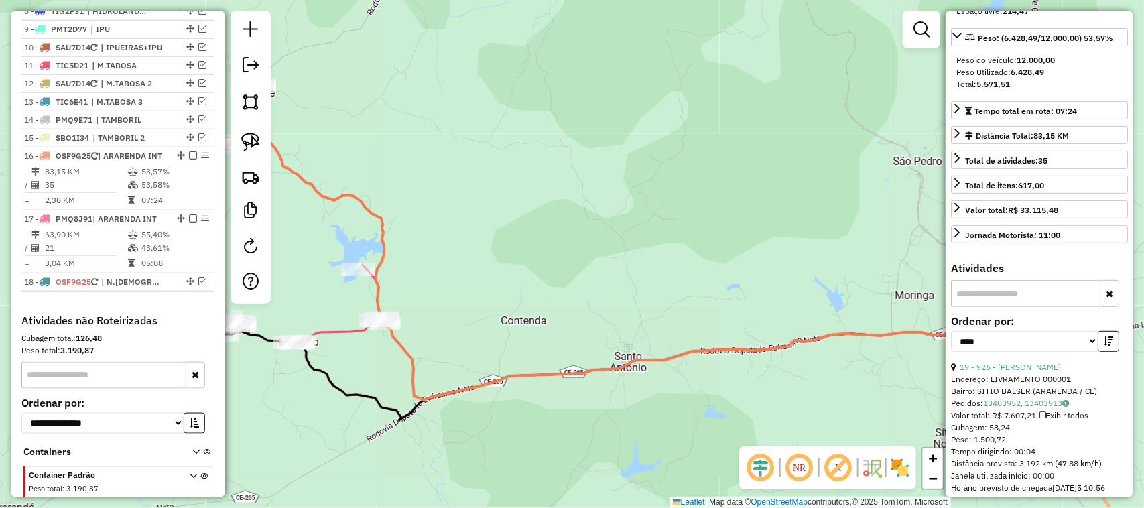
drag, startPoint x: 518, startPoint y: 256, endPoint x: 624, endPoint y: 218, distance: 113.2
click at [583, 229] on div "Janela de atendimento Grade de atendimento Capacidade Transportadoras Veículos …" at bounding box center [572, 254] width 1144 height 508
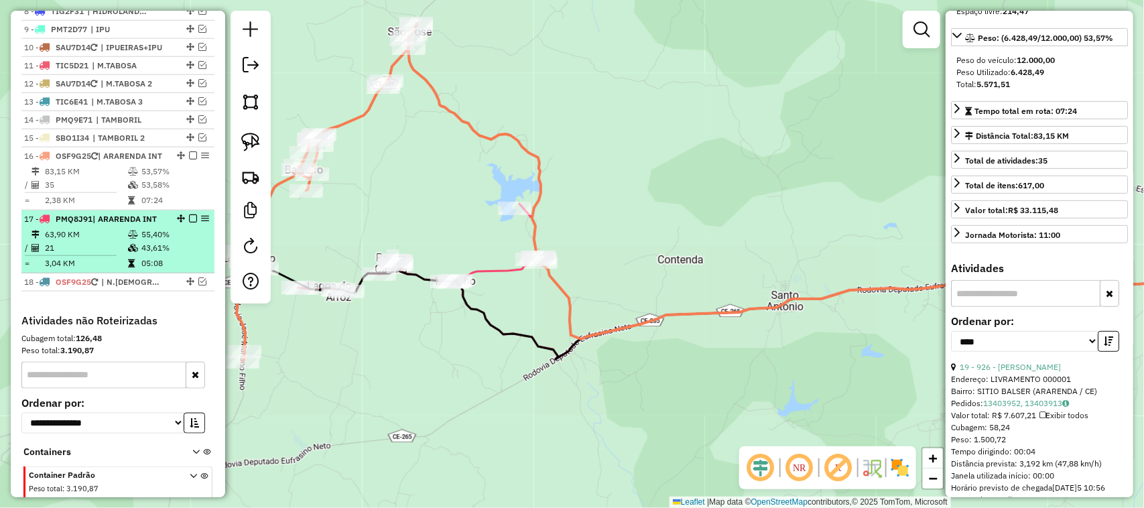
click at [91, 241] on td "63,90 KM" at bounding box center [85, 234] width 83 height 13
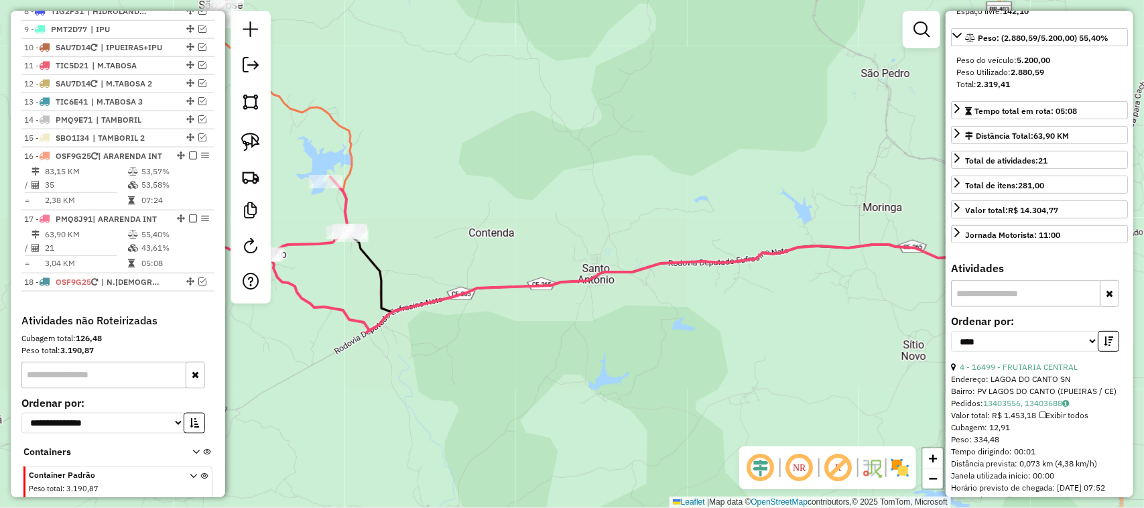
click at [555, 240] on div "Janela de atendimento Grade de atendimento Capacidade Transportadoras Veículos …" at bounding box center [572, 254] width 1144 height 508
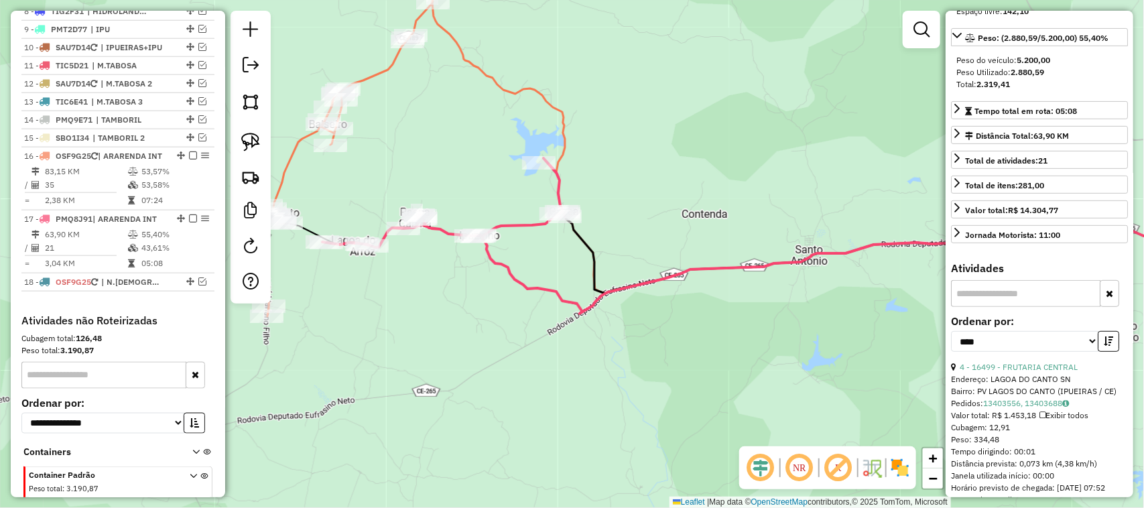
drag, startPoint x: 353, startPoint y: 196, endPoint x: 434, endPoint y: 196, distance: 81.1
click at [423, 196] on div "Janela de atendimento Grade de atendimento Capacidade Transportadoras Veículos …" at bounding box center [572, 254] width 1144 height 508
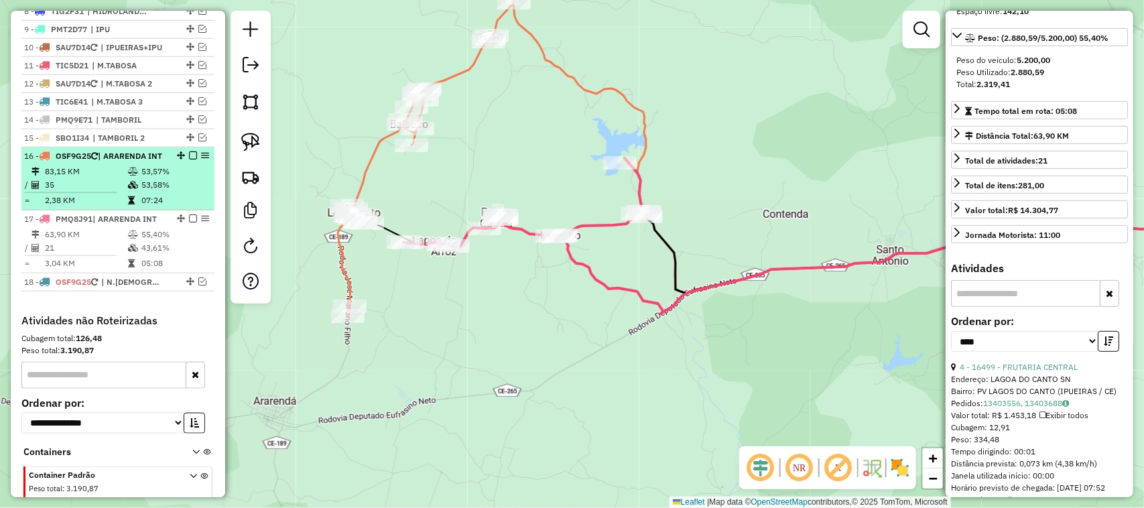
click at [88, 192] on td "35" at bounding box center [85, 184] width 83 height 13
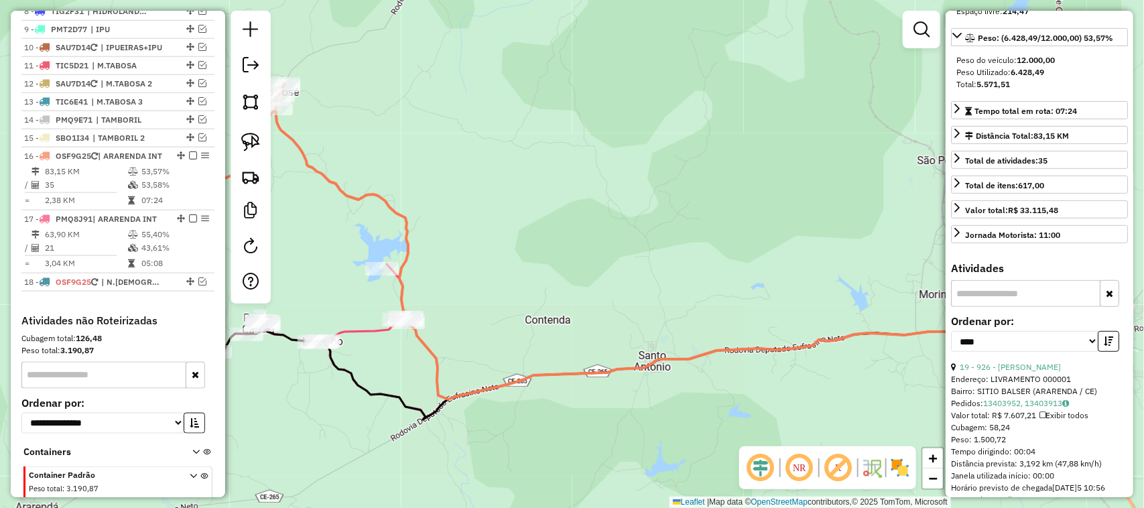
drag, startPoint x: 488, startPoint y: 286, endPoint x: 627, endPoint y: 269, distance: 140.5
click at [613, 272] on div "Janela de atendimento Grade de atendimento Capacidade Transportadoras Veículos …" at bounding box center [572, 254] width 1144 height 508
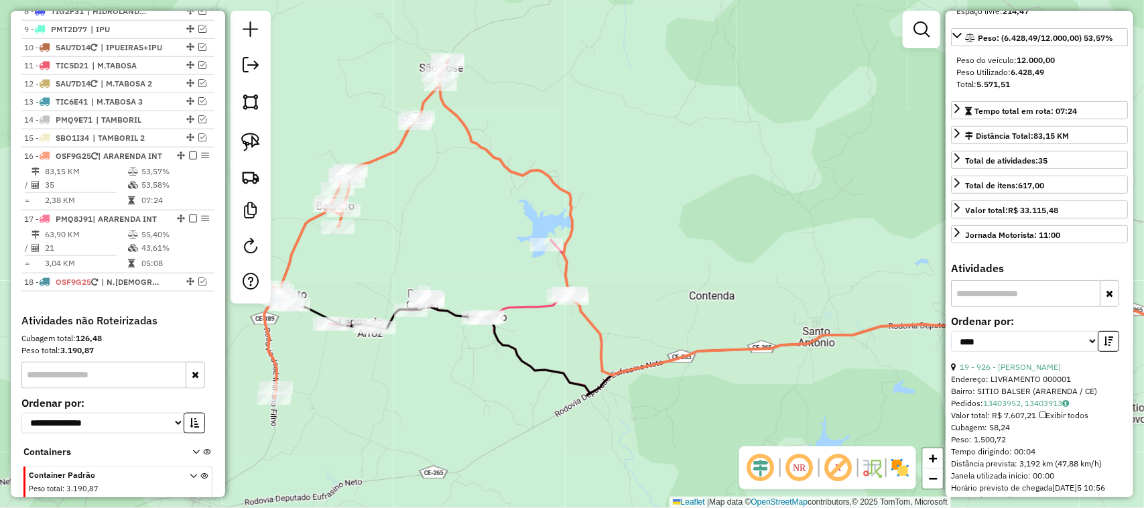
drag, startPoint x: 343, startPoint y: 290, endPoint x: 488, endPoint y: 286, distance: 145.5
click at [475, 288] on div "Janela de atendimento Grade de atendimento Capacidade Transportadoras Veículos …" at bounding box center [572, 254] width 1144 height 508
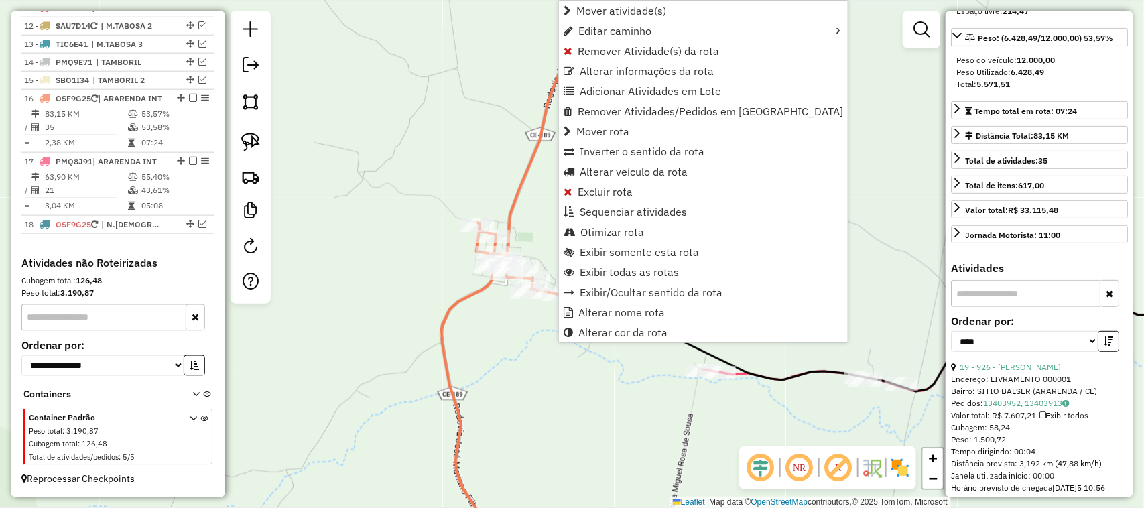
scroll to position [709, 0]
click at [621, 173] on span "Alterar veículo da rota" at bounding box center [634, 171] width 108 height 11
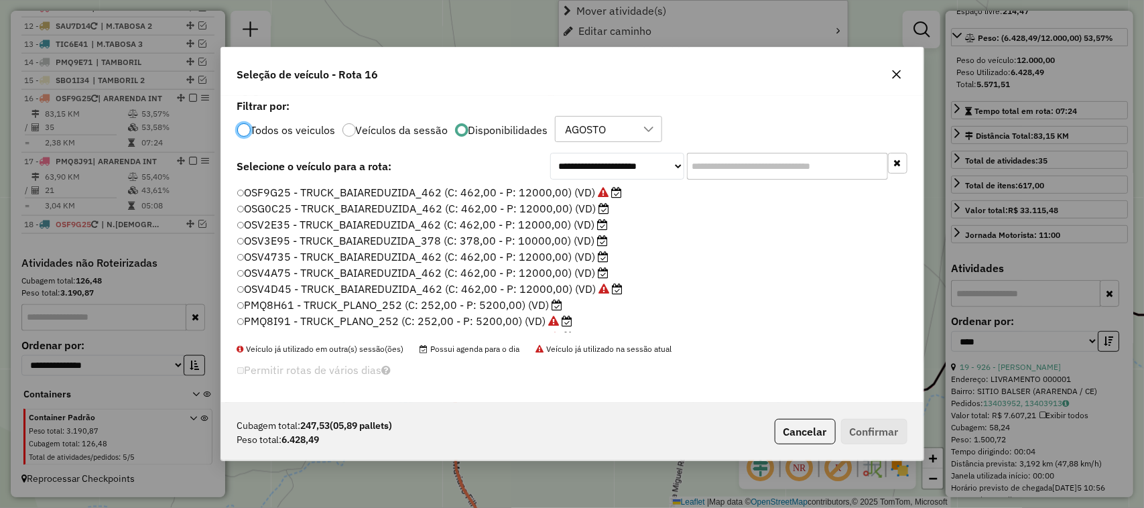
scroll to position [7, 4]
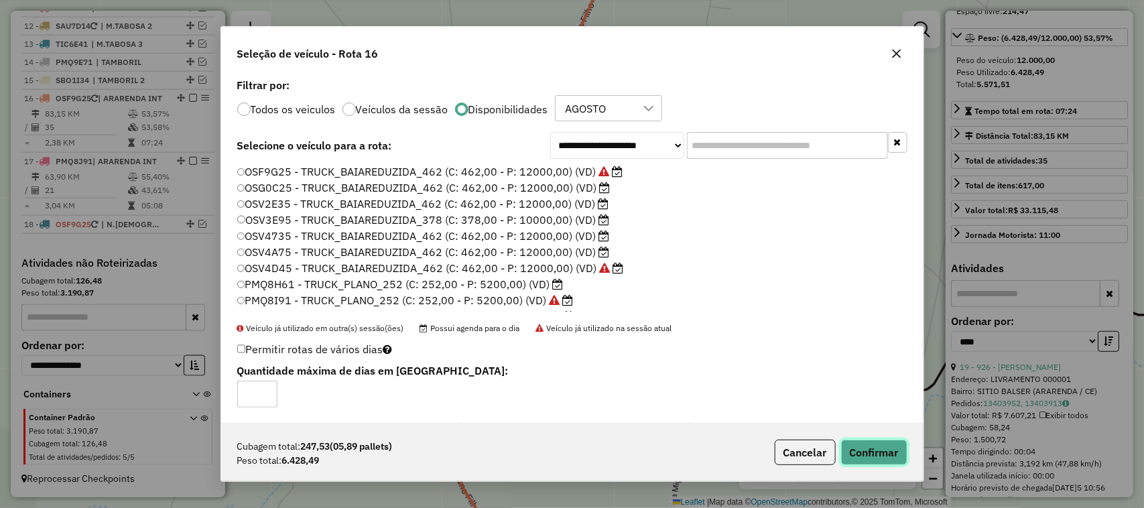
click at [877, 453] on button "Confirmar" at bounding box center [874, 452] width 66 height 25
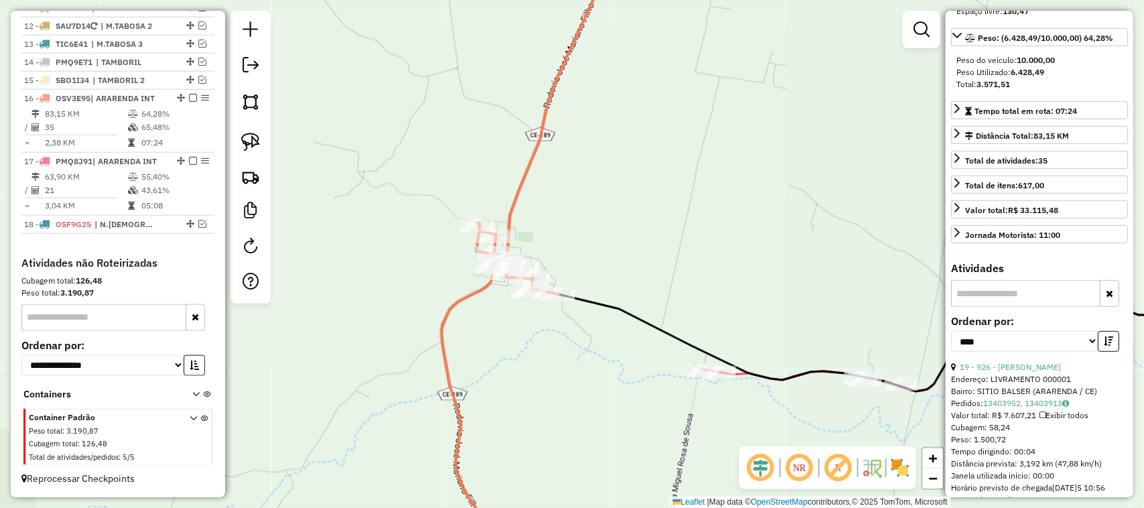
scroll to position [698, 0]
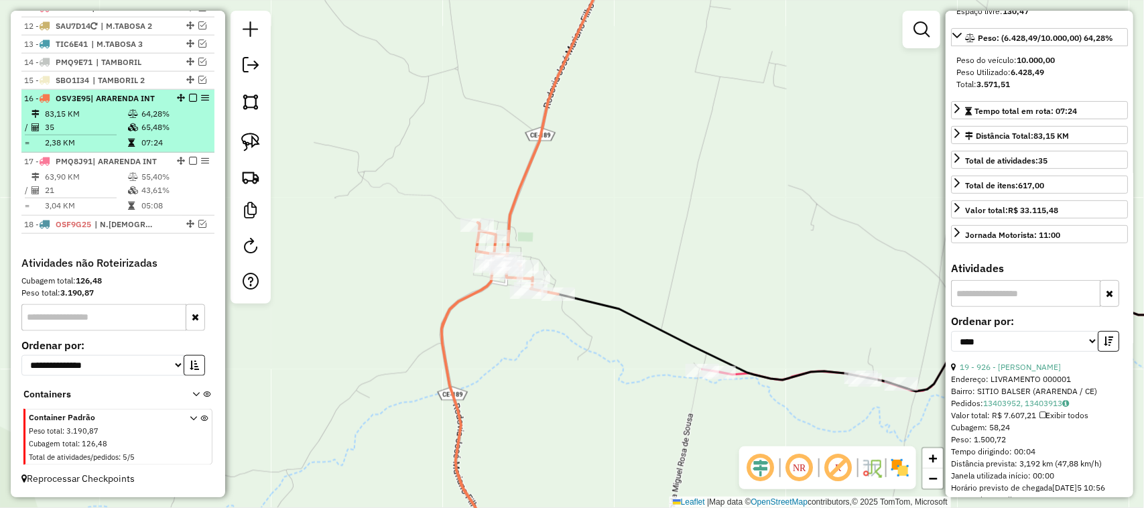
click at [99, 124] on td "35" at bounding box center [85, 127] width 83 height 13
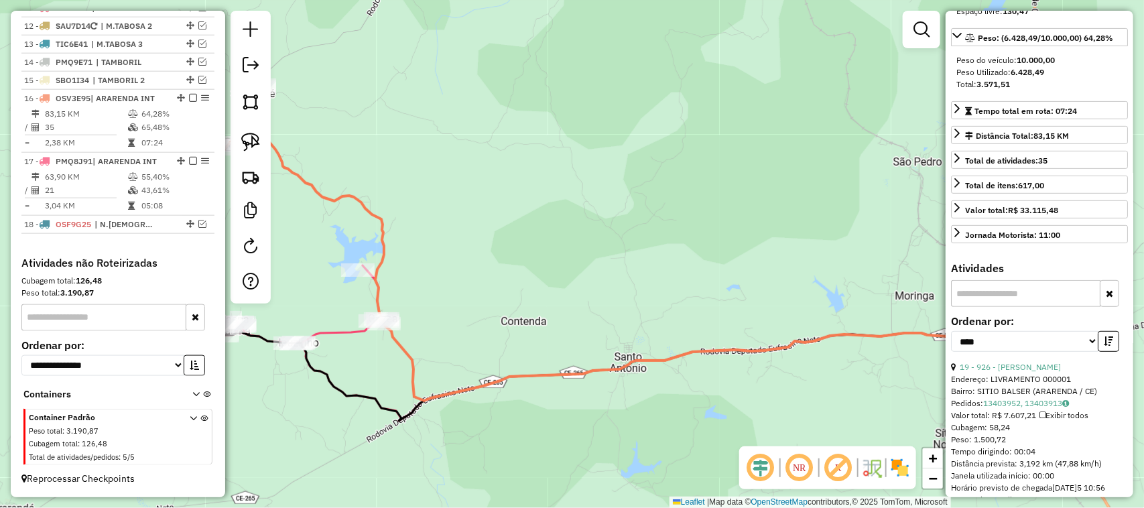
drag, startPoint x: 441, startPoint y: 260, endPoint x: 541, endPoint y: 246, distance: 100.9
click at [592, 235] on div "Janela de atendimento Grade de atendimento Capacidade Transportadoras Veículos …" at bounding box center [572, 254] width 1144 height 508
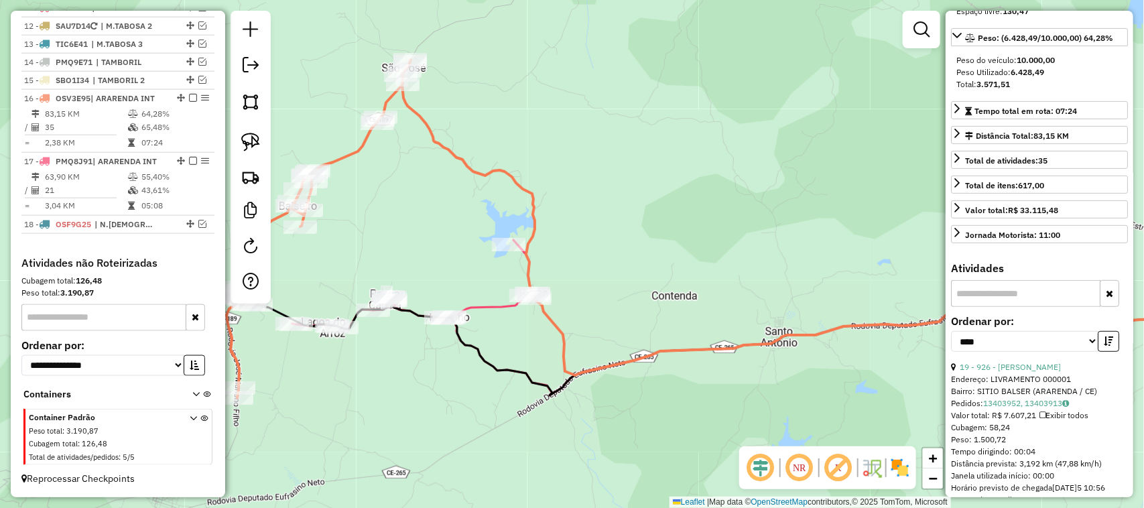
drag, startPoint x: 332, startPoint y: 248, endPoint x: 504, endPoint y: 248, distance: 172.3
click at [485, 248] on div "Janela de atendimento Grade de atendimento Capacidade Transportadoras Veículos …" at bounding box center [572, 254] width 1144 height 508
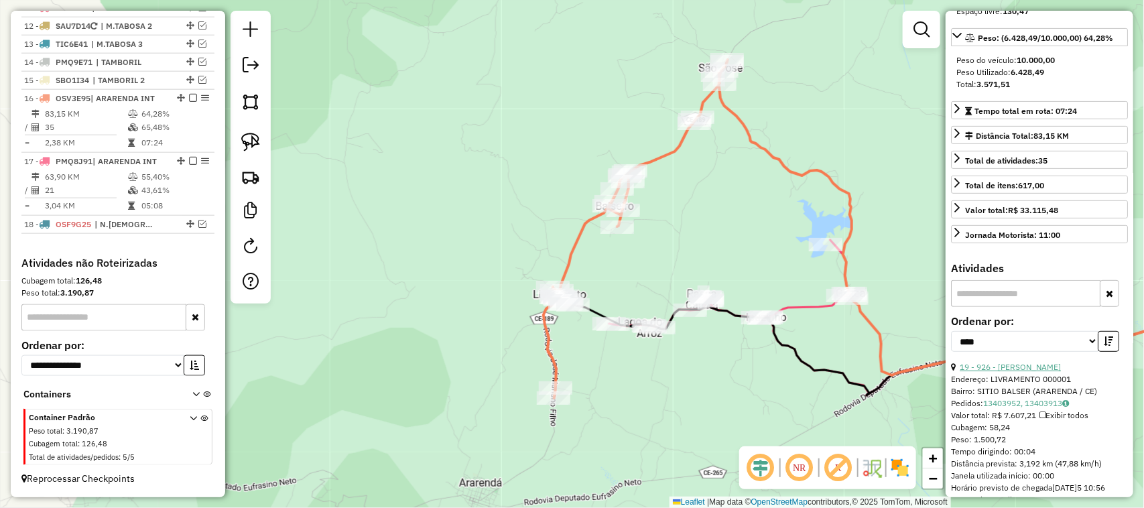
click at [1018, 372] on link "19 - 926 - MARCIO JR." at bounding box center [1010, 367] width 101 height 10
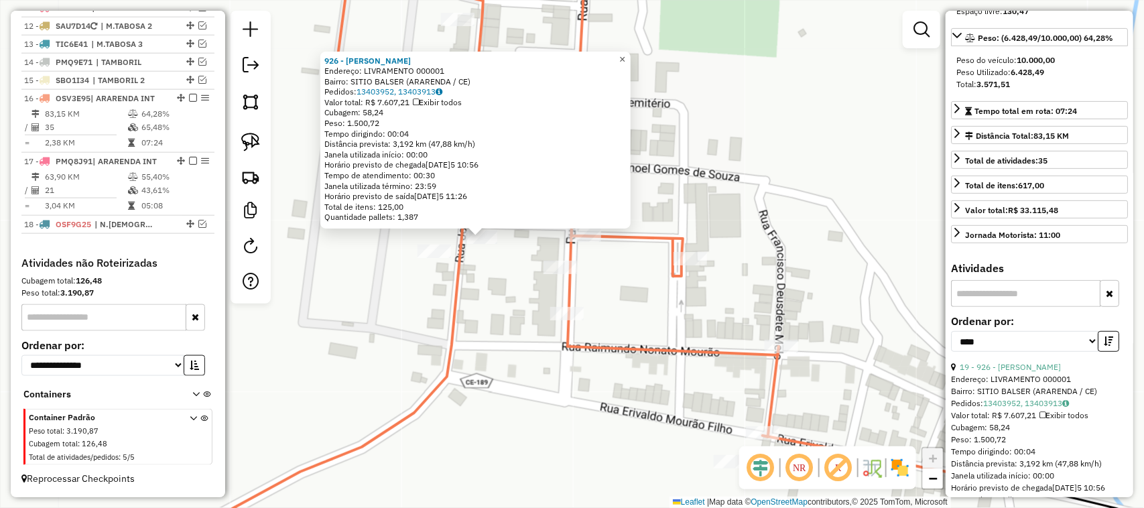
click at [625, 54] on span "×" at bounding box center [622, 59] width 6 height 11
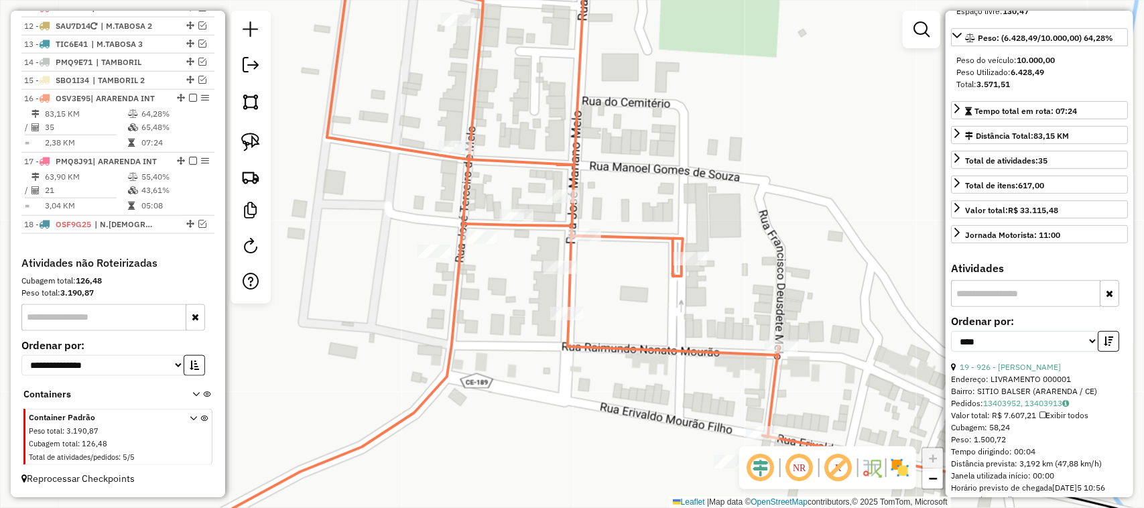
click at [625, 249] on div "Janela de atendimento Grade de atendimento Capacidade Transportadoras Veículos …" at bounding box center [572, 254] width 1144 height 508
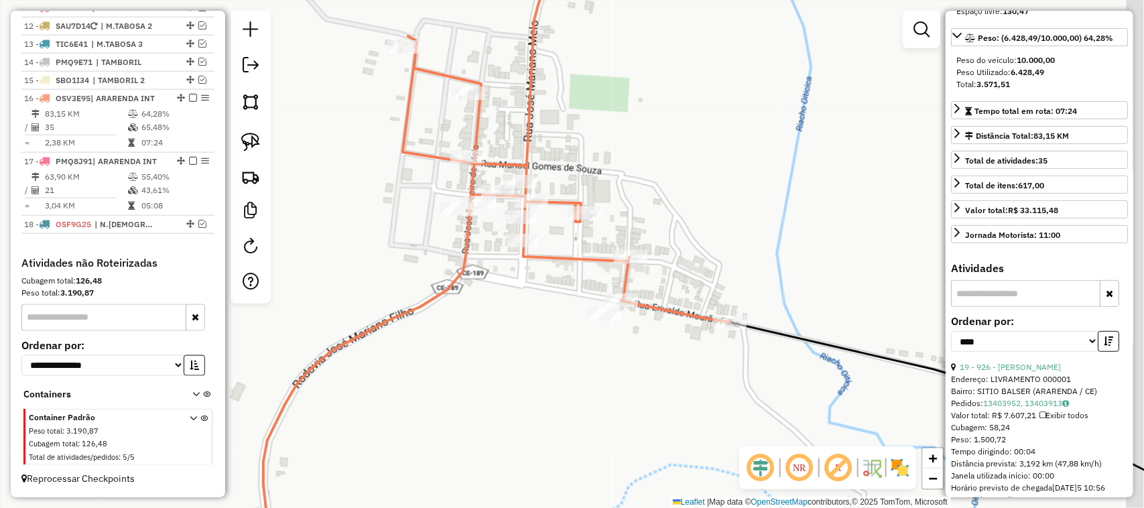
drag, startPoint x: 726, startPoint y: 299, endPoint x: 675, endPoint y: 286, distance: 52.5
click at [657, 282] on div "Janela de atendimento Grade de atendimento Capacidade Transportadoras Veículos …" at bounding box center [572, 254] width 1144 height 508
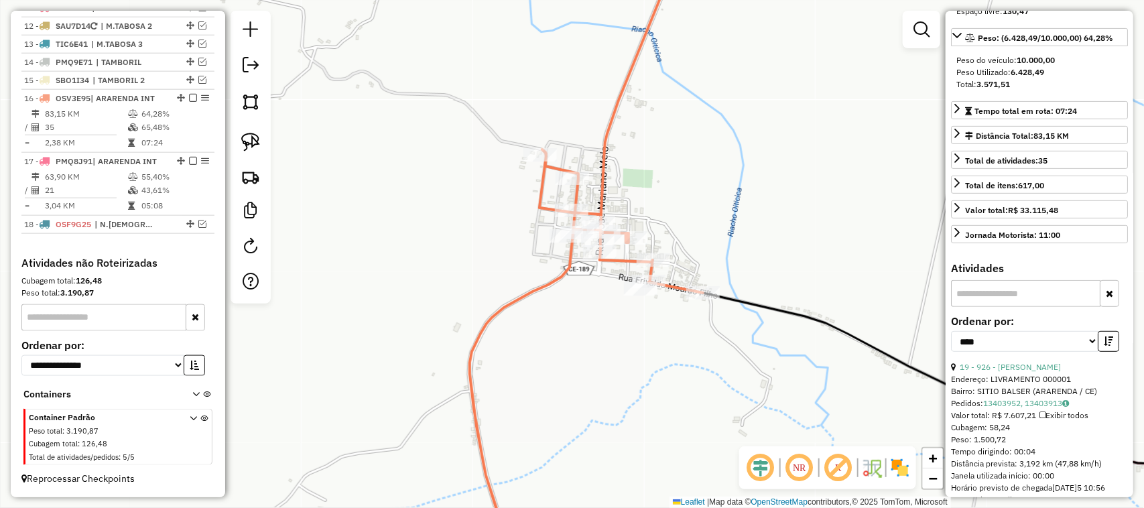
click at [617, 314] on div "Janela de atendimento Grade de atendimento Capacidade Transportadoras Veículos …" at bounding box center [572, 254] width 1144 height 508
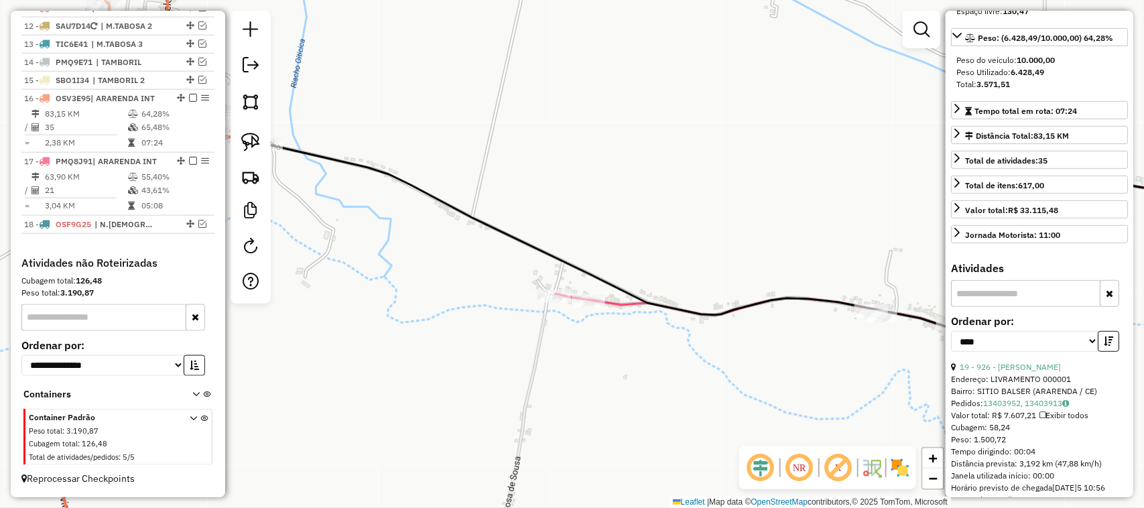
drag, startPoint x: 437, startPoint y: 347, endPoint x: 534, endPoint y: 335, distance: 98.0
click at [518, 343] on div "Janela de atendimento Grade de atendimento Capacidade Transportadoras Veículos …" at bounding box center [572, 254] width 1144 height 508
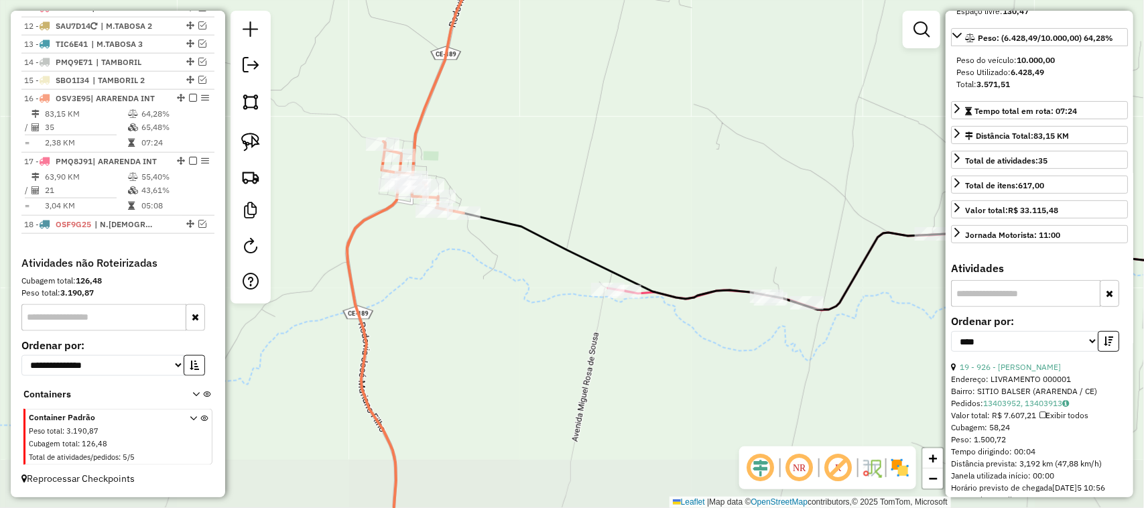
drag, startPoint x: 446, startPoint y: 350, endPoint x: 571, endPoint y: 325, distance: 127.1
click at [534, 336] on div "Janela de atendimento Grade de atendimento Capacidade Transportadoras Veículos …" at bounding box center [572, 254] width 1144 height 508
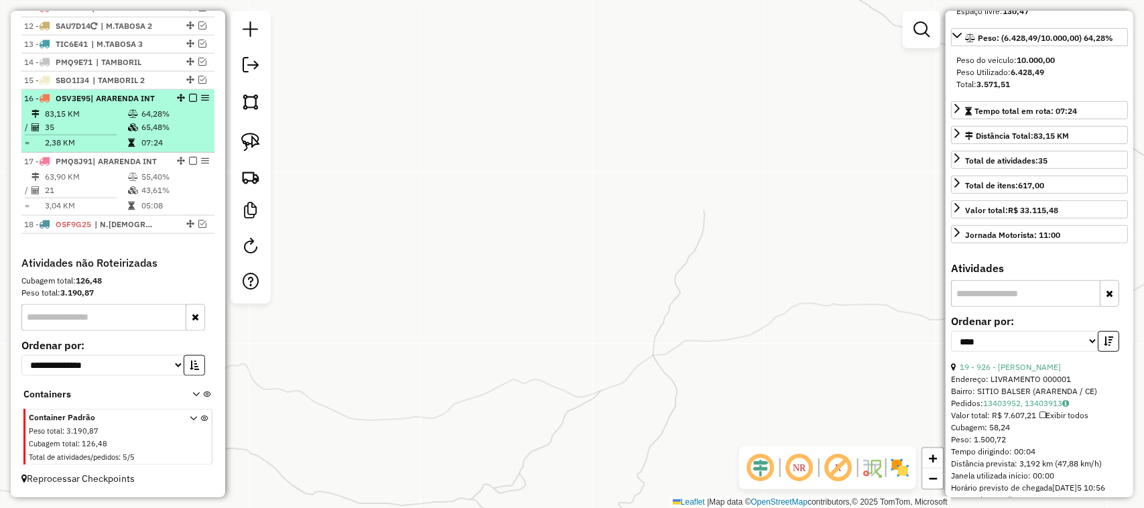
click at [189, 95] on em at bounding box center [193, 98] width 8 height 8
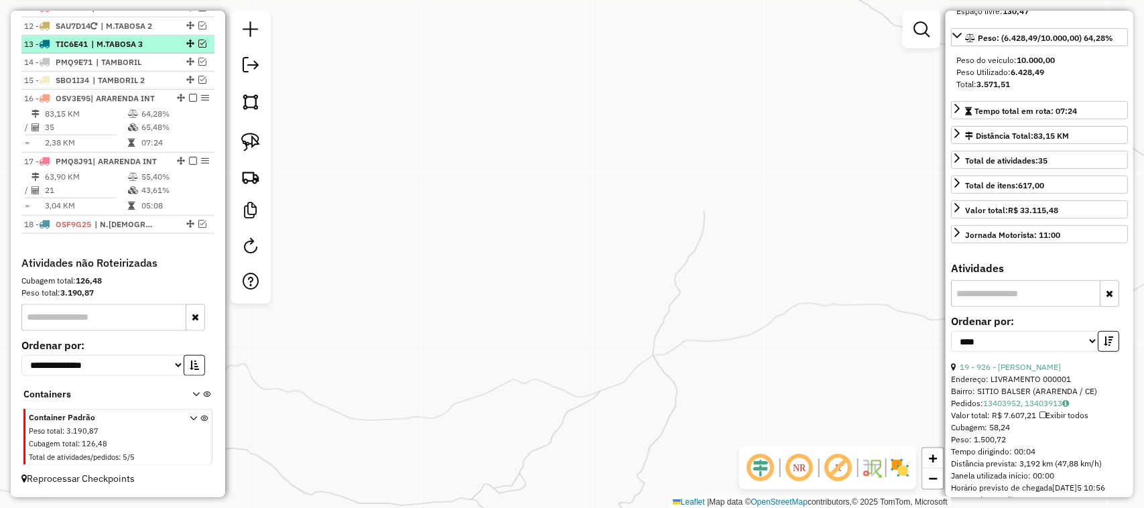
scroll to position [652, 0]
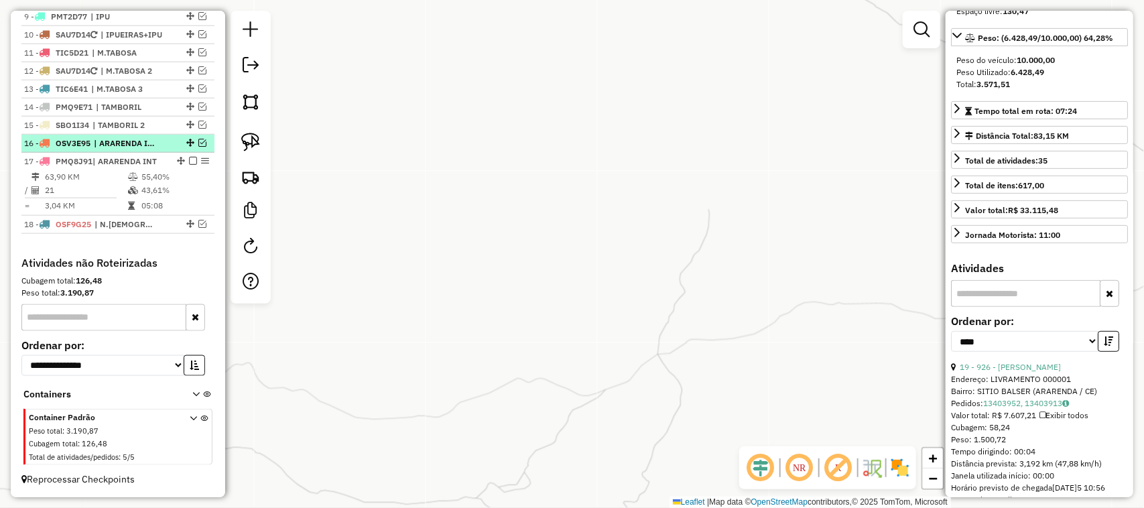
click at [200, 139] on em at bounding box center [202, 143] width 8 height 8
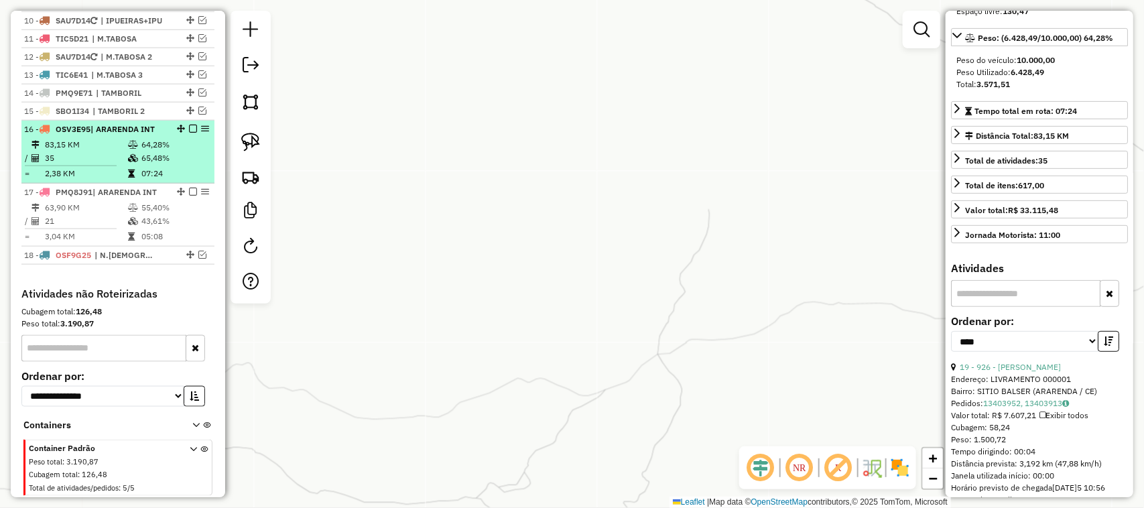
scroll to position [698, 0]
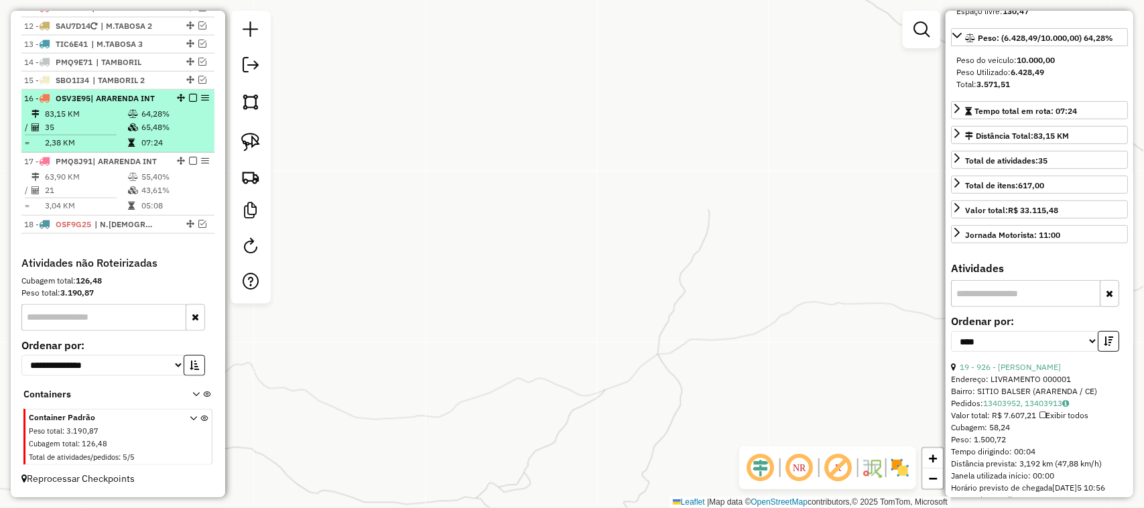
click at [192, 94] on em at bounding box center [193, 98] width 8 height 8
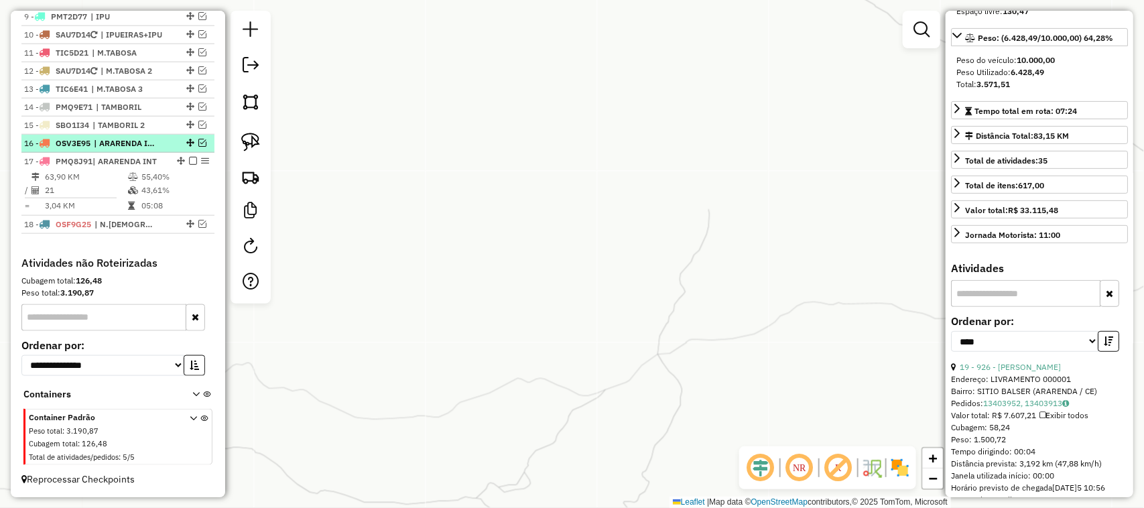
scroll to position [652, 0]
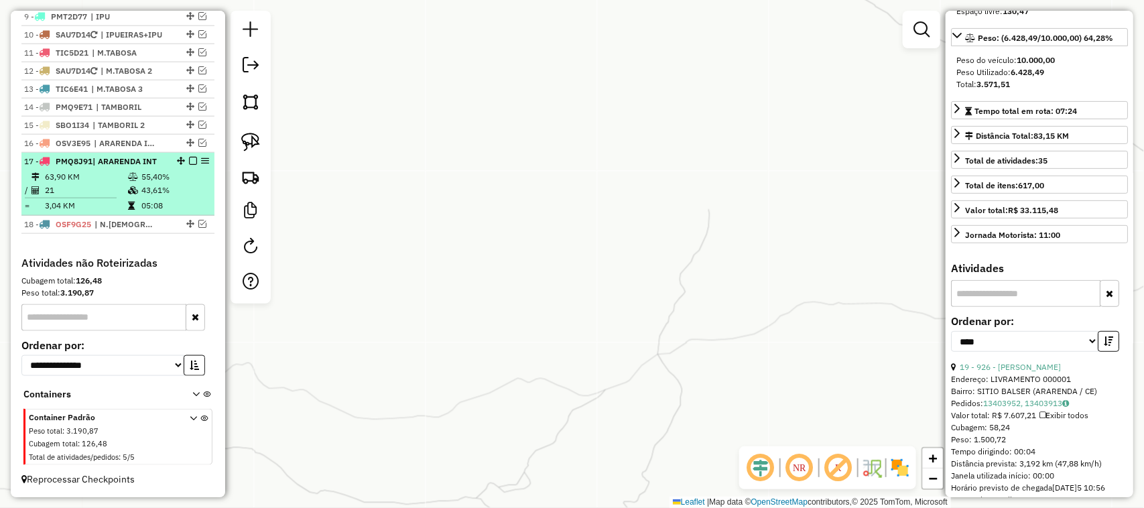
click at [111, 170] on td "63,90 KM" at bounding box center [85, 176] width 83 height 13
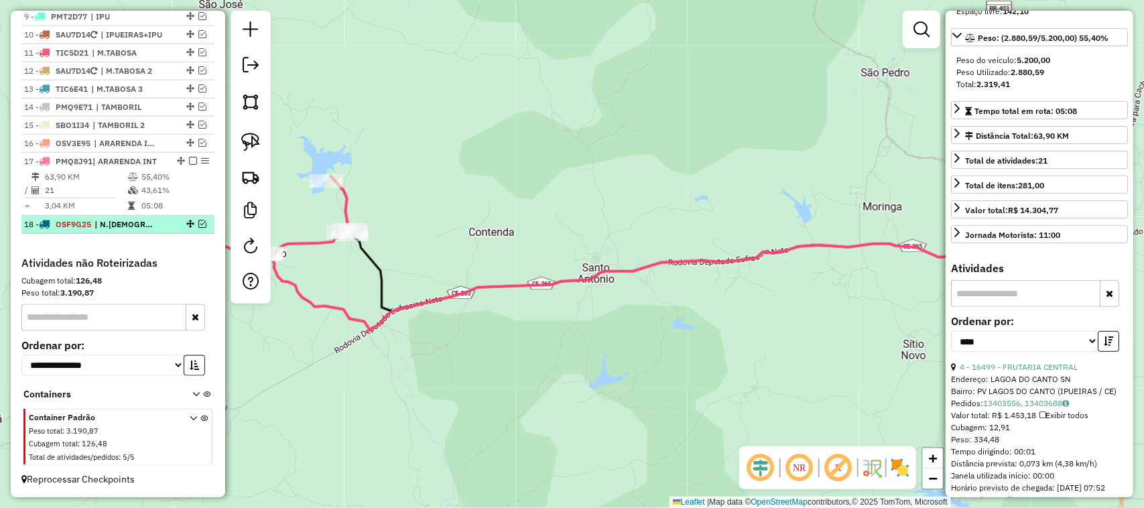
click at [200, 222] on em at bounding box center [202, 224] width 8 height 8
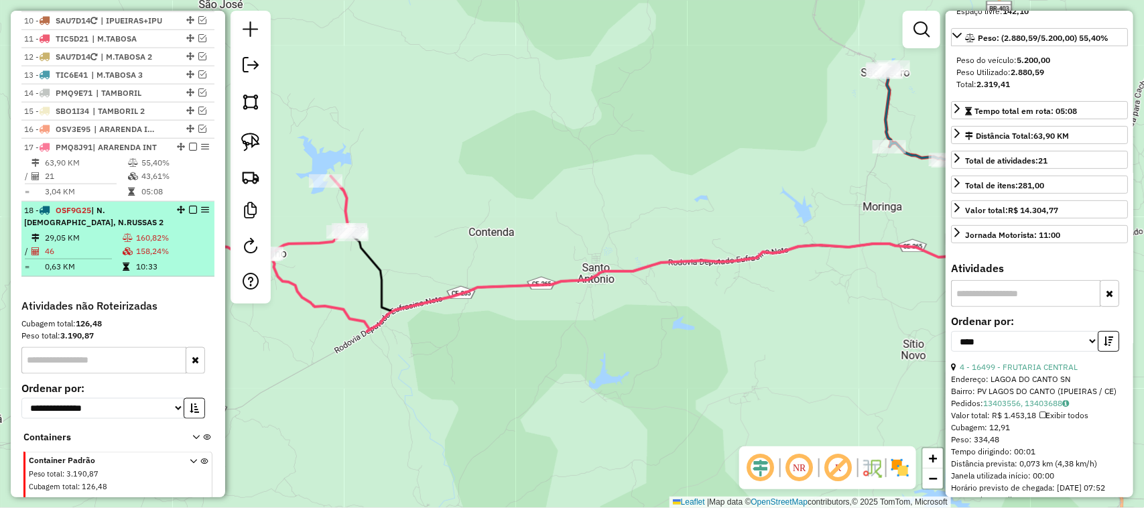
scroll to position [709, 0]
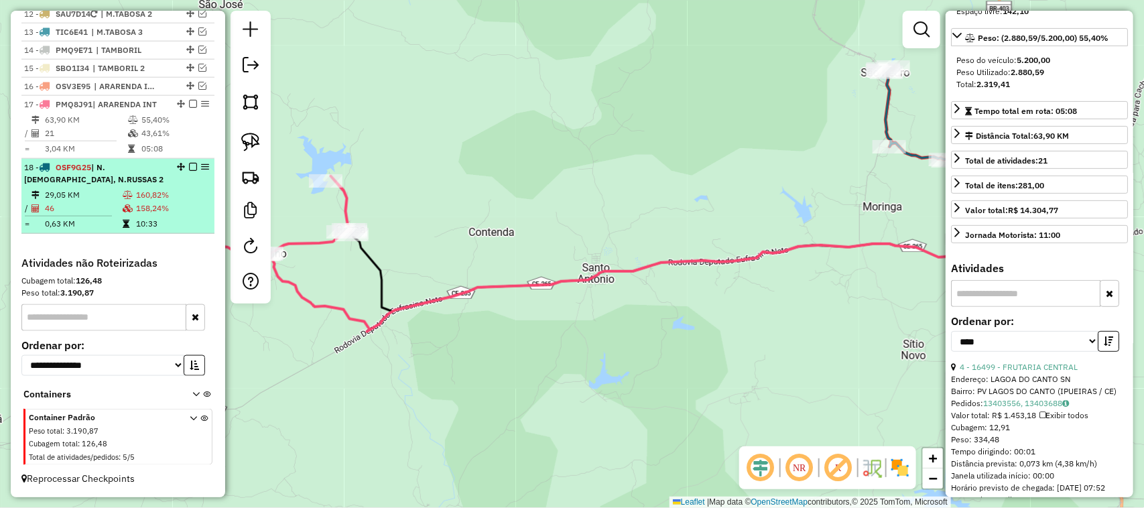
click at [96, 193] on td "29,05 KM" at bounding box center [83, 194] width 78 height 13
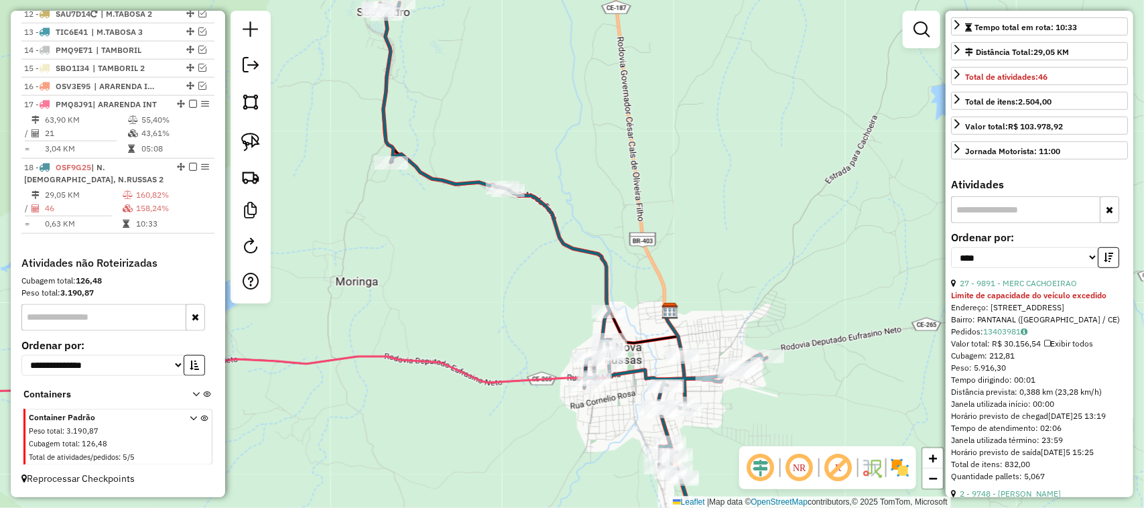
scroll to position [276, 0]
click at [1057, 288] on link "27 - 9891 - MERC CACHOEIRAO" at bounding box center [1018, 283] width 117 height 10
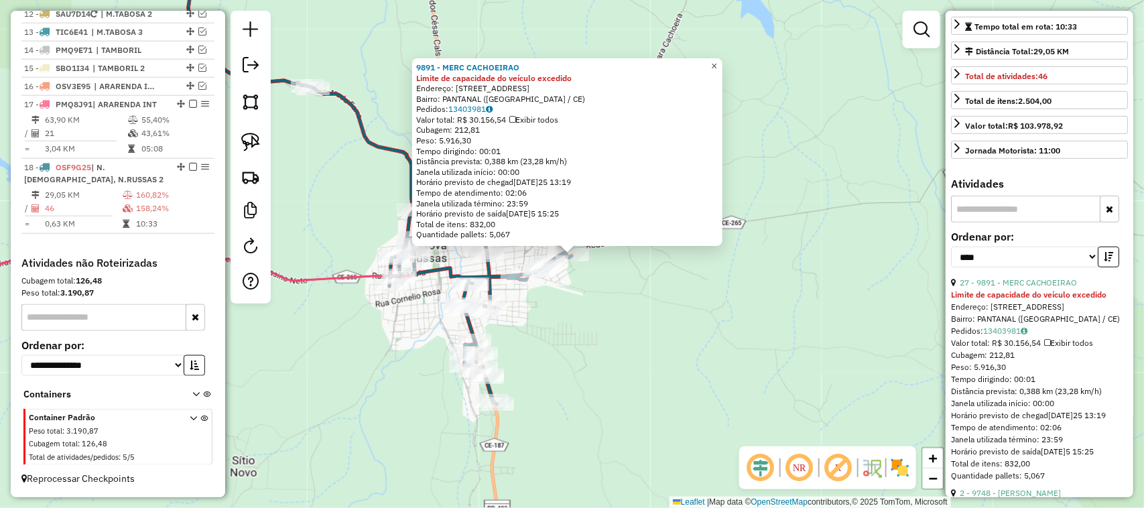
click at [717, 64] on span "×" at bounding box center [714, 65] width 6 height 11
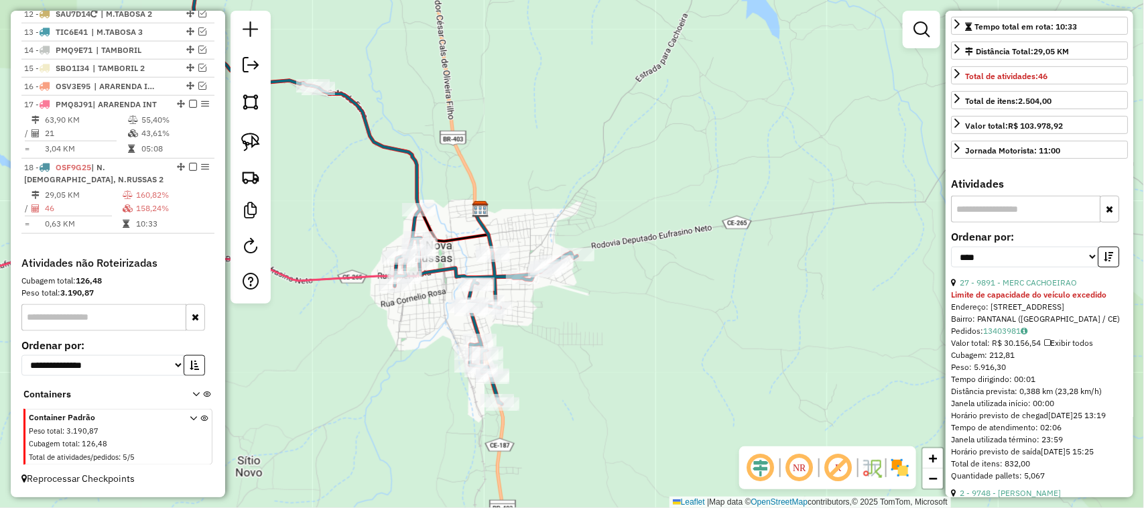
drag, startPoint x: 543, startPoint y: 239, endPoint x: 646, endPoint y: 208, distance: 107.1
click at [637, 216] on div "Janela de atendimento Grade de atendimento Capacidade Transportadoras Veículos …" at bounding box center [572, 254] width 1144 height 508
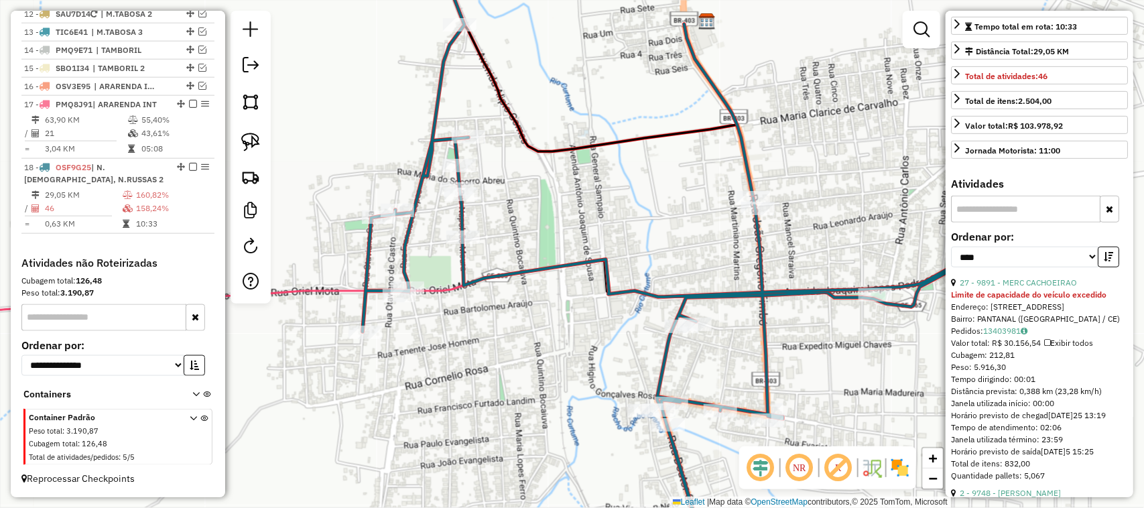
drag, startPoint x: 581, startPoint y: 245, endPoint x: 719, endPoint y: 229, distance: 139.0
click at [709, 232] on div "Janela de atendimento Grade de atendimento Capacidade Transportadoras Veículos …" at bounding box center [572, 254] width 1144 height 508
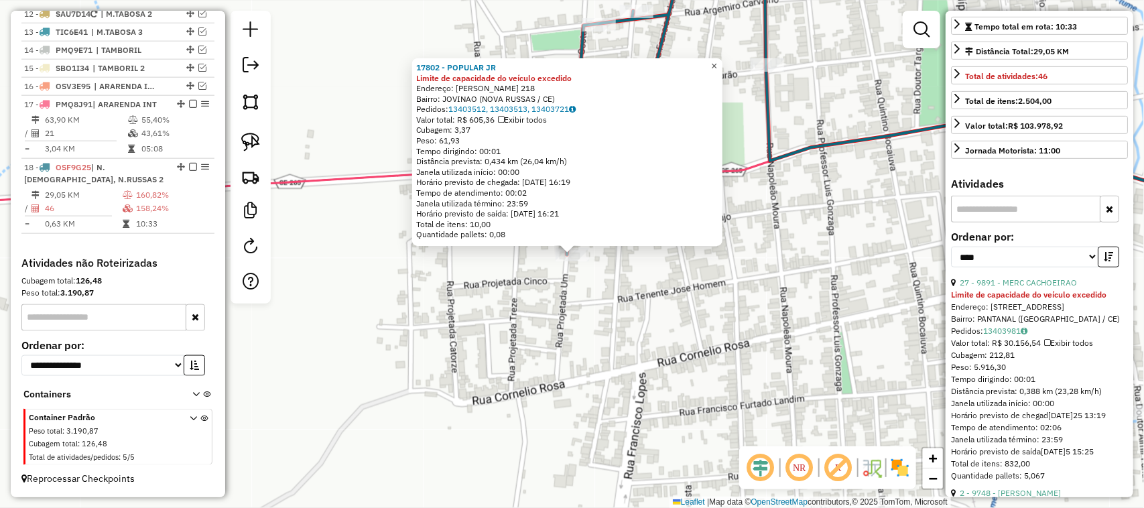
click at [717, 60] on span "×" at bounding box center [714, 65] width 6 height 11
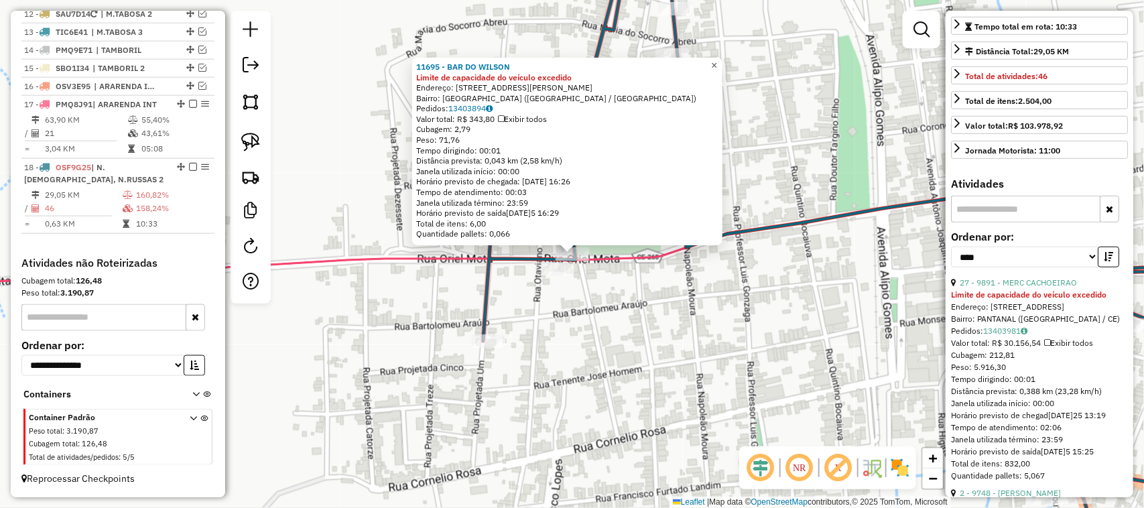
click at [717, 60] on span "×" at bounding box center [714, 65] width 6 height 11
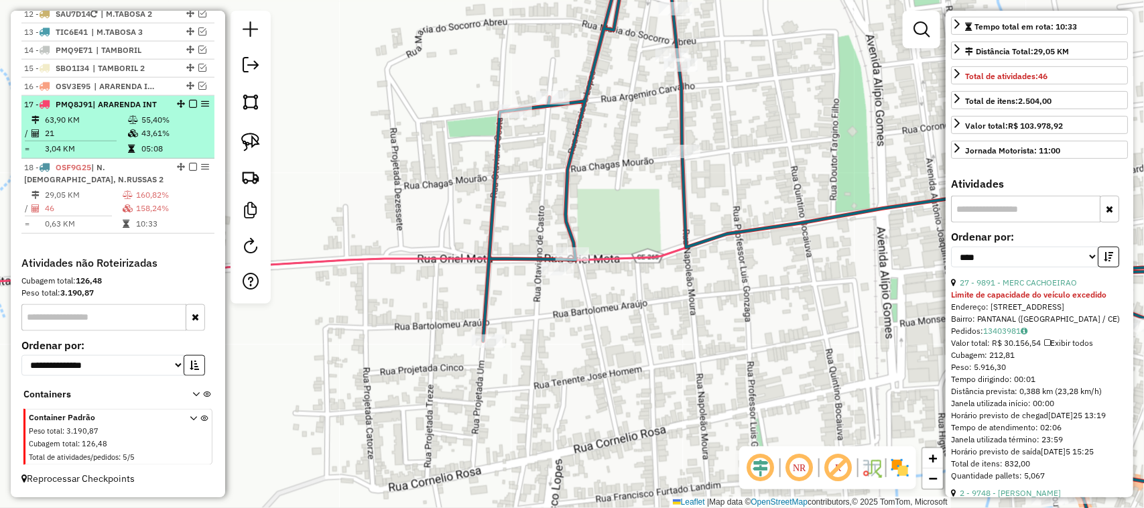
click at [93, 124] on td "63,90 KM" at bounding box center [85, 119] width 83 height 13
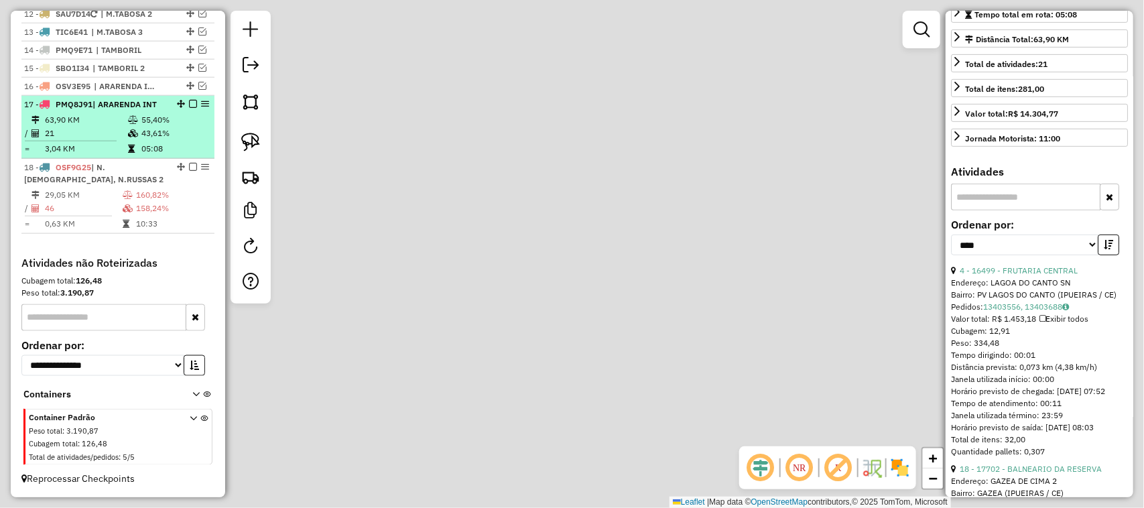
scroll to position [251, 0]
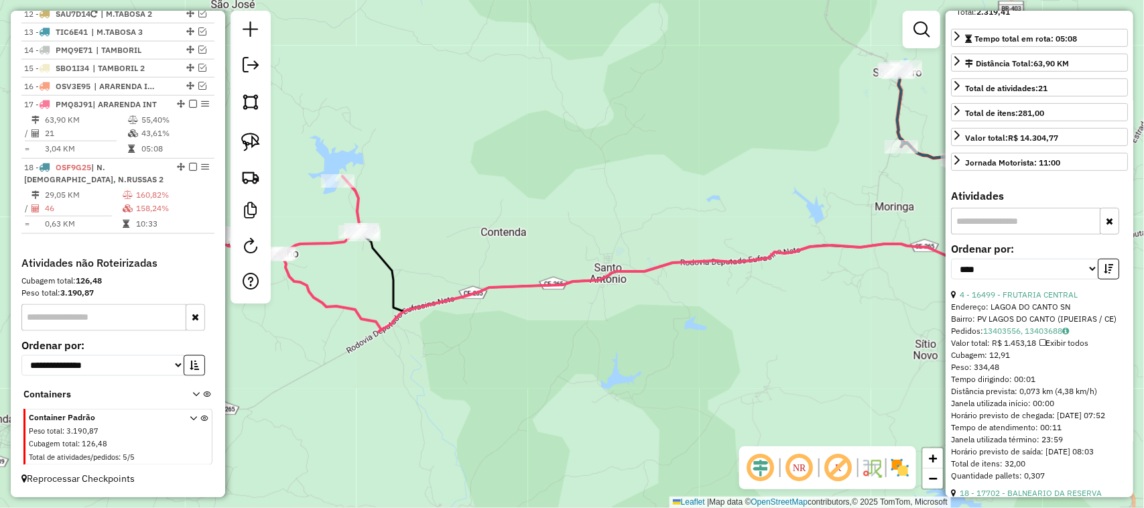
drag, startPoint x: 340, startPoint y: 293, endPoint x: 396, endPoint y: 300, distance: 56.7
click at [387, 297] on div "Janela de atendimento Grade de atendimento Capacidade Transportadoras Veículos …" at bounding box center [572, 254] width 1144 height 508
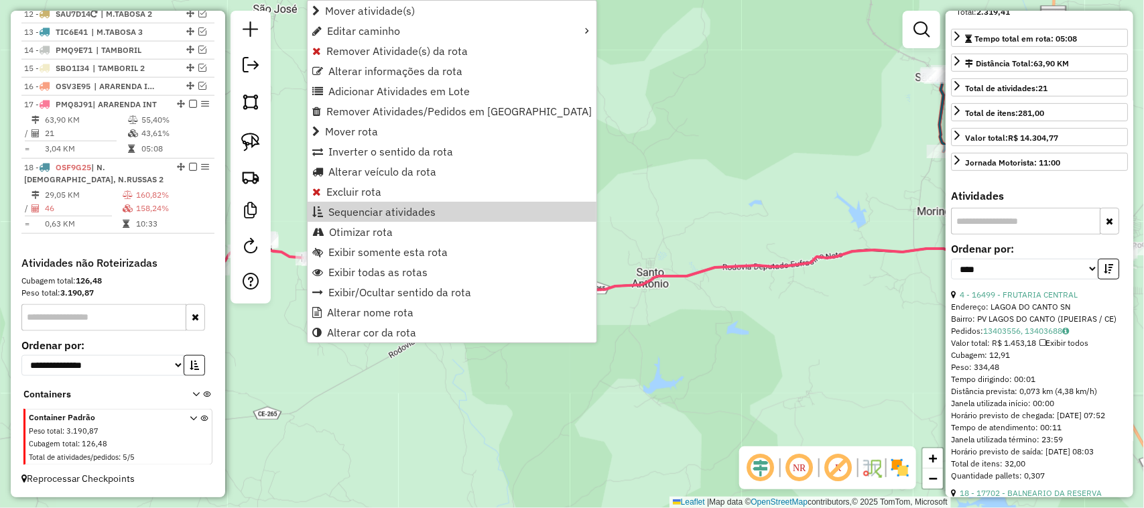
click at [619, 193] on div "Janela de atendimento Grade de atendimento Capacidade Transportadoras Veículos …" at bounding box center [572, 254] width 1144 height 508
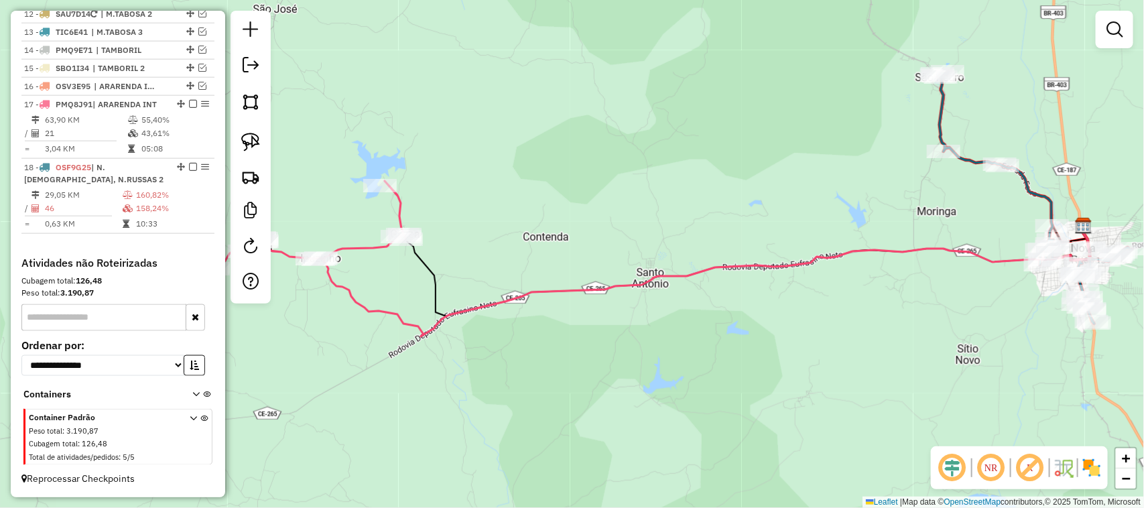
drag, startPoint x: 508, startPoint y: 213, endPoint x: 607, endPoint y: 213, distance: 99.2
click at [595, 213] on div "Janela de atendimento Grade de atendimento Capacidade Transportadoras Veículos …" at bounding box center [572, 254] width 1144 height 508
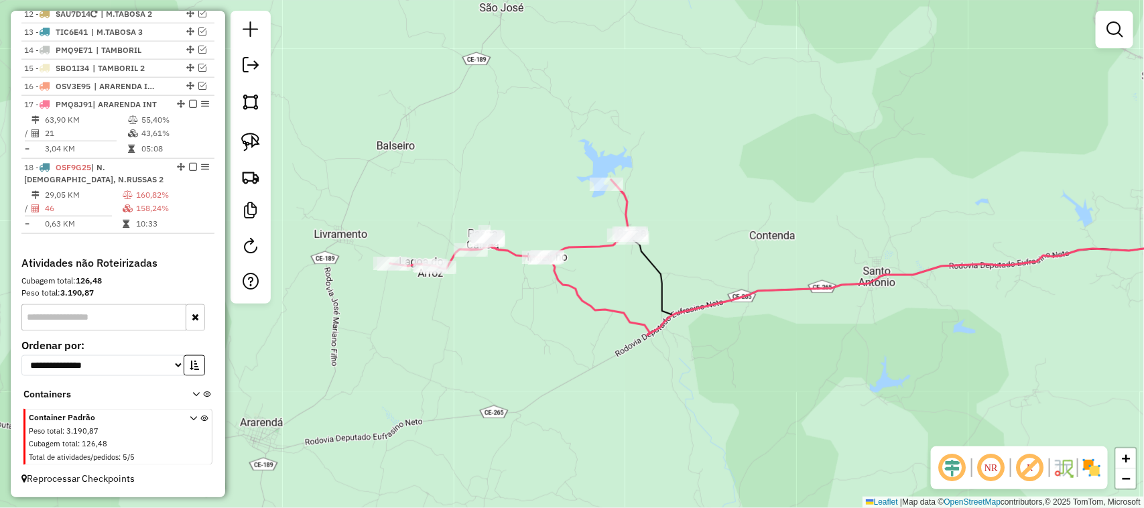
click at [446, 226] on div "Janela de atendimento Grade de atendimento Capacidade Transportadoras Veículos …" at bounding box center [572, 254] width 1144 height 508
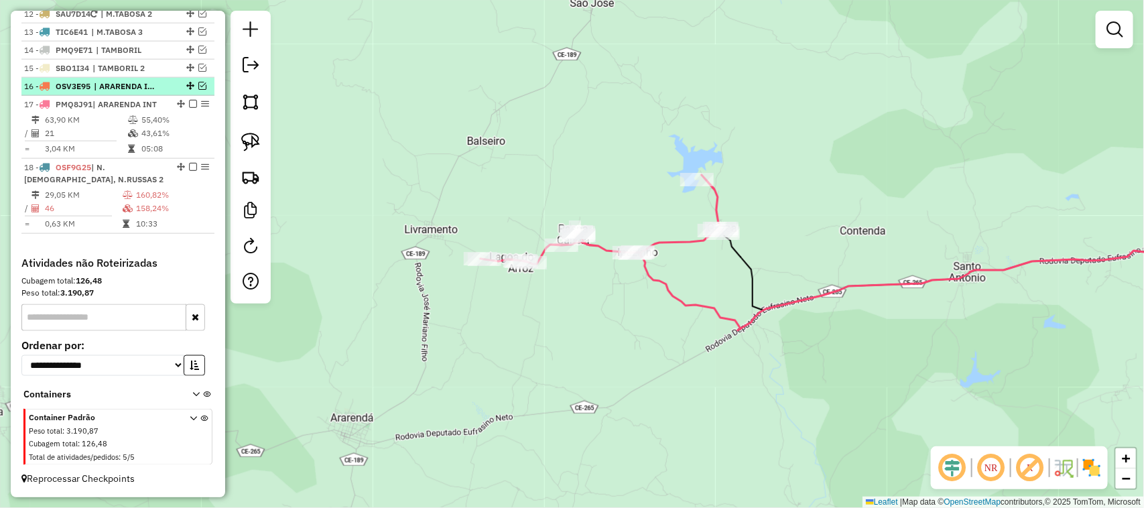
click at [201, 82] on em at bounding box center [202, 86] width 8 height 8
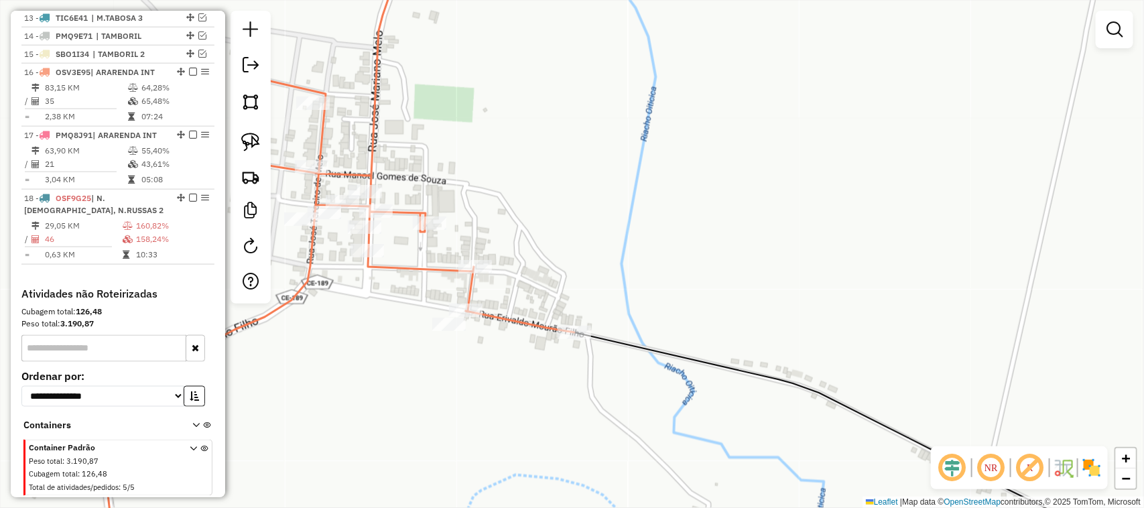
drag, startPoint x: 501, startPoint y: 213, endPoint x: 613, endPoint y: 201, distance: 113.3
click at [613, 203] on div "Janela de atendimento Grade de atendimento Capacidade Transportadoras Veículos …" at bounding box center [572, 254] width 1144 height 508
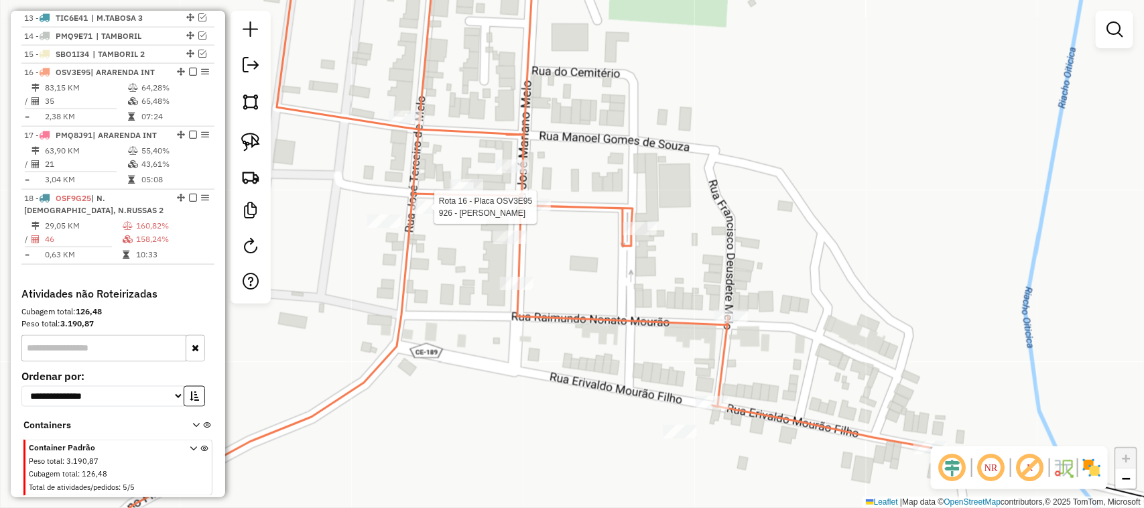
select select "*********"
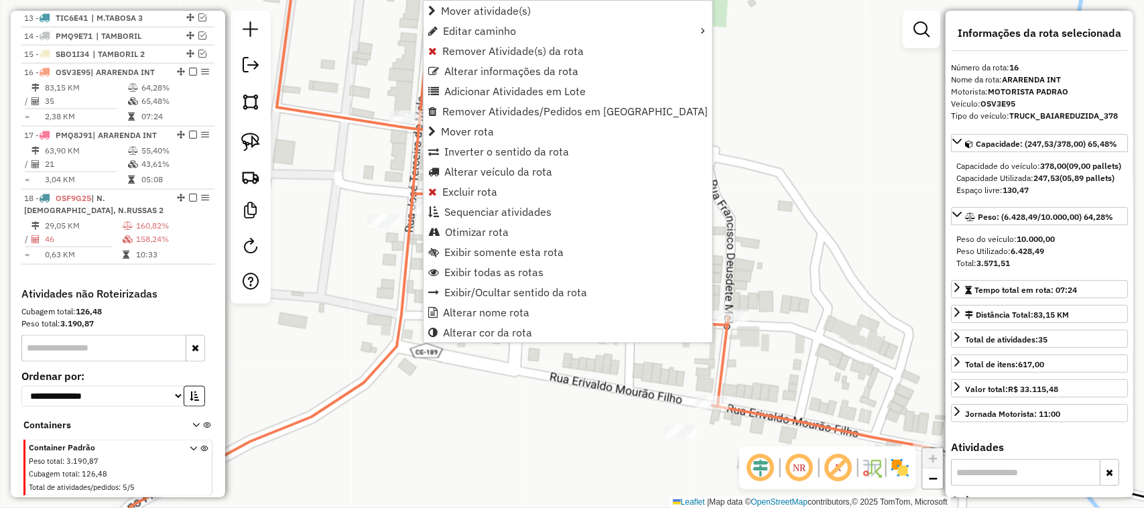
scroll to position [755, 0]
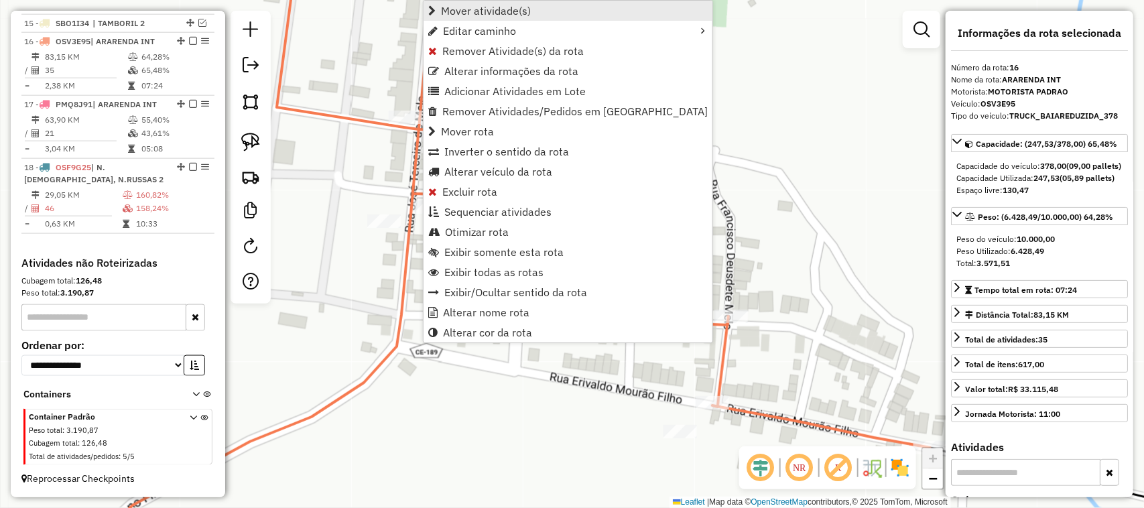
click at [479, 9] on span "Mover atividade(s)" at bounding box center [486, 10] width 90 height 11
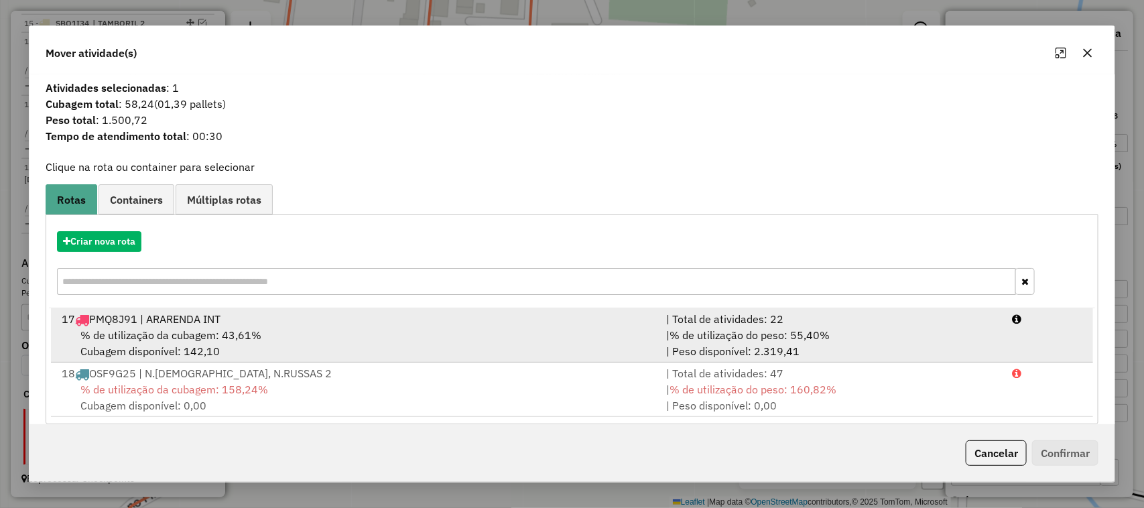
click at [200, 336] on span "% de utilização da cubagem: 43,61%" at bounding box center [170, 334] width 181 height 13
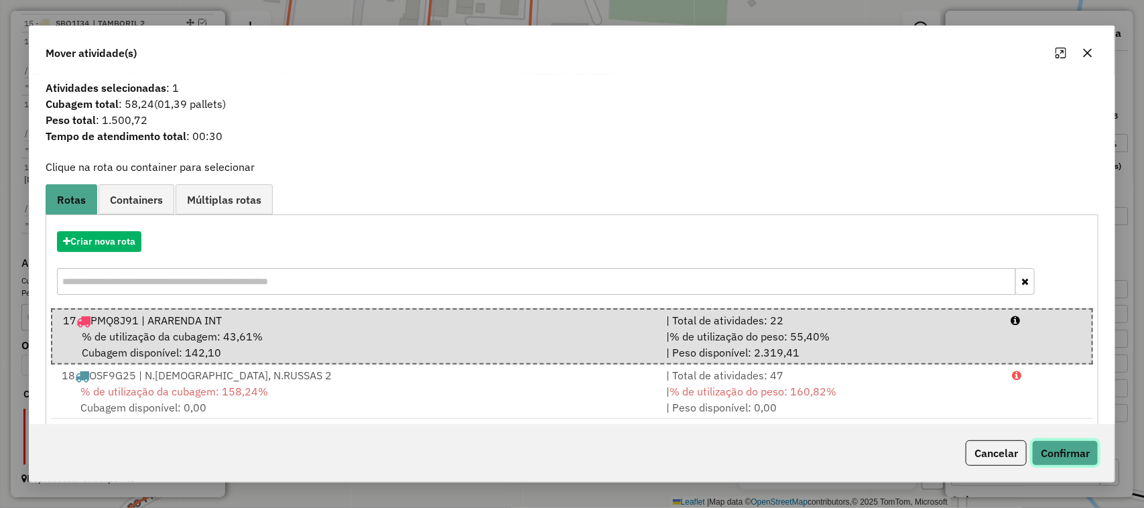
click at [1071, 451] on button "Confirmar" at bounding box center [1065, 452] width 66 height 25
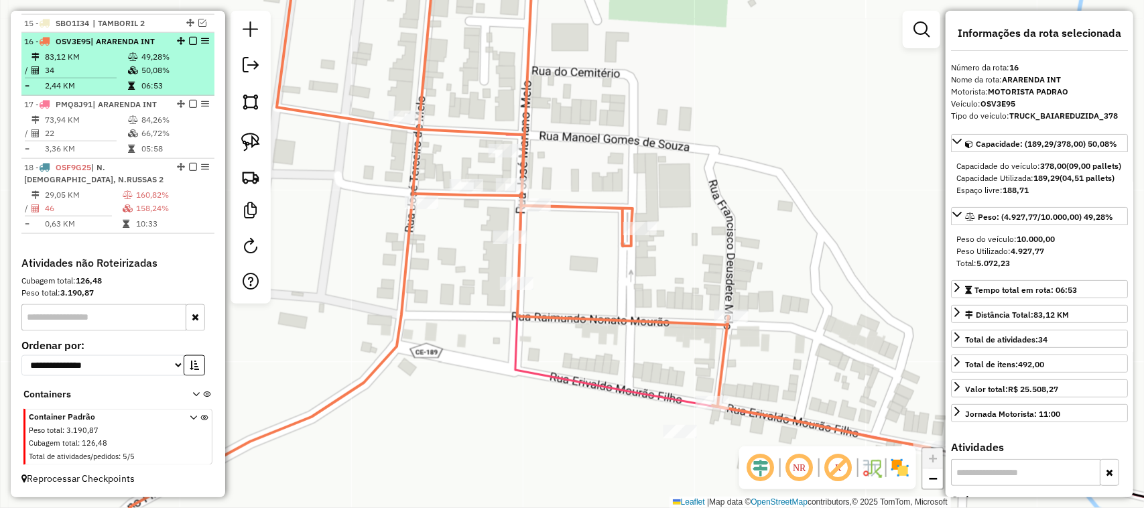
click at [80, 65] on td "34" at bounding box center [85, 70] width 83 height 13
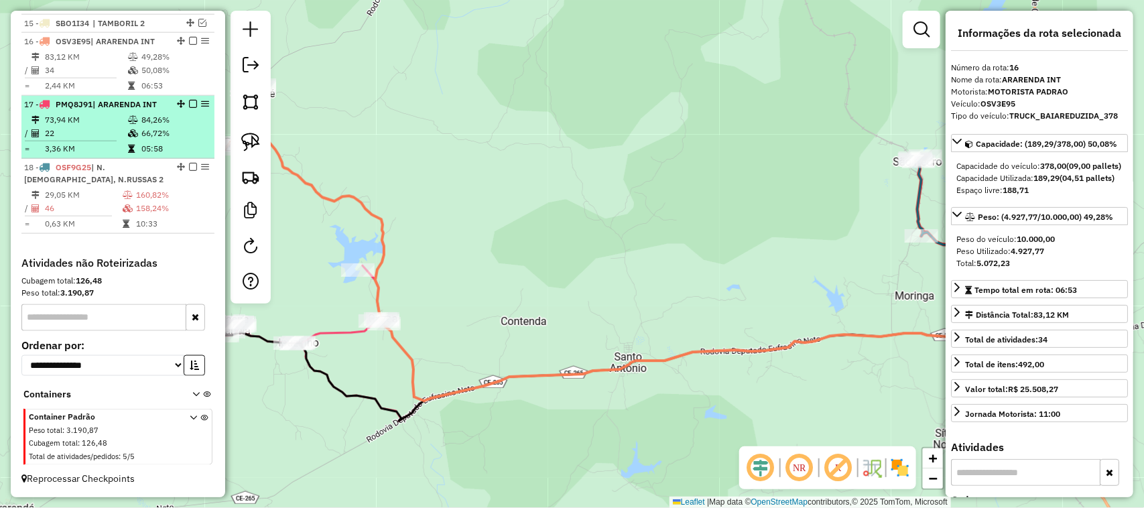
click at [95, 123] on td "73,94 KM" at bounding box center [85, 119] width 83 height 13
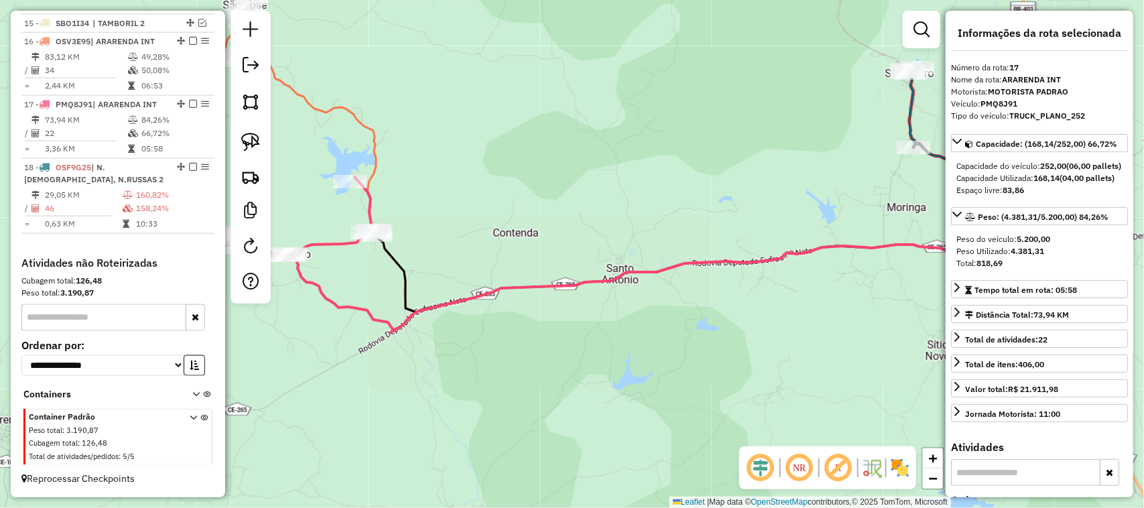
drag, startPoint x: 305, startPoint y: 198, endPoint x: 416, endPoint y: 168, distance: 115.3
click at [413, 170] on div "Janela de atendimento Grade de atendimento Capacidade Transportadoras Veículos …" at bounding box center [572, 254] width 1144 height 508
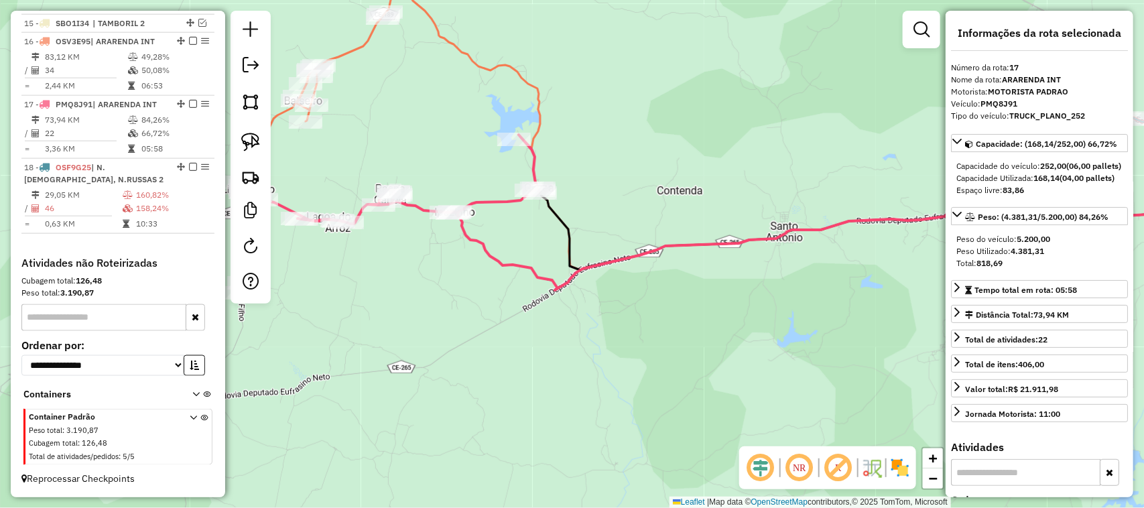
drag, startPoint x: 349, startPoint y: 280, endPoint x: 483, endPoint y: 259, distance: 135.6
click at [457, 272] on div "Janela de atendimento Grade de atendimento Capacidade Transportadoras Veículos …" at bounding box center [572, 254] width 1144 height 508
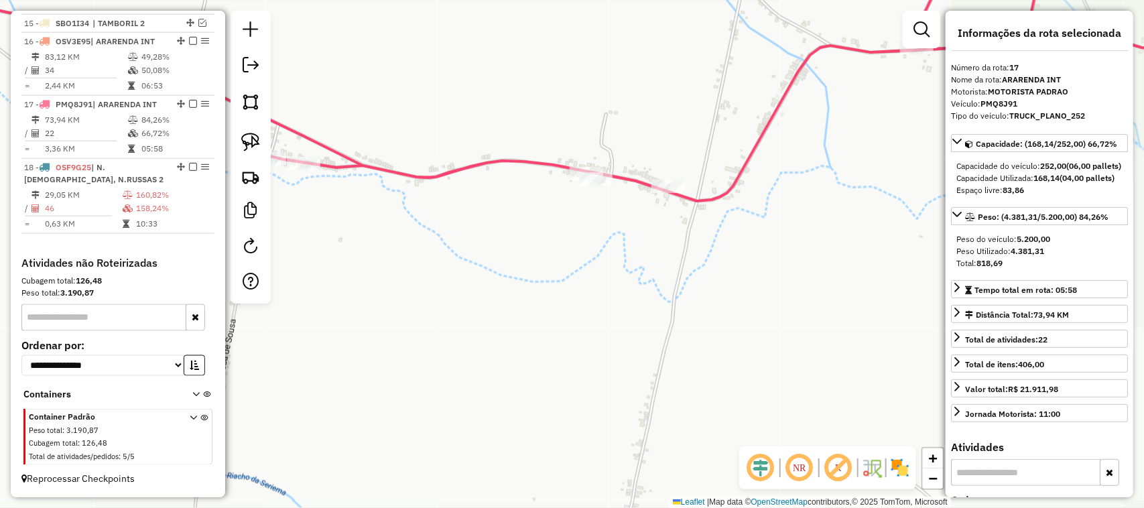
drag, startPoint x: 594, startPoint y: 233, endPoint x: 632, endPoint y: 212, distance: 43.2
click at [621, 219] on div "Rota 17 - Placa PMQ8J91 9889 - BAR DO ANTONIO Janela de atendimento Grade de at…" at bounding box center [572, 254] width 1144 height 508
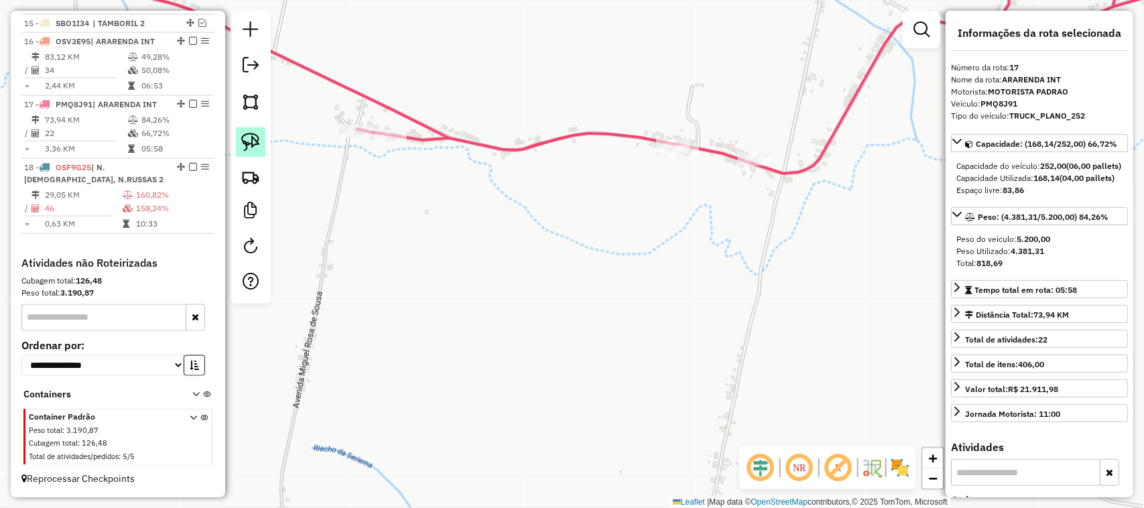
click at [246, 141] on img at bounding box center [250, 142] width 19 height 19
drag, startPoint x: 379, startPoint y: 112, endPoint x: 414, endPoint y: 128, distance: 38.4
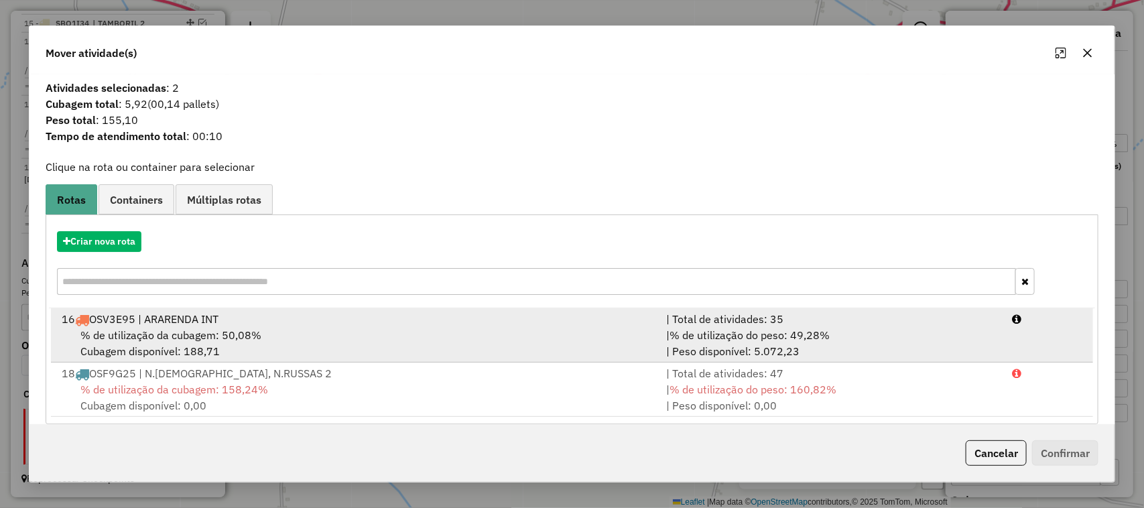
click at [169, 326] on div "16 OSV3E95 | ARARENDA INT" at bounding box center [356, 319] width 605 height 16
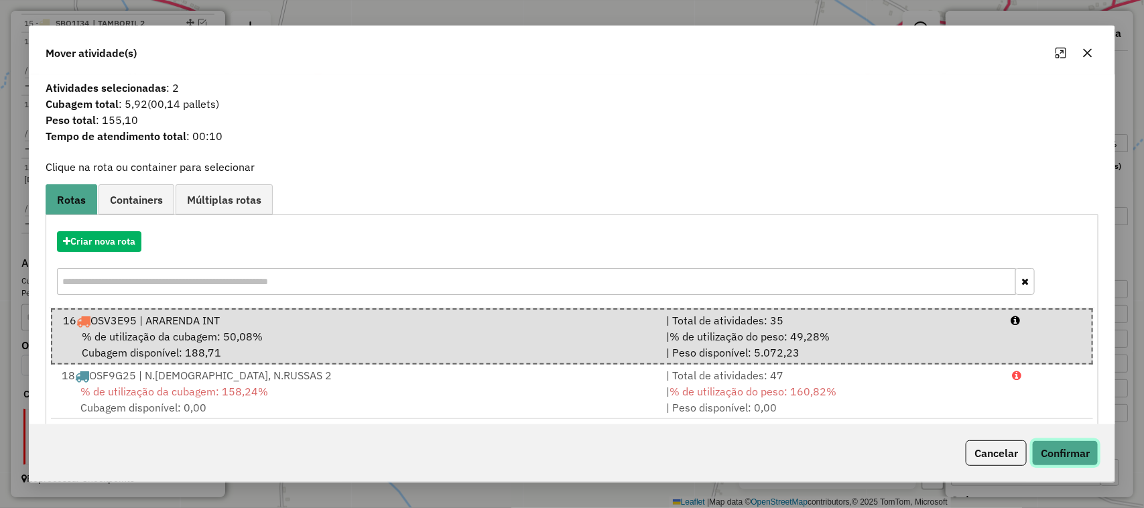
click at [1095, 454] on button "Confirmar" at bounding box center [1065, 452] width 66 height 25
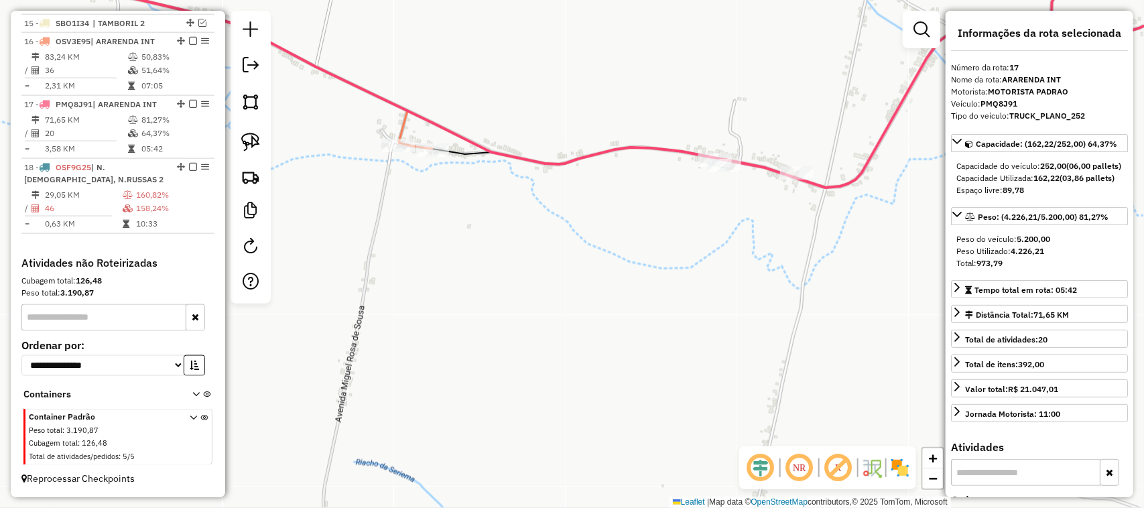
drag, startPoint x: 392, startPoint y: 280, endPoint x: 458, endPoint y: 282, distance: 65.7
click at [432, 282] on div "Janela de atendimento Grade de atendimento Capacidade Transportadoras Veículos …" at bounding box center [572, 254] width 1144 height 508
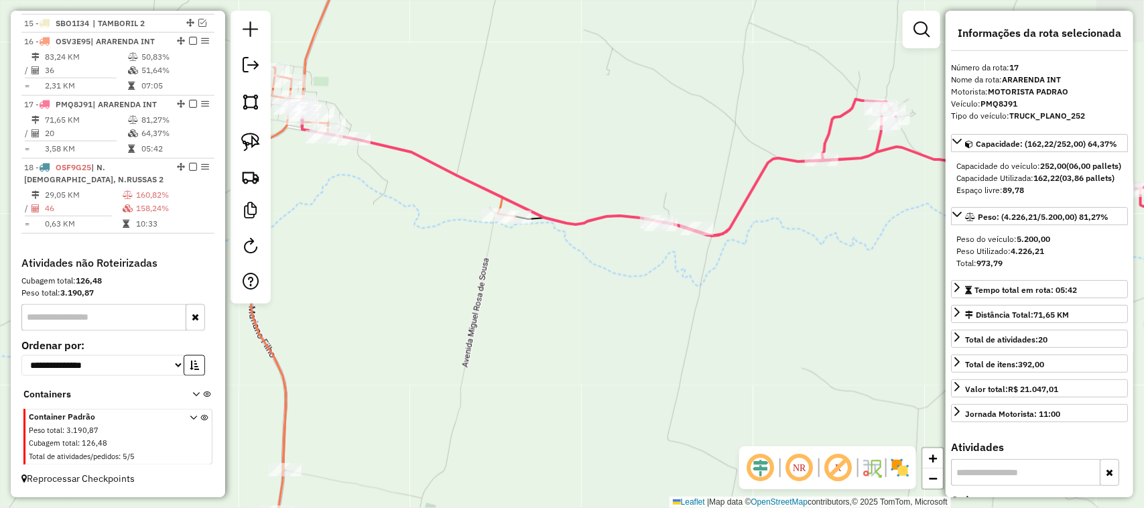
drag, startPoint x: 359, startPoint y: 306, endPoint x: 494, endPoint y: 273, distance: 139.5
click at [456, 283] on div "Janela de atendimento Grade de atendimento Capacidade Transportadoras Veículos …" at bounding box center [572, 254] width 1144 height 508
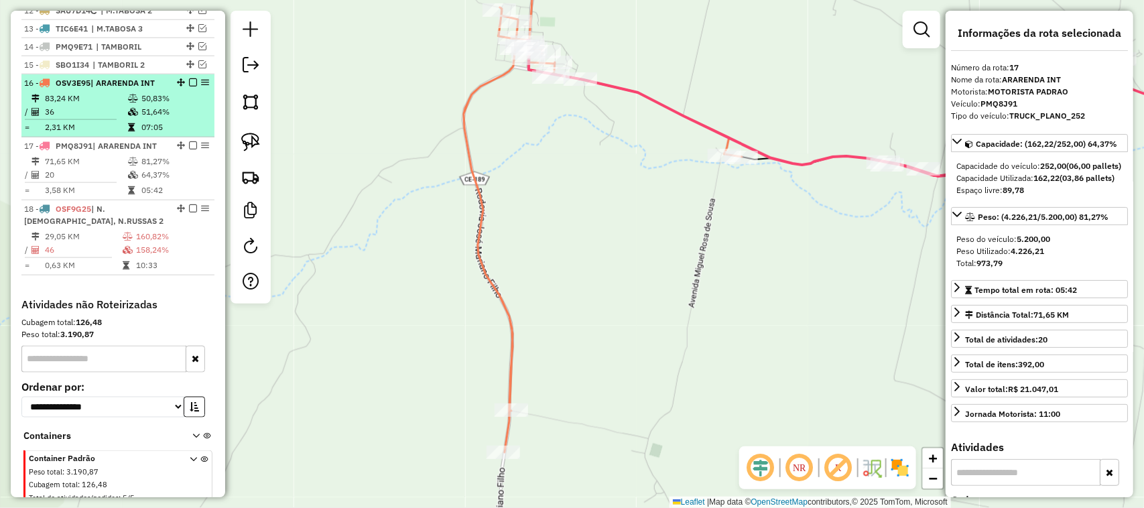
scroll to position [671, 0]
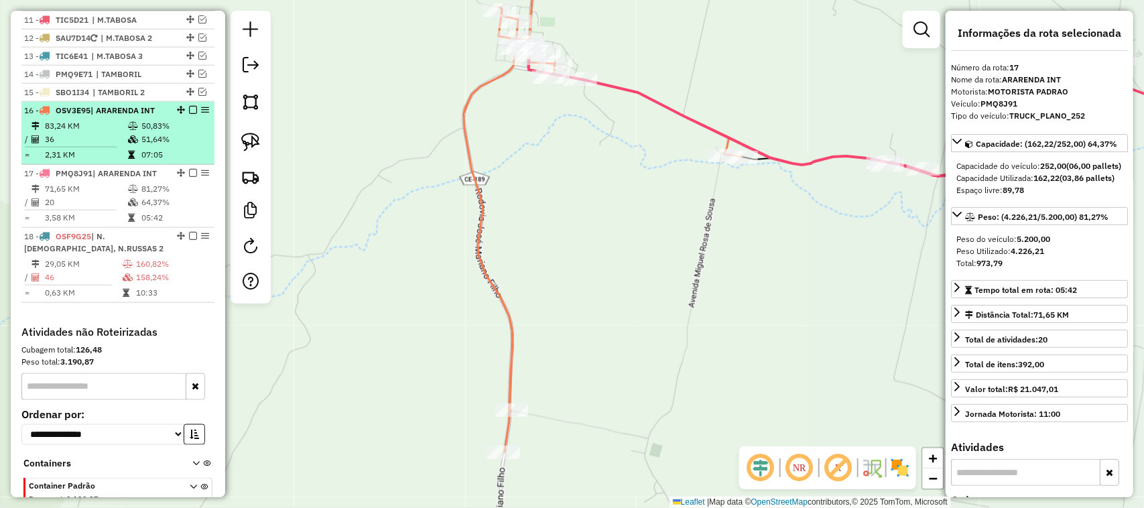
click at [86, 133] on td "83,24 KM" at bounding box center [85, 125] width 83 height 13
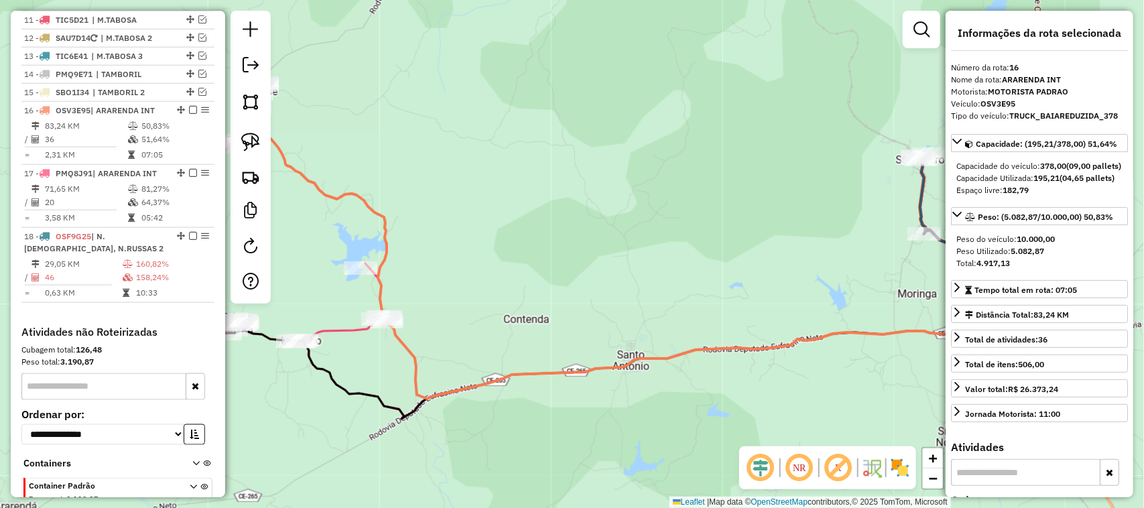
drag, startPoint x: 443, startPoint y: 233, endPoint x: 585, endPoint y: 155, distance: 162.0
click at [545, 172] on div "Janela de atendimento Grade de atendimento Capacidade Transportadoras Veículos …" at bounding box center [572, 254] width 1144 height 508
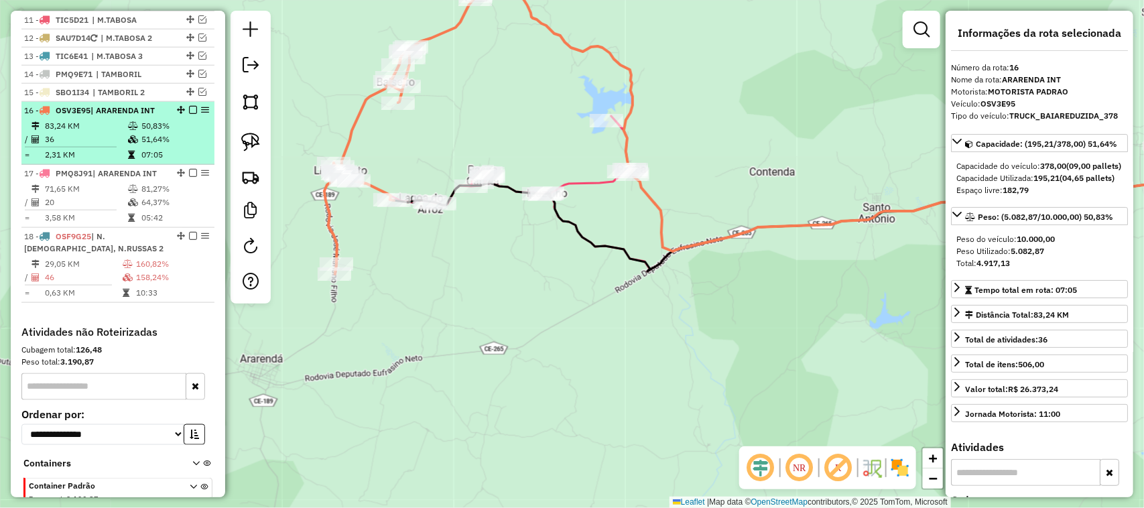
click at [191, 114] on em at bounding box center [193, 110] width 8 height 8
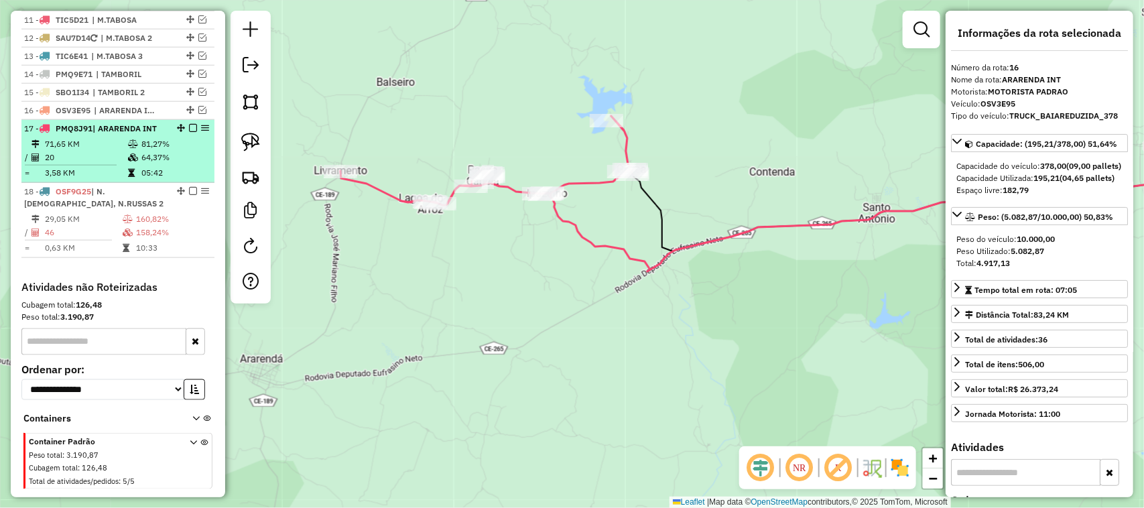
click at [107, 164] on td "20" at bounding box center [85, 157] width 83 height 13
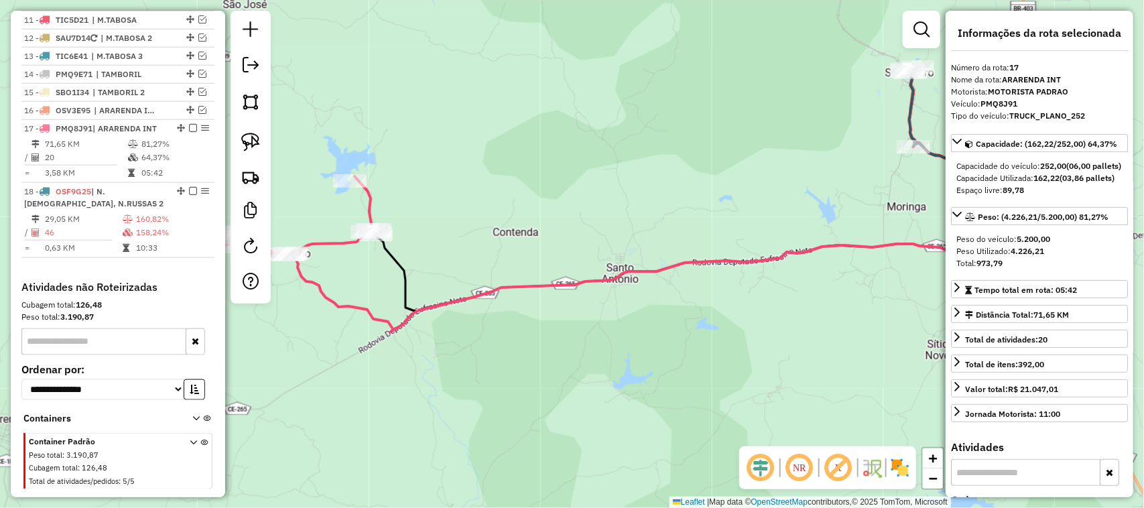
drag, startPoint x: 518, startPoint y: 205, endPoint x: 615, endPoint y: 149, distance: 112.3
click at [607, 158] on div "Janela de atendimento Grade de atendimento Capacidade Transportadoras Veículos …" at bounding box center [572, 254] width 1144 height 508
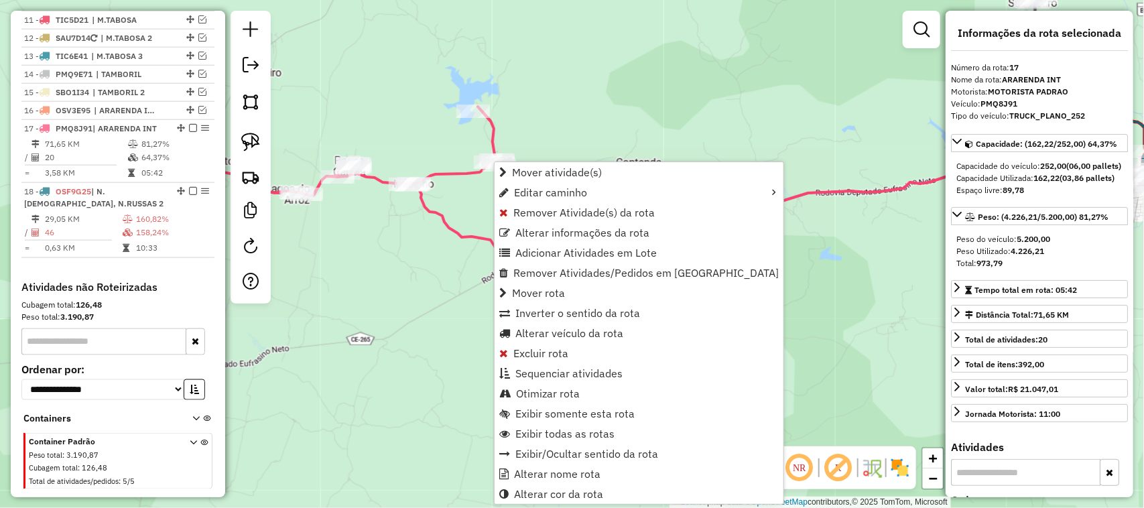
scroll to position [709, 0]
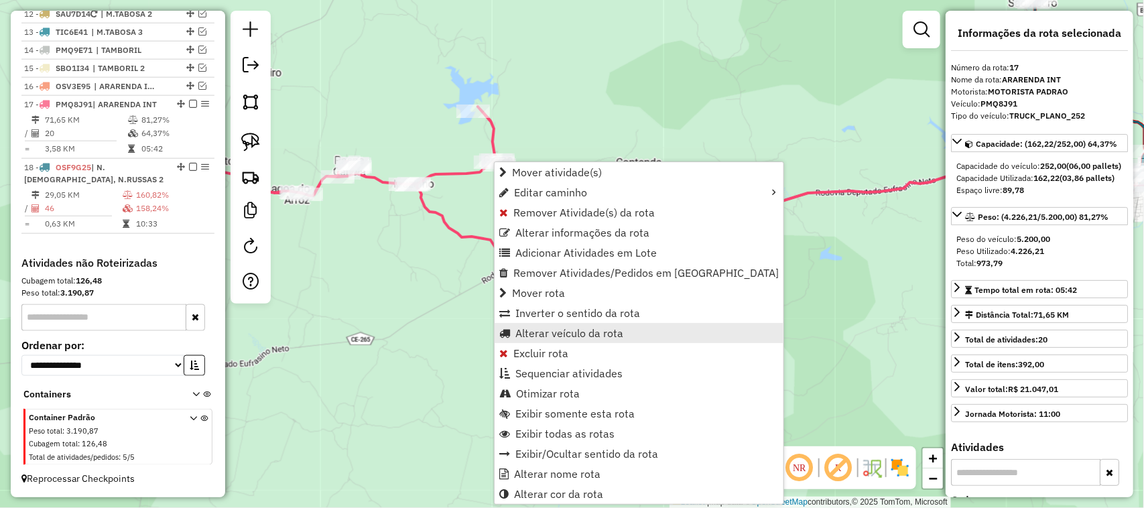
click at [558, 330] on span "Alterar veículo da rota" at bounding box center [570, 333] width 108 height 11
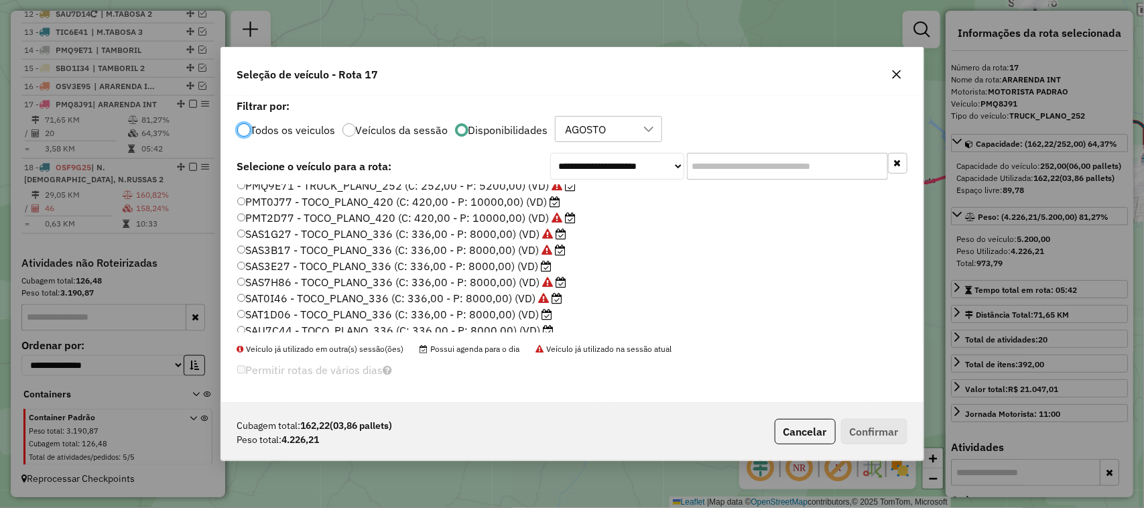
scroll to position [251, 0]
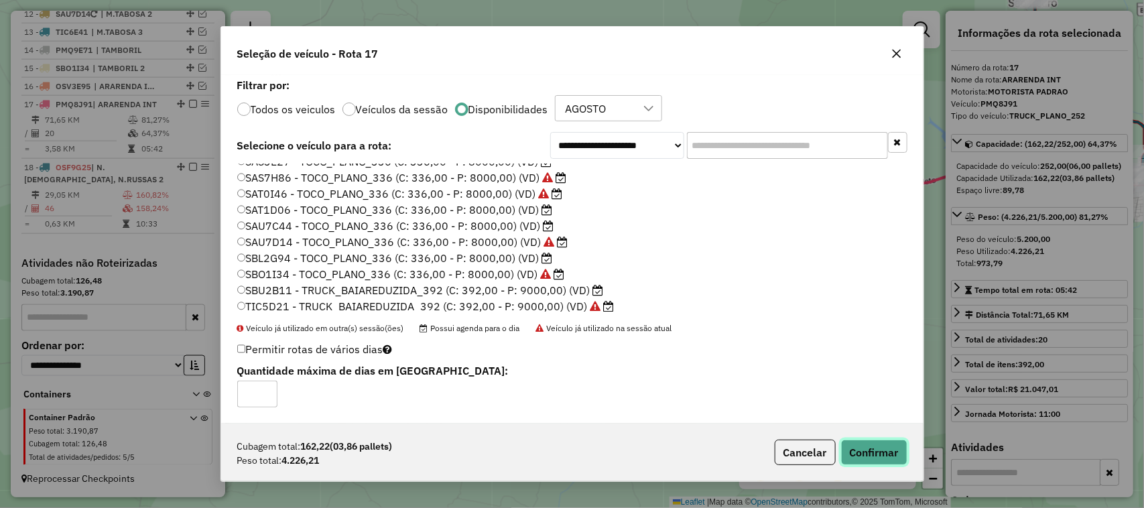
click at [872, 451] on button "Confirmar" at bounding box center [874, 452] width 66 height 25
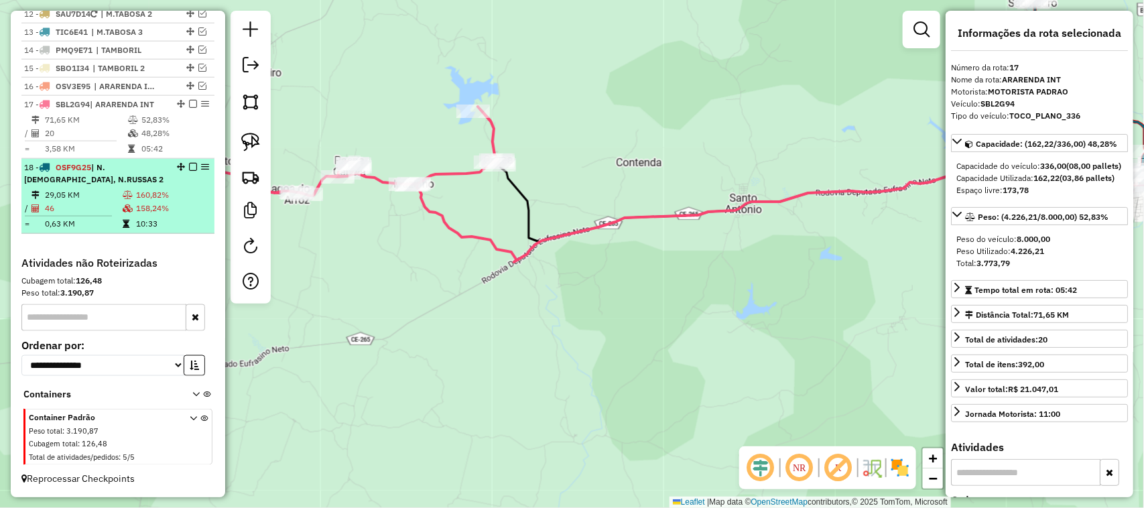
scroll to position [625, 0]
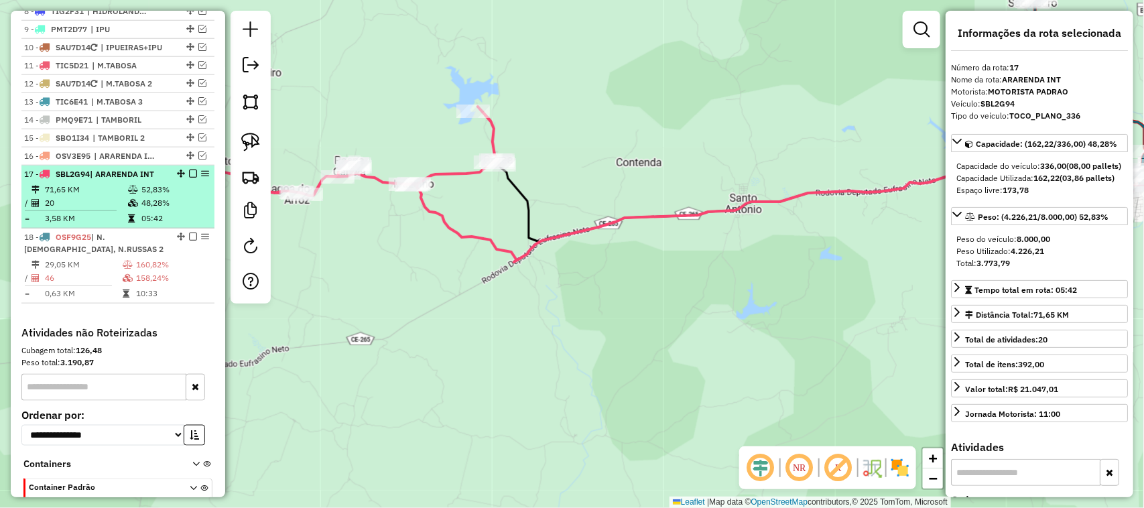
click at [192, 178] on em at bounding box center [193, 174] width 8 height 8
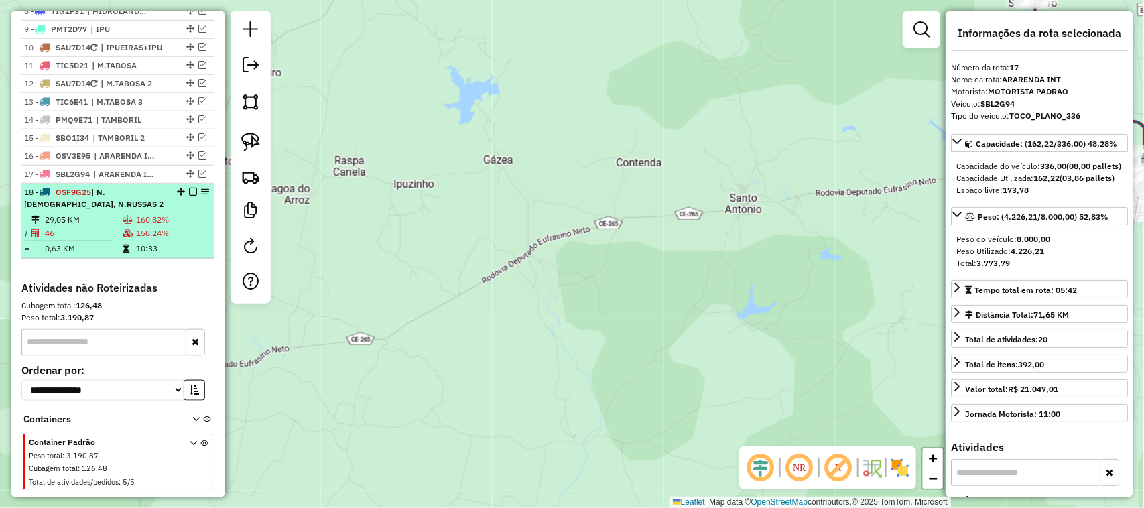
click at [109, 227] on td "29,05 KM" at bounding box center [83, 219] width 78 height 13
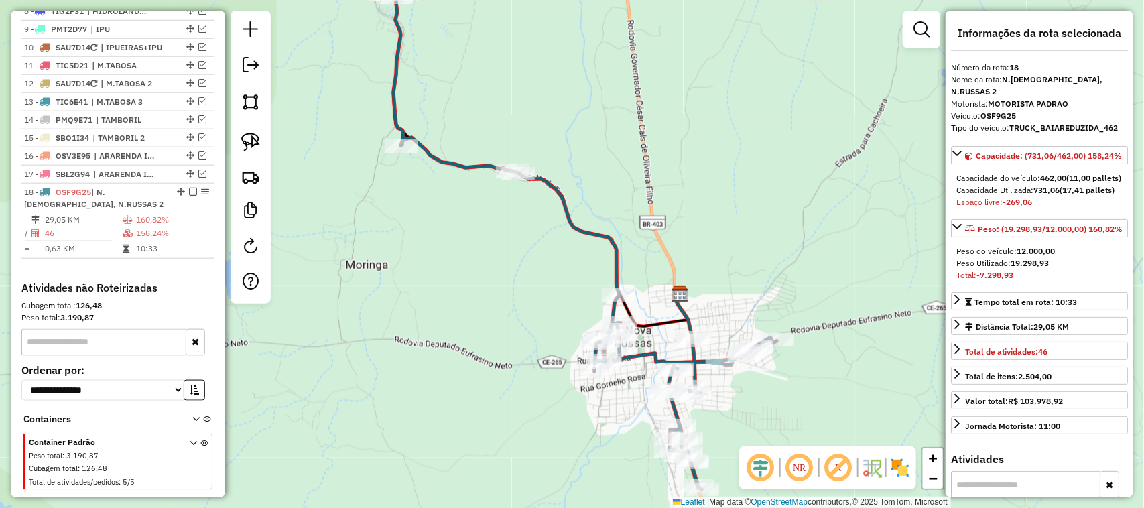
drag, startPoint x: 749, startPoint y: 262, endPoint x: 788, endPoint y: 215, distance: 60.9
click at [785, 225] on div "Janela de atendimento Grade de atendimento Capacidade Transportadoras Veículos …" at bounding box center [572, 254] width 1144 height 508
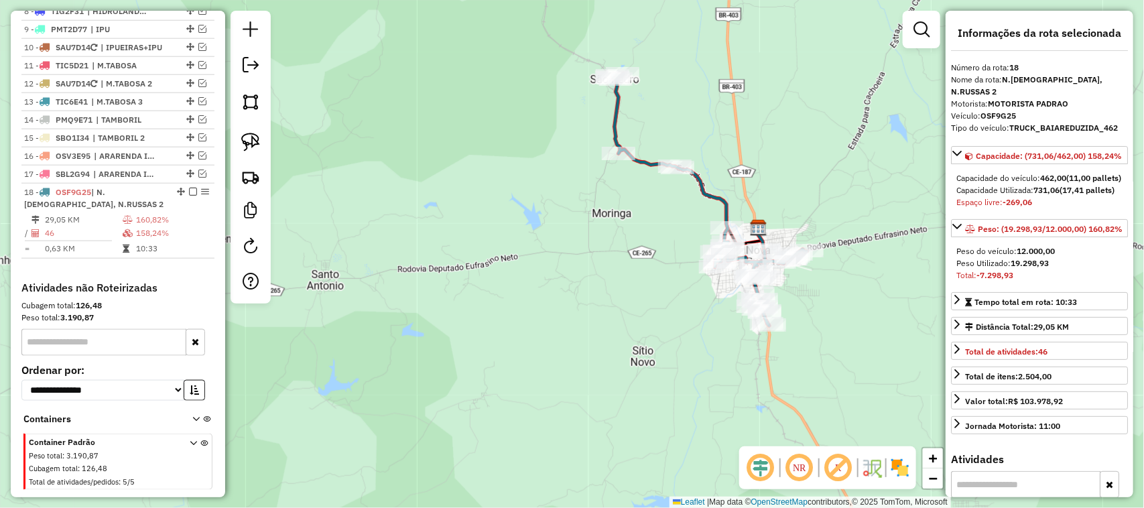
drag, startPoint x: 649, startPoint y: 334, endPoint x: 555, endPoint y: 265, distance: 116.1
click at [582, 286] on div "Janela de atendimento Grade de atendimento Capacidade Transportadoras Veículos …" at bounding box center [572, 254] width 1144 height 508
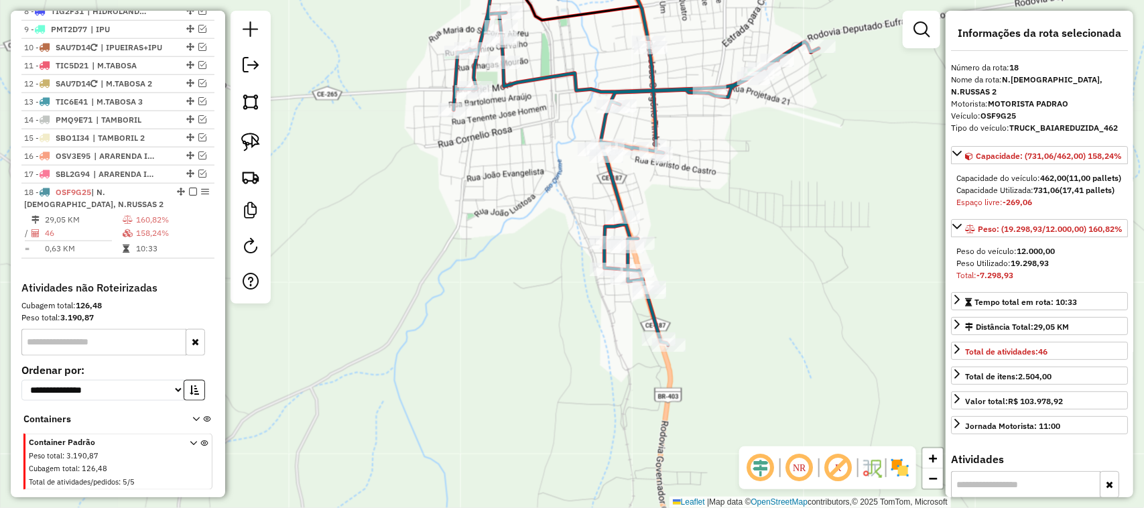
drag, startPoint x: 707, startPoint y: 237, endPoint x: 693, endPoint y: 256, distance: 24.4
click at [693, 255] on div "Janela de atendimento Grade de atendimento Capacidade Transportadoras Veículos …" at bounding box center [572, 254] width 1144 height 508
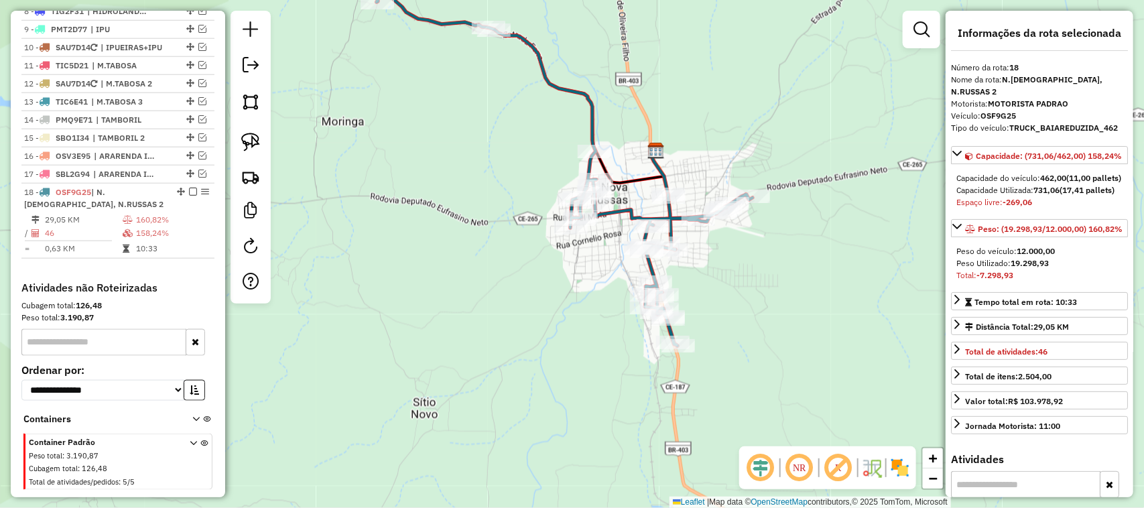
drag, startPoint x: 571, startPoint y: 292, endPoint x: 599, endPoint y: 318, distance: 38.4
click at [591, 316] on div "Janela de atendimento Grade de atendimento Capacidade Transportadoras Veículos …" at bounding box center [572, 254] width 1144 height 508
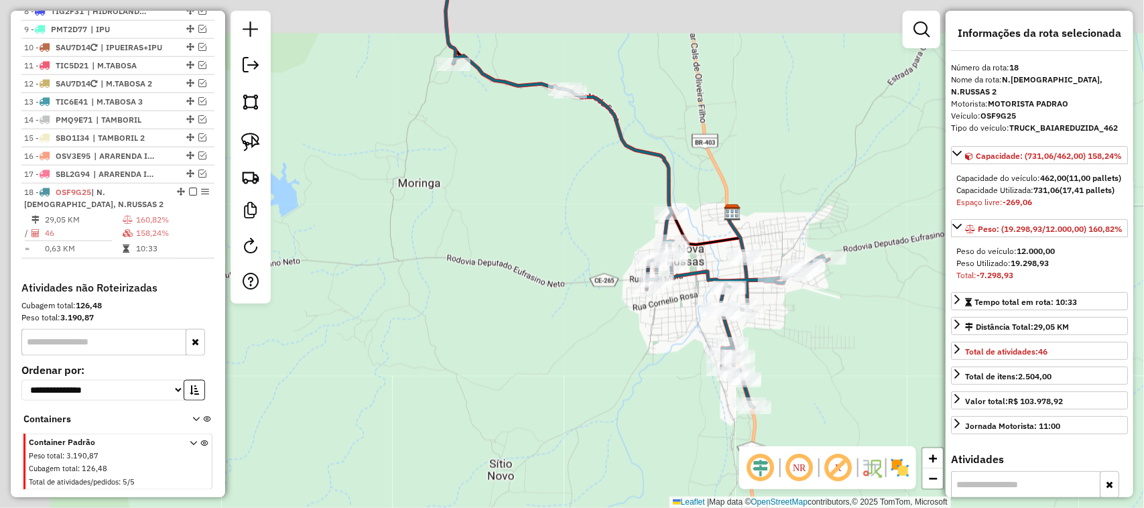
drag, startPoint x: 490, startPoint y: 316, endPoint x: 505, endPoint y: 316, distance: 14.7
click at [497, 318] on div "Janela de atendimento Grade de atendimento Capacidade Transportadoras Veículos …" at bounding box center [572, 254] width 1144 height 508
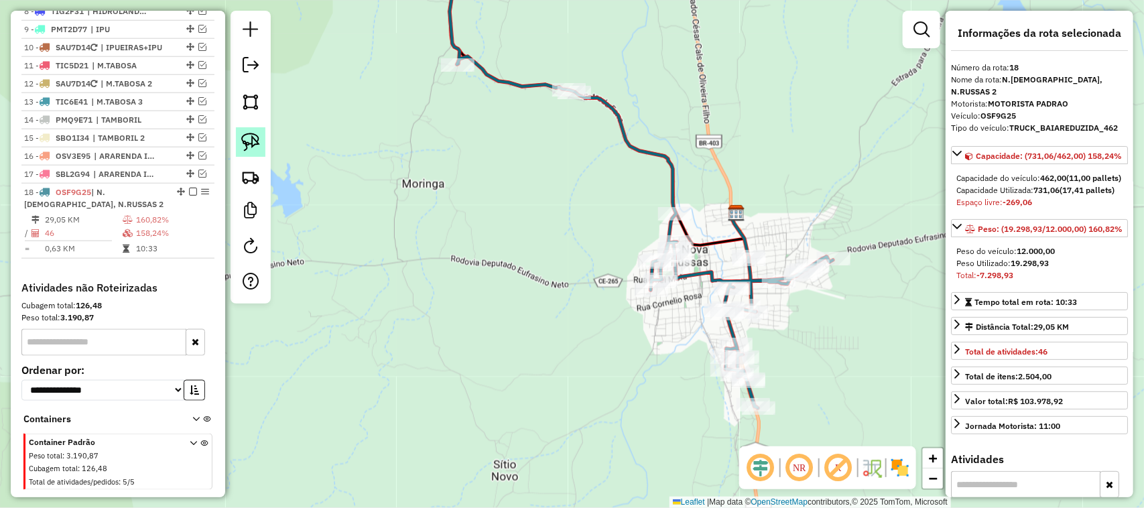
click at [243, 139] on img at bounding box center [250, 142] width 19 height 19
drag, startPoint x: 444, startPoint y: 186, endPoint x: 451, endPoint y: 218, distance: 32.9
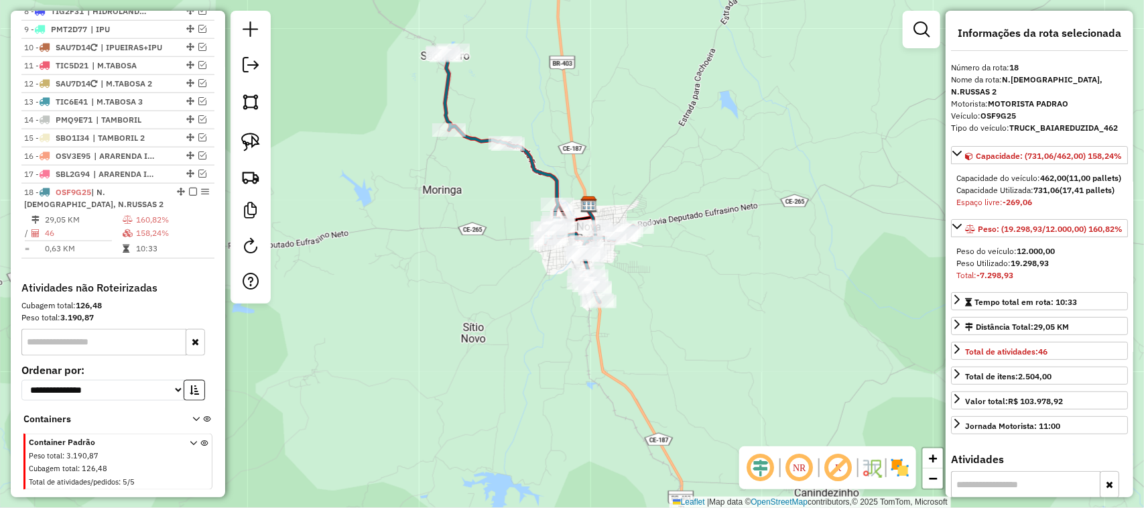
drag, startPoint x: 681, startPoint y: 174, endPoint x: 761, endPoint y: 188, distance: 81.0
click at [758, 188] on div "Janela de atendimento Grade de atendimento Capacidade Transportadoras Veículos …" at bounding box center [572, 254] width 1144 height 508
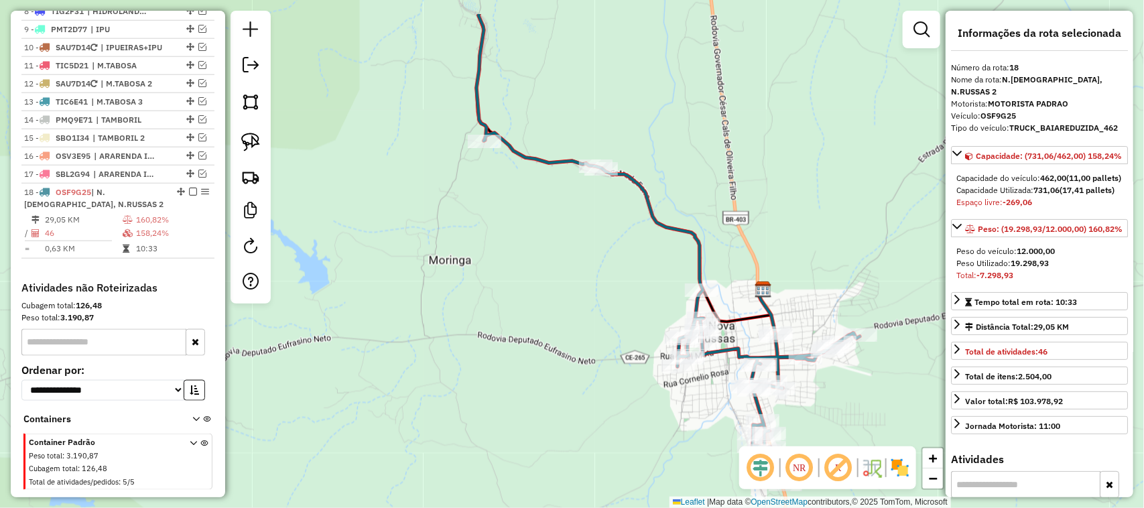
drag, startPoint x: 489, startPoint y: 176, endPoint x: 429, endPoint y: 285, distance: 124.2
click at [430, 284] on div "Janela de atendimento Grade de atendimento Capacidade Transportadoras Veículos …" at bounding box center [572, 254] width 1144 height 508
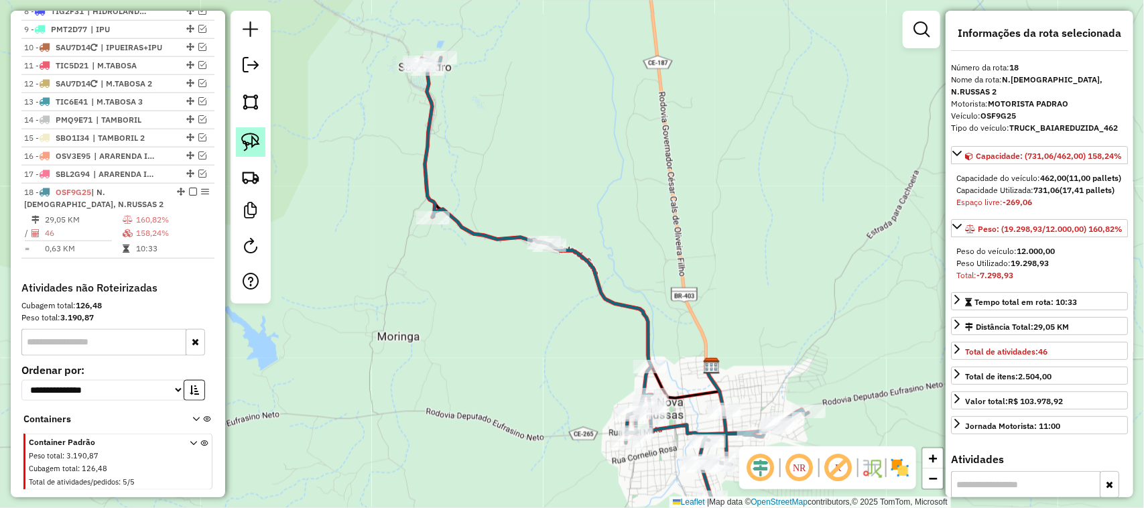
click at [248, 143] on img at bounding box center [250, 142] width 19 height 19
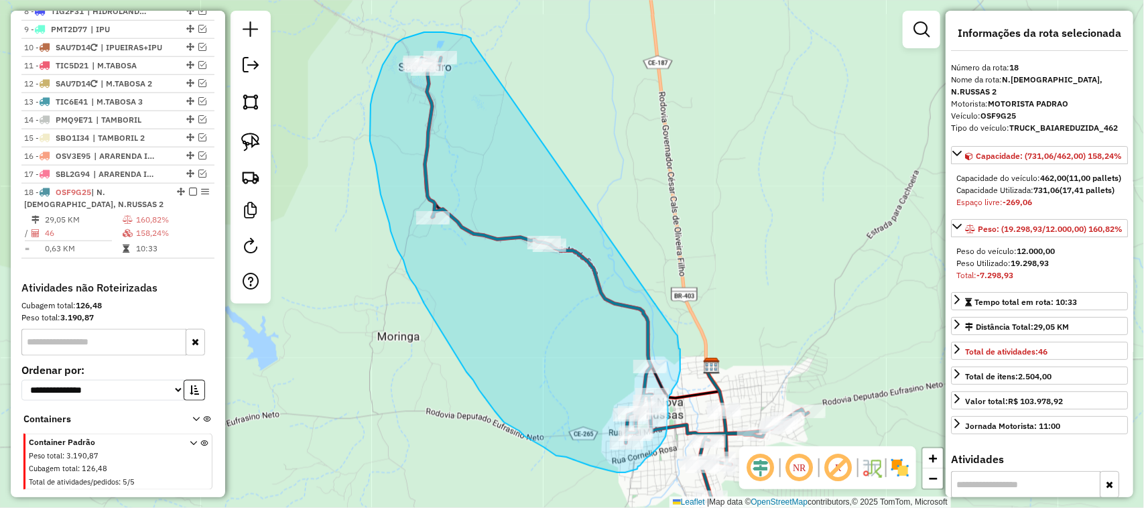
drag, startPoint x: 471, startPoint y: 40, endPoint x: 669, endPoint y: 328, distance: 349.6
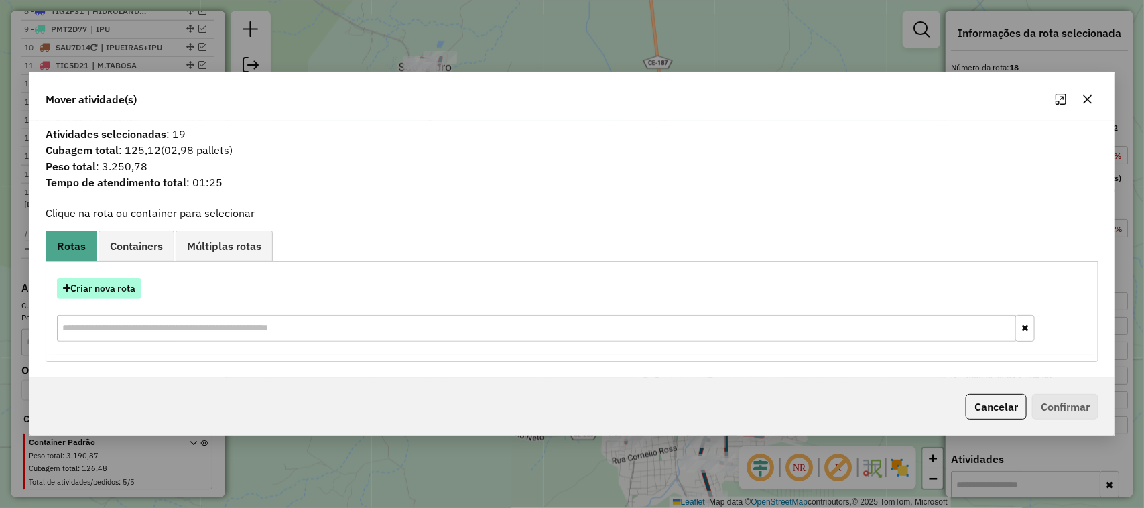
click at [105, 290] on button "Criar nova rota" at bounding box center [99, 288] width 84 height 21
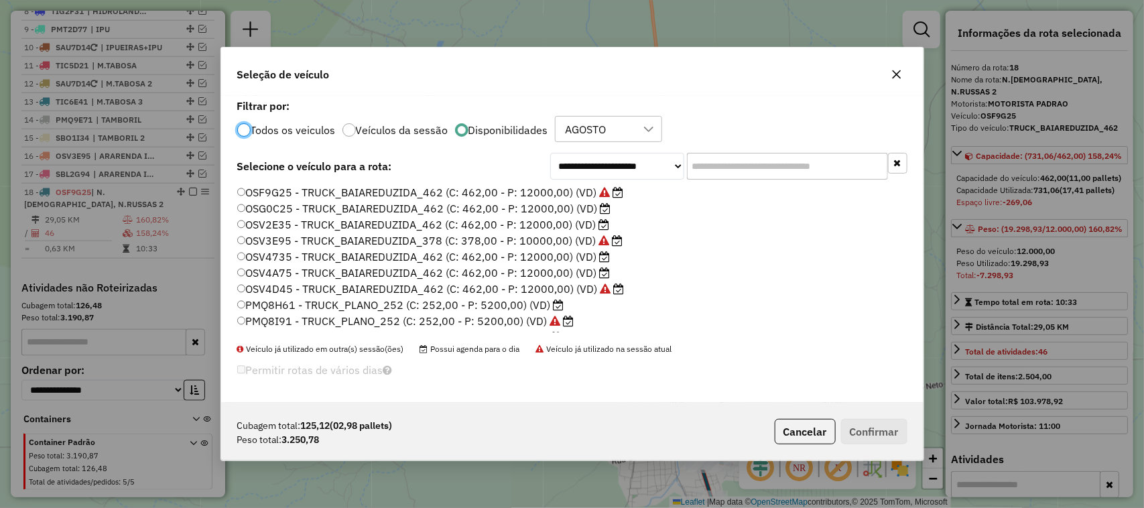
scroll to position [7, 4]
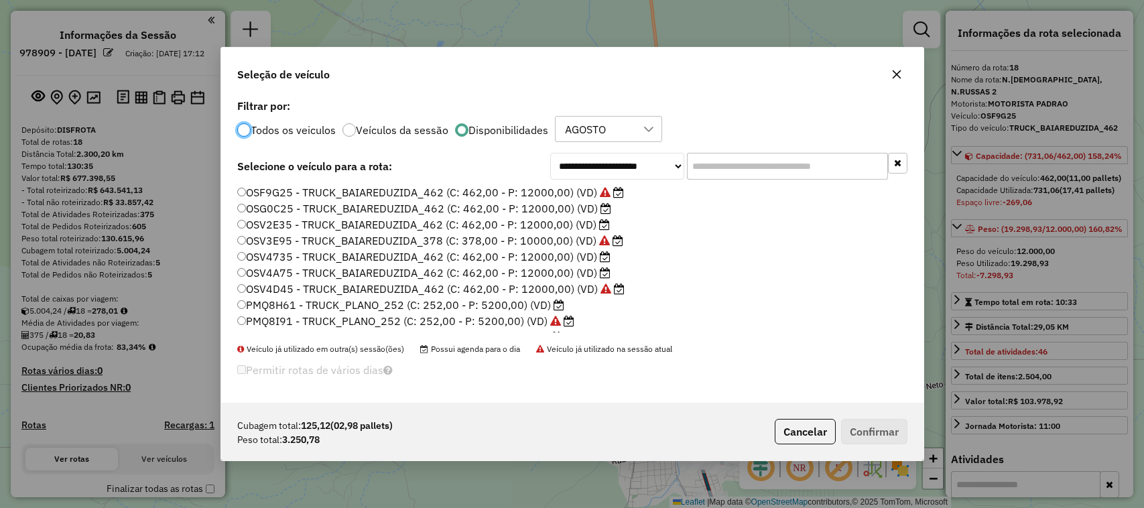
select select "*********"
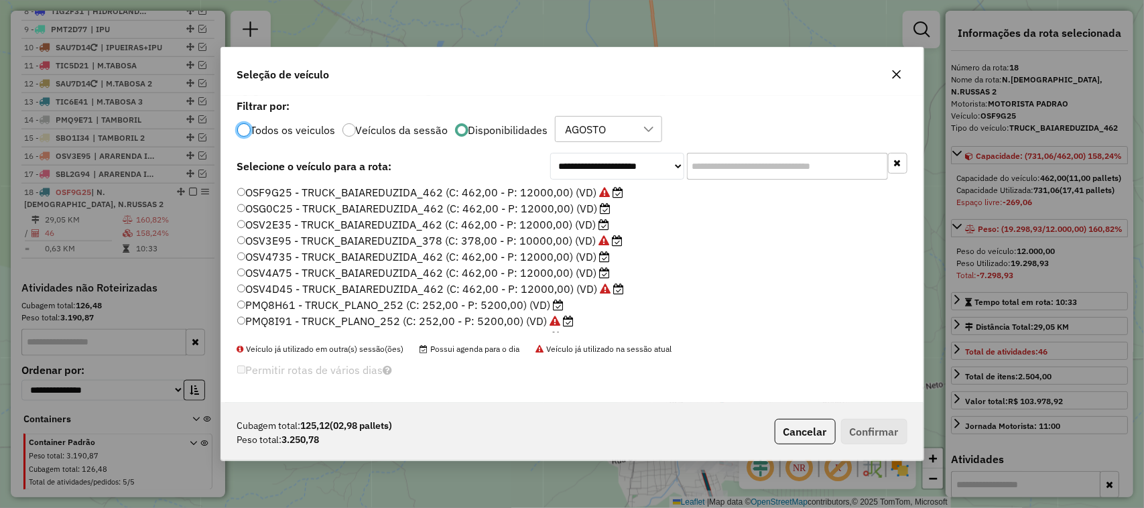
scroll to position [84, 0]
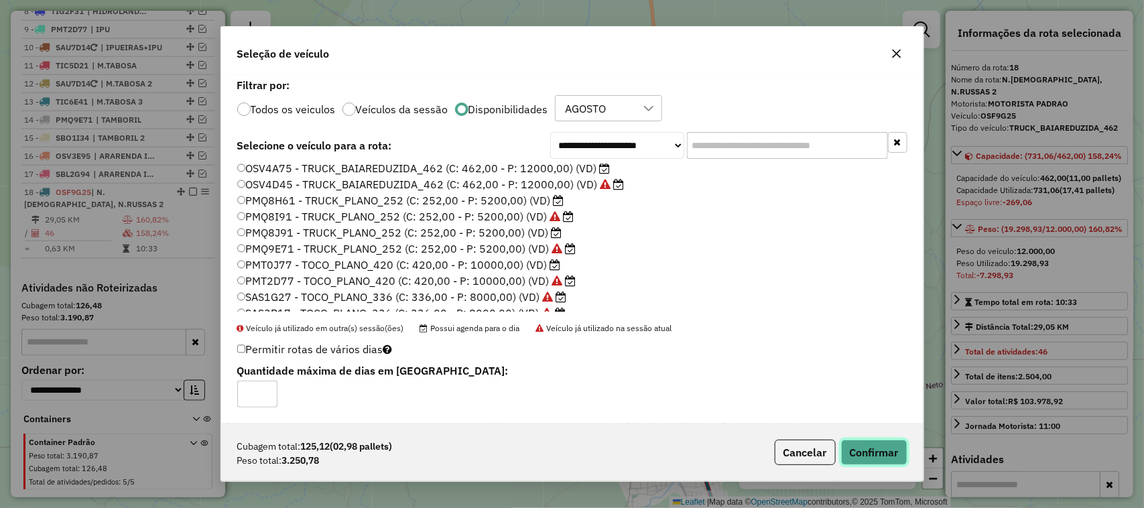
click at [887, 453] on button "Confirmar" at bounding box center [874, 452] width 66 height 25
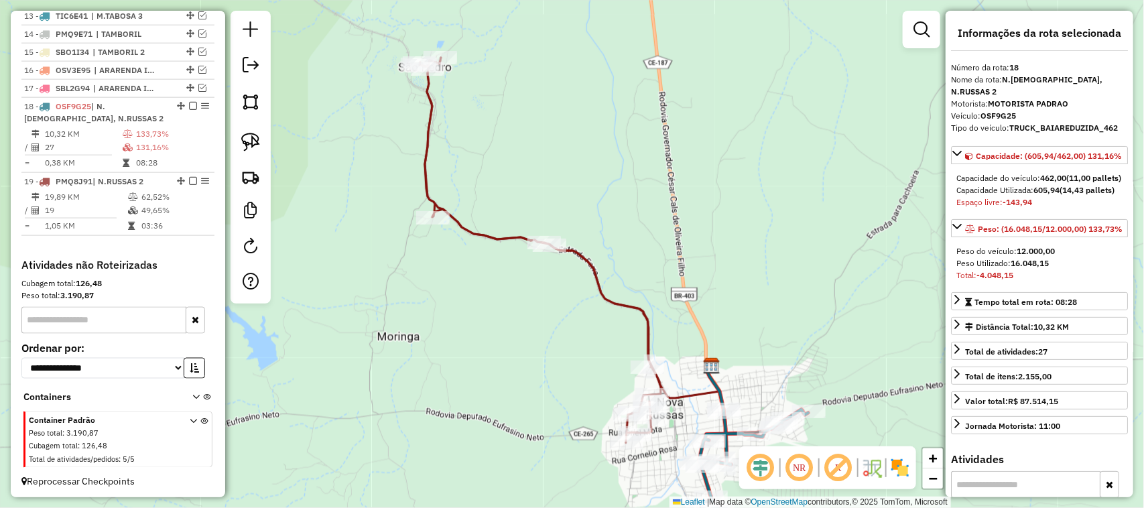
scroll to position [745, 0]
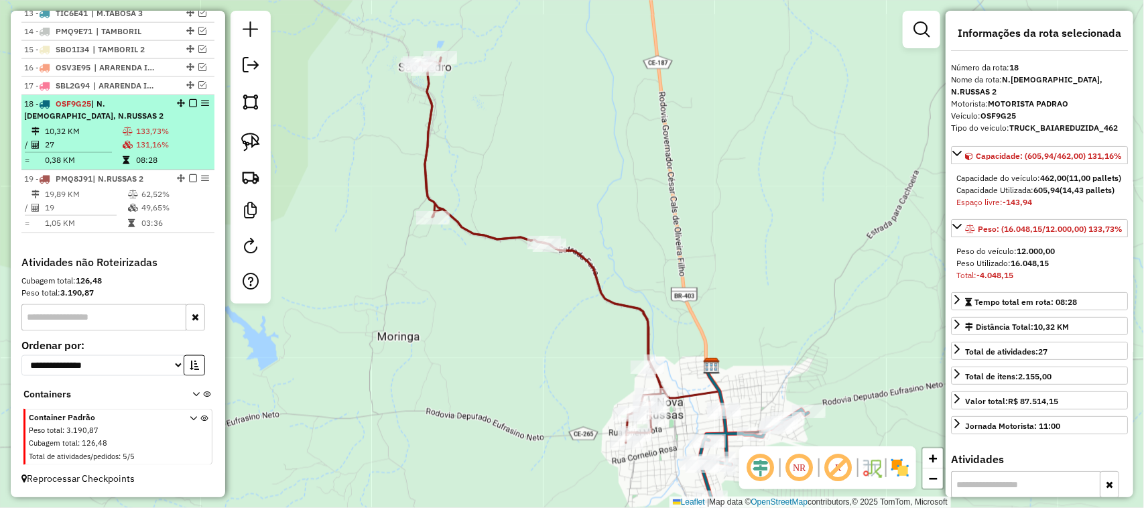
click at [88, 141] on td "27" at bounding box center [83, 144] width 78 height 13
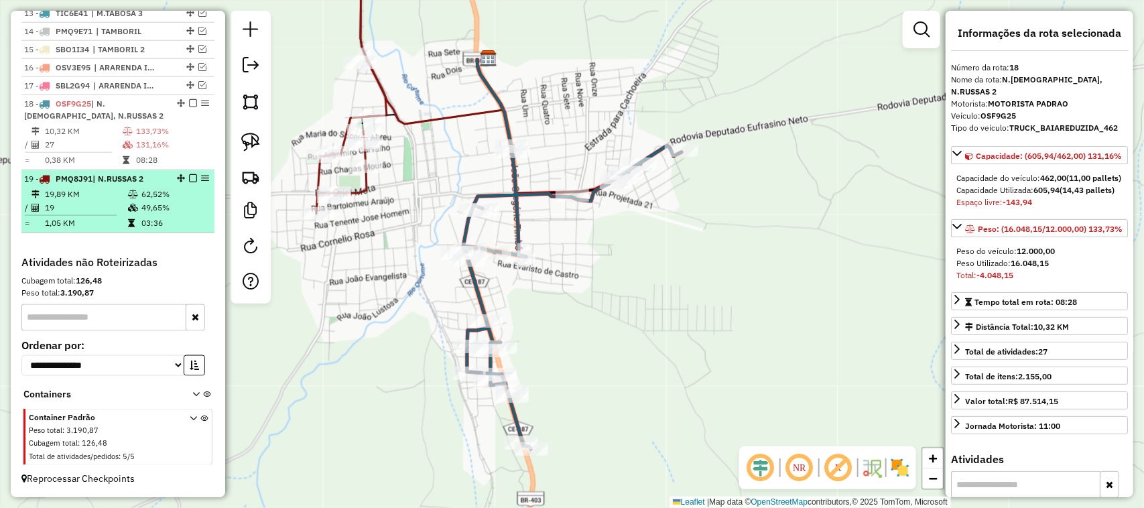
click at [82, 202] on td "19" at bounding box center [85, 207] width 83 height 13
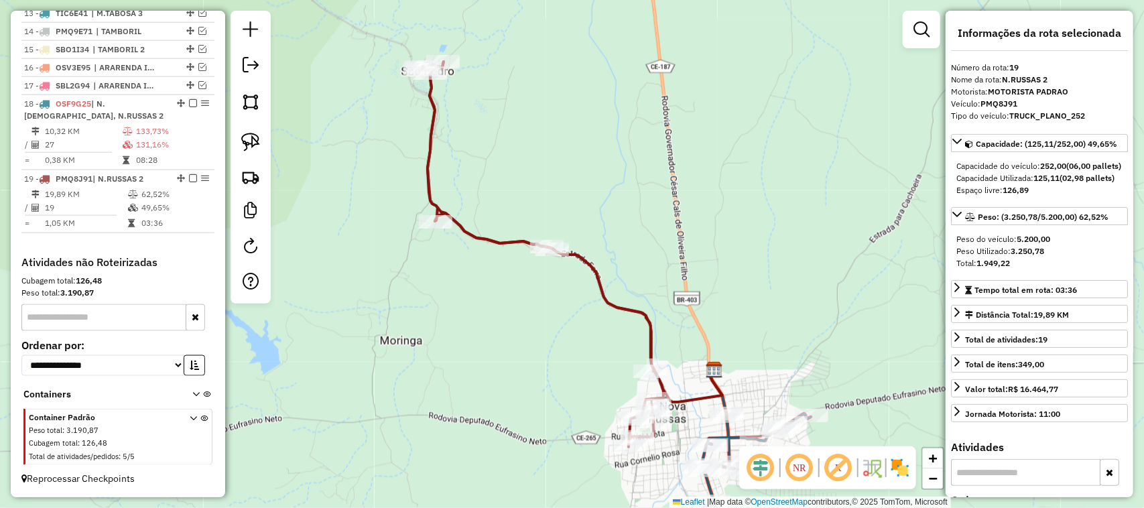
drag, startPoint x: 689, startPoint y: 343, endPoint x: 731, endPoint y: 273, distance: 82.1
click at [728, 279] on div "Janela de atendimento Grade de atendimento Capacidade Transportadoras Veículos …" at bounding box center [572, 254] width 1144 height 508
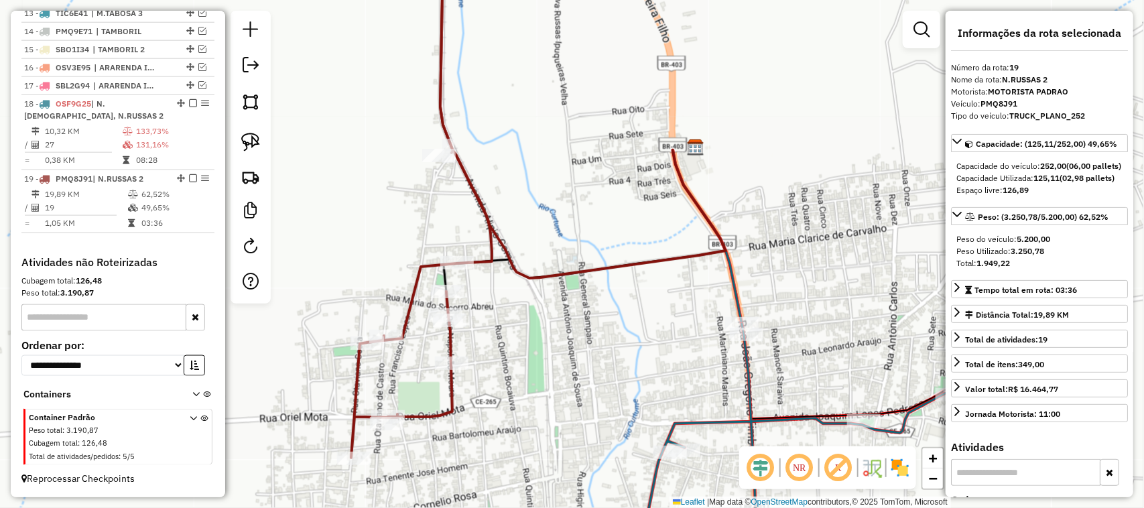
drag, startPoint x: 838, startPoint y: 318, endPoint x: 859, endPoint y: 274, distance: 49.5
click at [856, 282] on div "Rota 18 - Placa OSF9G25 9748 - MERCADINHO MOACIR Janela de atendimento Grade de…" at bounding box center [572, 254] width 1144 height 508
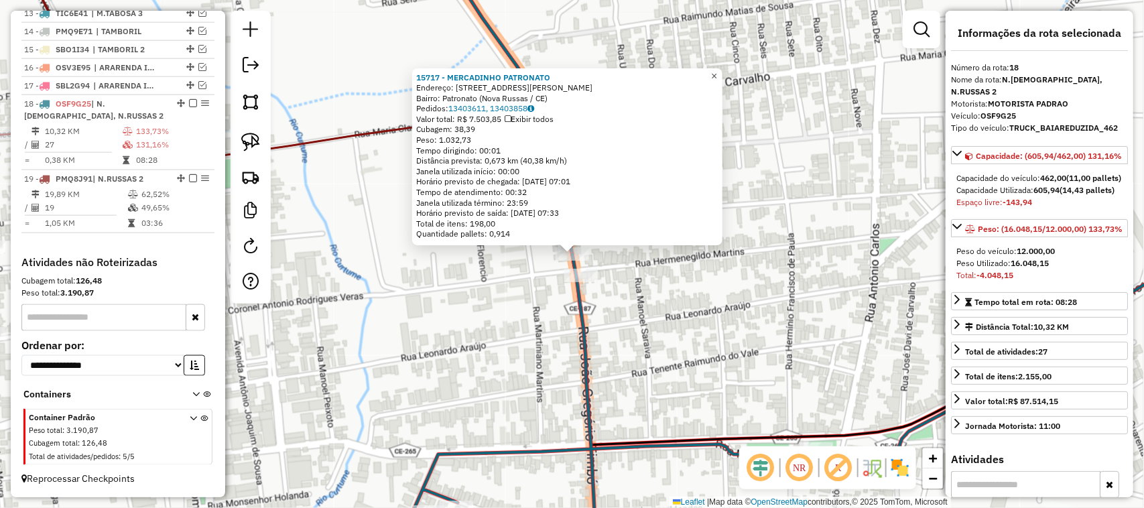
click at [717, 70] on span "×" at bounding box center [714, 75] width 6 height 11
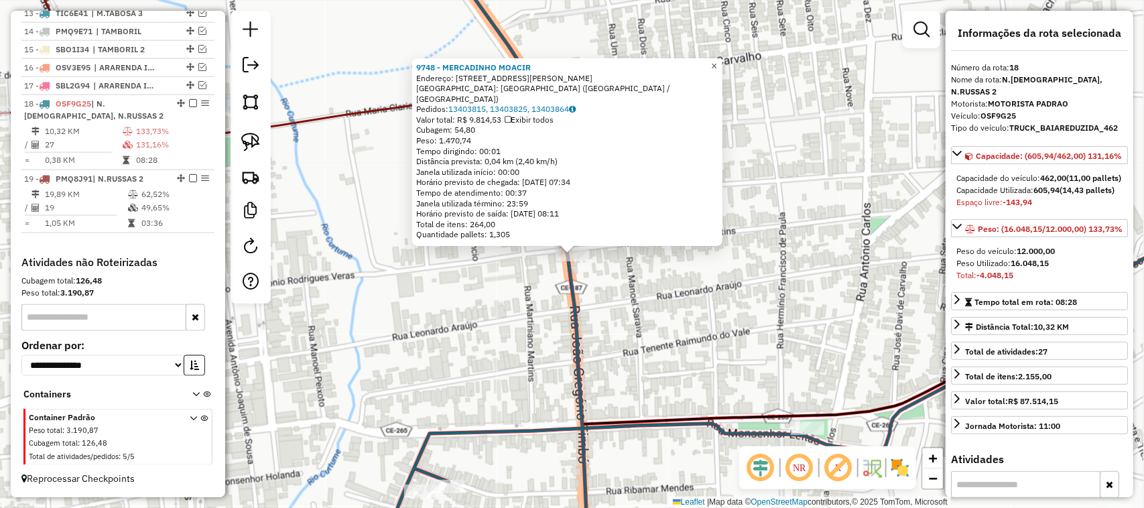
click at [717, 72] on span "×" at bounding box center [714, 65] width 6 height 11
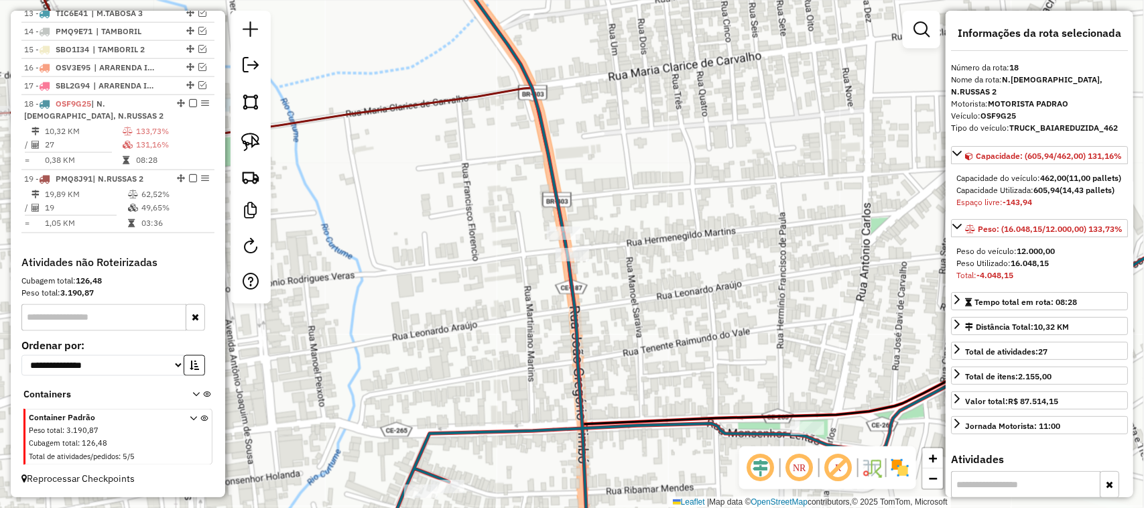
drag, startPoint x: 670, startPoint y: 327, endPoint x: 662, endPoint y: 193, distance: 134.4
click at [678, 266] on div "Janela de atendimento Grade de atendimento Capacidade Transportadoras Veículos …" at bounding box center [572, 254] width 1144 height 508
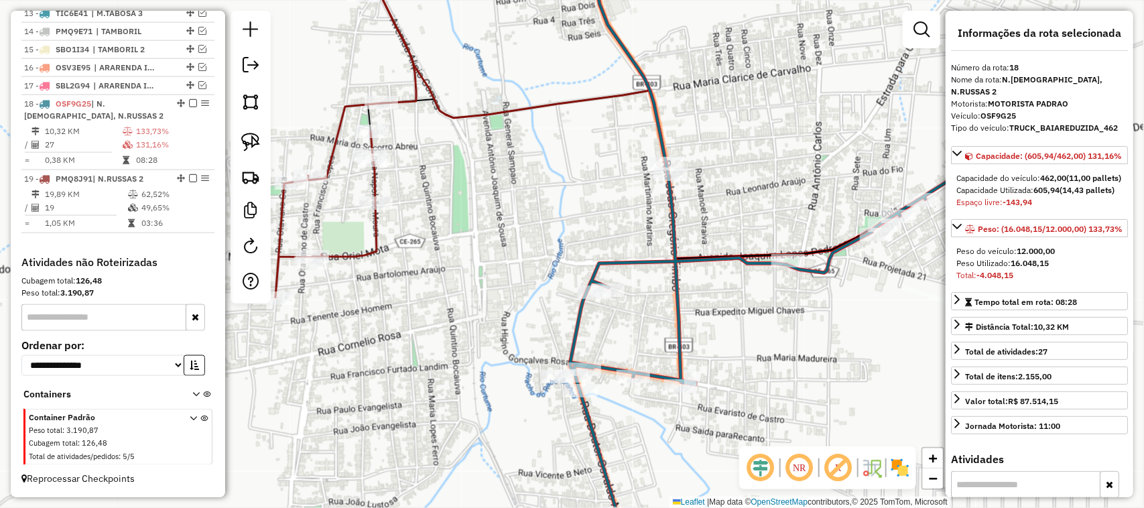
drag, startPoint x: 768, startPoint y: 326, endPoint x: 674, endPoint y: 292, distance: 99.7
click at [695, 316] on div "Janela de atendimento Grade de atendimento Capacidade Transportadoras Veículos …" at bounding box center [572, 254] width 1144 height 508
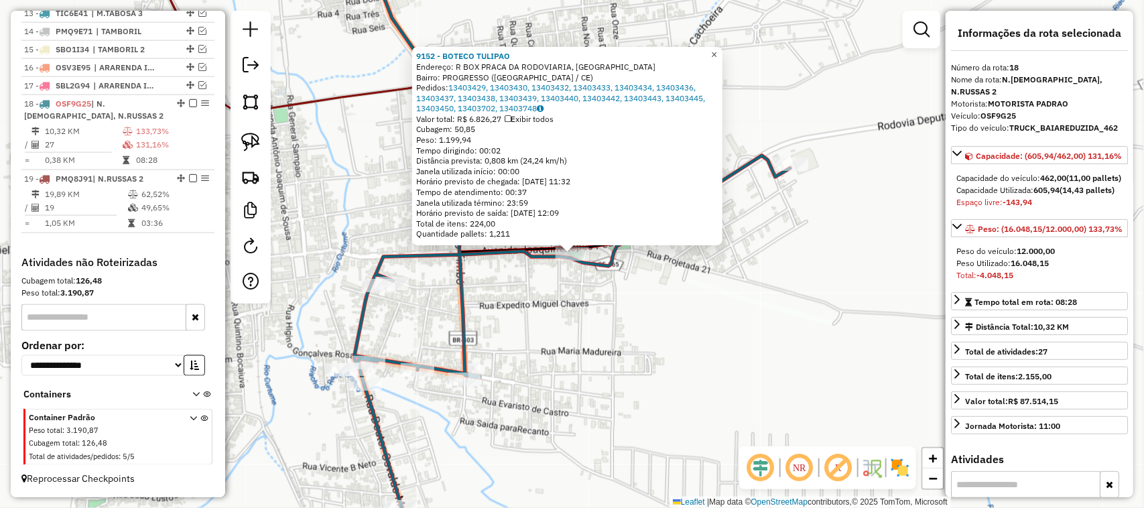
click at [717, 49] on span "×" at bounding box center [714, 54] width 6 height 11
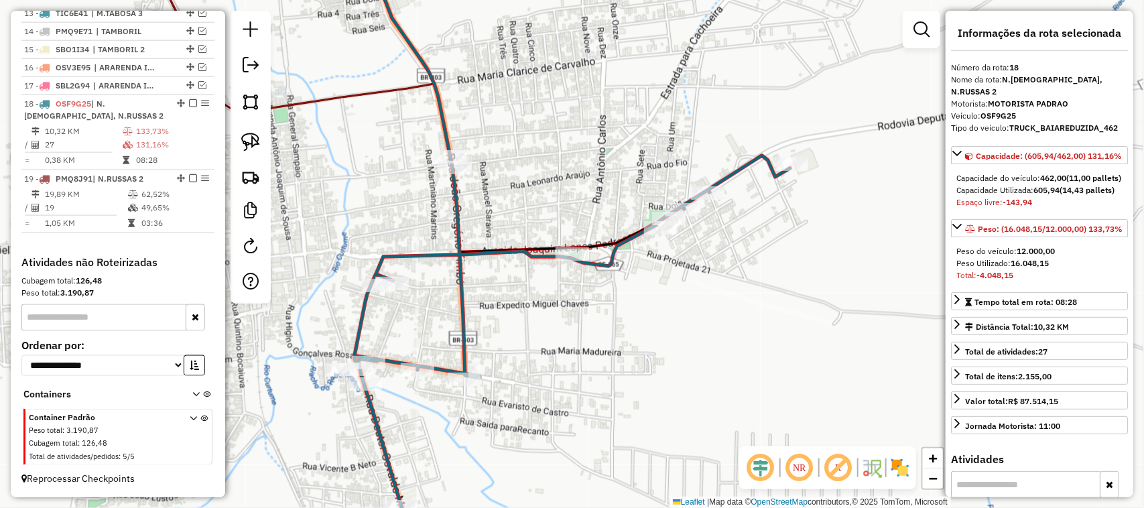
drag, startPoint x: 485, startPoint y: 213, endPoint x: 568, endPoint y: 208, distance: 83.2
click at [551, 213] on div "Janela de atendimento Grade de atendimento Capacidade Transportadoras Veículos …" at bounding box center [572, 254] width 1144 height 508
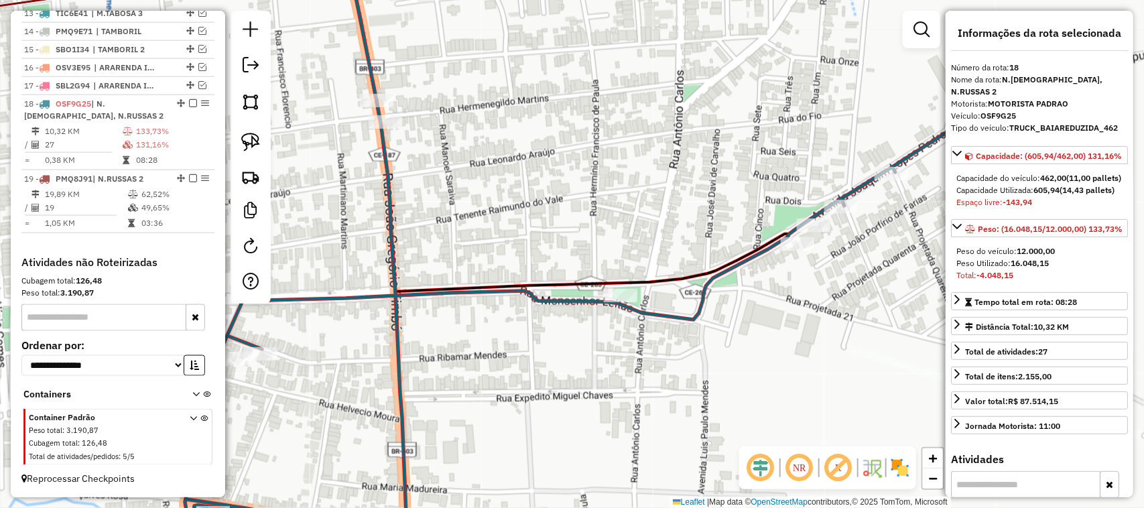
drag, startPoint x: 666, startPoint y: 243, endPoint x: 747, endPoint y: 188, distance: 98.2
click at [735, 200] on div "Janela de atendimento Grade de atendimento Capacidade Transportadoras Veículos …" at bounding box center [572, 254] width 1144 height 508
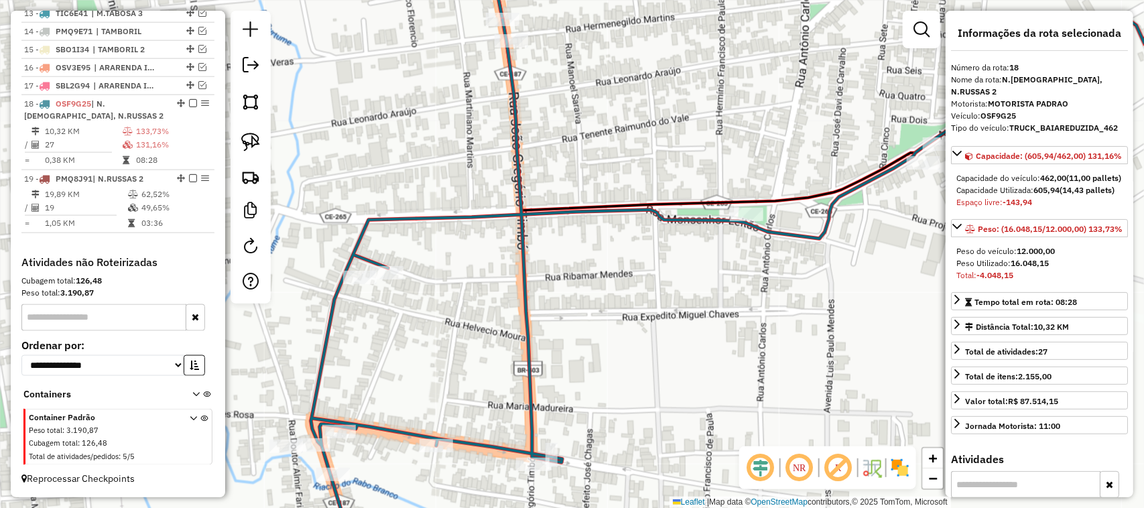
drag, startPoint x: 442, startPoint y: 259, endPoint x: 536, endPoint y: 228, distance: 98.8
click at [530, 229] on div "Janela de atendimento Grade de atendimento Capacidade Transportadoras Veículos …" at bounding box center [572, 254] width 1144 height 508
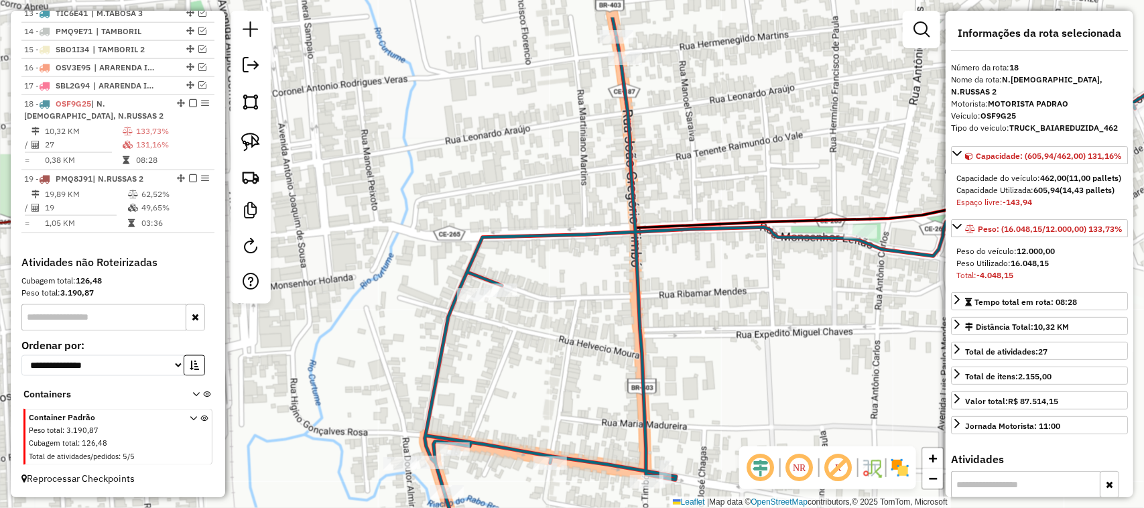
drag, startPoint x: 621, startPoint y: 230, endPoint x: 548, endPoint y: 312, distance: 109.7
click at [550, 312] on div "Janela de atendimento Grade de atendimento Capacidade Transportadoras Veículos …" at bounding box center [572, 254] width 1144 height 508
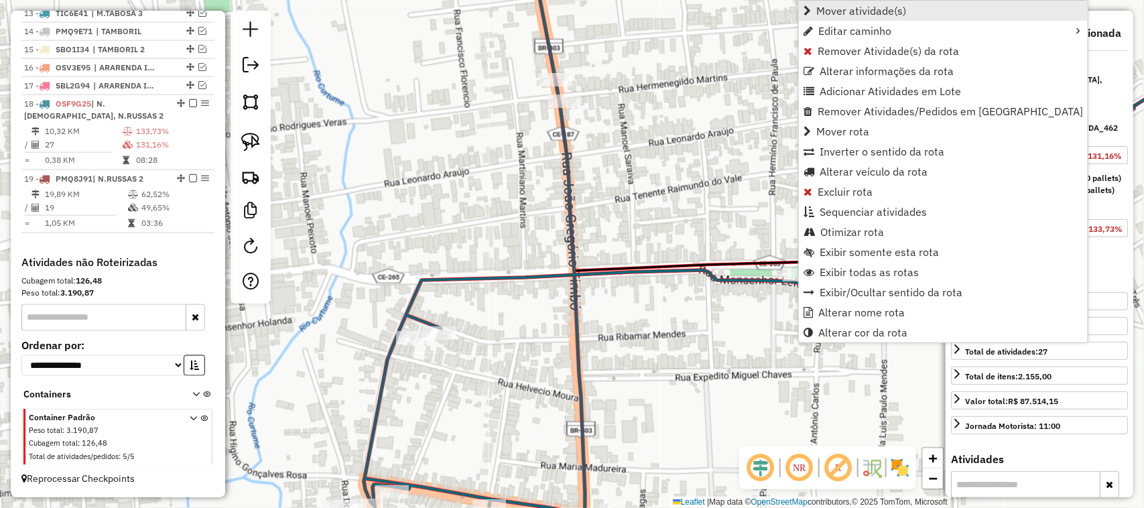
click at [849, 11] on span "Mover atividade(s)" at bounding box center [862, 10] width 90 height 11
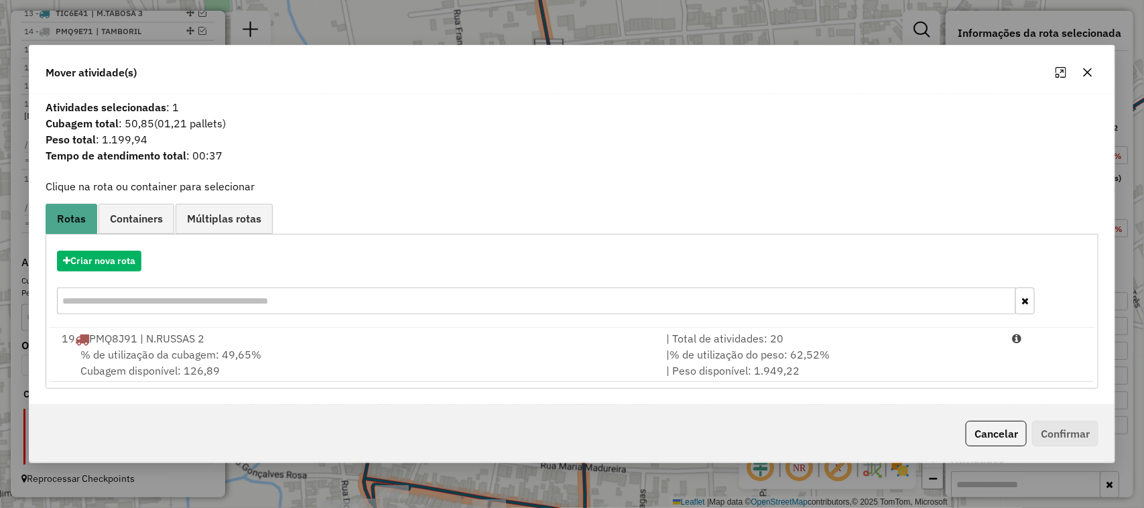
click at [174, 351] on span "% de utilização da cubagem: 49,65%" at bounding box center [170, 354] width 181 height 13
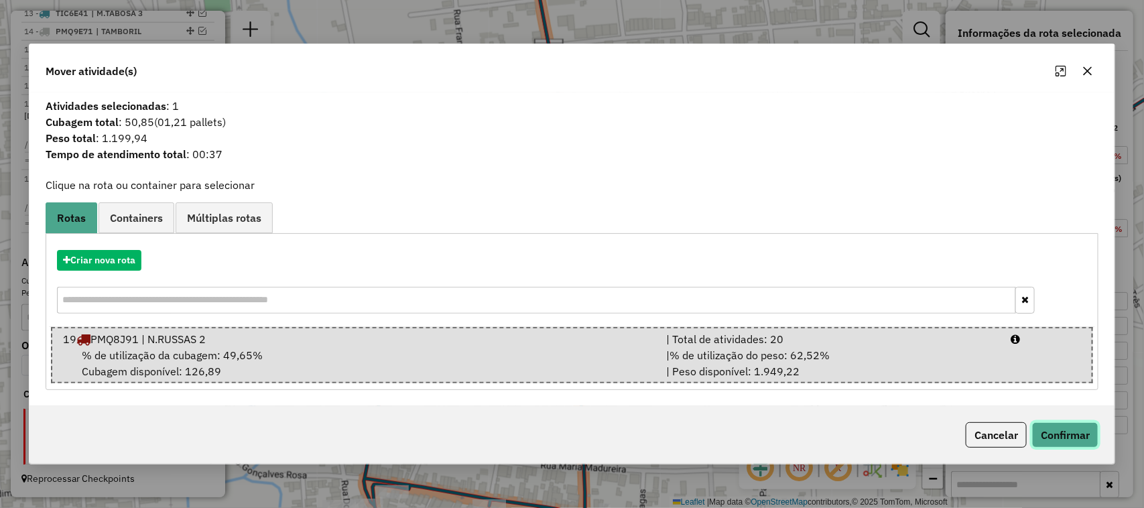
click at [1076, 429] on button "Confirmar" at bounding box center [1065, 434] width 66 height 25
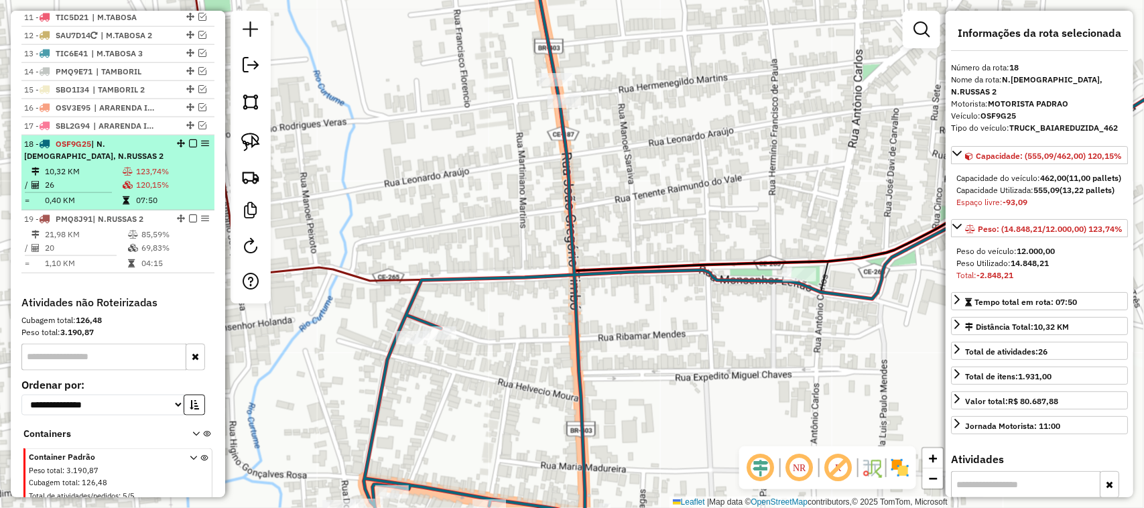
scroll to position [644, 0]
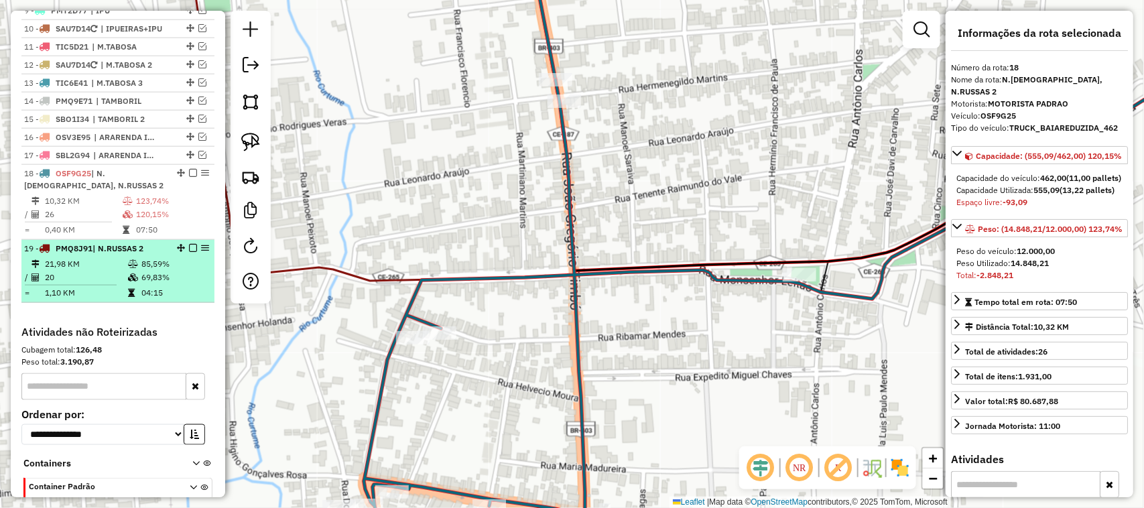
click at [98, 271] on td "21,98 KM" at bounding box center [85, 263] width 83 height 13
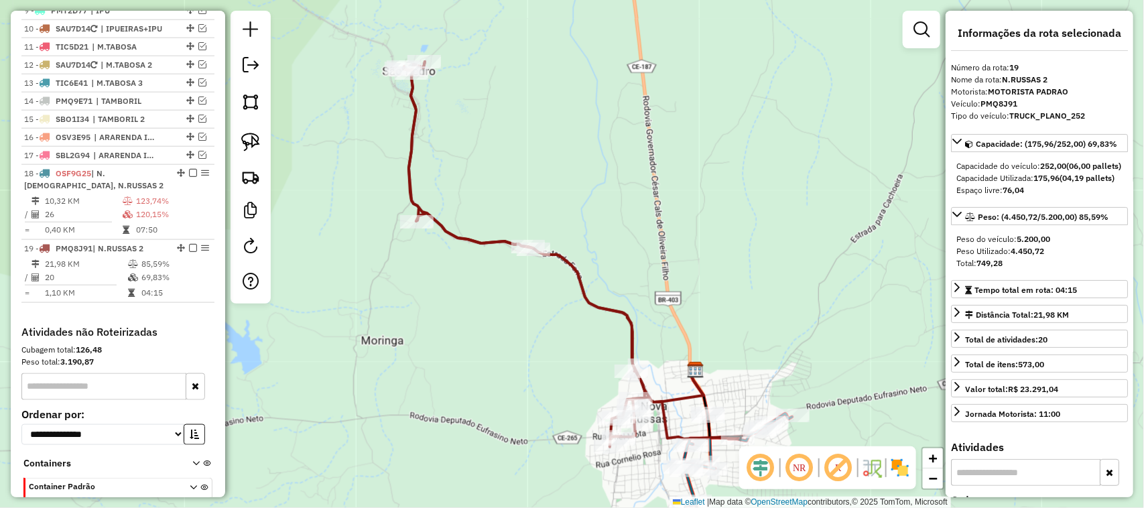
drag, startPoint x: 538, startPoint y: 369, endPoint x: 526, endPoint y: 268, distance: 101.2
click at [534, 292] on div "Janela de atendimento Grade de atendimento Capacidade Transportadoras Veículos …" at bounding box center [572, 254] width 1144 height 508
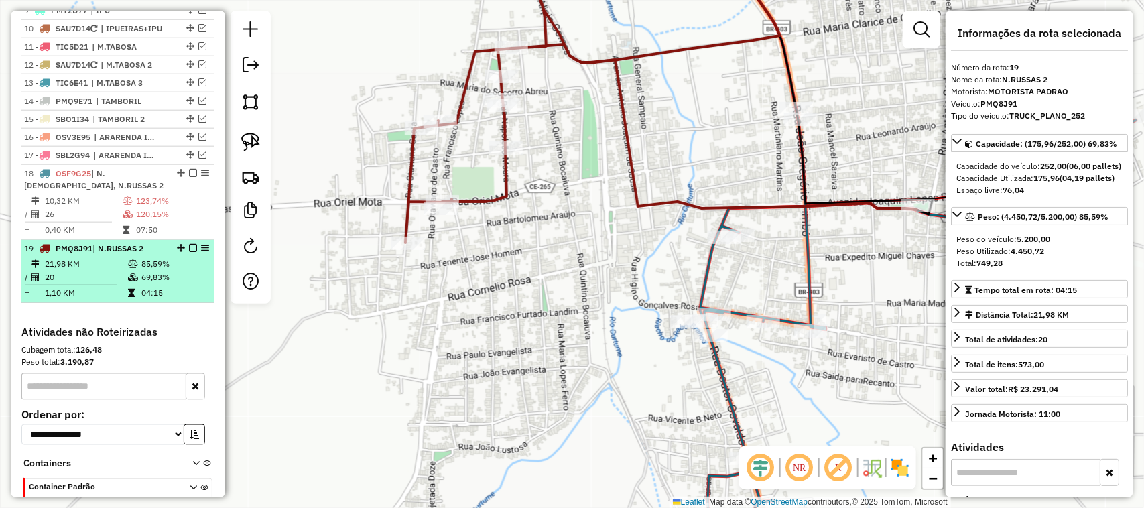
click at [99, 271] on td "21,98 KM" at bounding box center [85, 263] width 83 height 13
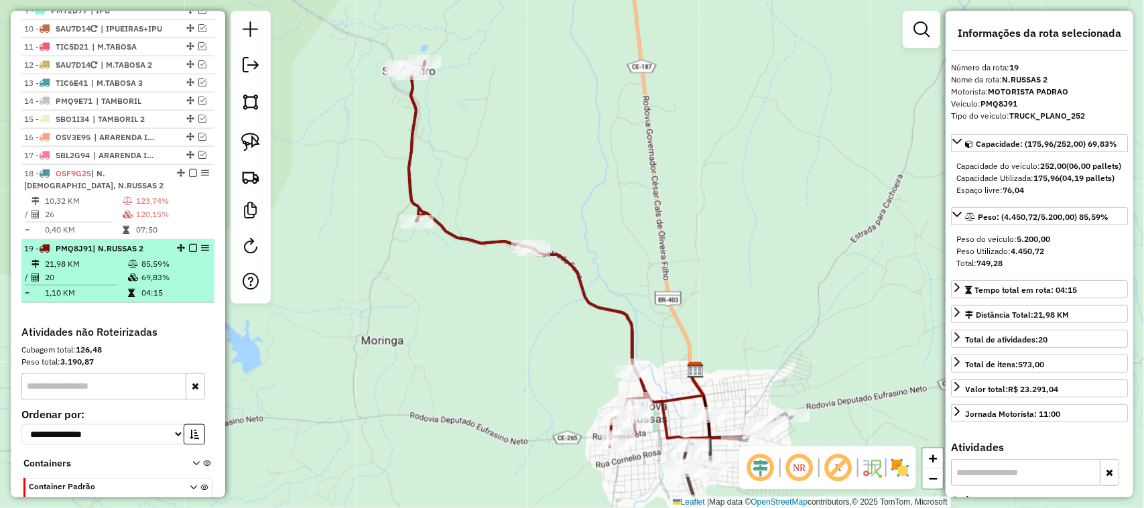
click at [189, 252] on em at bounding box center [193, 248] width 8 height 8
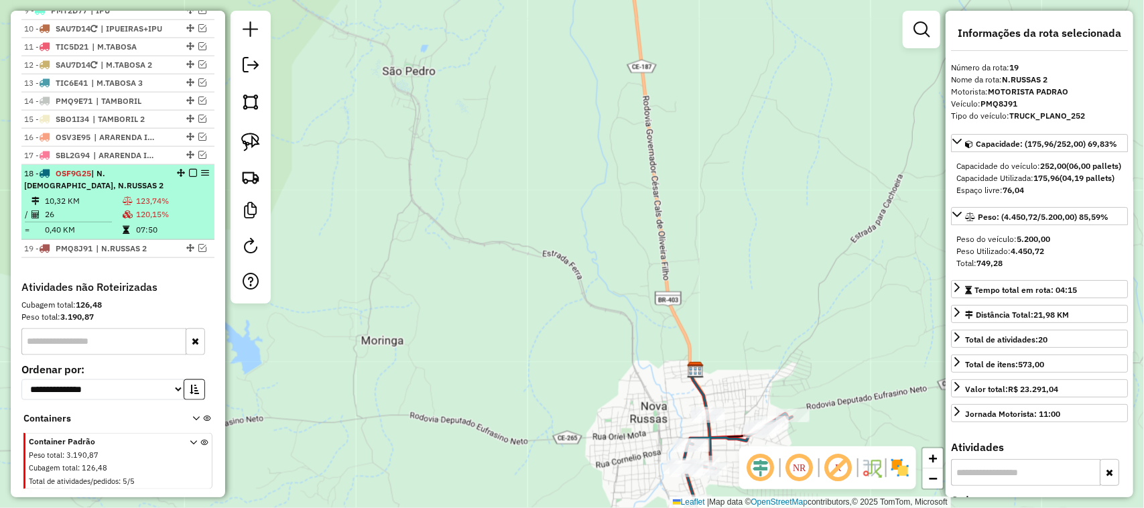
click at [95, 208] on td "10,32 KM" at bounding box center [83, 200] width 78 height 13
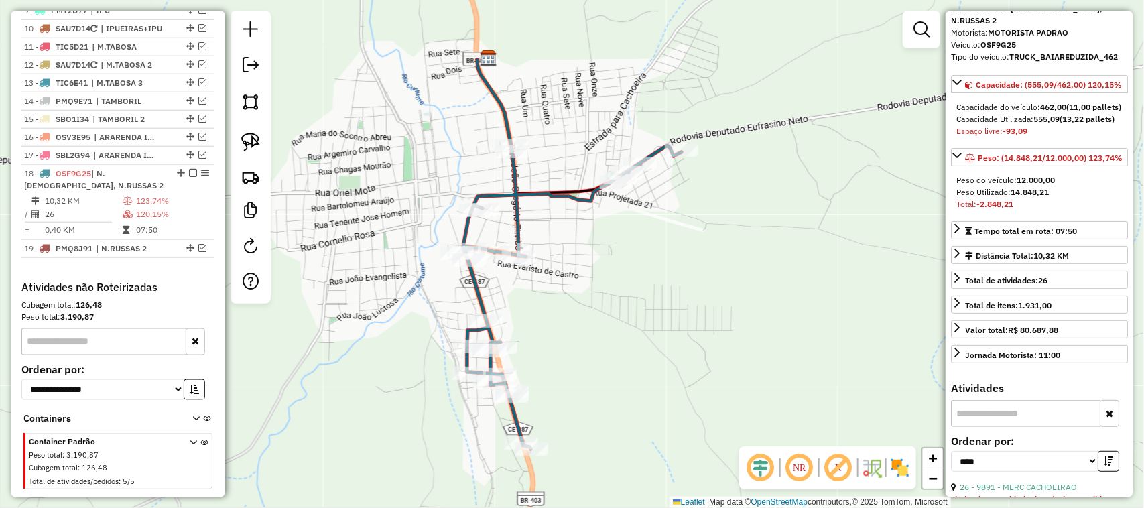
scroll to position [168, 0]
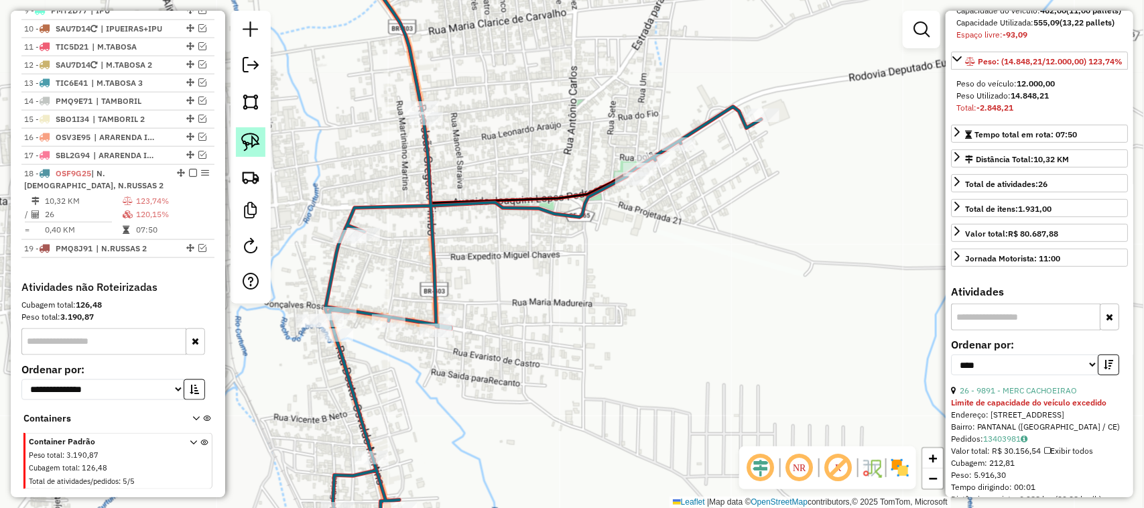
click at [245, 137] on img at bounding box center [250, 142] width 19 height 19
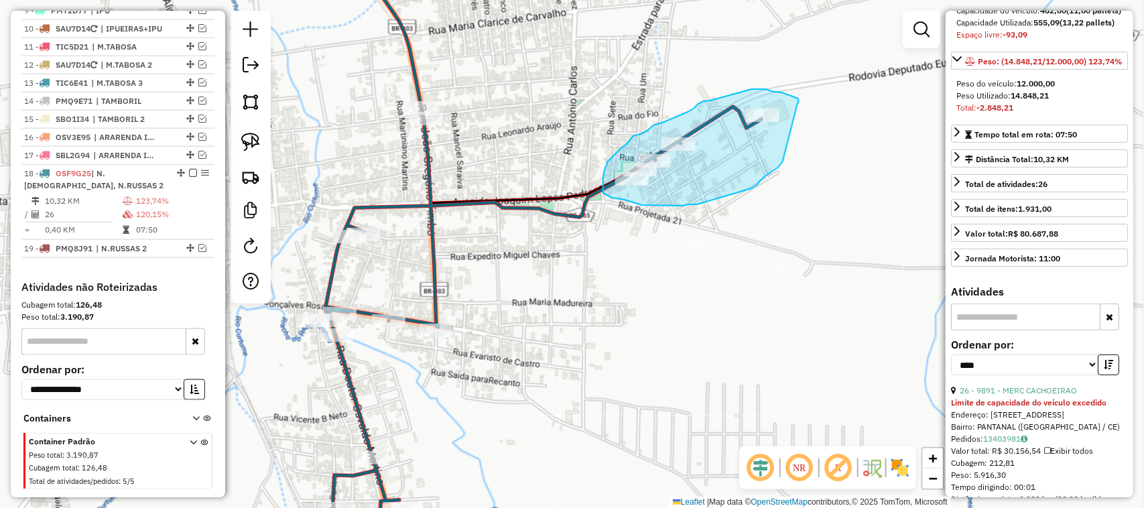
drag, startPoint x: 798, startPoint y: 103, endPoint x: 784, endPoint y: 155, distance: 54.2
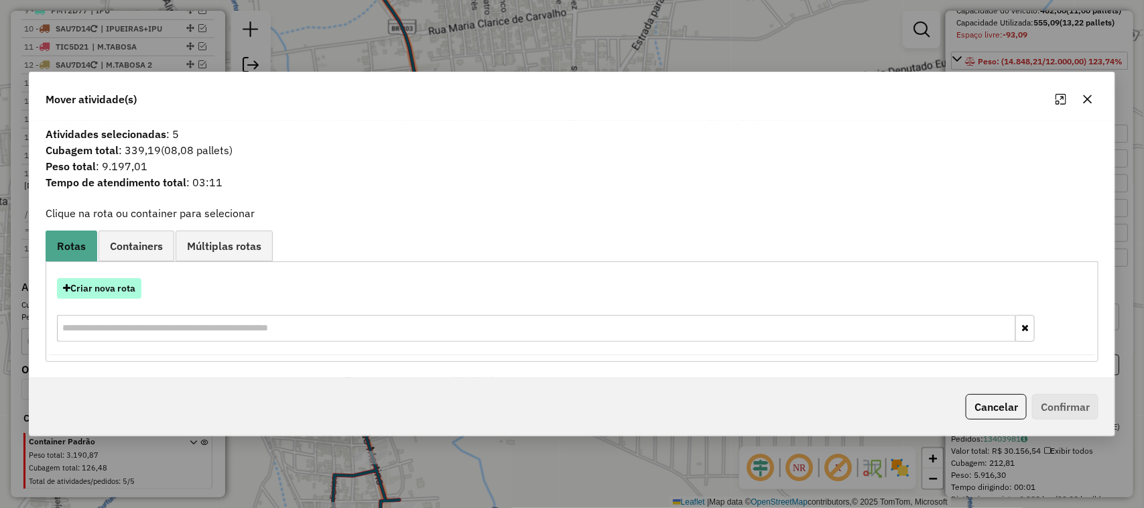
click at [109, 292] on button "Criar nova rota" at bounding box center [99, 288] width 84 height 21
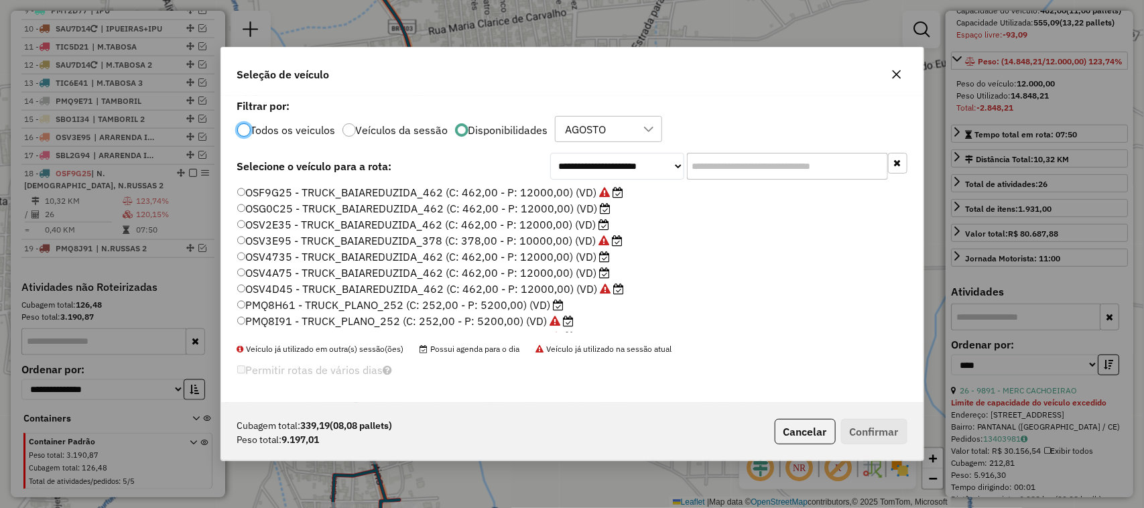
scroll to position [7, 4]
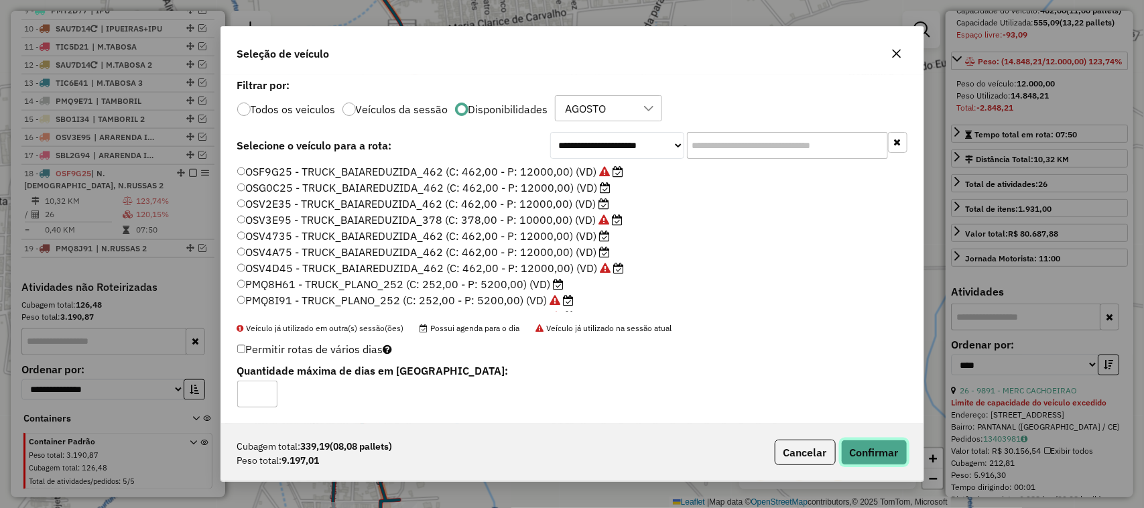
click at [870, 450] on button "Confirmar" at bounding box center [874, 452] width 66 height 25
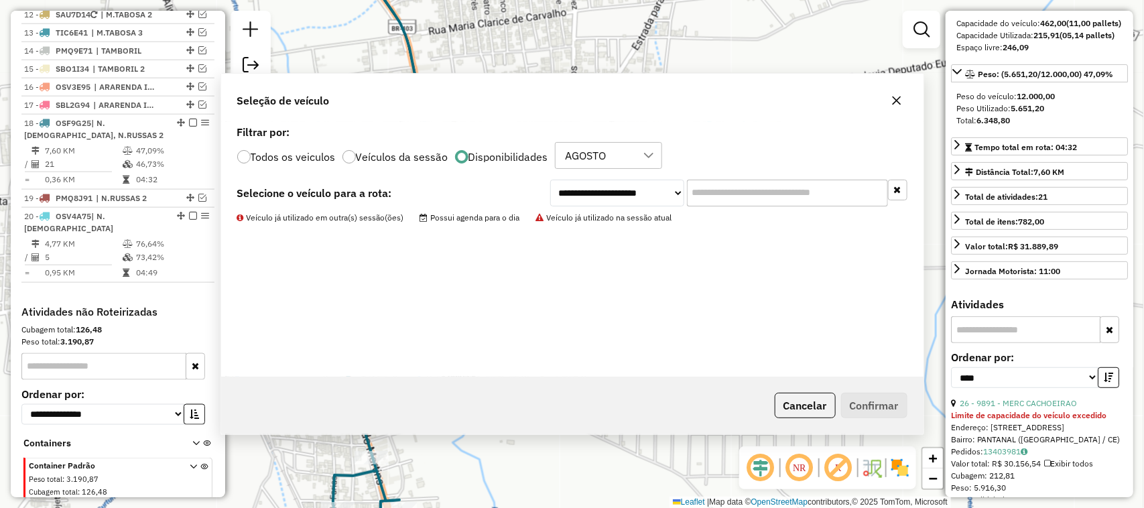
scroll to position [746, 0]
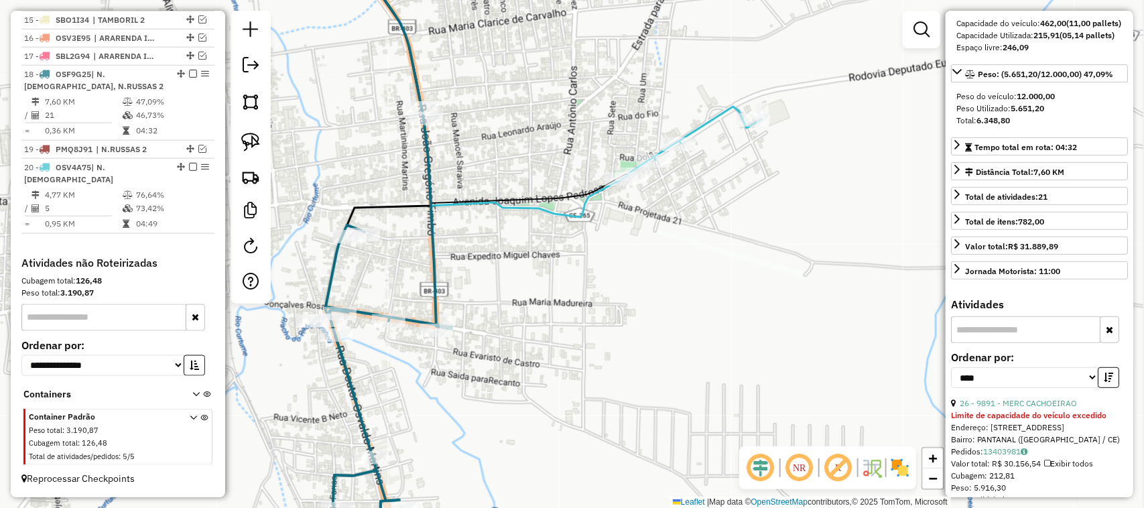
drag, startPoint x: 648, startPoint y: 262, endPoint x: 785, endPoint y: 227, distance: 142.0
click at [728, 243] on div "Janela de atendimento Grade de atendimento Capacidade Transportadoras Veículos …" at bounding box center [572, 254] width 1144 height 508
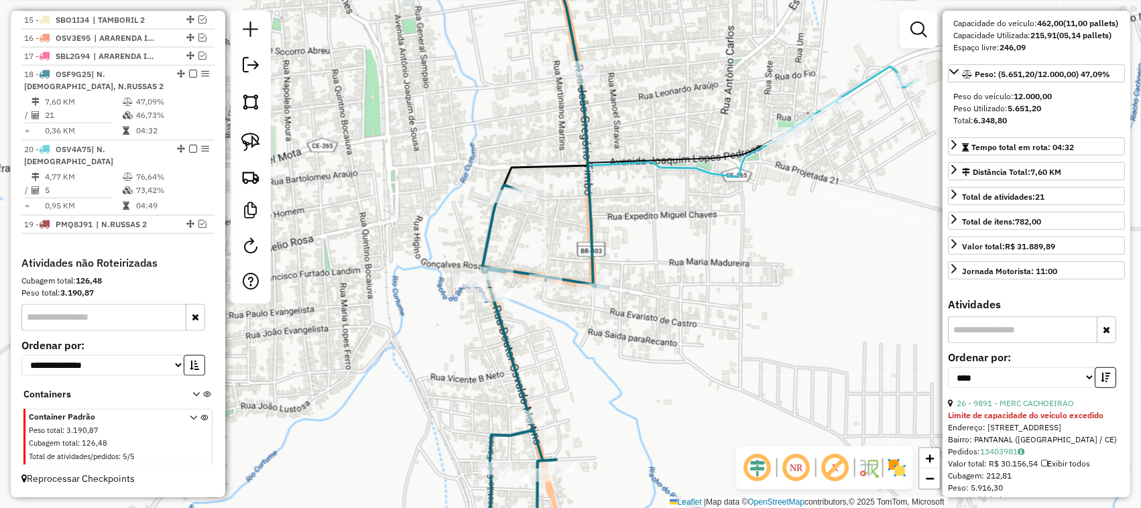
drag, startPoint x: 176, startPoint y: 179, endPoint x: 172, endPoint y: 145, distance: 33.8
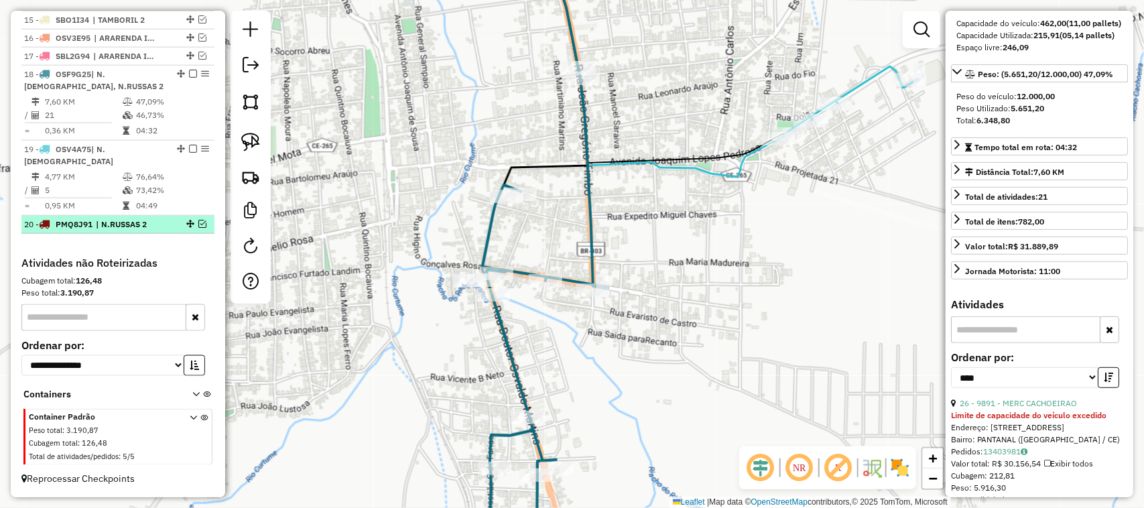
click at [199, 225] on em at bounding box center [202, 224] width 8 height 8
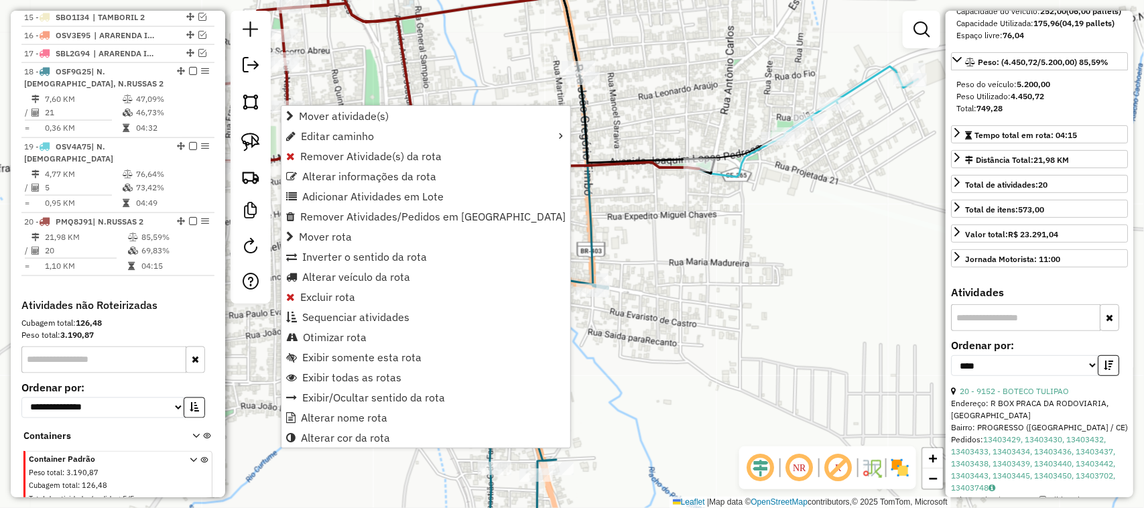
scroll to position [791, 0]
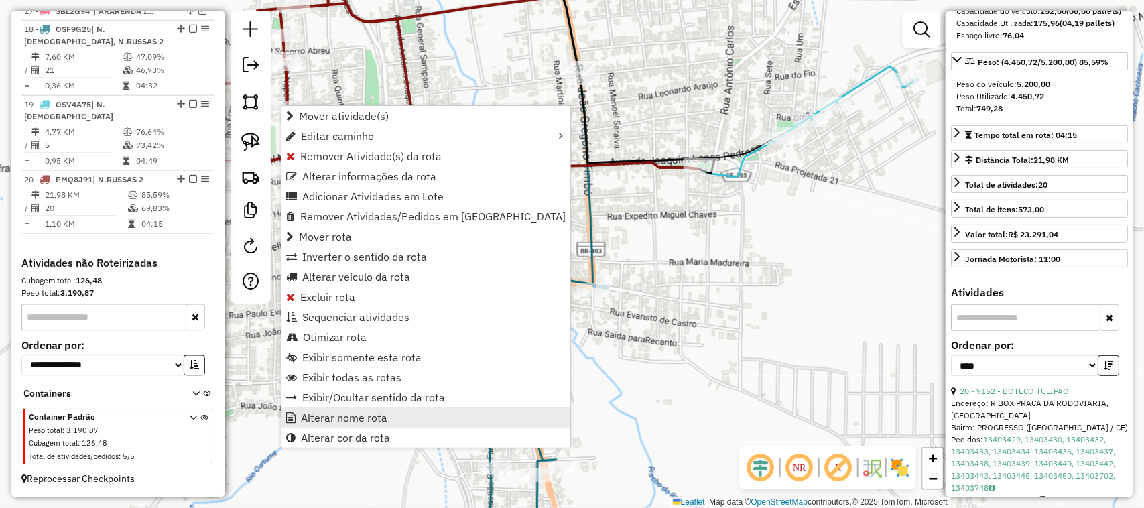
click at [360, 416] on span "Alterar nome rota" at bounding box center [344, 417] width 86 height 11
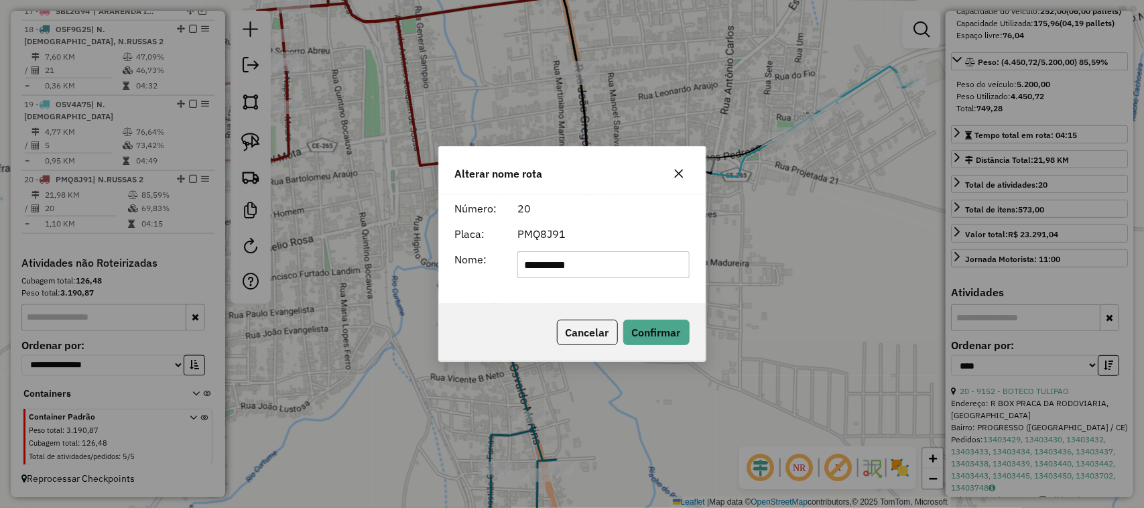
type input "**********"
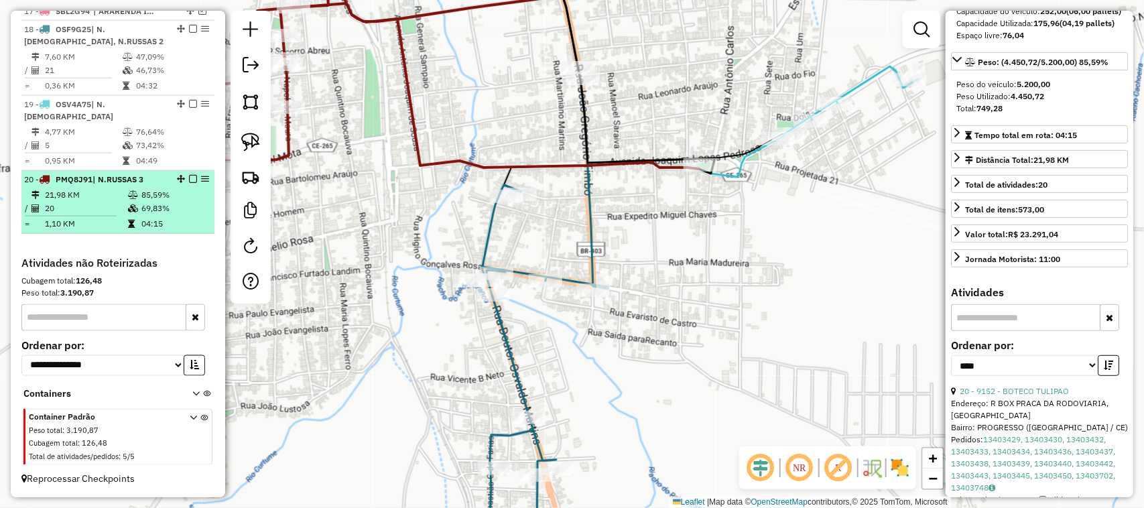
click at [189, 178] on em at bounding box center [193, 179] width 8 height 8
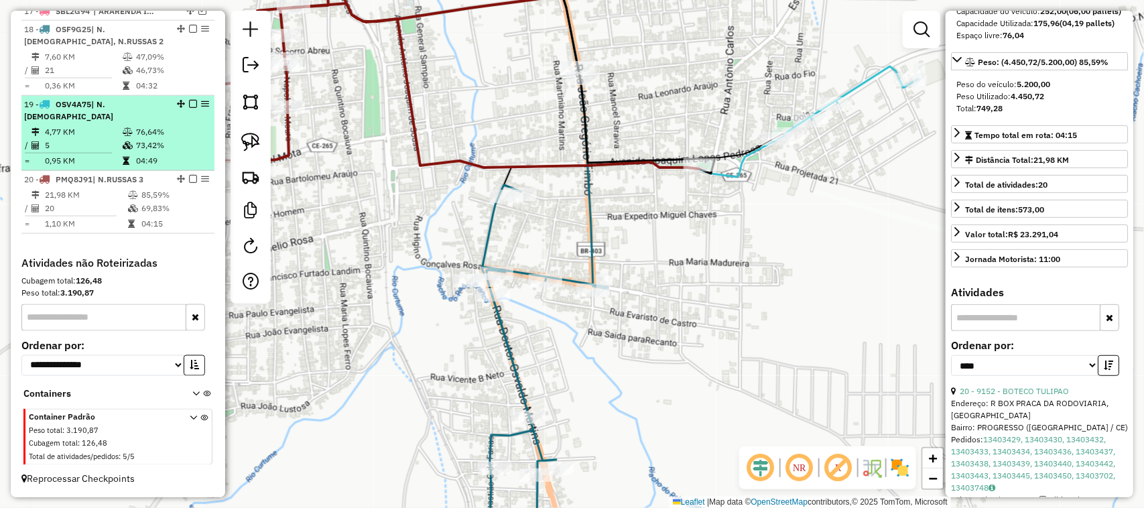
scroll to position [746, 0]
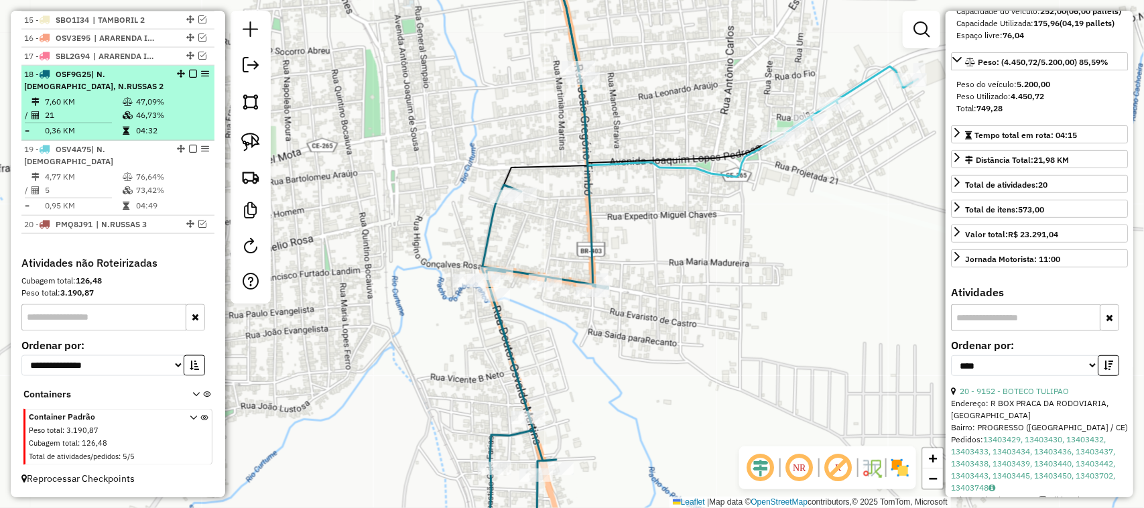
click at [86, 109] on td "7,60 KM" at bounding box center [83, 101] width 78 height 13
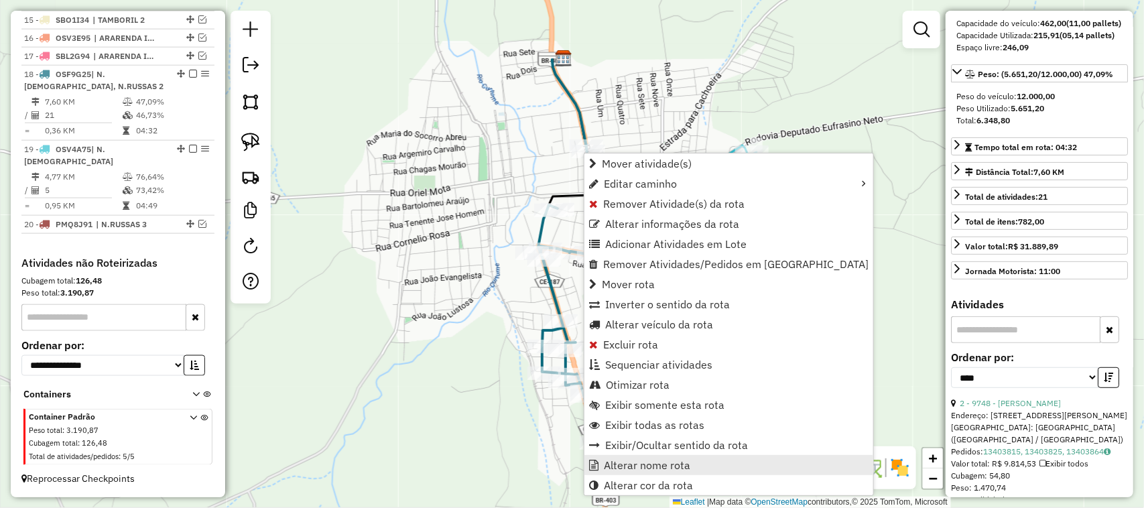
click at [644, 467] on span "Alterar nome rota" at bounding box center [647, 465] width 86 height 11
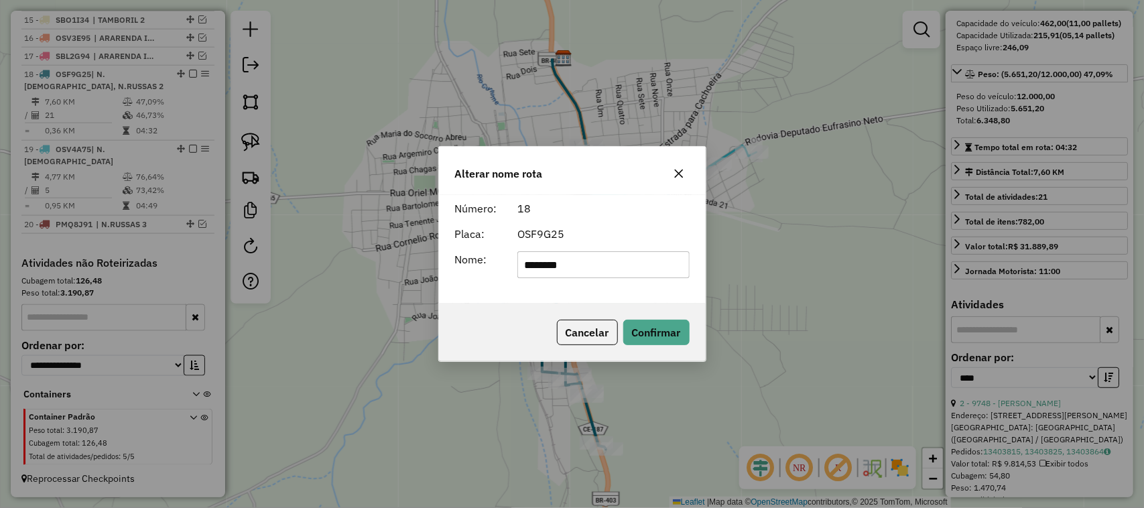
type input "********"
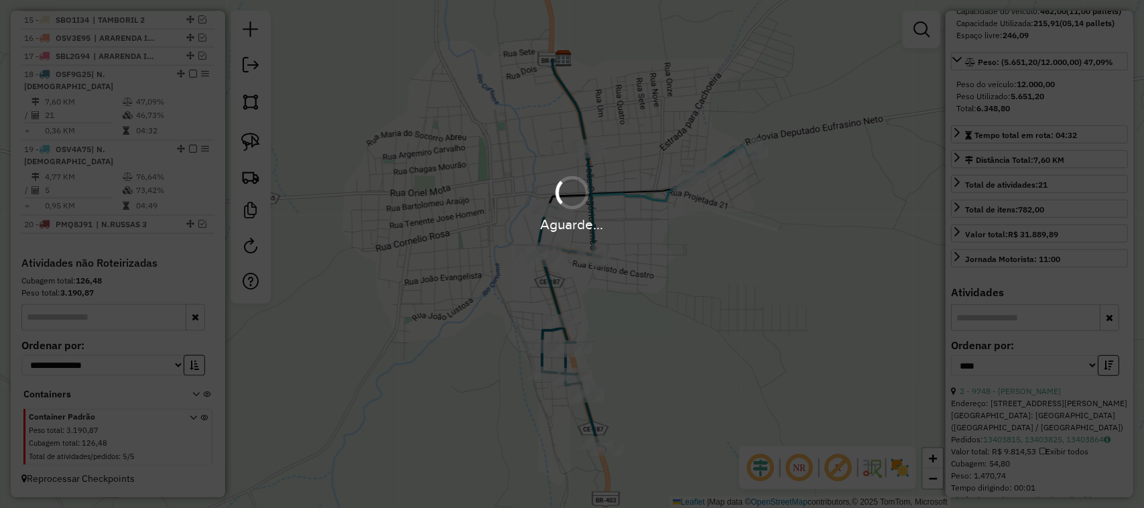
scroll to position [734, 0]
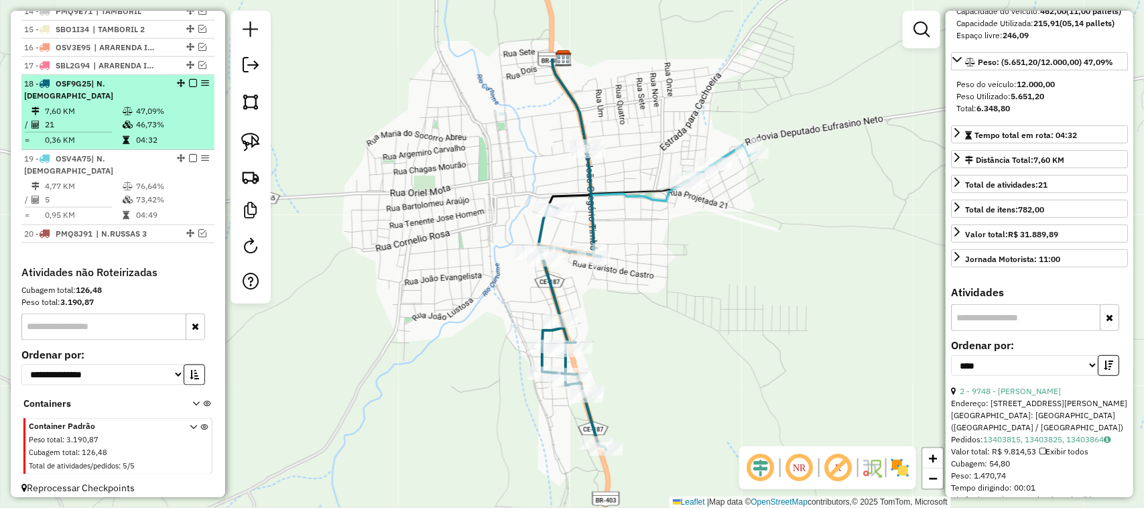
click at [81, 118] on td "7,60 KM" at bounding box center [83, 111] width 78 height 13
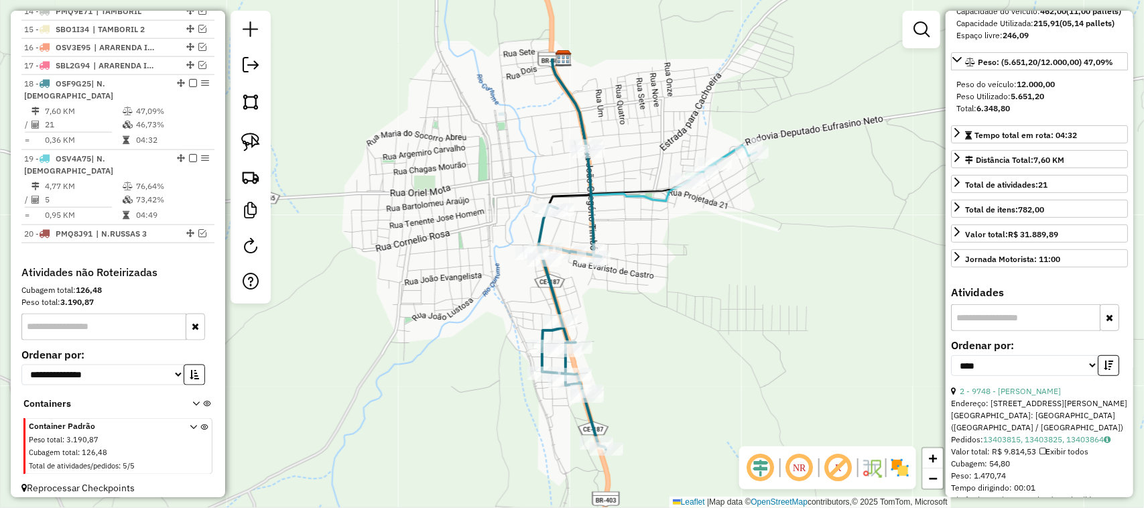
drag, startPoint x: 436, startPoint y: 268, endPoint x: 478, endPoint y: 225, distance: 59.7
click at [473, 235] on div "Janela de atendimento Grade de atendimento Capacidade Transportadoras Veículos …" at bounding box center [572, 254] width 1144 height 508
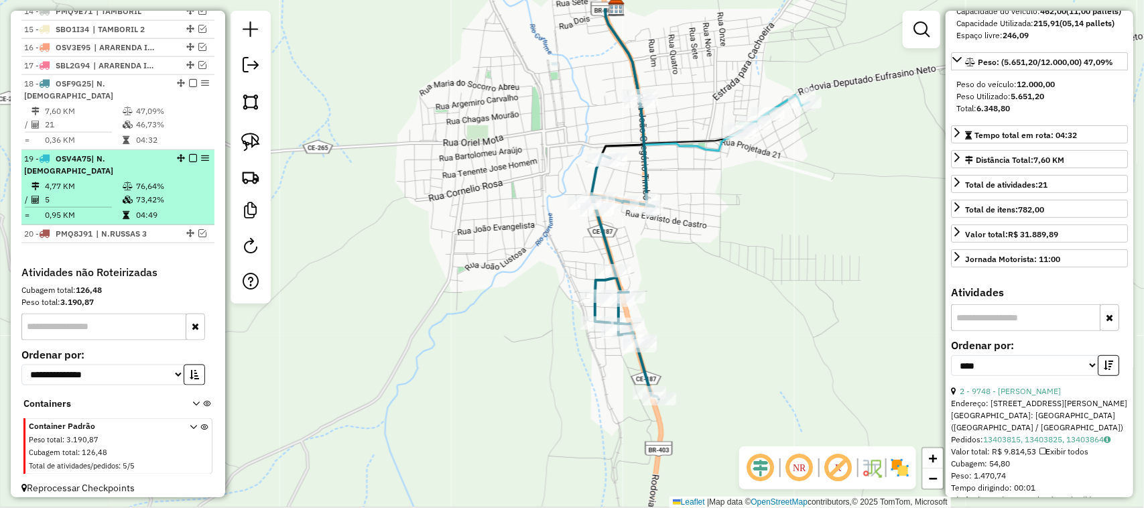
click at [82, 180] on td "4,77 KM" at bounding box center [83, 186] width 78 height 13
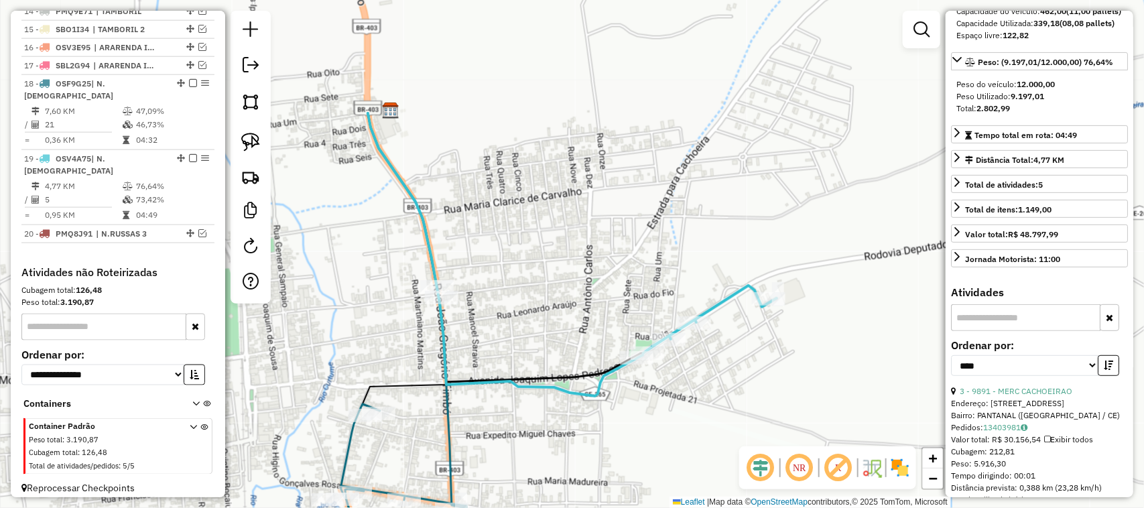
drag, startPoint x: 582, startPoint y: 258, endPoint x: 625, endPoint y: 198, distance: 73.5
click at [607, 223] on div "Rota 18 - Placa OSF9G25 9748 - MERCADINHO MOACIR Janela de atendimento Grade de…" at bounding box center [572, 254] width 1144 height 508
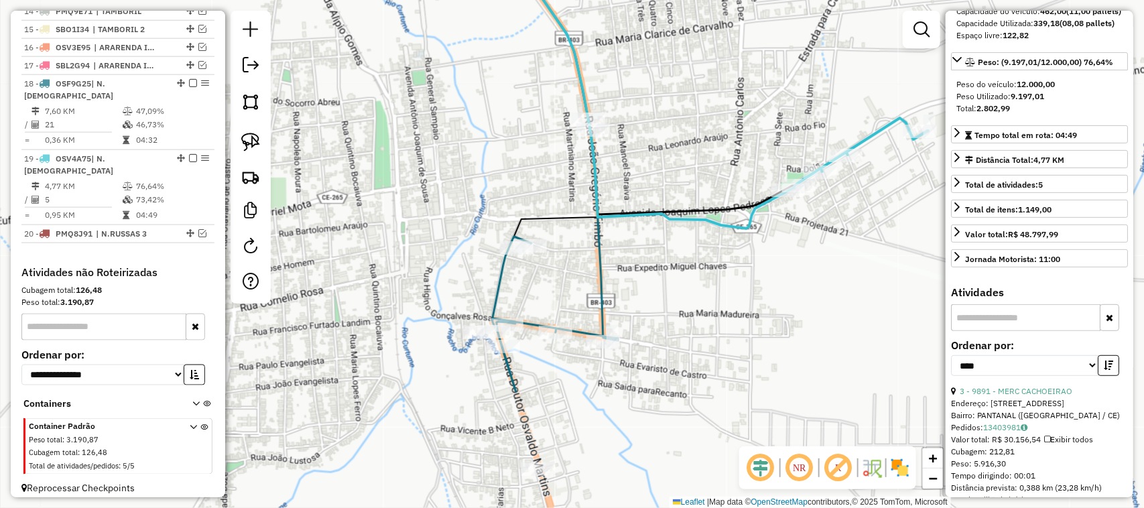
drag, startPoint x: 560, startPoint y: 296, endPoint x: 587, endPoint y: 243, distance: 59.1
click at [585, 250] on div "Janela de atendimento Grade de atendimento Capacidade Transportadoras Veículos …" at bounding box center [572, 254] width 1144 height 508
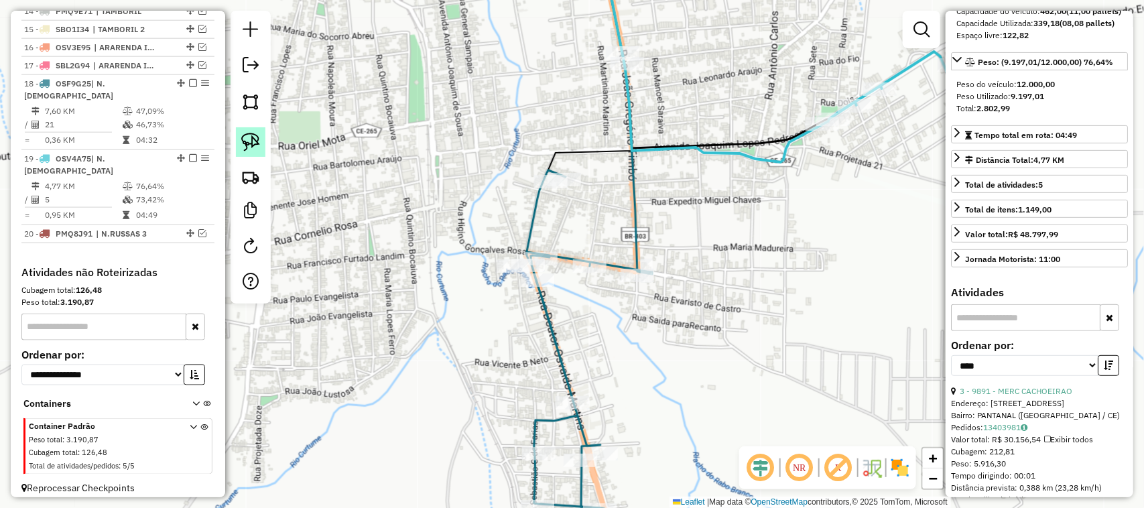
click at [249, 142] on img at bounding box center [250, 142] width 19 height 19
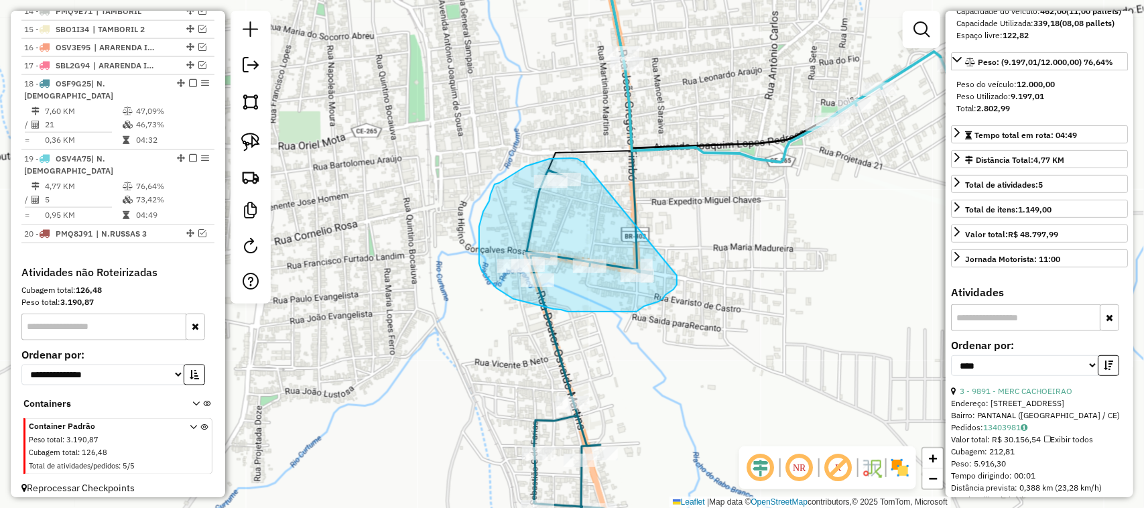
drag, startPoint x: 585, startPoint y: 162, endPoint x: 677, endPoint y: 276, distance: 146.3
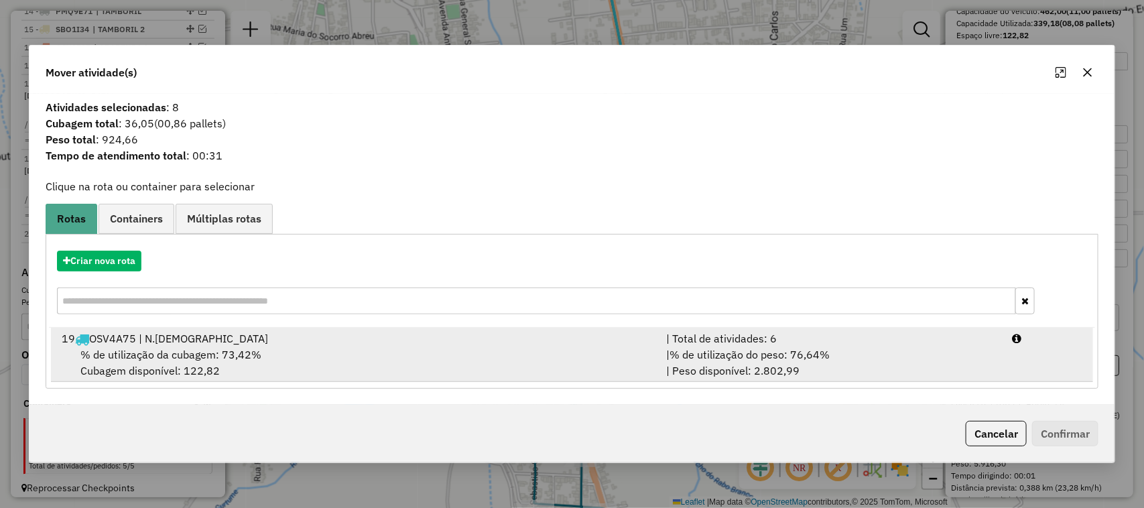
click at [168, 348] on span "% de utilização da cubagem: 73,42%" at bounding box center [170, 354] width 181 height 13
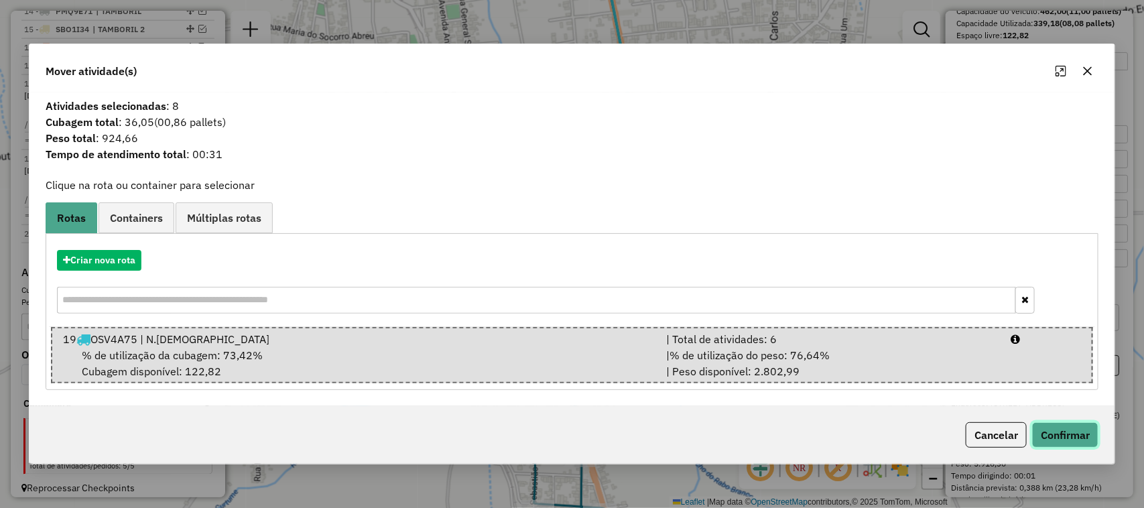
click at [1067, 434] on button "Confirmar" at bounding box center [1065, 434] width 66 height 25
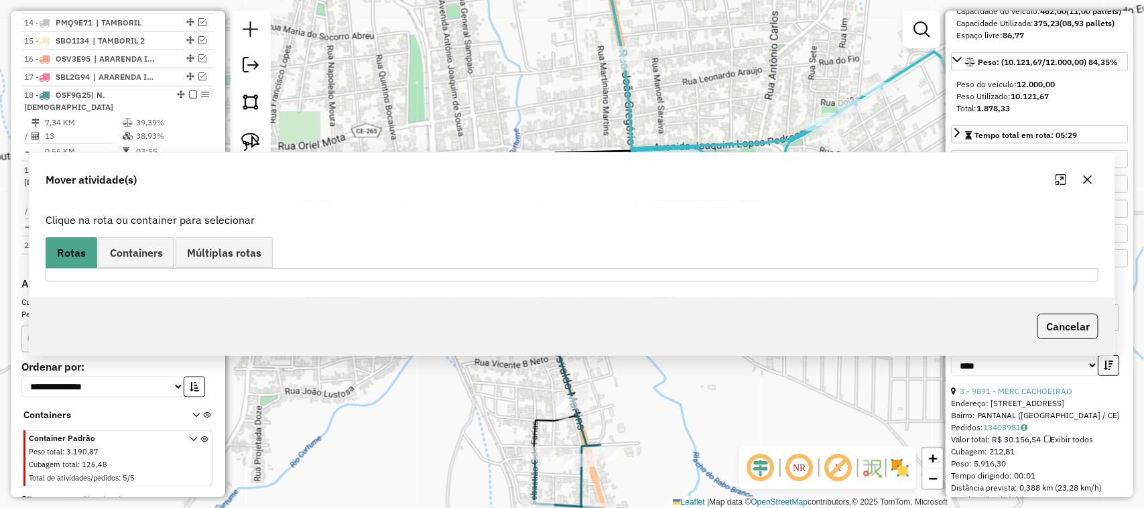
scroll to position [751, 0]
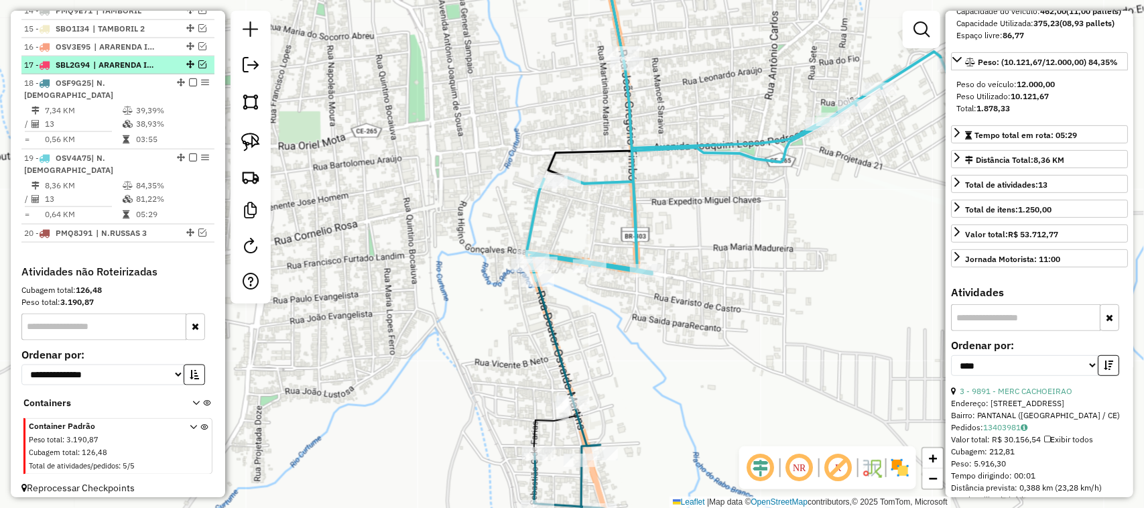
click at [198, 68] on em at bounding box center [202, 64] width 8 height 8
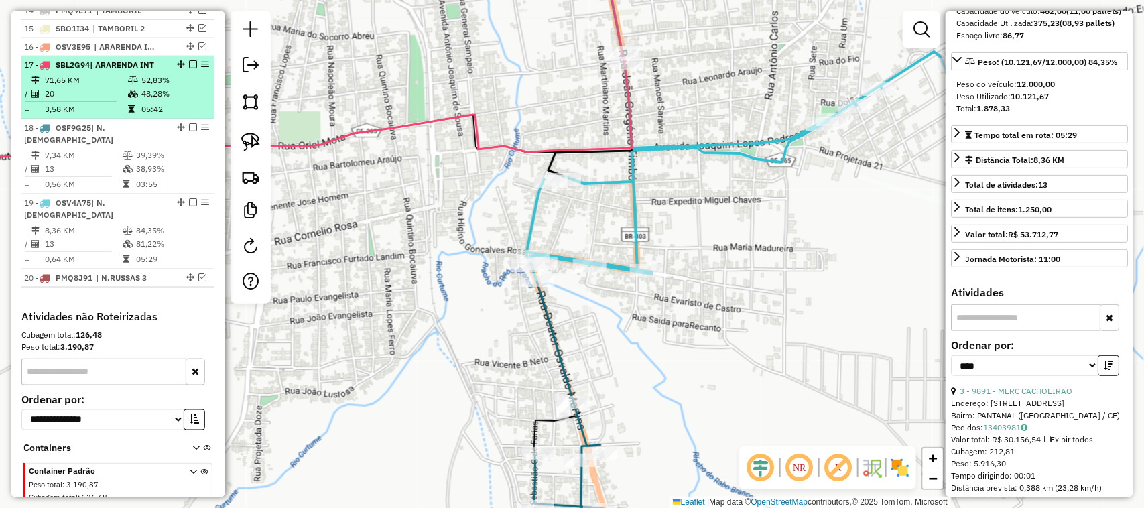
click at [95, 87] on td "71,65 KM" at bounding box center [85, 80] width 83 height 13
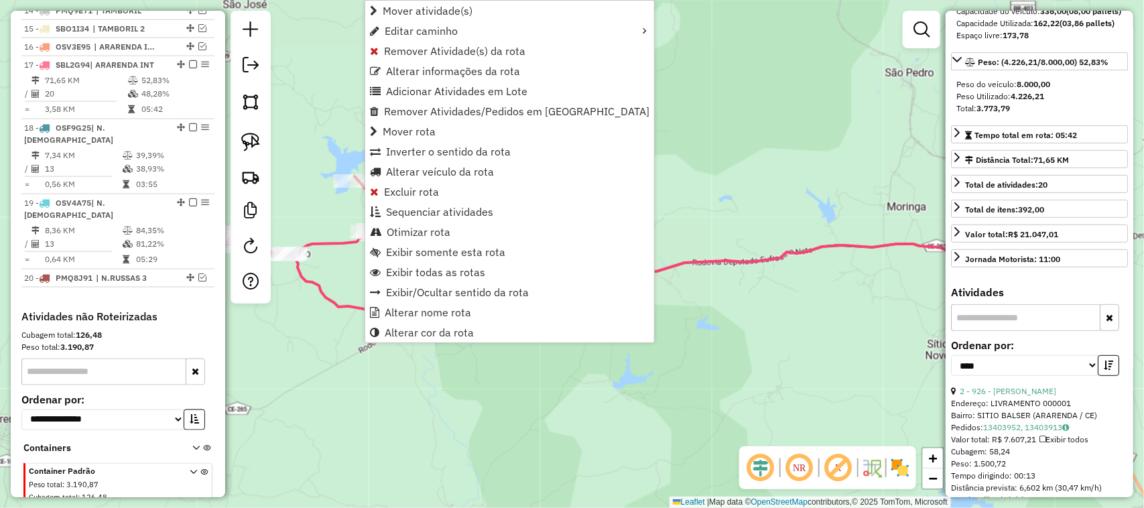
scroll to position [796, 0]
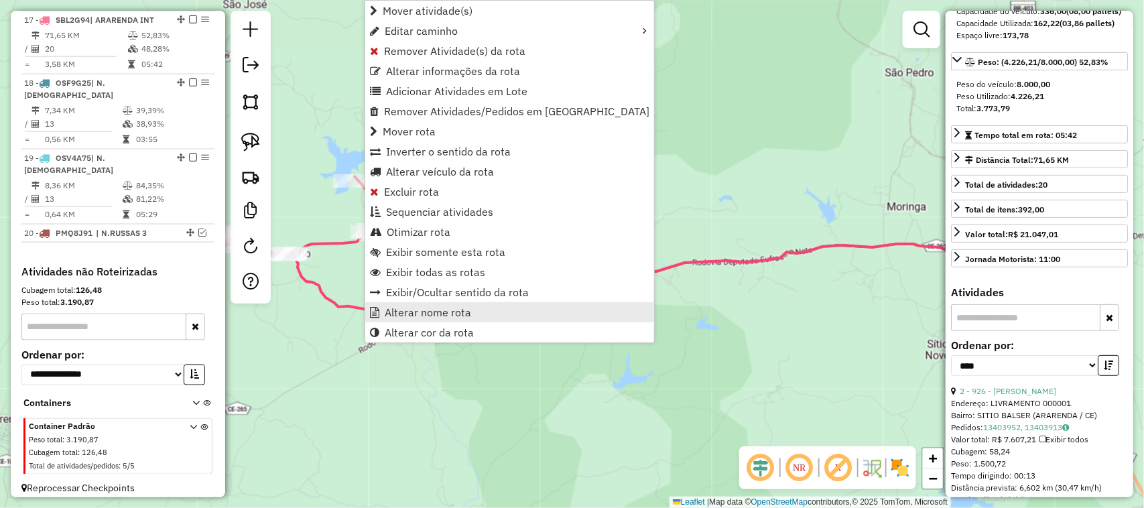
click at [451, 308] on span "Alterar nome rota" at bounding box center [428, 312] width 86 height 11
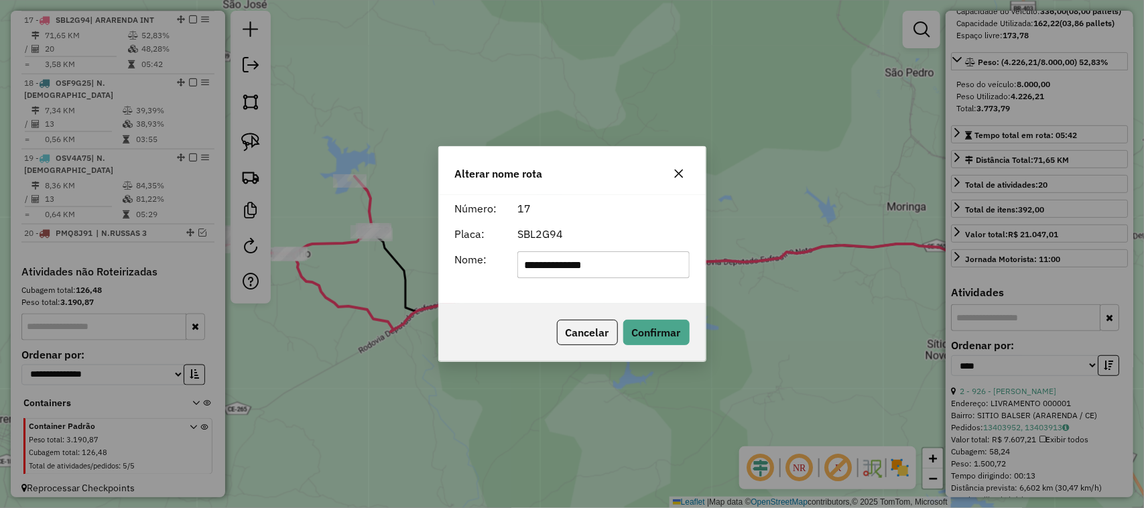
type input "**********"
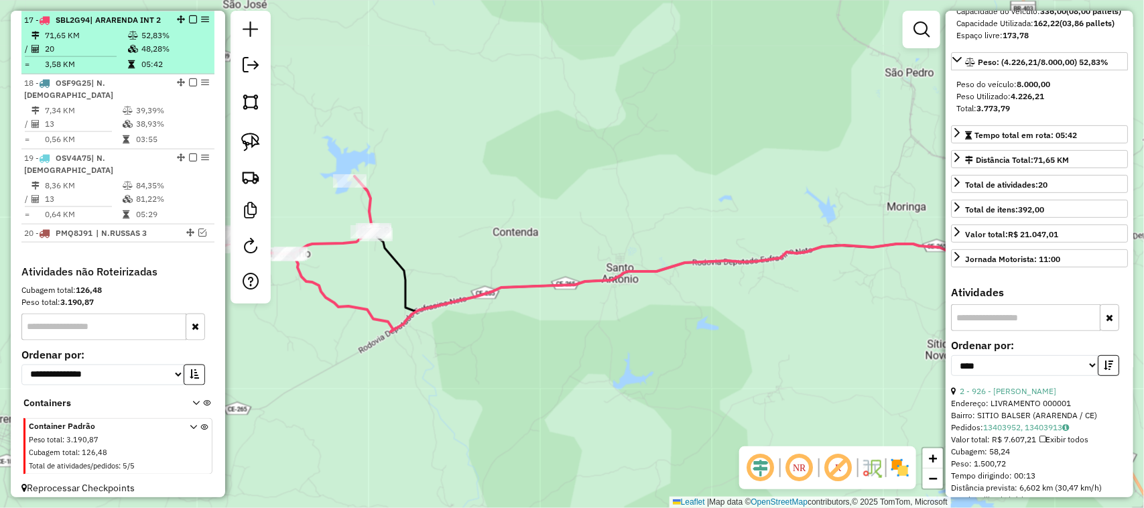
click at [189, 23] on em at bounding box center [193, 19] width 8 height 8
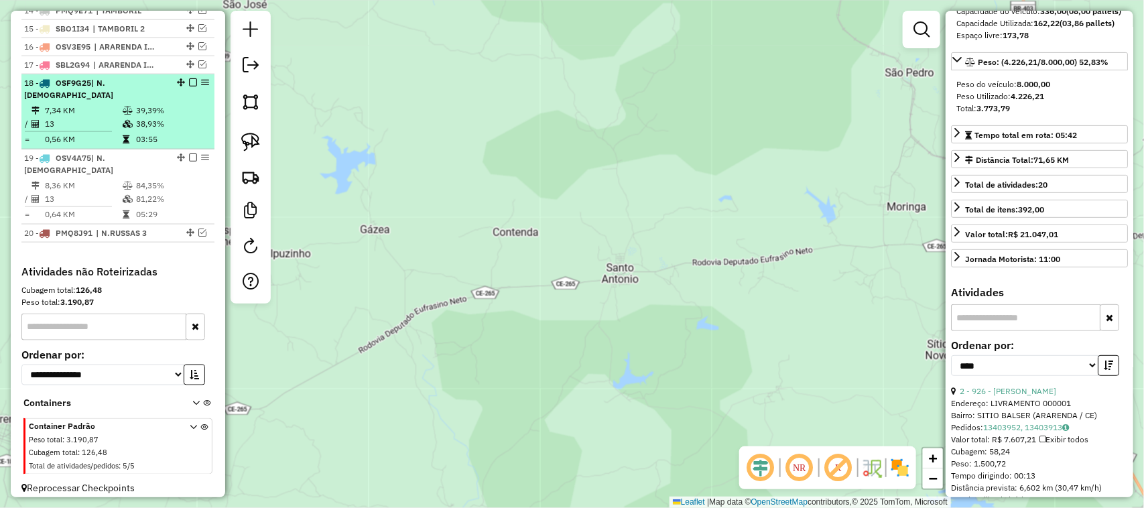
click at [106, 124] on td "13" at bounding box center [83, 123] width 78 height 13
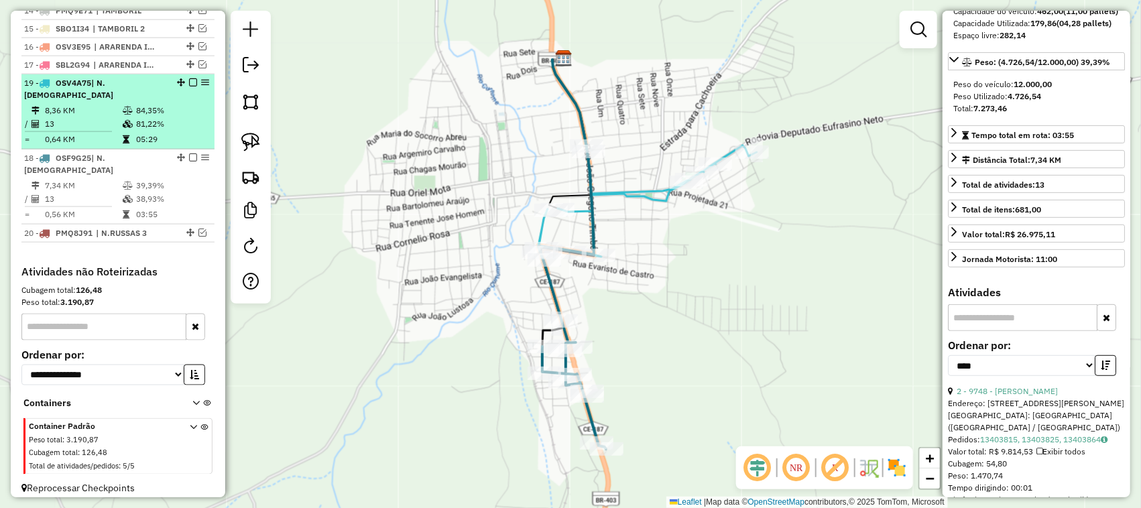
drag, startPoint x: 180, startPoint y: 158, endPoint x: 182, endPoint y: 112, distance: 45.7
click at [93, 123] on td "13" at bounding box center [83, 123] width 78 height 13
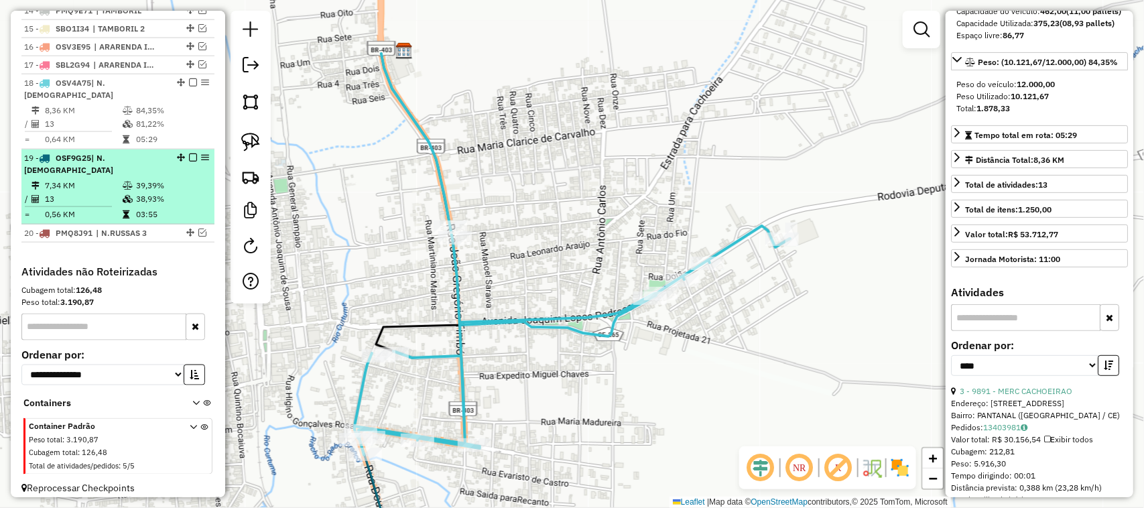
click at [88, 179] on td "7,34 KM" at bounding box center [83, 185] width 78 height 13
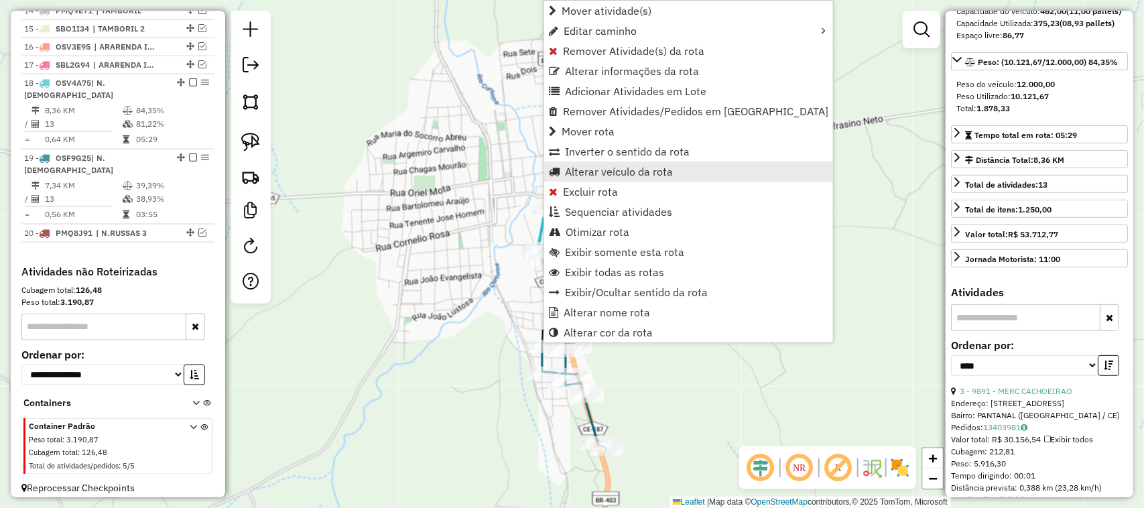
click at [598, 171] on span "Alterar veículo da rota" at bounding box center [619, 171] width 108 height 11
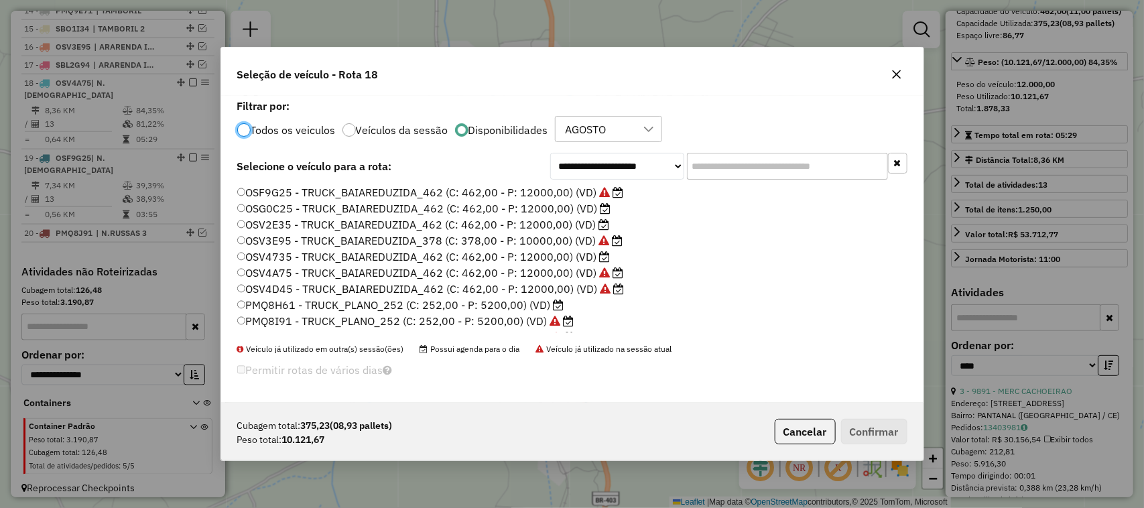
scroll to position [7, 4]
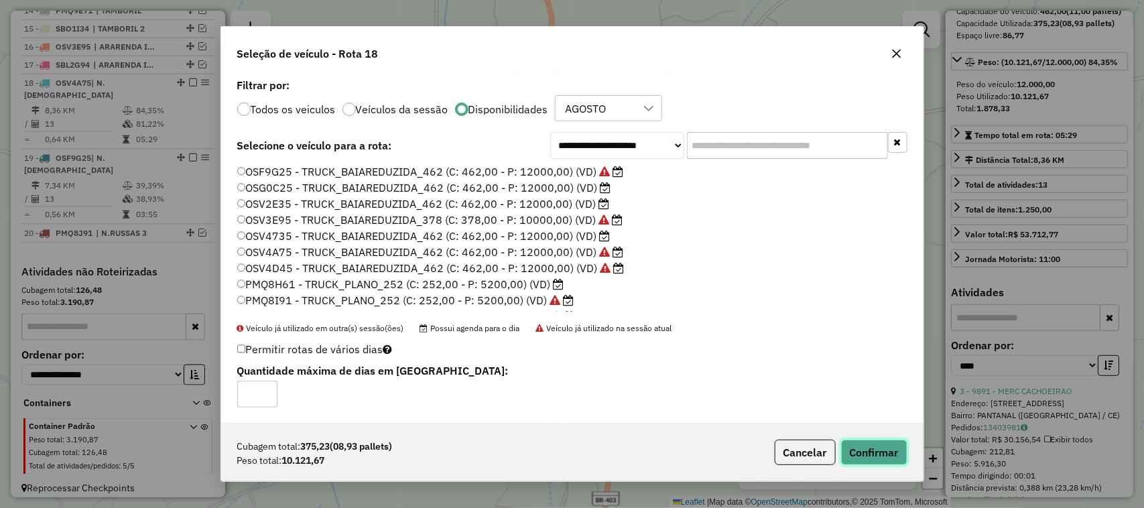
click at [876, 451] on button "Confirmar" at bounding box center [874, 452] width 66 height 25
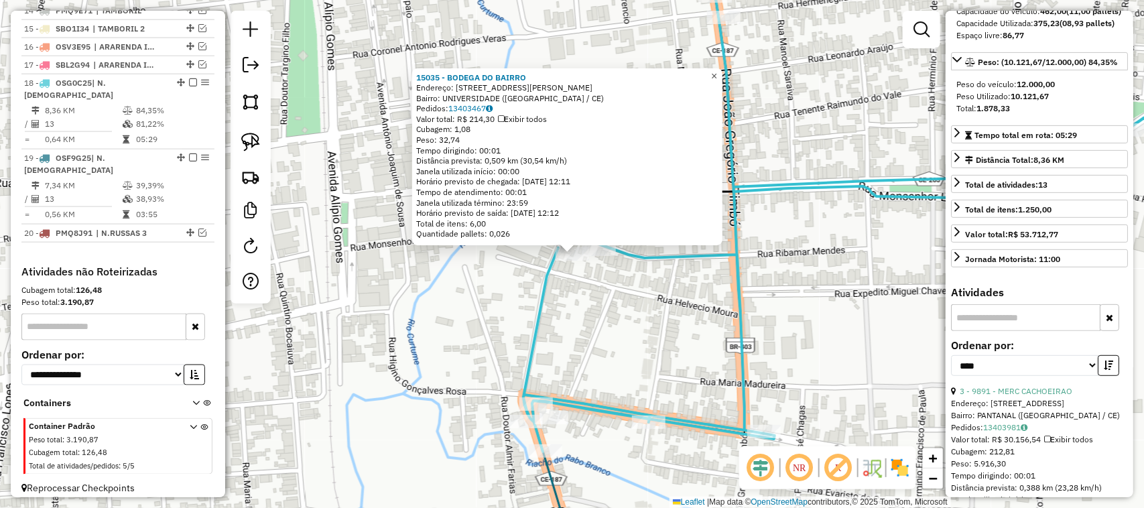
click at [717, 70] on span "×" at bounding box center [714, 75] width 6 height 11
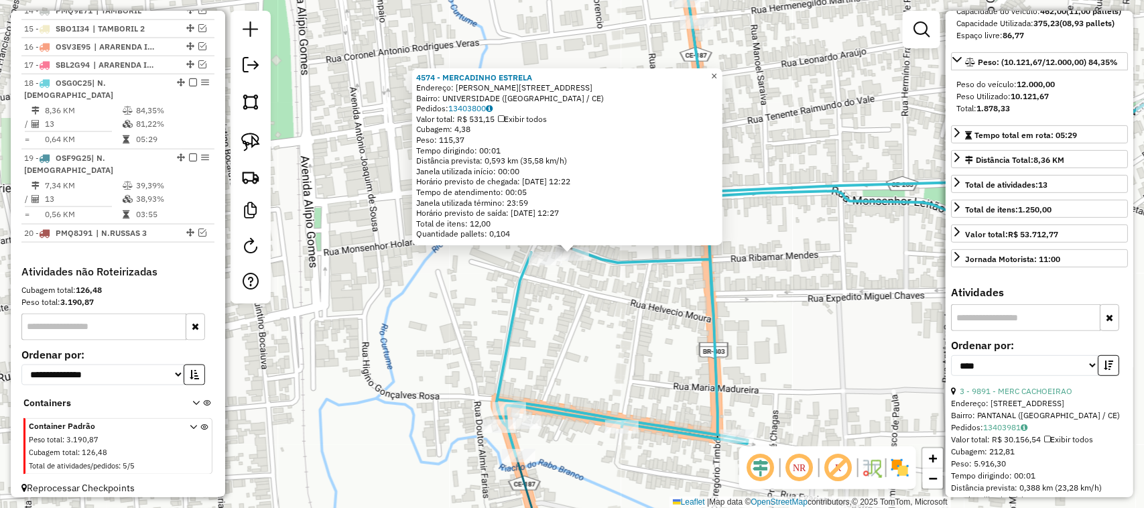
click at [723, 68] on link "×" at bounding box center [715, 76] width 16 height 16
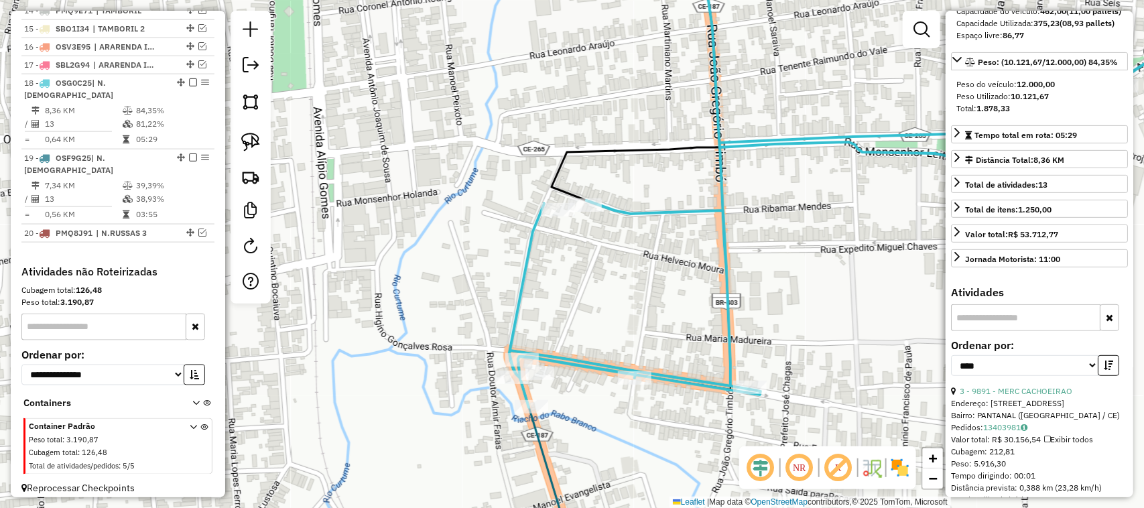
drag, startPoint x: 641, startPoint y: 328, endPoint x: 662, endPoint y: 226, distance: 104.7
click at [662, 248] on div "Janela de atendimento Grade de atendimento Capacidade Transportadoras Veículos …" at bounding box center [572, 254] width 1144 height 508
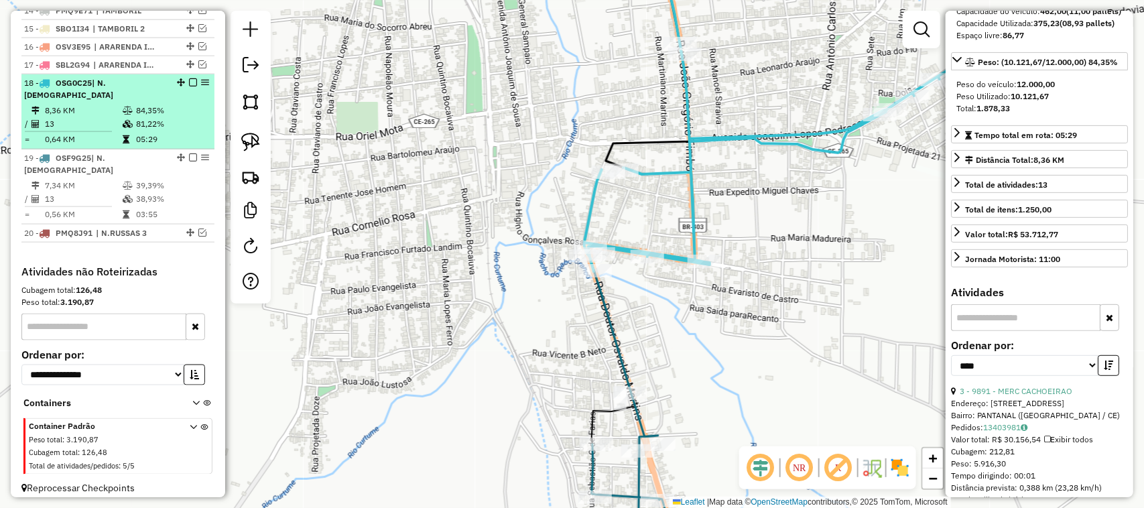
click at [189, 86] on em at bounding box center [193, 82] width 8 height 8
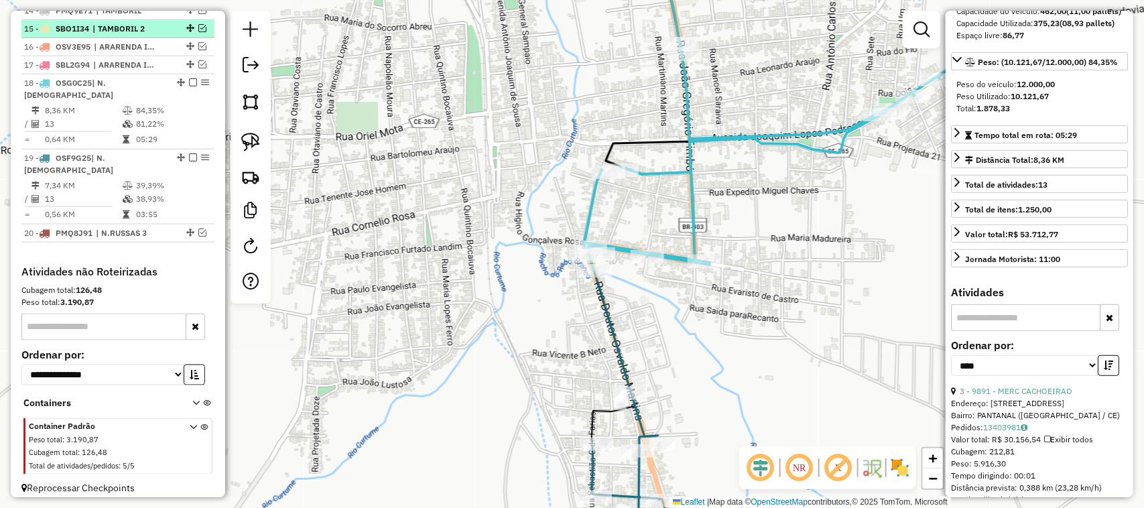
scroll to position [706, 0]
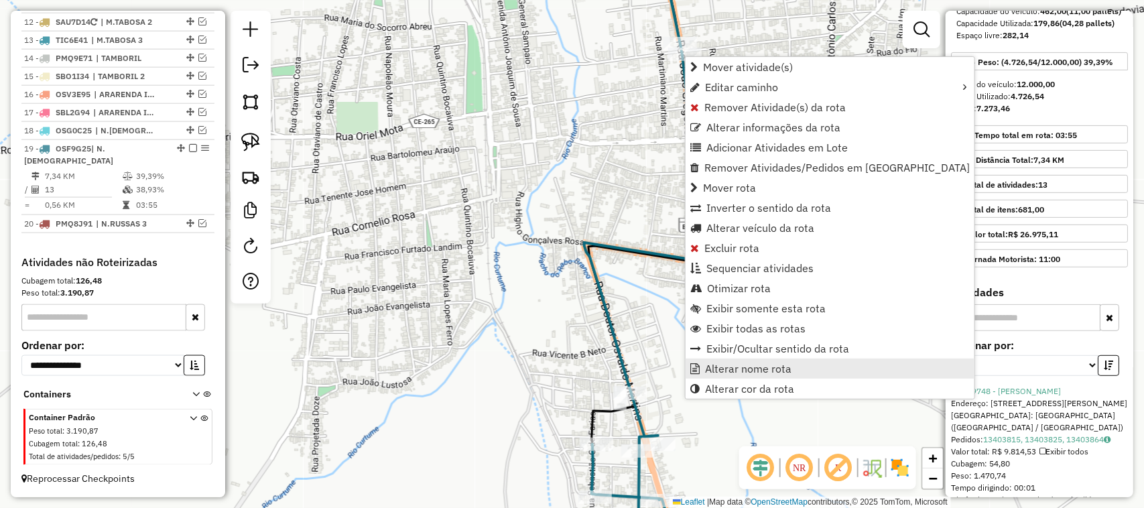
click at [745, 370] on span "Alterar nome rota" at bounding box center [748, 368] width 86 height 11
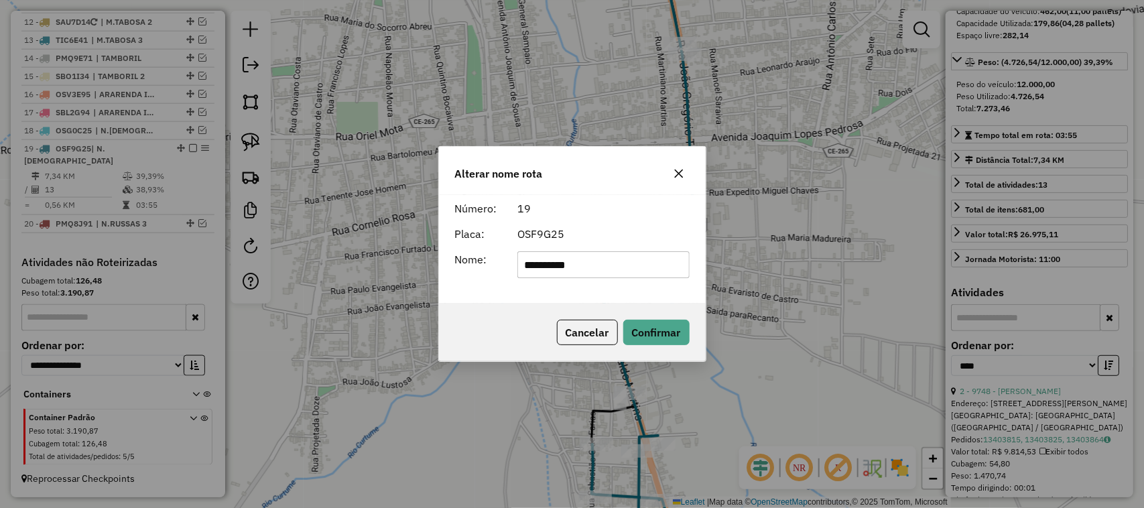
type input "**********"
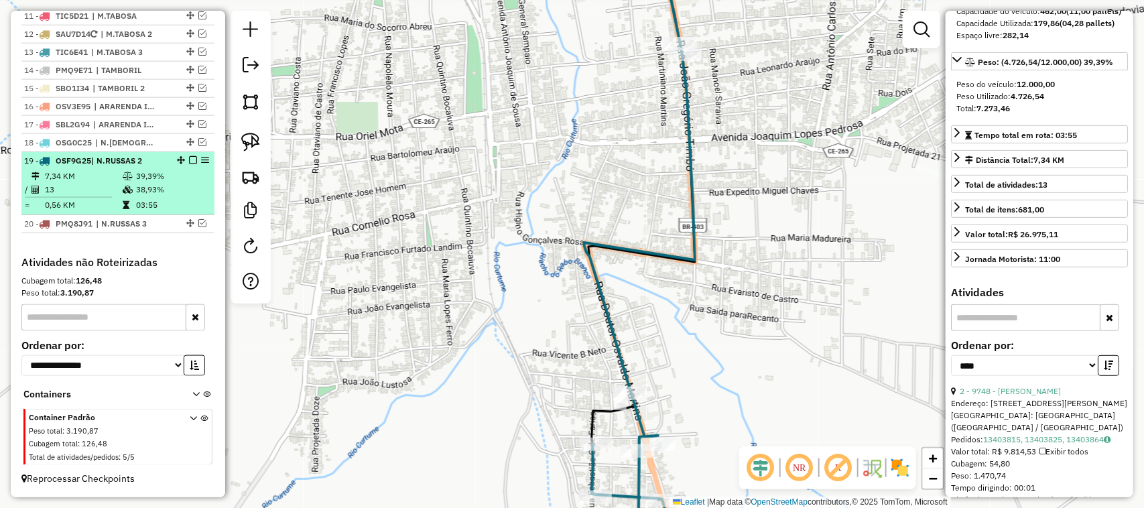
click at [190, 160] on em at bounding box center [193, 160] width 8 height 8
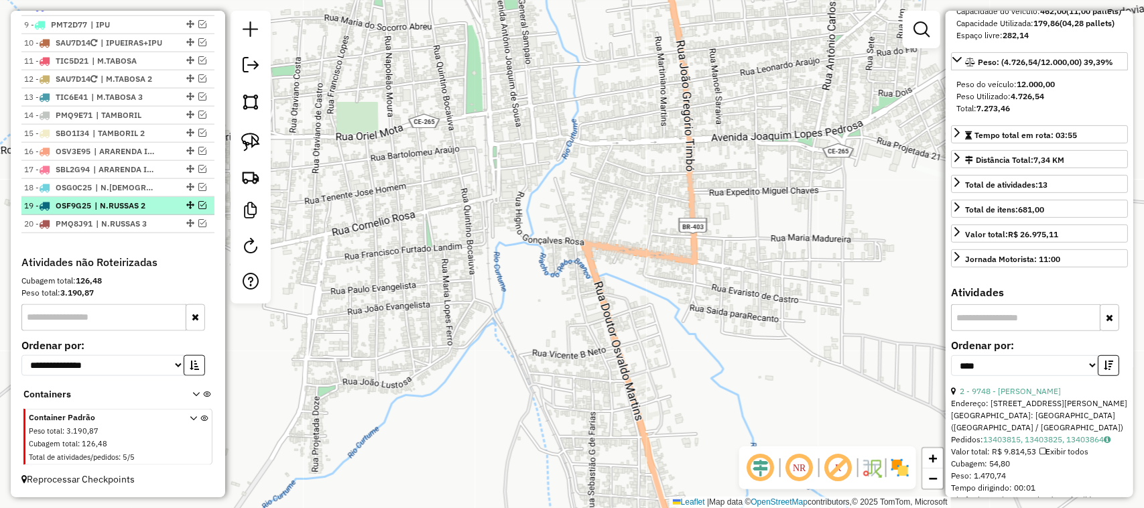
click at [200, 202] on em at bounding box center [202, 205] width 8 height 8
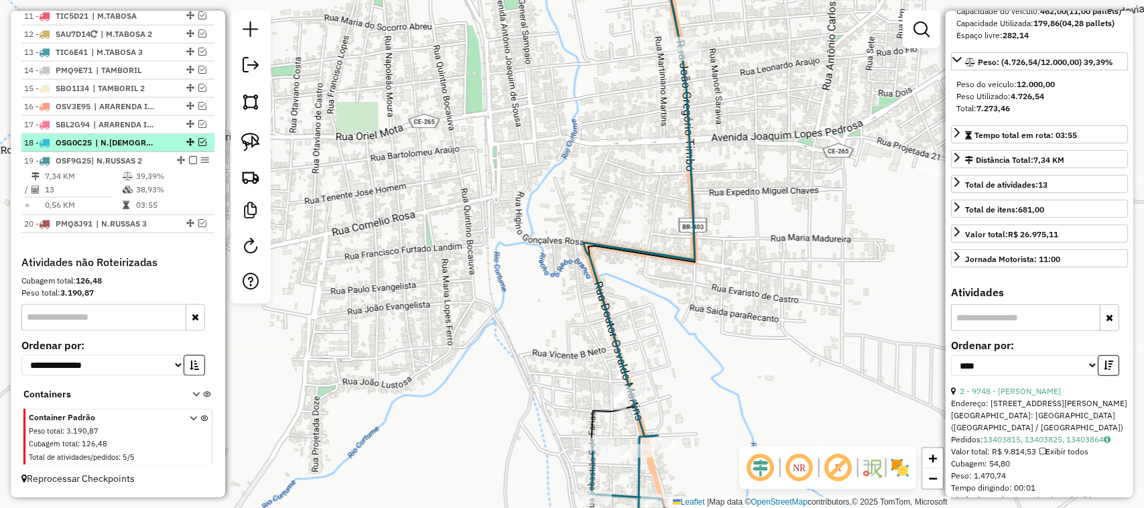
click at [198, 138] on em at bounding box center [202, 142] width 8 height 8
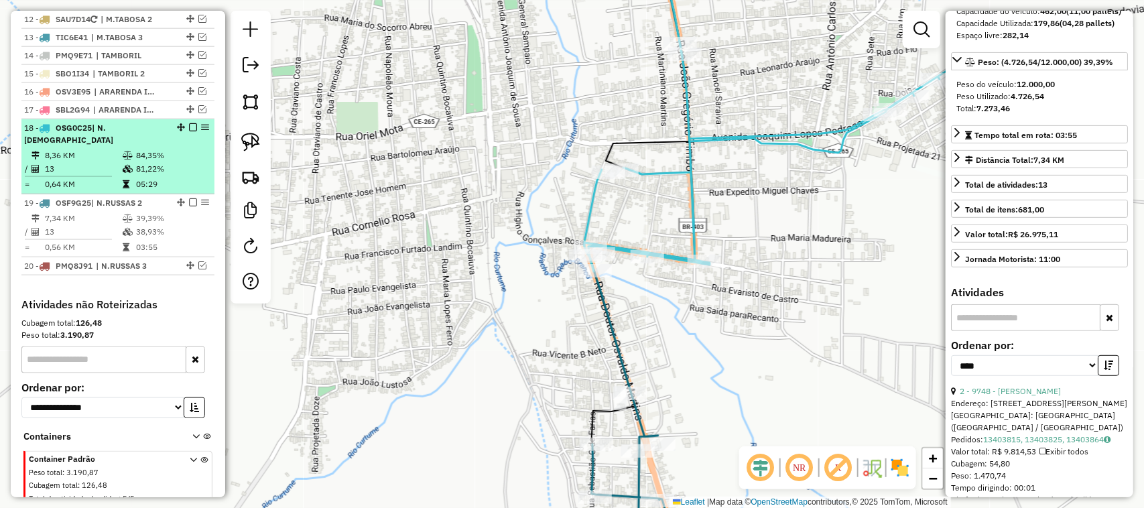
scroll to position [751, 0]
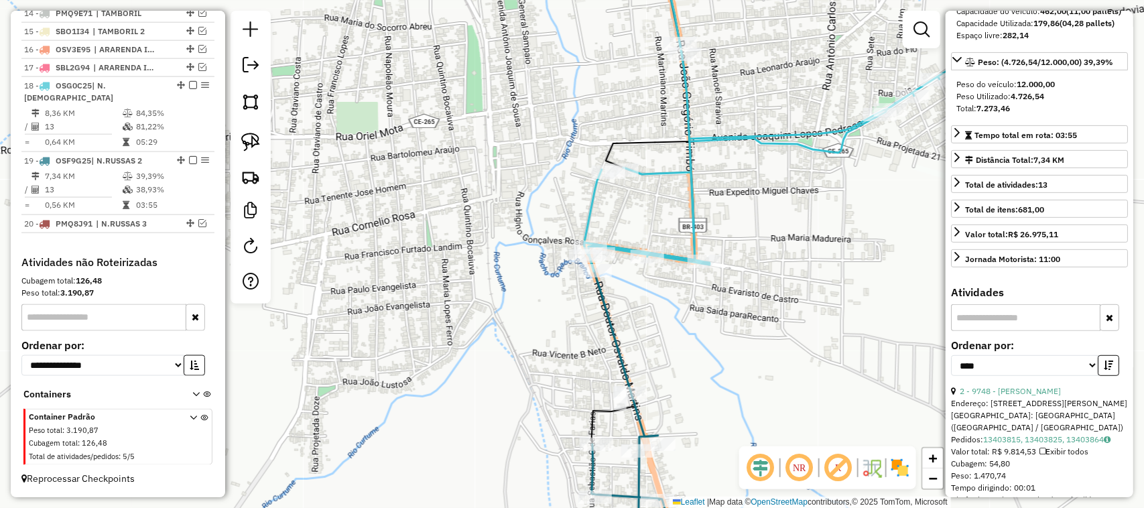
drag, startPoint x: 630, startPoint y: 202, endPoint x: 621, endPoint y: 217, distance: 16.9
click at [621, 220] on div "Janela de atendimento Grade de atendimento Capacidade Transportadoras Veículos …" at bounding box center [572, 254] width 1144 height 508
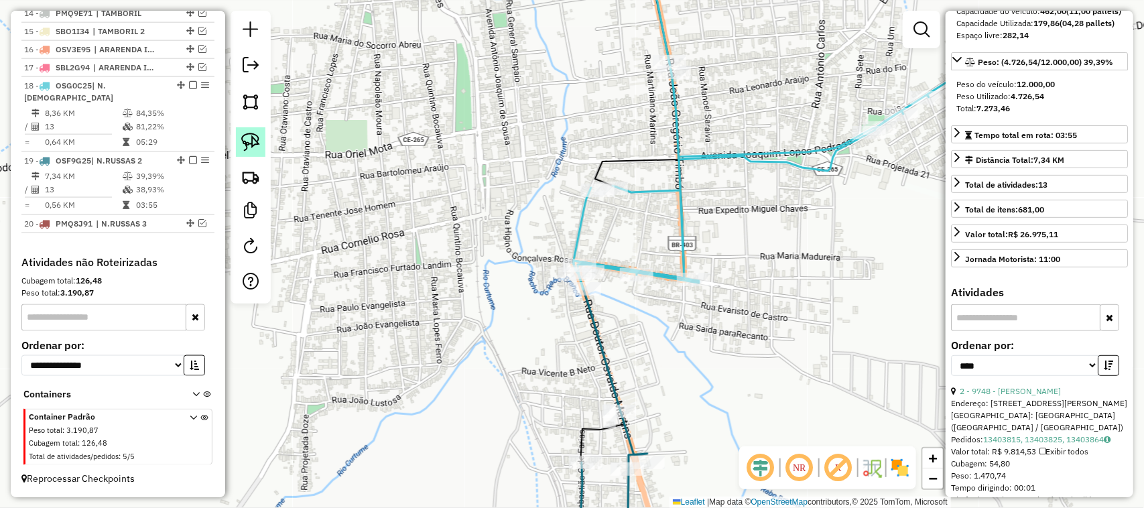
click at [250, 144] on img at bounding box center [250, 142] width 19 height 19
drag, startPoint x: 632, startPoint y: 183, endPoint x: 617, endPoint y: 205, distance: 26.2
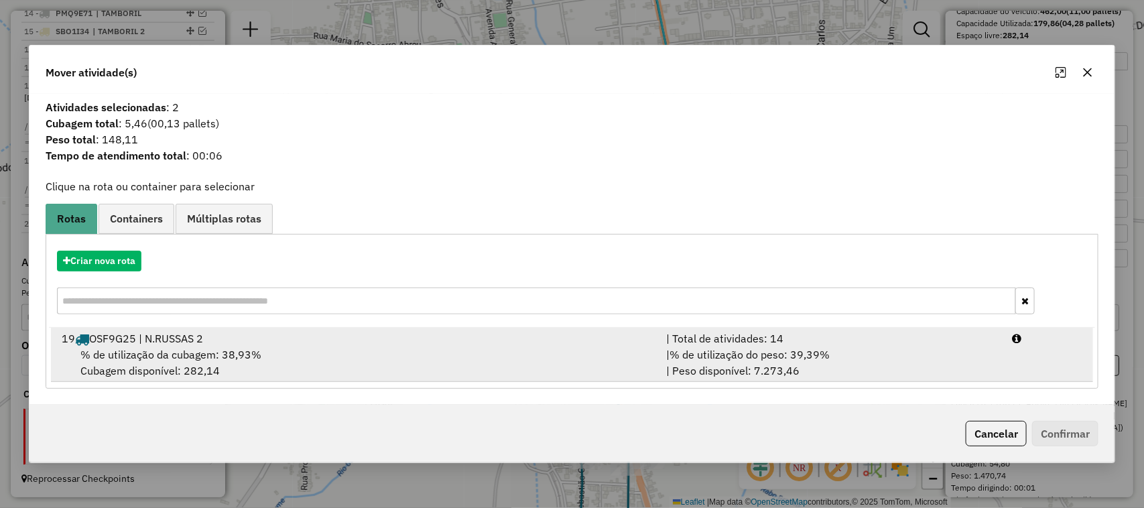
click at [144, 350] on span "% de utilização da cubagem: 38,93%" at bounding box center [170, 354] width 181 height 13
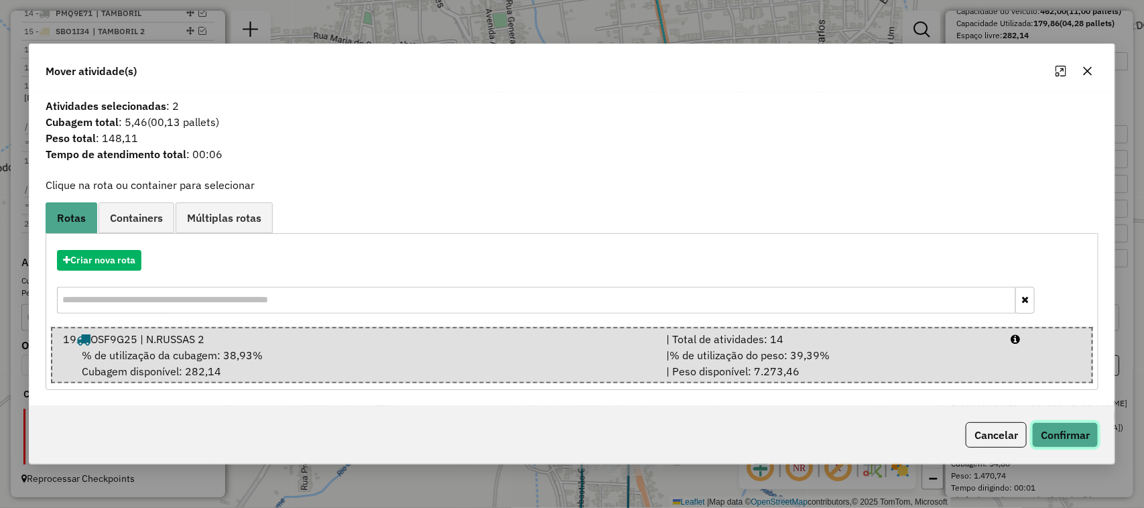
click at [1057, 436] on button "Confirmar" at bounding box center [1065, 434] width 66 height 25
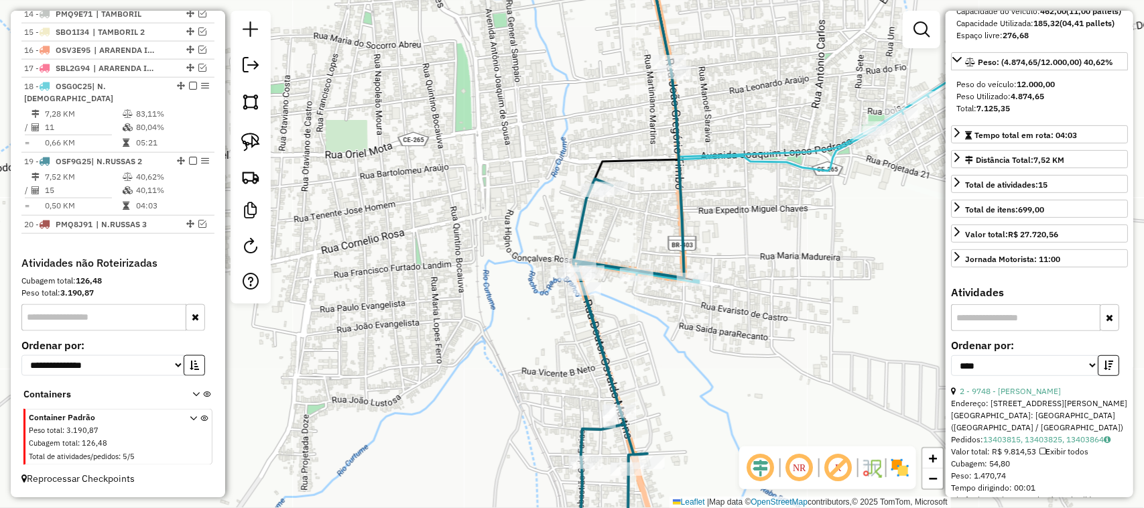
scroll to position [734, 0]
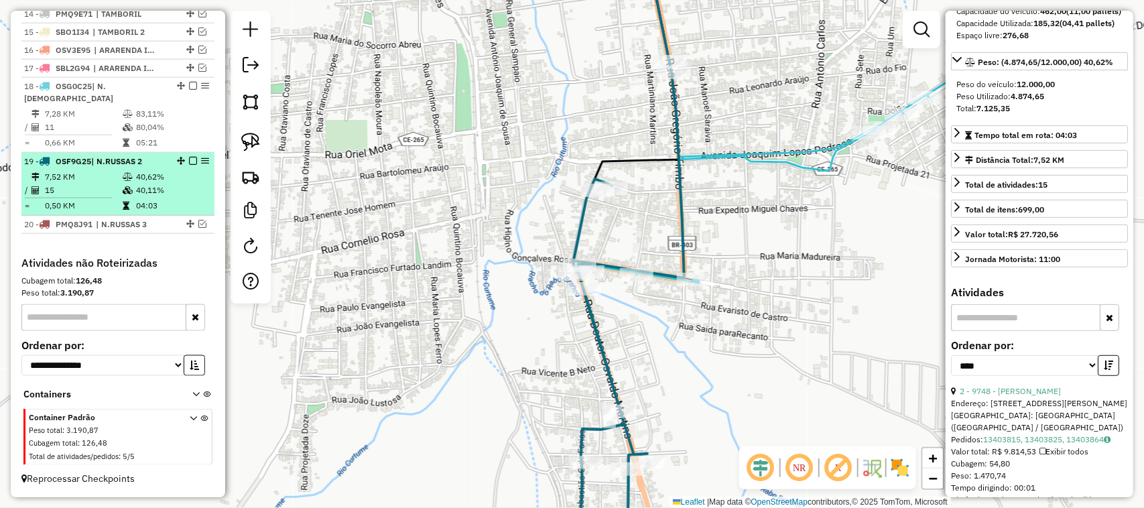
click at [97, 188] on td "15" at bounding box center [83, 190] width 78 height 13
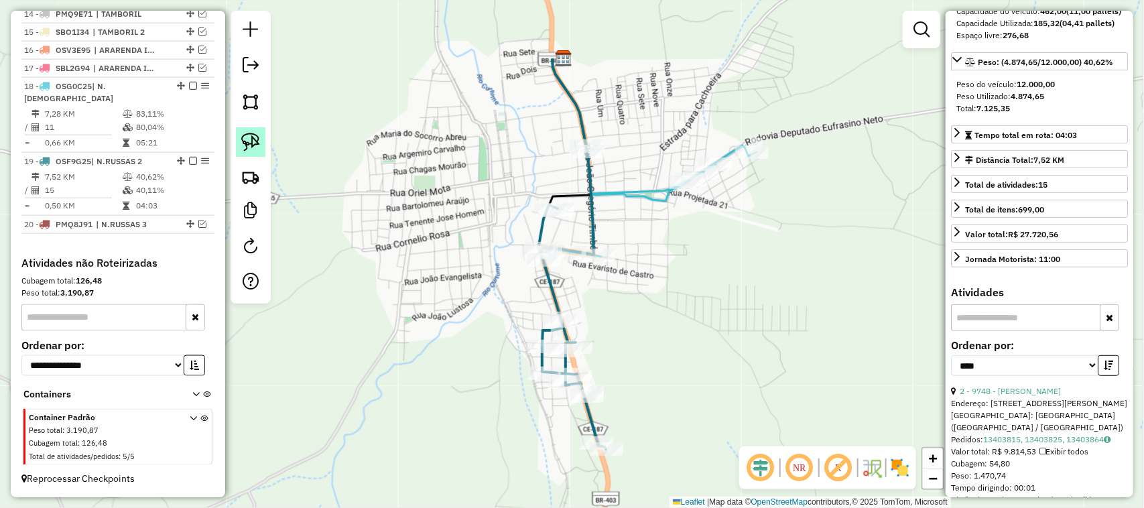
click at [248, 137] on img at bounding box center [250, 142] width 19 height 19
drag, startPoint x: 567, startPoint y: 196, endPoint x: 569, endPoint y: 220, distance: 24.2
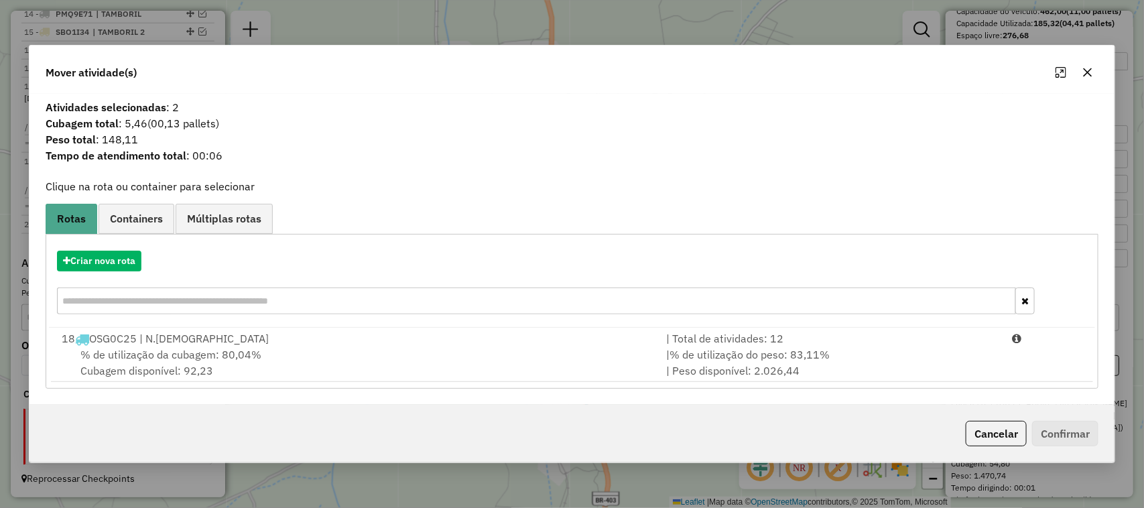
click at [156, 348] on span "% de utilização da cubagem: 80,04%" at bounding box center [170, 354] width 181 height 13
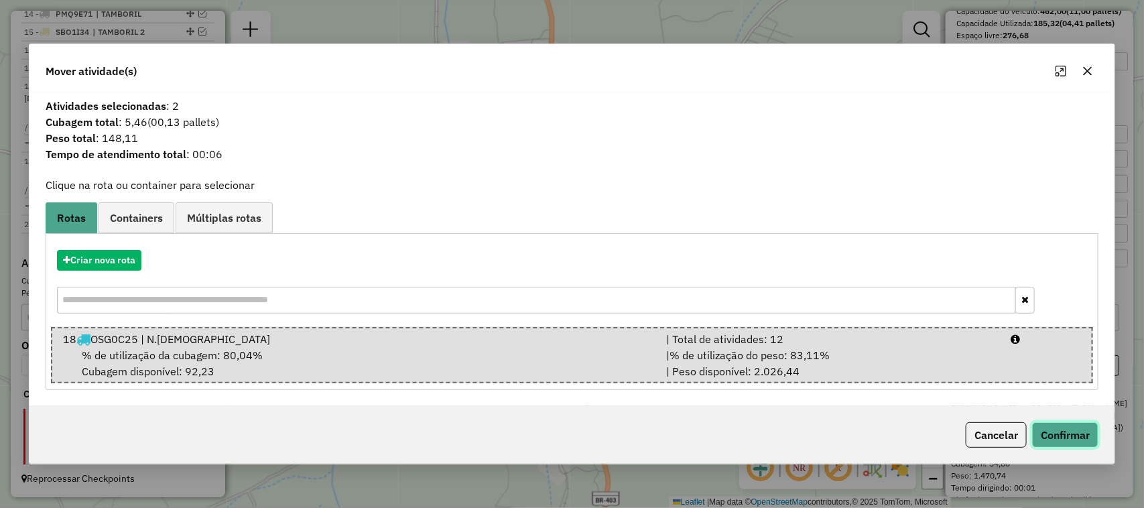
click at [1068, 439] on button "Confirmar" at bounding box center [1065, 434] width 66 height 25
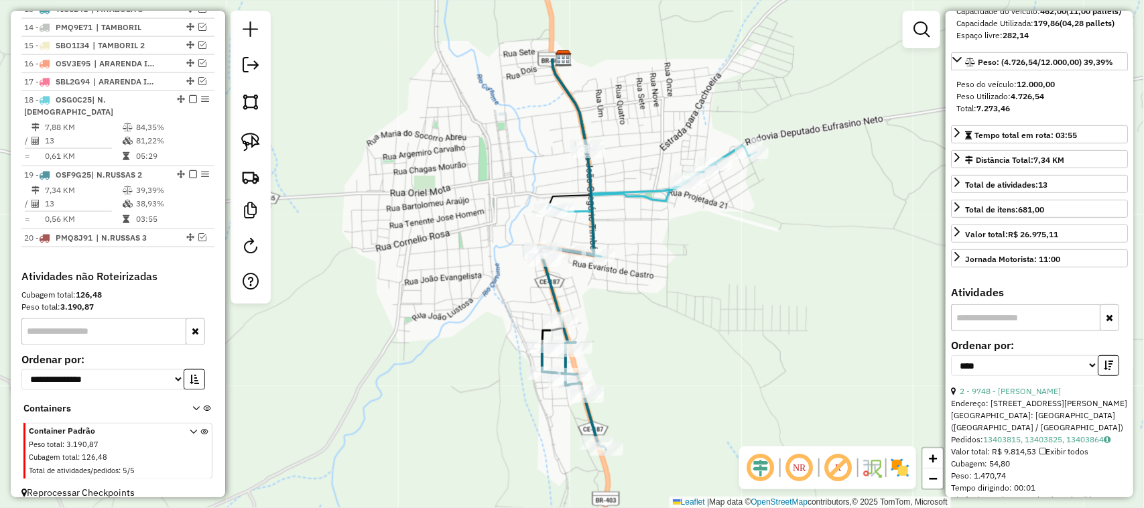
scroll to position [751, 0]
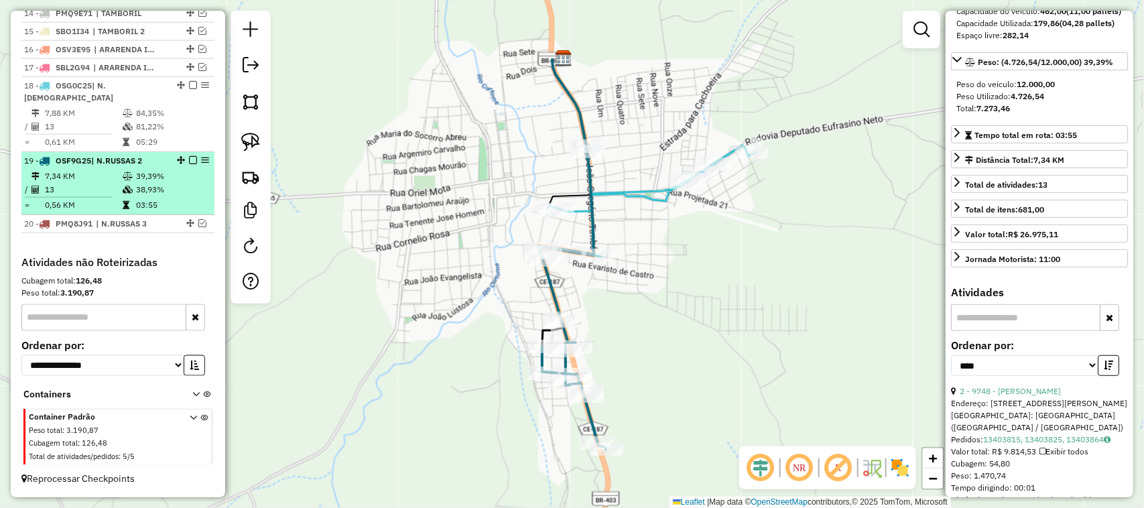
click at [89, 190] on td "13" at bounding box center [83, 189] width 78 height 13
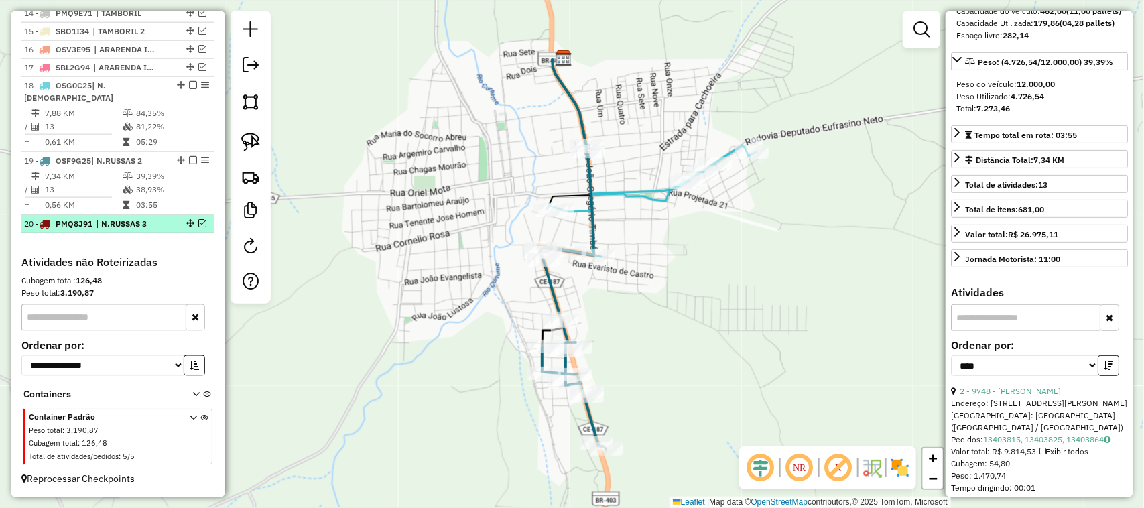
click at [201, 225] on em at bounding box center [202, 223] width 8 height 8
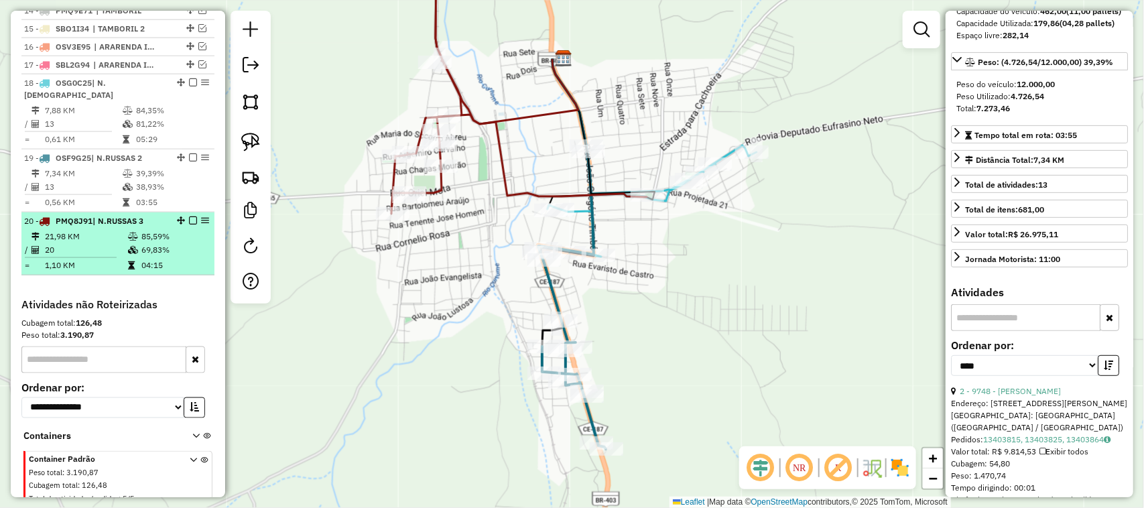
click at [98, 243] on td "21,98 KM" at bounding box center [85, 236] width 83 height 13
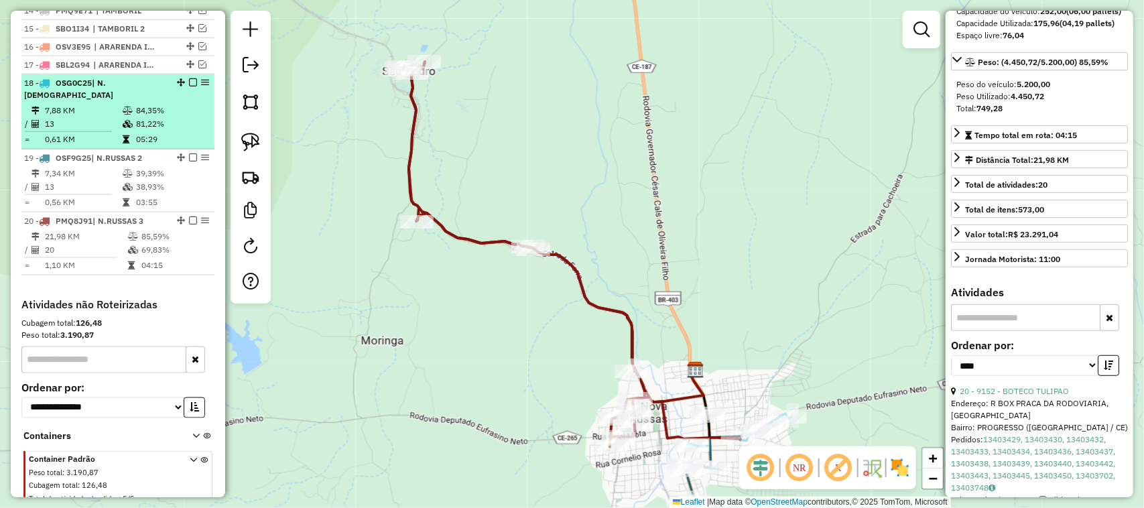
click at [99, 128] on td "13" at bounding box center [83, 123] width 78 height 13
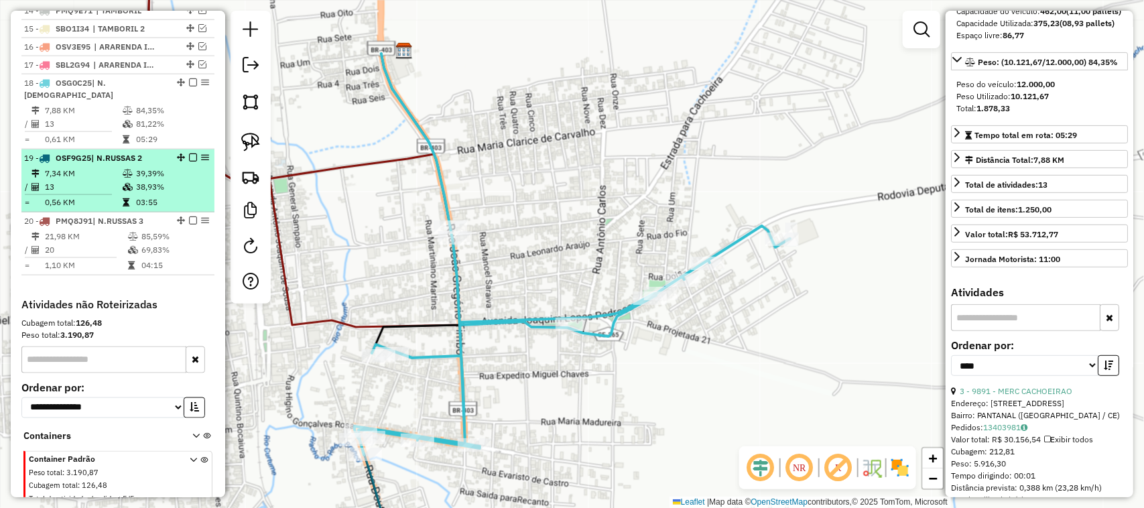
click at [91, 188] on td "13" at bounding box center [83, 186] width 78 height 13
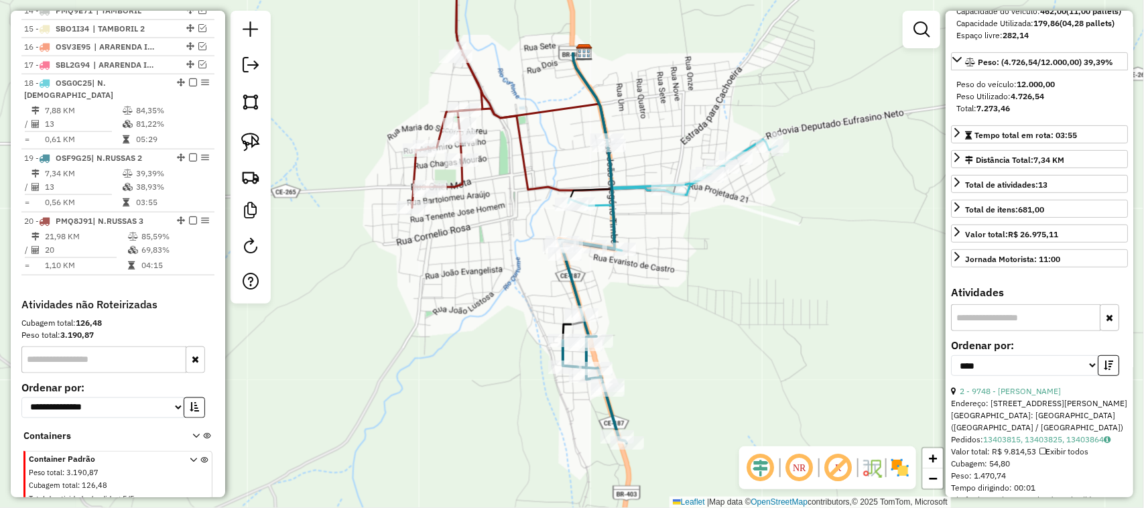
drag, startPoint x: 620, startPoint y: 359, endPoint x: 645, endPoint y: 346, distance: 27.9
click at [644, 349] on div "Janela de atendimento Grade de atendimento Capacidade Transportadoras Veículos …" at bounding box center [572, 254] width 1144 height 508
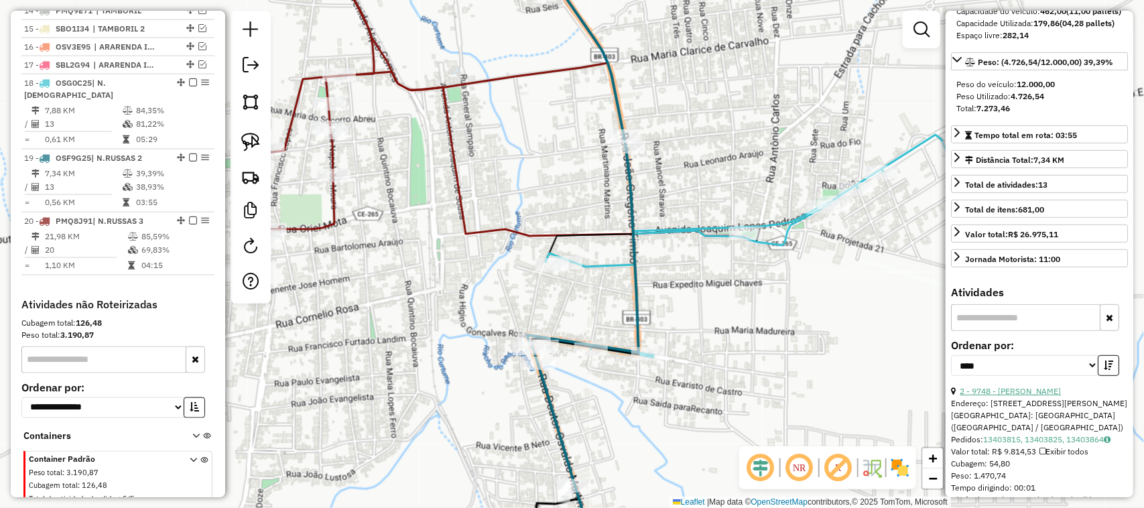
click at [1050, 396] on link "2 - 9748 - [PERSON_NAME]" at bounding box center [1010, 391] width 101 height 10
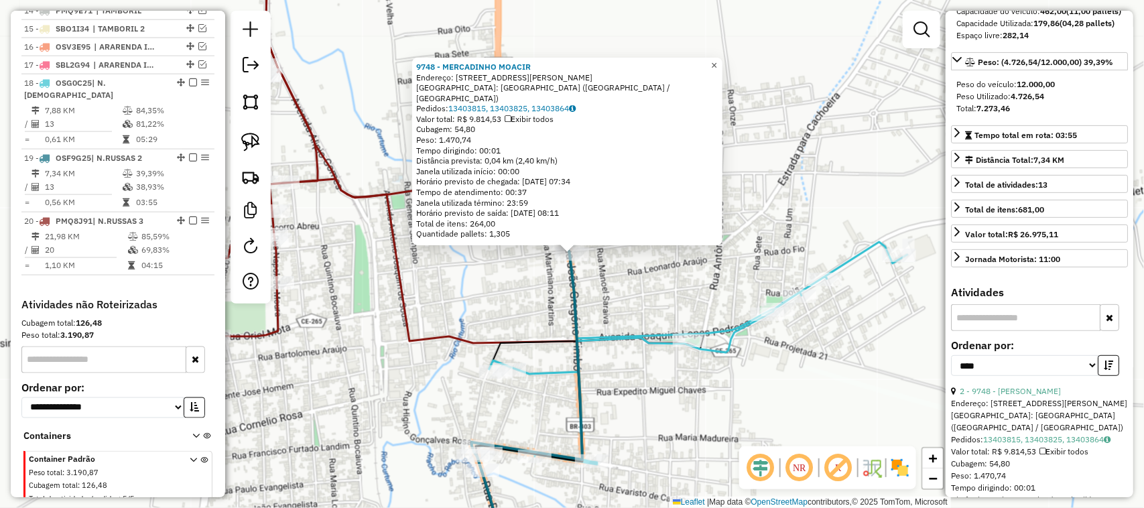
click at [717, 70] on span "×" at bounding box center [714, 65] width 6 height 11
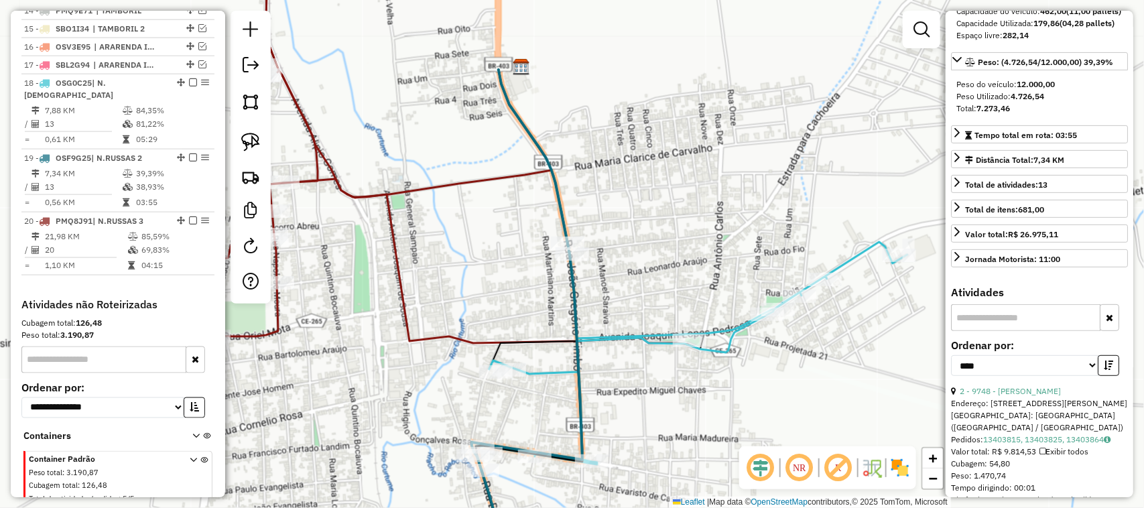
drag, startPoint x: 656, startPoint y: 251, endPoint x: 707, endPoint y: 166, distance: 99.6
click at [695, 189] on div "Janela de atendimento Grade de atendimento Capacidade Transportadoras Veículos …" at bounding box center [572, 254] width 1144 height 508
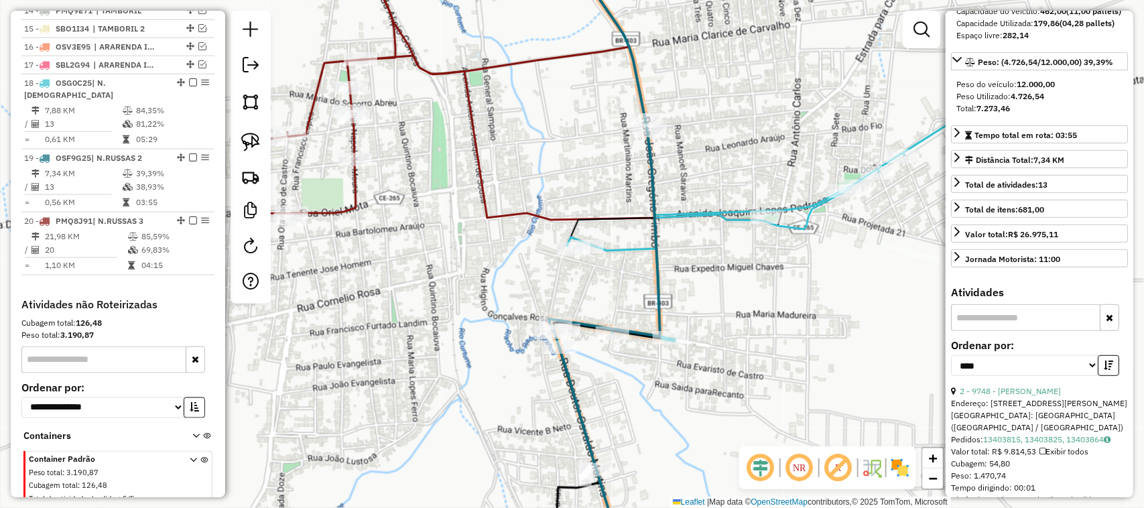
drag, startPoint x: 639, startPoint y: 276, endPoint x: 662, endPoint y: 243, distance: 40.5
click at [657, 249] on div "Janela de atendimento Grade de atendimento Capacidade Transportadoras Veículos …" at bounding box center [572, 254] width 1144 height 508
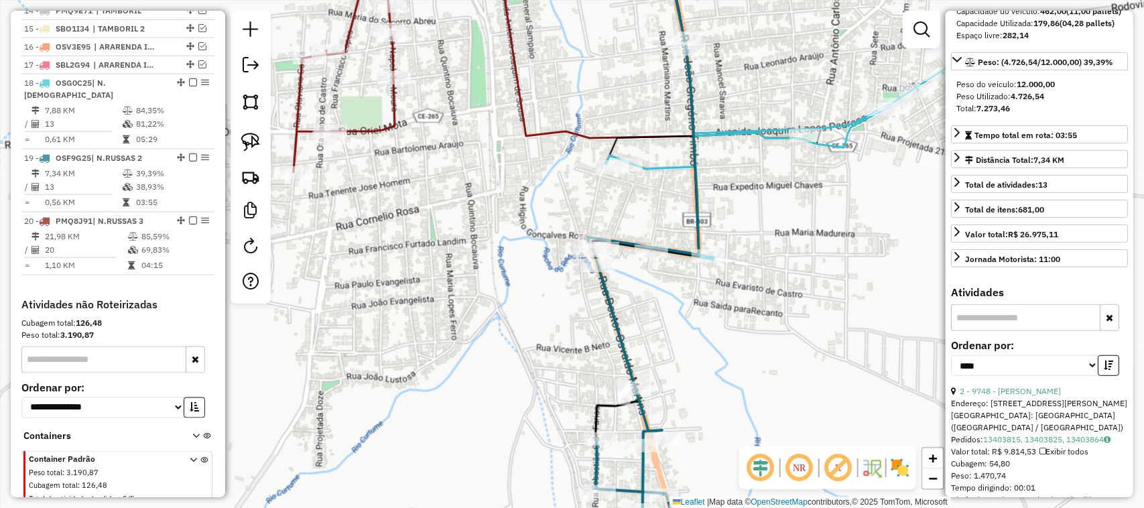
drag, startPoint x: 731, startPoint y: 402, endPoint x: 776, endPoint y: 266, distance: 143.5
click at [753, 299] on div "Janela de atendimento Grade de atendimento Capacidade Transportadoras Veículos …" at bounding box center [572, 254] width 1144 height 508
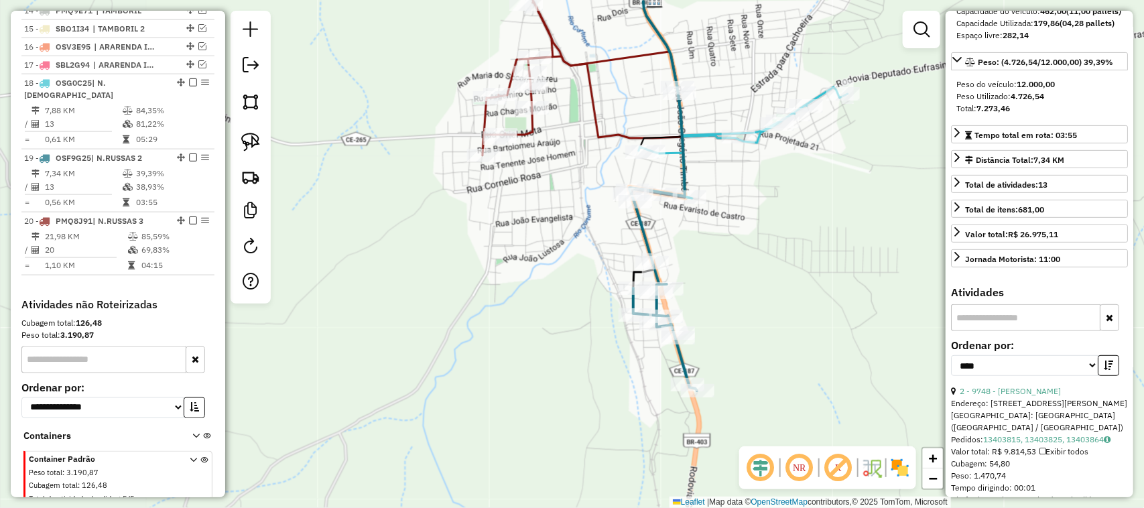
drag, startPoint x: 454, startPoint y: 273, endPoint x: 461, endPoint y: 270, distance: 7.2
click at [429, 289] on div "Janela de atendimento Grade de atendimento Capacidade Transportadoras Veículos …" at bounding box center [572, 254] width 1144 height 508
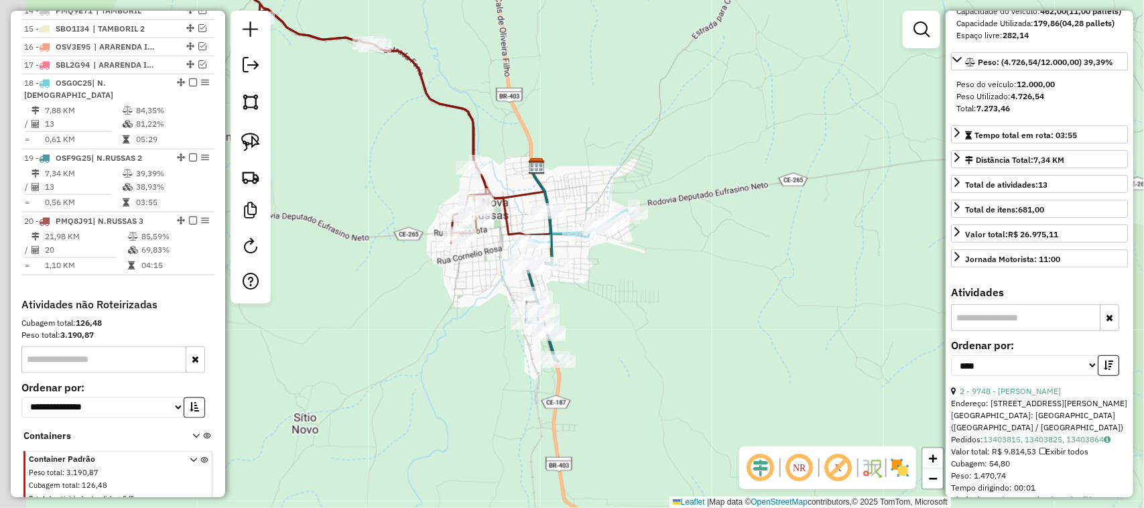
drag, startPoint x: 652, startPoint y: 337, endPoint x: 695, endPoint y: 337, distance: 42.2
click at [684, 337] on div "Janela de atendimento Grade de atendimento Capacidade Transportadoras Veículos …" at bounding box center [572, 254] width 1144 height 508
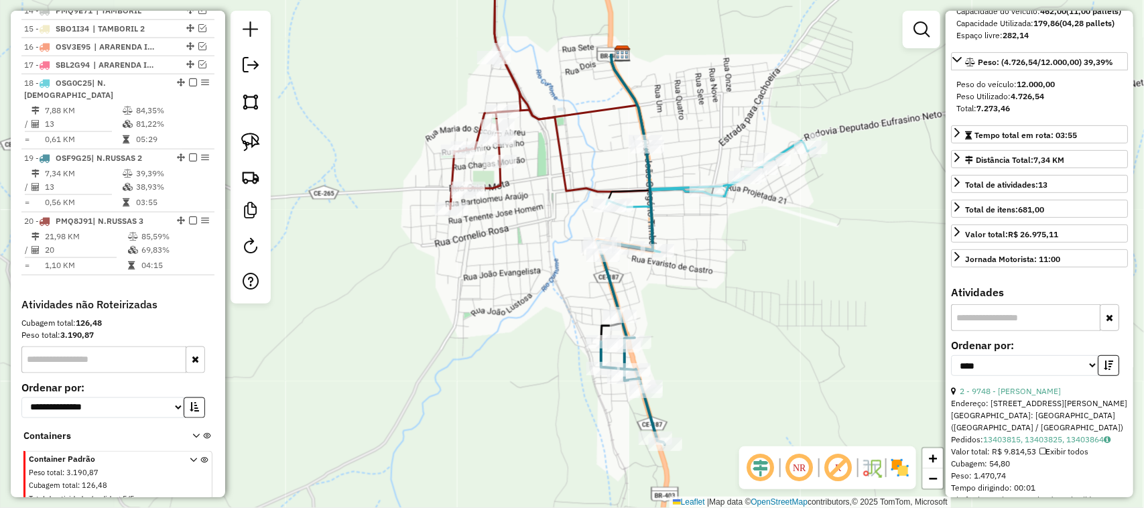
click at [572, 261] on div "Janela de atendimento Grade de atendimento Capacidade Transportadoras Veículos …" at bounding box center [572, 254] width 1144 height 508
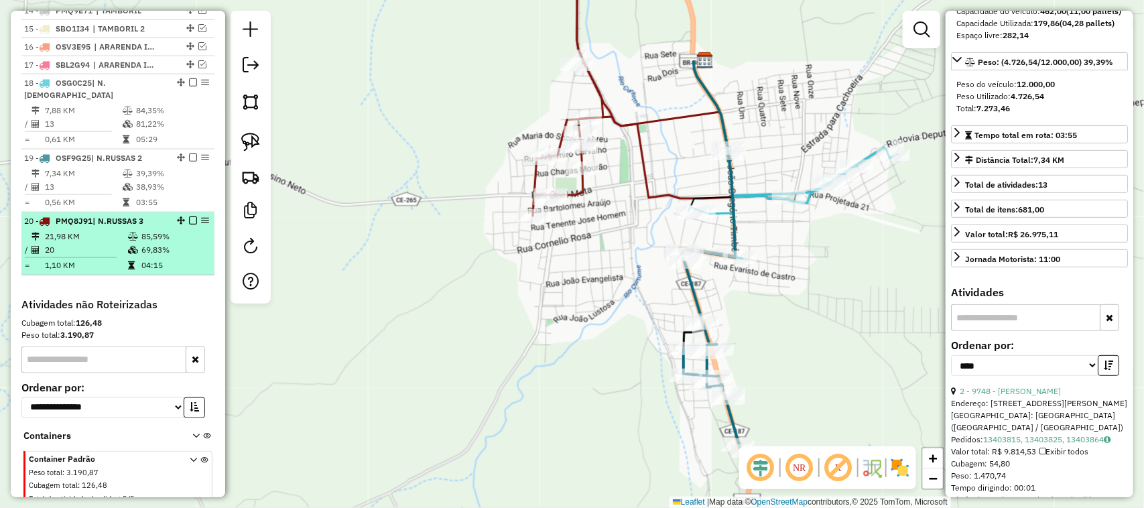
click at [97, 243] on td "21,98 KM" at bounding box center [85, 236] width 83 height 13
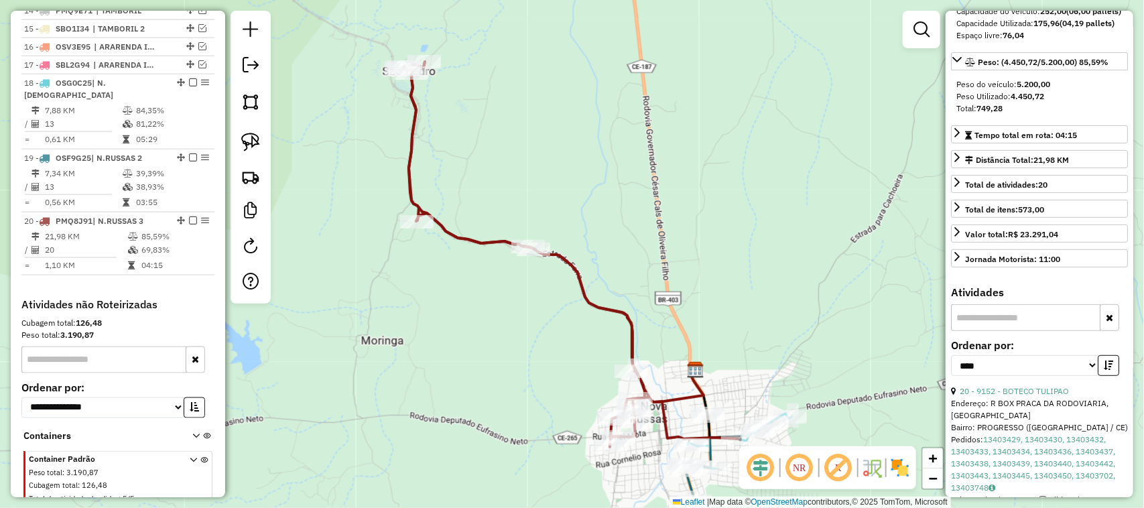
drag, startPoint x: 459, startPoint y: 323, endPoint x: 451, endPoint y: 270, distance: 54.3
click at [455, 293] on div "Janela de atendimento Grade de atendimento Capacidade Transportadoras Veículos …" at bounding box center [572, 254] width 1144 height 508
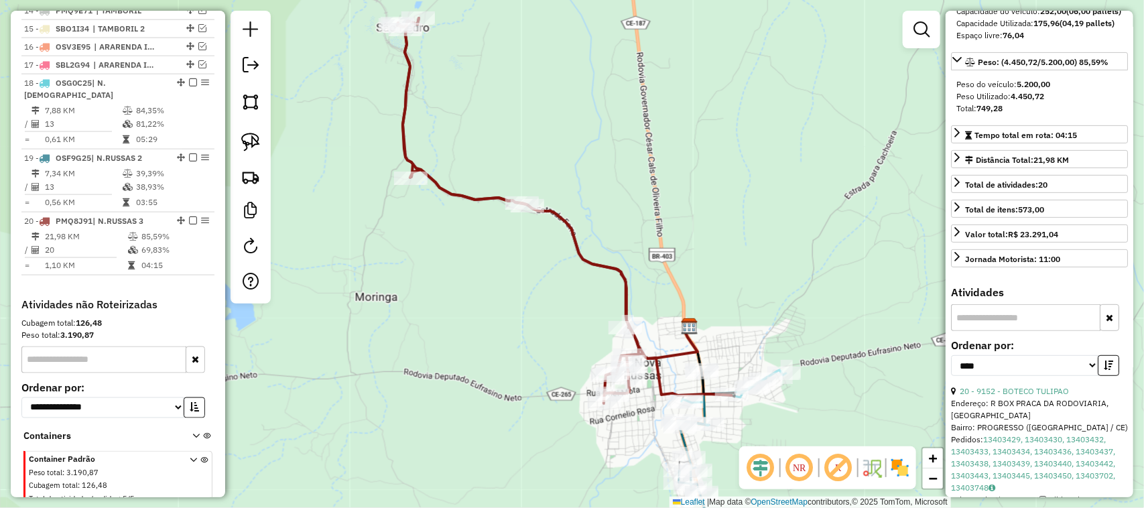
click at [468, 245] on div "Janela de atendimento Grade de atendimento Capacidade Transportadoras Veículos …" at bounding box center [572, 254] width 1144 height 508
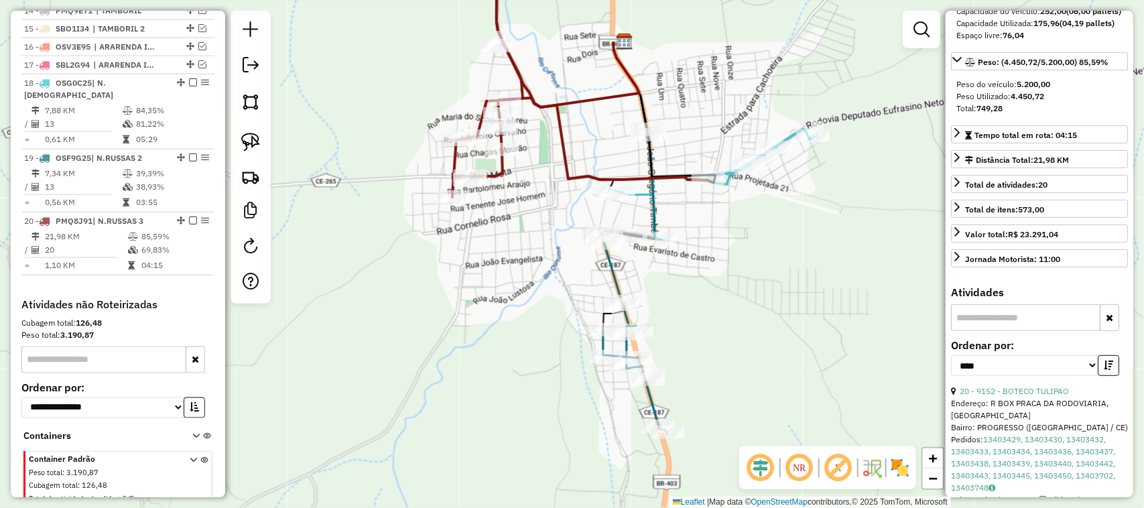
drag, startPoint x: 715, startPoint y: 259, endPoint x: 780, endPoint y: 238, distance: 67.6
click at [781, 239] on div "Janela de atendimento Grade de atendimento Capacidade Transportadoras Veículos …" at bounding box center [572, 254] width 1144 height 508
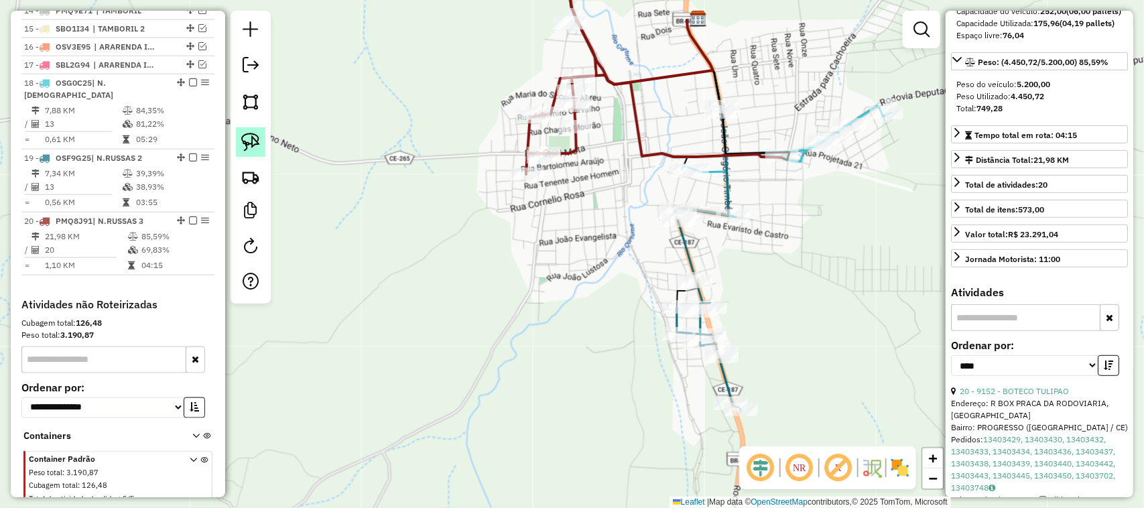
drag, startPoint x: 243, startPoint y: 139, endPoint x: 252, endPoint y: 136, distance: 9.3
click at [245, 139] on img at bounding box center [250, 142] width 19 height 19
drag, startPoint x: 715, startPoint y: 154, endPoint x: 672, endPoint y: 153, distance: 42.3
click at [251, 139] on img at bounding box center [250, 142] width 19 height 19
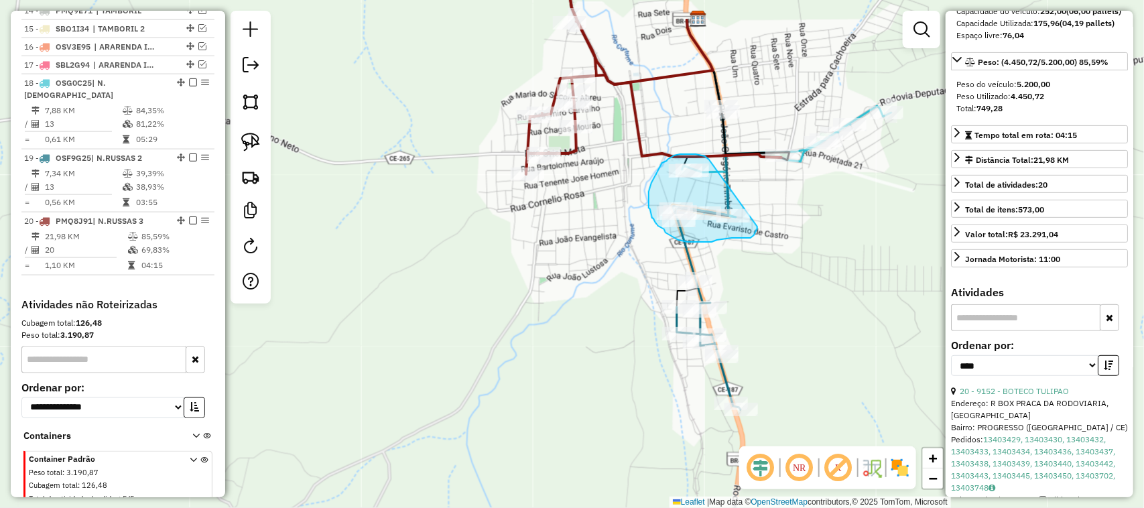
drag, startPoint x: 707, startPoint y: 158, endPoint x: 764, endPoint y: 215, distance: 81.1
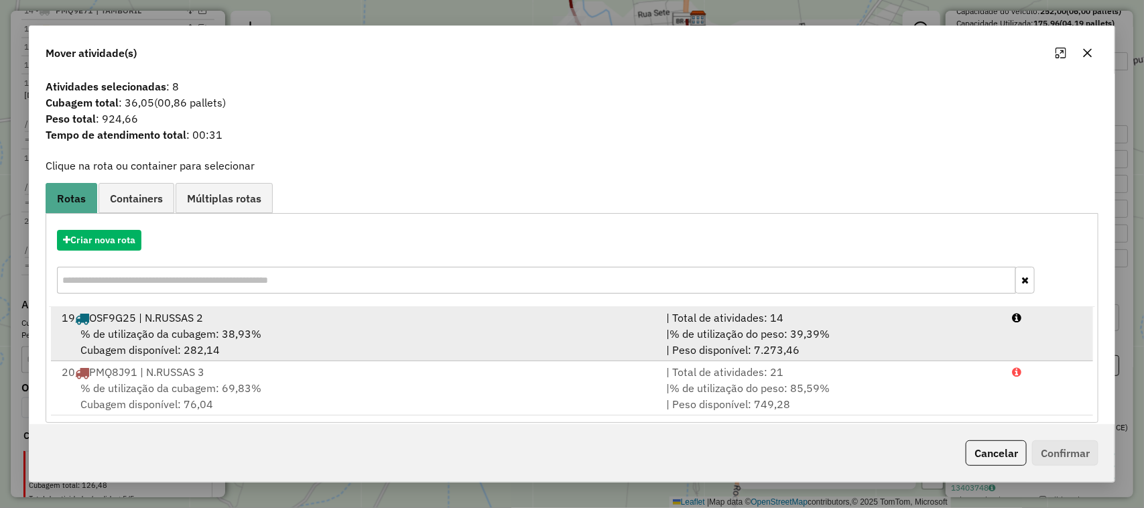
scroll to position [0, 0]
click at [180, 329] on span "% de utilização da cubagem: 38,93%" at bounding box center [170, 334] width 181 height 13
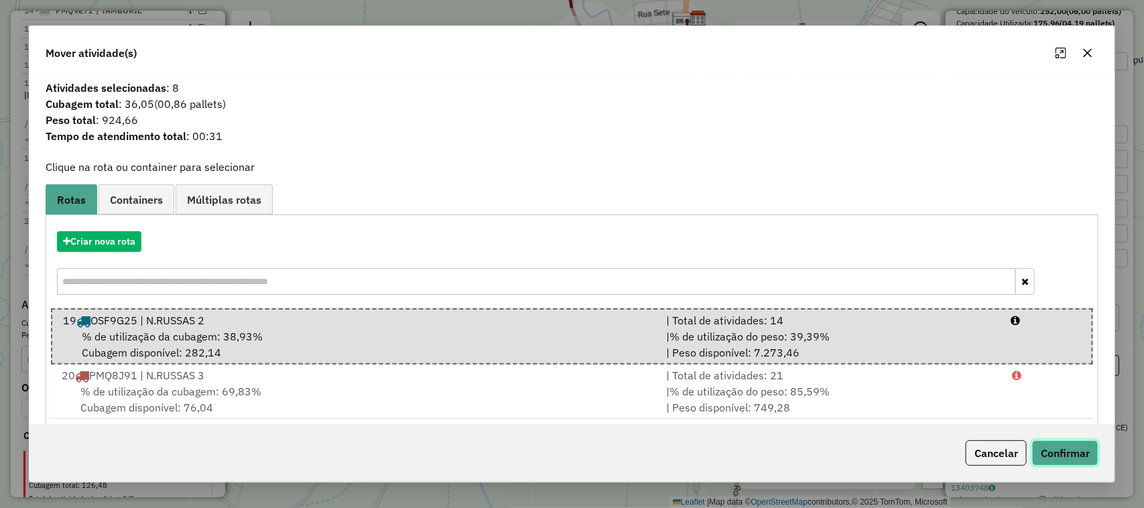
click at [1071, 451] on button "Confirmar" at bounding box center [1065, 452] width 66 height 25
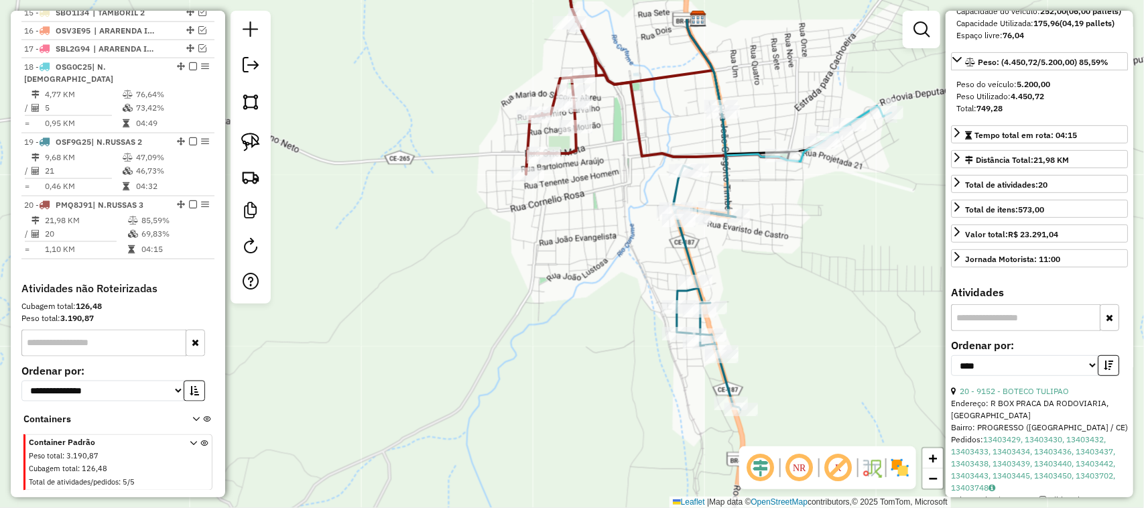
scroll to position [779, 0]
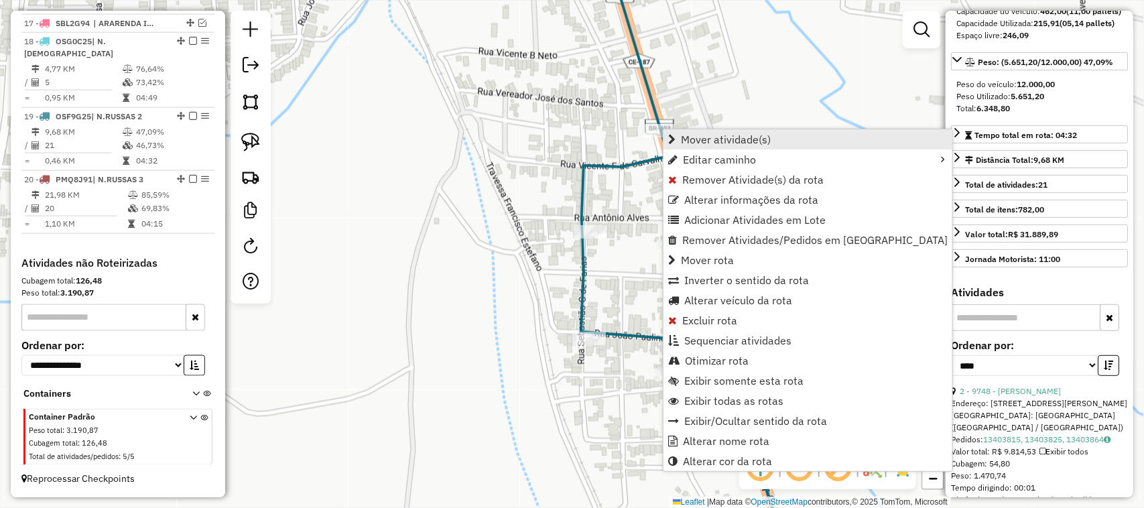
click at [717, 136] on span "Mover atividade(s)" at bounding box center [726, 139] width 90 height 11
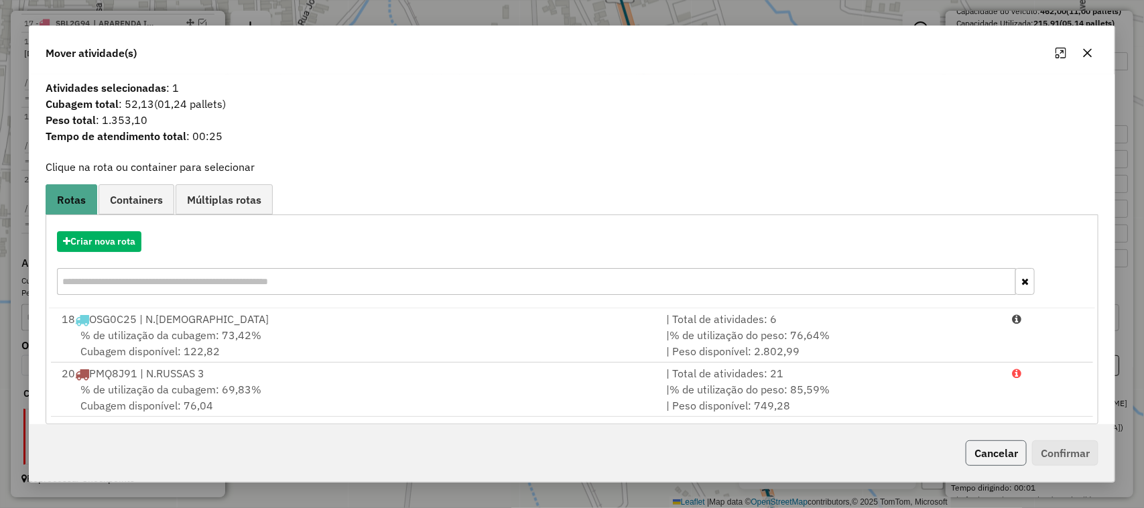
click at [994, 454] on button "Cancelar" at bounding box center [996, 452] width 61 height 25
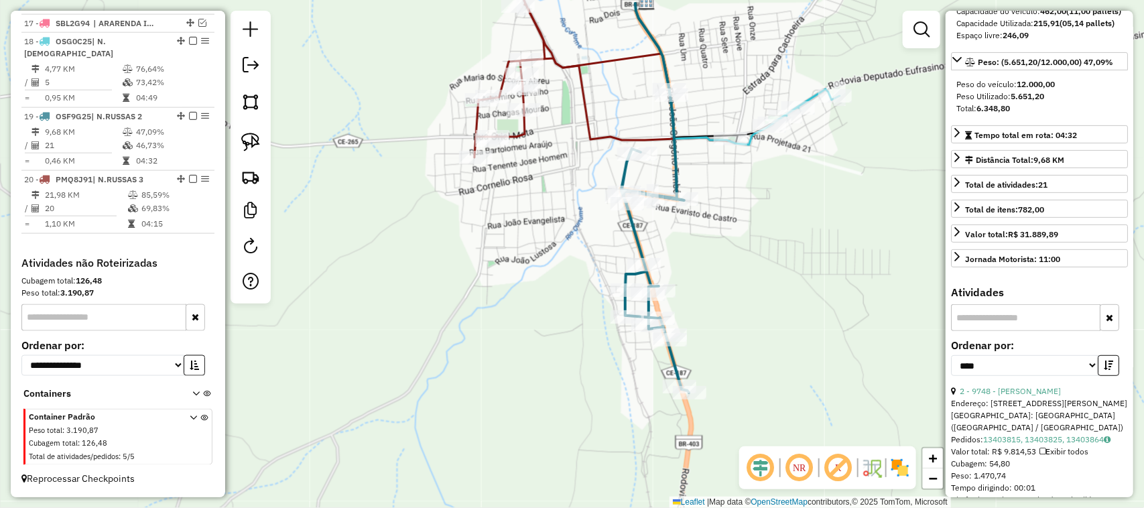
click at [534, 339] on div "Janela de atendimento Grade de atendimento Capacidade Transportadoras Veículos …" at bounding box center [572, 254] width 1144 height 508
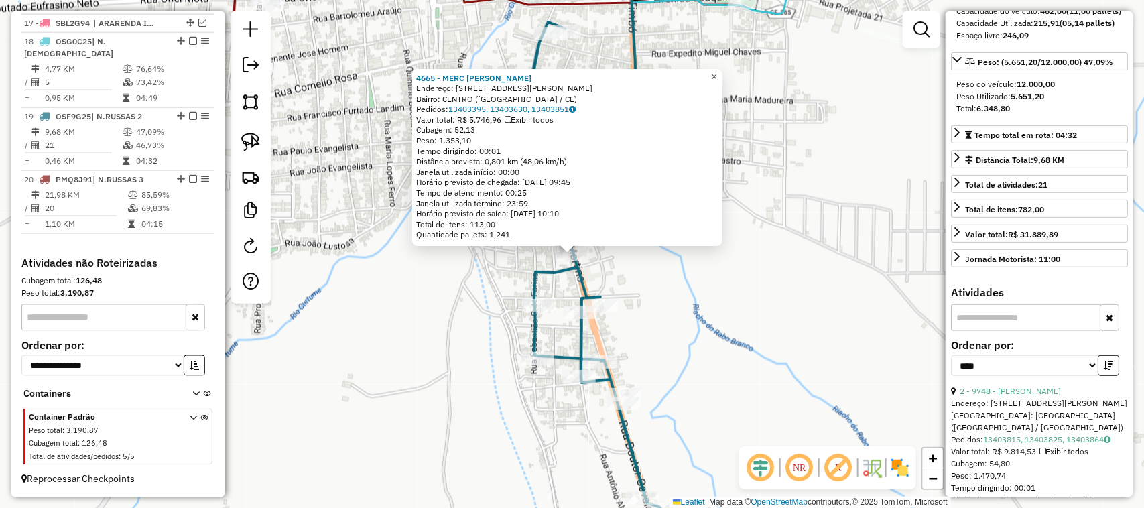
click at [717, 71] on span "×" at bounding box center [714, 76] width 6 height 11
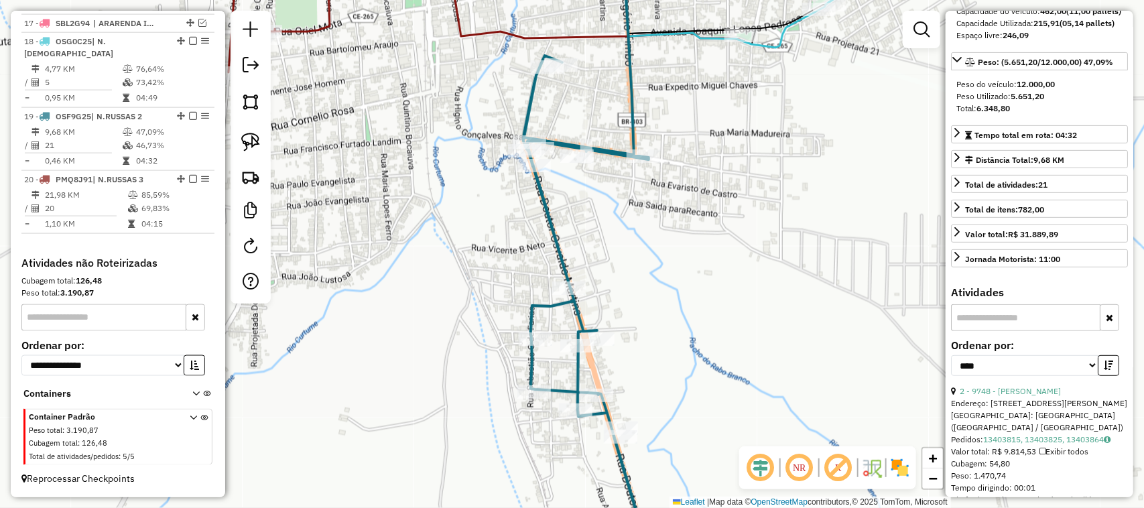
drag, startPoint x: 794, startPoint y: 81, endPoint x: 772, endPoint y: 160, distance: 81.7
click at [774, 158] on div "Janela de atendimento Grade de atendimento Capacidade Transportadoras Veículos …" at bounding box center [572, 254] width 1144 height 508
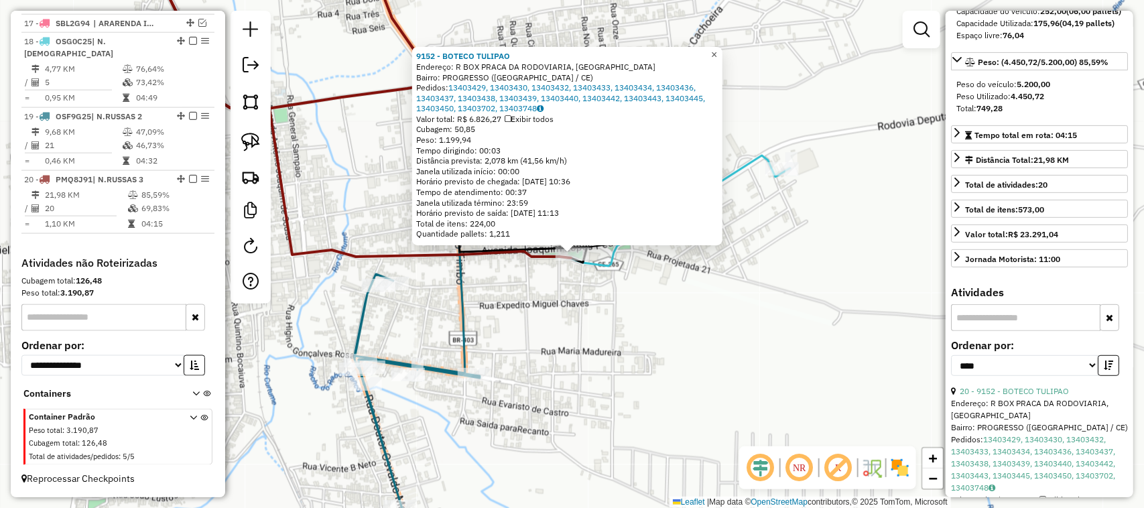
click at [717, 50] on span "×" at bounding box center [714, 54] width 6 height 11
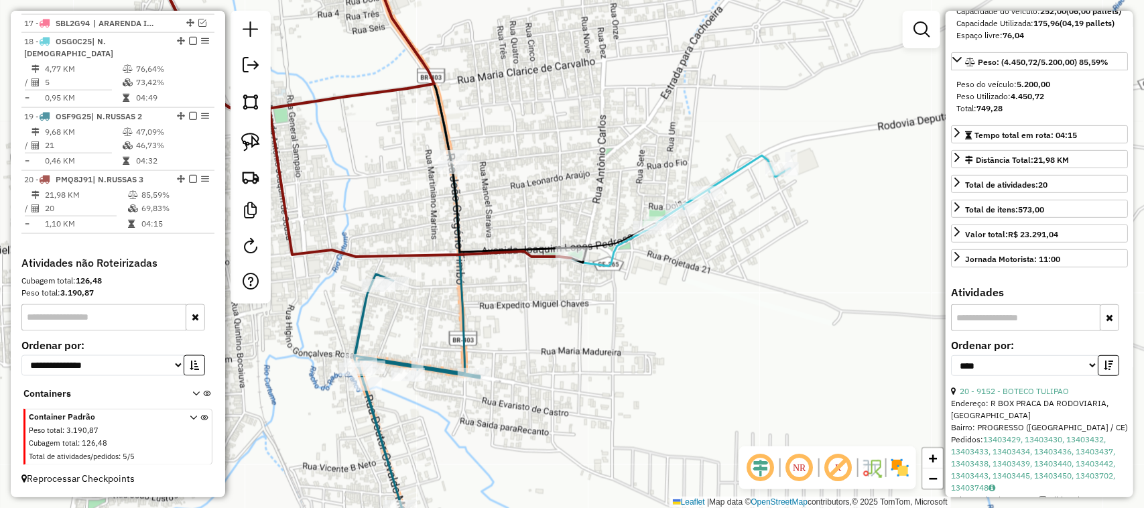
drag, startPoint x: 557, startPoint y: 344, endPoint x: 624, endPoint y: 330, distance: 68.5
click at [624, 332] on div "Janela de atendimento Grade de atendimento Capacidade Transportadoras Veículos …" at bounding box center [572, 254] width 1144 height 508
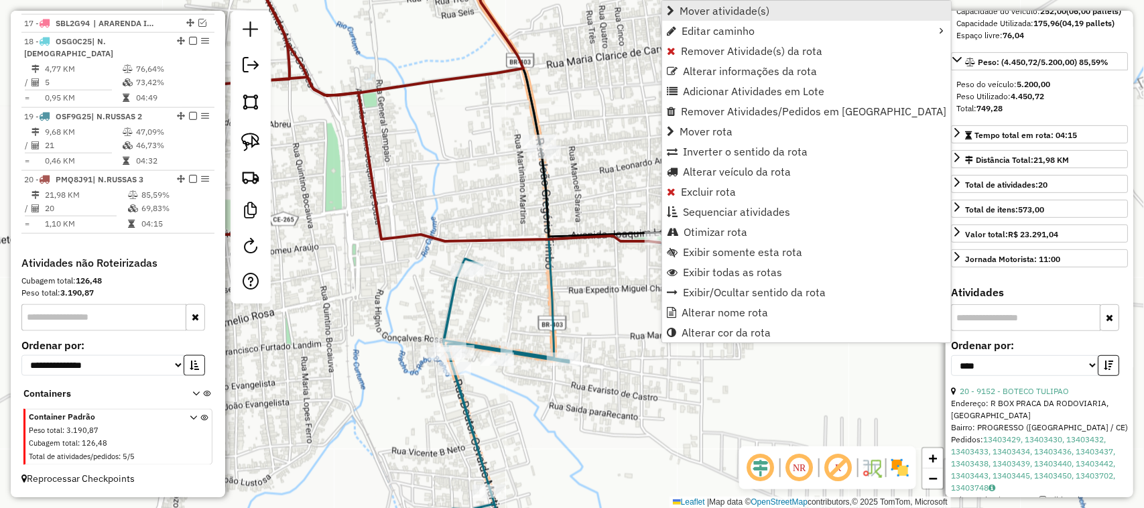
click at [705, 9] on span "Mover atividade(s)" at bounding box center [725, 10] width 90 height 11
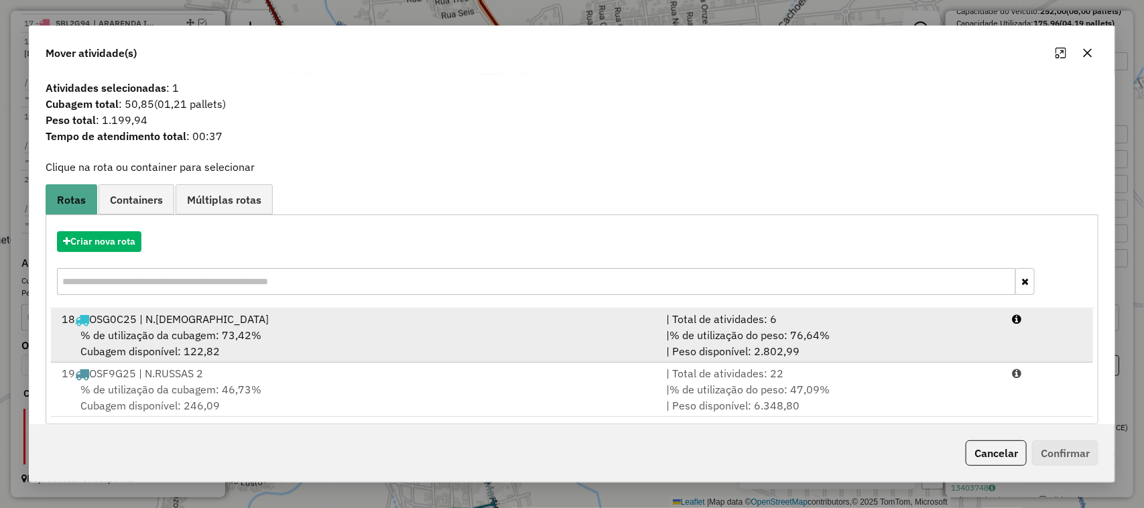
click at [162, 329] on span "% de utilização da cubagem: 73,42%" at bounding box center [170, 334] width 181 height 13
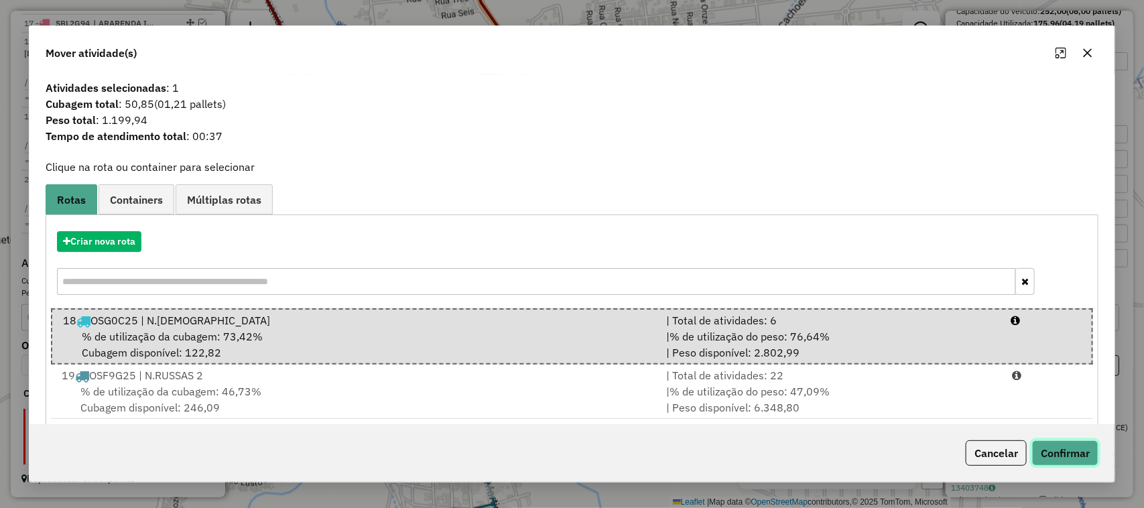
click at [1060, 447] on button "Confirmar" at bounding box center [1065, 452] width 66 height 25
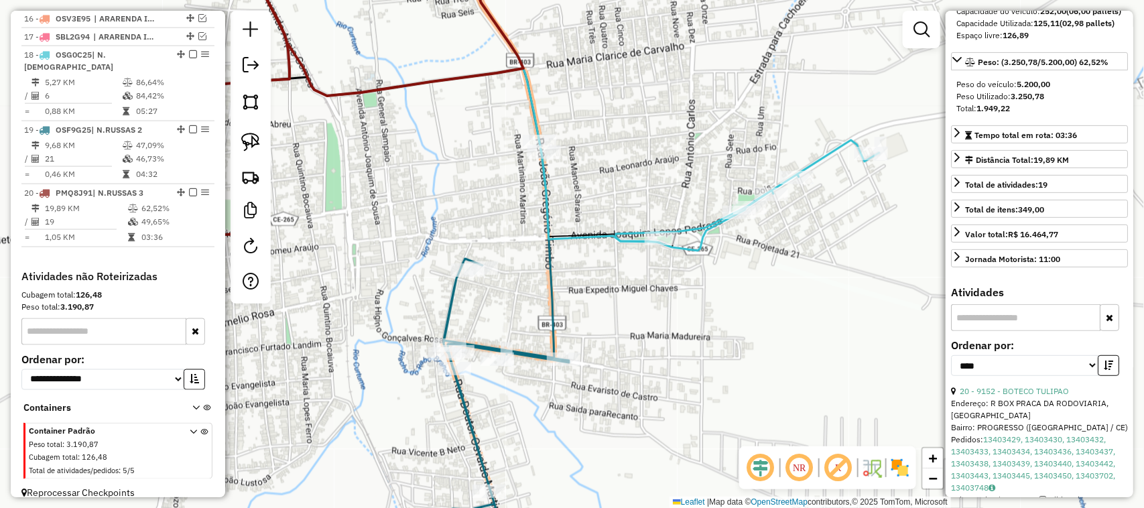
scroll to position [796, 0]
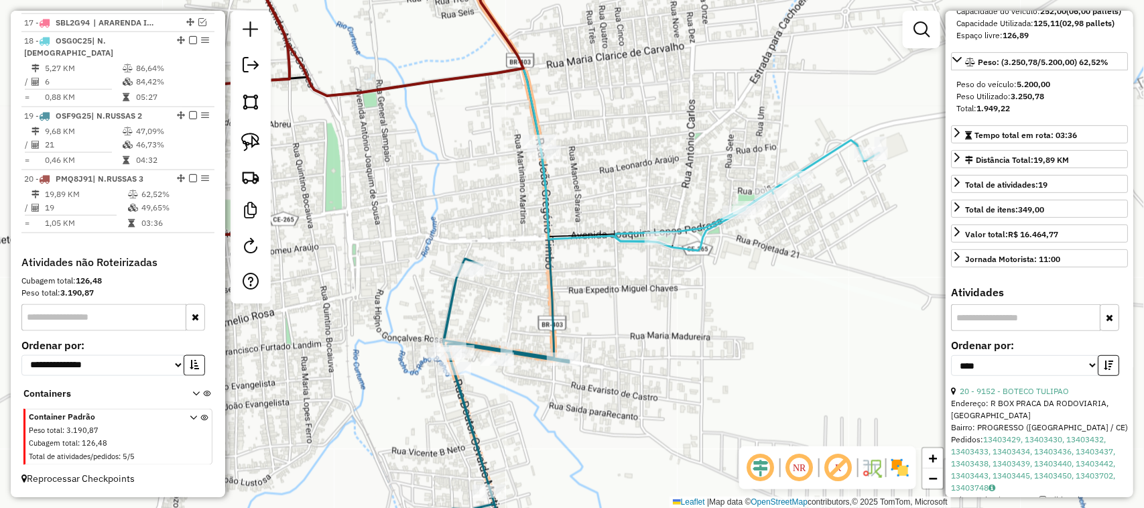
drag, startPoint x: 515, startPoint y: 373, endPoint x: 531, endPoint y: 334, distance: 42.1
click at [528, 343] on div "Rota 19 - Placa OSF9G25 11154 - ADEGA BAR Rota 19 - Placa OSF9G25 513 - CHURRAS…" at bounding box center [572, 254] width 1144 height 508
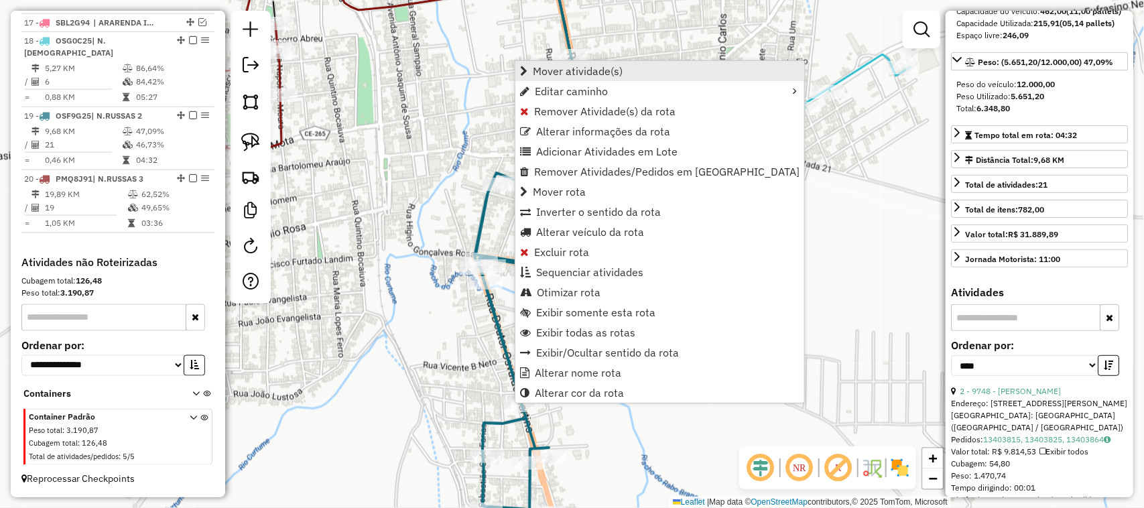
click at [567, 69] on span "Mover atividade(s)" at bounding box center [578, 71] width 90 height 11
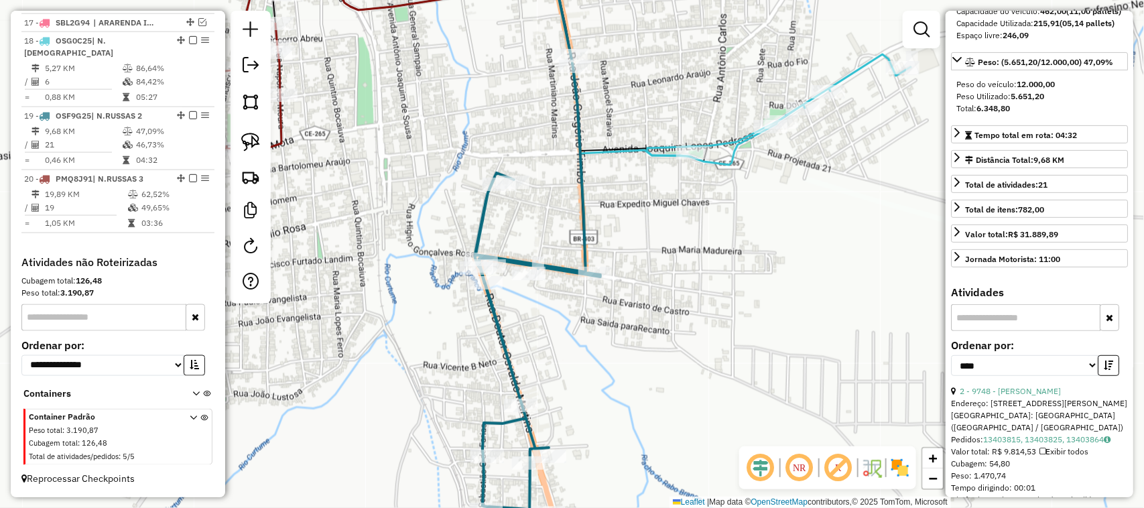
drag, startPoint x: 400, startPoint y: 394, endPoint x: 430, endPoint y: 394, distance: 30.2
click at [420, 394] on div "Janela de atendimento Grade de atendimento Capacidade Transportadoras Veículos …" at bounding box center [572, 254] width 1144 height 508
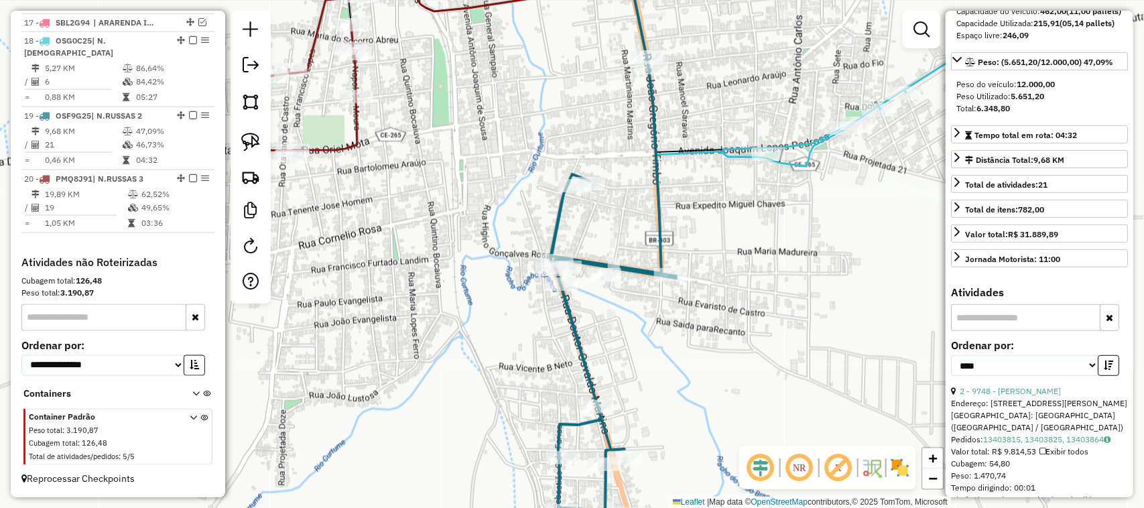
drag, startPoint x: 745, startPoint y: 309, endPoint x: 744, endPoint y: 316, distance: 6.8
click at [745, 314] on div "Janela de atendimento Grade de atendimento Capacidade Transportadoras Veículos …" at bounding box center [572, 254] width 1144 height 508
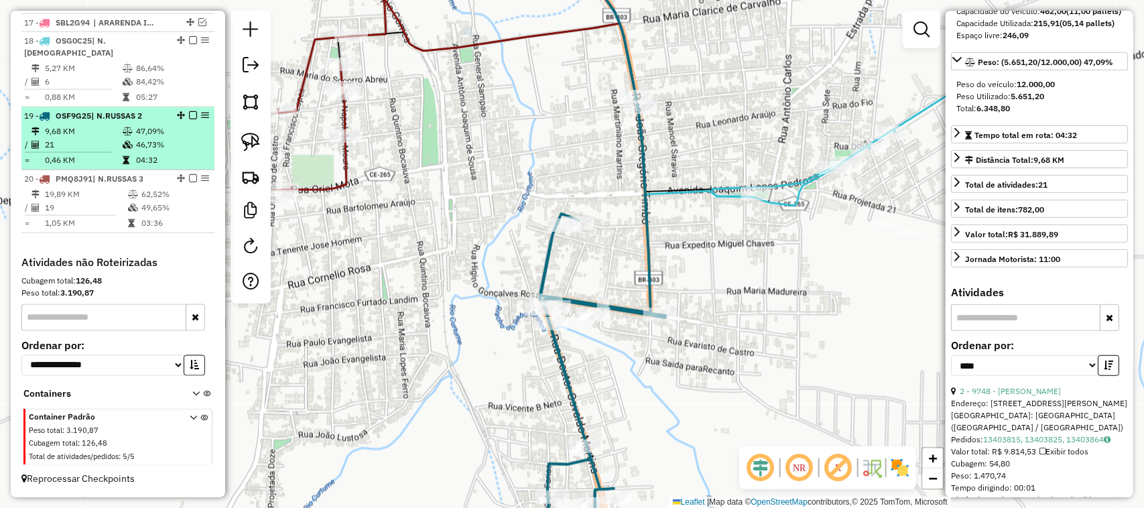
click at [101, 138] on td "21" at bounding box center [83, 144] width 78 height 13
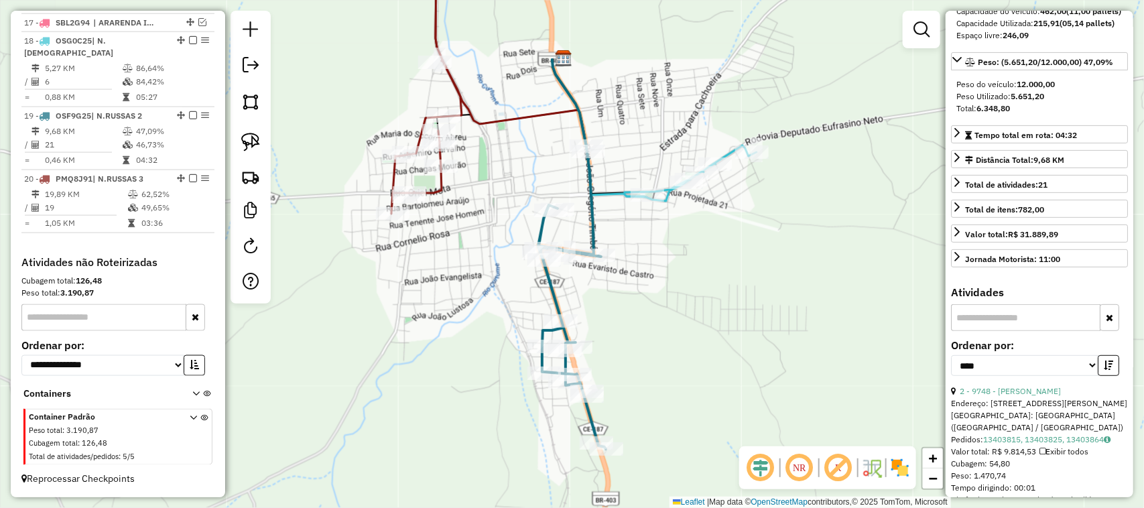
click at [656, 333] on div "Rota 19 - Placa OSF9G25 4665 - MERC [PERSON_NAME] de atendimento Grade de atend…" at bounding box center [572, 254] width 1144 height 508
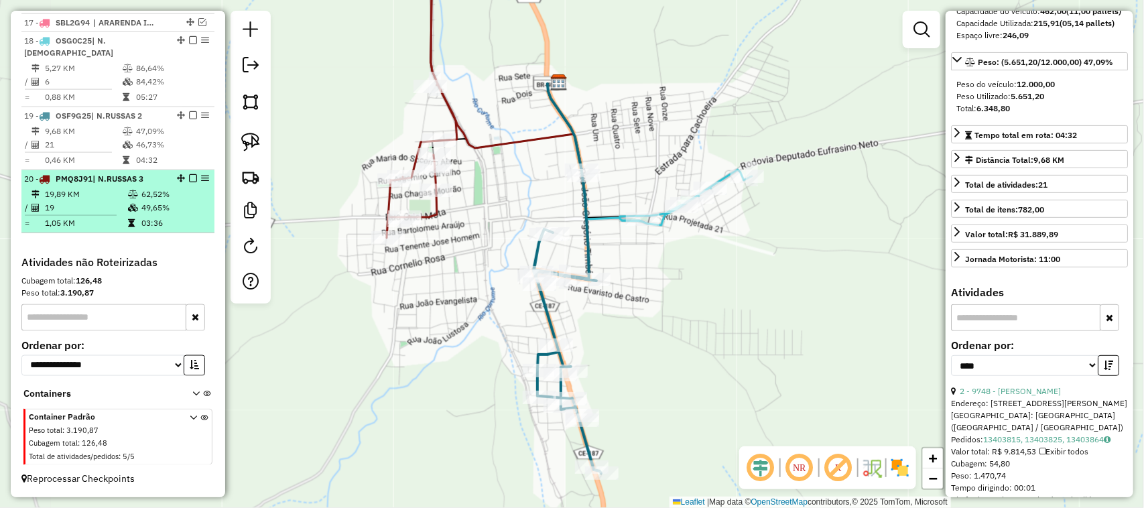
click at [101, 196] on td "19,89 KM" at bounding box center [85, 194] width 83 height 13
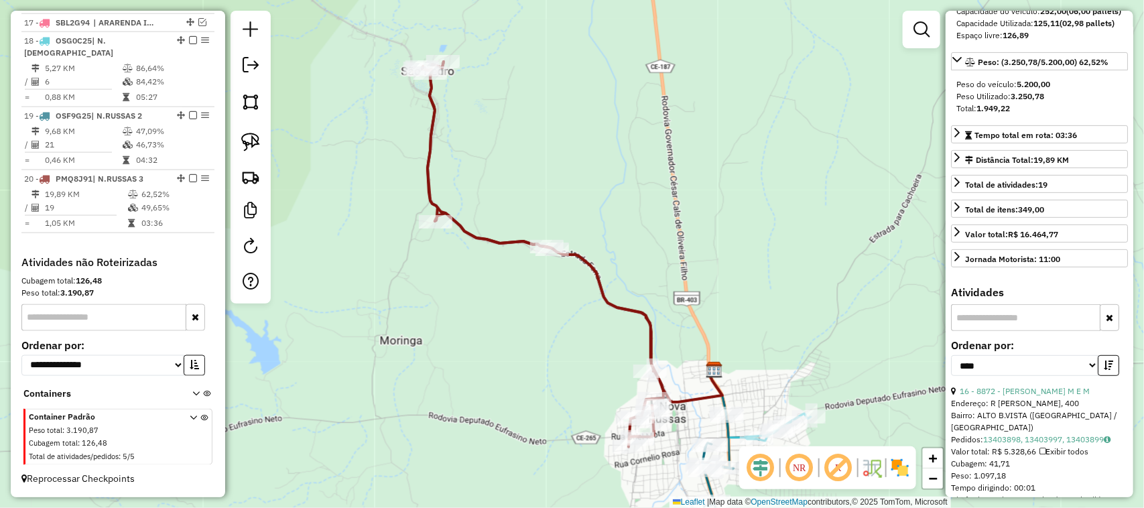
drag, startPoint x: 685, startPoint y: 324, endPoint x: 636, endPoint y: 259, distance: 81.8
click at [639, 262] on div "Janela de atendimento Grade de atendimento Capacidade Transportadoras Veículos …" at bounding box center [572, 254] width 1144 height 508
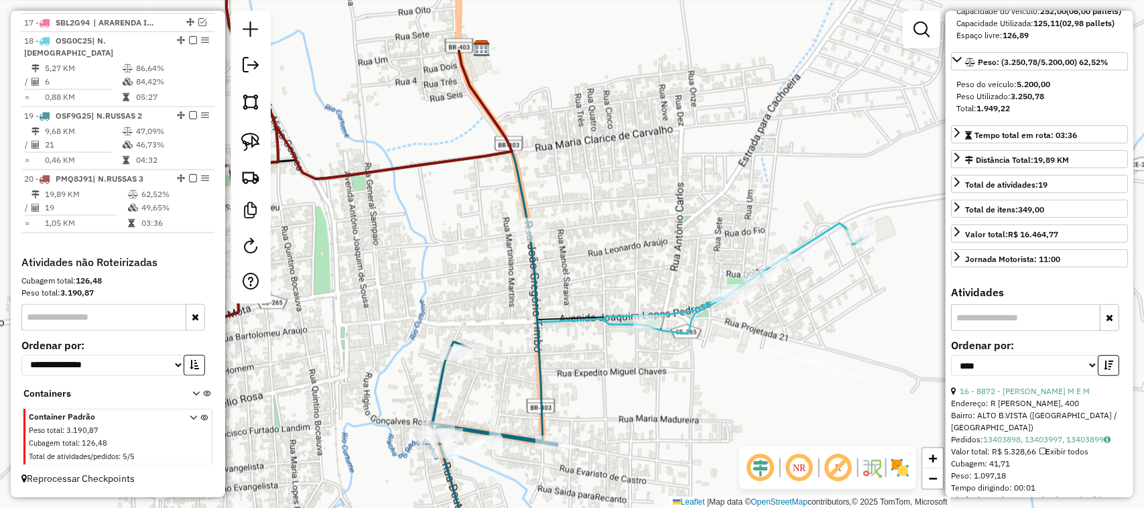
drag, startPoint x: 578, startPoint y: 387, endPoint x: 644, endPoint y: 263, distance: 140.4
click at [632, 282] on div "Janela de atendimento Grade de atendimento Capacidade Transportadoras Veículos …" at bounding box center [572, 254] width 1144 height 508
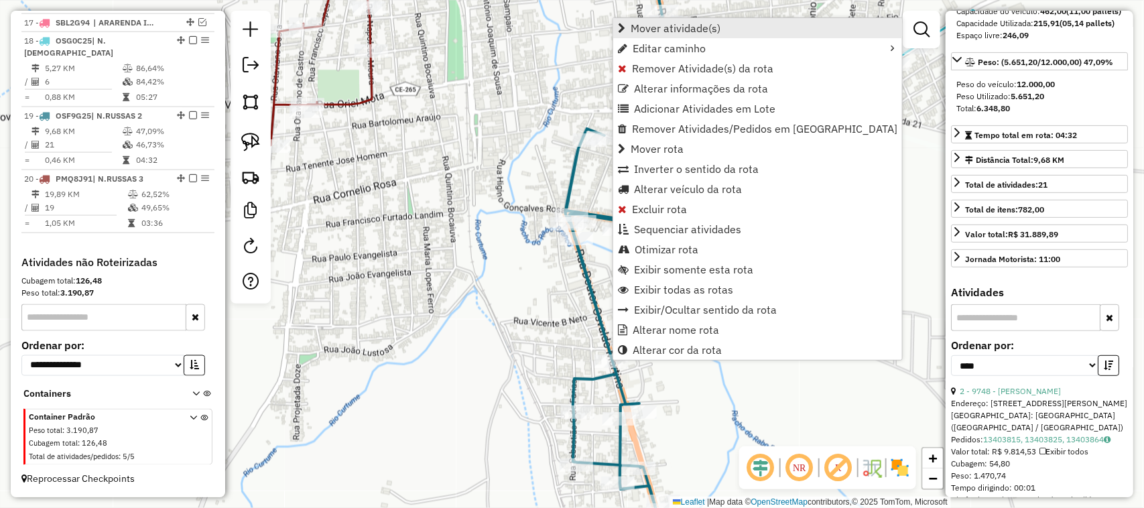
click at [672, 23] on span "Mover atividade(s)" at bounding box center [676, 28] width 90 height 11
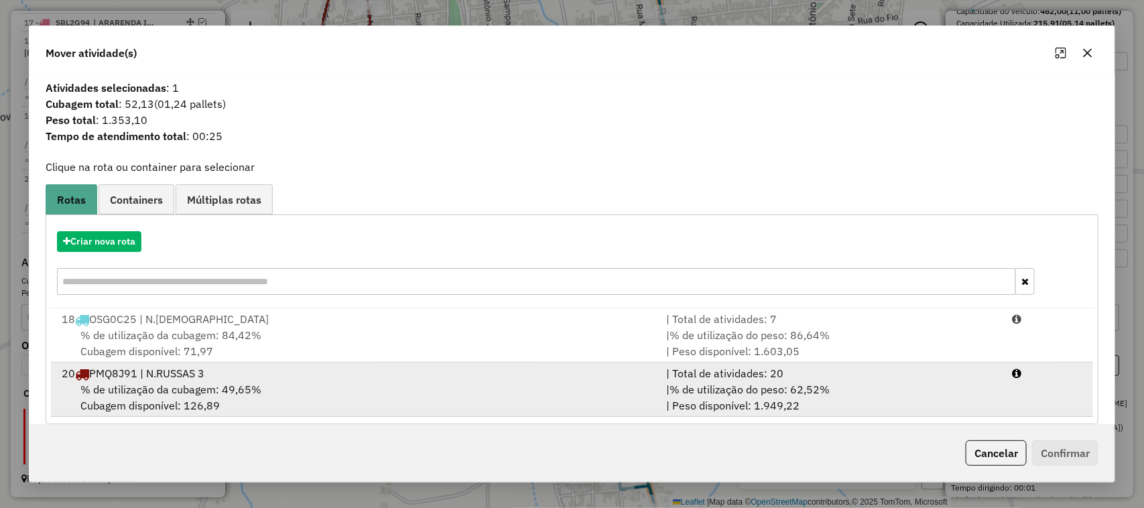
click at [153, 384] on span "% de utilização da cubagem: 49,65%" at bounding box center [170, 389] width 181 height 13
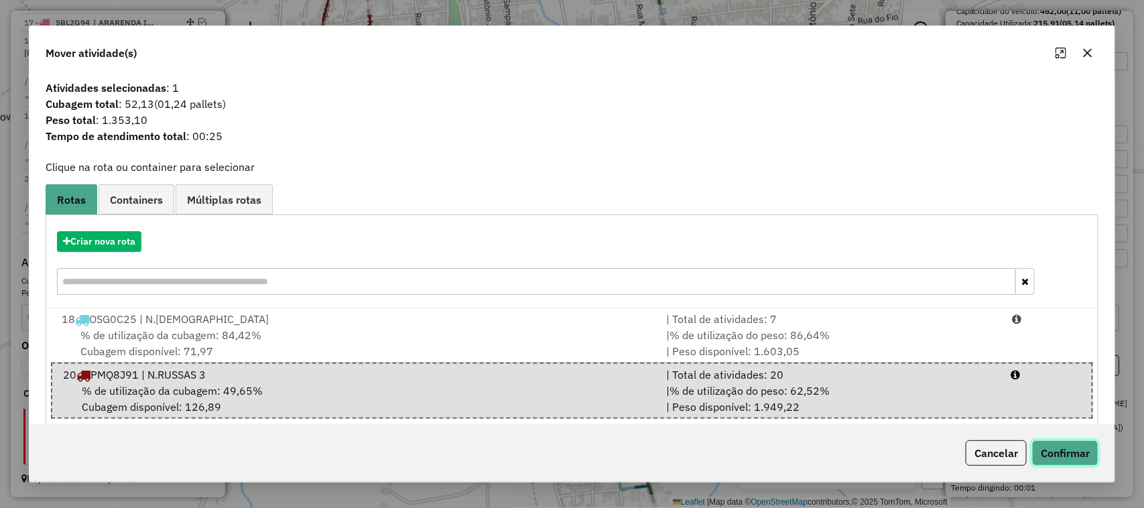
click at [1070, 451] on button "Confirmar" at bounding box center [1065, 452] width 66 height 25
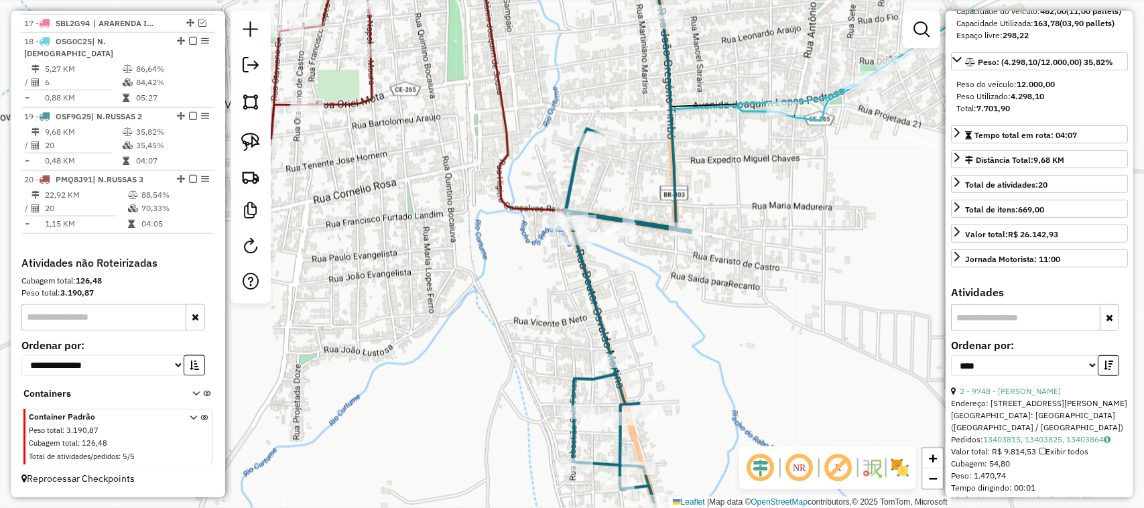
scroll to position [779, 0]
drag, startPoint x: 410, startPoint y: 477, endPoint x: 496, endPoint y: 483, distance: 86.0
click at [491, 487] on div "Janela de atendimento Grade de atendimento Capacidade Transportadoras Veículos …" at bounding box center [572, 254] width 1144 height 508
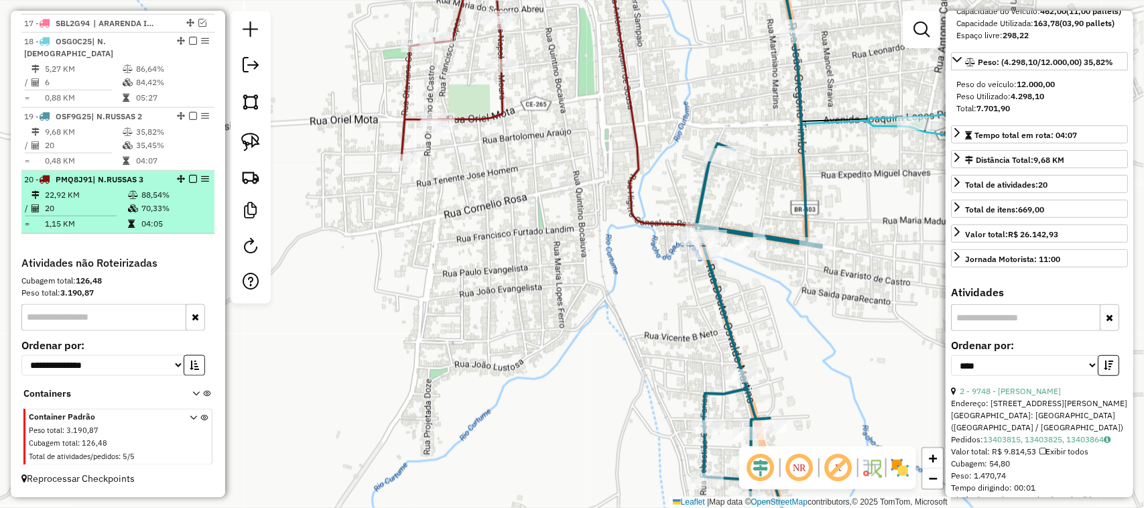
click at [98, 202] on td "20" at bounding box center [85, 208] width 83 height 13
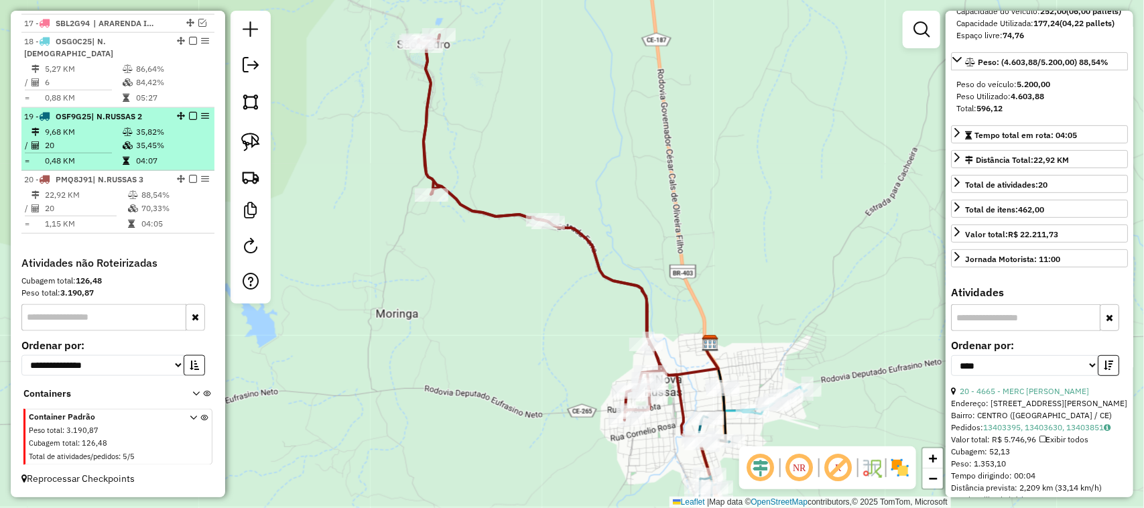
click at [89, 139] on td "20" at bounding box center [83, 145] width 78 height 13
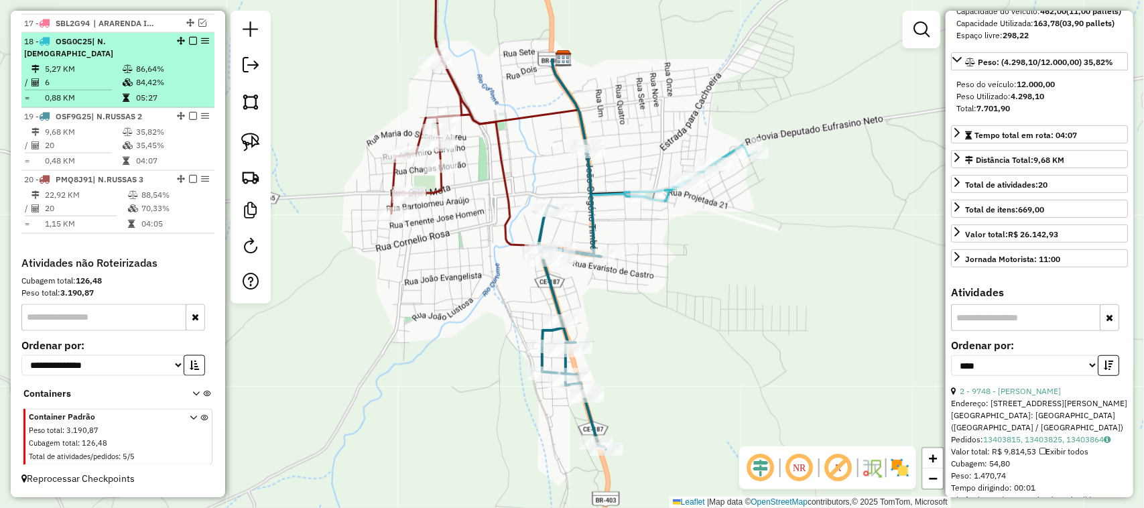
click at [91, 72] on td "5,27 KM" at bounding box center [83, 68] width 78 height 13
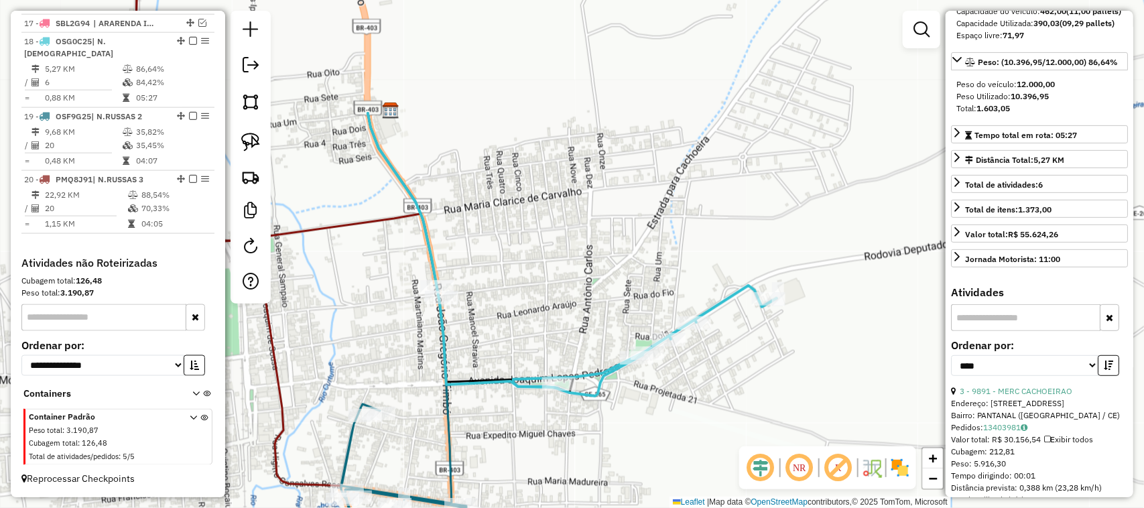
drag, startPoint x: 528, startPoint y: 314, endPoint x: 613, endPoint y: 286, distance: 89.5
click at [611, 288] on div "Janela de atendimento Grade de atendimento Capacidade Transportadoras Veículos …" at bounding box center [572, 254] width 1144 height 508
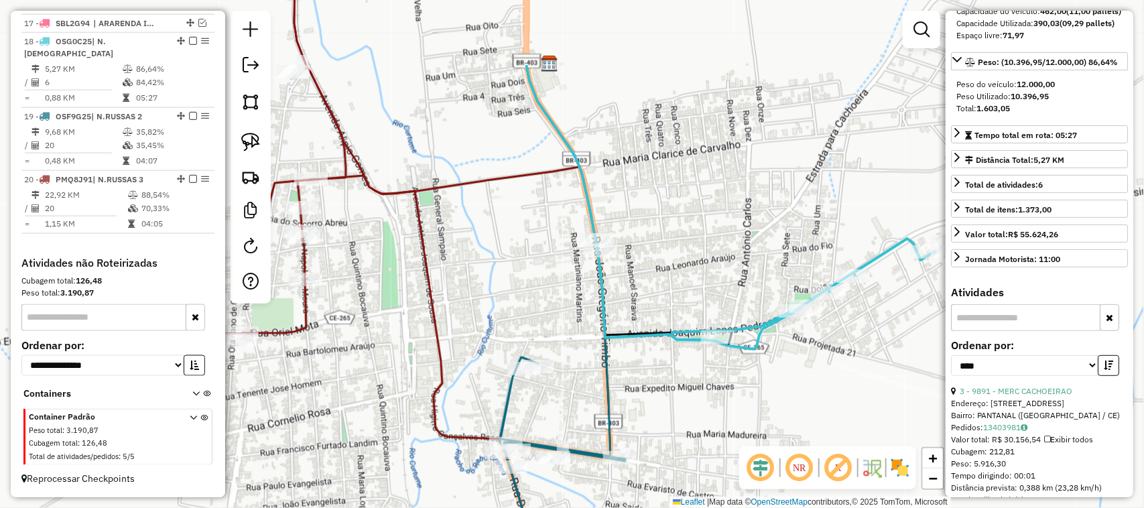
drag, startPoint x: 488, startPoint y: 322, endPoint x: 560, endPoint y: 292, distance: 77.8
click at [555, 296] on div "Janela de atendimento Grade de atendimento Capacidade Transportadoras Veículos …" at bounding box center [572, 254] width 1144 height 508
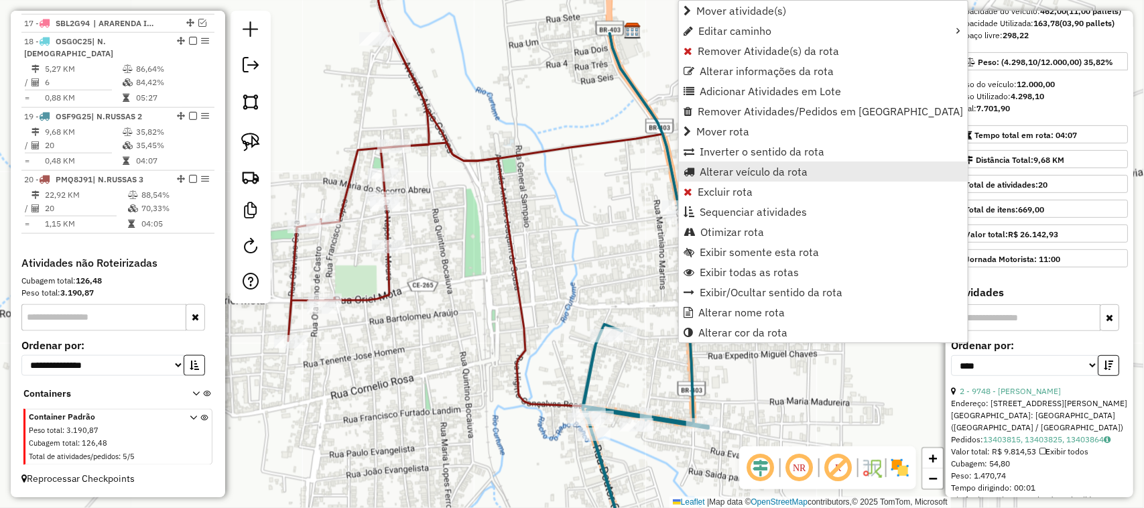
click at [742, 172] on span "Alterar veículo da rota" at bounding box center [754, 171] width 108 height 11
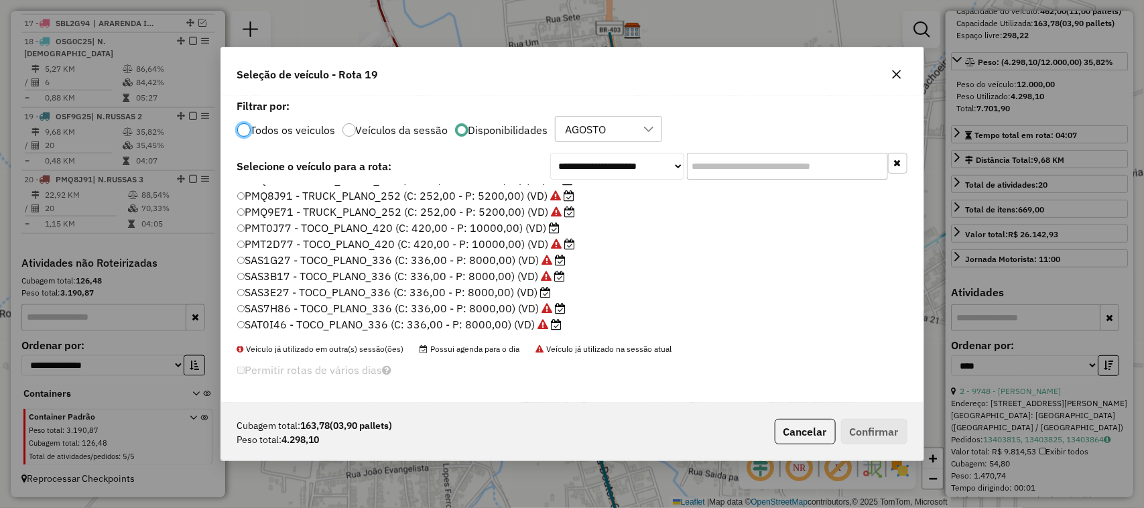
scroll to position [168, 0]
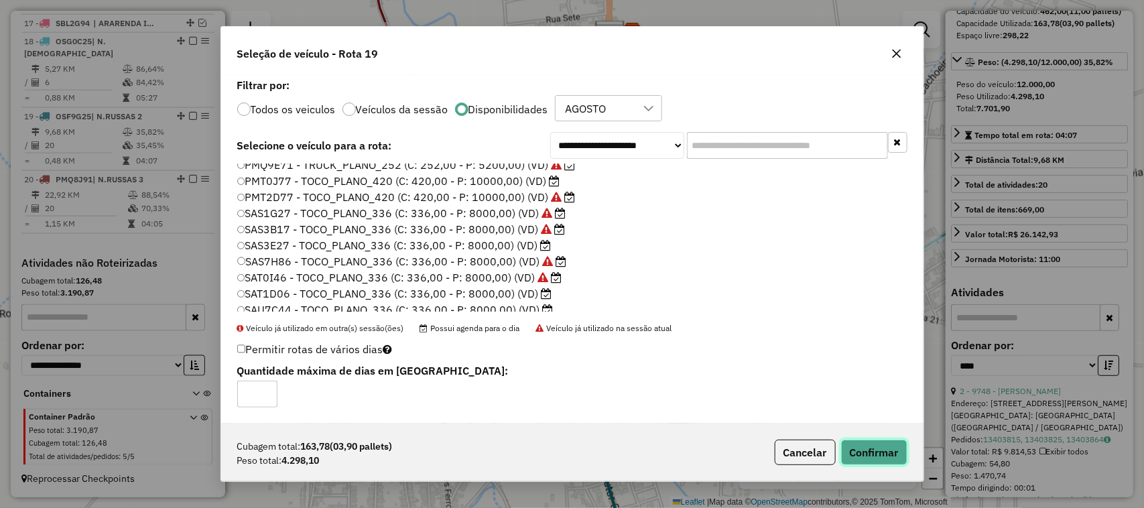
click at [886, 451] on button "Confirmar" at bounding box center [874, 452] width 66 height 25
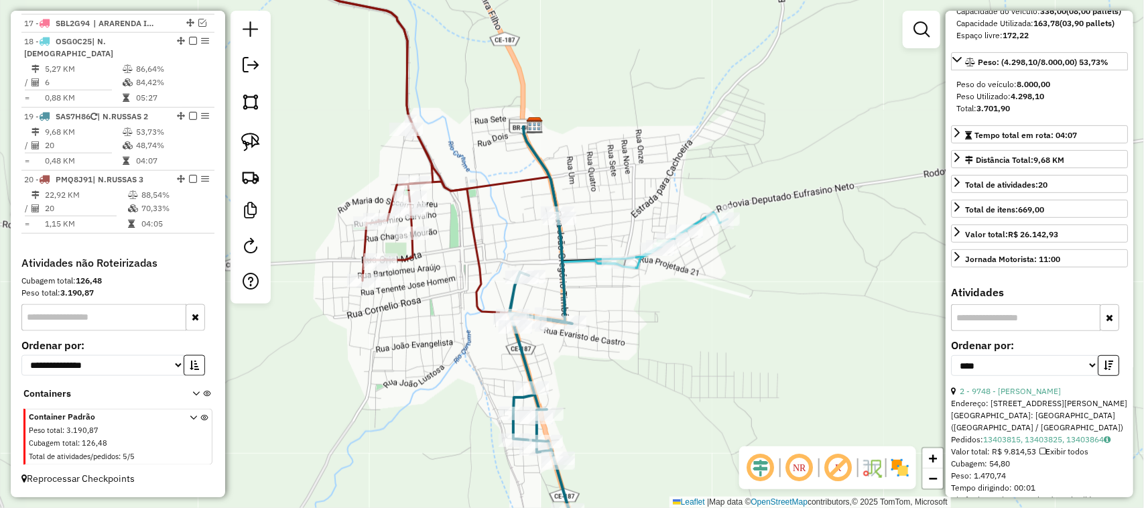
drag, startPoint x: 399, startPoint y: 351, endPoint x: 461, endPoint y: 306, distance: 76.5
click at [458, 309] on div "Janela de atendimento Grade de atendimento Capacidade Transportadoras Veículos …" at bounding box center [572, 254] width 1144 height 508
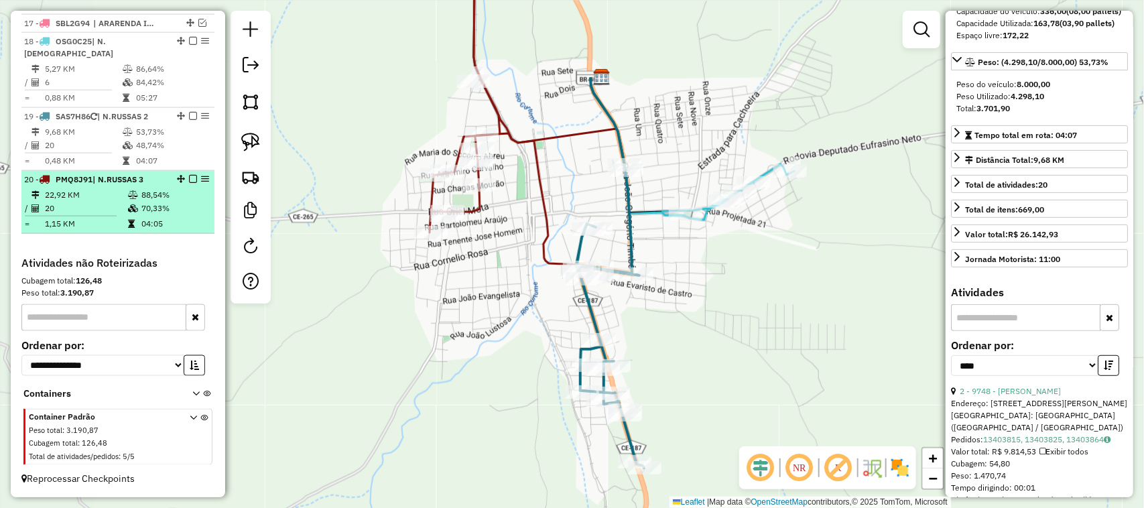
scroll to position [695, 0]
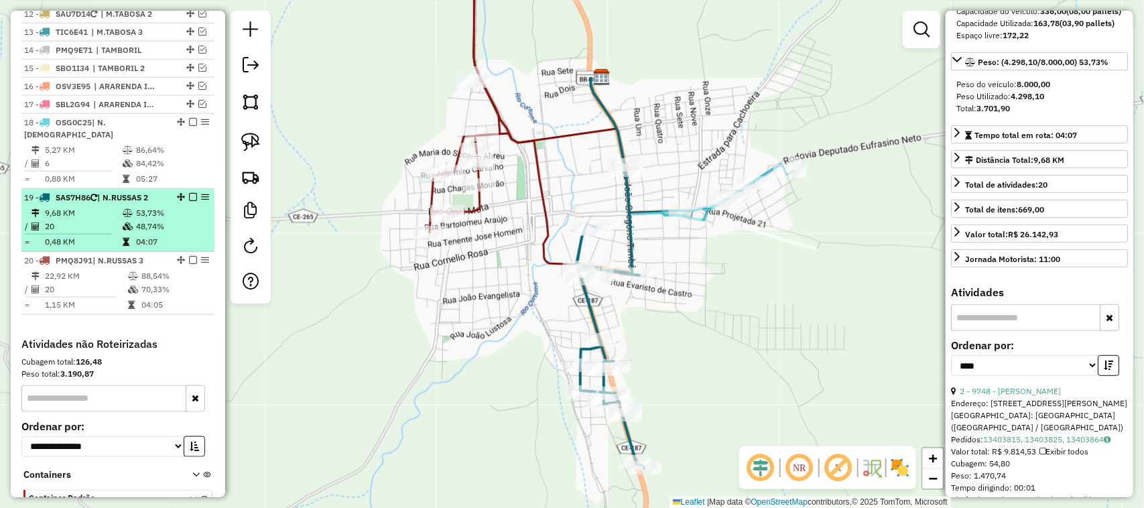
click at [99, 223] on td "20" at bounding box center [83, 226] width 78 height 13
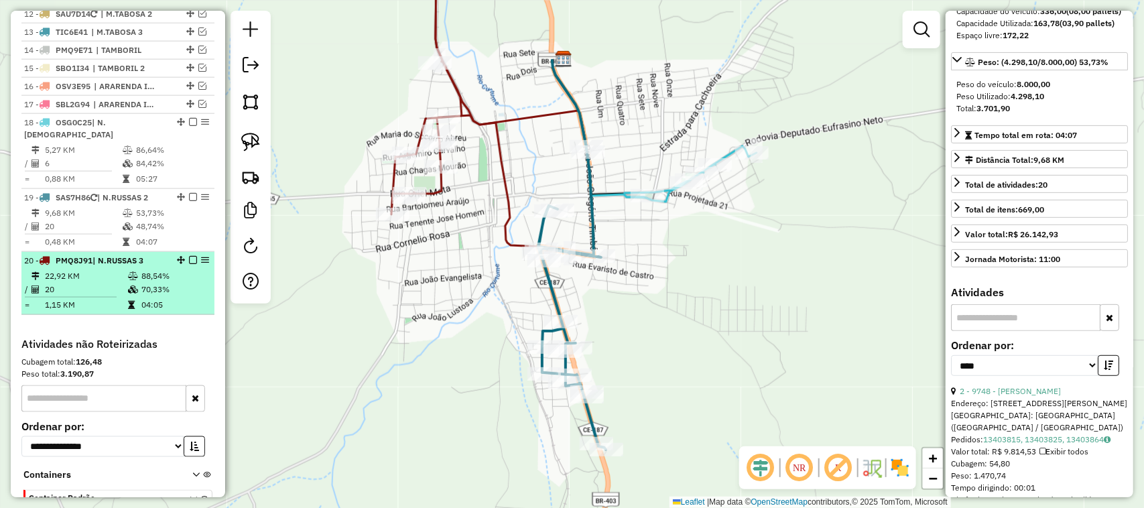
click at [103, 286] on td "20" at bounding box center [85, 289] width 83 height 13
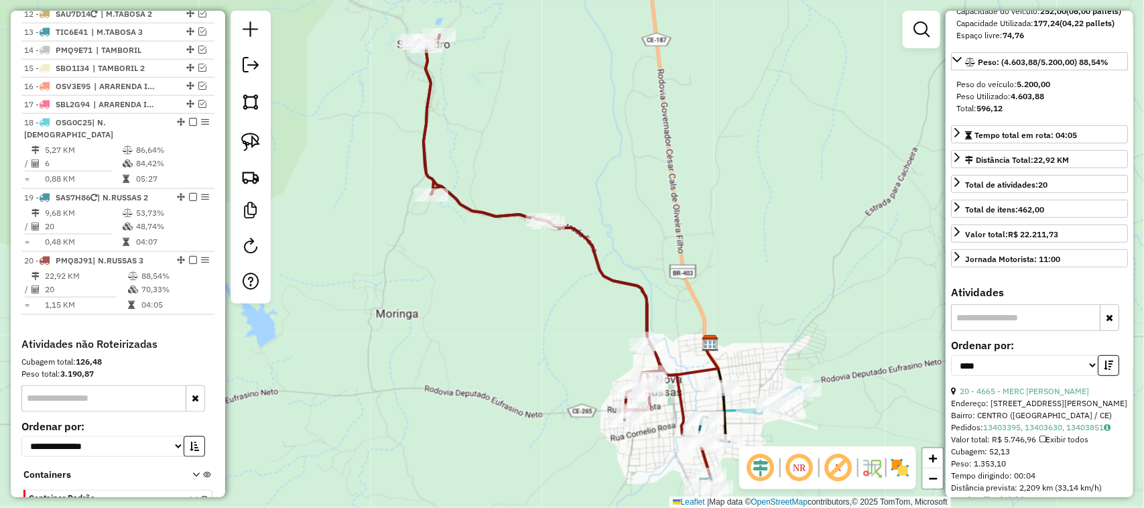
drag, startPoint x: 331, startPoint y: 272, endPoint x: 344, endPoint y: 219, distance: 54.6
click at [344, 220] on div "Janela de atendimento Grade de atendimento Capacidade Transportadoras Veículos …" at bounding box center [572, 254] width 1144 height 508
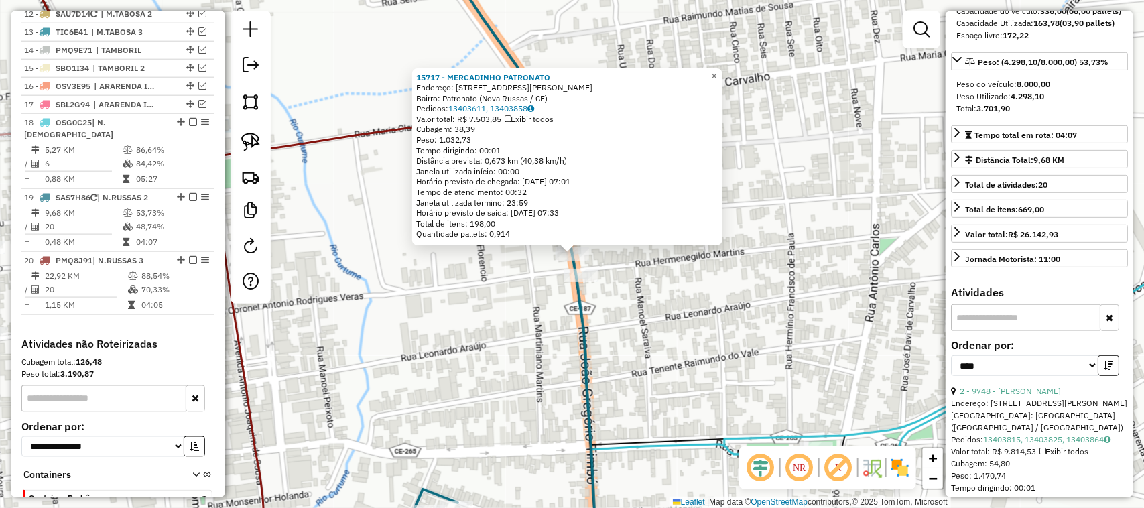
scroll to position [779, 0]
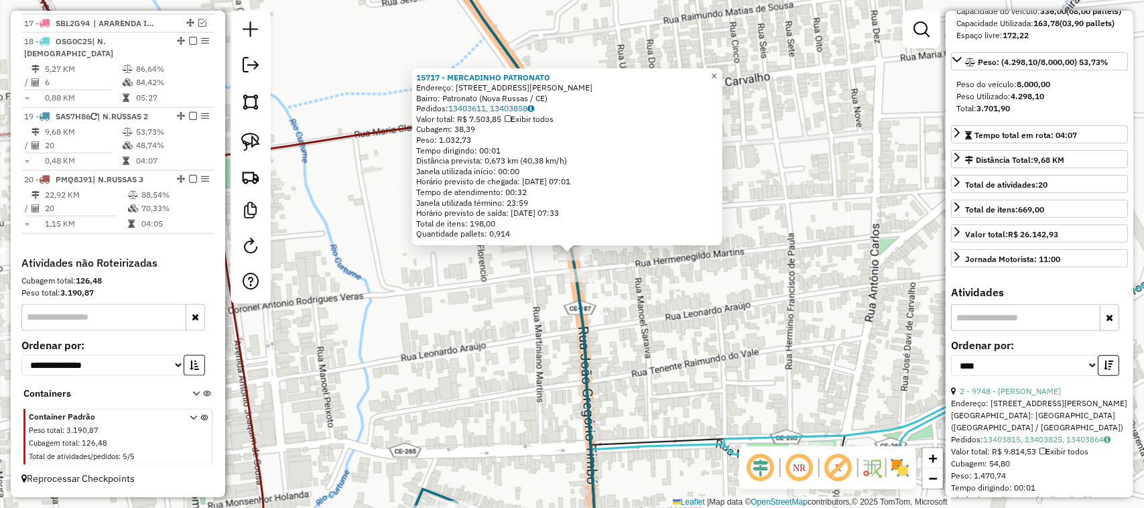
click at [717, 70] on span "×" at bounding box center [714, 75] width 6 height 11
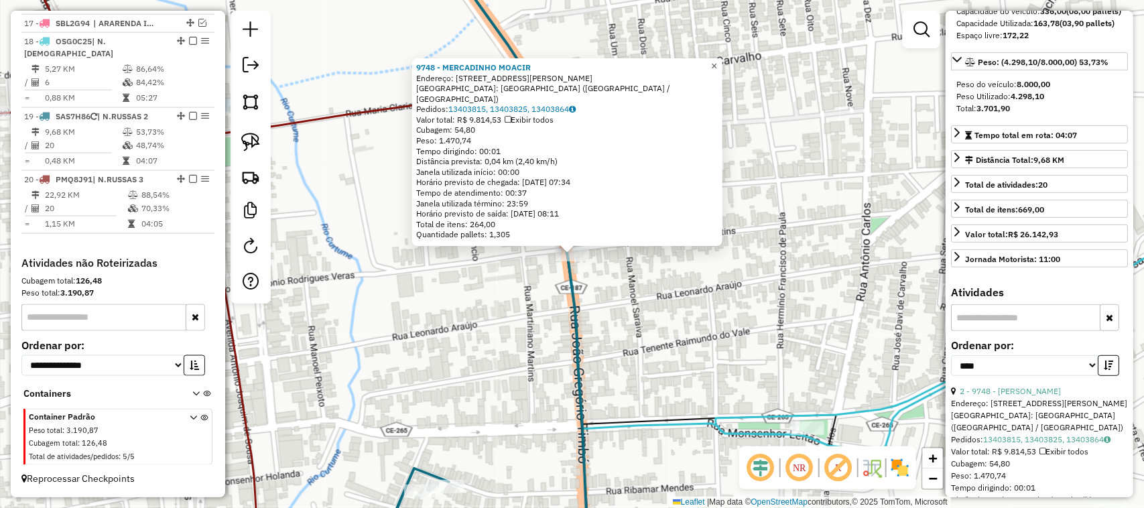
click at [717, 68] on span "×" at bounding box center [714, 65] width 6 height 11
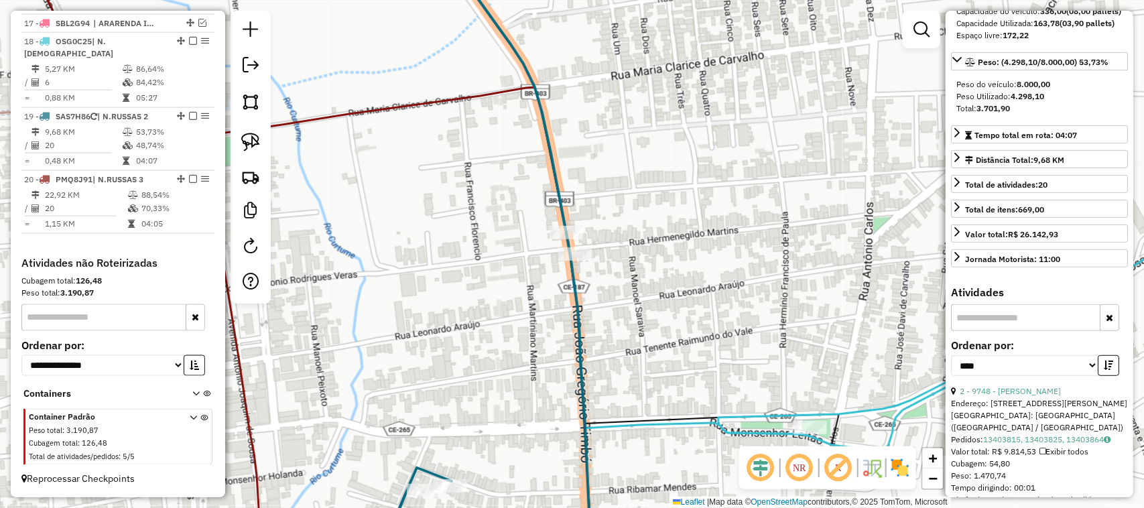
drag, startPoint x: 634, startPoint y: 249, endPoint x: 728, endPoint y: 218, distance: 98.8
click at [722, 221] on div "Janela de atendimento Grade de atendimento Capacidade Transportadoras Veículos …" at bounding box center [572, 254] width 1144 height 508
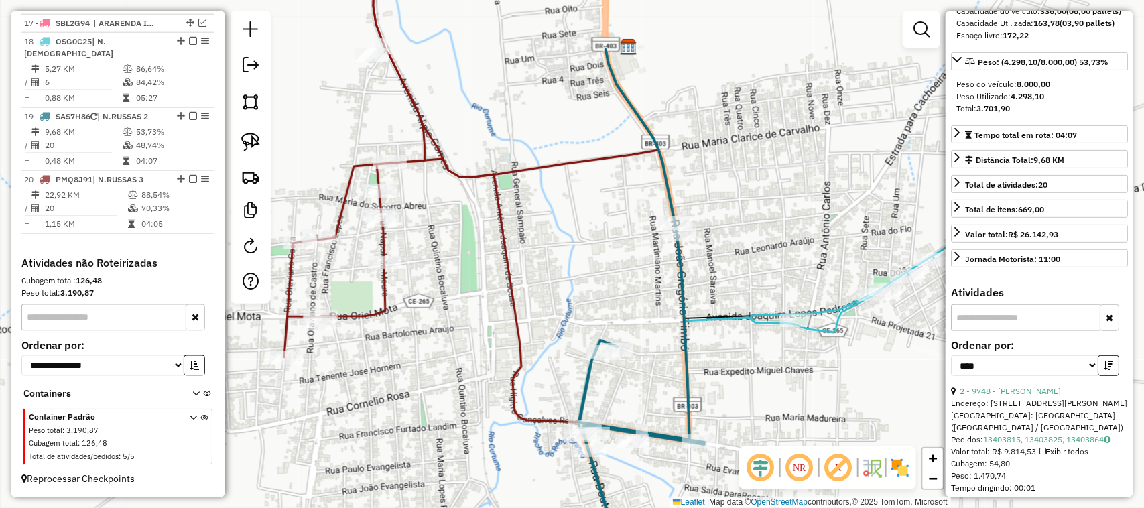
drag, startPoint x: 630, startPoint y: 326, endPoint x: 647, endPoint y: 252, distance: 75.6
click at [645, 262] on div "Janela de atendimento Grade de atendimento Capacidade Transportadoras Veículos …" at bounding box center [572, 254] width 1144 height 508
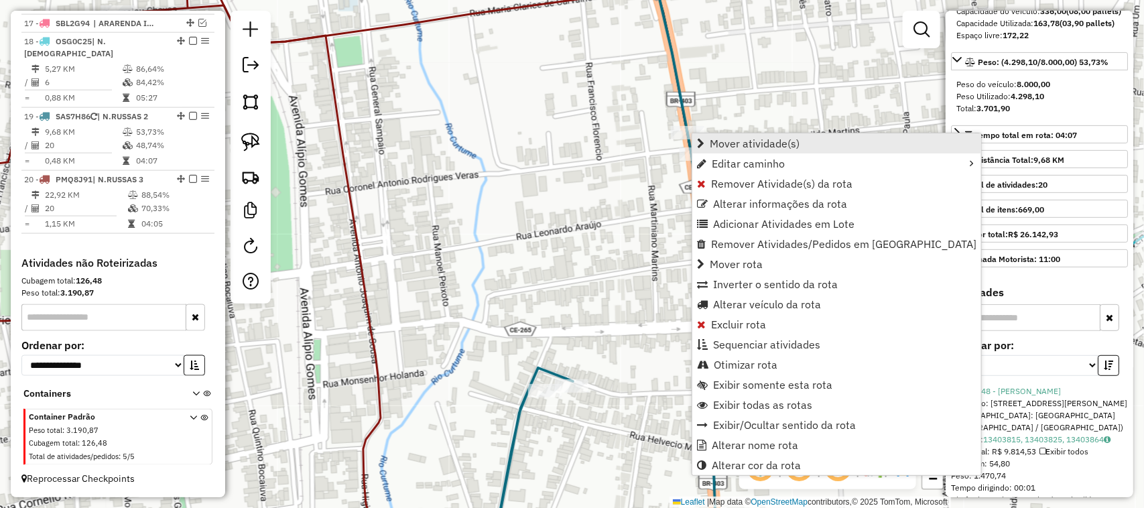
click at [758, 138] on span "Mover atividade(s)" at bounding box center [755, 143] width 90 height 11
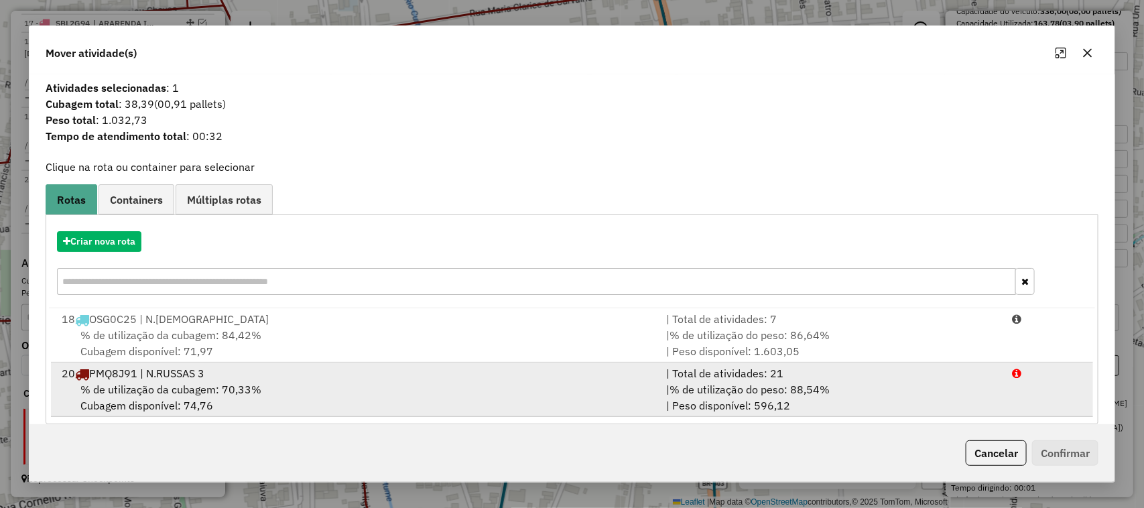
click at [162, 387] on span "% de utilização da cubagem: 70,33%" at bounding box center [170, 389] width 181 height 13
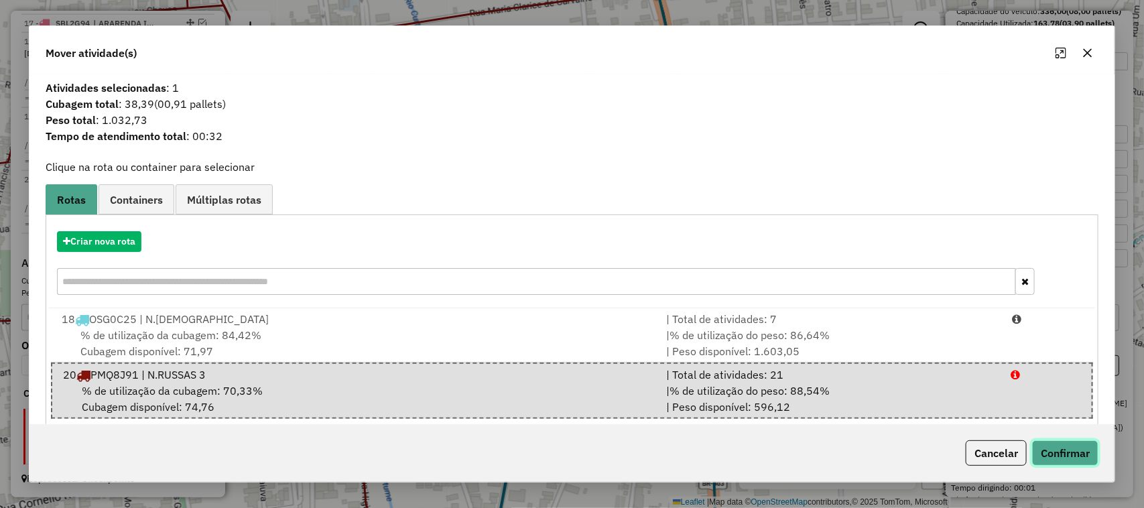
click at [1071, 454] on button "Confirmar" at bounding box center [1065, 452] width 66 height 25
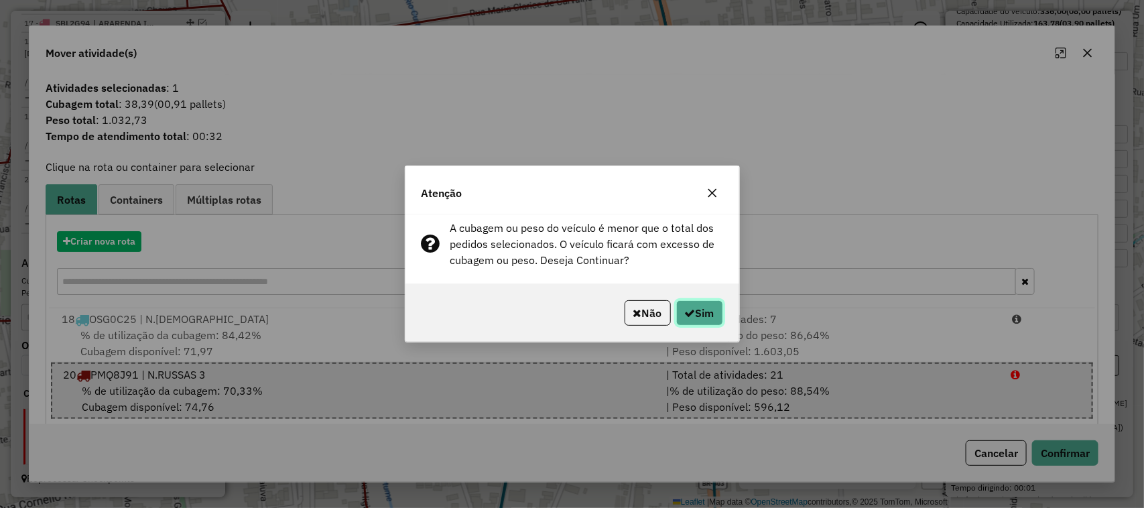
click at [705, 309] on button "Sim" at bounding box center [699, 312] width 47 height 25
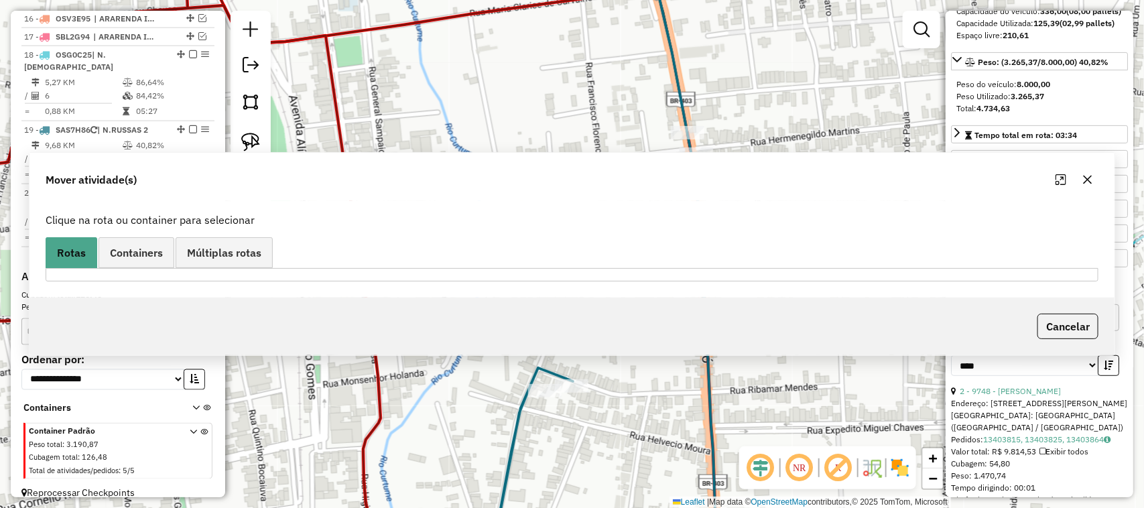
scroll to position [796, 0]
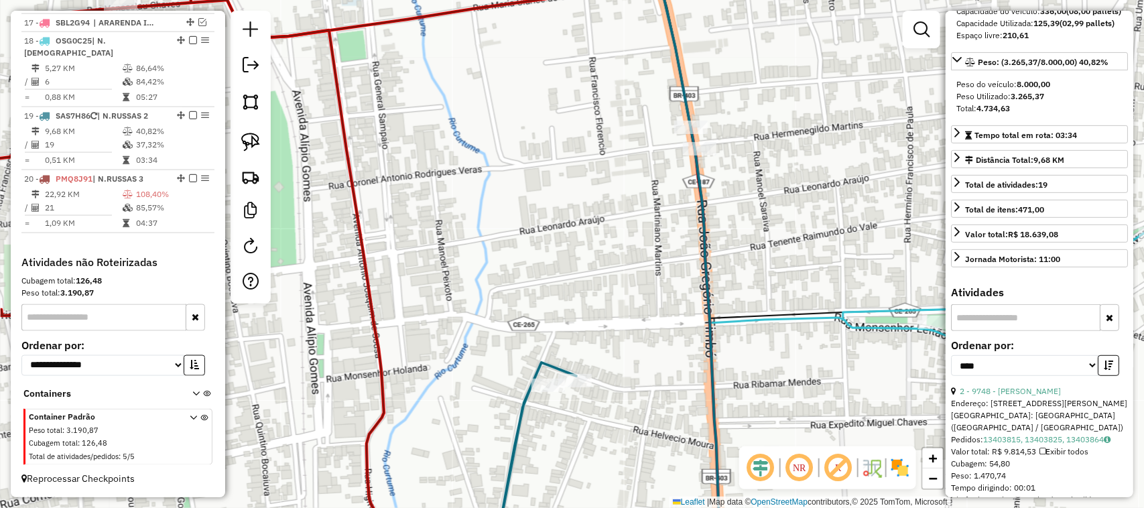
drag, startPoint x: 572, startPoint y: 268, endPoint x: 624, endPoint y: 135, distance: 142.7
click at [598, 182] on div "Janela de atendimento Grade de atendimento Capacidade Transportadoras Veículos …" at bounding box center [572, 254] width 1144 height 508
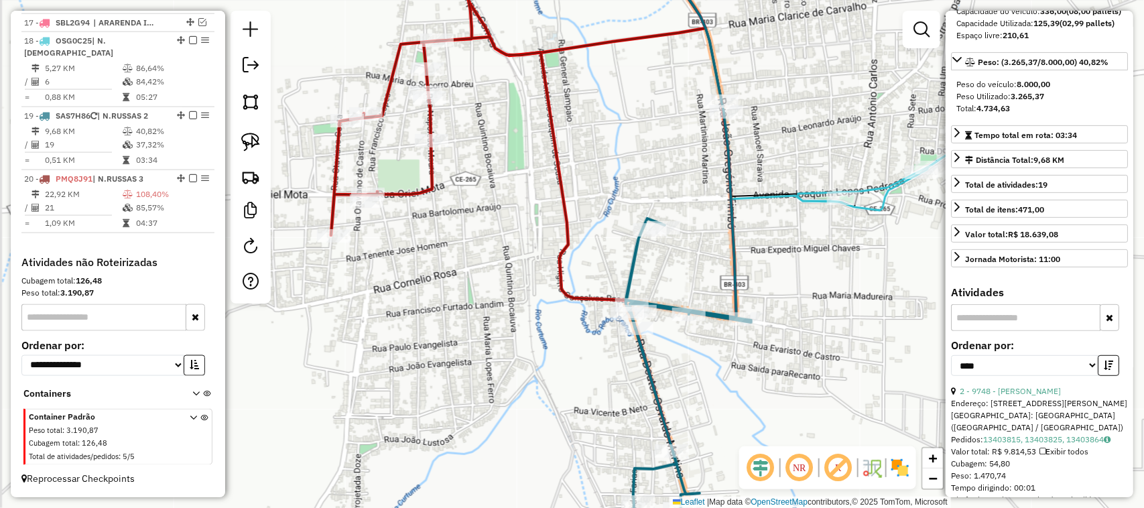
drag, startPoint x: 591, startPoint y: 422, endPoint x: 591, endPoint y: 312, distance: 110.6
click at [595, 317] on div "Janela de atendimento Grade de atendimento Capacidade Transportadoras Veículos …" at bounding box center [572, 254] width 1144 height 508
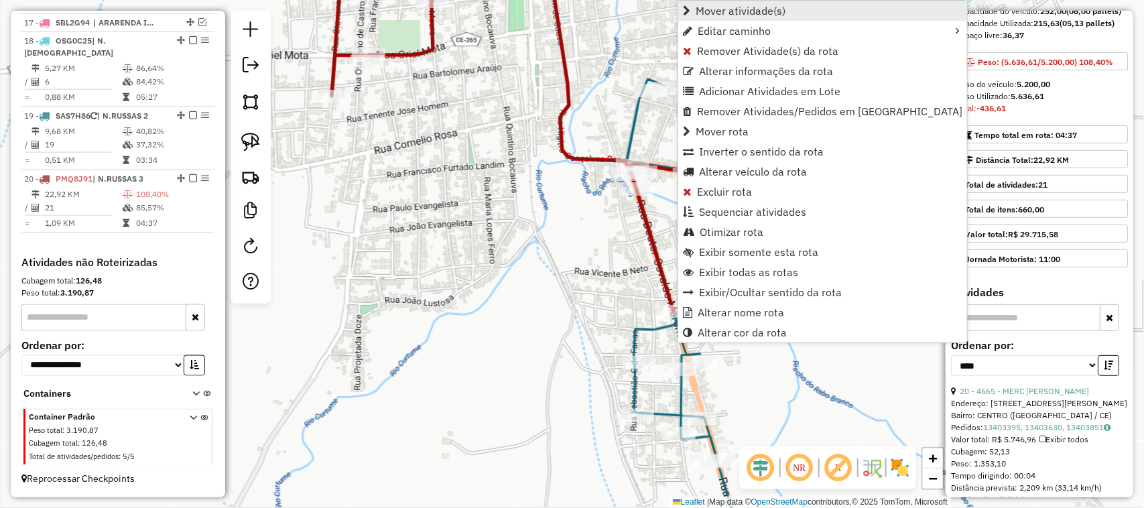
click at [752, 11] on span "Mover atividade(s)" at bounding box center [741, 10] width 90 height 11
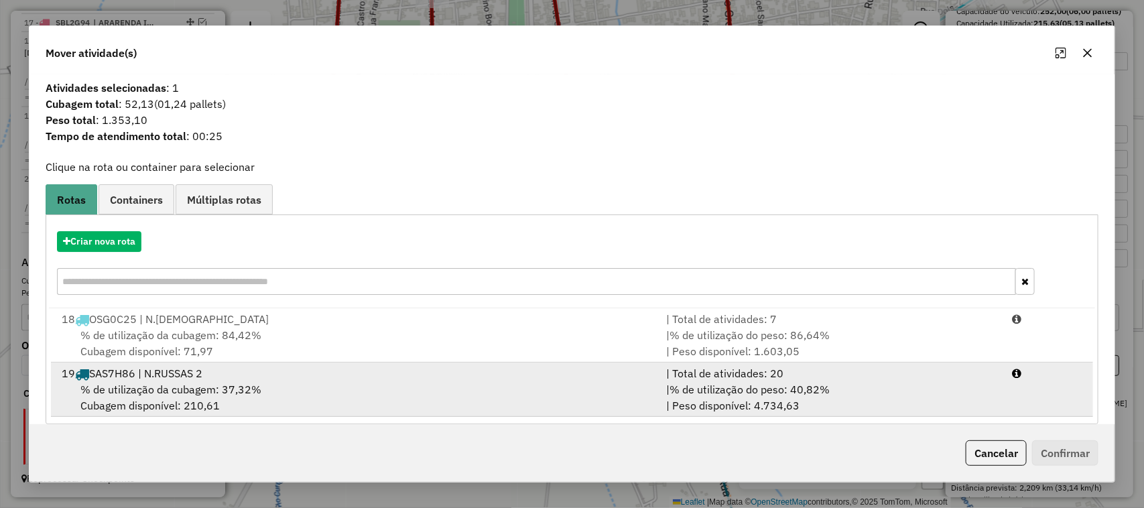
click at [174, 379] on div "19 SAS7H86 | N.RUSSAS 2" at bounding box center [356, 373] width 605 height 16
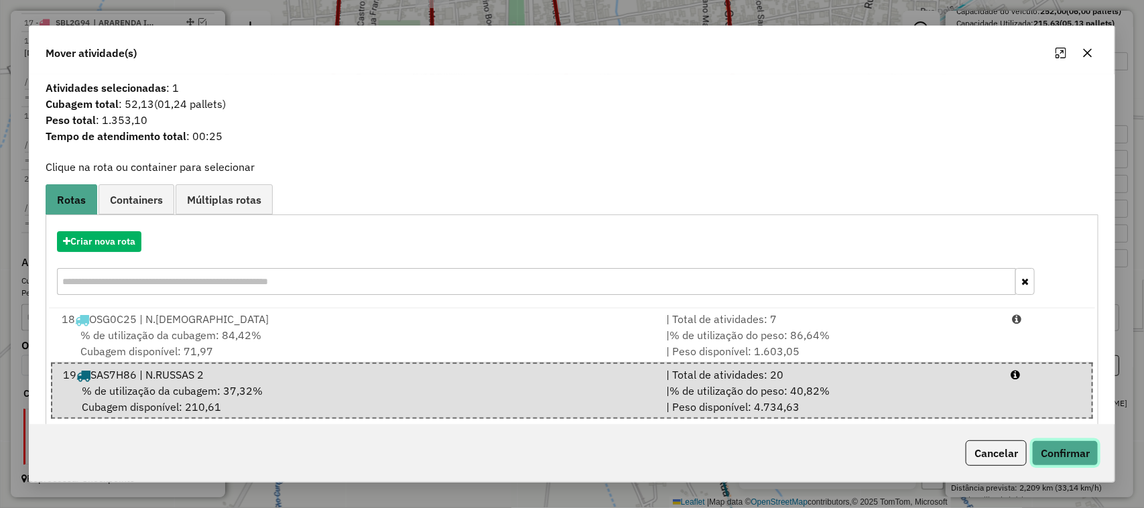
click at [1078, 451] on button "Confirmar" at bounding box center [1065, 452] width 66 height 25
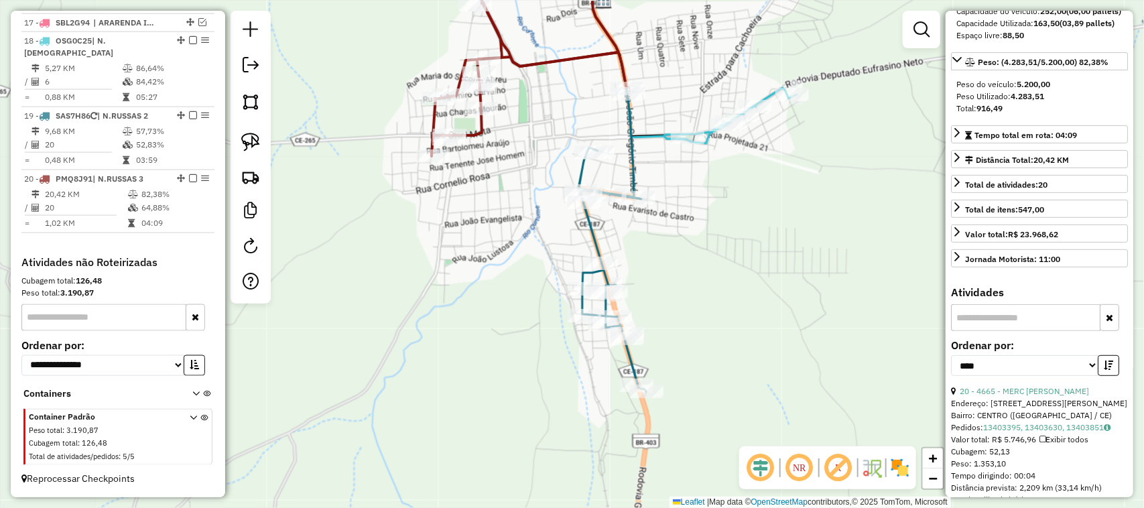
drag, startPoint x: 501, startPoint y: 319, endPoint x: 622, endPoint y: 320, distance: 120.7
click at [517, 332] on div "Janela de atendimento Grade de atendimento Capacidade Transportadoras Veículos …" at bounding box center [572, 254] width 1144 height 508
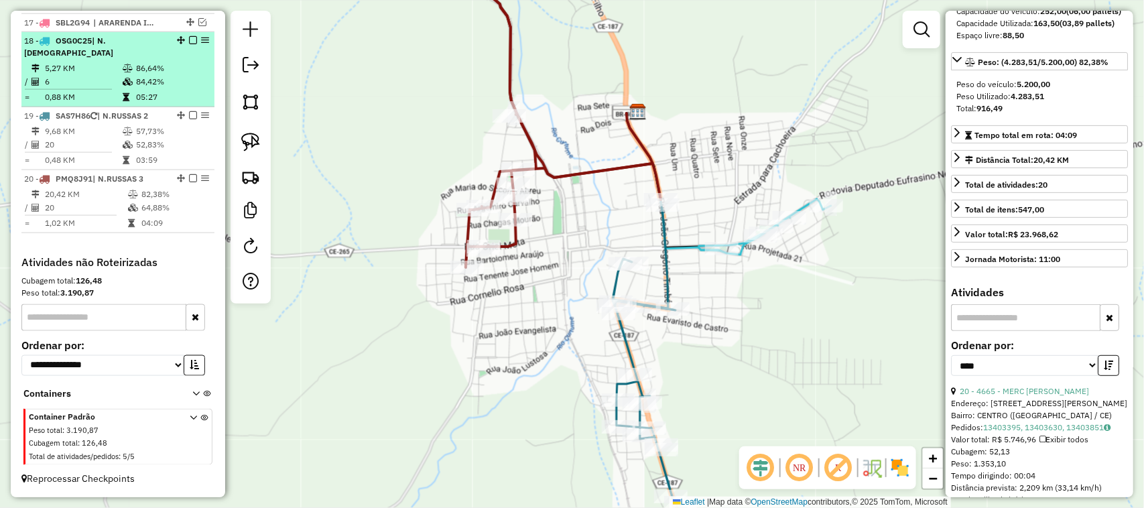
scroll to position [712, 0]
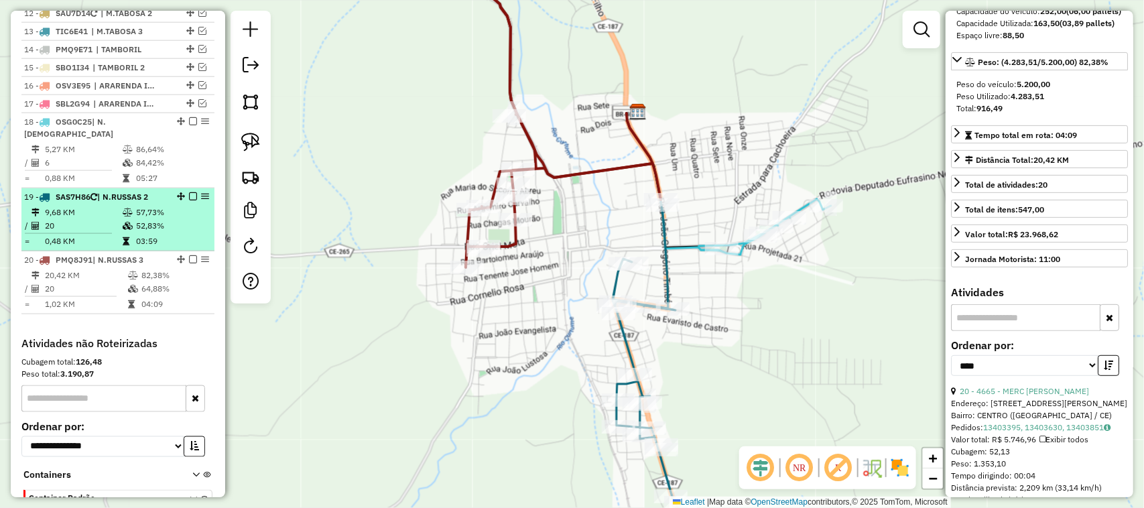
click at [93, 217] on td "9,68 KM" at bounding box center [83, 212] width 78 height 13
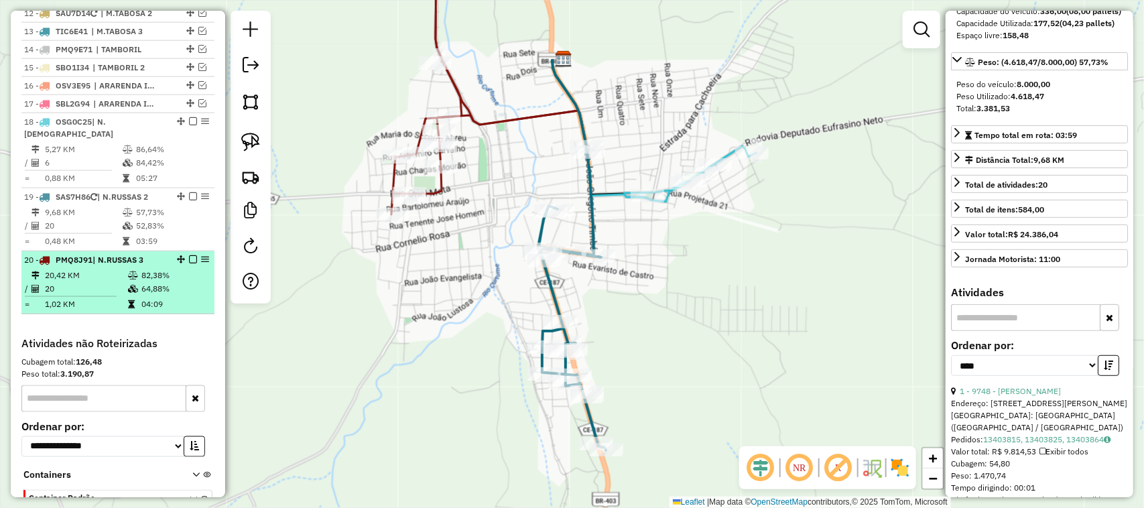
click at [95, 284] on td "20" at bounding box center [85, 288] width 83 height 13
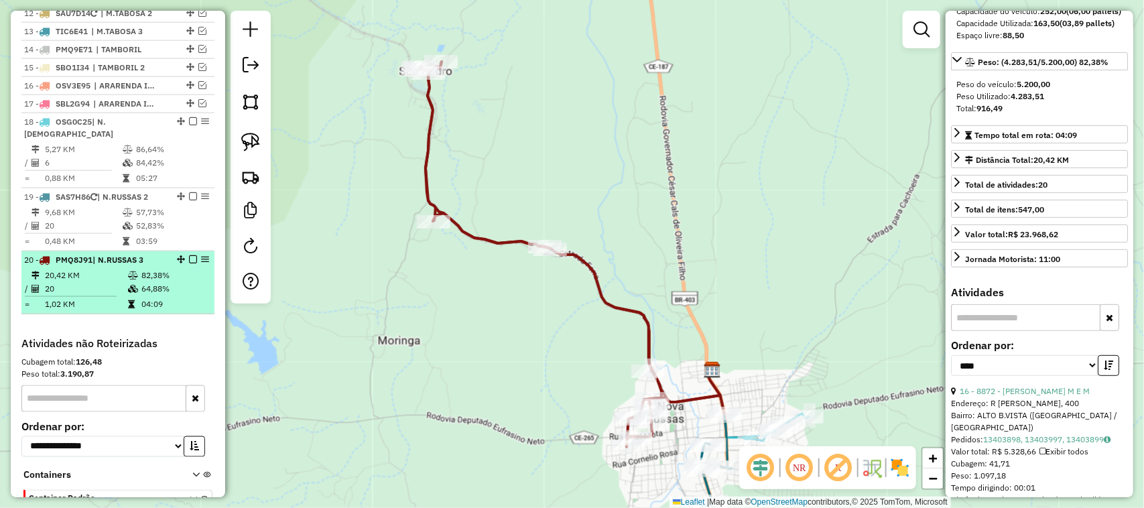
click at [104, 277] on td "20,42 KM" at bounding box center [85, 275] width 83 height 13
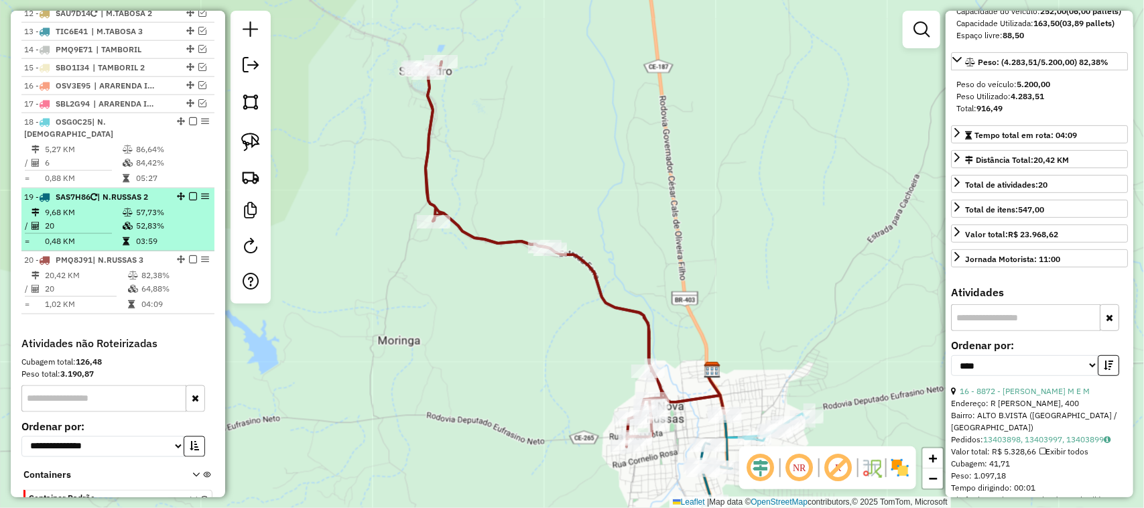
click at [101, 230] on td "20" at bounding box center [83, 225] width 78 height 13
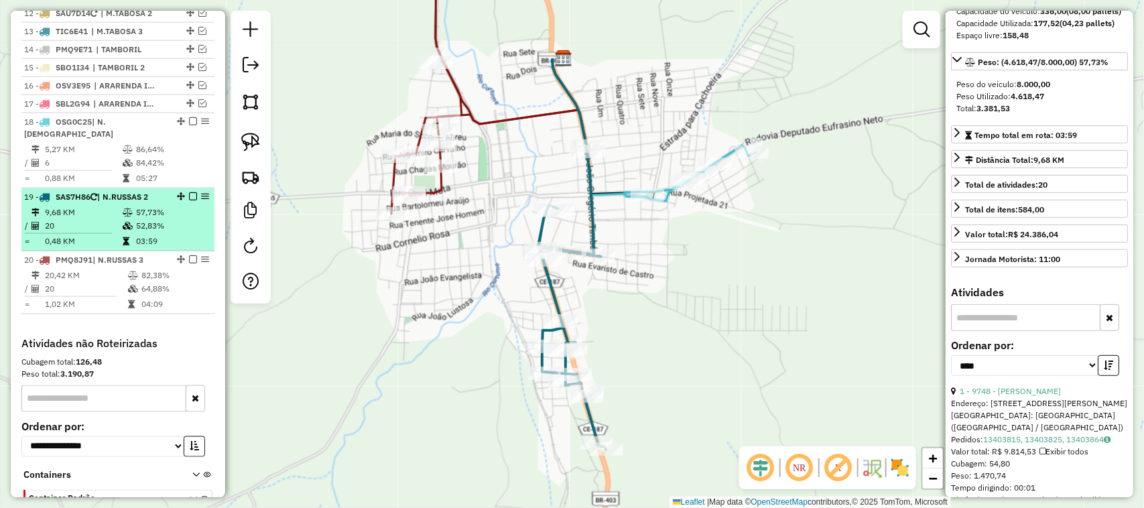
click at [92, 222] on td "20" at bounding box center [83, 225] width 78 height 13
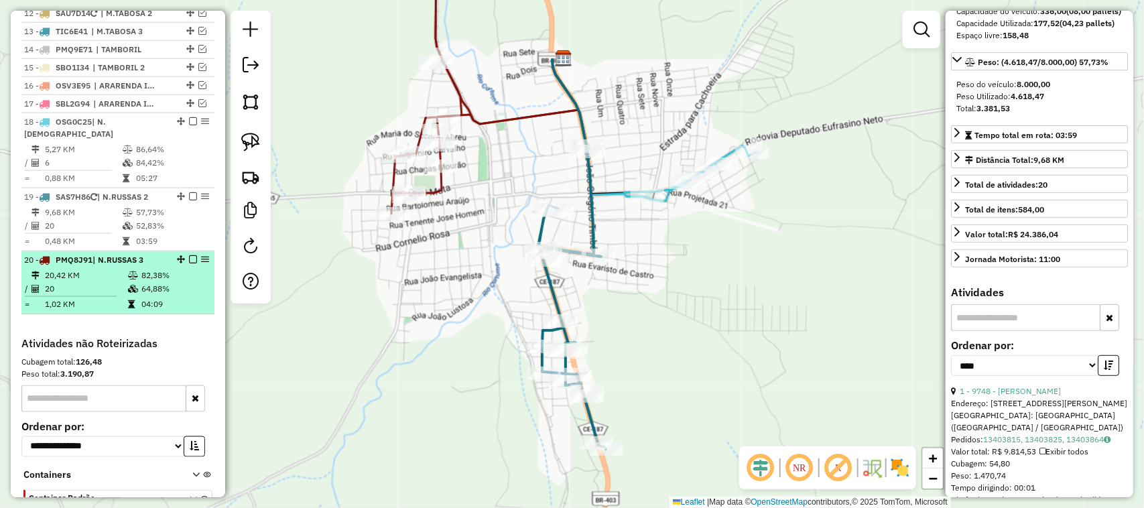
click at [96, 282] on td "20,42 KM" at bounding box center [85, 275] width 83 height 13
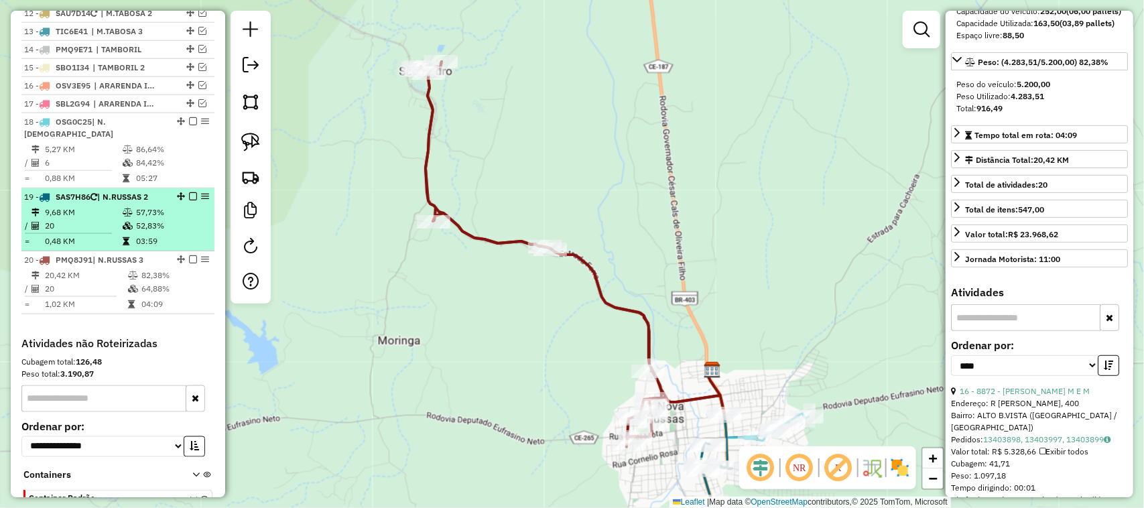
click at [96, 223] on td "20" at bounding box center [83, 225] width 78 height 13
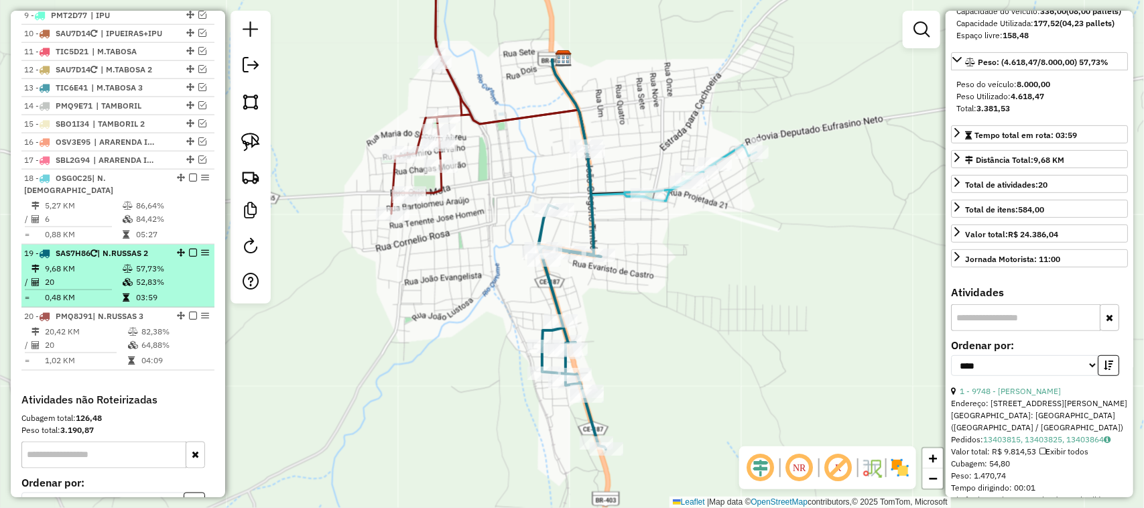
scroll to position [628, 0]
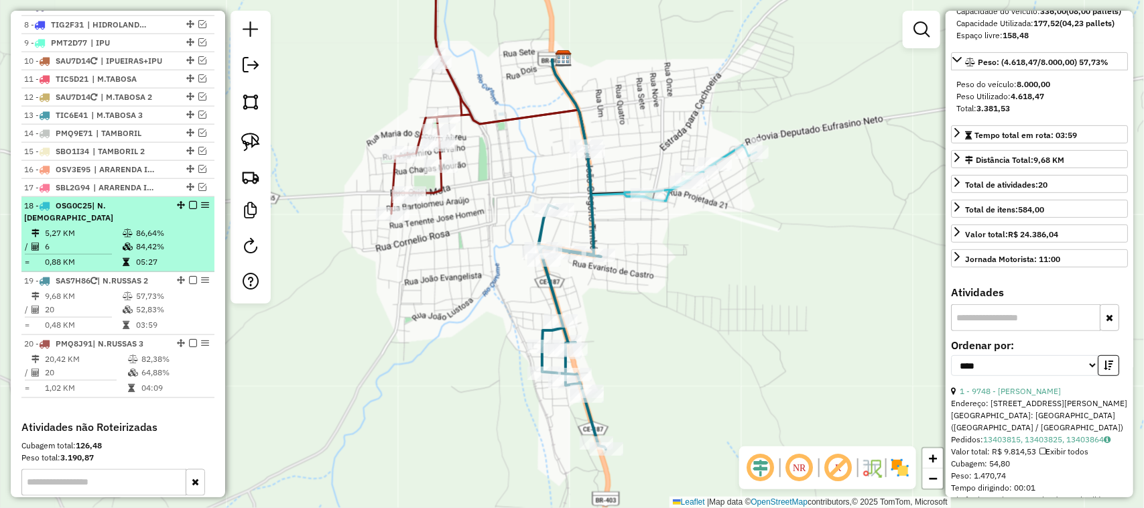
click at [189, 209] on em at bounding box center [193, 205] width 8 height 8
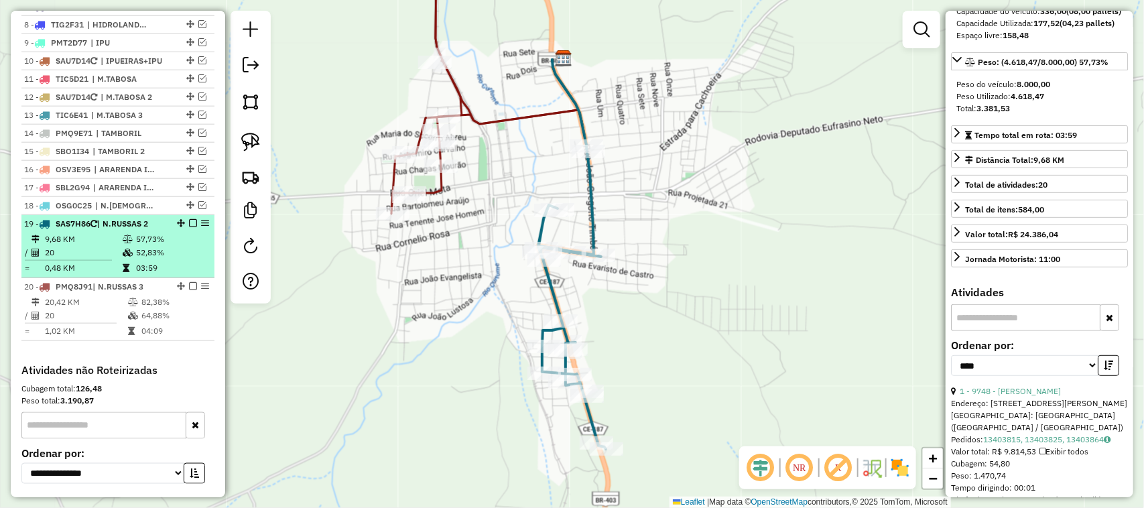
click at [189, 227] on em at bounding box center [193, 223] width 8 height 8
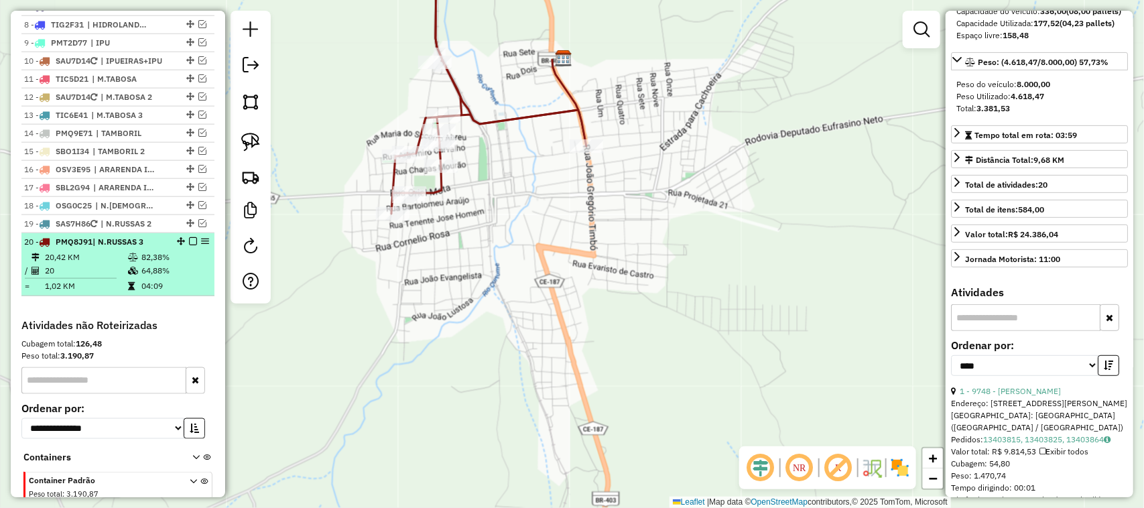
click at [189, 245] on em at bounding box center [193, 241] width 8 height 8
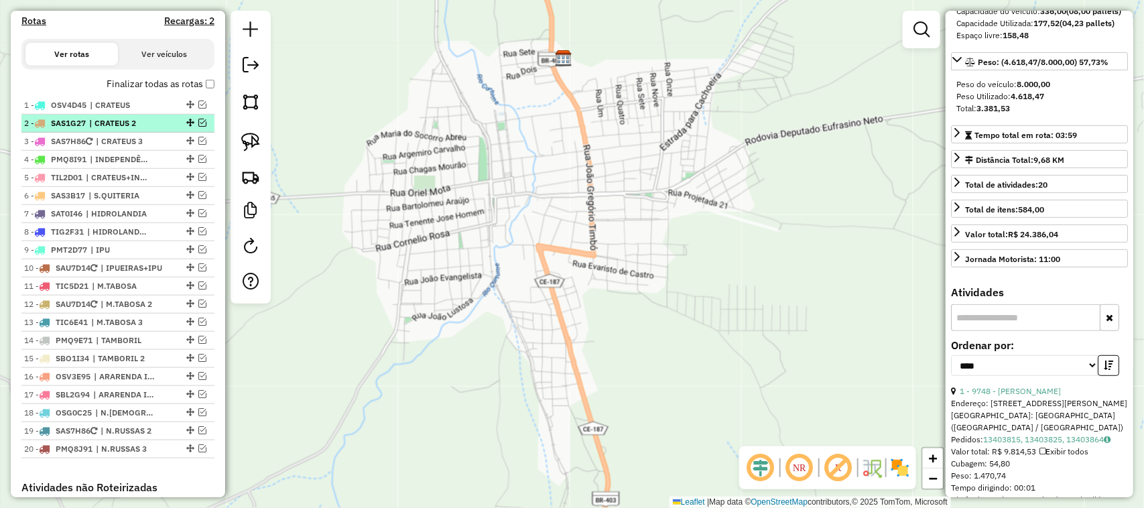
scroll to position [377, 0]
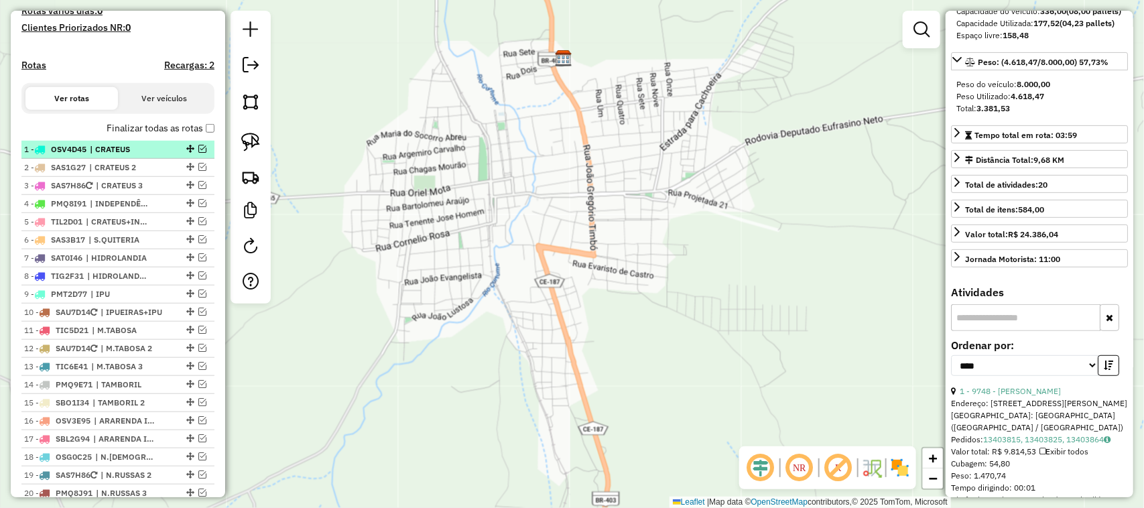
click at [201, 153] on em at bounding box center [202, 149] width 8 height 8
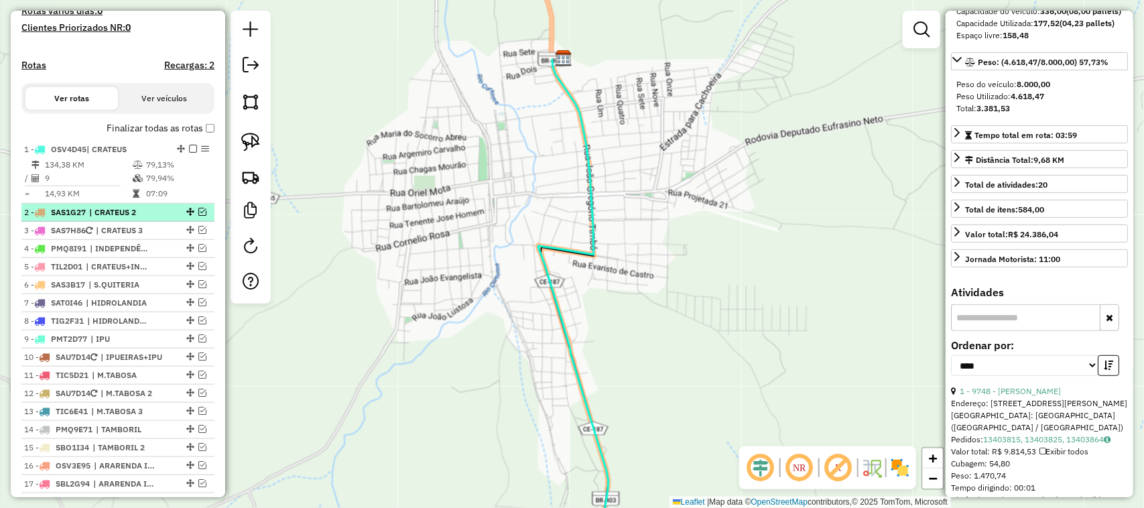
click at [199, 216] on em at bounding box center [202, 212] width 8 height 8
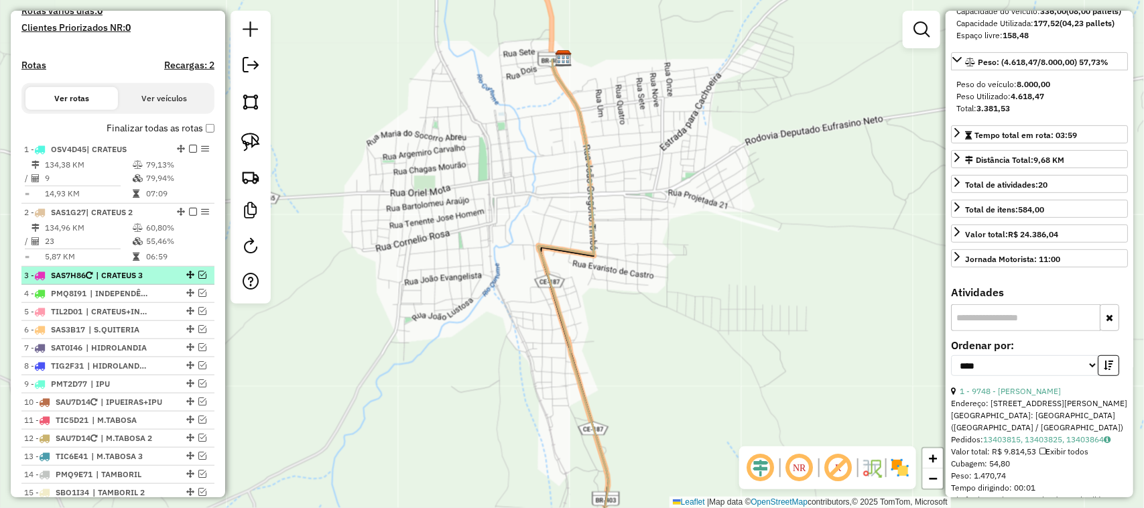
click at [198, 279] on em at bounding box center [202, 275] width 8 height 8
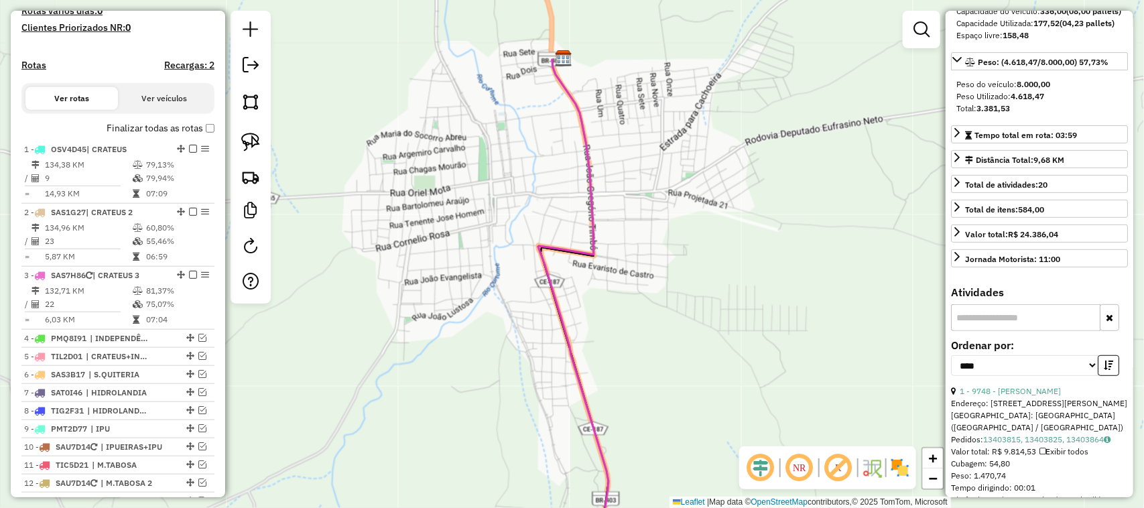
drag, startPoint x: 441, startPoint y: 454, endPoint x: 480, endPoint y: 298, distance: 160.3
click at [475, 320] on div "Janela de atendimento Grade de atendimento Capacidade Transportadoras Veículos …" at bounding box center [572, 254] width 1144 height 508
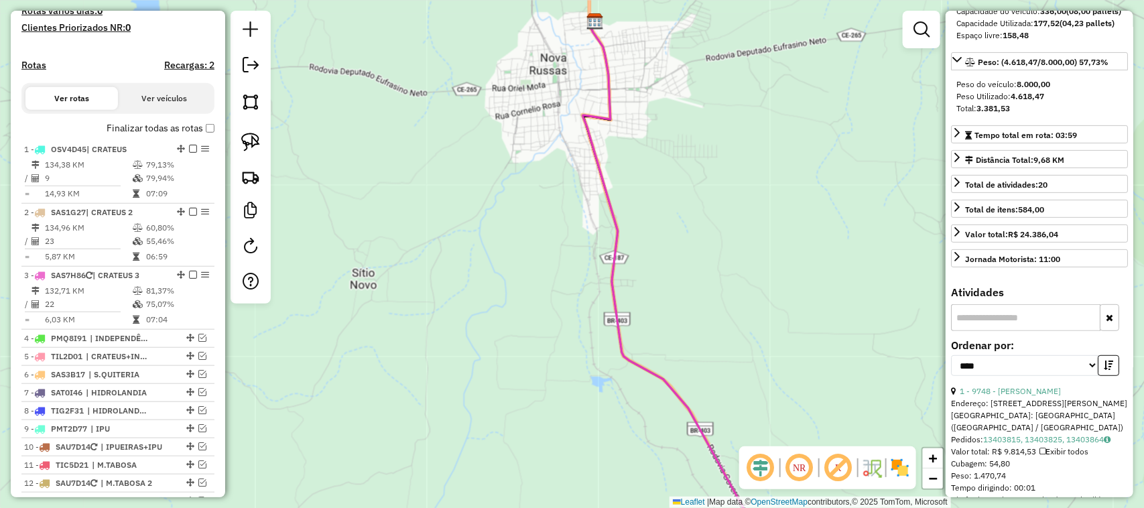
drag, startPoint x: 557, startPoint y: 386, endPoint x: 510, endPoint y: 211, distance: 181.3
click at [520, 261] on div "Janela de atendimento Grade de atendimento Capacidade Transportadoras Veículos …" at bounding box center [572, 254] width 1144 height 508
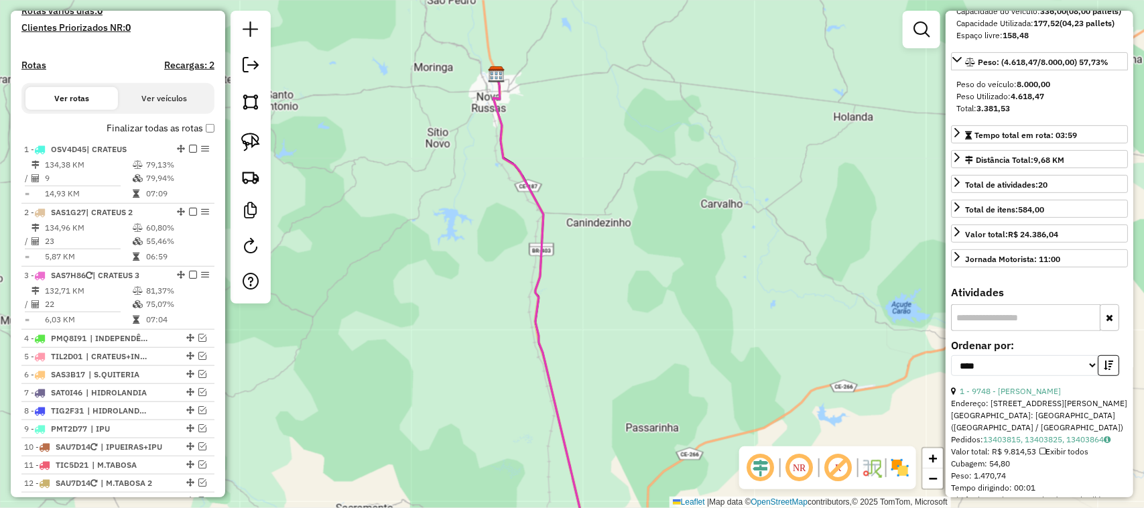
click at [491, 252] on div "Janela de atendimento Grade de atendimento Capacidade Transportadoras Veículos …" at bounding box center [572, 254] width 1144 height 508
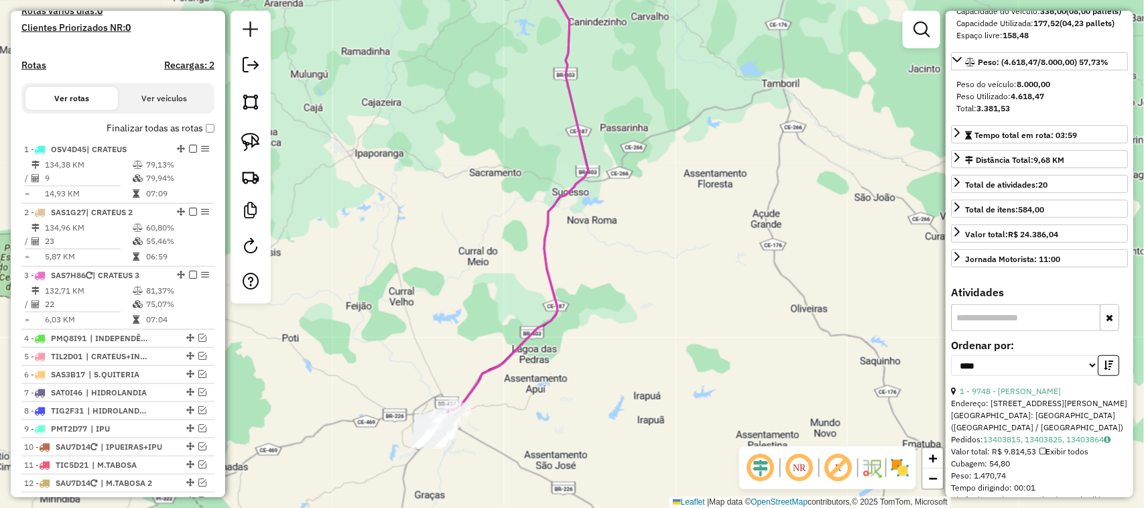
drag, startPoint x: 496, startPoint y: 242, endPoint x: 510, endPoint y: 192, distance: 52.2
click at [507, 201] on div "Janela de atendimento Grade de atendimento Capacidade Transportadoras Veículos …" at bounding box center [572, 254] width 1144 height 508
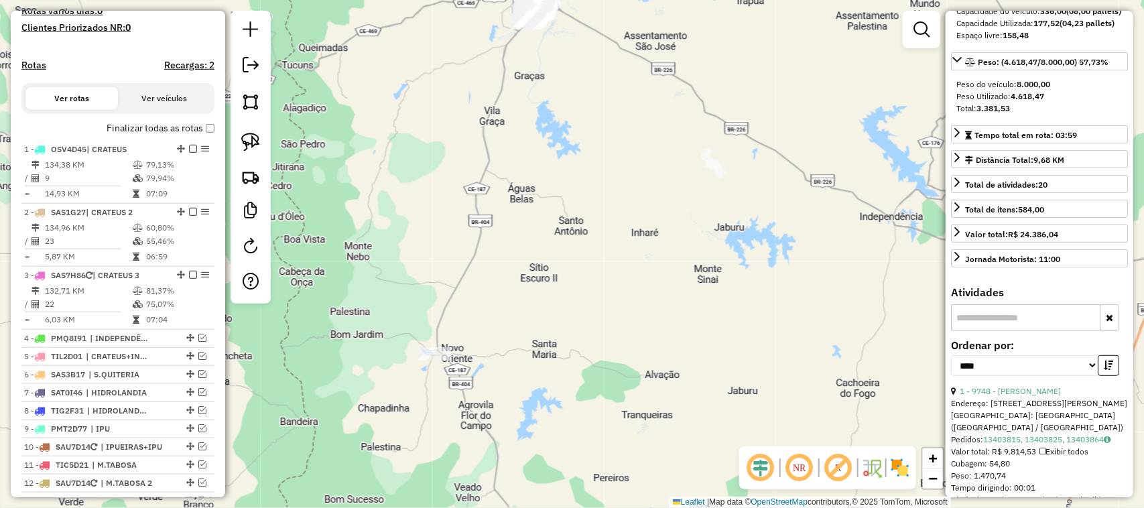
drag, startPoint x: 503, startPoint y: 343, endPoint x: 534, endPoint y: 206, distance: 140.1
click at [531, 225] on div "Janela de atendimento Grade de atendimento Capacidade Transportadoras Veículos …" at bounding box center [572, 254] width 1144 height 508
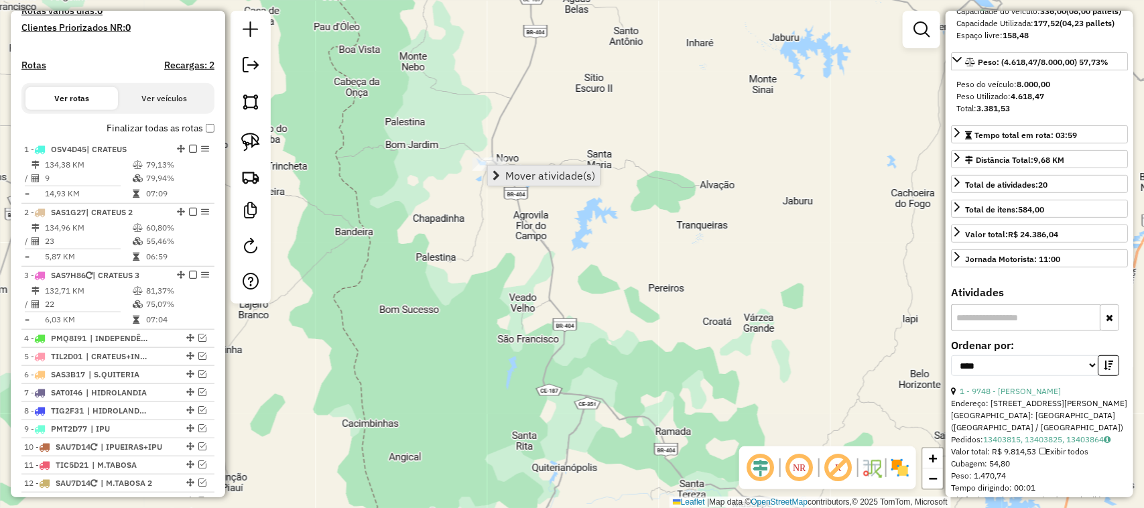
click at [538, 174] on span "Mover atividade(s)" at bounding box center [550, 175] width 90 height 11
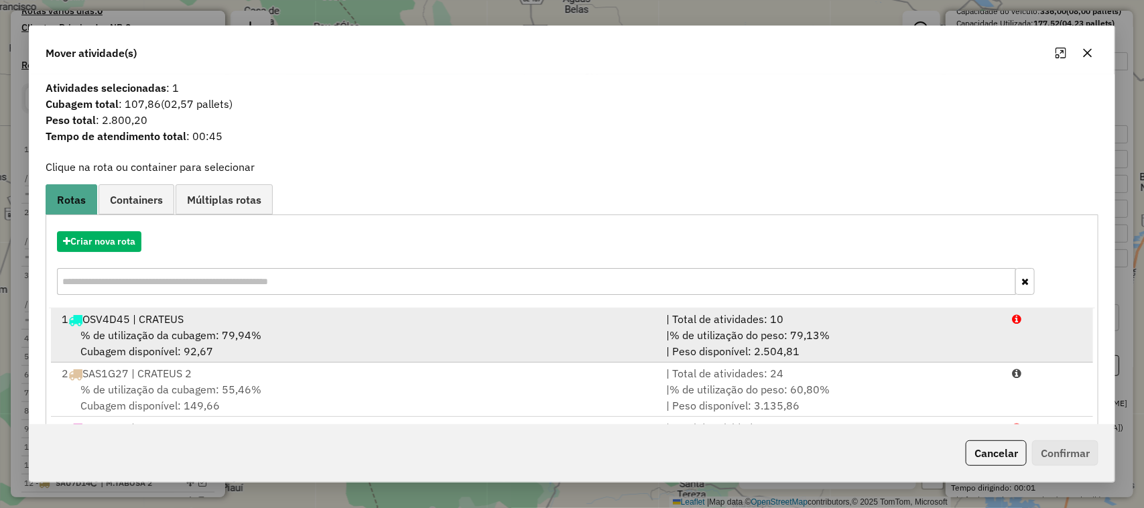
click at [154, 330] on span "% de utilização da cubagem: 79,94%" at bounding box center [170, 334] width 181 height 13
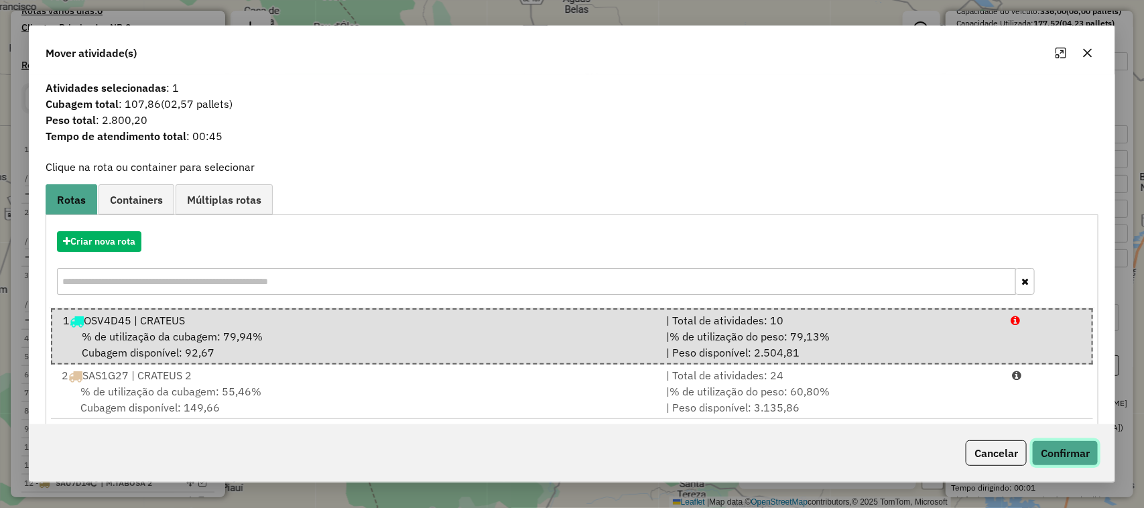
click at [1064, 454] on button "Confirmar" at bounding box center [1065, 452] width 66 height 25
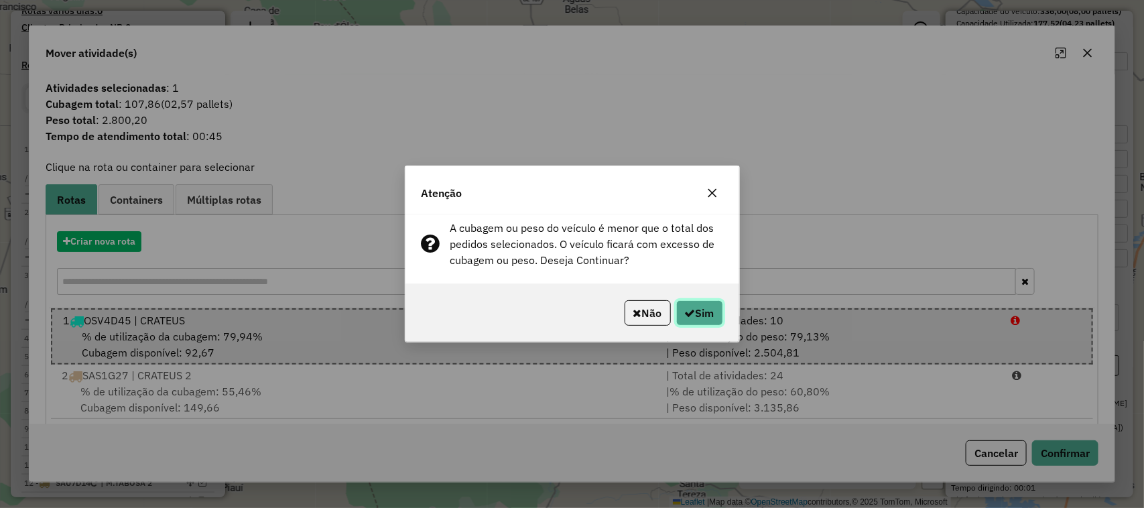
click at [691, 308] on icon "button" at bounding box center [690, 313] width 11 height 11
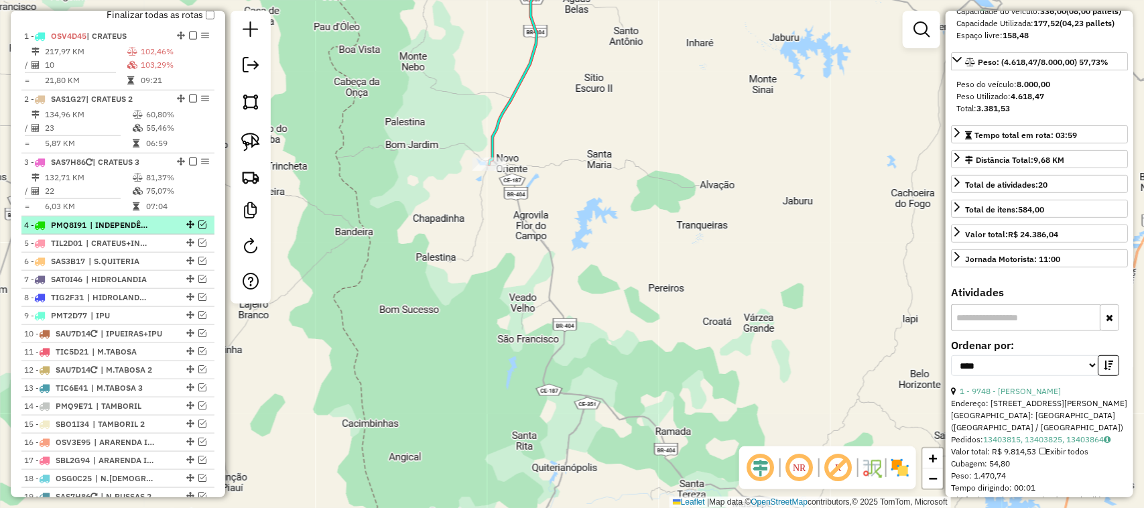
scroll to position [461, 0]
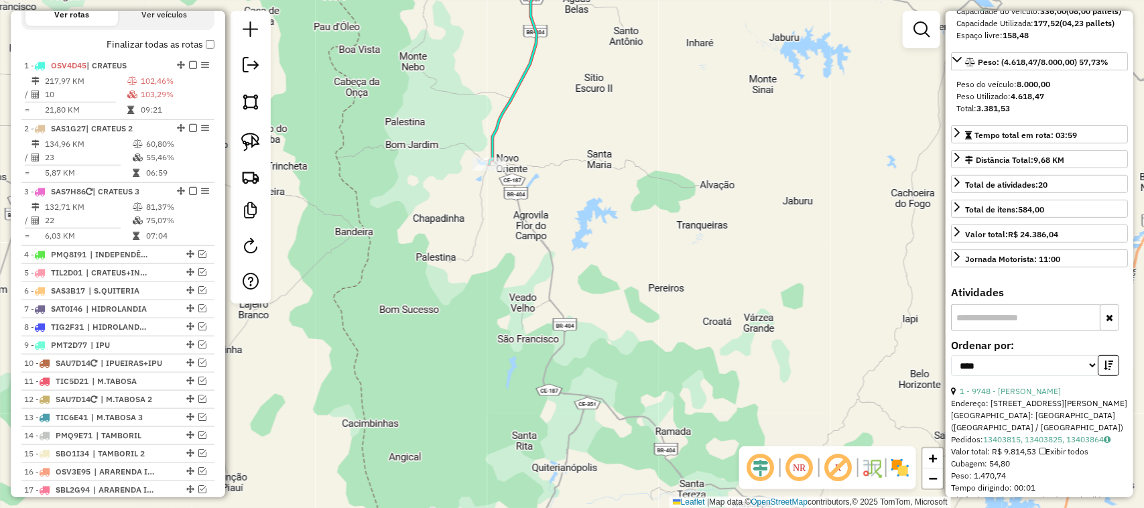
click at [607, 303] on div "Janela de atendimento Grade de atendimento Capacidade Transportadoras Veículos …" at bounding box center [572, 254] width 1144 height 508
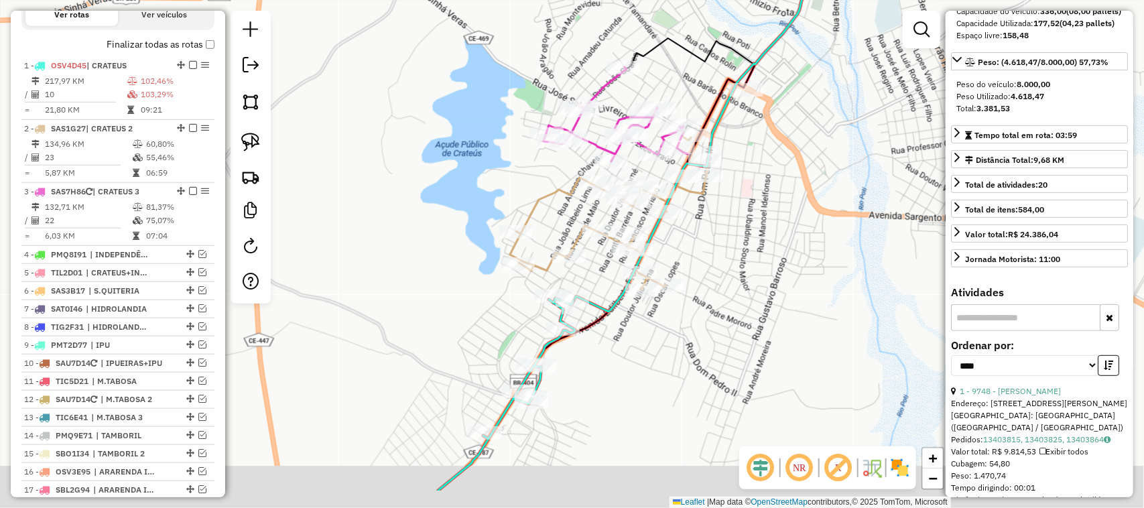
drag, startPoint x: 711, startPoint y: 263, endPoint x: 701, endPoint y: 232, distance: 32.7
click at [705, 239] on div "Janela de atendimento Grade de atendimento Capacidade Transportadoras Veículos …" at bounding box center [572, 254] width 1144 height 508
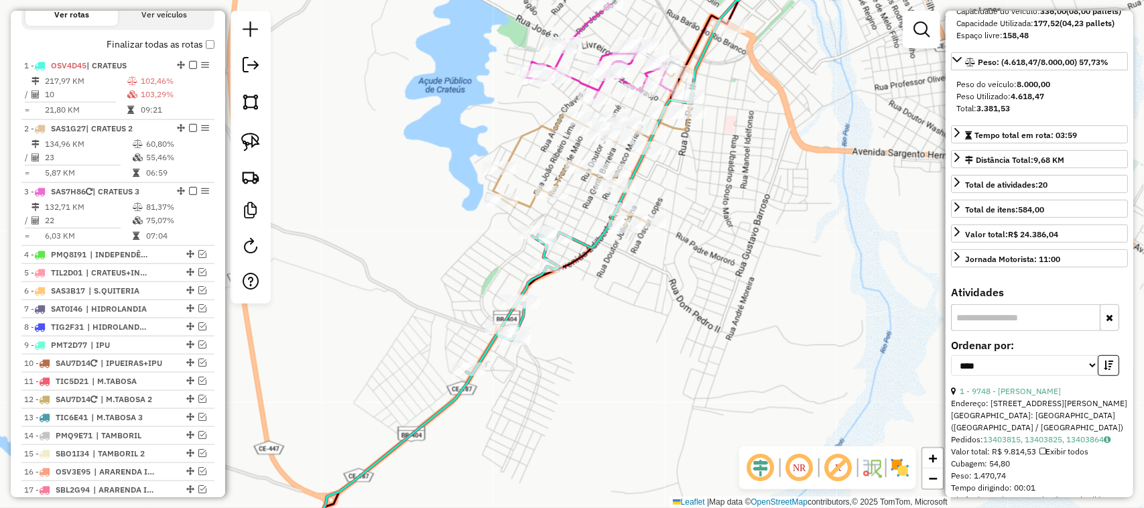
drag, startPoint x: 603, startPoint y: 310, endPoint x: 642, endPoint y: 229, distance: 89.7
click at [639, 248] on div "Janela de atendimento Grade de atendimento Capacidade Transportadoras Veículos …" at bounding box center [572, 254] width 1144 height 508
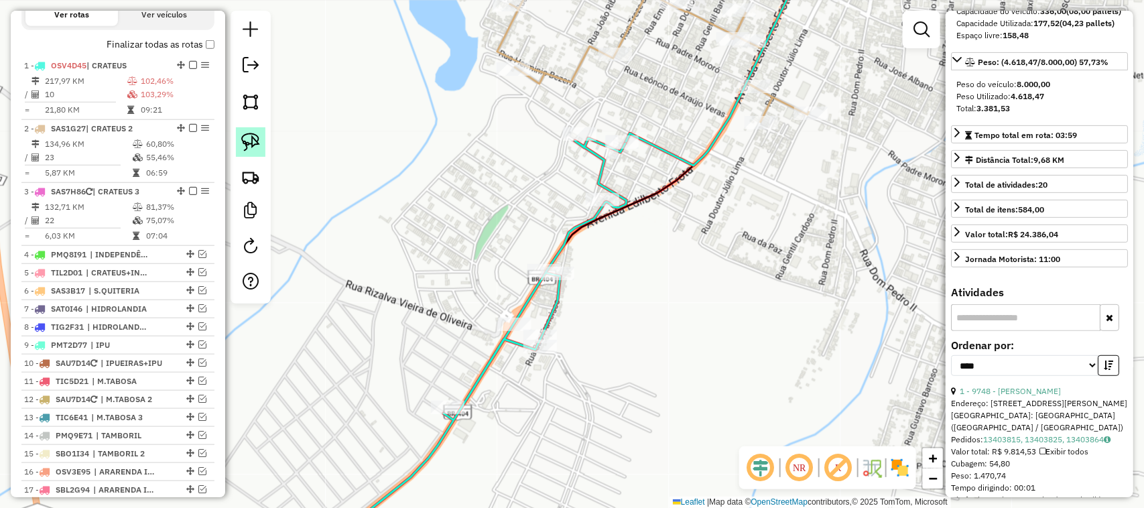
click at [250, 138] on img at bounding box center [250, 142] width 19 height 19
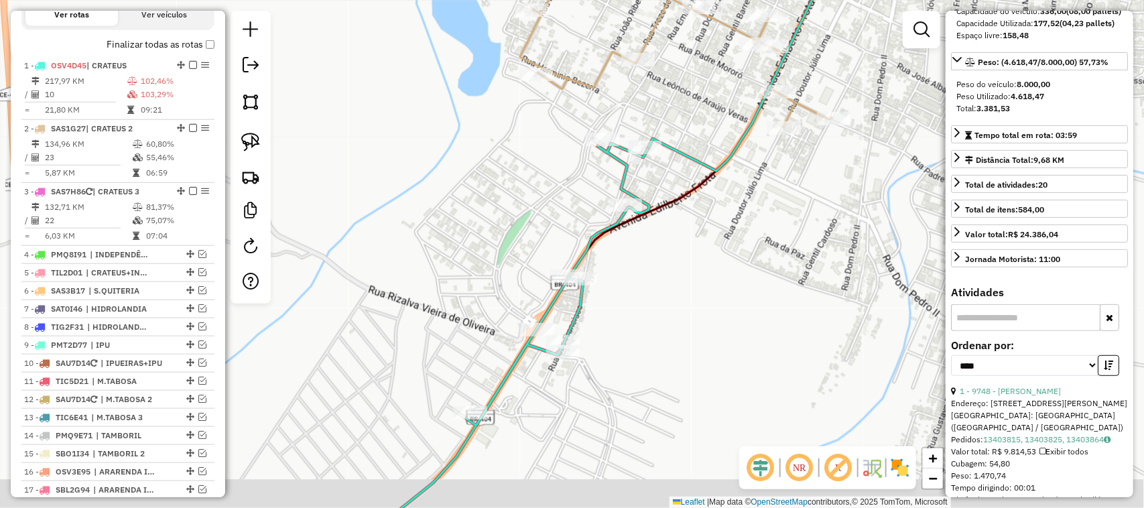
drag, startPoint x: 655, startPoint y: 343, endPoint x: 644, endPoint y: 272, distance: 71.2
click at [645, 276] on div "Janela de atendimento Grade de atendimento Capacidade Transportadoras Veículos …" at bounding box center [572, 254] width 1144 height 508
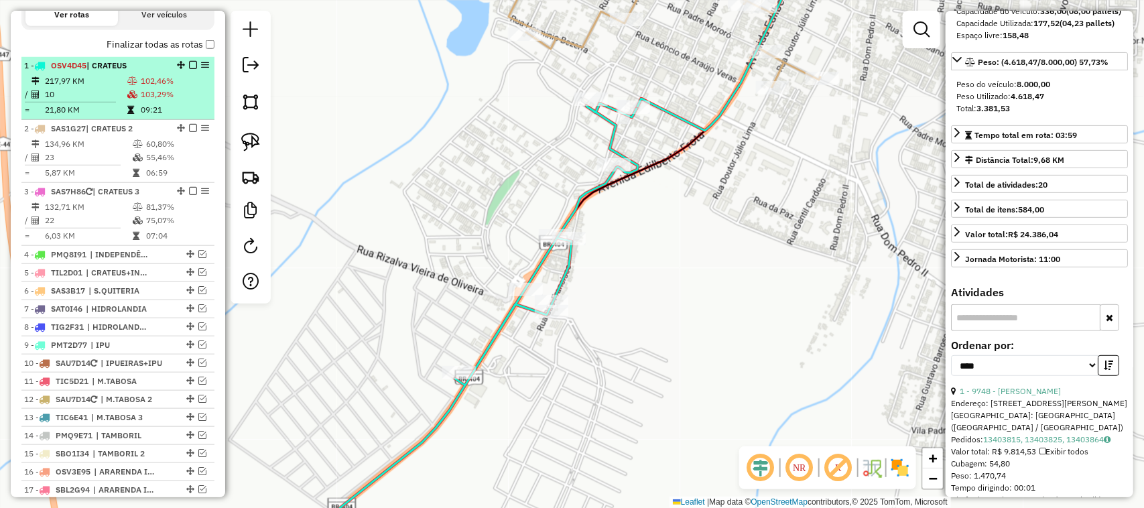
click at [97, 99] on td "10" at bounding box center [85, 94] width 82 height 13
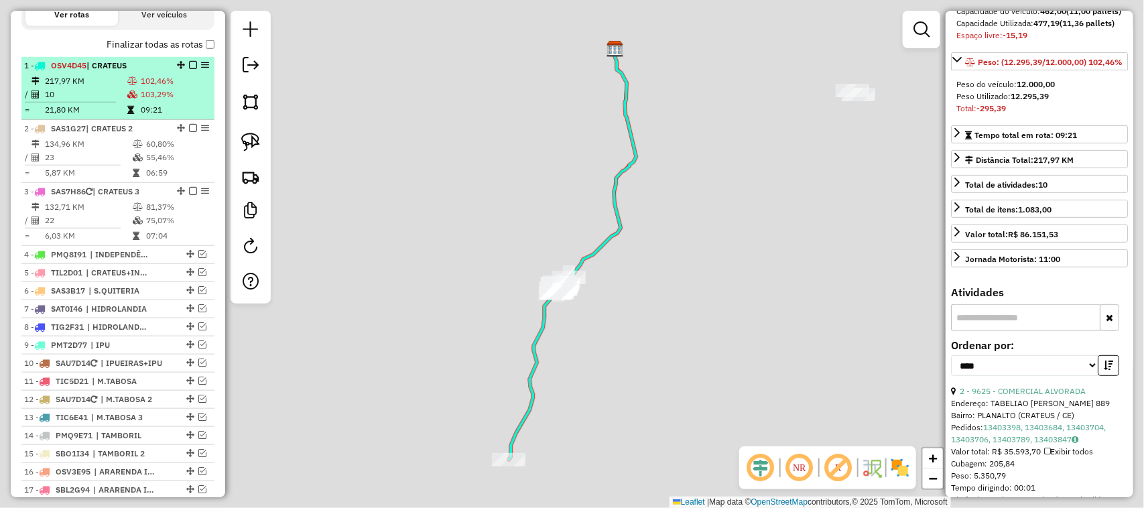
scroll to position [168, 0]
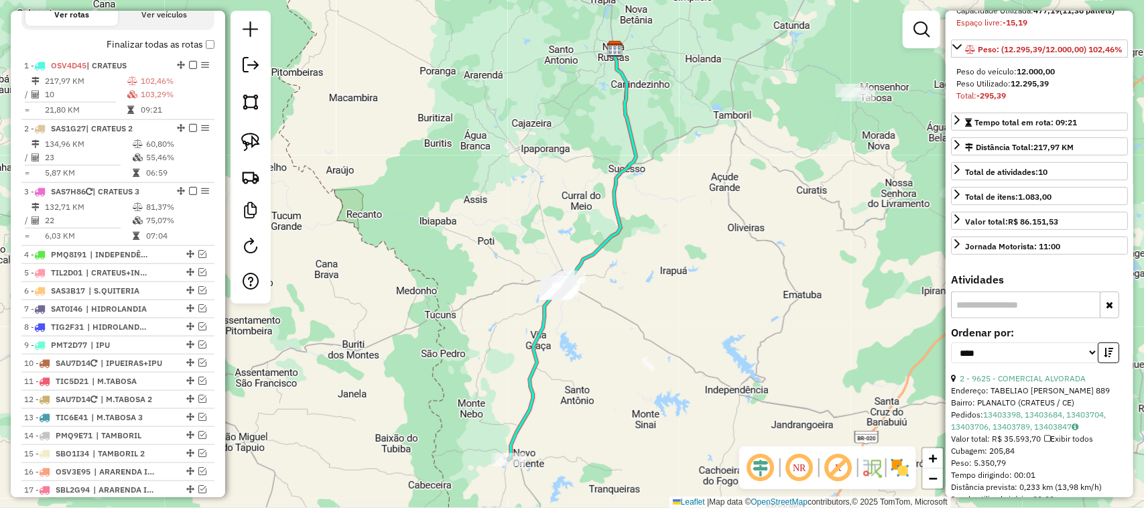
drag, startPoint x: 607, startPoint y: 322, endPoint x: 588, endPoint y: 221, distance: 102.4
click at [605, 239] on div "Janela de atendimento Grade de atendimento Capacidade Transportadoras Veículos …" at bounding box center [572, 254] width 1144 height 508
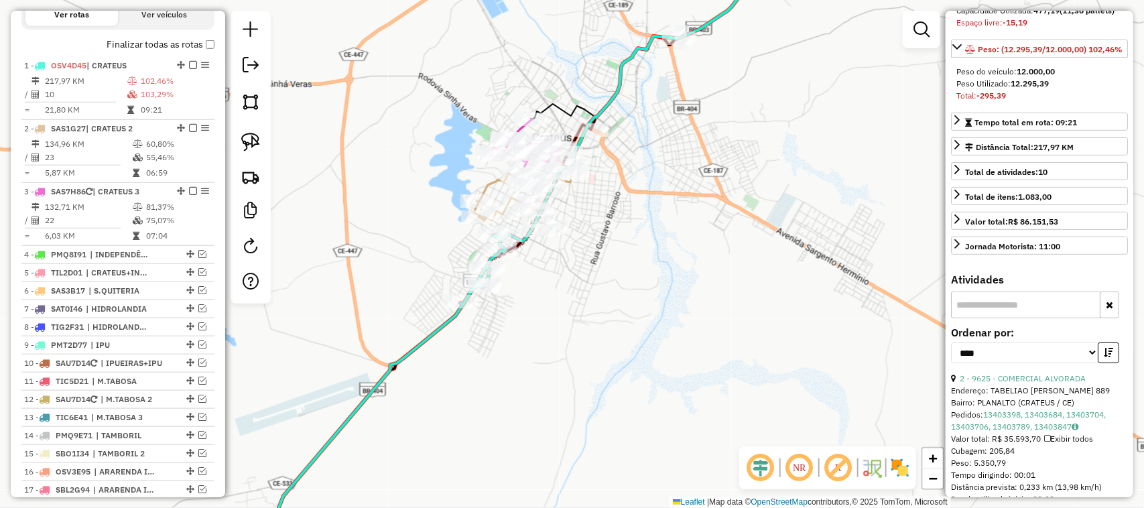
drag, startPoint x: 587, startPoint y: 247, endPoint x: 605, endPoint y: 163, distance: 85.7
click at [603, 188] on div "Janela de atendimento Grade de atendimento Capacidade Transportadoras Veículos …" at bounding box center [572, 254] width 1144 height 508
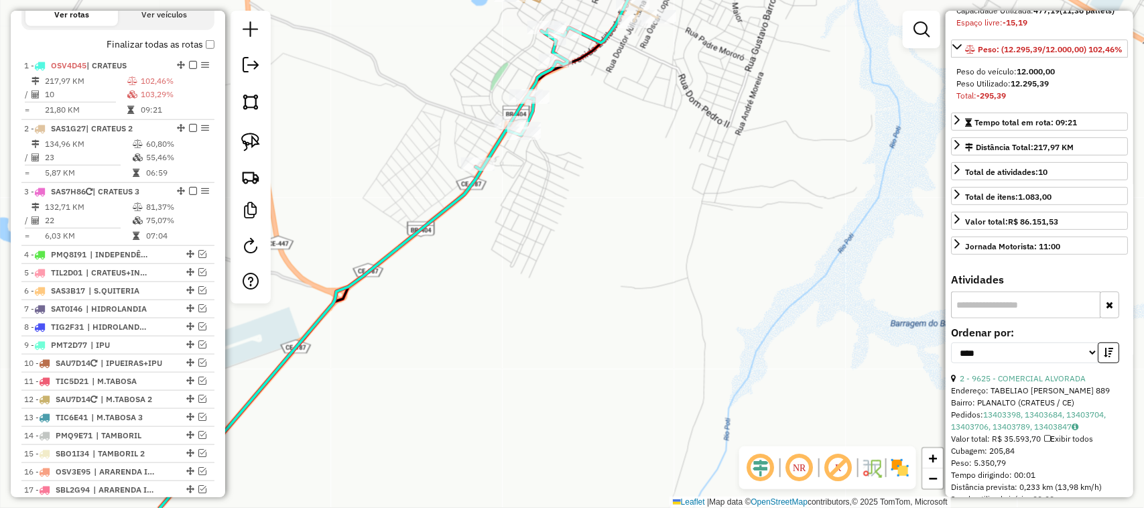
drag, startPoint x: 595, startPoint y: 181, endPoint x: 582, endPoint y: 191, distance: 16.2
click at [590, 196] on div "Rota 1 - Placa OSV4D45 16933 - BAR DO MOZIM Janela de atendimento Grade de aten…" at bounding box center [572, 254] width 1144 height 508
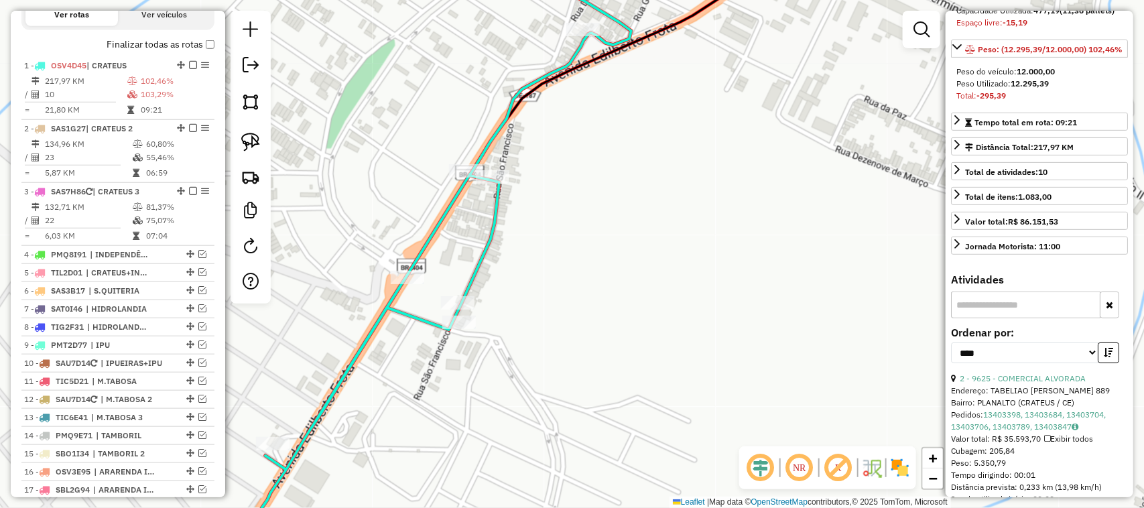
drag, startPoint x: 575, startPoint y: 282, endPoint x: 598, endPoint y: 233, distance: 53.7
click at [595, 246] on div "Janela de atendimento Grade de atendimento Capacidade Transportadoras Veículos …" at bounding box center [572, 254] width 1144 height 508
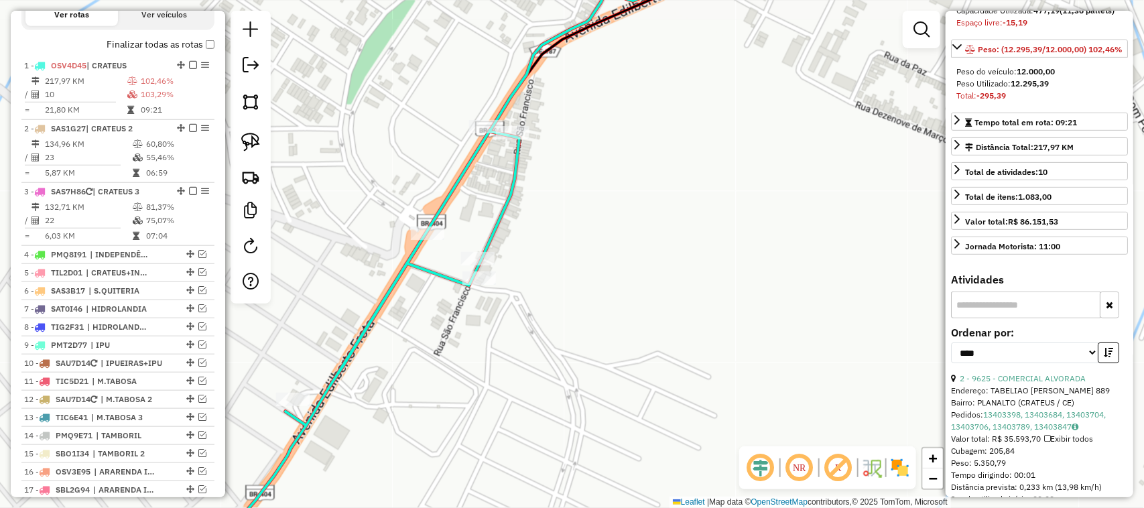
click at [607, 272] on div "Janela de atendimento Grade de atendimento Capacidade Transportadoras Veículos …" at bounding box center [572, 254] width 1144 height 508
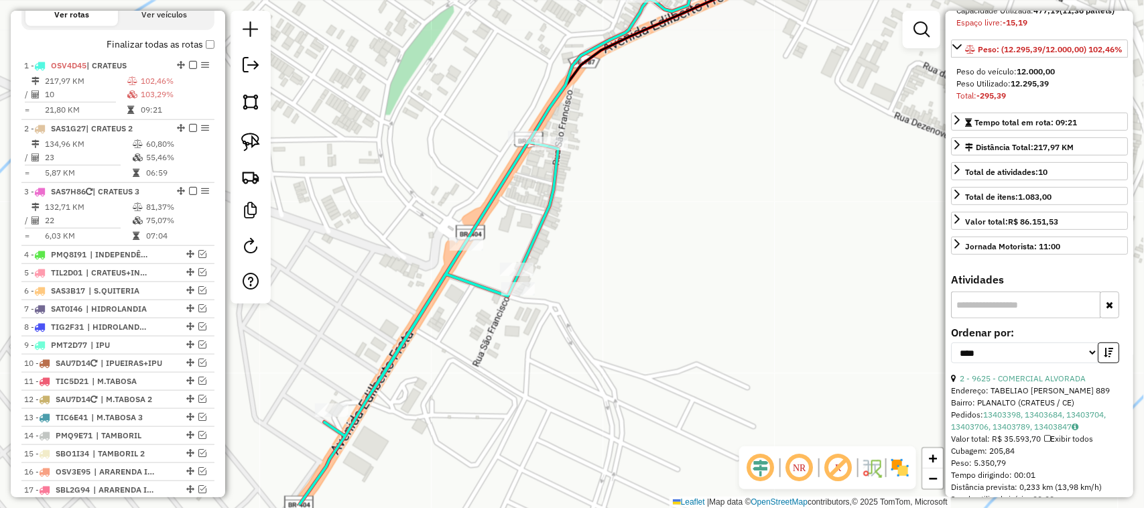
drag, startPoint x: 611, startPoint y: 286, endPoint x: 654, endPoint y: 215, distance: 83.0
click at [654, 233] on div "Janela de atendimento Grade de atendimento Capacidade Transportadoras Veículos …" at bounding box center [572, 254] width 1144 height 508
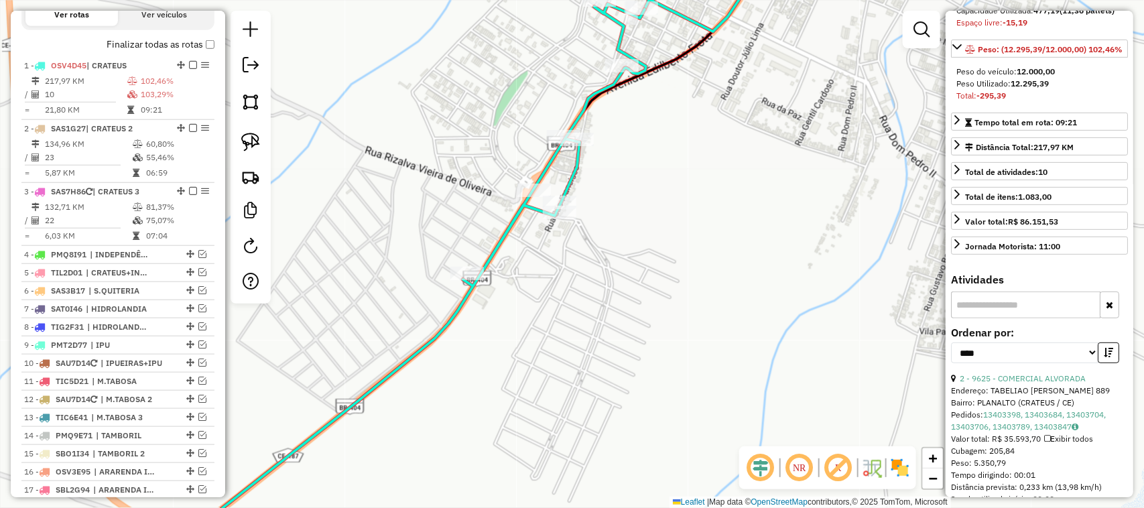
drag, startPoint x: 636, startPoint y: 206, endPoint x: 611, endPoint y: 222, distance: 29.0
click at [618, 223] on div "Janela de atendimento Grade de atendimento Capacidade Transportadoras Veículos …" at bounding box center [572, 254] width 1144 height 508
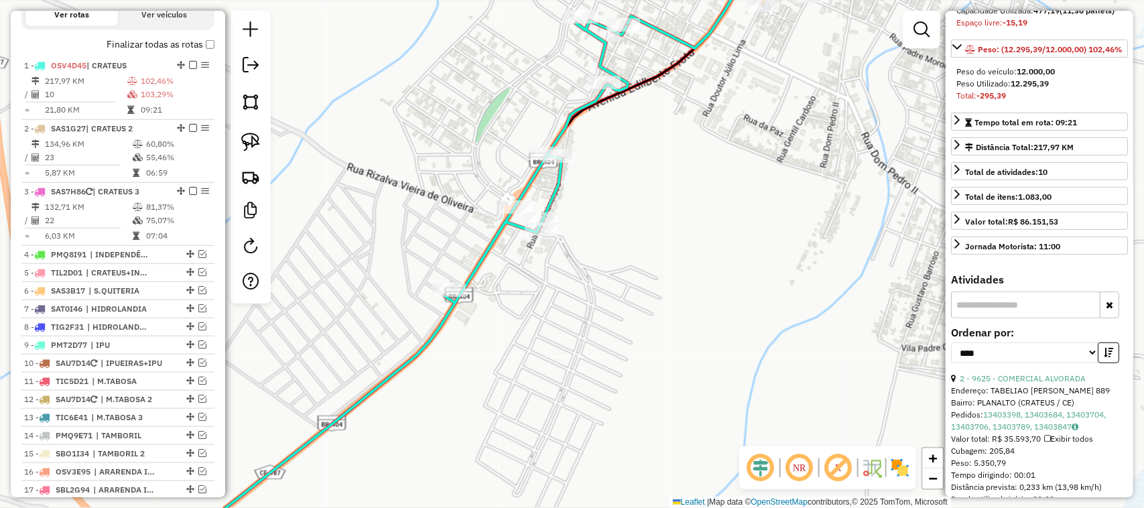
click at [609, 223] on div "Janela de atendimento Grade de atendimento Capacidade Transportadoras Veículos …" at bounding box center [572, 254] width 1144 height 508
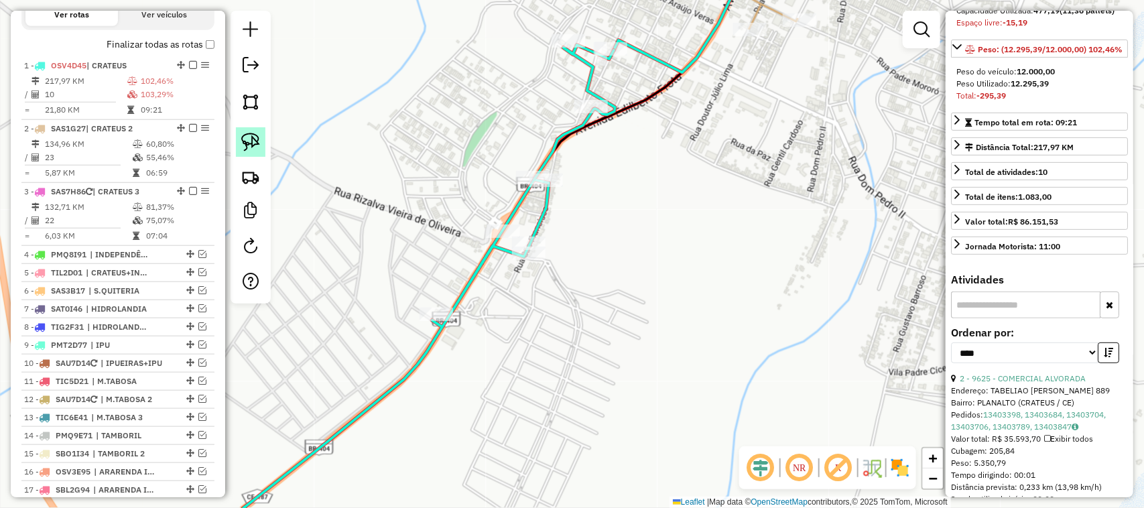
click at [250, 141] on img at bounding box center [250, 142] width 19 height 19
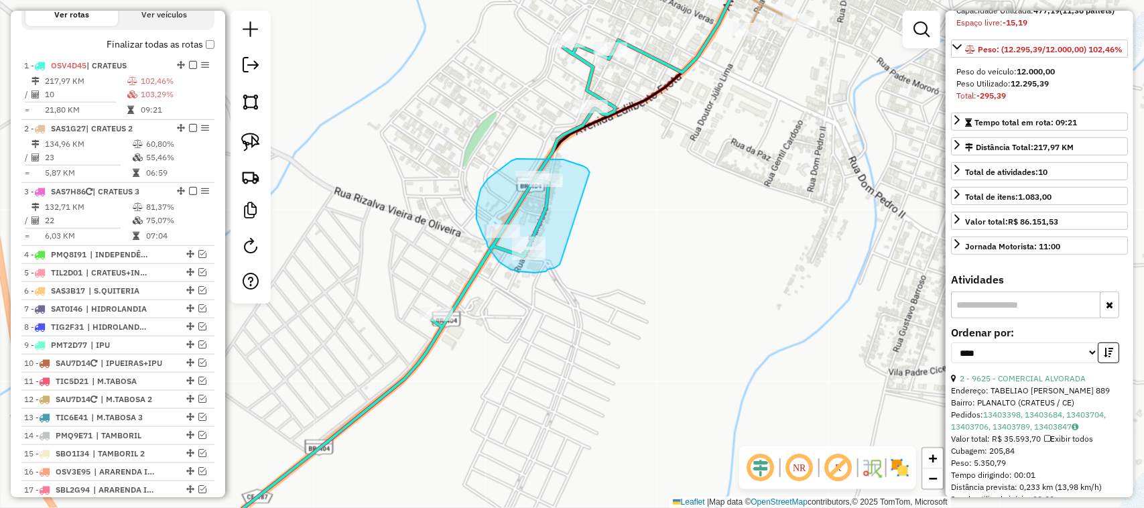
drag, startPoint x: 590, startPoint y: 172, endPoint x: 563, endPoint y: 259, distance: 90.5
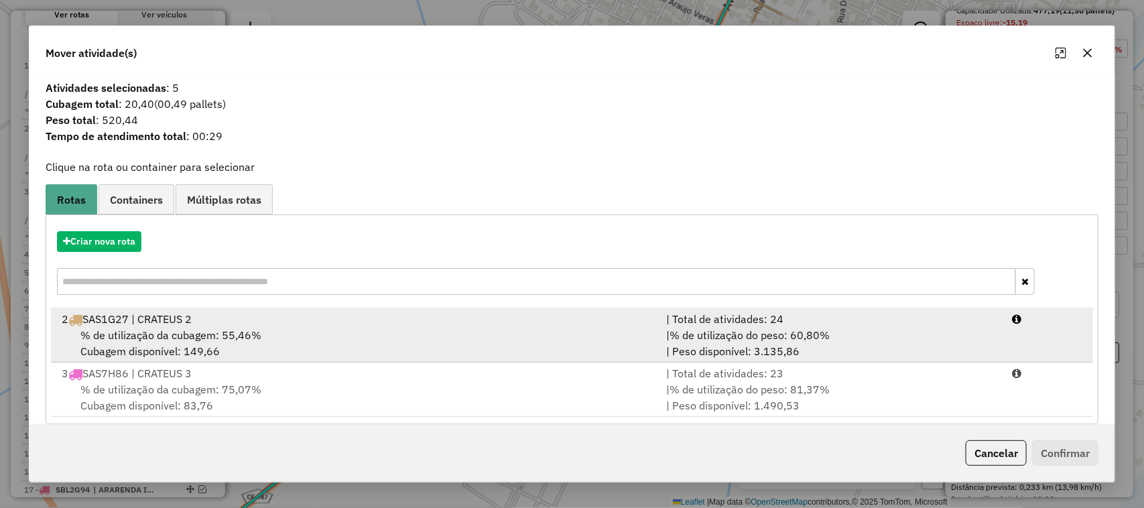
click at [176, 326] on li "2 SAS1G27 | CRATEUS 2 | Total de atividades: 24 % de utilização da cubagem: 55,…" at bounding box center [572, 335] width 1043 height 54
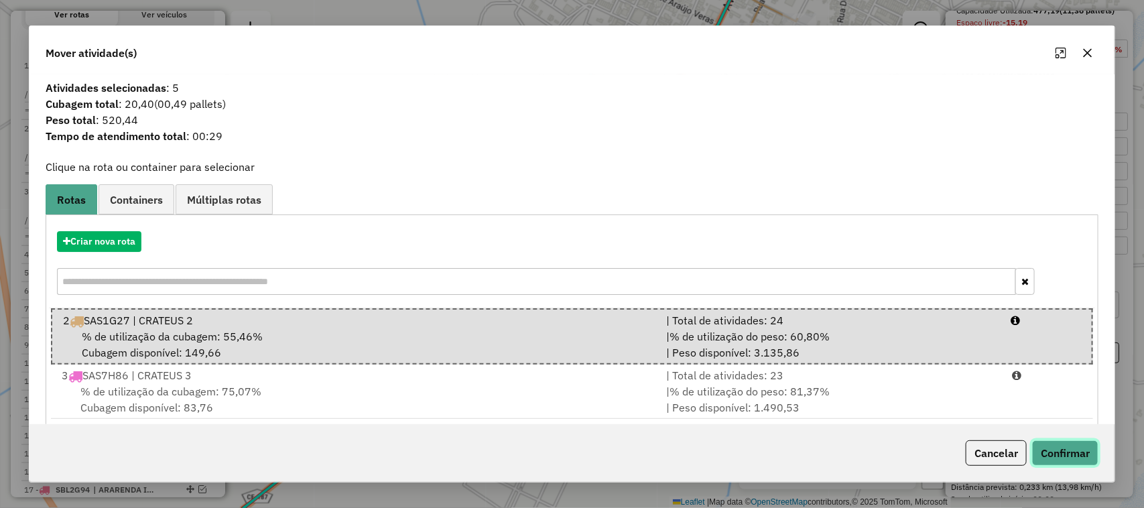
click at [1075, 453] on button "Confirmar" at bounding box center [1065, 452] width 66 height 25
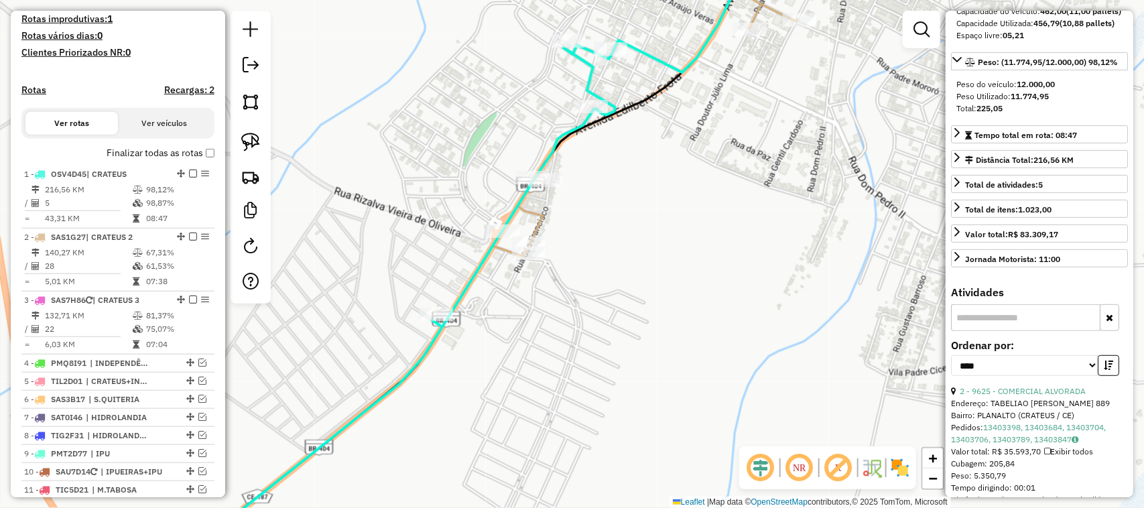
scroll to position [351, 0]
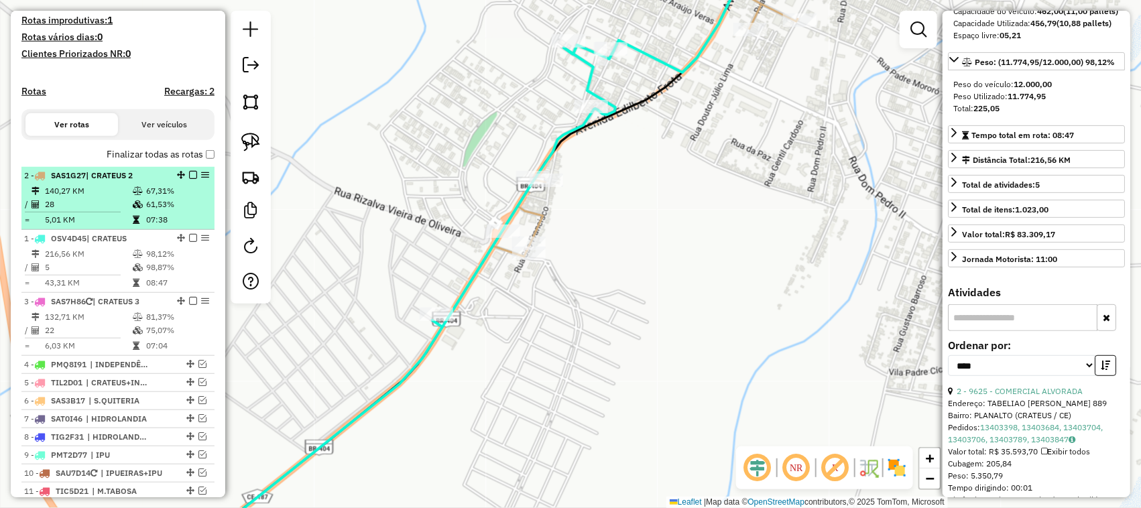
drag, startPoint x: 176, startPoint y: 247, endPoint x: 174, endPoint y: 199, distance: 47.6
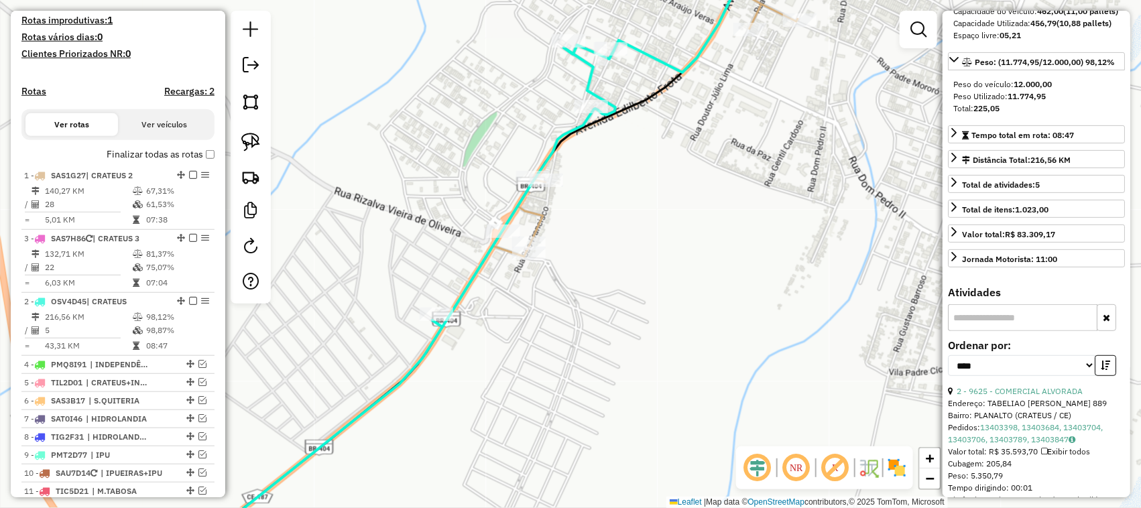
drag, startPoint x: 176, startPoint y: 312, endPoint x: 182, endPoint y: 230, distance: 82.1
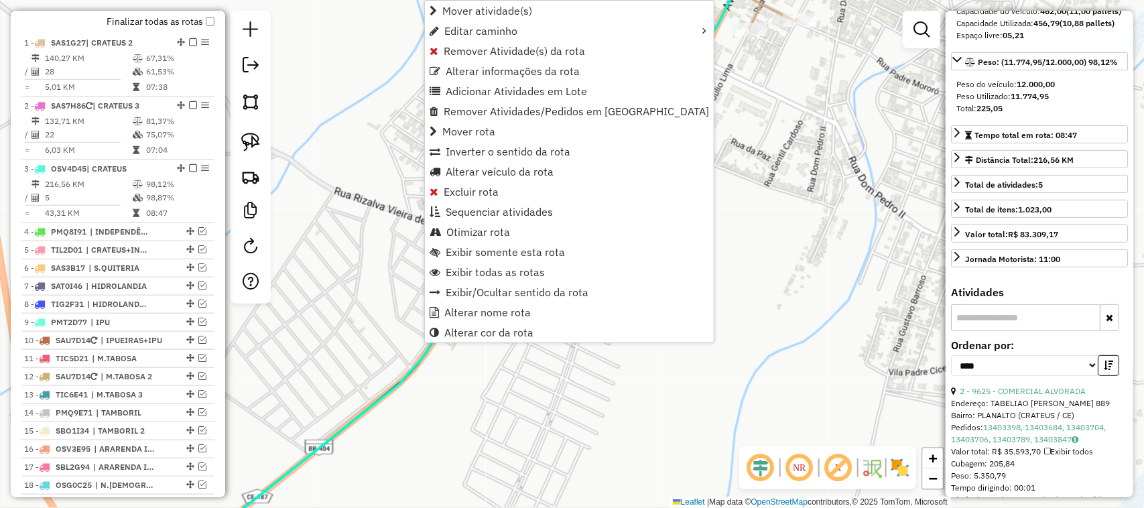
scroll to position [645, 0]
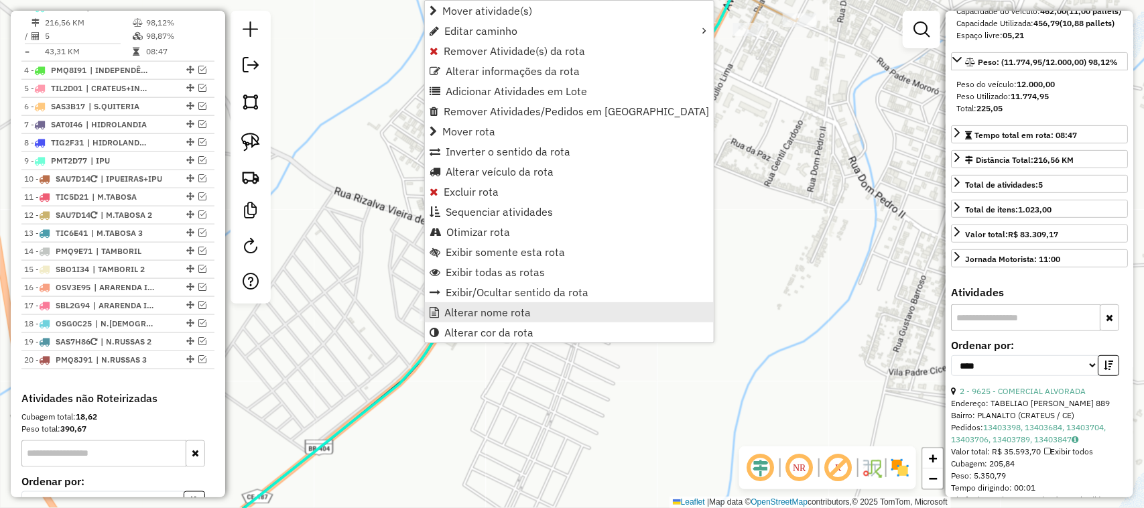
click at [478, 314] on span "Alterar nome rota" at bounding box center [487, 312] width 86 height 11
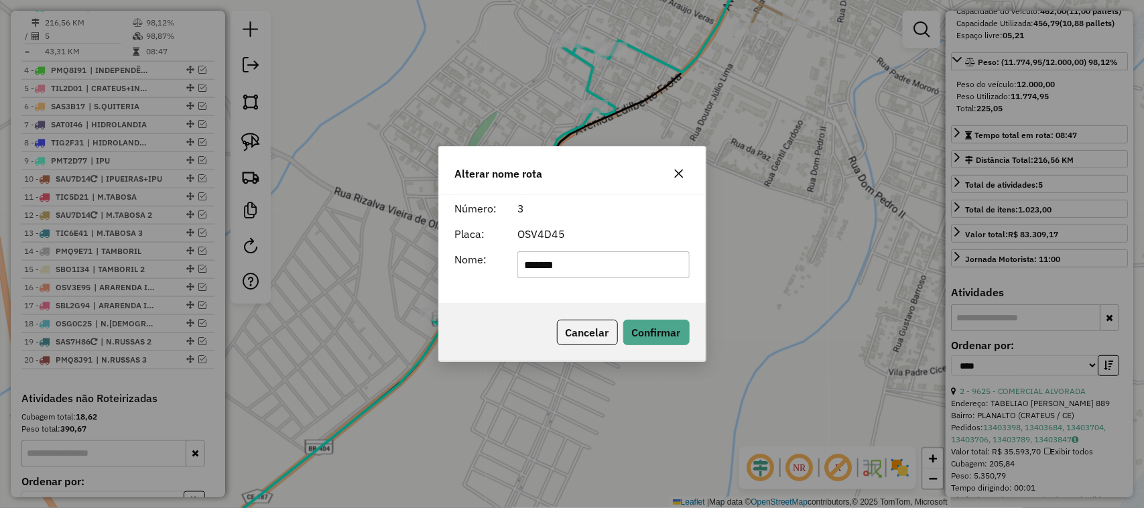
type input "**********"
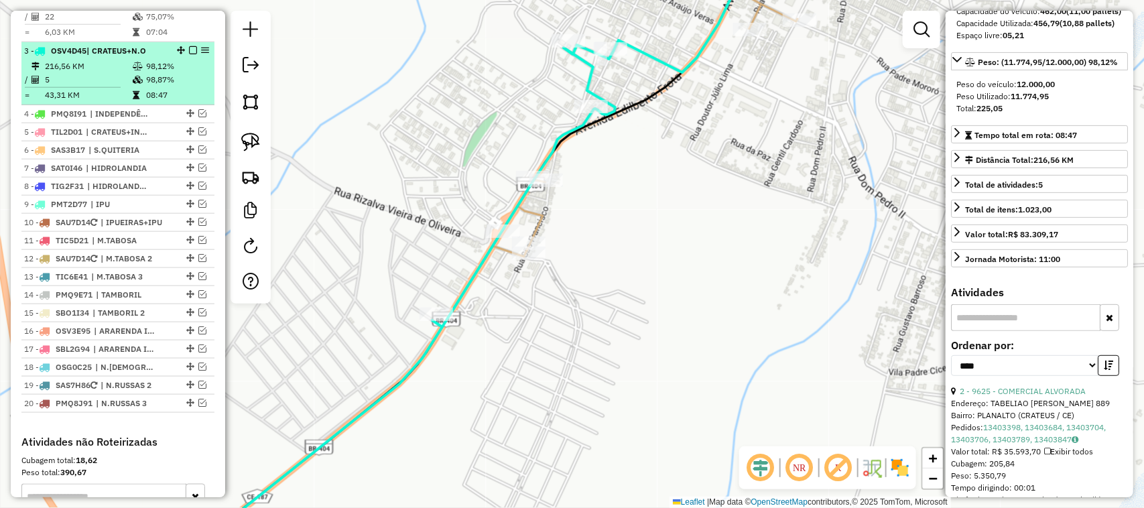
scroll to position [561, 0]
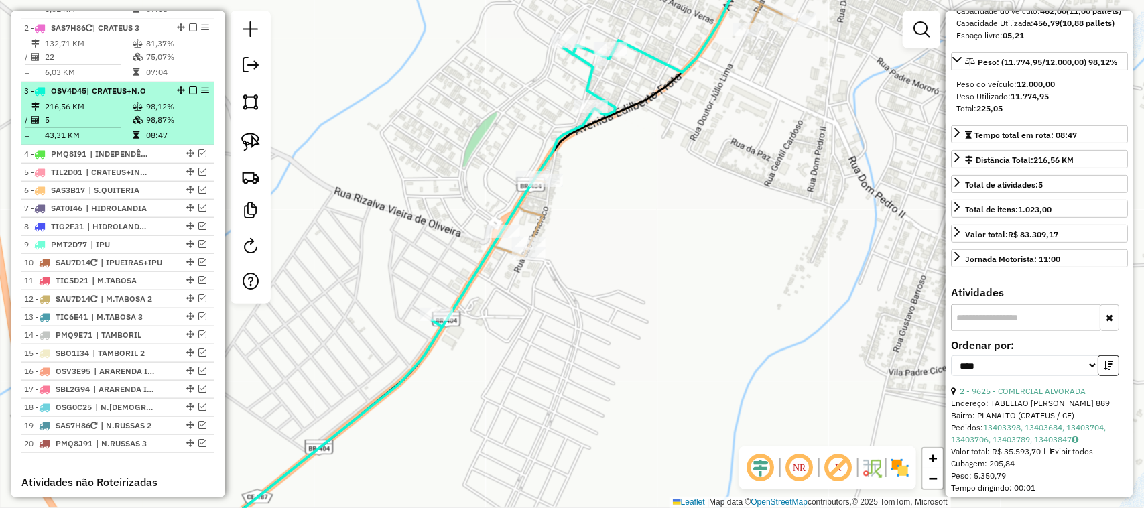
click at [101, 127] on td "5" at bounding box center [88, 119] width 88 height 13
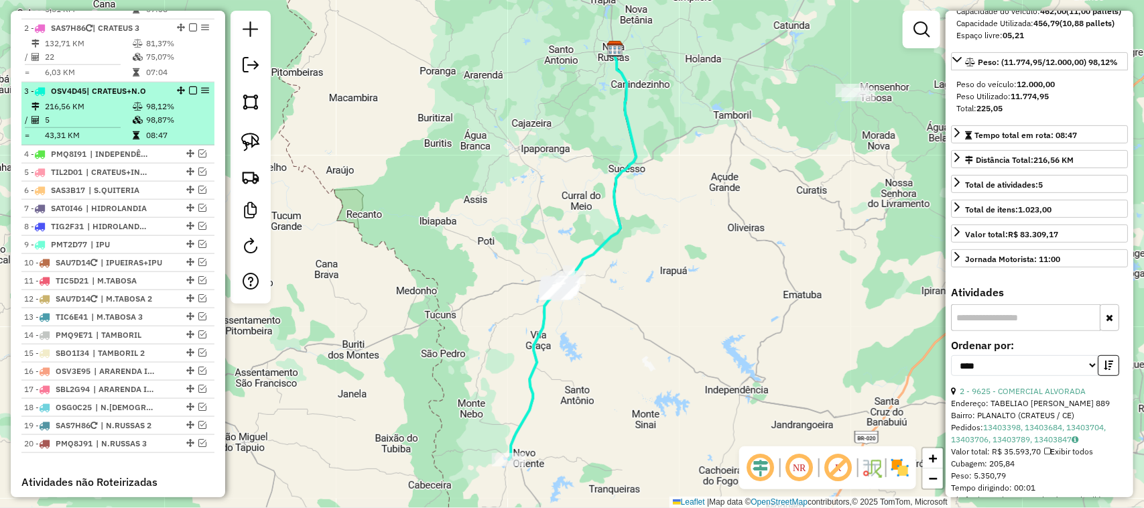
click at [189, 95] on em at bounding box center [193, 90] width 8 height 8
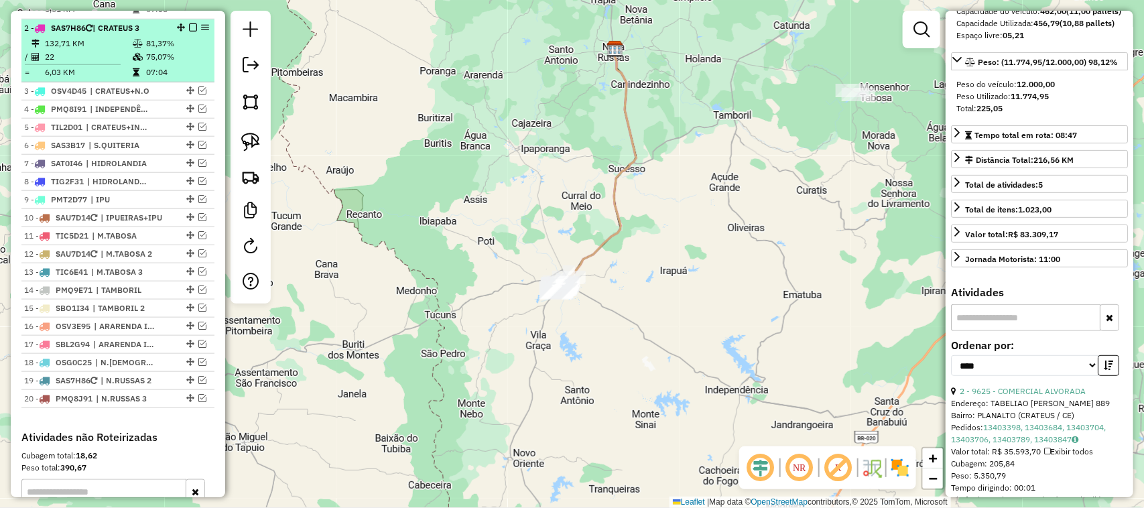
scroll to position [477, 0]
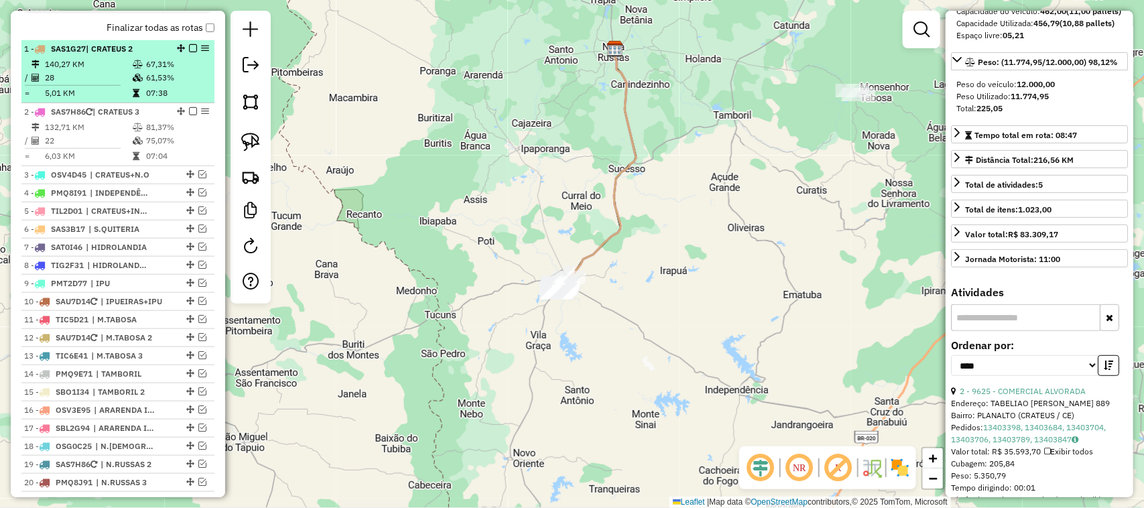
click at [101, 82] on td "28" at bounding box center [88, 77] width 88 height 13
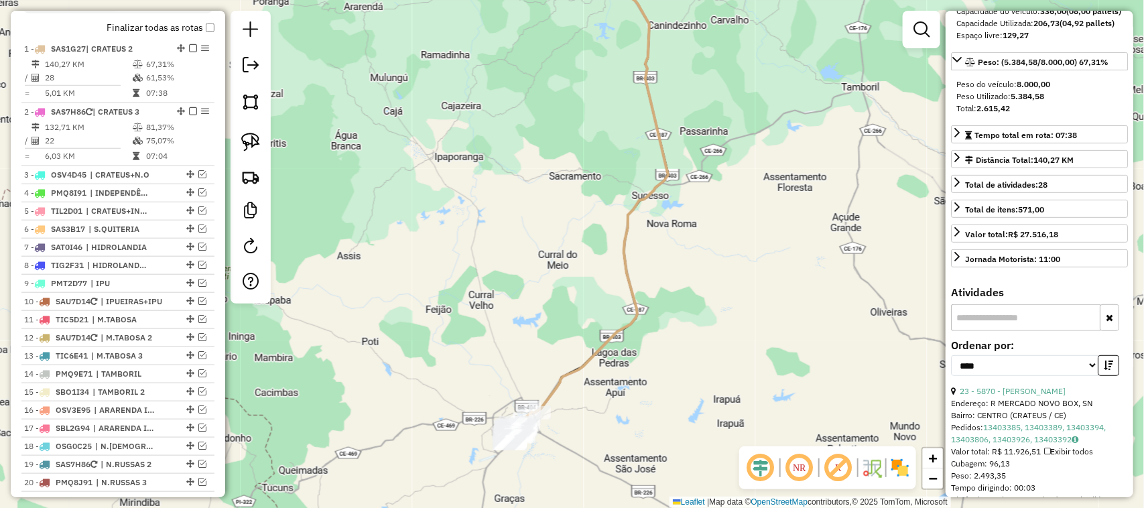
drag, startPoint x: 526, startPoint y: 316, endPoint x: 551, endPoint y: 222, distance: 97.7
click at [543, 253] on div "Janela de atendimento Grade de atendimento Capacidade Transportadoras Veículos …" at bounding box center [572, 254] width 1144 height 508
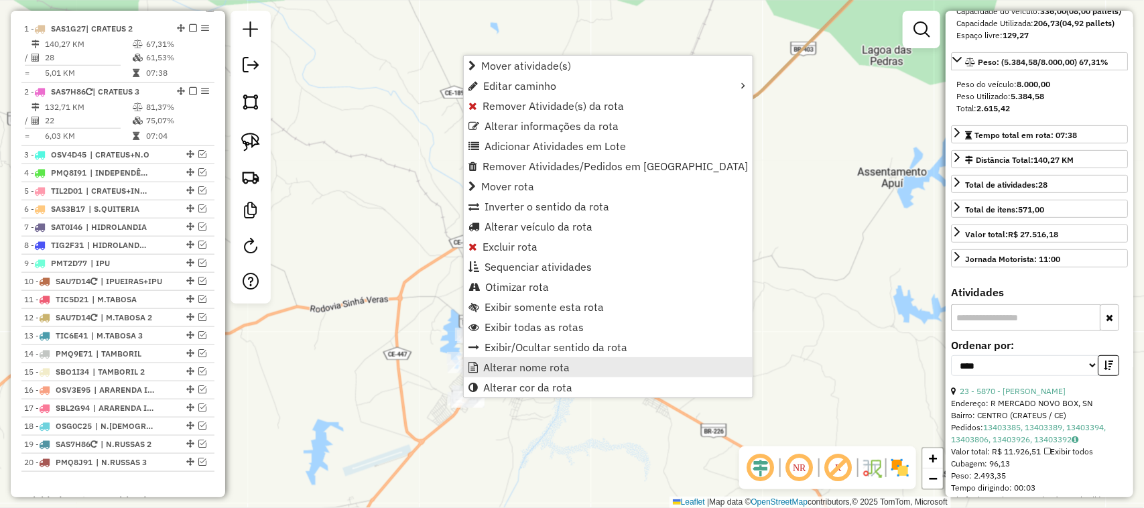
scroll to position [518, 0]
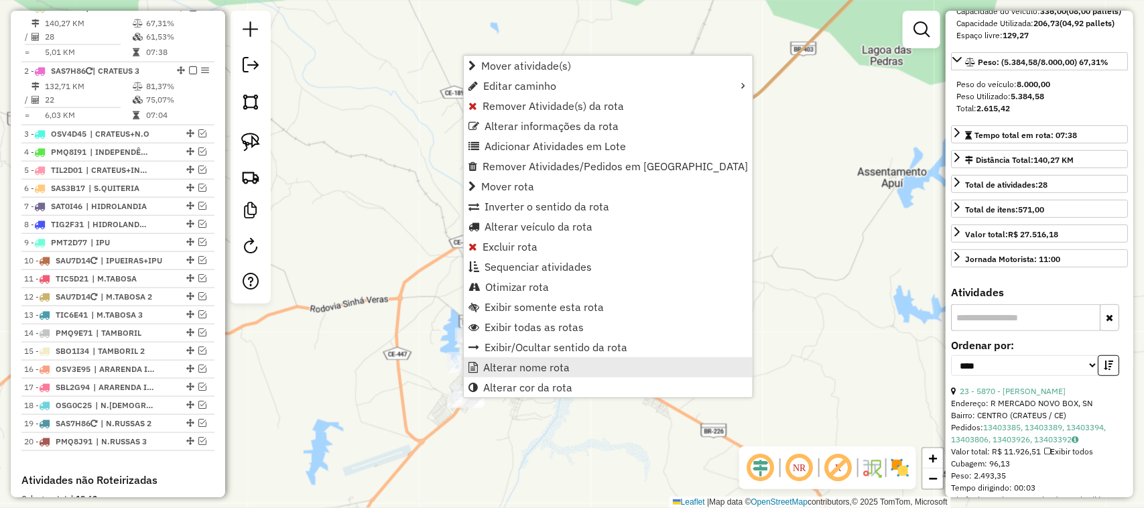
click at [533, 363] on span "Alterar nome rota" at bounding box center [526, 367] width 86 height 11
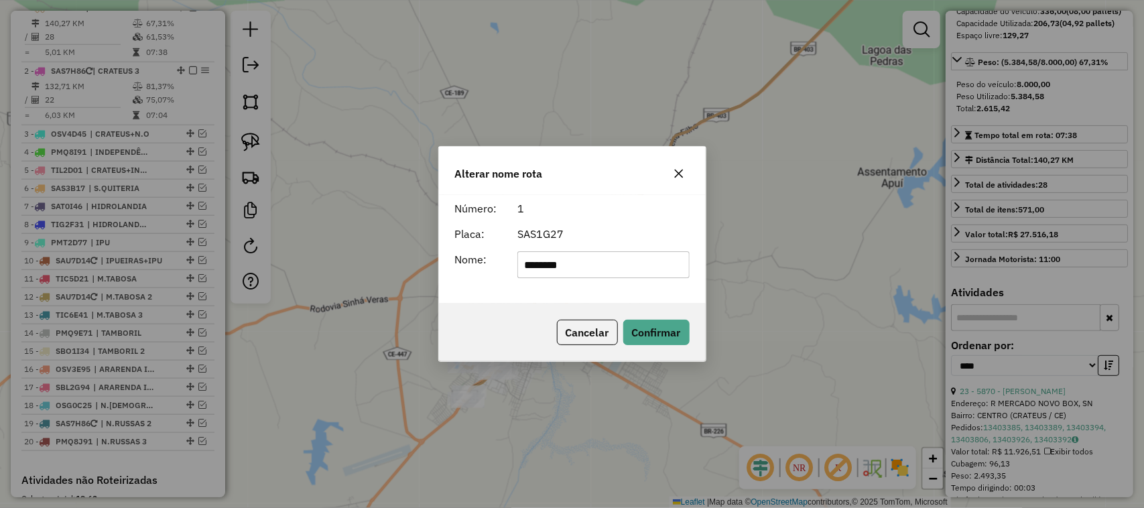
type input "*******"
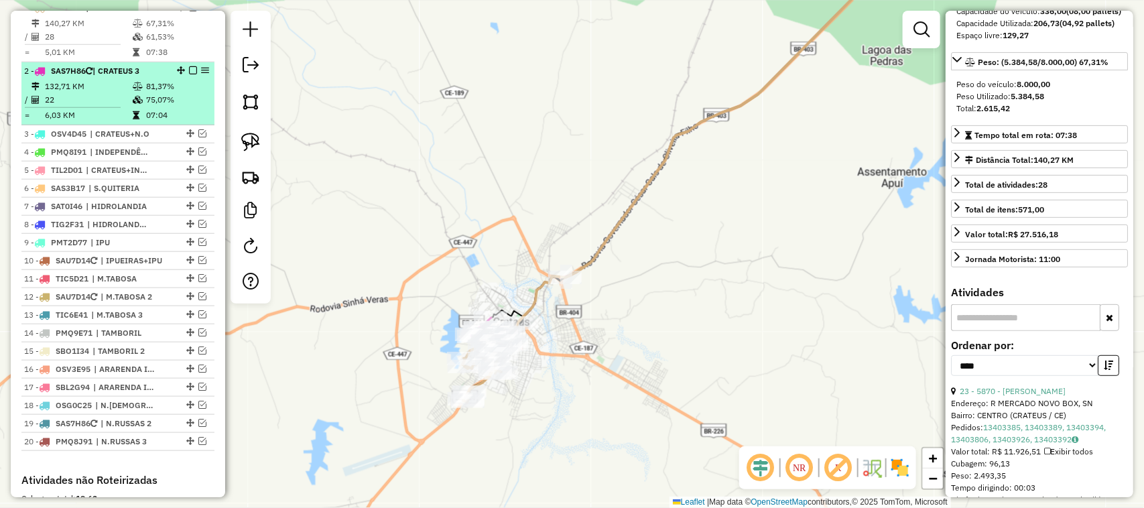
click at [88, 107] on td "22" at bounding box center [88, 99] width 88 height 13
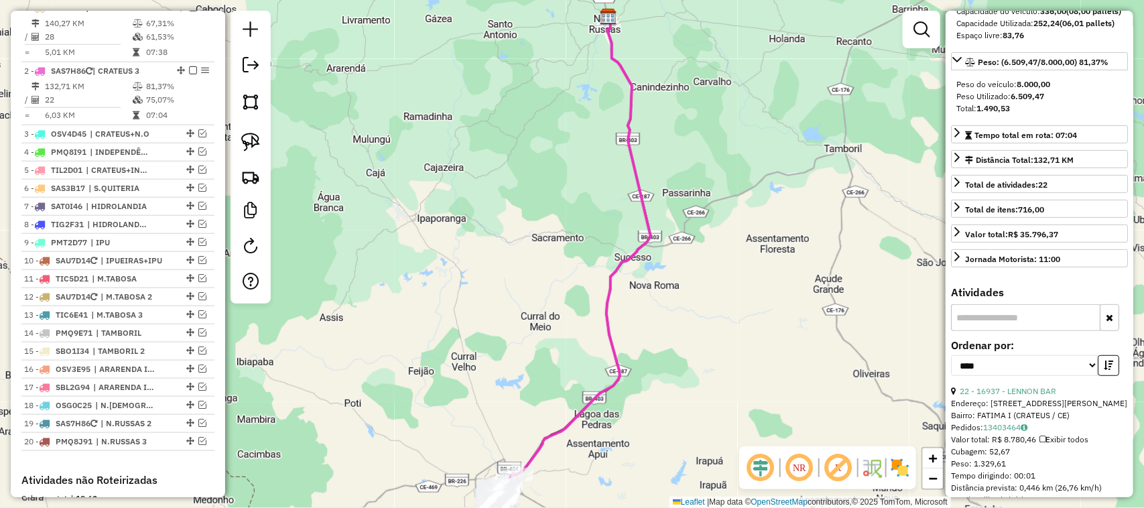
drag, startPoint x: 493, startPoint y: 288, endPoint x: 491, endPoint y: 211, distance: 77.1
click at [491, 216] on div "Janela de atendimento Grade de atendimento Capacidade Transportadoras Veículos …" at bounding box center [572, 254] width 1144 height 508
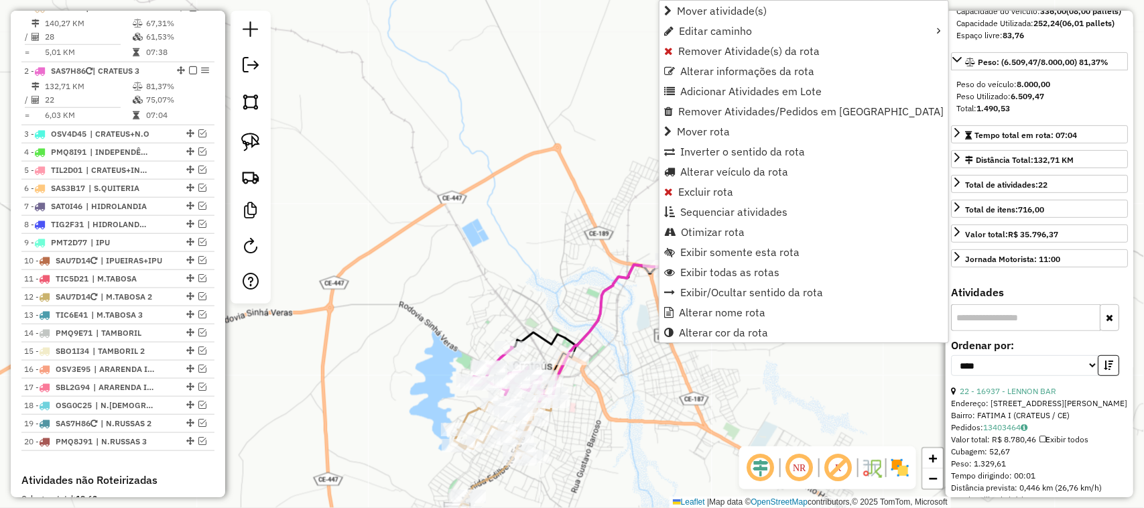
scroll to position [581, 0]
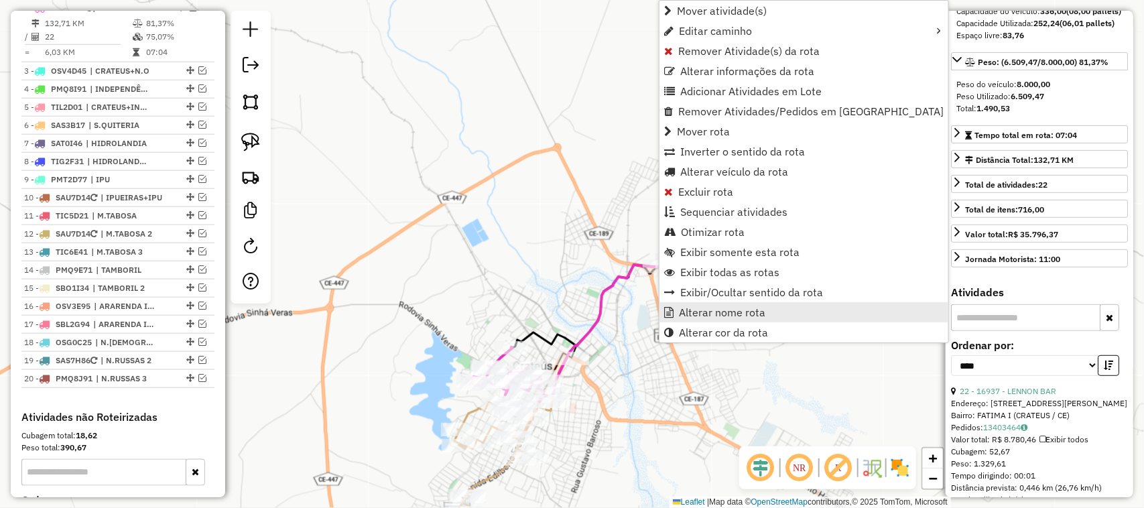
click at [711, 312] on span "Alterar nome rota" at bounding box center [722, 312] width 86 height 11
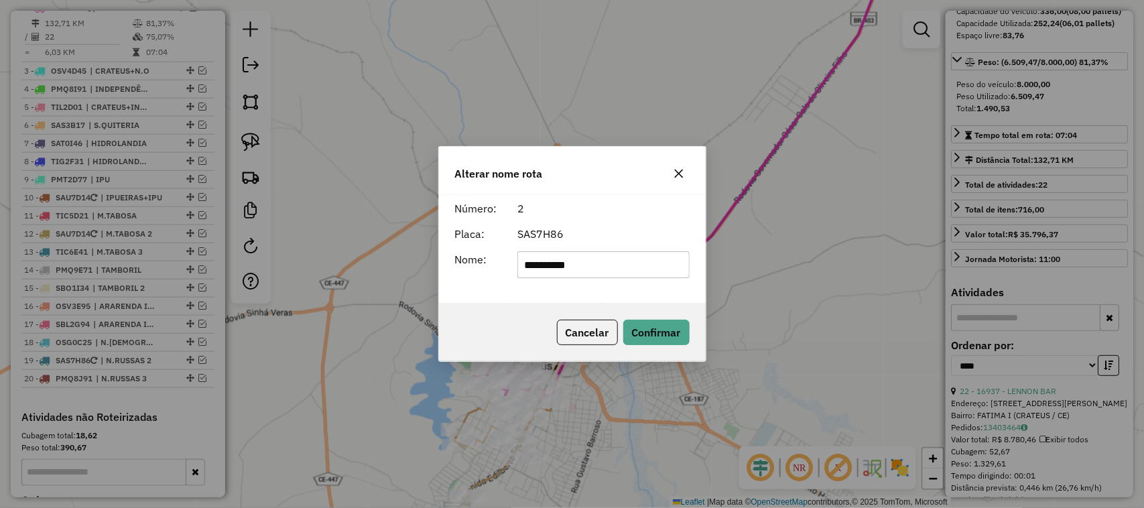
type input "*********"
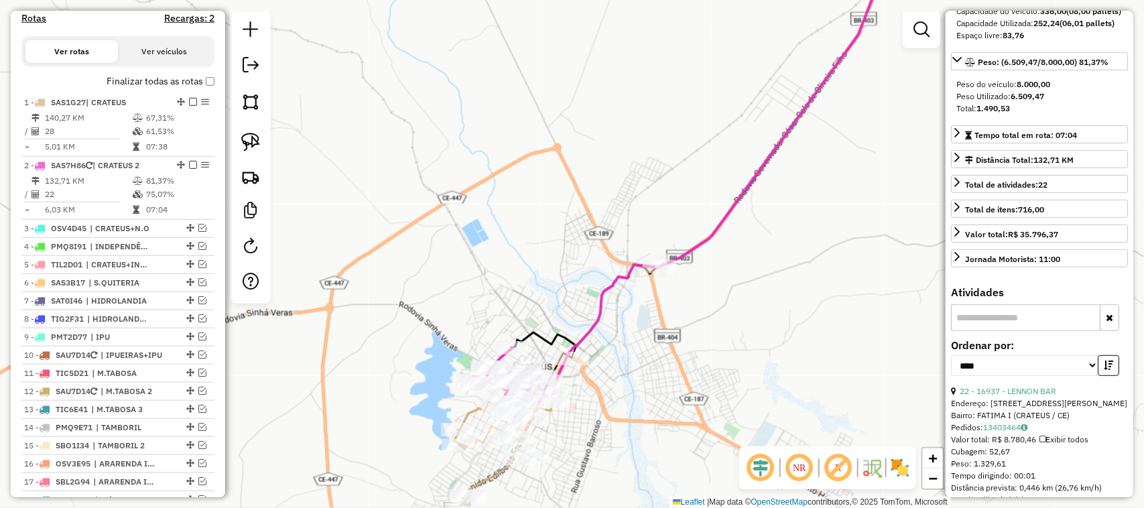
scroll to position [414, 0]
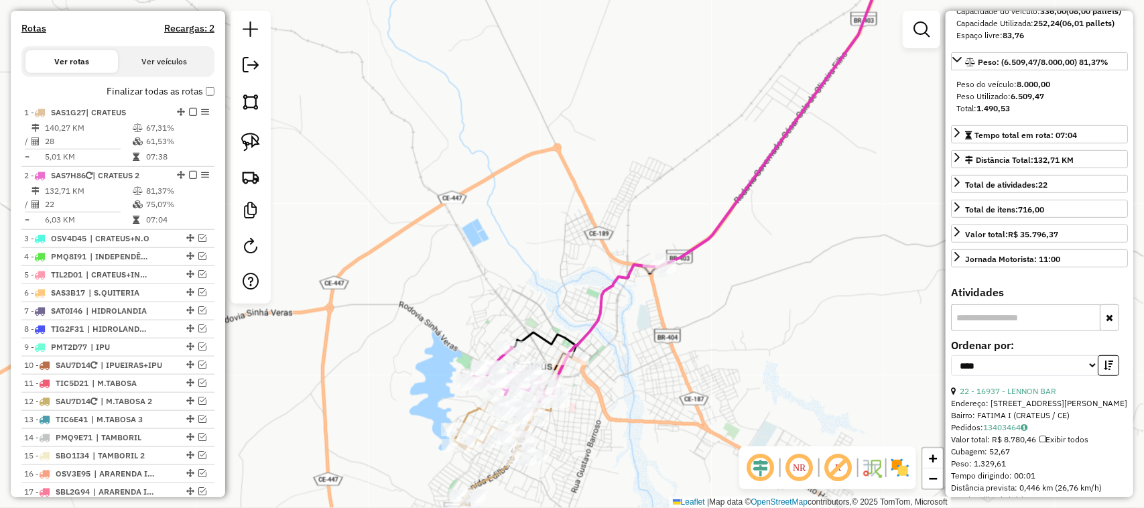
click at [514, 208] on div "Janela de atendimento Grade de atendimento Capacidade Transportadoras Veículos …" at bounding box center [572, 254] width 1144 height 508
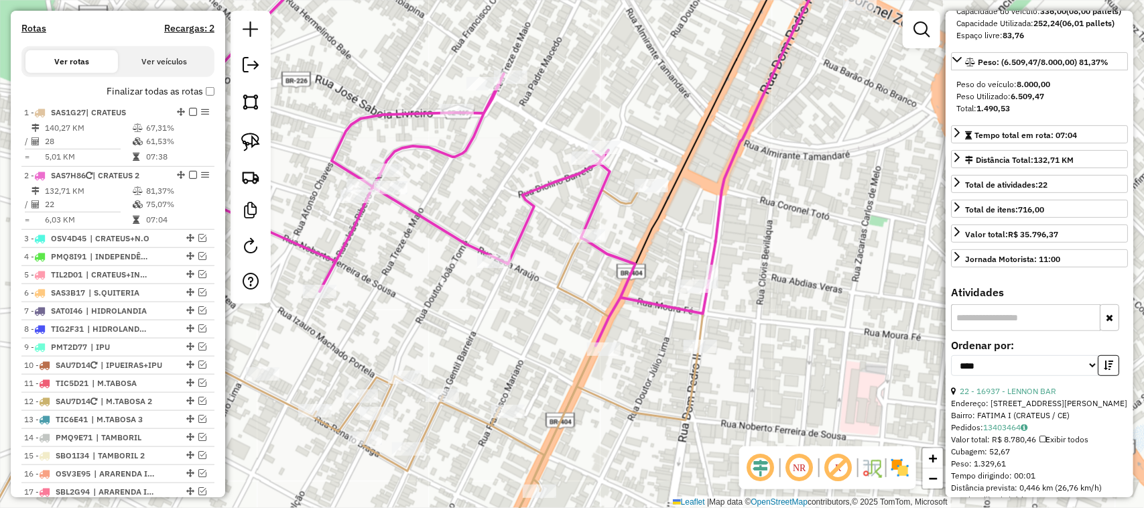
drag, startPoint x: 634, startPoint y: 238, endPoint x: 636, endPoint y: 172, distance: 65.7
click at [636, 183] on div "Janela de atendimento Grade de atendimento Capacidade Transportadoras Veículos …" at bounding box center [572, 254] width 1144 height 508
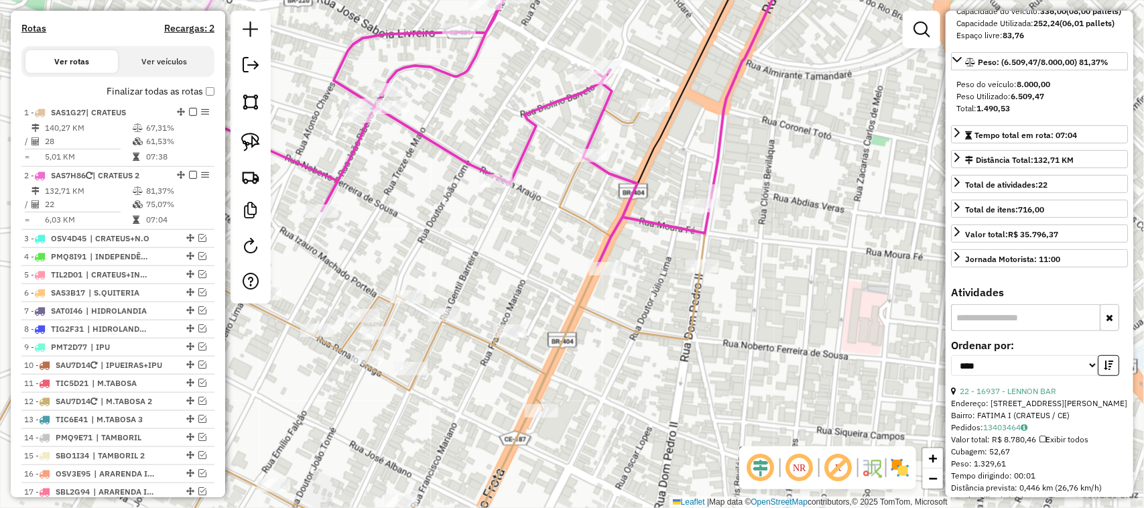
click at [634, 245] on div "Janela de atendimento Grade de atendimento Capacidade Transportadoras Veículos …" at bounding box center [572, 254] width 1144 height 508
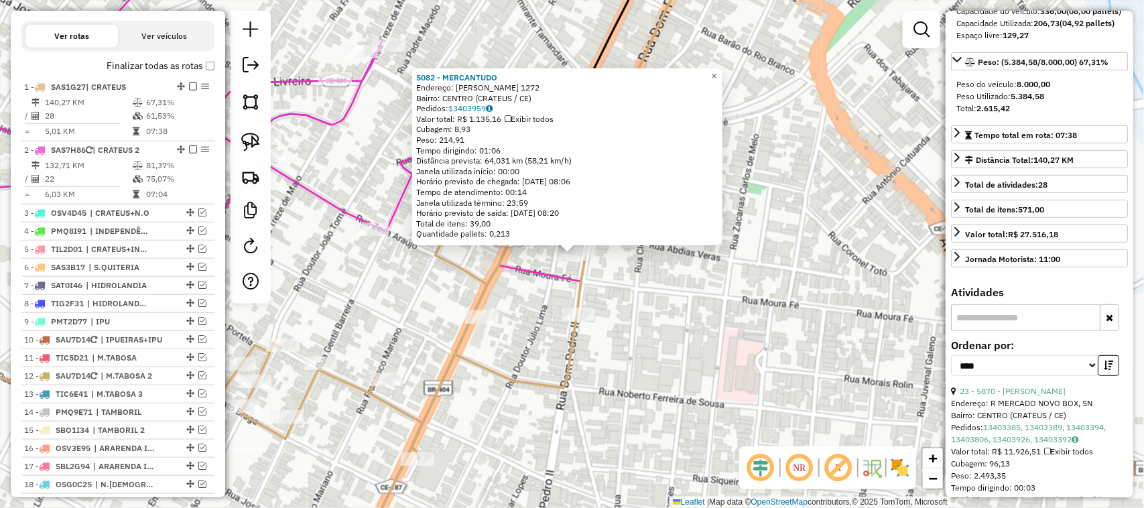
scroll to position [518, 0]
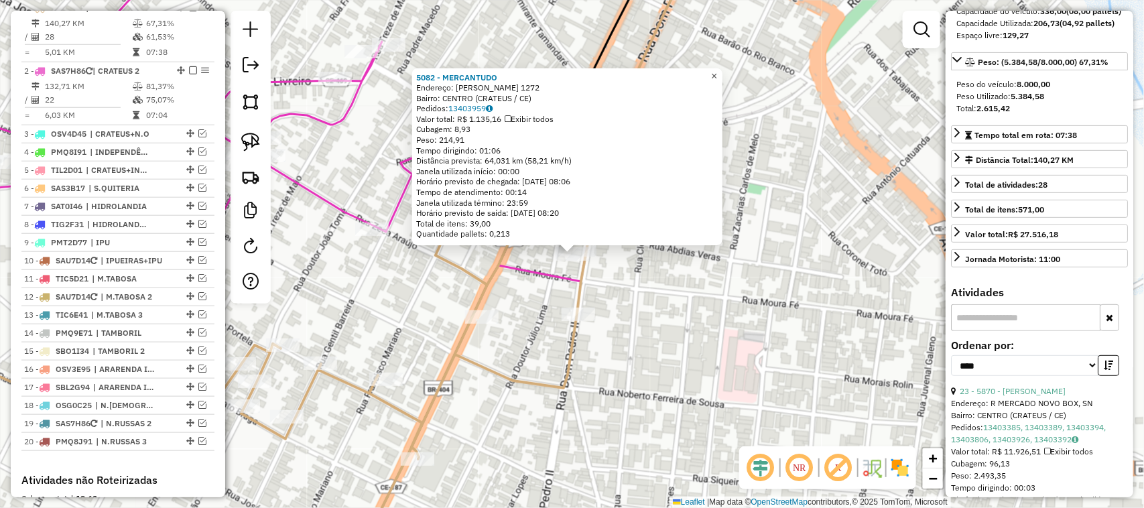
click at [717, 70] on span "×" at bounding box center [714, 75] width 6 height 11
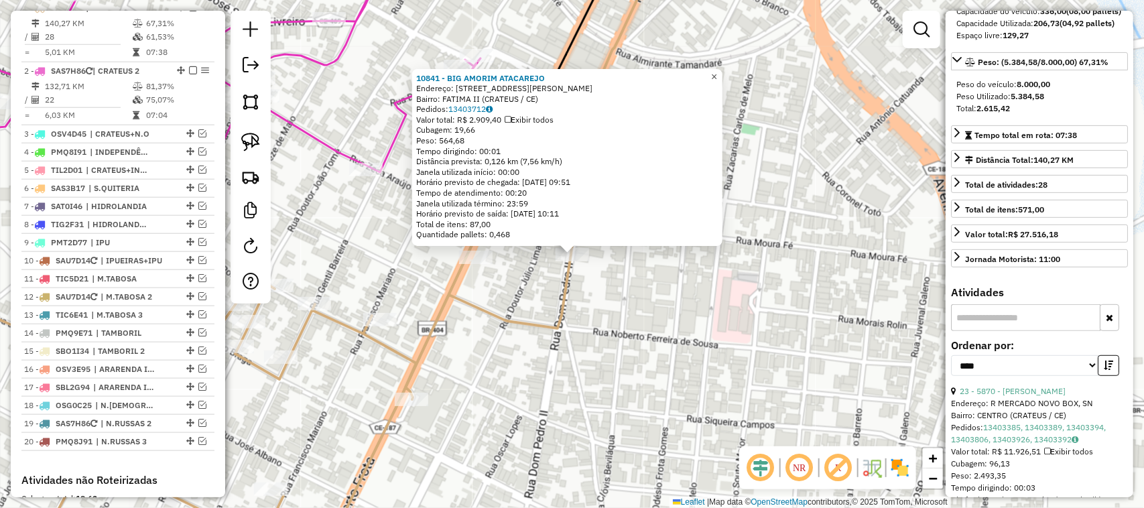
click at [717, 74] on span "×" at bounding box center [714, 76] width 6 height 11
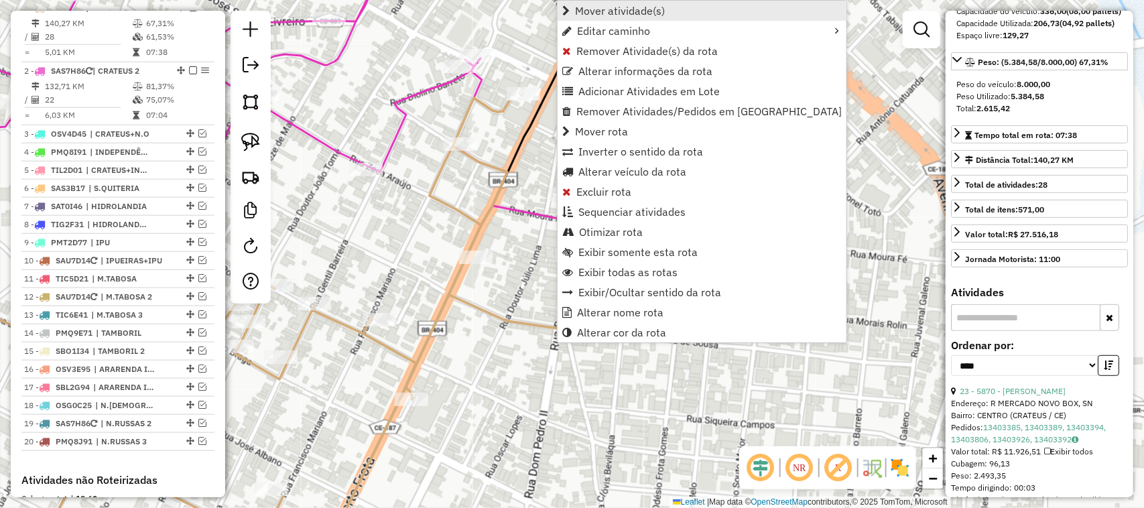
click at [605, 5] on span "Mover atividade(s)" at bounding box center [620, 10] width 90 height 11
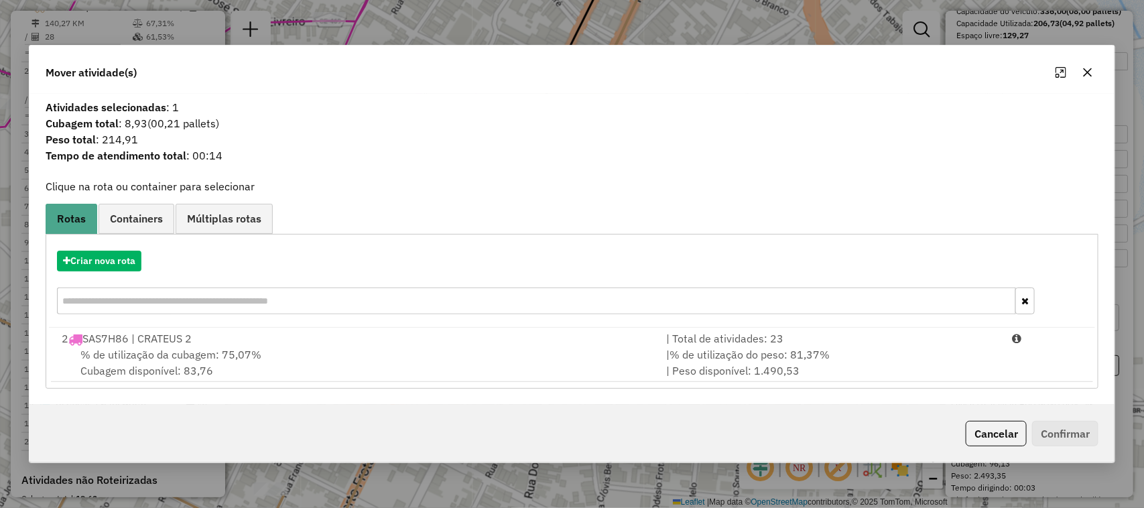
click at [151, 352] on span "% de utilização da cubagem: 75,07%" at bounding box center [170, 354] width 181 height 13
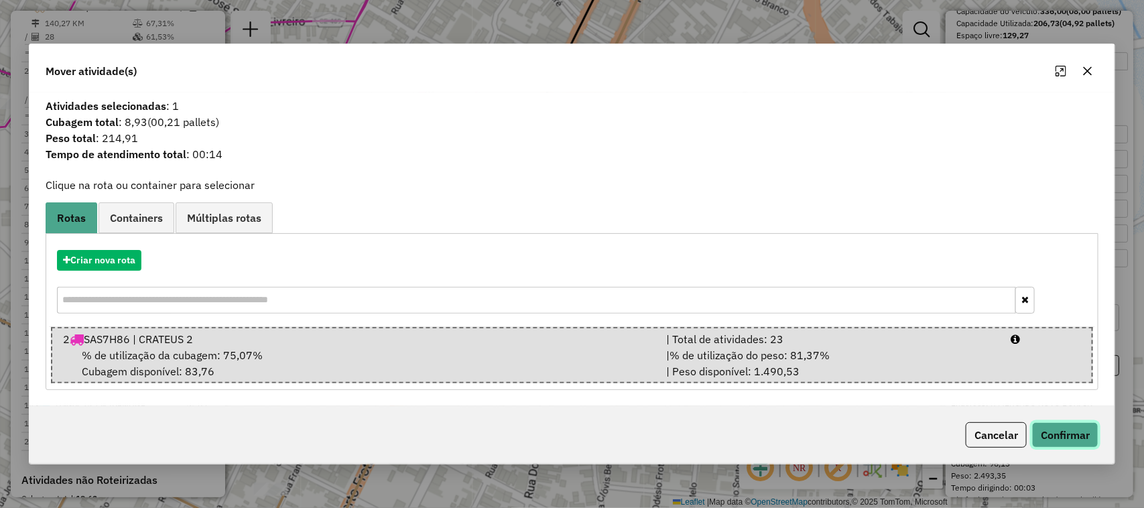
click at [1056, 437] on button "Confirmar" at bounding box center [1065, 434] width 66 height 25
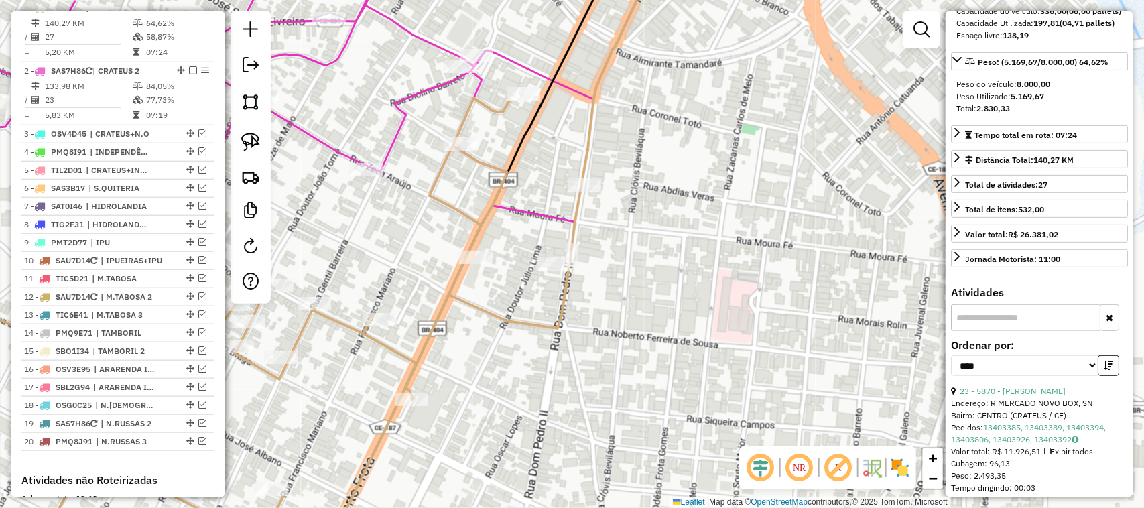
drag, startPoint x: 377, startPoint y: 252, endPoint x: 496, endPoint y: 236, distance: 120.4
click at [457, 245] on div "Janela de atendimento Grade de atendimento Capacidade Transportadoras Veículos …" at bounding box center [572, 254] width 1144 height 508
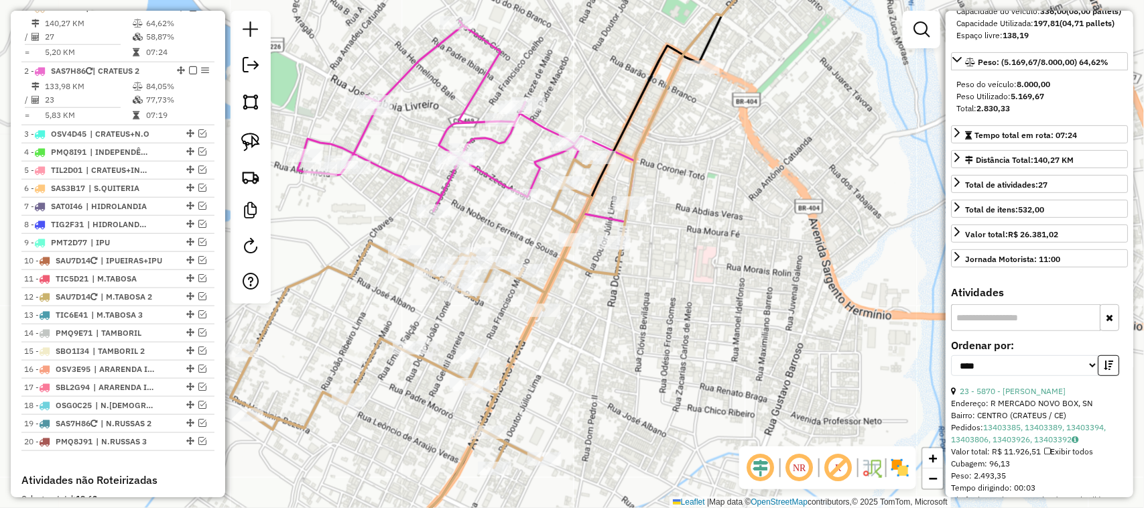
drag, startPoint x: 385, startPoint y: 211, endPoint x: 418, endPoint y: 210, distance: 32.2
click at [418, 211] on div "Janela de atendimento Grade de atendimento Capacidade Transportadoras Veículos …" at bounding box center [572, 254] width 1144 height 508
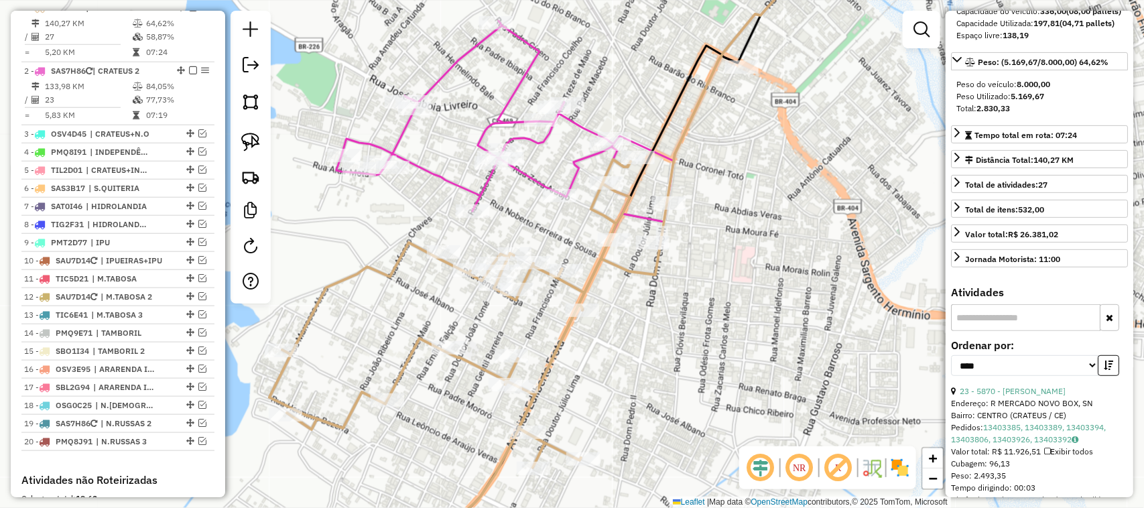
drag, startPoint x: 363, startPoint y: 243, endPoint x: 387, endPoint y: 245, distance: 23.6
click at [387, 245] on div "Janela de atendimento Grade de atendimento Capacidade Transportadoras Veículos …" at bounding box center [572, 254] width 1144 height 508
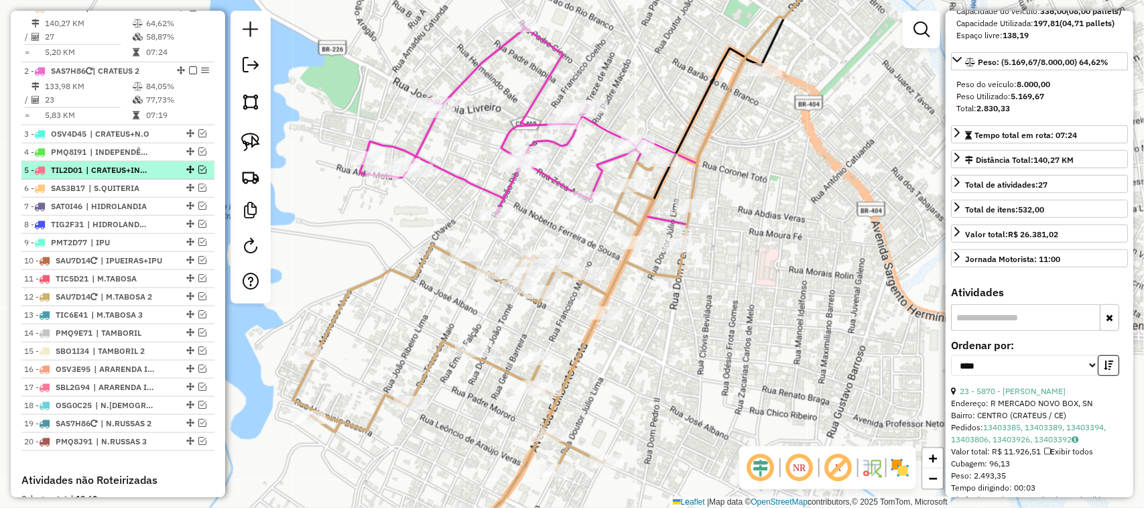
scroll to position [434, 0]
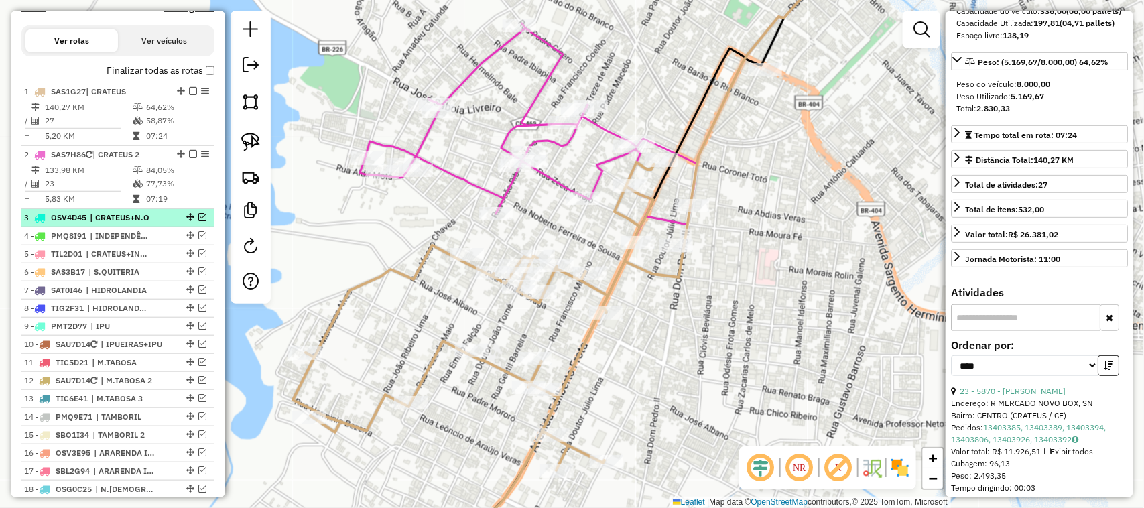
click at [199, 221] on em at bounding box center [202, 217] width 8 height 8
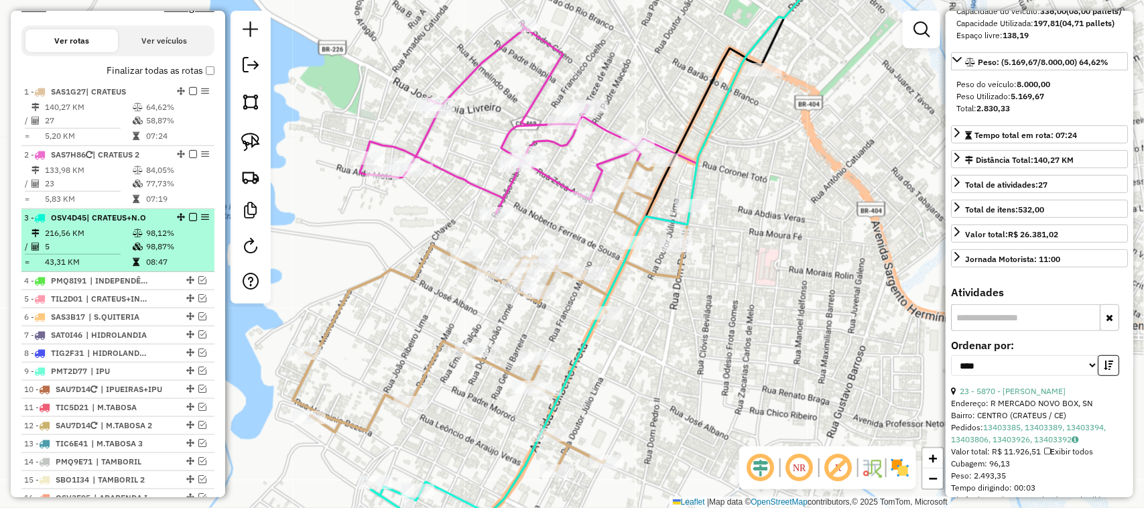
click at [111, 253] on td "5" at bounding box center [88, 246] width 88 height 13
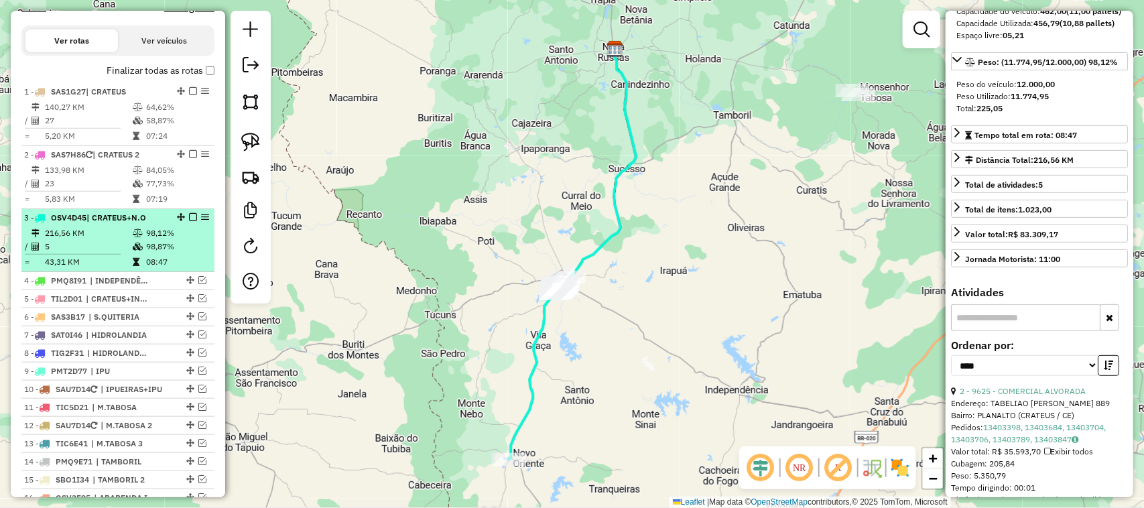
click at [189, 221] on em at bounding box center [193, 217] width 8 height 8
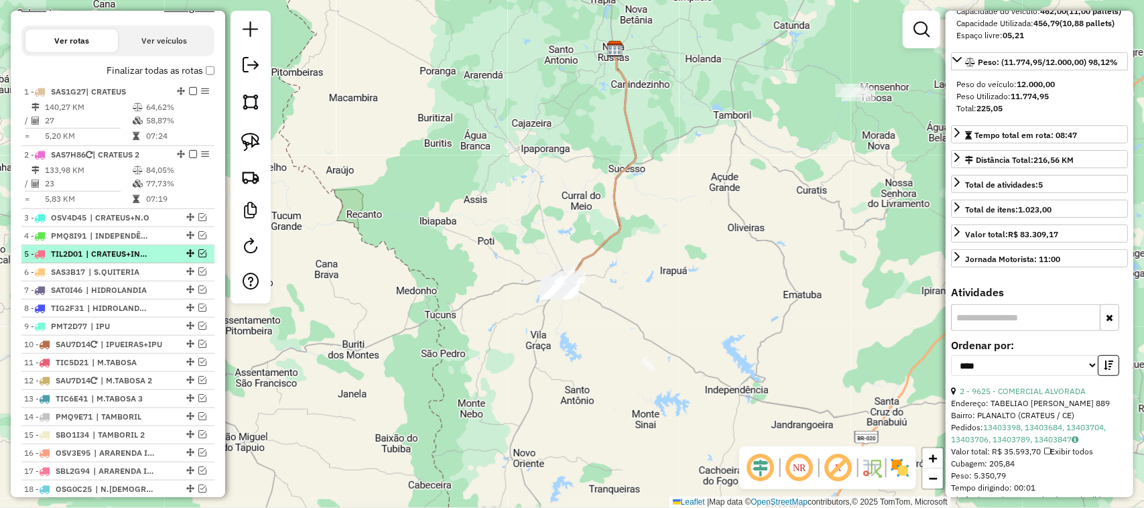
click at [199, 257] on em at bounding box center [202, 253] width 8 height 8
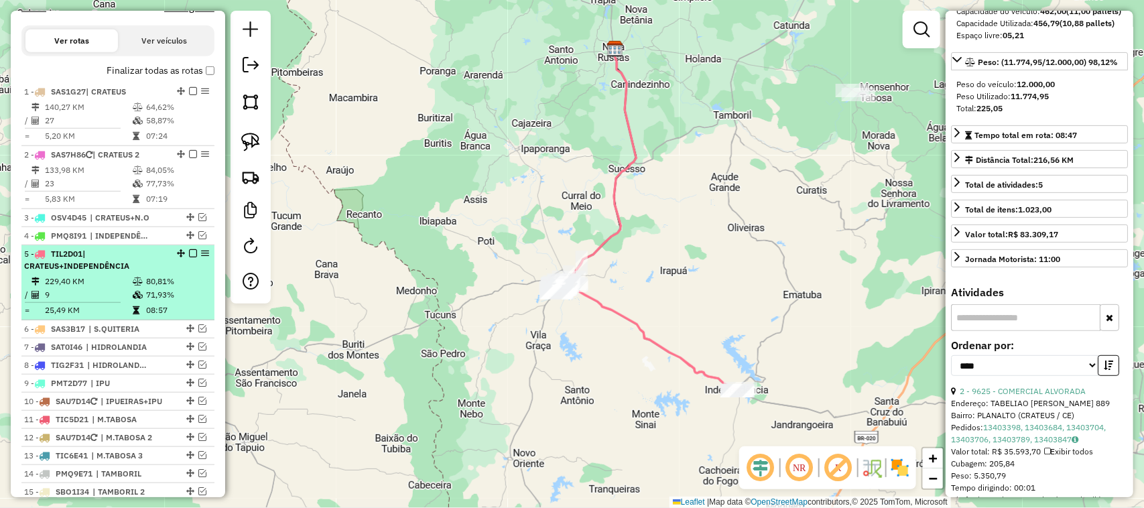
click at [94, 288] on td "229,40 KM" at bounding box center [88, 281] width 88 height 13
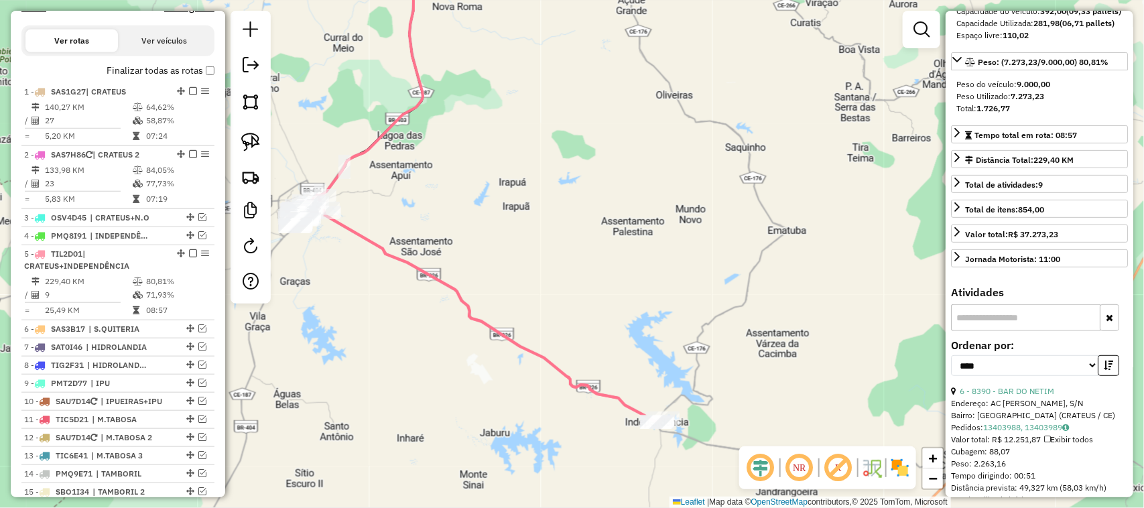
drag, startPoint x: 635, startPoint y: 386, endPoint x: 635, endPoint y: 300, distance: 85.8
click at [638, 305] on div "Janela de atendimento Grade de atendimento Capacidade Transportadoras Veículos …" at bounding box center [572, 254] width 1144 height 508
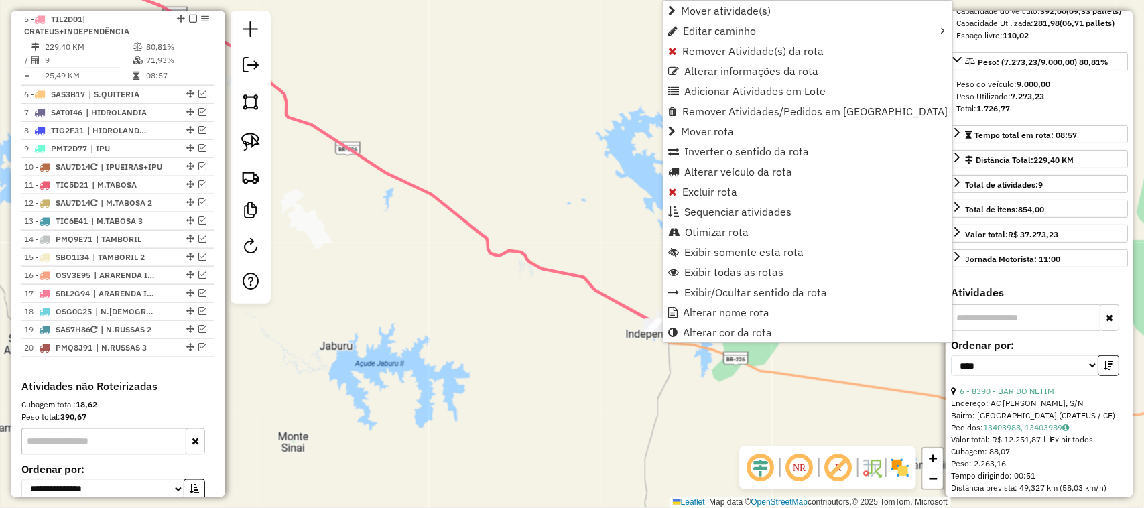
scroll to position [682, 0]
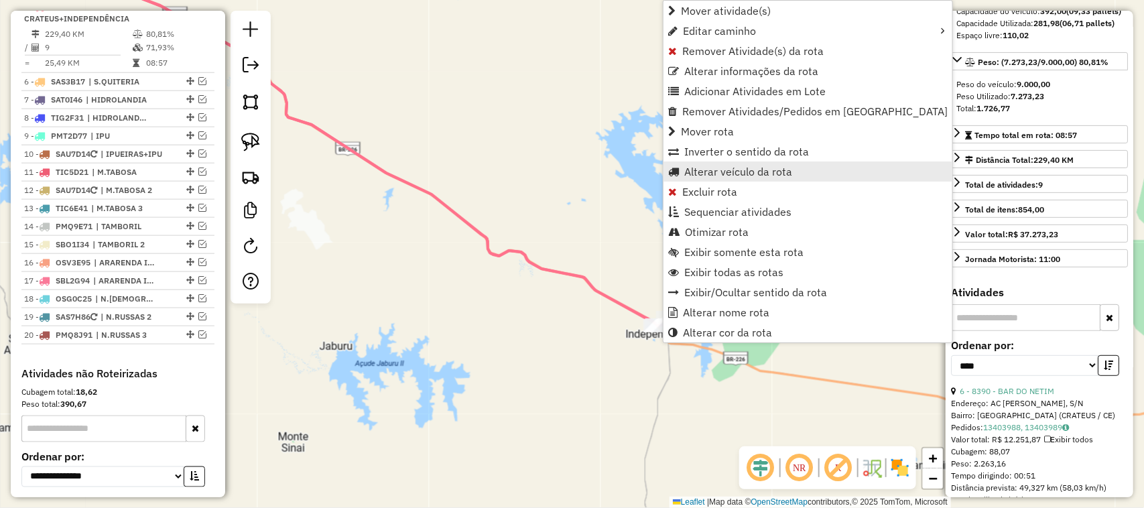
click at [711, 171] on span "Alterar veículo da rota" at bounding box center [738, 171] width 108 height 11
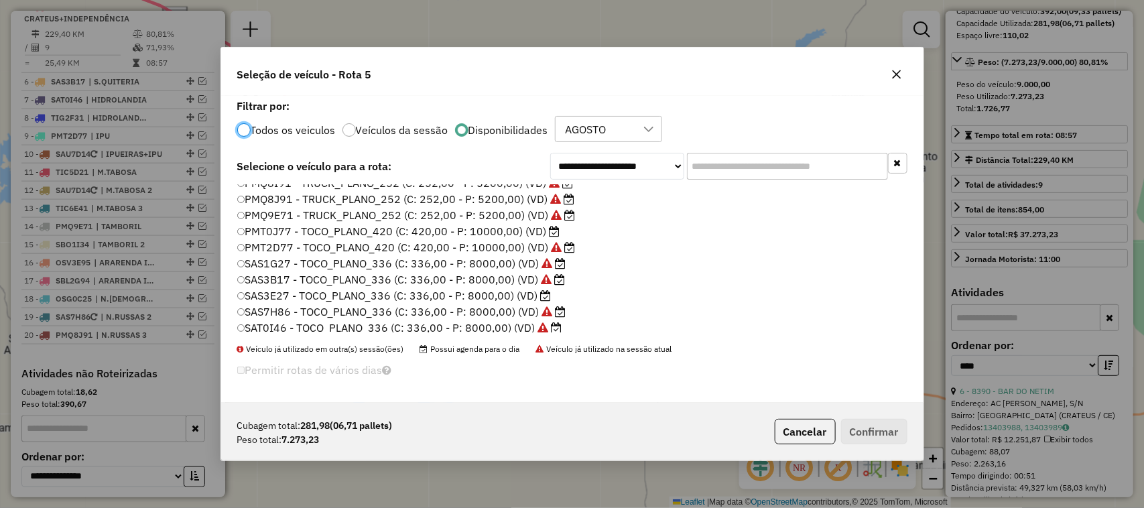
scroll to position [168, 0]
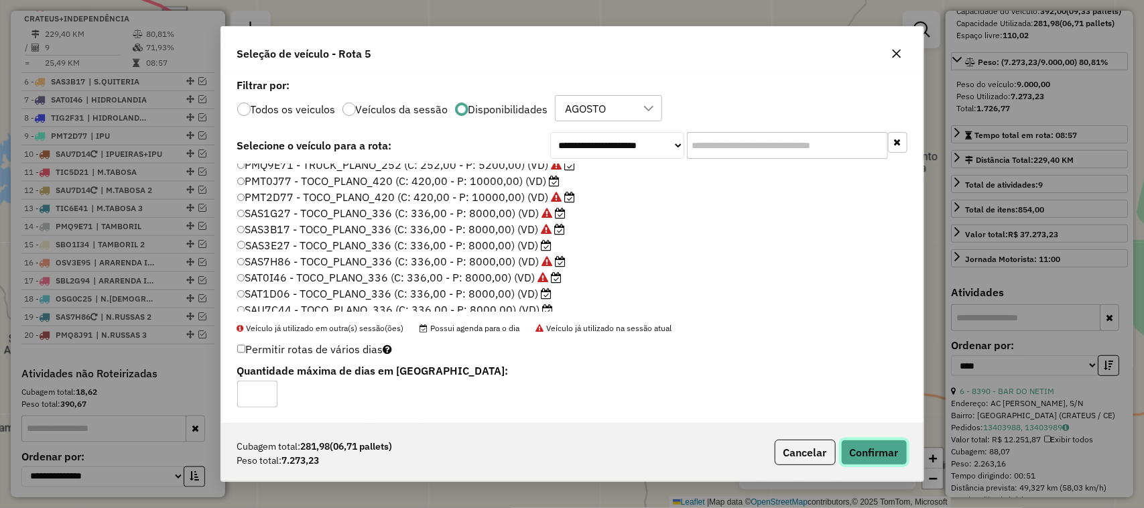
click at [876, 457] on button "Confirmar" at bounding box center [874, 452] width 66 height 25
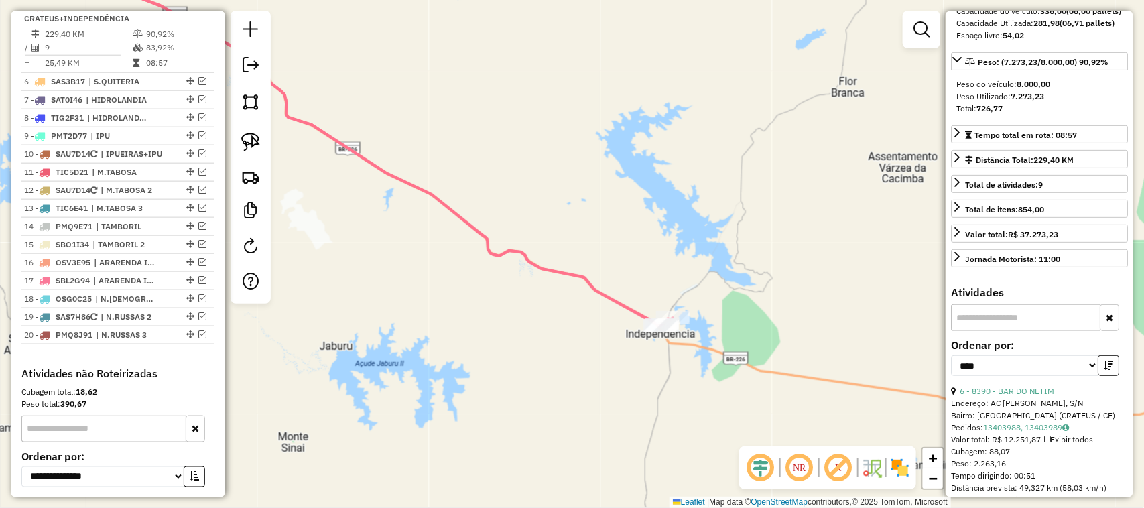
click at [503, 245] on div "Janela de atendimento Grade de atendimento Capacidade Transportadoras Veículos …" at bounding box center [572, 254] width 1144 height 508
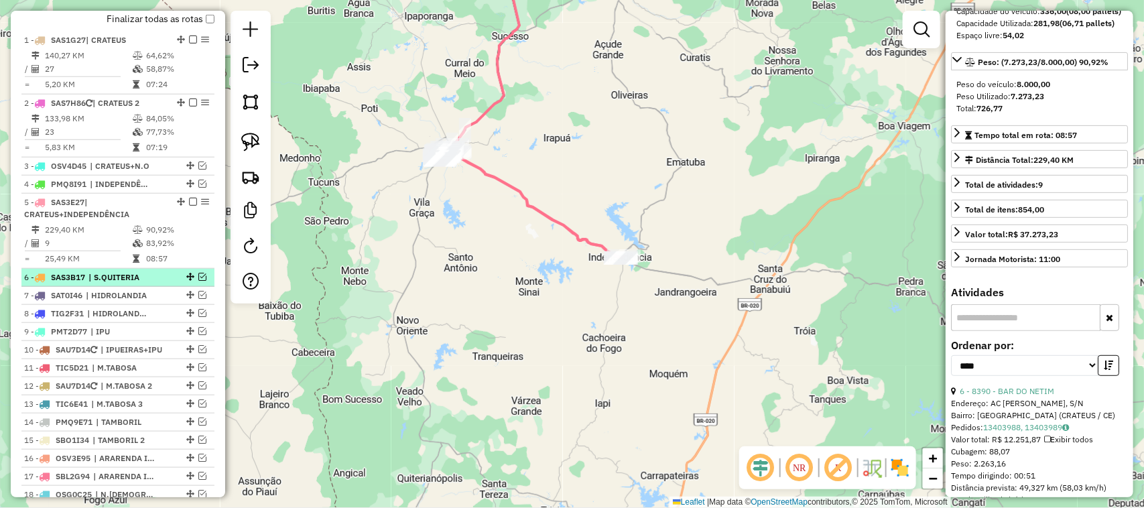
scroll to position [514, 0]
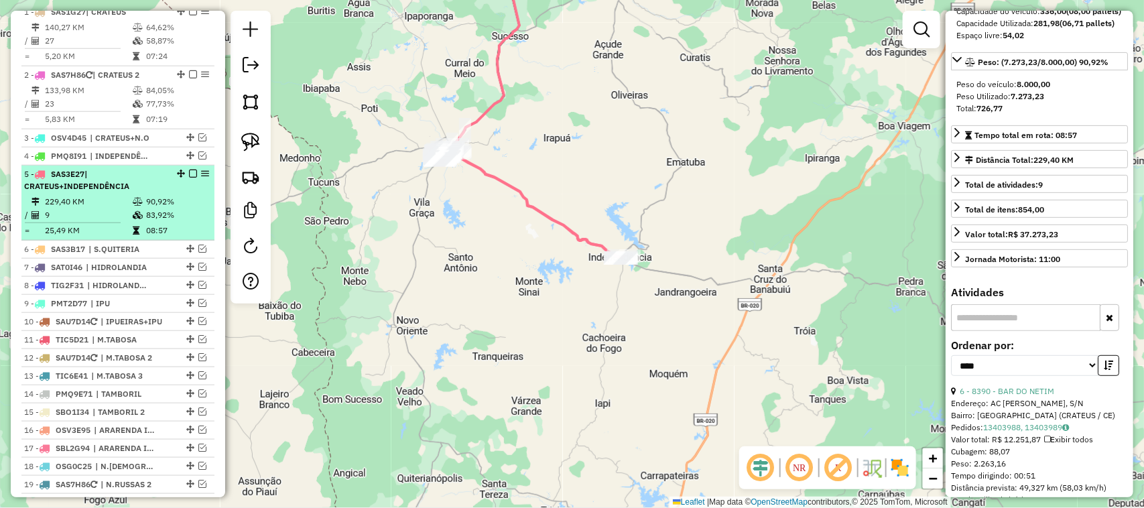
click at [191, 178] on em at bounding box center [193, 174] width 8 height 8
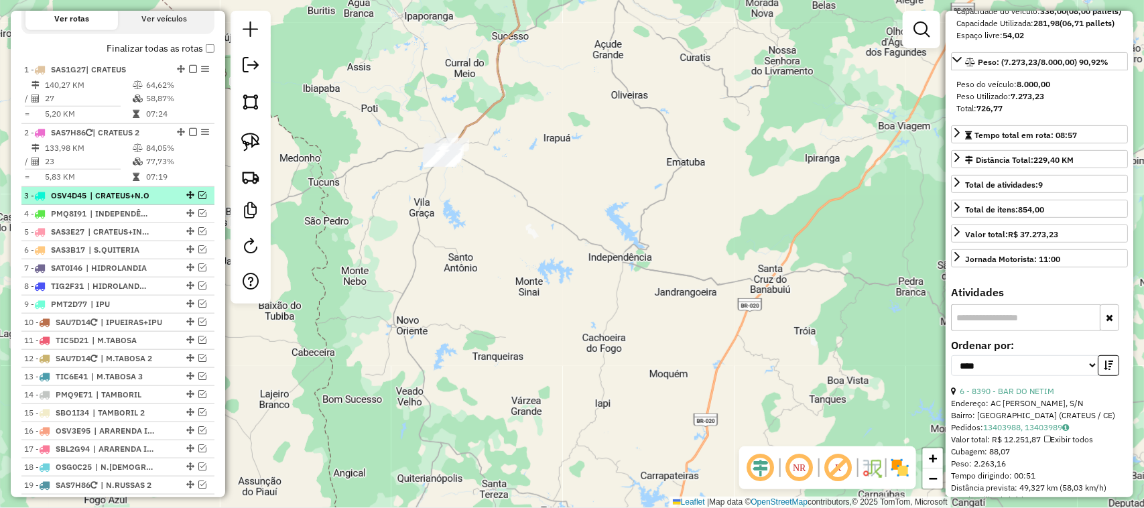
scroll to position [430, 0]
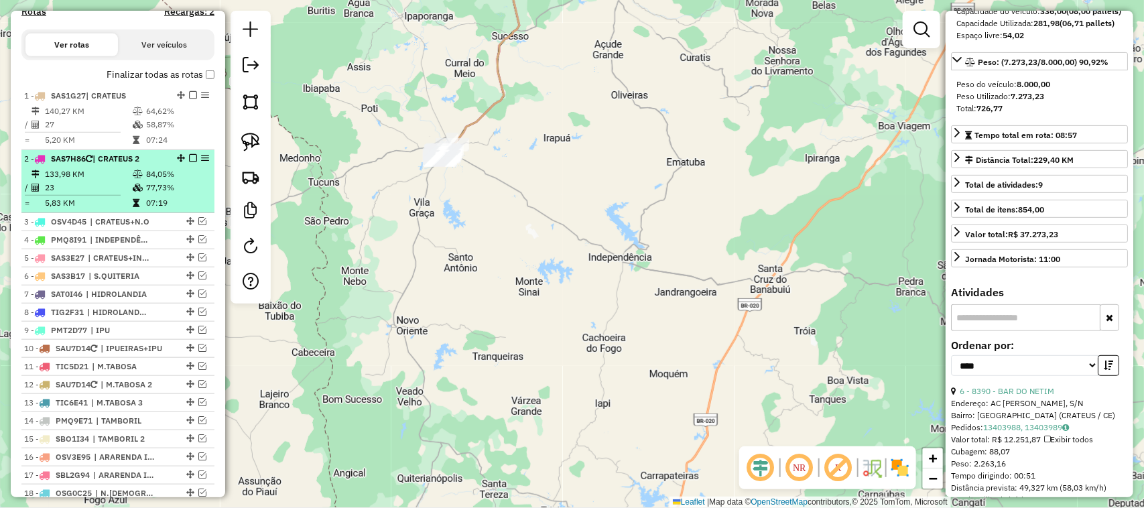
click at [108, 181] on td "133,98 KM" at bounding box center [88, 174] width 88 height 13
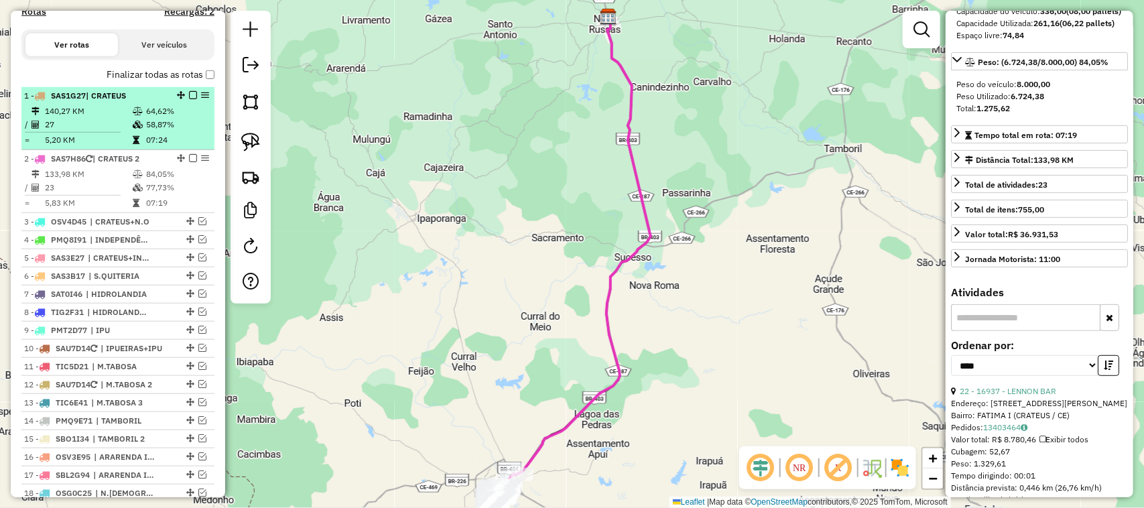
click at [108, 118] on td "140,27 KM" at bounding box center [88, 111] width 88 height 13
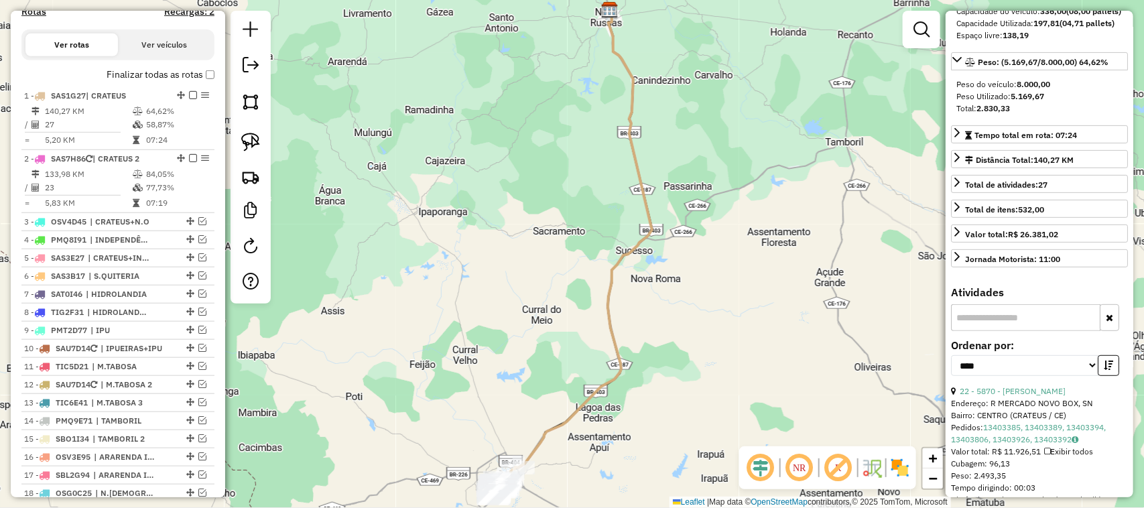
drag, startPoint x: 542, startPoint y: 341, endPoint x: 544, endPoint y: 261, distance: 79.1
click at [542, 290] on div "Janela de atendimento Grade de atendimento Capacidade Transportadoras Veículos …" at bounding box center [572, 254] width 1144 height 508
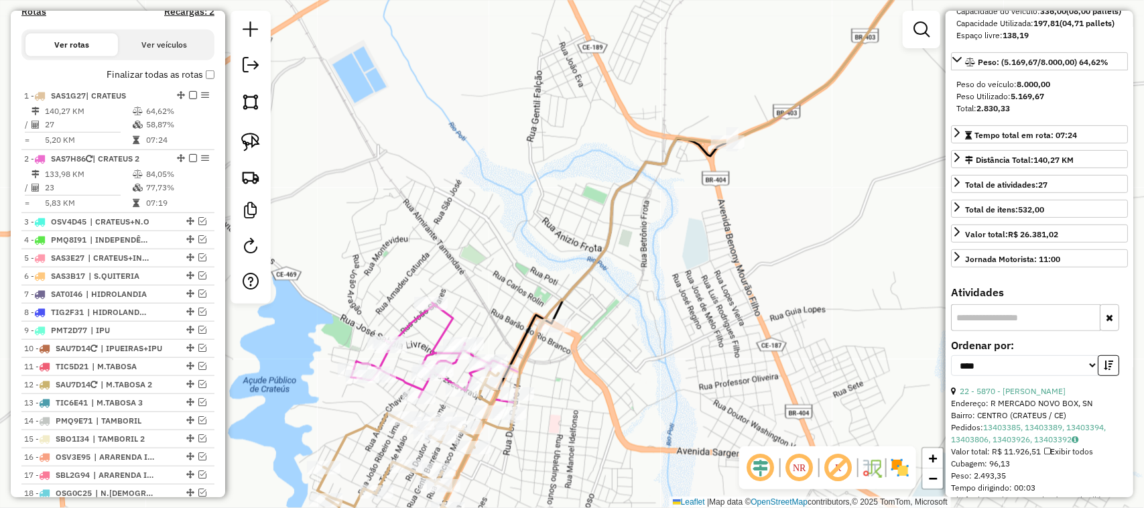
drag, startPoint x: 508, startPoint y: 312, endPoint x: 558, endPoint y: 220, distance: 104.7
click at [550, 242] on div "Janela de atendimento Grade de atendimento Capacidade Transportadoras Veículos …" at bounding box center [572, 254] width 1144 height 508
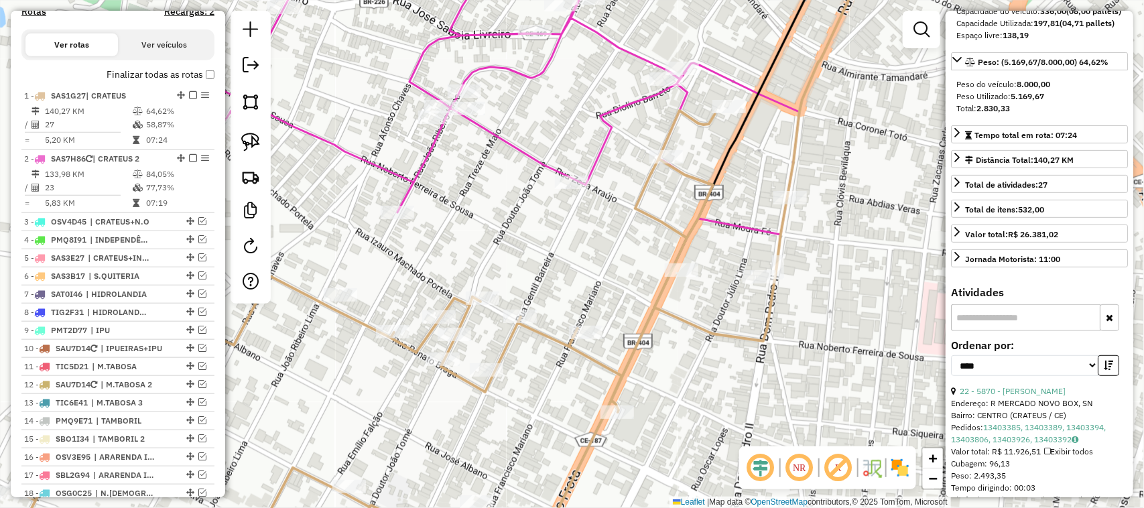
drag, startPoint x: 615, startPoint y: 258, endPoint x: 629, endPoint y: 235, distance: 26.4
click at [620, 249] on div "Janela de atendimento Grade de atendimento Capacidade Transportadoras Veículos …" at bounding box center [572, 254] width 1144 height 508
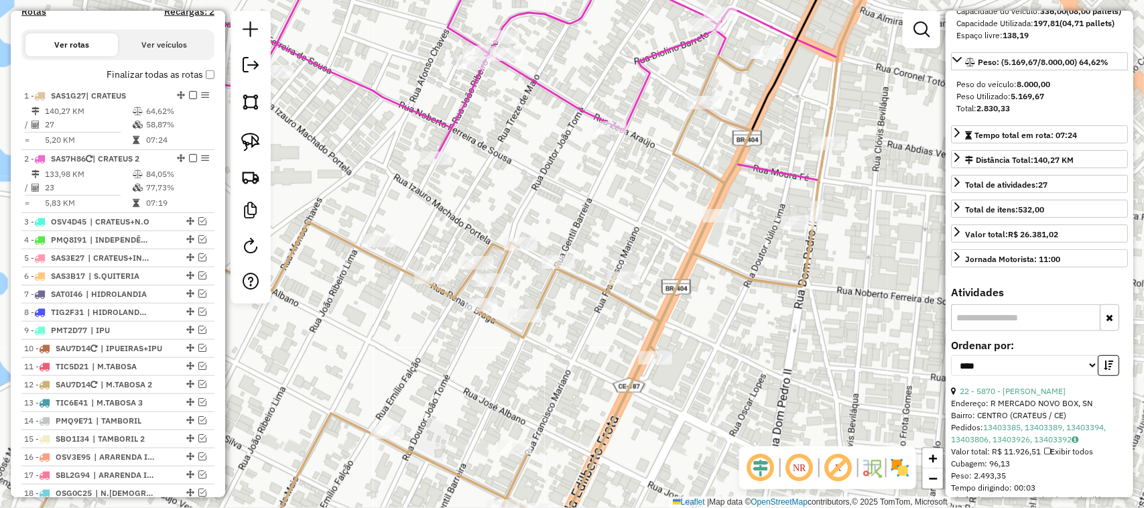
drag, startPoint x: 471, startPoint y: 241, endPoint x: 522, endPoint y: 225, distance: 53.4
click at [522, 225] on div "Janela de atendimento Grade de atendimento Capacidade Transportadoras Veículos …" at bounding box center [572, 254] width 1144 height 508
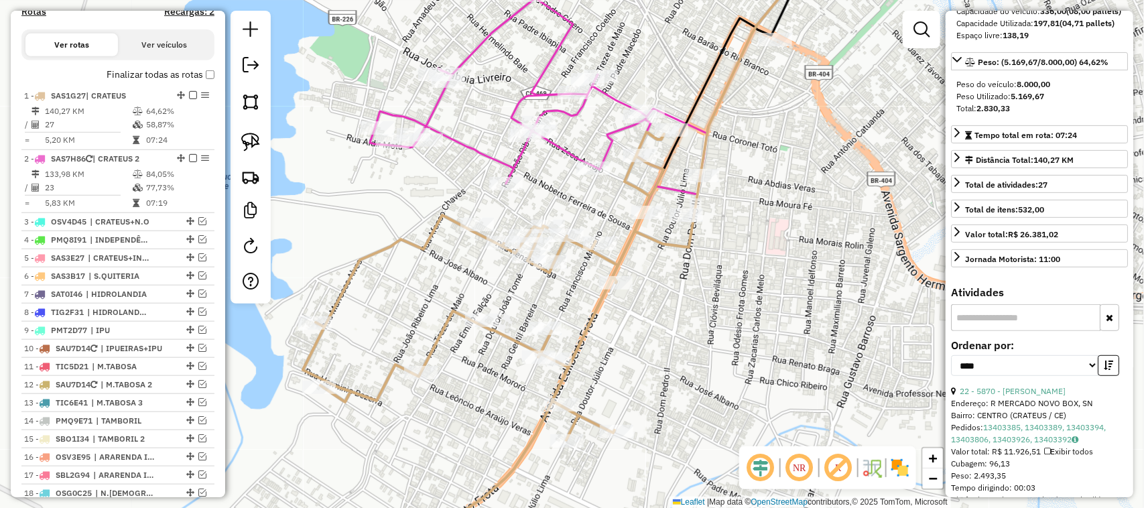
drag, startPoint x: 461, startPoint y: 284, endPoint x: 515, endPoint y: 269, distance: 56.3
click at [508, 274] on div "Janela de atendimento Grade de atendimento Capacidade Transportadoras Veículos …" at bounding box center [572, 254] width 1144 height 508
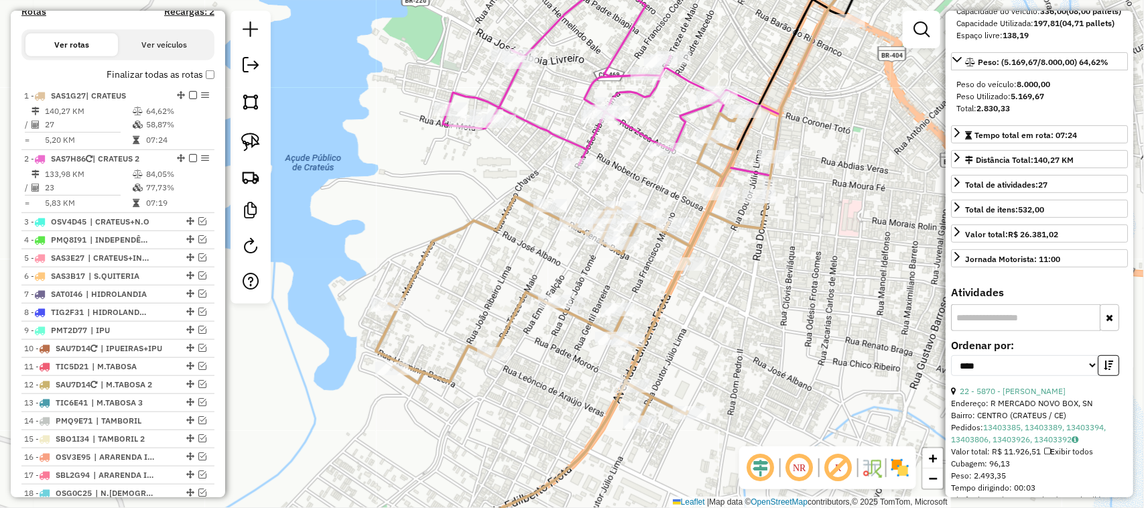
drag, startPoint x: 479, startPoint y: 312, endPoint x: 461, endPoint y: 322, distance: 21.0
click at [463, 329] on div "Janela de atendimento Grade de atendimento Capacidade Transportadoras Veículos …" at bounding box center [572, 254] width 1144 height 508
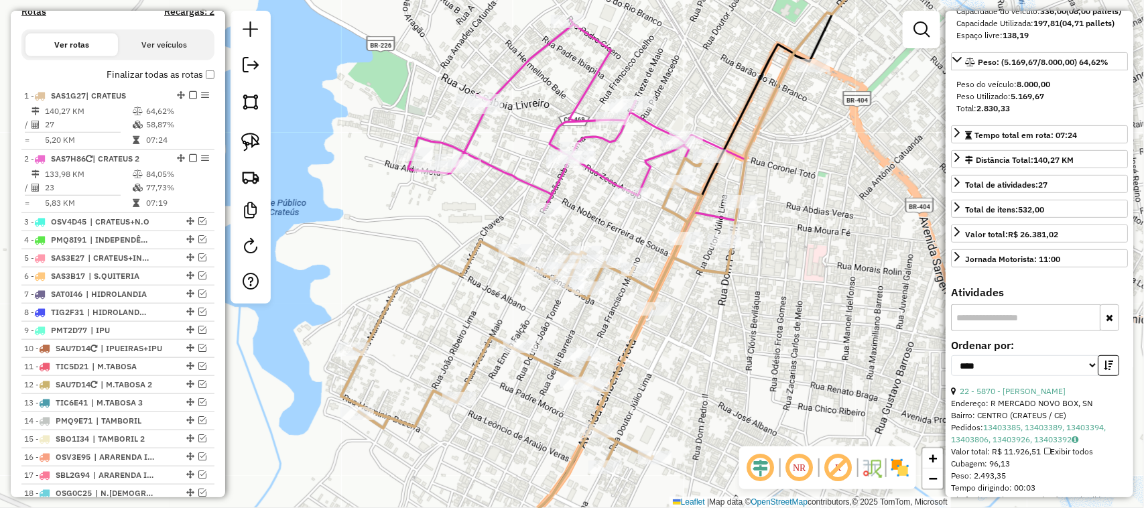
click at [675, 337] on div "Janela de atendimento Grade de atendimento Capacidade Transportadoras Veículos …" at bounding box center [572, 254] width 1144 height 508
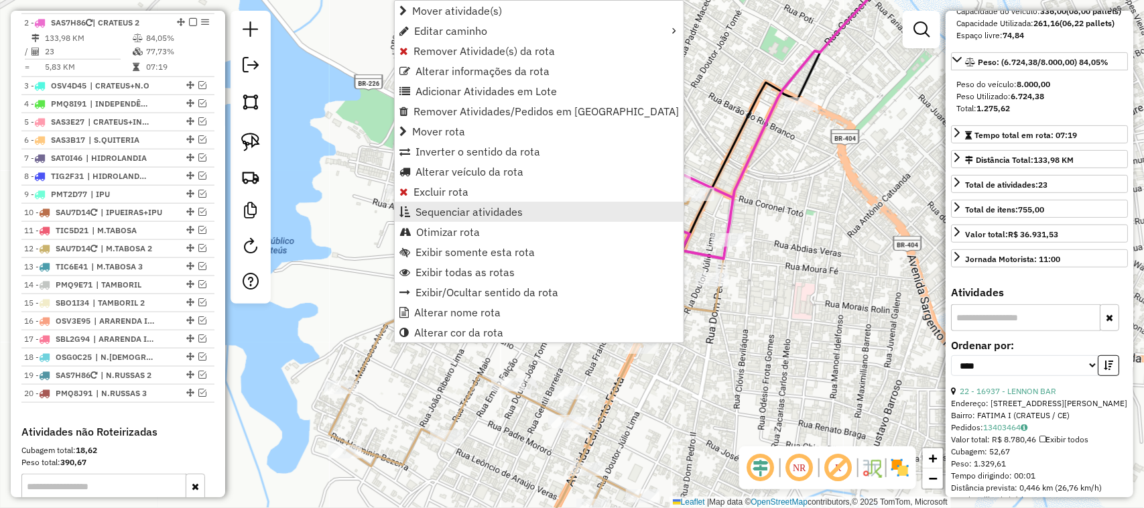
scroll to position [581, 0]
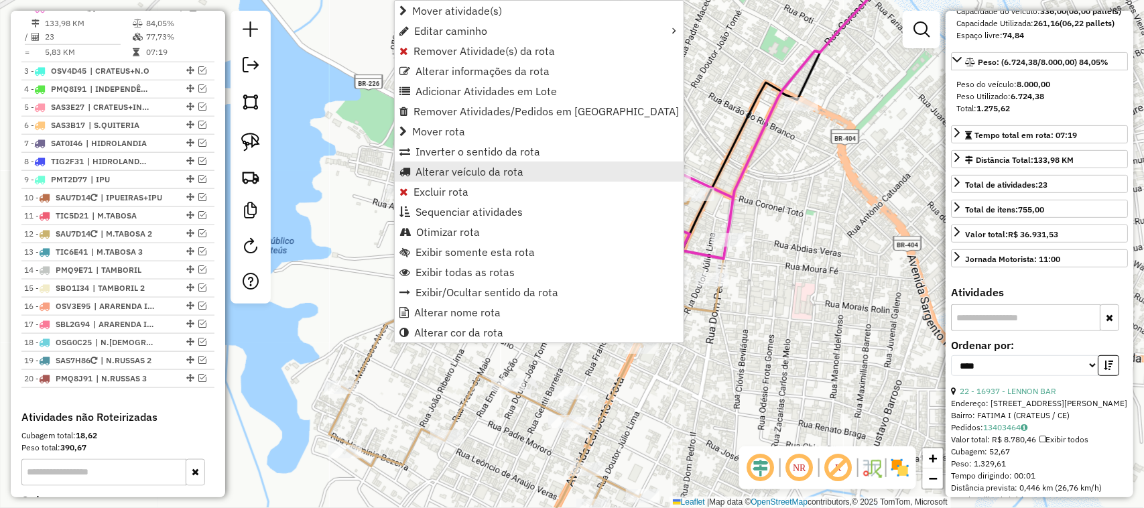
click at [444, 172] on span "Alterar veículo da rota" at bounding box center [470, 171] width 108 height 11
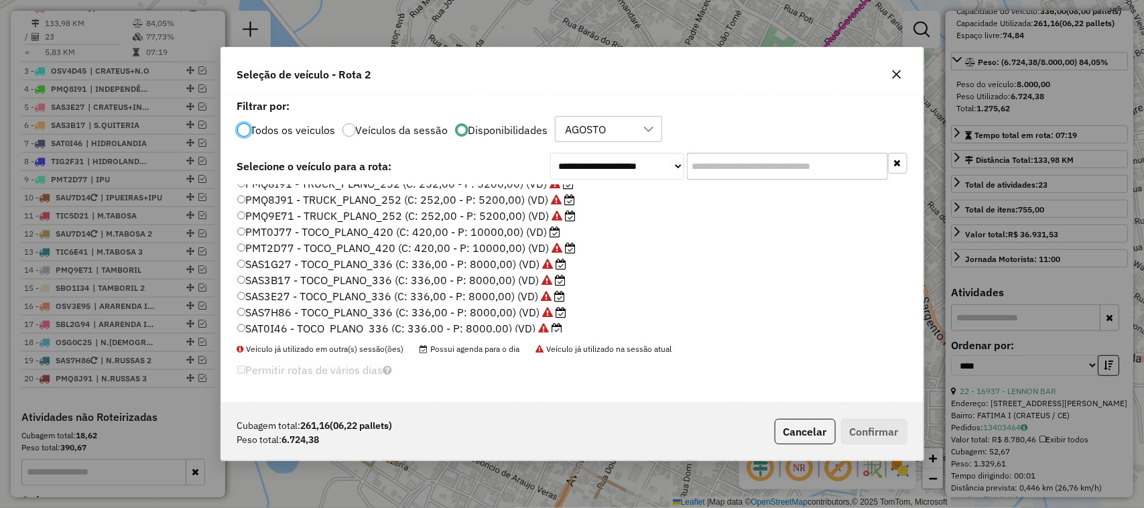
scroll to position [318, 0]
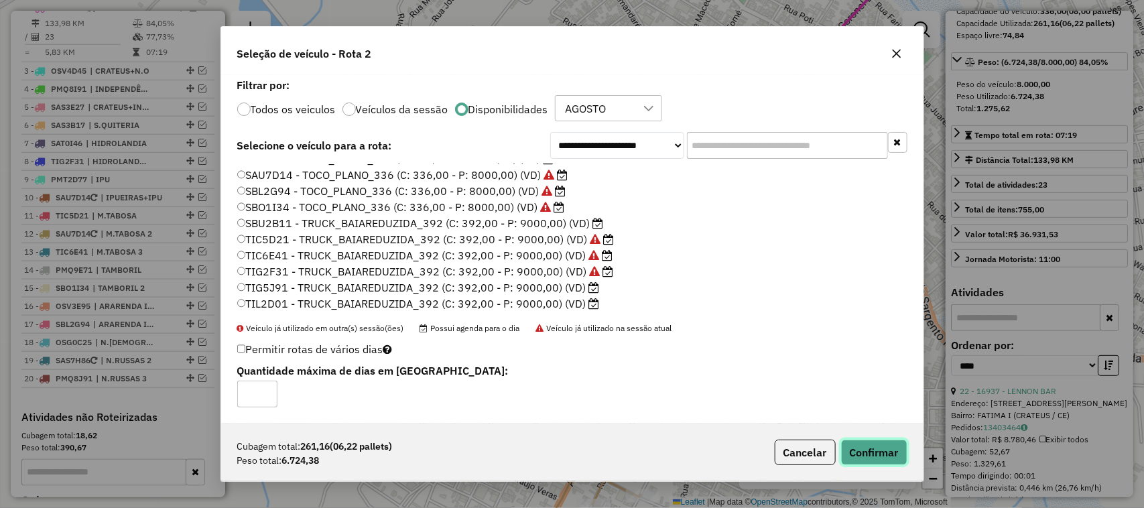
click at [880, 449] on button "Confirmar" at bounding box center [874, 452] width 66 height 25
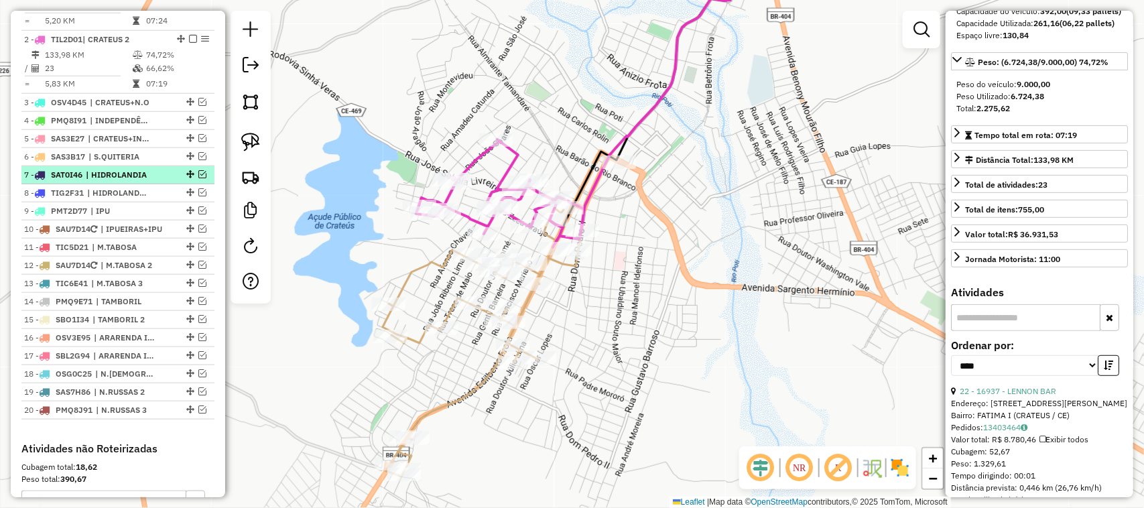
scroll to position [497, 0]
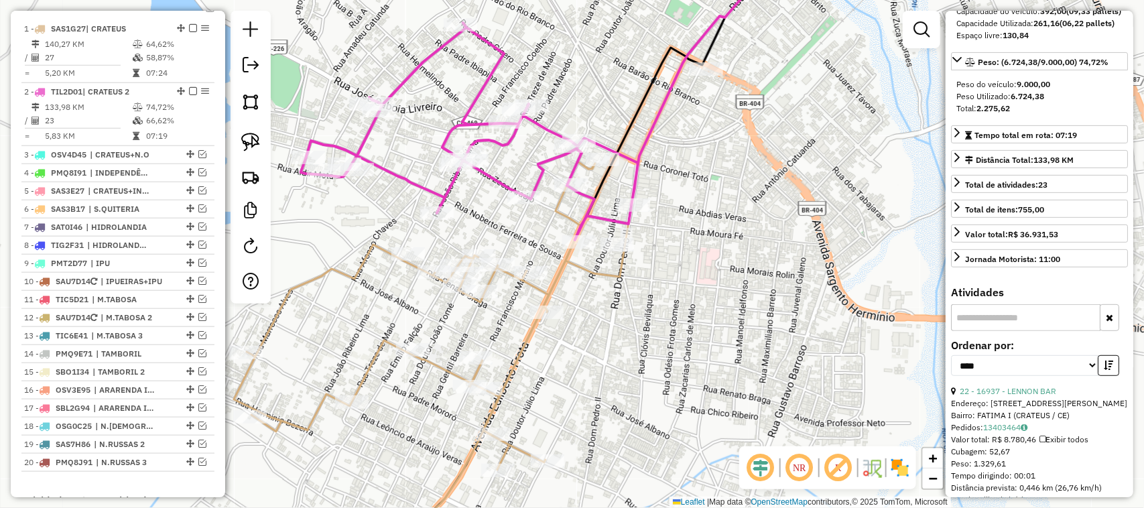
click at [615, 312] on div "Janela de atendimento Grade de atendimento Capacidade Transportadoras Veículos …" at bounding box center [572, 254] width 1144 height 508
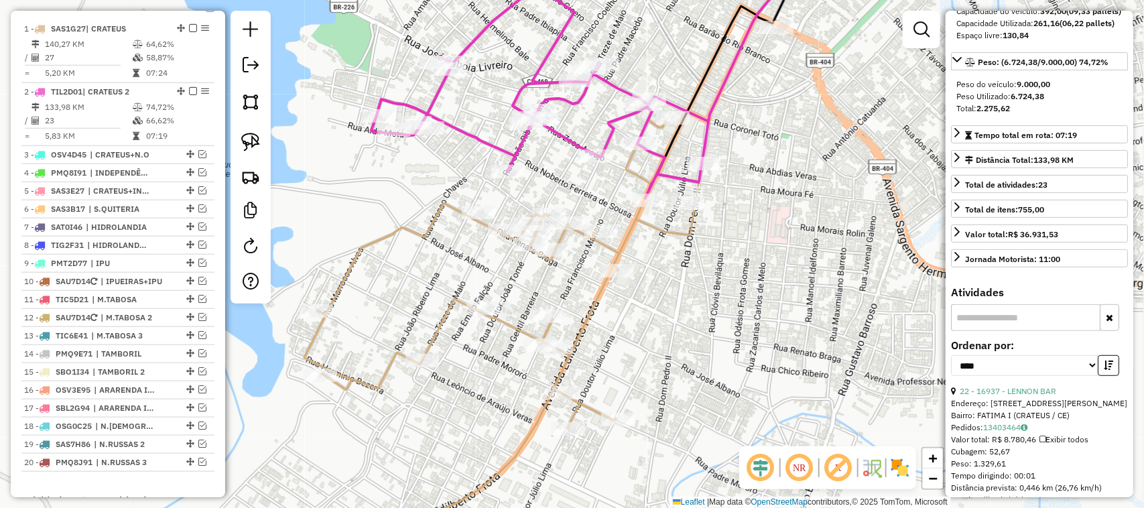
drag, startPoint x: 578, startPoint y: 216, endPoint x: 600, endPoint y: 208, distance: 23.5
click at [597, 209] on div "Janela de atendimento Grade de atendimento Capacidade Transportadoras Veículos …" at bounding box center [572, 254] width 1144 height 508
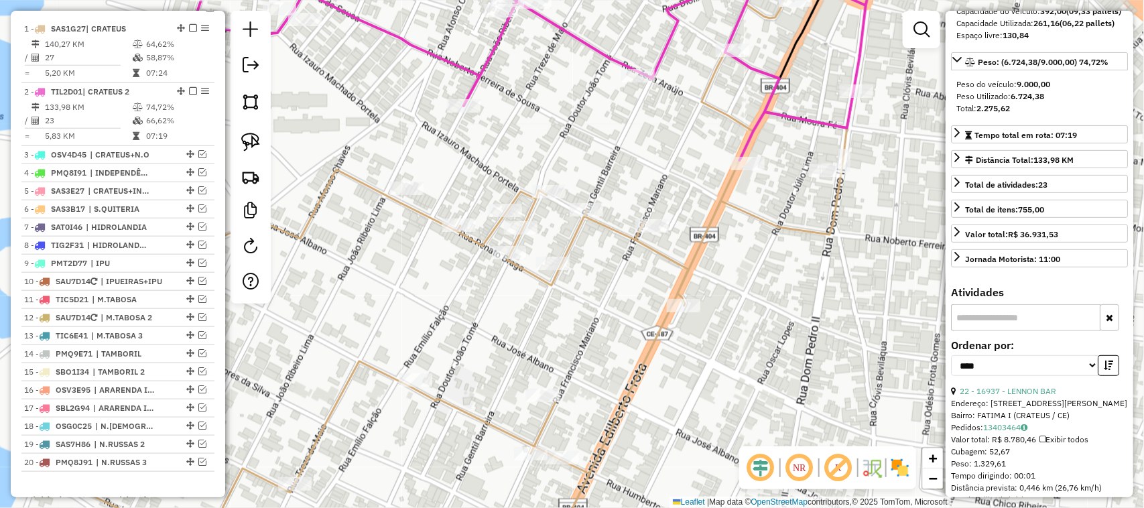
drag, startPoint x: 619, startPoint y: 178, endPoint x: 640, endPoint y: 168, distance: 23.7
click at [655, 166] on div "Janela de atendimento Grade de atendimento Capacidade Transportadoras Veículos …" at bounding box center [572, 254] width 1144 height 508
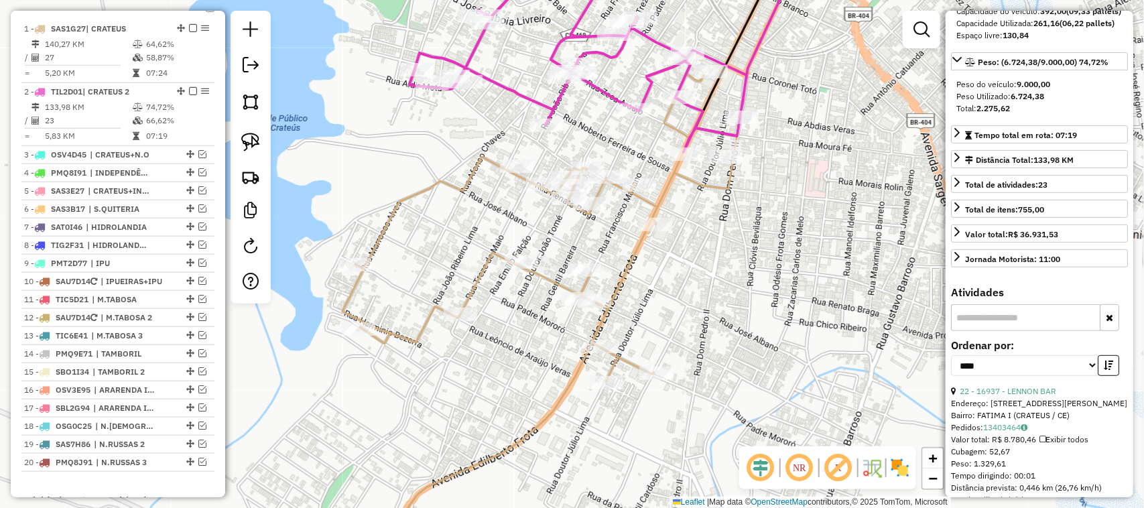
drag, startPoint x: 647, startPoint y: 310, endPoint x: 618, endPoint y: 298, distance: 31.3
click at [652, 296] on div "Janela de atendimento Grade de atendimento Capacidade Transportadoras Veículos …" at bounding box center [572, 254] width 1144 height 508
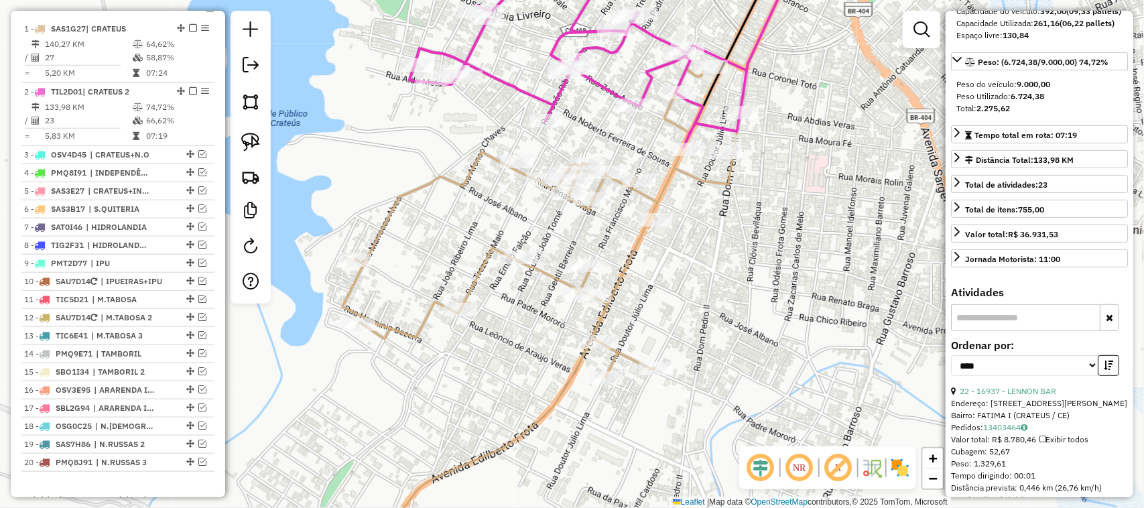
click at [523, 324] on div "Janela de atendimento Grade de atendimento Capacidade Transportadoras Veículos …" at bounding box center [572, 254] width 1144 height 508
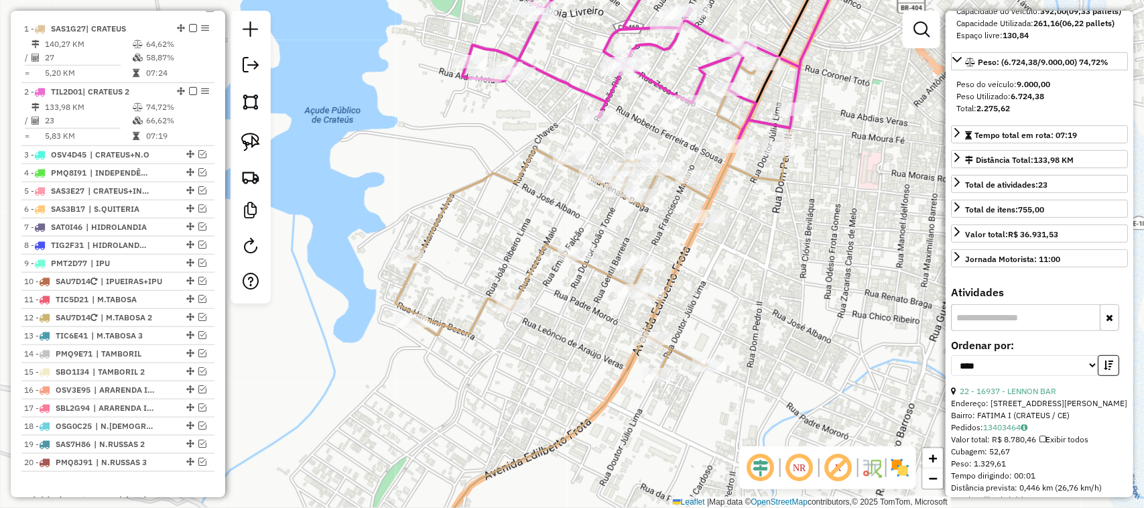
drag, startPoint x: 545, startPoint y: 377, endPoint x: 547, endPoint y: 343, distance: 34.2
click at [544, 380] on div "Janela de atendimento Grade de atendimento Capacidade Transportadoras Veículos …" at bounding box center [572, 254] width 1144 height 508
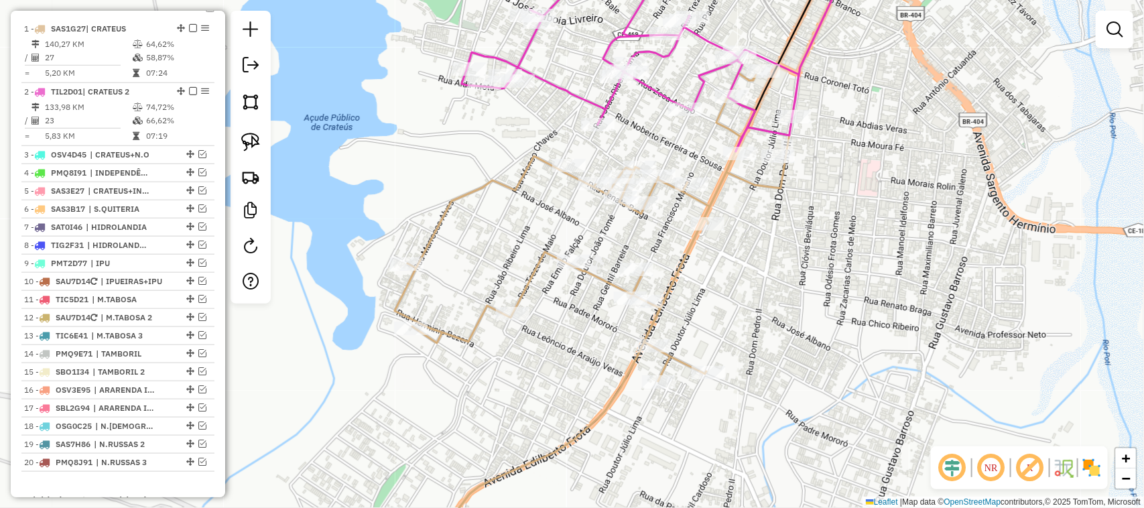
drag, startPoint x: 752, startPoint y: 309, endPoint x: 741, endPoint y: 328, distance: 21.9
click at [745, 327] on div "Janela de atendimento Grade de atendimento Capacidade Transportadoras Veículos …" at bounding box center [572, 254] width 1144 height 508
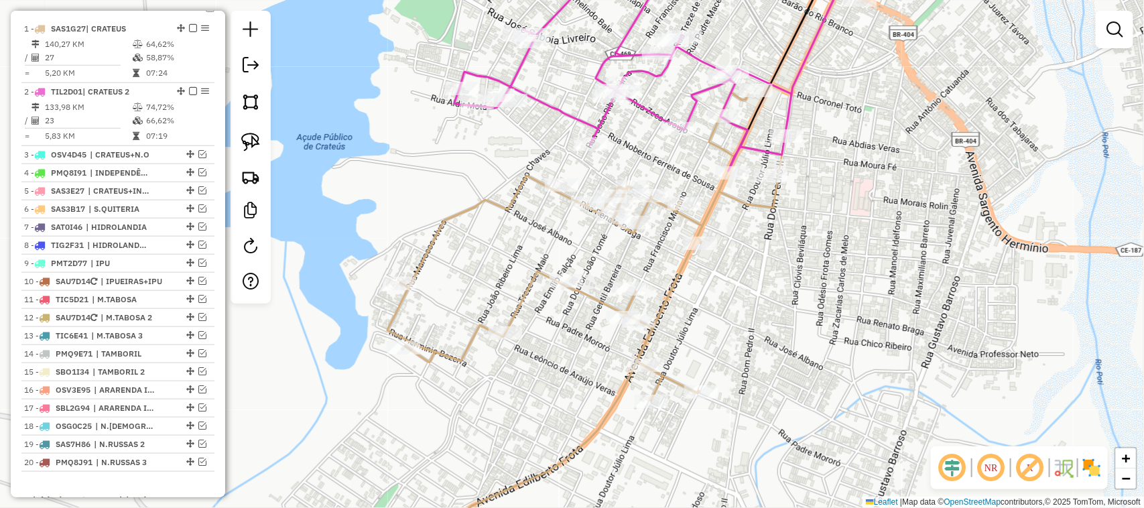
drag, startPoint x: 698, startPoint y: 394, endPoint x: 696, endPoint y: 377, distance: 16.9
click at [699, 396] on div "Janela de atendimento Grade de atendimento Capacidade Transportadoras Veículos …" at bounding box center [572, 254] width 1144 height 508
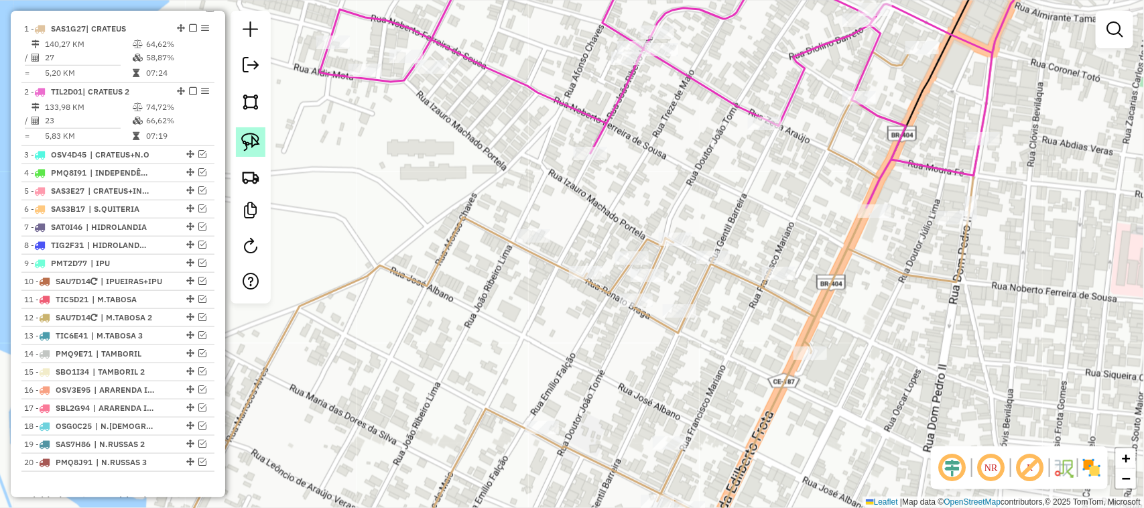
click at [249, 135] on img at bounding box center [250, 142] width 19 height 19
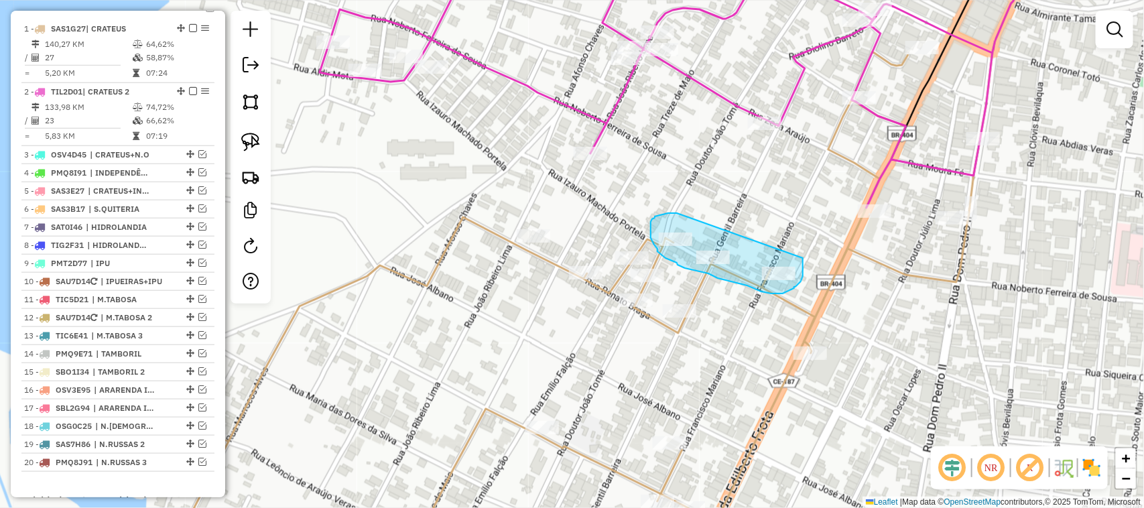
drag, startPoint x: 676, startPoint y: 213, endPoint x: 802, endPoint y: 249, distance: 131.1
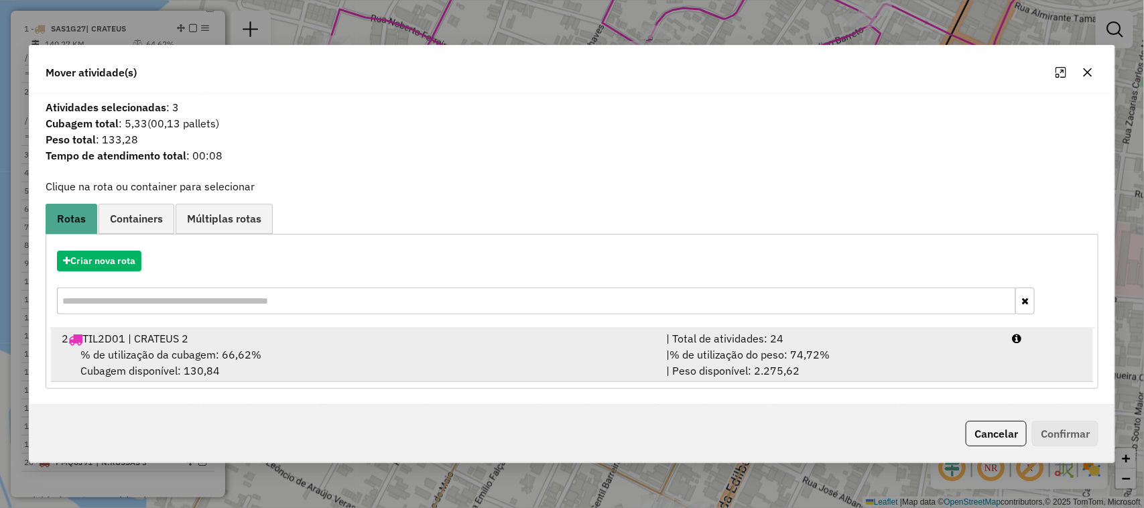
click at [155, 352] on span "% de utilização da cubagem: 66,62%" at bounding box center [170, 354] width 181 height 13
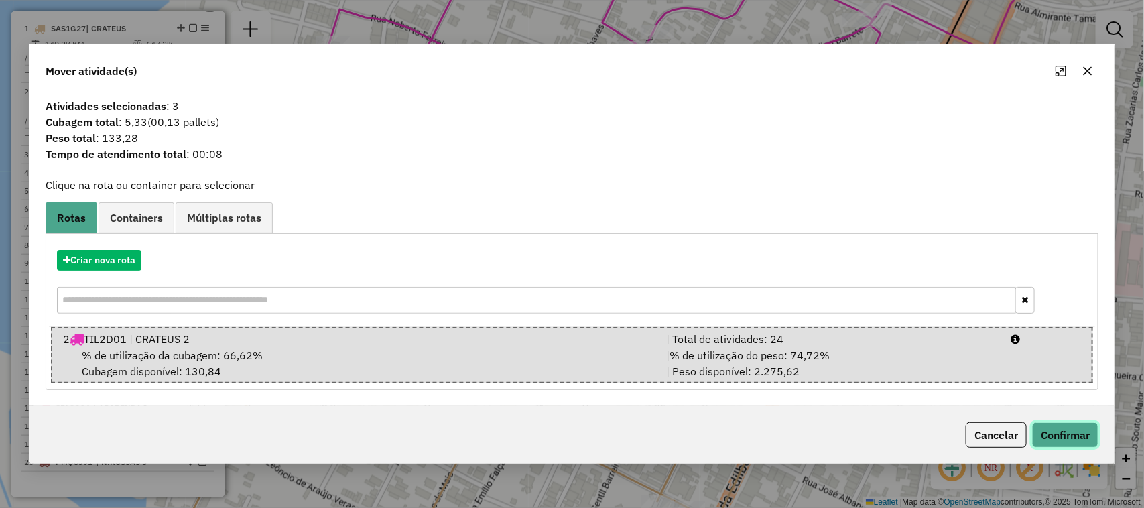
click at [1065, 431] on button "Confirmar" at bounding box center [1065, 434] width 66 height 25
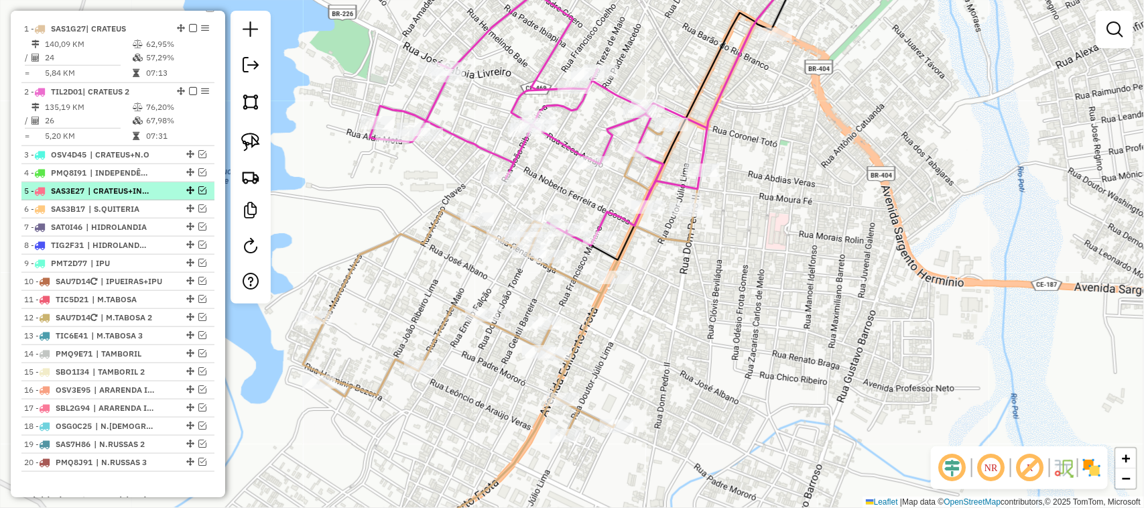
scroll to position [414, 0]
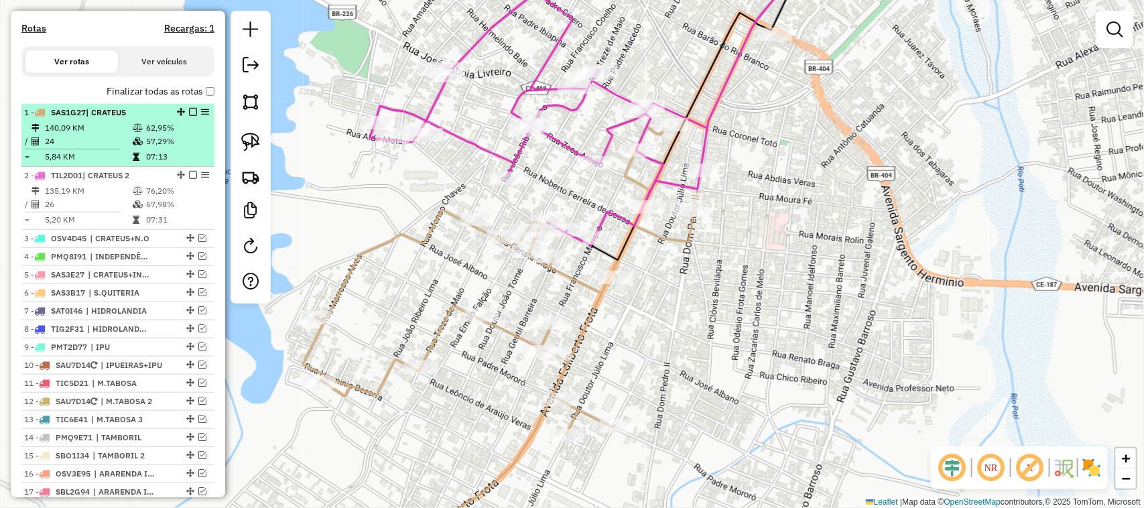
click at [101, 135] on td "140,09 KM" at bounding box center [88, 127] width 88 height 13
select select "*********"
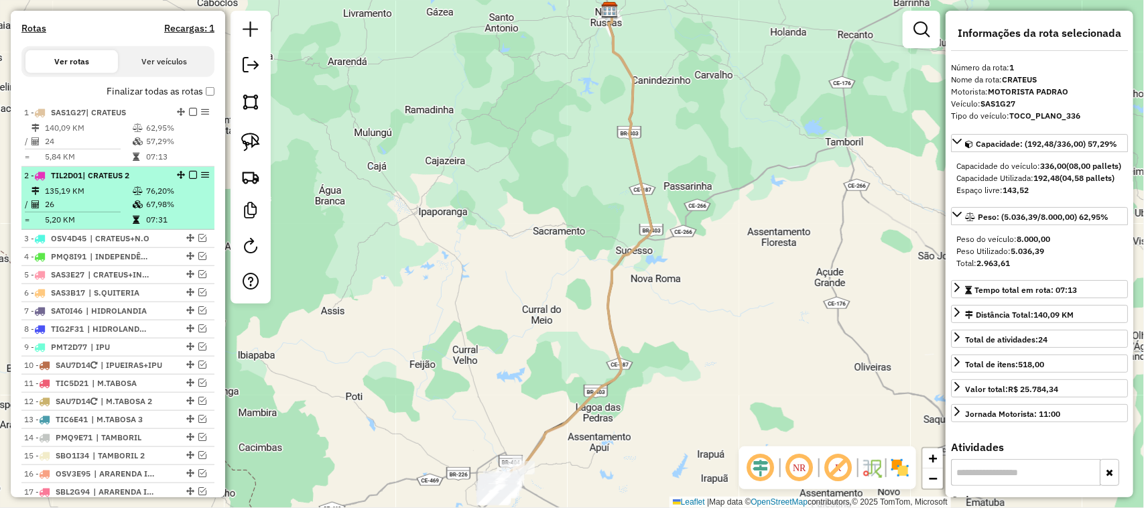
click at [89, 198] on td "135,19 KM" at bounding box center [88, 190] width 88 height 13
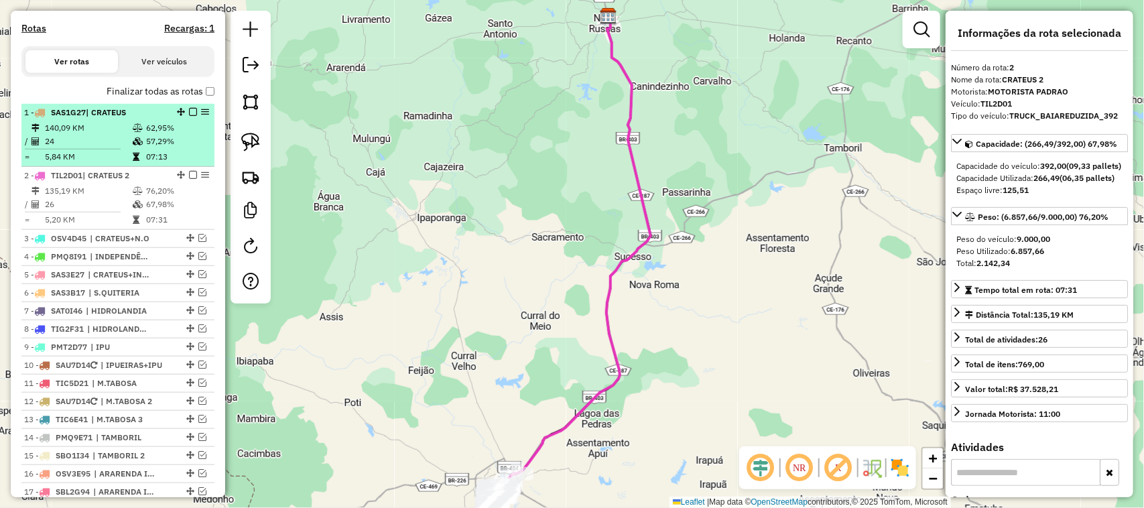
click at [102, 148] on td "24" at bounding box center [88, 141] width 88 height 13
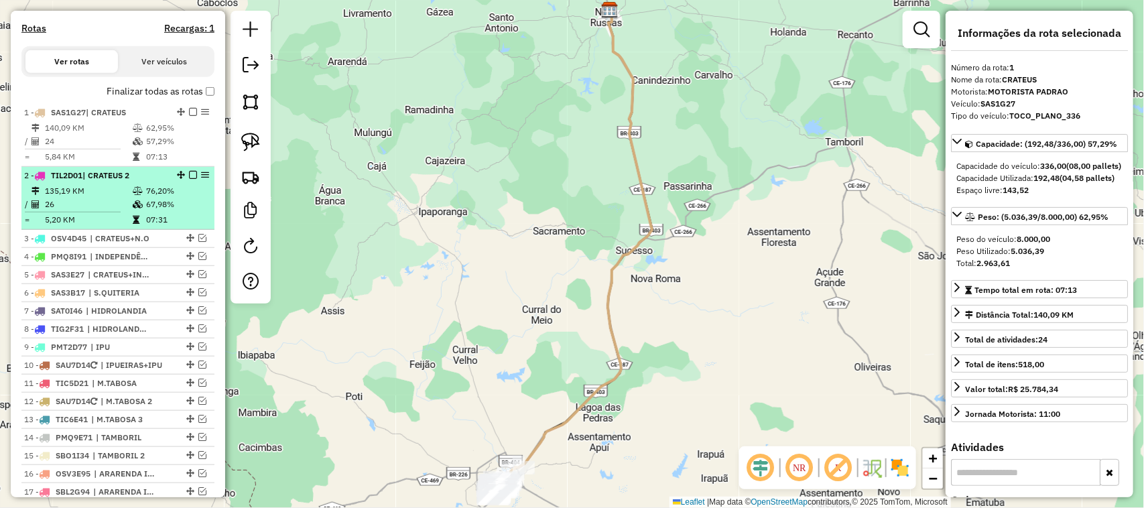
click at [91, 211] on td "26" at bounding box center [88, 204] width 88 height 13
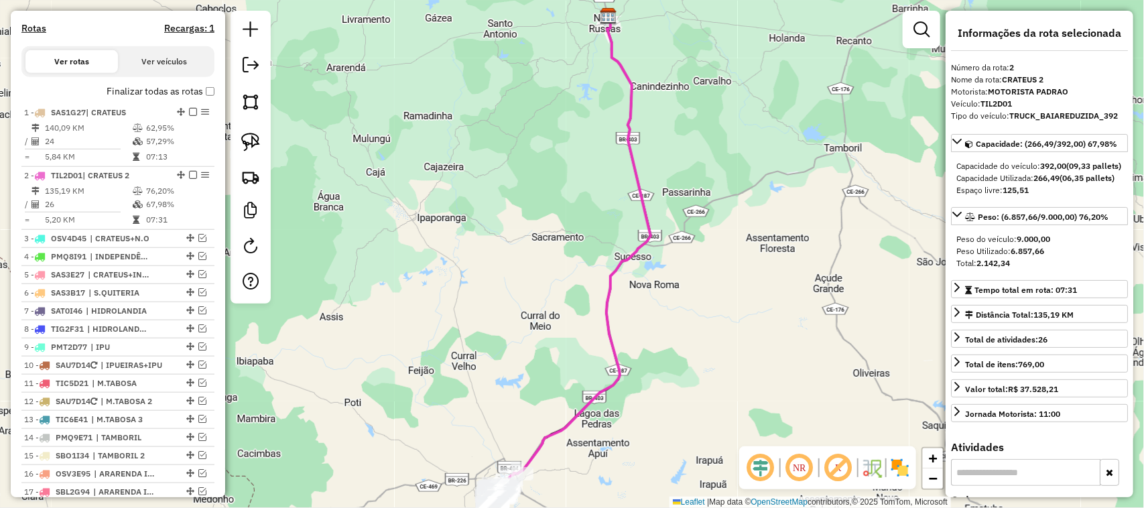
click at [453, 270] on div "Janela de atendimento Grade de atendimento Capacidade Transportadoras Veículos …" at bounding box center [572, 254] width 1144 height 508
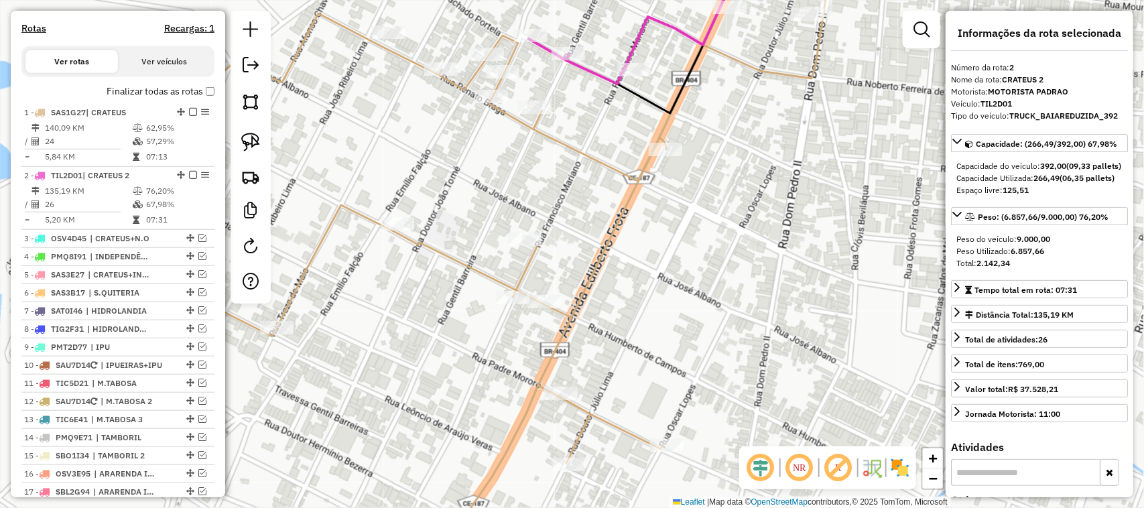
drag, startPoint x: 584, startPoint y: 202, endPoint x: 554, endPoint y: 258, distance: 63.6
click at [568, 259] on div "Janela de atendimento Grade de atendimento Capacidade Transportadoras Veículos …" at bounding box center [572, 254] width 1144 height 508
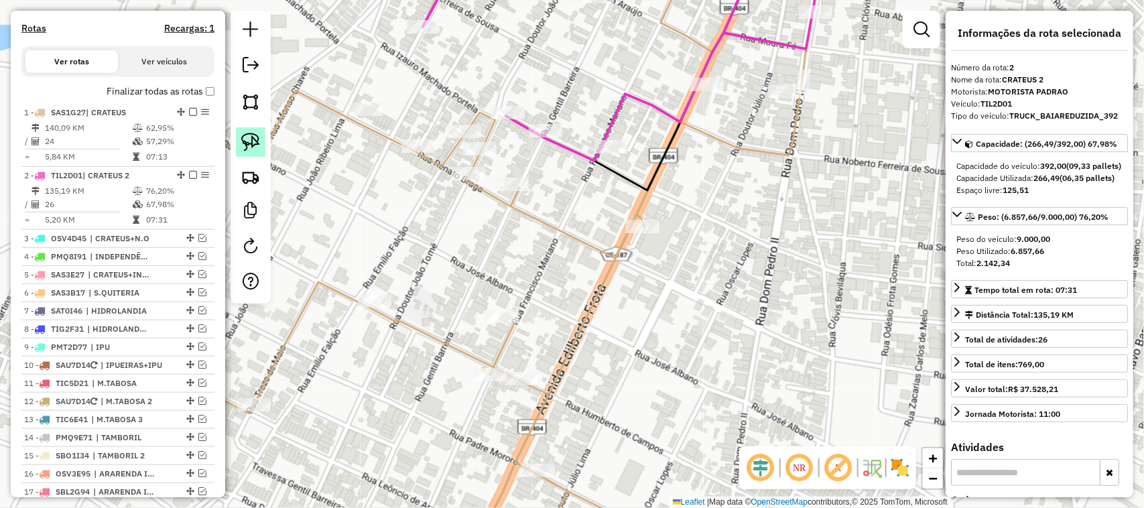
click at [246, 139] on img at bounding box center [250, 142] width 19 height 19
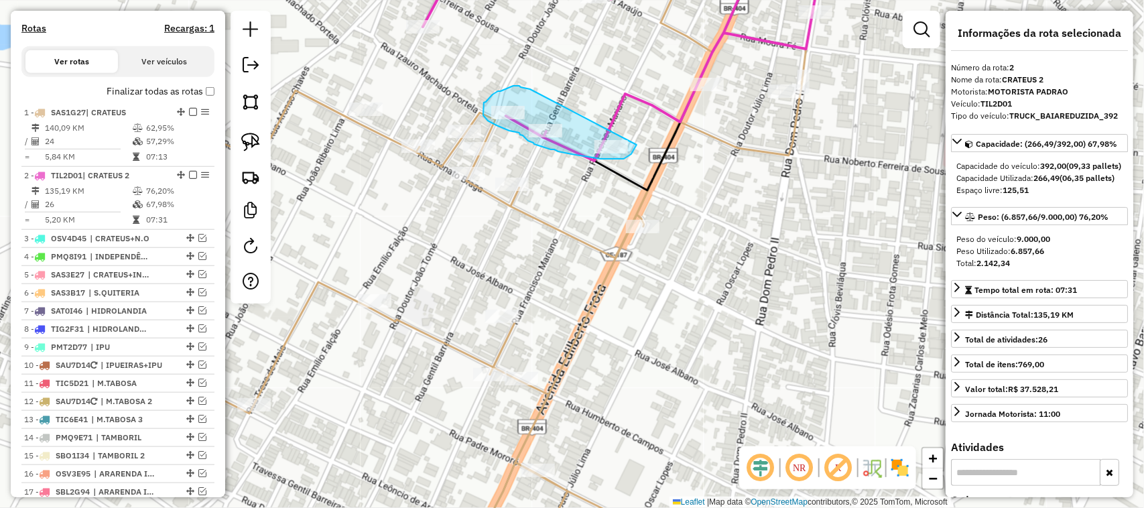
drag, startPoint x: 528, startPoint y: 89, endPoint x: 631, endPoint y: 131, distance: 110.7
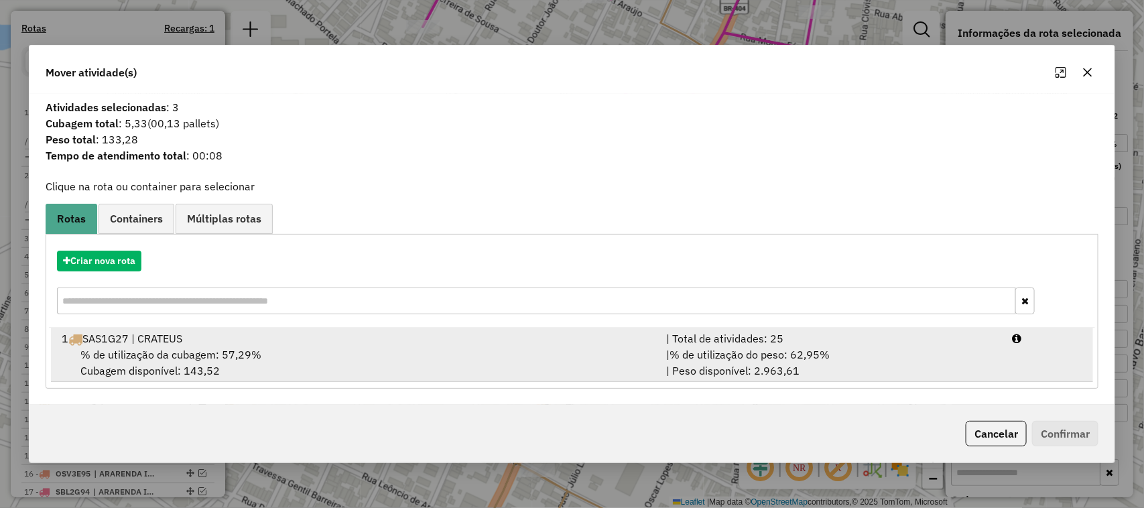
click at [147, 345] on div "1 SAS1G27 | CRATEUS" at bounding box center [356, 339] width 605 height 16
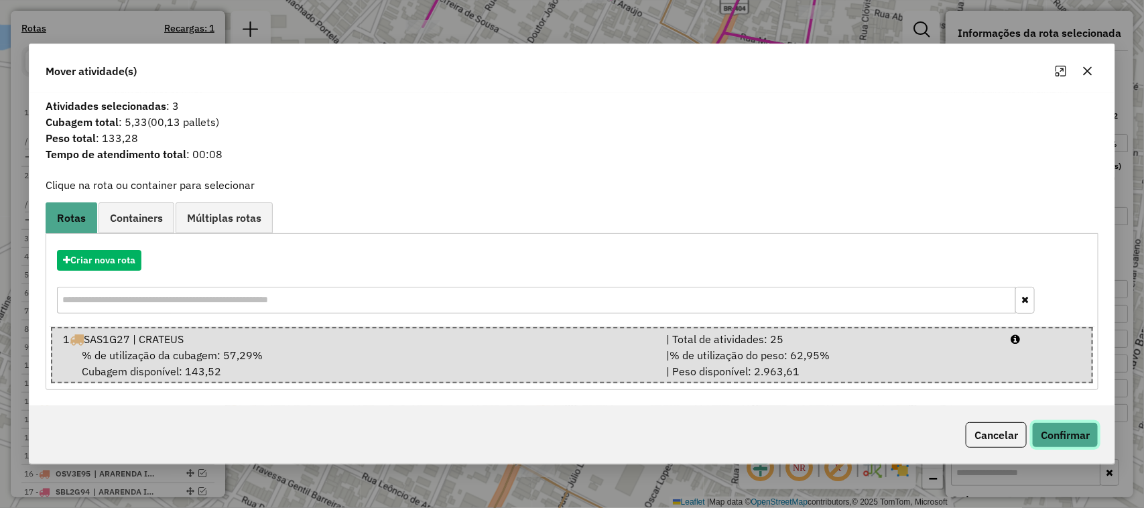
click at [1067, 431] on button "Confirmar" at bounding box center [1065, 434] width 66 height 25
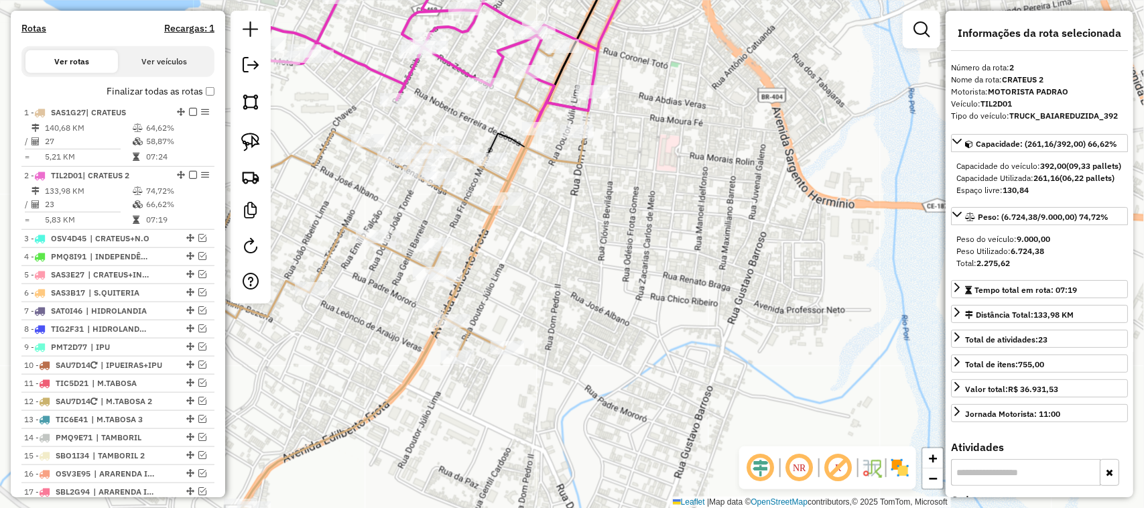
click at [461, 213] on div "Rota 1 - Placa SAS1G27 16691 - VALDEMIR Janela de atendimento Grade de atendime…" at bounding box center [572, 254] width 1144 height 508
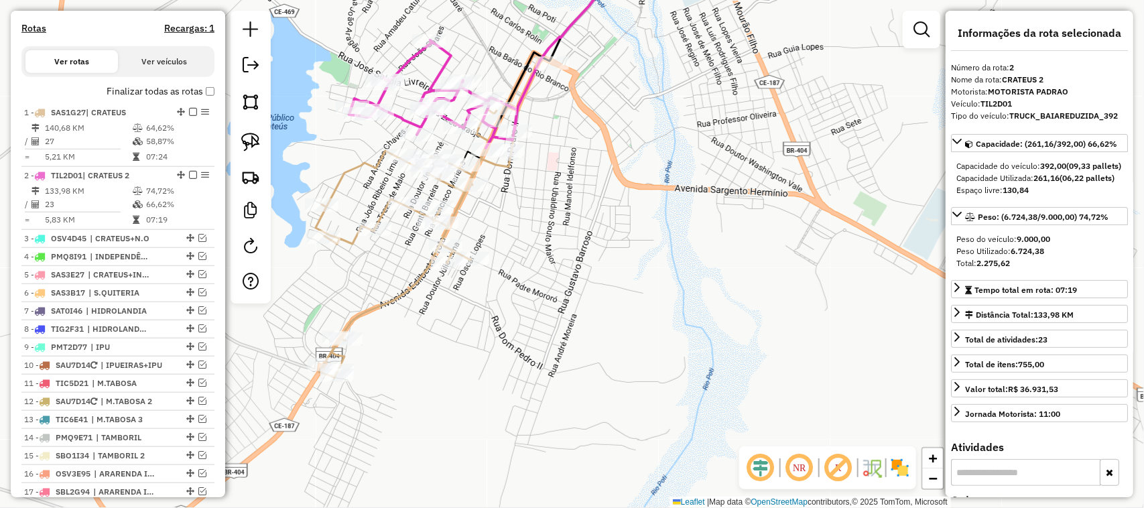
drag, startPoint x: 387, startPoint y: 164, endPoint x: 478, endPoint y: 208, distance: 101.3
click at [459, 209] on div "Janela de atendimento Grade de atendimento Capacidade Transportadoras Veículos …" at bounding box center [572, 254] width 1144 height 508
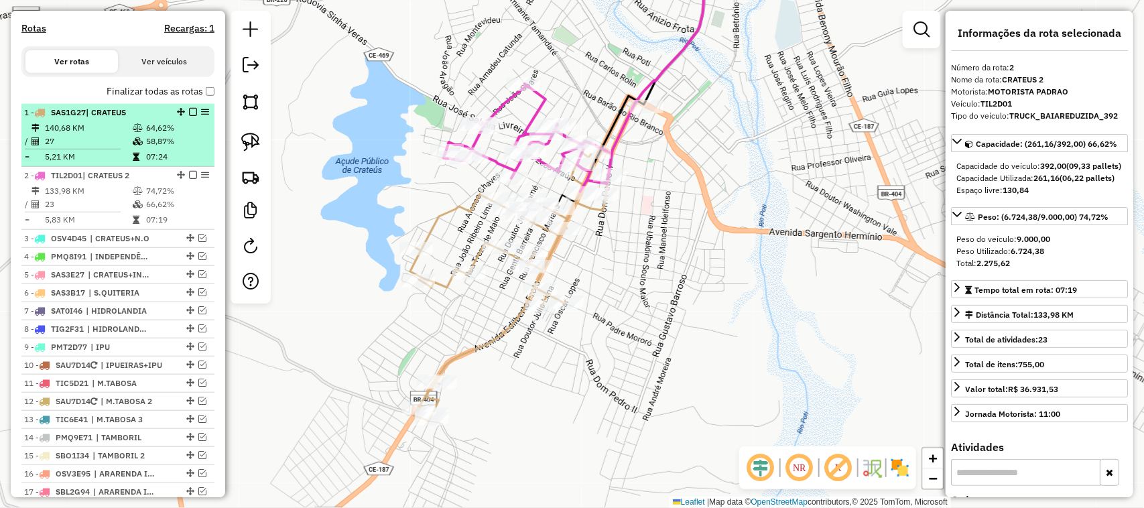
click at [97, 146] on td "27" at bounding box center [88, 141] width 88 height 13
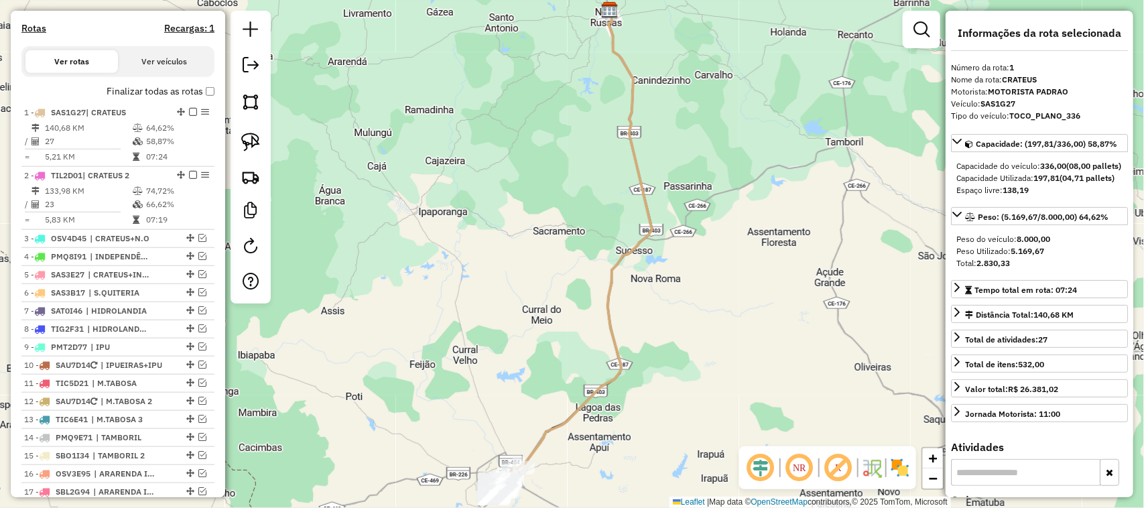
drag, startPoint x: 507, startPoint y: 357, endPoint x: 495, endPoint y: 255, distance: 102.0
click at [505, 265] on div "Janela de atendimento Grade de atendimento Capacidade Transportadoras Veículos …" at bounding box center [572, 254] width 1144 height 508
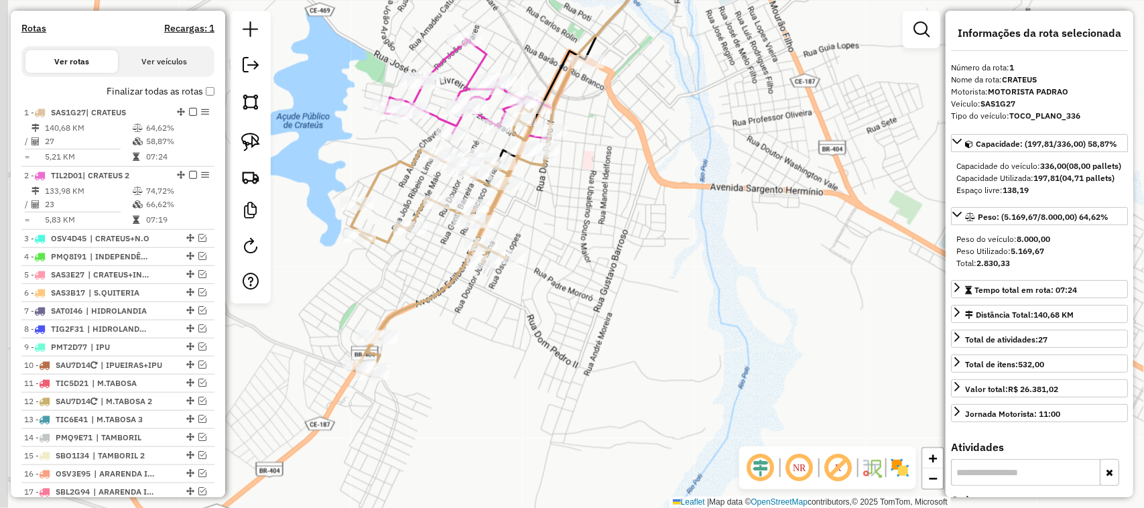
drag, startPoint x: 639, startPoint y: 313, endPoint x: 692, endPoint y: 294, distance: 56.4
click at [691, 295] on div "Janela de atendimento Grade de atendimento Capacidade Transportadoras Veículos …" at bounding box center [572, 254] width 1144 height 508
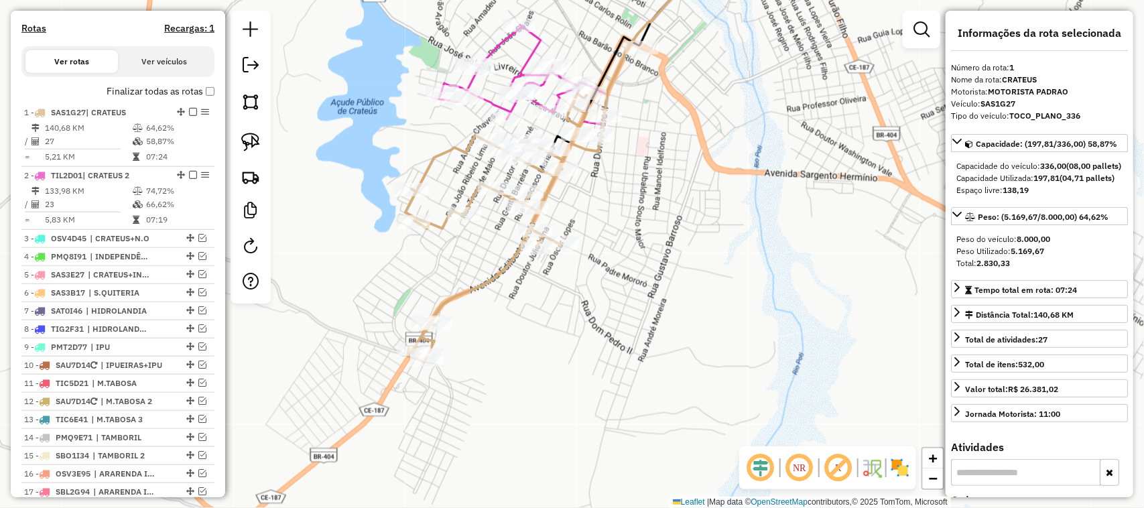
drag, startPoint x: 578, startPoint y: 202, endPoint x: 644, endPoint y: 220, distance: 68.6
click at [638, 219] on div "Janela de atendimento Grade de atendimento Capacidade Transportadoras Veículos …" at bounding box center [572, 254] width 1144 height 508
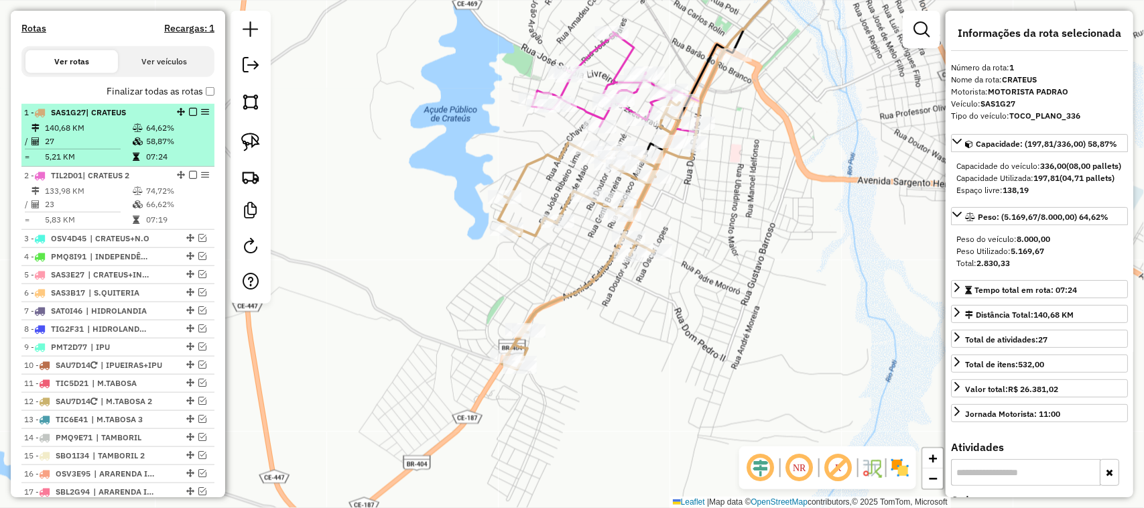
click at [104, 135] on td "140,68 KM" at bounding box center [88, 127] width 88 height 13
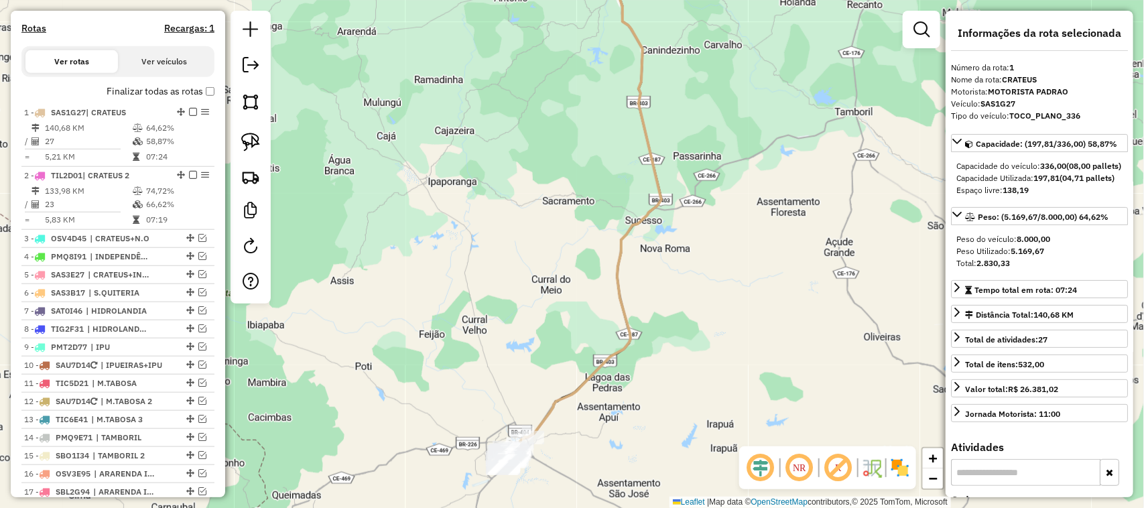
drag, startPoint x: 520, startPoint y: 339, endPoint x: 558, endPoint y: 242, distance: 103.6
click at [555, 256] on div "Janela de atendimento Grade de atendimento Capacidade Transportadoras Veículos …" at bounding box center [572, 254] width 1144 height 508
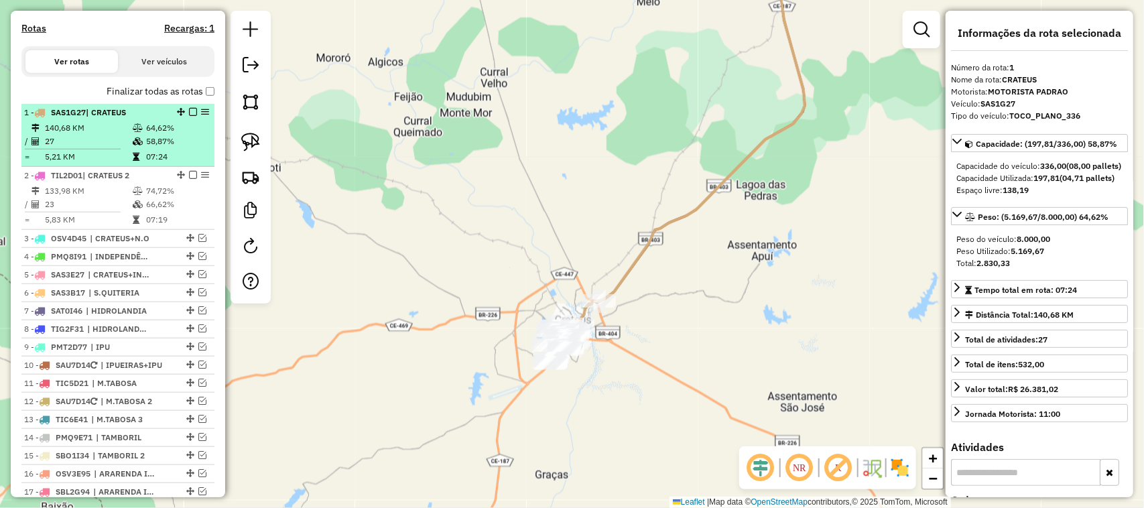
click at [86, 148] on td "27" at bounding box center [88, 141] width 88 height 13
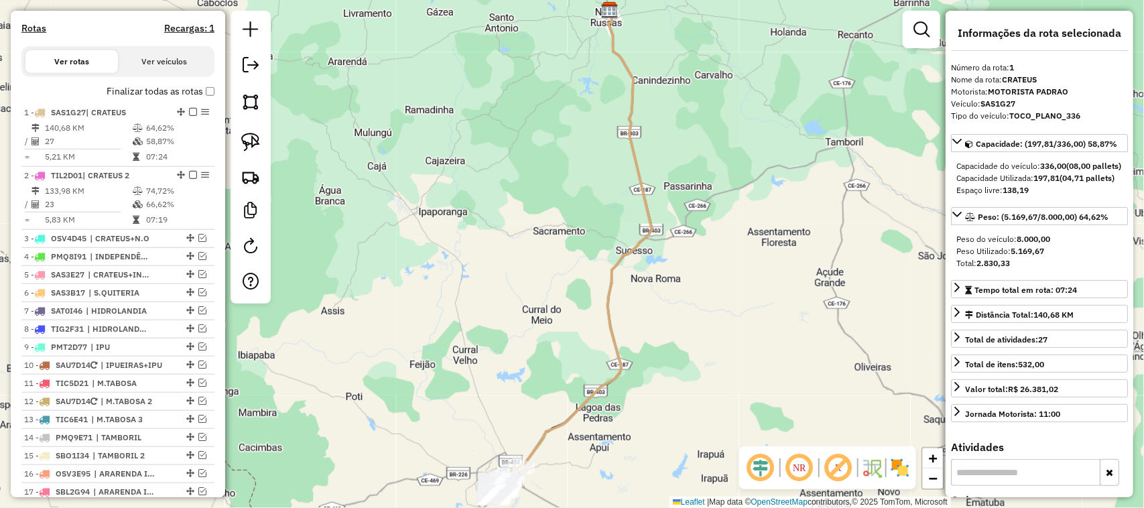
click at [446, 219] on div "Janela de atendimento Grade de atendimento Capacidade Transportadoras Veículos …" at bounding box center [572, 254] width 1144 height 508
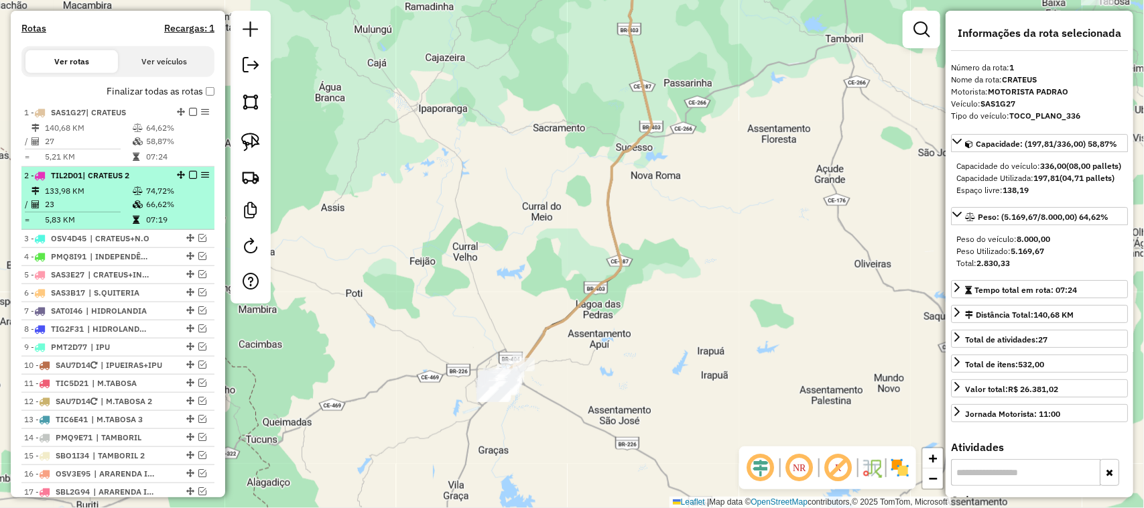
click at [91, 198] on td "133,98 KM" at bounding box center [88, 190] width 88 height 13
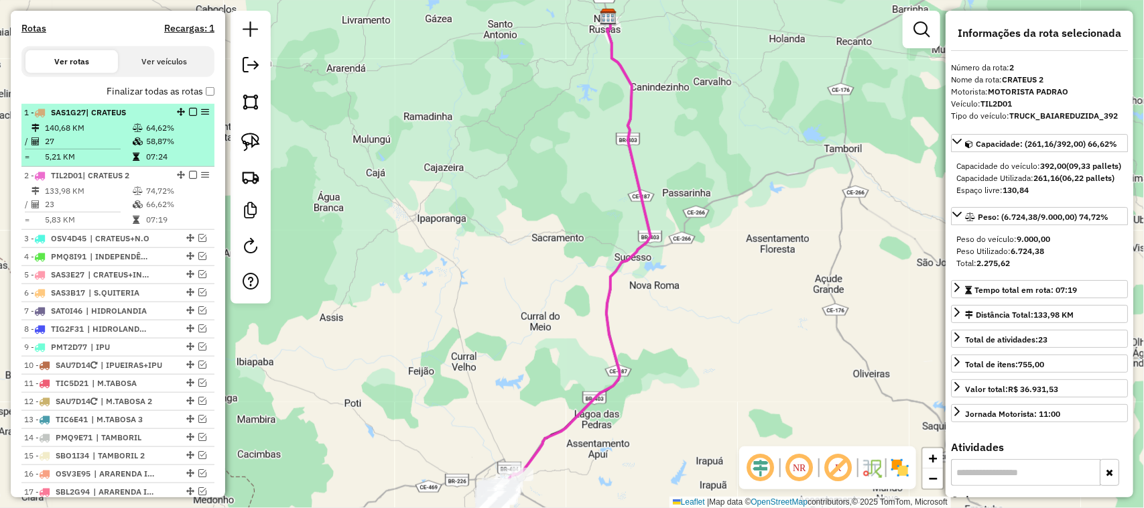
click at [105, 148] on td "27" at bounding box center [88, 141] width 88 height 13
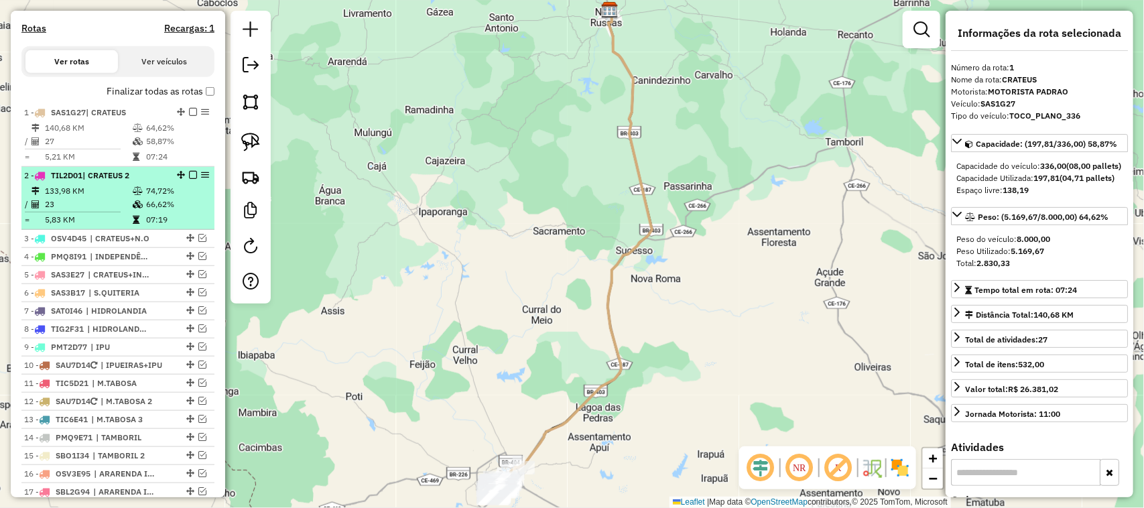
click at [96, 211] on td "23" at bounding box center [88, 204] width 88 height 13
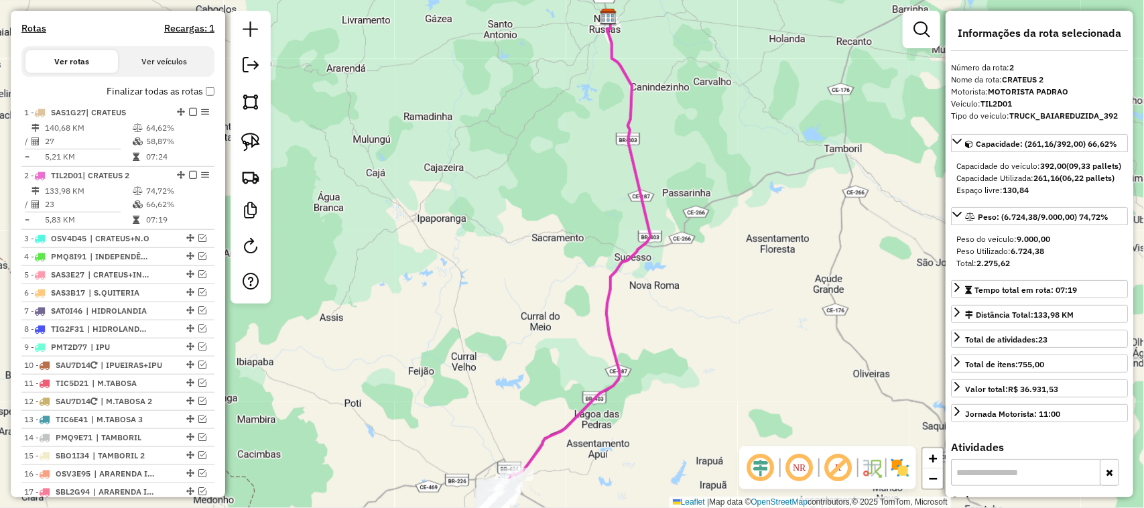
drag, startPoint x: 487, startPoint y: 402, endPoint x: 480, endPoint y: 282, distance: 120.9
click at [480, 306] on div "Janela de atendimento Grade de atendimento Capacidade Transportadoras Veículos …" at bounding box center [572, 254] width 1144 height 508
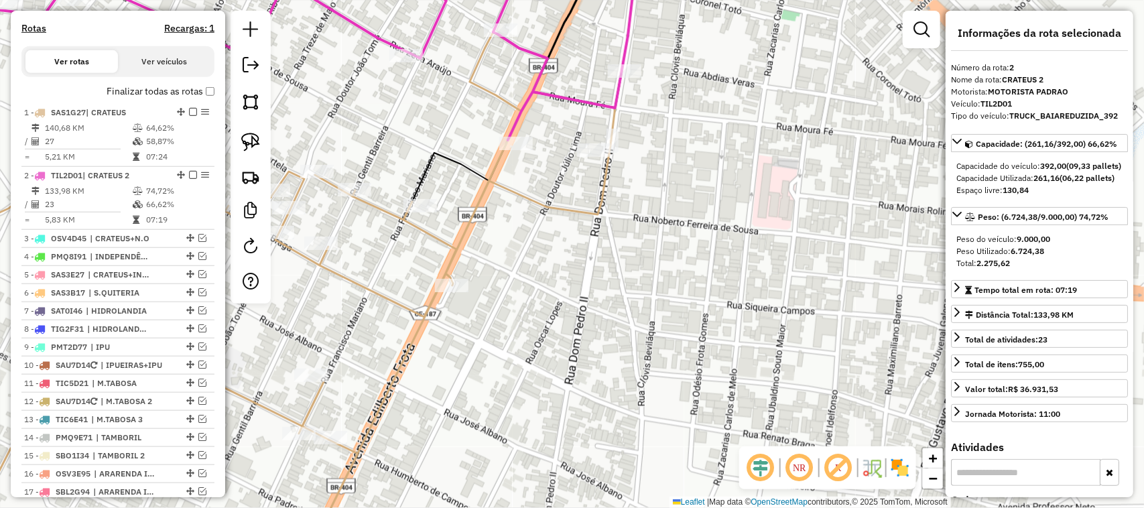
click at [645, 303] on div "Janela de atendimento Grade de atendimento Capacidade Transportadoras Veículos …" at bounding box center [572, 254] width 1144 height 508
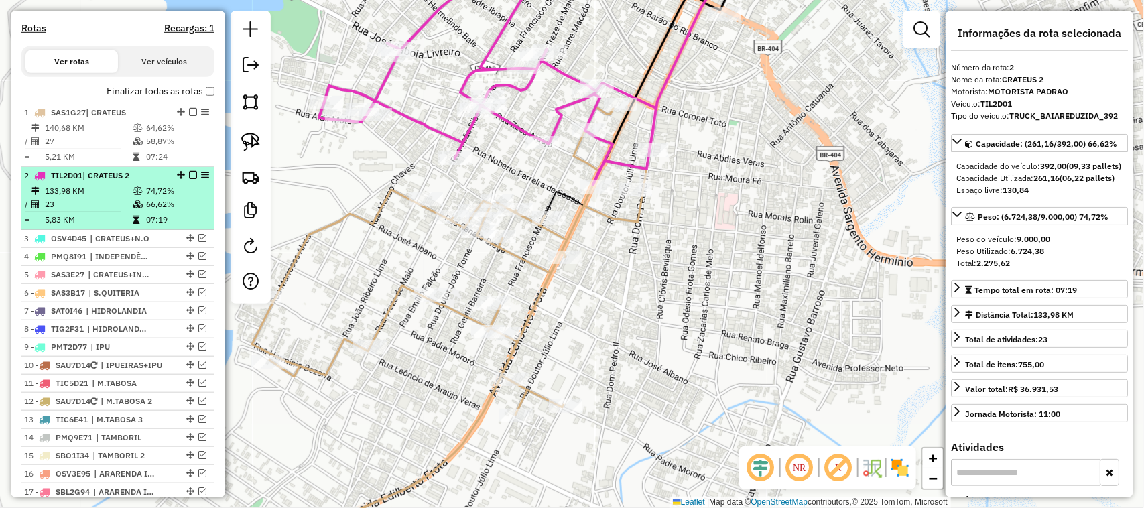
click at [95, 198] on td "133,98 KM" at bounding box center [88, 190] width 88 height 13
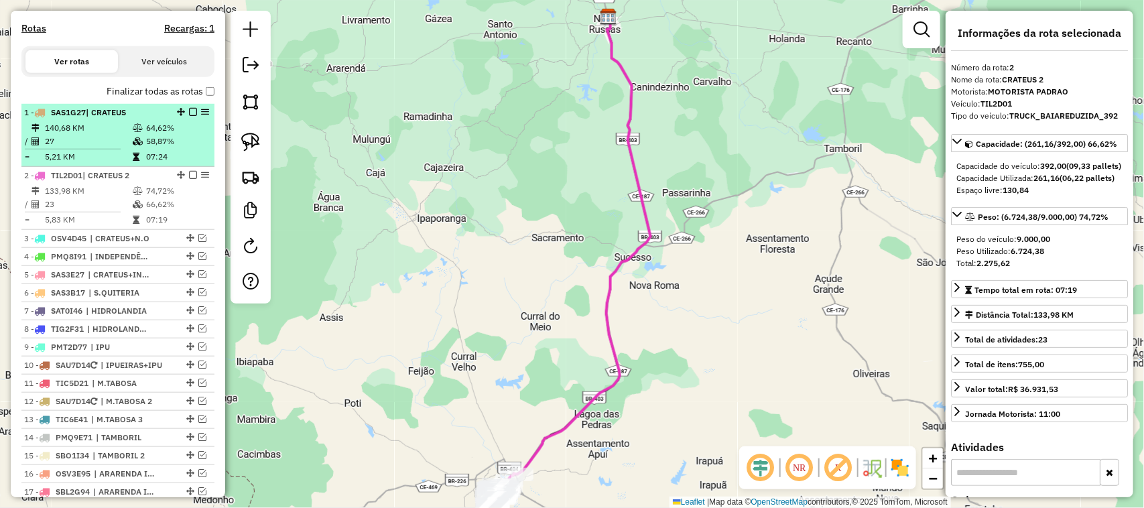
click at [97, 150] on td at bounding box center [78, 149] width 108 height 2
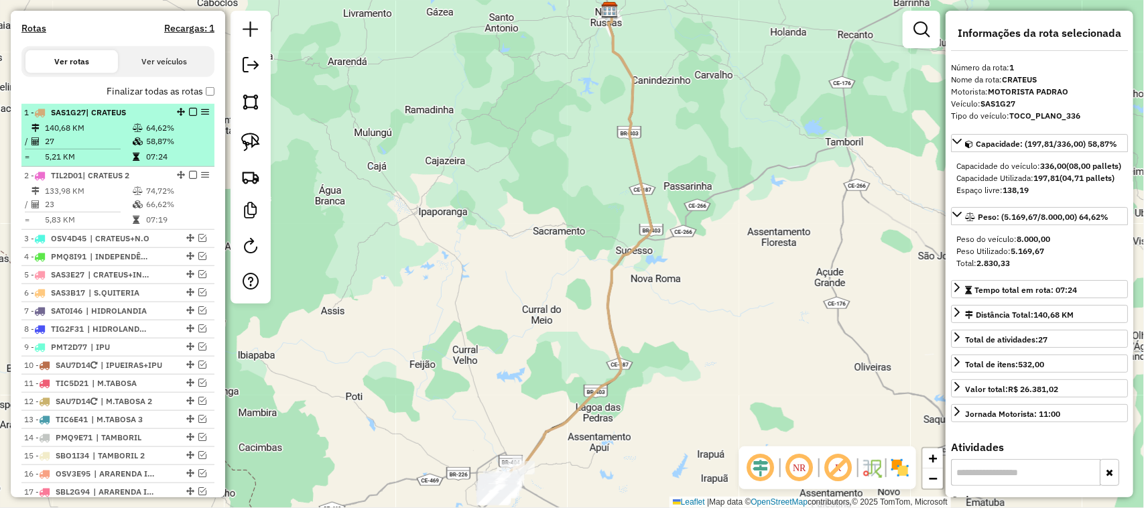
click at [190, 116] on em at bounding box center [193, 112] width 8 height 8
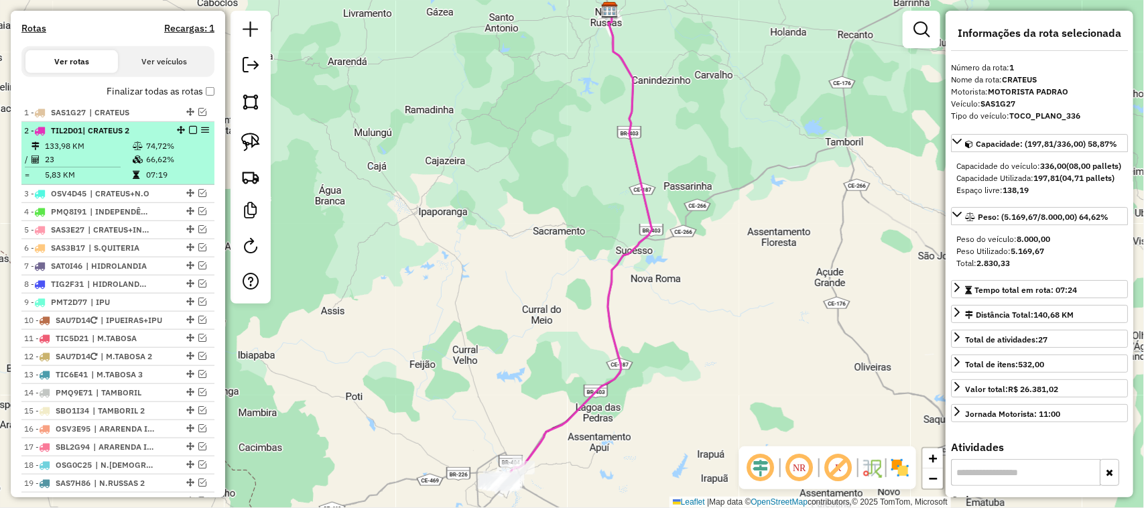
click at [189, 134] on em at bounding box center [193, 130] width 8 height 8
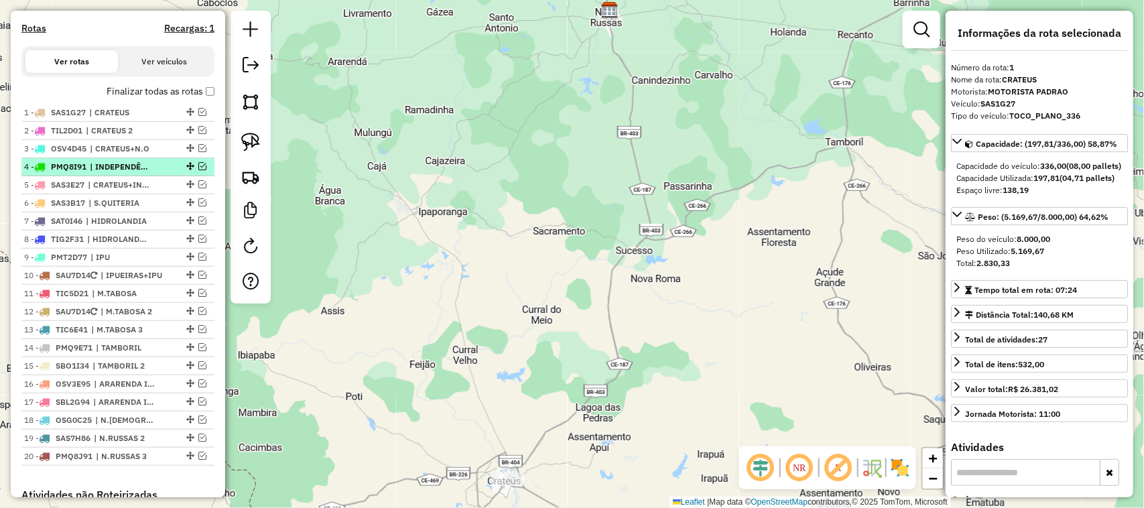
click at [198, 170] on em at bounding box center [202, 166] width 8 height 8
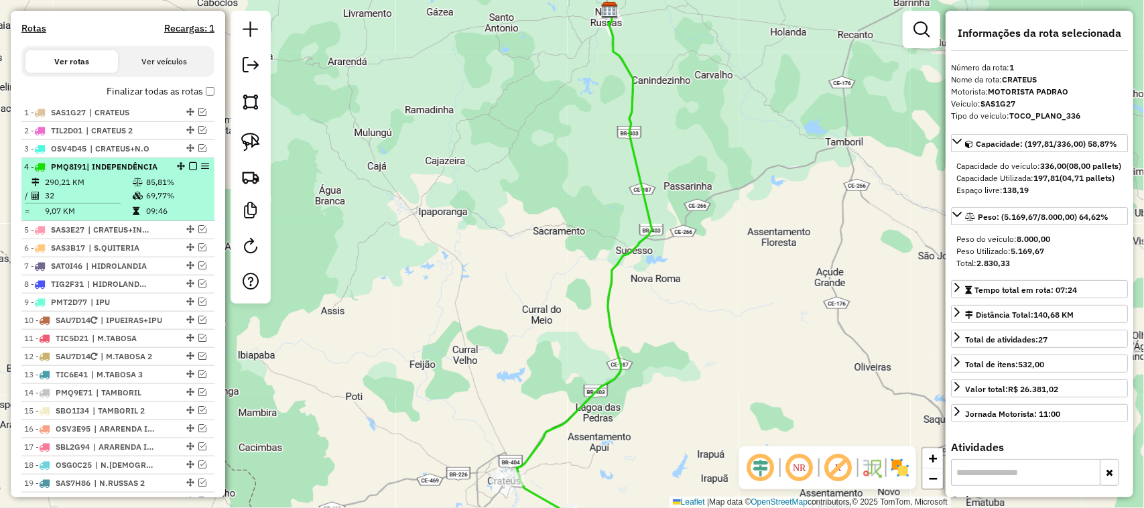
click at [105, 202] on td "32" at bounding box center [88, 195] width 88 height 13
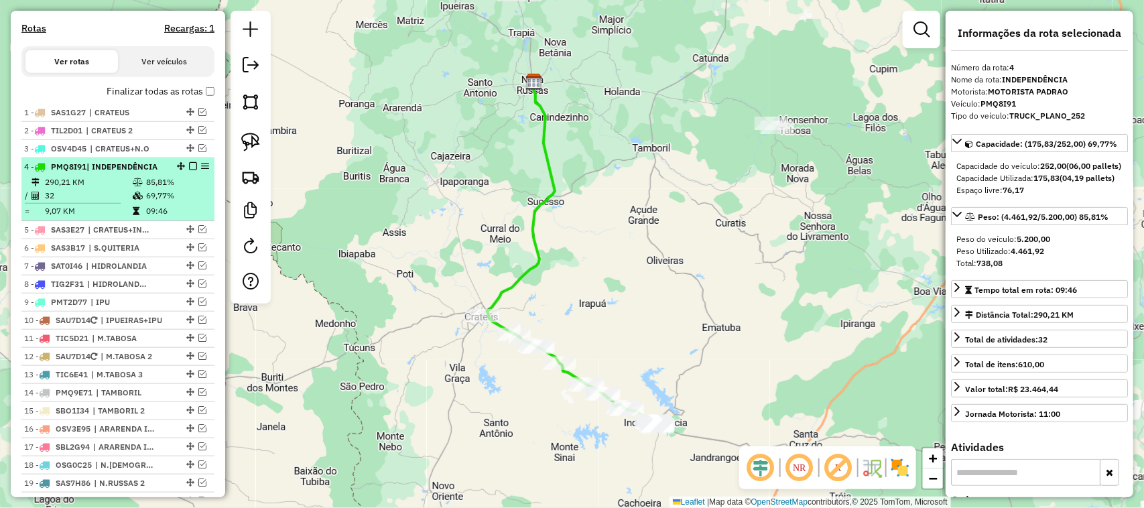
click at [82, 202] on td "32" at bounding box center [88, 195] width 88 height 13
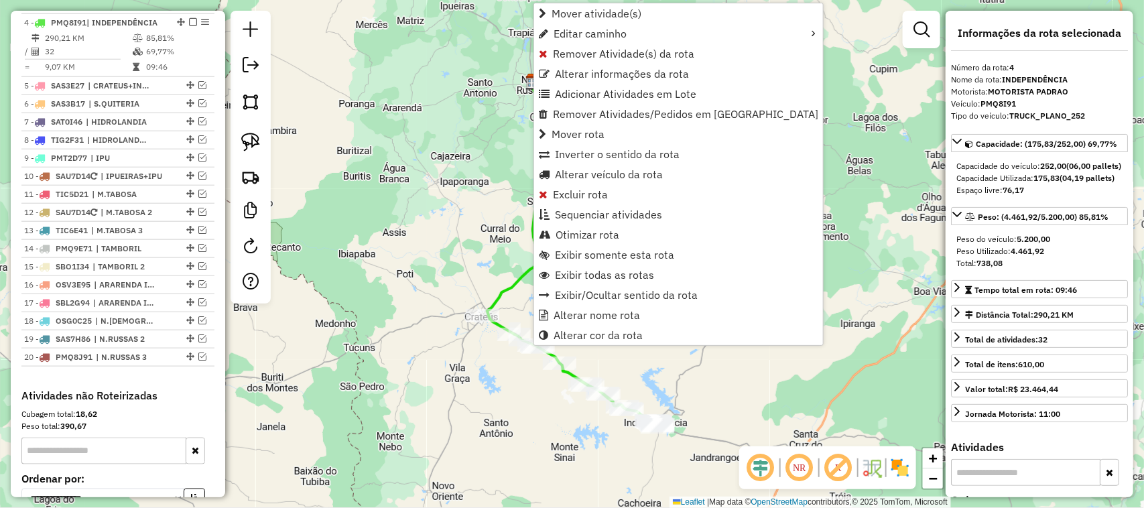
scroll to position [574, 0]
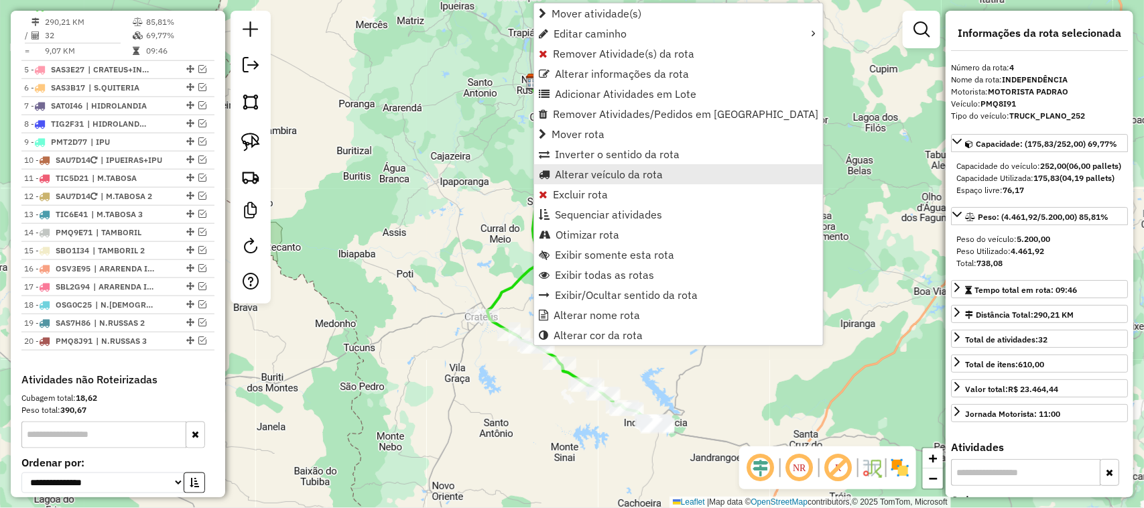
click at [591, 175] on span "Alterar veículo da rota" at bounding box center [609, 174] width 108 height 11
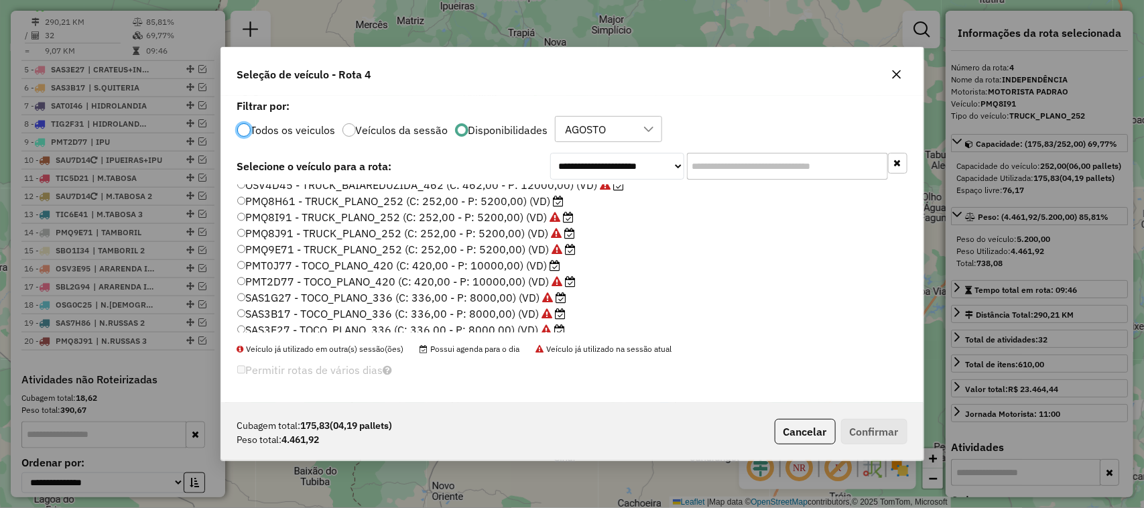
scroll to position [318, 0]
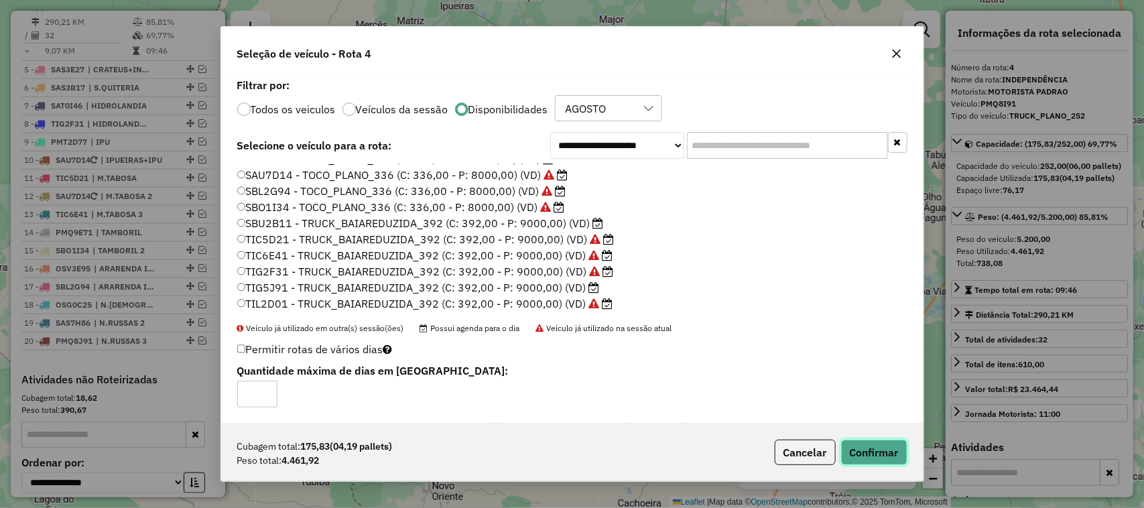
click at [877, 458] on button "Confirmar" at bounding box center [874, 452] width 66 height 25
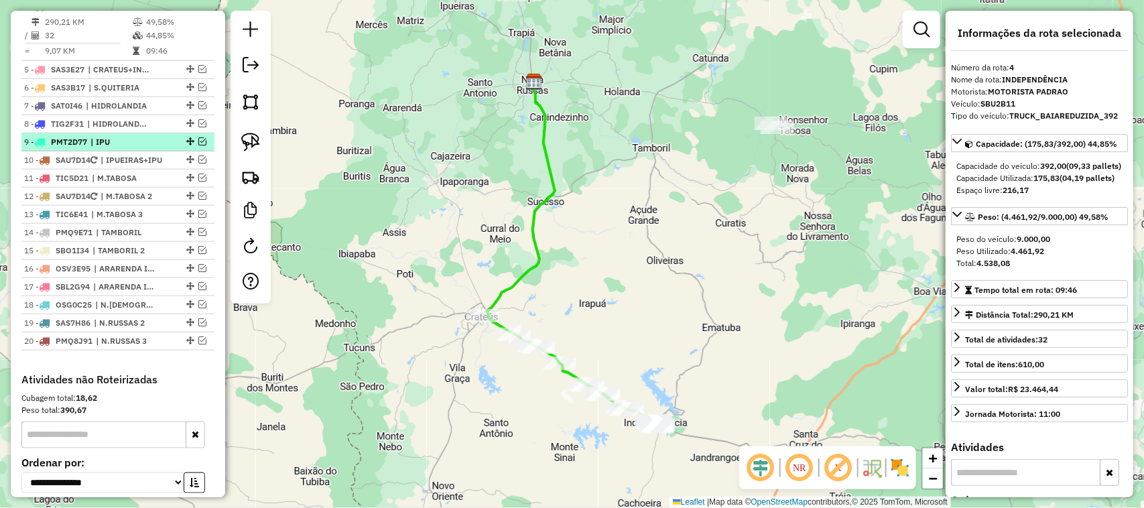
scroll to position [490, 0]
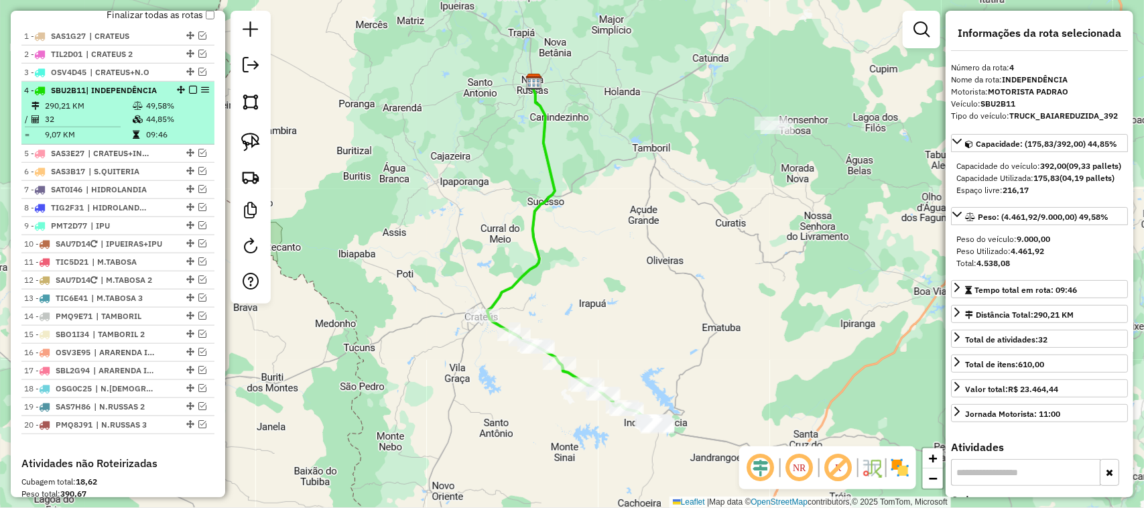
click at [189, 94] on em at bounding box center [193, 90] width 8 height 8
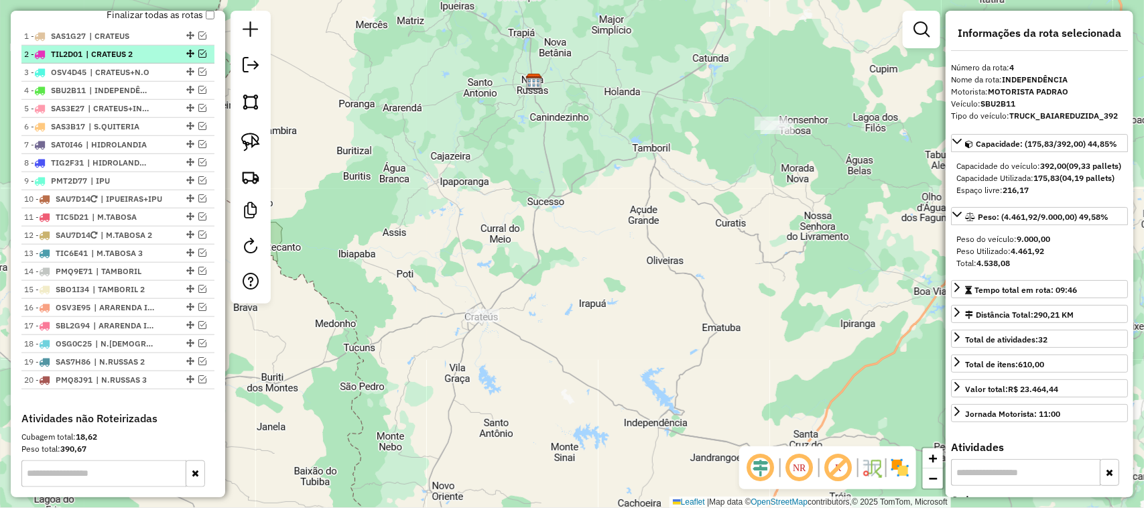
click at [198, 58] on em at bounding box center [202, 54] width 8 height 8
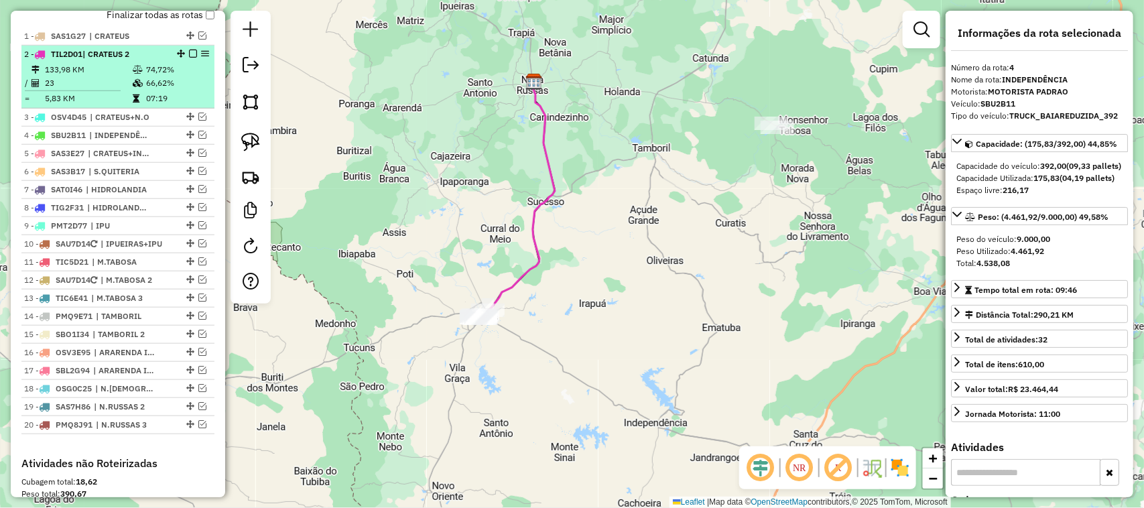
click at [103, 76] on td "133,98 KM" at bounding box center [88, 69] width 88 height 13
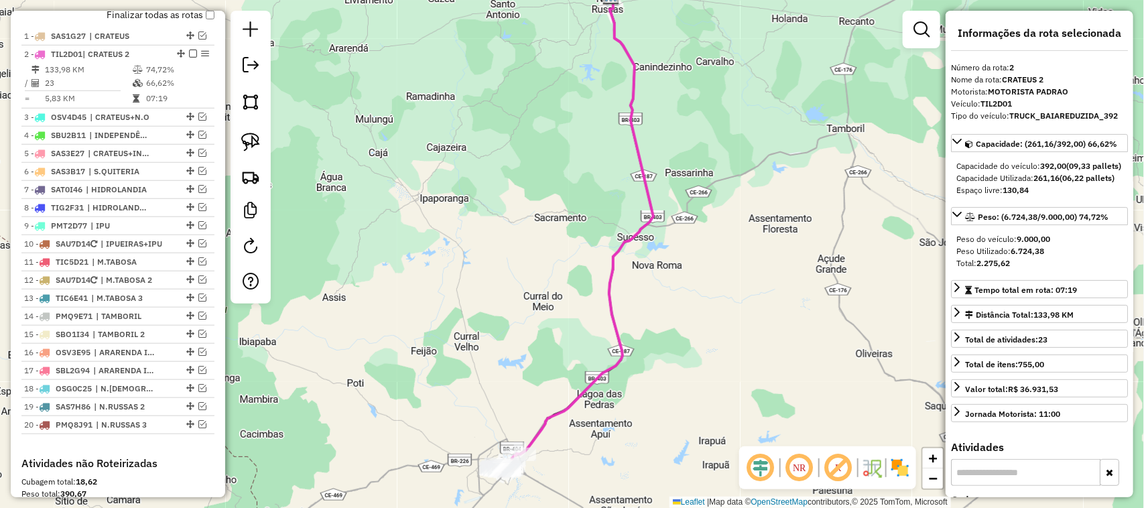
drag, startPoint x: 470, startPoint y: 363, endPoint x: 470, endPoint y: 286, distance: 76.4
click at [470, 293] on div "Janela de atendimento Grade de atendimento Capacidade Transportadoras Veículos …" at bounding box center [572, 254] width 1144 height 508
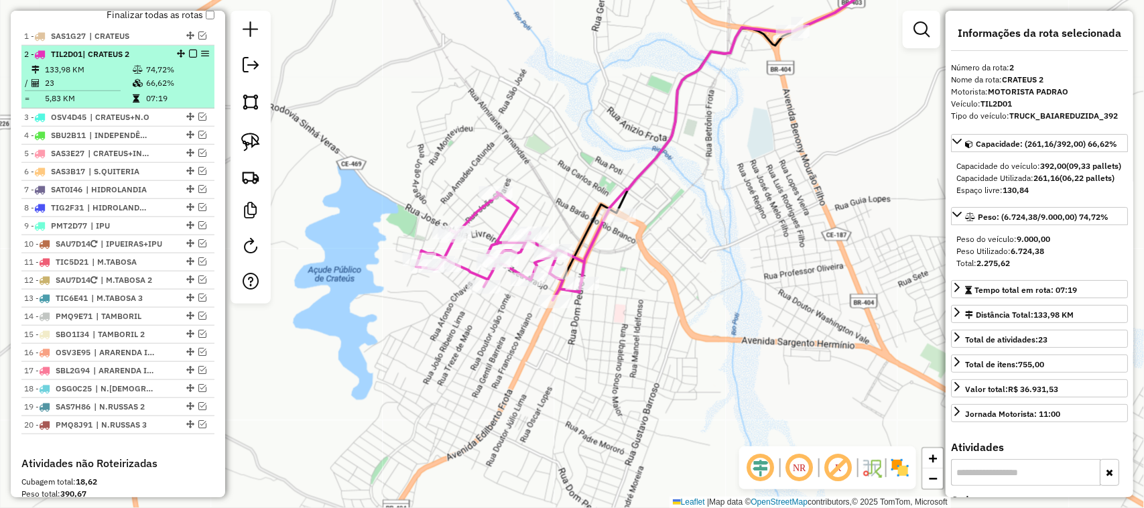
click at [191, 58] on em at bounding box center [193, 54] width 8 height 8
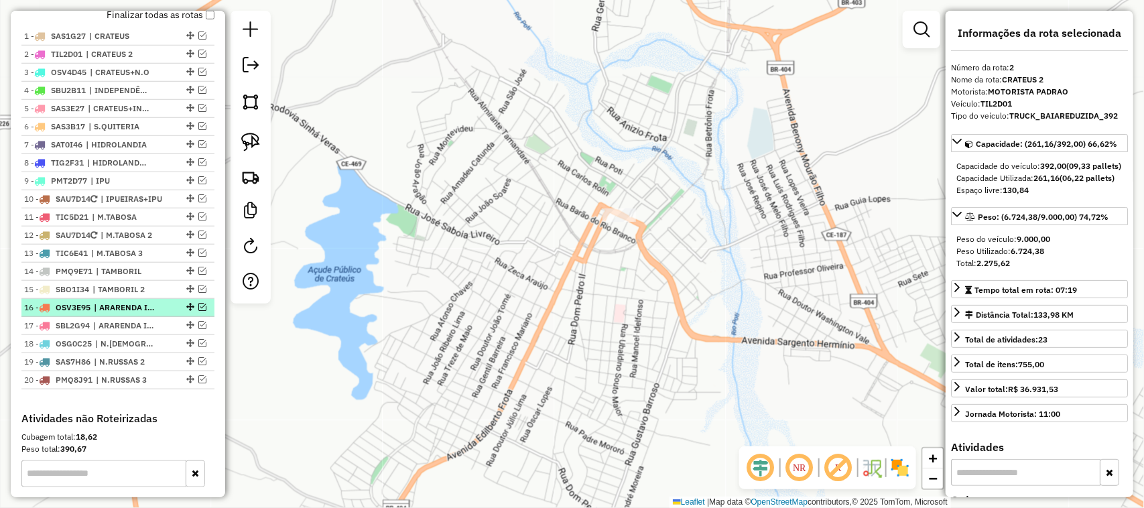
click at [198, 311] on em at bounding box center [202, 307] width 8 height 8
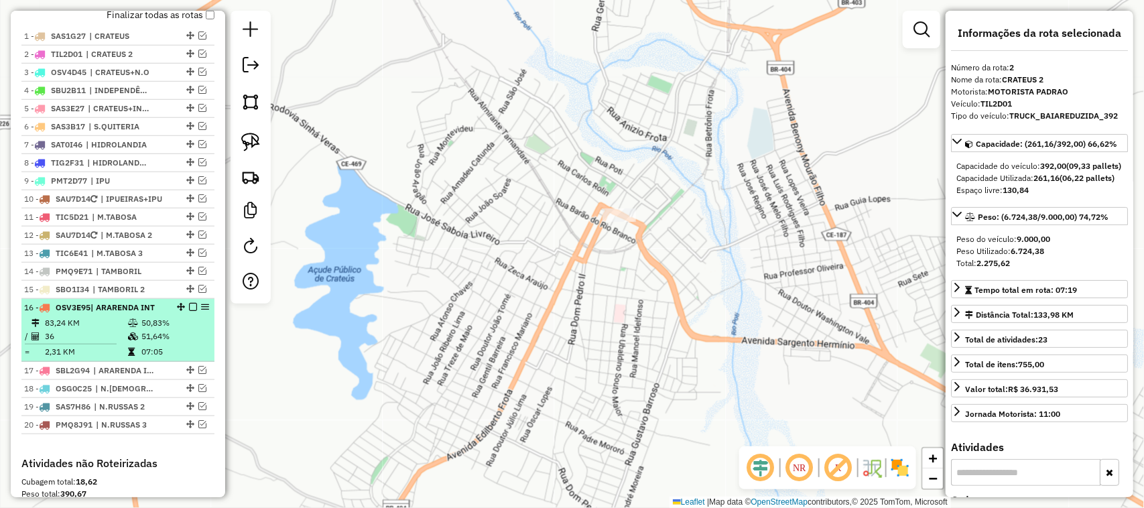
click at [105, 330] on td "83,24 KM" at bounding box center [85, 322] width 83 height 13
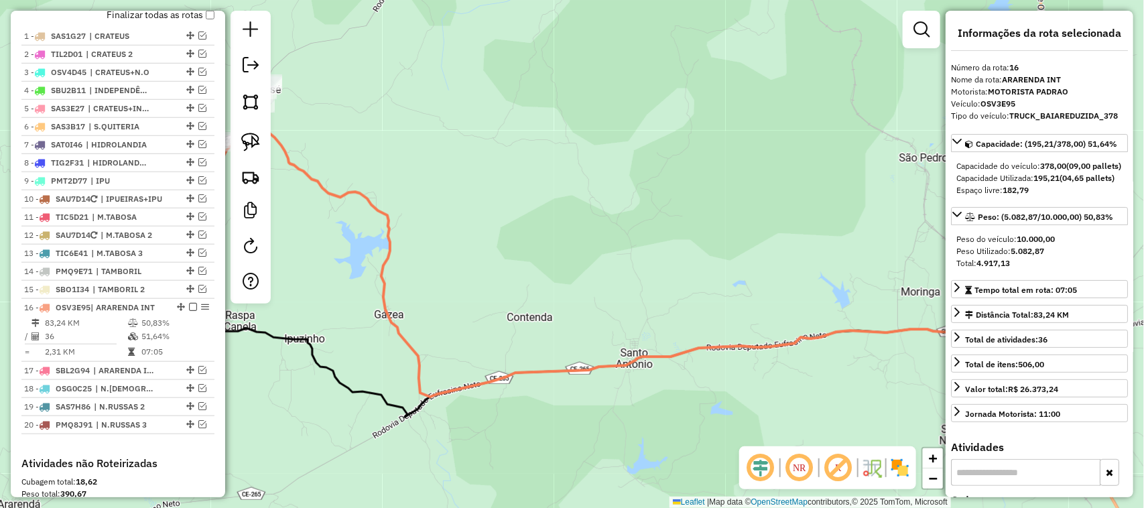
drag, startPoint x: 407, startPoint y: 303, endPoint x: 510, endPoint y: 232, distance: 124.8
click at [493, 245] on div "Janela de atendimento Grade de atendimento Capacidade Transportadoras Veículos …" at bounding box center [572, 254] width 1144 height 508
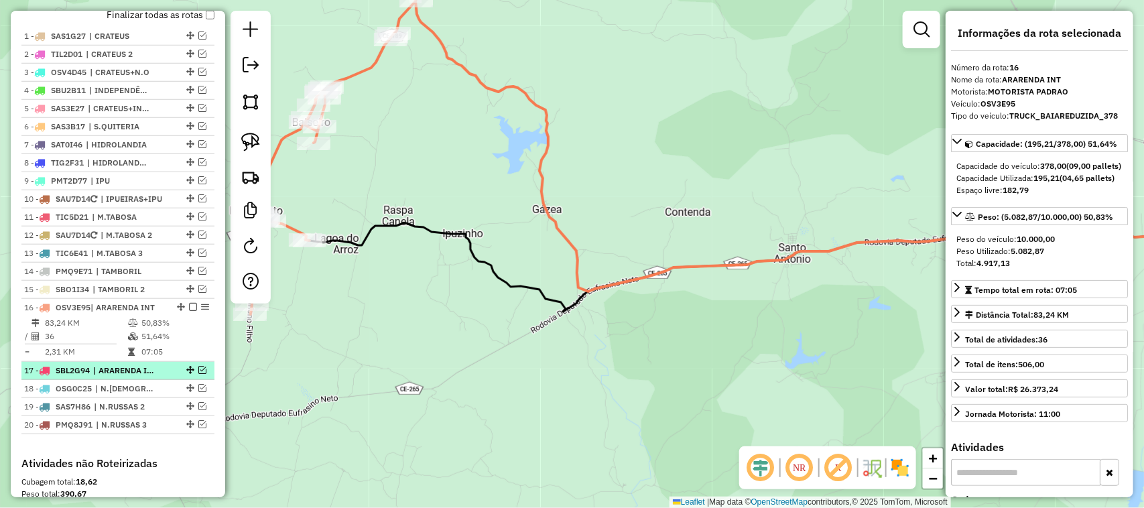
click at [198, 374] on em at bounding box center [202, 370] width 8 height 8
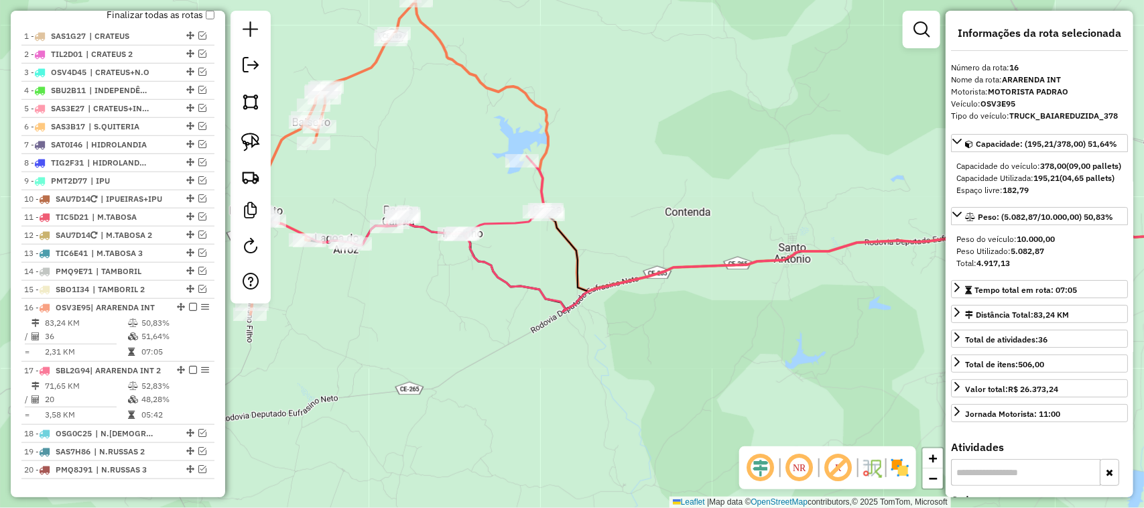
click at [414, 306] on div "Janela de atendimento Grade de atendimento Capacidade Transportadoras Veículos …" at bounding box center [572, 254] width 1144 height 508
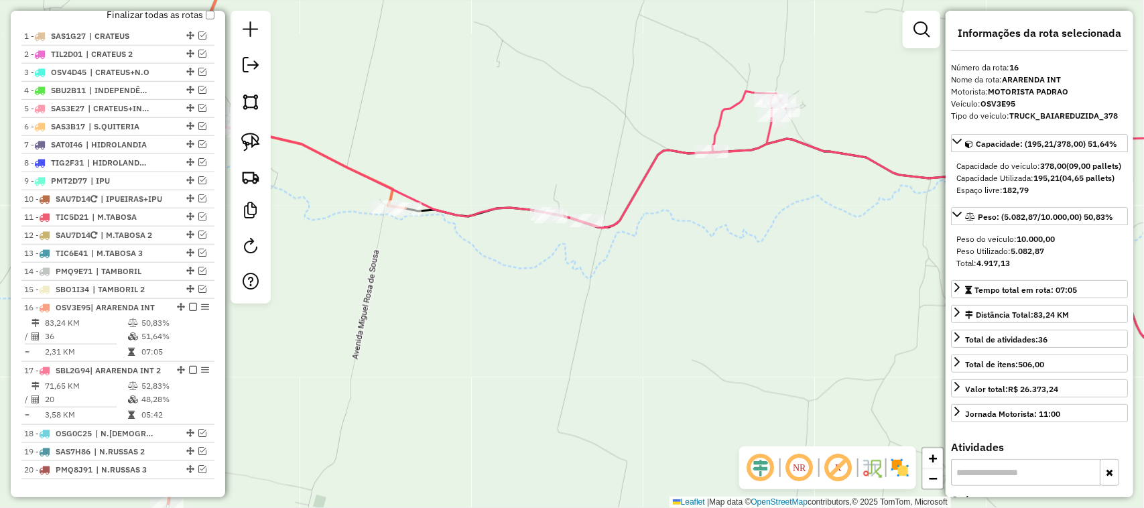
click at [503, 270] on div "Janela de atendimento Grade de atendimento Capacidade Transportadoras Veículos …" at bounding box center [572, 254] width 1144 height 508
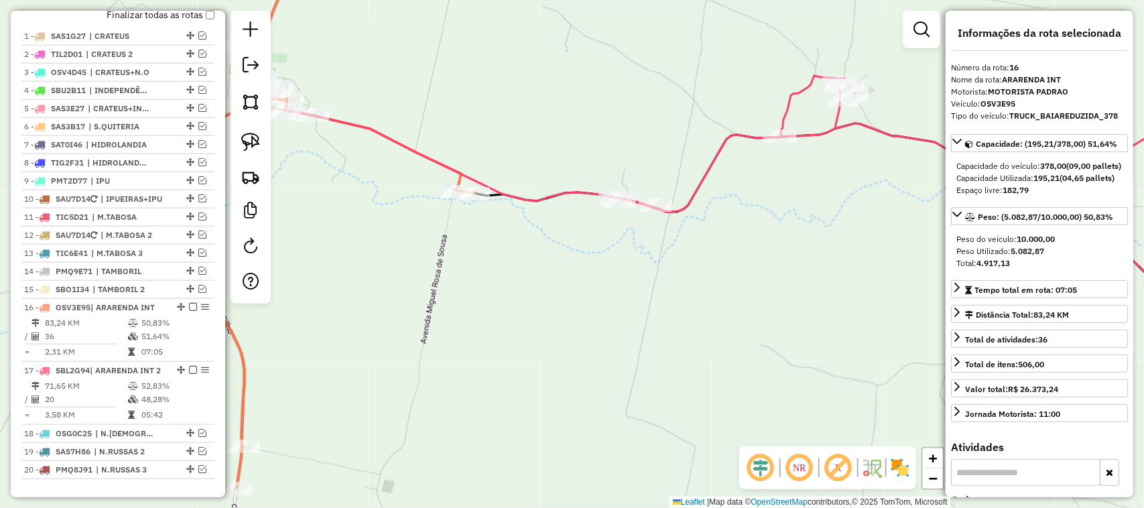
click at [584, 238] on div "Janela de atendimento Grade de atendimento Capacidade Transportadoras Veículos …" at bounding box center [572, 254] width 1144 height 508
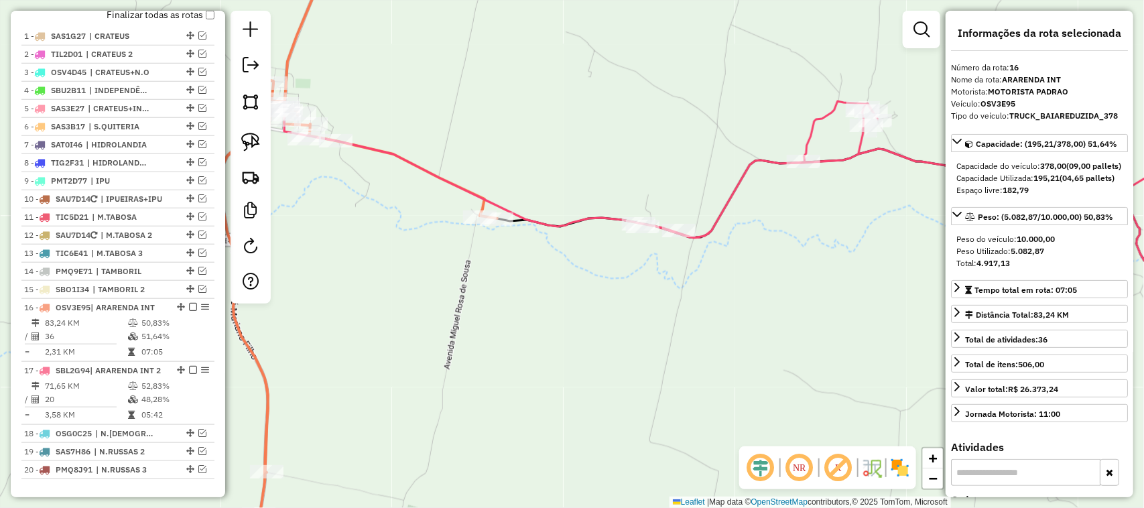
drag, startPoint x: 611, startPoint y: 251, endPoint x: 608, endPoint y: 199, distance: 52.4
click at [610, 205] on div "Janela de atendimento Grade de atendimento Capacidade Transportadoras Veículos …" at bounding box center [572, 254] width 1144 height 508
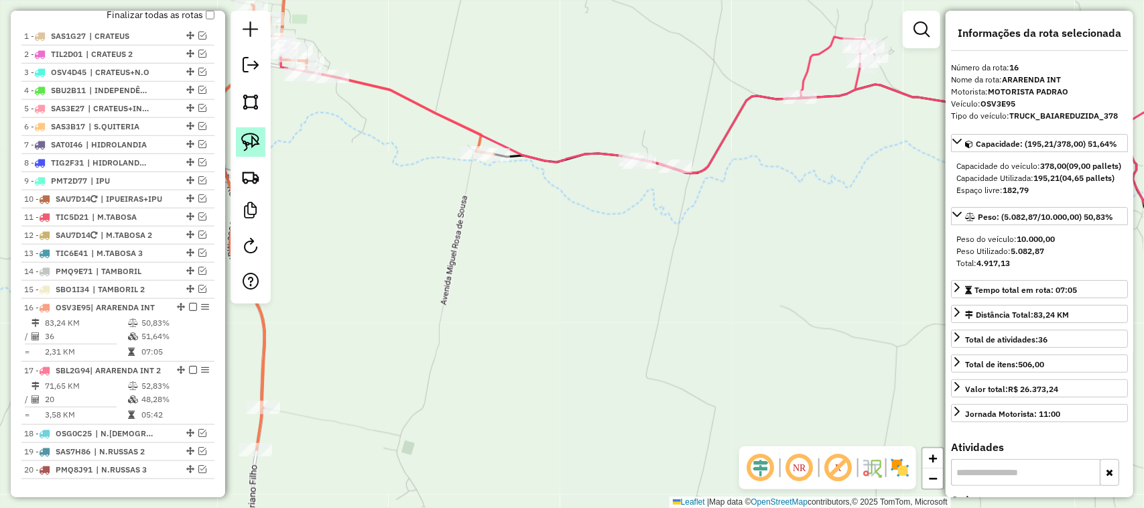
click at [248, 135] on img at bounding box center [250, 142] width 19 height 19
drag, startPoint x: 490, startPoint y: 131, endPoint x: 538, endPoint y: 148, distance: 50.7
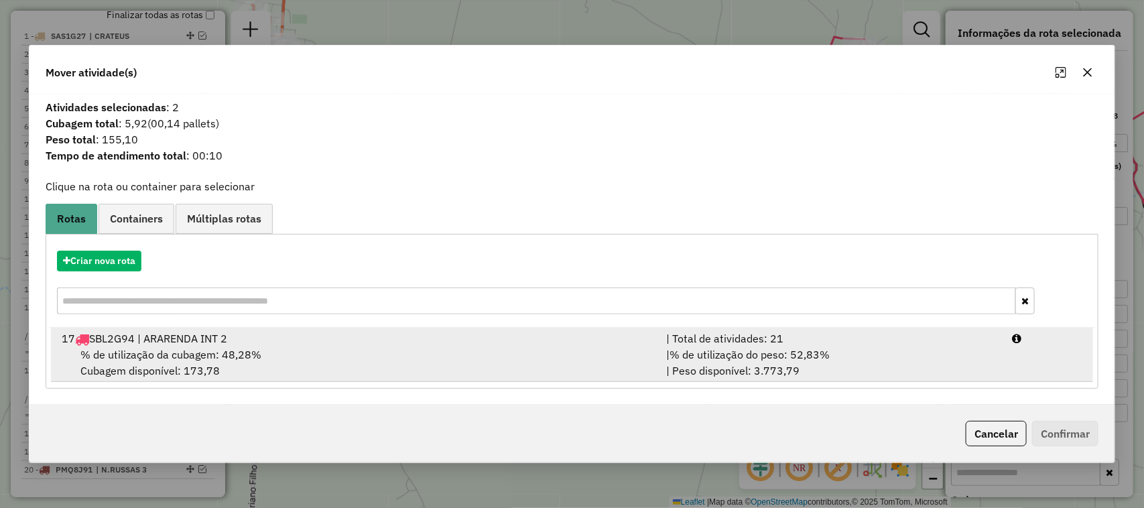
click at [171, 348] on span "% de utilização da cubagem: 48,28%" at bounding box center [170, 354] width 181 height 13
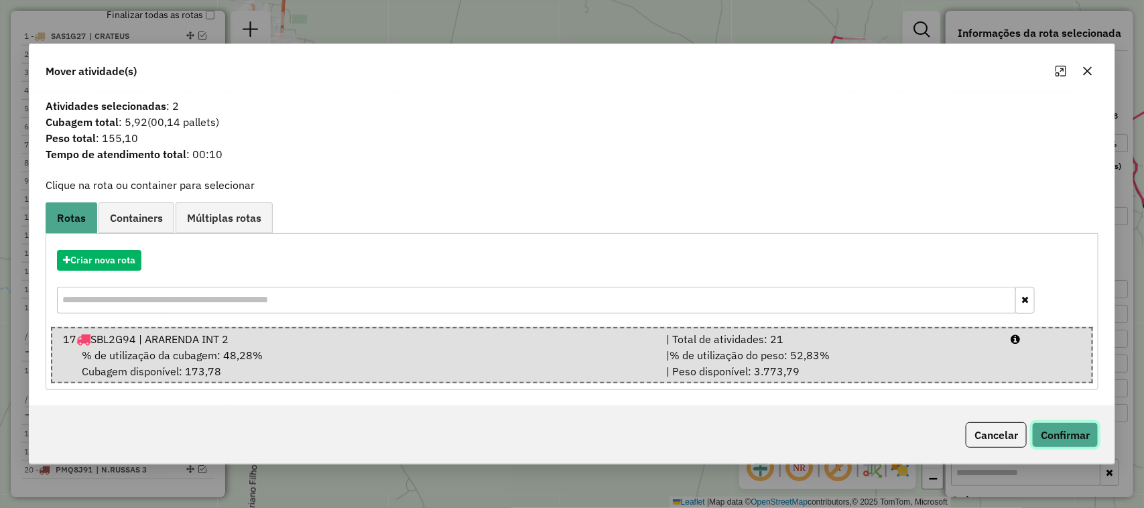
click at [1068, 436] on button "Confirmar" at bounding box center [1065, 434] width 66 height 25
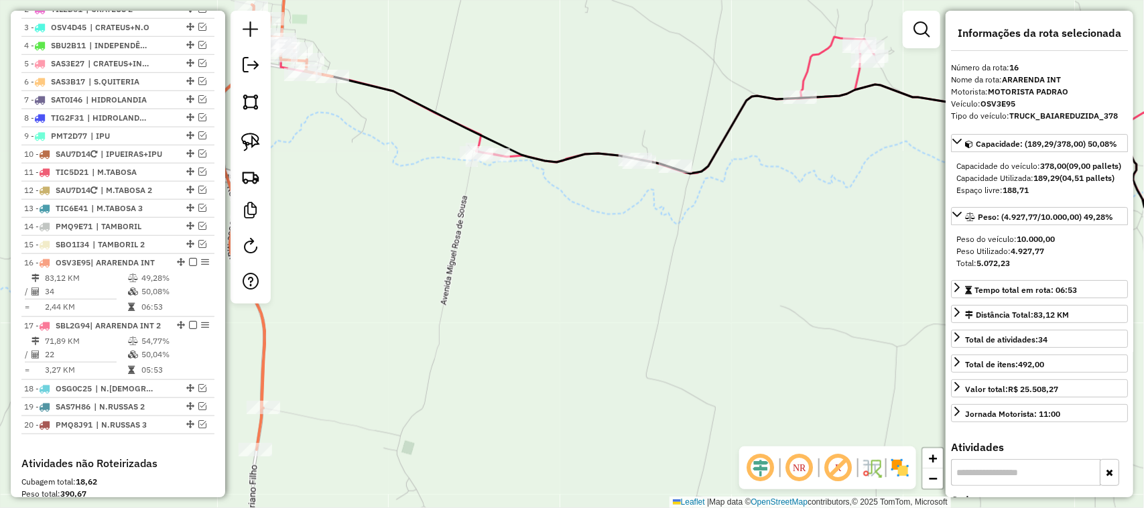
scroll to position [763, 0]
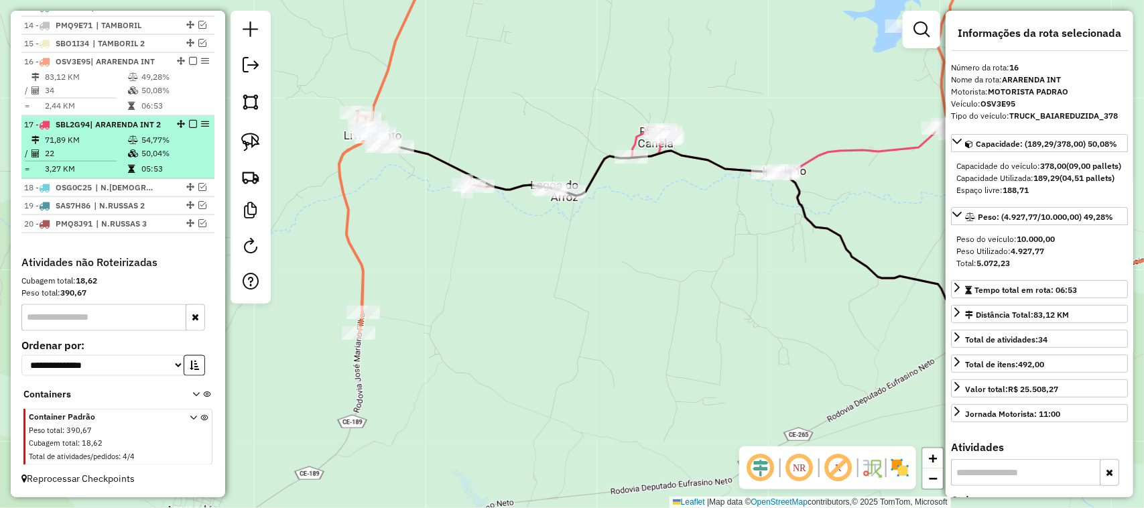
click at [88, 144] on td "71,89 KM" at bounding box center [85, 139] width 83 height 13
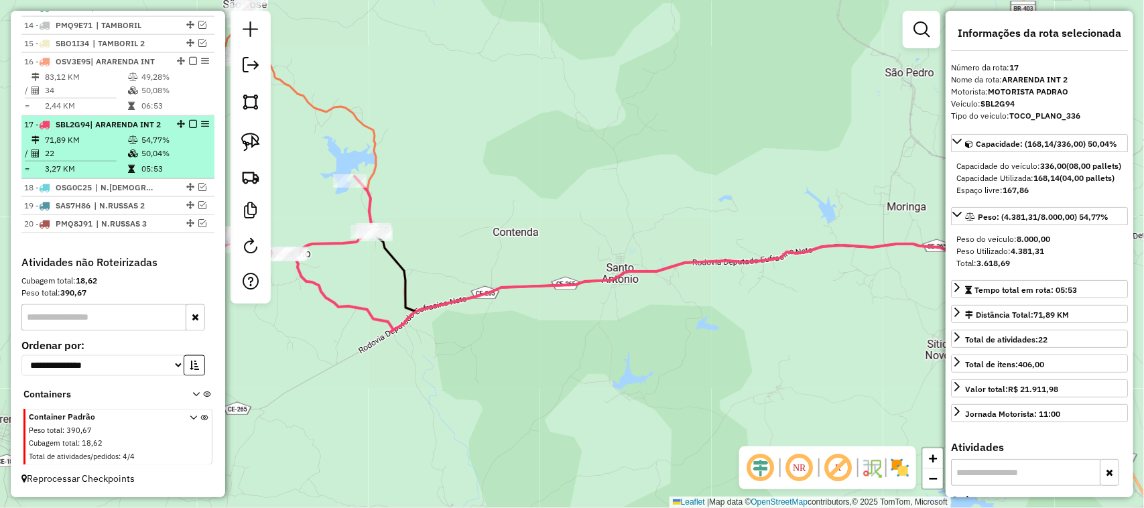
click at [191, 120] on em at bounding box center [193, 124] width 8 height 8
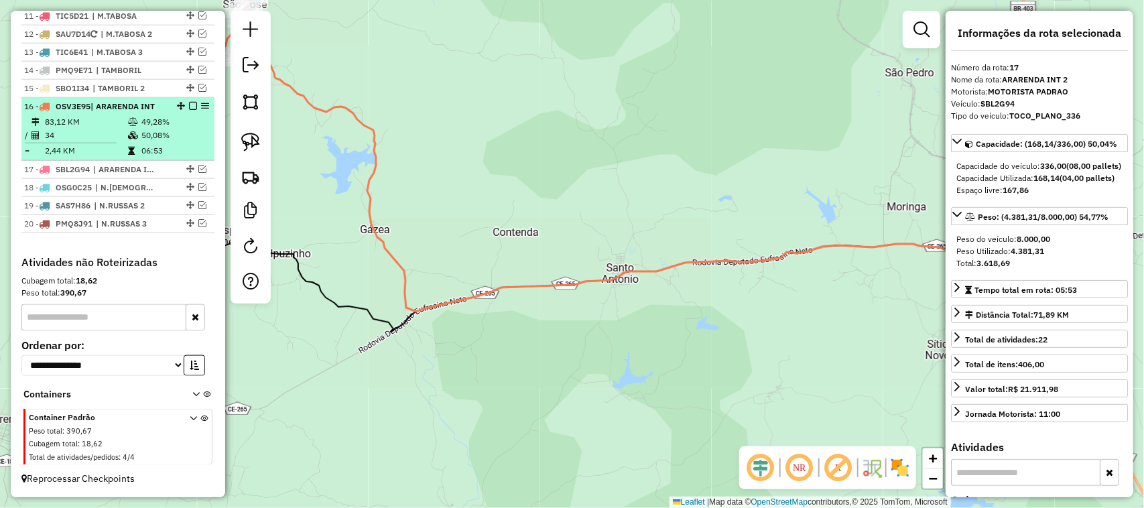
click at [111, 119] on td "83,12 KM" at bounding box center [85, 121] width 83 height 13
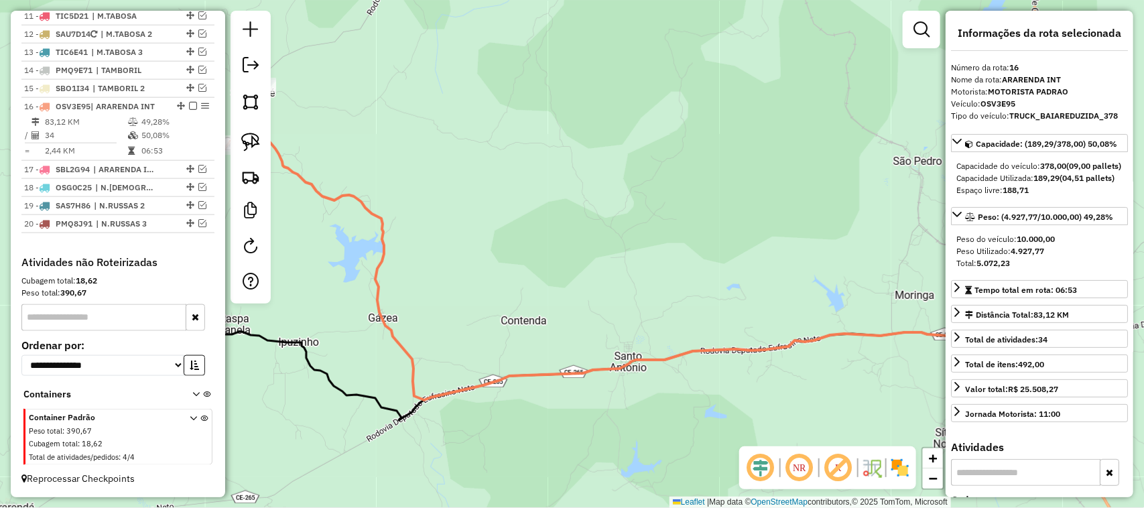
drag, startPoint x: 473, startPoint y: 230, endPoint x: 507, endPoint y: 174, distance: 65.7
click at [534, 188] on div "Janela de atendimento Grade de atendimento Capacidade Transportadoras Veículos …" at bounding box center [572, 254] width 1144 height 508
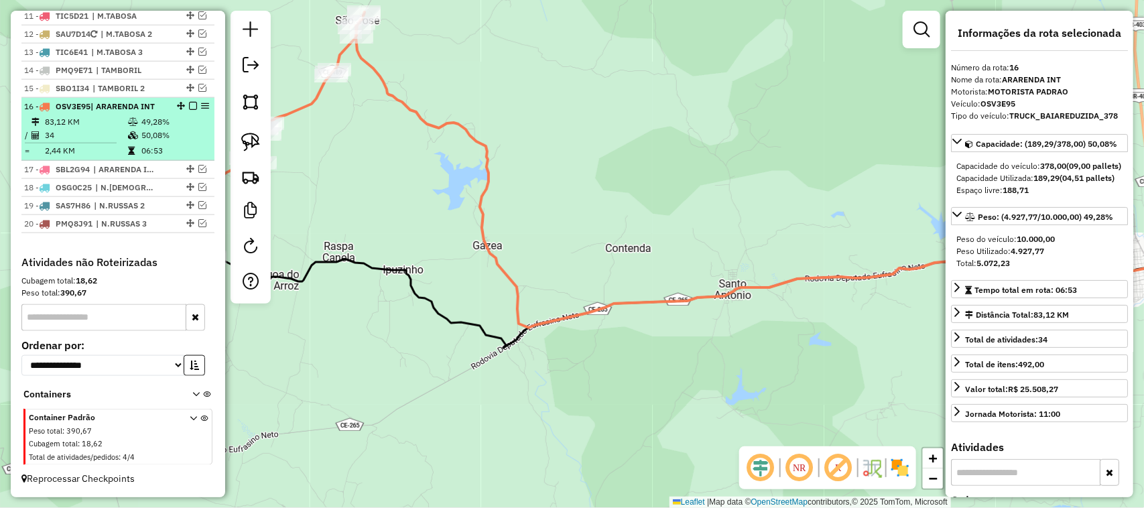
click at [190, 105] on em at bounding box center [193, 106] width 8 height 8
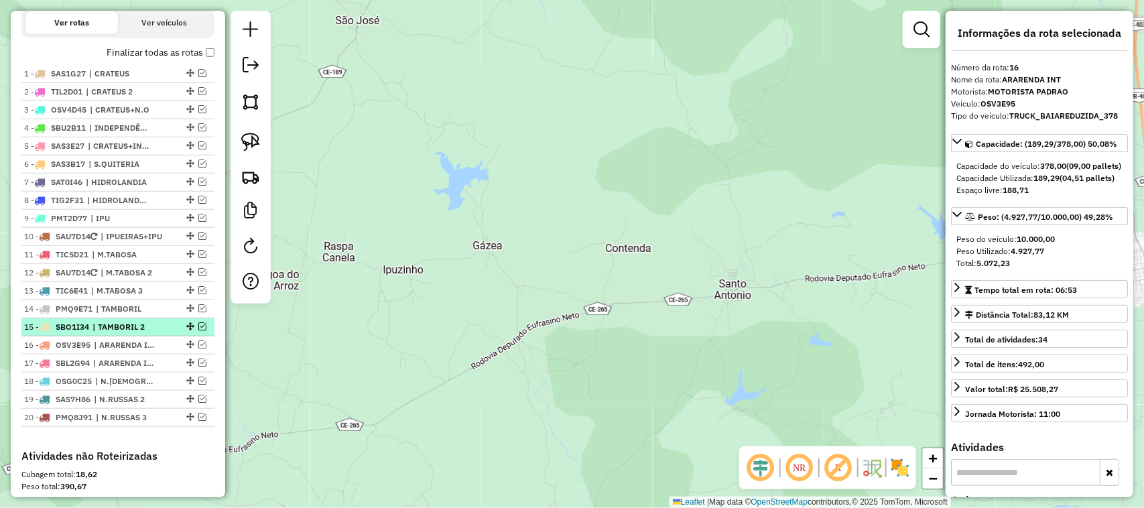
scroll to position [493, 0]
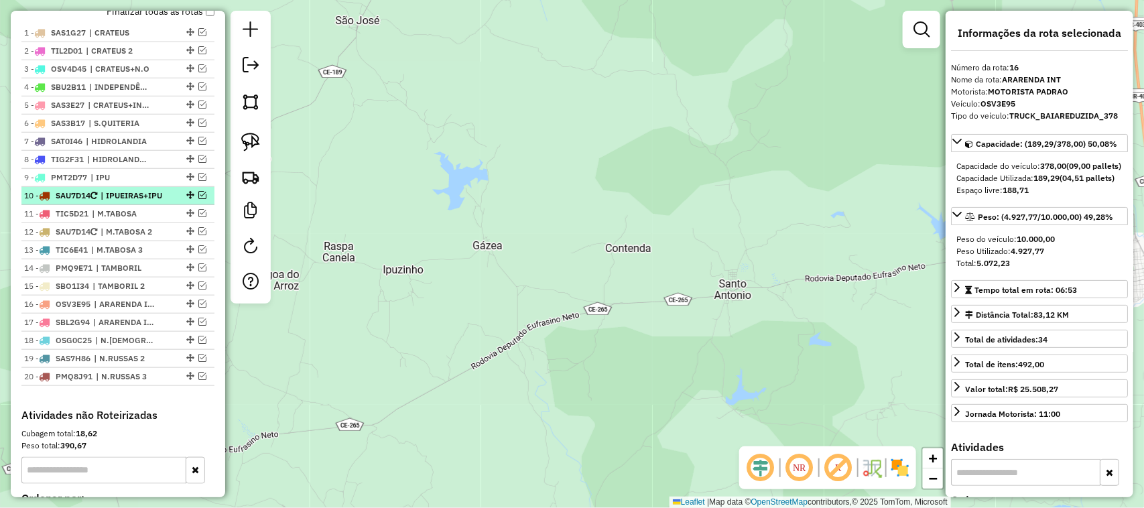
click at [202, 199] on em at bounding box center [202, 195] width 8 height 8
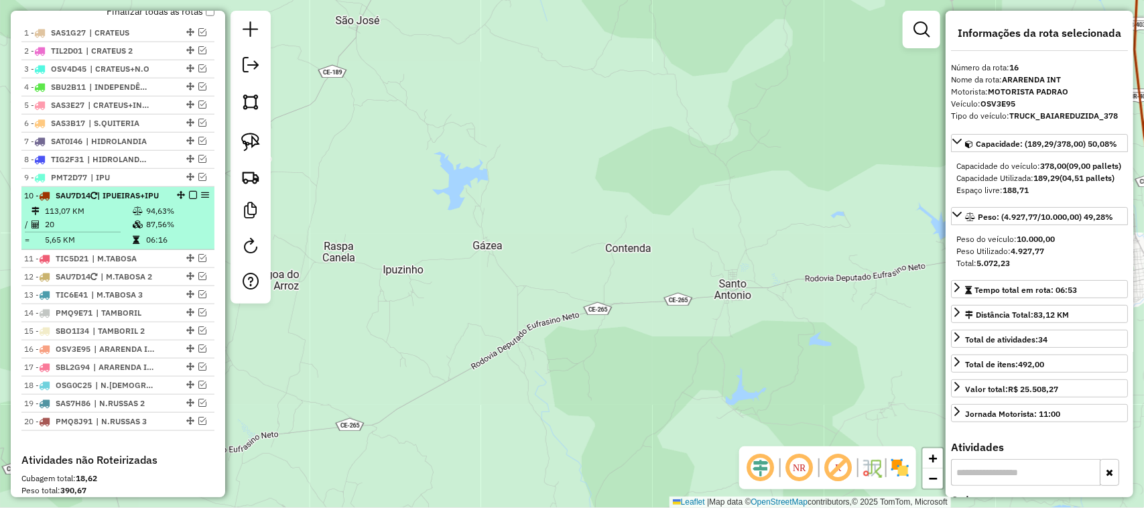
click at [111, 218] on td "113,07 KM" at bounding box center [88, 210] width 88 height 13
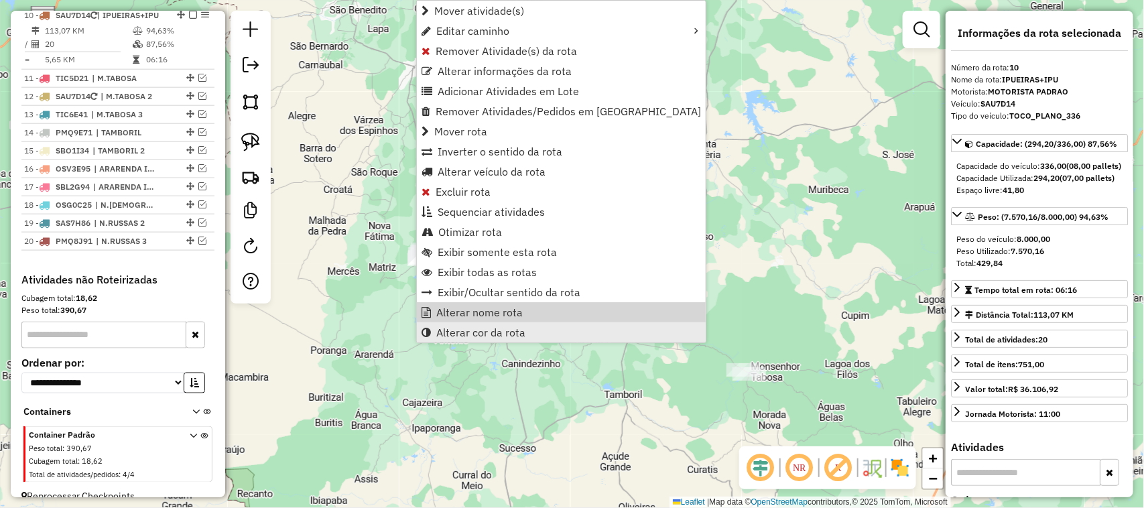
scroll to position [682, 0]
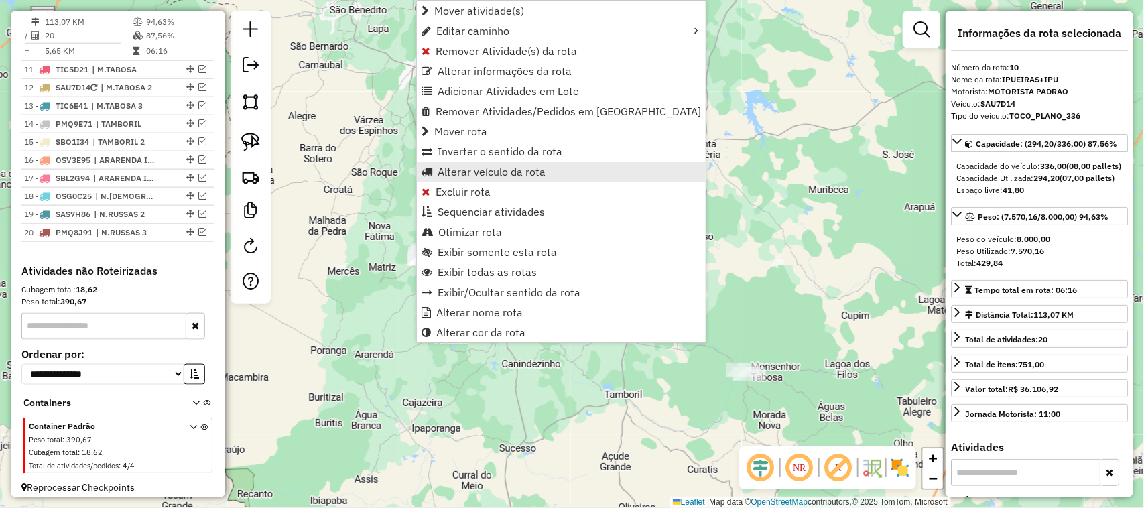
click at [465, 172] on span "Alterar veículo da rota" at bounding box center [492, 171] width 108 height 11
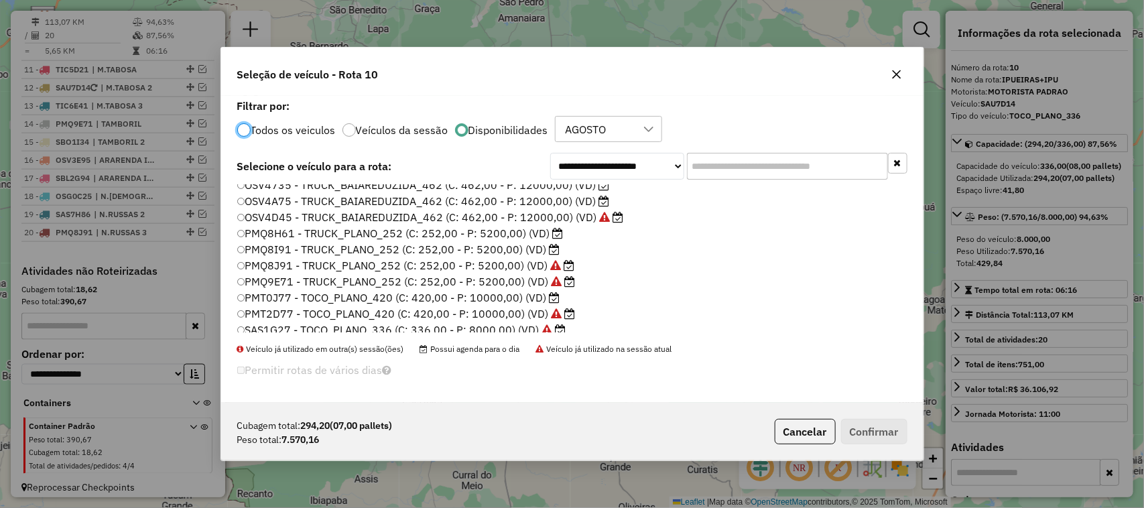
scroll to position [168, 0]
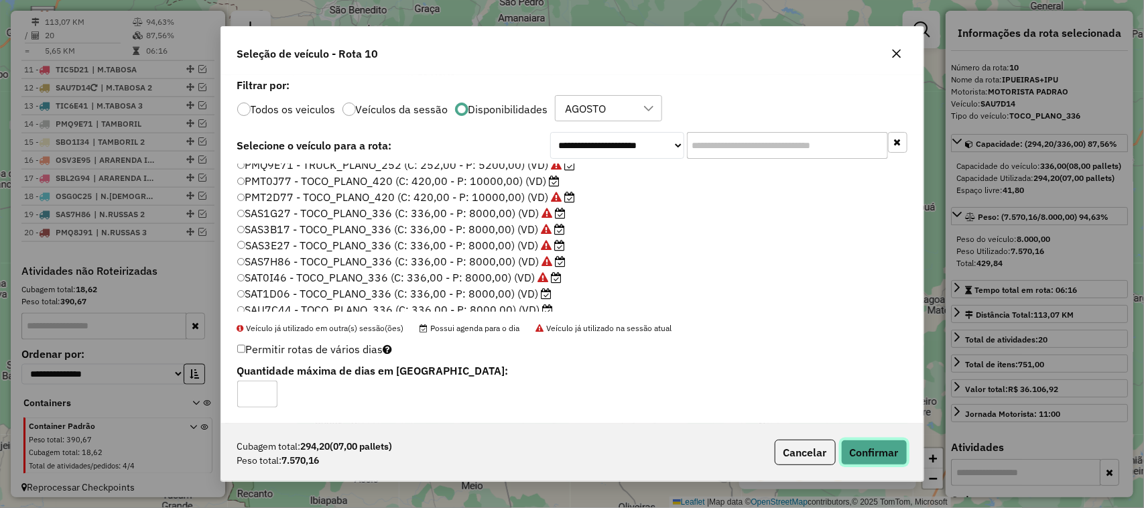
click at [872, 447] on button "Confirmar" at bounding box center [874, 452] width 66 height 25
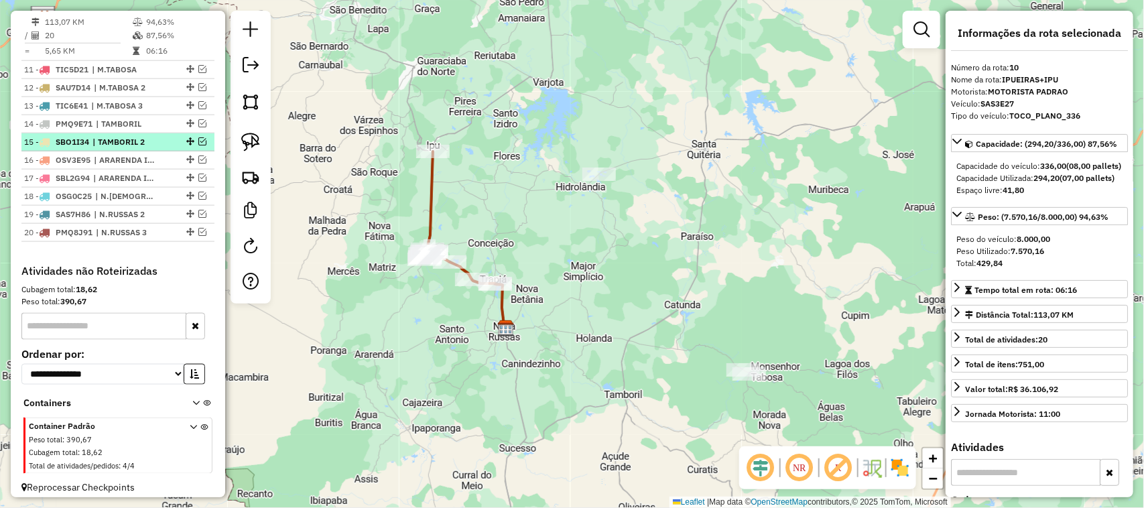
scroll to position [599, 0]
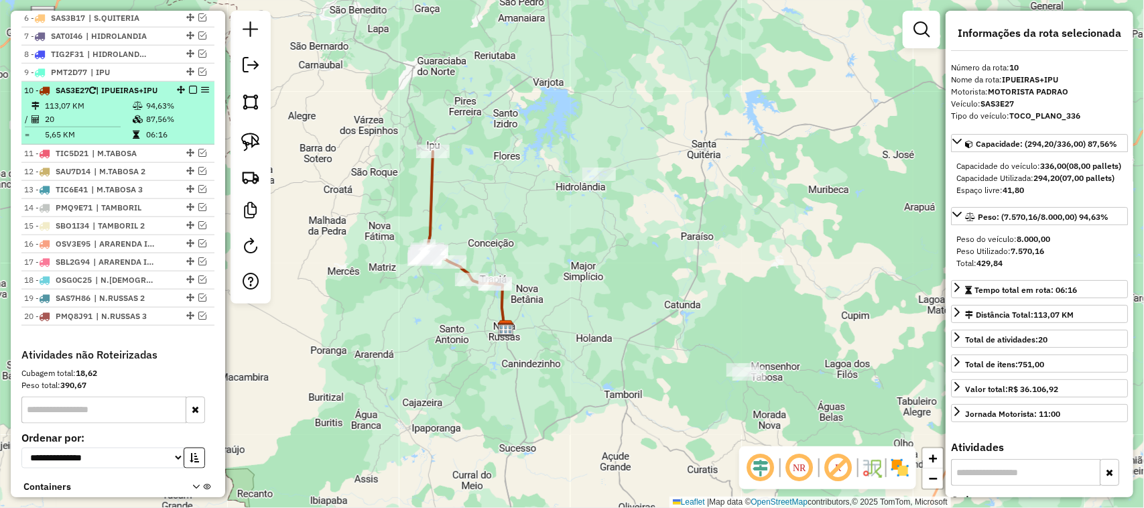
click at [190, 94] on em at bounding box center [193, 90] width 8 height 8
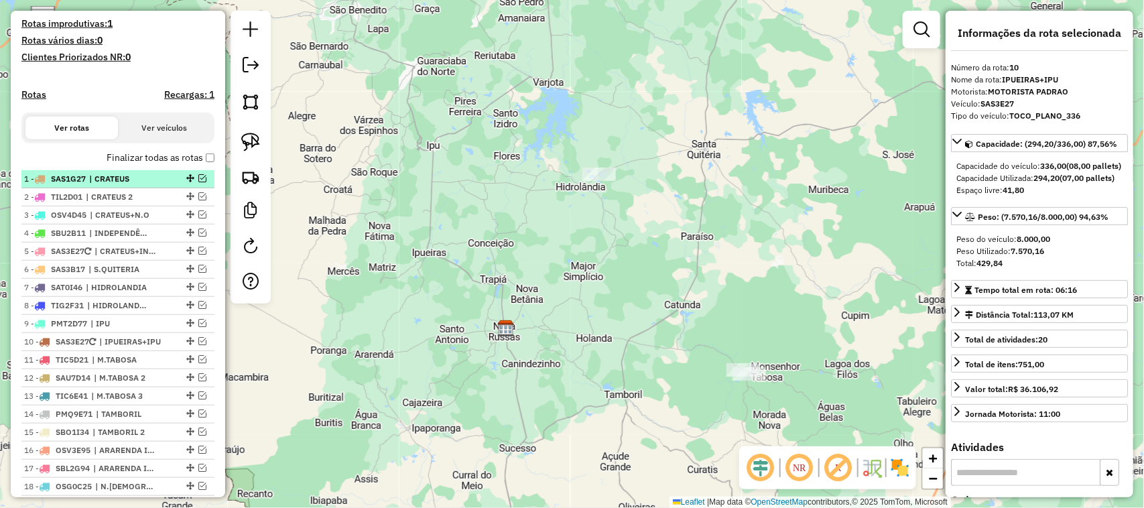
scroll to position [431, 0]
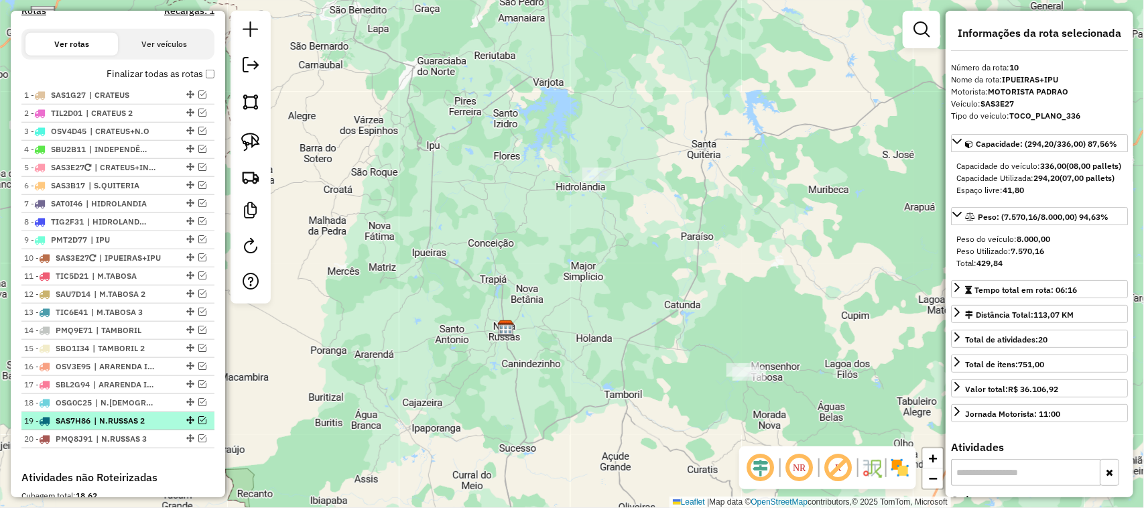
click at [198, 424] on em at bounding box center [202, 420] width 8 height 8
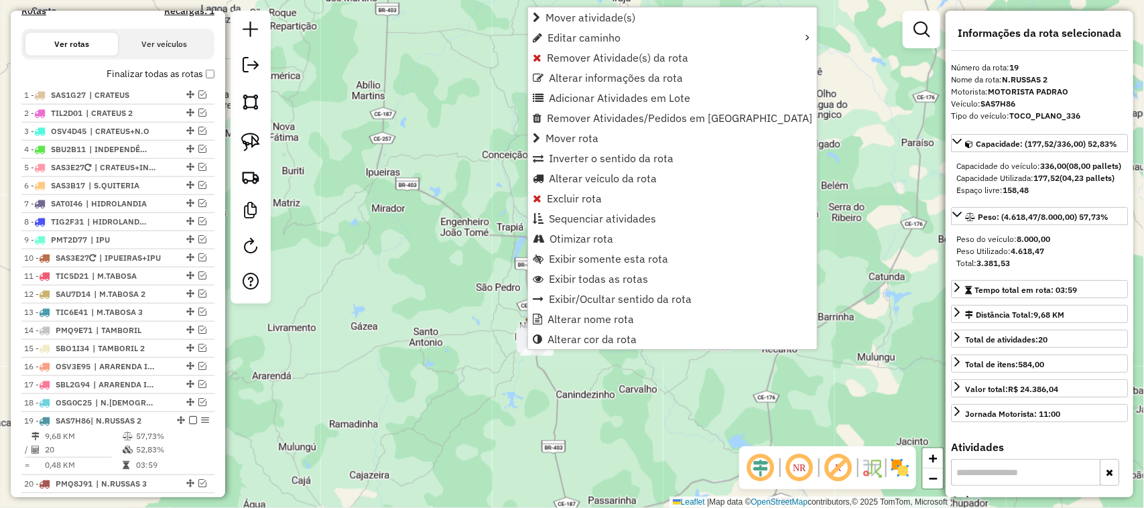
scroll to position [706, 0]
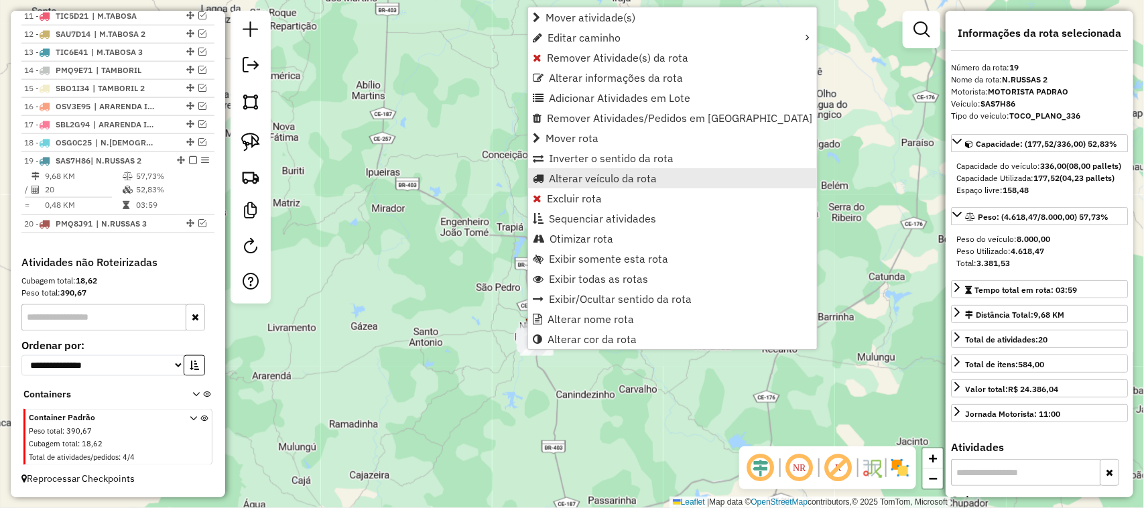
click at [575, 173] on span "Alterar veículo da rota" at bounding box center [603, 178] width 108 height 11
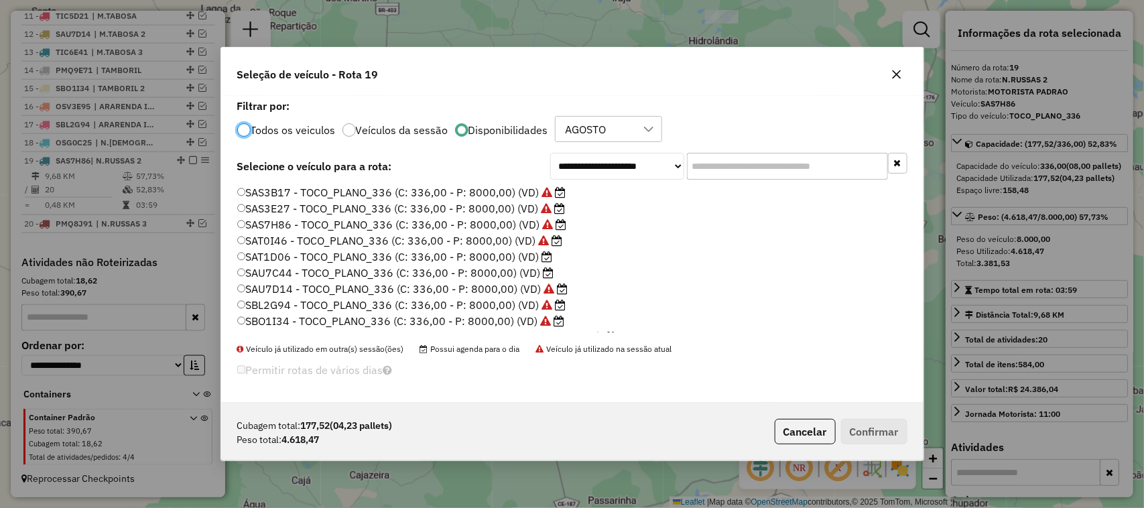
scroll to position [251, 0]
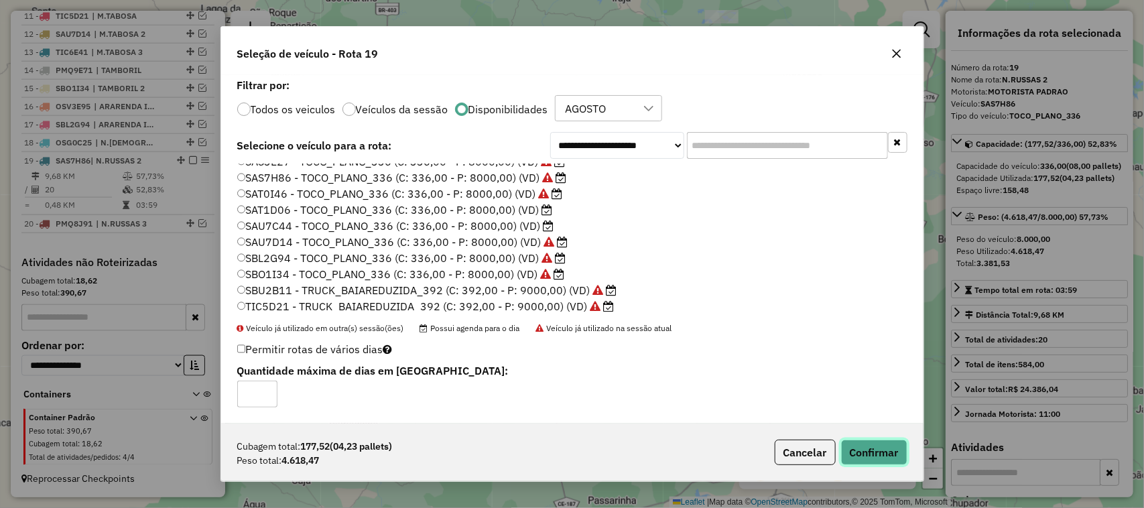
click at [866, 451] on button "Confirmar" at bounding box center [874, 452] width 66 height 25
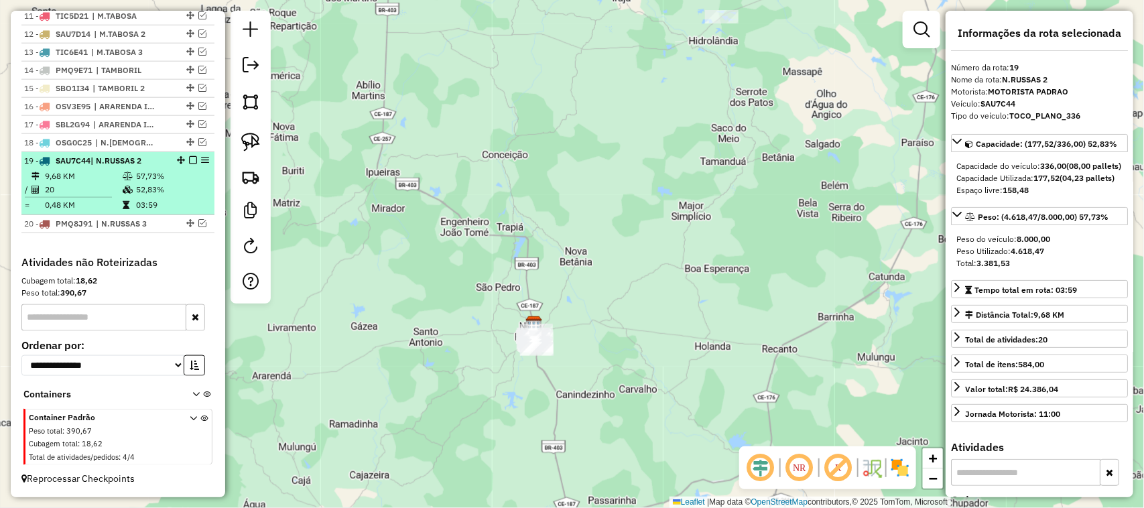
scroll to position [622, 0]
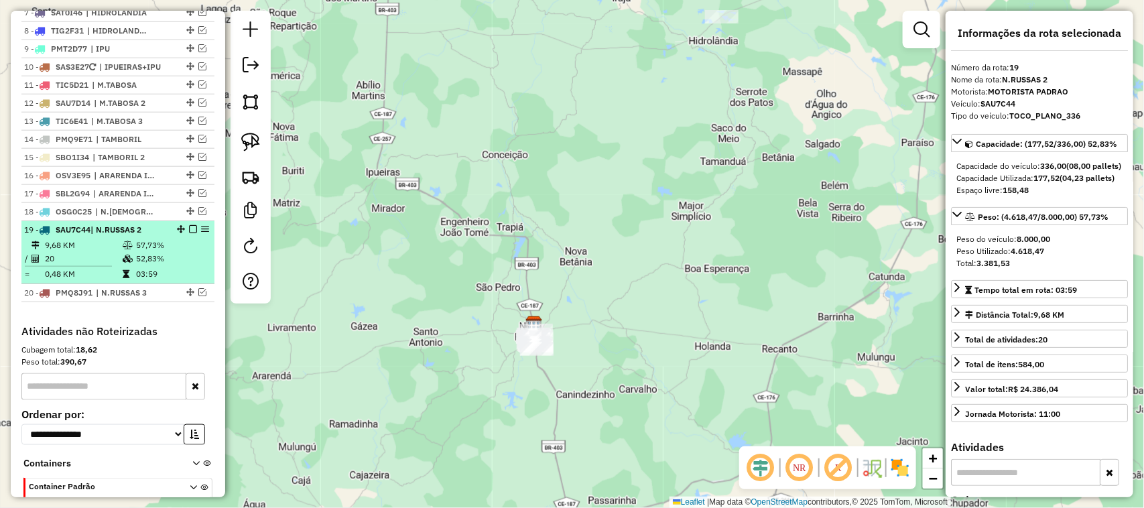
click at [190, 233] on em at bounding box center [193, 229] width 8 height 8
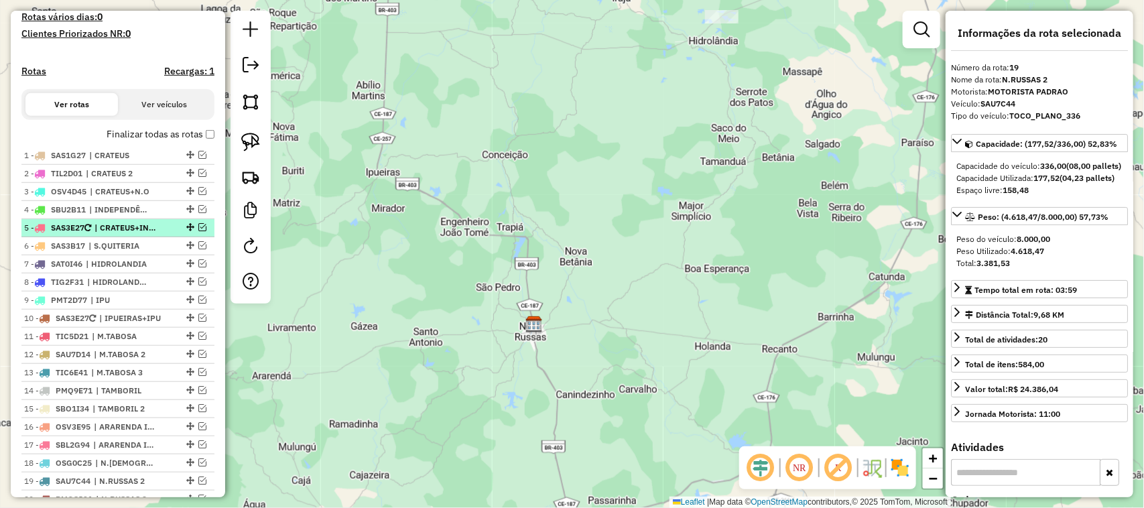
scroll to position [455, 0]
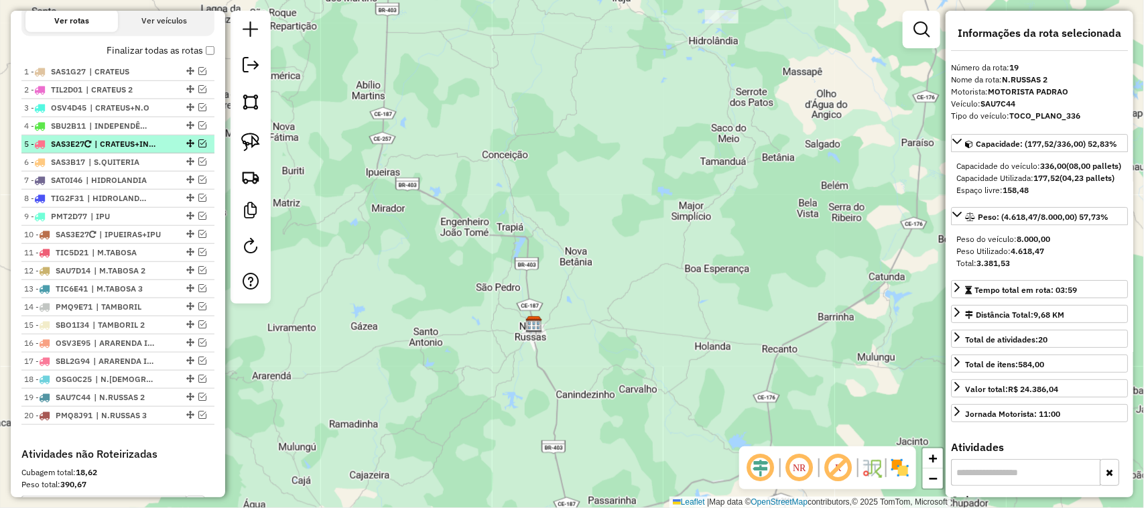
click at [198, 147] on em at bounding box center [202, 143] width 8 height 8
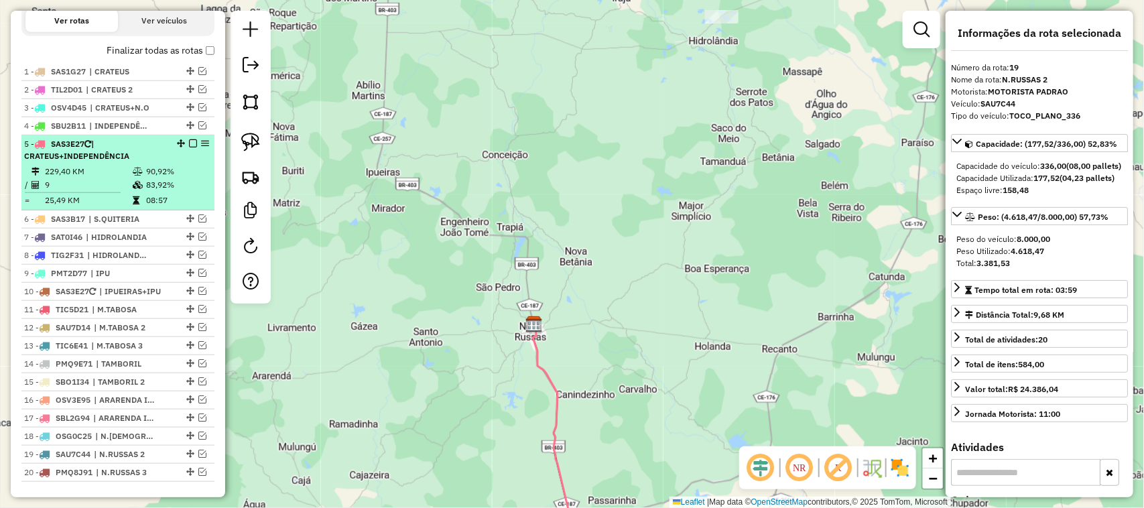
click at [103, 178] on td "229,40 KM" at bounding box center [88, 171] width 88 height 13
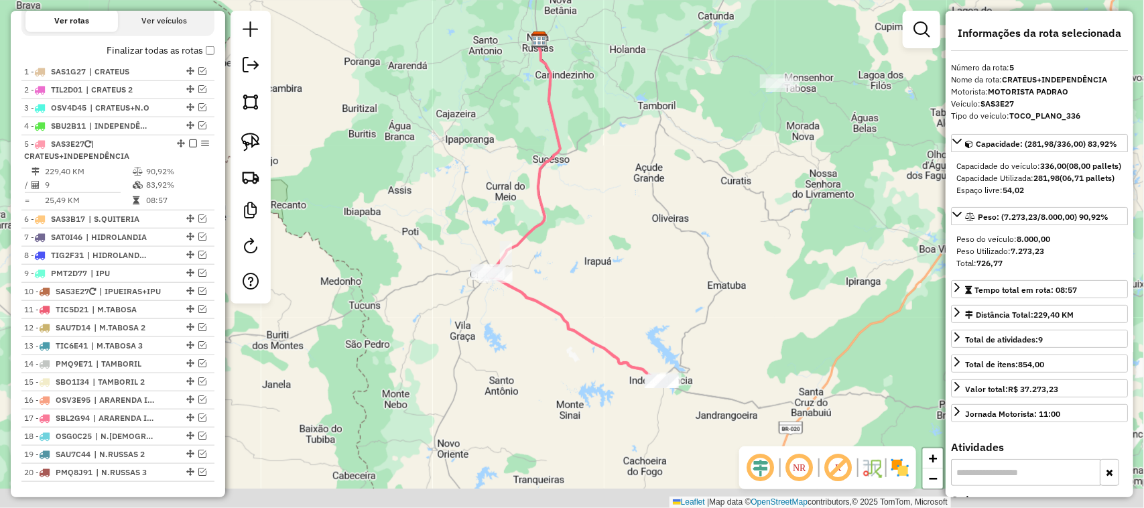
drag, startPoint x: 662, startPoint y: 337, endPoint x: 645, endPoint y: 292, distance: 48.8
click at [652, 302] on div "Janela de atendimento Grade de atendimento Capacidade Transportadoras Veículos …" at bounding box center [572, 254] width 1144 height 508
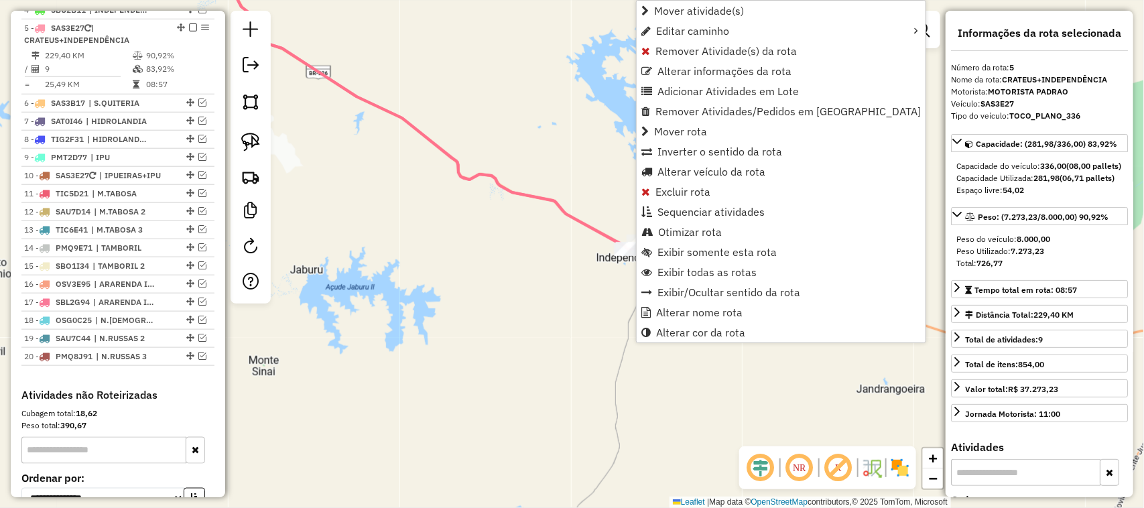
scroll to position [591, 0]
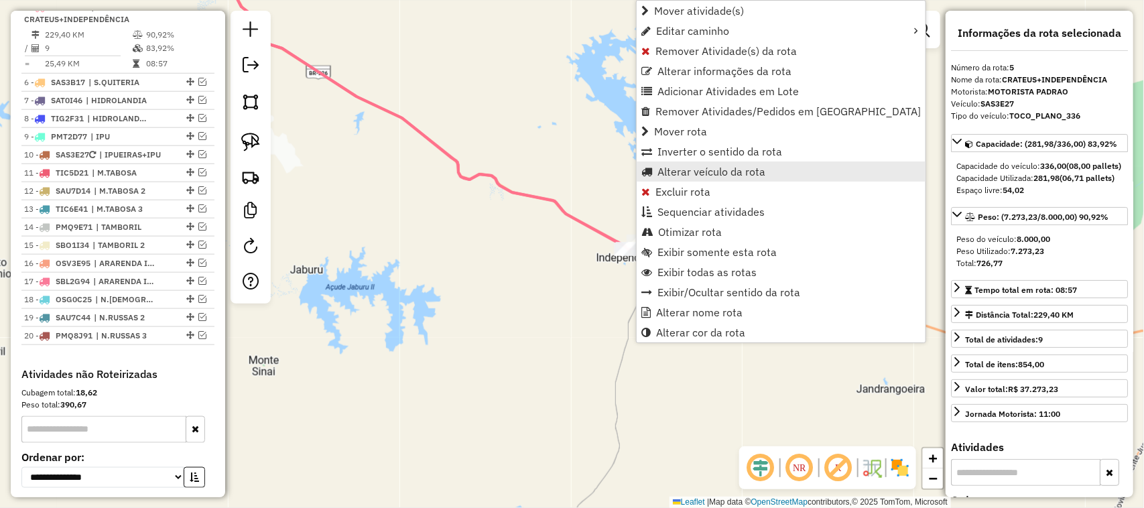
click at [694, 169] on span "Alterar veículo da rota" at bounding box center [712, 171] width 108 height 11
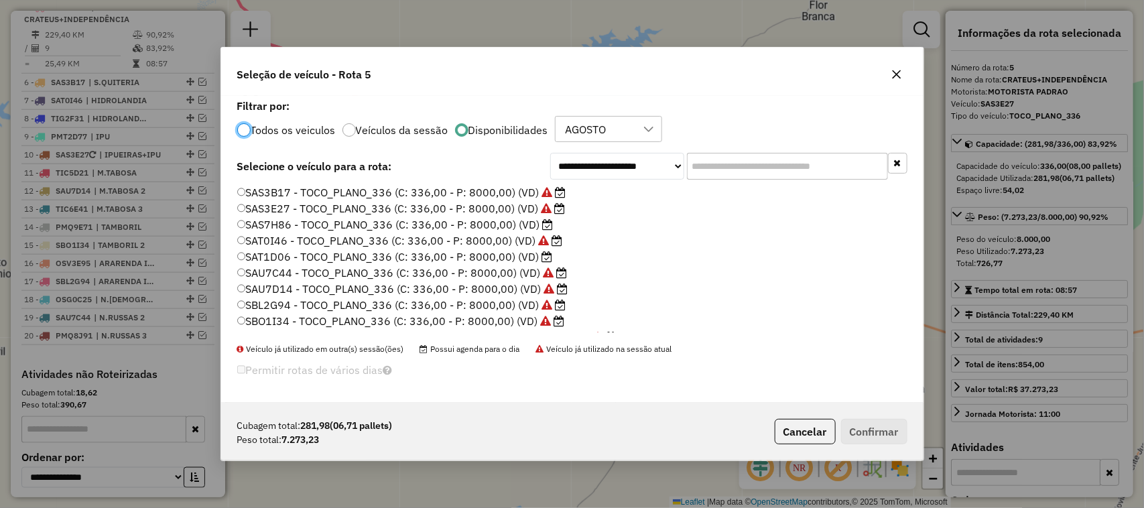
scroll to position [318, 0]
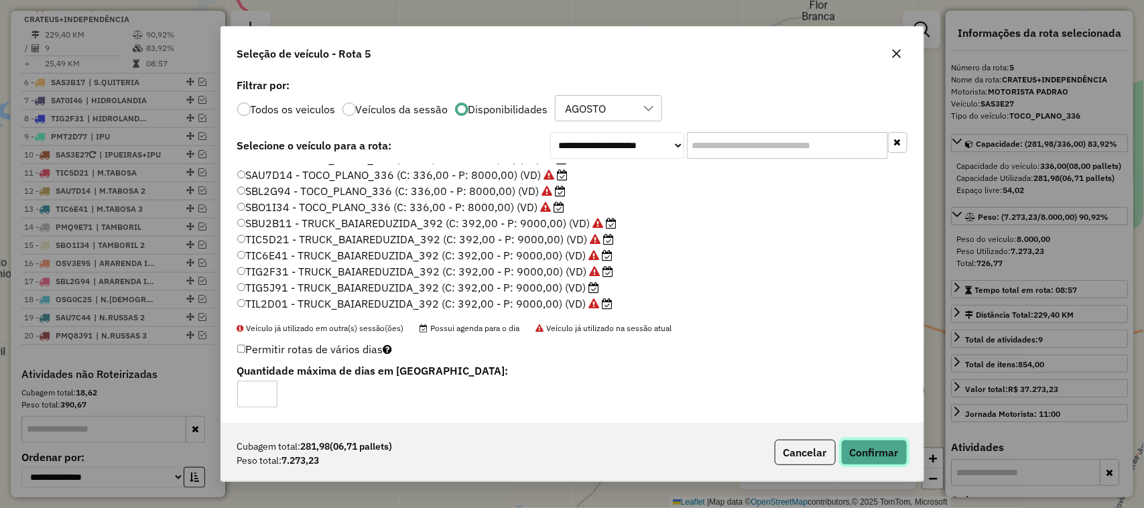
click at [876, 454] on button "Confirmar" at bounding box center [874, 452] width 66 height 25
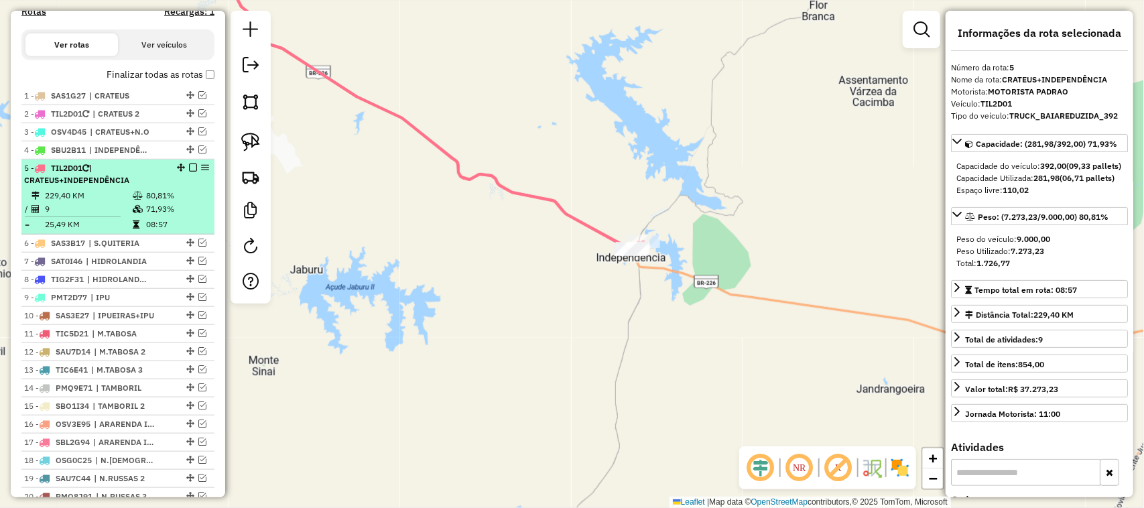
scroll to position [424, 0]
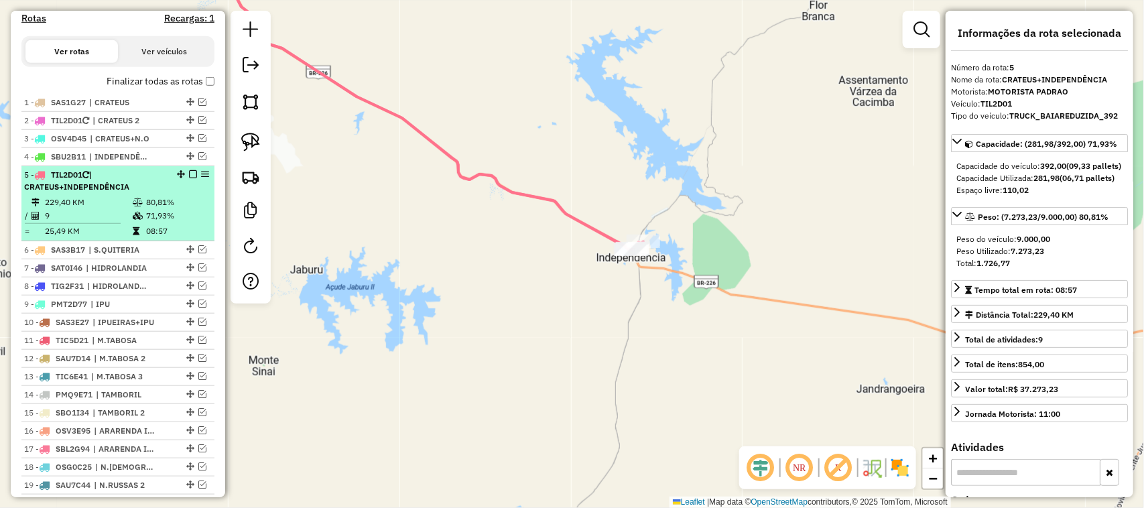
click at [192, 178] on em at bounding box center [193, 174] width 8 height 8
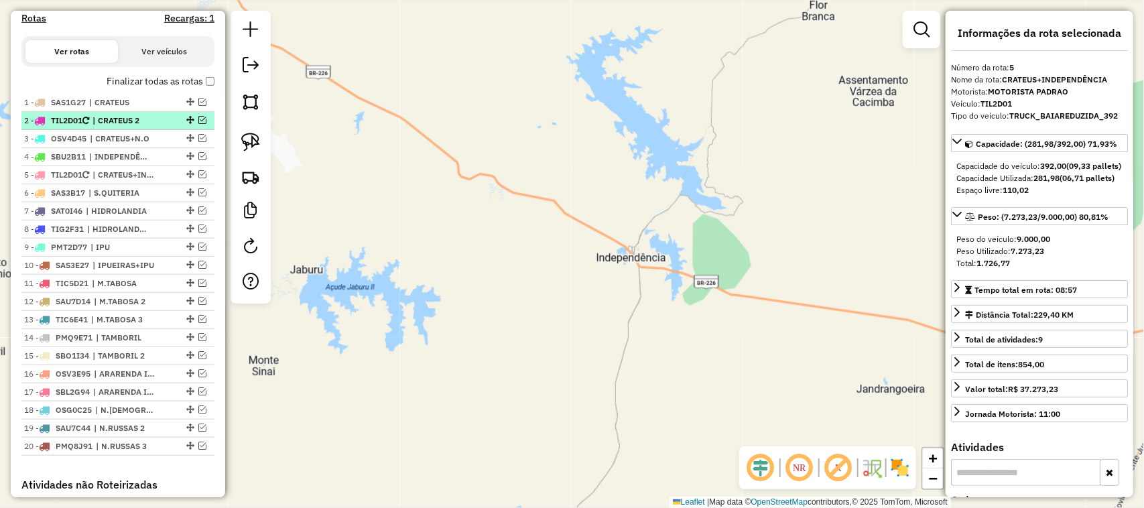
click at [200, 124] on em at bounding box center [202, 120] width 8 height 8
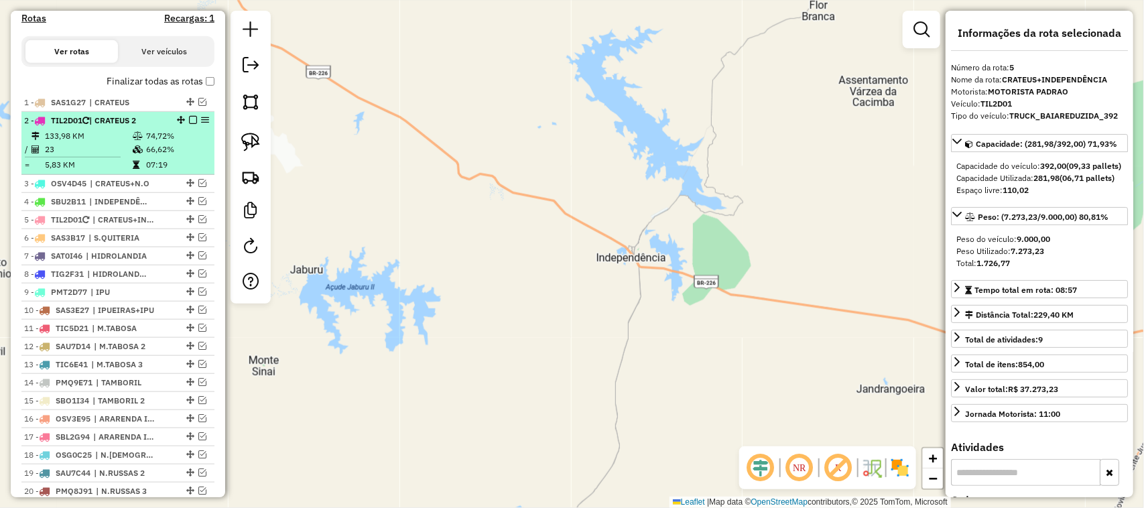
click at [93, 156] on td "23" at bounding box center [88, 149] width 88 height 13
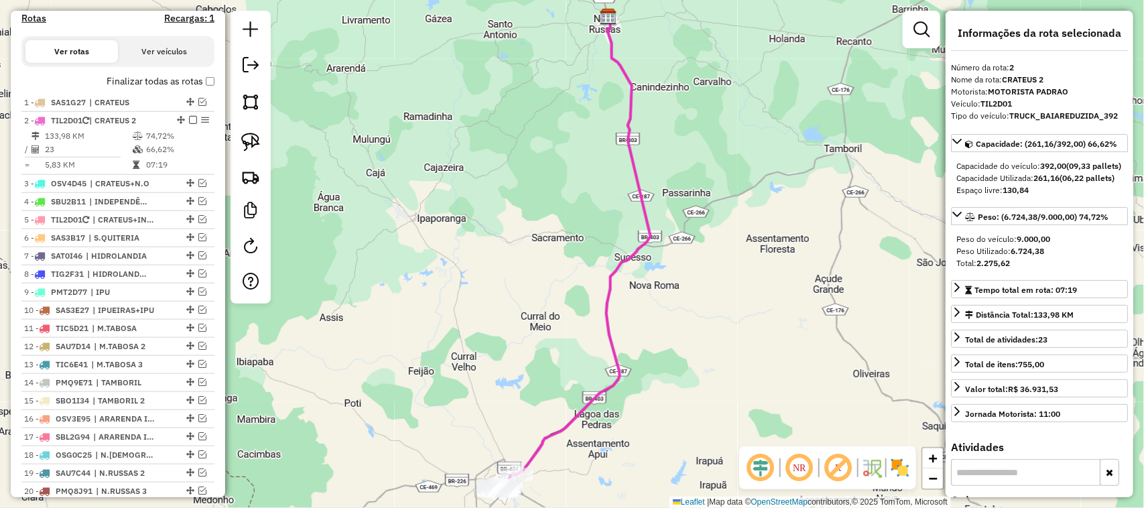
click at [497, 289] on div "Janela de atendimento Grade de atendimento Capacidade Transportadoras Veículos …" at bounding box center [572, 254] width 1144 height 508
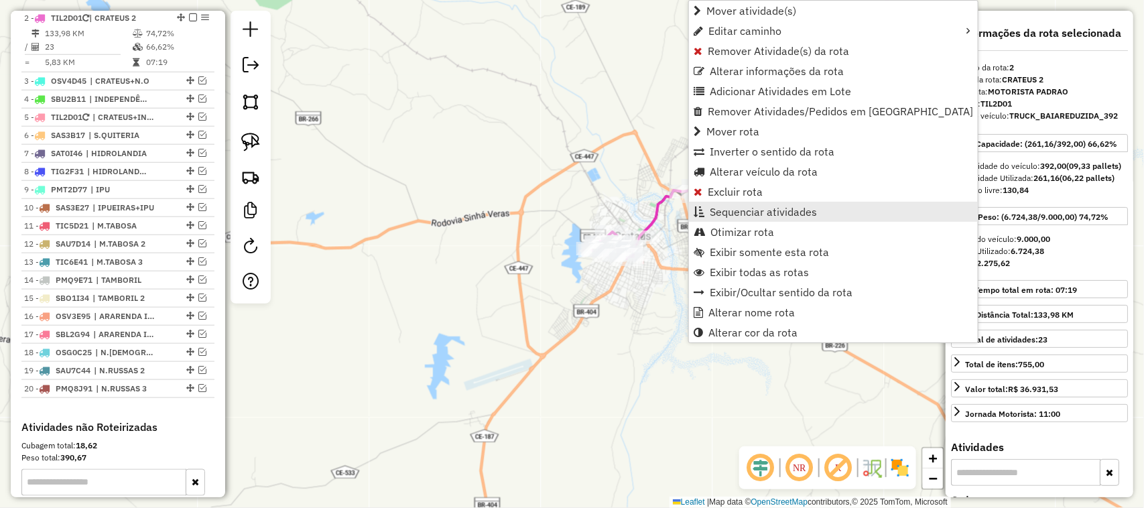
scroll to position [537, 0]
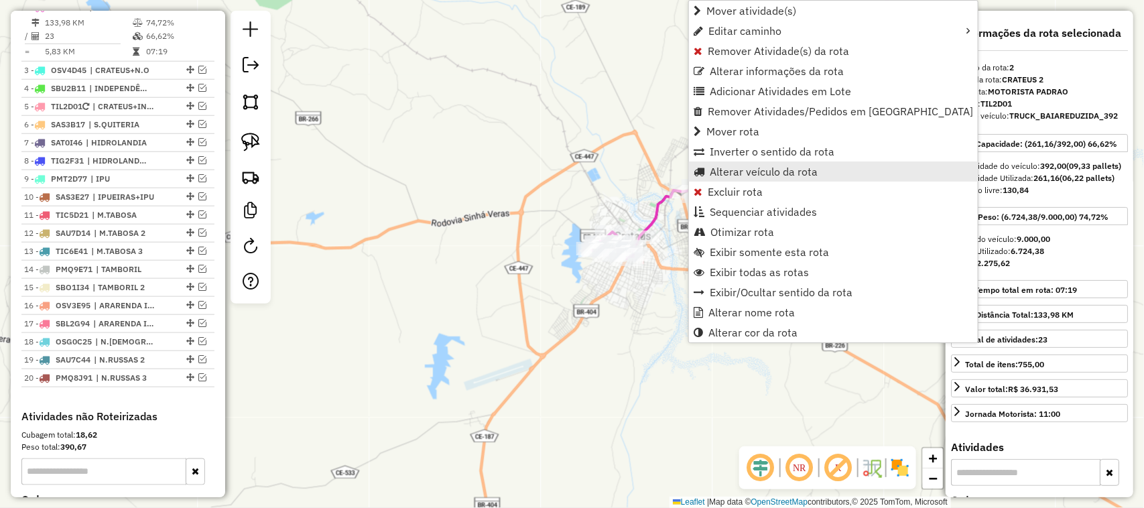
click at [732, 169] on span "Alterar veículo da rota" at bounding box center [764, 171] width 108 height 11
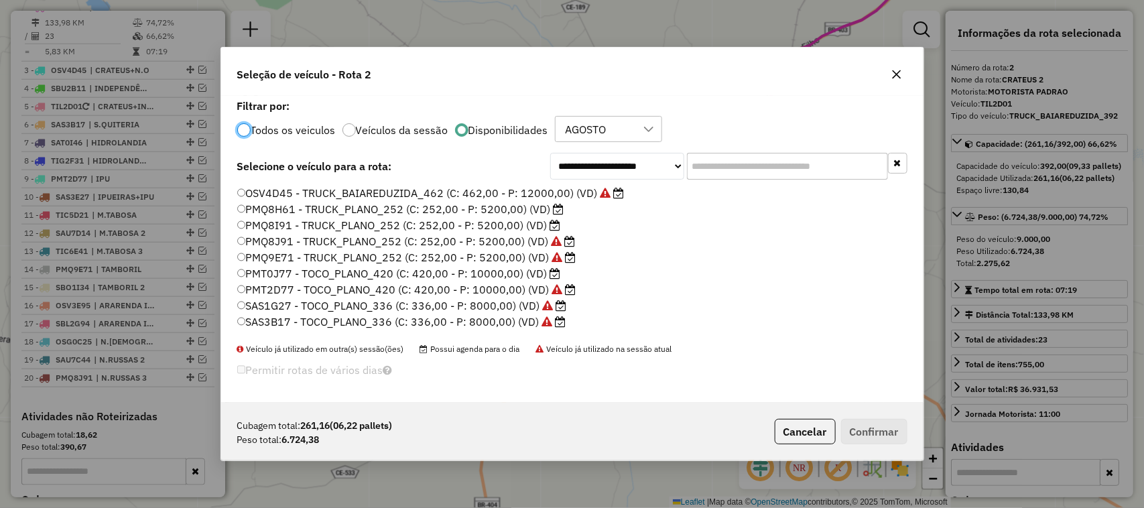
scroll to position [168, 0]
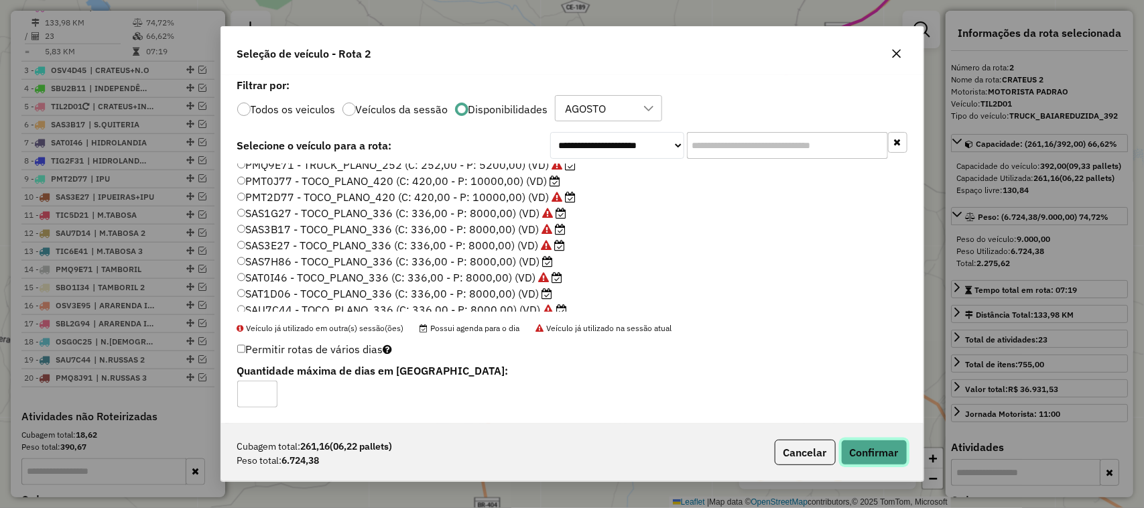
click at [886, 451] on button "Confirmar" at bounding box center [874, 452] width 66 height 25
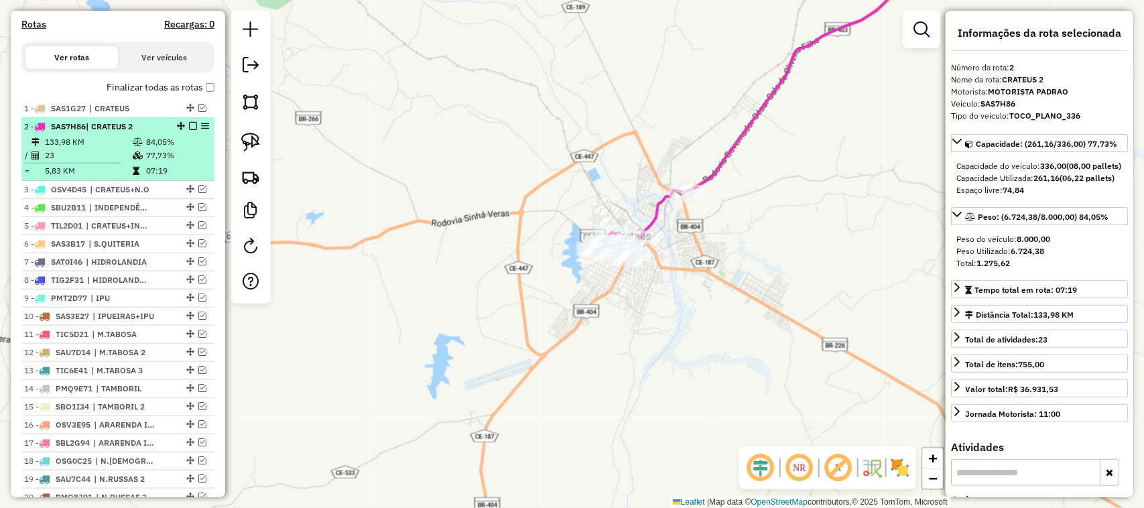
scroll to position [369, 0]
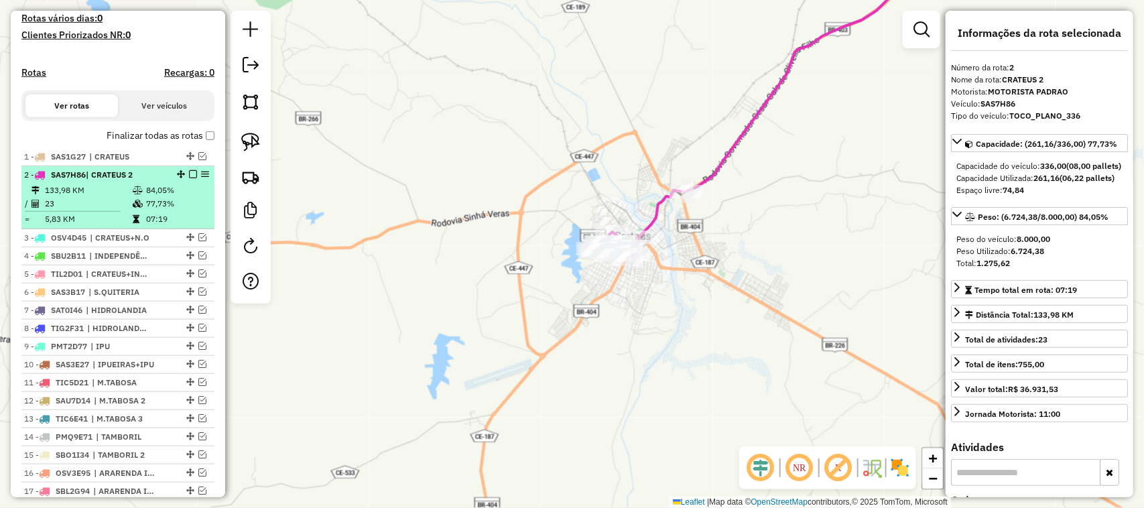
click at [189, 178] on em at bounding box center [193, 174] width 8 height 8
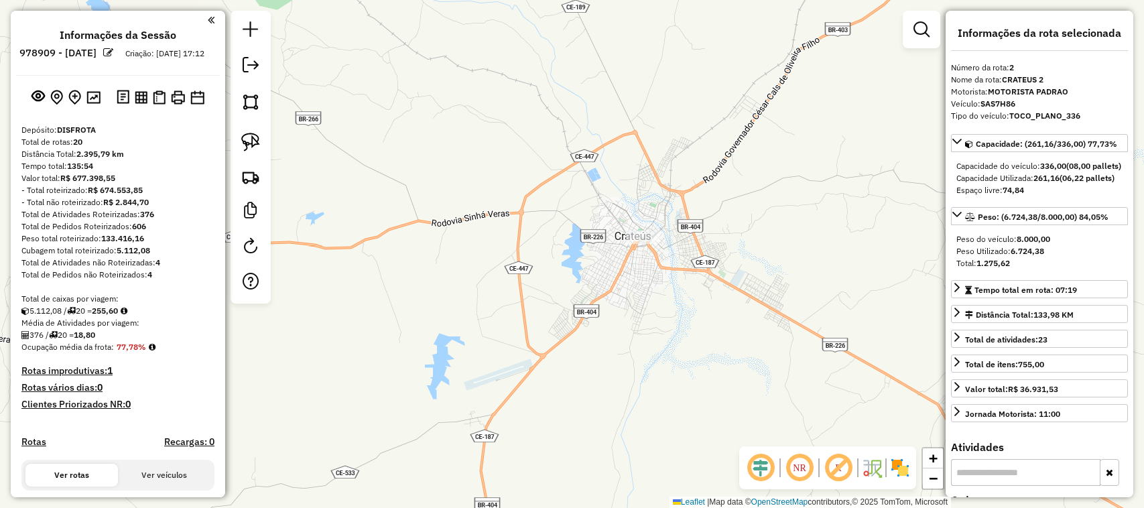
select select "*********"
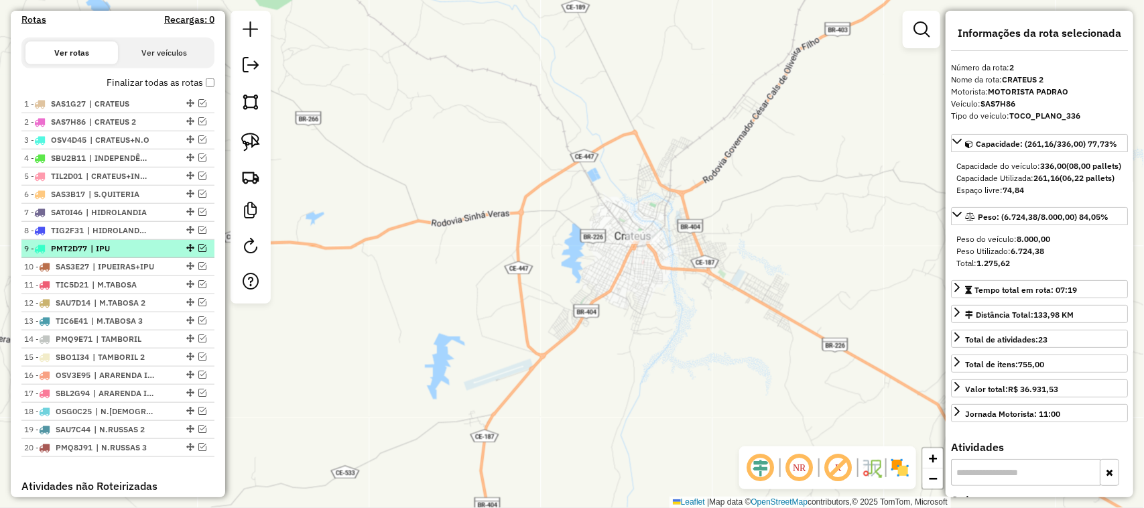
scroll to position [369, 0]
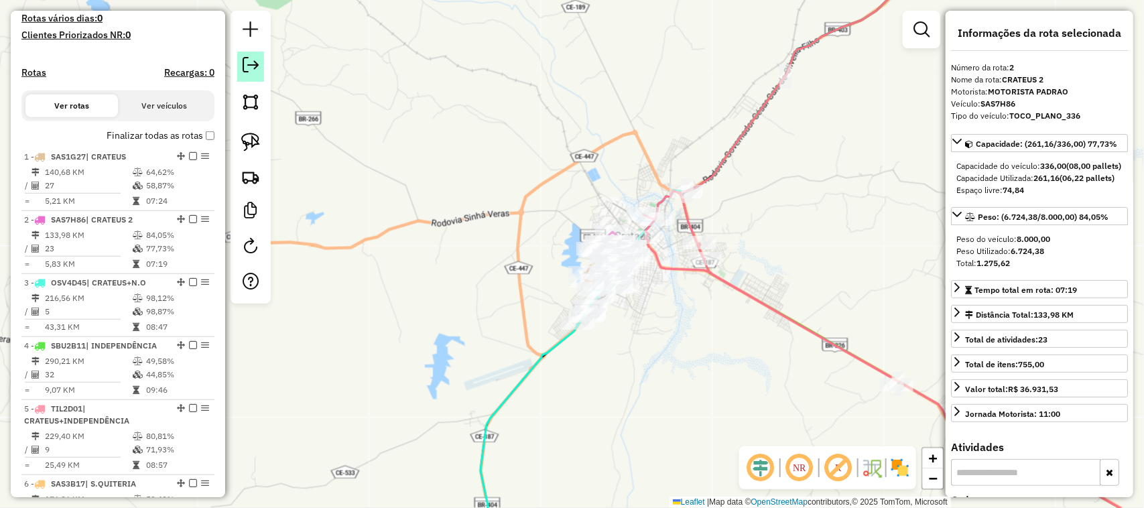
click at [253, 64] on em at bounding box center [251, 65] width 16 height 16
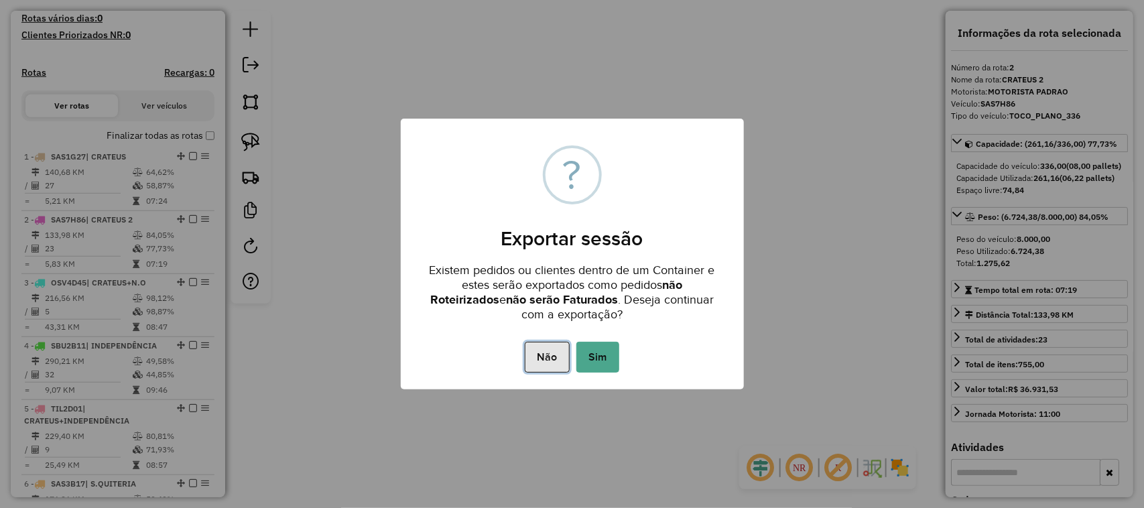
click at [552, 354] on button "Não" at bounding box center [547, 357] width 45 height 31
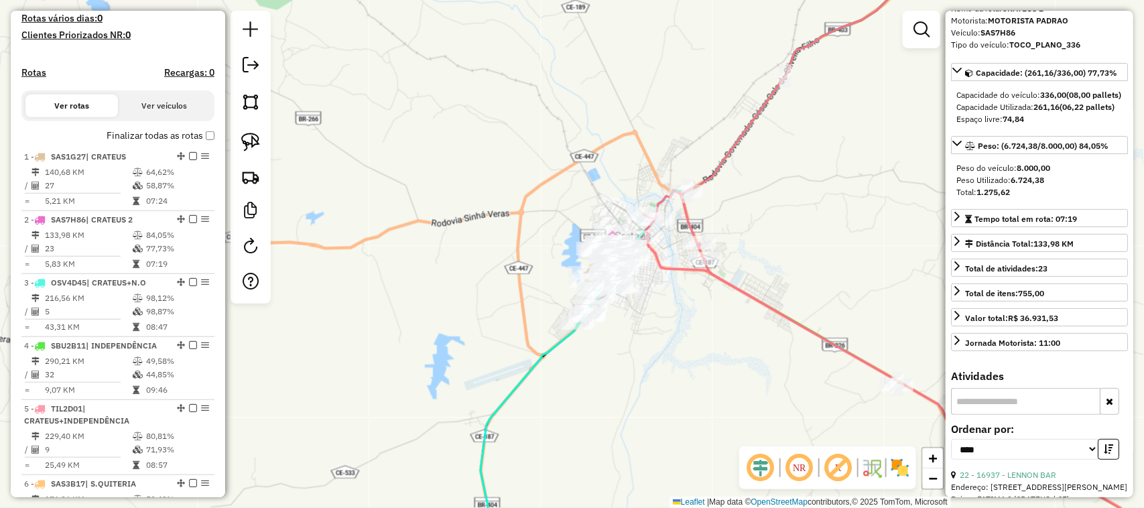
scroll to position [168, 0]
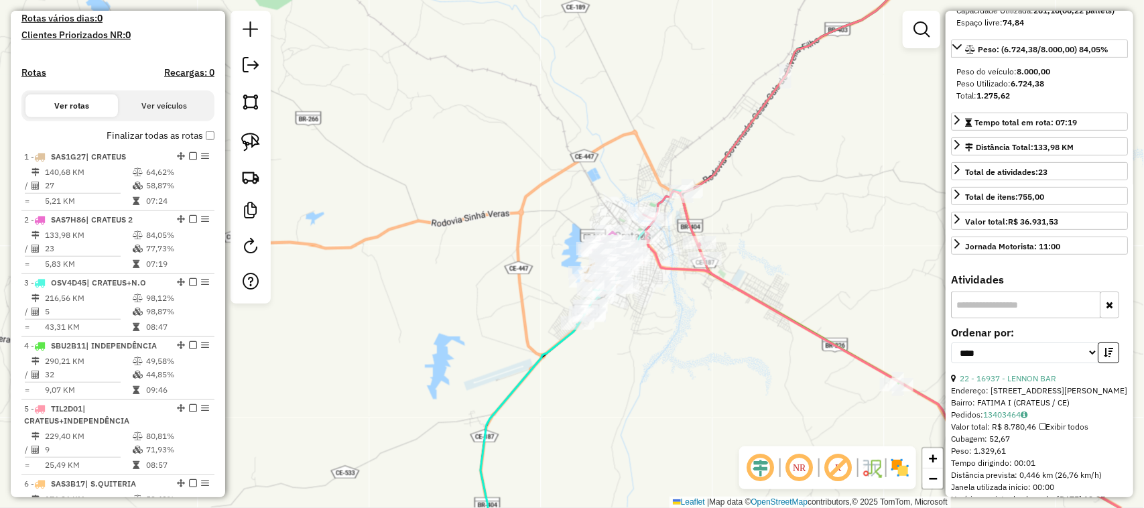
click at [983, 318] on input "text" at bounding box center [1025, 305] width 149 height 27
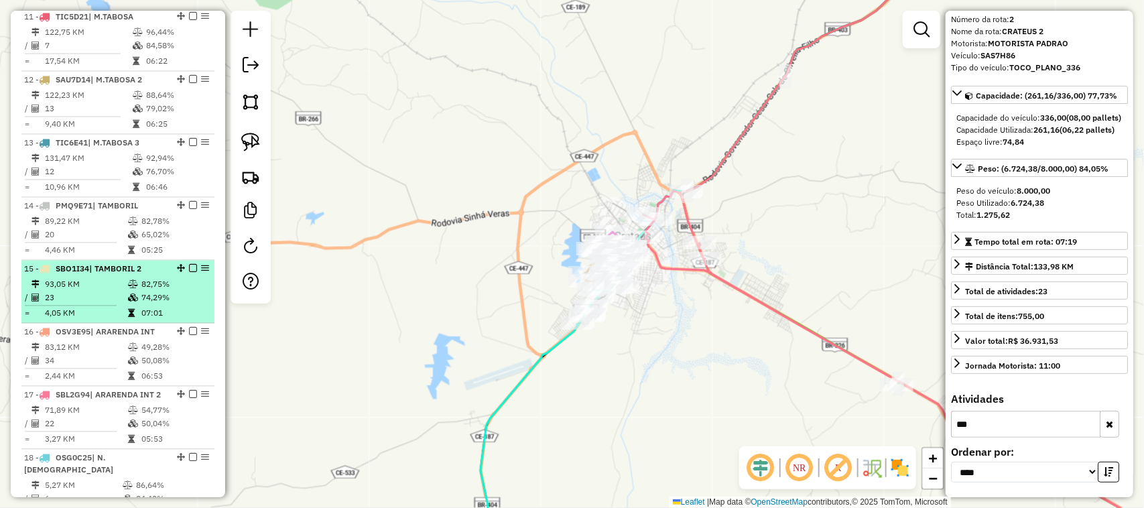
scroll to position [1124, 0]
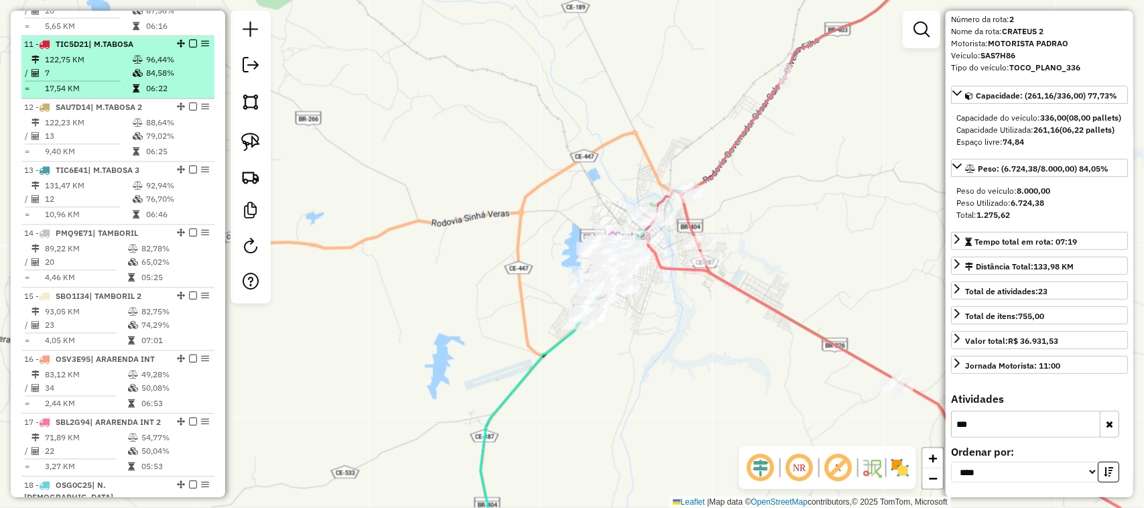
type input "***"
click at [93, 80] on td "7" at bounding box center [88, 73] width 88 height 13
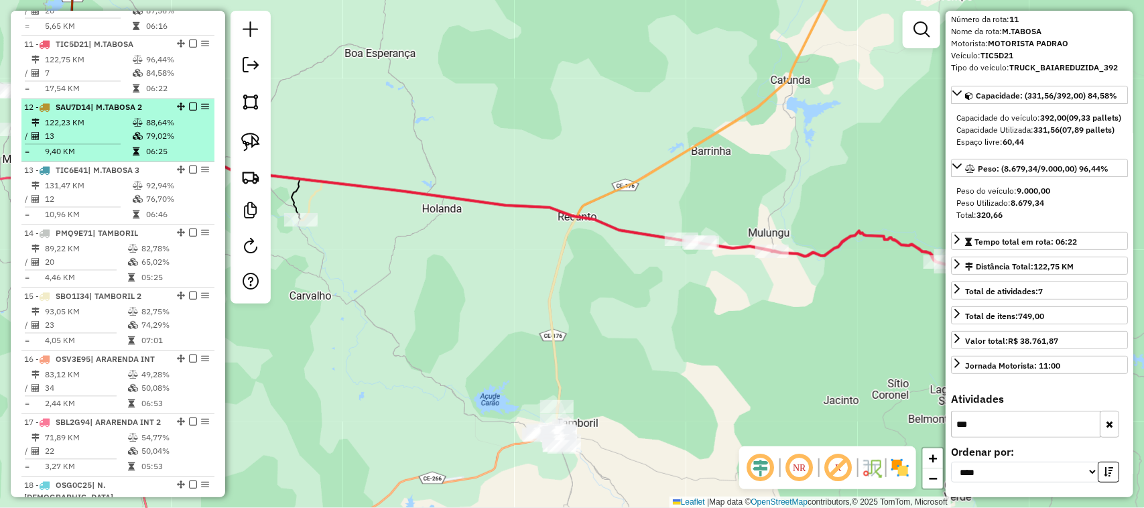
click at [107, 142] on td "13" at bounding box center [88, 136] width 88 height 13
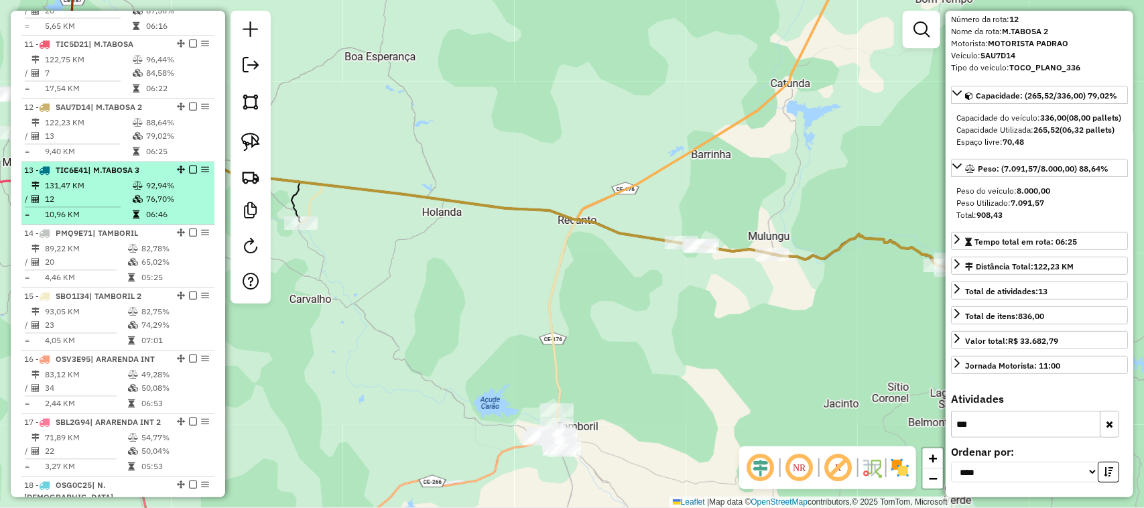
click at [113, 193] on td "131,47 KM" at bounding box center [88, 186] width 88 height 13
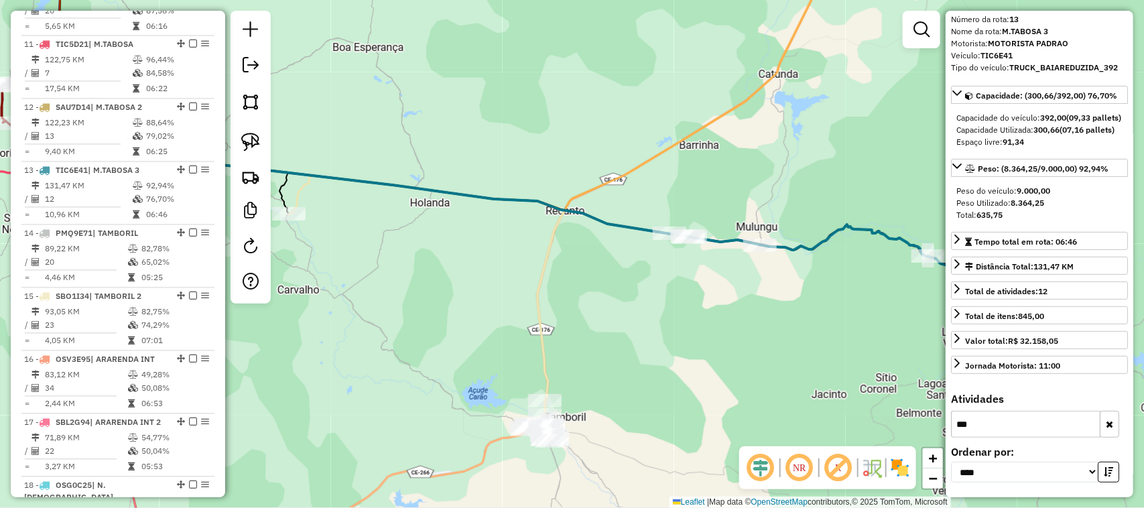
click at [1106, 422] on icon "button" at bounding box center [1109, 424] width 7 height 9
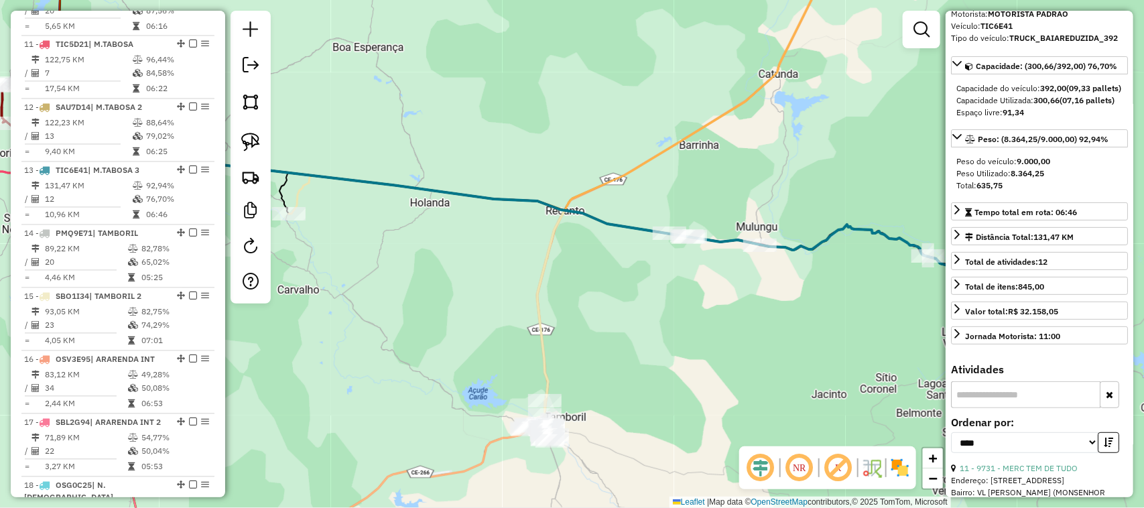
click at [1000, 408] on input "text" at bounding box center [1025, 394] width 149 height 27
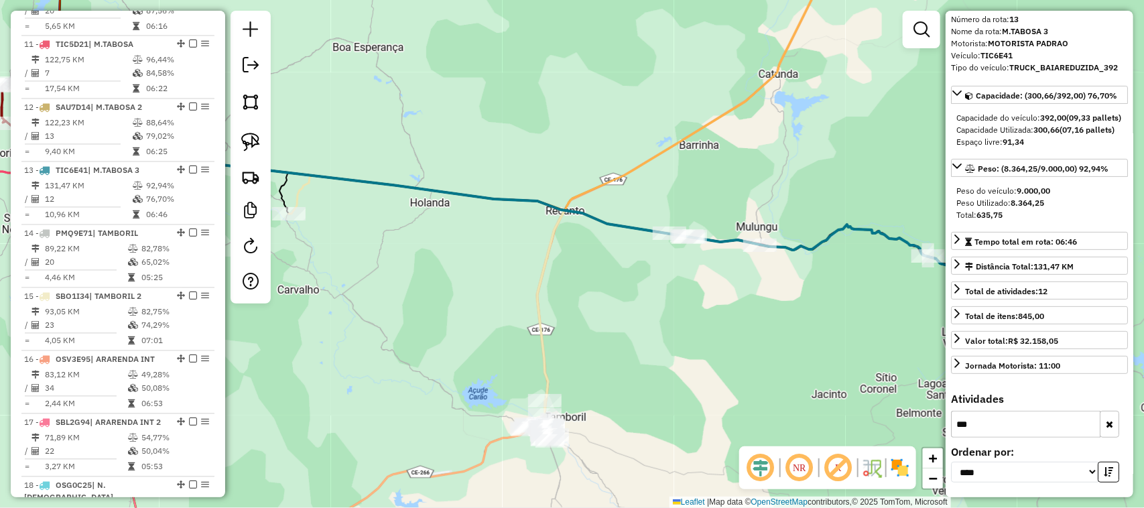
scroll to position [78, 0]
type input "*****"
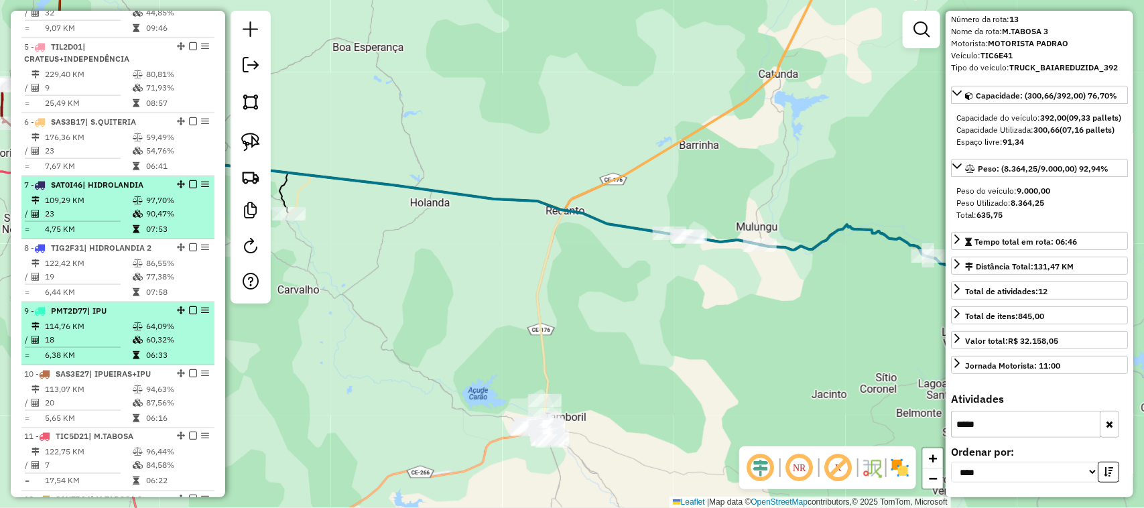
scroll to position [705, 0]
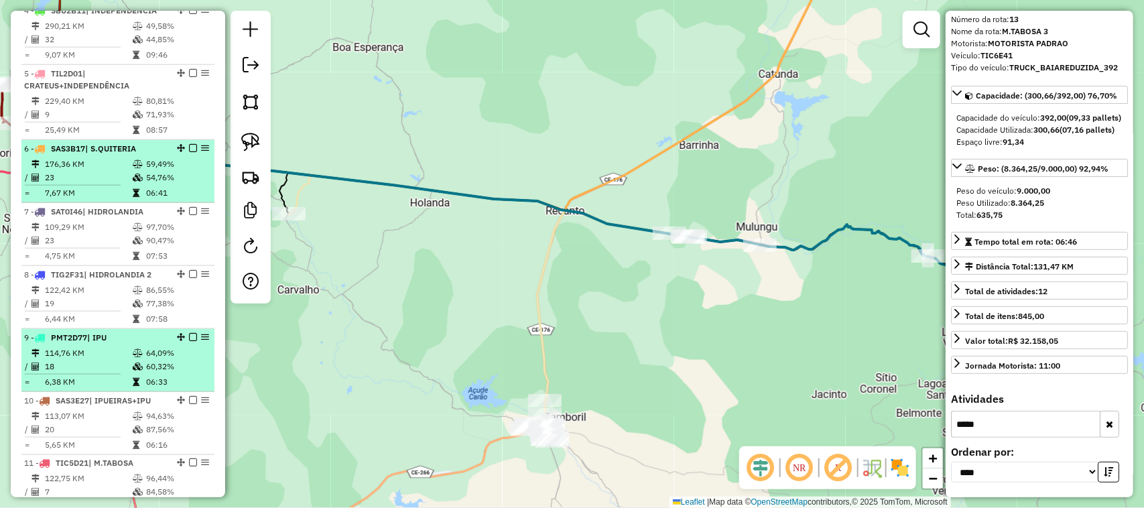
click at [101, 182] on table "176,36 KM 59,49% / 23 54,76% = 7,67 KM 06:41" at bounding box center [118, 179] width 188 height 42
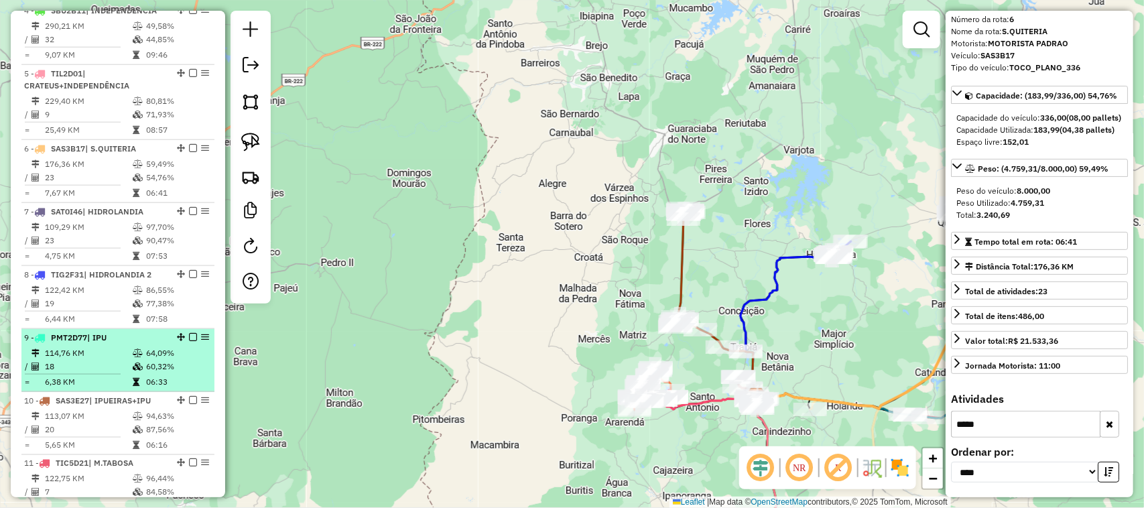
click at [1111, 424] on button "button" at bounding box center [1109, 424] width 19 height 27
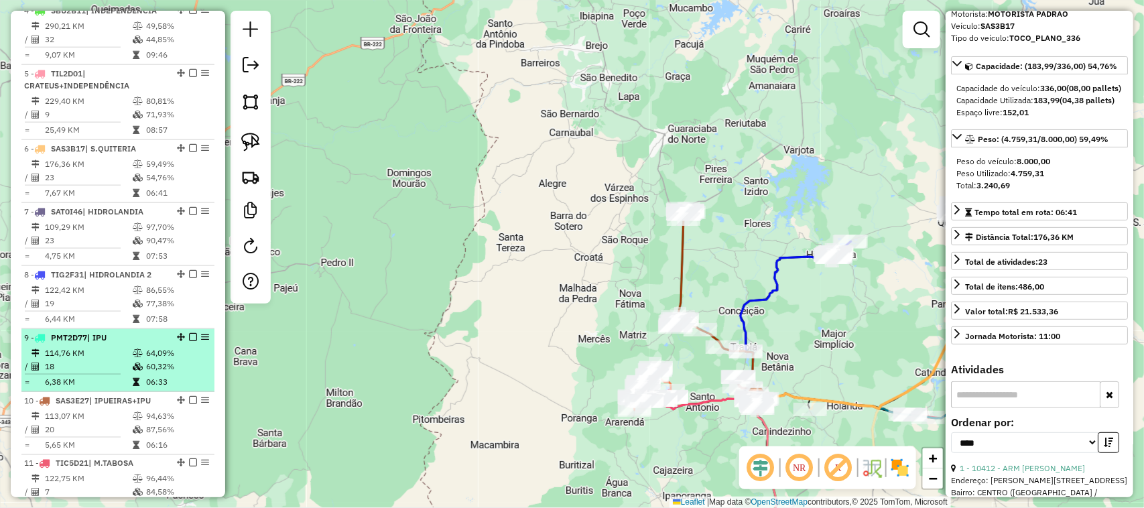
click at [989, 408] on input "text" at bounding box center [1025, 394] width 149 height 27
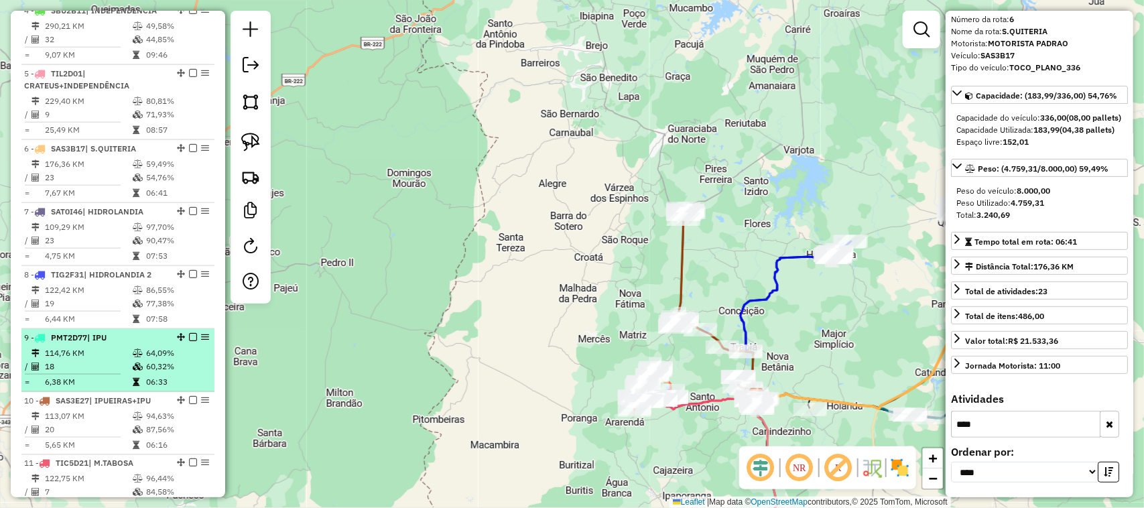
scroll to position [788, 0]
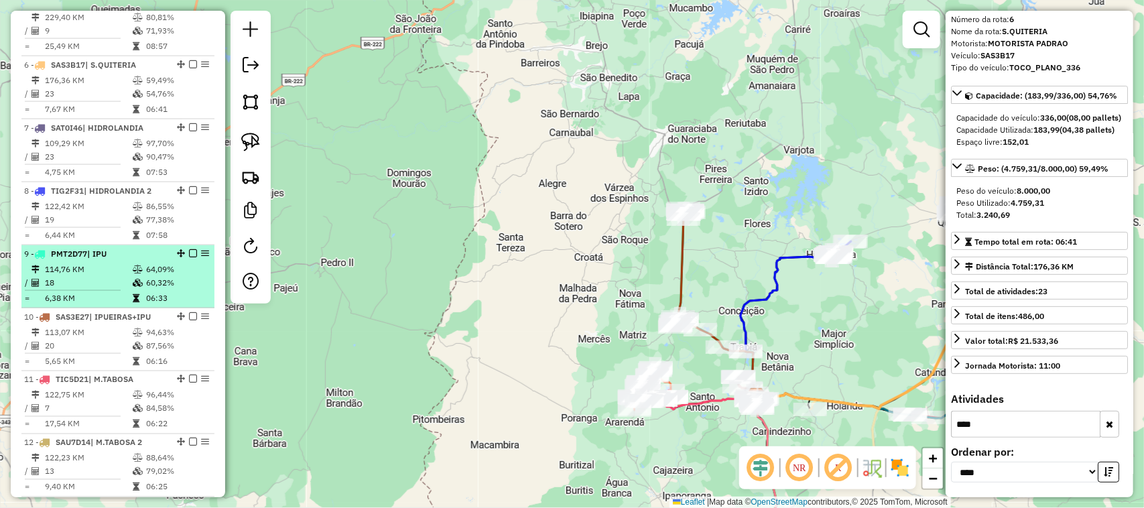
type input "****"
click at [97, 275] on td "114,76 KM" at bounding box center [88, 269] width 88 height 13
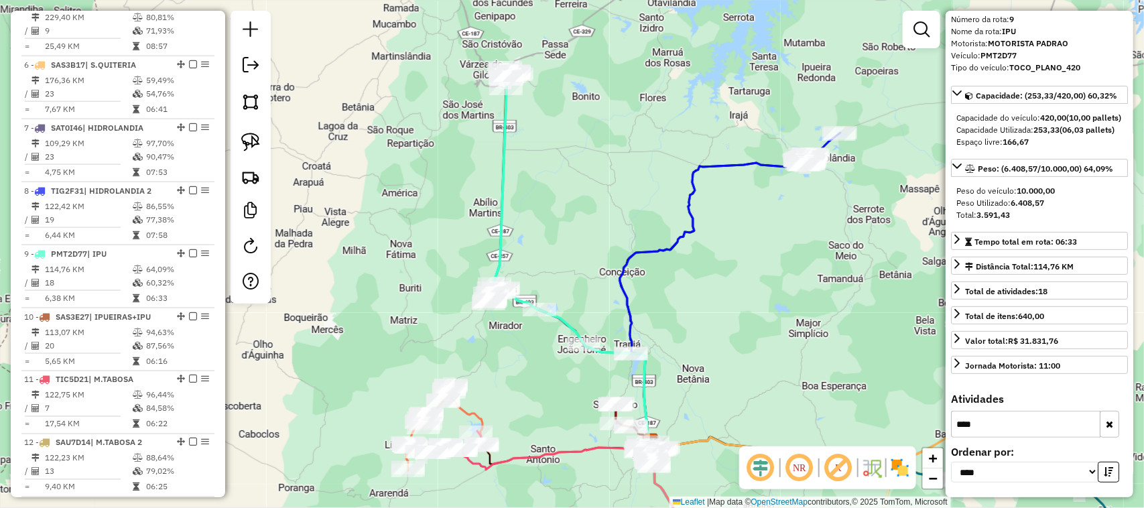
click at [1106, 421] on icon "button" at bounding box center [1109, 424] width 7 height 9
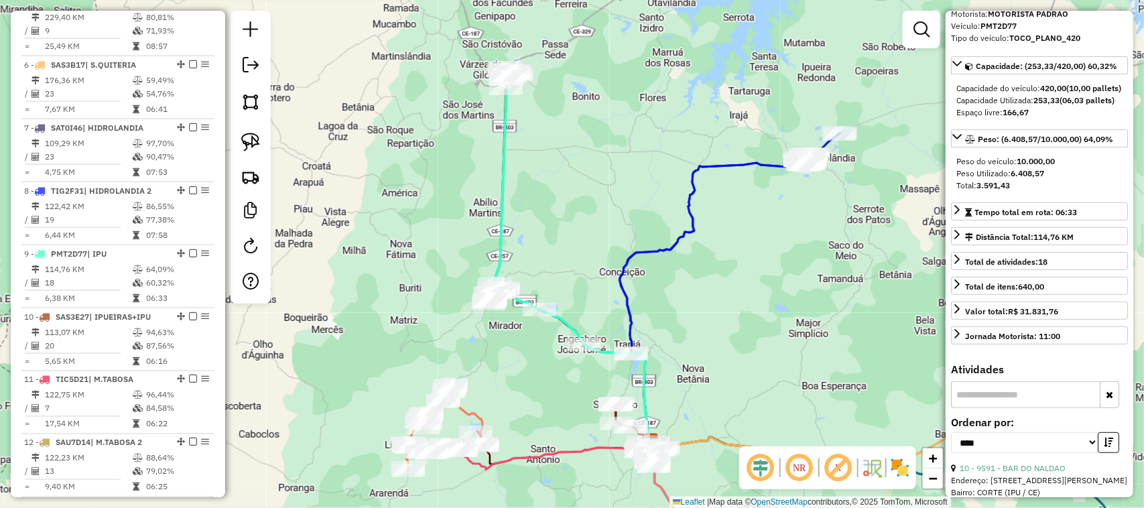
click at [998, 408] on input "text" at bounding box center [1025, 394] width 149 height 27
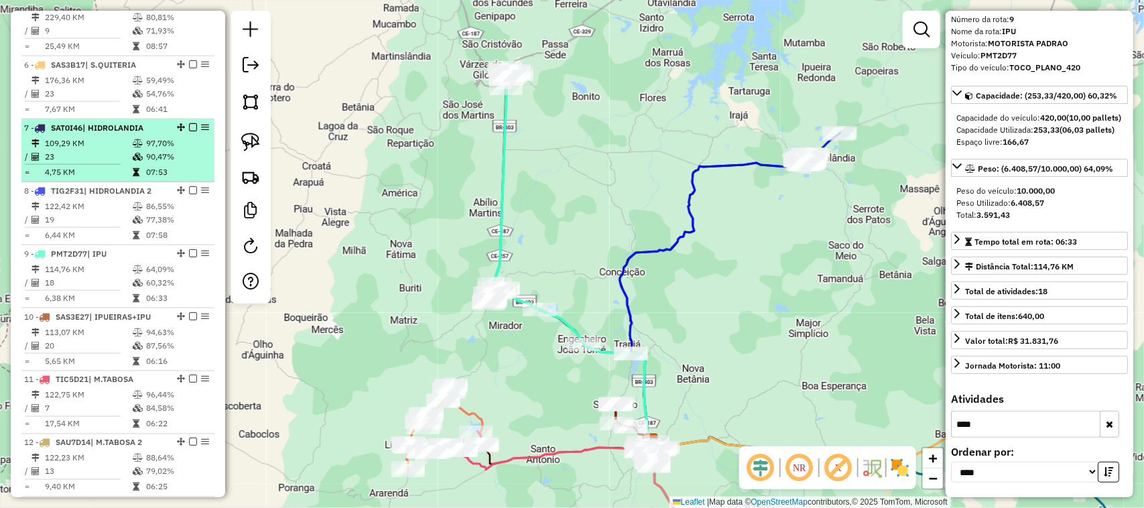
type input "****"
click at [115, 164] on td "23" at bounding box center [88, 156] width 88 height 13
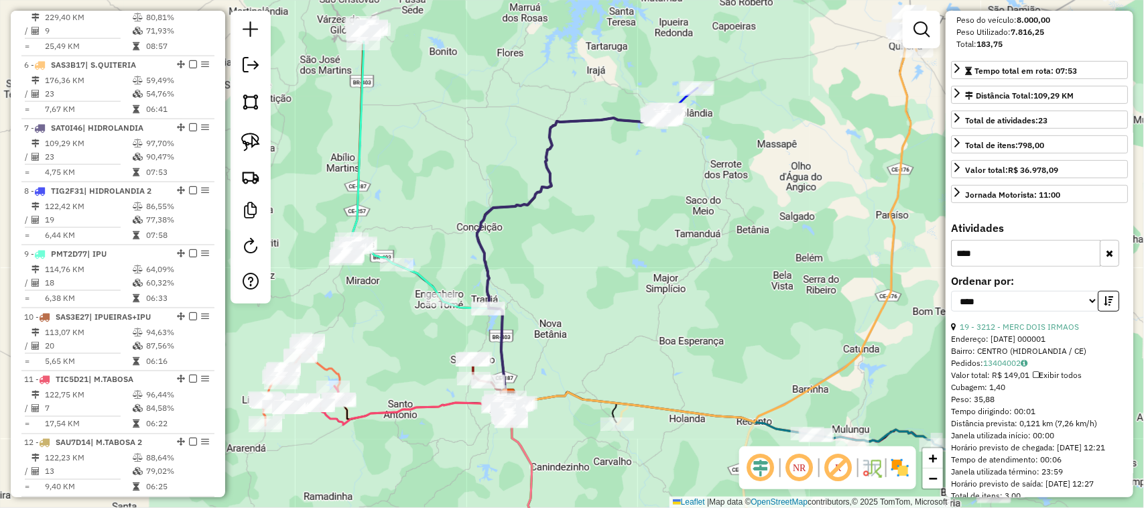
scroll to position [245, 0]
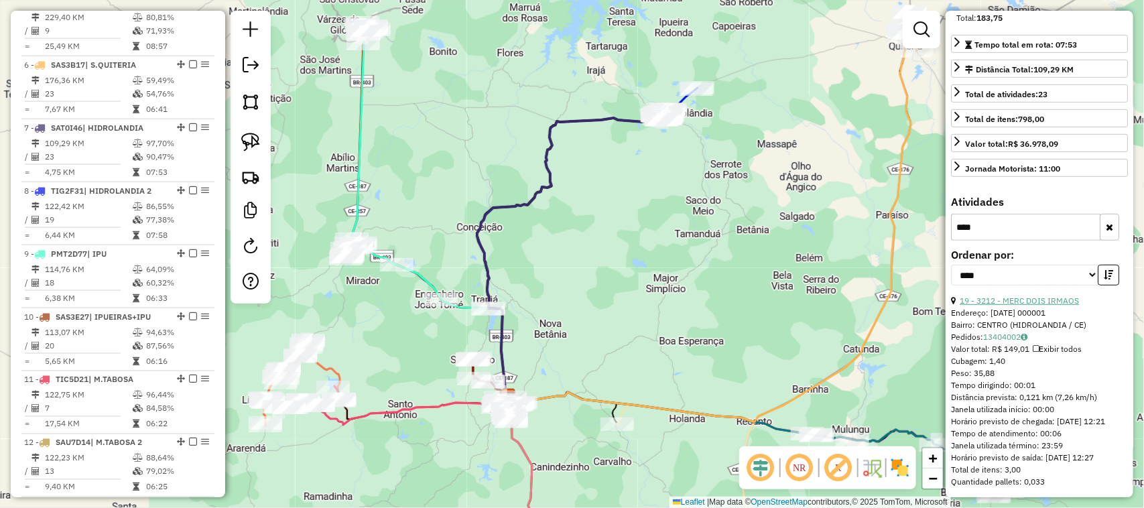
click at [1036, 306] on link "19 - 3212 - MERC DOIS IRMAOS" at bounding box center [1019, 301] width 119 height 10
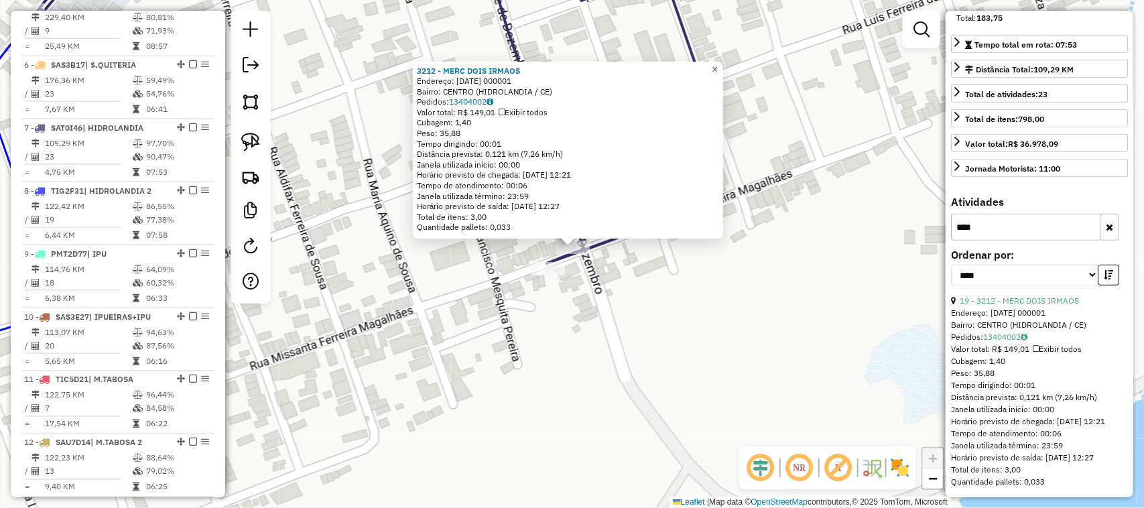
click at [718, 64] on span "×" at bounding box center [715, 69] width 6 height 11
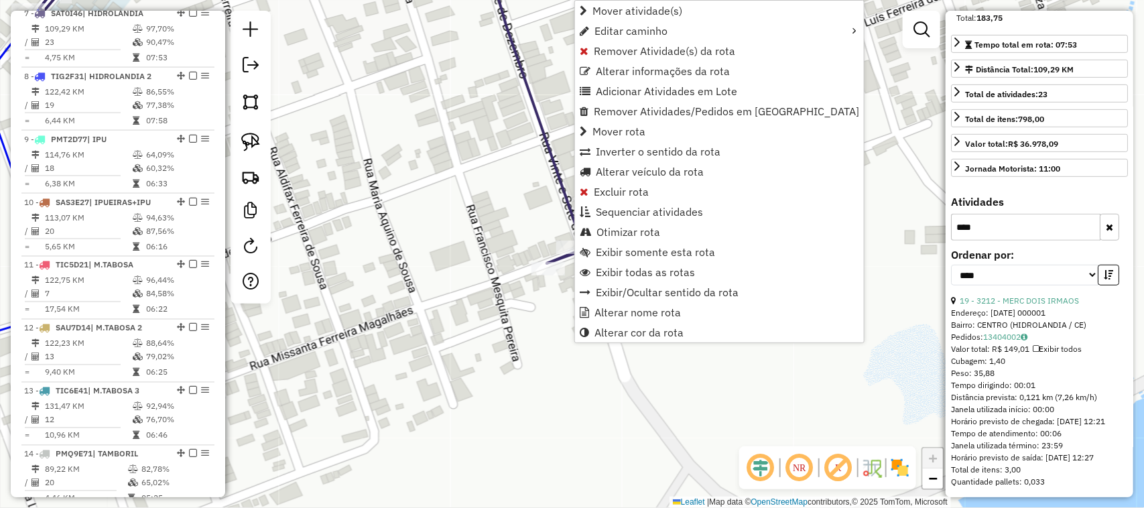
scroll to position [910, 0]
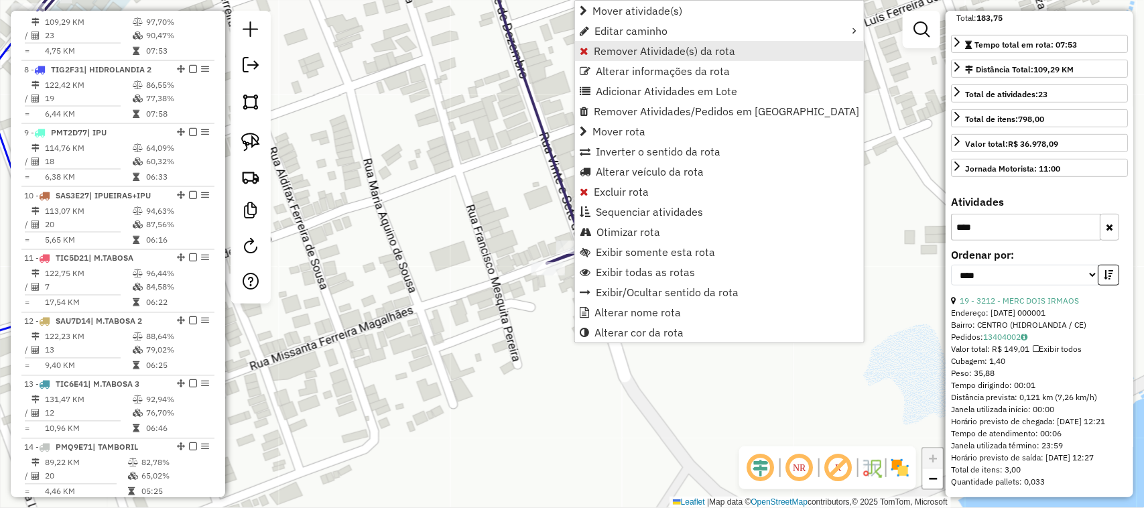
click at [627, 48] on span "Remover Atividade(s) da rota" at bounding box center [664, 51] width 141 height 11
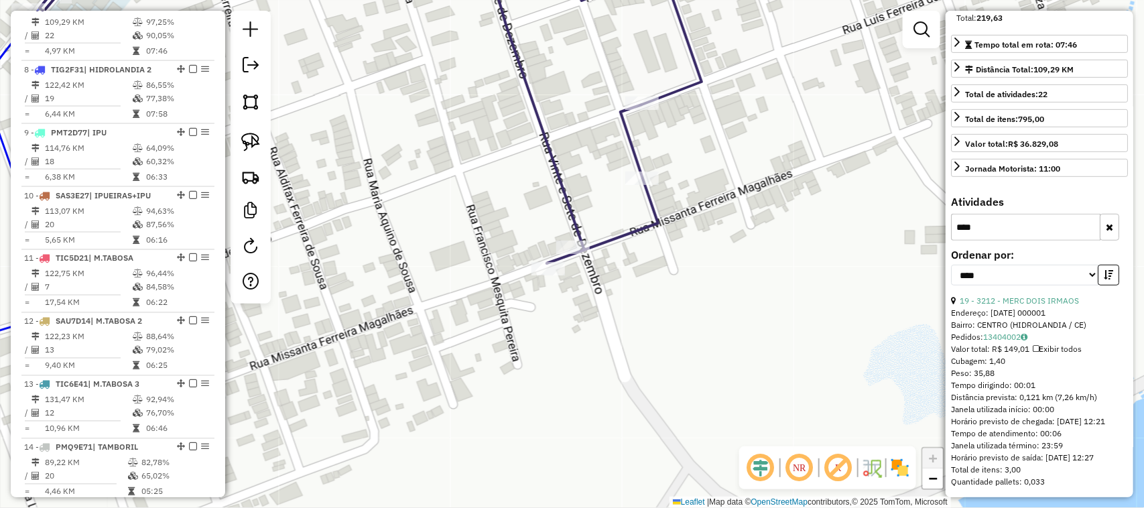
click at [1108, 232] on icon "button" at bounding box center [1109, 227] width 7 height 9
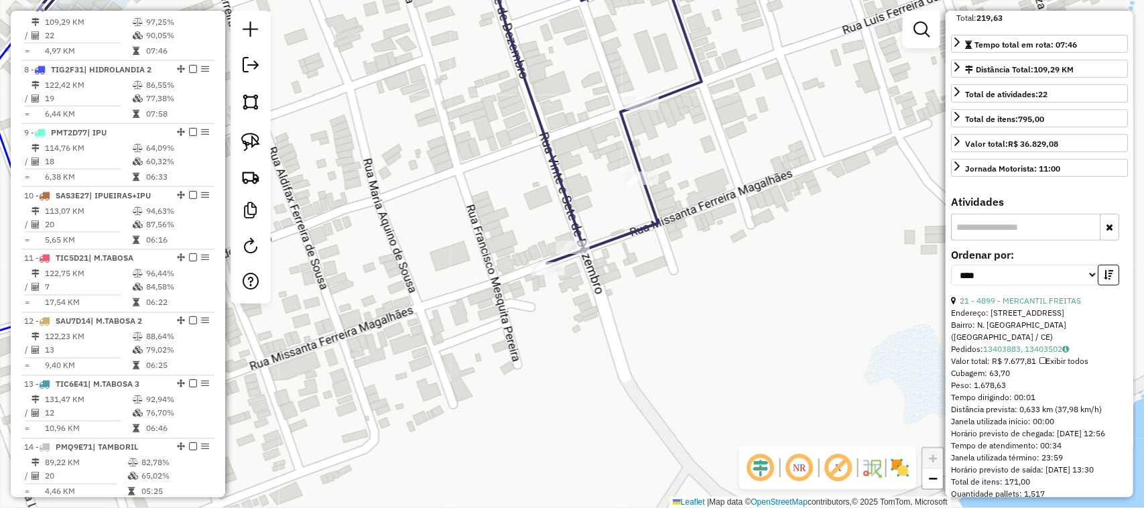
click at [999, 241] on input "text" at bounding box center [1025, 227] width 149 height 27
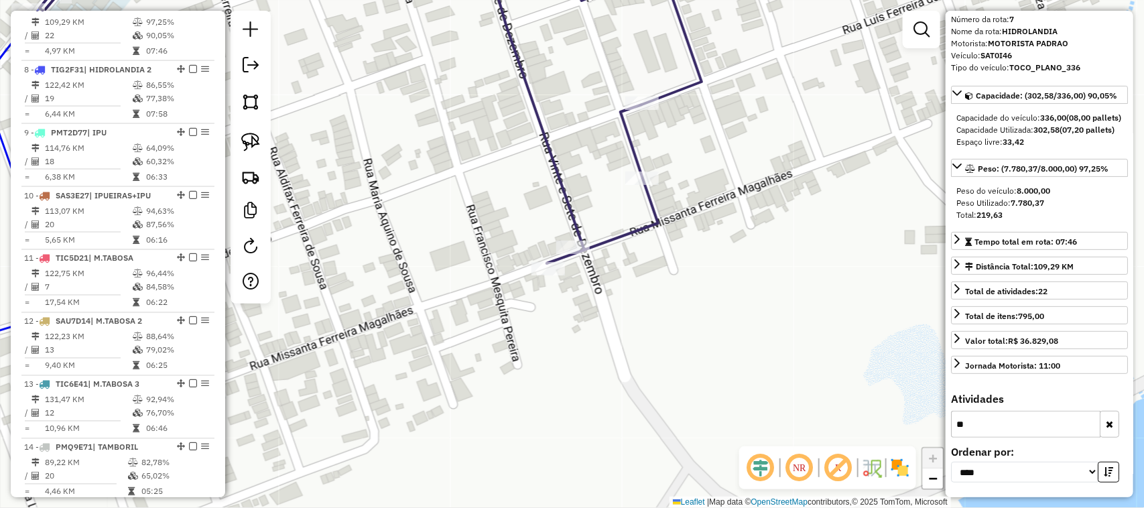
scroll to position [78, 0]
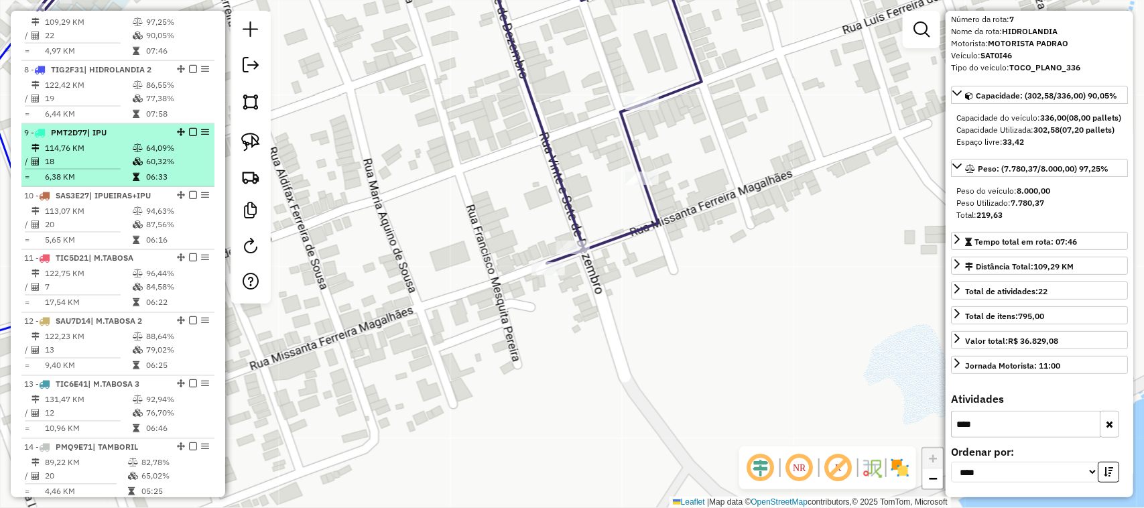
type input "****"
click at [109, 155] on td "114,76 KM" at bounding box center [88, 147] width 88 height 13
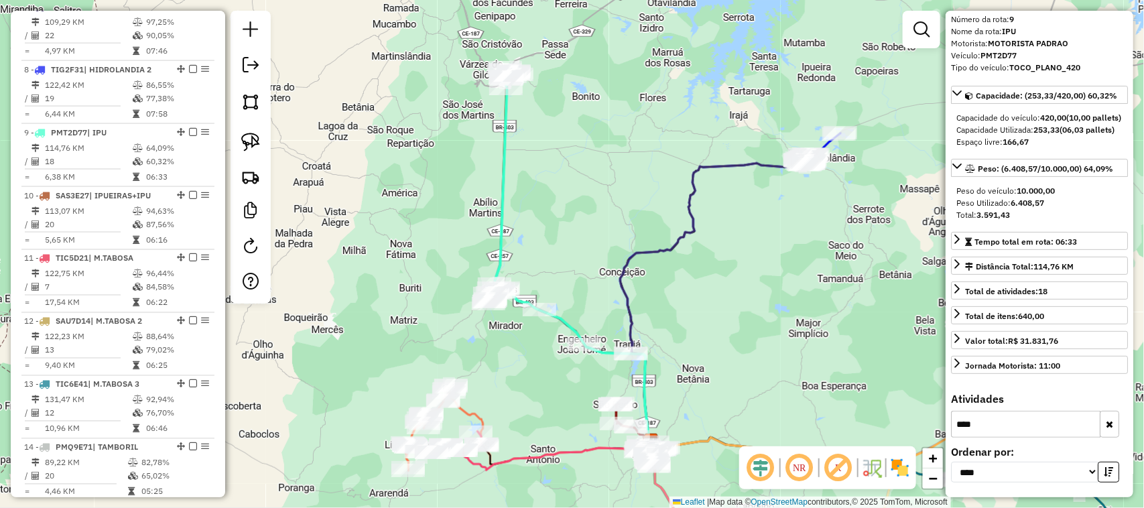
click at [1111, 422] on button "button" at bounding box center [1109, 424] width 19 height 27
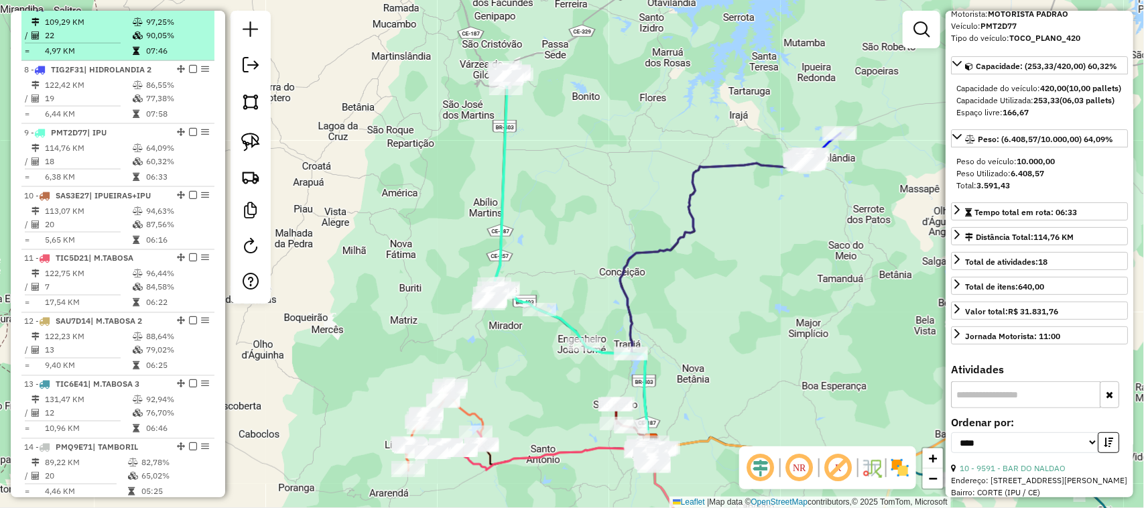
click at [99, 42] on td "22" at bounding box center [88, 35] width 88 height 13
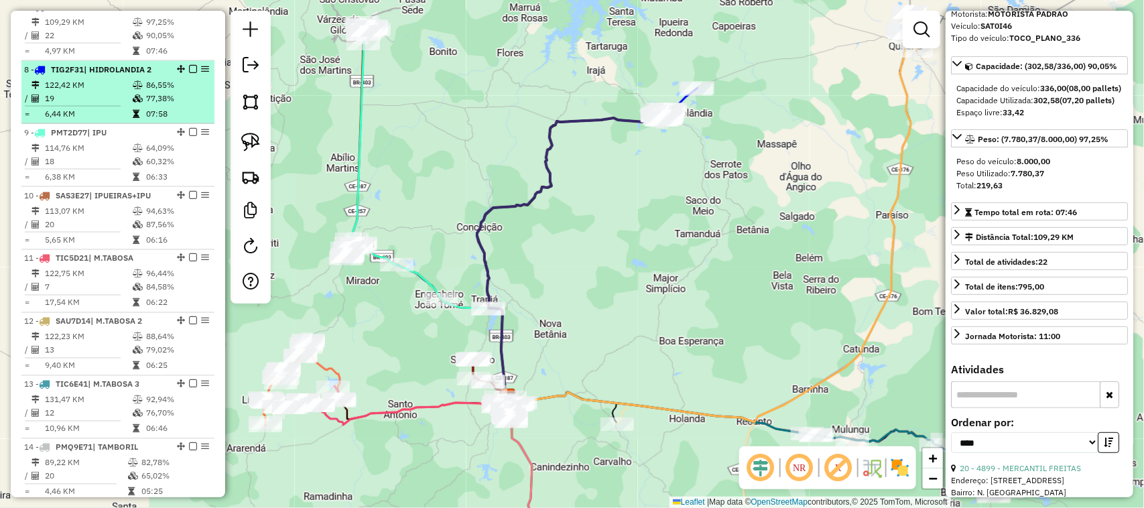
click at [96, 105] on td "19" at bounding box center [88, 98] width 88 height 13
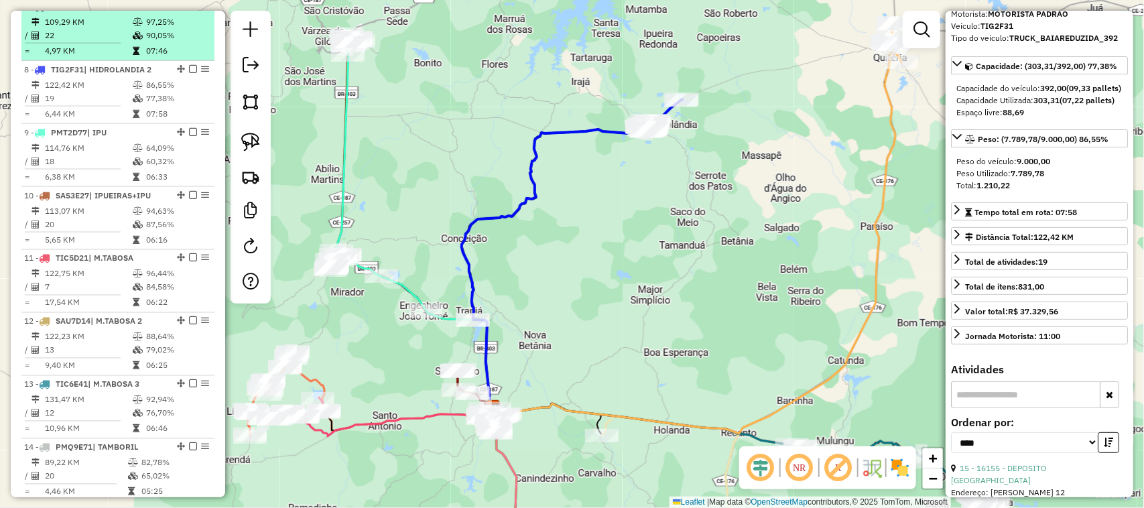
click at [99, 42] on td "22" at bounding box center [88, 35] width 88 height 13
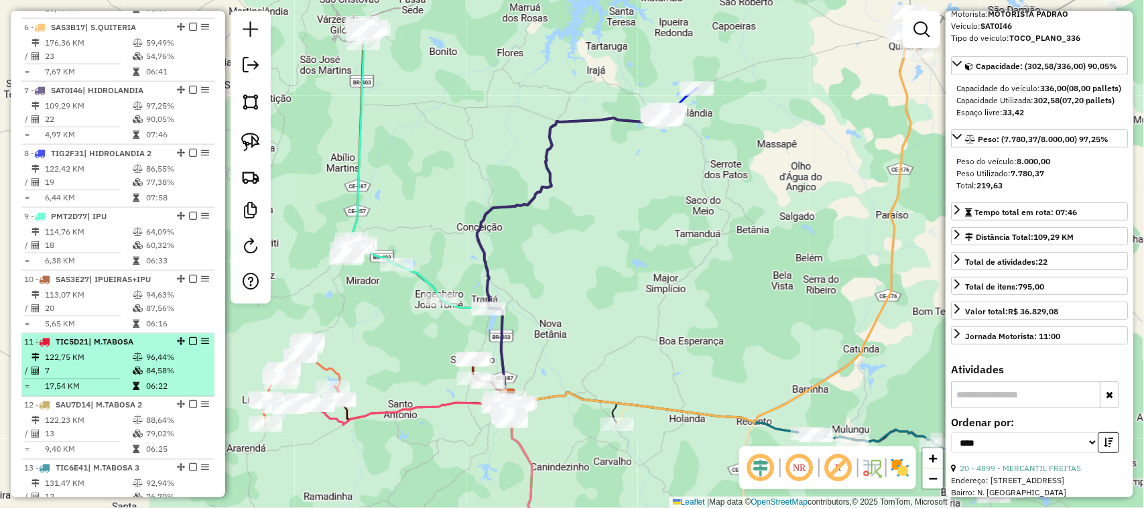
scroll to position [742, 0]
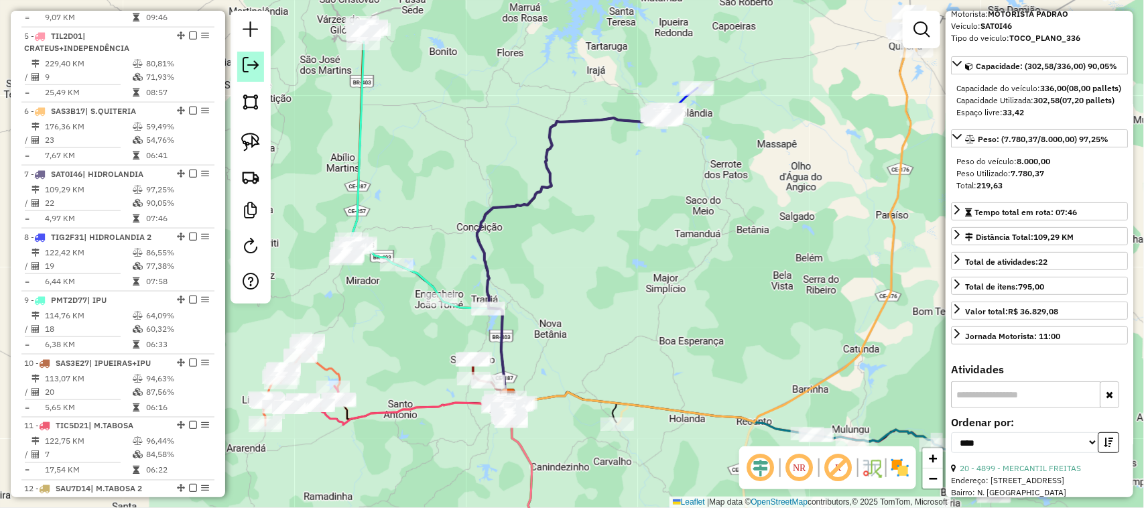
click at [245, 58] on em at bounding box center [251, 65] width 16 height 16
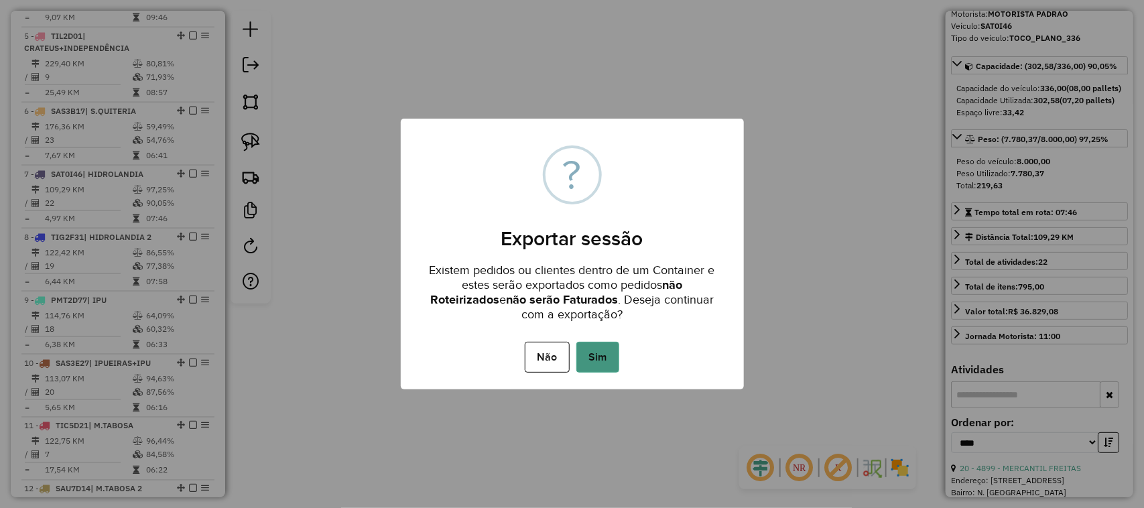
click at [602, 352] on button "Sim" at bounding box center [598, 357] width 43 height 31
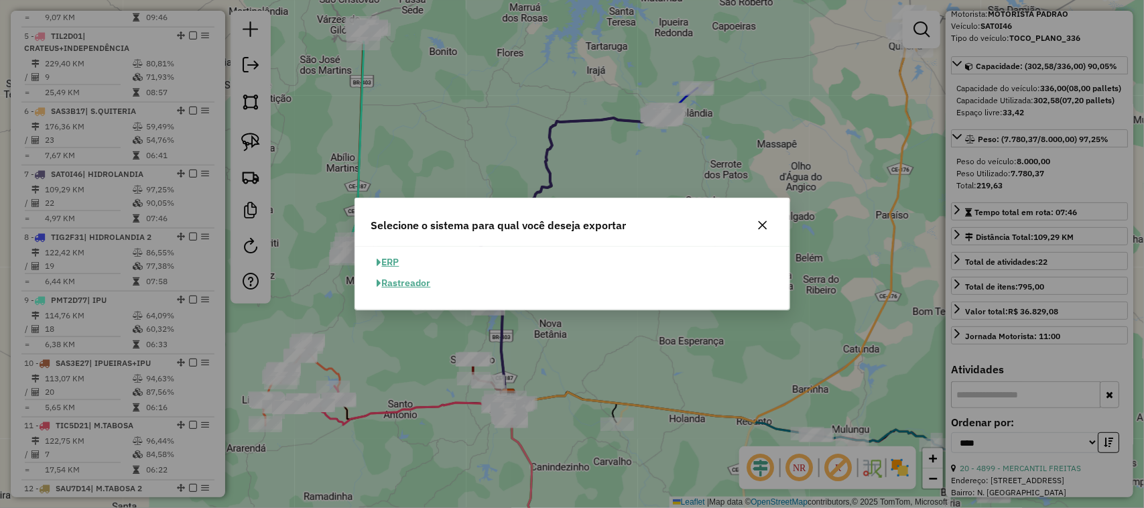
click at [387, 260] on button "ERP" at bounding box center [388, 262] width 34 height 21
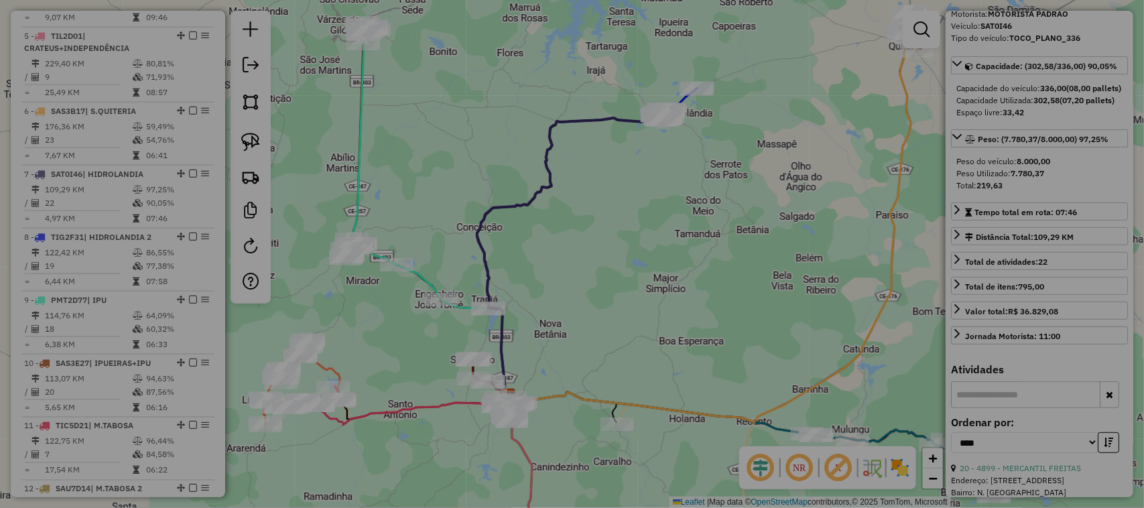
select select "**"
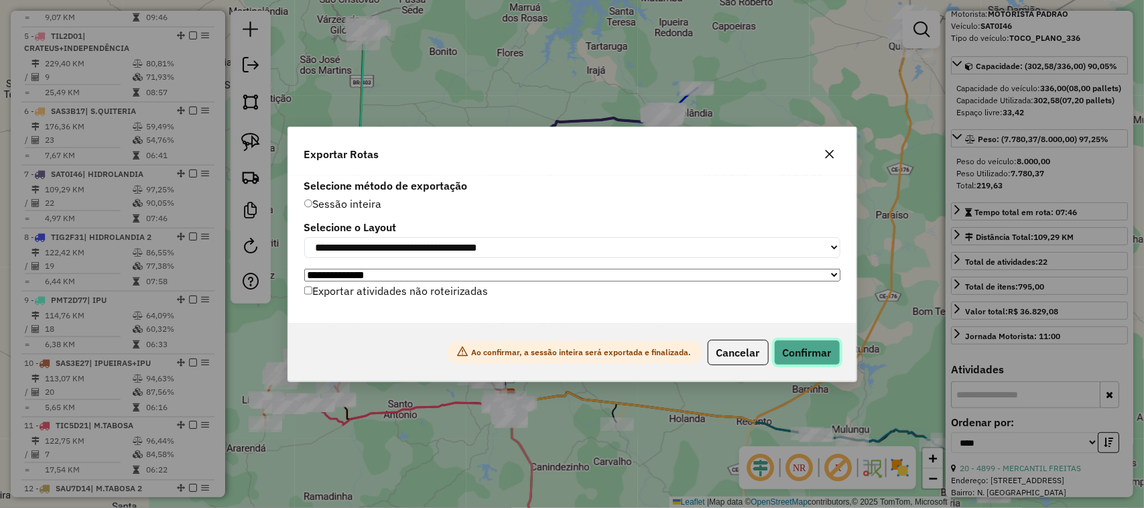
click at [809, 357] on button "Confirmar" at bounding box center [807, 352] width 66 height 25
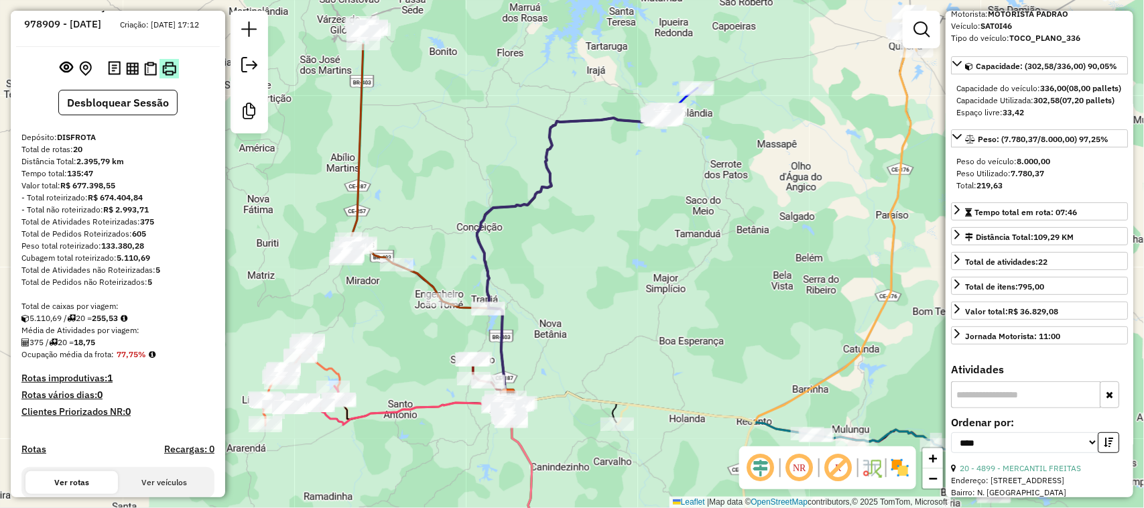
scroll to position [0, 0]
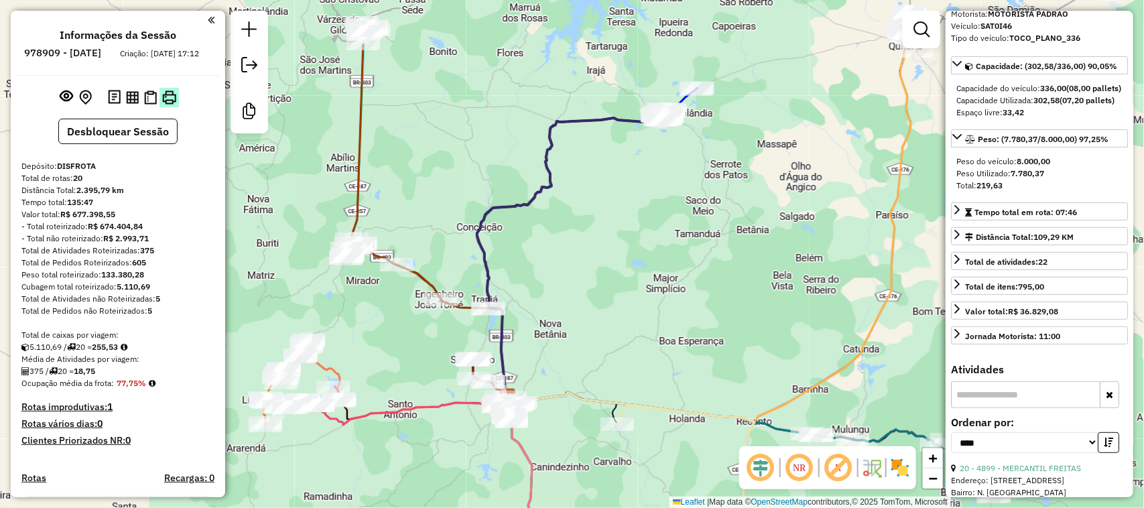
click at [164, 105] on img at bounding box center [169, 98] width 14 height 14
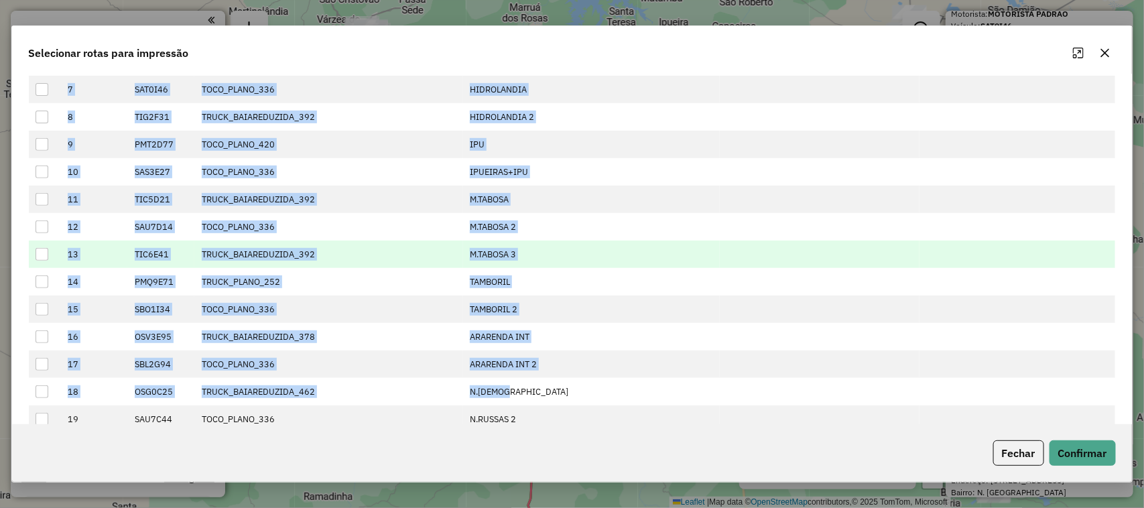
scroll to position [286, 0]
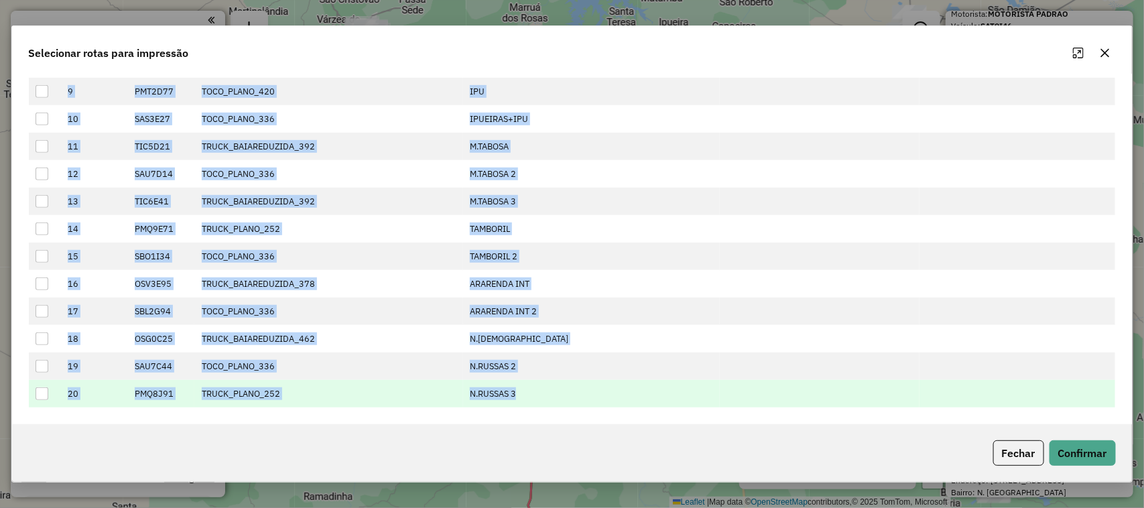
drag, startPoint x: 128, startPoint y: 153, endPoint x: 544, endPoint y: 396, distance: 481.3
click at [544, 396] on tbody "1 SAS1G27 TOCO_PLANO_336 CRATEUS 2 SAS7H86 TOCO_PLANO_336 CRATEUS 2 3 OSV4D45 T…" at bounding box center [572, 133] width 1087 height 550
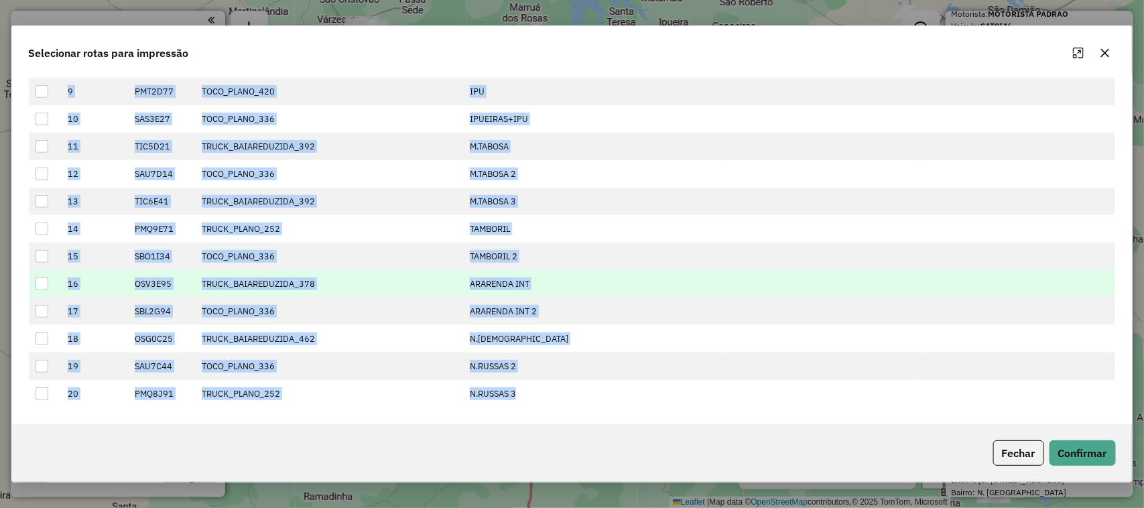
copy tbody "SAS1G27 TOCO_PLANO_336 CRATEUS 2 SAS7H86 TOCO_PLANO_336 CRATEUS 2 3 OSV4D45 TRU…"
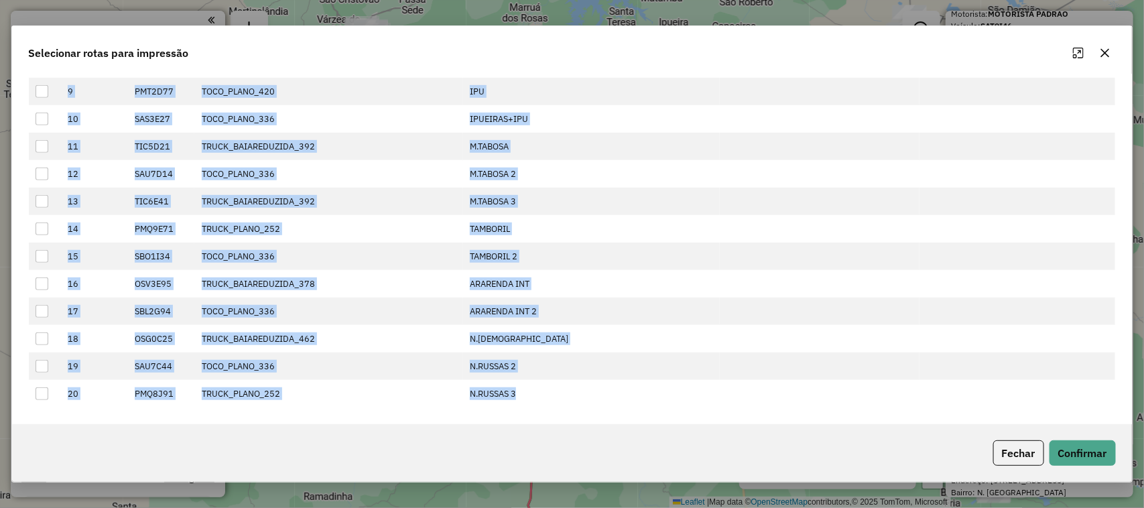
drag, startPoint x: 1110, startPoint y: 55, endPoint x: 1103, endPoint y: 57, distance: 7.0
click at [1110, 54] on icon "button" at bounding box center [1105, 53] width 11 height 11
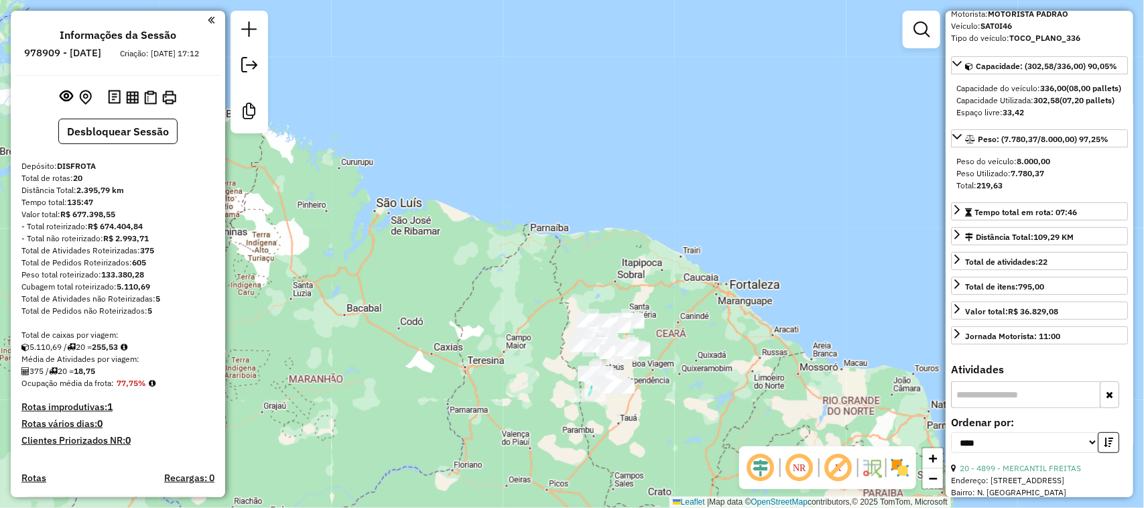
drag, startPoint x: 547, startPoint y: 420, endPoint x: 558, endPoint y: 329, distance: 91.9
click at [558, 329] on div "Janela de atendimento Grade de atendimento Capacidade Transportadoras Veículos …" at bounding box center [572, 254] width 1144 height 508
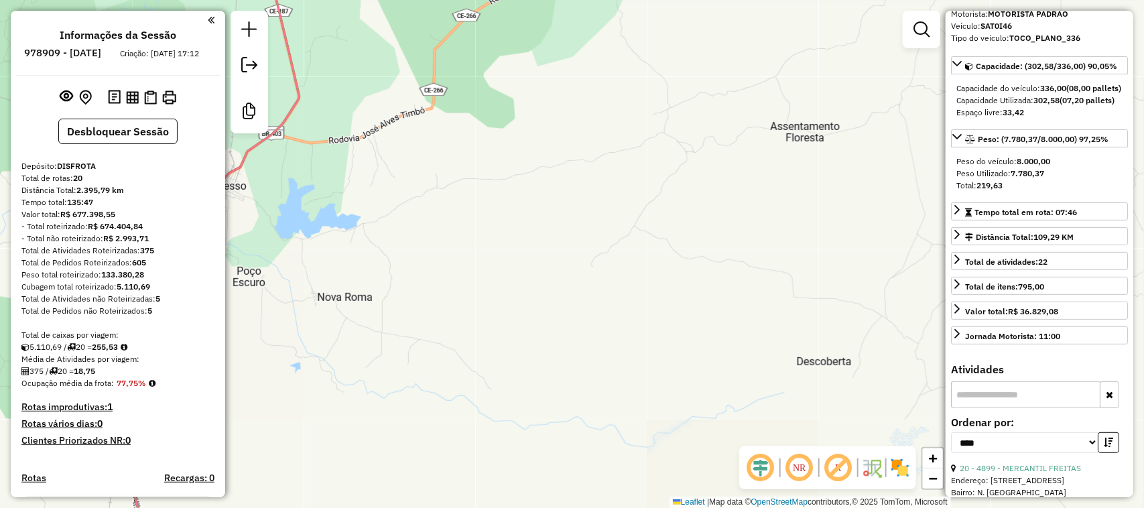
drag, startPoint x: 454, startPoint y: 210, endPoint x: 607, endPoint y: 105, distance: 185.8
click at [564, 127] on div "Janela de atendimento Grade de atendimento Capacidade Transportadoras Veículos …" at bounding box center [572, 254] width 1144 height 508
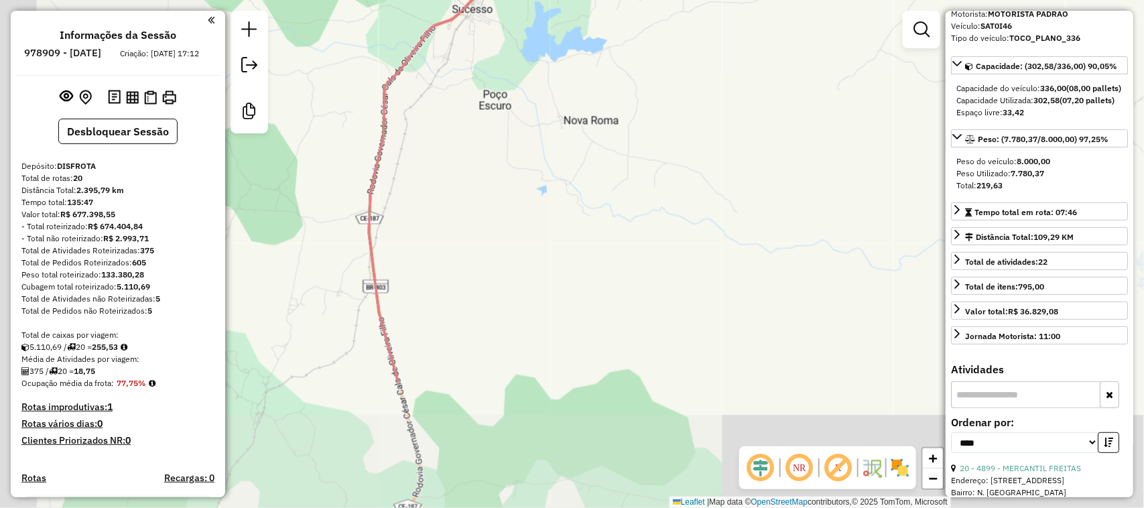
click at [577, 158] on div "Janela de atendimento Grade de atendimento Capacidade Transportadoras Veículos …" at bounding box center [572, 254] width 1144 height 508
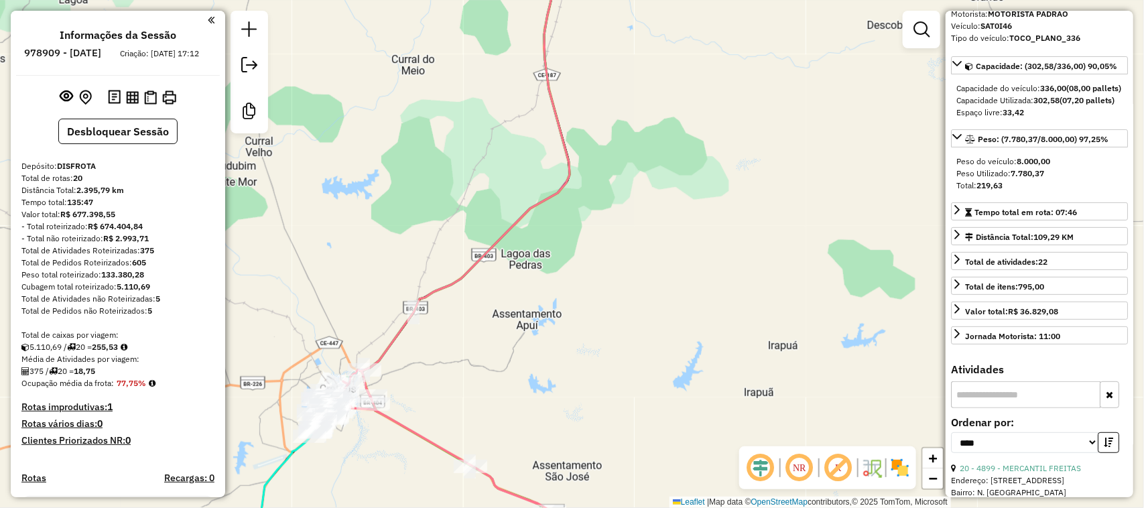
click at [652, 223] on div "Janela de atendimento Grade de atendimento Capacidade Transportadoras Veículos …" at bounding box center [572, 254] width 1144 height 508
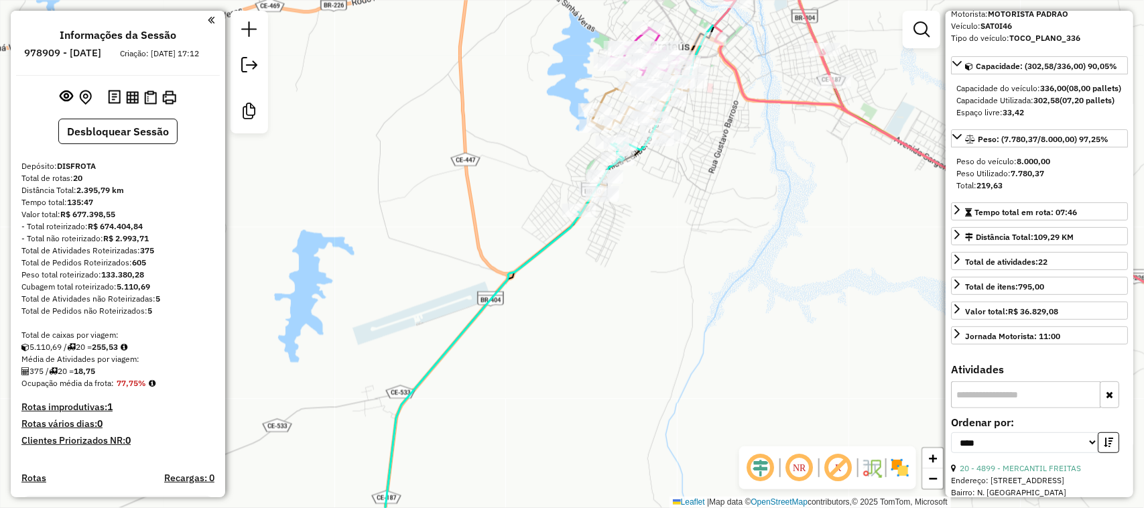
drag, startPoint x: 510, startPoint y: 105, endPoint x: 506, endPoint y: 190, distance: 84.5
click at [510, 182] on div "Janela de atendimento Grade de atendimento Capacidade Transportadoras Veículos …" at bounding box center [572, 254] width 1144 height 508
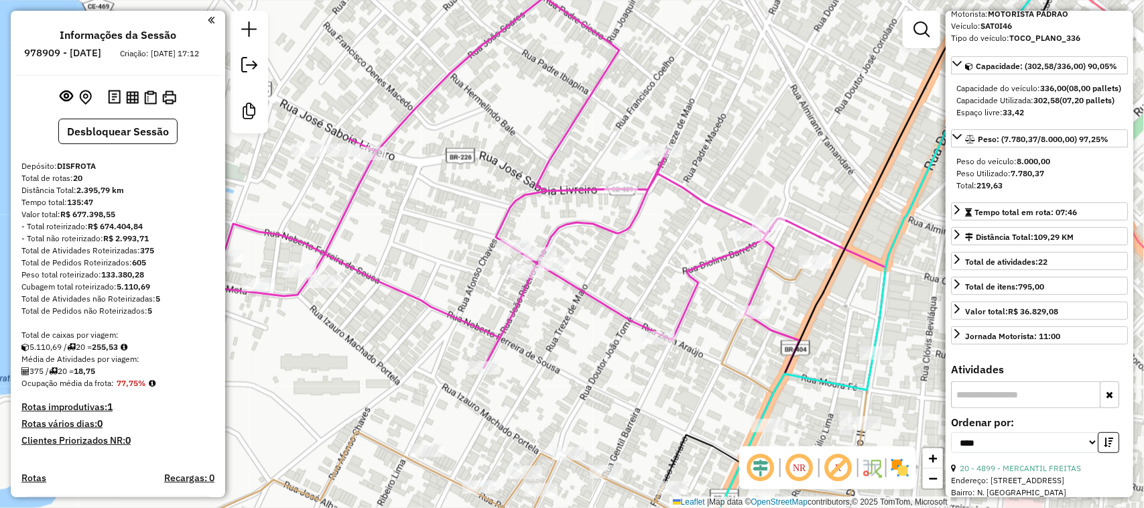
click at [1008, 408] on input "text" at bounding box center [1025, 394] width 149 height 27
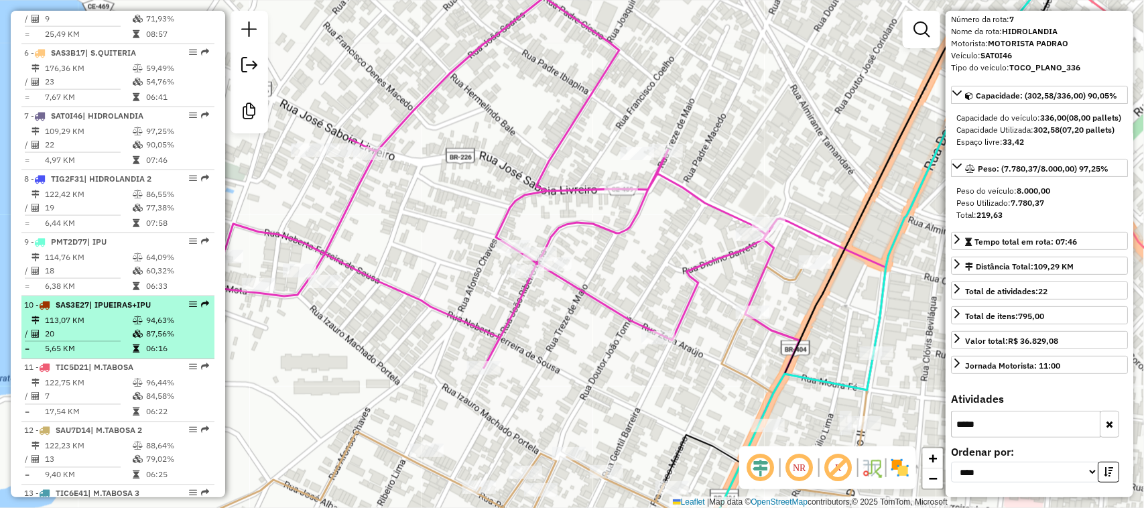
scroll to position [838, 0]
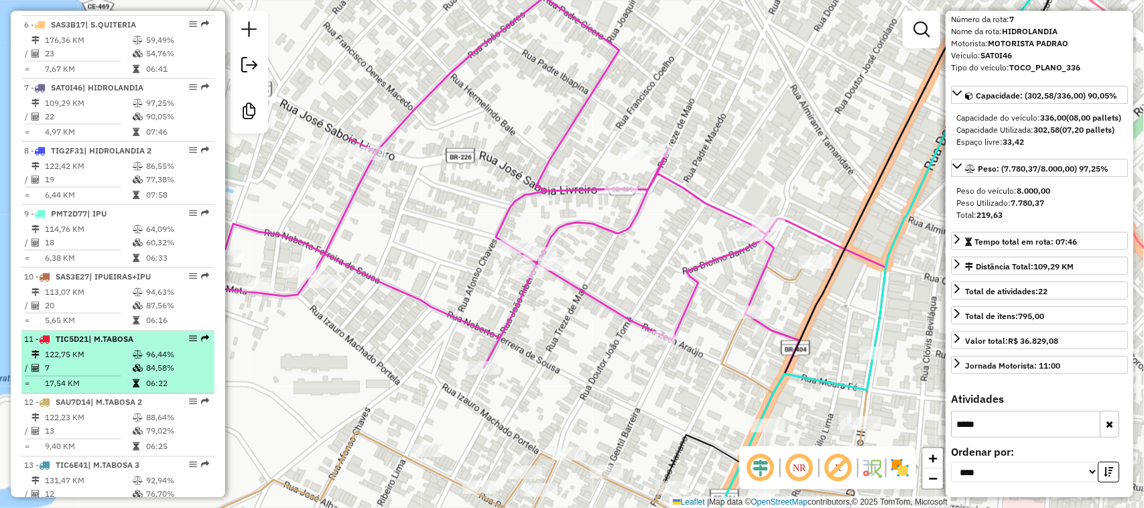
click at [106, 362] on td "122,75 KM" at bounding box center [88, 355] width 88 height 13
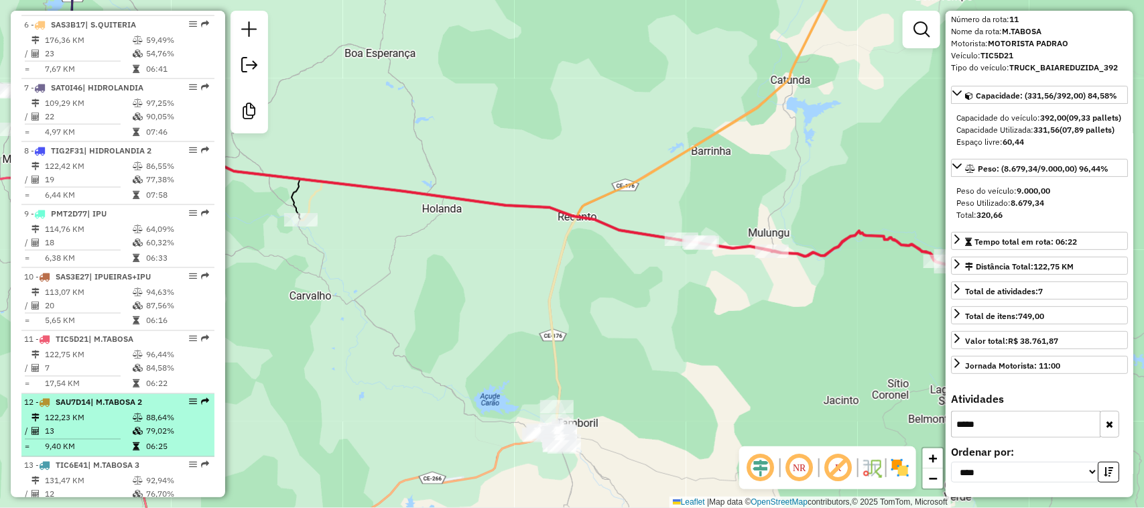
click at [85, 425] on td "122,23 KM" at bounding box center [88, 418] width 88 height 13
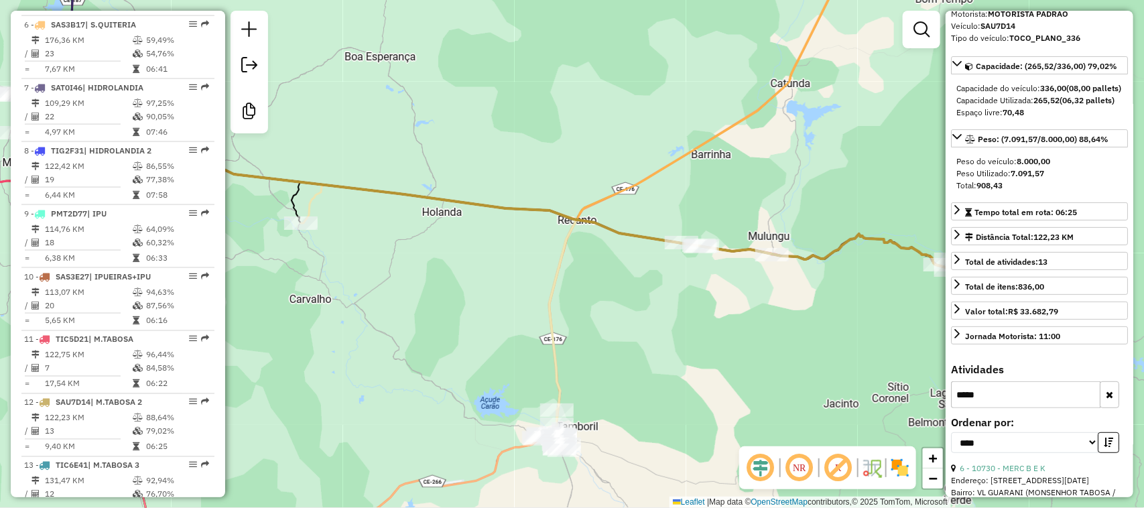
scroll to position [162, 0]
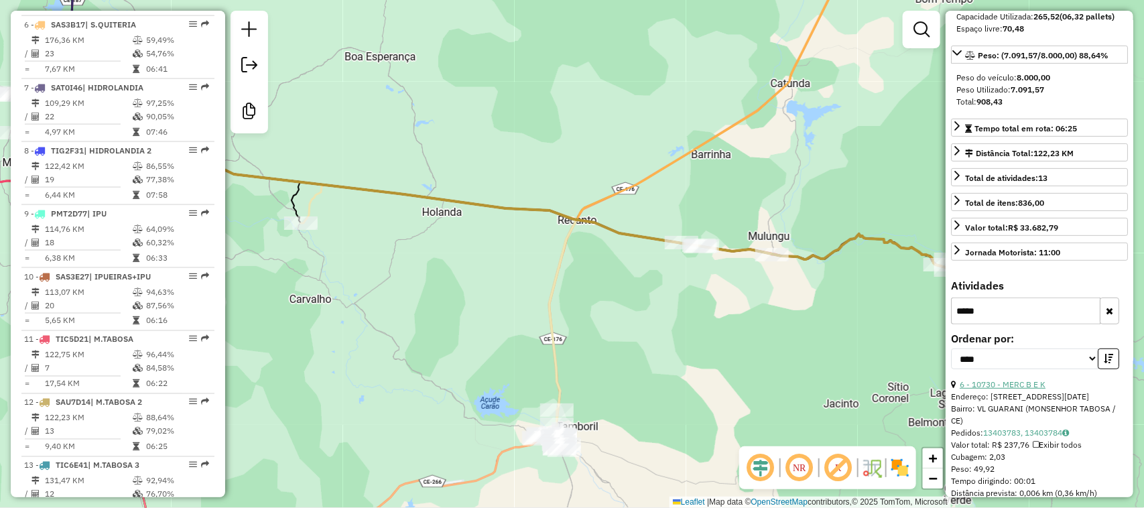
click at [1019, 390] on link "6 - 10730 - MERC B E K" at bounding box center [1003, 384] width 86 height 10
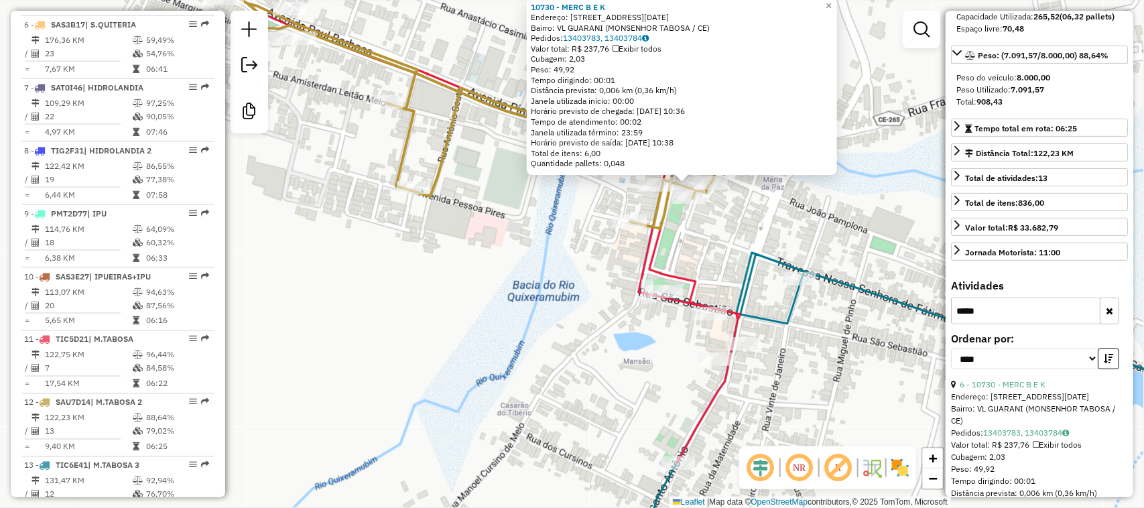
click at [703, 263] on div "Rota 12 - Placa SAU7D14 14297 - GALETERIA FRANGO NA 10730 - MERC B E K Endereço…" at bounding box center [572, 254] width 1144 height 508
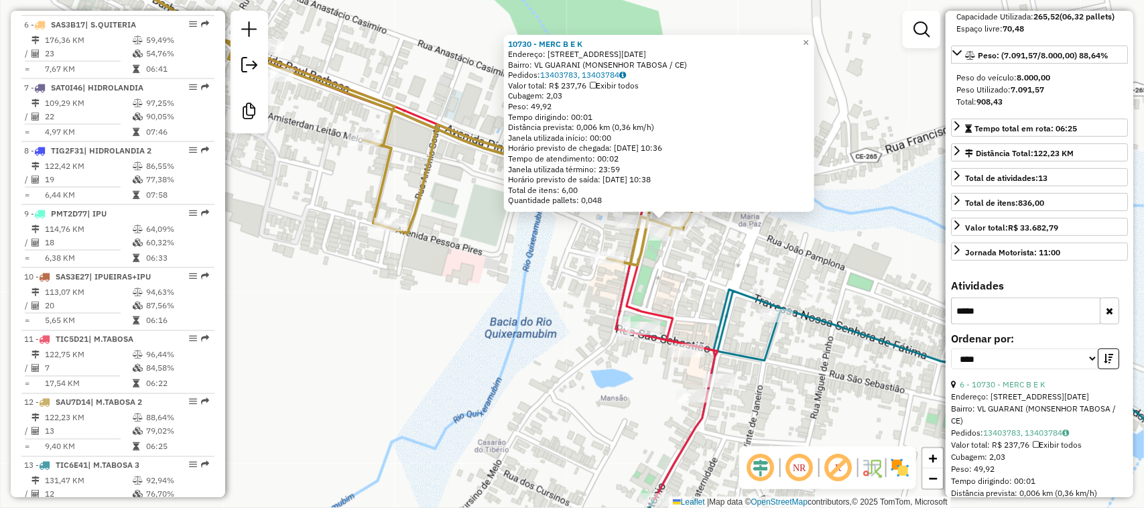
click at [992, 324] on input "*****" at bounding box center [1025, 311] width 149 height 27
type input "*"
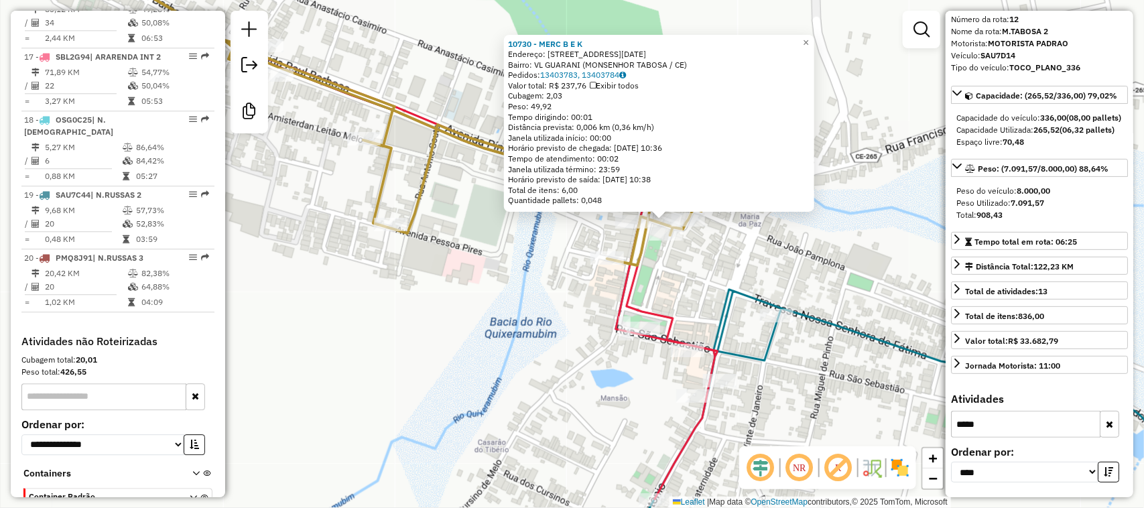
scroll to position [1508, 0]
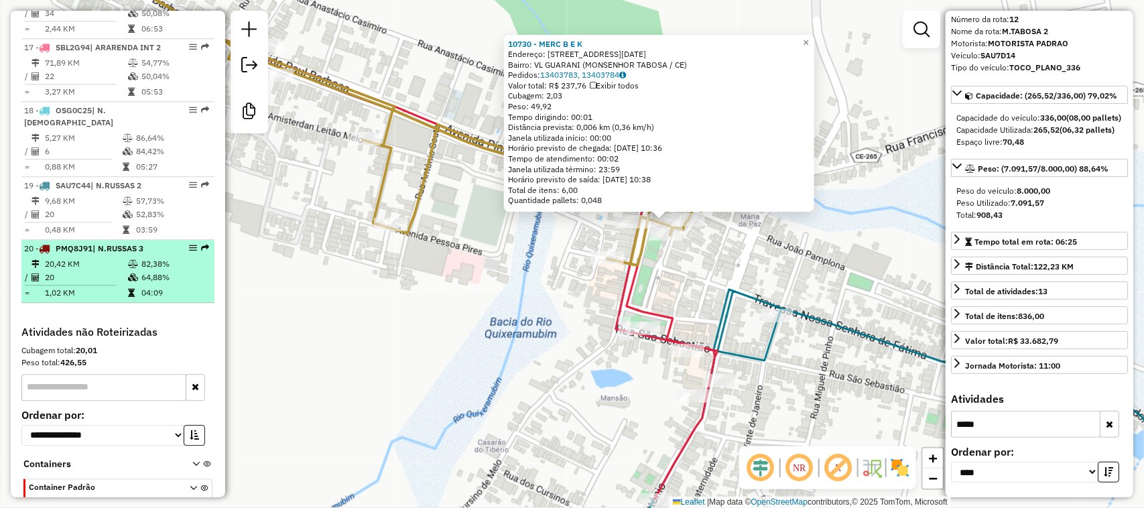
type input "*****"
click at [91, 271] on td "20,42 KM" at bounding box center [85, 263] width 83 height 13
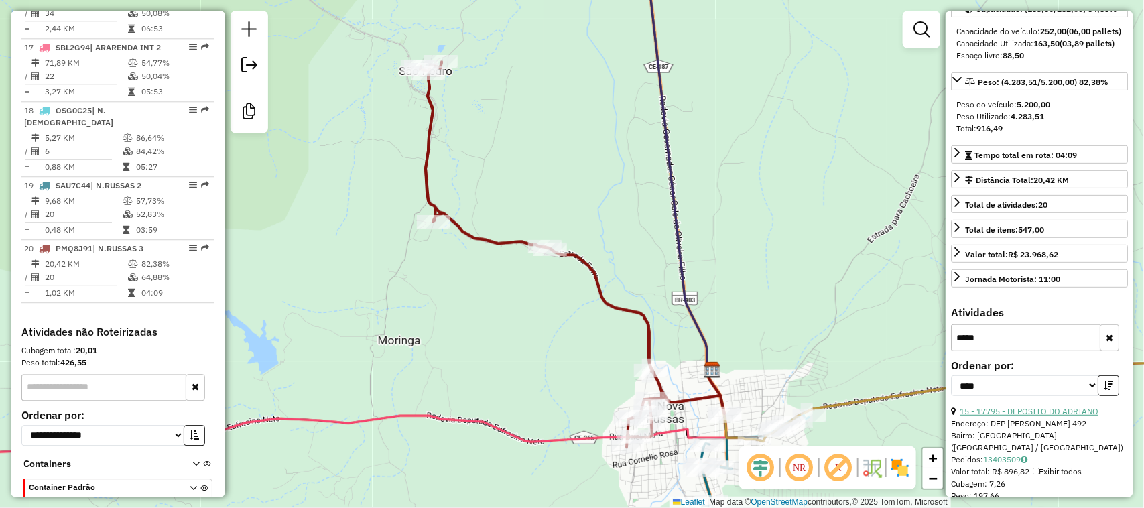
scroll to position [162, 0]
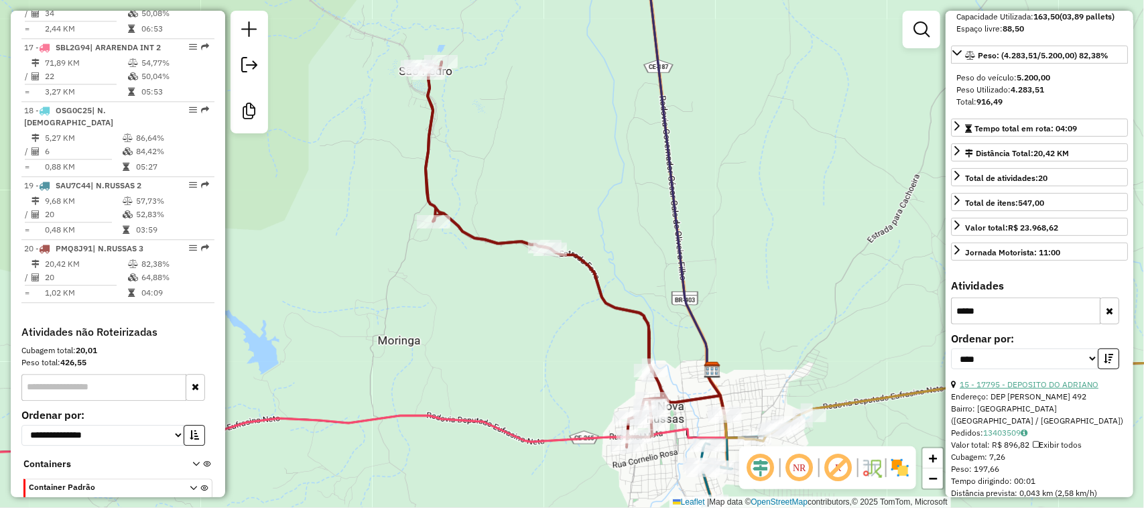
click at [1046, 390] on link "15 - 17795 - DEPOSITO DO ADRIANO" at bounding box center [1029, 384] width 139 height 10
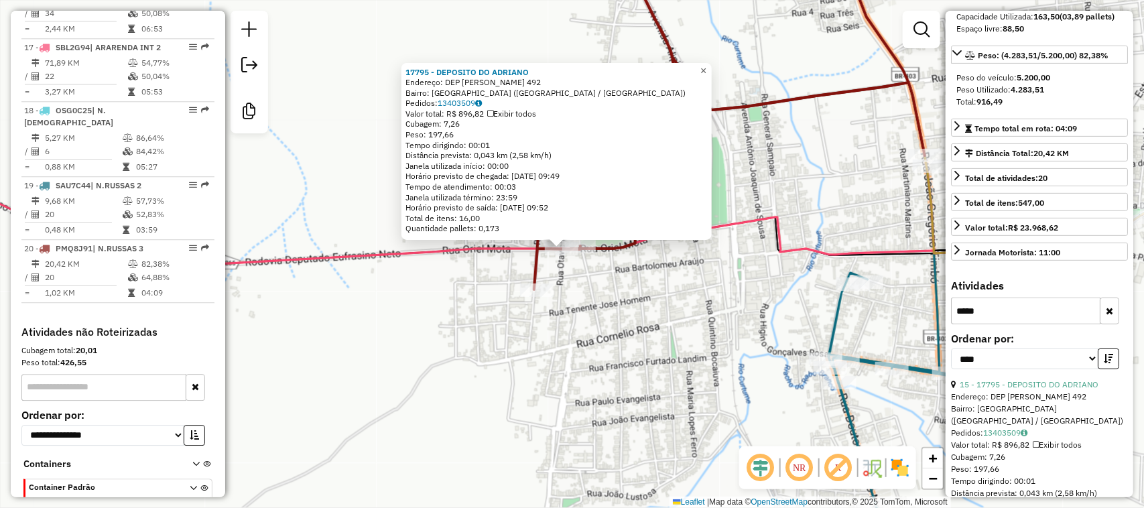
click at [707, 68] on span "×" at bounding box center [704, 70] width 6 height 11
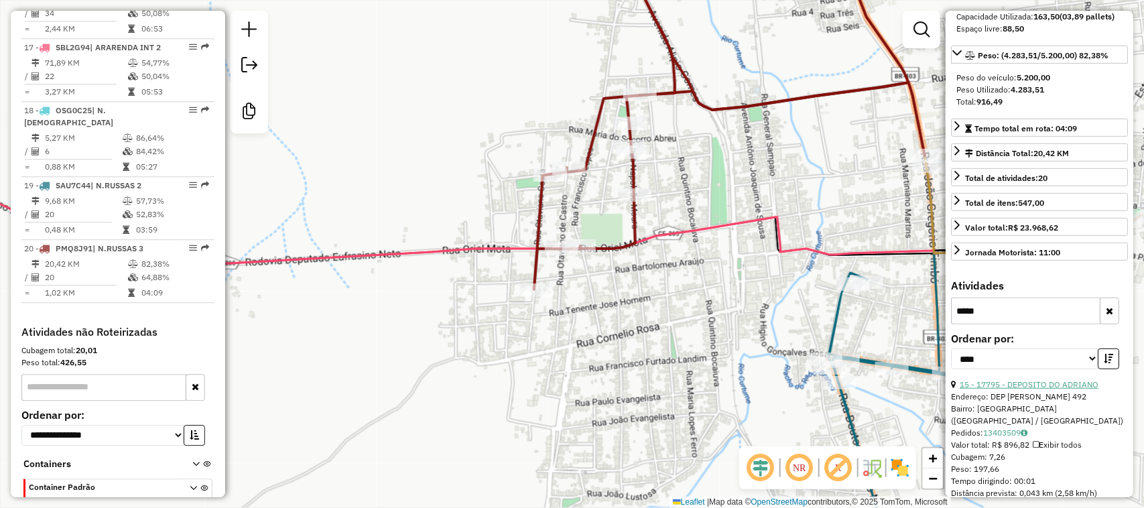
click at [1040, 390] on link "15 - 17795 - DEPOSITO DO ADRIANO" at bounding box center [1029, 384] width 139 height 10
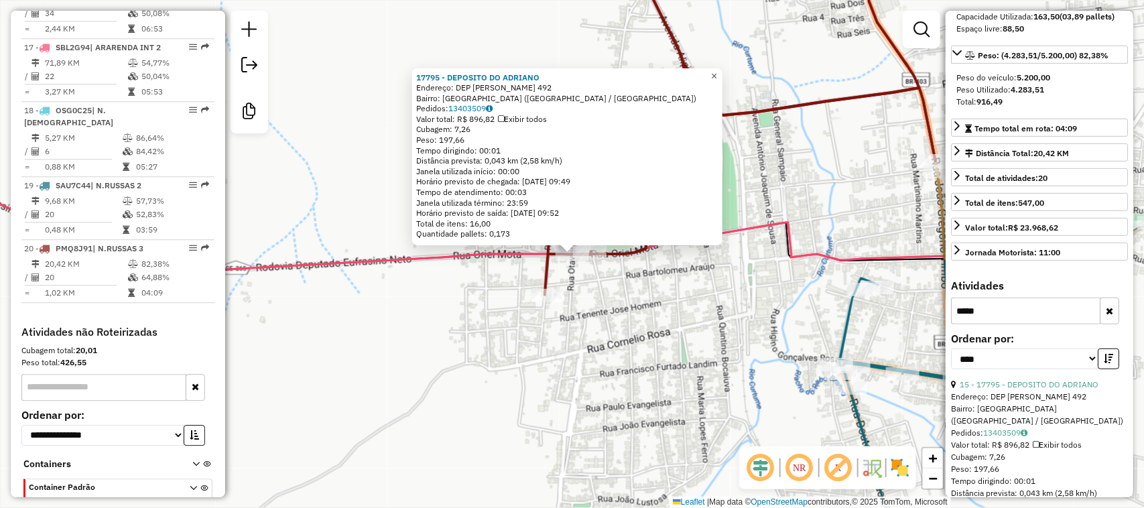
click at [717, 70] on span "×" at bounding box center [714, 75] width 6 height 11
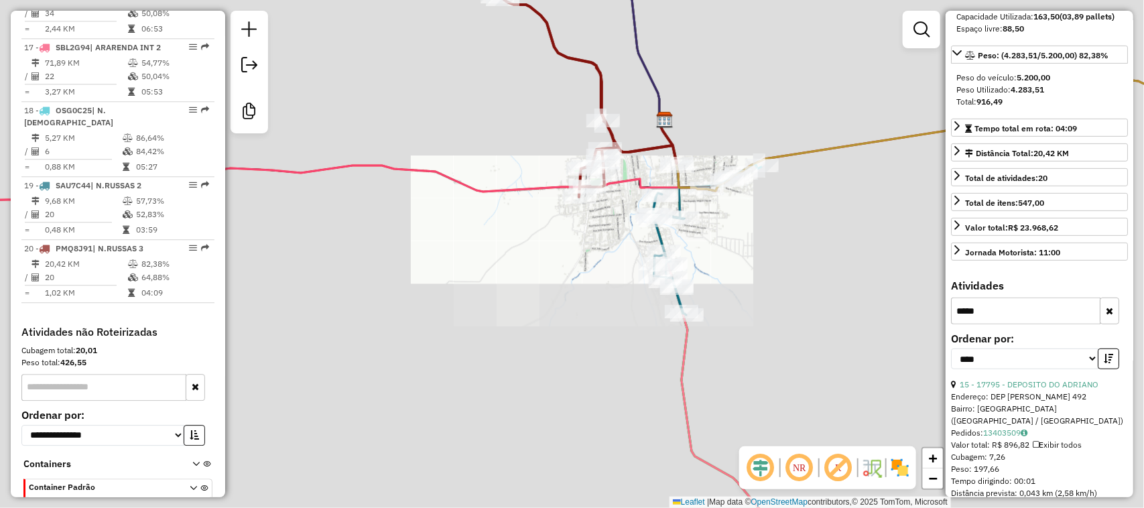
click at [808, 111] on div "Janela de atendimento Grade de atendimento Capacidade Transportadoras Veículos …" at bounding box center [572, 254] width 1144 height 508
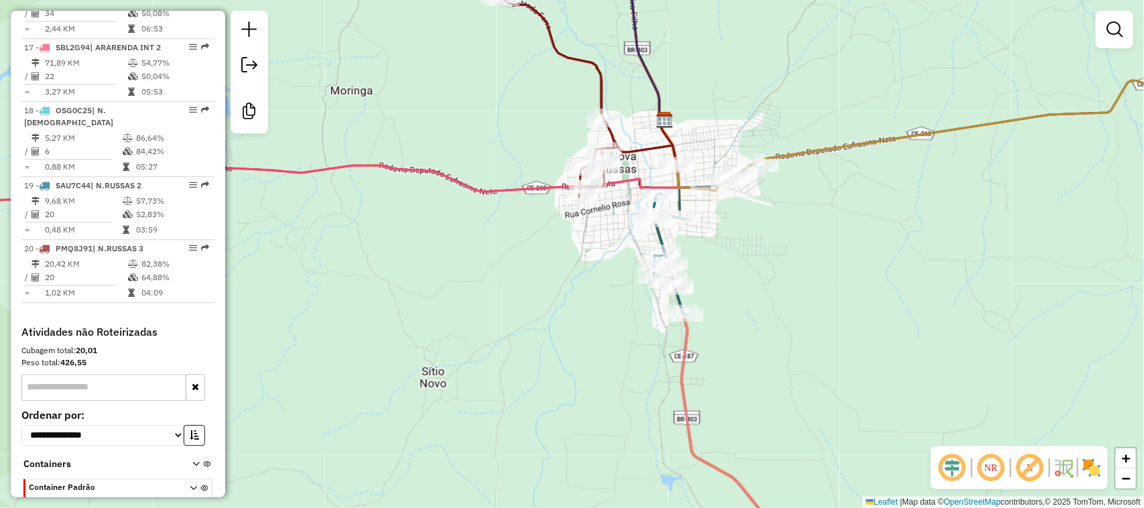
click at [888, 208] on div "Janela de atendimento Grade de atendimento Capacidade Transportadoras Veículos …" at bounding box center [572, 254] width 1144 height 508
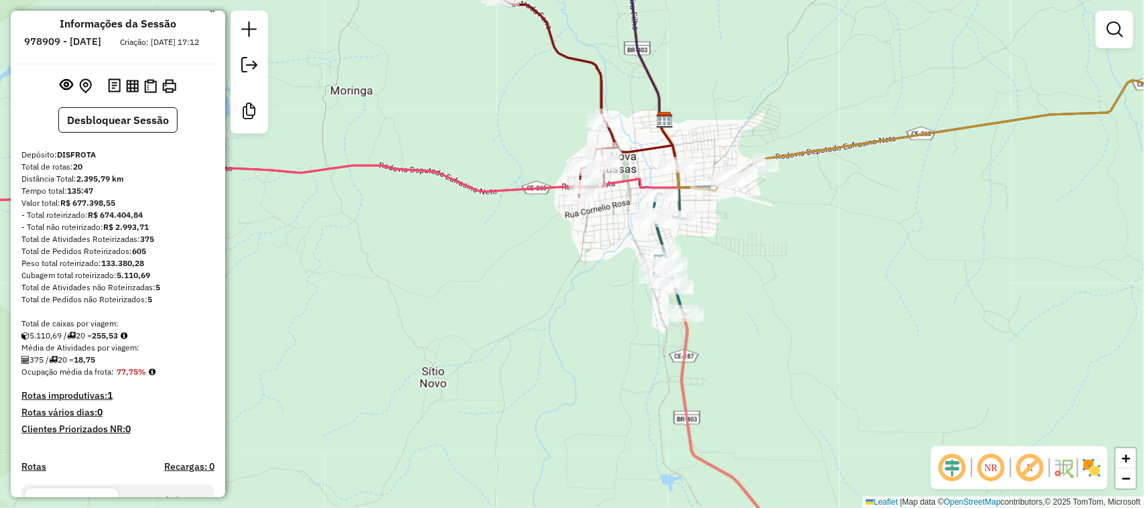
scroll to position [0, 0]
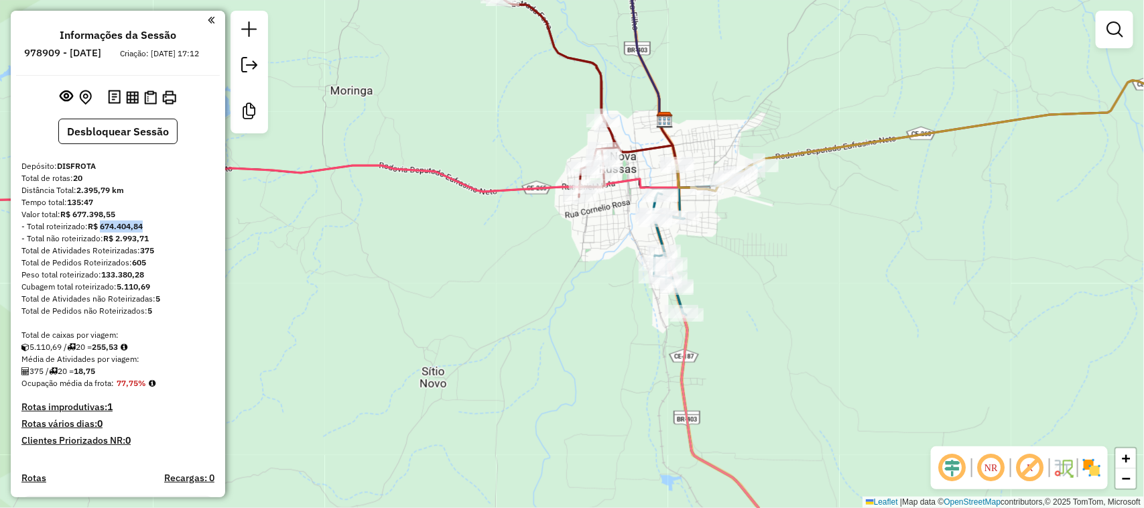
drag, startPoint x: 101, startPoint y: 237, endPoint x: 145, endPoint y: 241, distance: 44.5
click at [145, 233] on div "- Total roteirizado: R$ 674.404,84" at bounding box center [117, 227] width 193 height 12
copy strong "674.404,84"
drag, startPoint x: 118, startPoint y: 250, endPoint x: 153, endPoint y: 249, distance: 34.9
click at [153, 245] on div "- Total não roteirizado: R$ 2.993,71" at bounding box center [117, 239] width 193 height 12
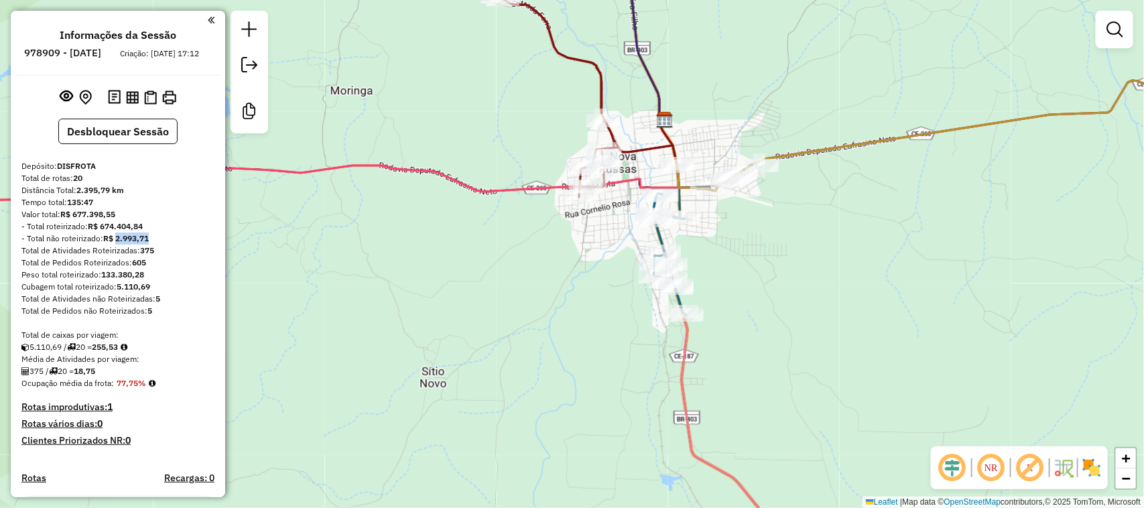
click at [259, 248] on div "Janela de atendimento Grade de atendimento Capacidade Transportadoras Veículos …" at bounding box center [572, 254] width 1144 height 508
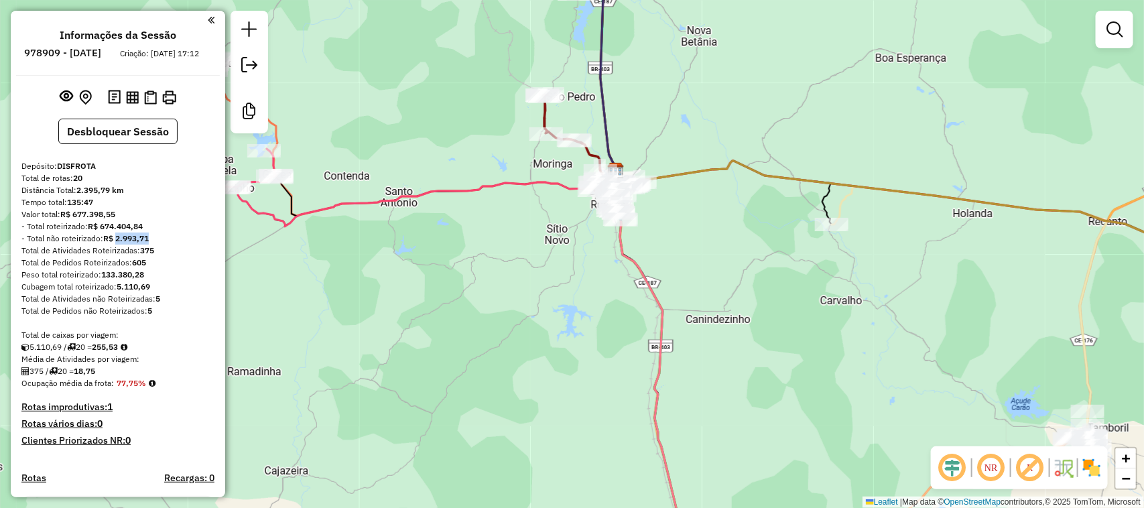
drag, startPoint x: 748, startPoint y: 241, endPoint x: 715, endPoint y: 228, distance: 35.5
click at [719, 231] on div "Janela de atendimento Grade de atendimento Capacidade Transportadoras Veículos …" at bounding box center [572, 254] width 1144 height 508
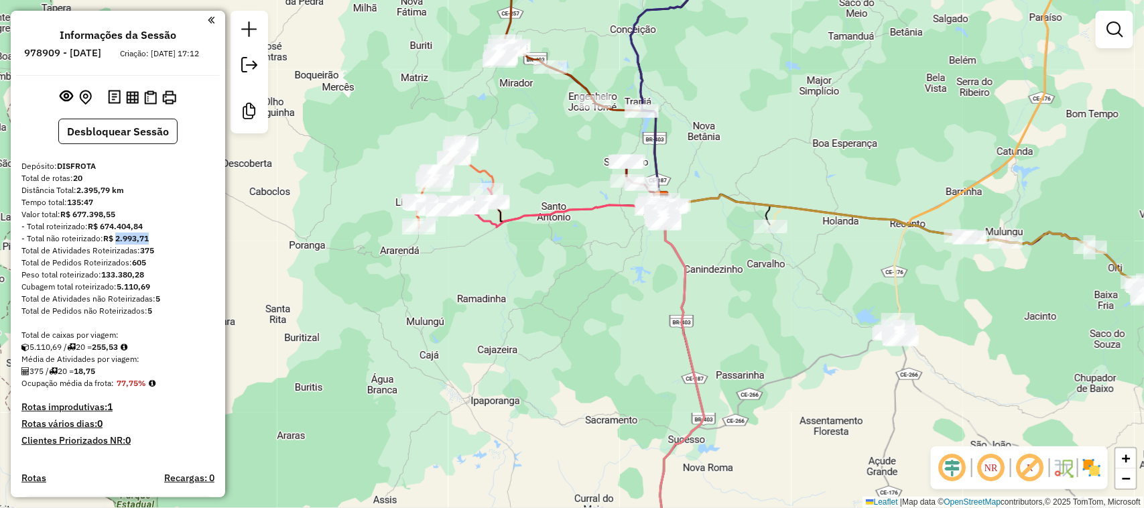
click at [685, 240] on div "Janela de atendimento Grade de atendimento Capacidade Transportadoras Veículos …" at bounding box center [572, 254] width 1144 height 508
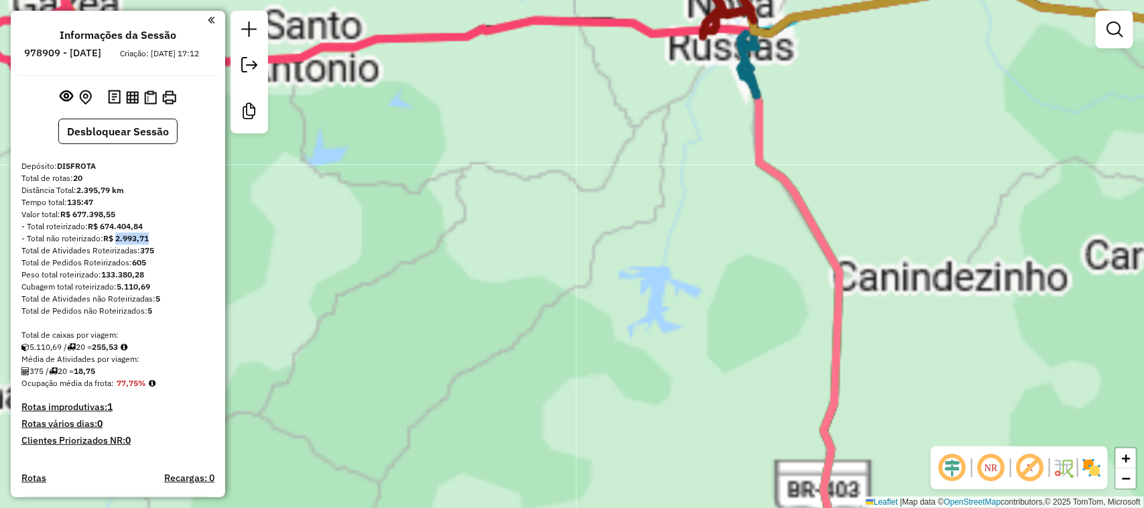
click at [602, 253] on div "Janela de atendimento Grade de atendimento Capacidade Transportadoras Veículos …" at bounding box center [572, 254] width 1144 height 508
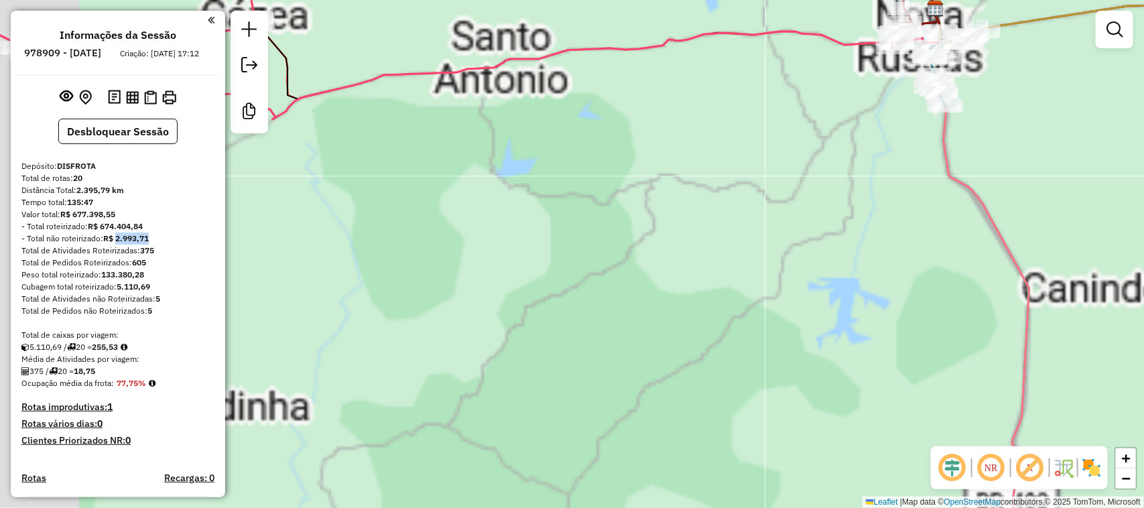
drag, startPoint x: 440, startPoint y: 219, endPoint x: 522, endPoint y: 219, distance: 81.8
click at [544, 225] on div "Janela de atendimento Grade de atendimento Capacidade Transportadoras Veículos …" at bounding box center [572, 254] width 1144 height 508
click at [505, 252] on div "Janela de atendimento Grade de atendimento Capacidade Transportadoras Veículos …" at bounding box center [572, 254] width 1144 height 508
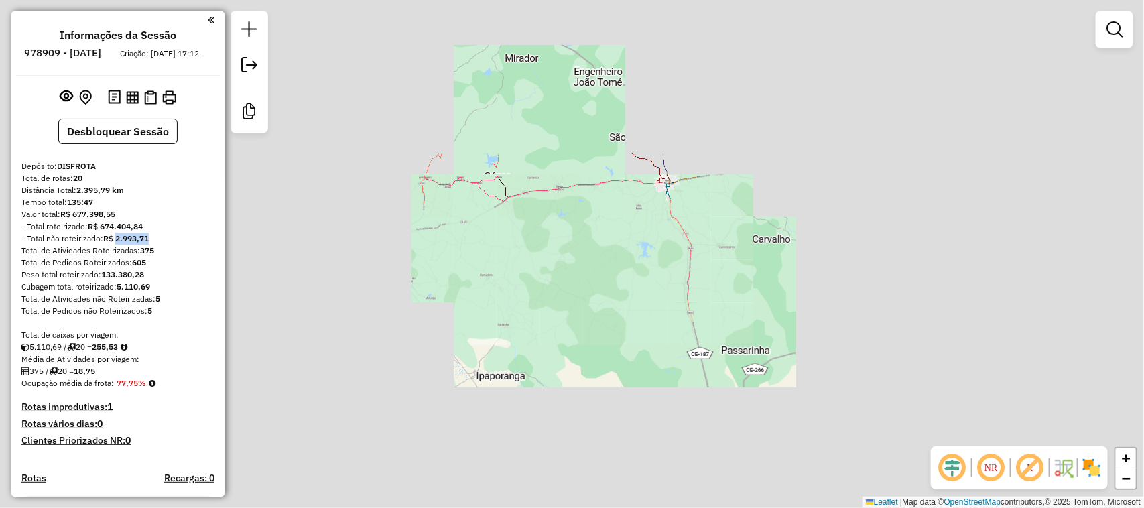
drag, startPoint x: 461, startPoint y: 249, endPoint x: 436, endPoint y: 222, distance: 37.0
click at [582, 277] on div "Janela de atendimento Grade de atendimento Capacidade Transportadoras Veículos …" at bounding box center [572, 254] width 1144 height 508
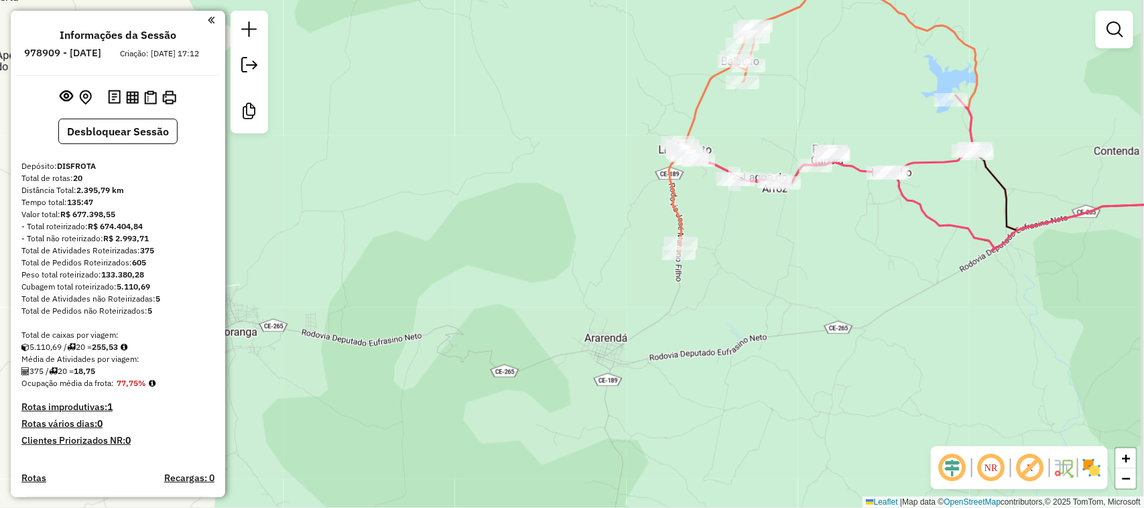
drag, startPoint x: 795, startPoint y: 243, endPoint x: 693, endPoint y: 226, distance: 103.9
click at [712, 233] on div "Janela de atendimento Grade de atendimento Capacidade Transportadoras Veículos …" at bounding box center [572, 254] width 1144 height 508
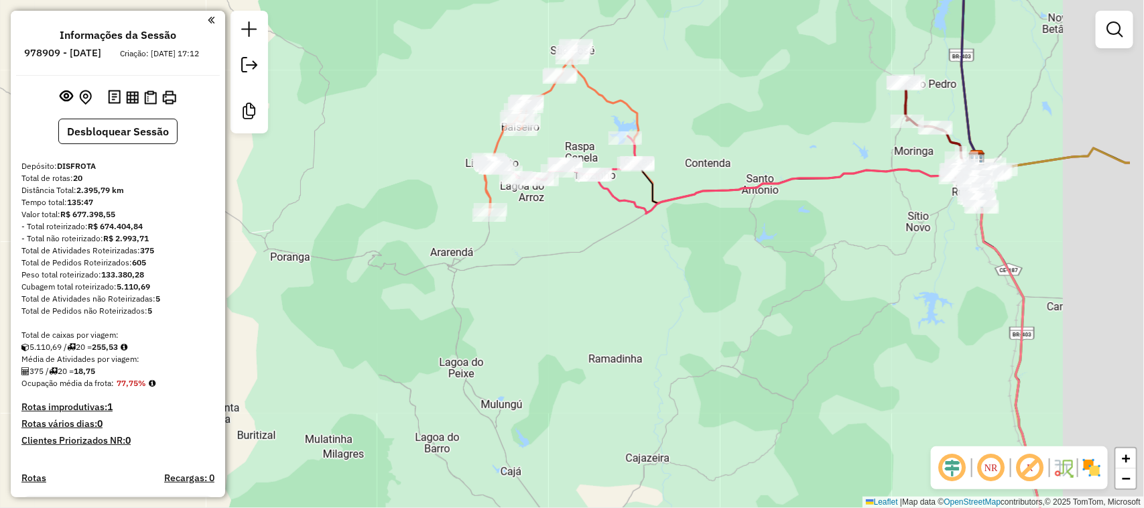
drag, startPoint x: 898, startPoint y: 261, endPoint x: 674, endPoint y: 243, distance: 224.7
click at [697, 248] on div "Janela de atendimento Grade de atendimento Capacidade Transportadoras Veículos …" at bounding box center [572, 254] width 1144 height 508
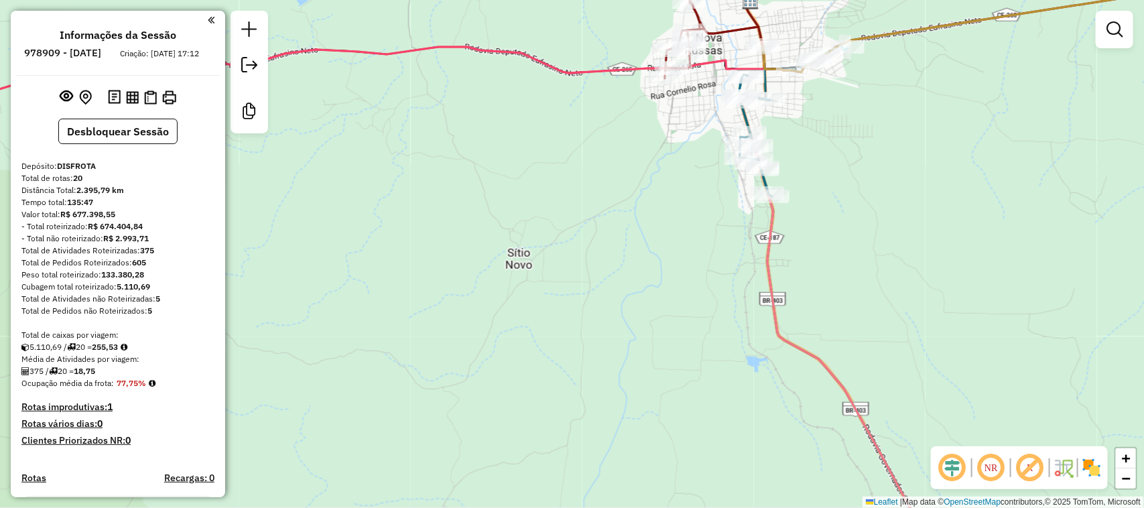
drag, startPoint x: 879, startPoint y: 176, endPoint x: 870, endPoint y: 215, distance: 39.8
click at [872, 212] on div "Janela de atendimento Grade de atendimento Capacidade Transportadoras Veículos …" at bounding box center [572, 254] width 1144 height 508
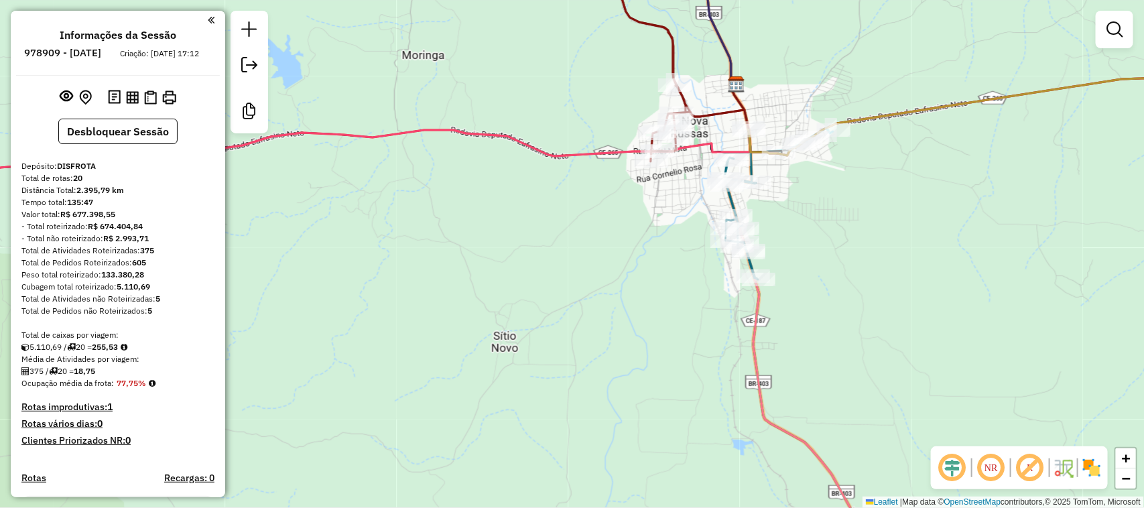
drag, startPoint x: 900, startPoint y: 222, endPoint x: 783, endPoint y: 238, distance: 117.8
click at [783, 238] on div "Janela de atendimento Grade de atendimento Capacidade Transportadoras Veículos …" at bounding box center [572, 254] width 1144 height 508
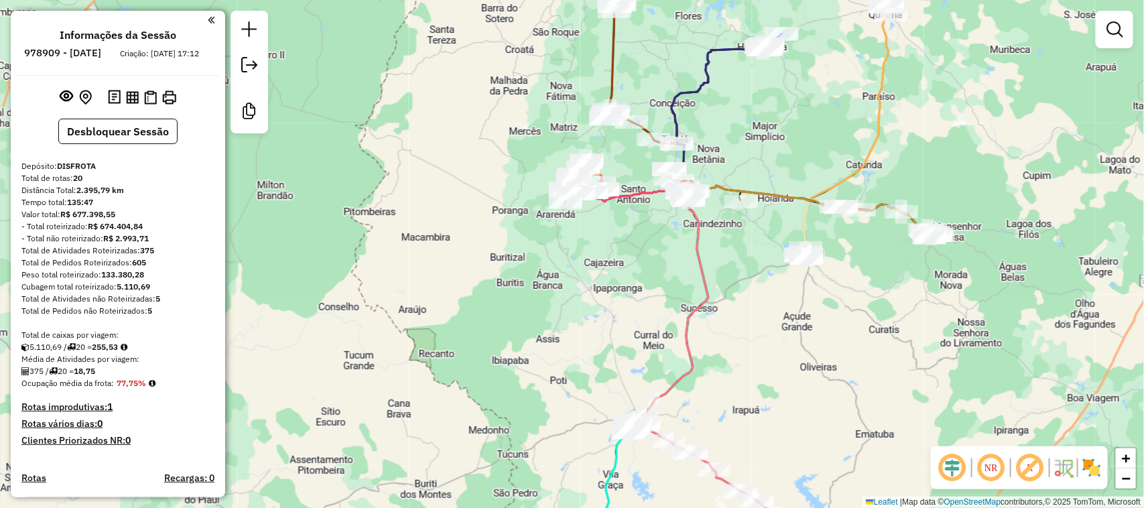
drag, startPoint x: 776, startPoint y: 353, endPoint x: 772, endPoint y: 270, distance: 82.5
click at [772, 279] on div "Janela de atendimento Grade de atendimento Capacidade Transportadoras Veículos …" at bounding box center [572, 254] width 1144 height 508
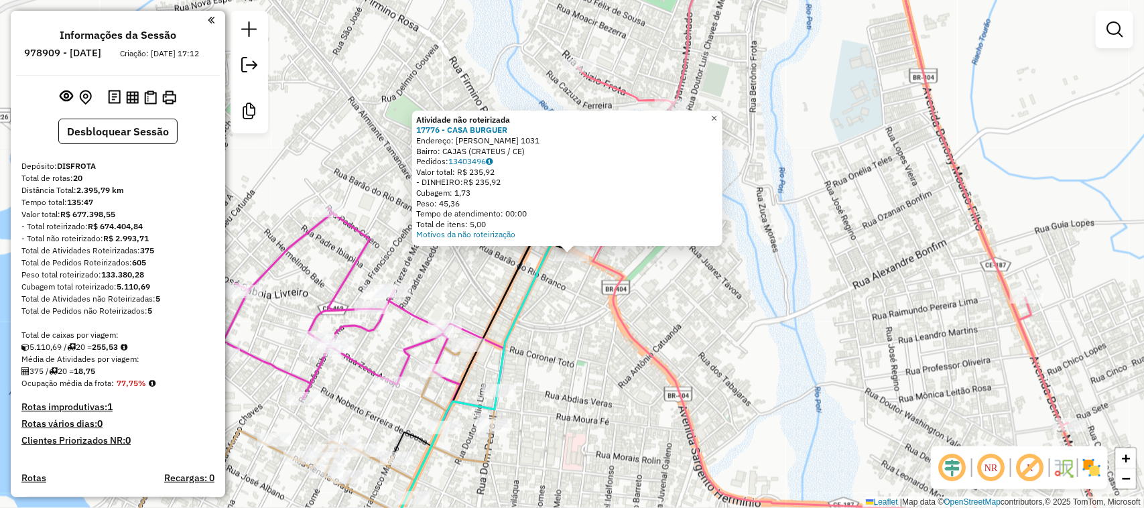
click at [717, 113] on span "×" at bounding box center [714, 118] width 6 height 11
click at [717, 115] on span "×" at bounding box center [714, 118] width 6 height 11
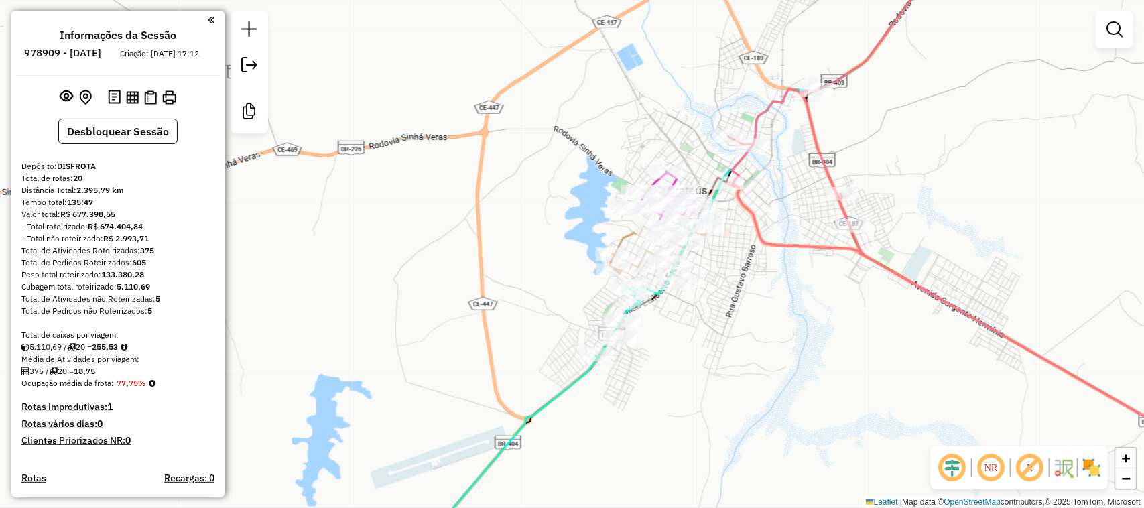
click at [845, 172] on div "Janela de atendimento Grade de atendimento Capacidade Transportadoras Veículos …" at bounding box center [572, 254] width 1144 height 508
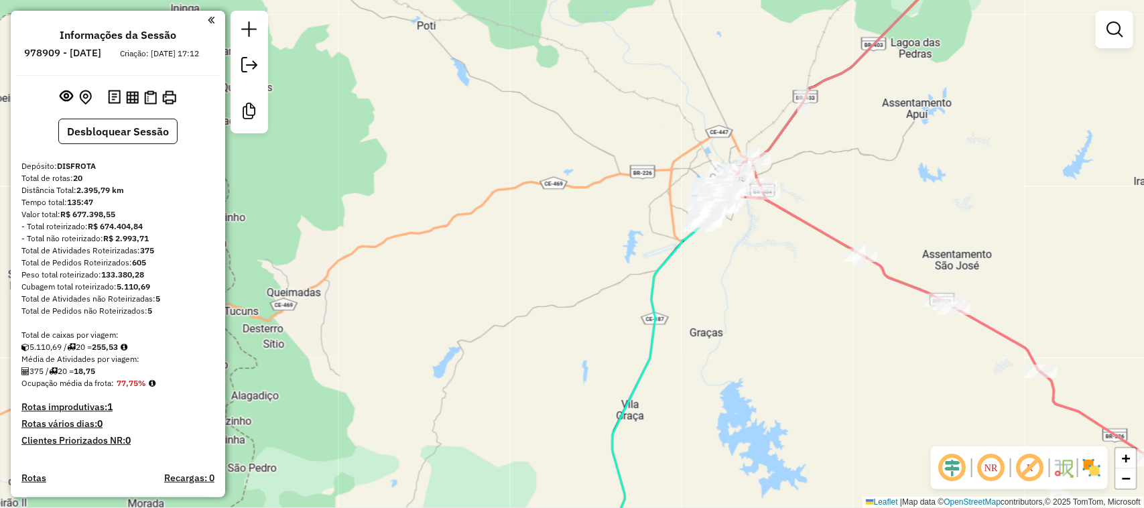
click at [801, 219] on div "Janela de atendimento Grade de atendimento Capacidade Transportadoras Veículos …" at bounding box center [572, 254] width 1144 height 508
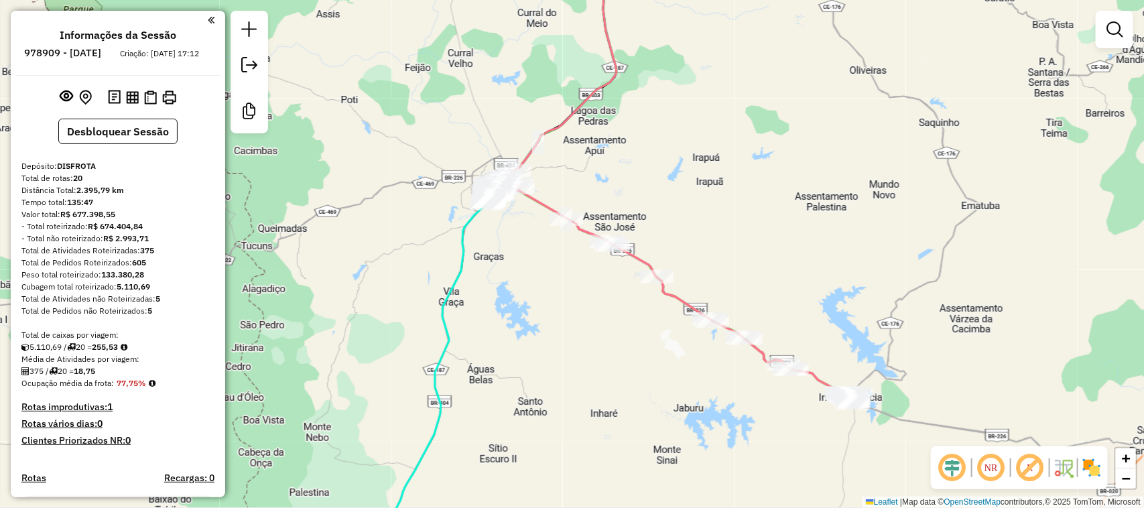
drag, startPoint x: 846, startPoint y: 220, endPoint x: 613, endPoint y: 219, distance: 232.6
click at [711, 225] on div "Janela de atendimento Grade de atendimento Capacidade Transportadoras Veículos …" at bounding box center [572, 254] width 1144 height 508
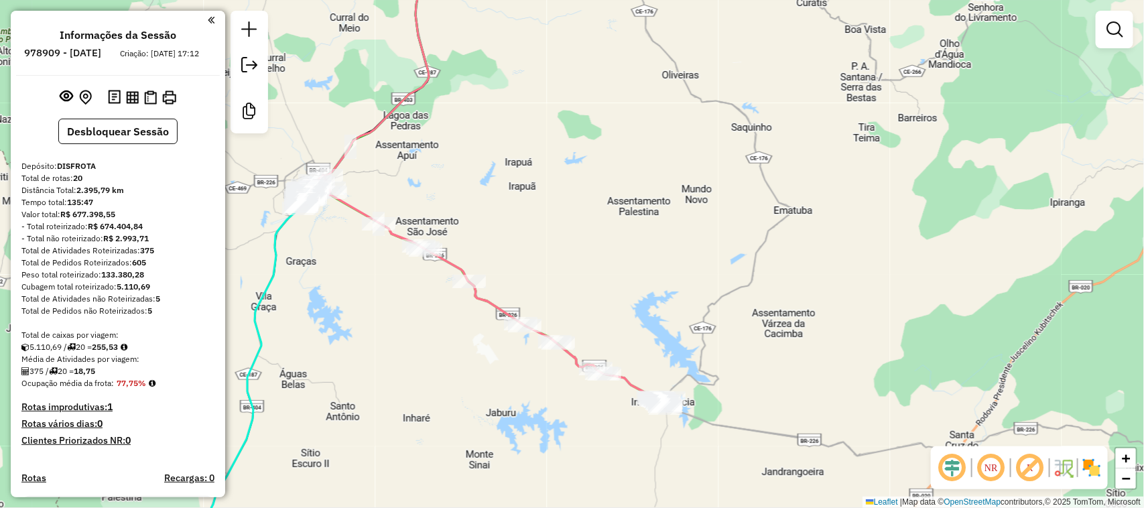
click at [591, 256] on div "Janela de atendimento Grade de atendimento Capacidade Transportadoras Veículos …" at bounding box center [572, 254] width 1144 height 508
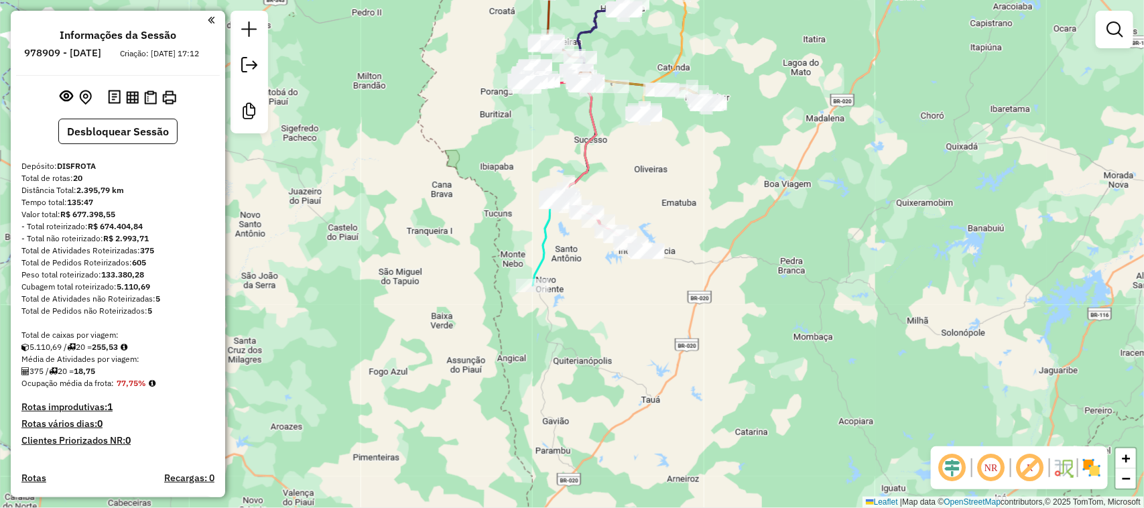
drag, startPoint x: 693, startPoint y: 132, endPoint x: 654, endPoint y: 189, distance: 69.0
click at [654, 188] on div "Janela de atendimento Grade de atendimento Capacidade Transportadoras Veículos …" at bounding box center [572, 254] width 1144 height 508
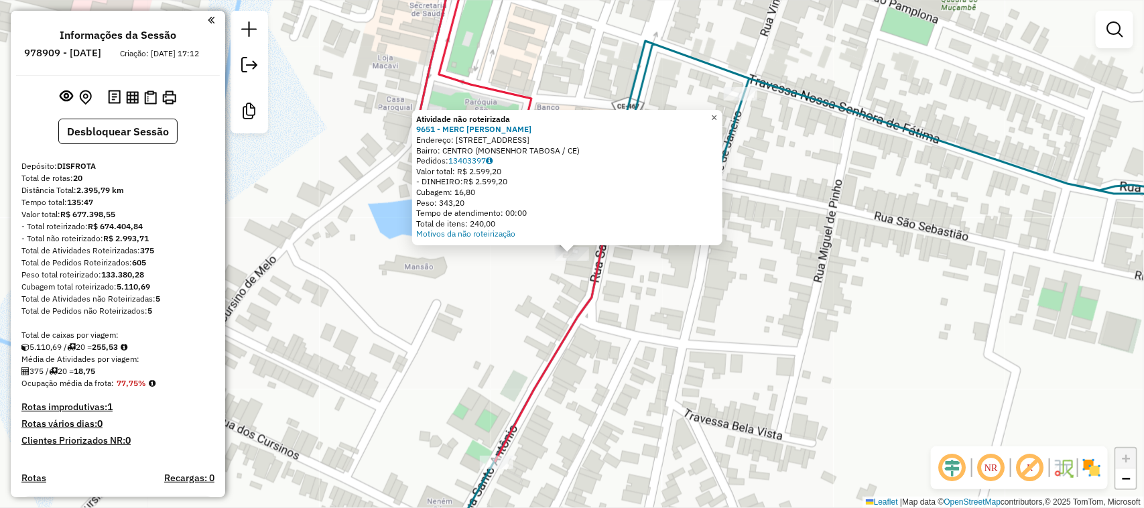
click at [717, 112] on span "×" at bounding box center [714, 117] width 6 height 11
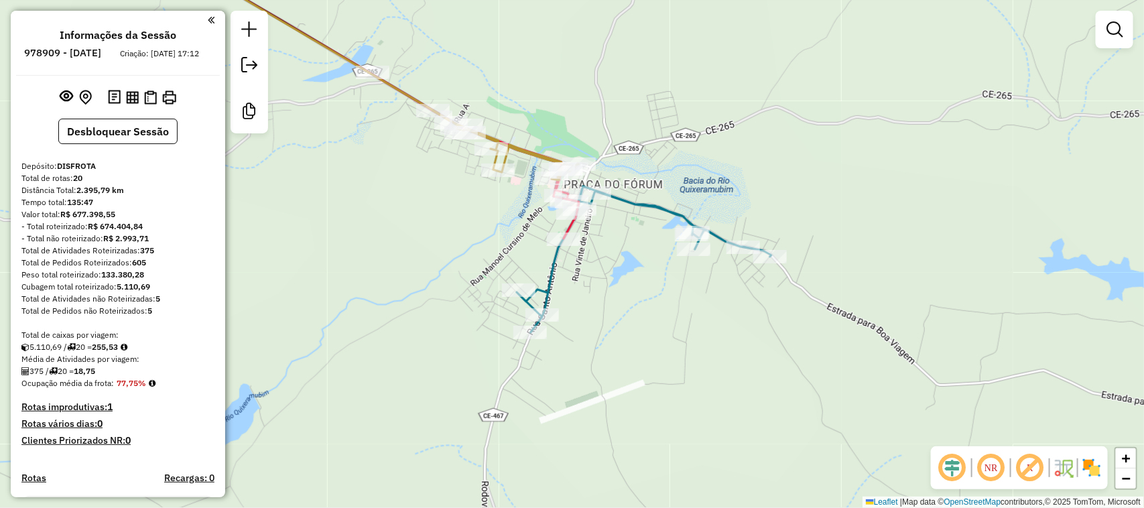
click at [704, 229] on div "Janela de atendimento Grade de atendimento Capacidade Transportadoras Veículos …" at bounding box center [572, 254] width 1144 height 508
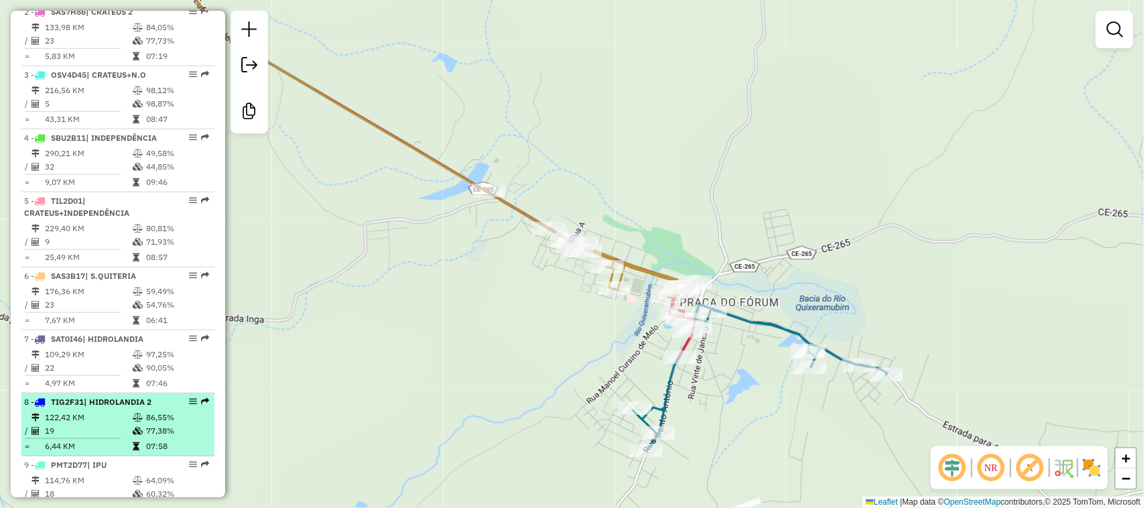
scroll to position [670, 0]
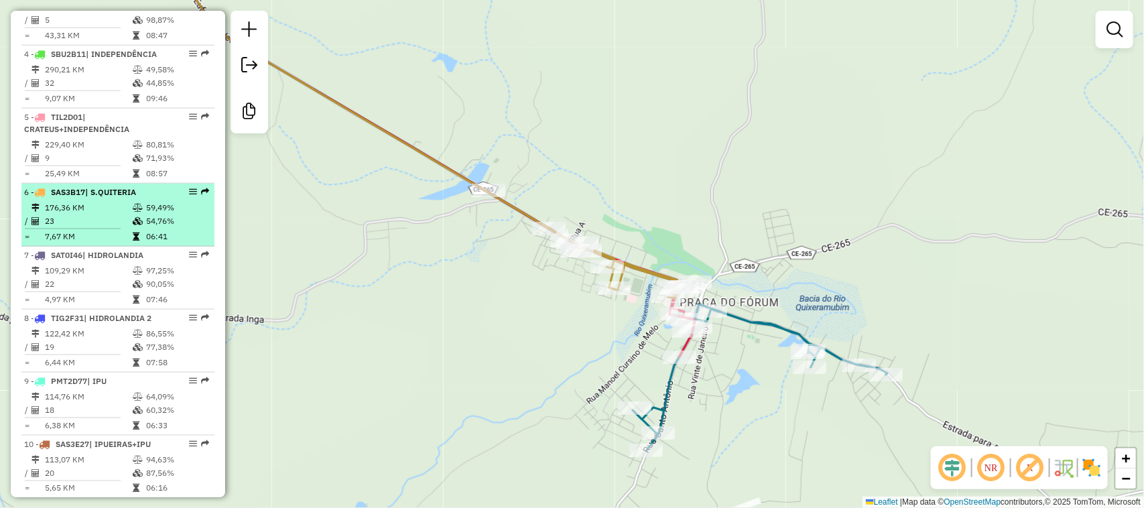
click at [112, 215] on td "176,36 KM" at bounding box center [88, 207] width 88 height 13
select select "*********"
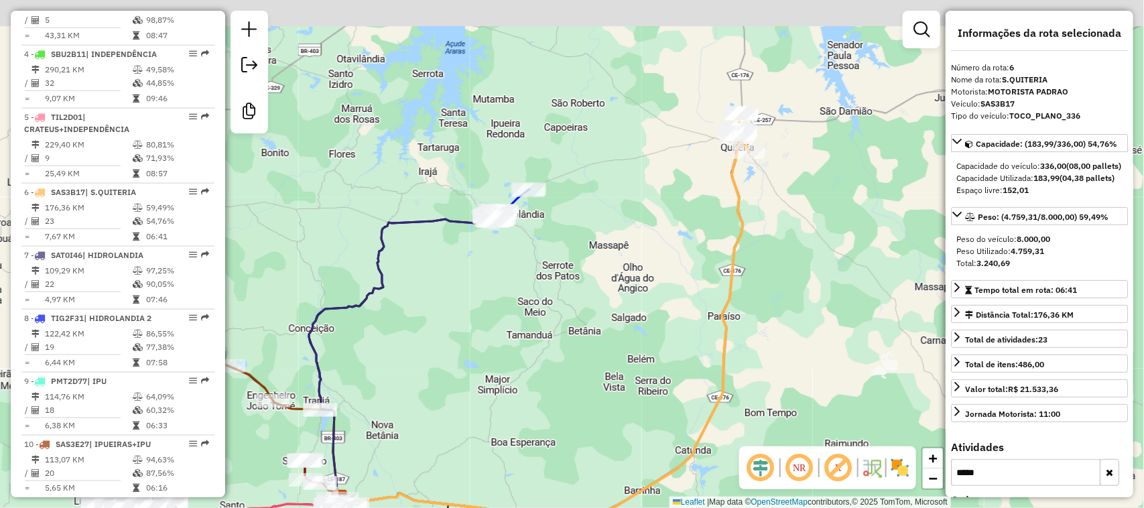
drag, startPoint x: 727, startPoint y: 132, endPoint x: 691, endPoint y: 168, distance: 50.7
click at [693, 188] on div "Janela de atendimento Grade de atendimento Capacidade Transportadoras Veículos …" at bounding box center [572, 254] width 1144 height 508
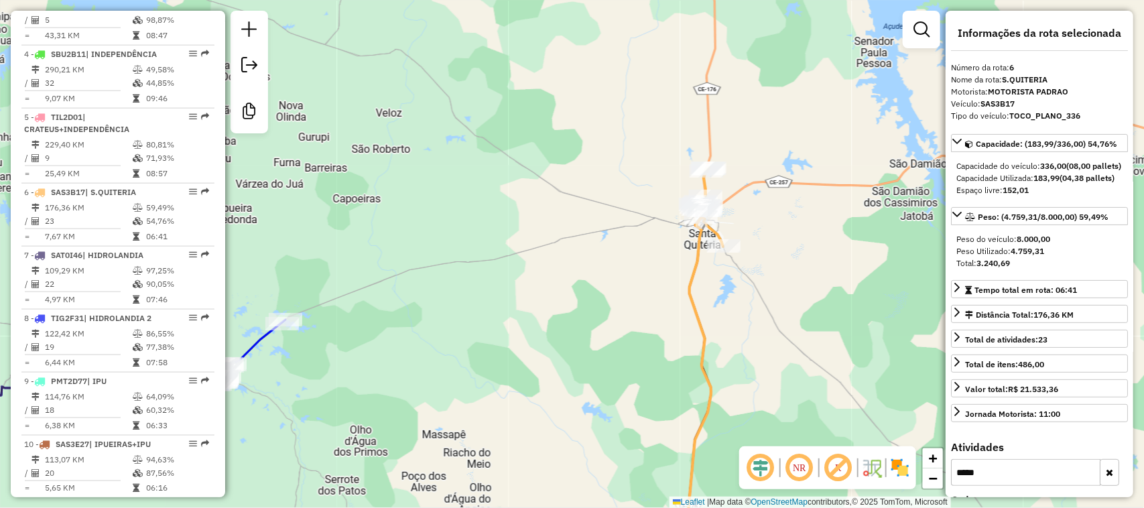
click at [890, 270] on div "Janela de atendimento Grade de atendimento Capacidade Transportadoras Veículos …" at bounding box center [572, 254] width 1144 height 508
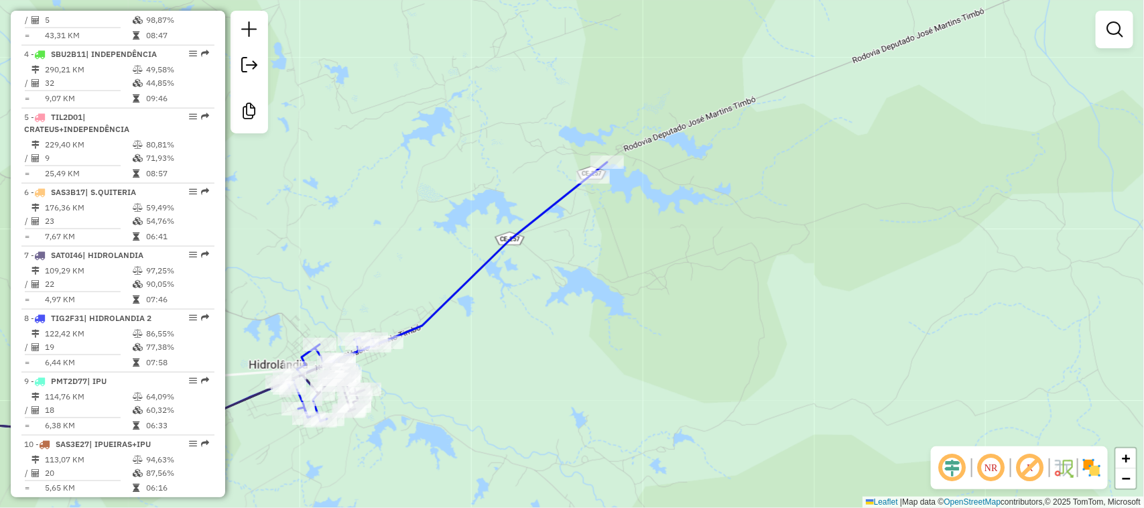
drag, startPoint x: 558, startPoint y: 315, endPoint x: 701, endPoint y: 269, distance: 150.1
click at [659, 309] on div "Janela de atendimento Grade de atendimento Capacidade Transportadoras Veículos …" at bounding box center [572, 254] width 1144 height 508
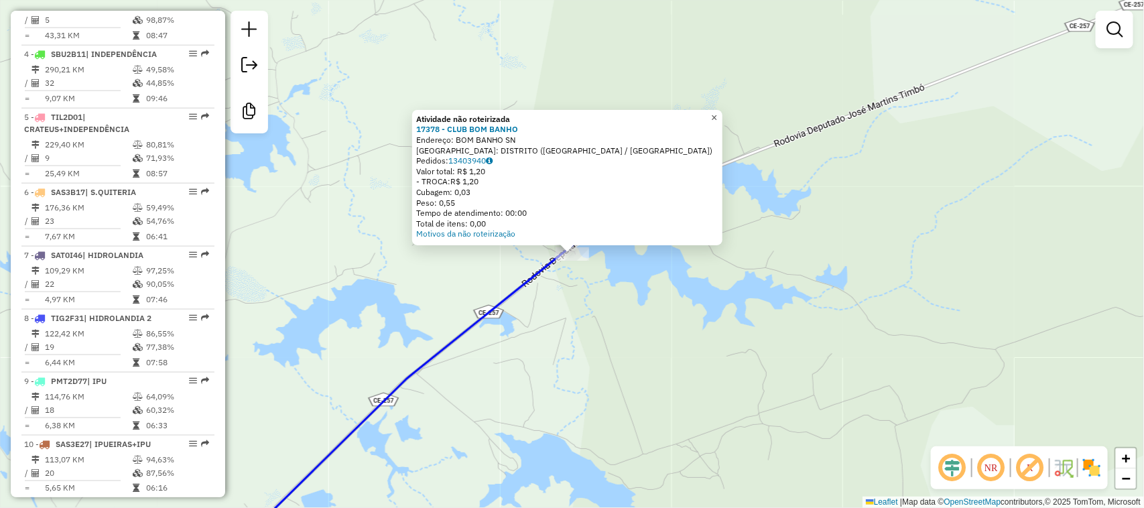
click at [719, 111] on link "×" at bounding box center [715, 118] width 16 height 16
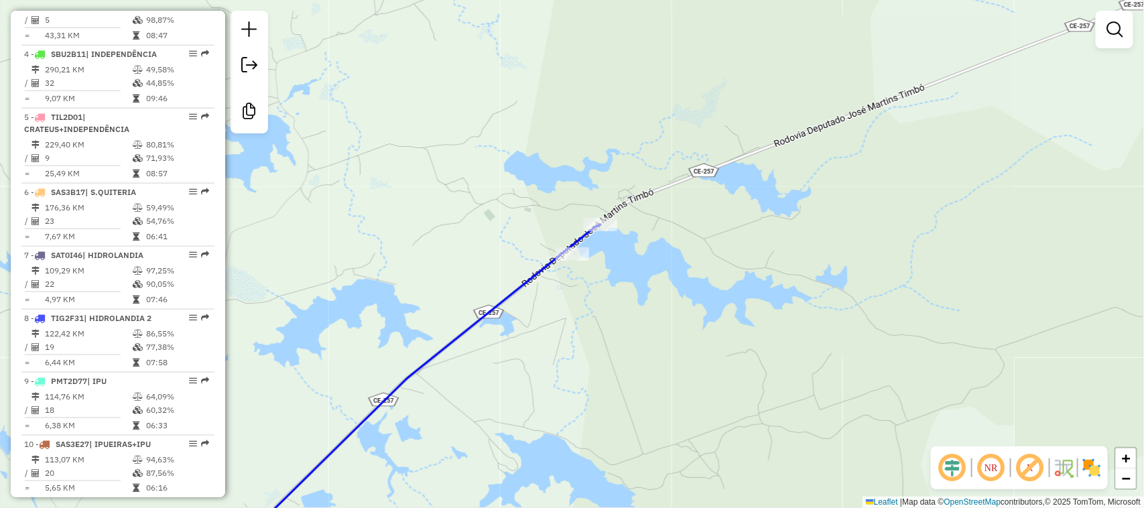
drag, startPoint x: 540, startPoint y: 218, endPoint x: 601, endPoint y: 168, distance: 78.6
click at [587, 185] on div "Janela de atendimento Grade de atendimento Capacidade Transportadoras Veículos …" at bounding box center [572, 254] width 1144 height 508
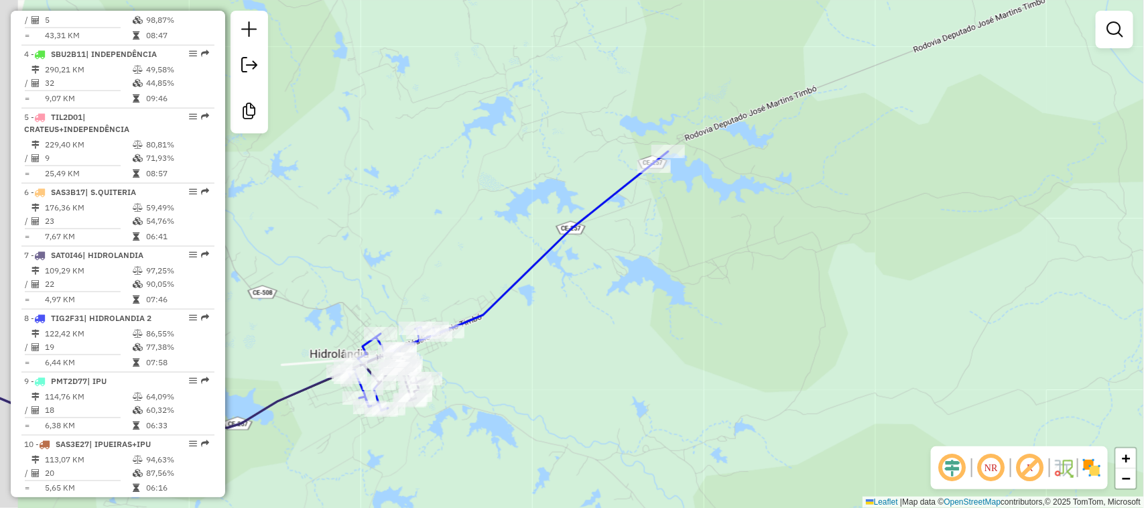
drag, startPoint x: 489, startPoint y: 381, endPoint x: 530, endPoint y: 323, distance: 70.7
click at [524, 332] on div "Janela de atendimento Grade de atendimento Capacidade Transportadoras Veículos …" at bounding box center [572, 254] width 1144 height 508
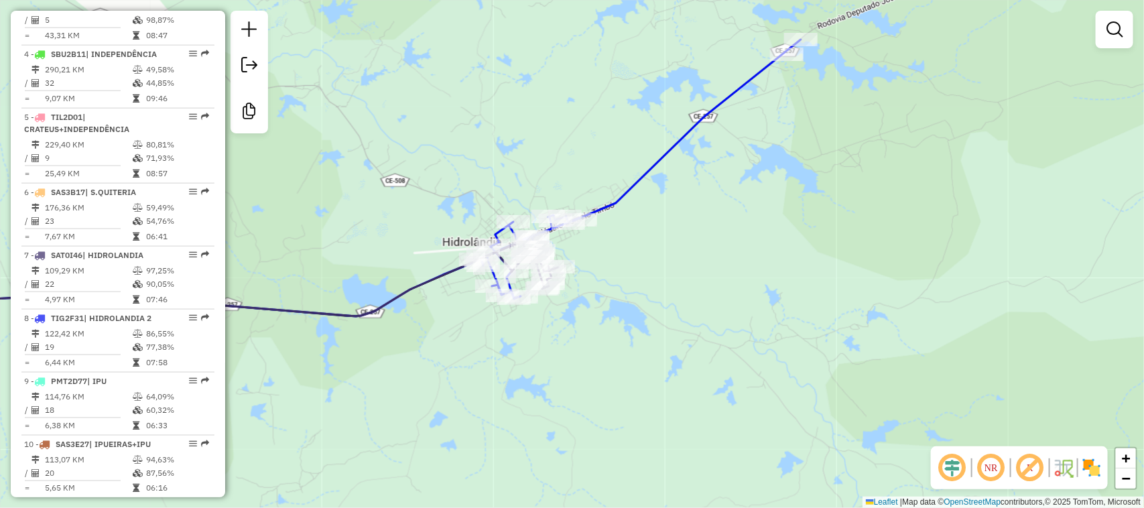
click at [689, 258] on div "Janela de atendimento Grade de atendimento Capacidade Transportadoras Veículos …" at bounding box center [572, 254] width 1144 height 508
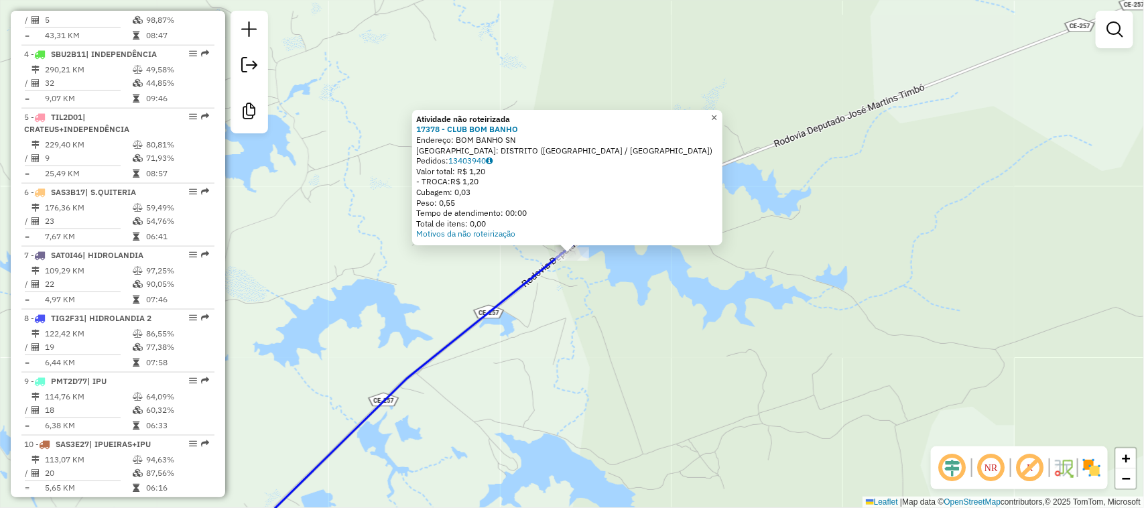
click at [717, 113] on span "×" at bounding box center [714, 117] width 6 height 11
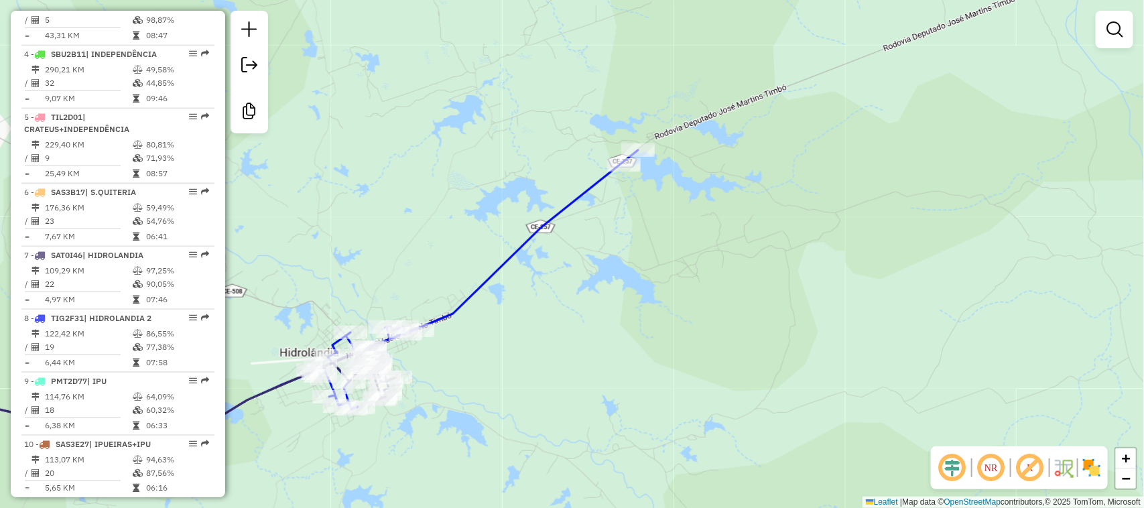
drag, startPoint x: 528, startPoint y: 312, endPoint x: 542, endPoint y: 283, distance: 31.8
click at [537, 299] on div "Janela de atendimento Grade de atendimento Capacidade Transportadoras Veículos …" at bounding box center [572, 254] width 1144 height 508
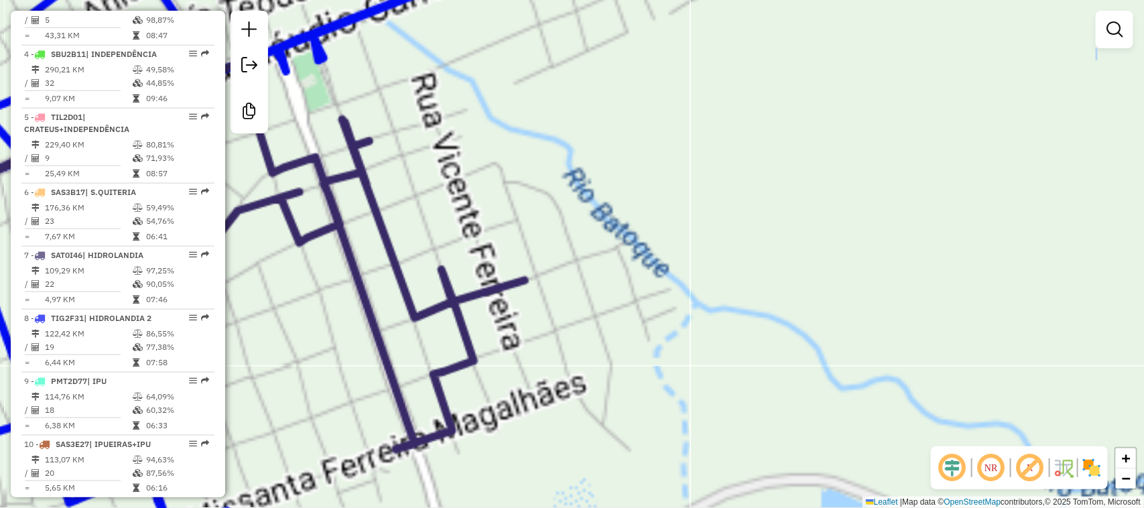
drag, startPoint x: 537, startPoint y: 340, endPoint x: 531, endPoint y: 252, distance: 88.0
click at [587, 237] on div "Janela de atendimento Grade de atendimento Capacidade Transportadoras Veículos …" at bounding box center [572, 254] width 1144 height 508
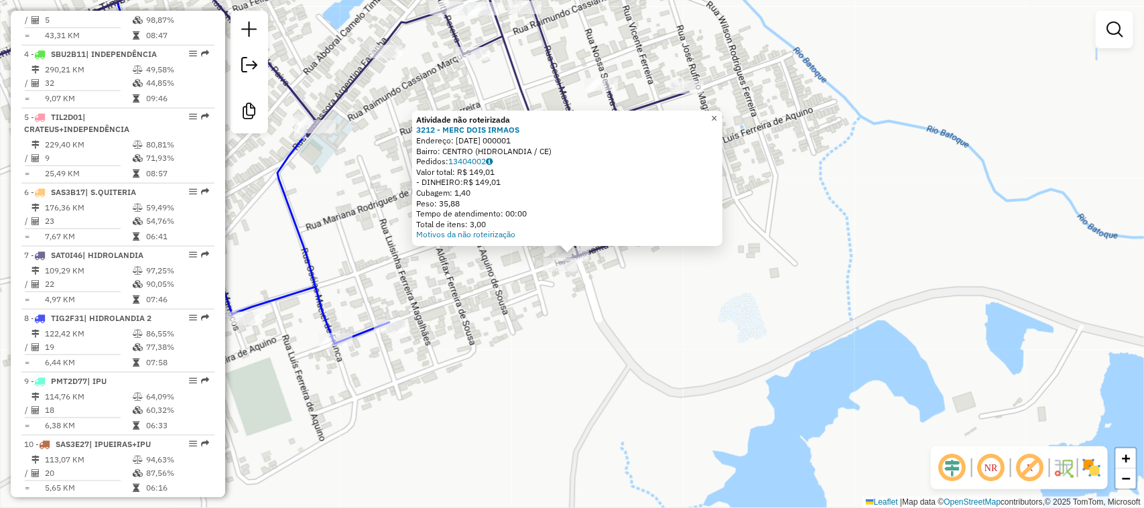
click at [717, 115] on span "×" at bounding box center [714, 118] width 6 height 11
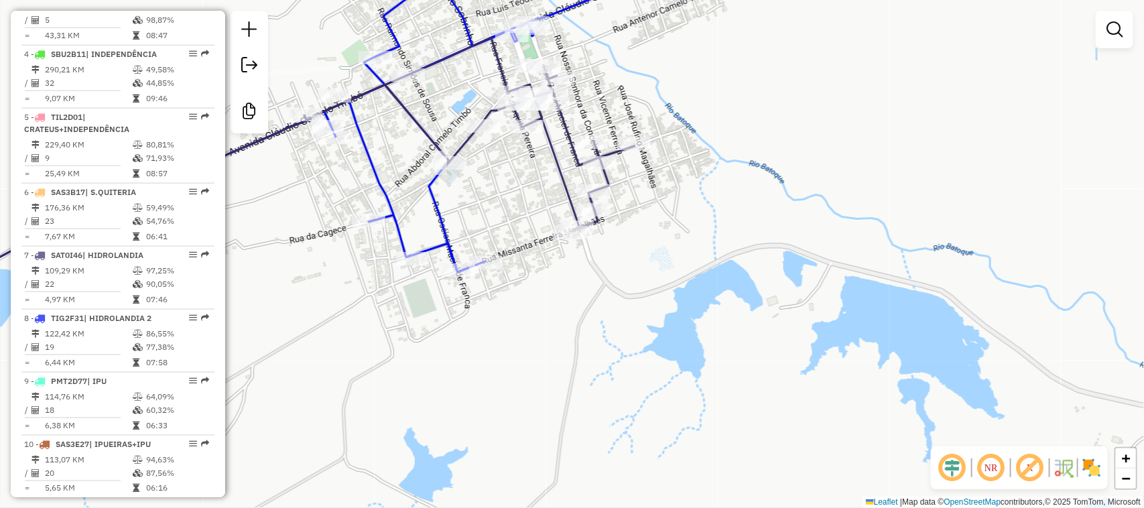
drag, startPoint x: 390, startPoint y: 319, endPoint x: 524, endPoint y: 322, distance: 134.1
click at [514, 328] on div "Rota 8 - Placa TIG2F31 17225 - MERC FAMILIAR Janela de atendimento Grade de ate…" at bounding box center [572, 254] width 1144 height 508
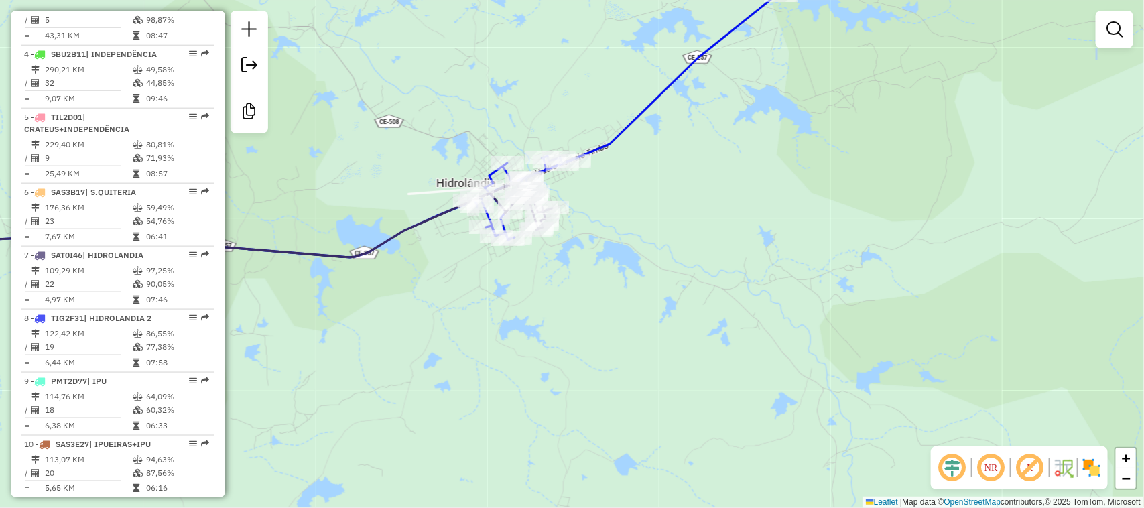
drag, startPoint x: 422, startPoint y: 312, endPoint x: 547, endPoint y: 270, distance: 131.7
click at [510, 288] on div "Janela de atendimento Grade de atendimento Capacidade Transportadoras Veículos …" at bounding box center [572, 254] width 1144 height 508
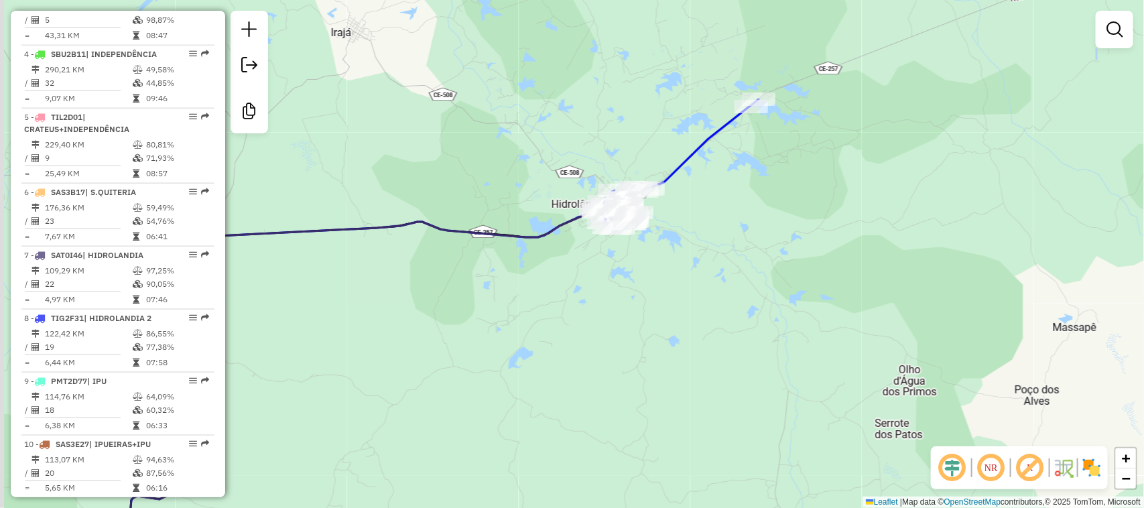
drag, startPoint x: 401, startPoint y: 351, endPoint x: 571, endPoint y: 283, distance: 183.3
click at [543, 302] on div "Janela de atendimento Grade de atendimento Capacidade Transportadoras Veículos …" at bounding box center [572, 254] width 1144 height 508
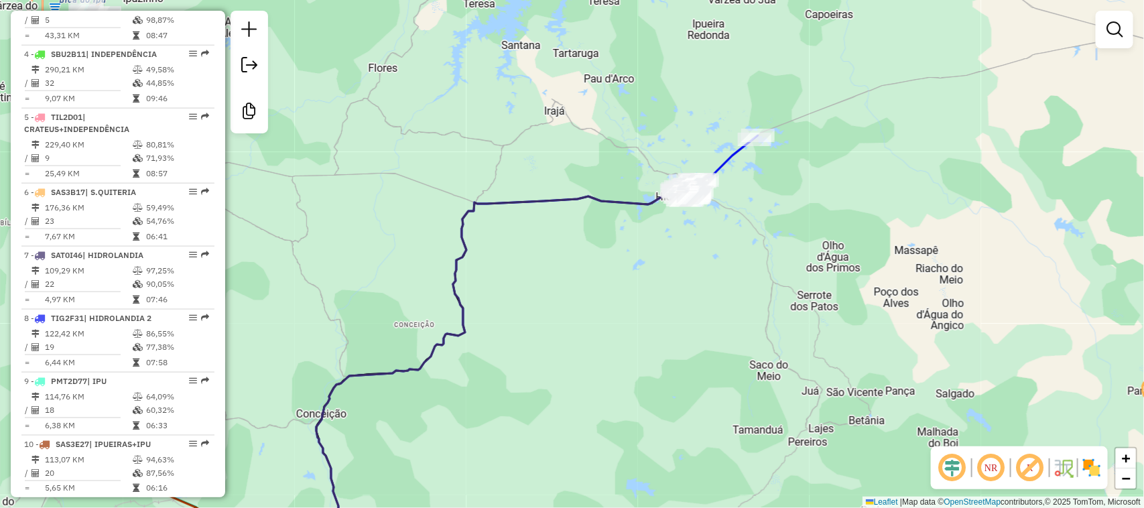
drag, startPoint x: 527, startPoint y: 325, endPoint x: 648, endPoint y: 245, distance: 145.2
click at [617, 265] on div "Janela de atendimento Grade de atendimento Capacidade Transportadoras Veículos …" at bounding box center [572, 254] width 1144 height 508
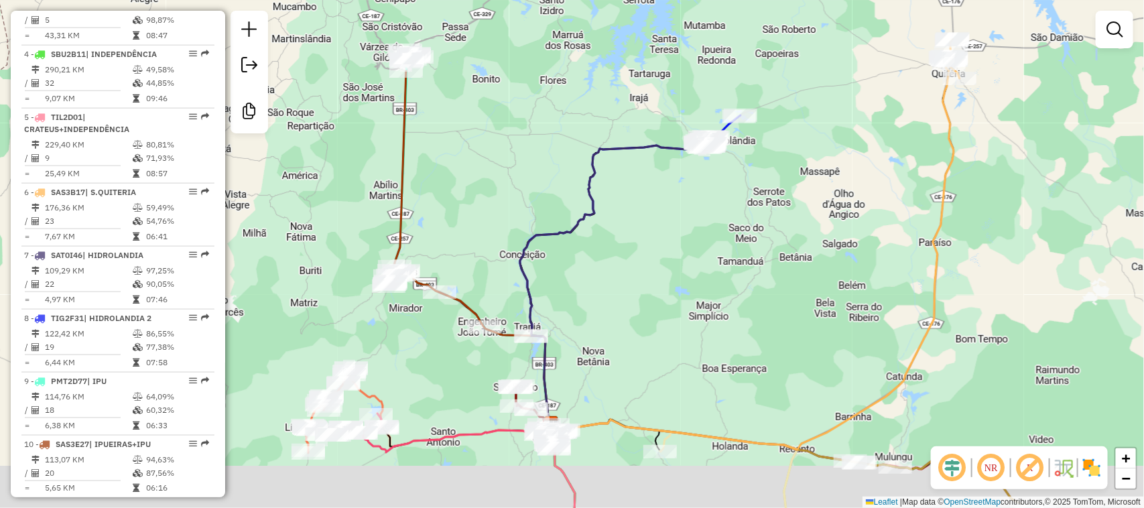
drag, startPoint x: 510, startPoint y: 349, endPoint x: 607, endPoint y: 285, distance: 116.6
click at [614, 294] on div "Janela de atendimento Grade de atendimento Capacidade Transportadoras Veículos …" at bounding box center [572, 254] width 1144 height 508
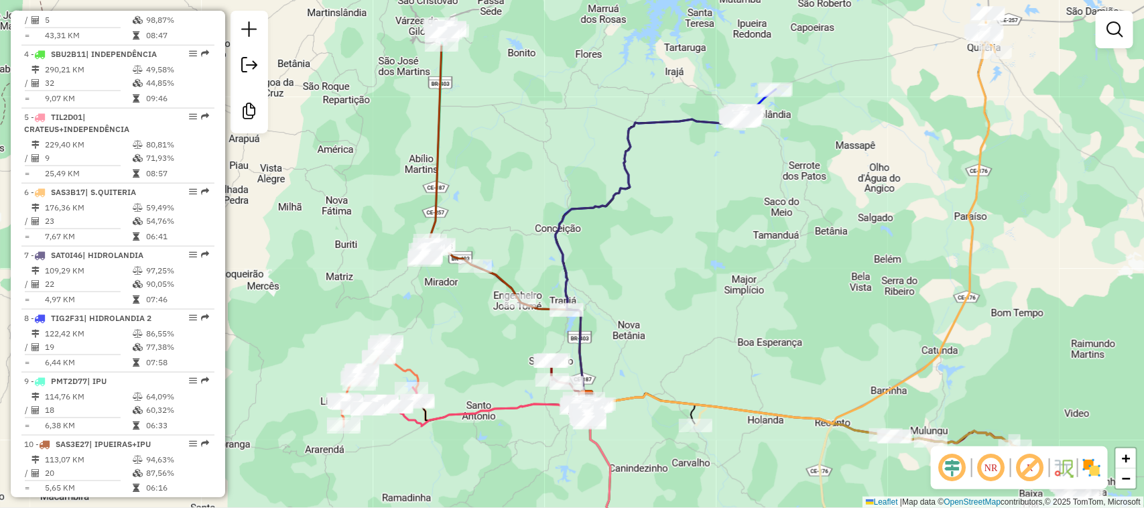
drag, startPoint x: 518, startPoint y: 166, endPoint x: 564, endPoint y: 174, distance: 47.1
click at [560, 176] on div "Janela de atendimento Grade de atendimento Capacidade Transportadoras Veículos …" at bounding box center [572, 254] width 1144 height 508
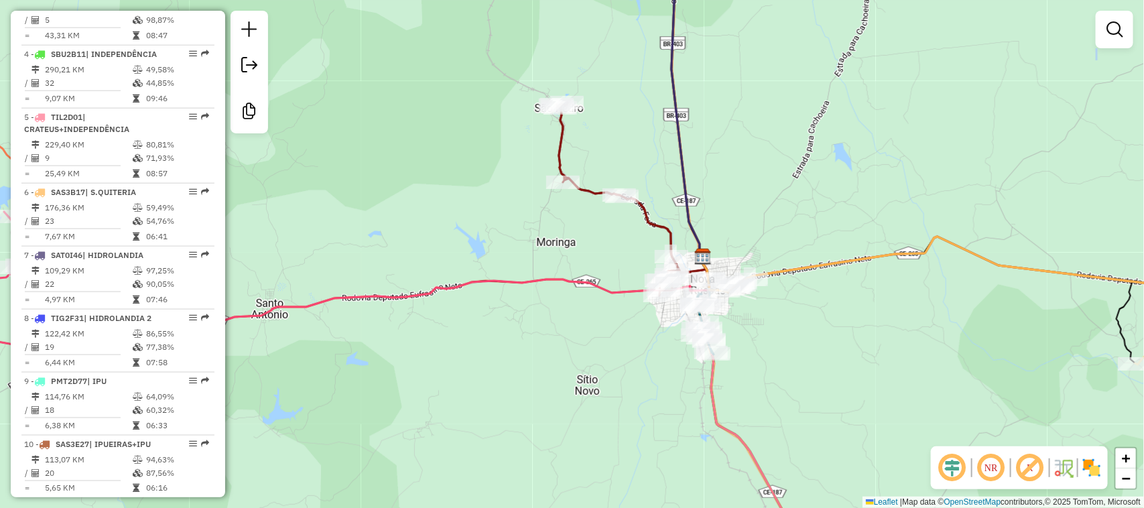
drag, startPoint x: 780, startPoint y: 225, endPoint x: 788, endPoint y: 91, distance: 133.7
click at [803, 132] on div "Janela de atendimento Grade de atendimento Capacidade Transportadoras Veículos …" at bounding box center [572, 254] width 1144 height 508
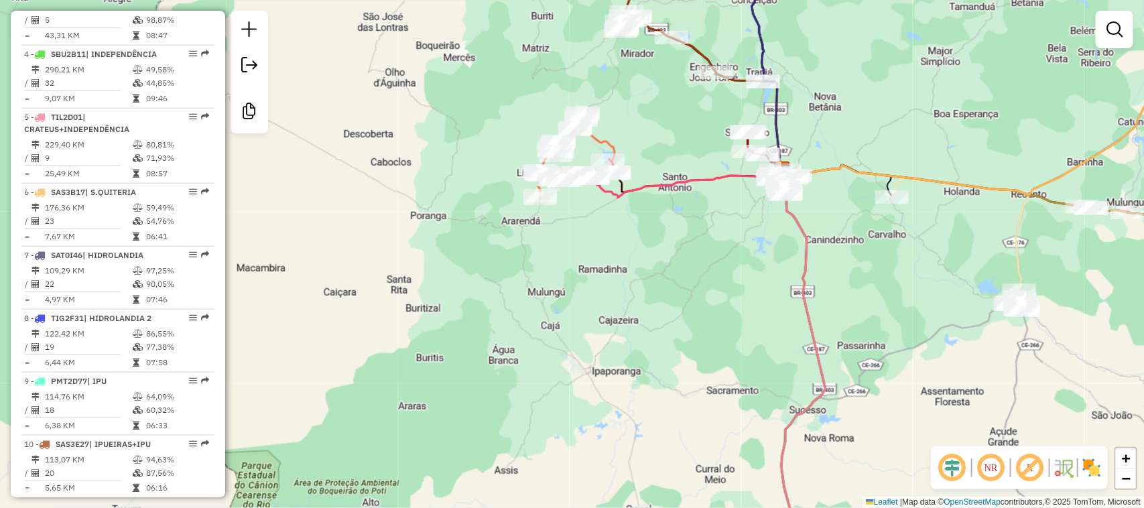
drag, startPoint x: 716, startPoint y: 344, endPoint x: 671, endPoint y: 266, distance: 89.8
click at [672, 270] on div "Janela de atendimento Grade de atendimento Capacidade Transportadoras Veículos …" at bounding box center [572, 254] width 1144 height 508
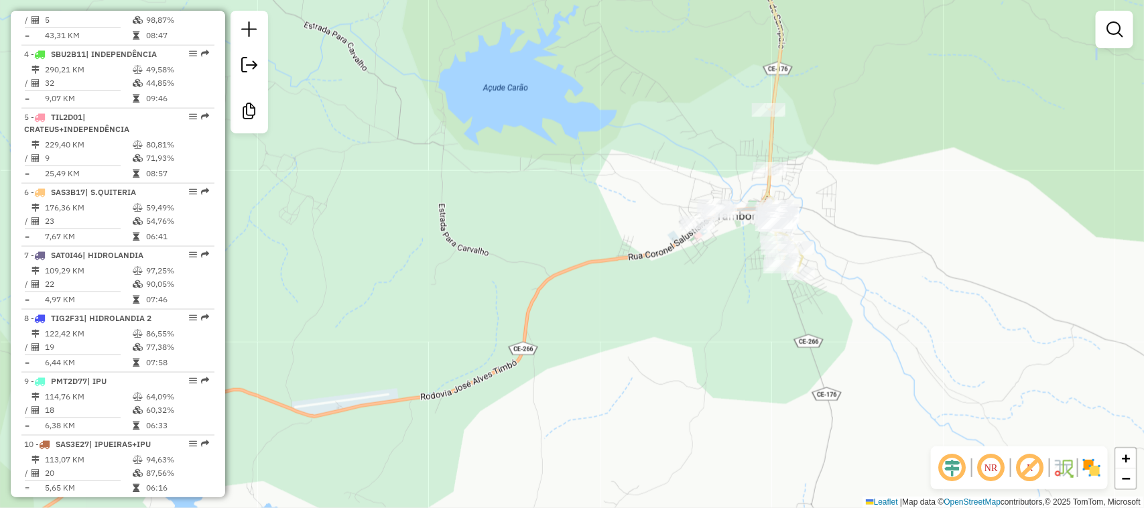
click at [542, 229] on div "Janela de atendimento Grade de atendimento Capacidade Transportadoras Veículos …" at bounding box center [572, 254] width 1144 height 508
